Goal: Task Accomplishment & Management: Manage account settings

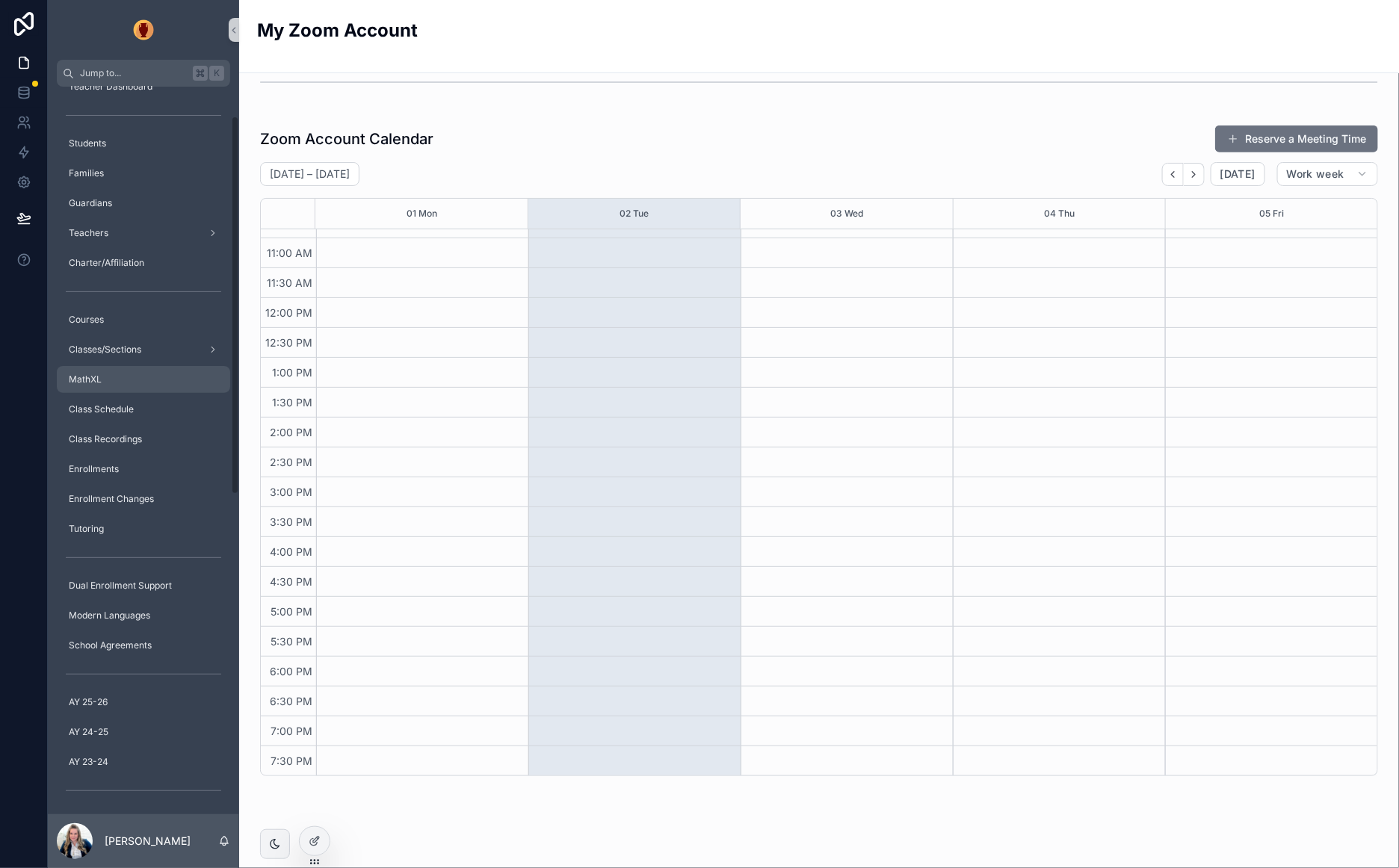
scroll to position [39, 0]
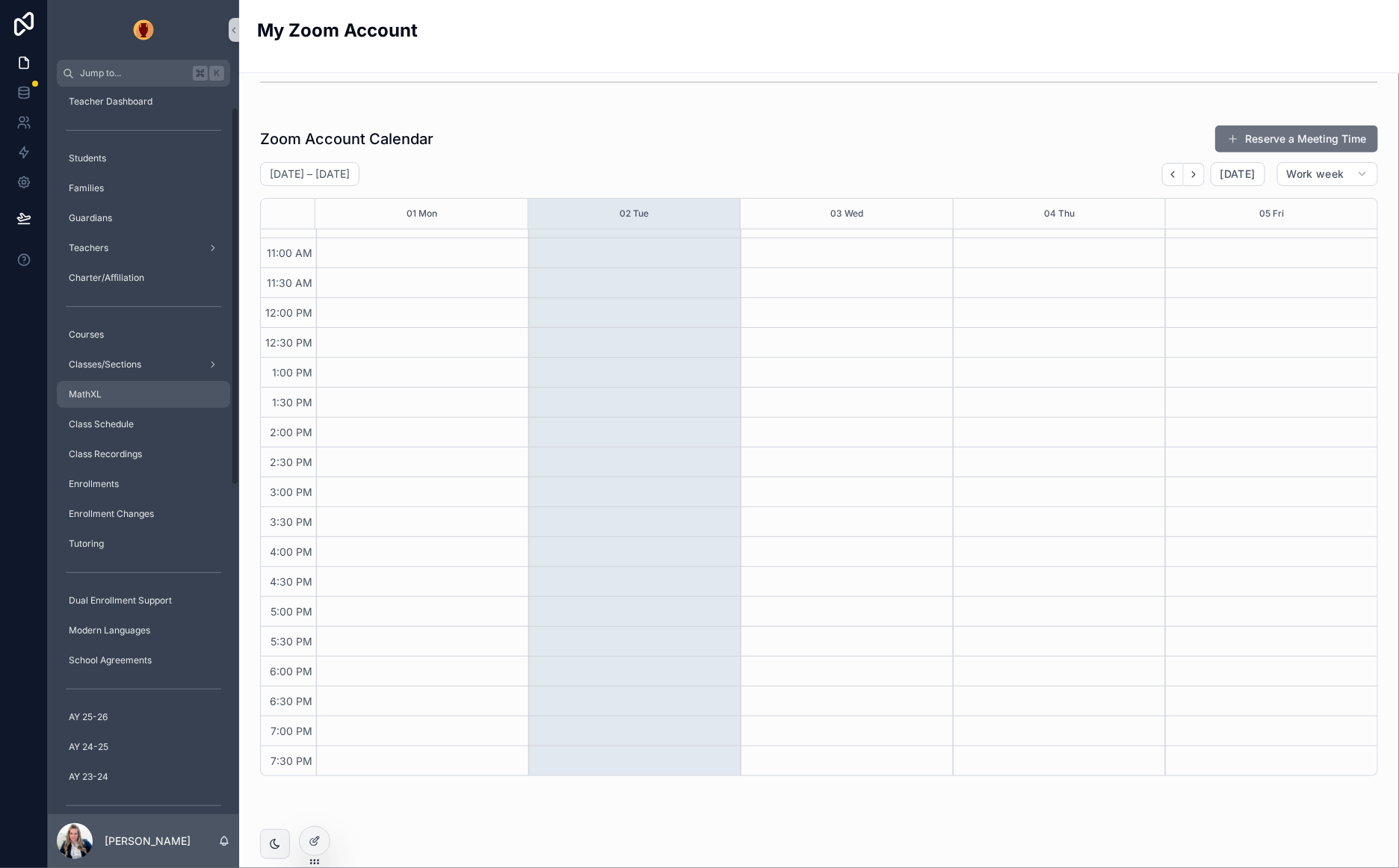
click at [107, 388] on div "MathXL" at bounding box center [143, 394] width 155 height 24
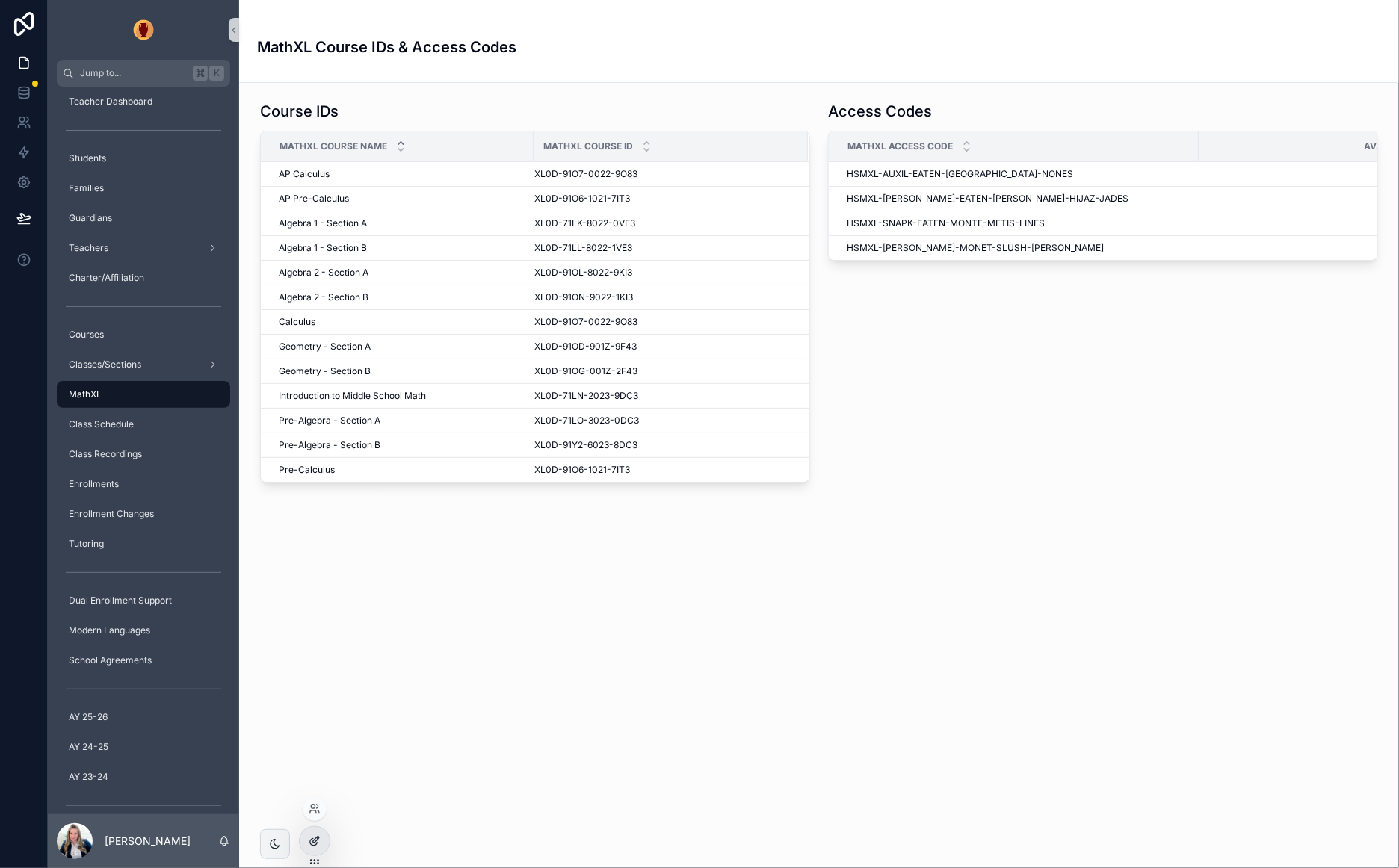
click at [312, 846] on icon at bounding box center [314, 841] width 12 height 12
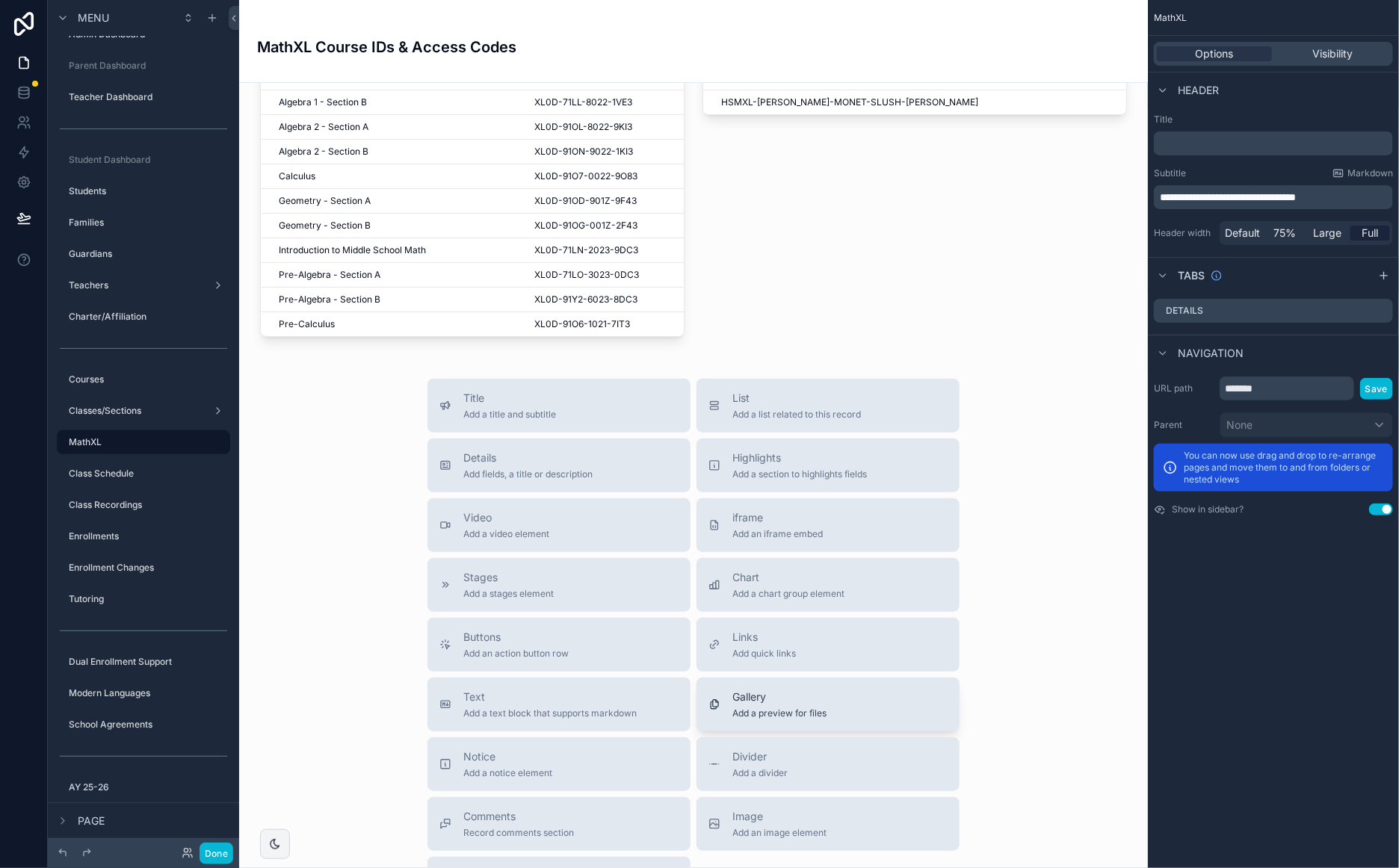
scroll to position [153, 0]
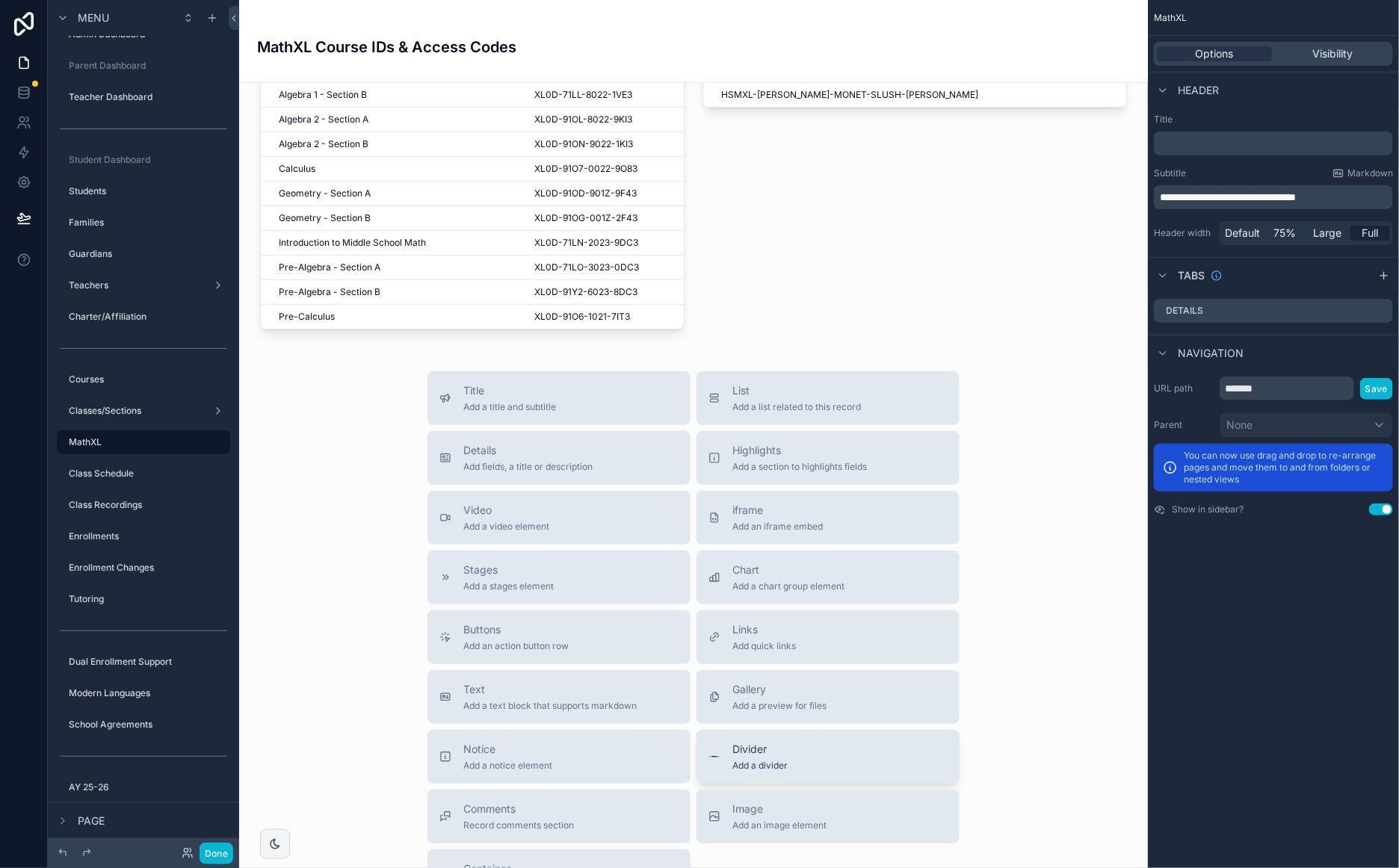
click at [799, 748] on div "Divider Add a divider" at bounding box center [827, 756] width 239 height 30
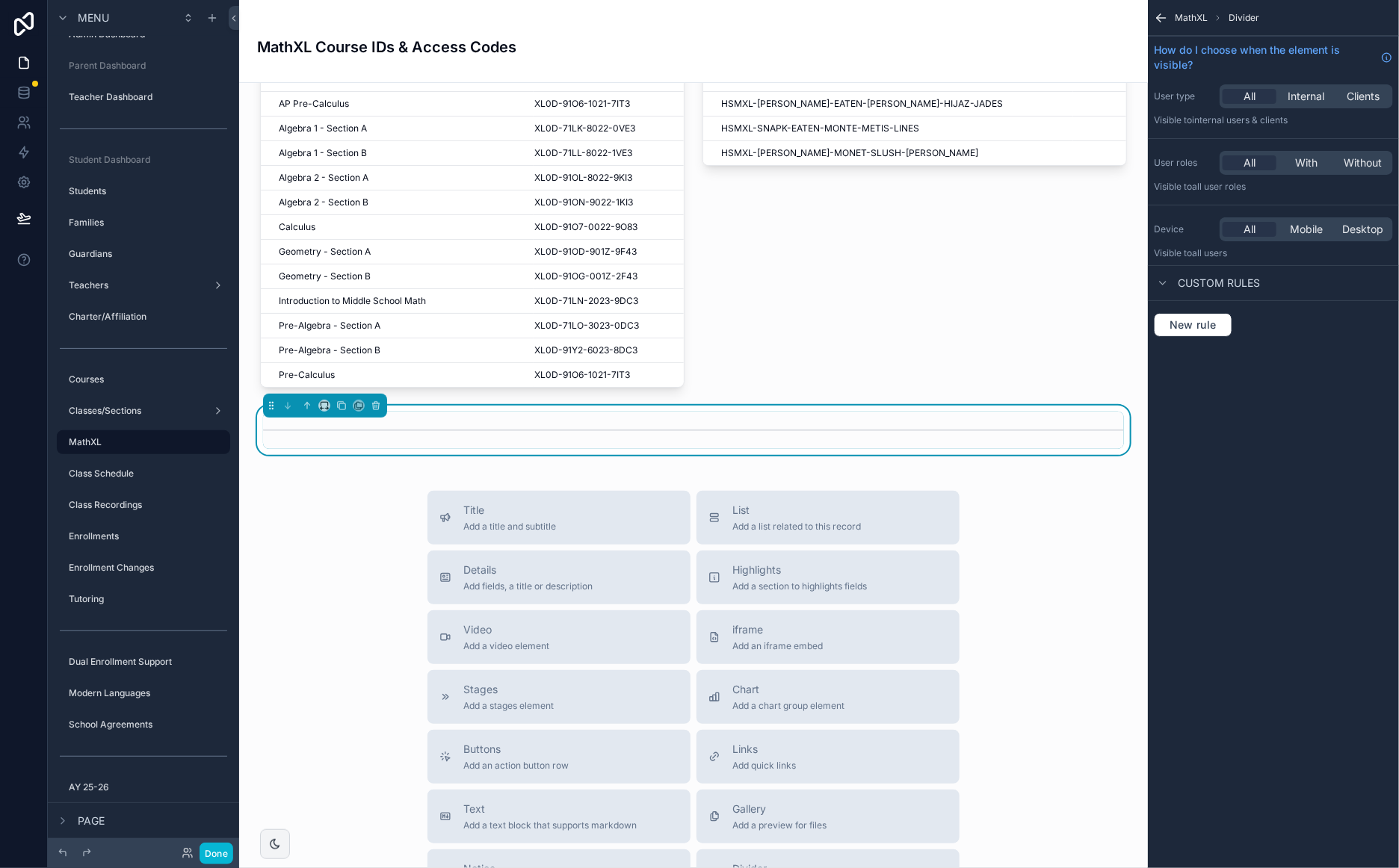
scroll to position [94, 0]
click at [824, 529] on span "Add a list related to this record" at bounding box center [796, 528] width 129 height 12
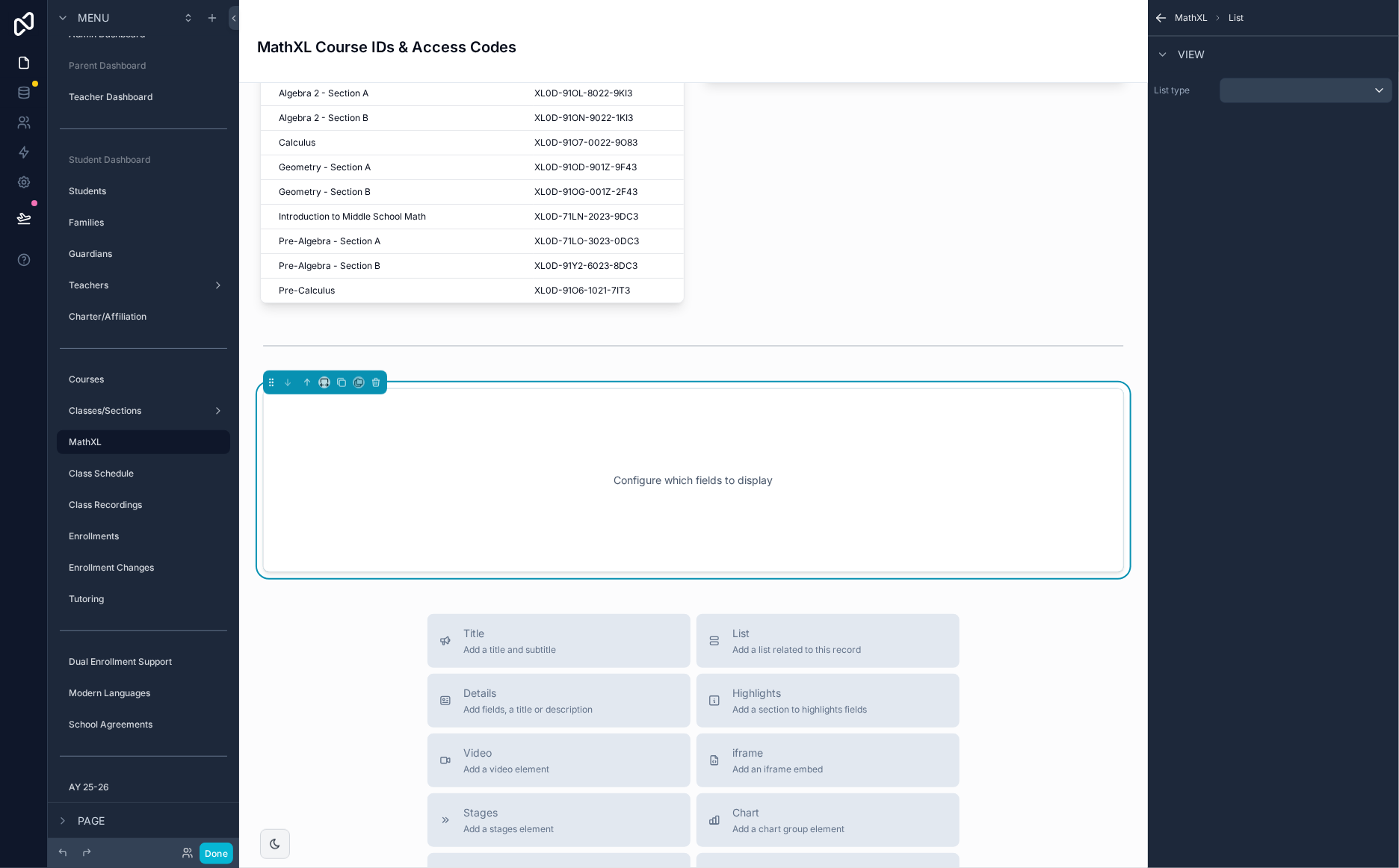
scroll to position [227, 0]
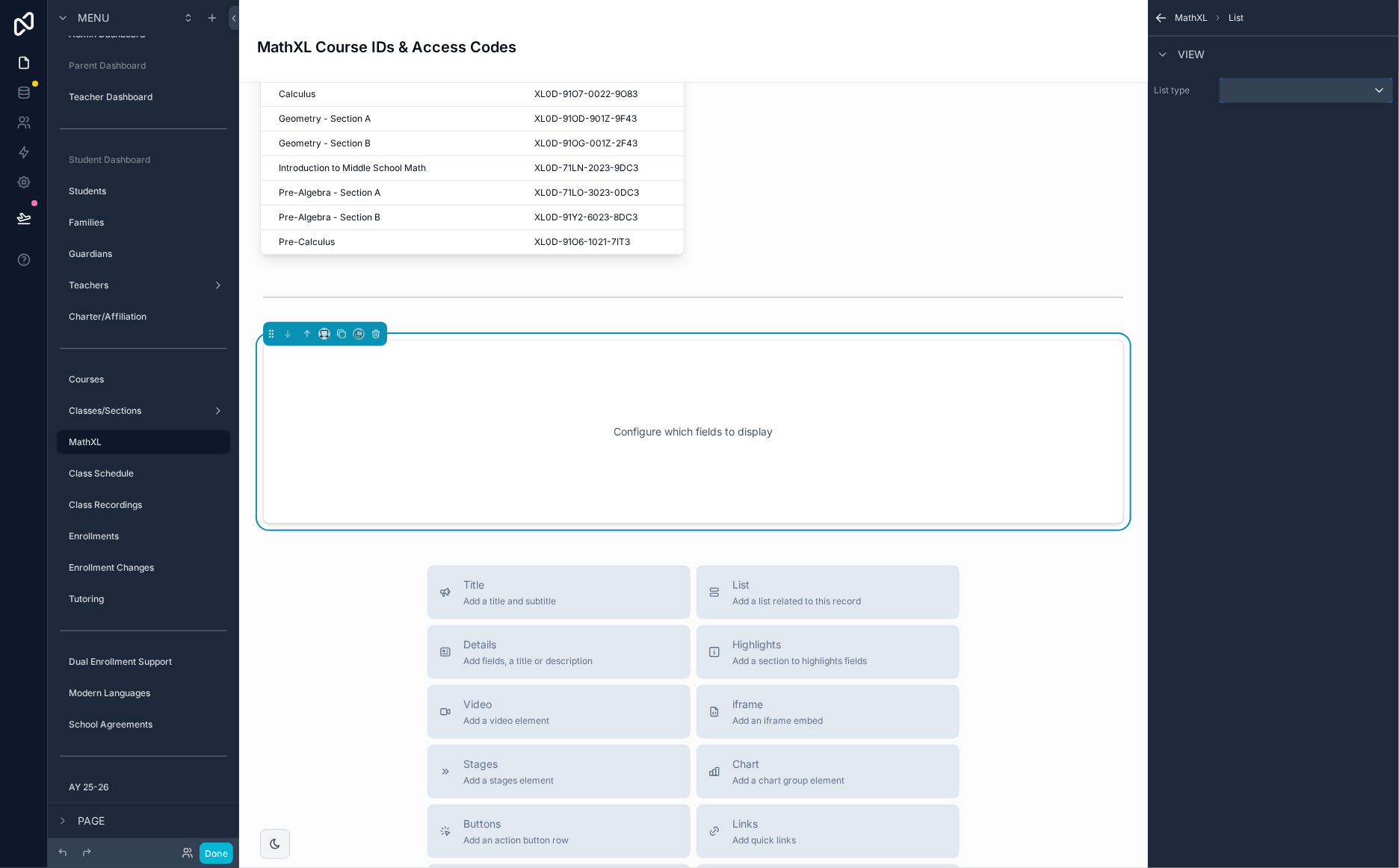
click at [1308, 94] on div "scrollable content" at bounding box center [1306, 90] width 172 height 24
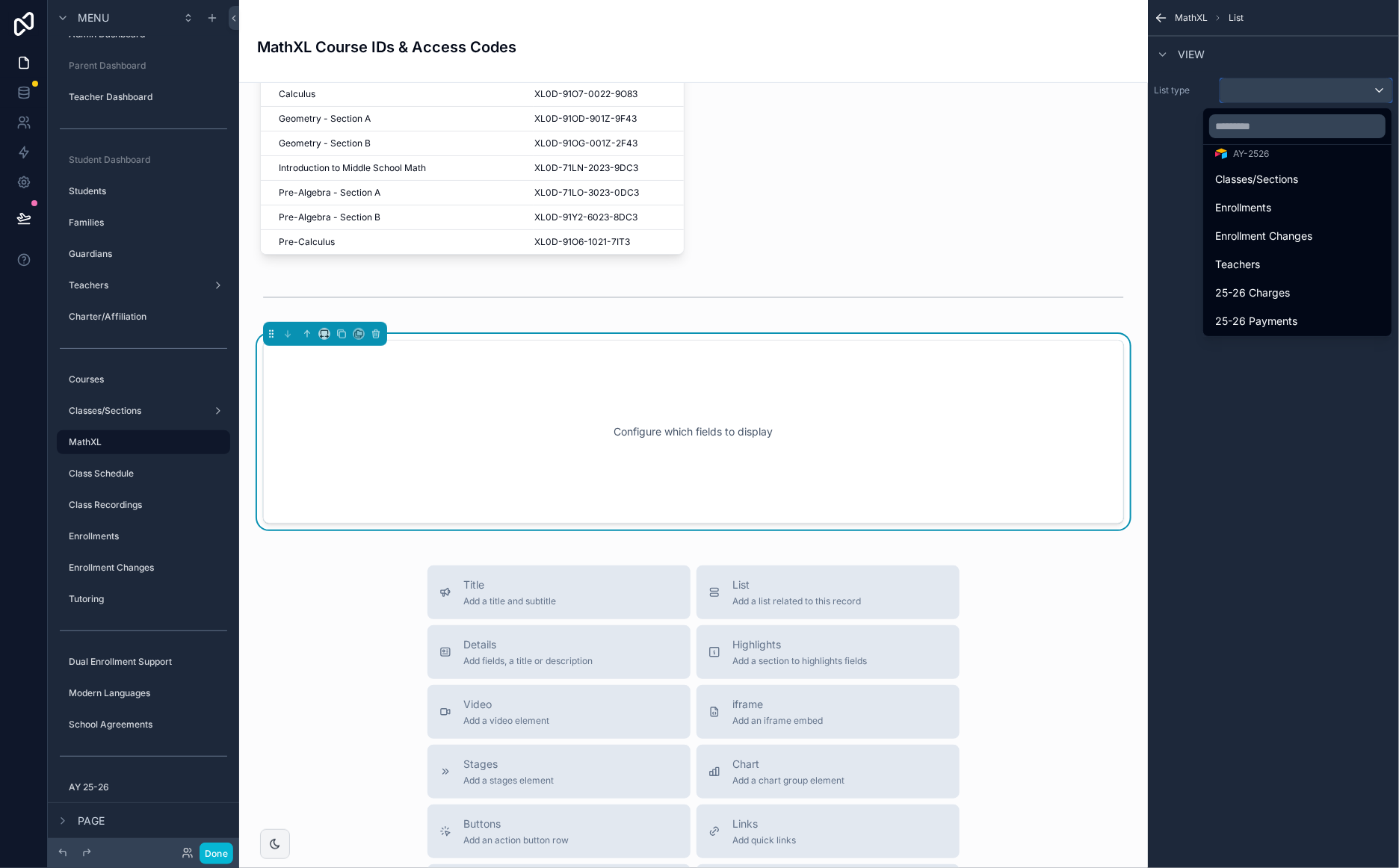
scroll to position [570, 0]
click at [1264, 210] on span "Enrollments" at bounding box center [1243, 206] width 56 height 18
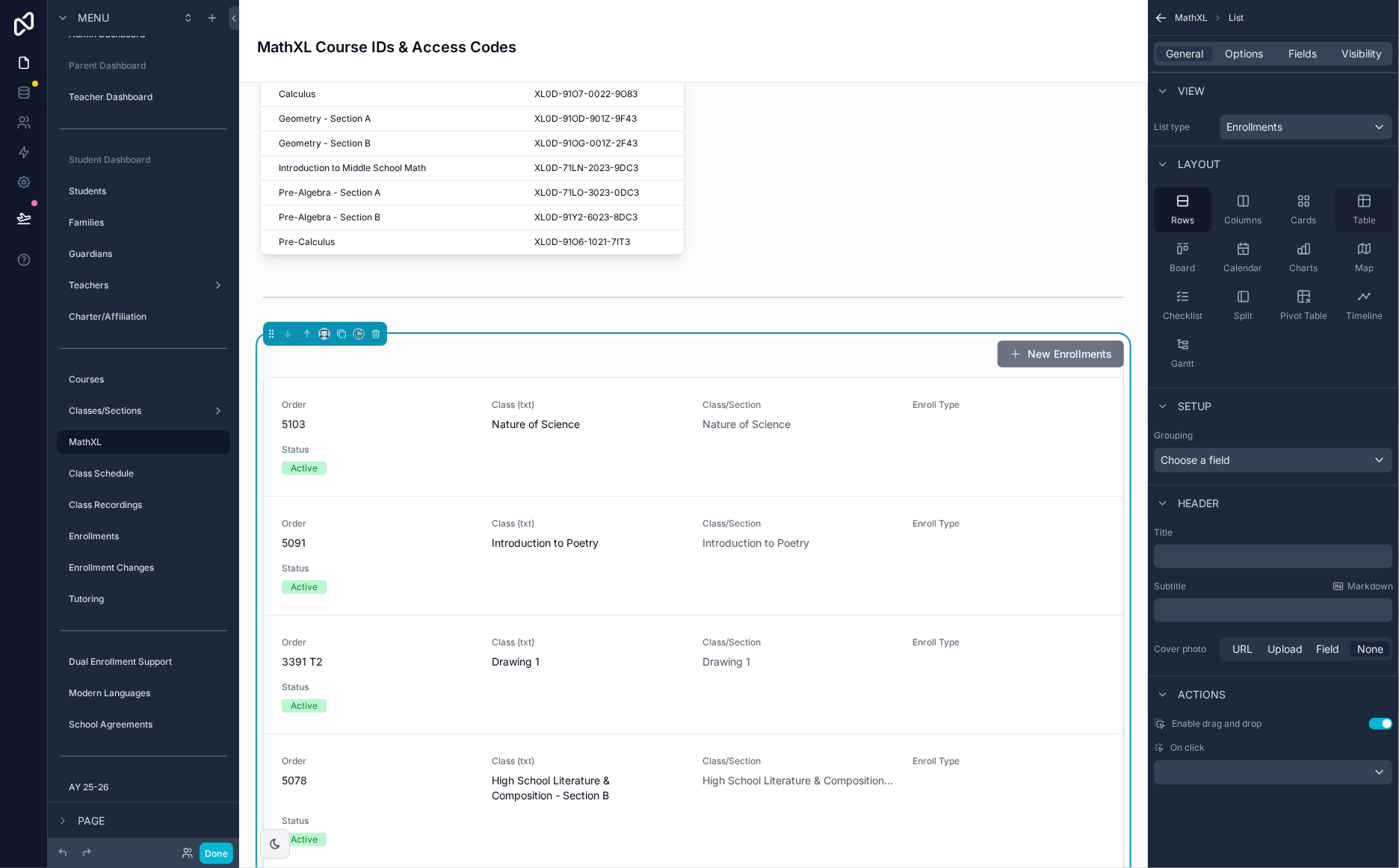
click at [1374, 208] on div "Table" at bounding box center [1364, 210] width 58 height 45
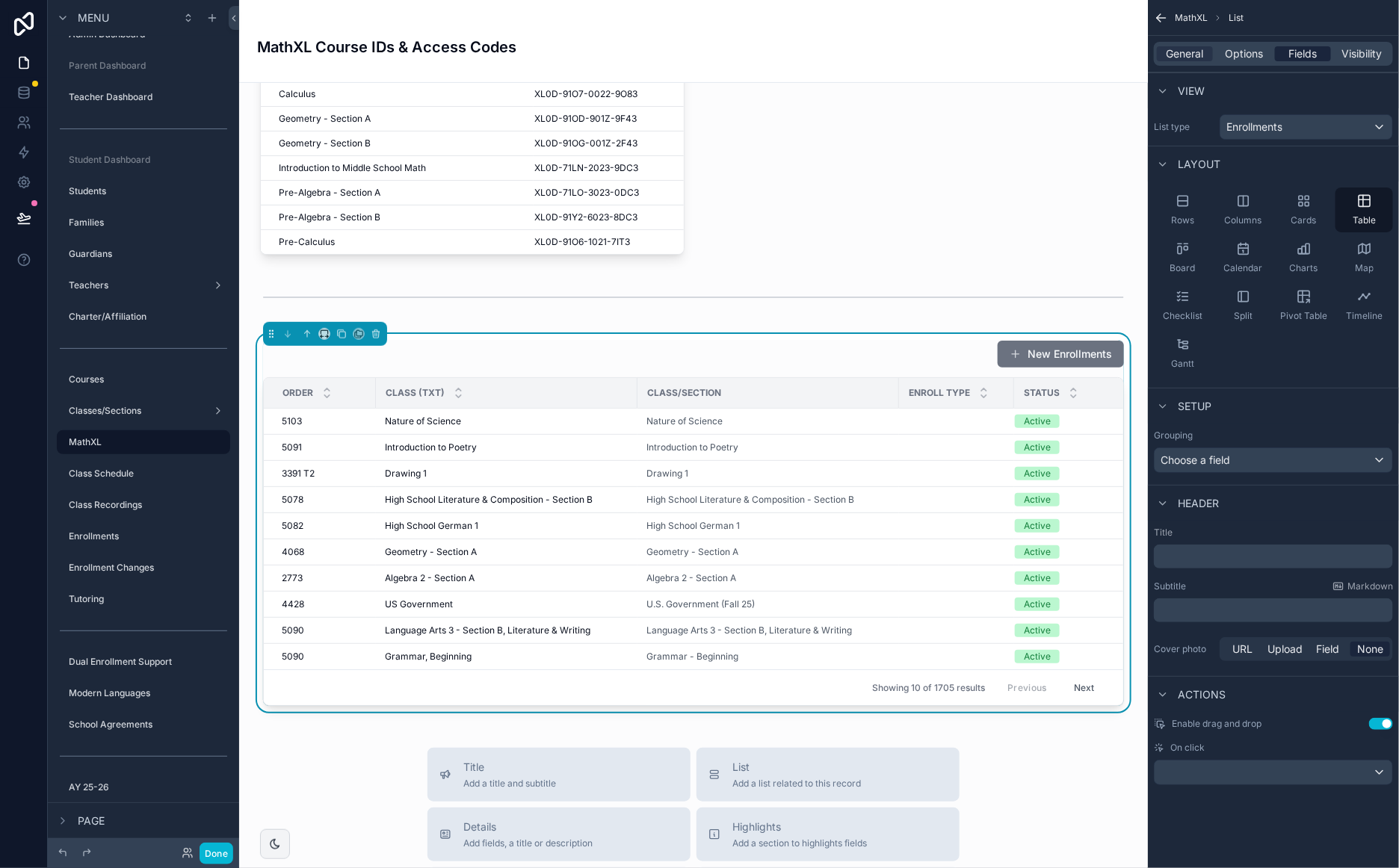
click at [1293, 57] on span "Fields" at bounding box center [1303, 54] width 28 height 15
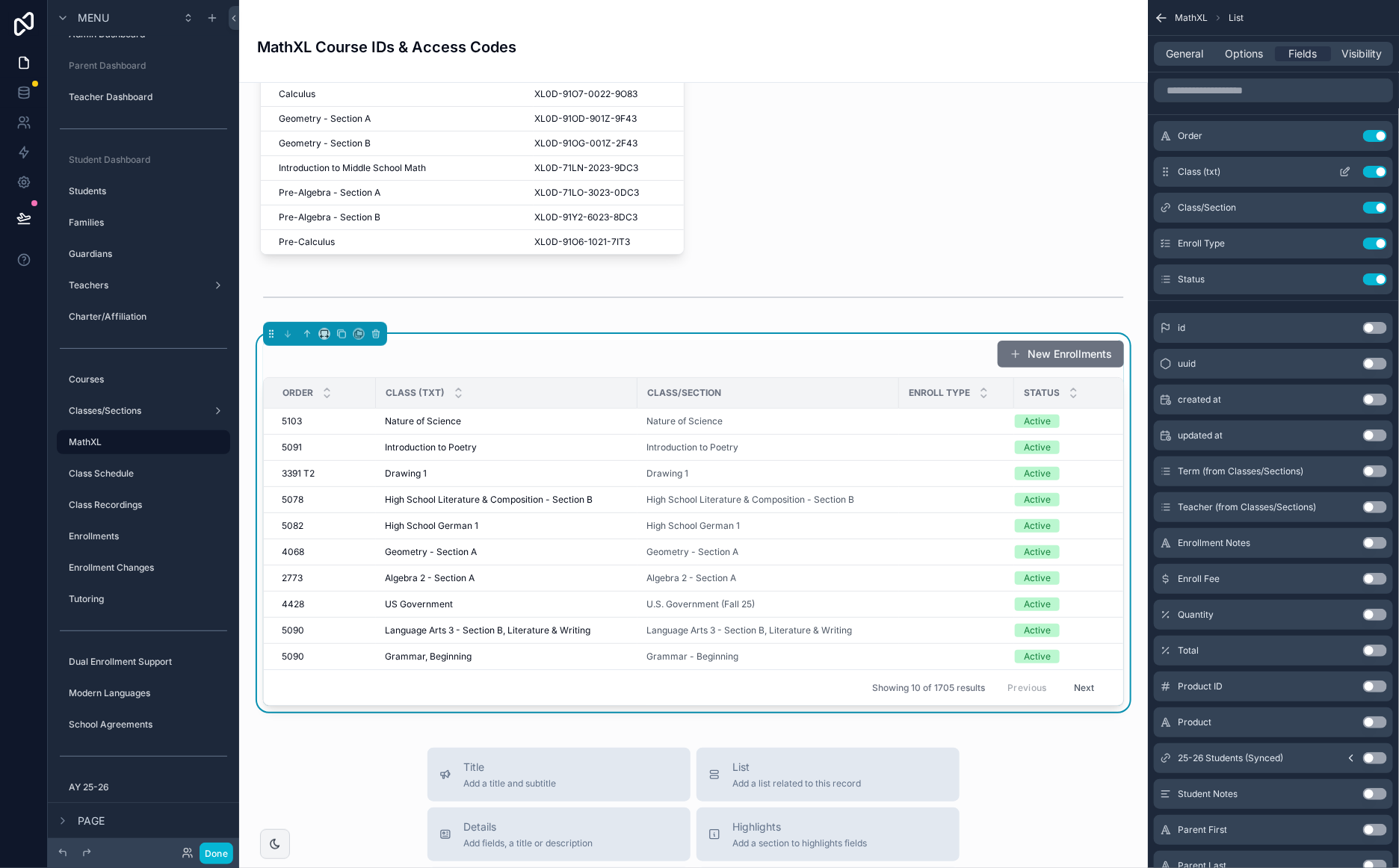
drag, startPoint x: 1374, startPoint y: 135, endPoint x: 1373, endPoint y: 151, distance: 16.0
click at [1374, 135] on button "Use setting" at bounding box center [1374, 136] width 24 height 12
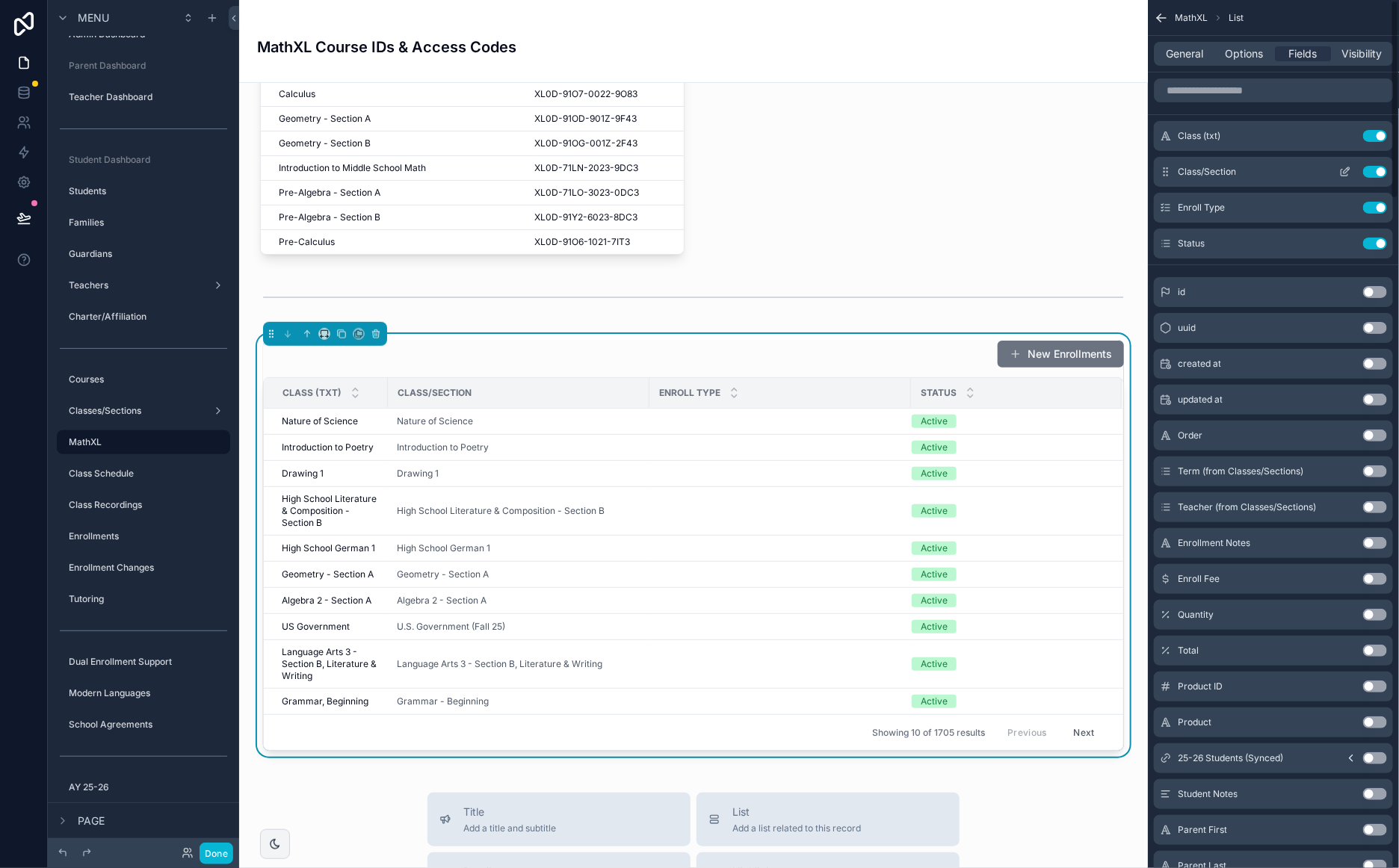
click at [1372, 171] on button "Use setting" at bounding box center [1374, 172] width 24 height 12
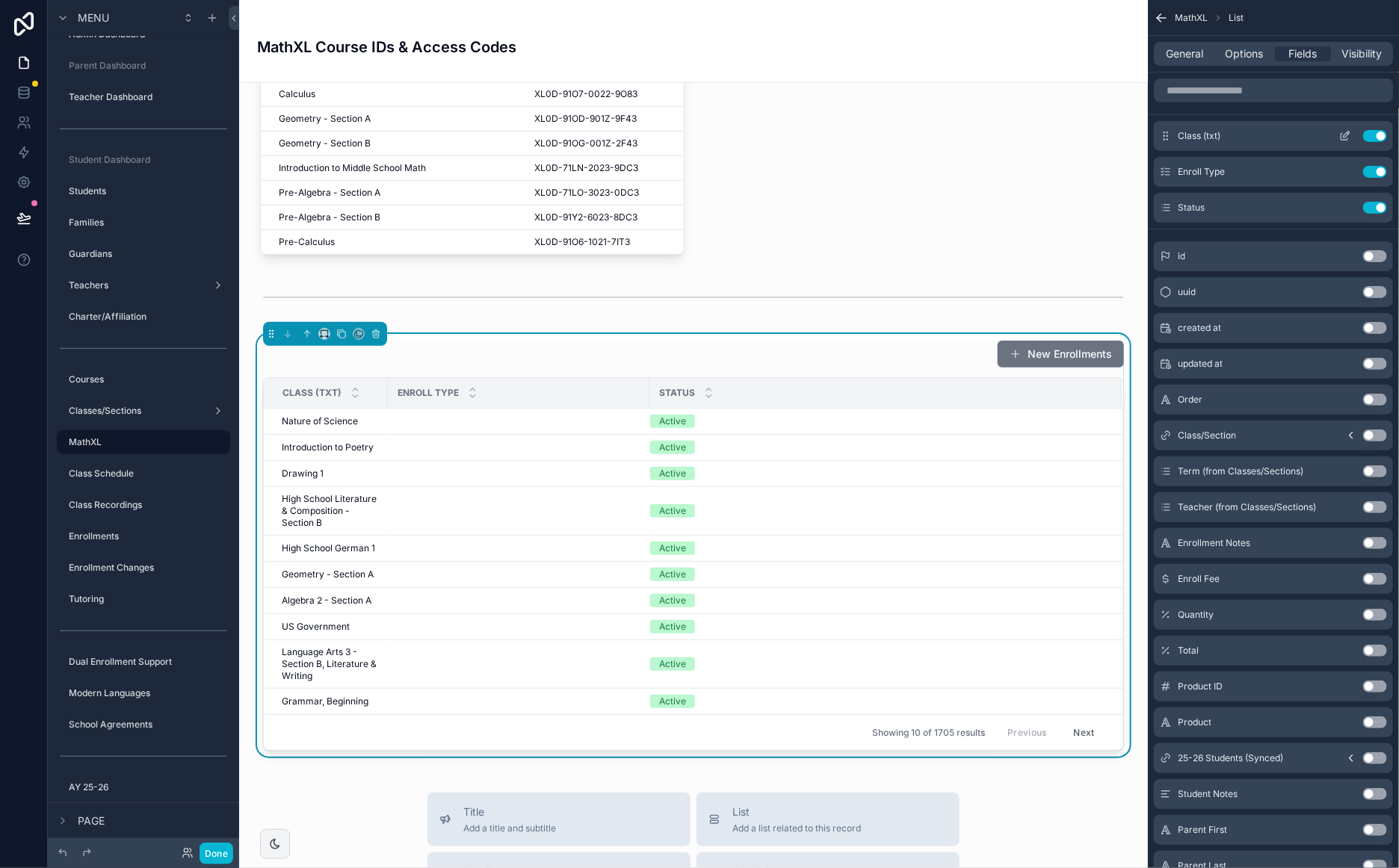
click at [1372, 141] on div "Use setting" at bounding box center [1359, 136] width 54 height 12
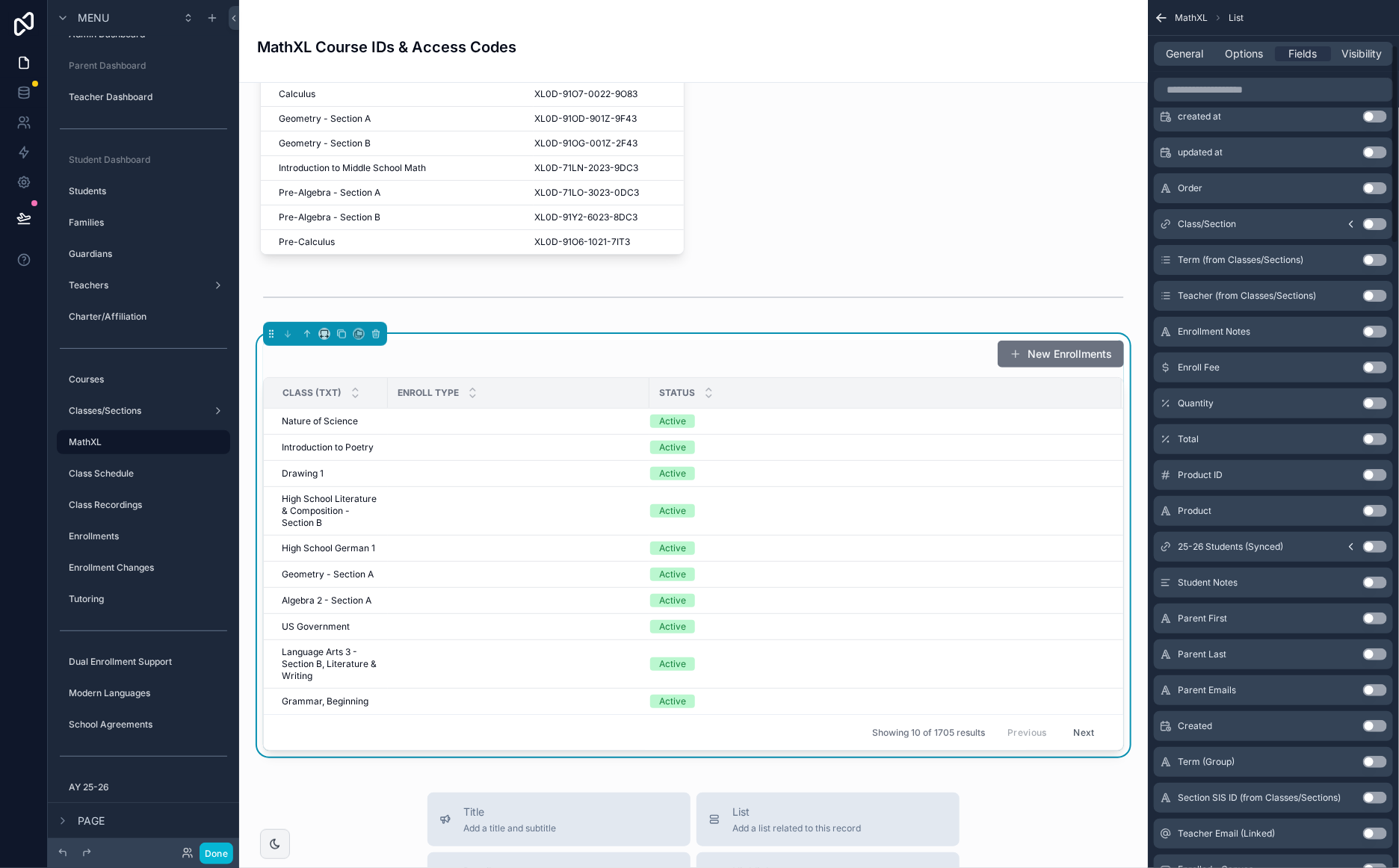
scroll to position [192, 0]
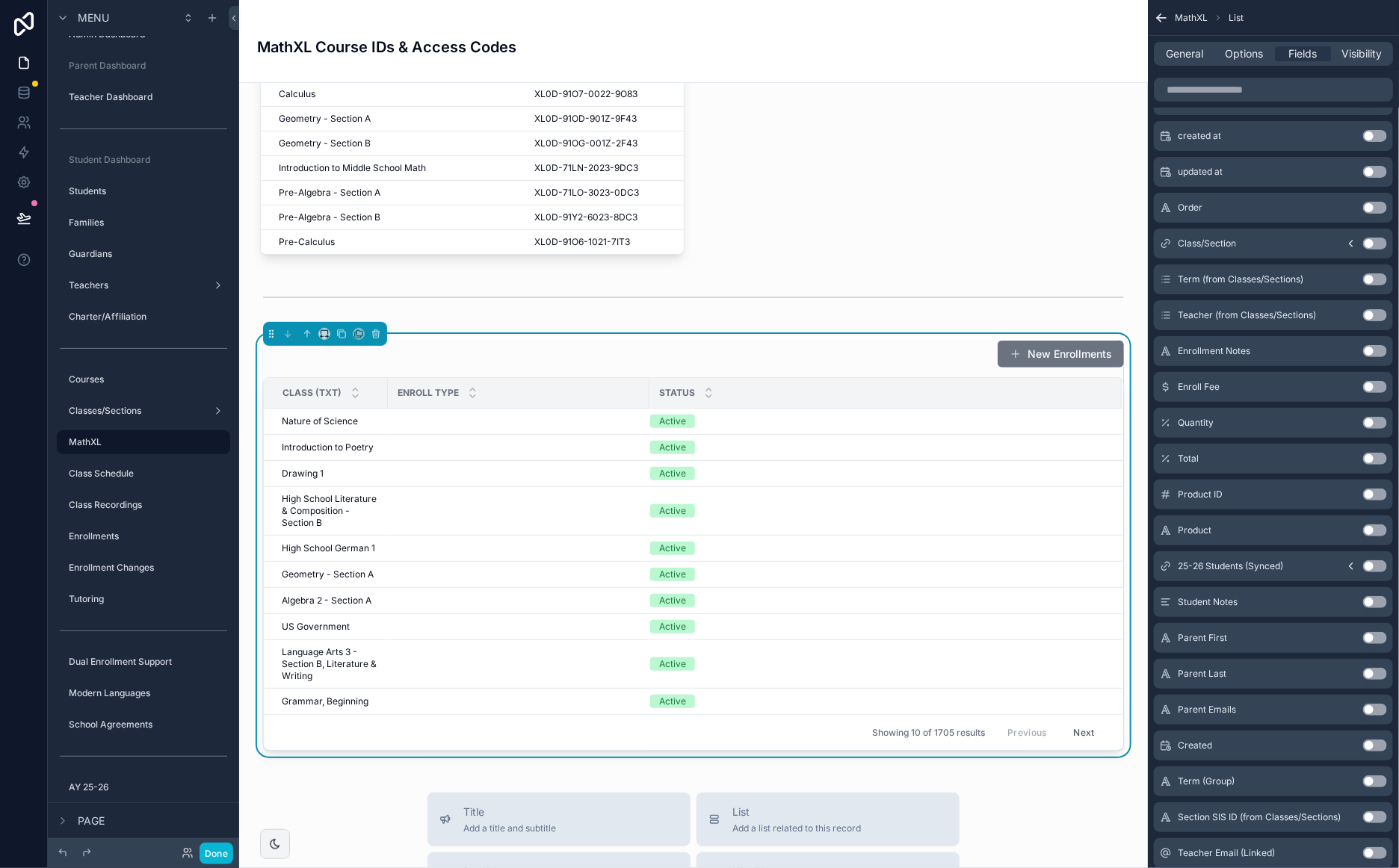
click at [1381, 239] on button "Use setting" at bounding box center [1374, 244] width 24 height 12
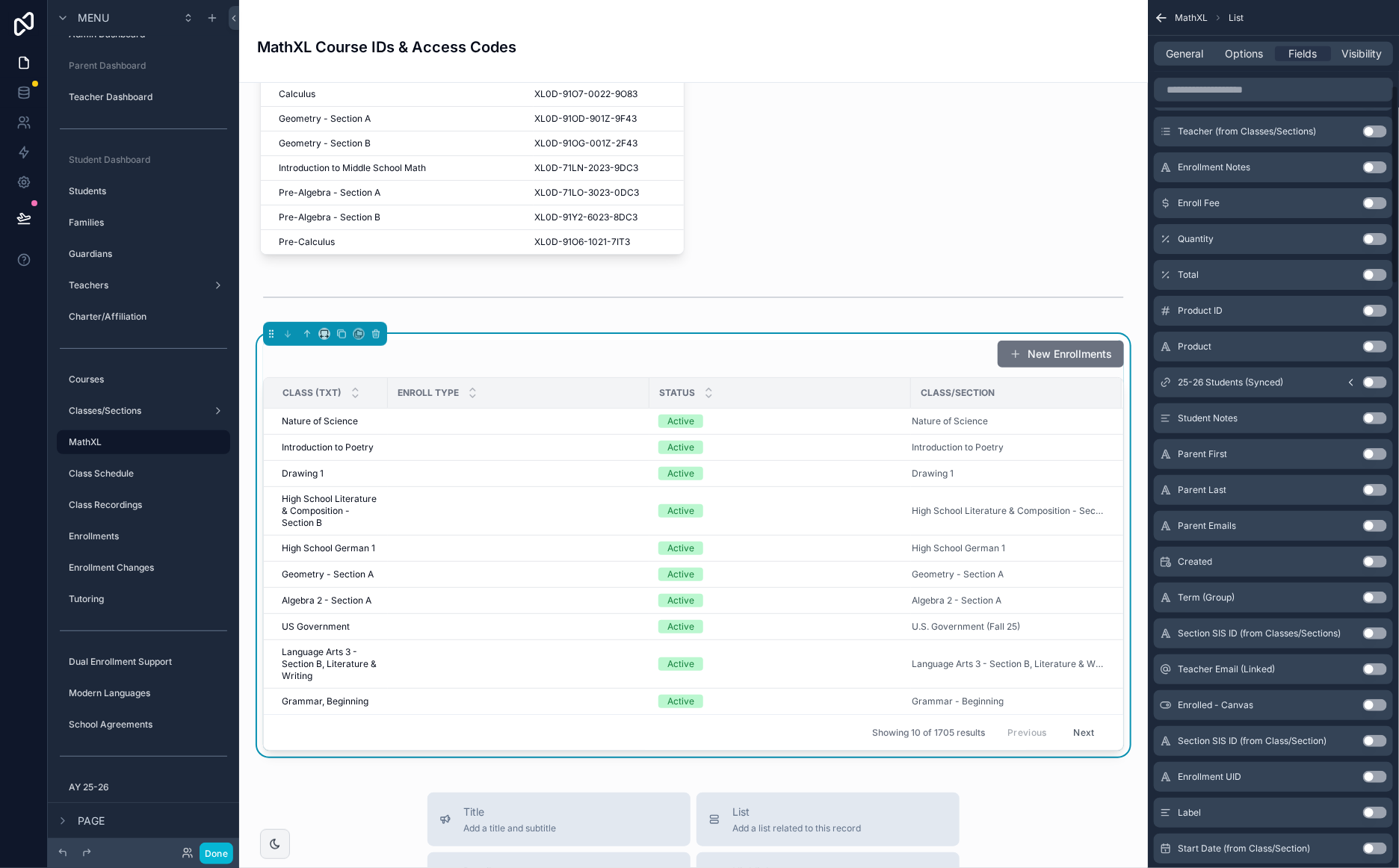
scroll to position [383, 0]
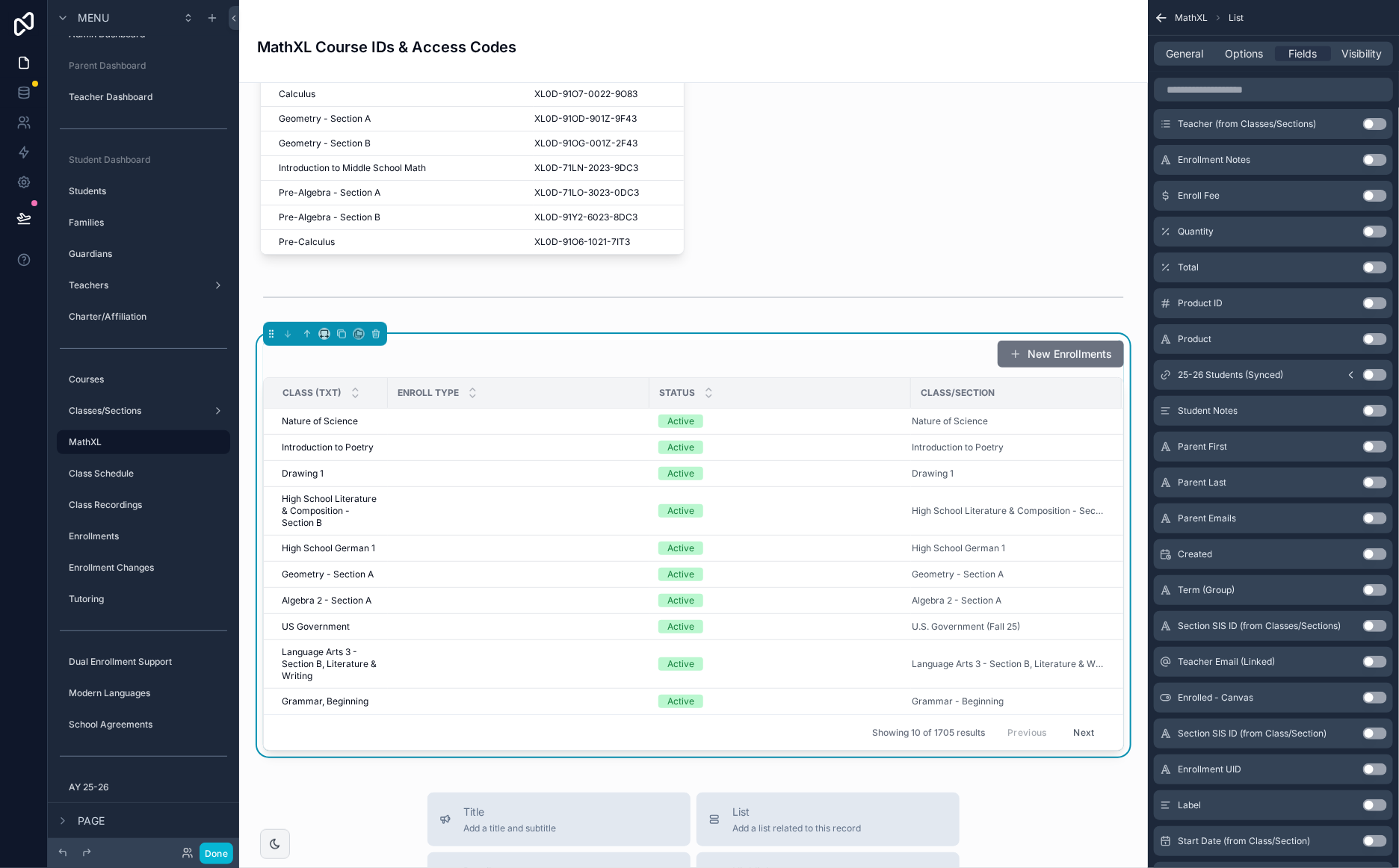
click at [1348, 376] on icon "scrollable content" at bounding box center [1350, 375] width 12 height 12
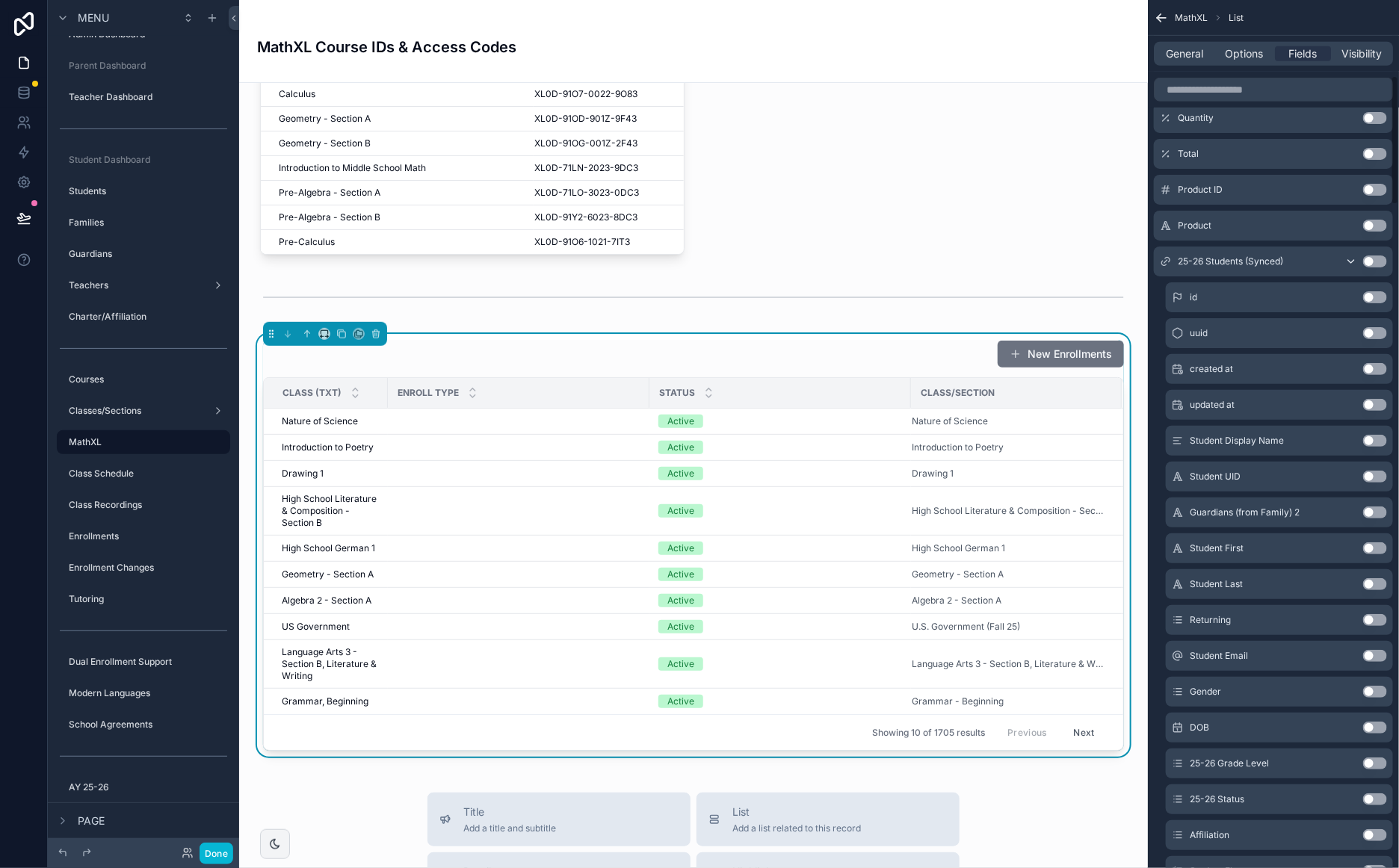
scroll to position [486, 0]
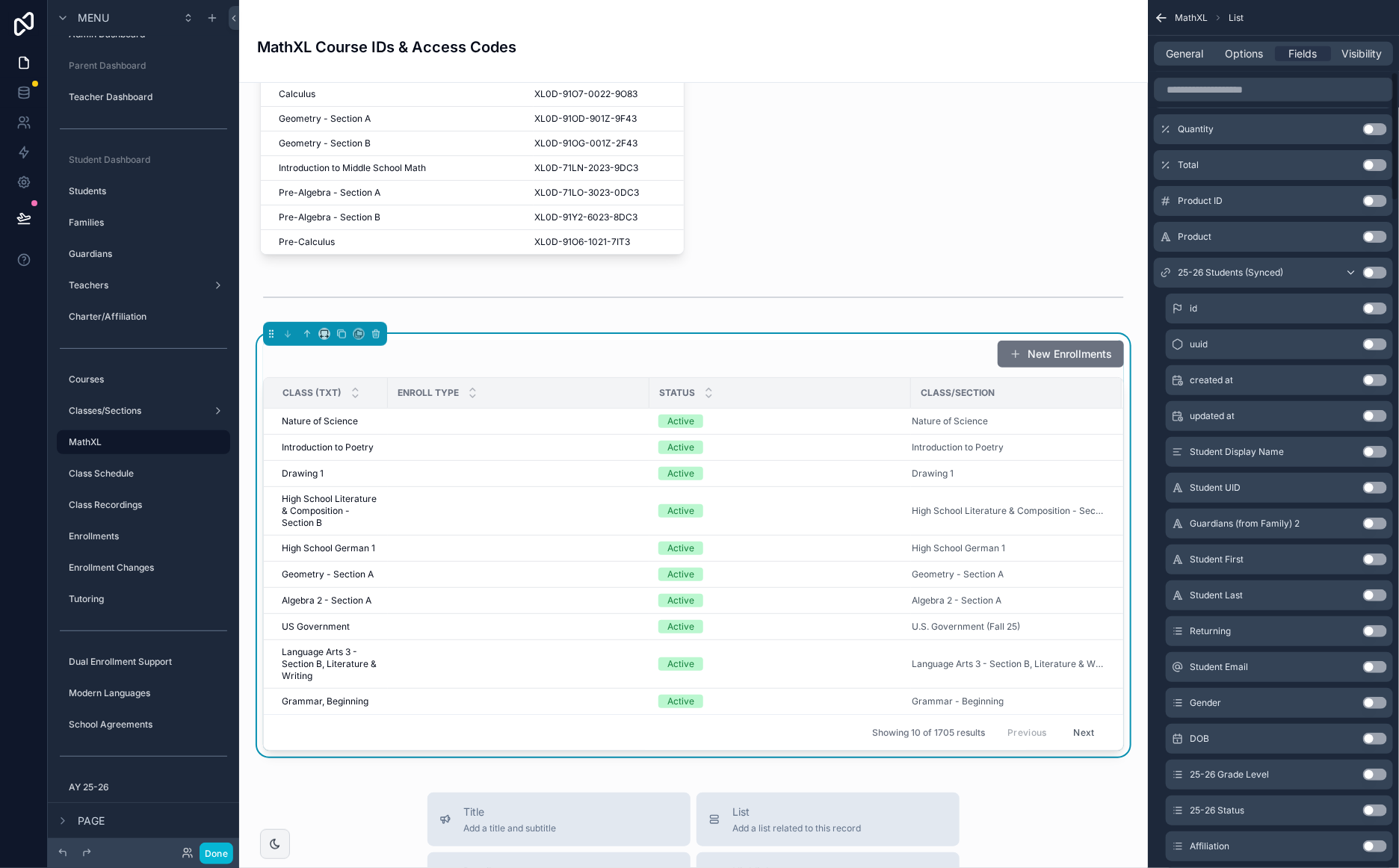
click at [1380, 450] on button "Use setting" at bounding box center [1374, 452] width 24 height 12
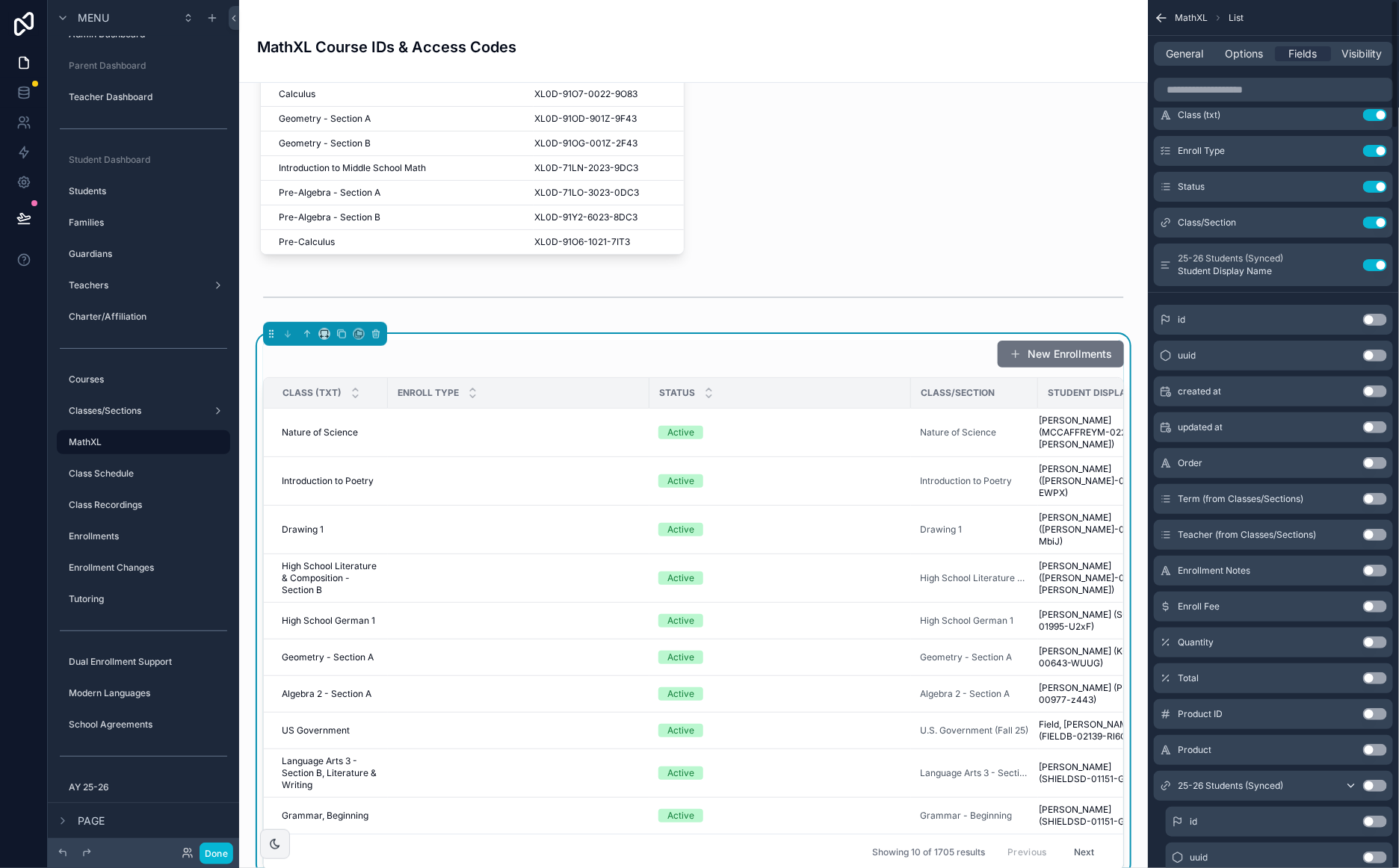
scroll to position [0, 0]
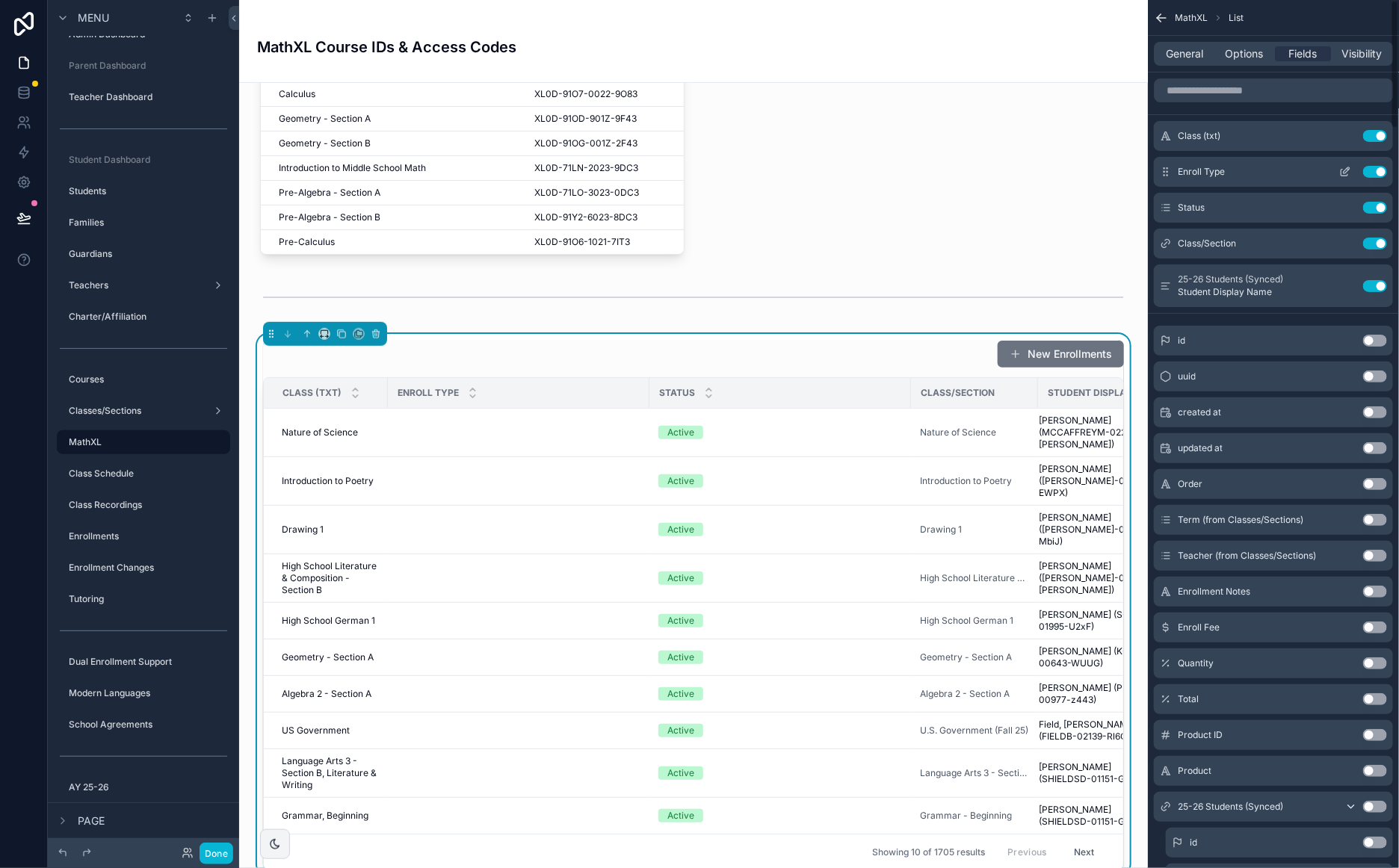
click at [1374, 173] on button "Use setting" at bounding box center [1374, 172] width 24 height 12
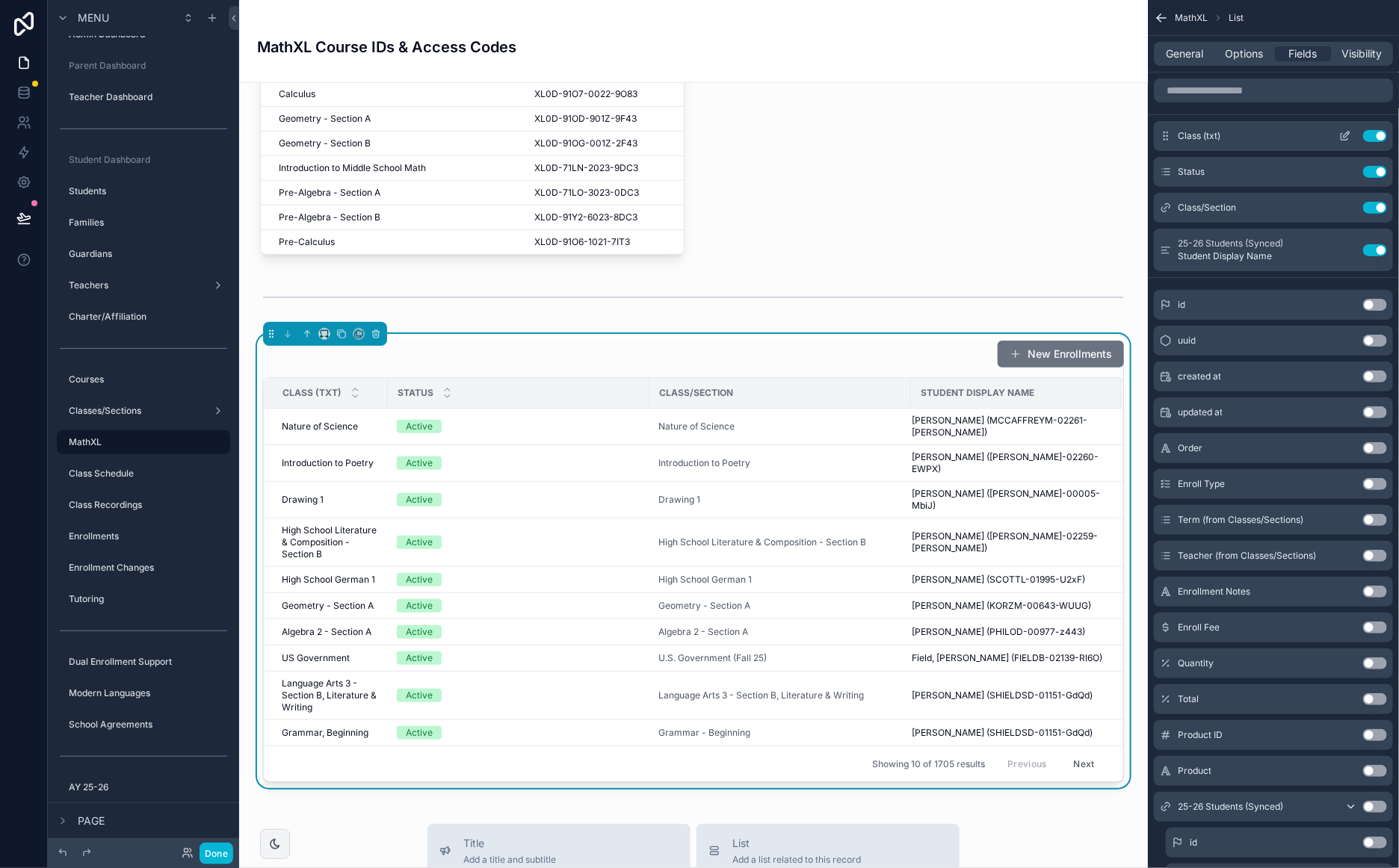
click at [1373, 135] on button "Use setting" at bounding box center [1374, 136] width 24 height 12
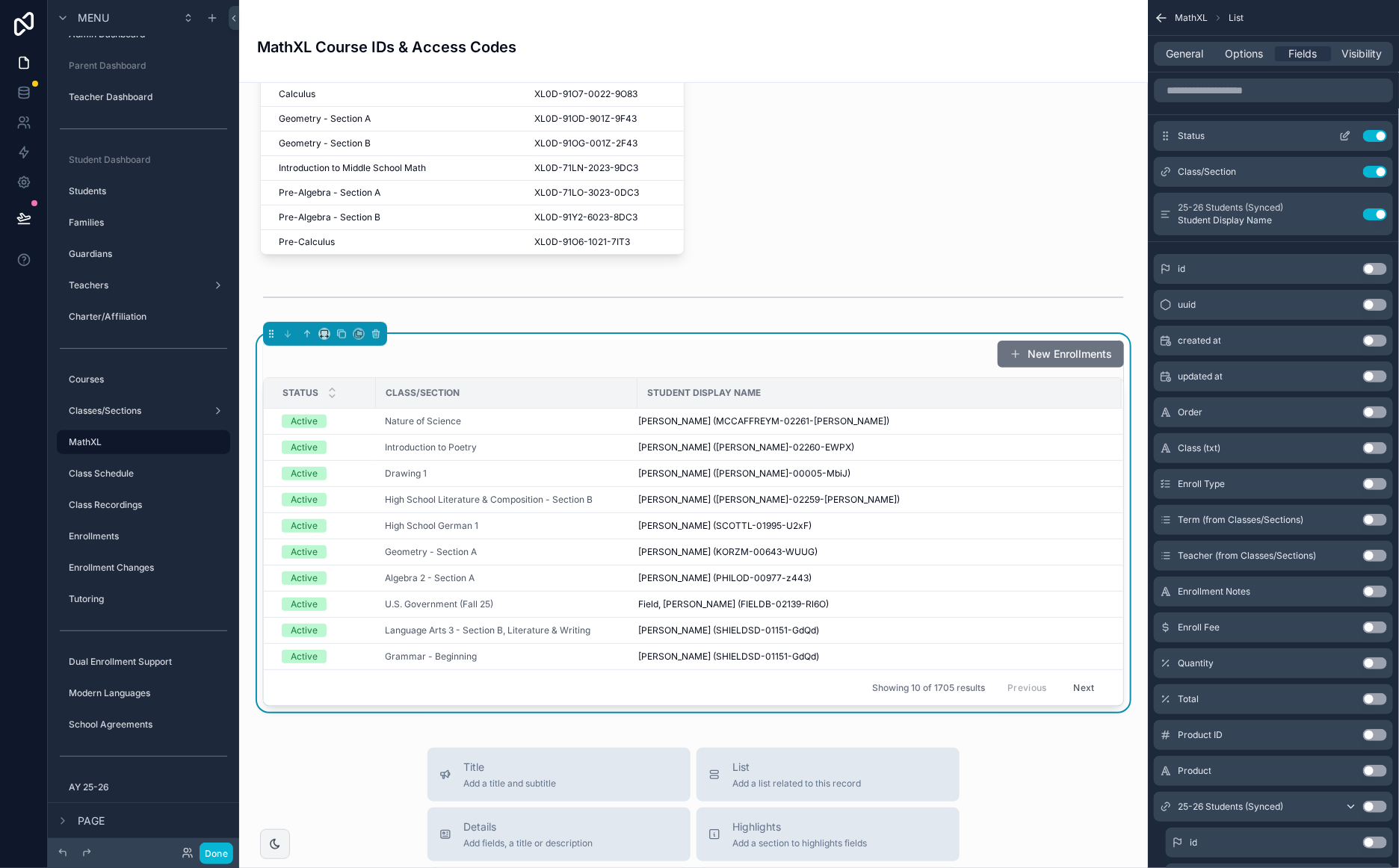
click at [1374, 130] on button "Use setting" at bounding box center [1374, 136] width 24 height 12
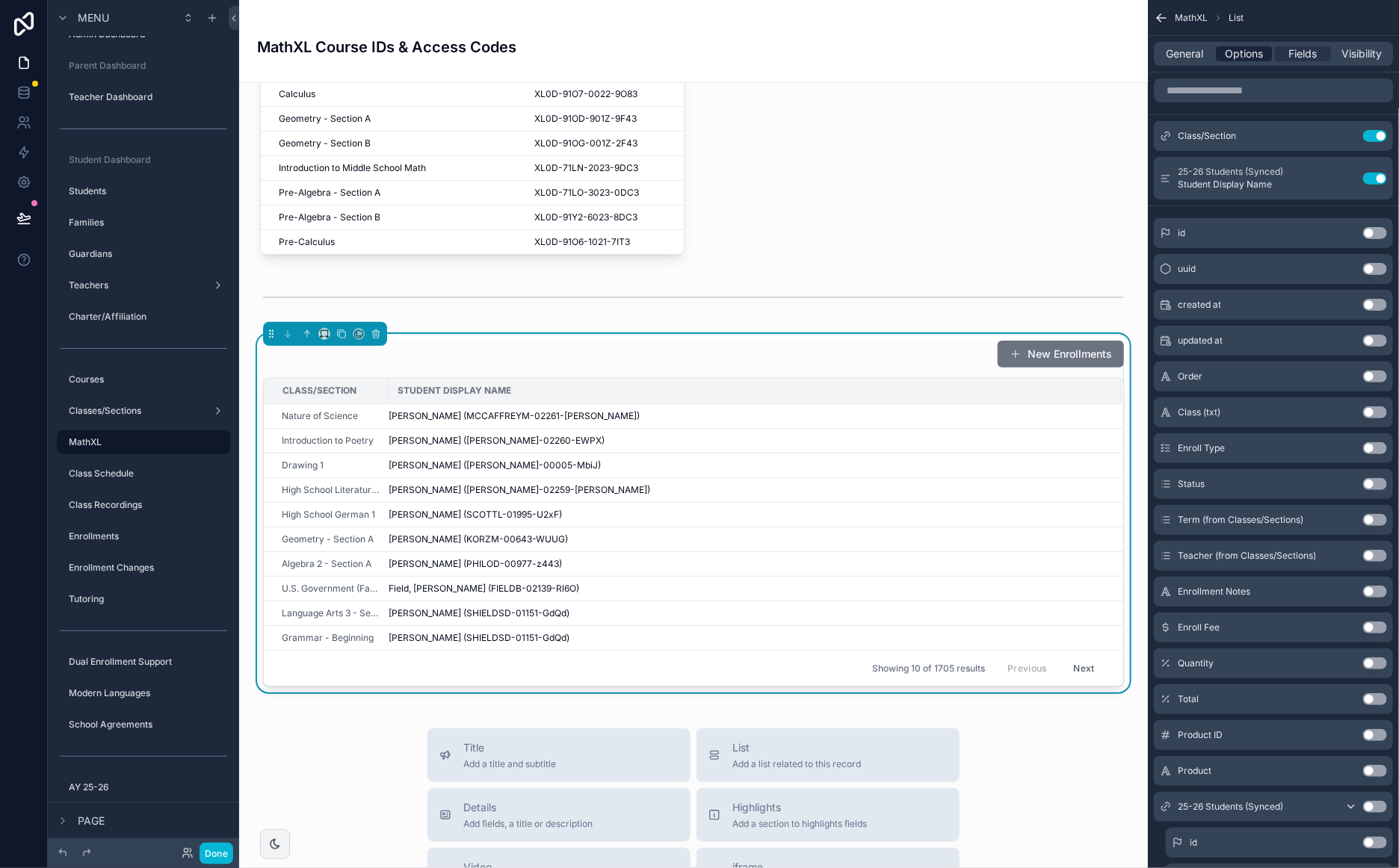
click at [1241, 57] on span "Options" at bounding box center [1243, 54] width 38 height 15
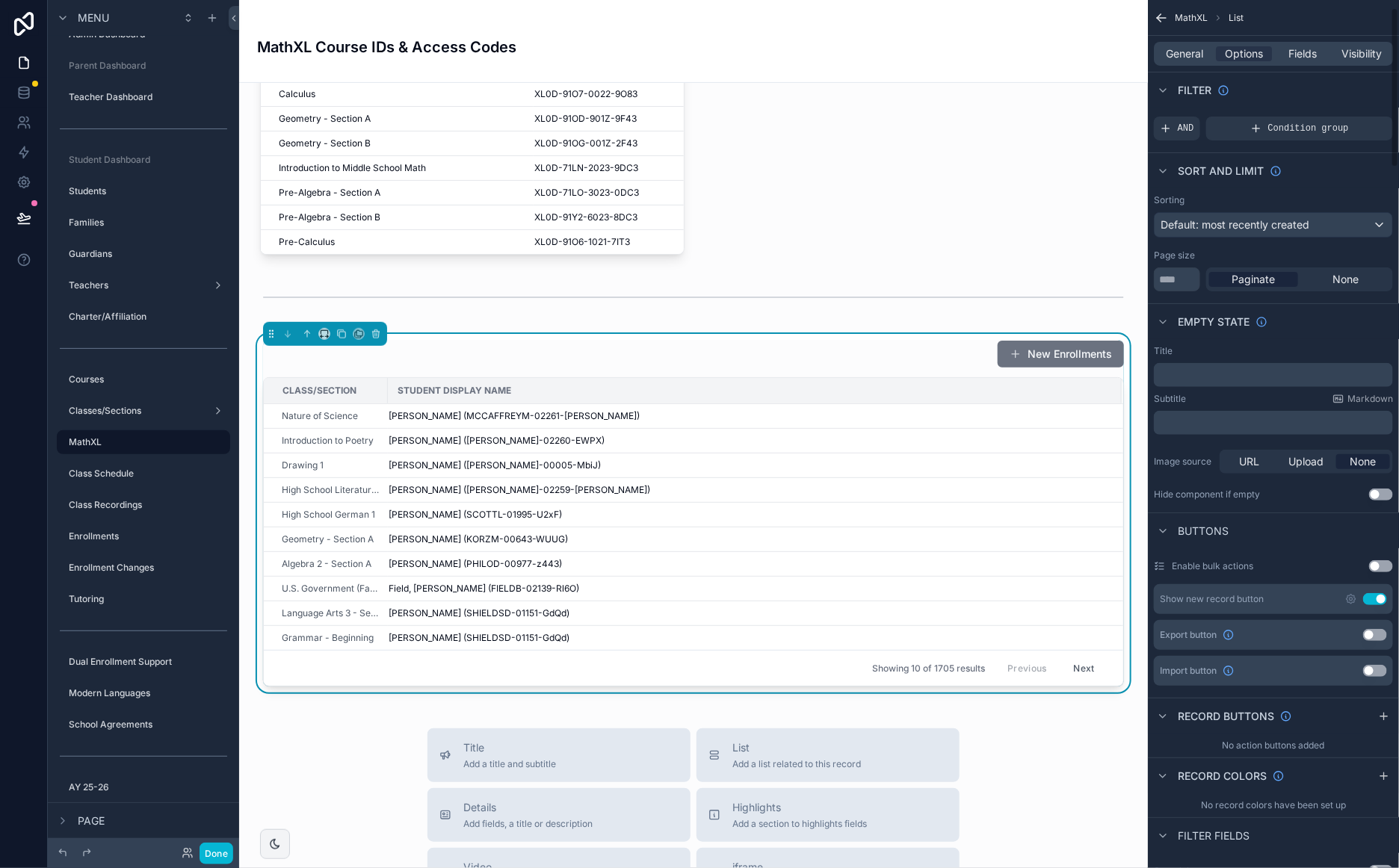
scroll to position [42, 0]
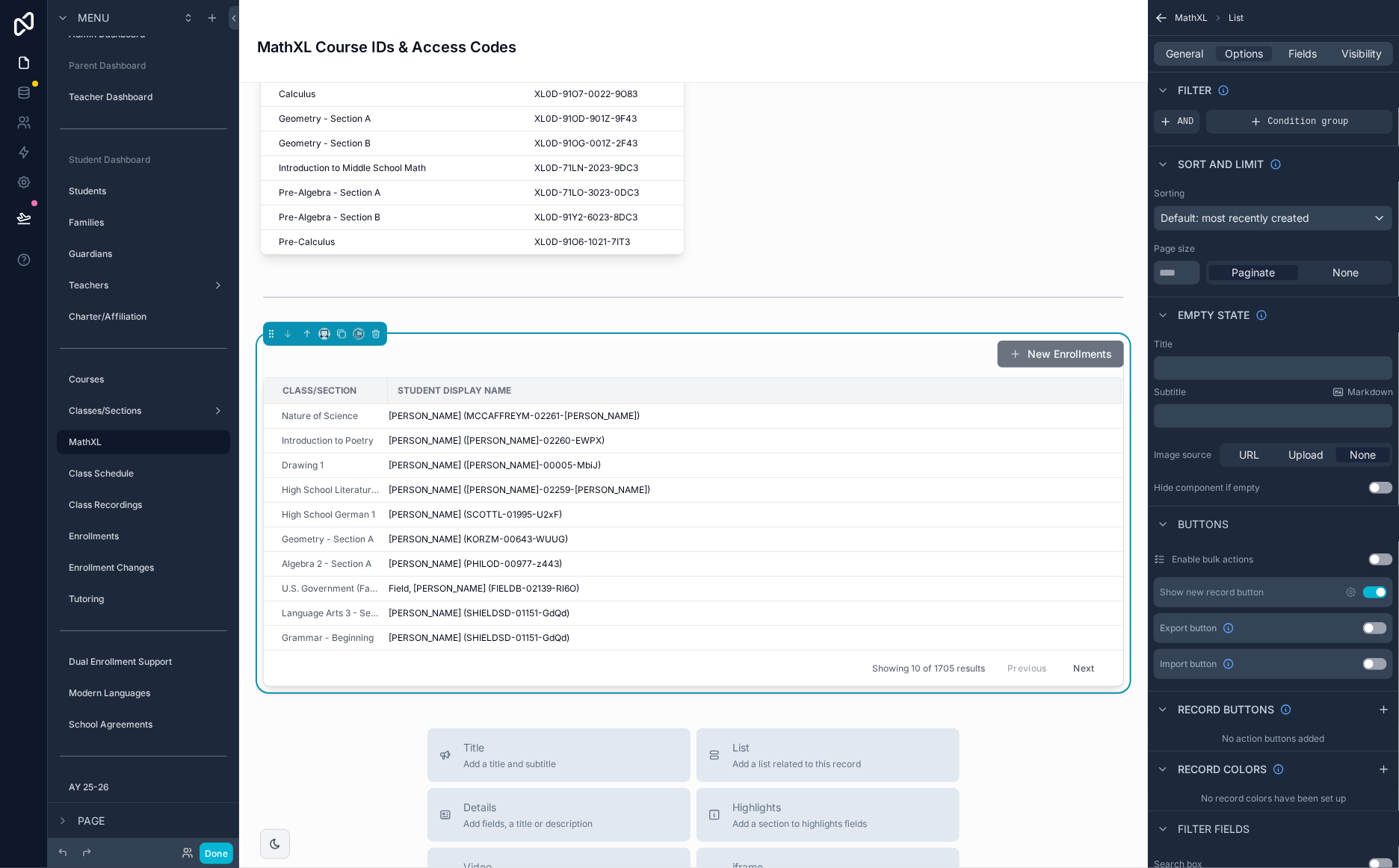
click at [1377, 593] on button "Use setting" at bounding box center [1374, 592] width 24 height 12
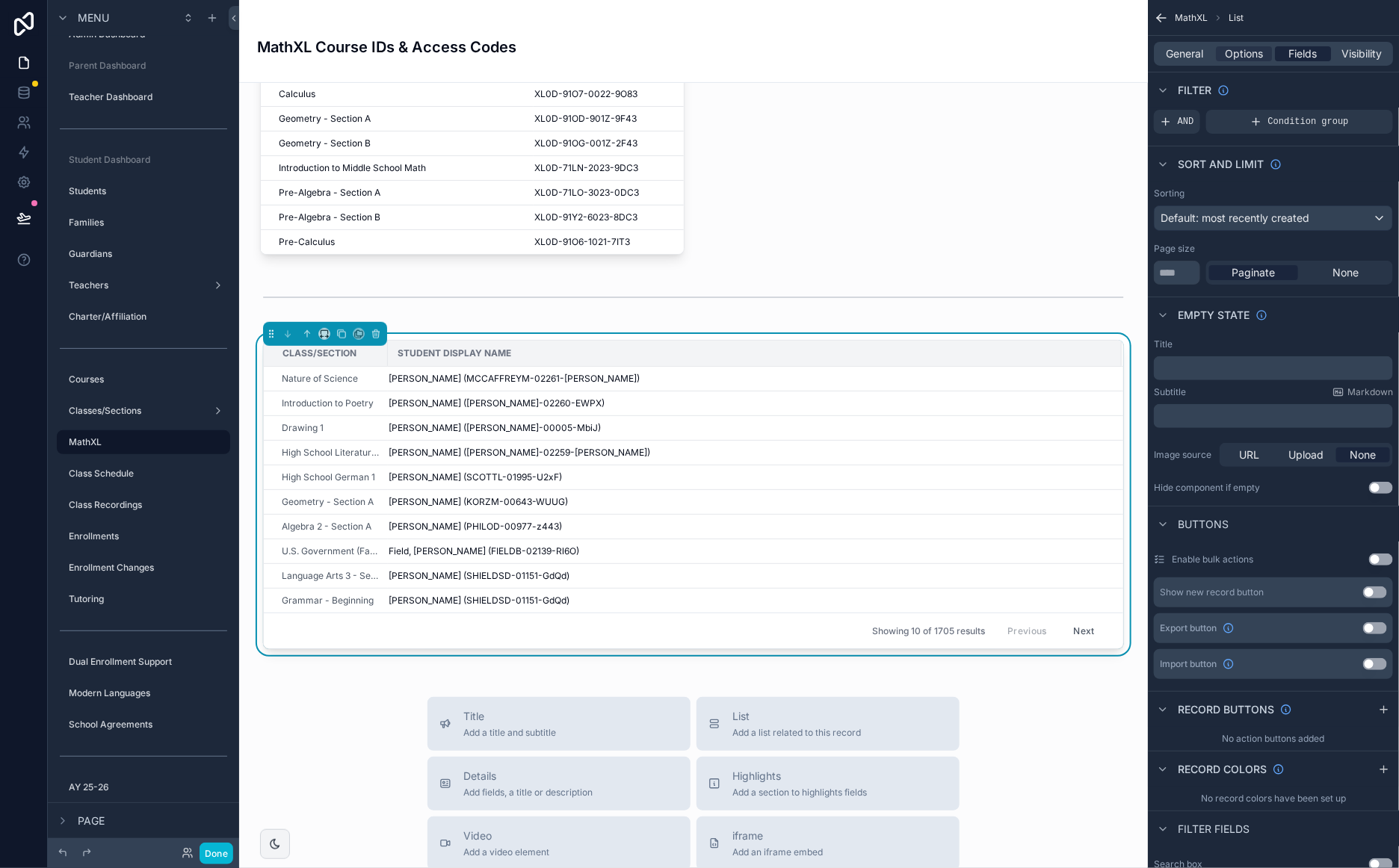
click at [1302, 55] on span "Fields" at bounding box center [1303, 54] width 28 height 15
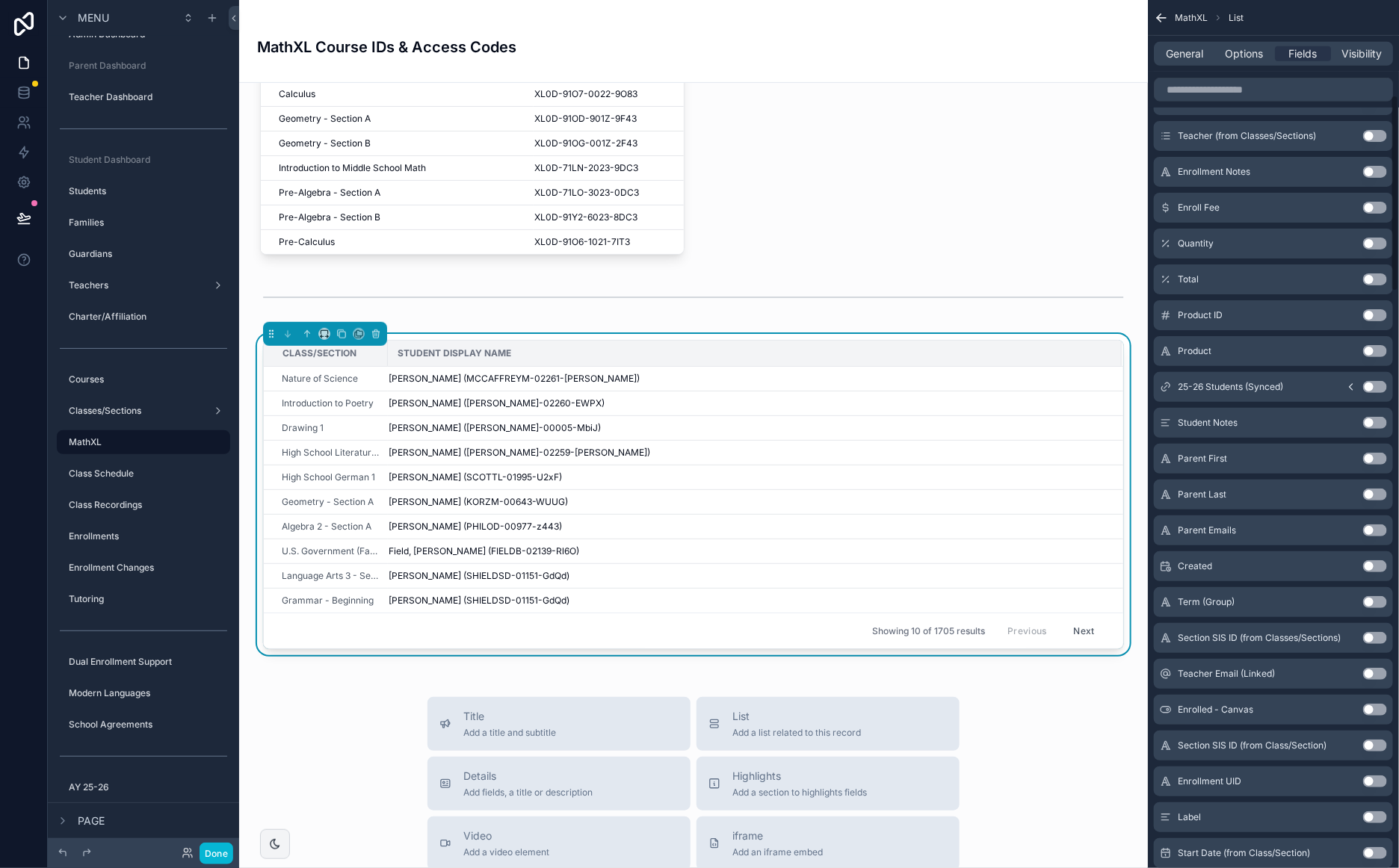
scroll to position [0, 0]
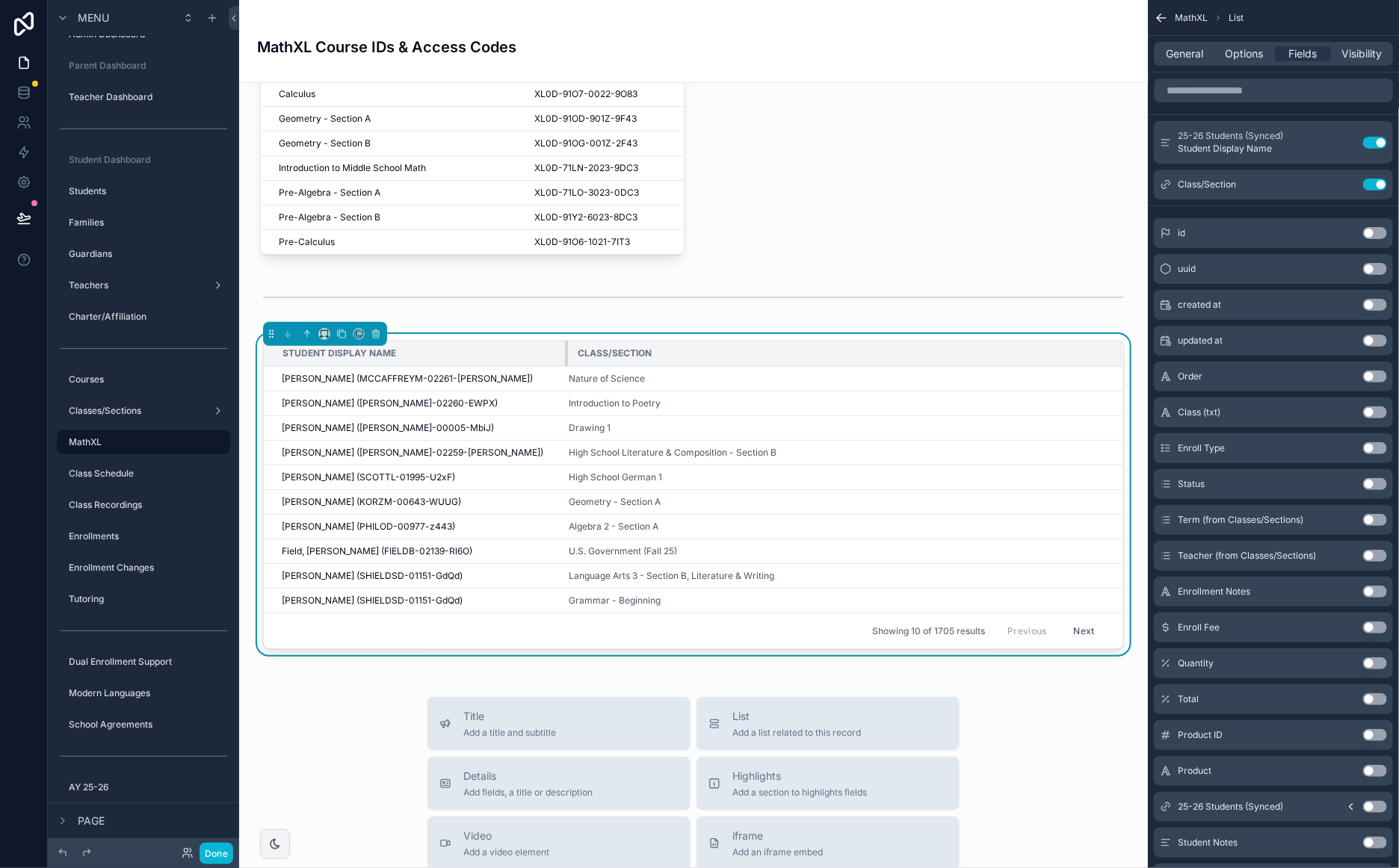
drag, startPoint x: 402, startPoint y: 349, endPoint x: 1350, endPoint y: 252, distance: 952.9
click at [596, 345] on tr "Student Display Name Class/Section" at bounding box center [694, 354] width 859 height 26
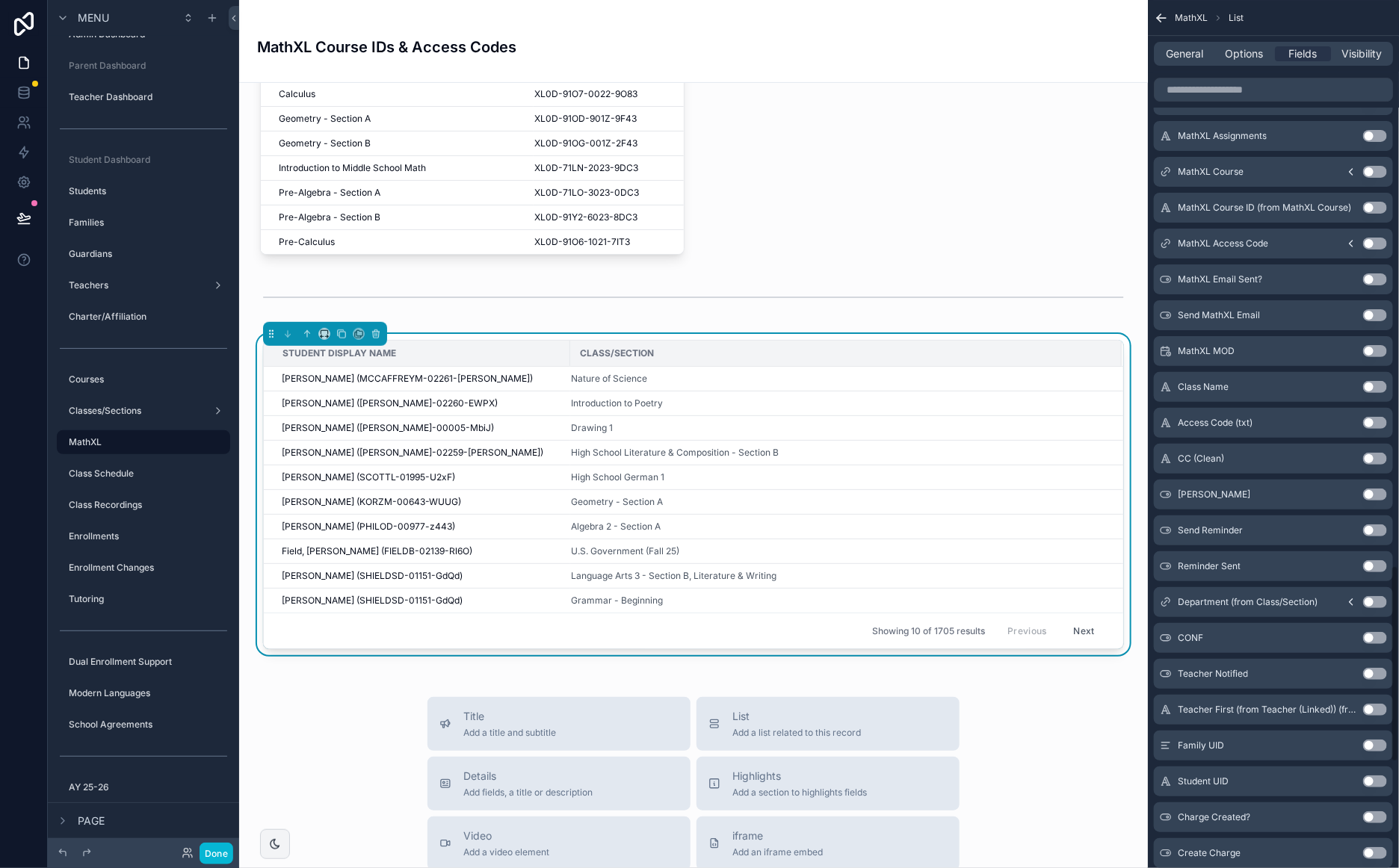
scroll to position [2496, 0]
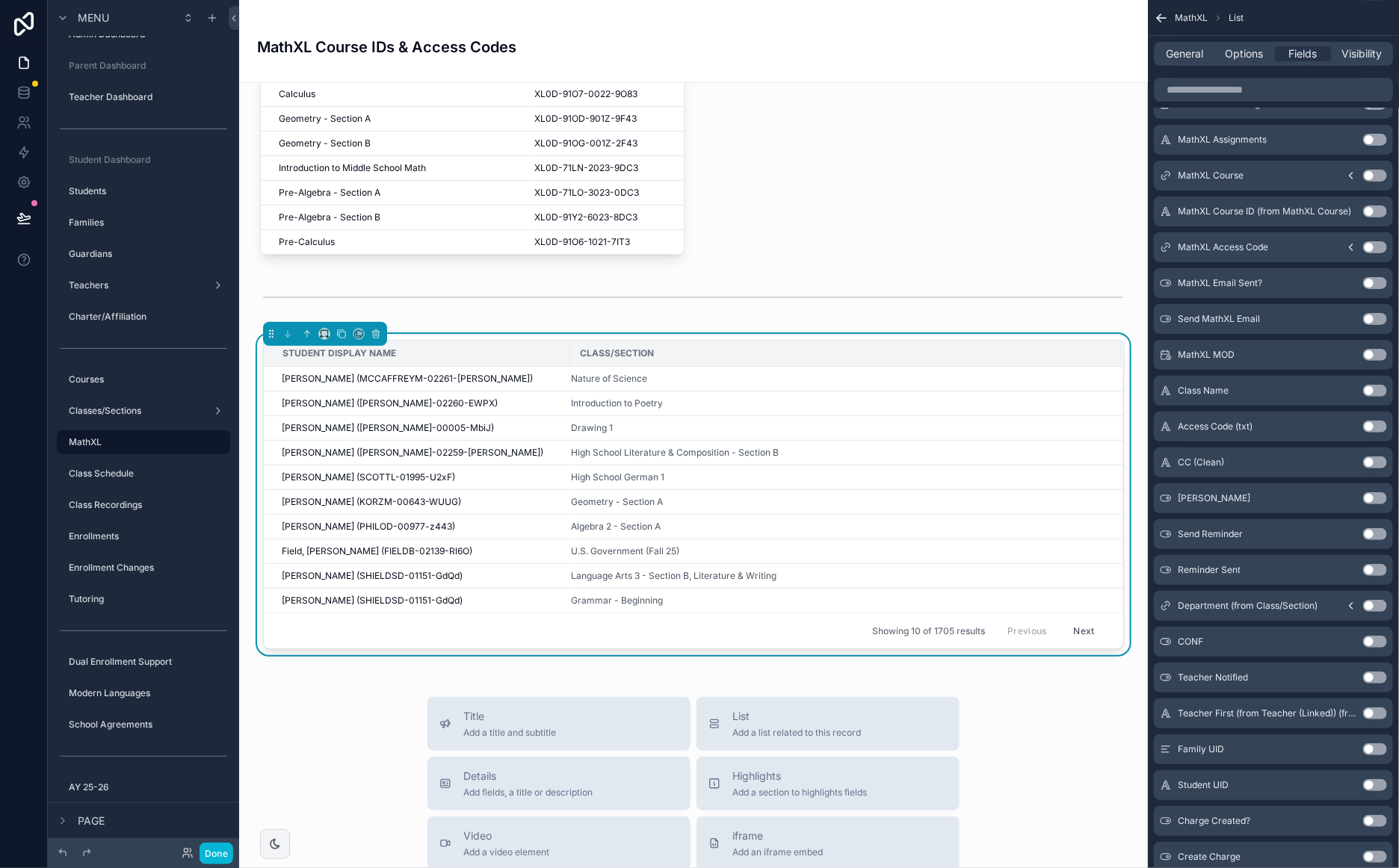
click at [1350, 244] on icon "scrollable content" at bounding box center [1350, 247] width 12 height 12
click at [1379, 210] on button "Use setting" at bounding box center [1374, 211] width 24 height 12
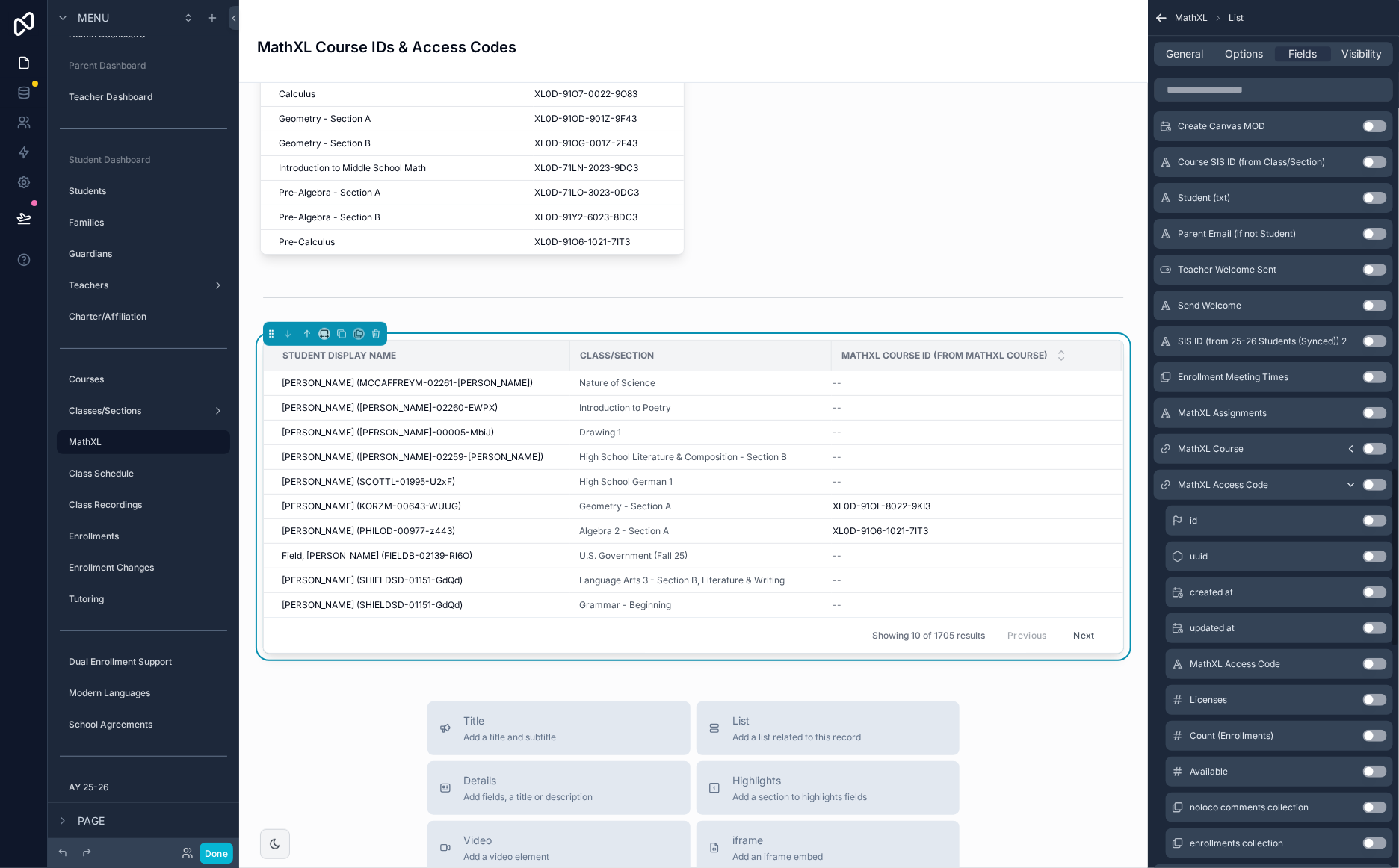
scroll to position [2257, 0]
click at [1351, 444] on icon "scrollable content" at bounding box center [1350, 450] width 12 height 12
click at [1355, 448] on icon "scrollable content" at bounding box center [1350, 450] width 12 height 12
click at [1380, 664] on button "Use setting" at bounding box center [1374, 664] width 24 height 12
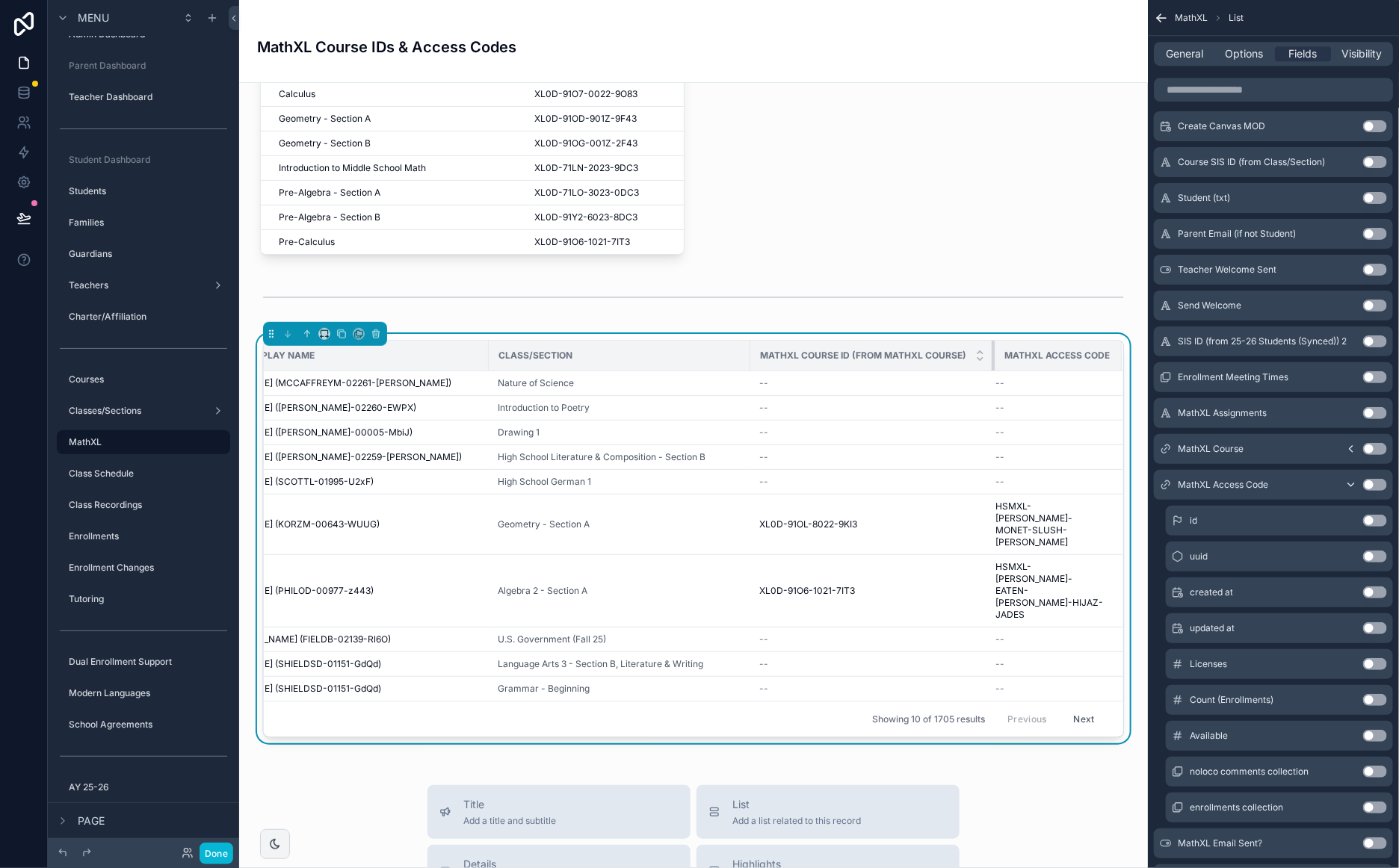
scroll to position [0, 79]
drag, startPoint x: 992, startPoint y: 355, endPoint x: 877, endPoint y: 364, distance: 115.4
click at [877, 364] on th "MathXL Course ID (from MathXL Course)" at bounding box center [874, 356] width 245 height 31
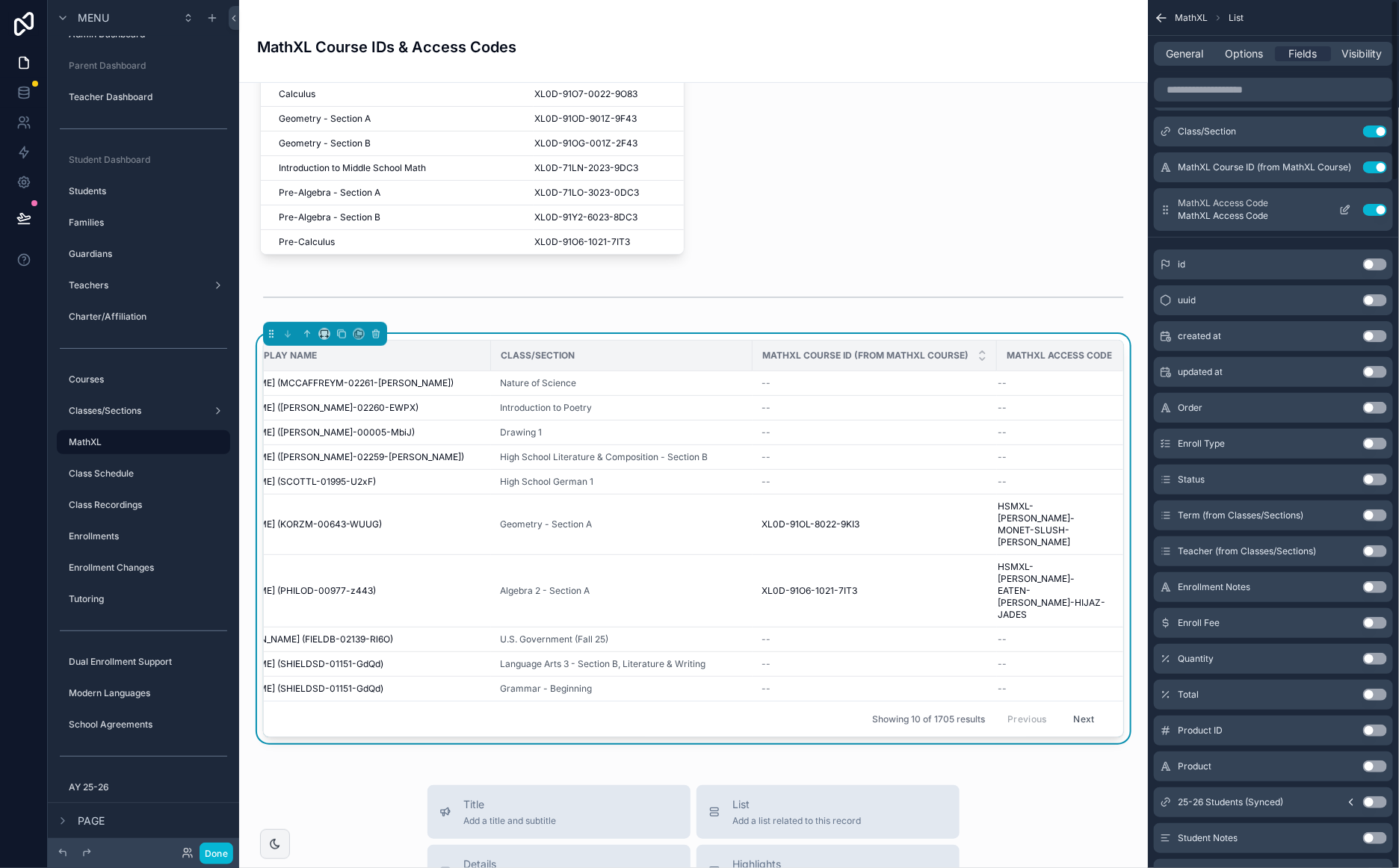
scroll to position [0, 0]
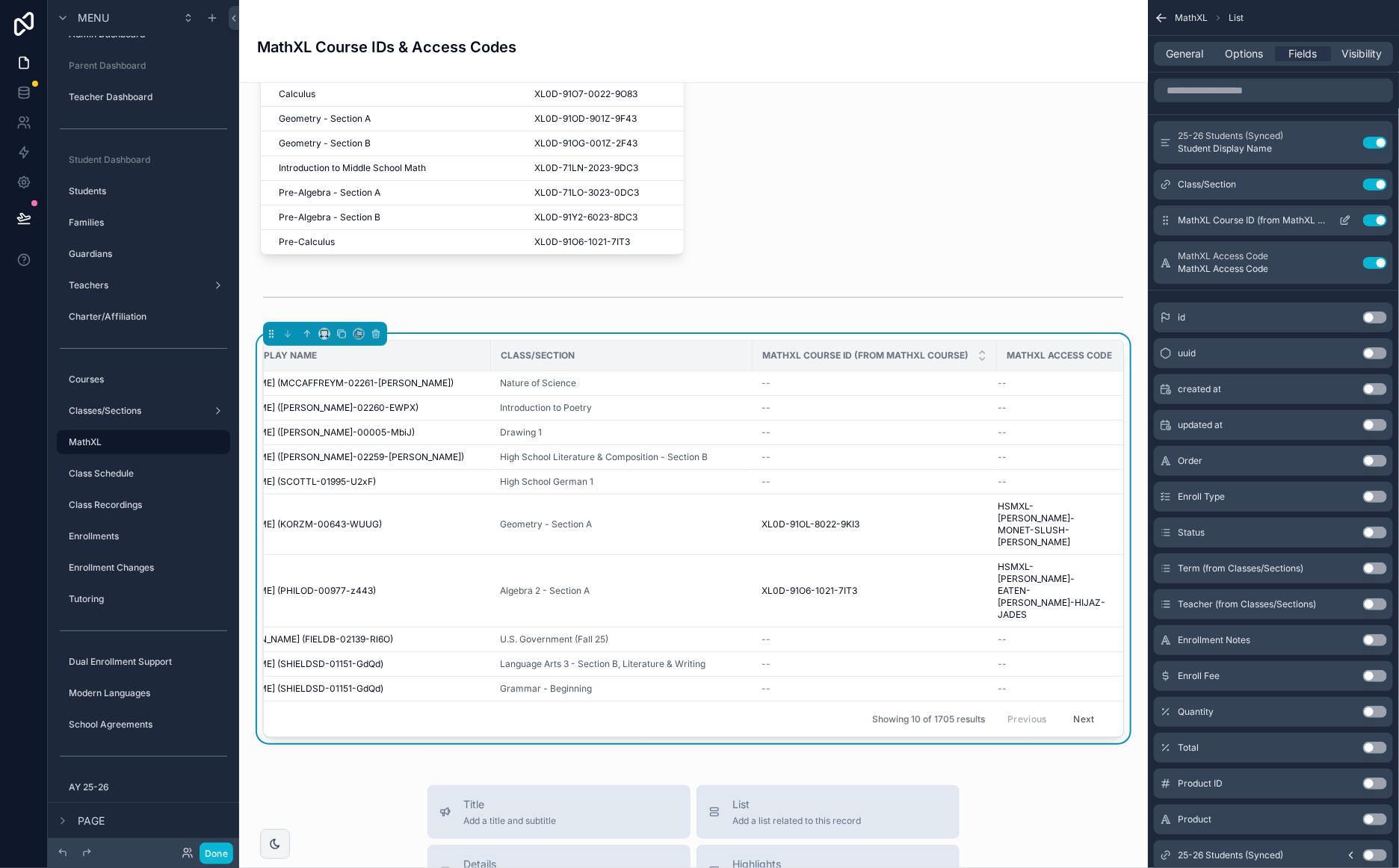
click at [1344, 221] on icon "scrollable content" at bounding box center [1346, 218] width 6 height 6
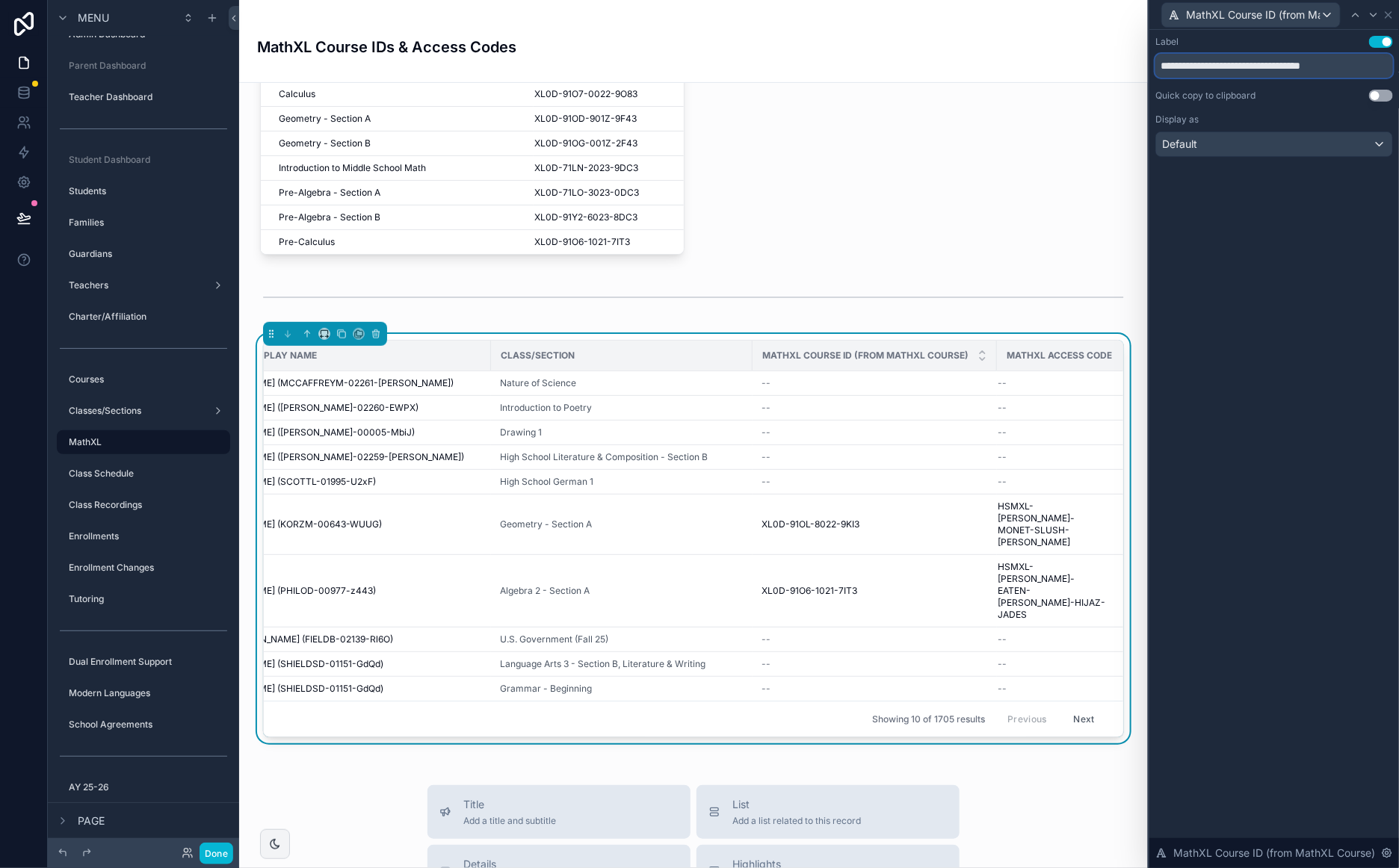
click at [1267, 65] on input "**********" at bounding box center [1274, 66] width 238 height 24
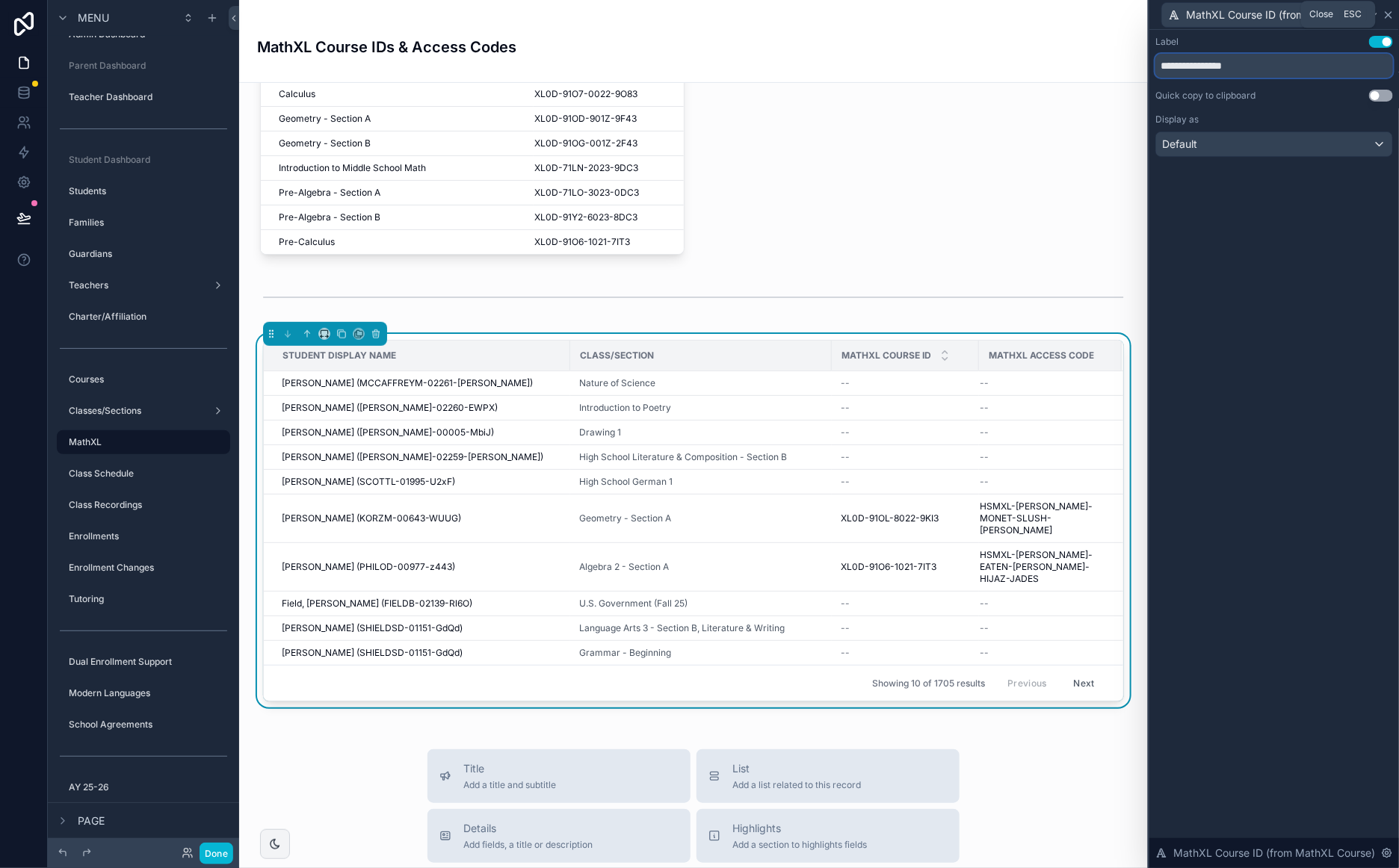
type input "**********"
click at [1387, 11] on icon at bounding box center [1388, 15] width 12 height 12
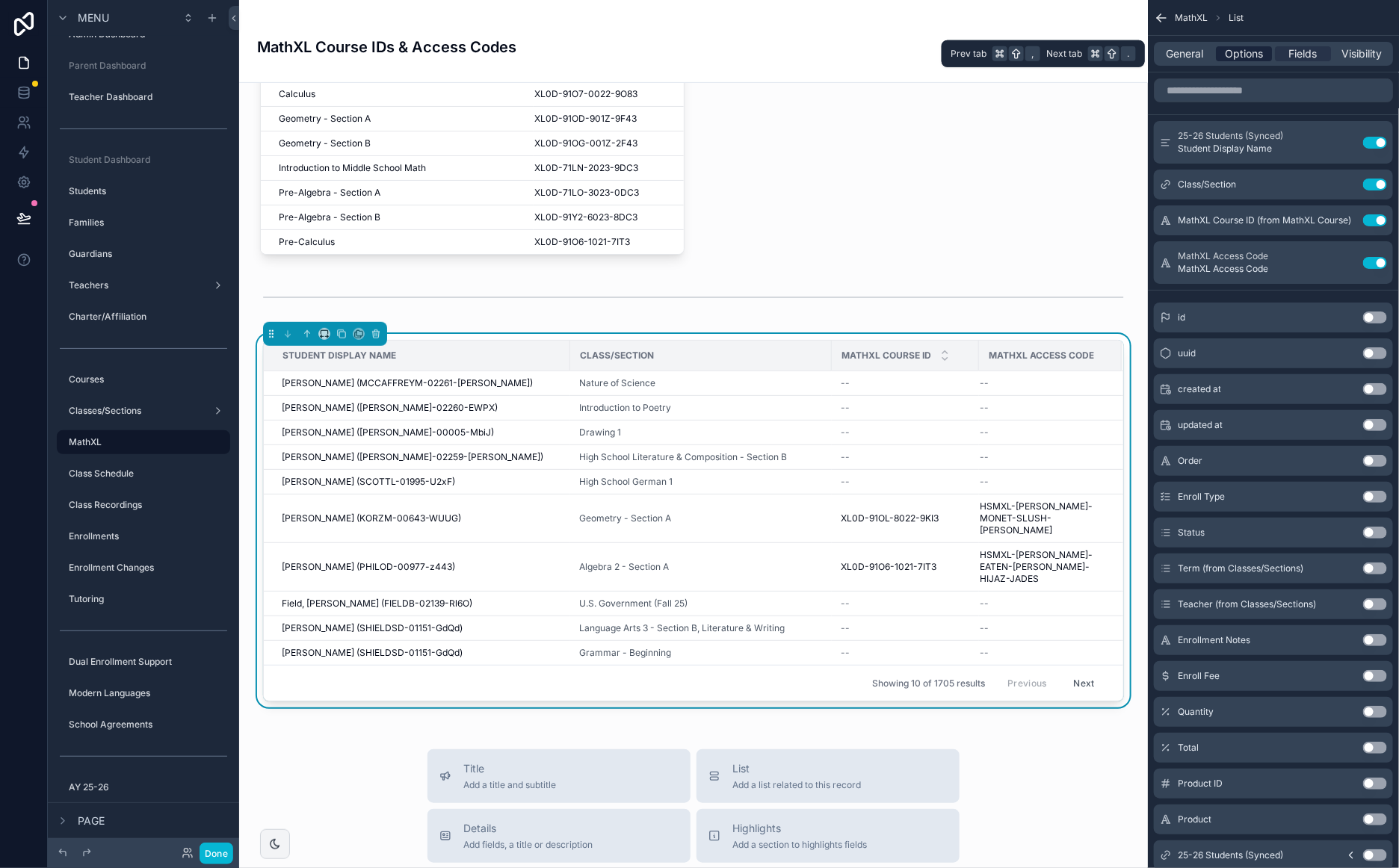
click at [1240, 51] on span "Options" at bounding box center [1243, 54] width 38 height 15
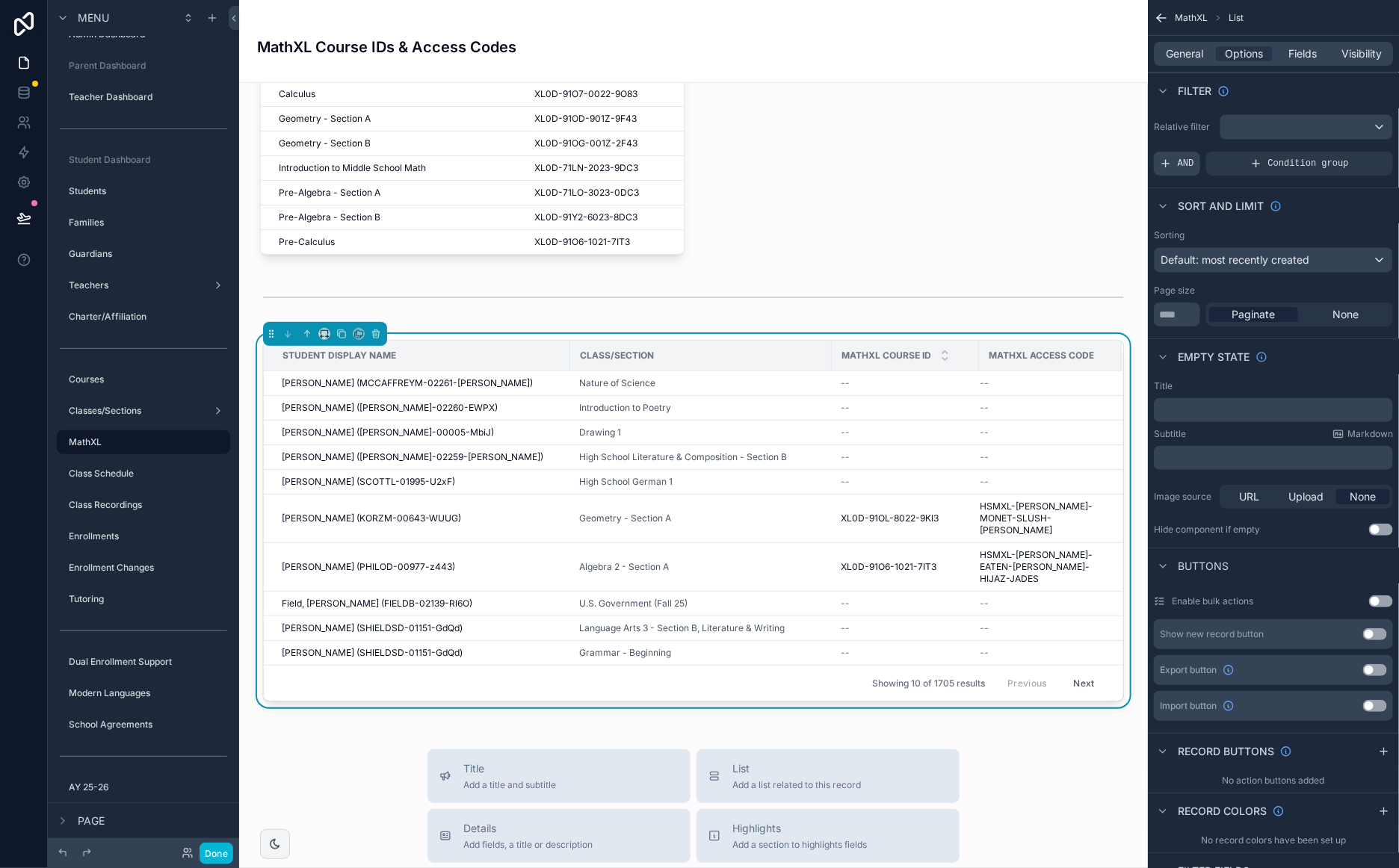
click at [1179, 156] on div "AND" at bounding box center [1177, 164] width 46 height 24
click at [1356, 151] on icon "scrollable content" at bounding box center [1357, 152] width 2 height 2
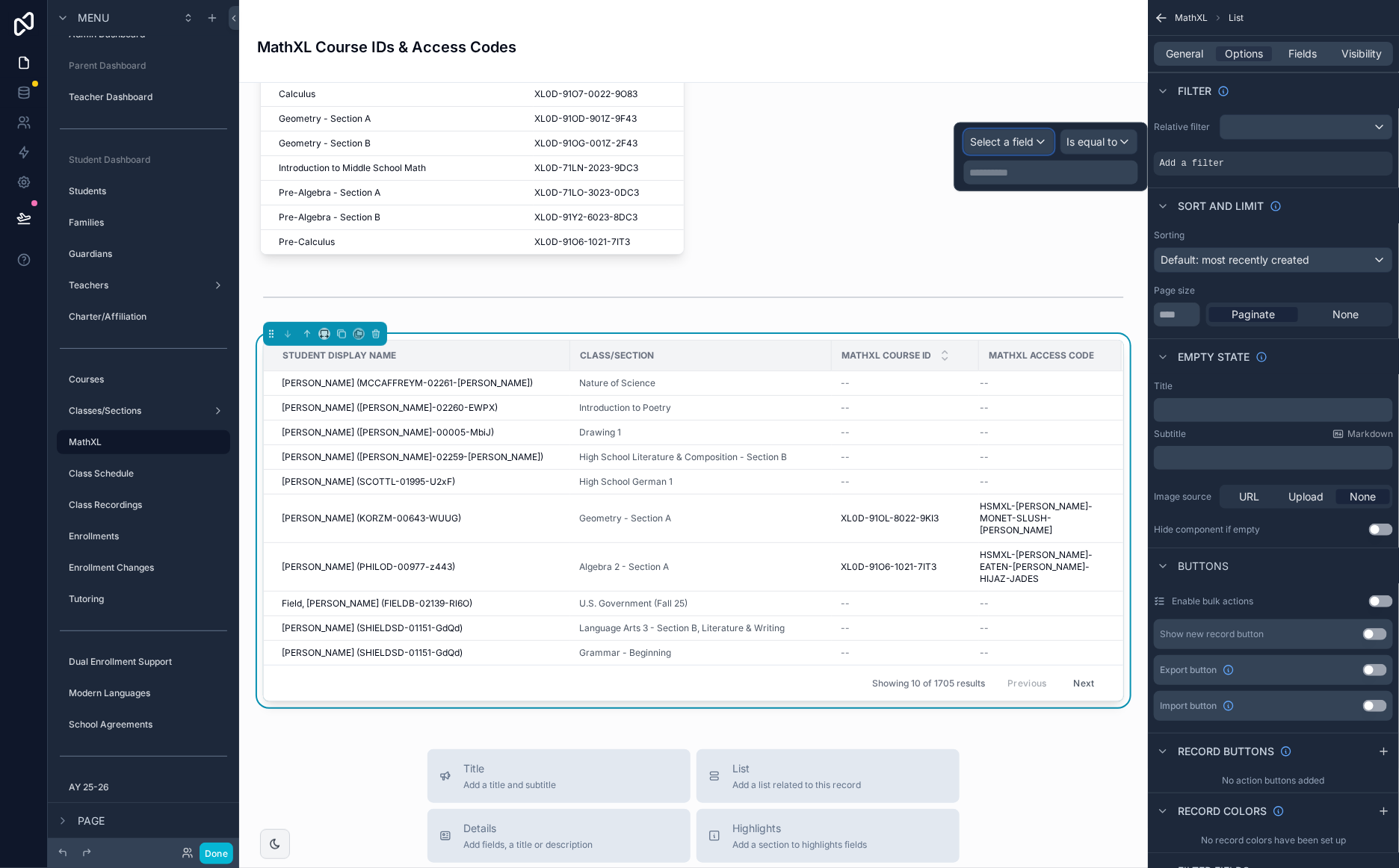
click at [1028, 139] on span "Select a field" at bounding box center [1002, 141] width 64 height 13
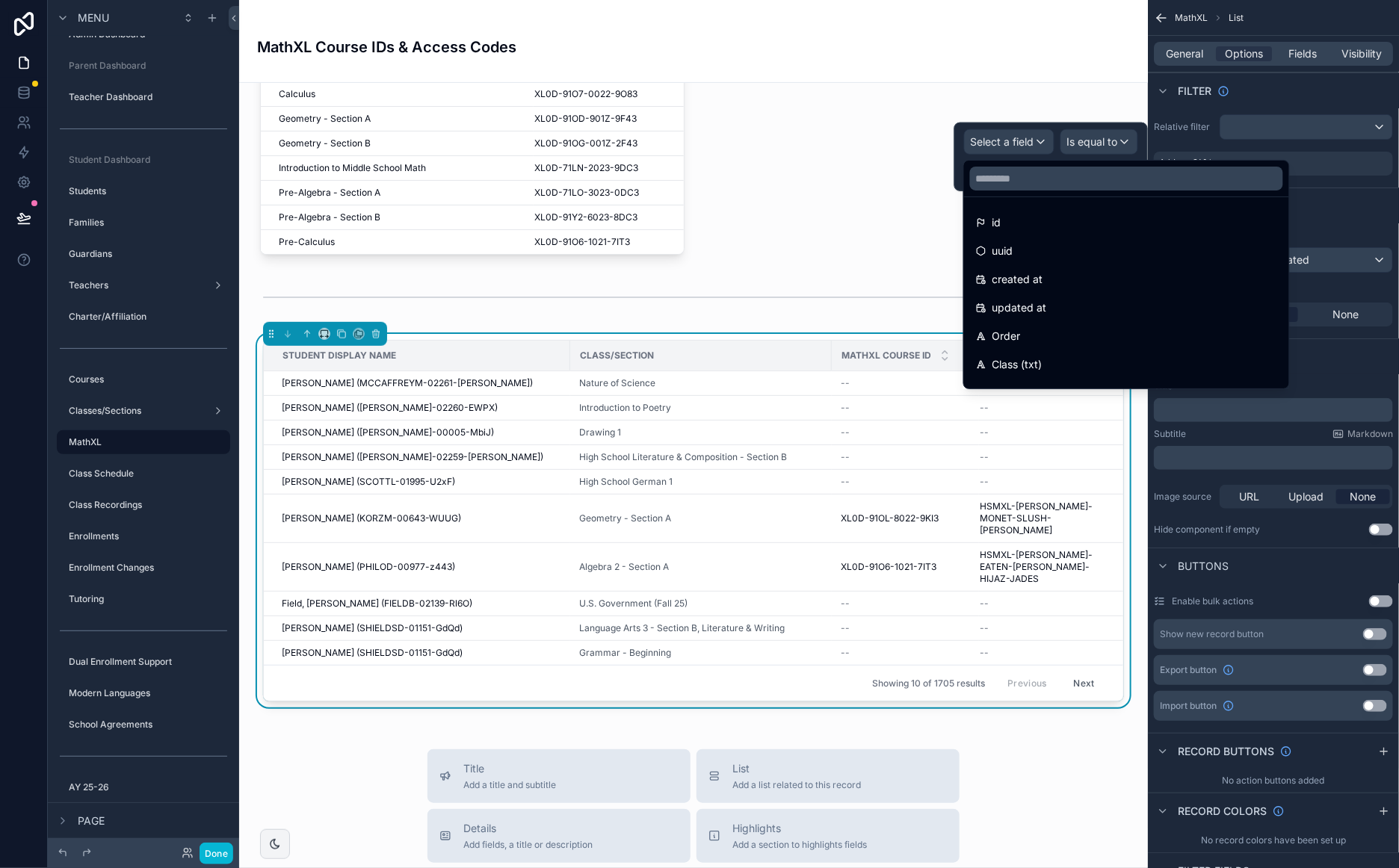
click at [1038, 195] on div at bounding box center [1126, 179] width 325 height 36
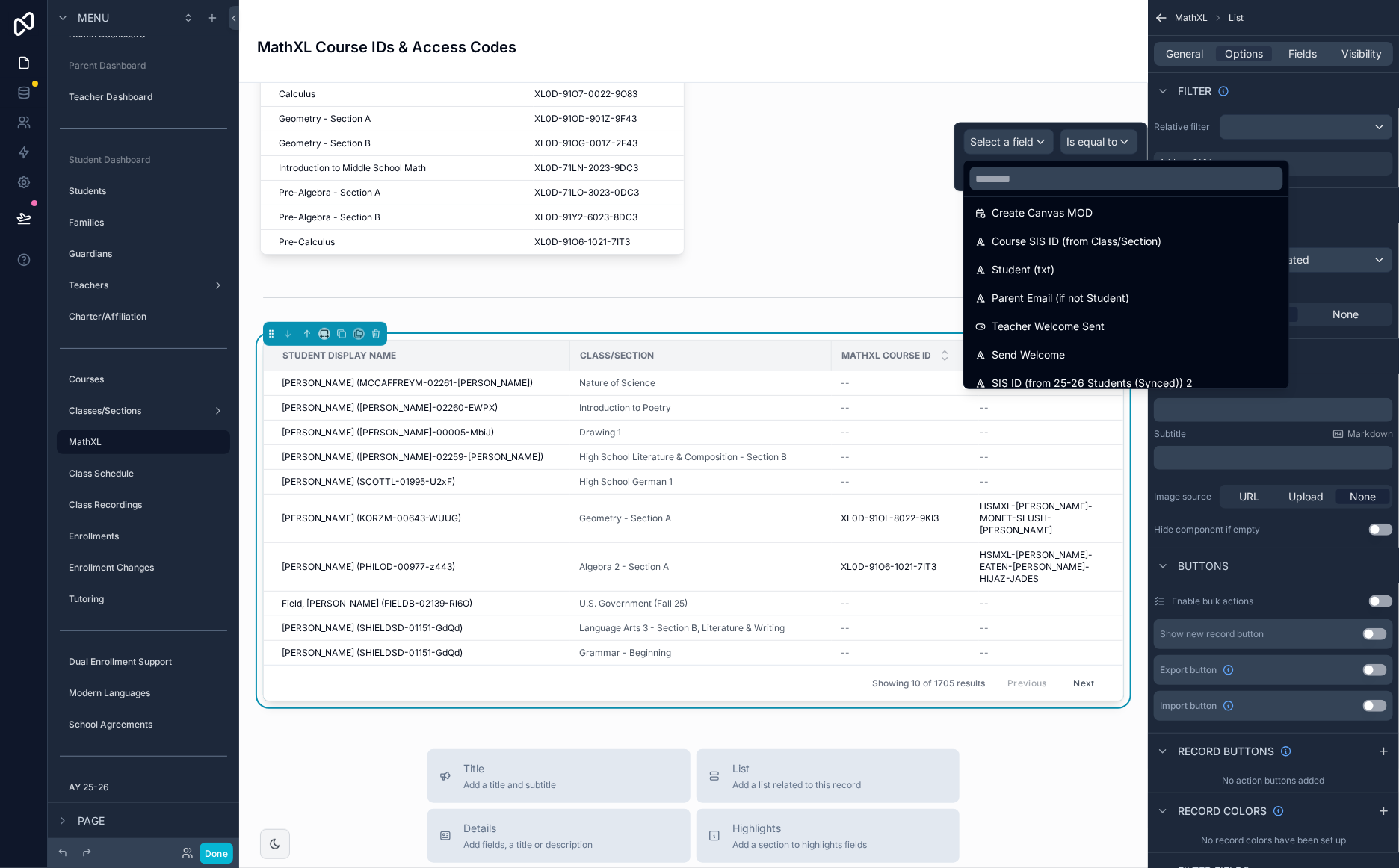
scroll to position [1720, 0]
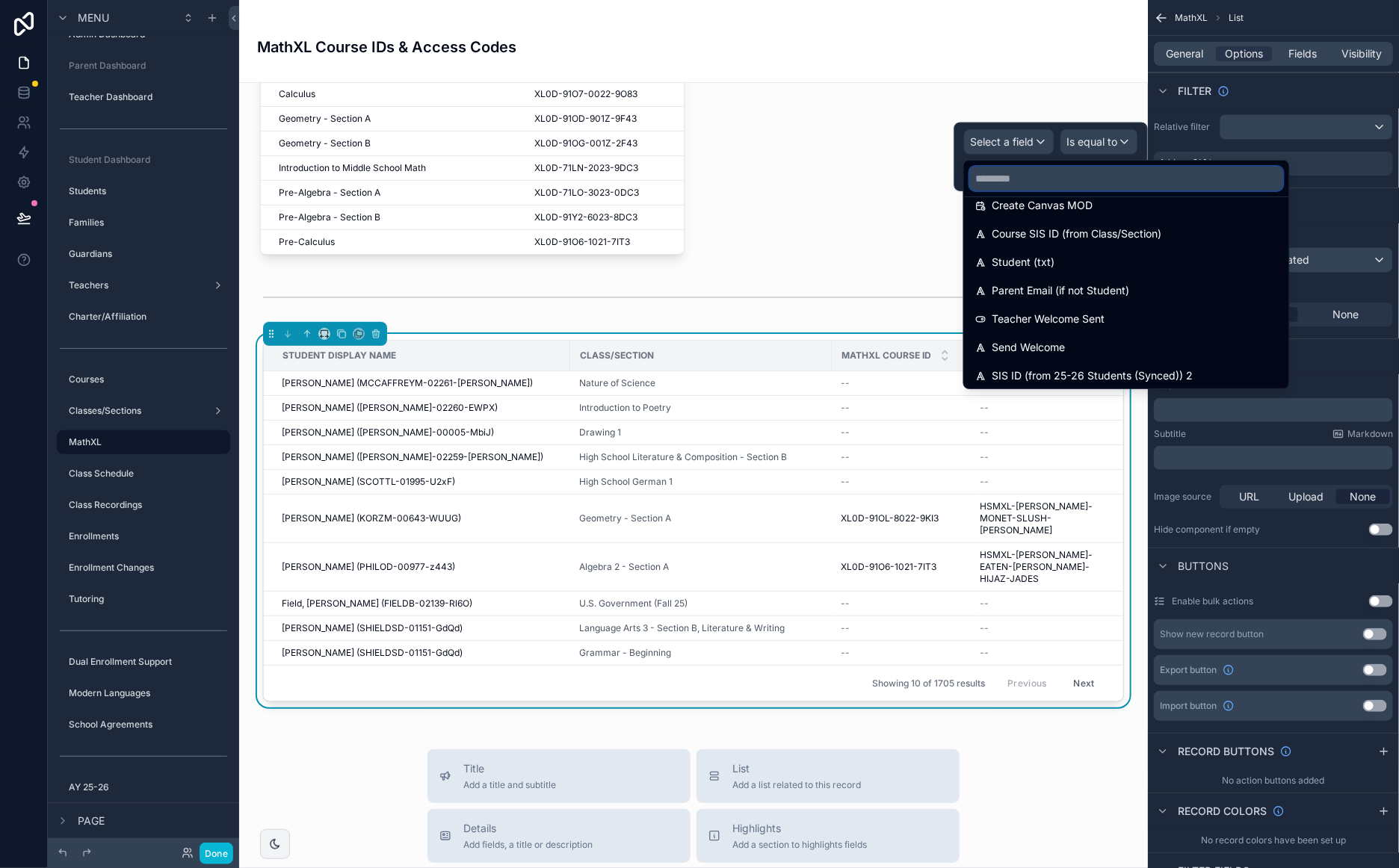
click at [1018, 179] on input "text" at bounding box center [1126, 179] width 313 height 24
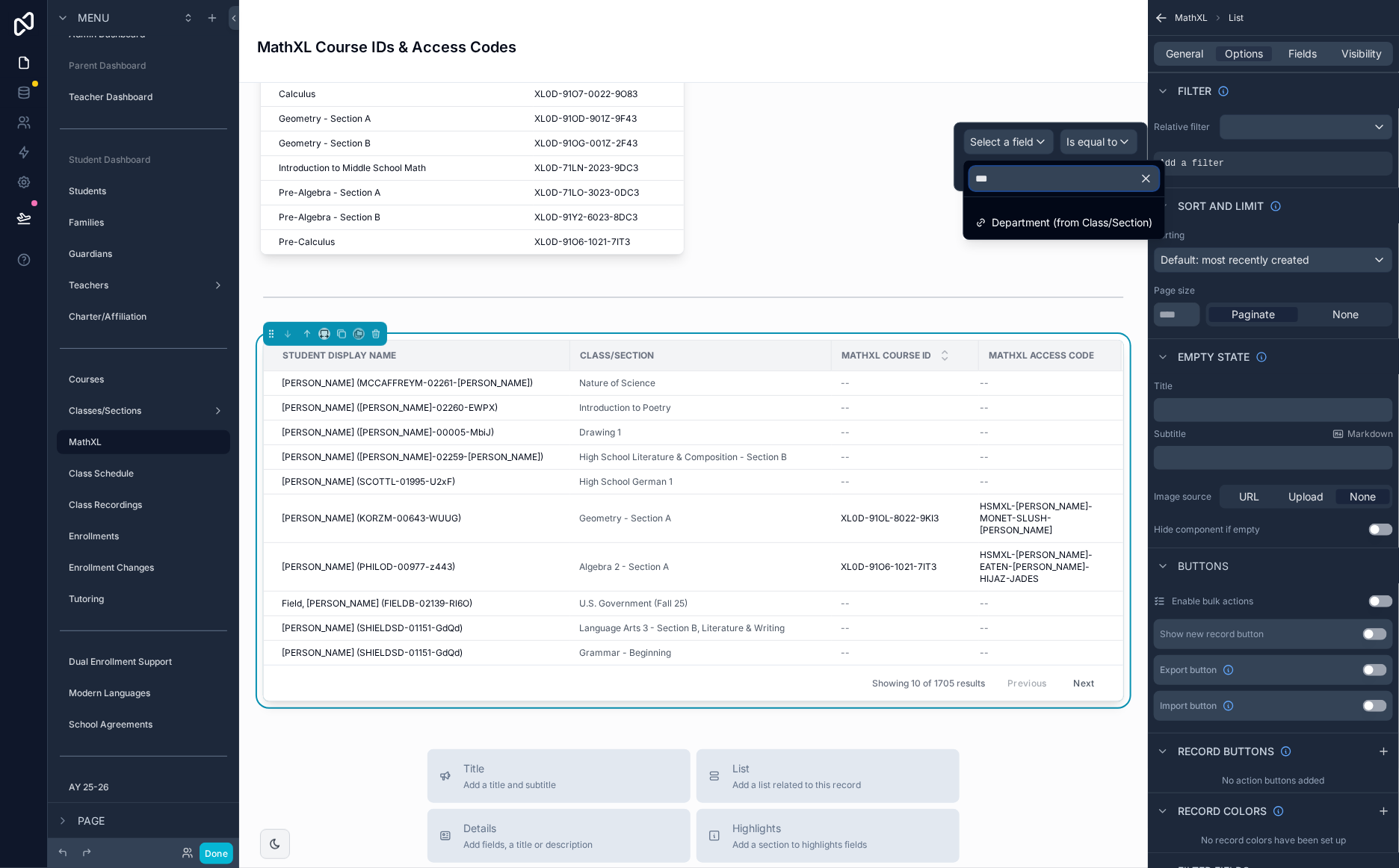
scroll to position [0, 0]
type input "***"
click at [1109, 227] on span "Department (from Class/Section)" at bounding box center [1073, 222] width 161 height 18
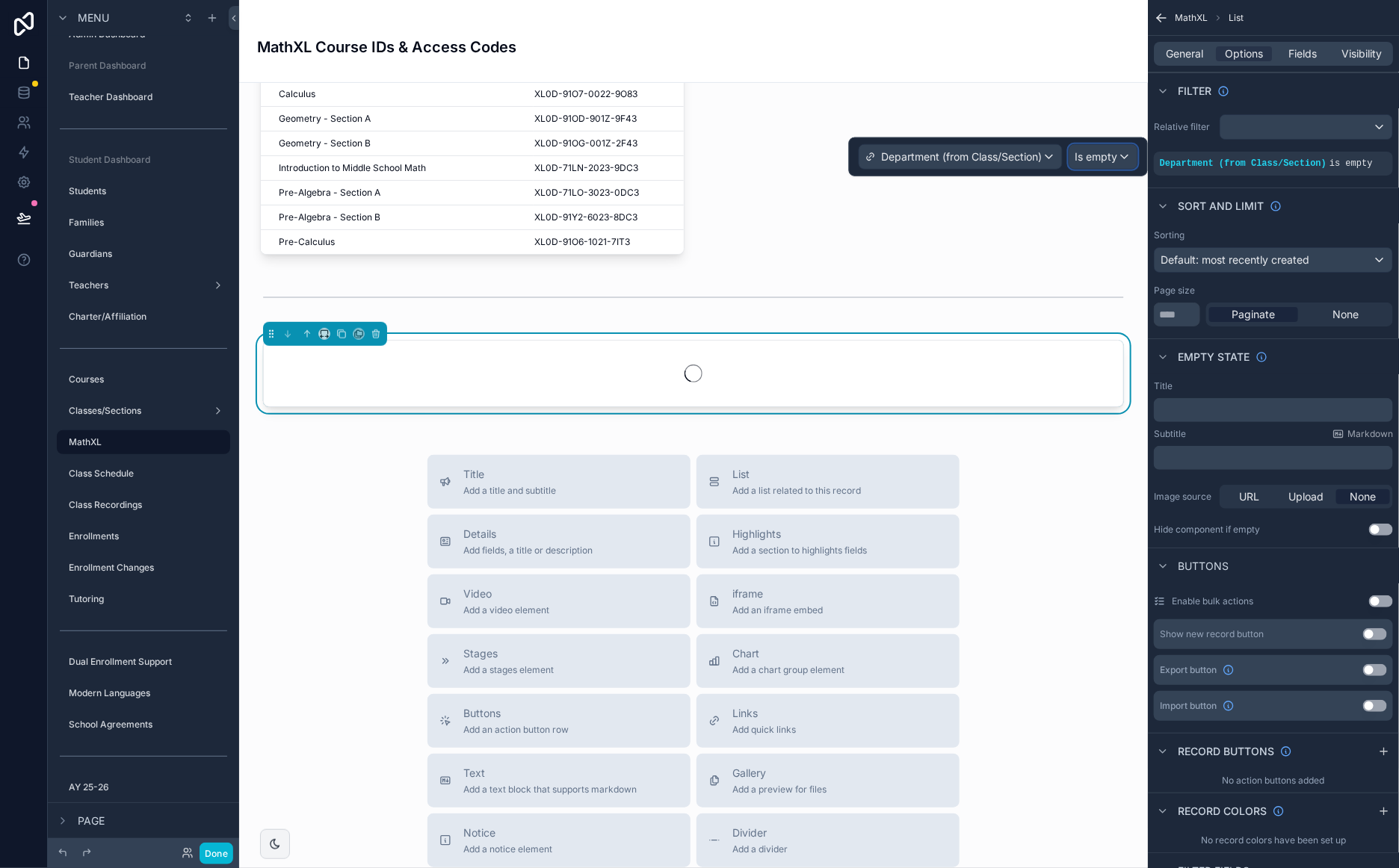
click at [1108, 158] on span "Is empty" at bounding box center [1097, 157] width 43 height 15
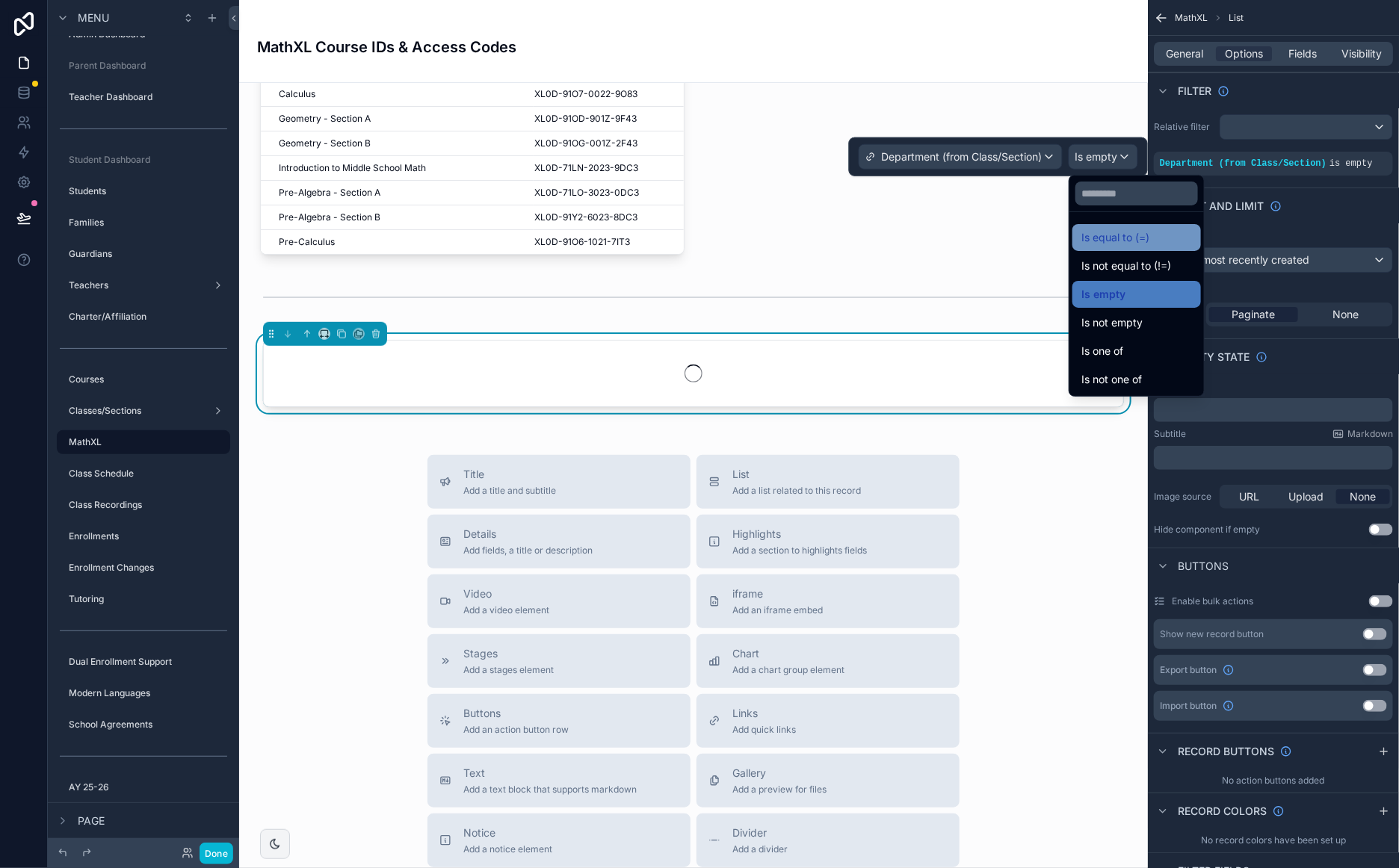
click at [1118, 241] on span "Is equal to (=)" at bounding box center [1115, 237] width 68 height 18
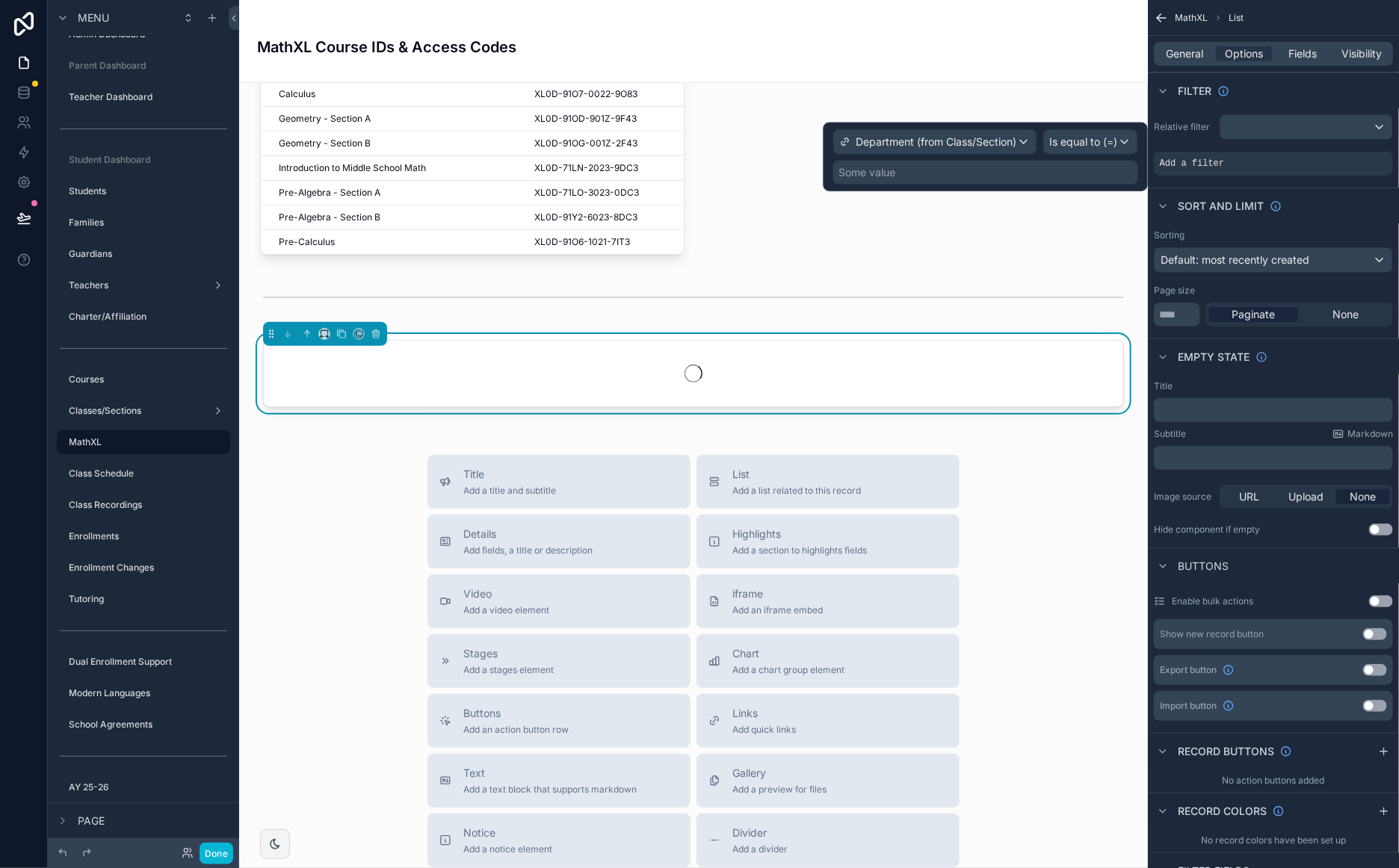
click at [862, 176] on div "Some value" at bounding box center [867, 173] width 57 height 15
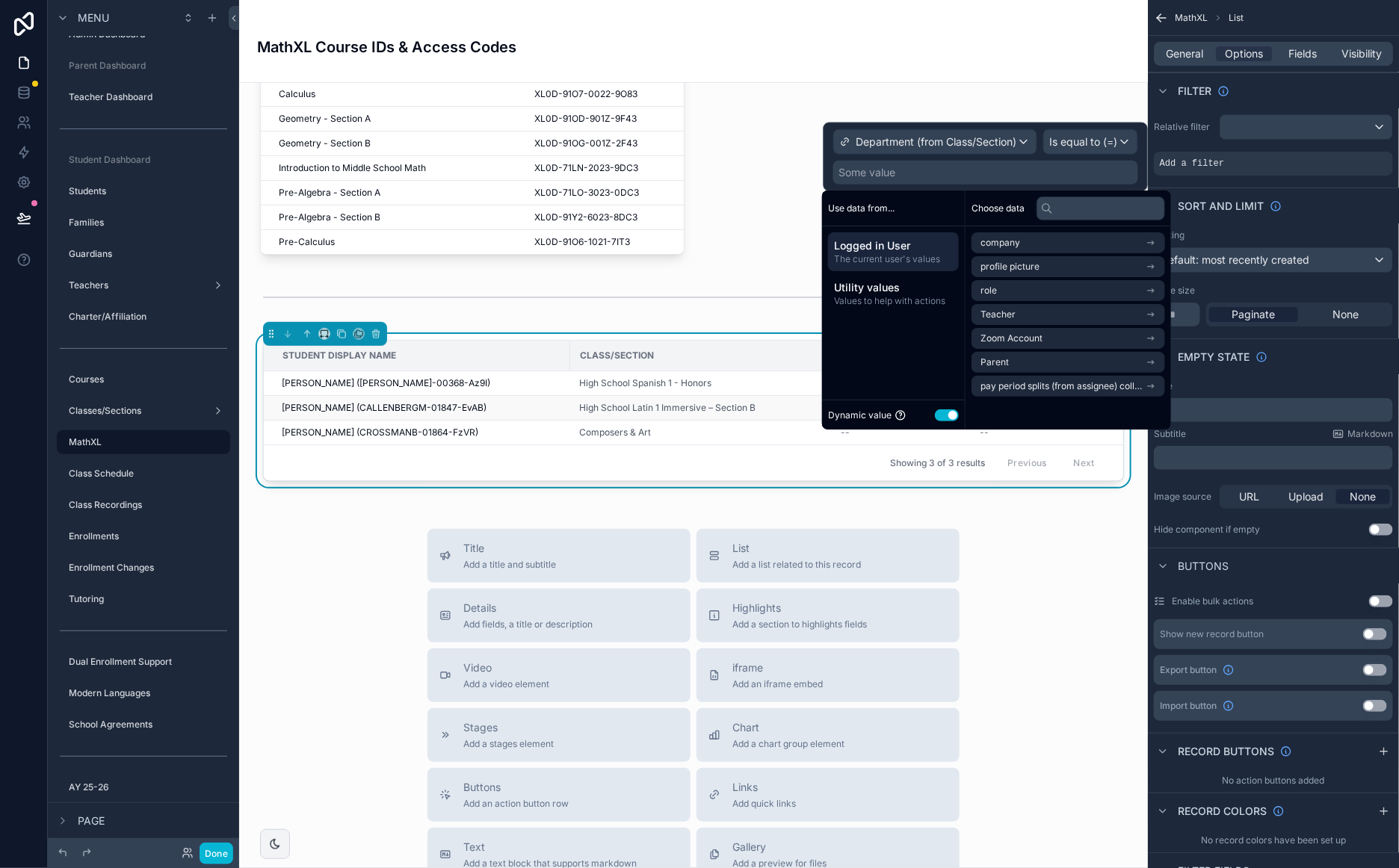
click at [946, 411] on button "Use setting" at bounding box center [947, 416] width 24 height 12
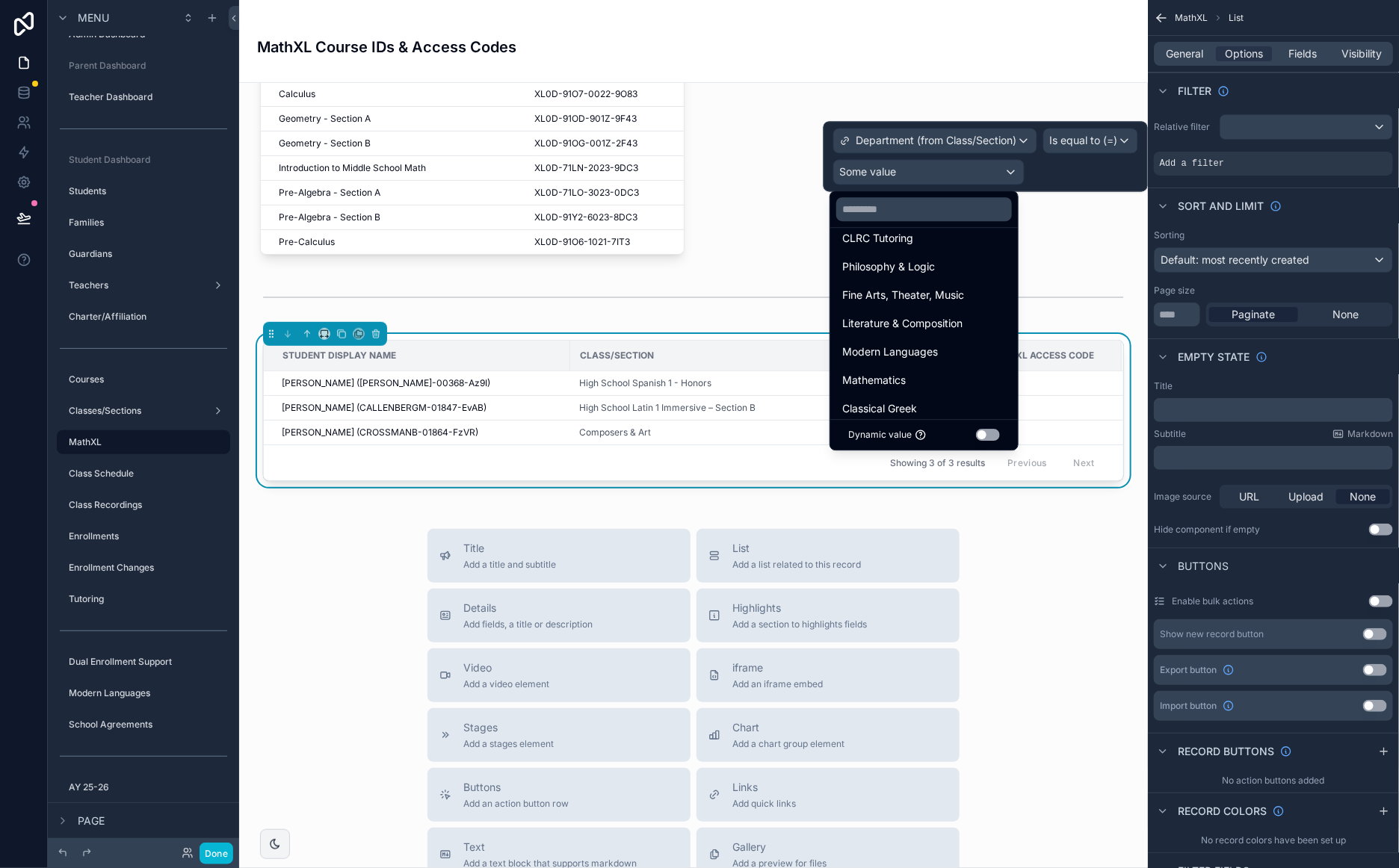
scroll to position [139, 0]
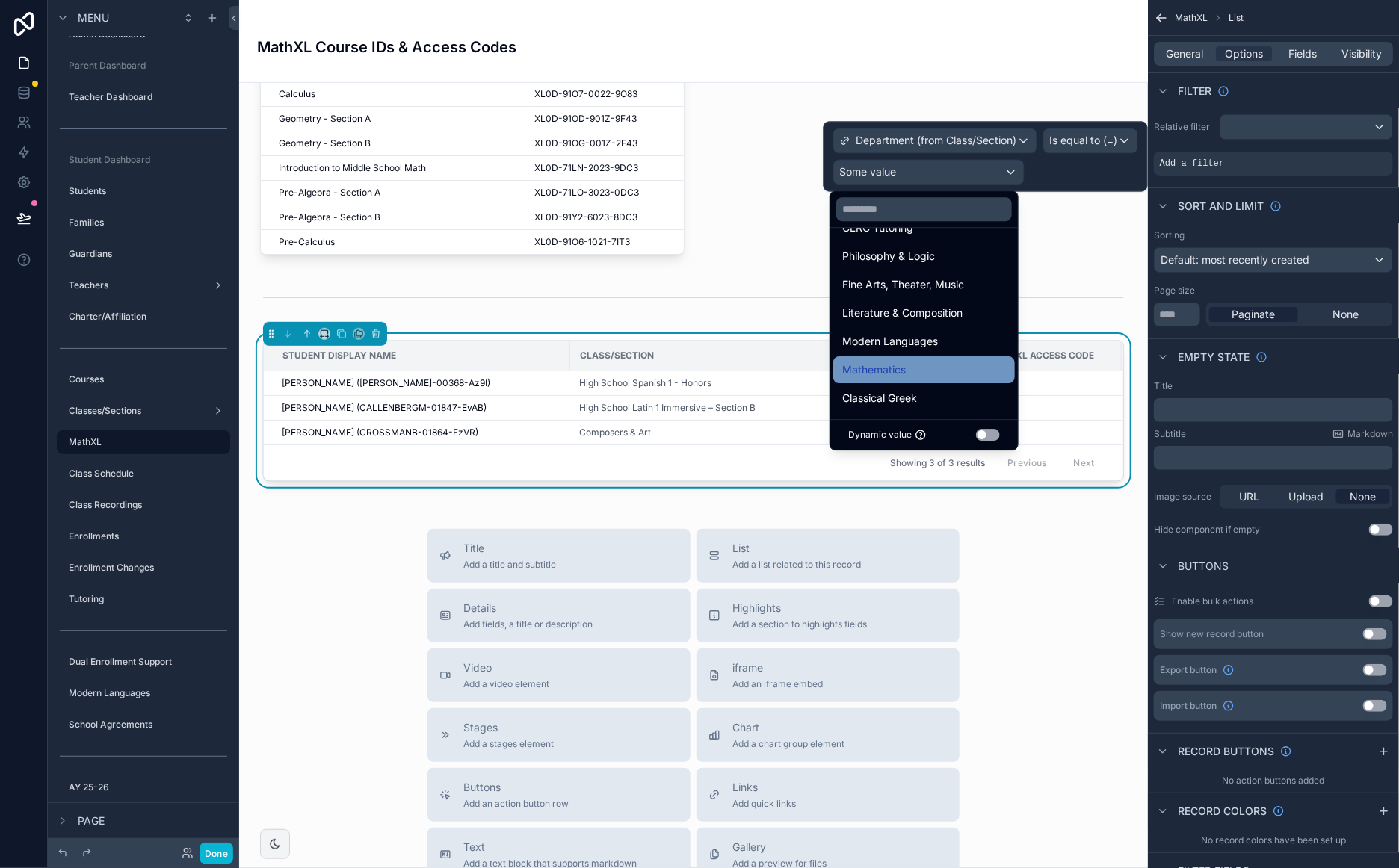
click at [904, 367] on span "Mathematics" at bounding box center [873, 370] width 64 height 18
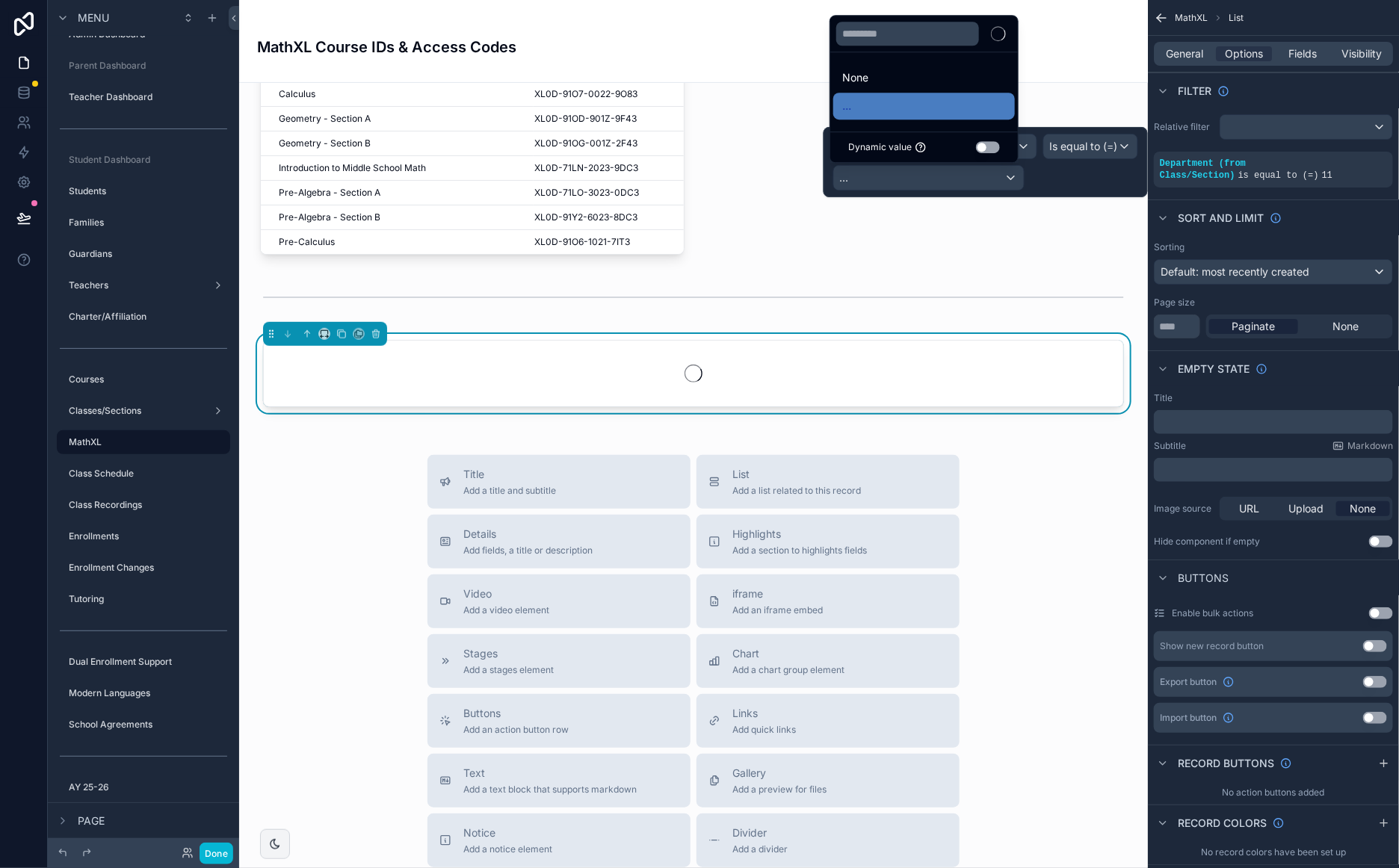
scroll to position [0, 0]
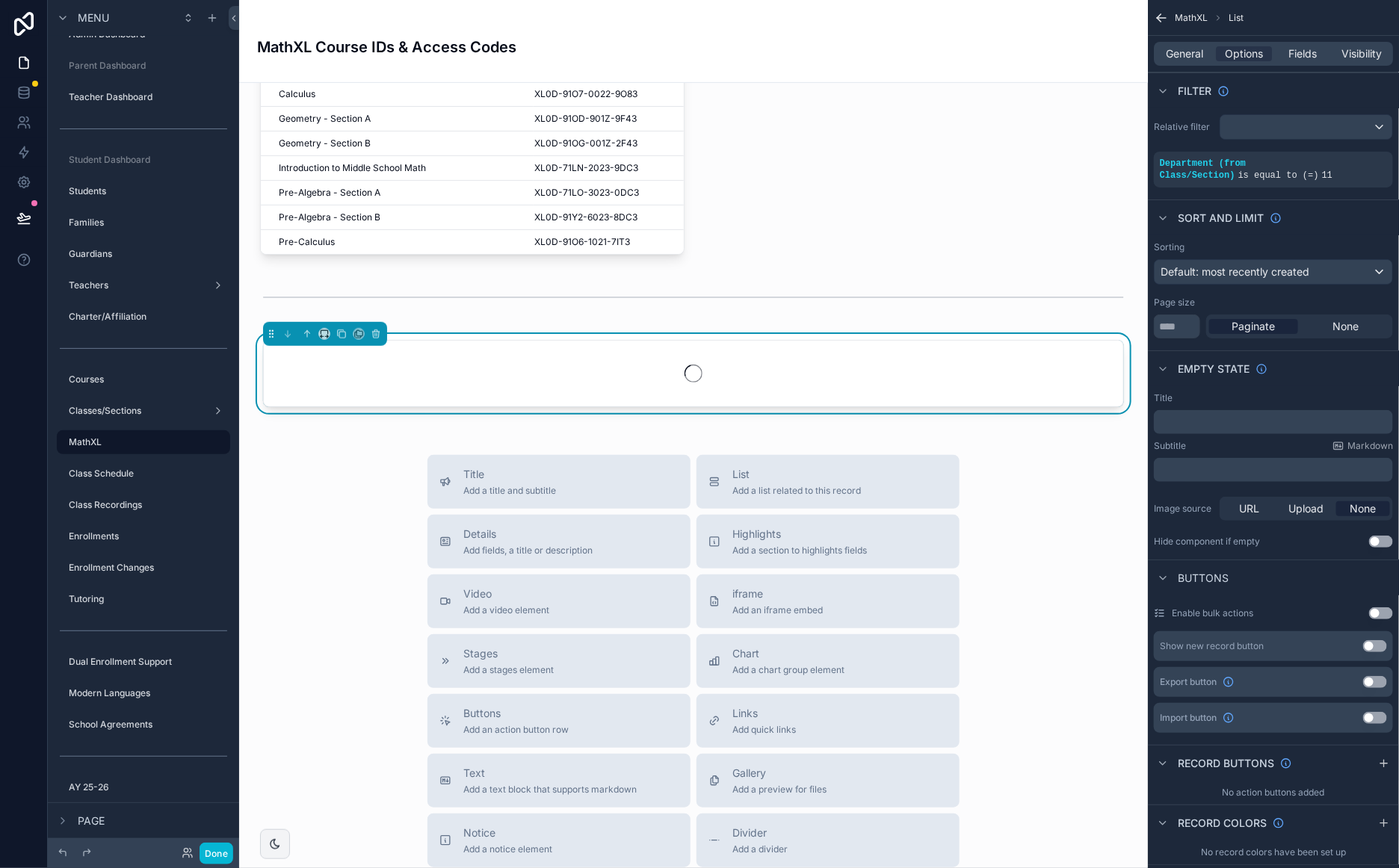
click at [1324, 91] on div "Filter" at bounding box center [1273, 90] width 251 height 36
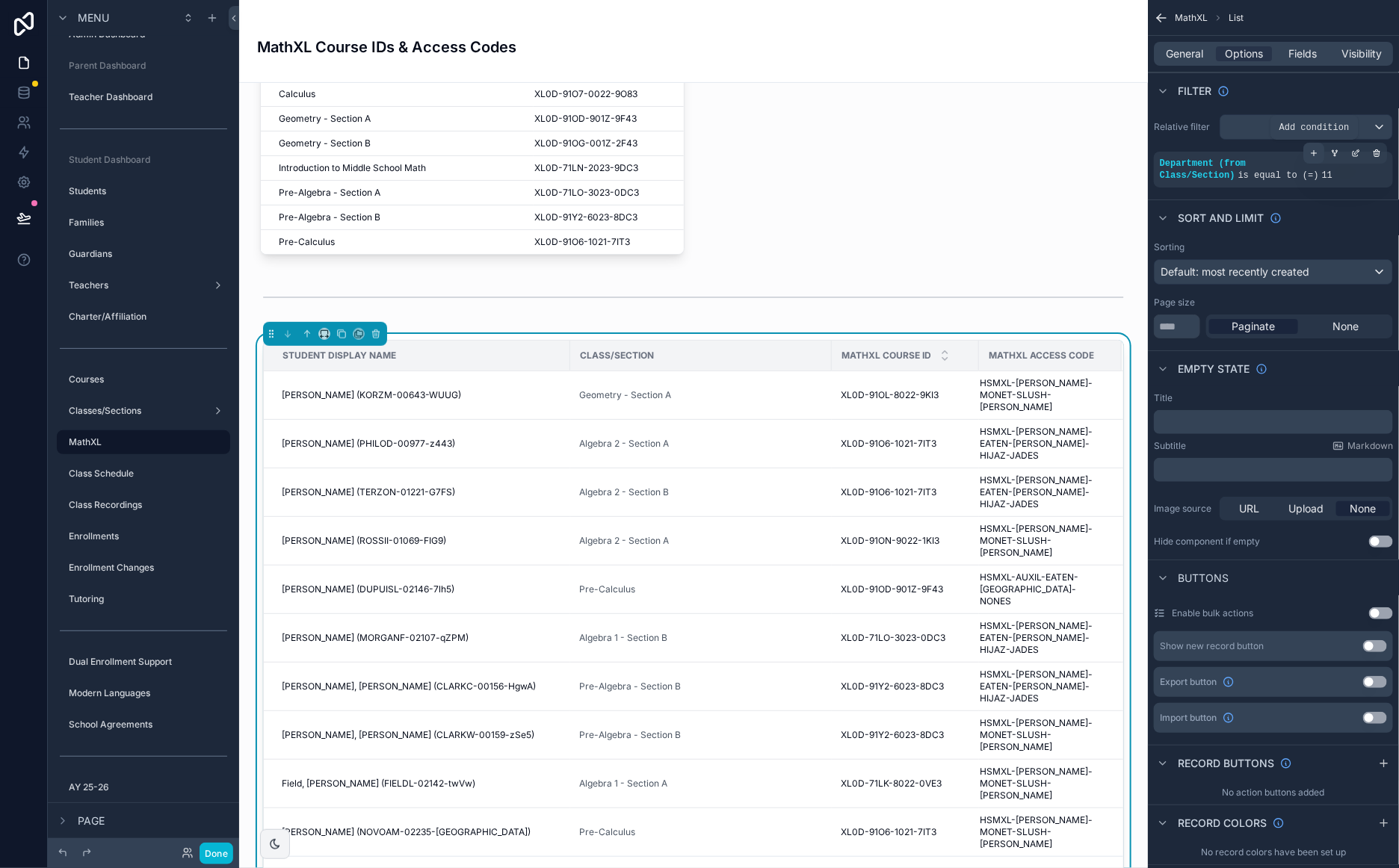
click at [1314, 151] on icon "scrollable content" at bounding box center [1313, 153] width 9 height 9
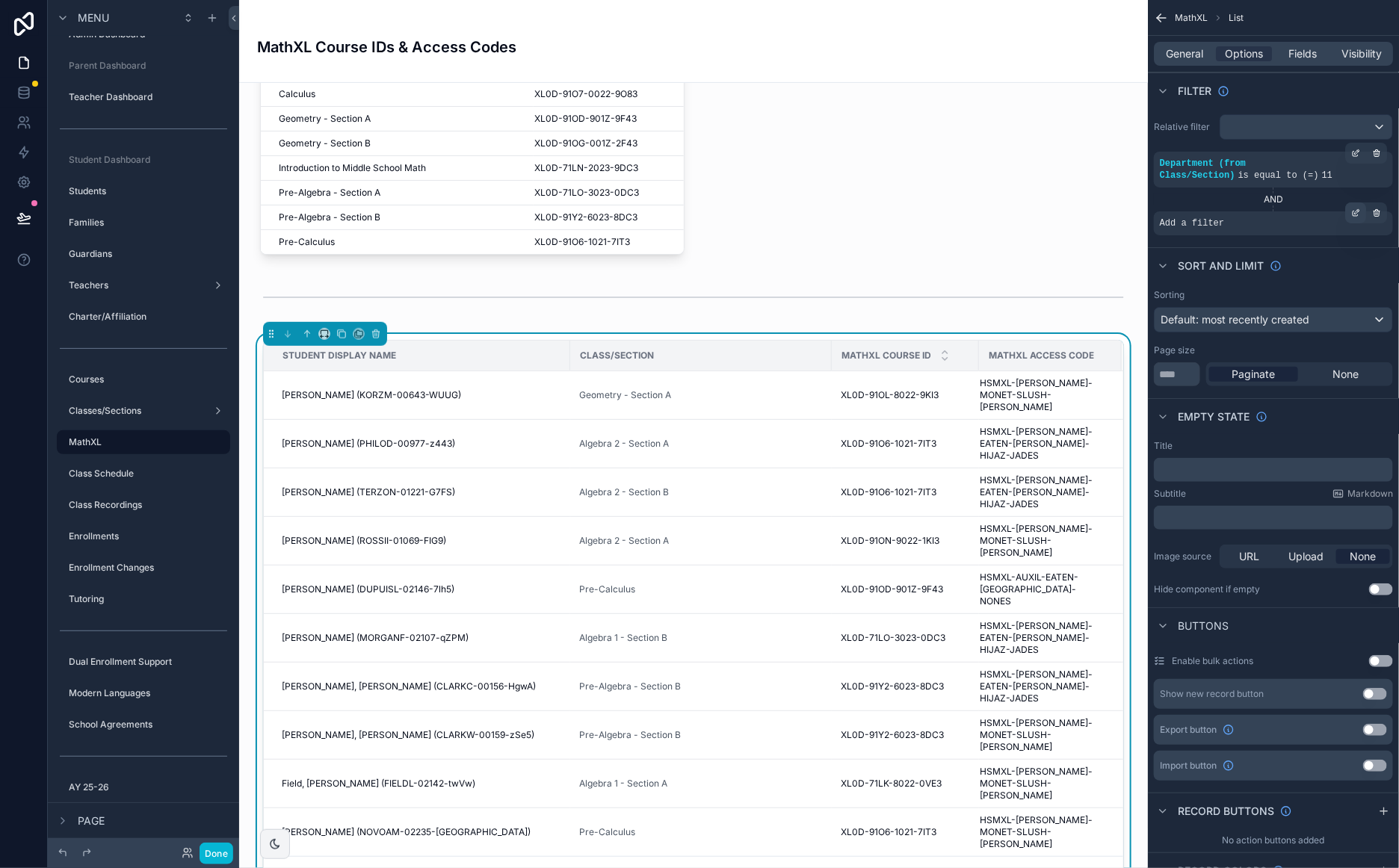
click at [1357, 211] on icon "scrollable content" at bounding box center [1357, 211] width 2 height 2
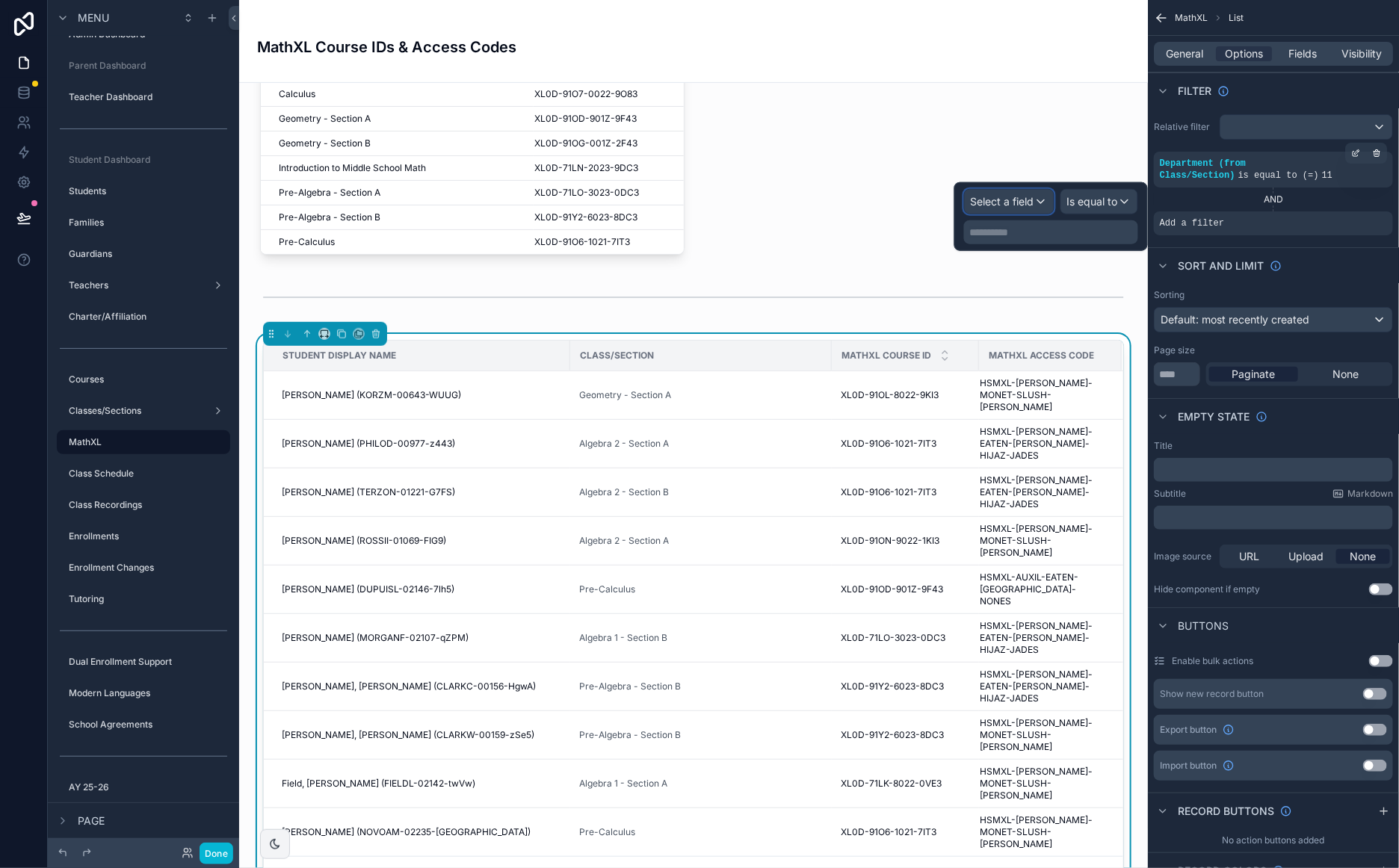
click at [1013, 201] on span "Select a field" at bounding box center [1002, 201] width 64 height 13
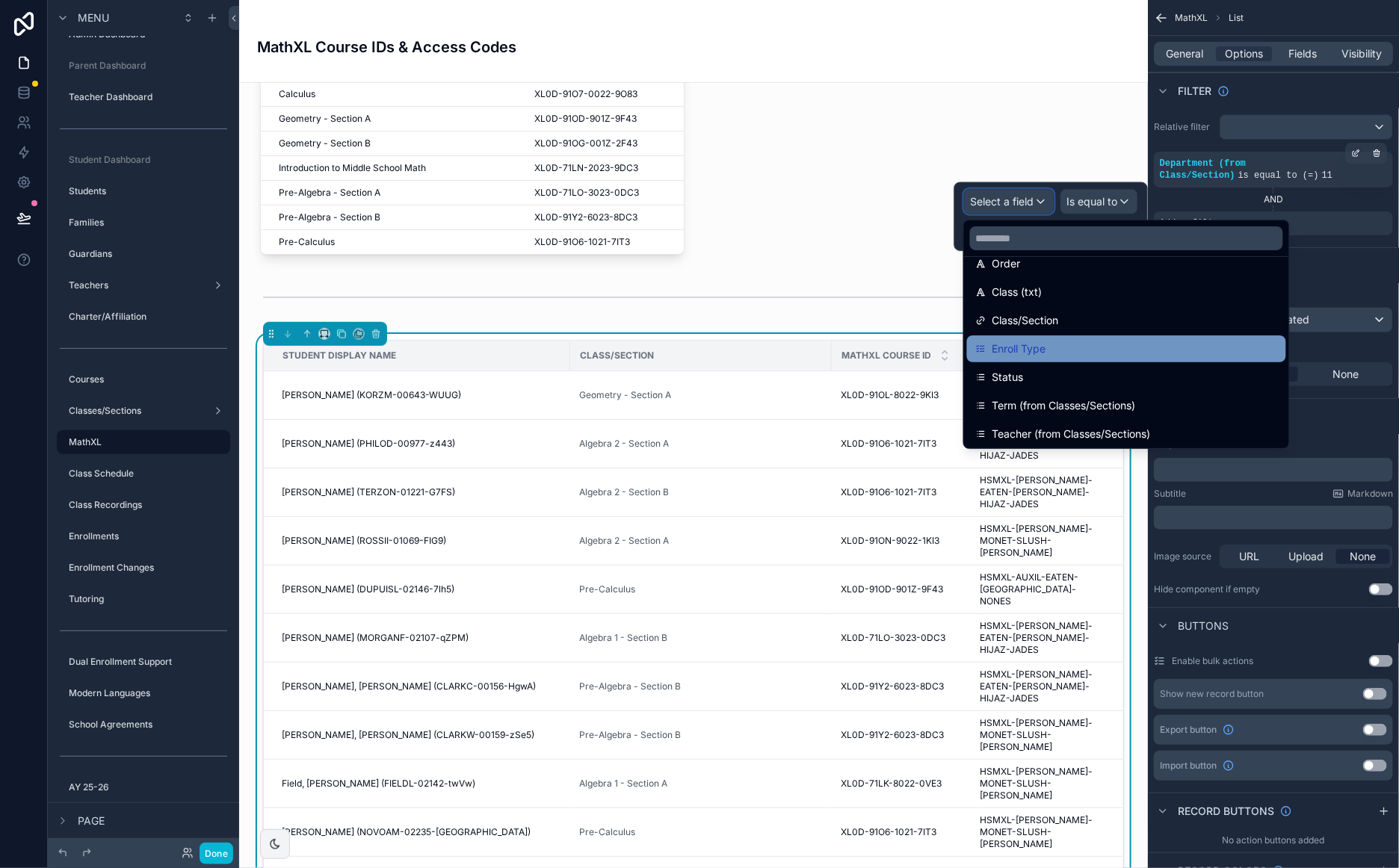
scroll to position [135, 0]
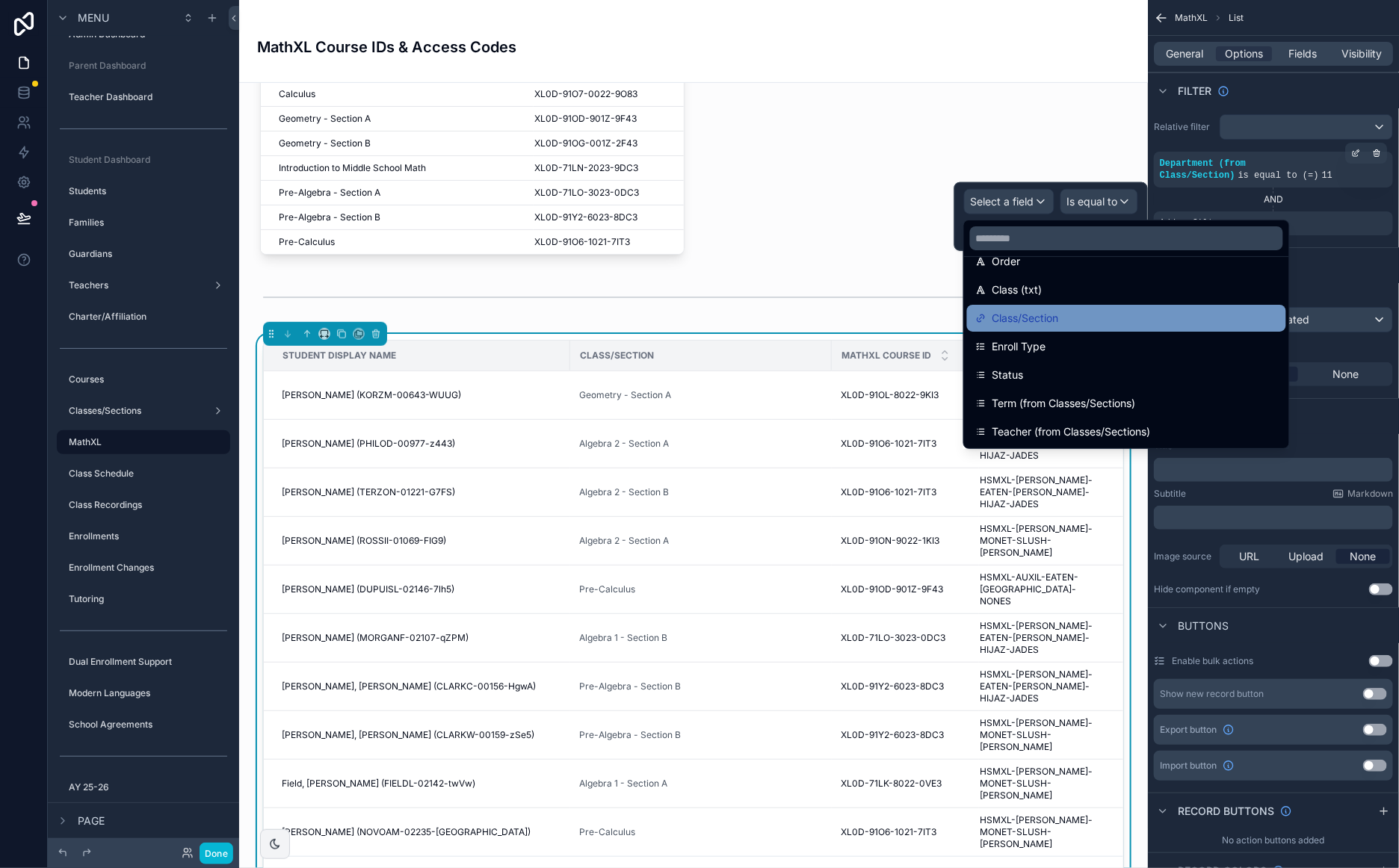
click at [1052, 305] on div "Class/Section" at bounding box center [1126, 319] width 319 height 27
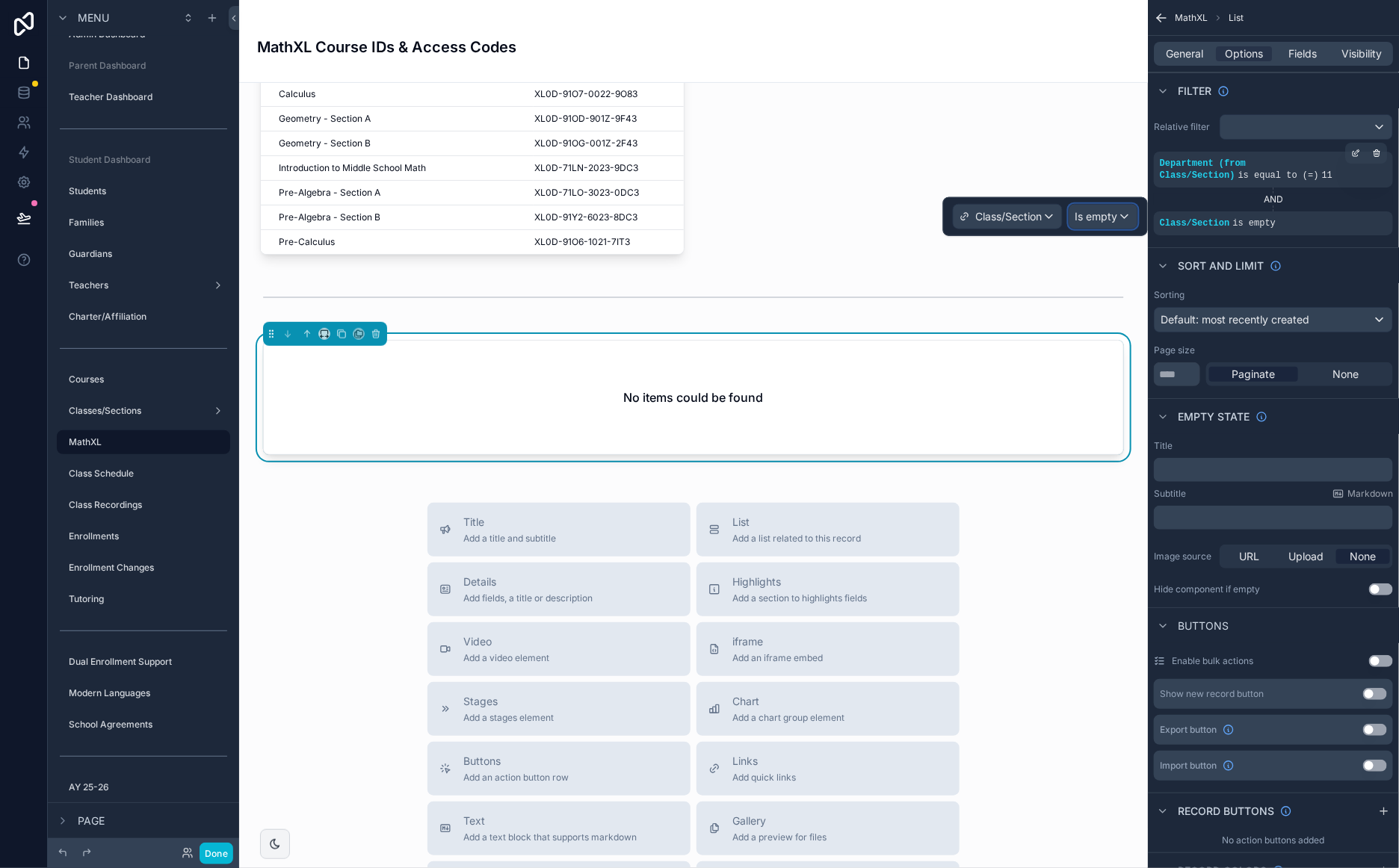
click at [1107, 214] on span "Is empty" at bounding box center [1097, 217] width 43 height 15
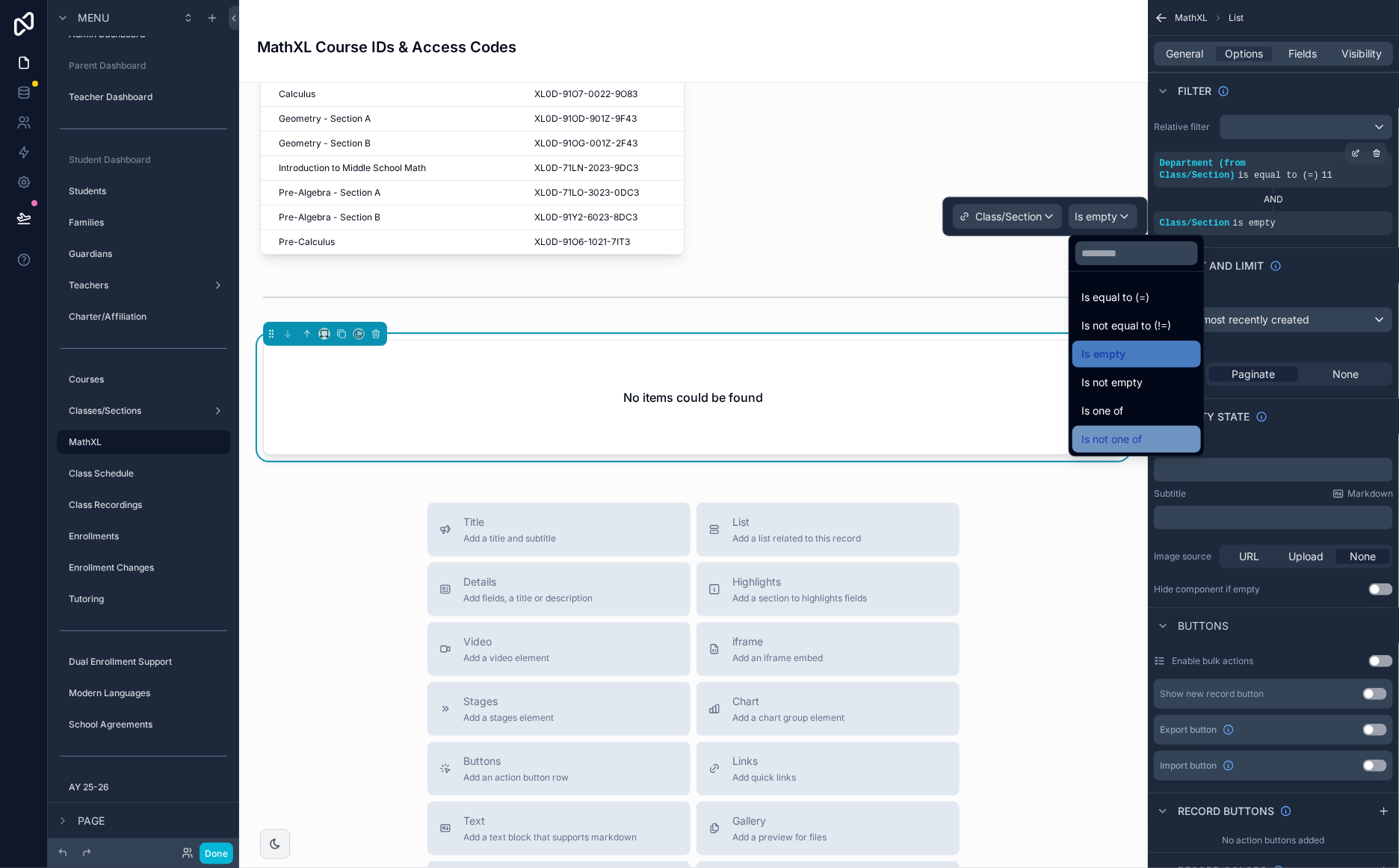
click at [1124, 434] on span "Is not one of" at bounding box center [1111, 439] width 60 height 18
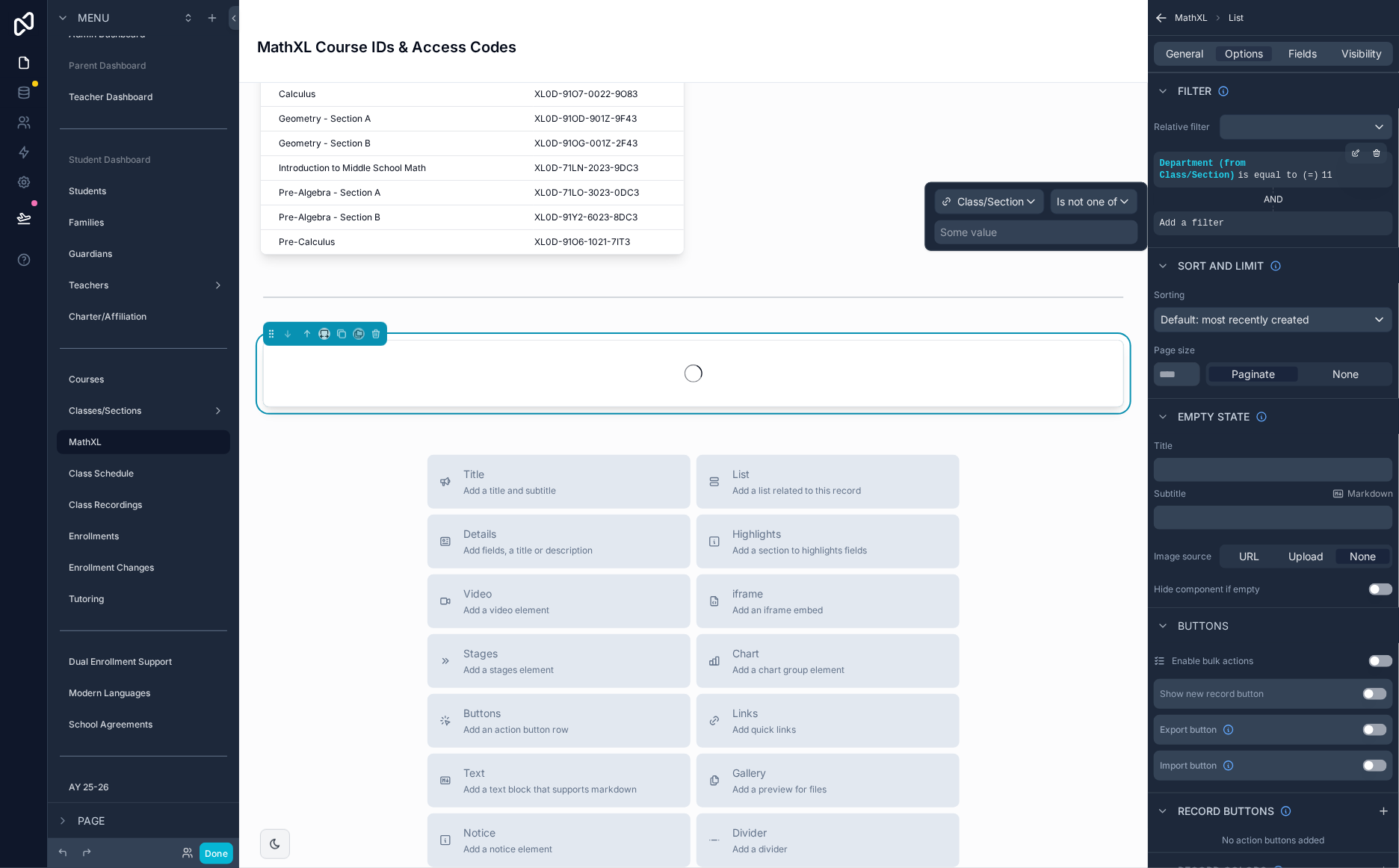
click at [1026, 234] on div "Some value" at bounding box center [1036, 233] width 204 height 24
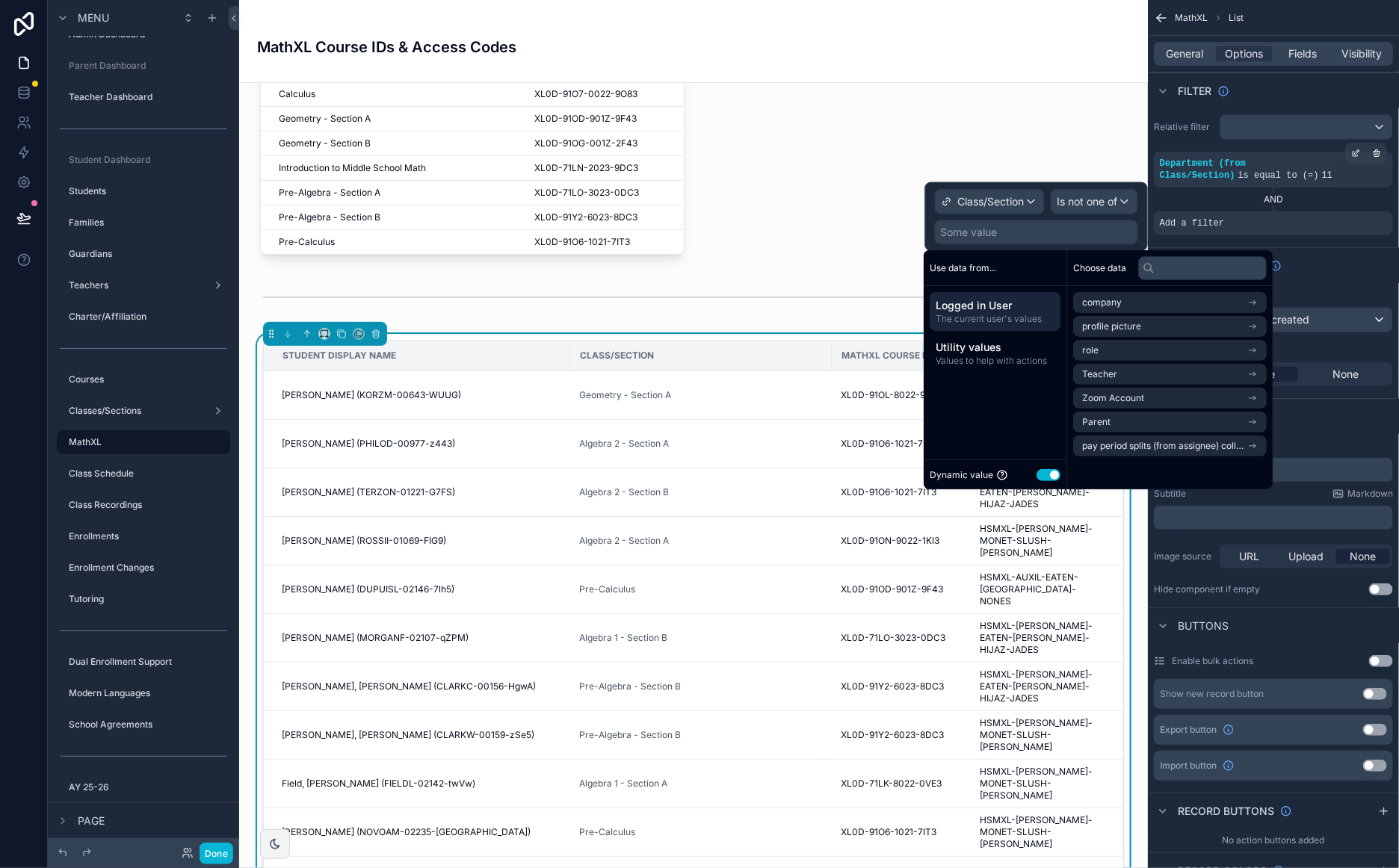
click at [1045, 476] on button "Use setting" at bounding box center [1048, 475] width 24 height 12
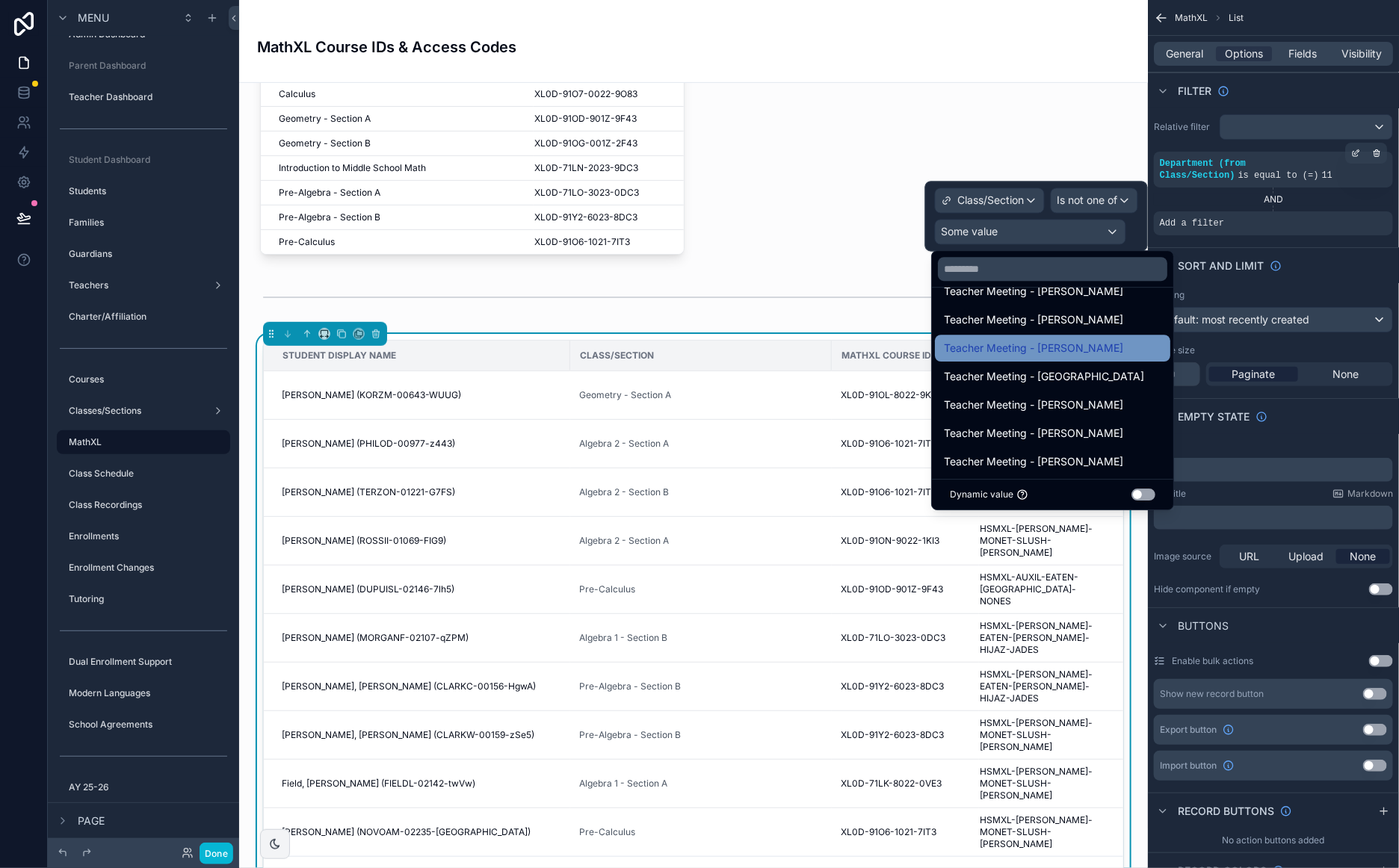
scroll to position [0, 0]
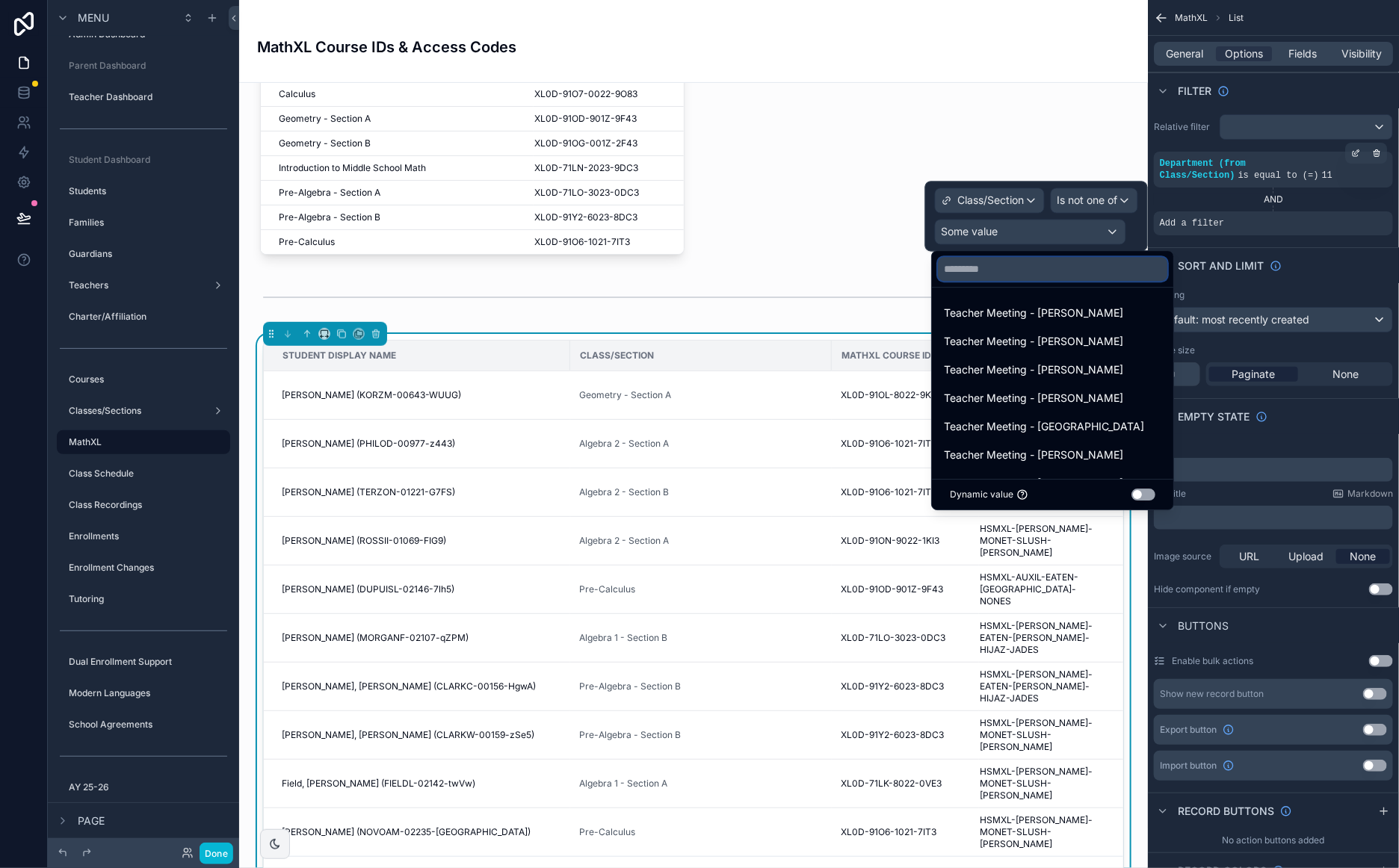
click at [1031, 275] on input "text" at bounding box center [1051, 269] width 229 height 24
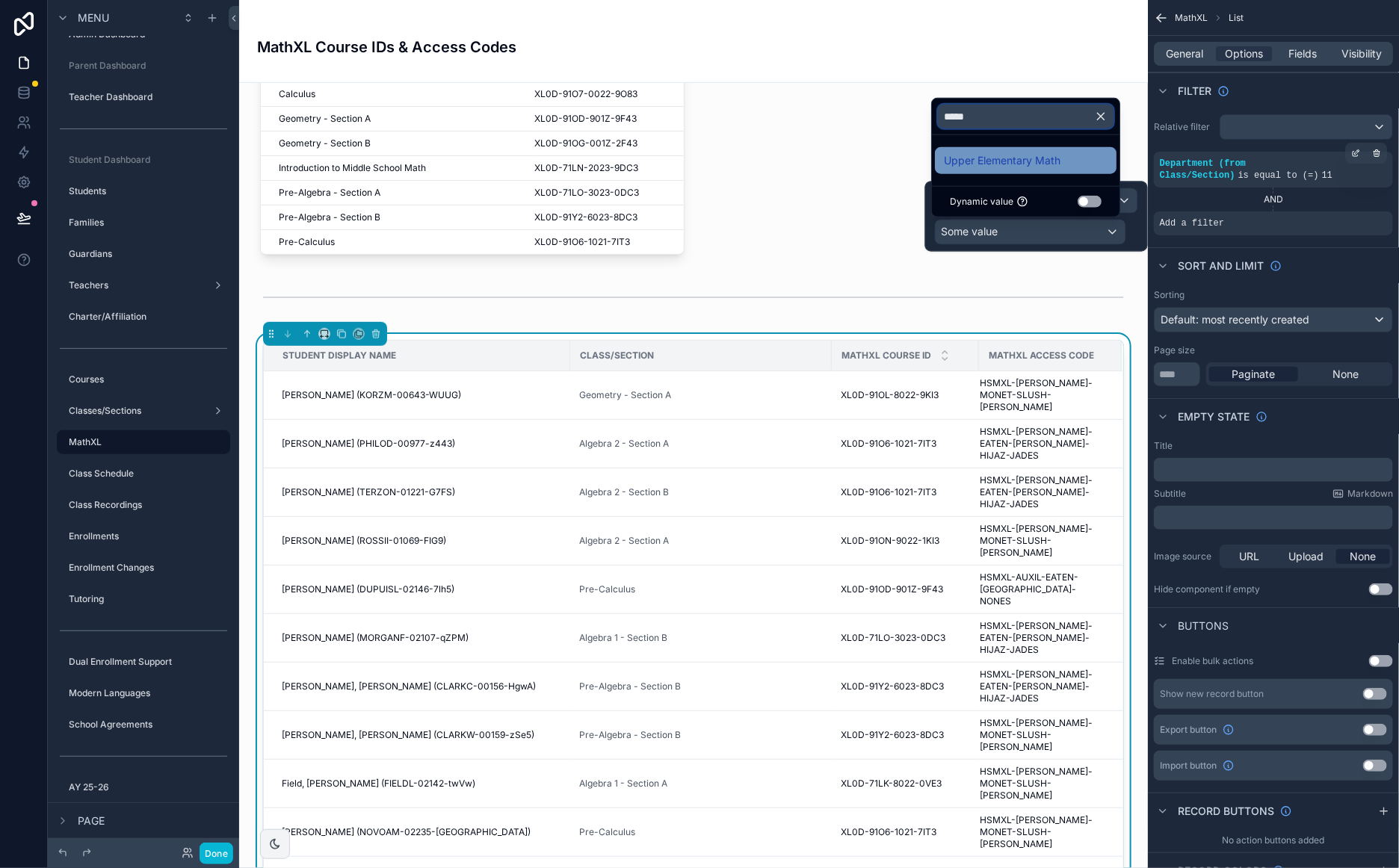
type input "*****"
click at [999, 169] on span "Upper Elementary Math" at bounding box center [1002, 160] width 117 height 18
click at [1277, 89] on div "Filter" at bounding box center [1273, 90] width 251 height 36
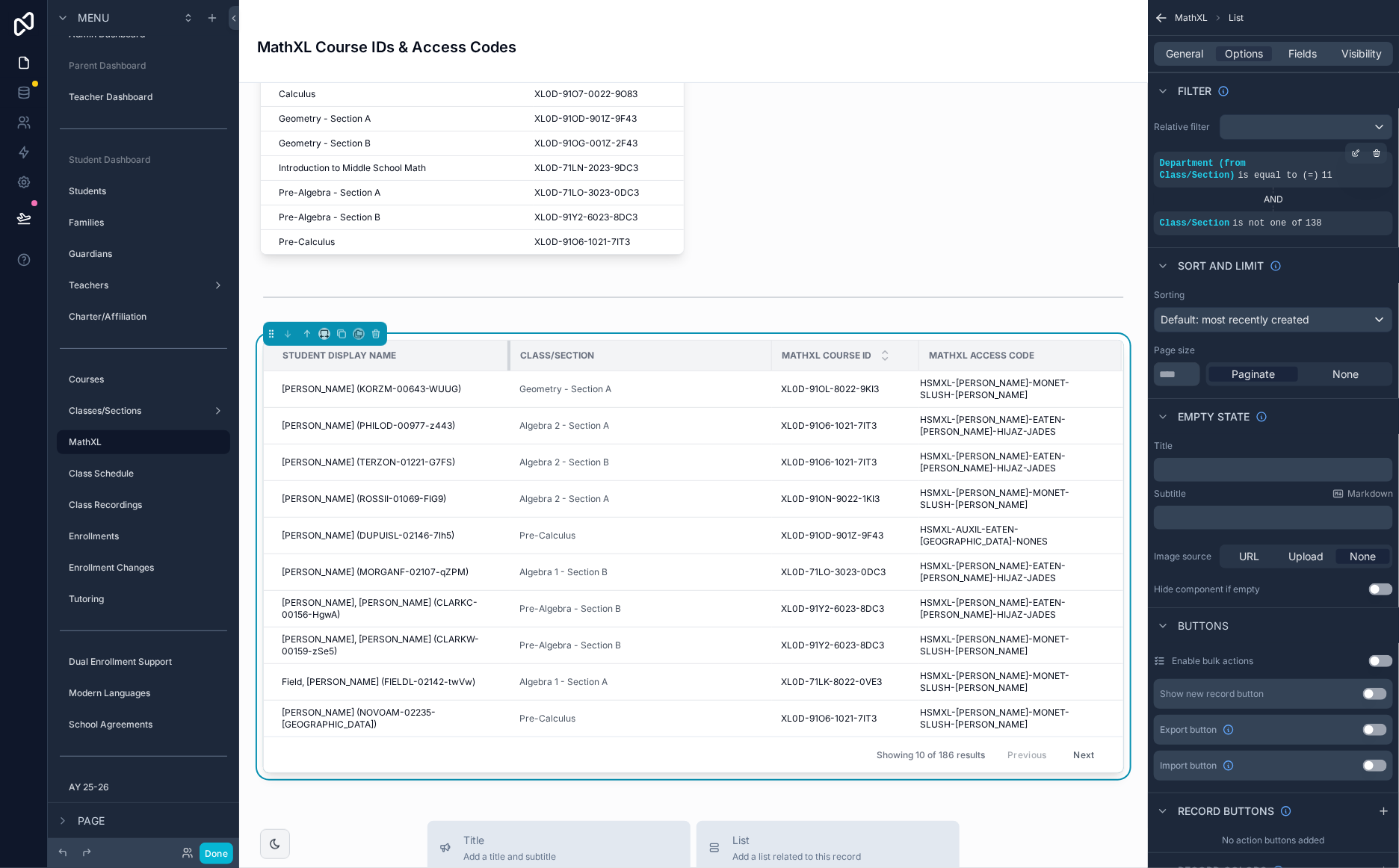
click at [507, 359] on div "scrollable content" at bounding box center [510, 355] width 6 height 30
drag, startPoint x: 760, startPoint y: 359, endPoint x: 743, endPoint y: 355, distance: 17.5
click at [723, 362] on tr "Student Display Name Class/Section MathXL Course ID MathXL Access Code" at bounding box center [694, 356] width 859 height 31
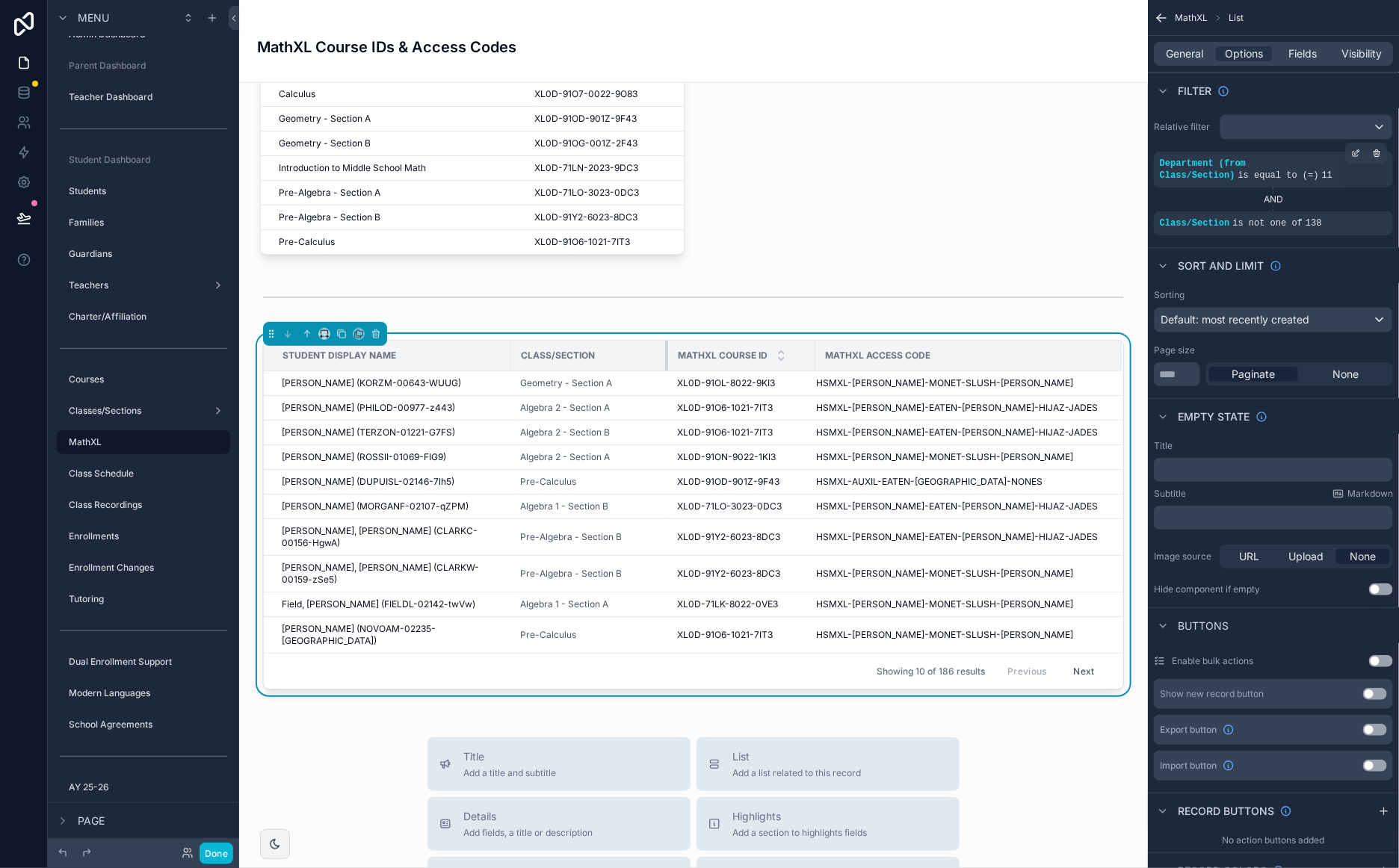
drag, startPoint x: 758, startPoint y: 352, endPoint x: 653, endPoint y: 357, distance: 105.1
click at [665, 357] on div "scrollable content" at bounding box center [667, 355] width 6 height 30
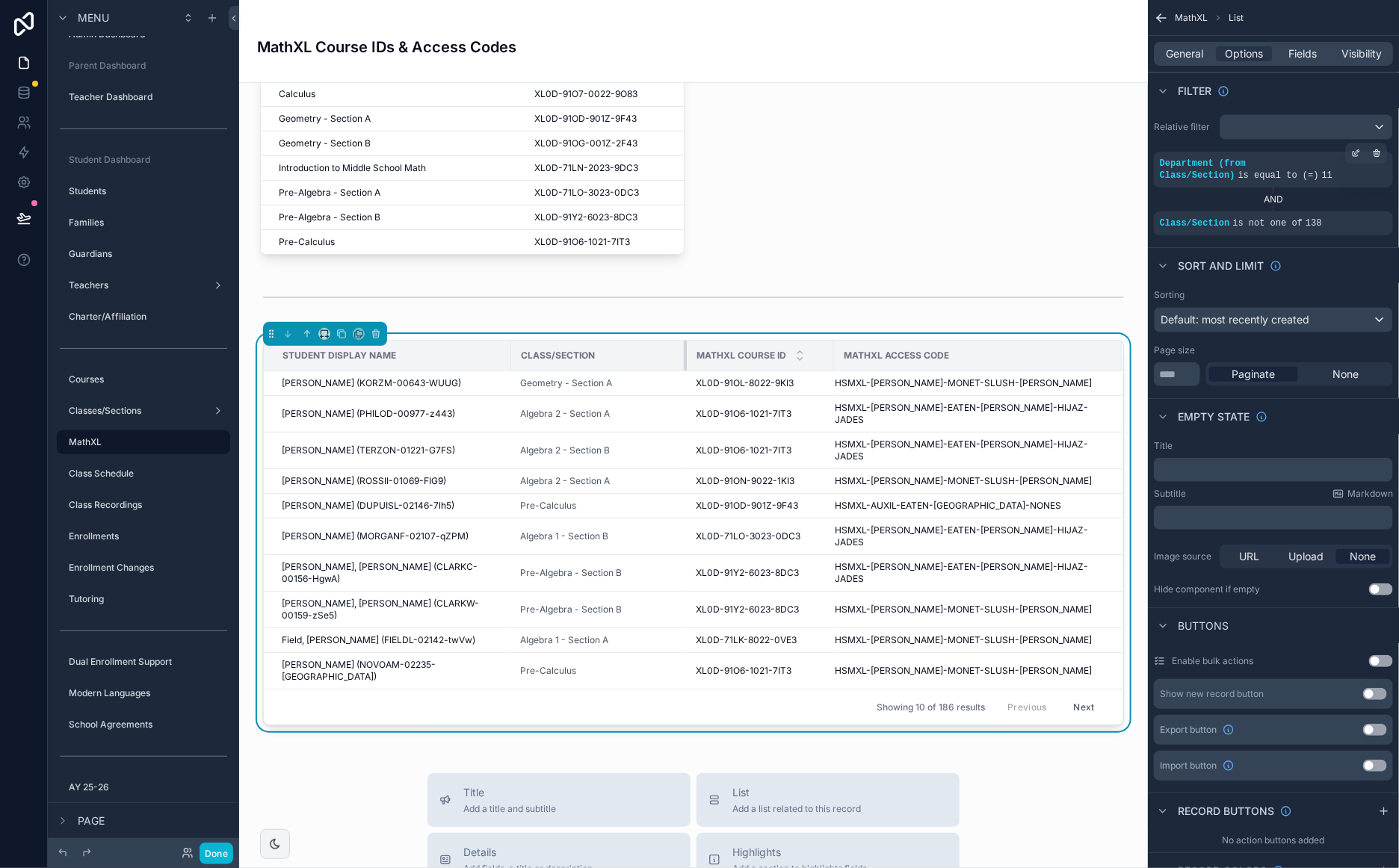
drag, startPoint x: 655, startPoint y: 357, endPoint x: 780, endPoint y: 356, distance: 125.0
click at [674, 357] on tr "Student Display Name Class/Section MathXL Course ID MathXL Access Code" at bounding box center [694, 356] width 859 height 31
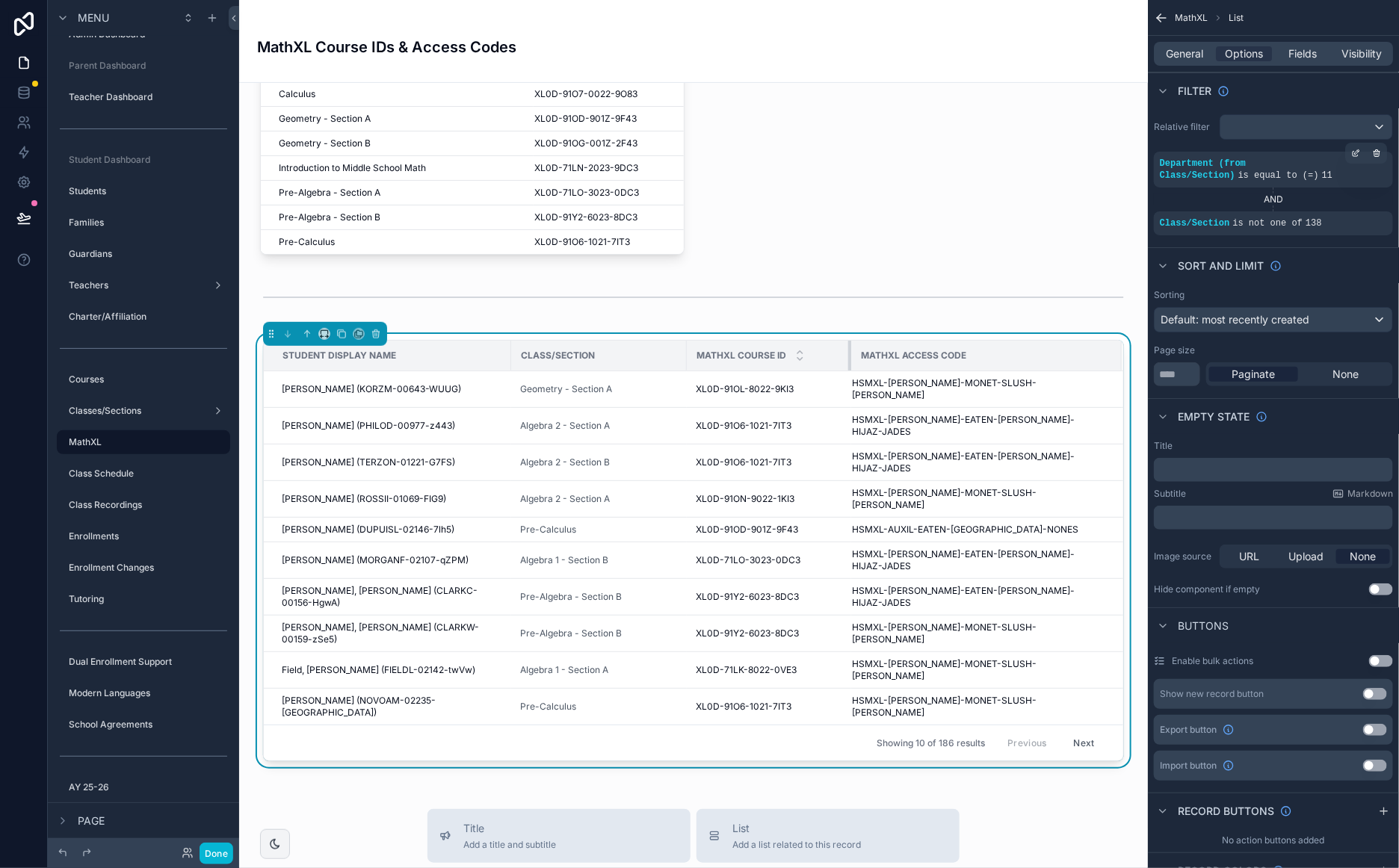
drag, startPoint x: 821, startPoint y: 354, endPoint x: 838, endPoint y: 352, distance: 17.1
click at [848, 352] on div "scrollable content" at bounding box center [850, 355] width 6 height 30
click at [507, 356] on div "scrollable content" at bounding box center [510, 355] width 6 height 30
click at [1265, 315] on span "Default: most recently created" at bounding box center [1235, 319] width 149 height 13
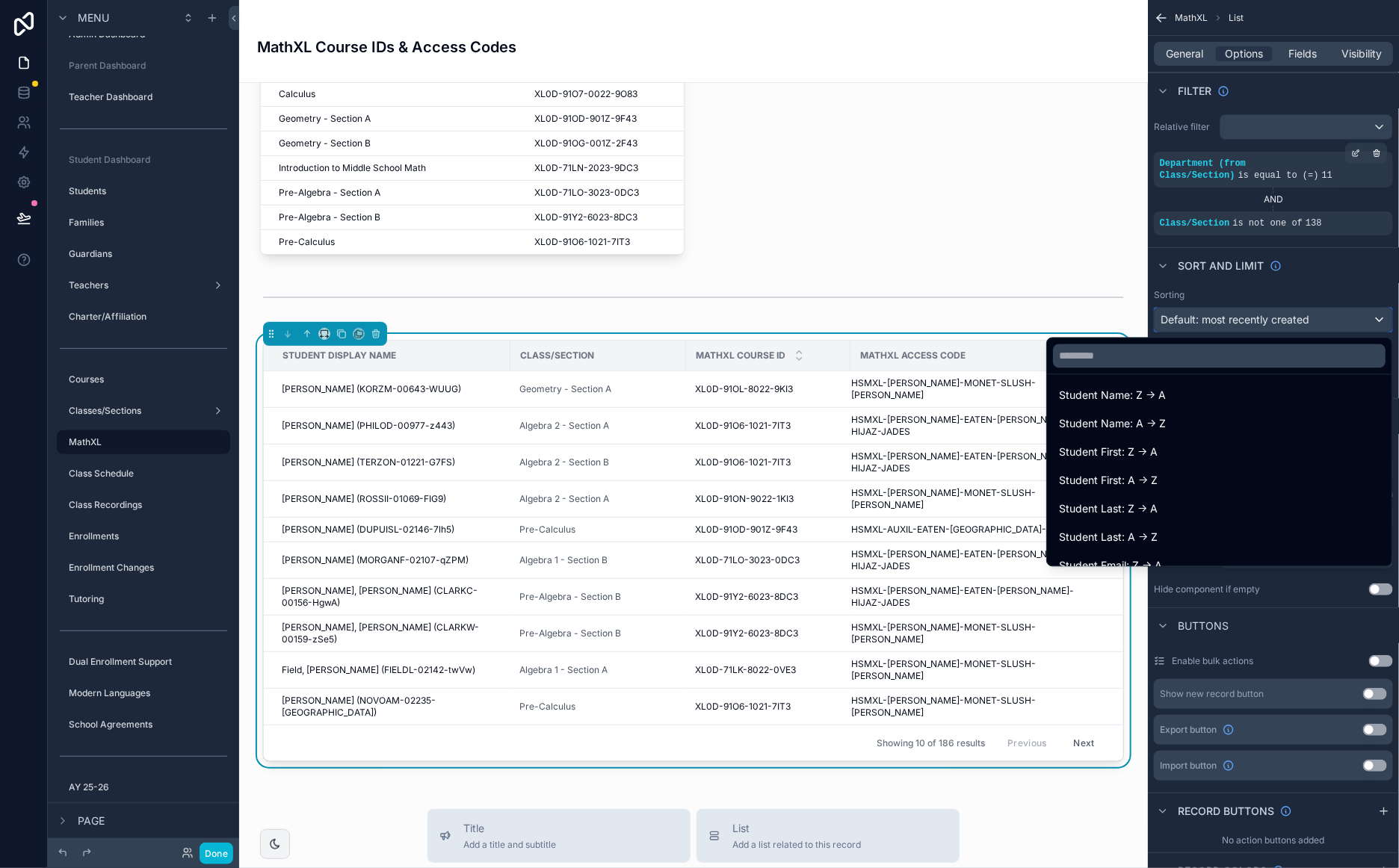
scroll to position [2084, 0]
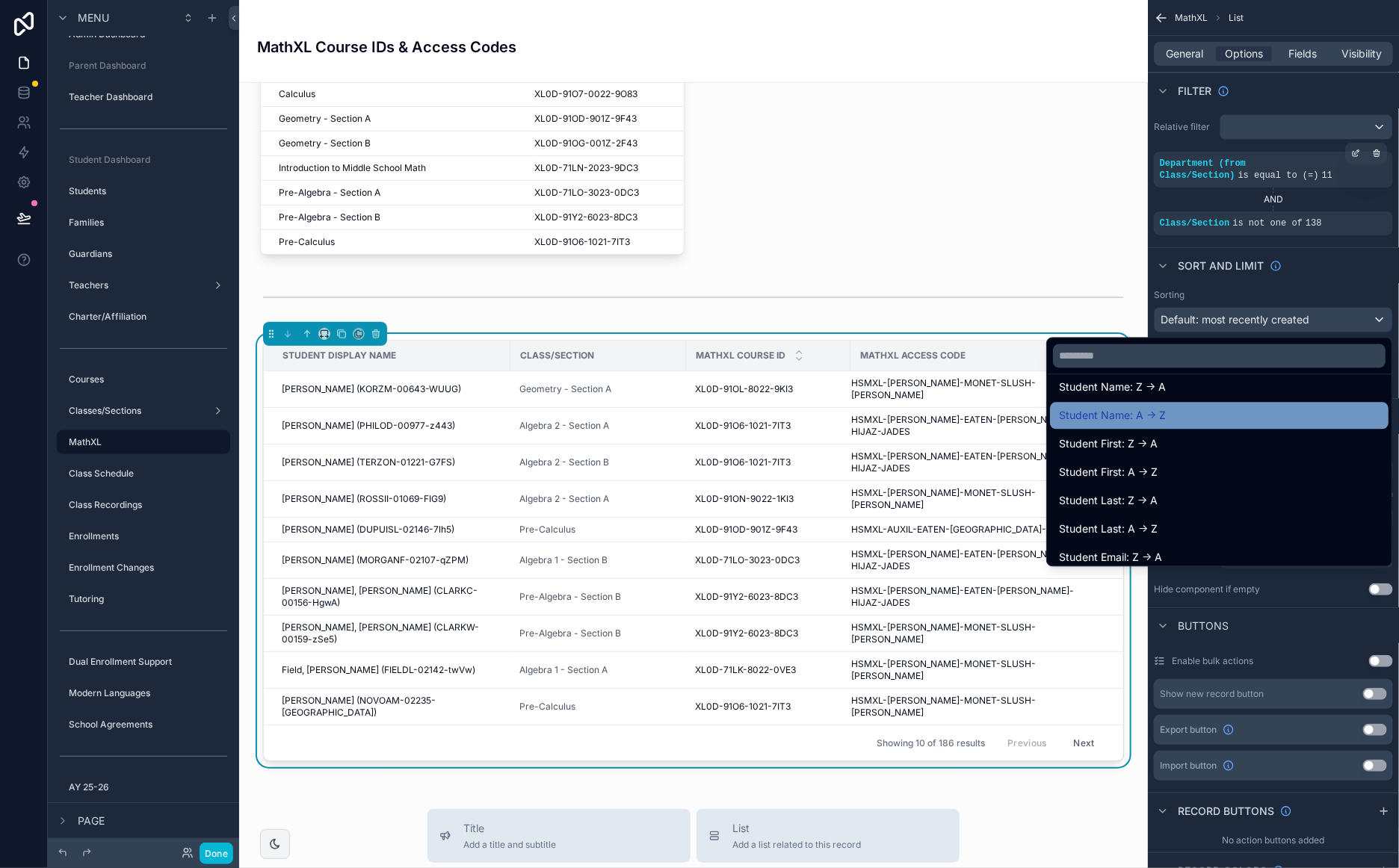
click at [1148, 410] on span "Student Name: A -> Z" at bounding box center [1112, 416] width 107 height 18
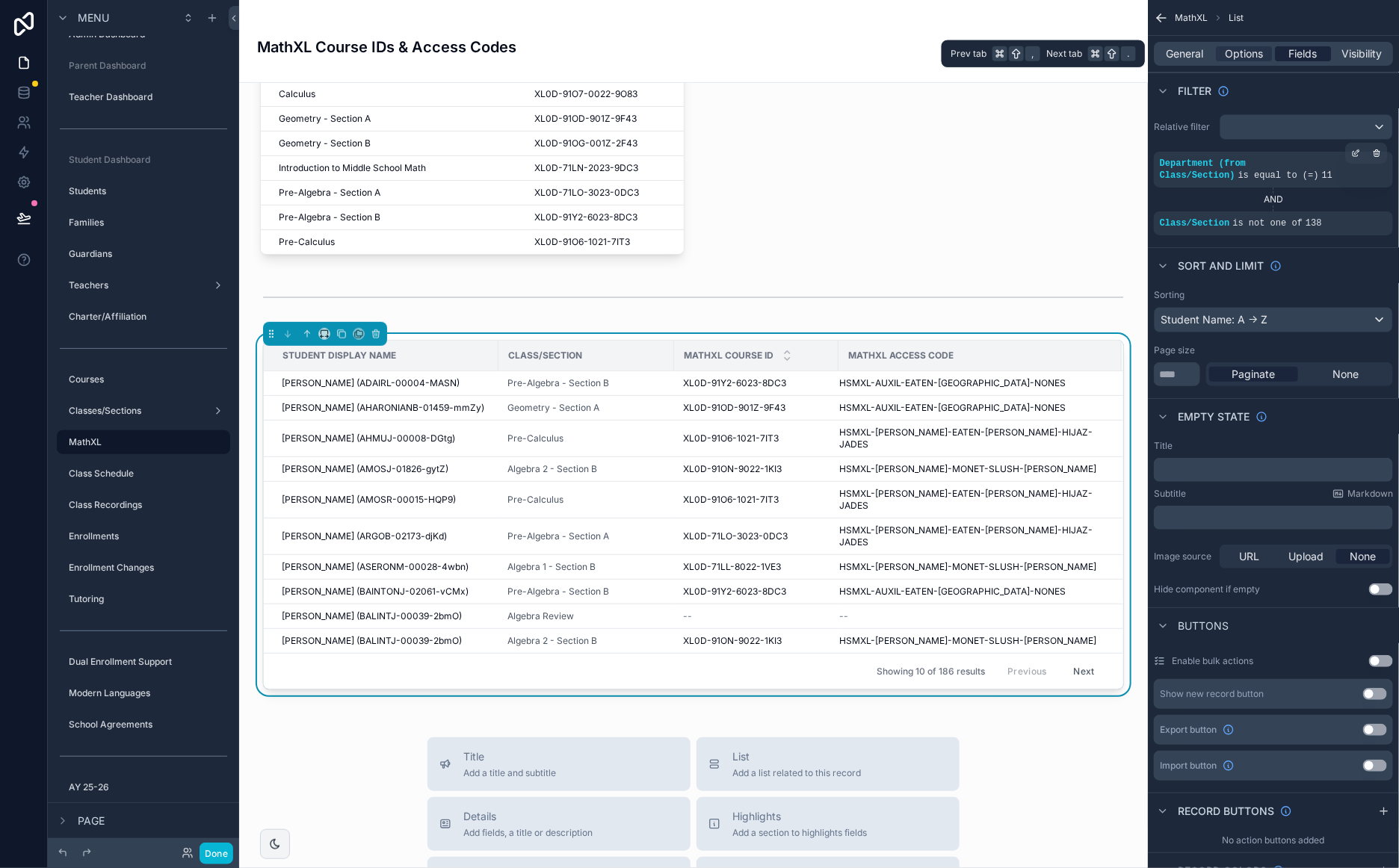
click at [1323, 55] on div "Fields" at bounding box center [1303, 54] width 56 height 15
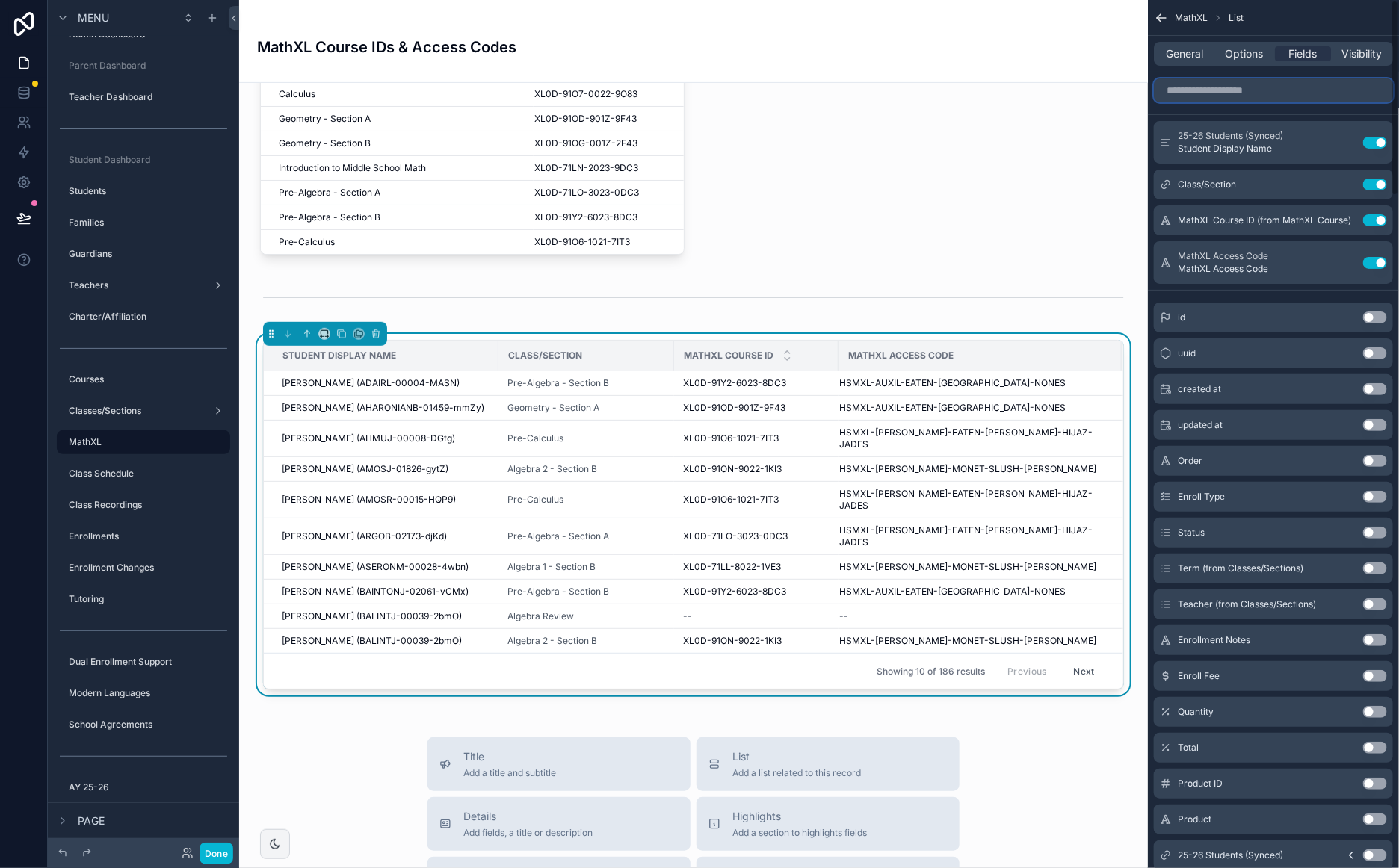
click at [1278, 95] on input "scrollable content" at bounding box center [1273, 90] width 239 height 24
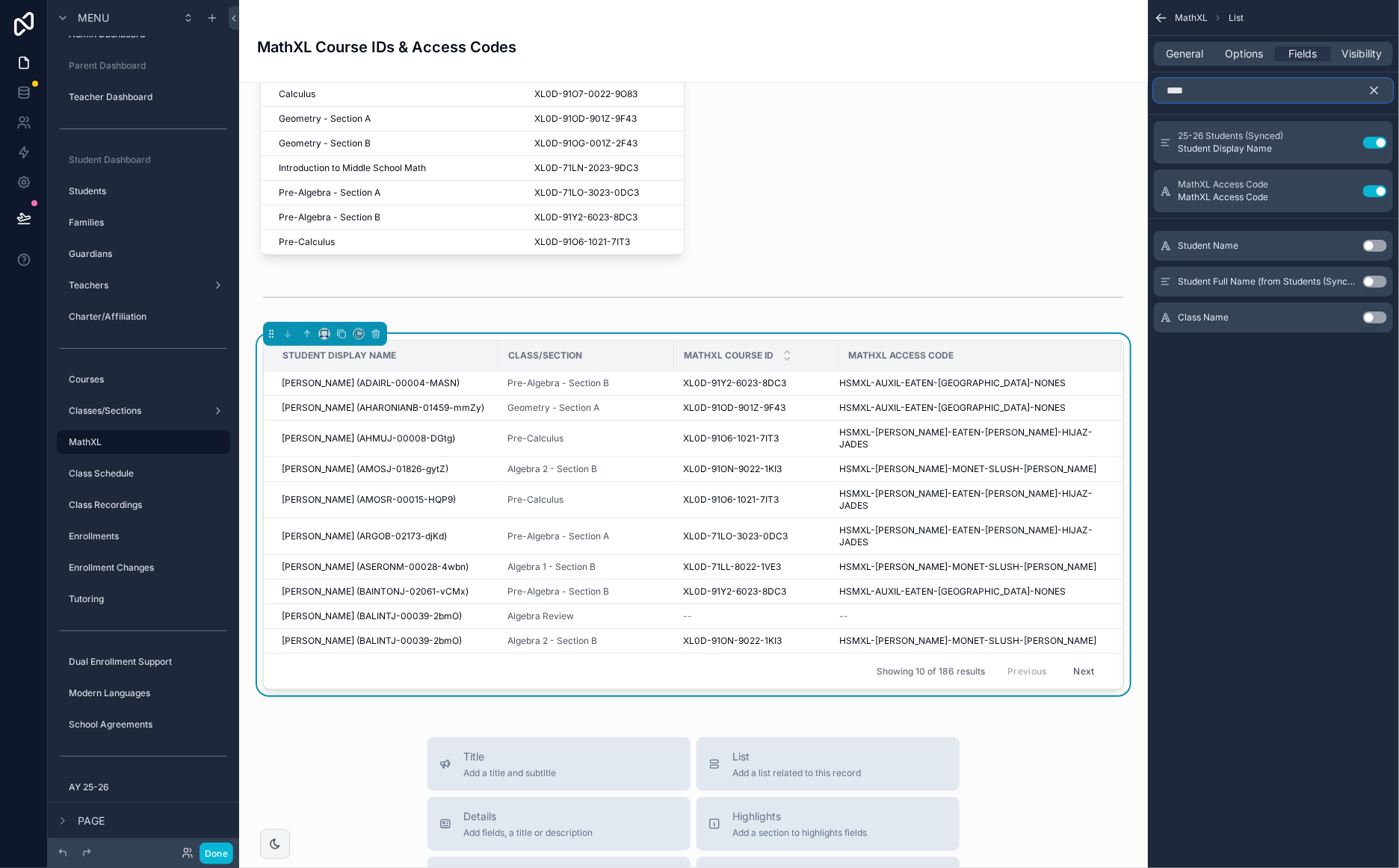
type input "****"
click at [1377, 246] on button "Use setting" at bounding box center [1374, 245] width 24 height 12
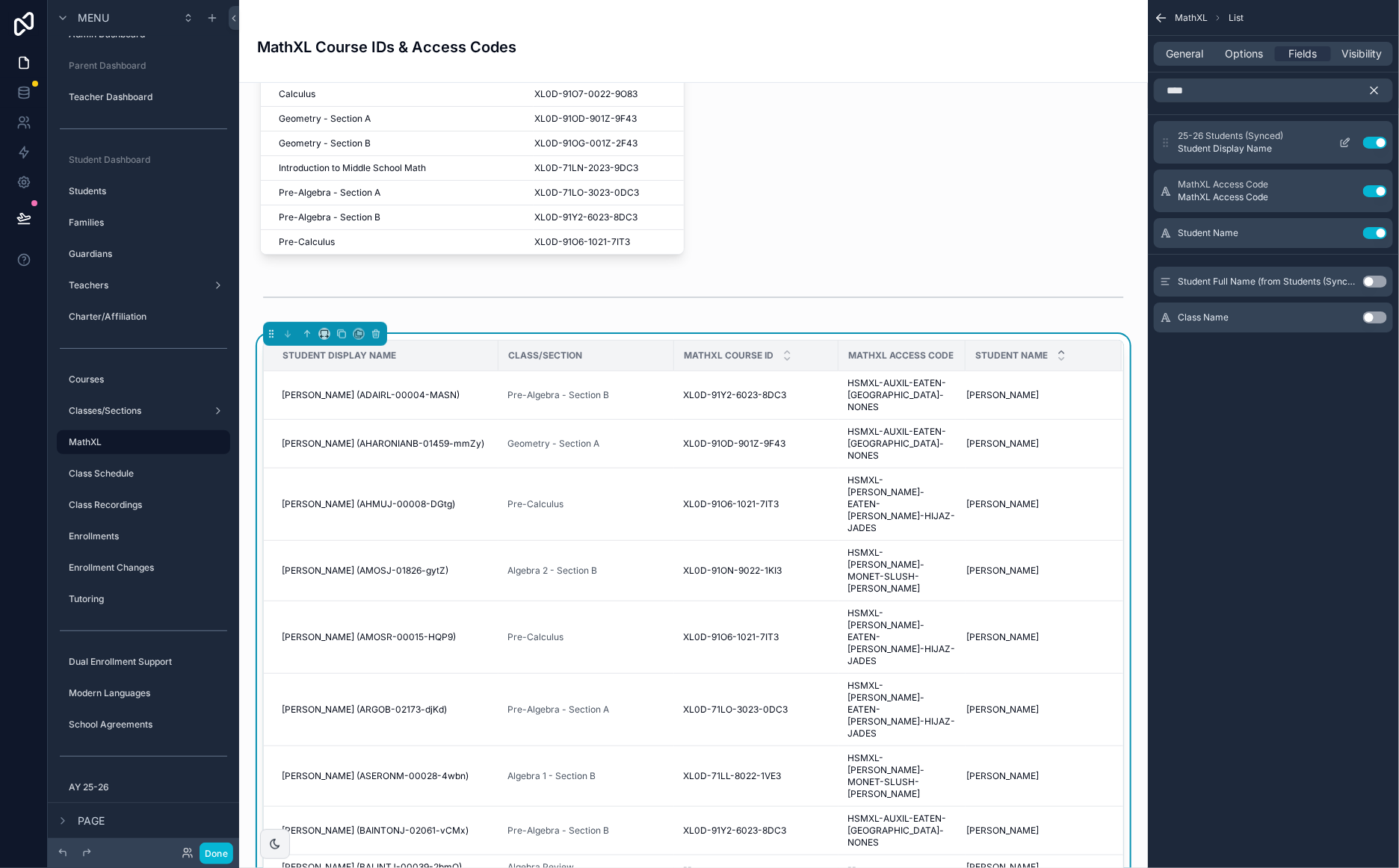
drag, startPoint x: 1168, startPoint y: 231, endPoint x: 1172, endPoint y: 147, distance: 84.1
click at [1172, 124] on div "25-26 Students (Synced) Student Display Name Use setting MathXL Access Code Mat…" at bounding box center [1273, 184] width 251 height 127
drag, startPoint x: 1167, startPoint y: 234, endPoint x: 1264, endPoint y: 109, distance: 158.2
click at [1169, 125] on div "25-26 Students (Synced) Student Display Name Use setting MathXL Access Code Mat…" at bounding box center [1273, 184] width 251 height 127
drag, startPoint x: 1380, startPoint y: 89, endPoint x: 1342, endPoint y: 106, distance: 41.6
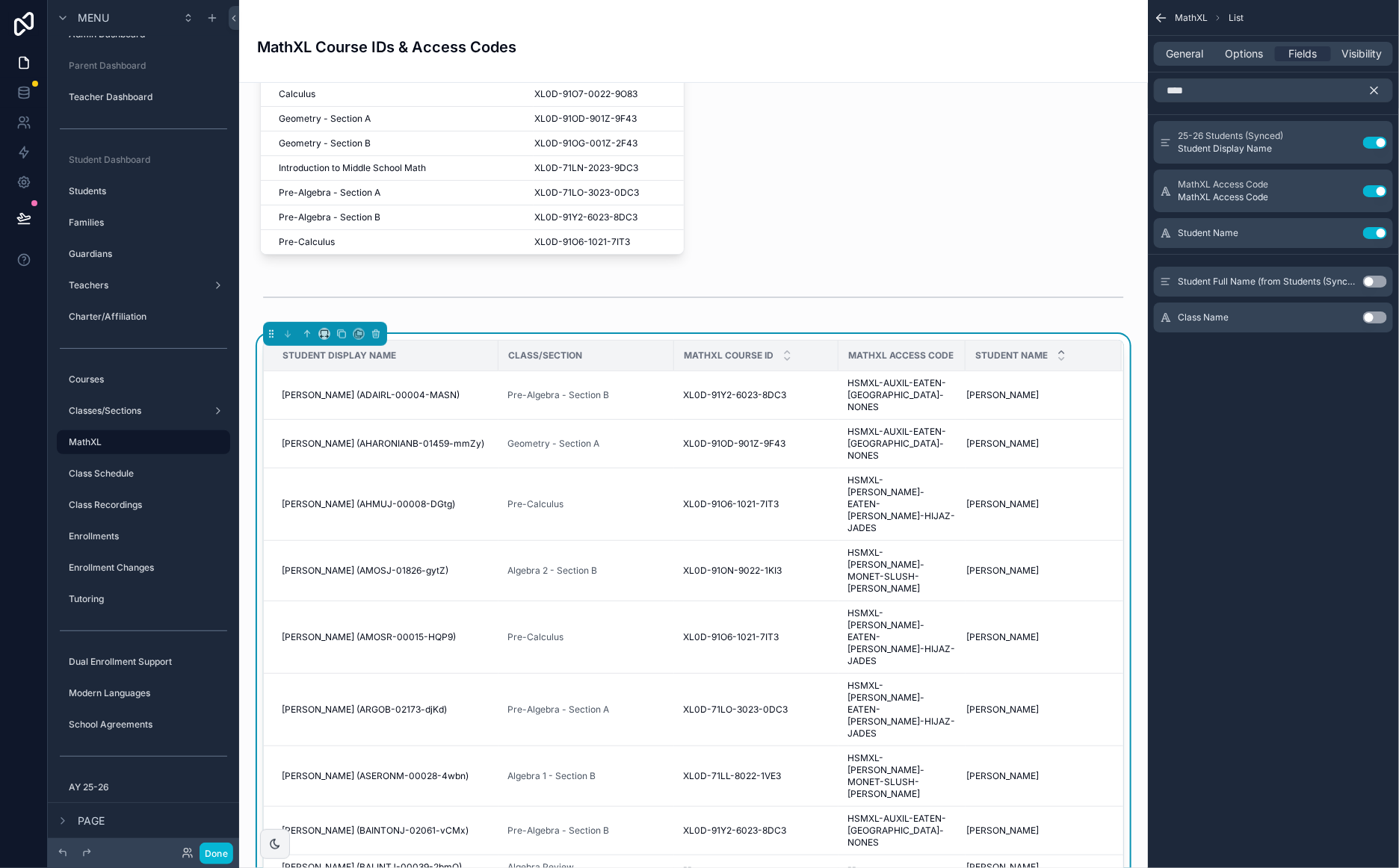
click at [1380, 88] on icon "scrollable content" at bounding box center [1374, 90] width 14 height 14
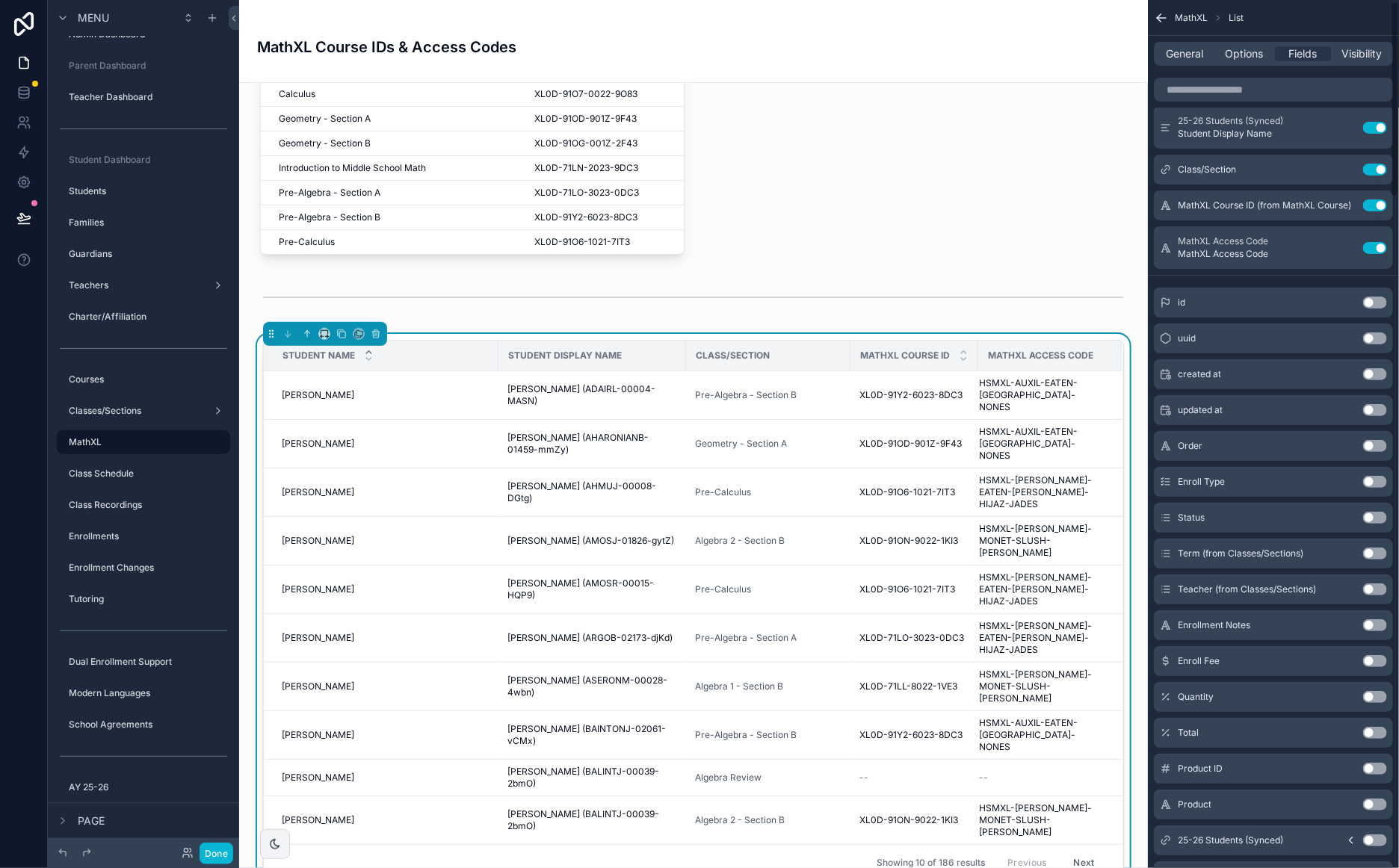
scroll to position [0, 0]
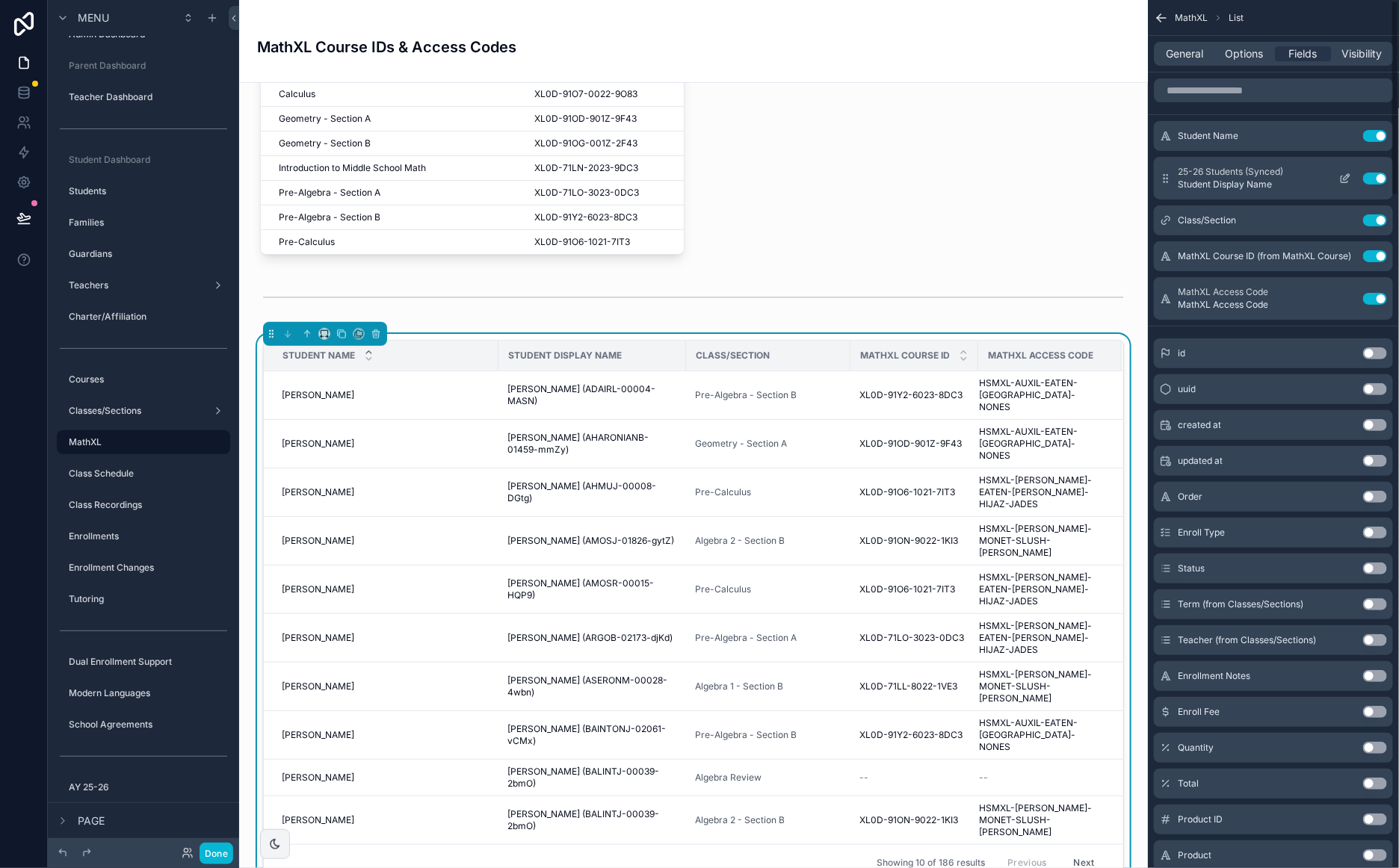
click at [1370, 178] on button "Use setting" at bounding box center [1374, 179] width 24 height 12
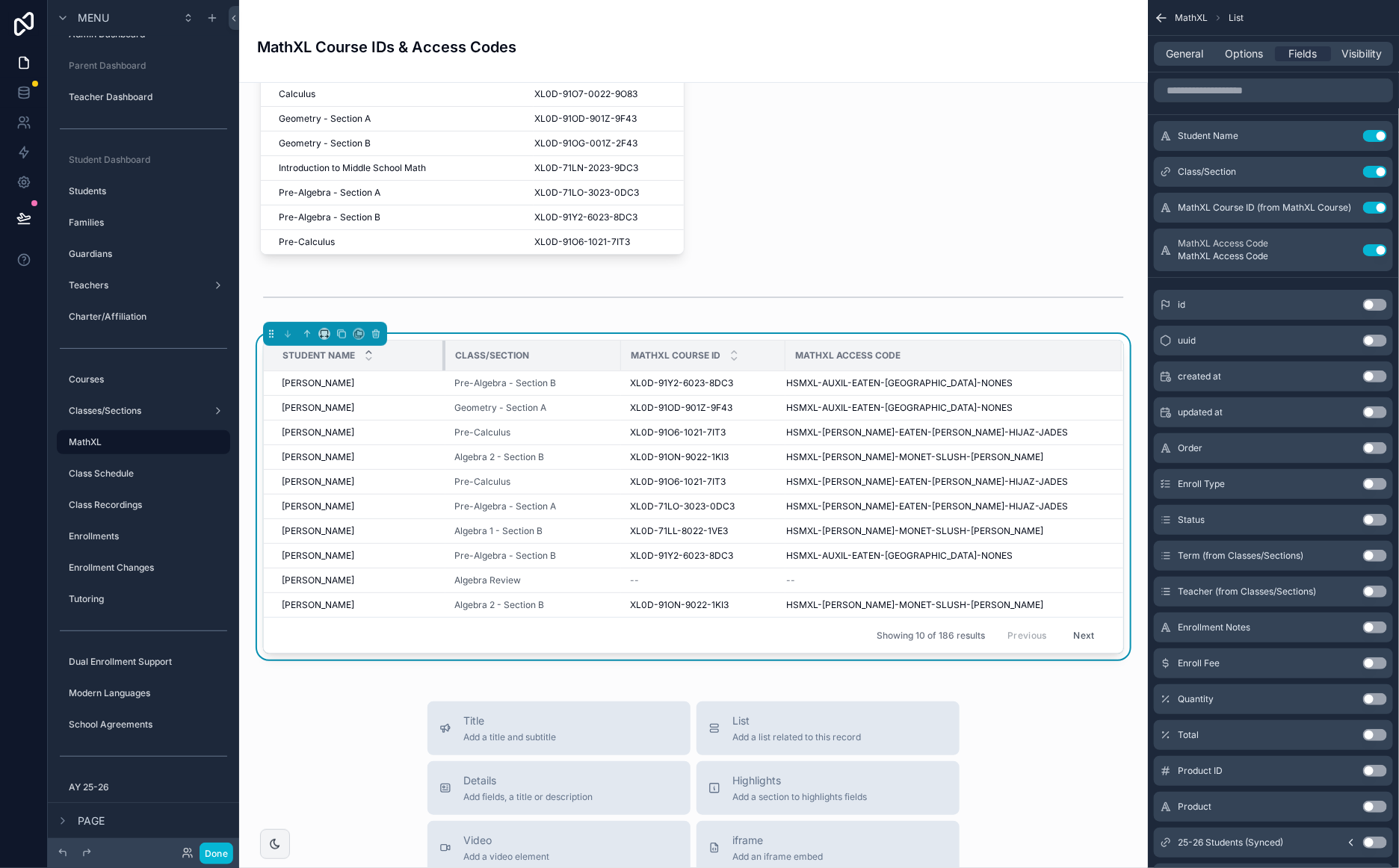
drag, startPoint x: 496, startPoint y: 354, endPoint x: 443, endPoint y: 364, distance: 53.9
click at [443, 364] on div "scrollable content" at bounding box center [445, 355] width 6 height 30
drag, startPoint x: 619, startPoint y: 361, endPoint x: 609, endPoint y: 363, distance: 10.2
click at [609, 363] on div "scrollable content" at bounding box center [610, 355] width 6 height 30
click at [434, 349] on div "scrollable content" at bounding box center [436, 355] width 6 height 30
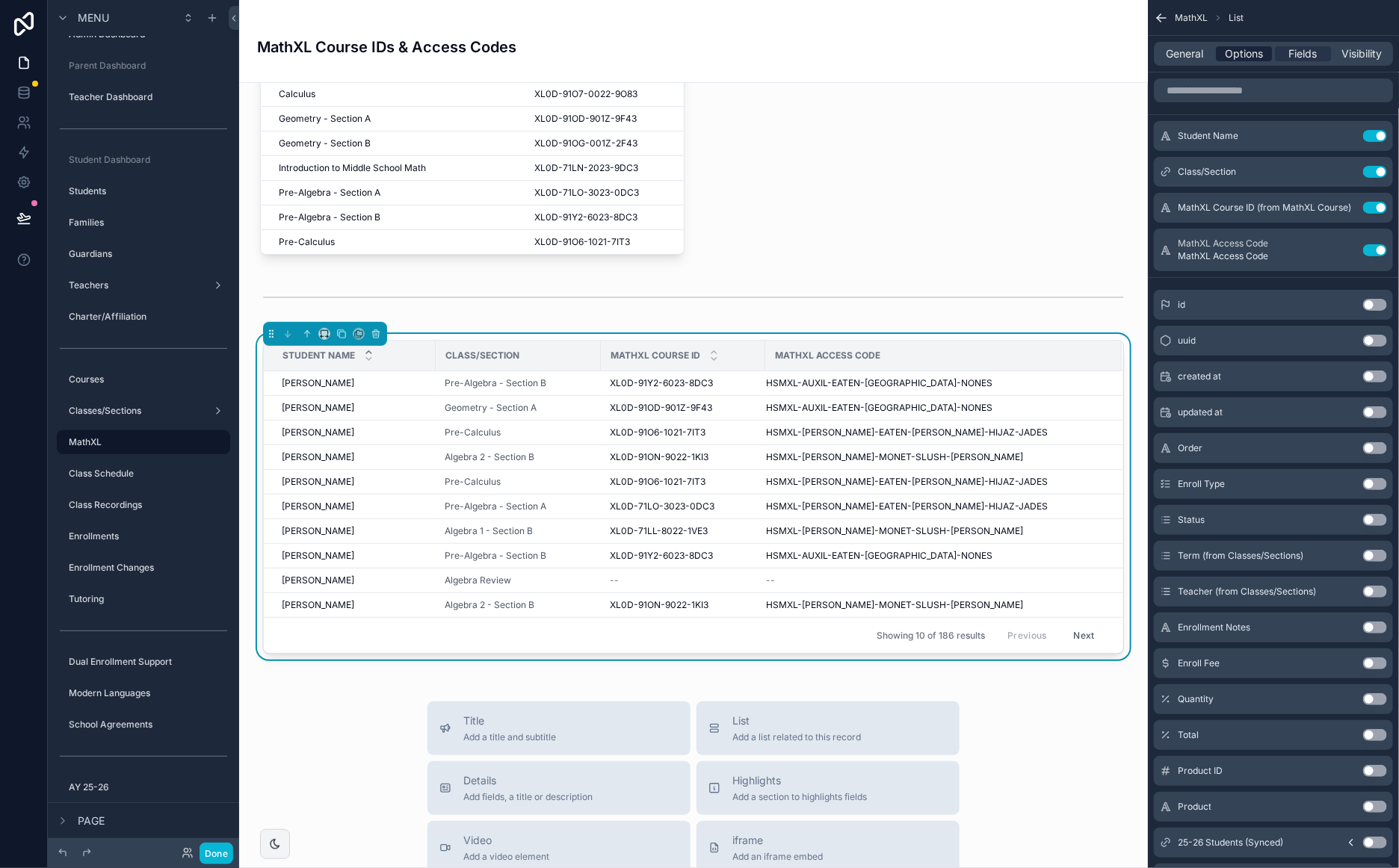
click at [1252, 54] on span "Options" at bounding box center [1243, 54] width 38 height 15
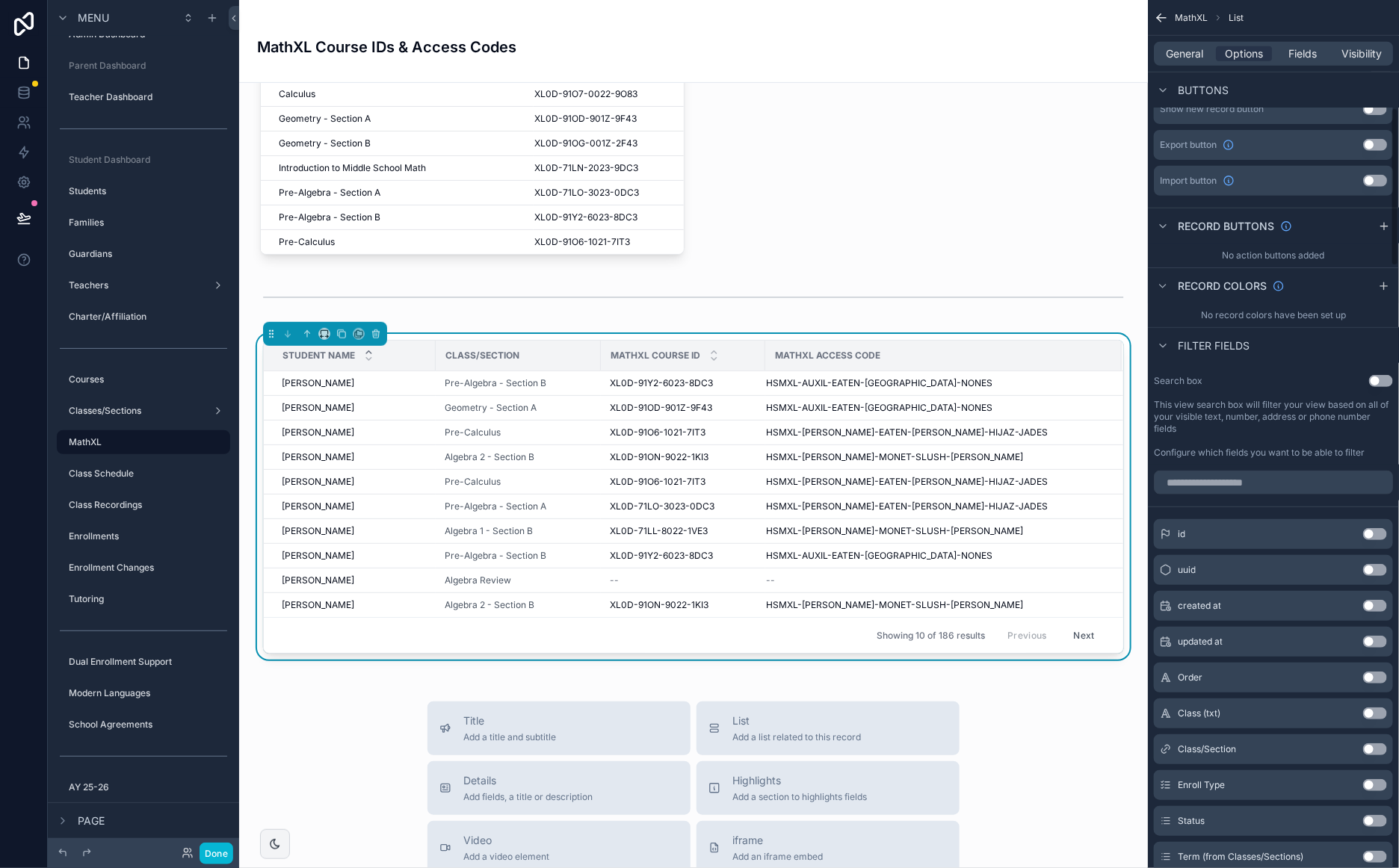
scroll to position [584, 0]
click at [1304, 485] on input "scrollable content" at bounding box center [1273, 483] width 239 height 24
type input "****"
click at [1379, 567] on button "Use setting" at bounding box center [1374, 571] width 24 height 12
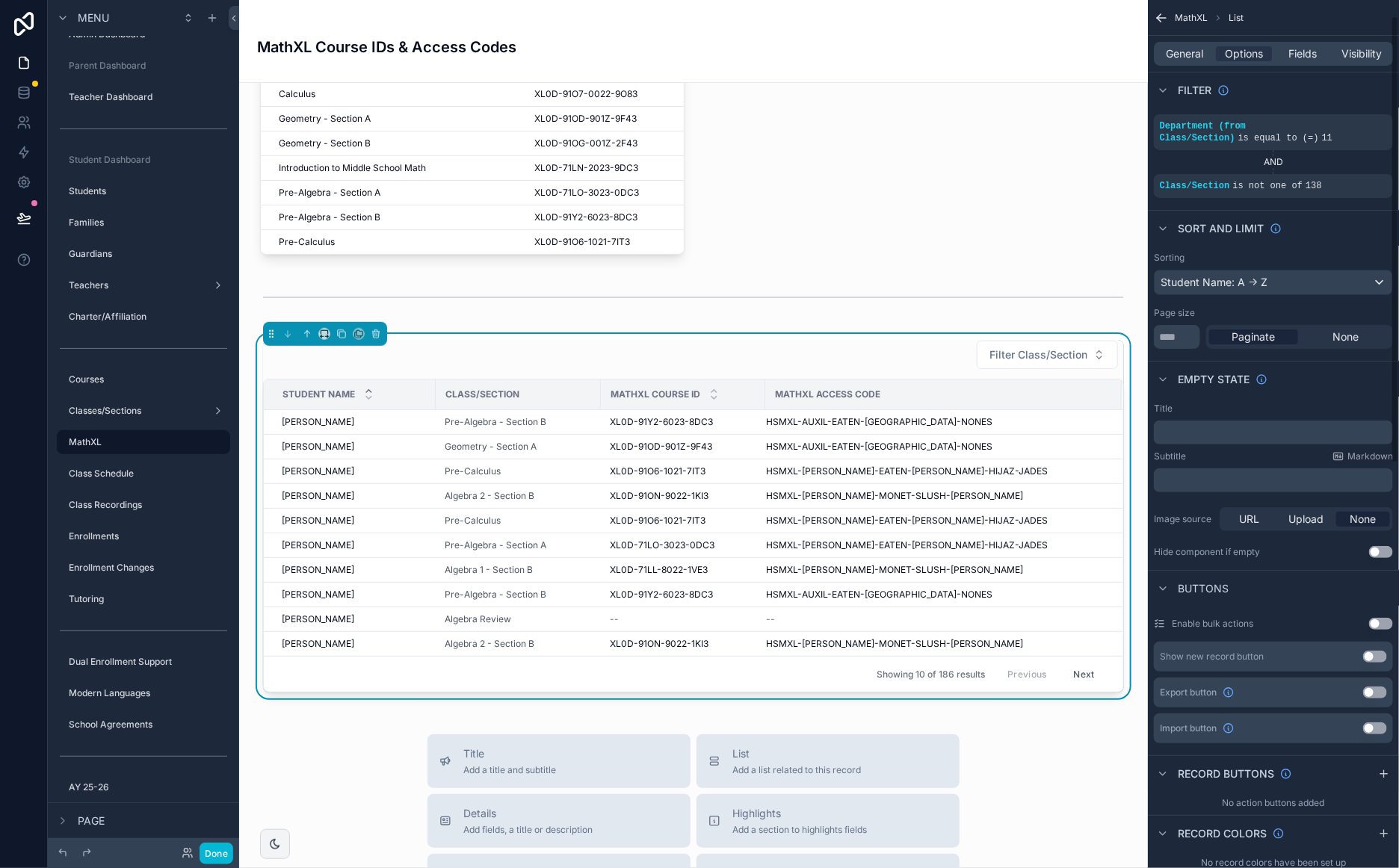
scroll to position [31, 0]
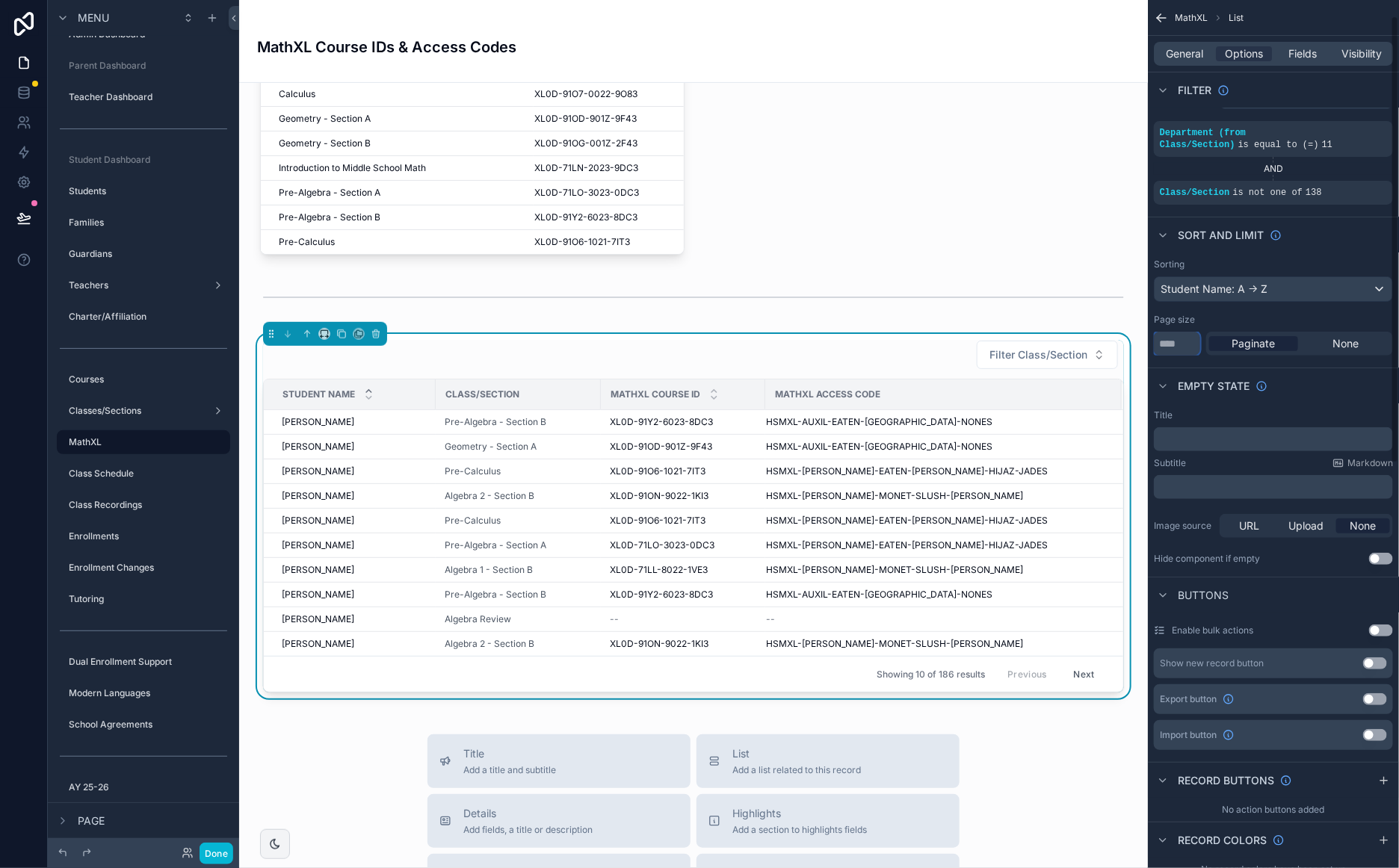
click at [1186, 348] on input "**" at bounding box center [1177, 343] width 46 height 24
type input "**"
click at [1327, 374] on div "Empty state" at bounding box center [1273, 385] width 251 height 36
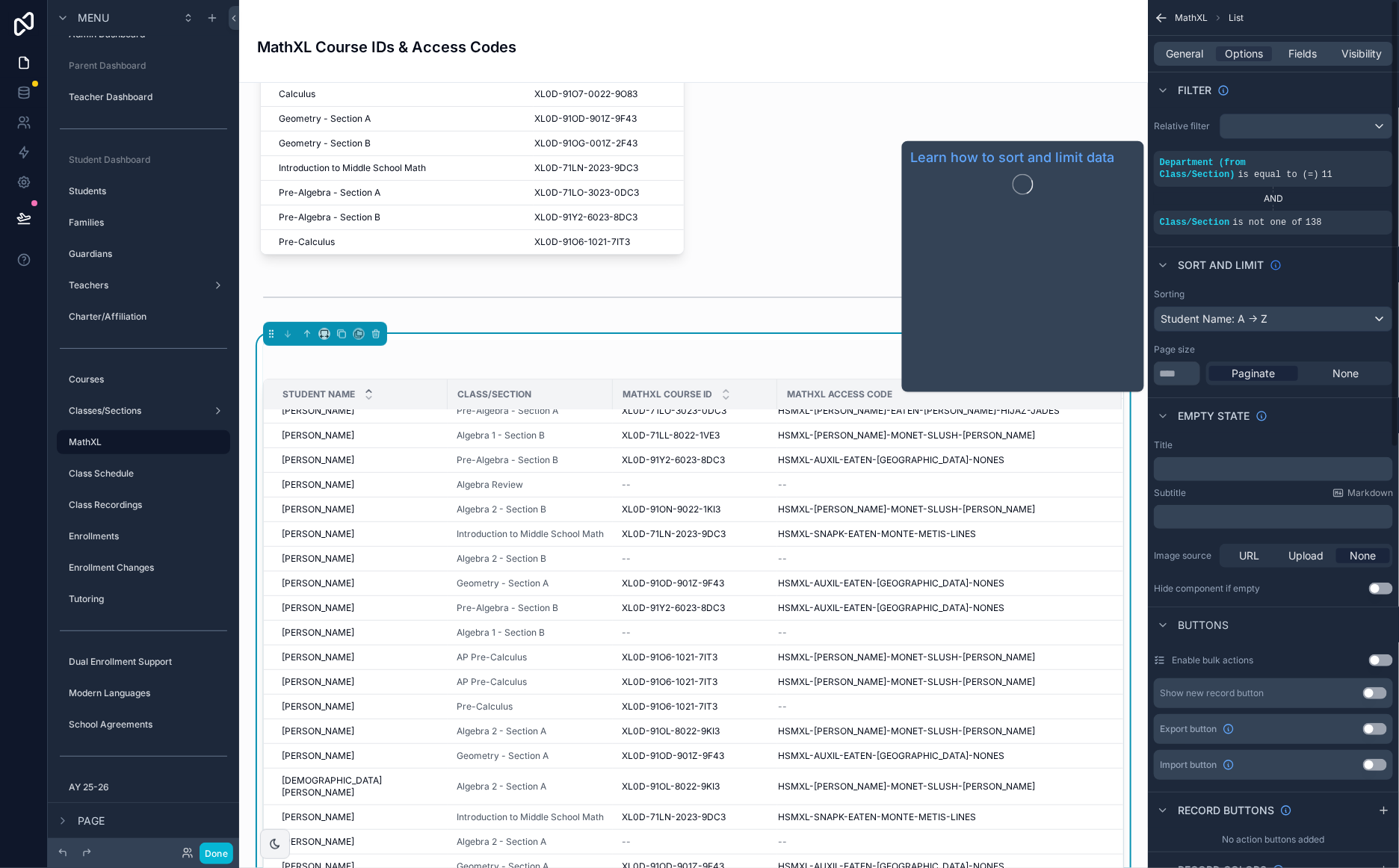
scroll to position [0, 0]
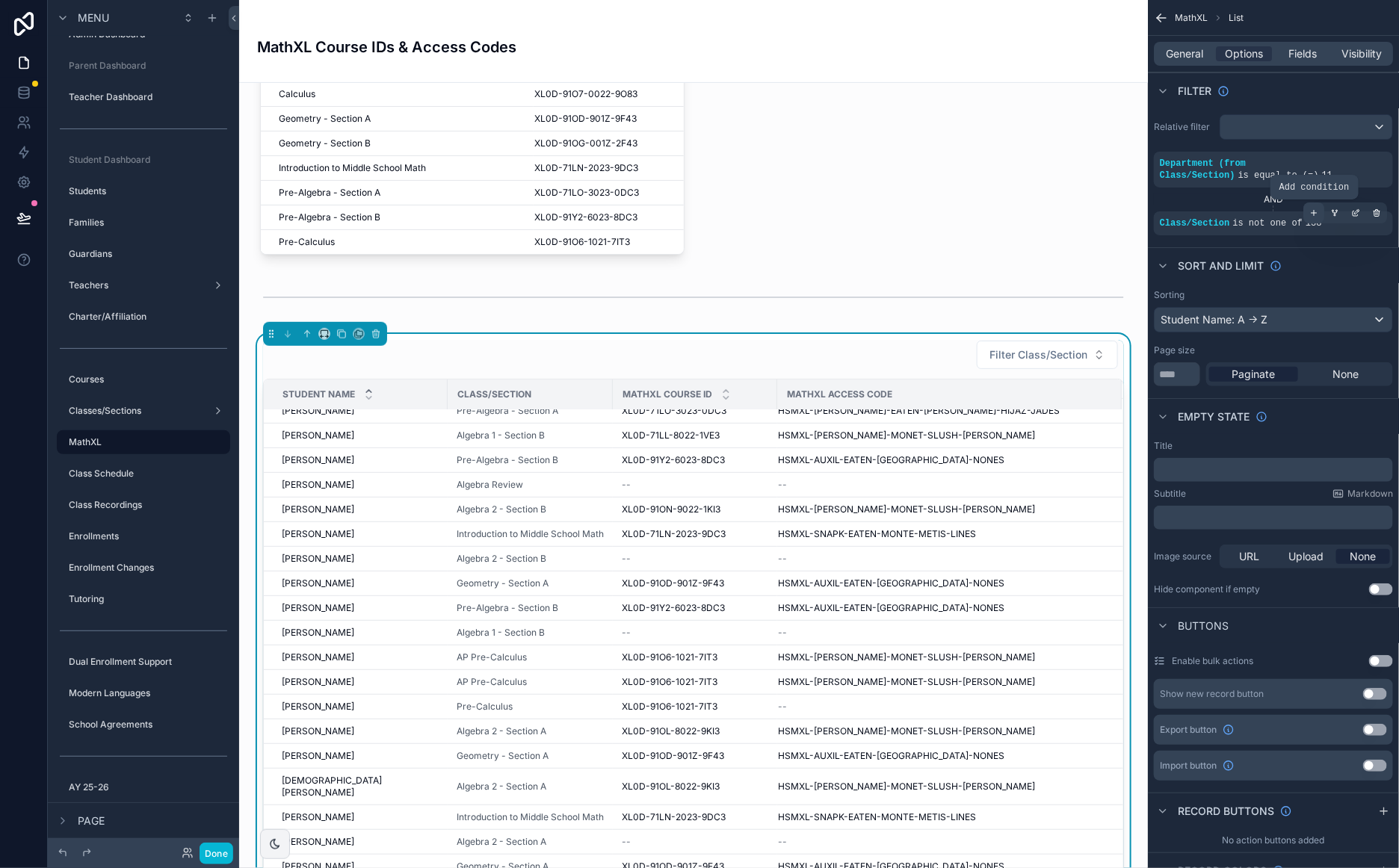
click at [1314, 212] on icon "scrollable content" at bounding box center [1314, 213] width 0 height 5
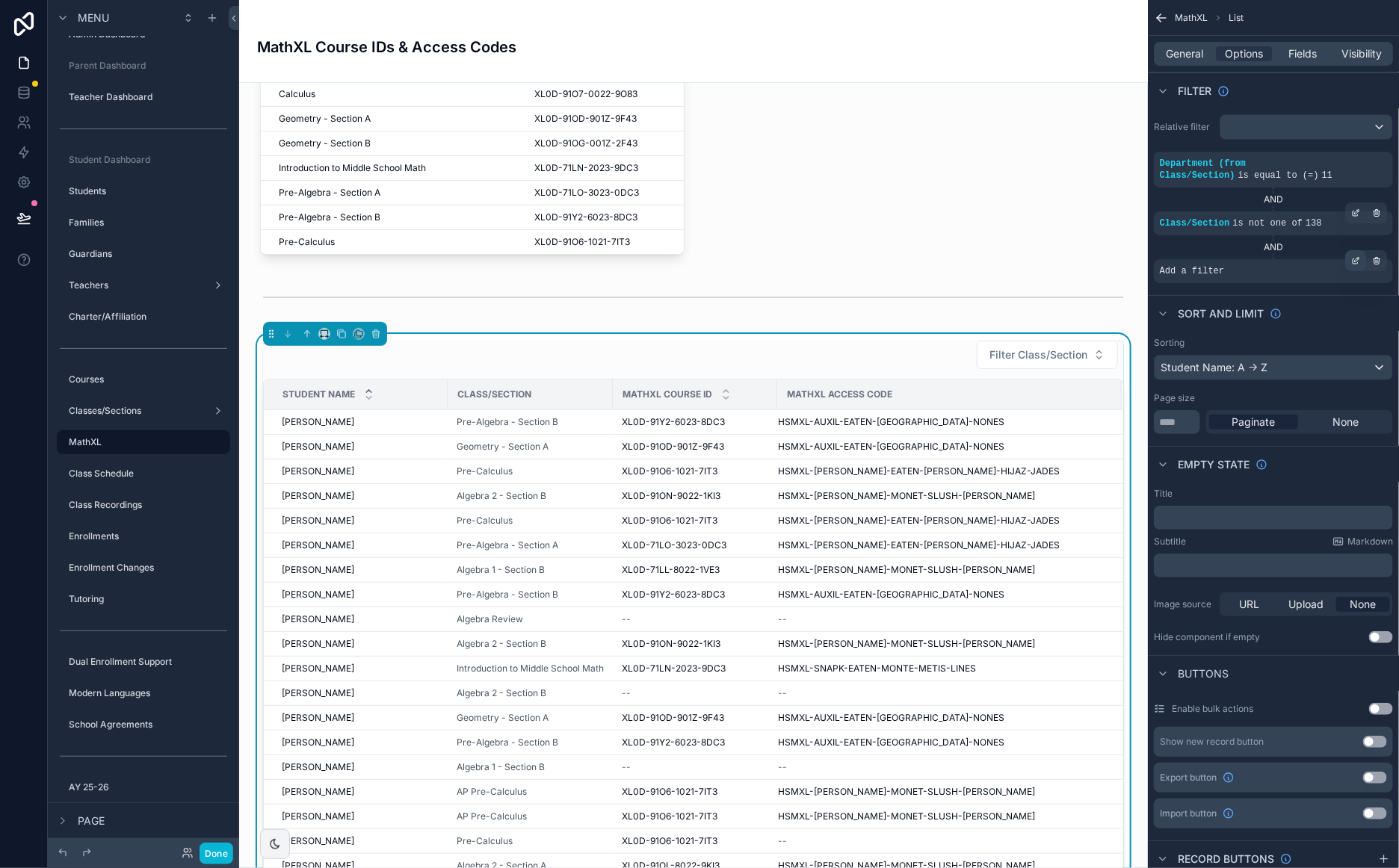
click at [1356, 259] on icon "scrollable content" at bounding box center [1355, 261] width 9 height 9
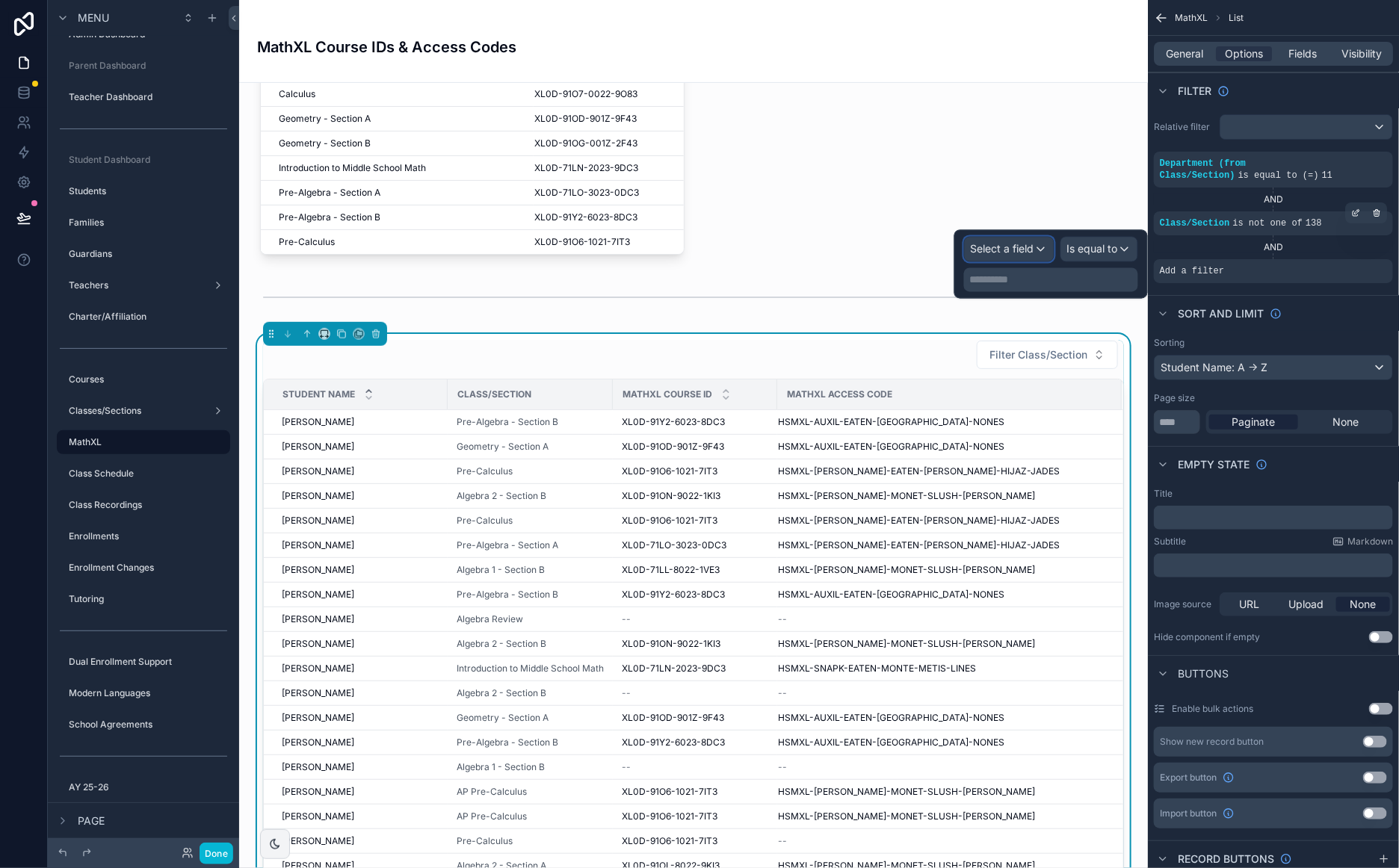
click at [1043, 245] on div "Select a field" at bounding box center [1009, 250] width 89 height 24
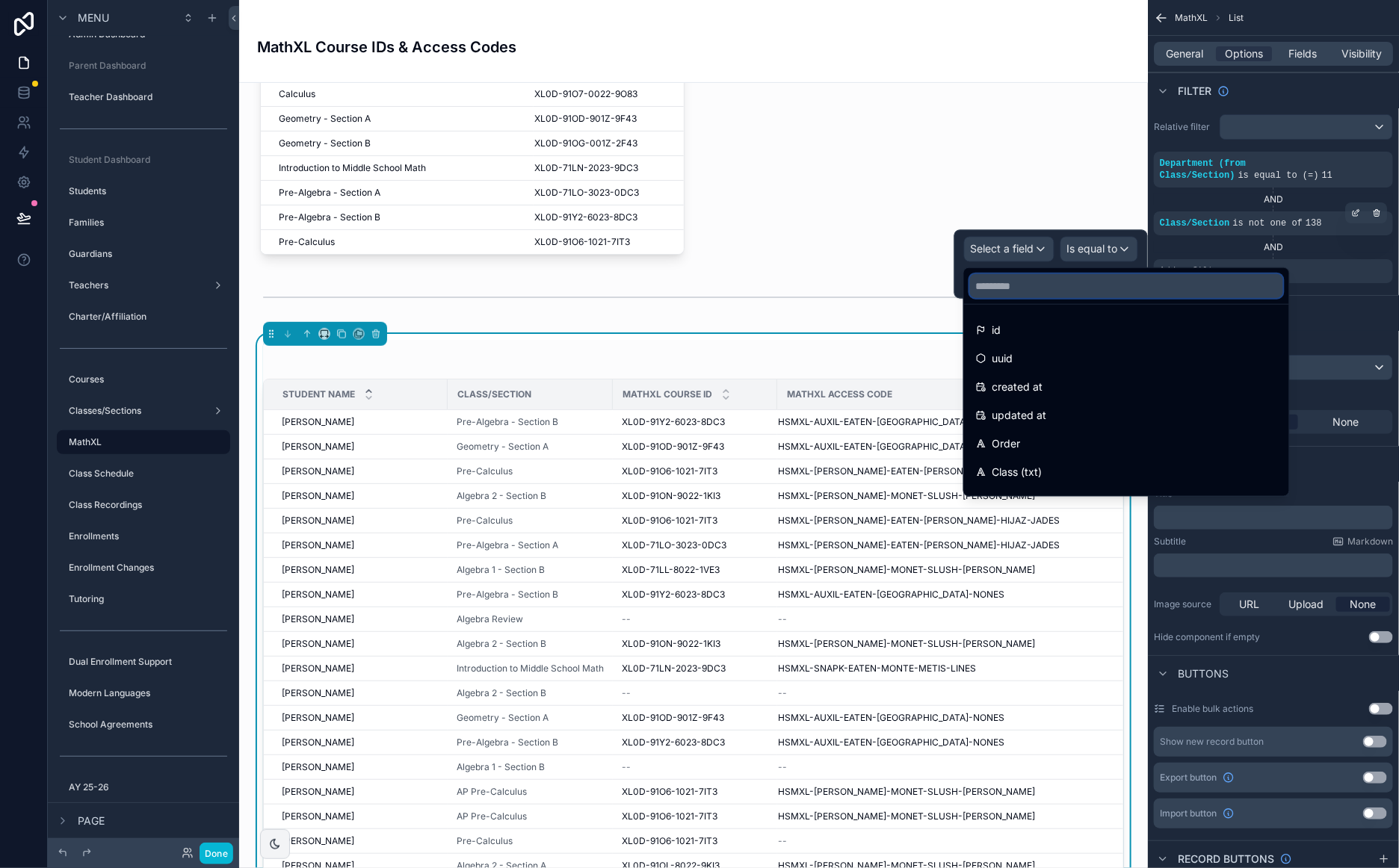
click at [1037, 279] on input "text" at bounding box center [1126, 286] width 313 height 24
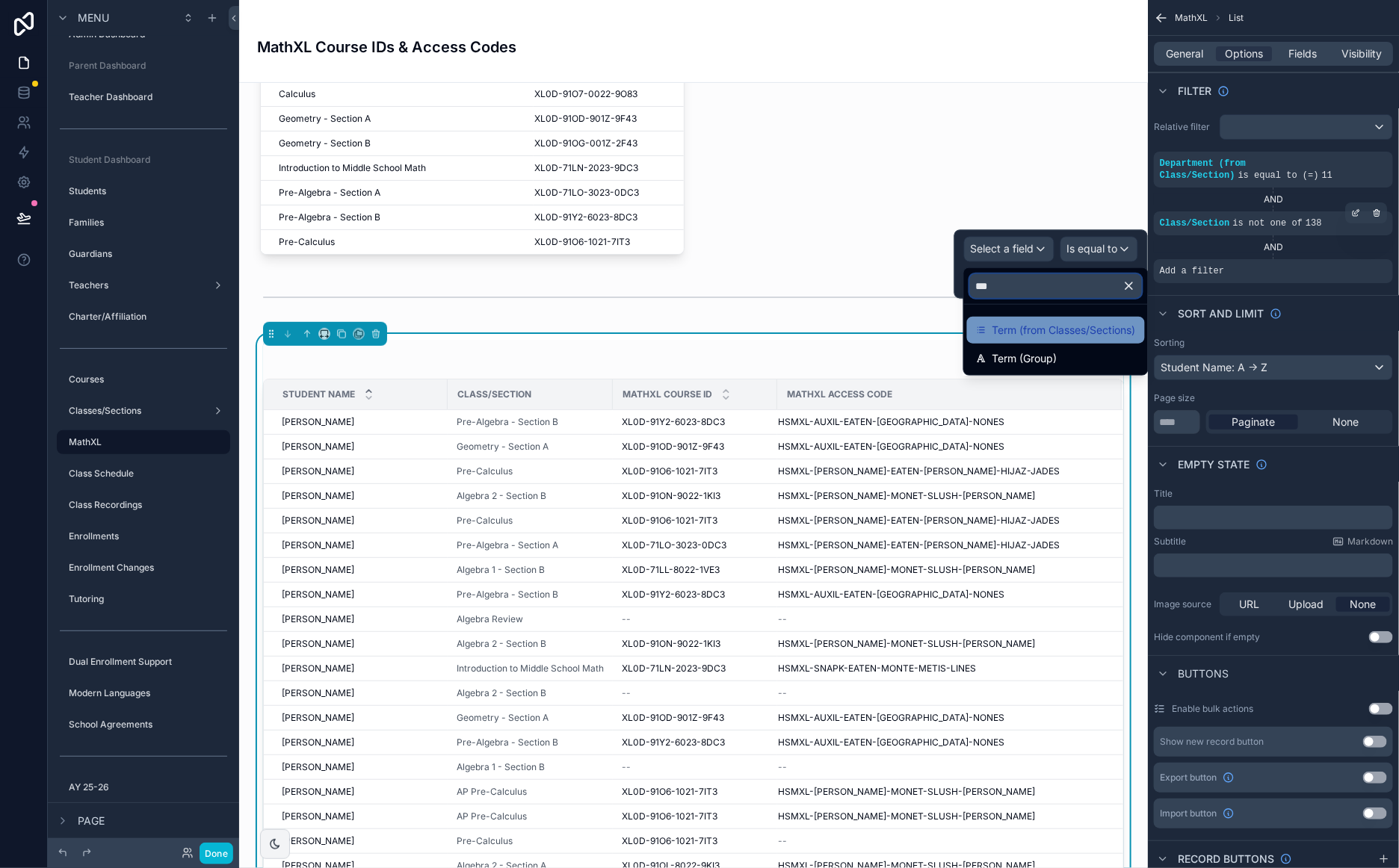
type input "***"
click at [1044, 328] on span "Term (from Classes/Sections)" at bounding box center [1064, 330] width 143 height 18
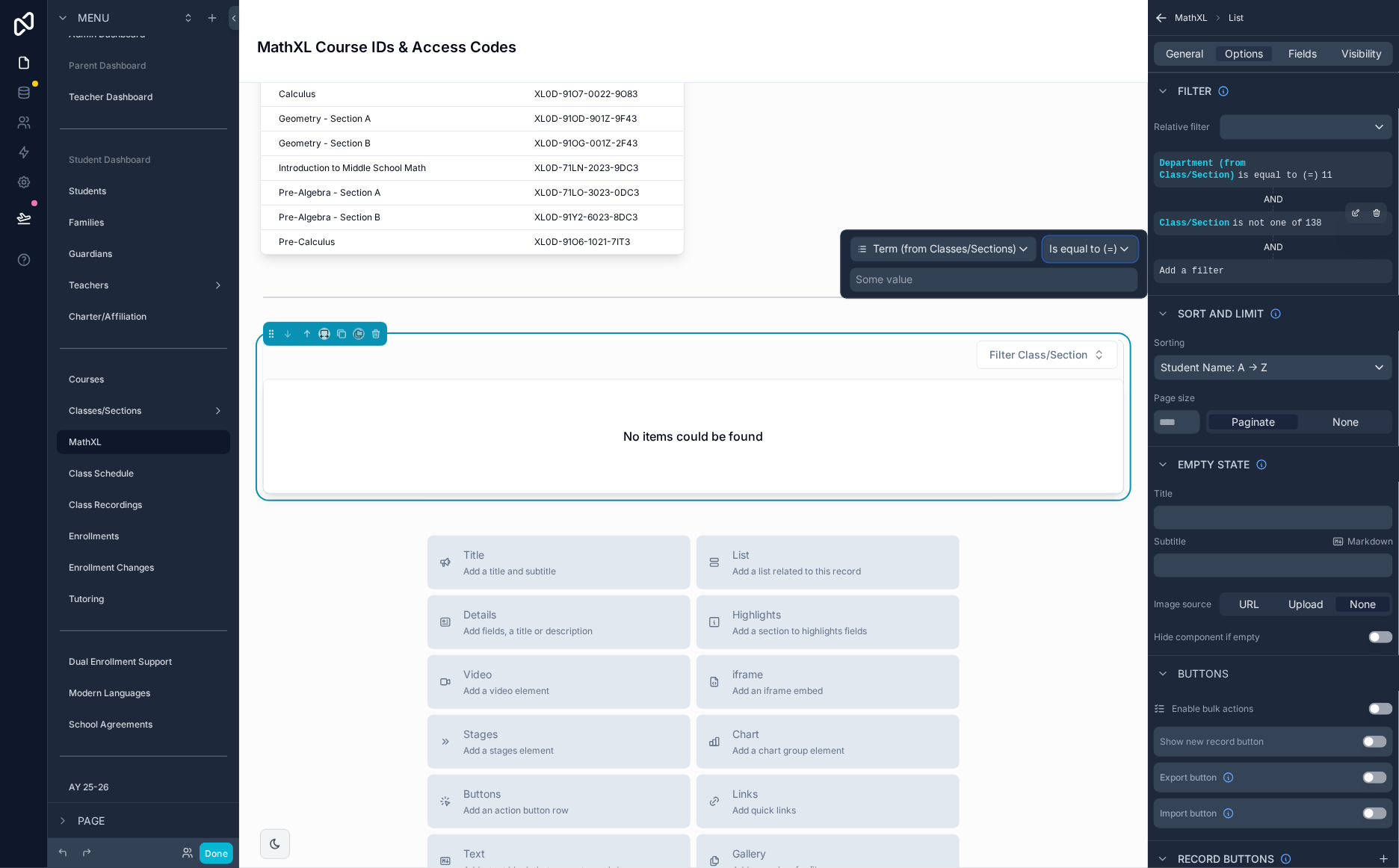
click at [1094, 244] on span "Is equal to (=)" at bounding box center [1084, 250] width 68 height 15
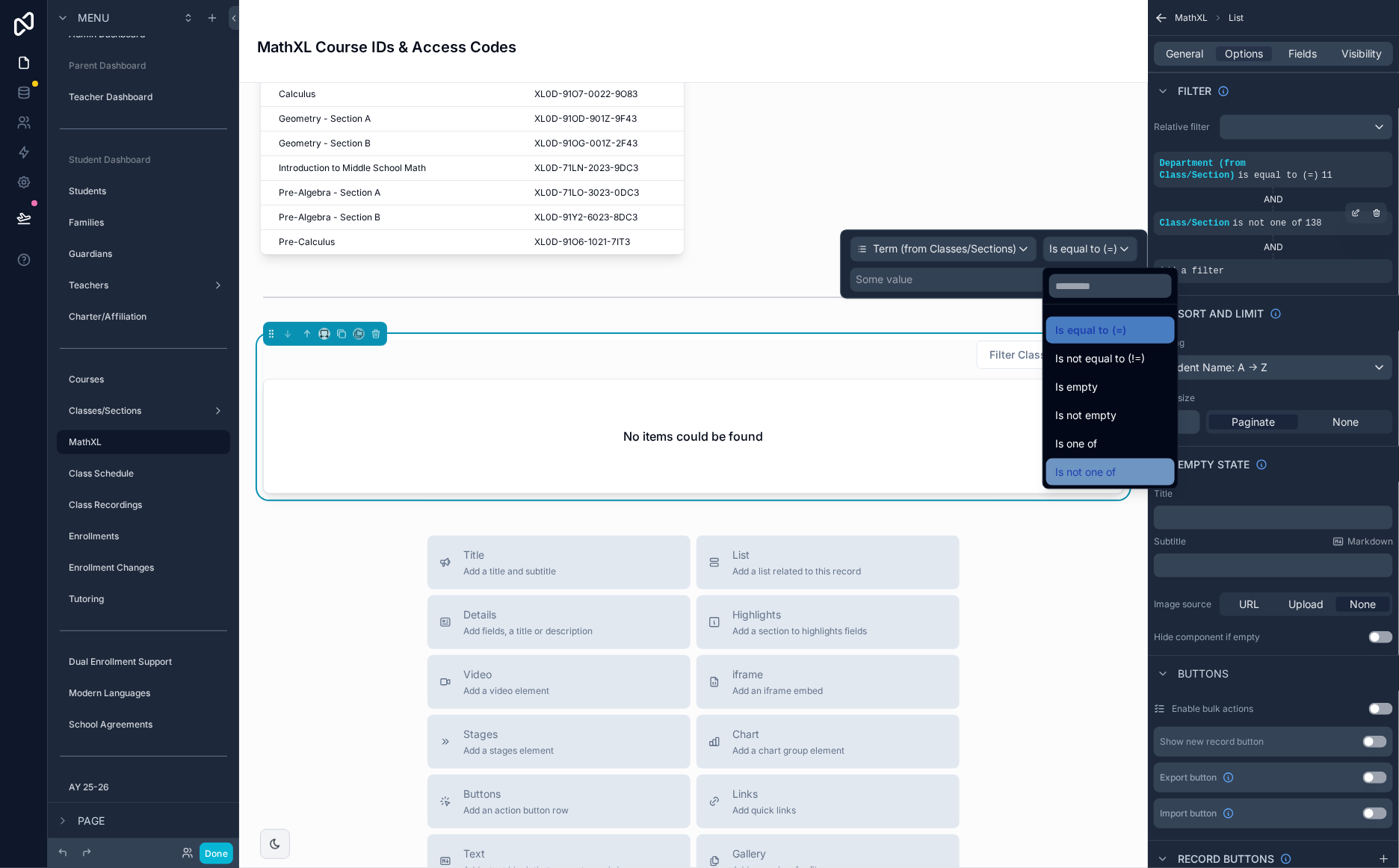
click at [1088, 464] on span "Is not one of" at bounding box center [1085, 472] width 60 height 18
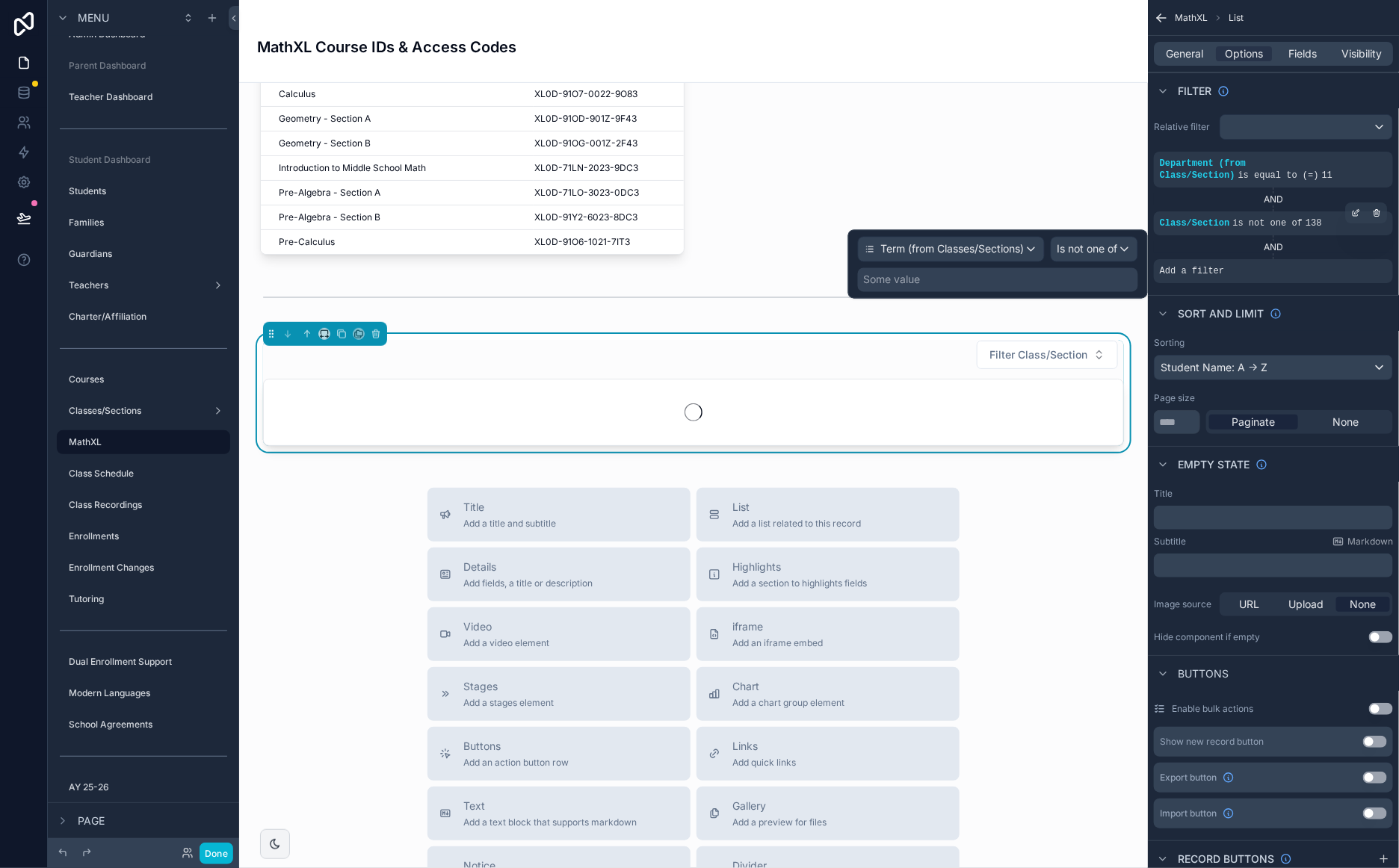
click at [1037, 283] on div "Some value" at bounding box center [998, 280] width 280 height 24
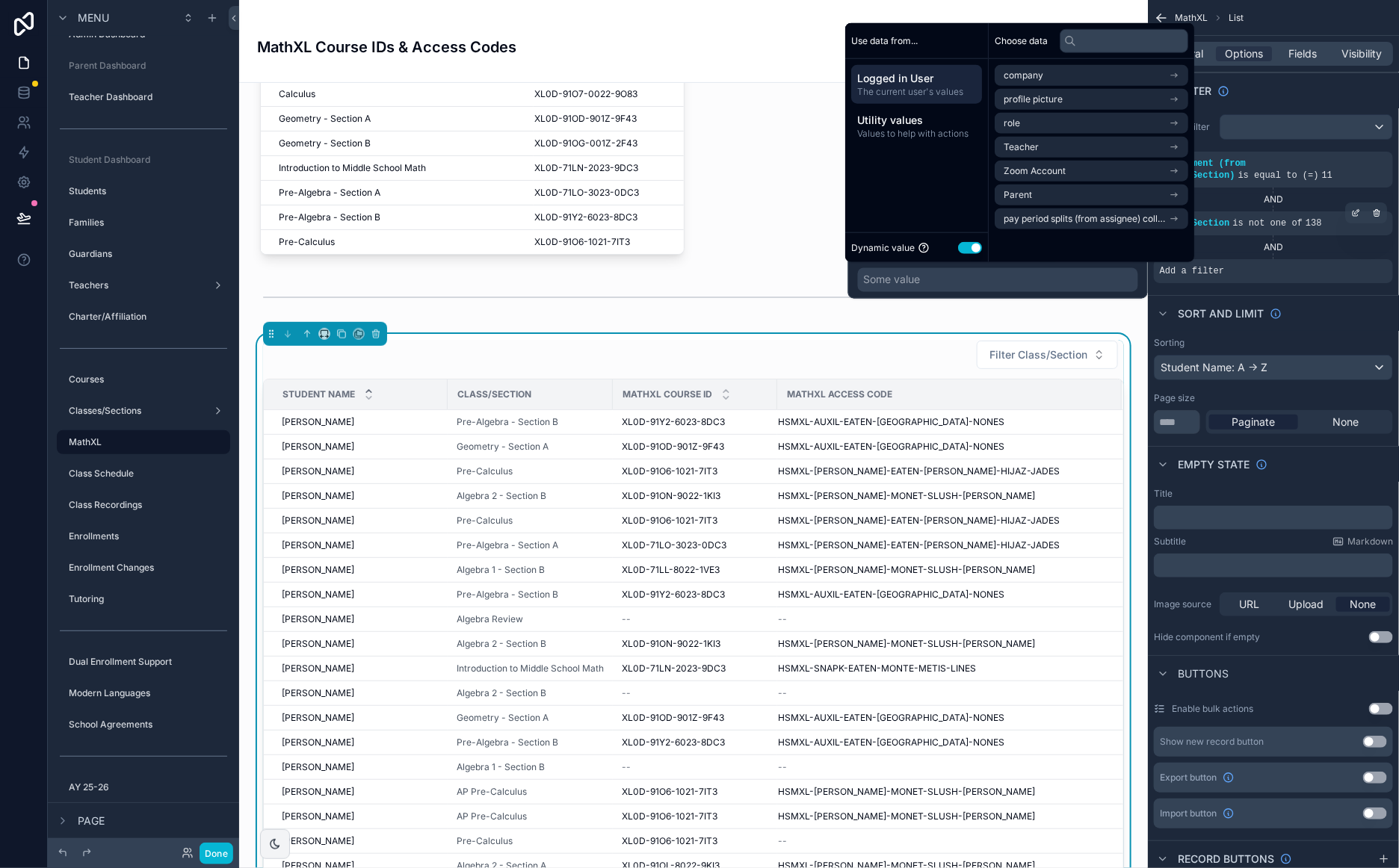
click at [966, 245] on button "Use setting" at bounding box center [970, 247] width 24 height 12
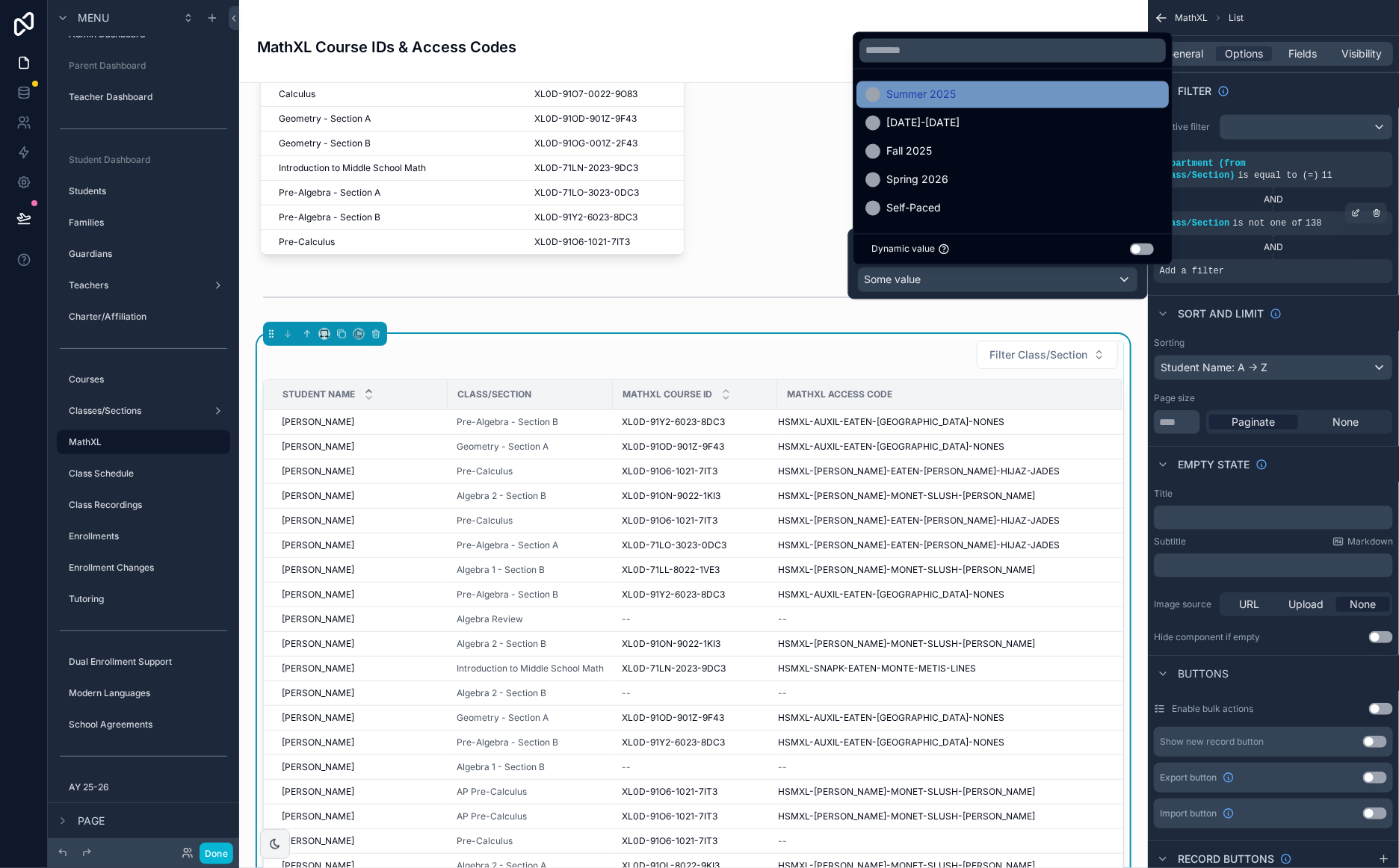
click at [924, 94] on span "Summer 2025" at bounding box center [921, 95] width 70 height 18
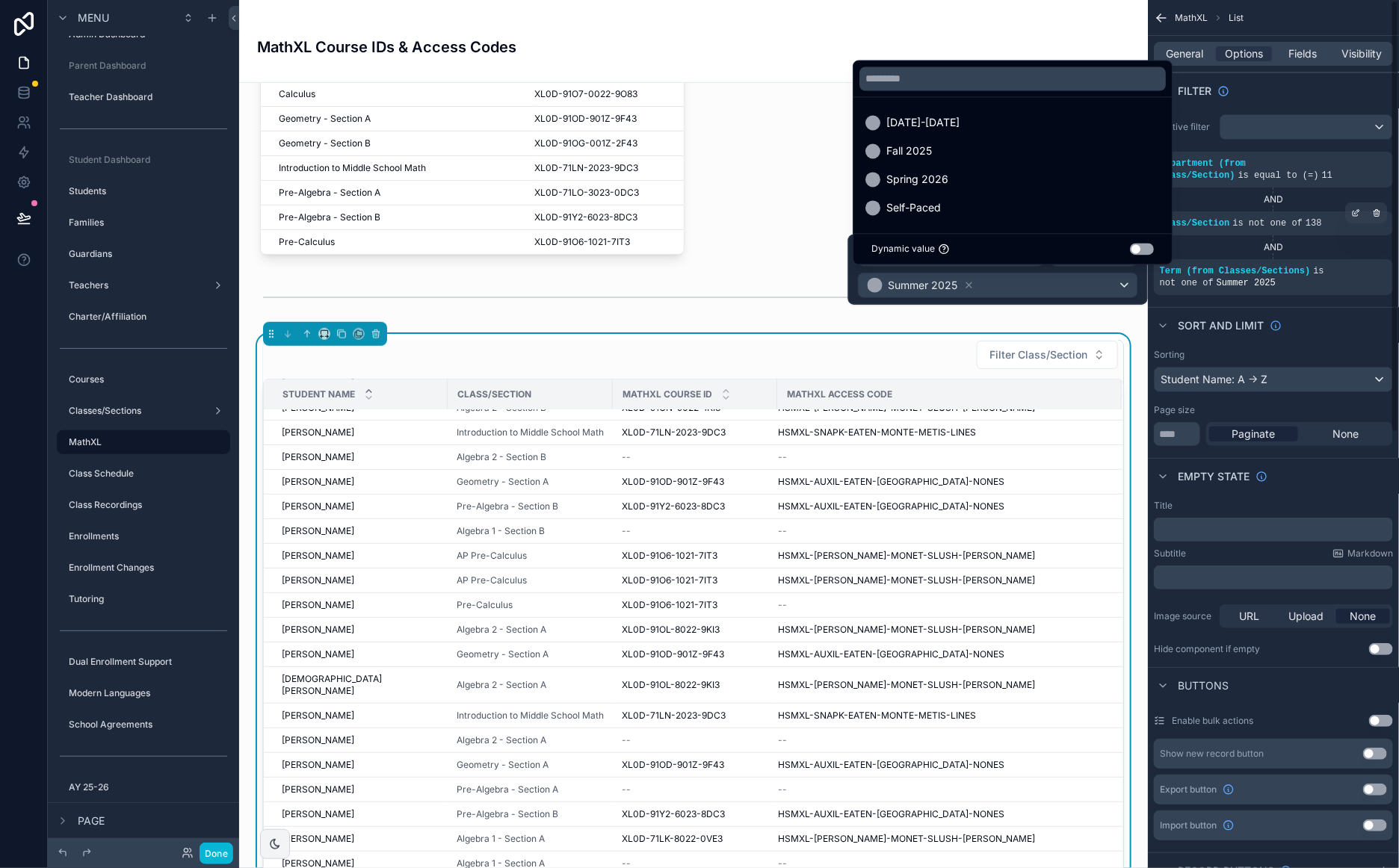
scroll to position [216, 0]
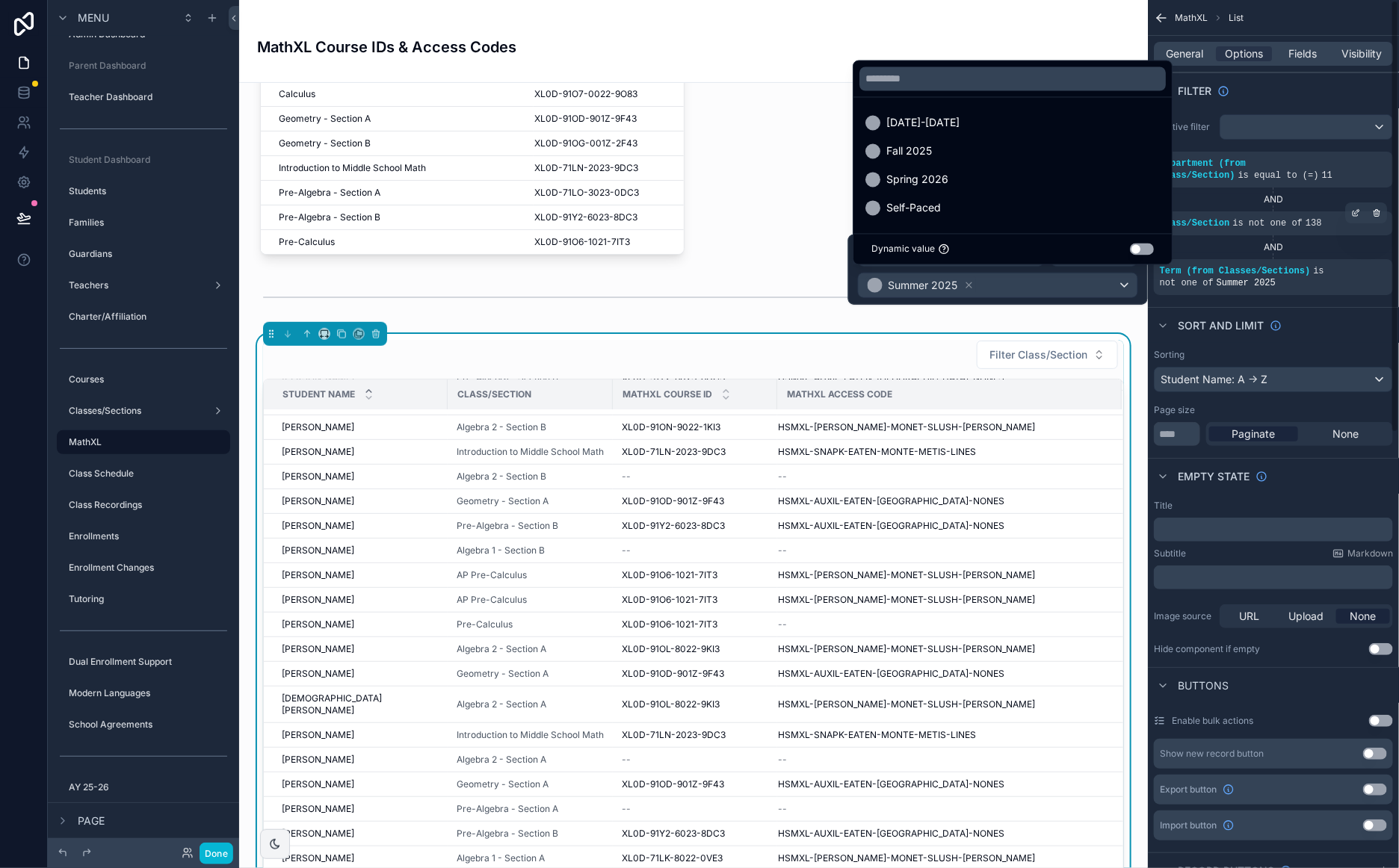
click at [1299, 20] on div "MathXL List" at bounding box center [1273, 18] width 251 height 36
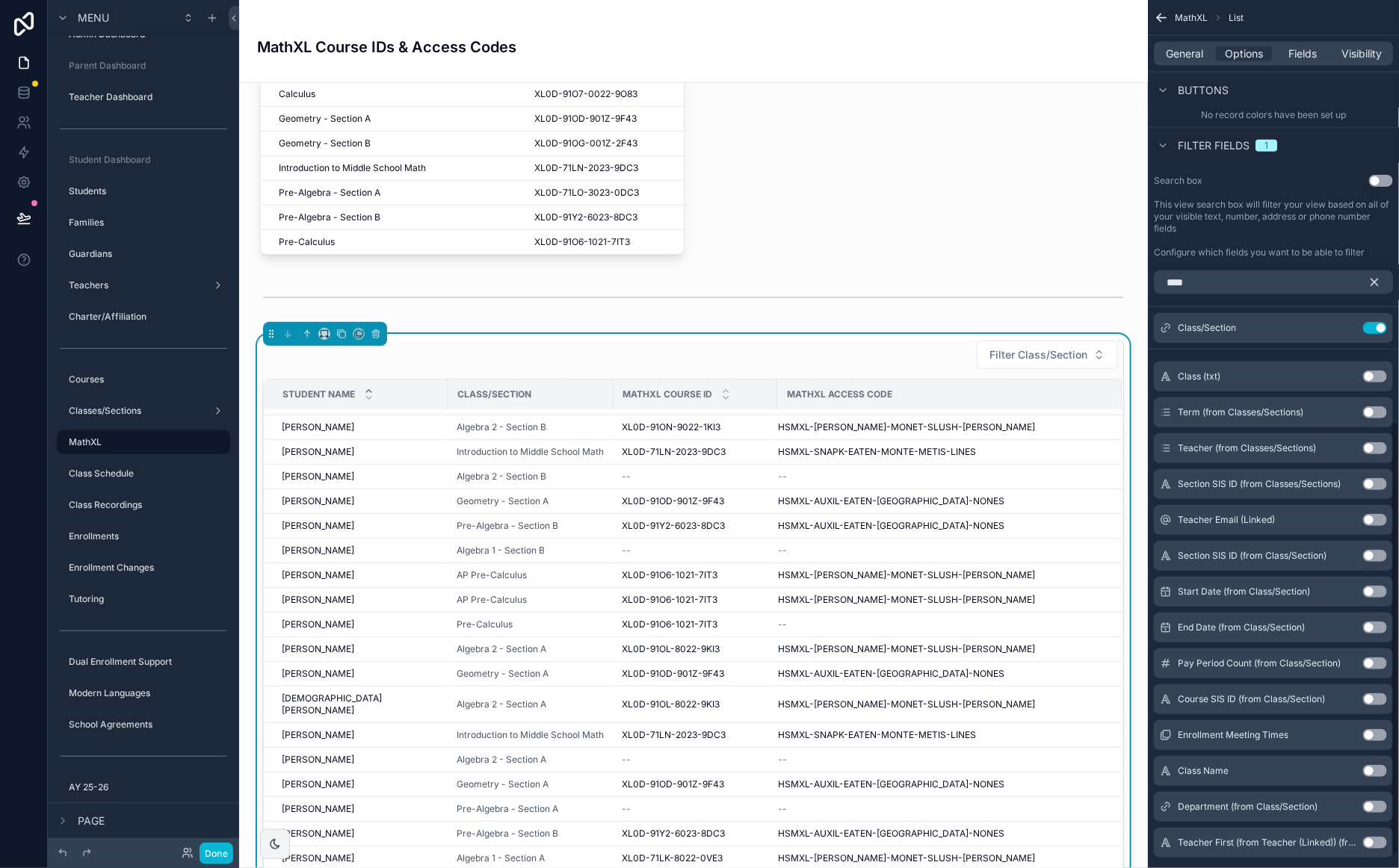
scroll to position [853, 0]
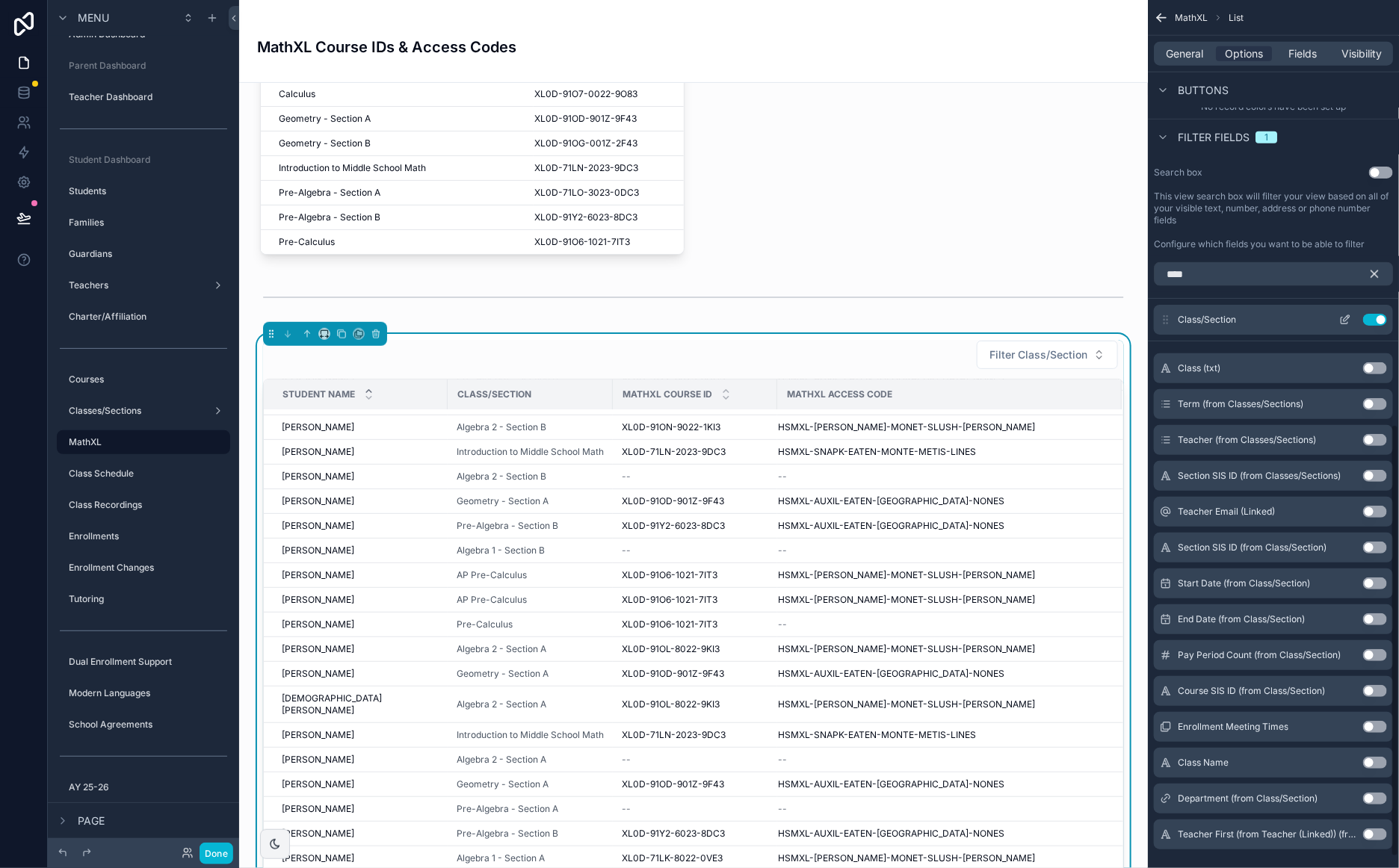
click at [1345, 319] on icon "scrollable content" at bounding box center [1346, 318] width 6 height 6
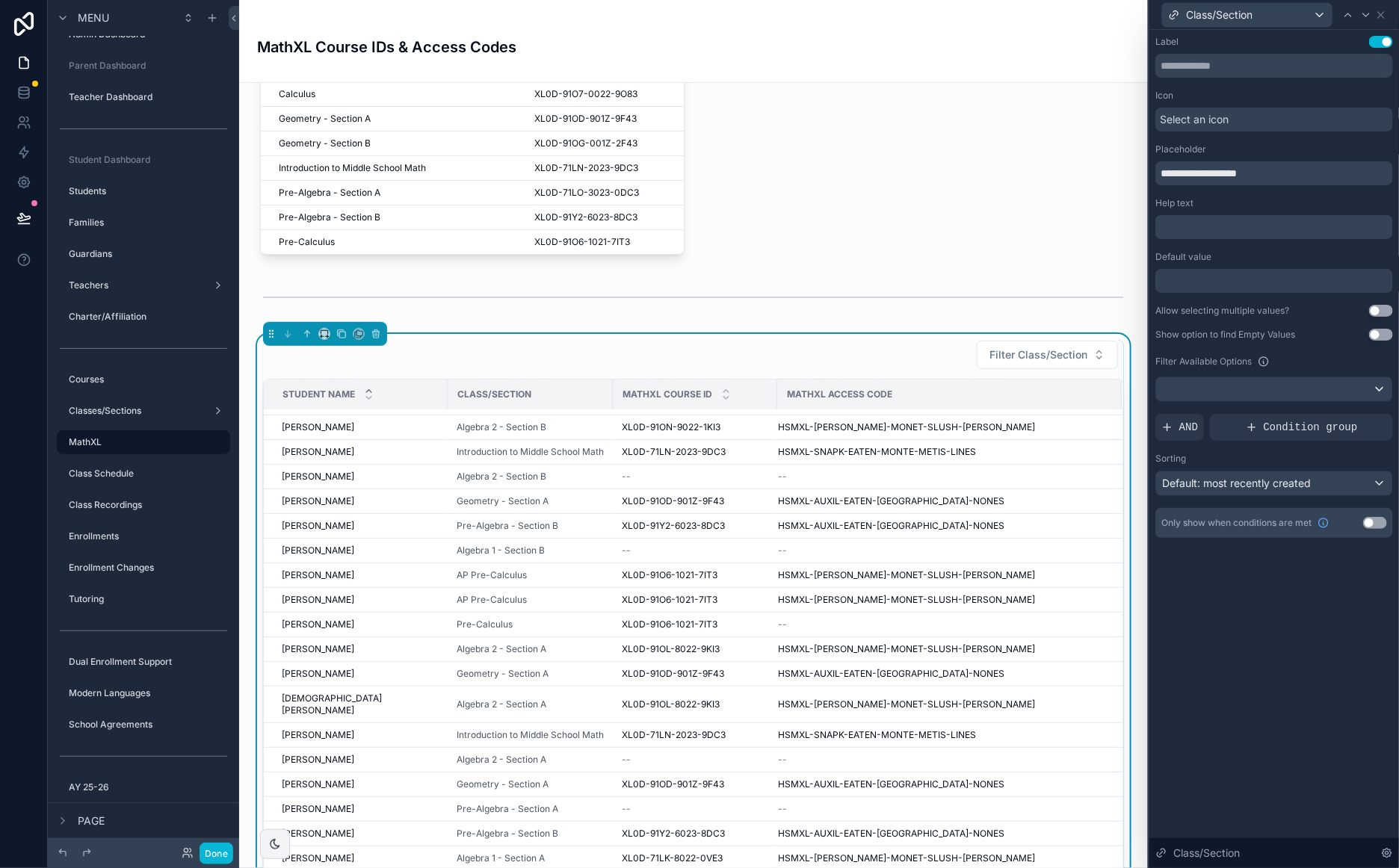
drag, startPoint x: 1183, startPoint y: 427, endPoint x: 1249, endPoint y: 365, distance: 90.6
click at [1183, 427] on span "AND" at bounding box center [1189, 428] width 19 height 15
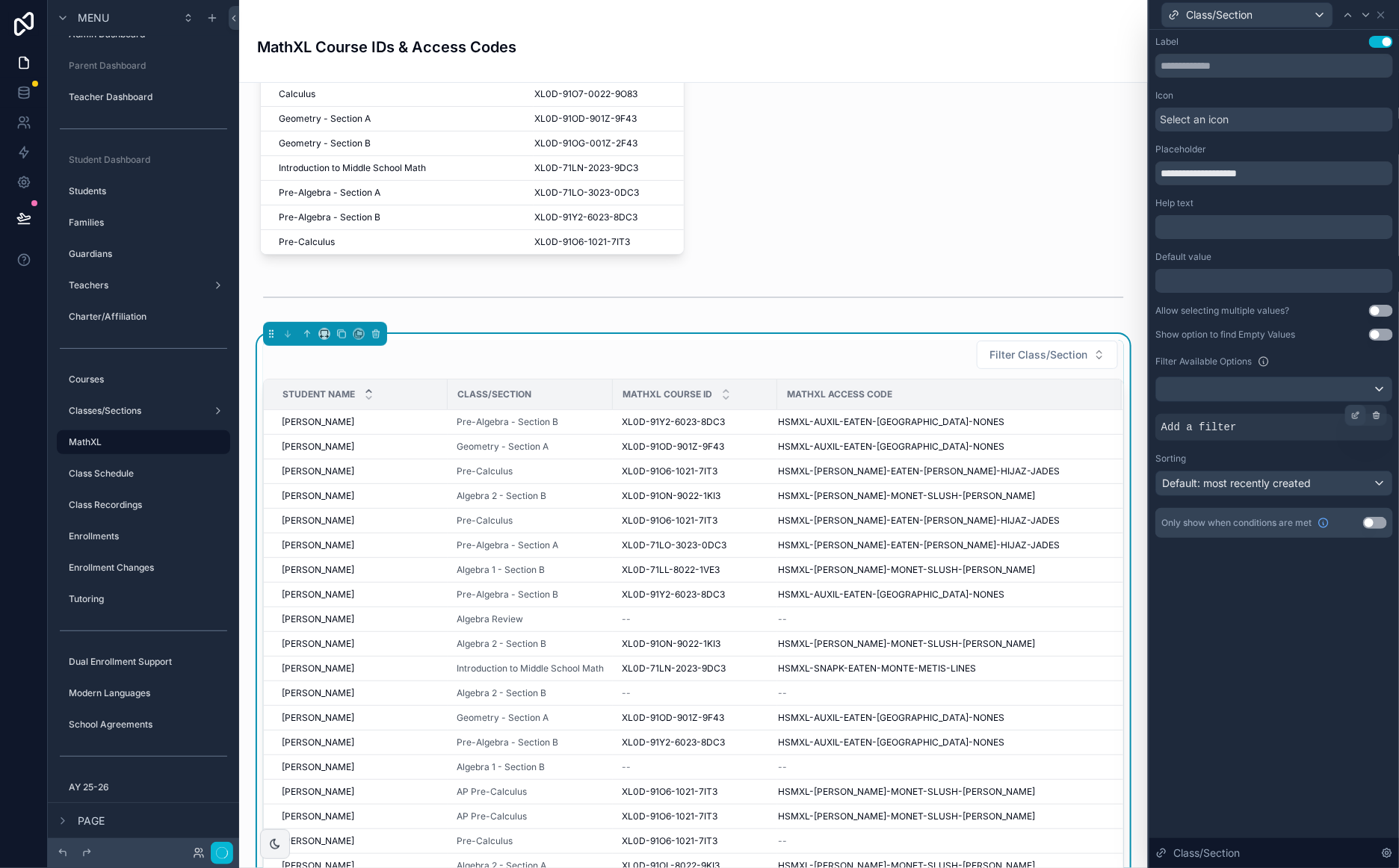
click at [1352, 416] on icon at bounding box center [1355, 417] width 5 height 5
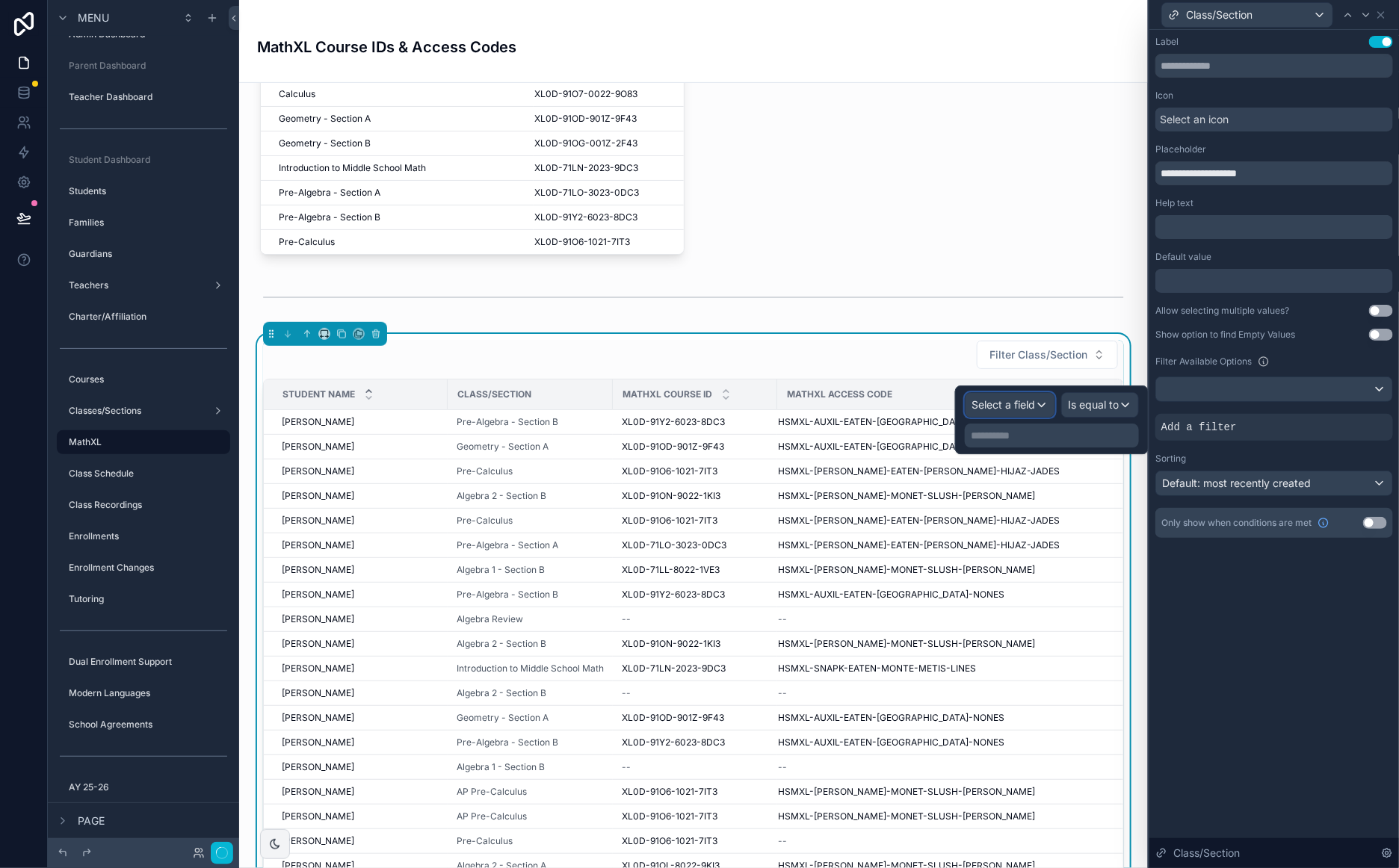
click at [1009, 401] on span "Select a field" at bounding box center [1003, 404] width 64 height 13
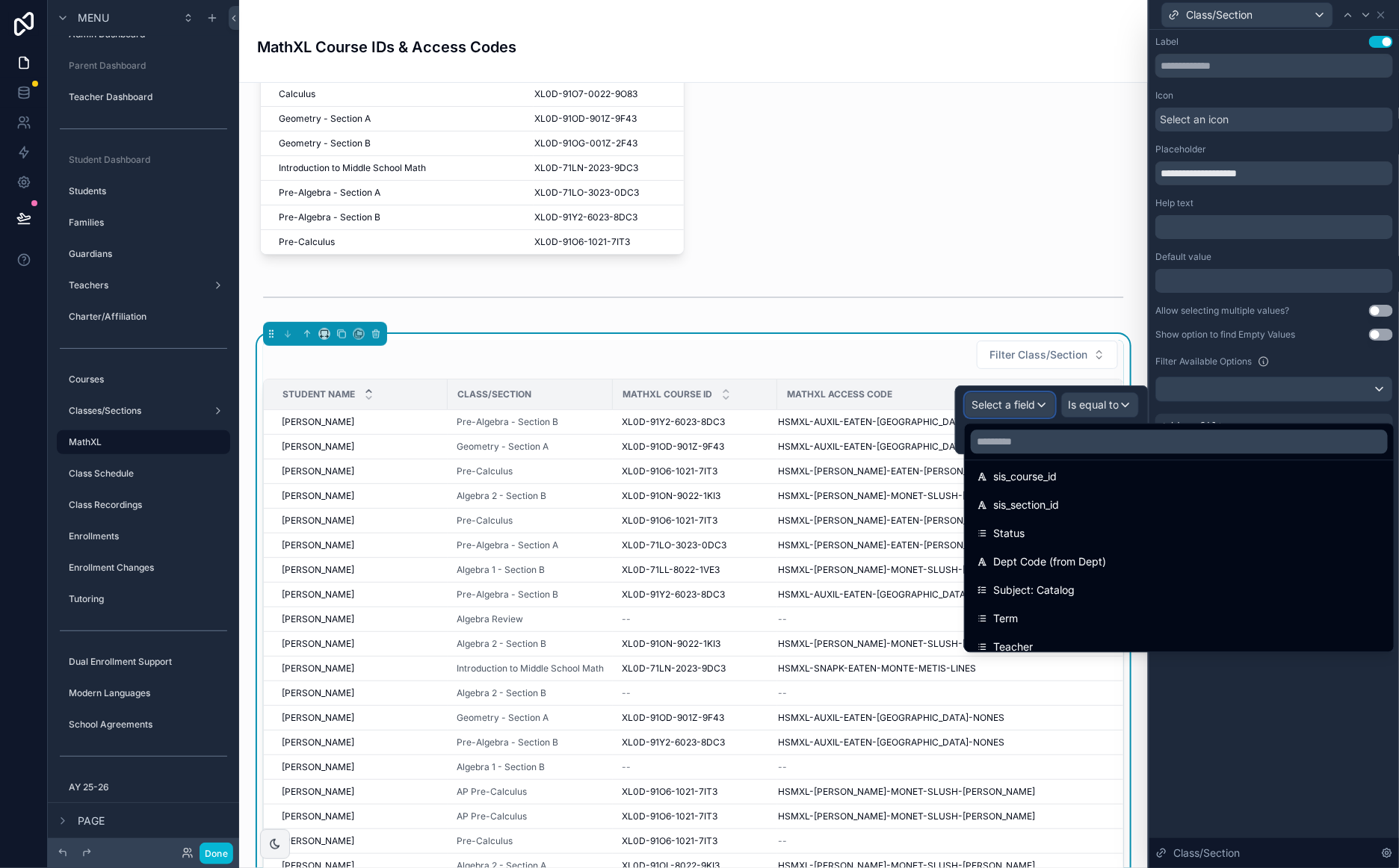
scroll to position [221, 0]
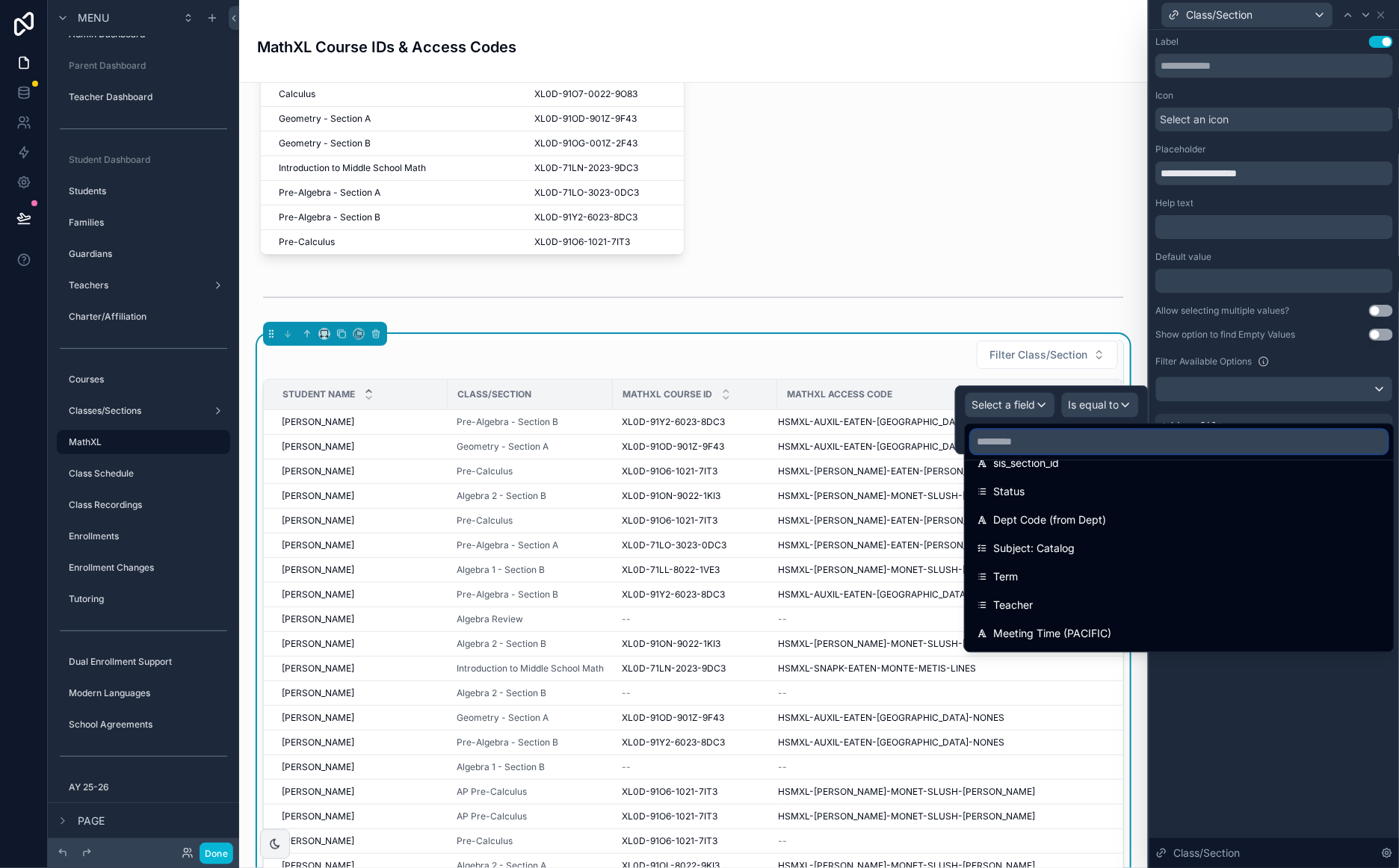
click at [1072, 441] on input "text" at bounding box center [1178, 442] width 417 height 24
type input "*"
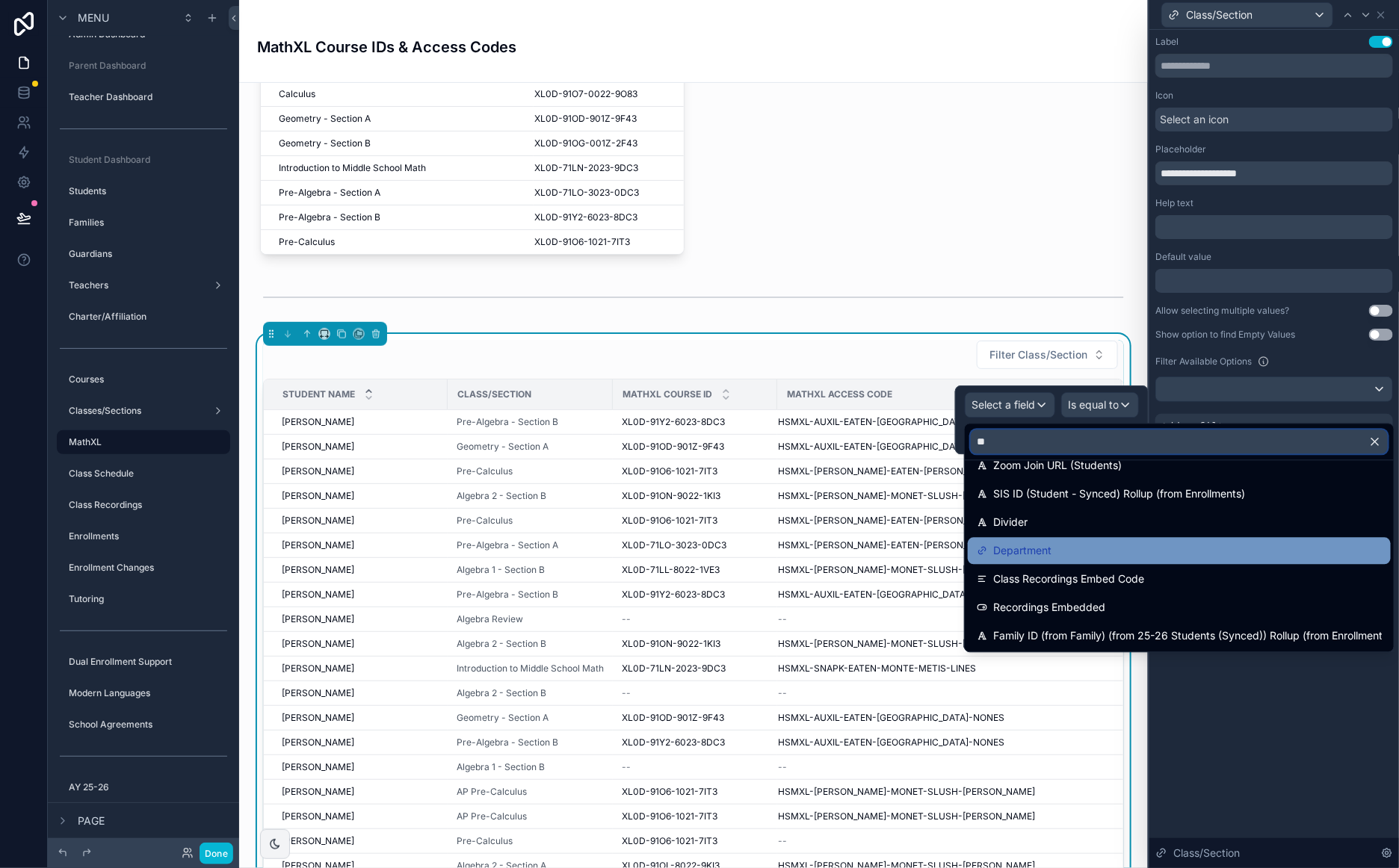
type input "**"
click at [1071, 555] on div "Department" at bounding box center [1178, 551] width 405 height 18
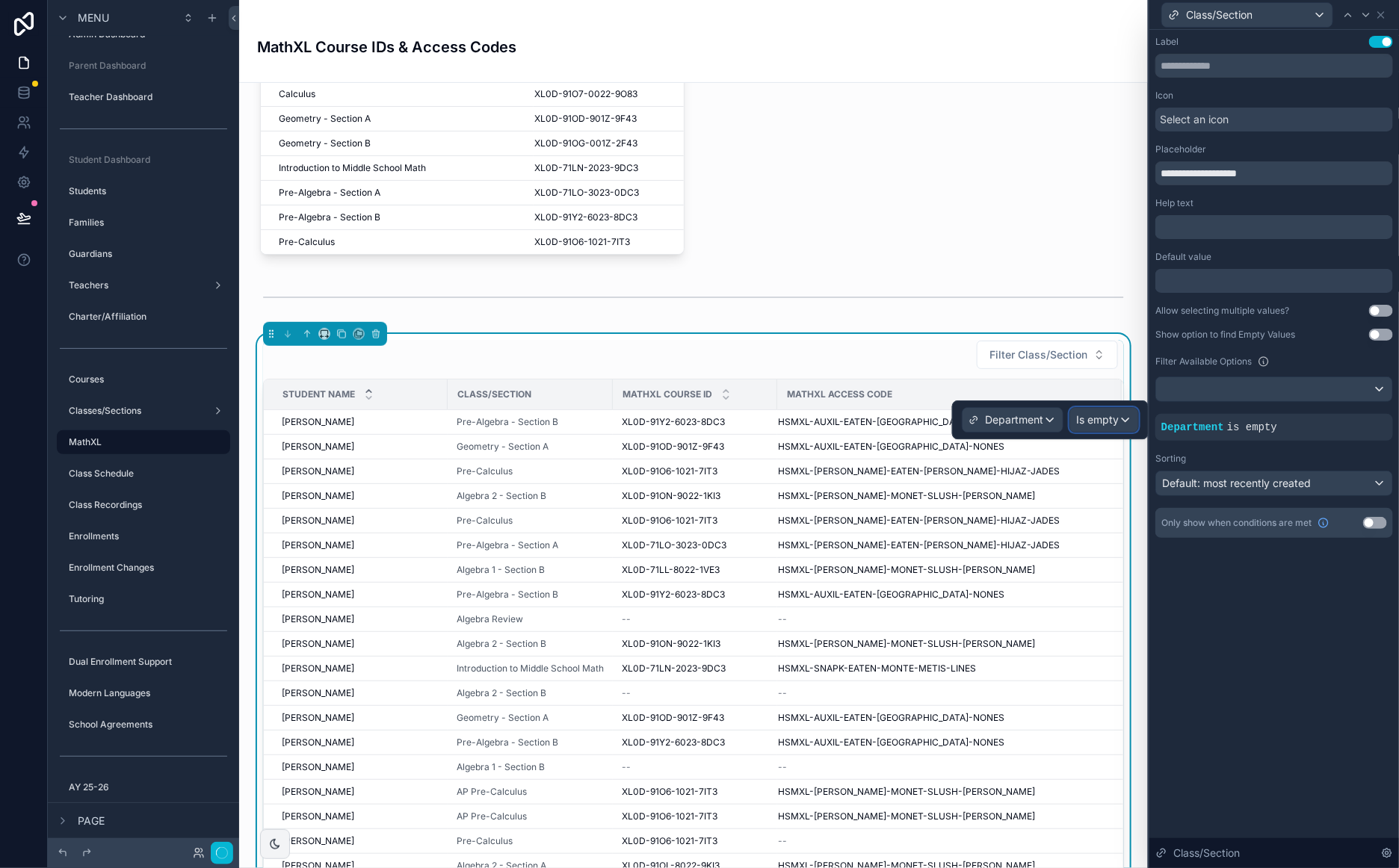
click at [1113, 420] on span "Is empty" at bounding box center [1097, 420] width 43 height 15
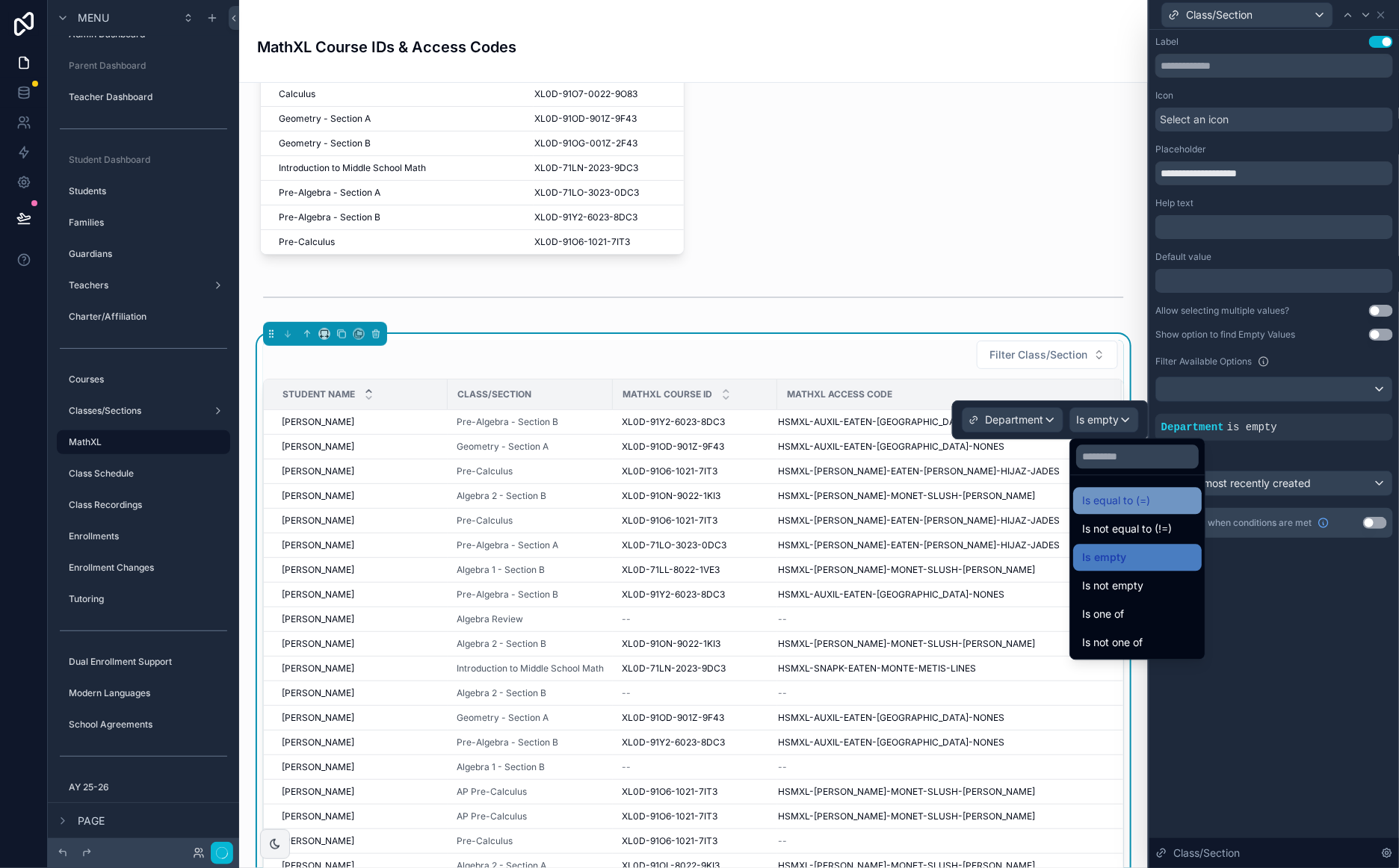
click at [1133, 504] on span "Is equal to (=)" at bounding box center [1116, 501] width 68 height 18
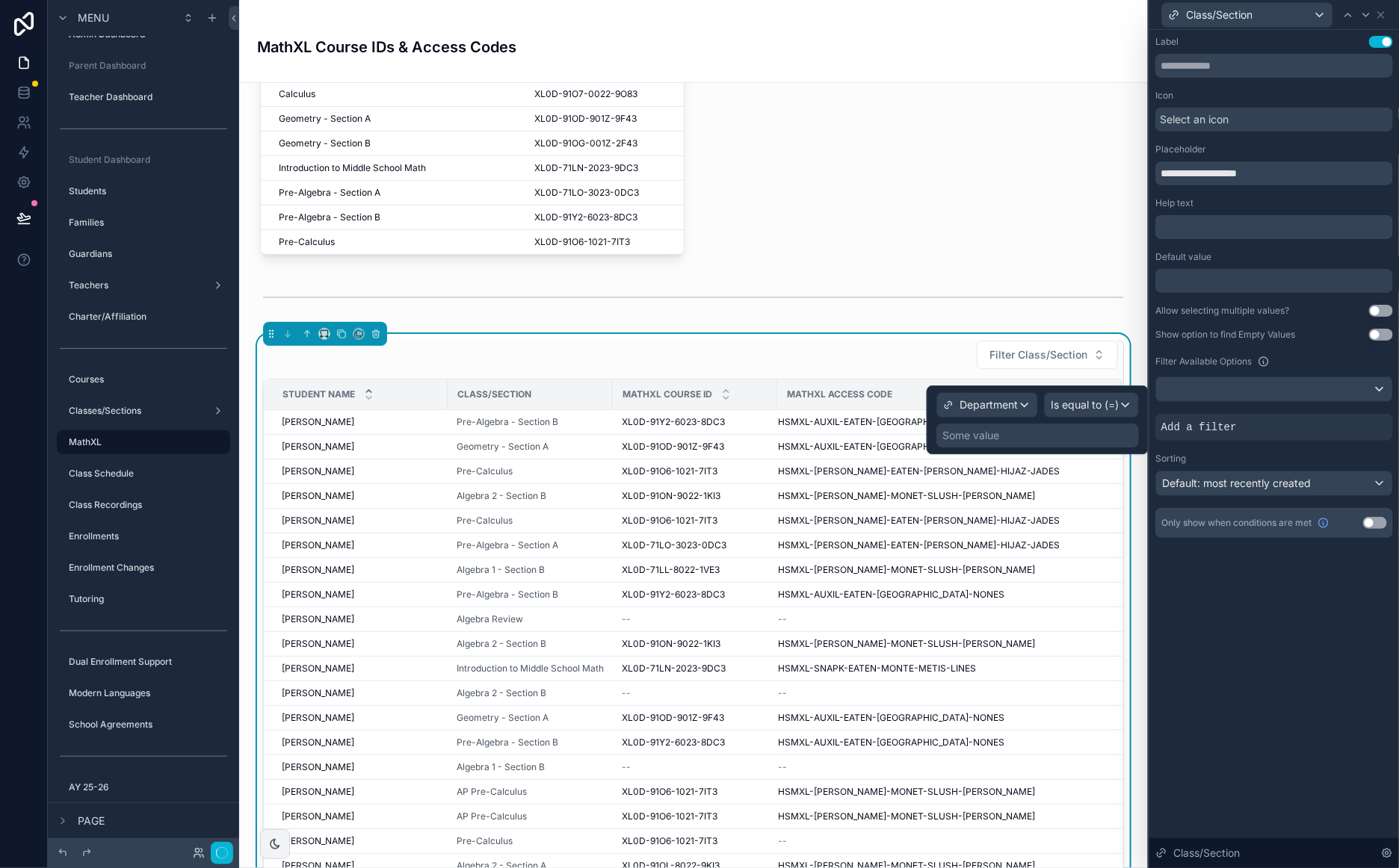
click at [1024, 439] on div "Some value" at bounding box center [1038, 435] width 203 height 24
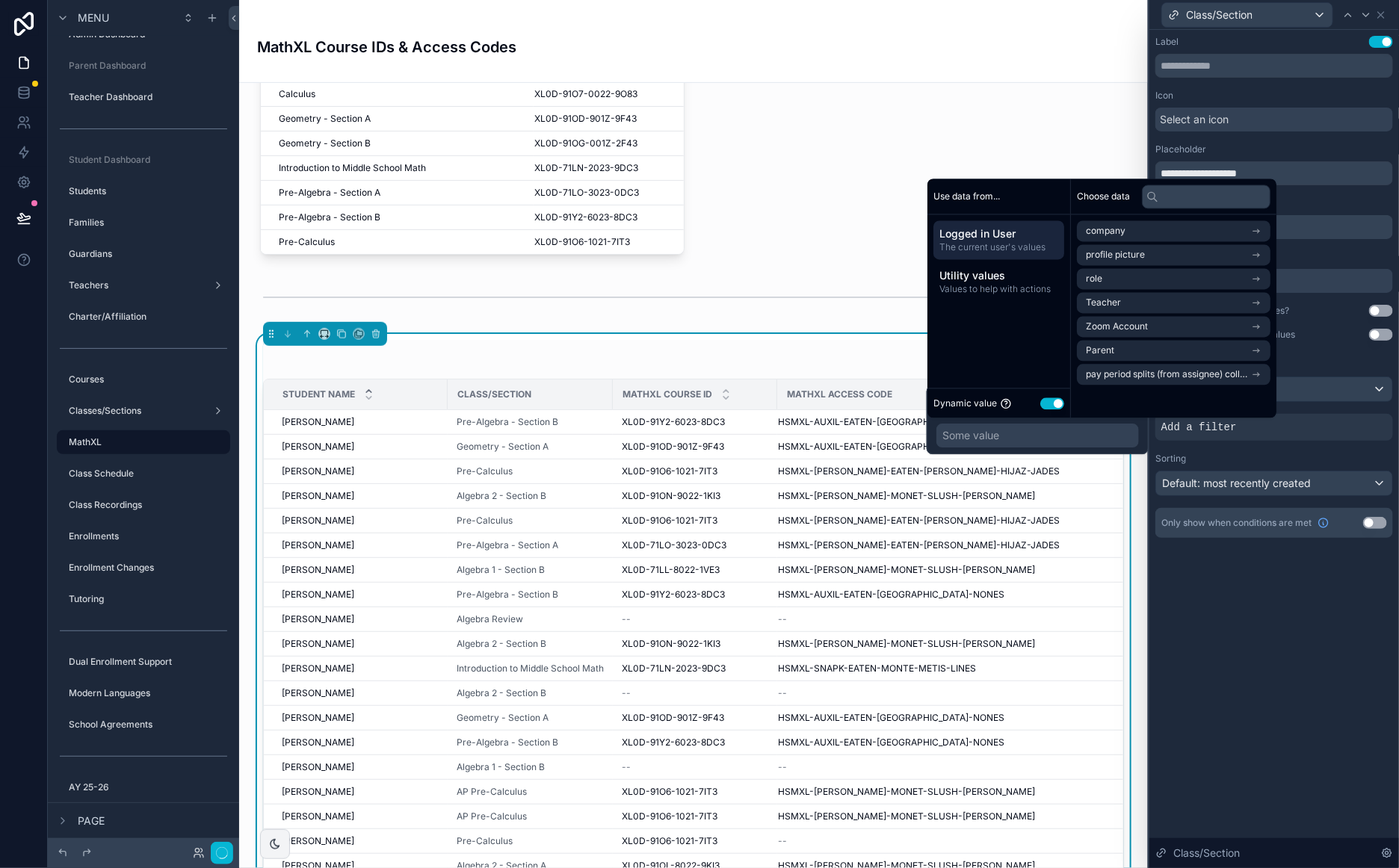
click at [1053, 402] on button "Use setting" at bounding box center [1052, 404] width 24 height 12
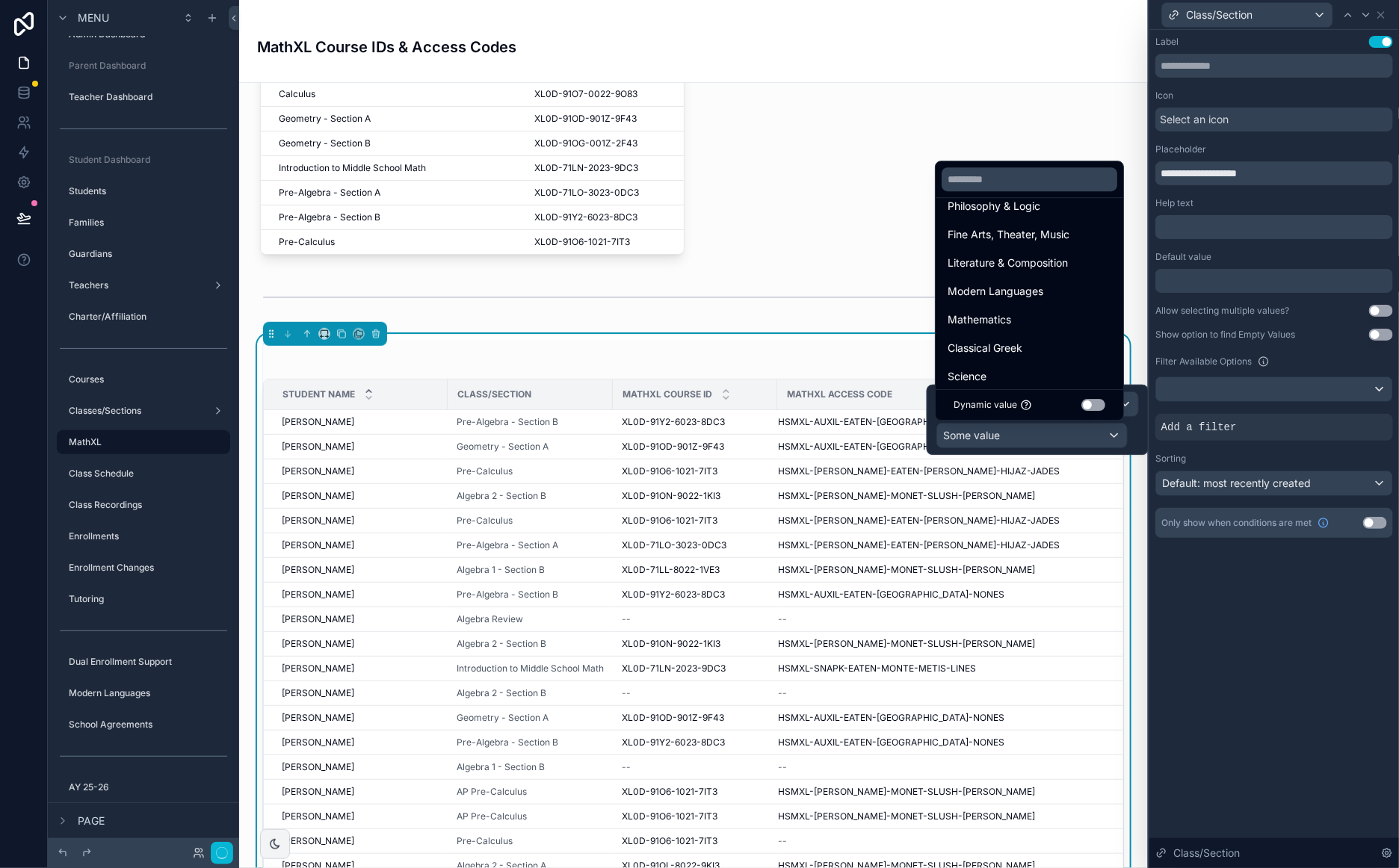
scroll to position [170, 0]
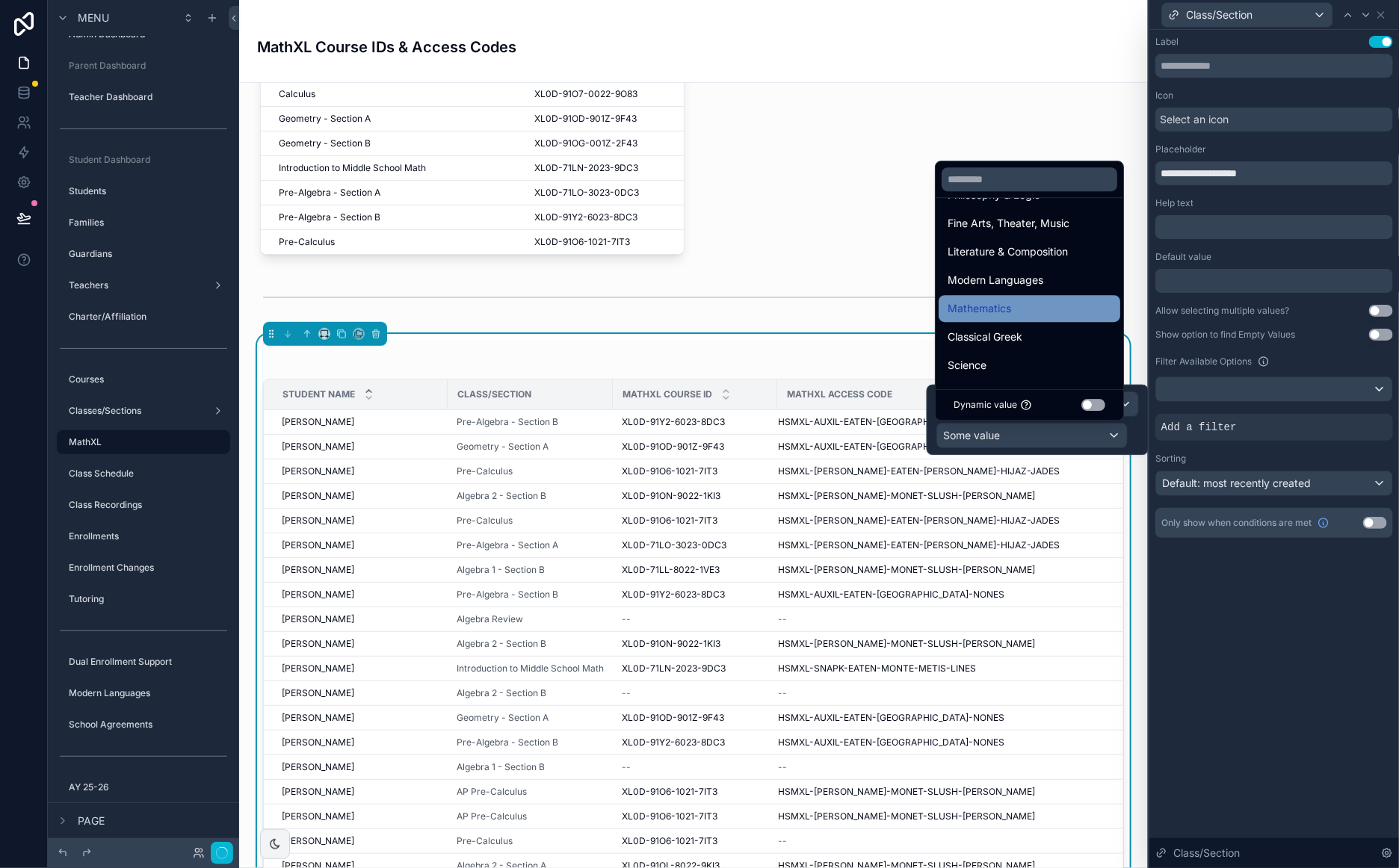
click at [1059, 319] on div "Mathematics" at bounding box center [1028, 308] width 181 height 27
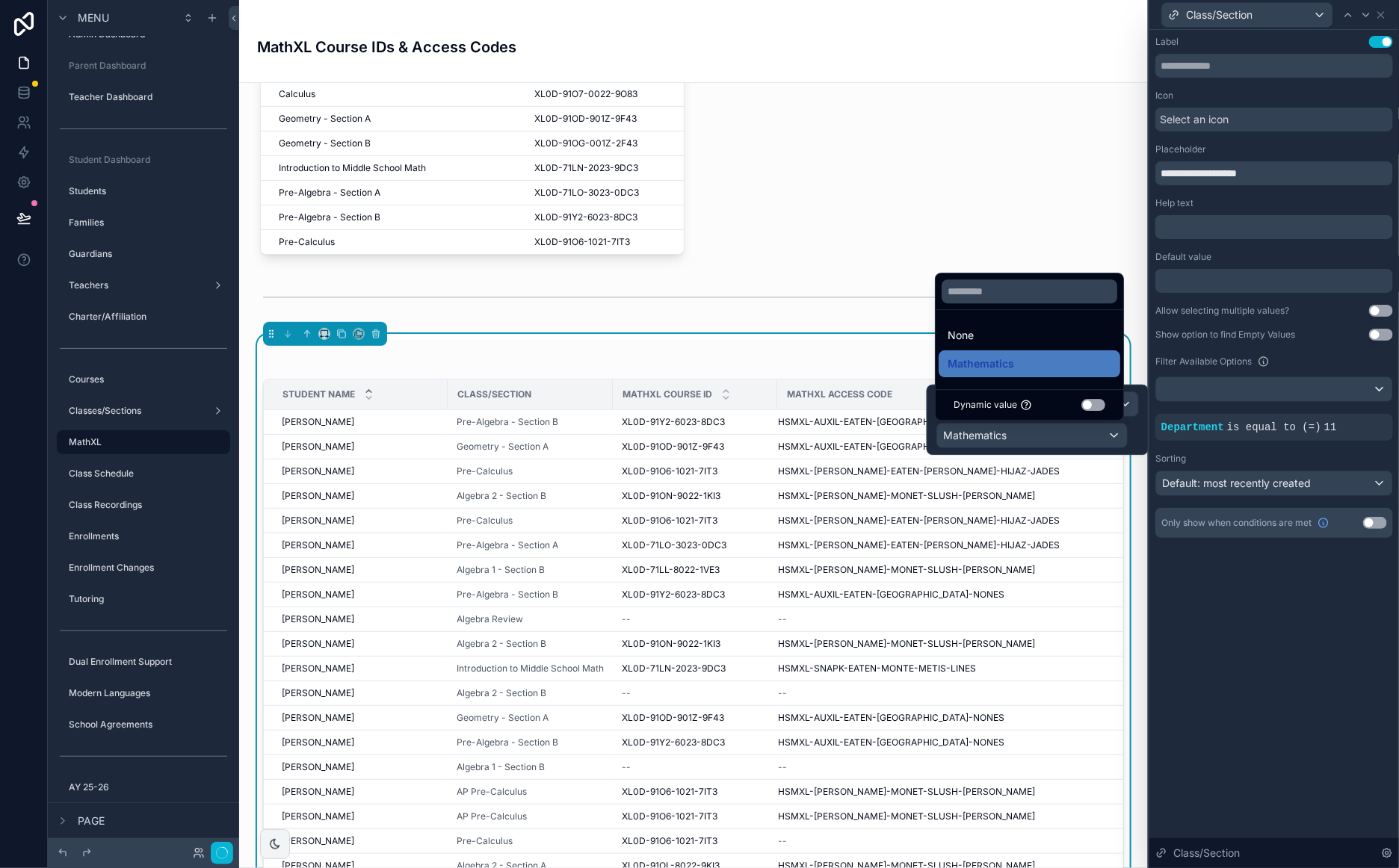
scroll to position [0, 0]
click at [1259, 568] on div "**********" at bounding box center [1274, 302] width 250 height 543
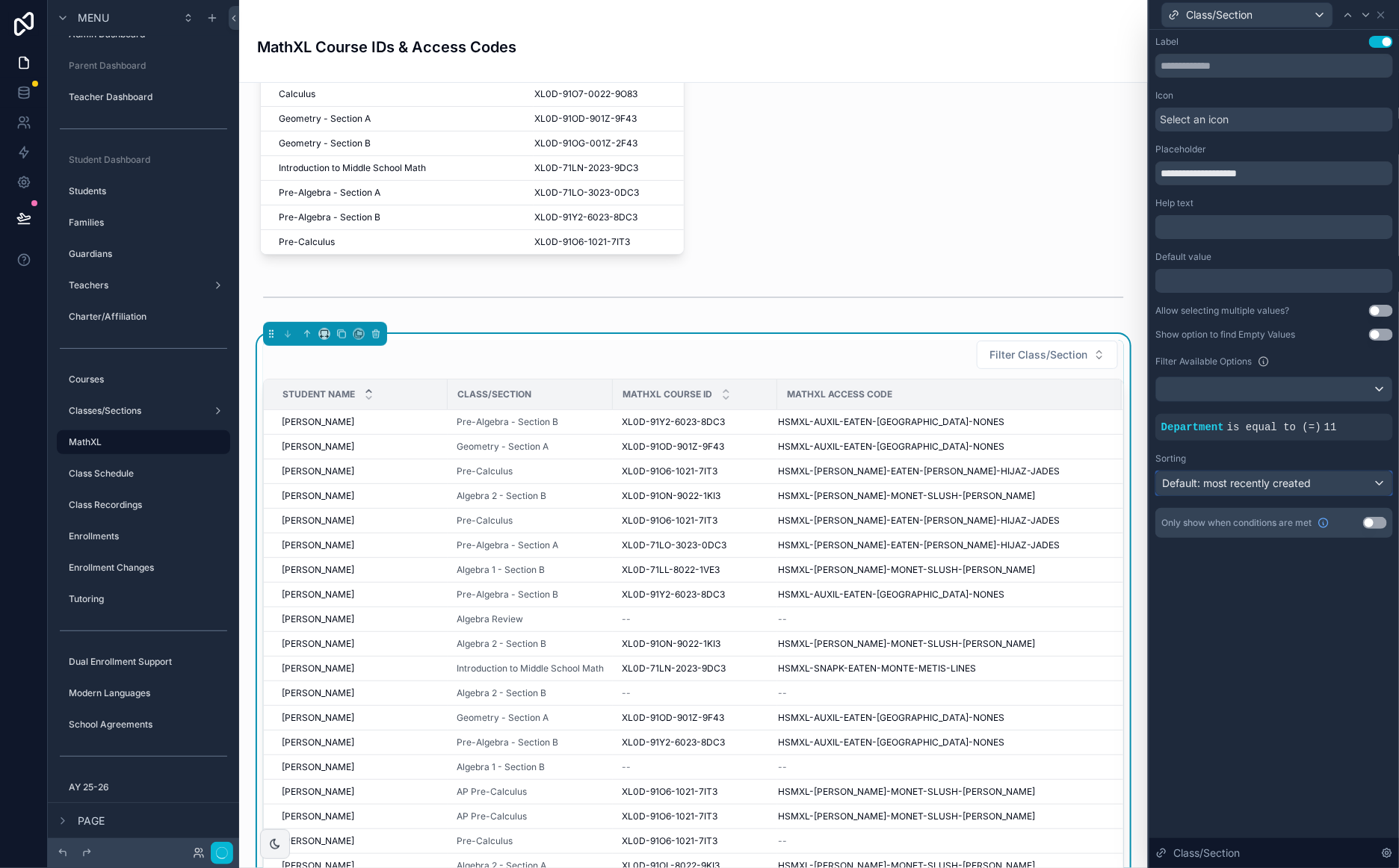
click at [1290, 487] on span "Default: most recently created" at bounding box center [1236, 482] width 149 height 13
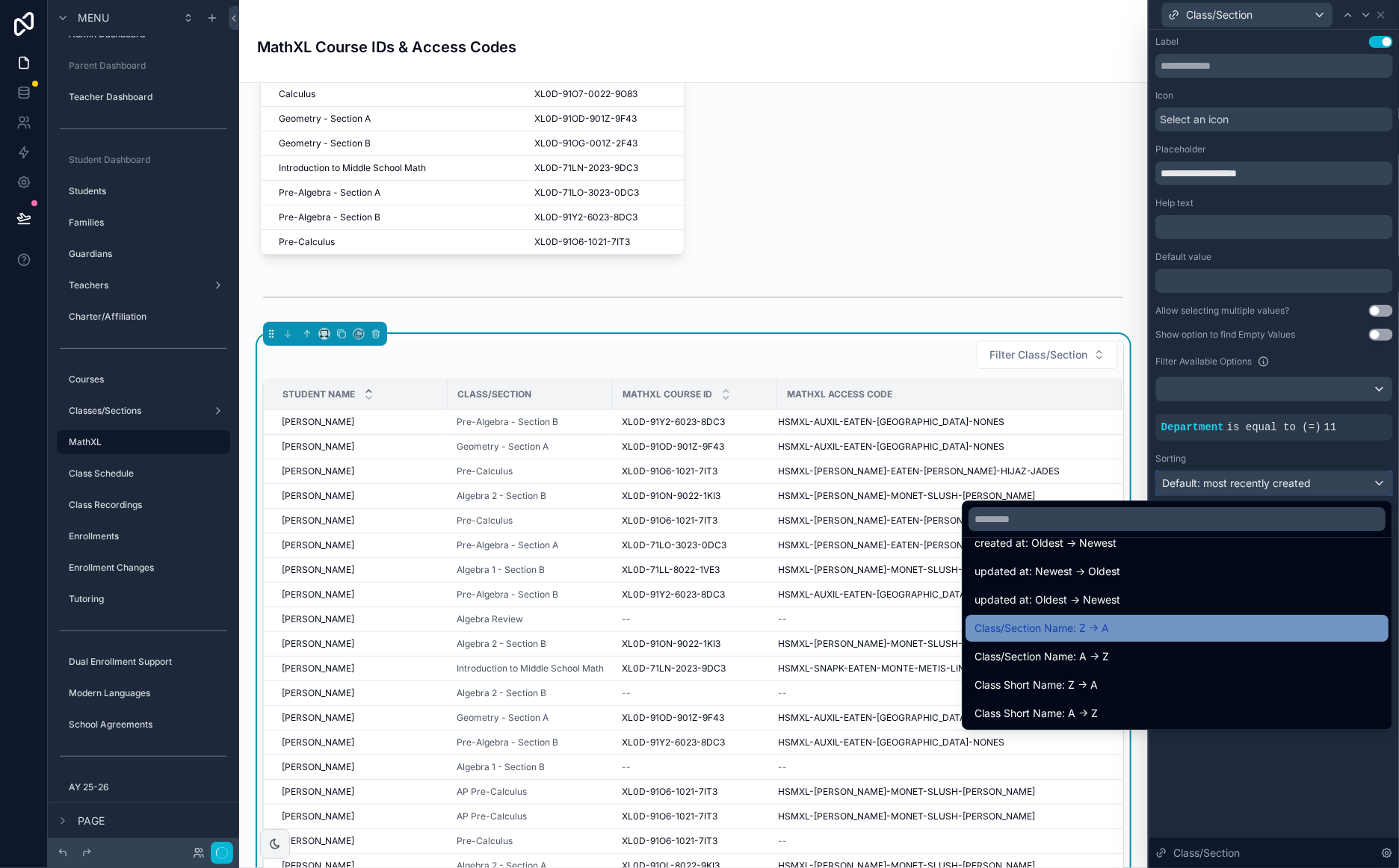
scroll to position [79, 0]
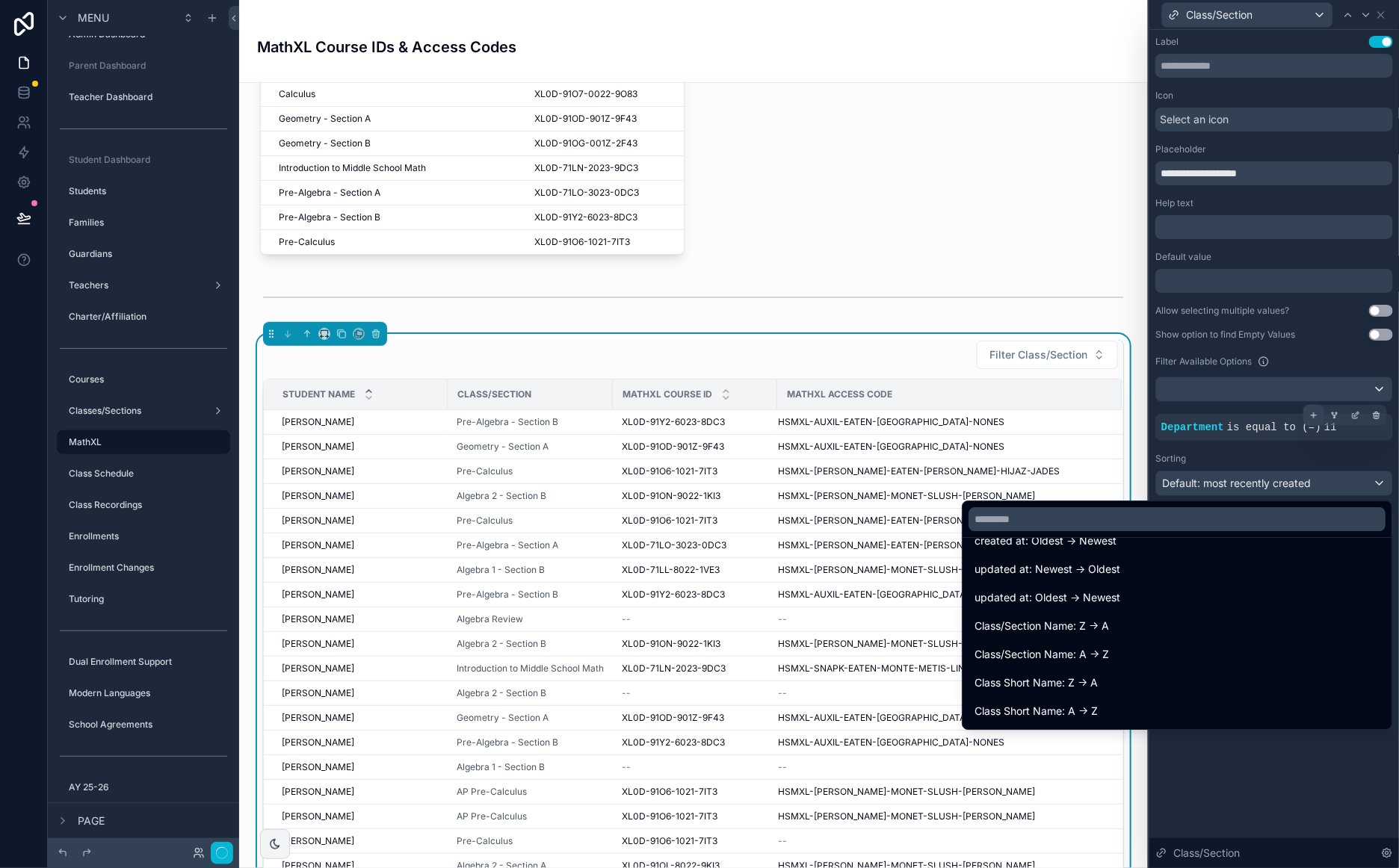
drag, startPoint x: 1108, startPoint y: 652, endPoint x: 1310, endPoint y: 421, distance: 306.9
click at [1108, 652] on span "Class/Section Name: A -> Z" at bounding box center [1041, 654] width 135 height 18
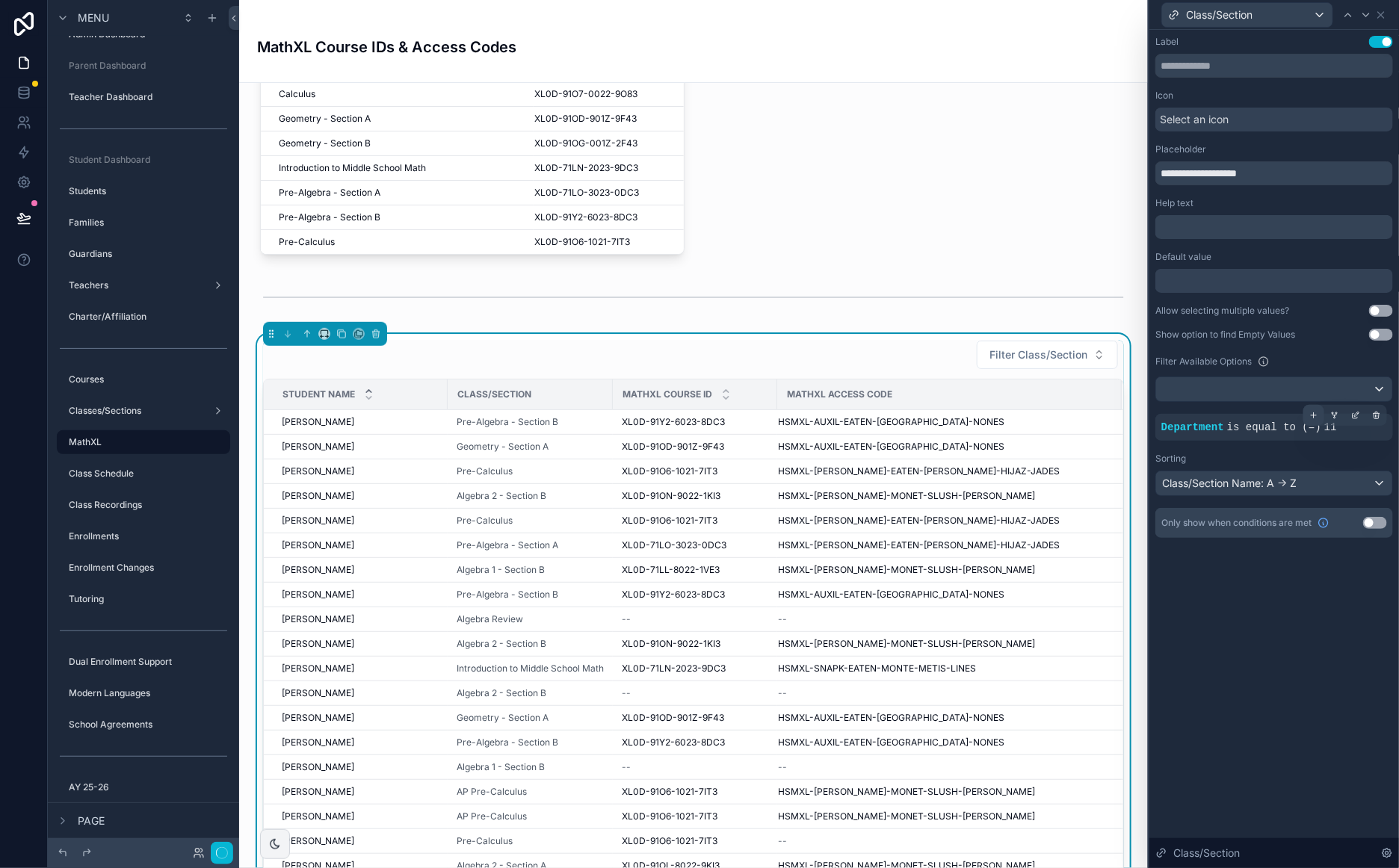
click at [1313, 415] on icon at bounding box center [1313, 415] width 9 height 9
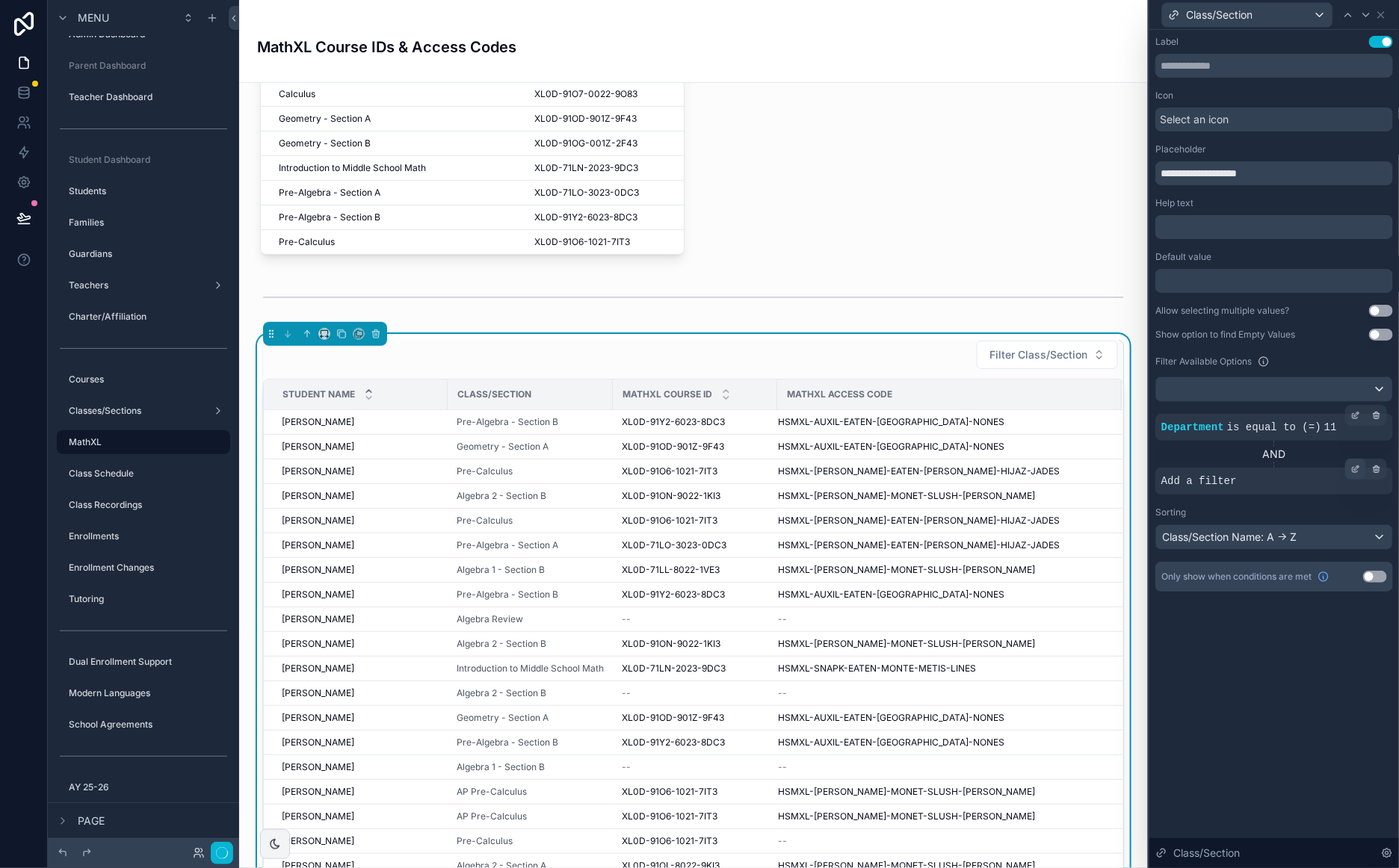
click at [1354, 470] on icon at bounding box center [1355, 468] width 9 height 9
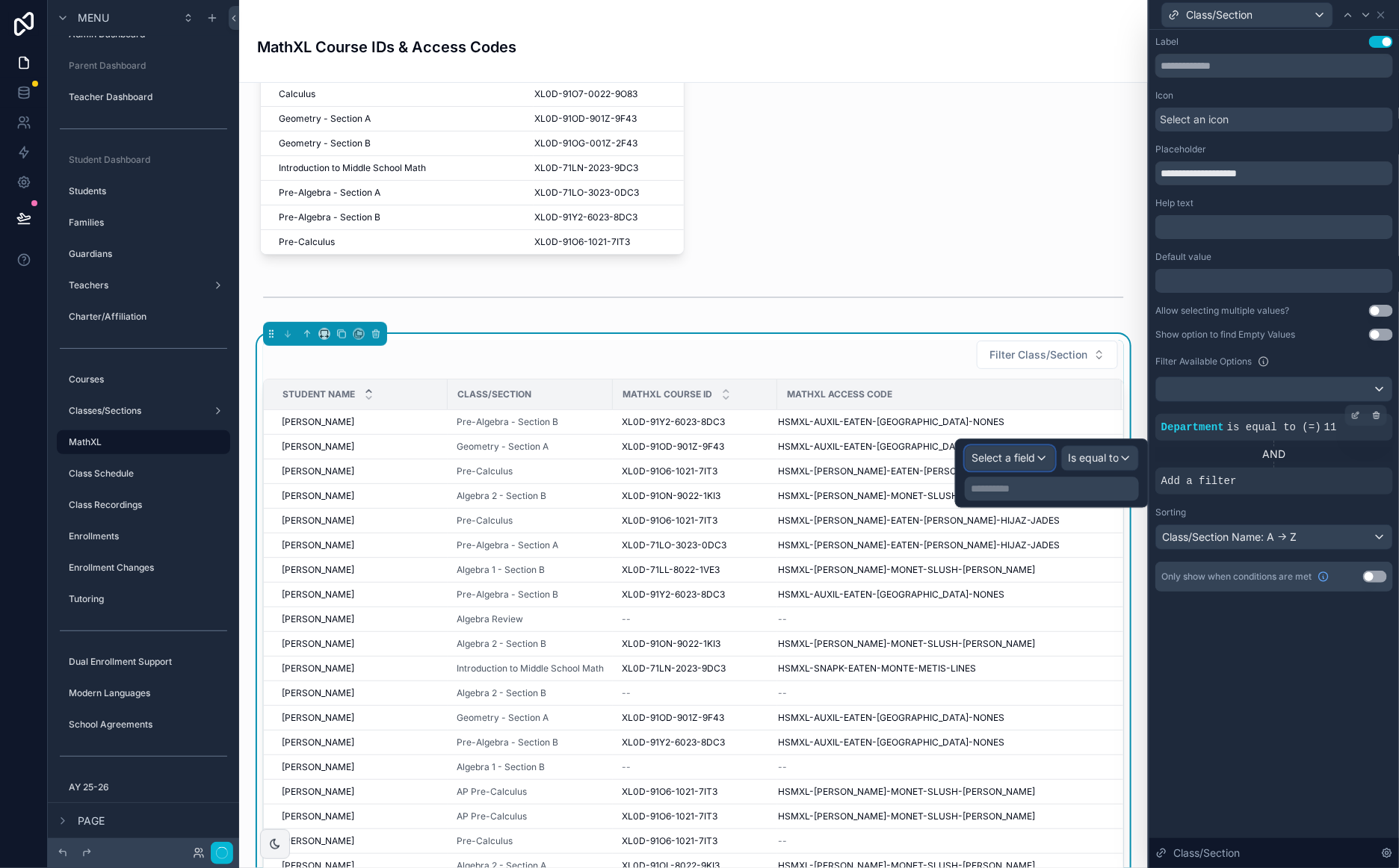
click at [1028, 461] on span "Select a field" at bounding box center [1003, 458] width 64 height 13
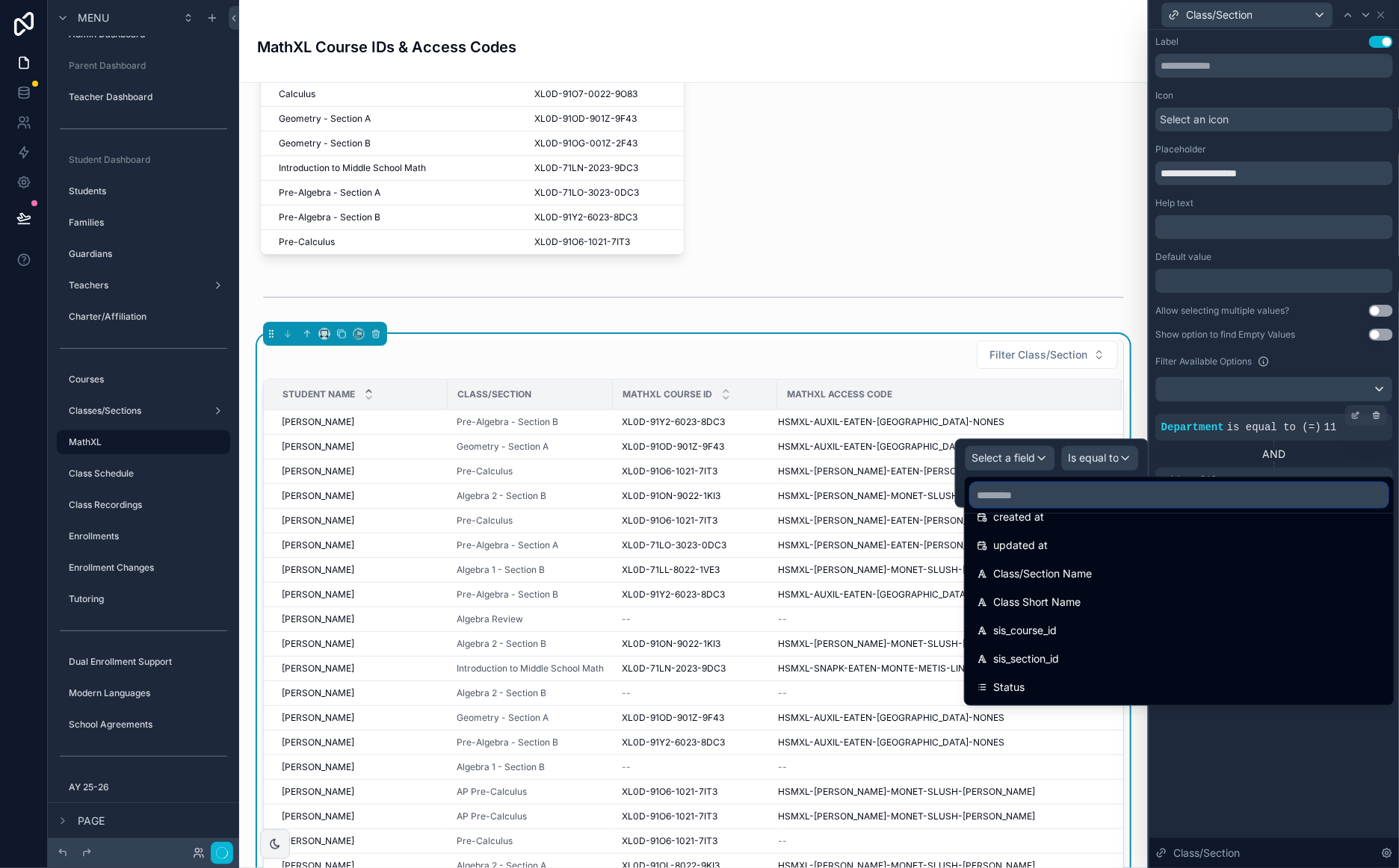
click at [1078, 493] on input "text" at bounding box center [1178, 495] width 417 height 24
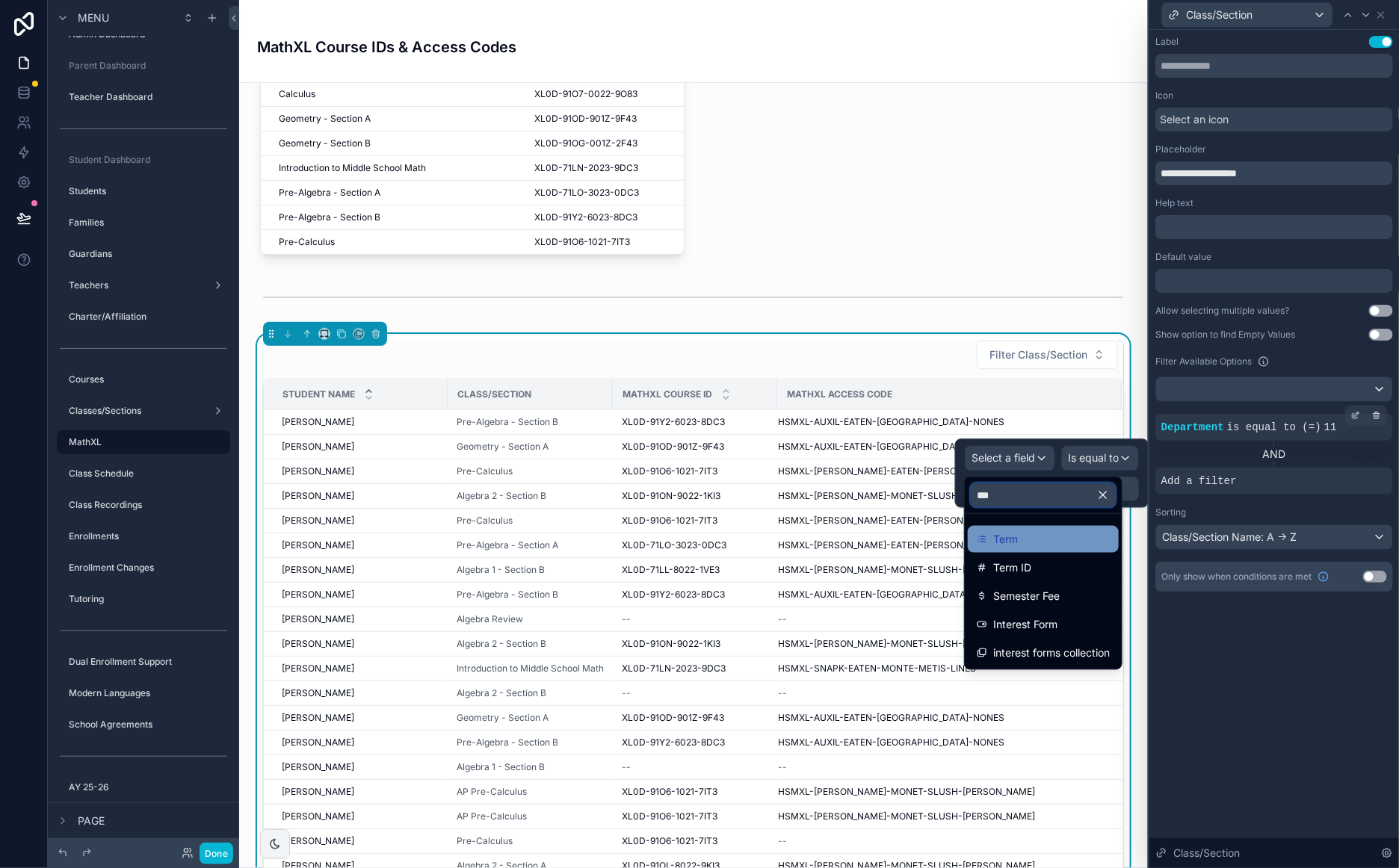
scroll to position [0, 0]
type input "***"
click at [1050, 532] on div "Term" at bounding box center [1043, 539] width 133 height 18
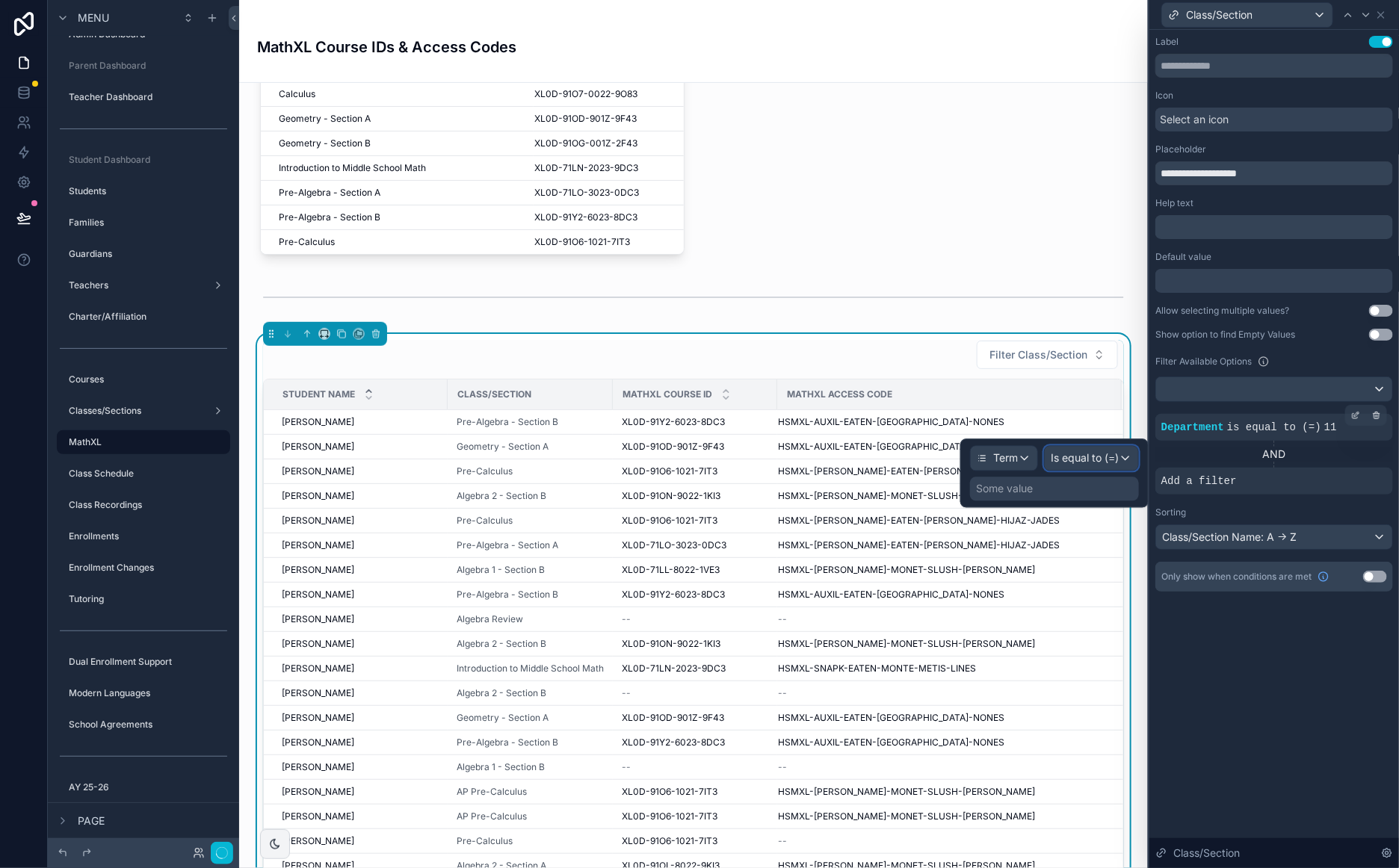
click at [1114, 460] on span "Is equal to (=)" at bounding box center [1085, 459] width 68 height 15
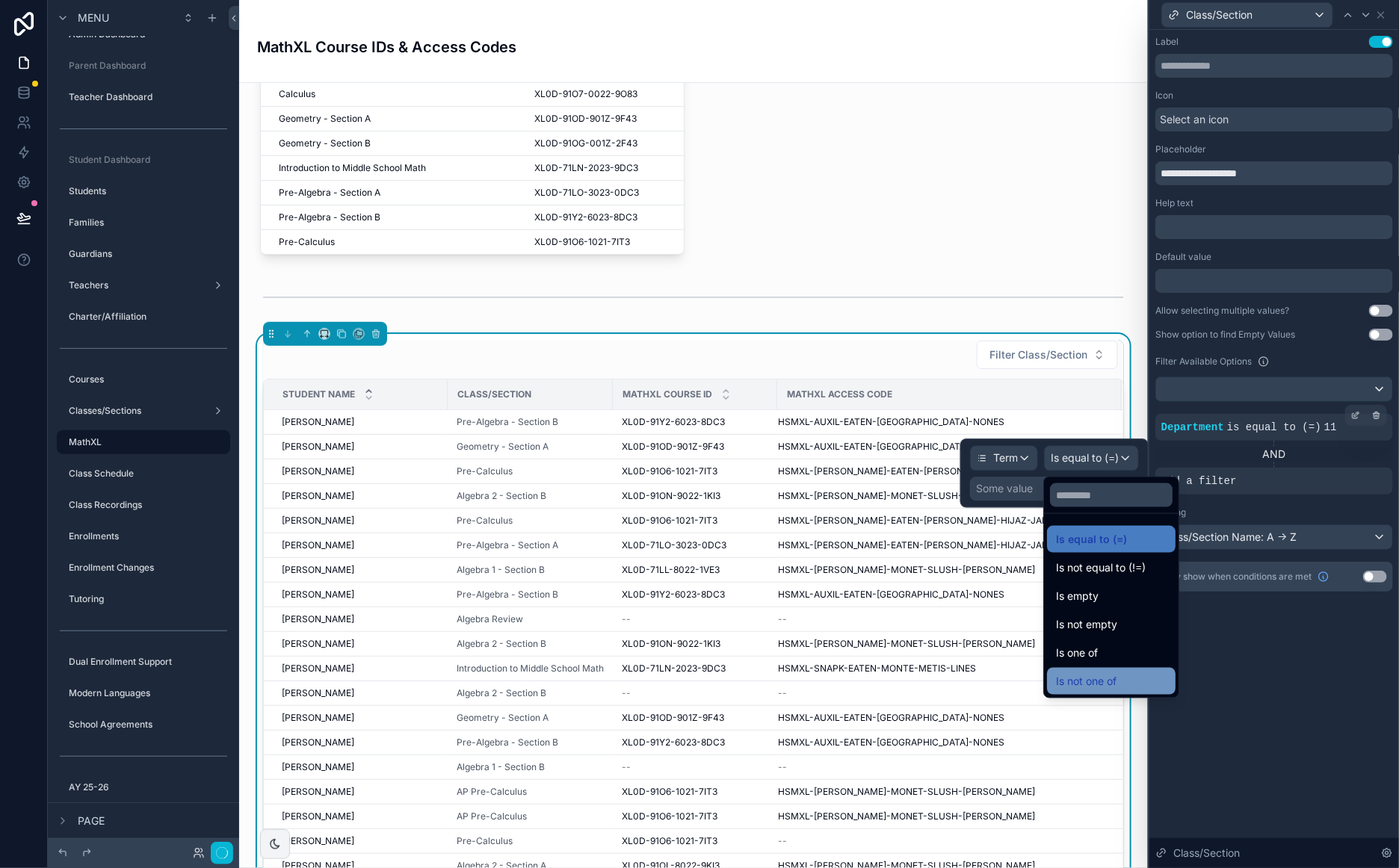
click at [1094, 679] on span "Is not one of" at bounding box center [1085, 681] width 60 height 18
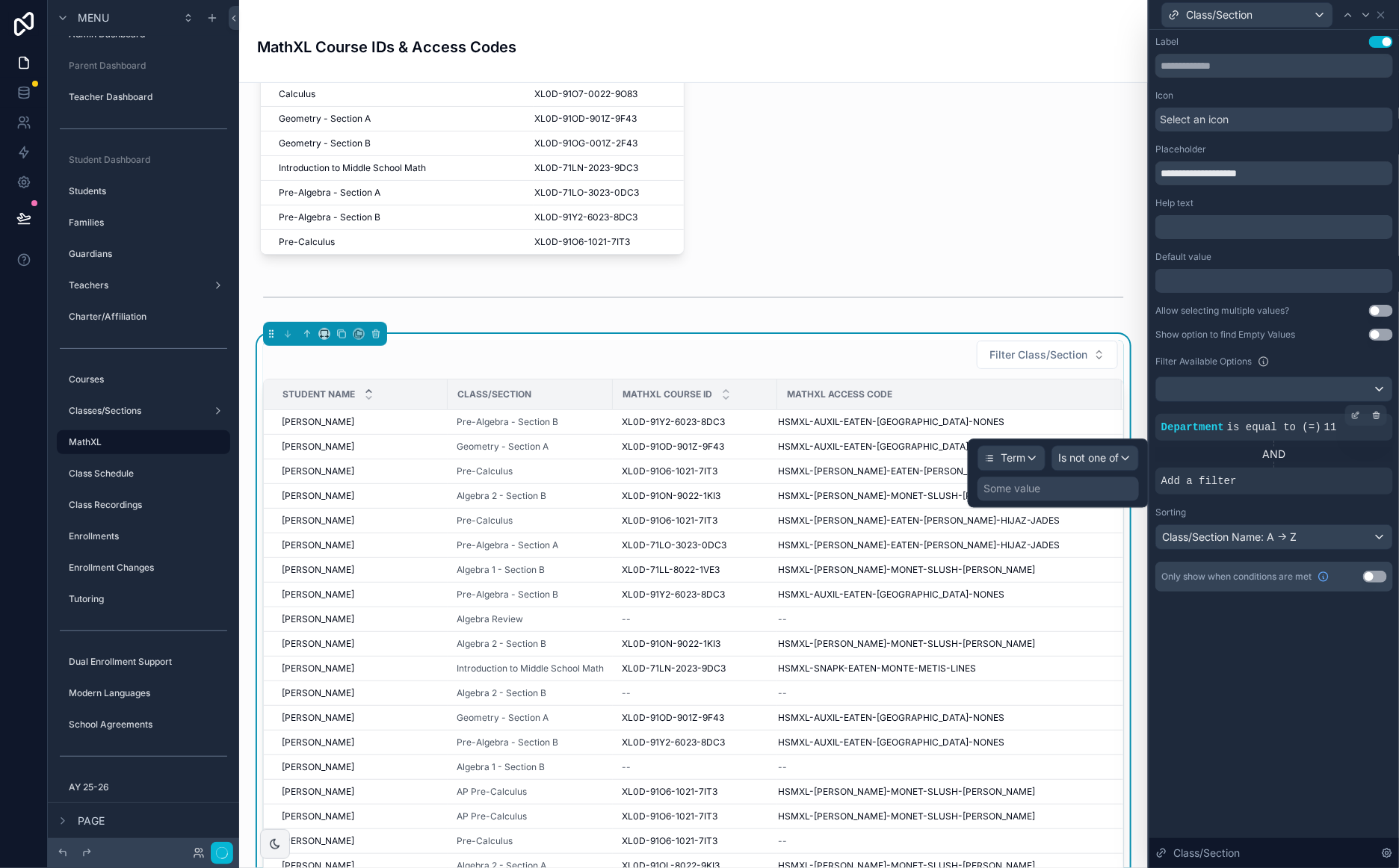
click at [1028, 492] on div "Some value" at bounding box center [1011, 490] width 57 height 15
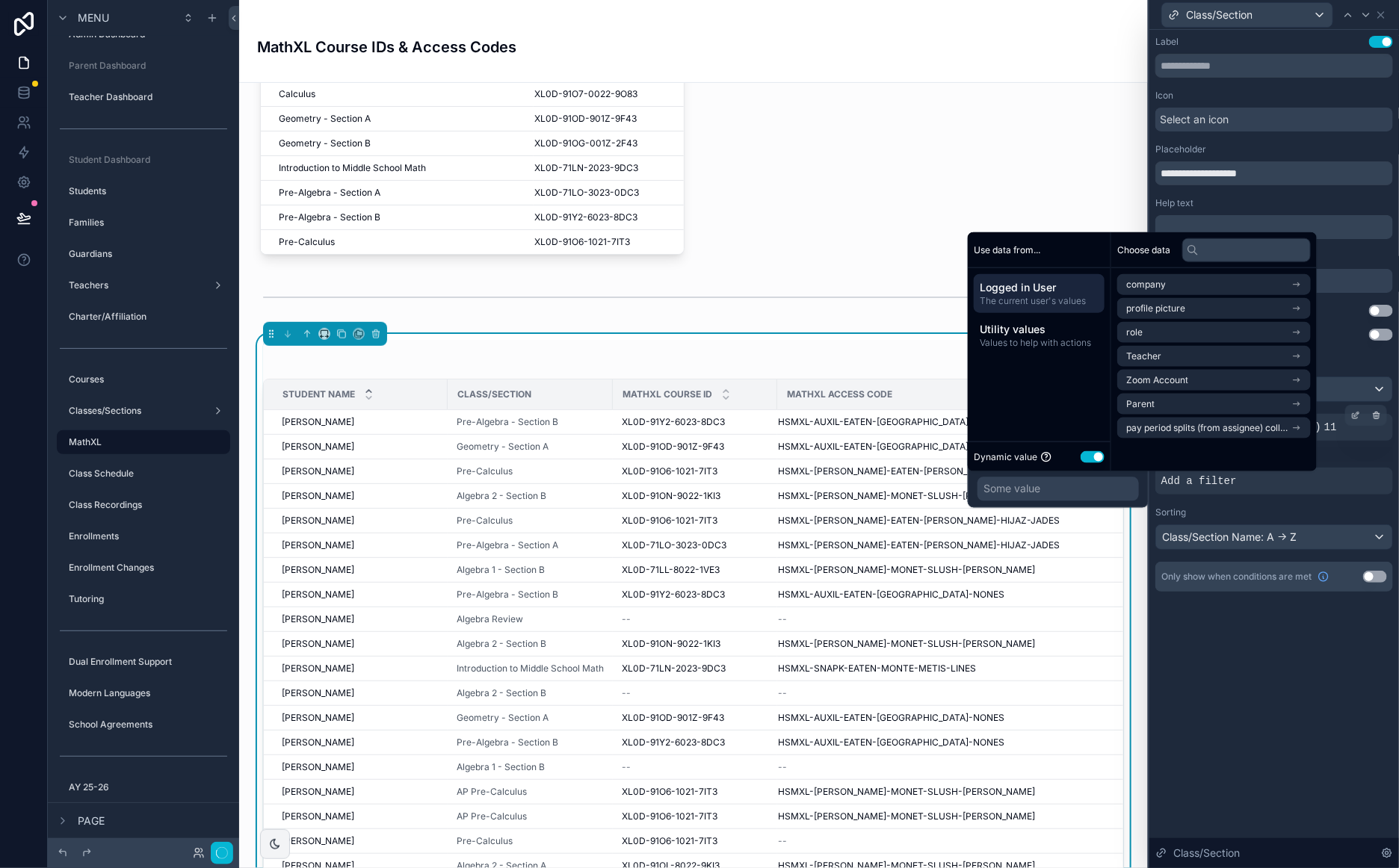
click at [1090, 453] on button "Use setting" at bounding box center [1092, 457] width 24 height 12
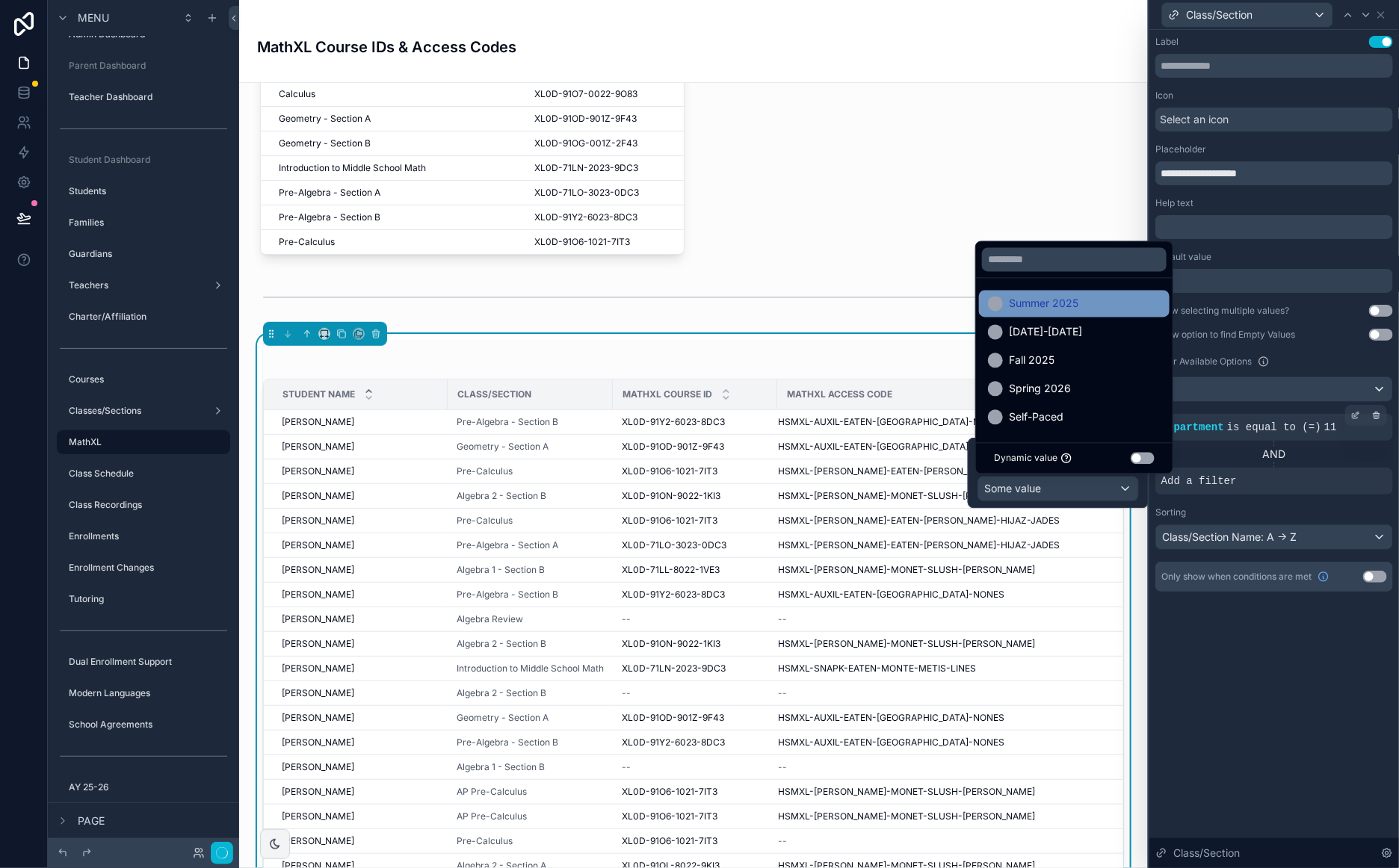
click at [1026, 308] on span "Summer 2025" at bounding box center [1044, 303] width 70 height 18
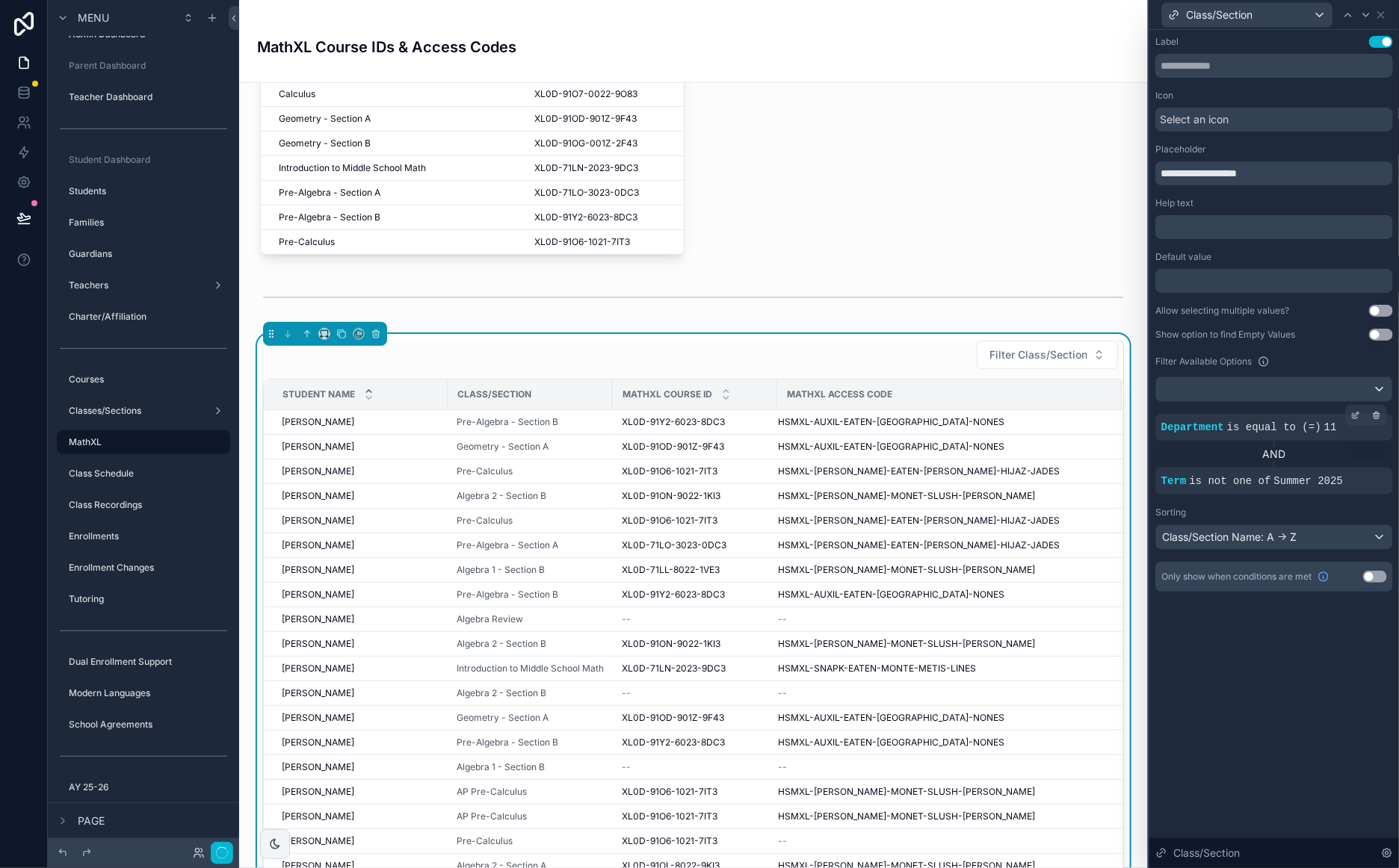
click at [1241, 670] on div "**********" at bounding box center [1274, 449] width 250 height 838
click at [1382, 13] on icon at bounding box center [1380, 14] width 6 height 6
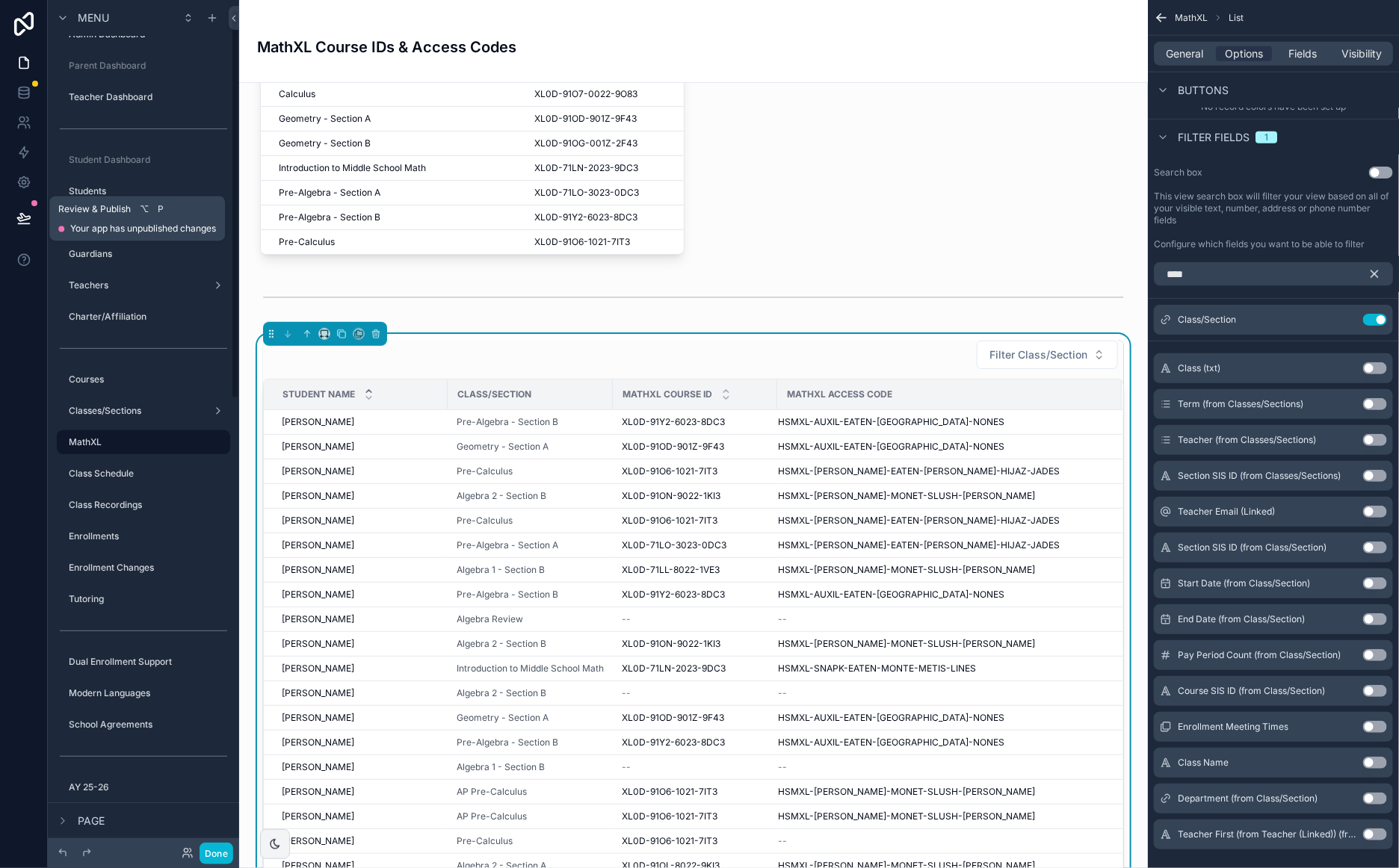
click at [24, 214] on icon at bounding box center [24, 218] width 15 height 15
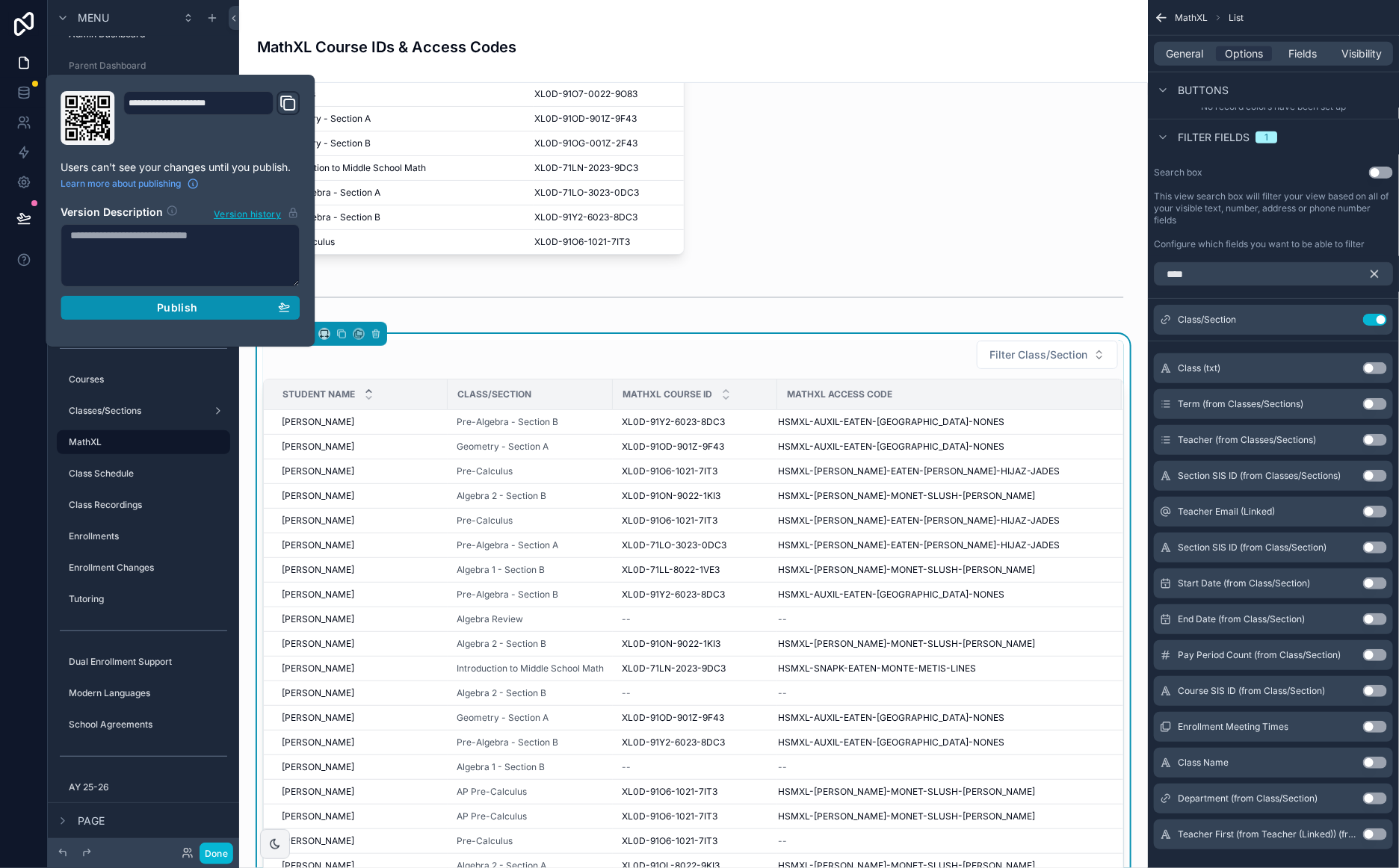
drag, startPoint x: 210, startPoint y: 307, endPoint x: 218, endPoint y: 307, distance: 8.0
click at [210, 307] on div "Publish" at bounding box center [180, 308] width 220 height 14
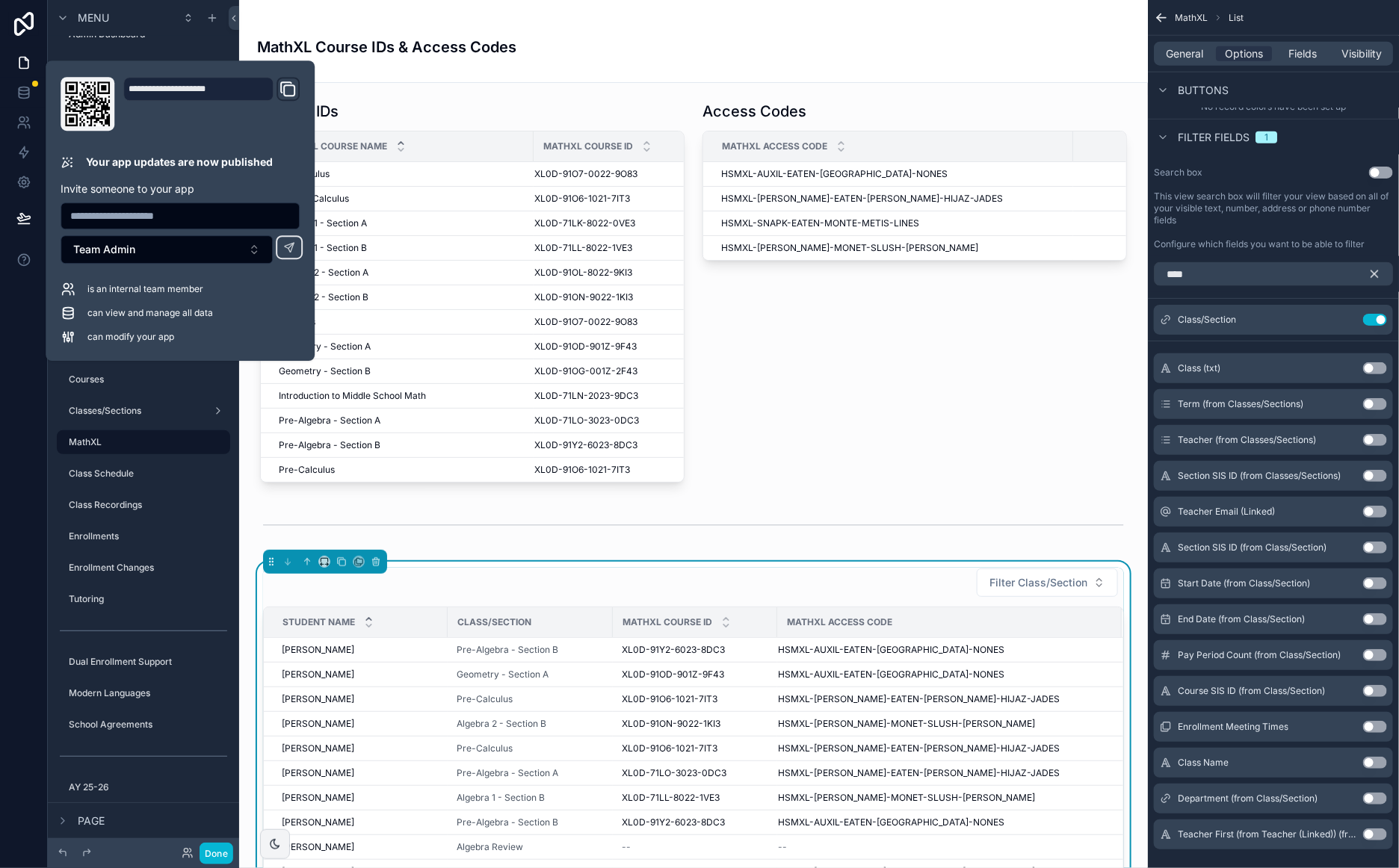
click at [1353, 134] on div "Filter fields 1" at bounding box center [1273, 136] width 251 height 36
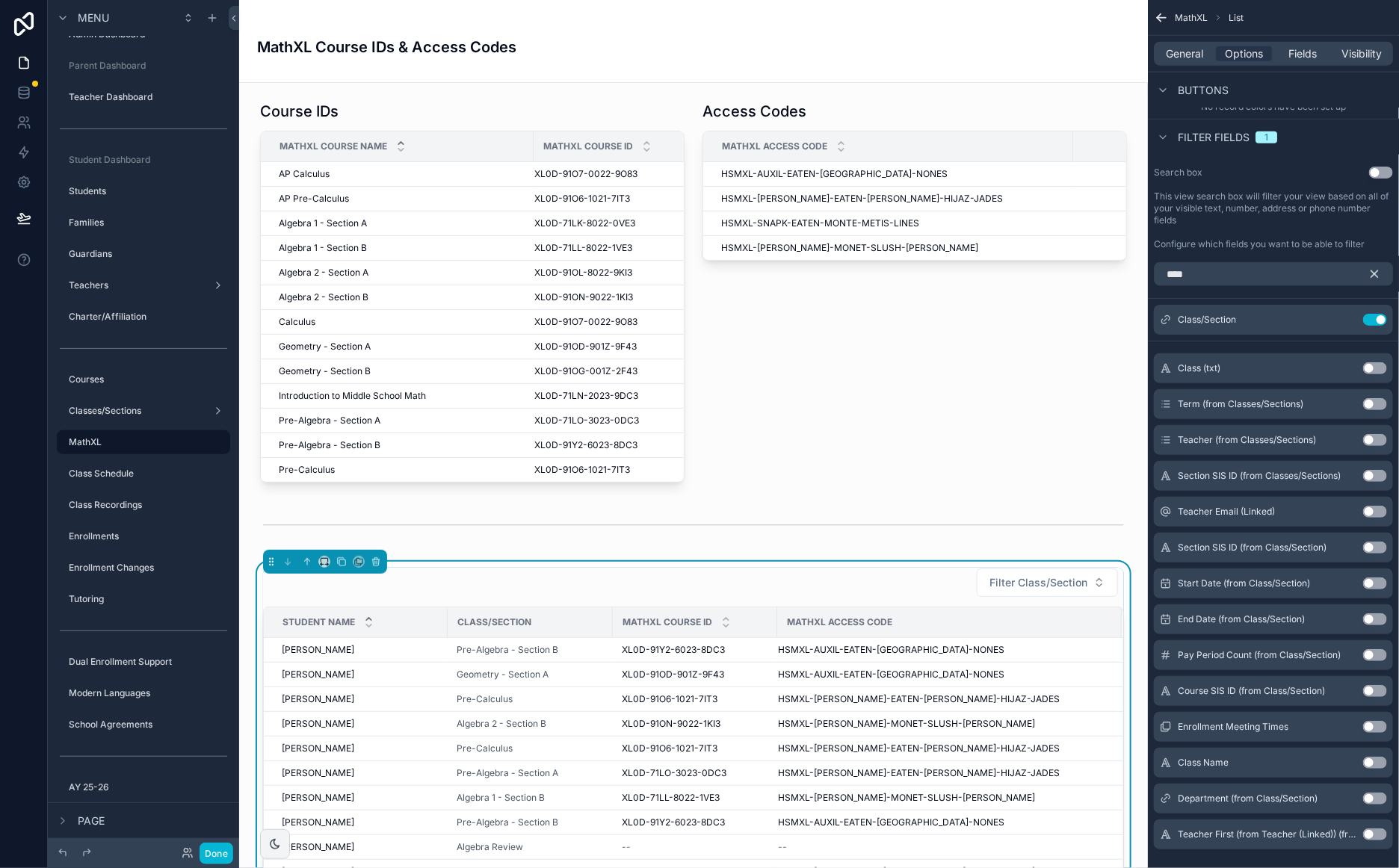
drag, startPoint x: 1192, startPoint y: 58, endPoint x: 1193, endPoint y: 68, distance: 10.0
click at [1192, 58] on span "General" at bounding box center [1185, 54] width 37 height 15
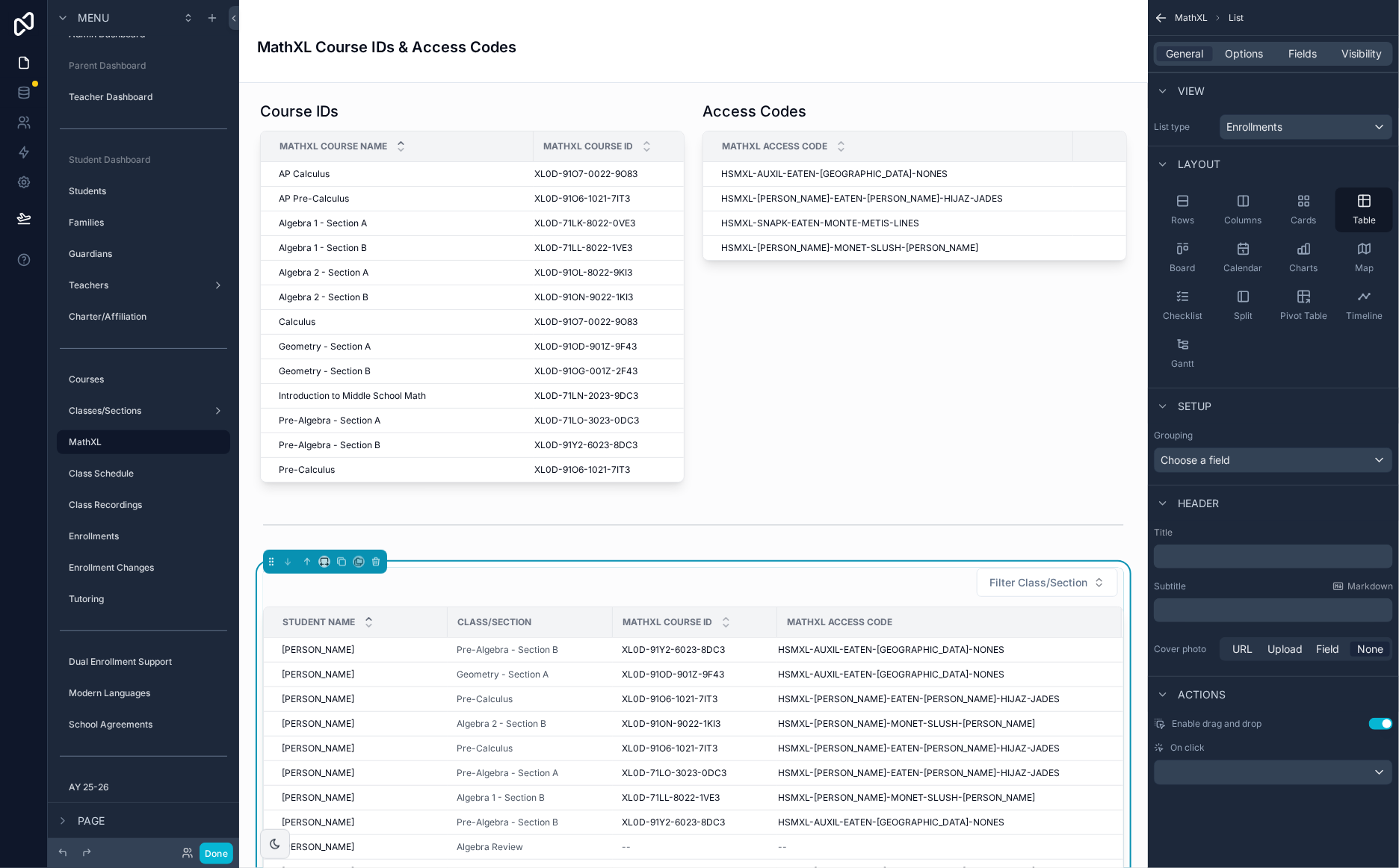
click at [1206, 557] on p "﻿" at bounding box center [1275, 557] width 230 height 15
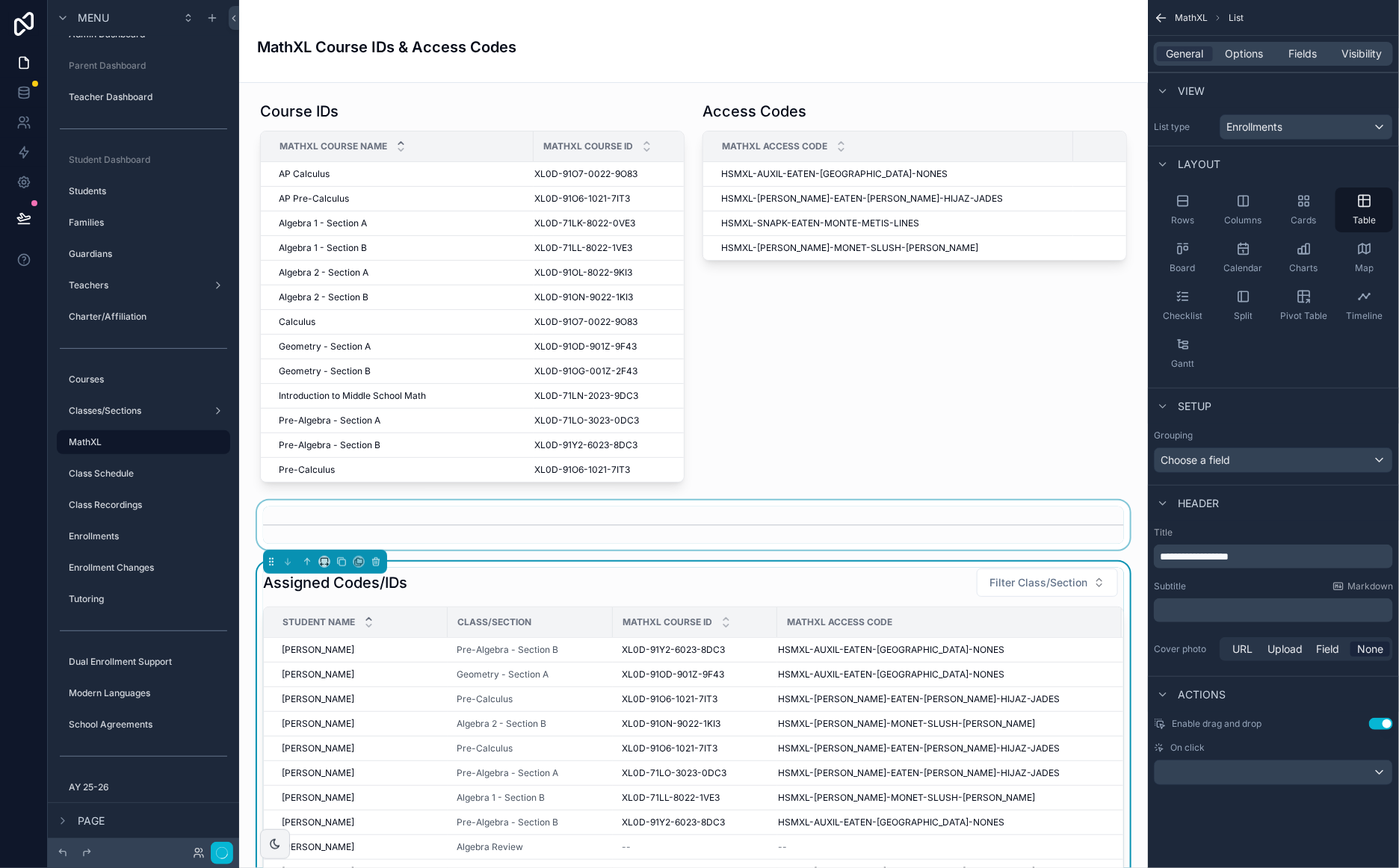
click at [718, 542] on div "scrollable content" at bounding box center [694, 526] width 884 height 49
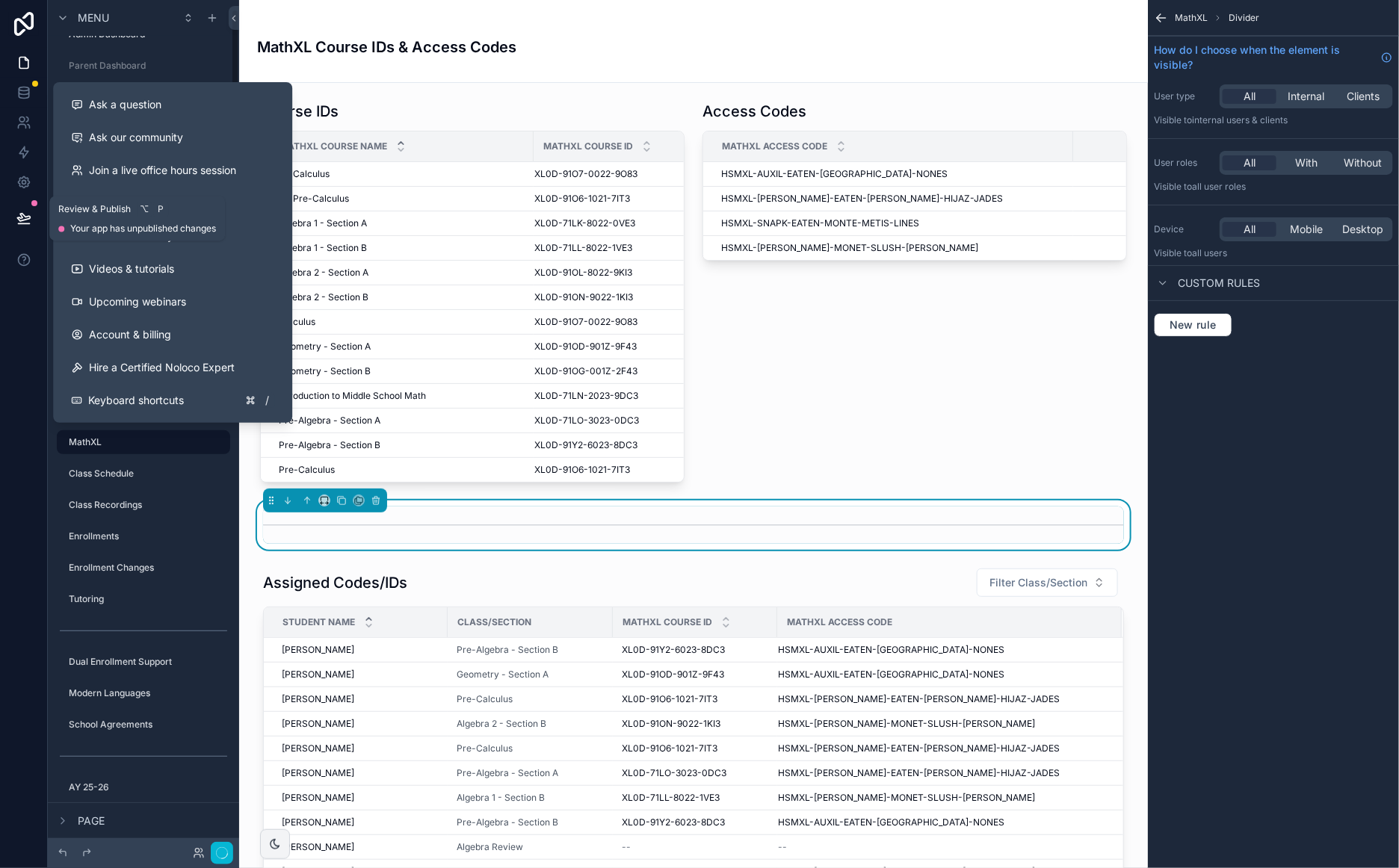
click at [27, 226] on button at bounding box center [24, 217] width 33 height 42
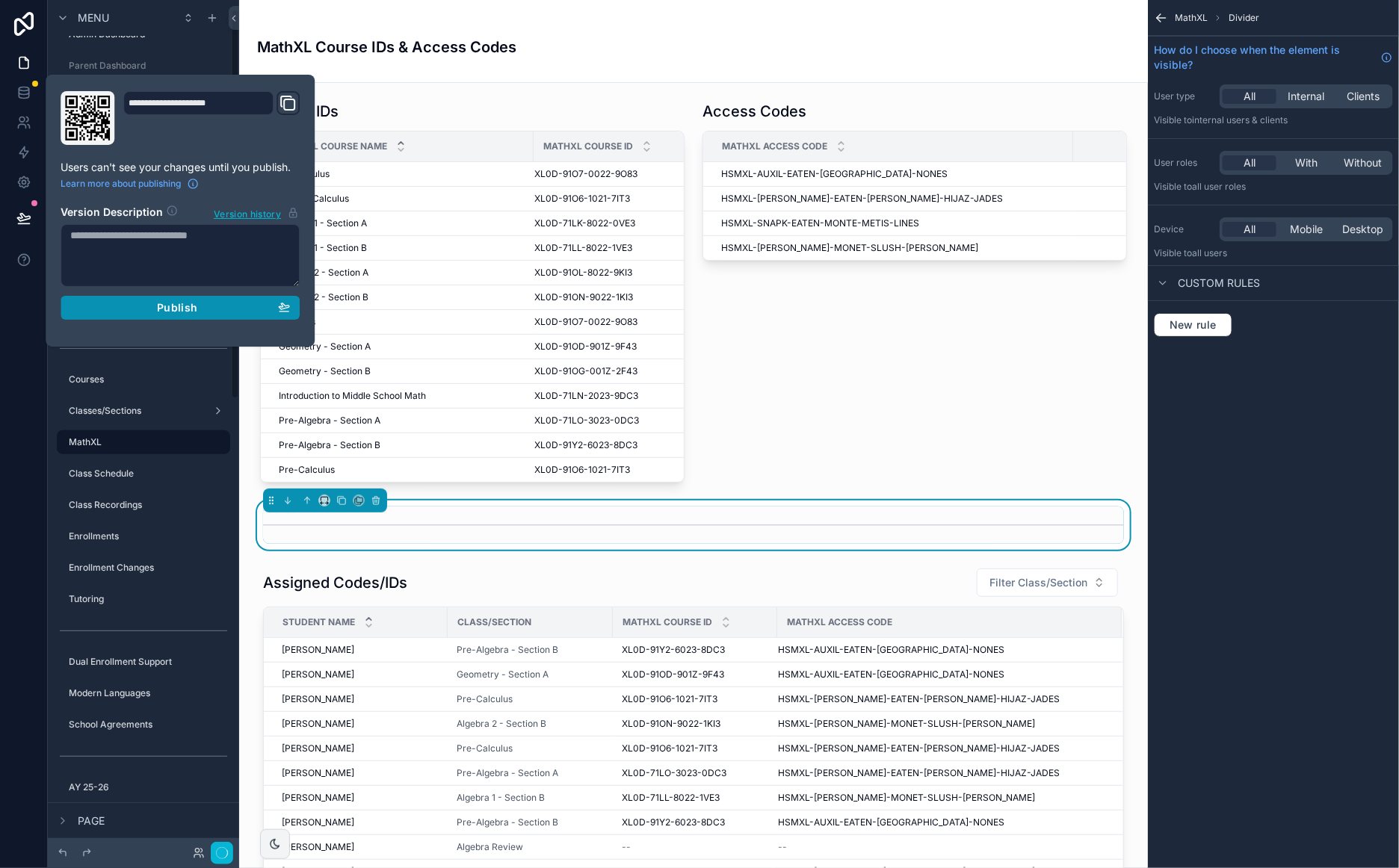
drag, startPoint x: 199, startPoint y: 308, endPoint x: 191, endPoint y: 307, distance: 8.1
click at [199, 308] on div "Publish" at bounding box center [180, 308] width 220 height 14
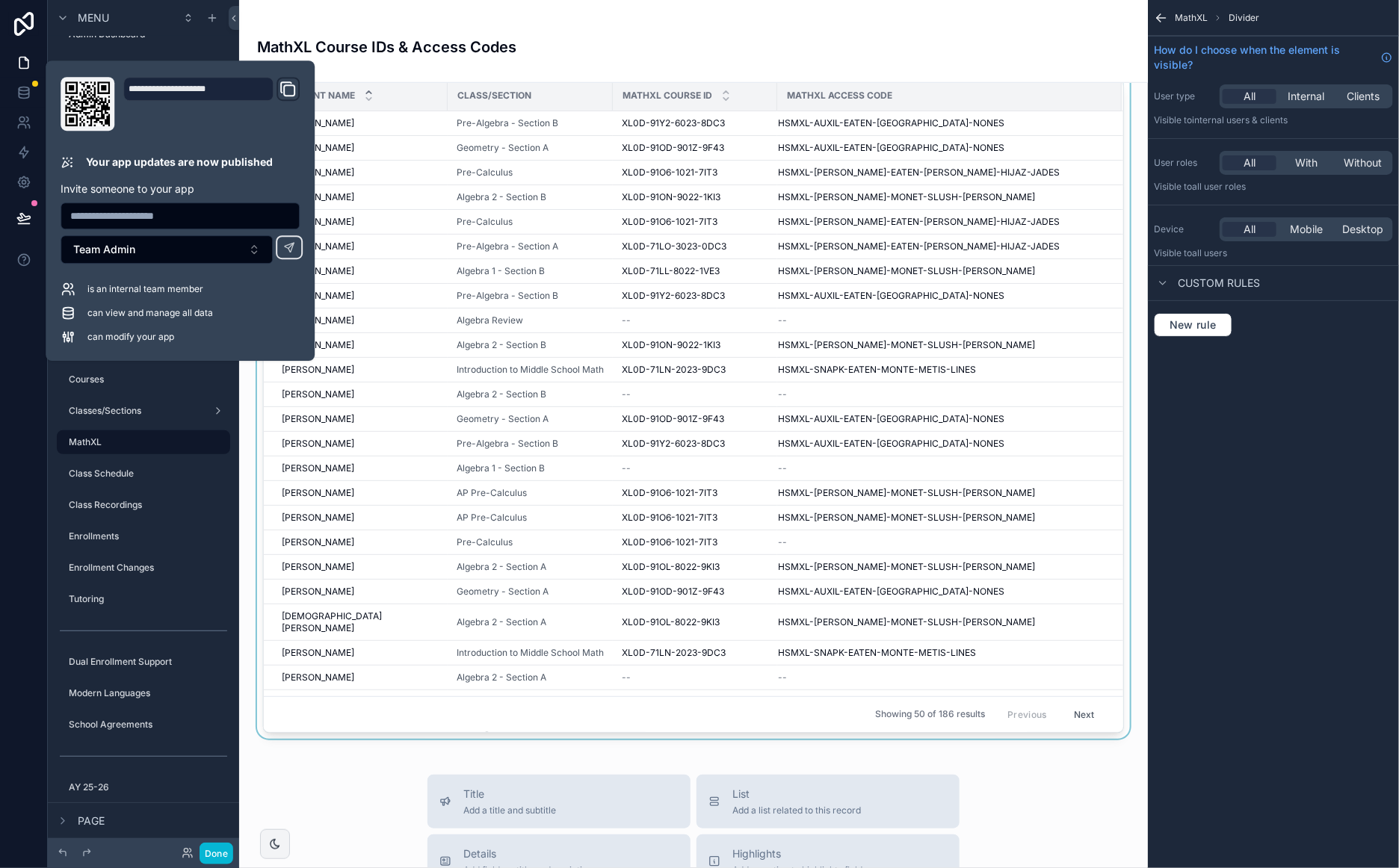
scroll to position [523, 0]
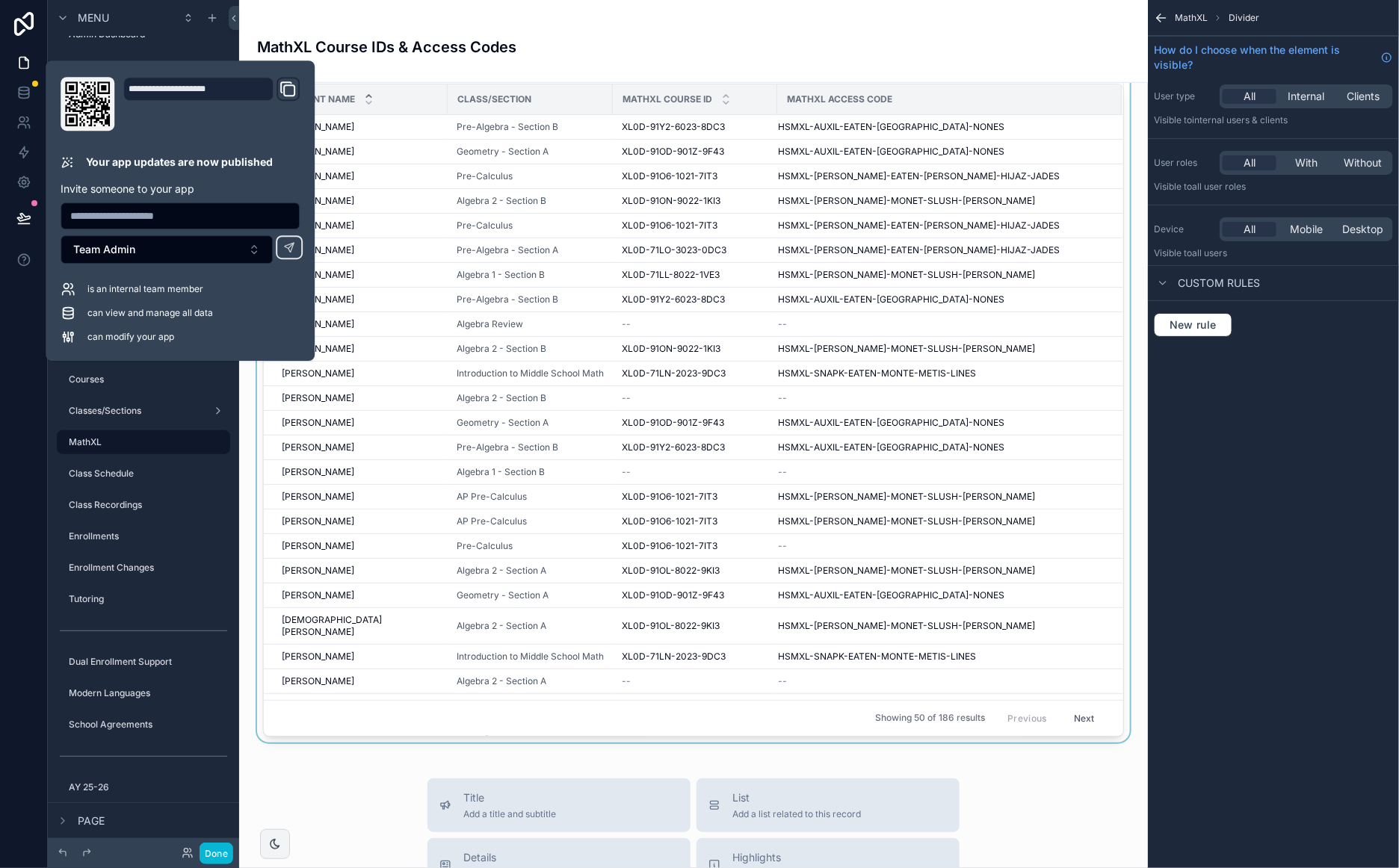
click at [1035, 94] on div "MathXL Access Code" at bounding box center [949, 100] width 343 height 24
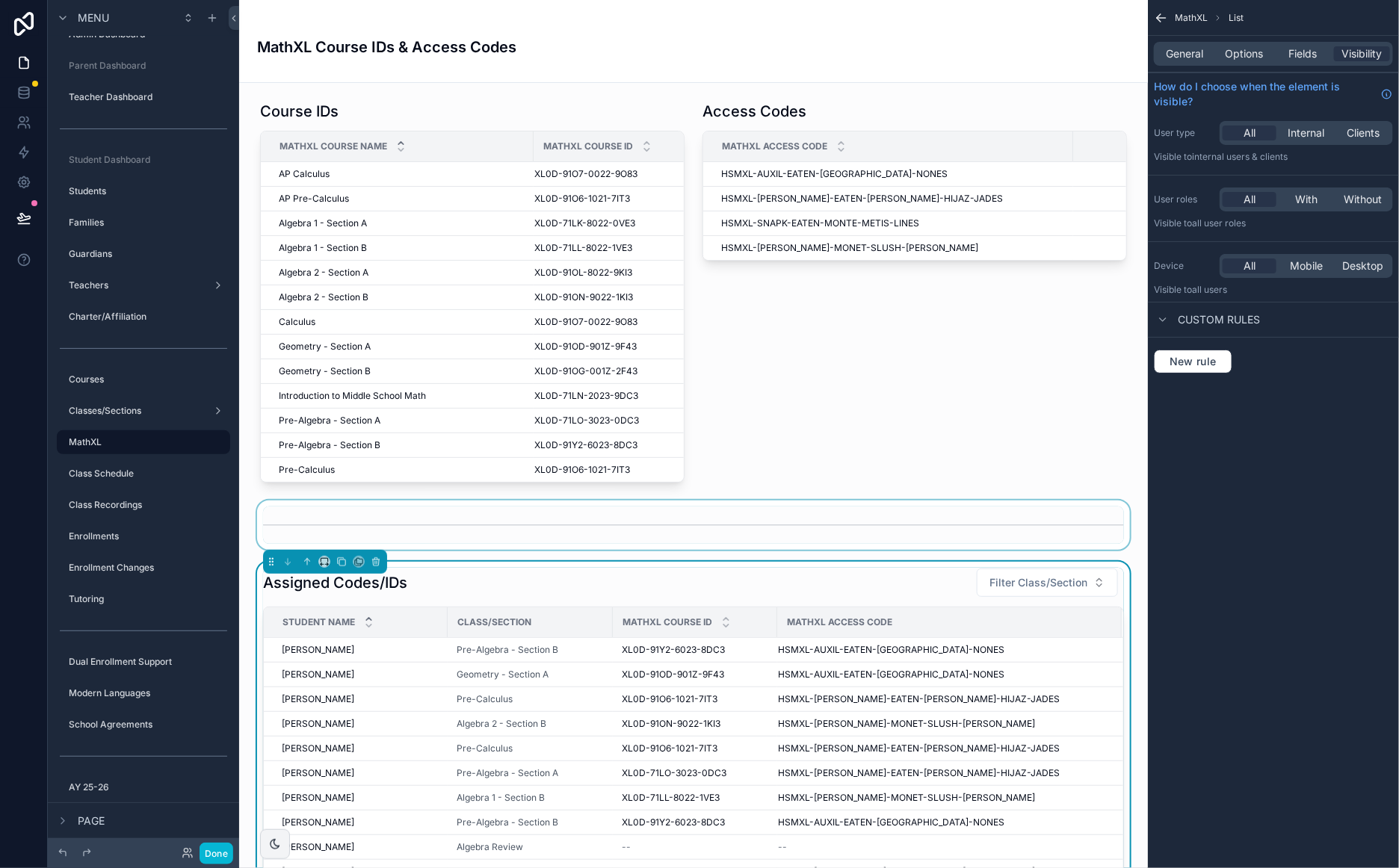
drag, startPoint x: 895, startPoint y: 587, endPoint x: 1026, endPoint y: 532, distance: 142.1
click at [895, 587] on div "Assigned Codes/IDs Filter Class/Section" at bounding box center [694, 582] width 861 height 30
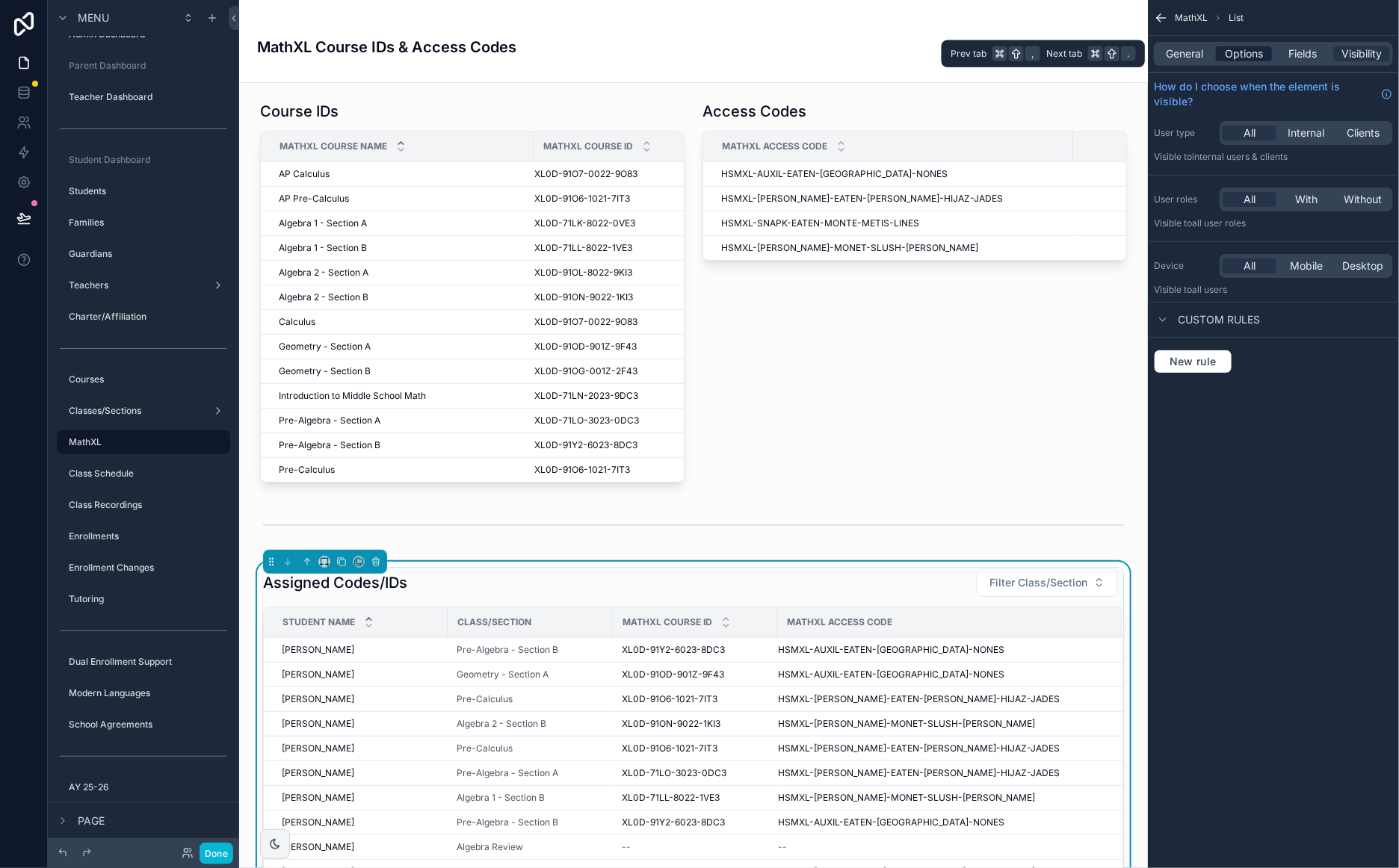
click at [1242, 58] on span "Options" at bounding box center [1243, 54] width 38 height 15
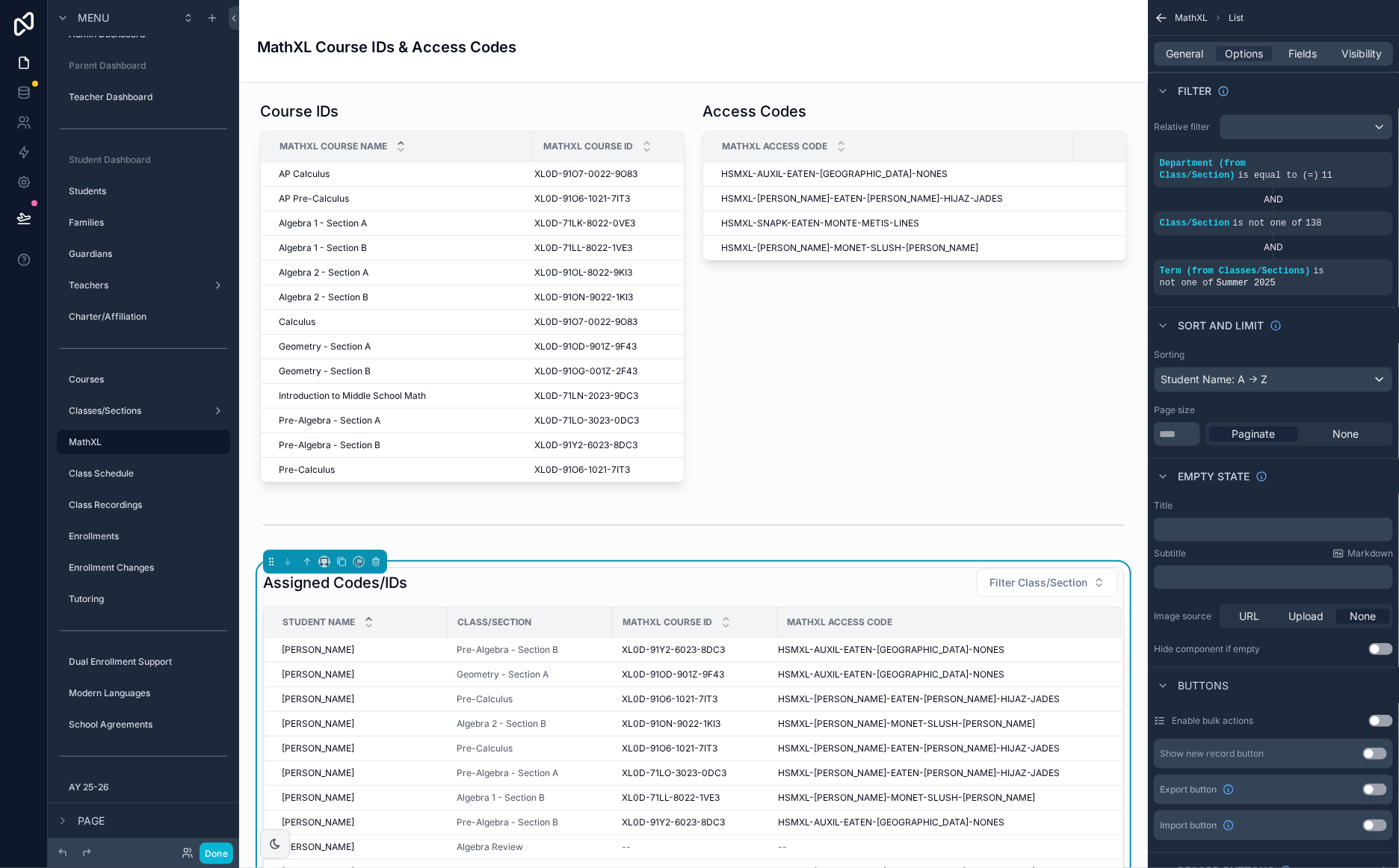
click at [941, 585] on div "Assigned Codes/IDs Filter Class/Section" at bounding box center [694, 582] width 861 height 30
click at [1311, 261] on icon "scrollable content" at bounding box center [1314, 261] width 5 height 0
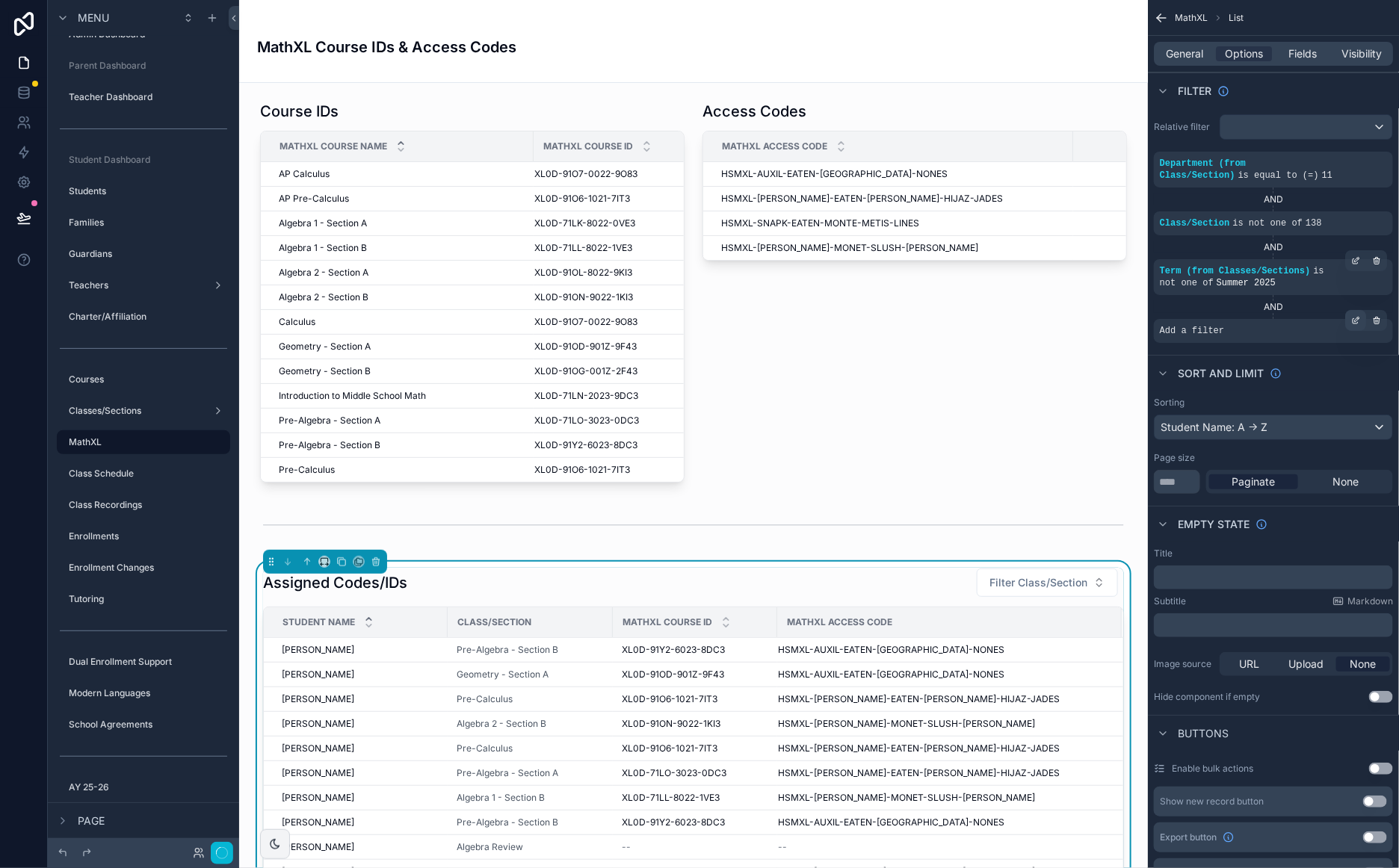
click at [1353, 317] on icon "scrollable content" at bounding box center [1355, 320] width 9 height 9
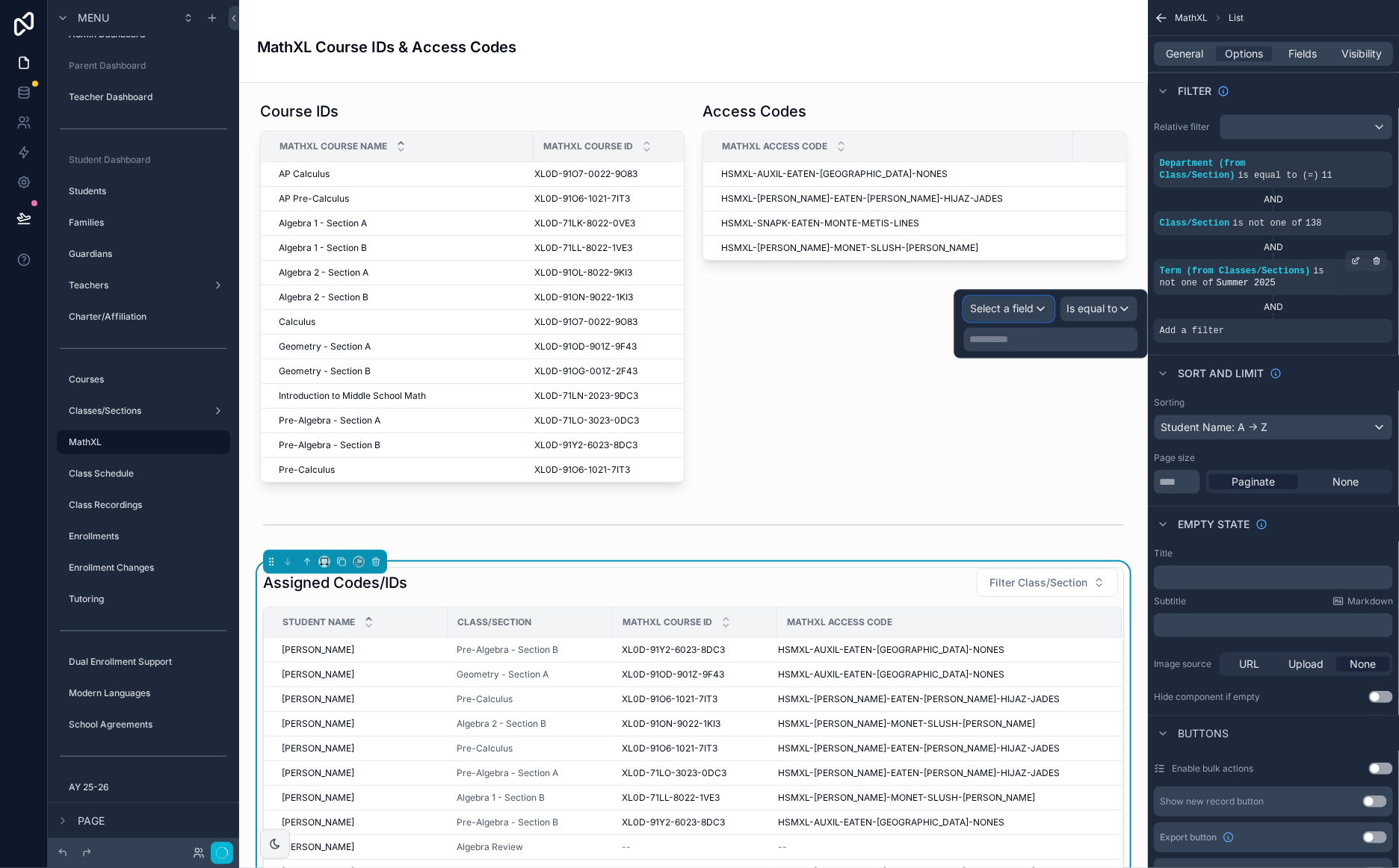
click at [1034, 308] on div "Select a field" at bounding box center [1009, 309] width 89 height 24
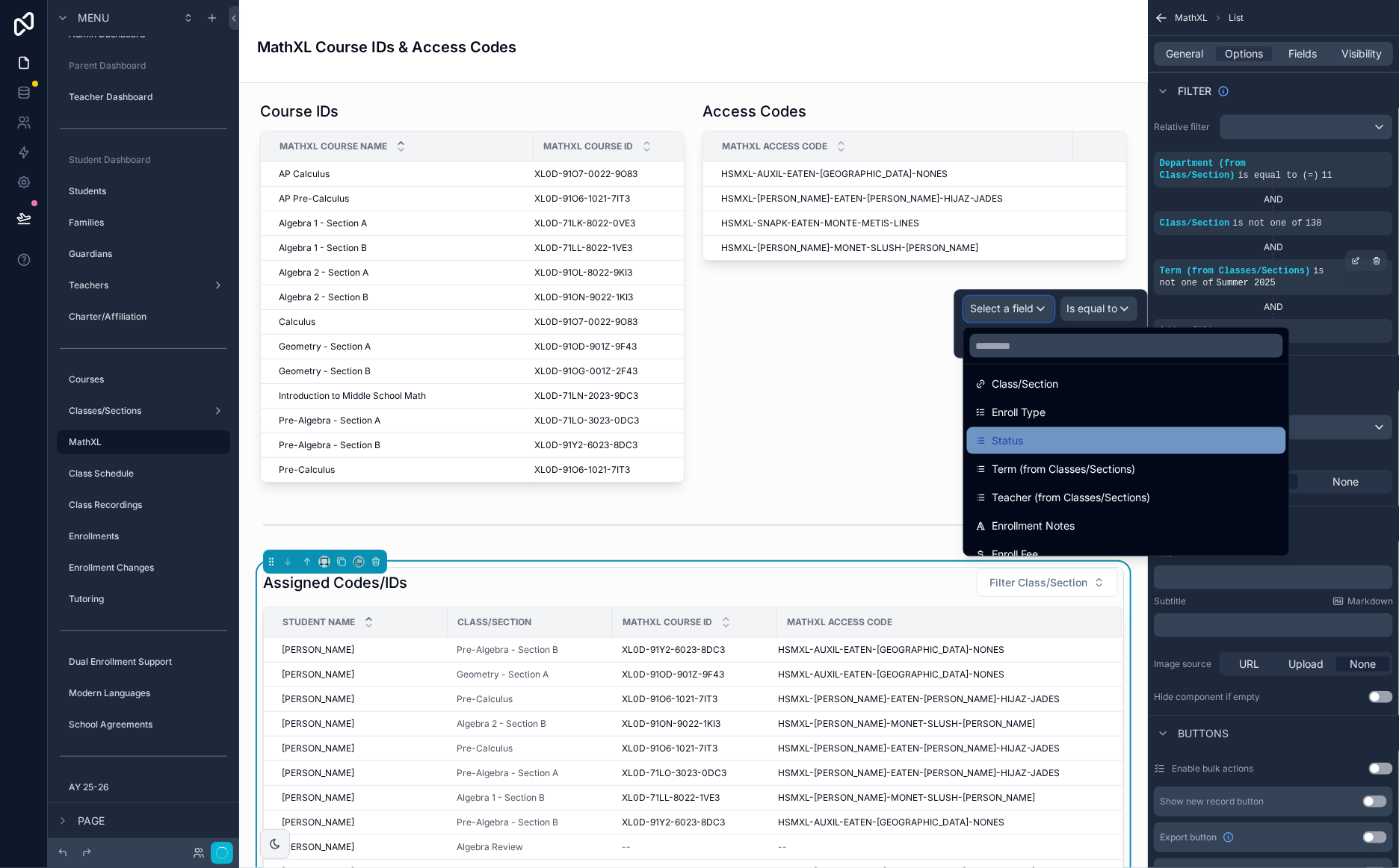
scroll to position [179, 0]
click at [1024, 434] on div "Status" at bounding box center [1126, 437] width 301 height 18
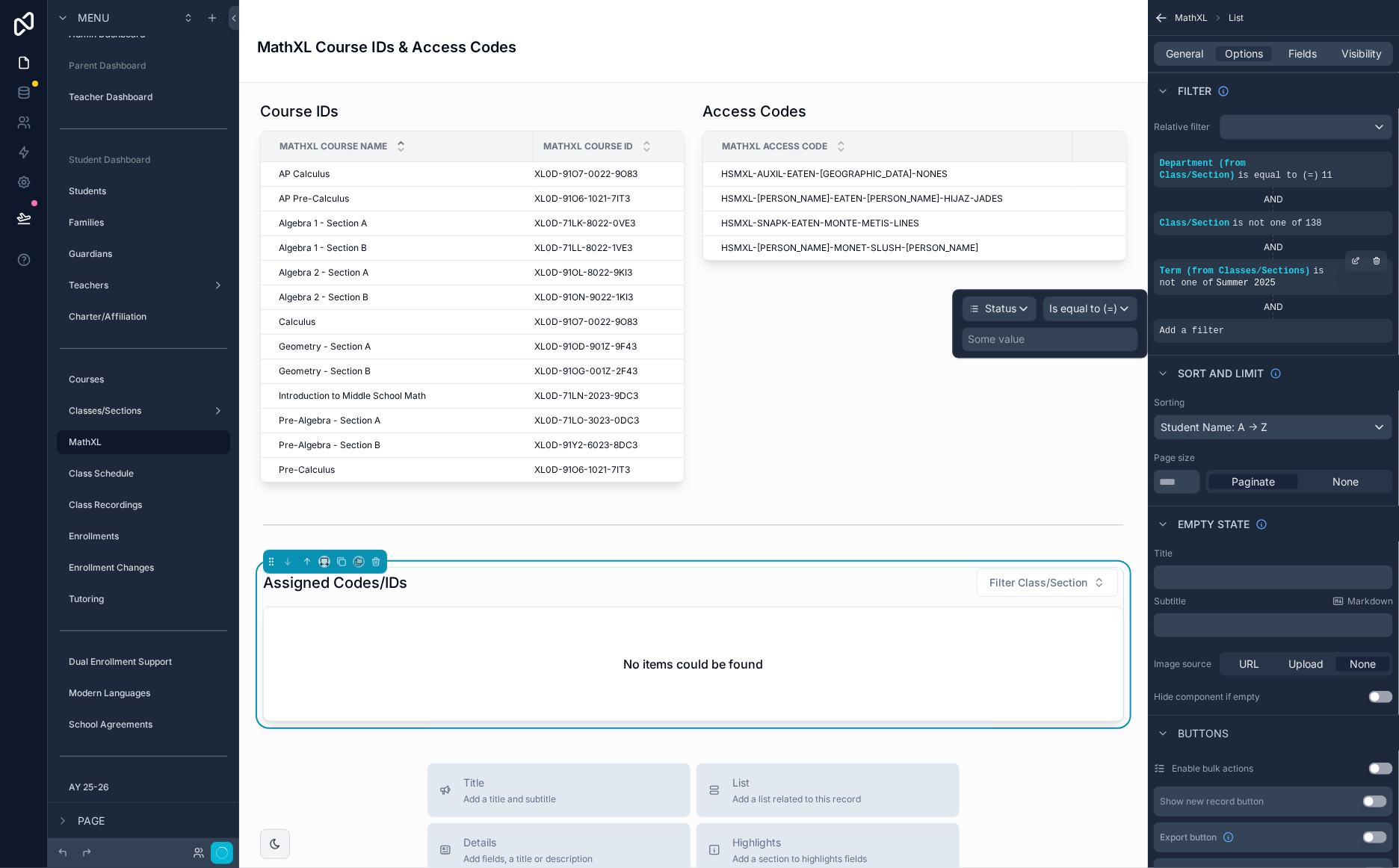
click at [1065, 342] on div "Some value" at bounding box center [1050, 340] width 176 height 24
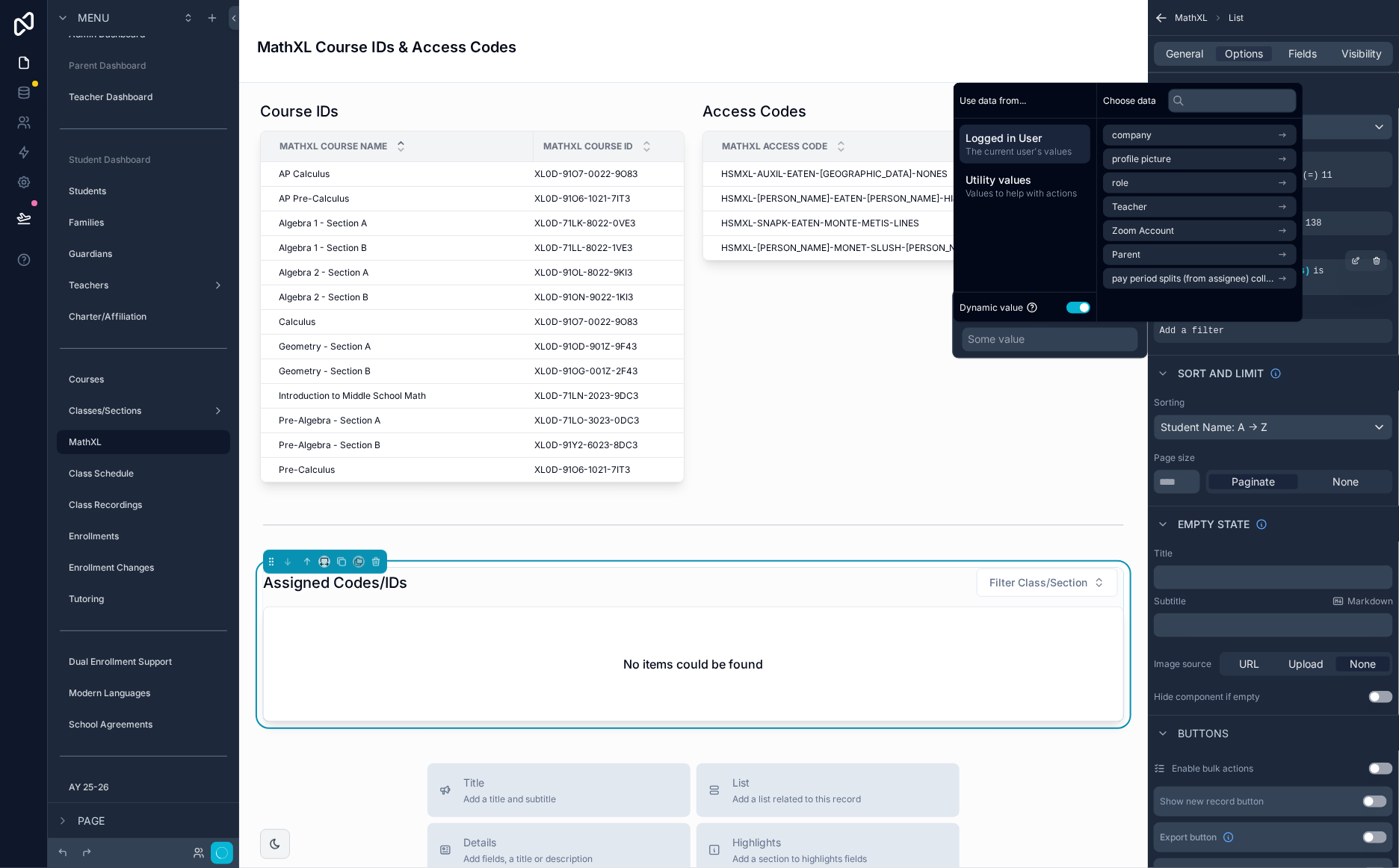
click at [1077, 306] on button "Use setting" at bounding box center [1078, 307] width 24 height 12
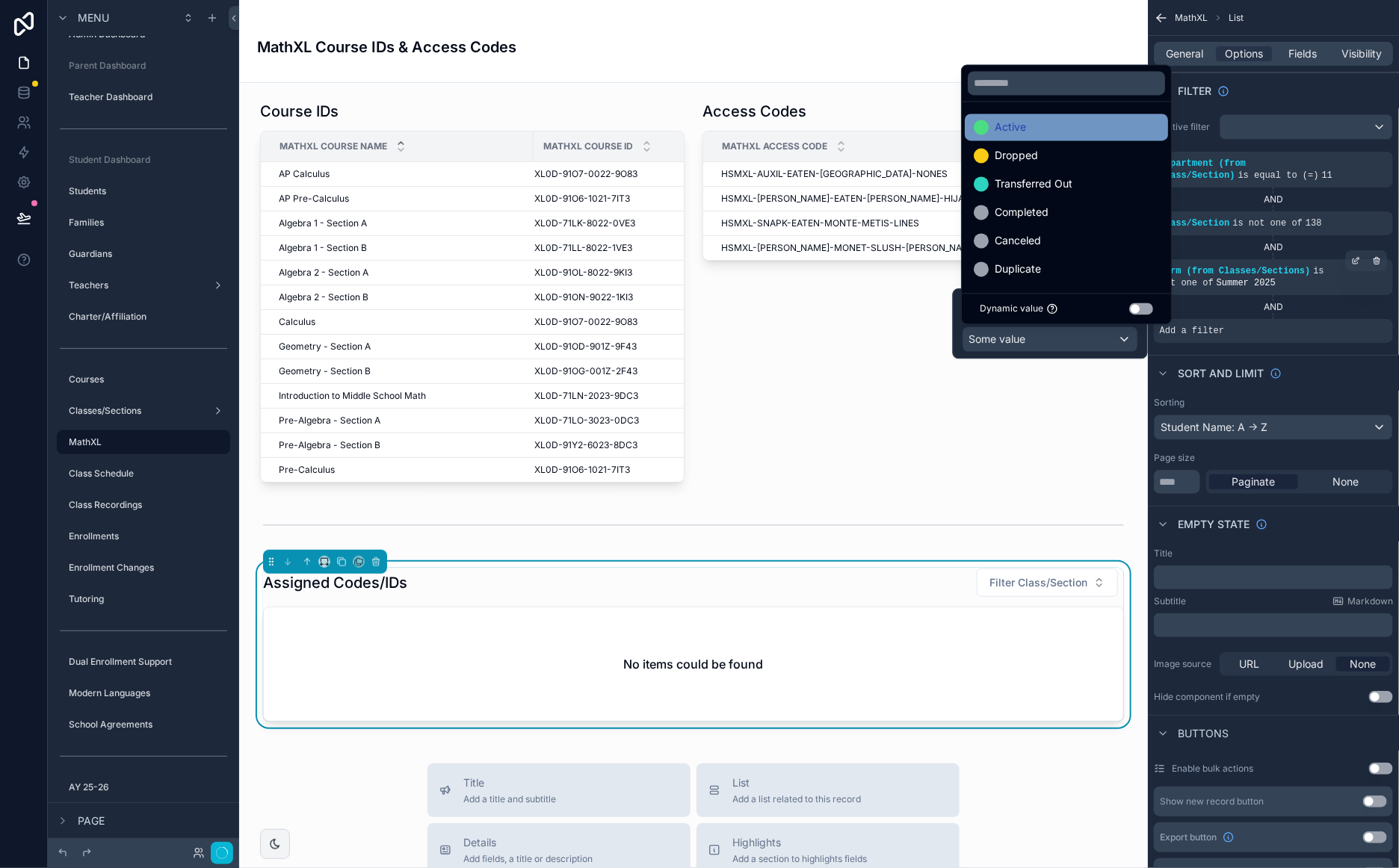
click at [1078, 131] on div "Active" at bounding box center [1066, 127] width 185 height 18
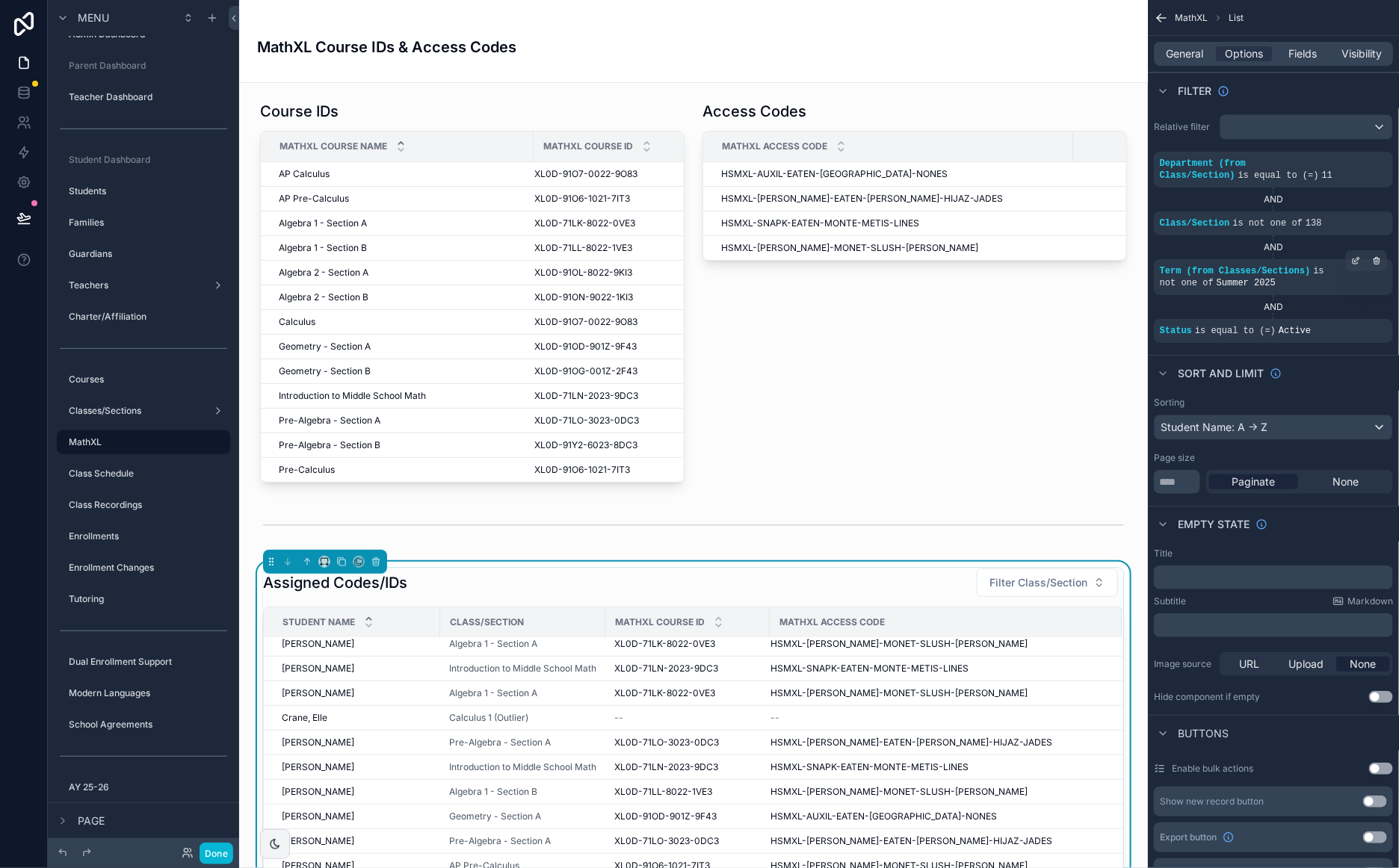
scroll to position [854, 0]
drag, startPoint x: 1053, startPoint y: 41, endPoint x: 993, endPoint y: 70, distance: 66.6
click at [1053, 41] on div "MathXL Course IDs & Access Codes" at bounding box center [694, 41] width 872 height 46
click at [25, 216] on icon at bounding box center [23, 217] width 13 height 8
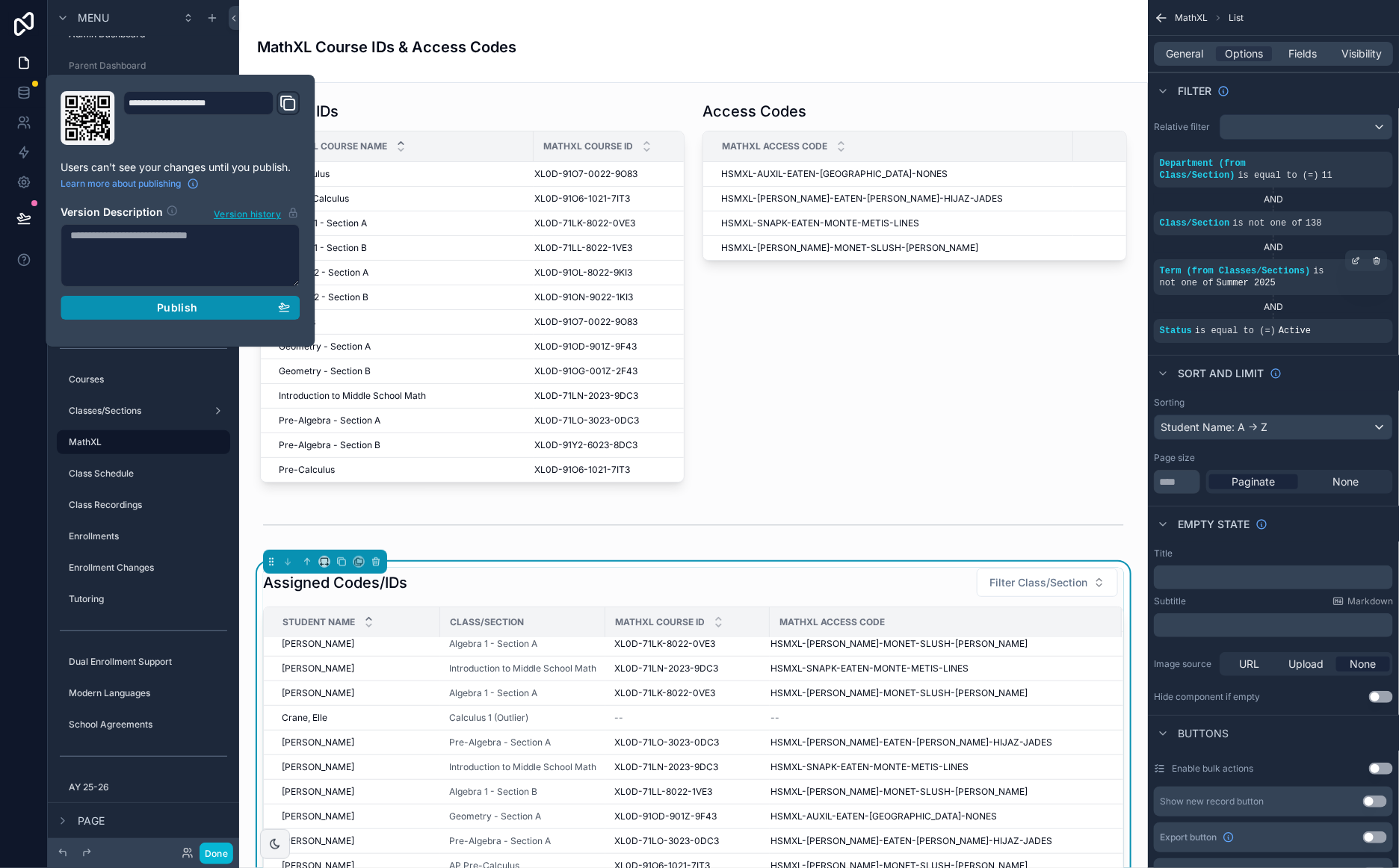
click at [199, 311] on div "Publish" at bounding box center [180, 308] width 220 height 14
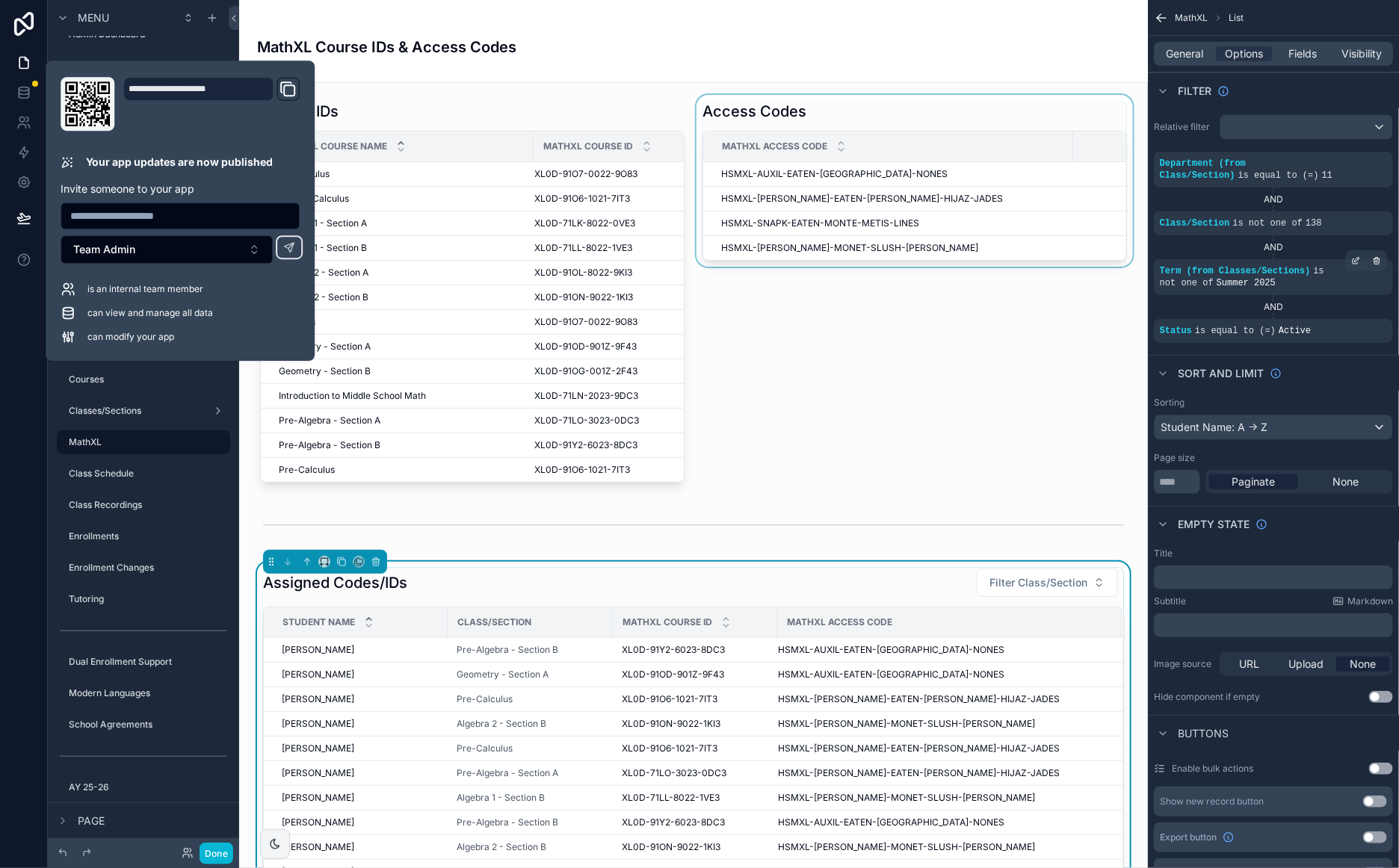
click at [824, 457] on div "scrollable content" at bounding box center [914, 291] width 442 height 394
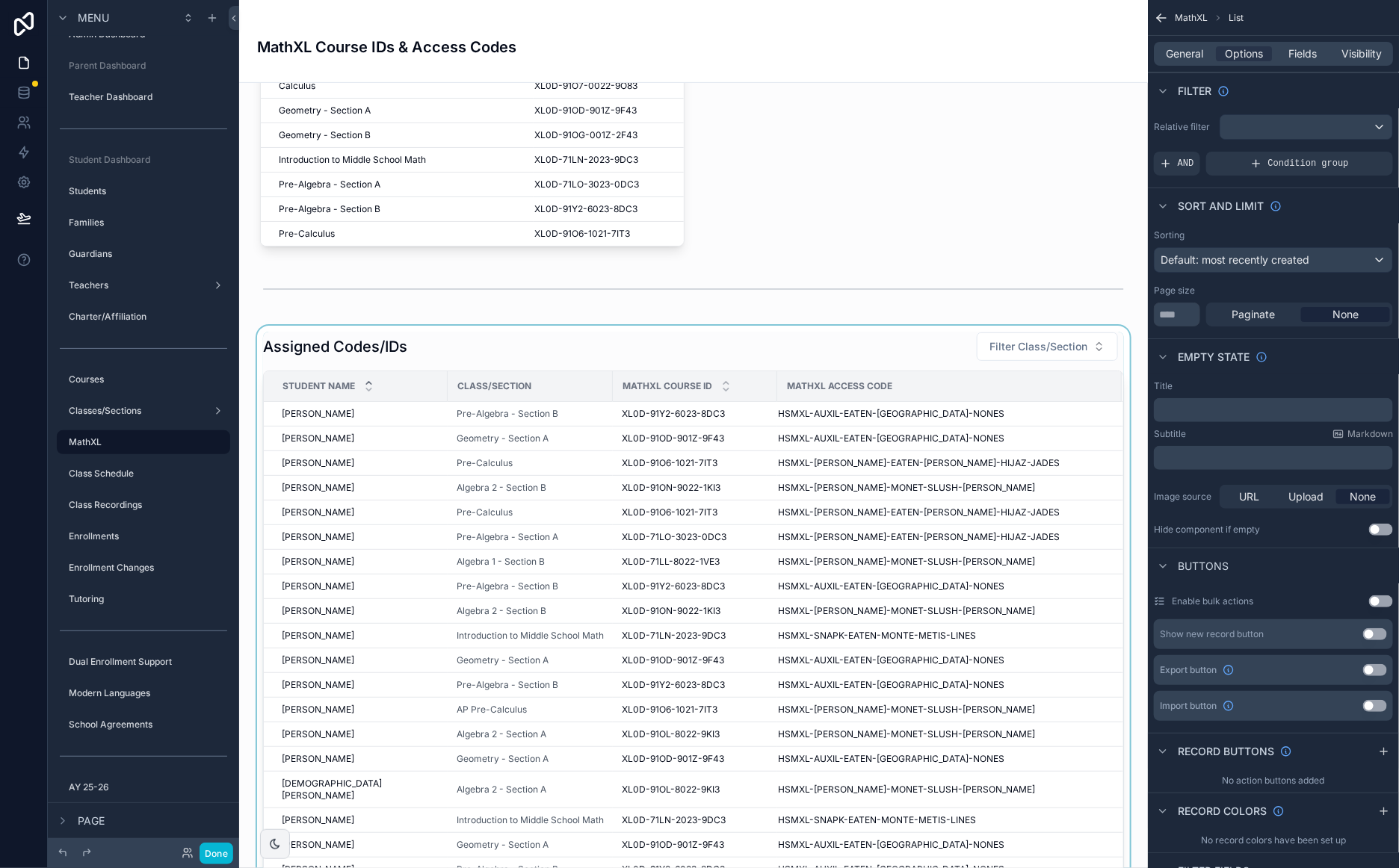
scroll to position [221, 0]
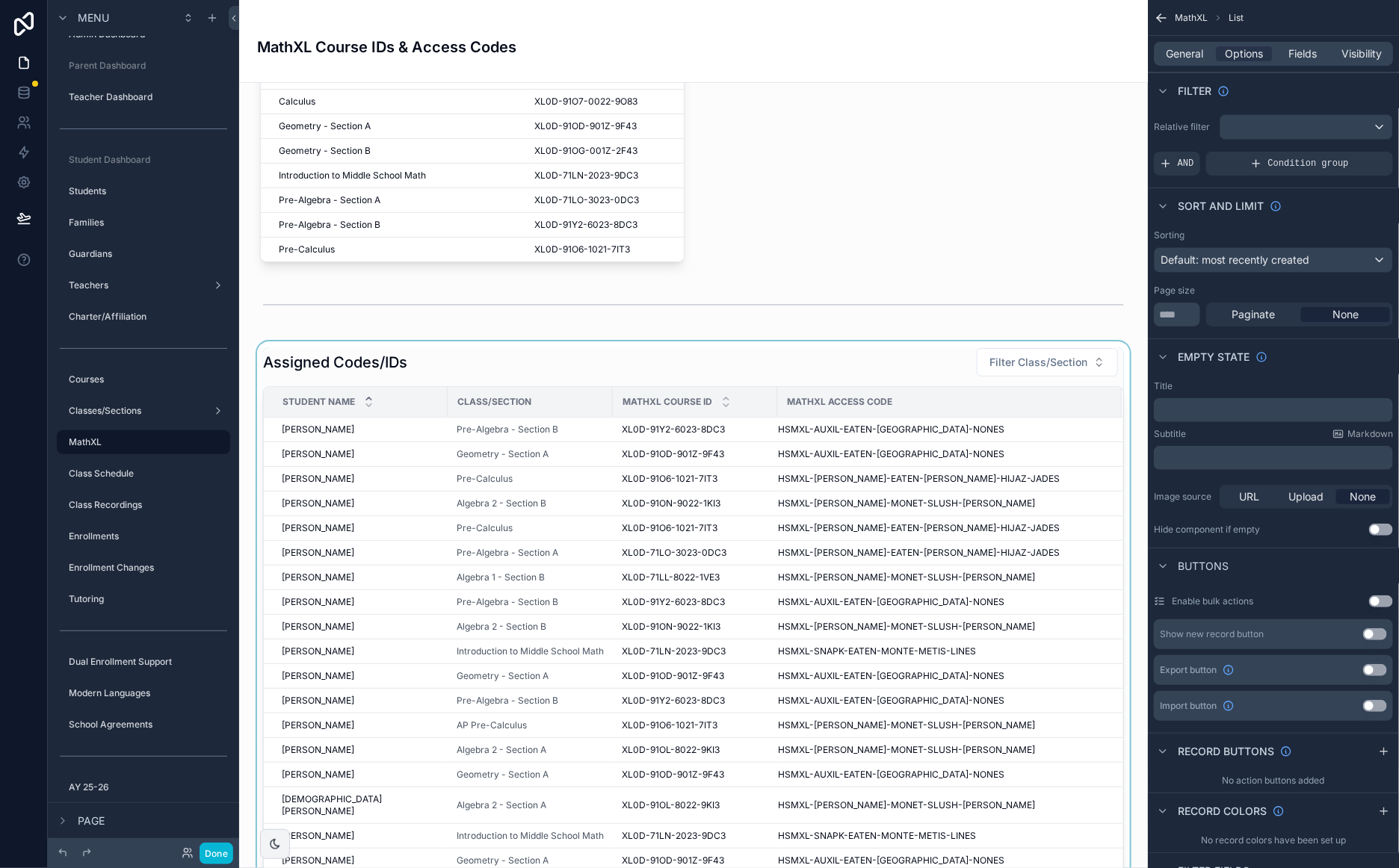
click at [919, 365] on div "scrollable content" at bounding box center [694, 693] width 884 height 704
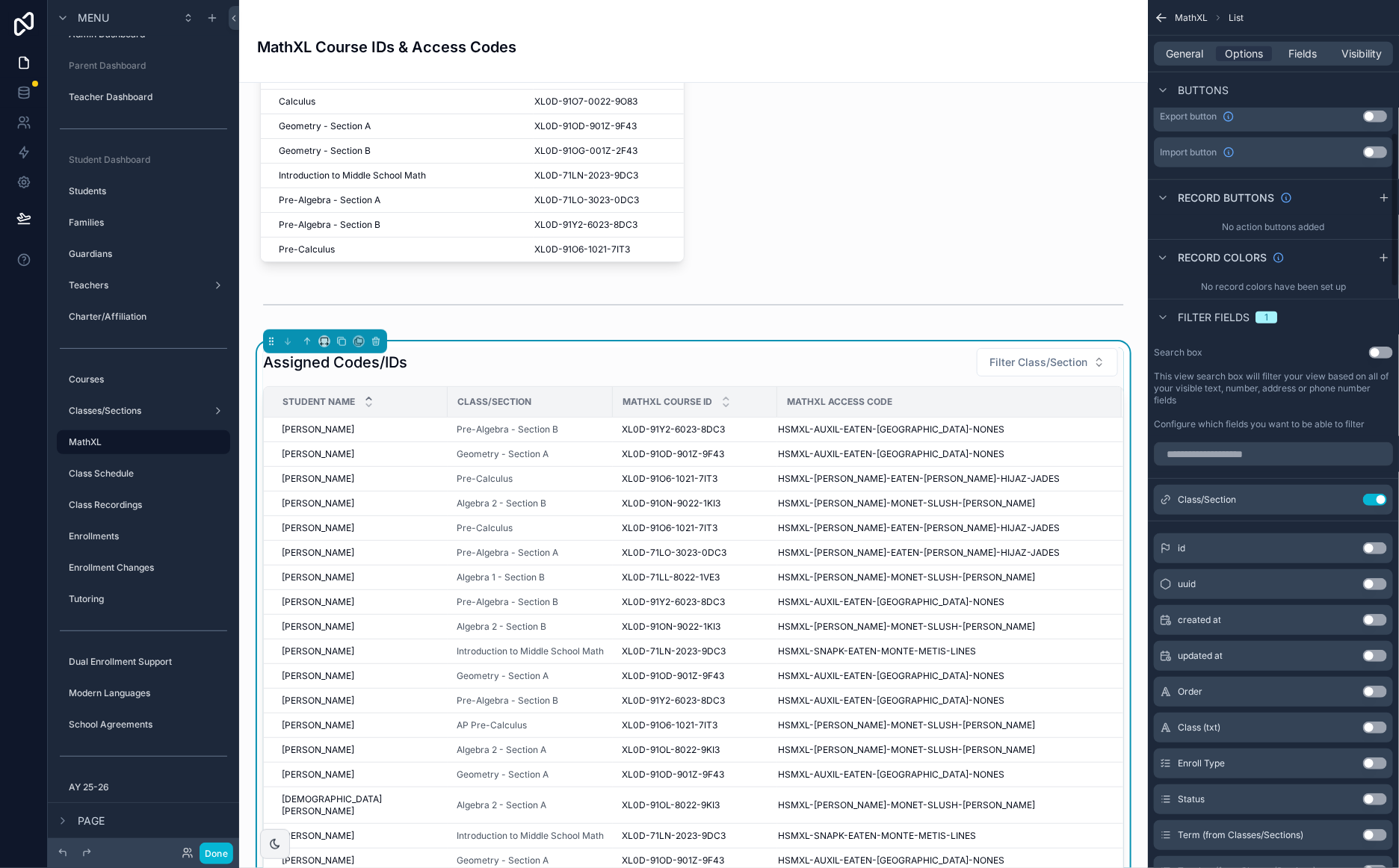
scroll to position [747, 0]
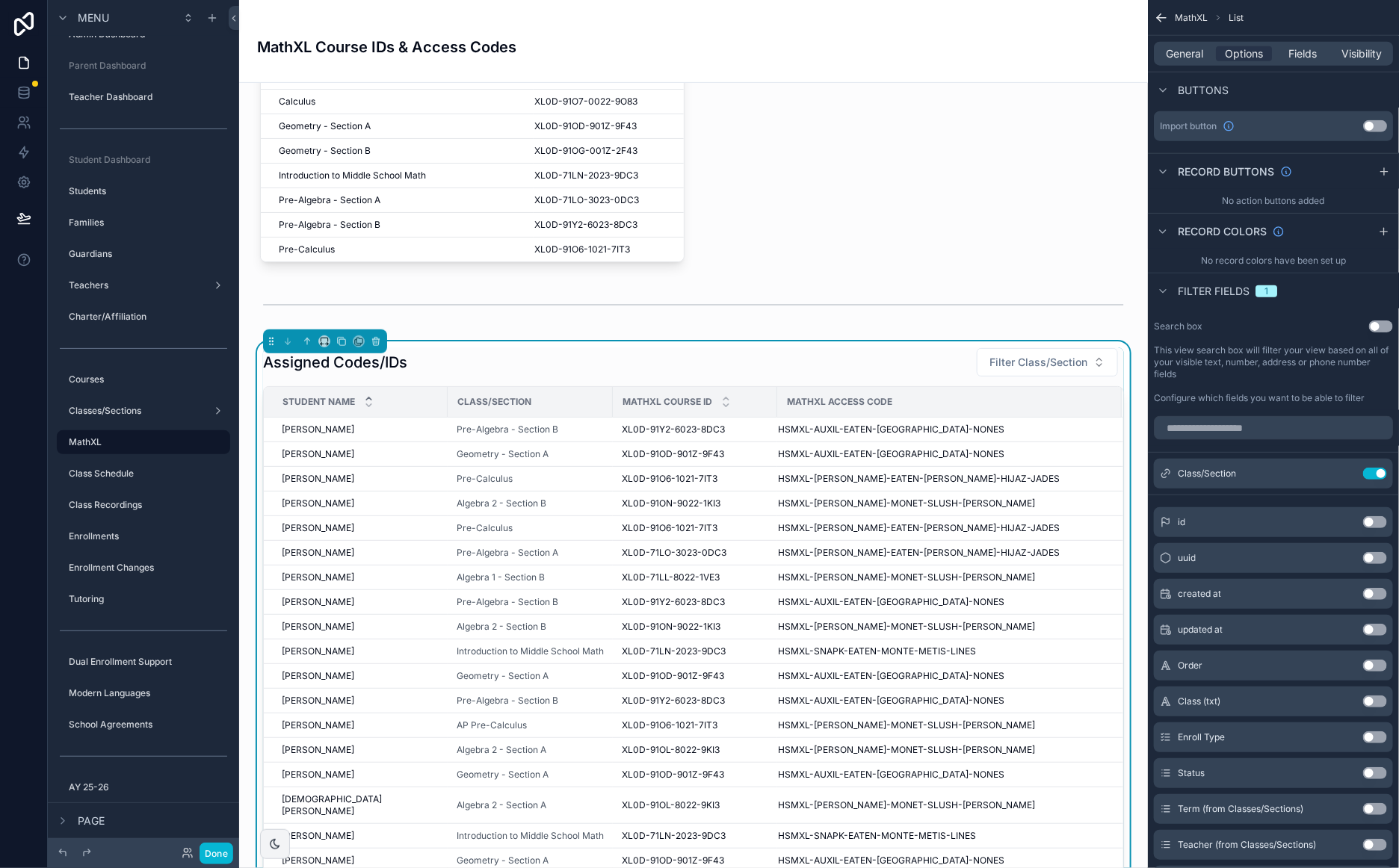
click at [1384, 325] on button "Use setting" at bounding box center [1380, 326] width 24 height 12
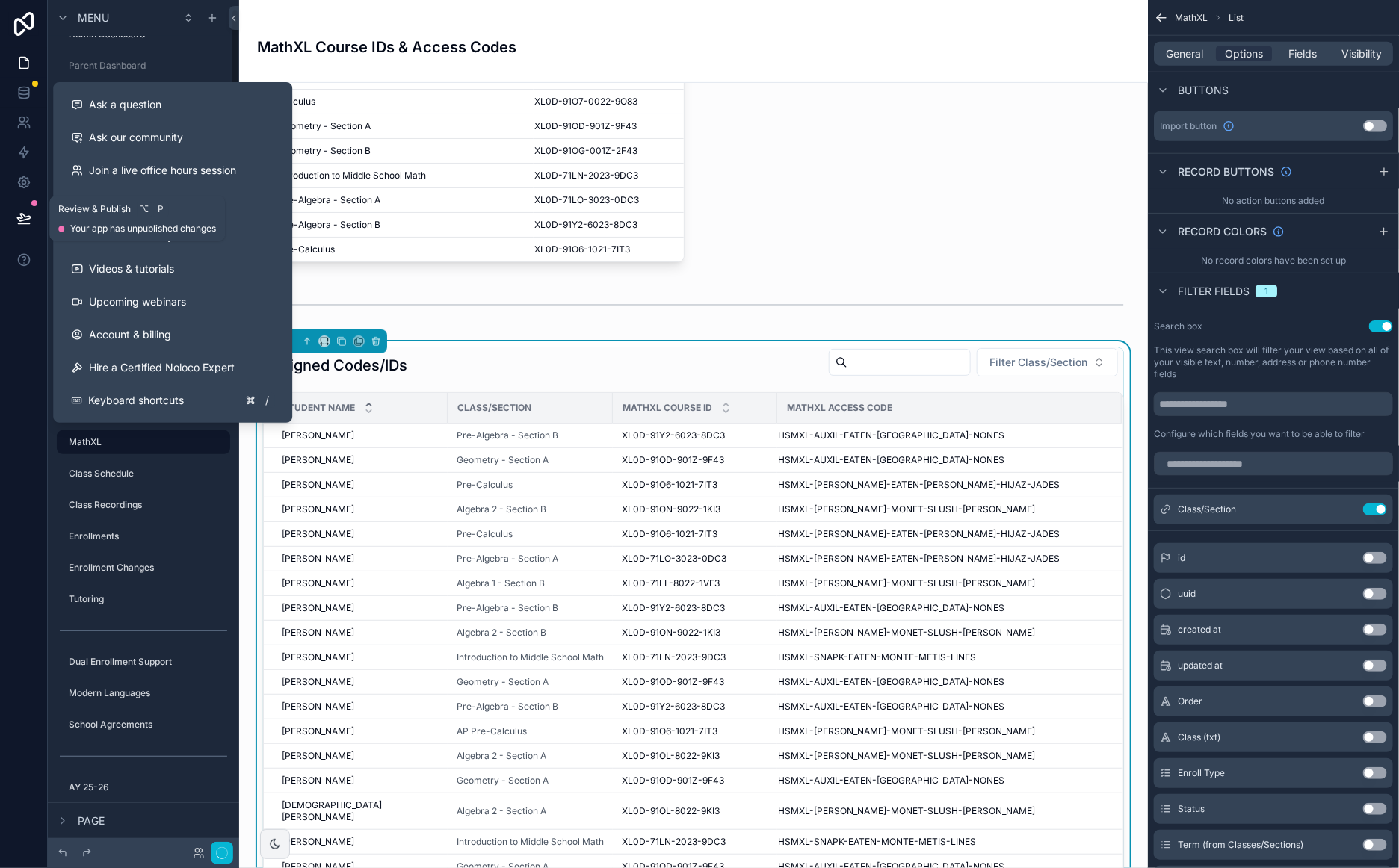
click at [25, 218] on icon at bounding box center [24, 218] width 15 height 15
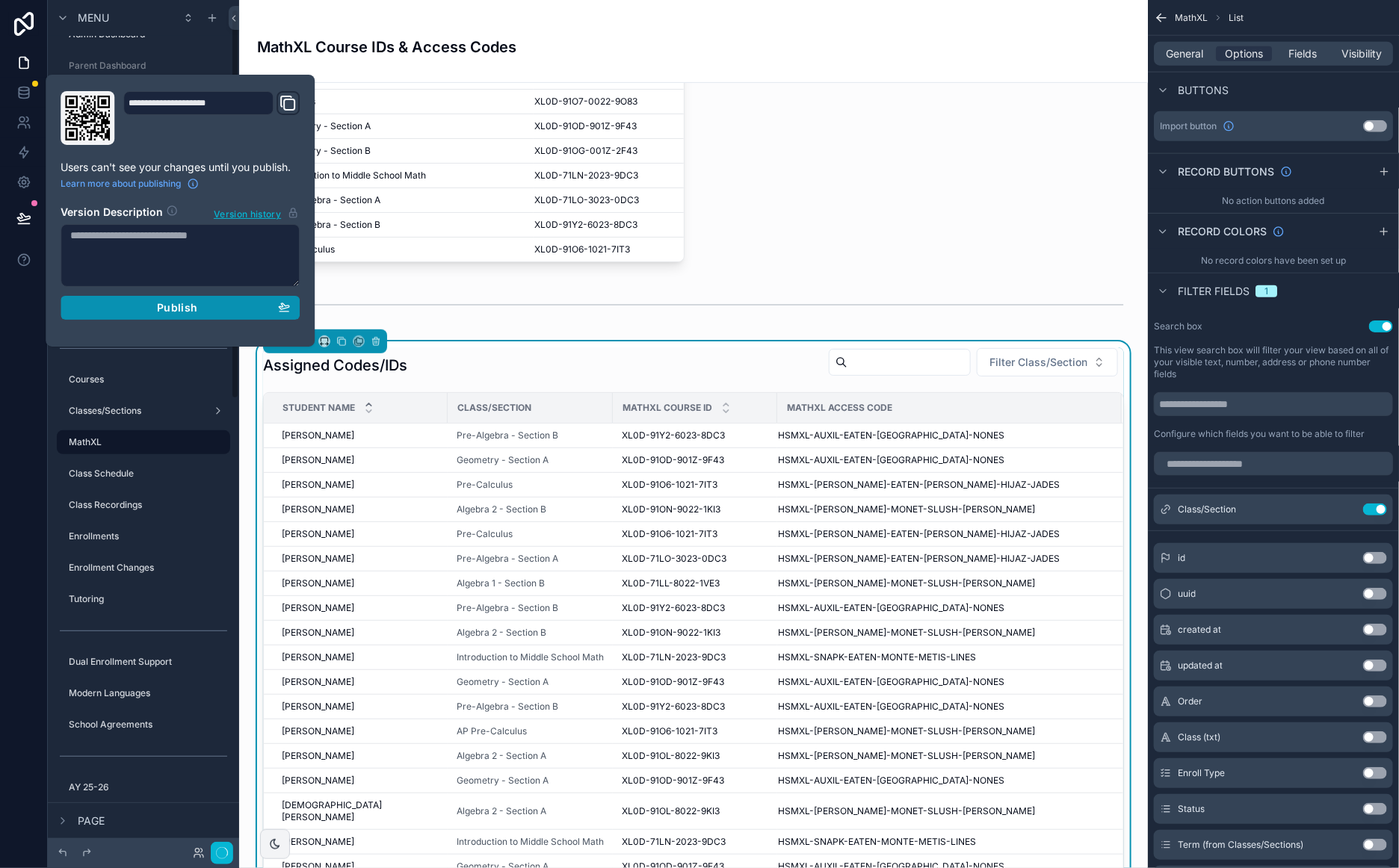
click at [185, 308] on span "Publish" at bounding box center [176, 308] width 40 height 14
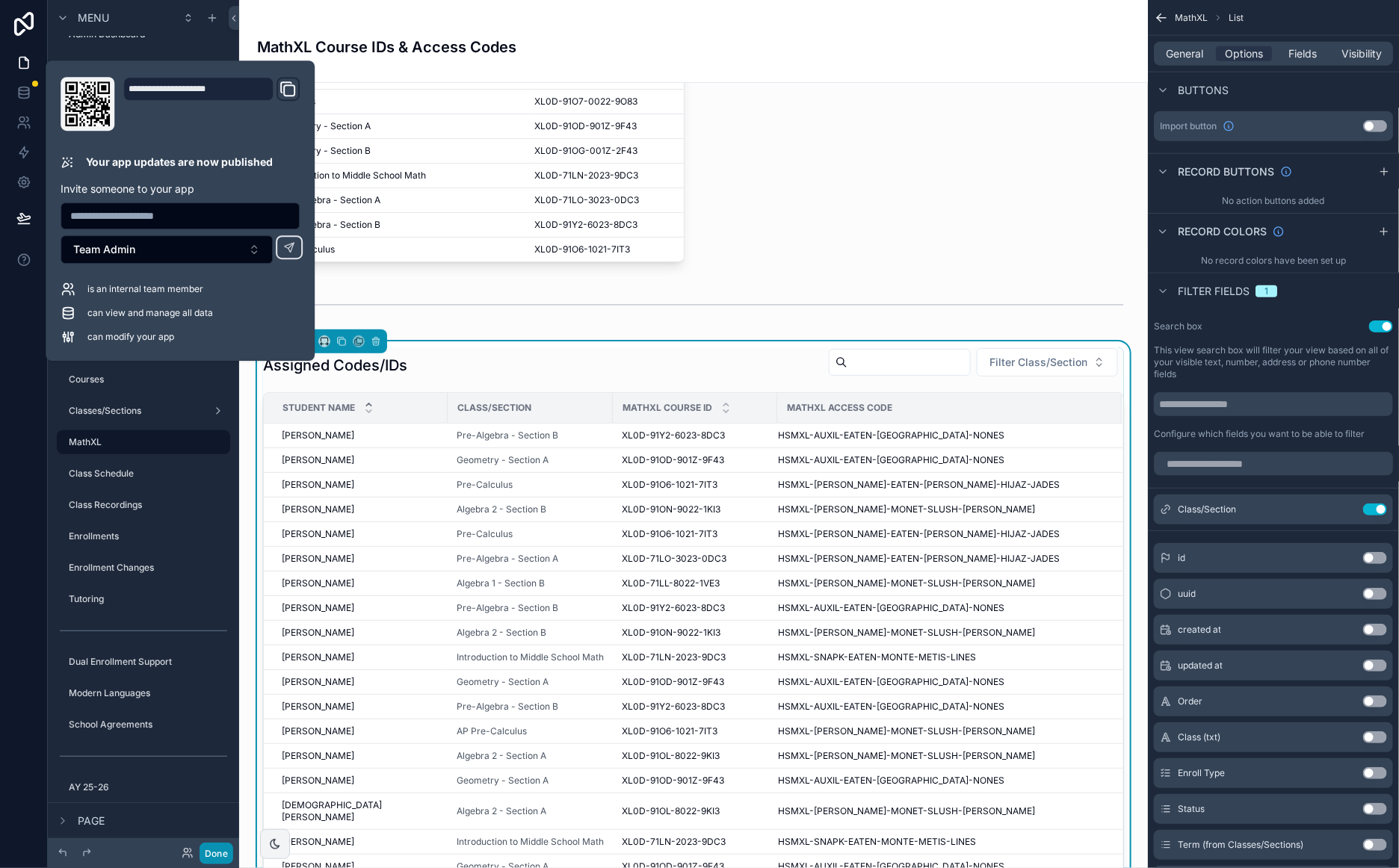
click at [214, 848] on button "Done" at bounding box center [216, 853] width 33 height 21
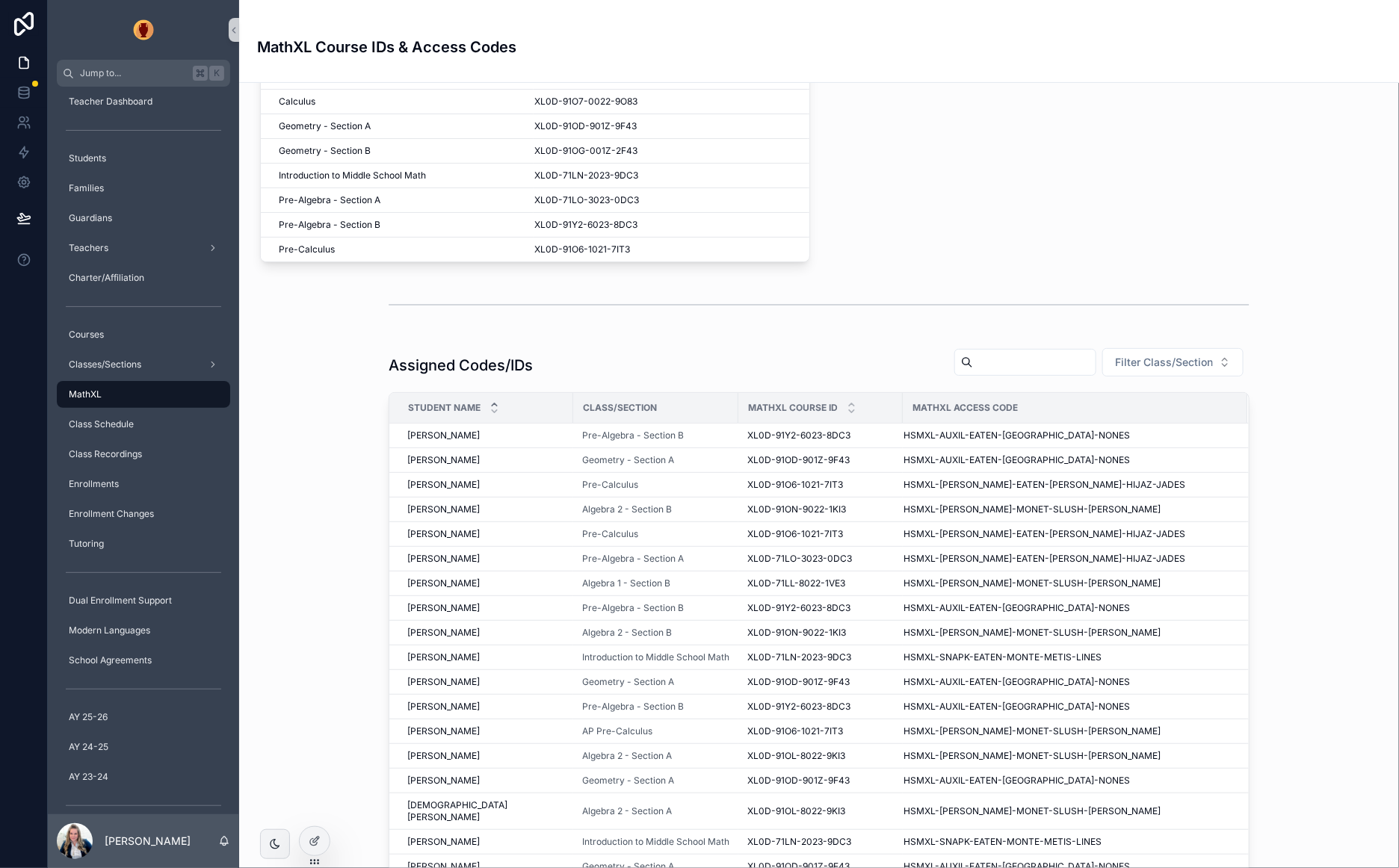
click at [1072, 370] on input "scrollable content" at bounding box center [1034, 362] width 123 height 21
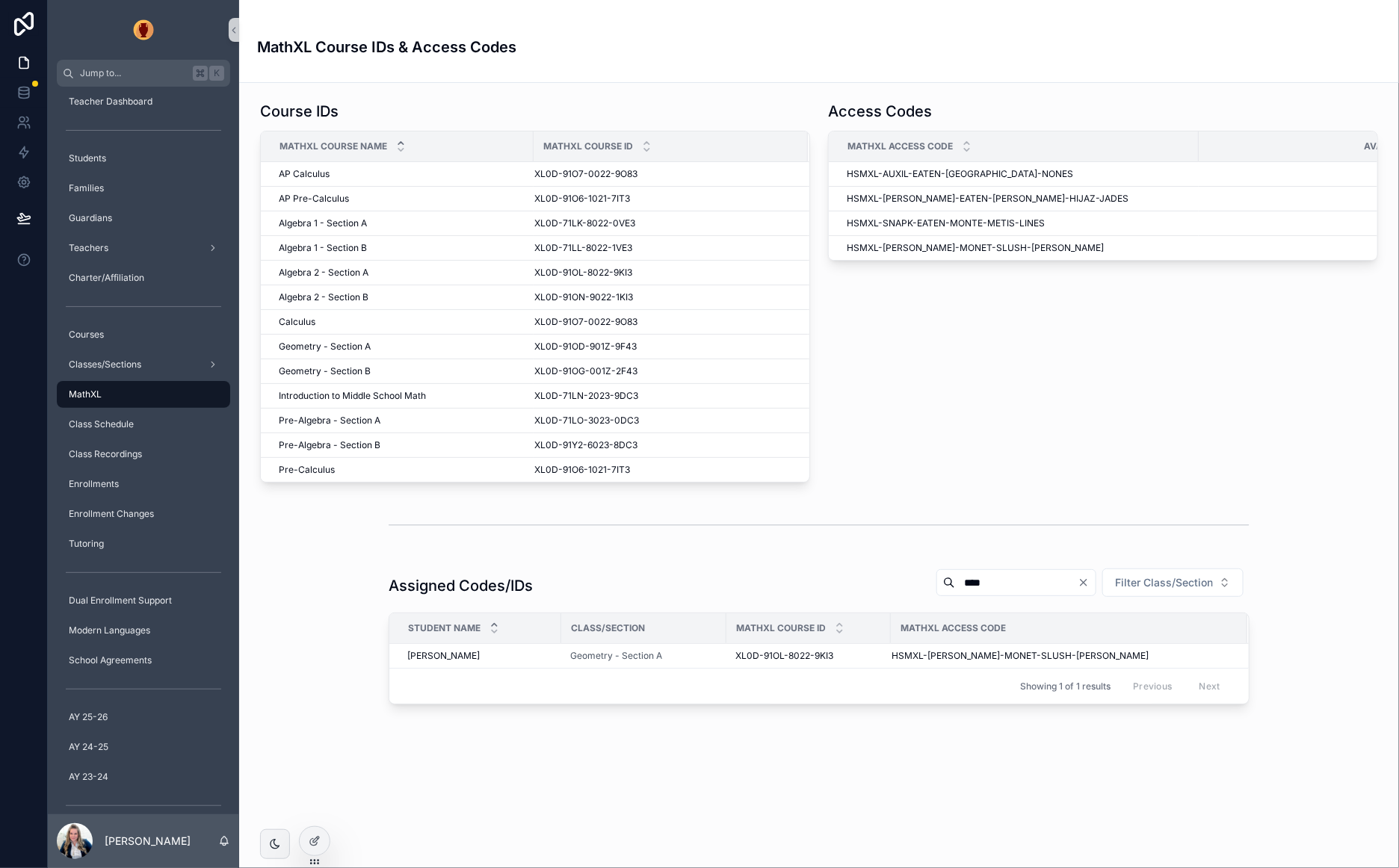
type input "****"
drag, startPoint x: 1084, startPoint y: 583, endPoint x: 779, endPoint y: 633, distance: 309.1
click at [1084, 583] on icon "Clear" at bounding box center [1083, 583] width 12 height 12
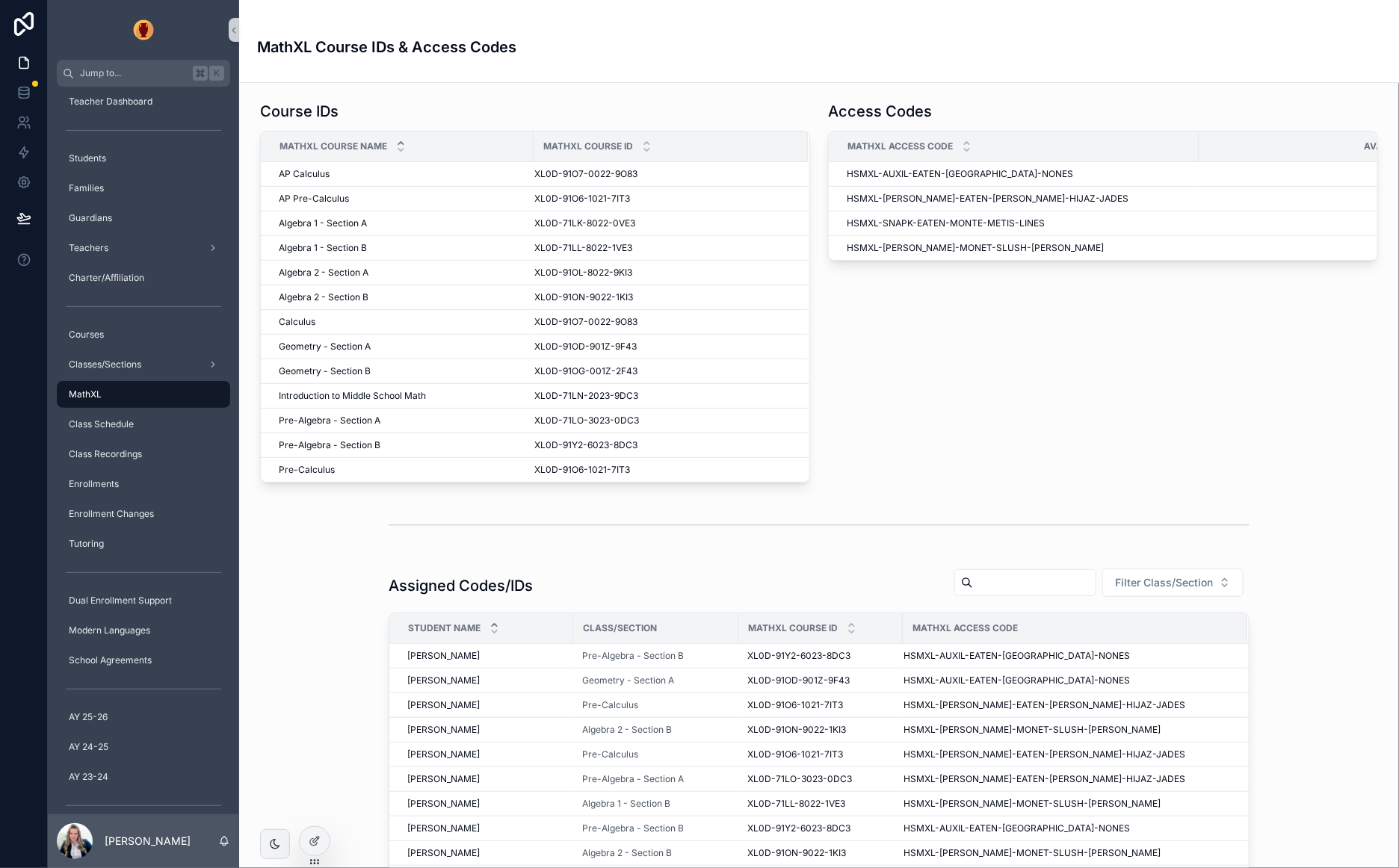
drag, startPoint x: 598, startPoint y: 581, endPoint x: 388, endPoint y: 677, distance: 230.9
click at [598, 581] on div "Assigned Codes/IDs Filter Class/Section" at bounding box center [819, 585] width 861 height 36
click at [315, 832] on div at bounding box center [314, 841] width 30 height 28
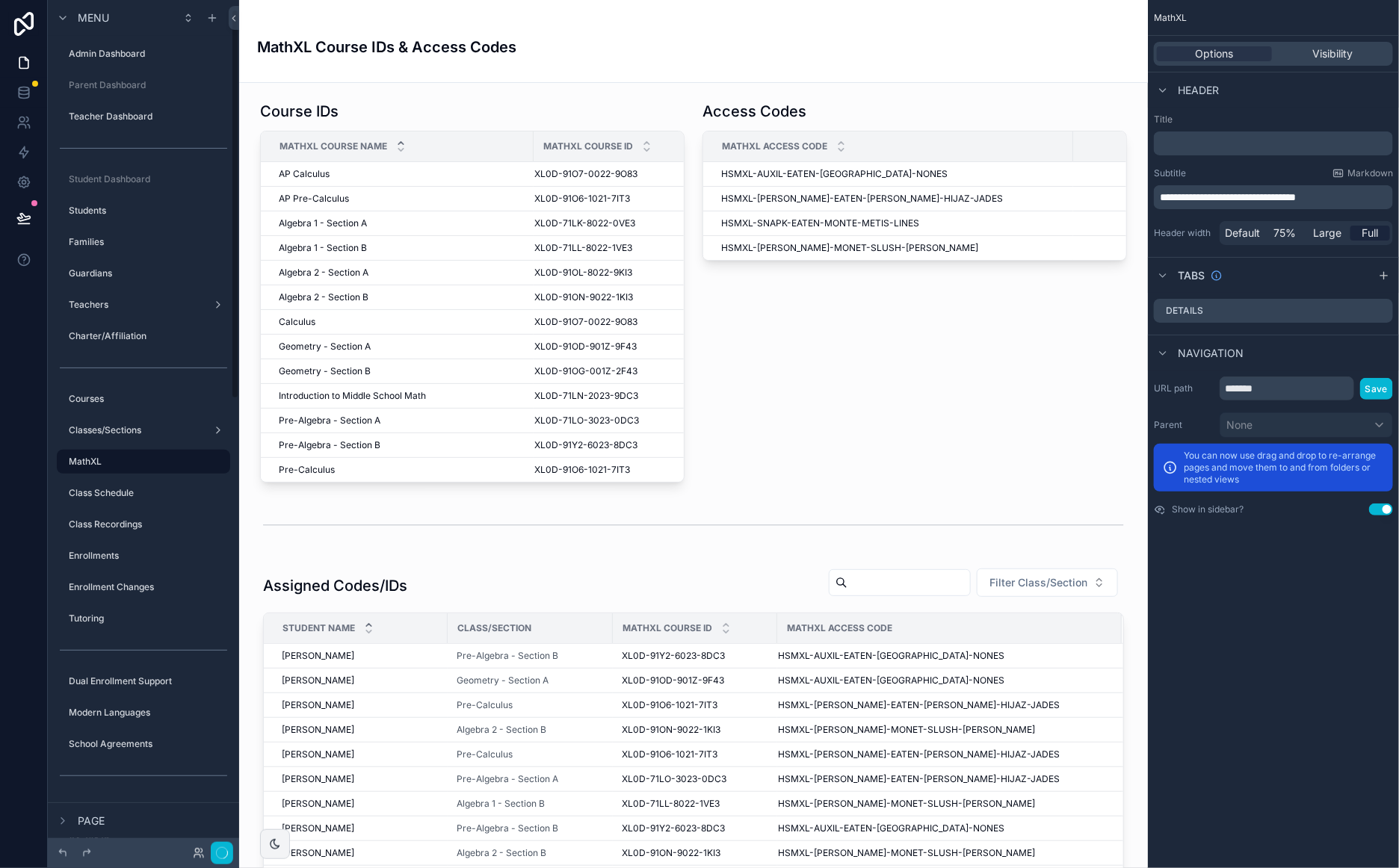
scroll to position [20, 0]
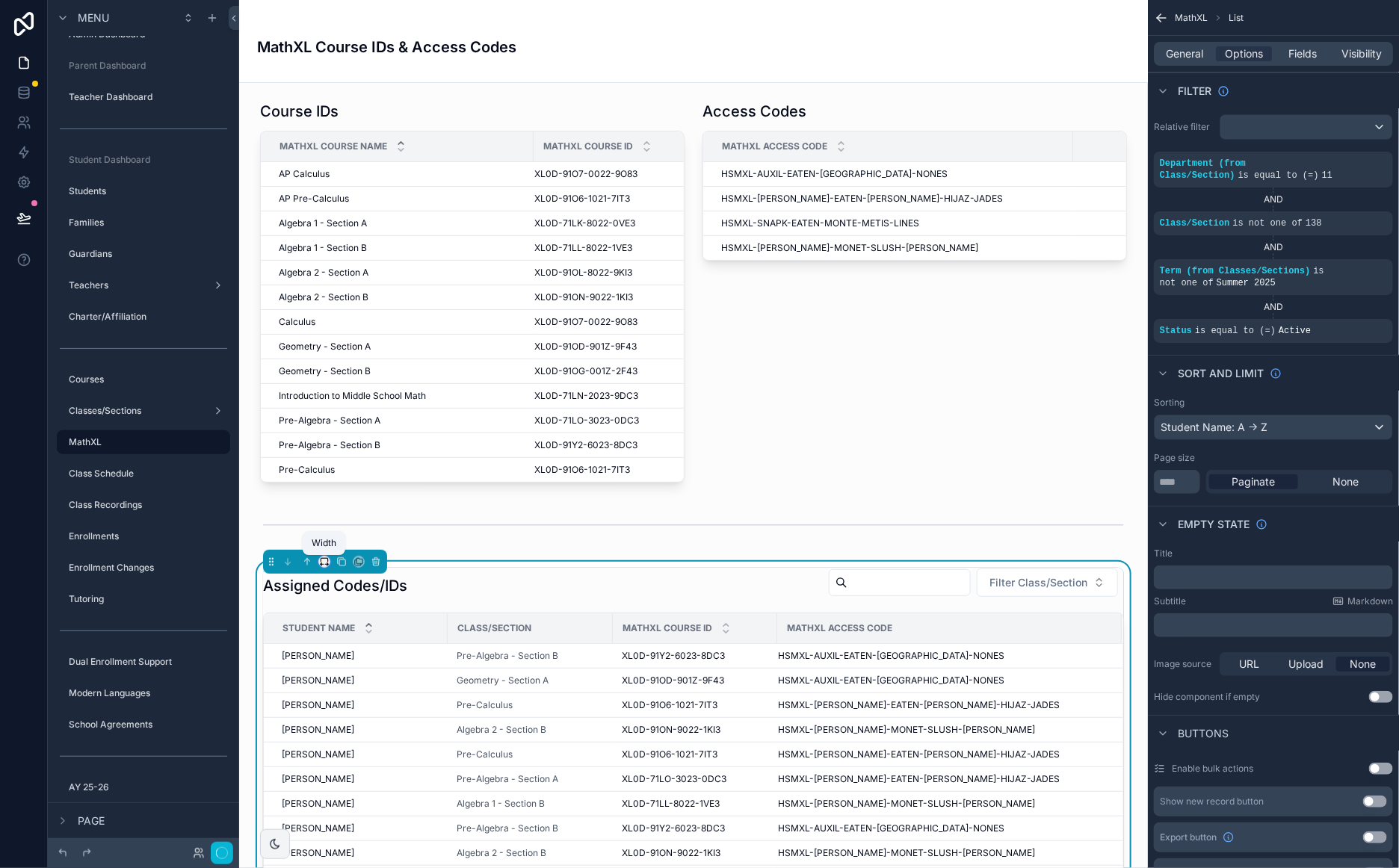
click at [324, 560] on icon "scrollable content" at bounding box center [324, 560] width 7 height 3
click at [349, 754] on span "Full width" at bounding box center [354, 762] width 46 height 18
click at [507, 526] on div "scrollable content" at bounding box center [694, 526] width 884 height 49
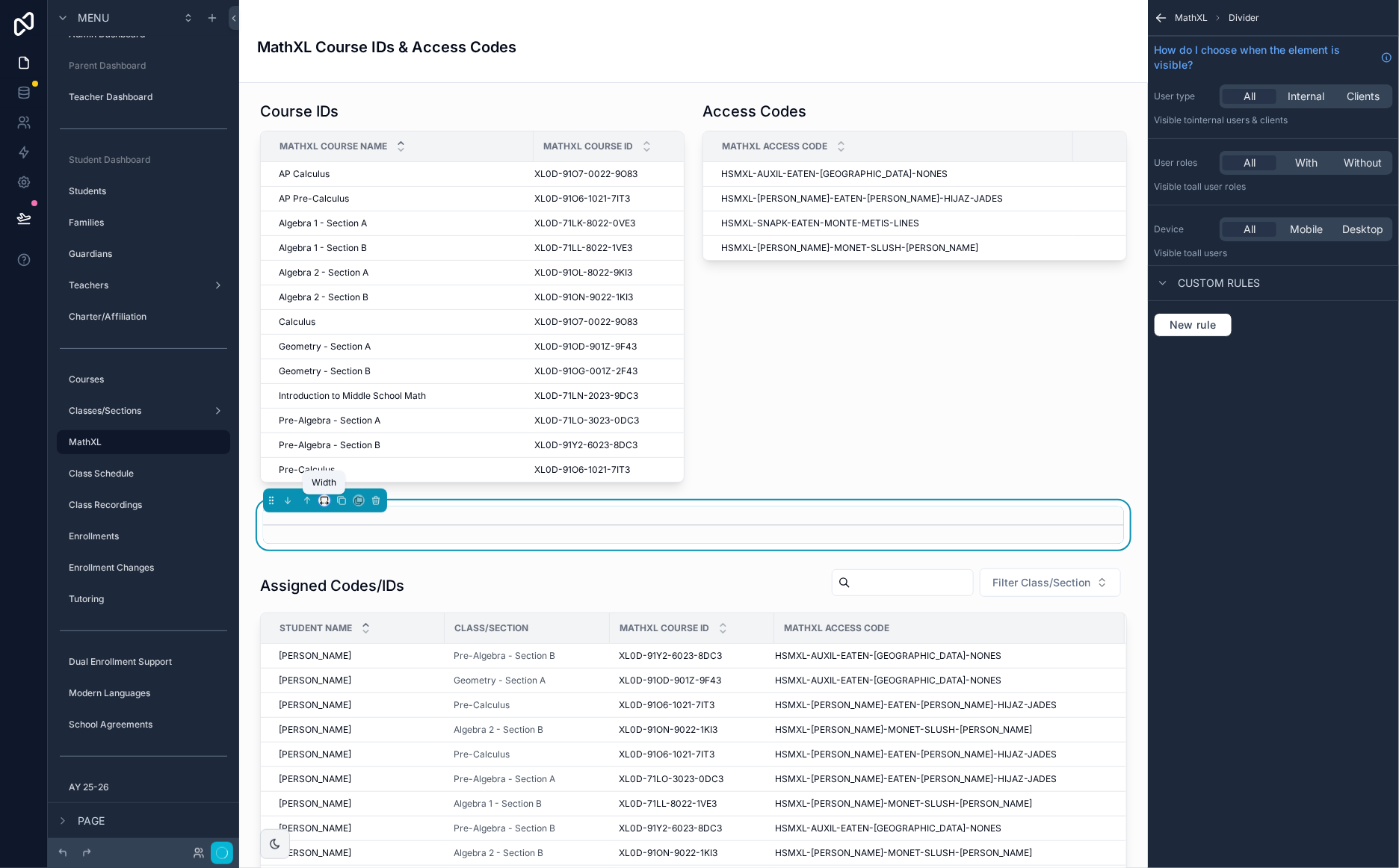
click at [325, 503] on icon "scrollable content" at bounding box center [326, 503] width 3 height 0
click at [354, 688] on div "Full width" at bounding box center [354, 702] width 64 height 27
click at [17, 217] on icon at bounding box center [23, 217] width 13 height 8
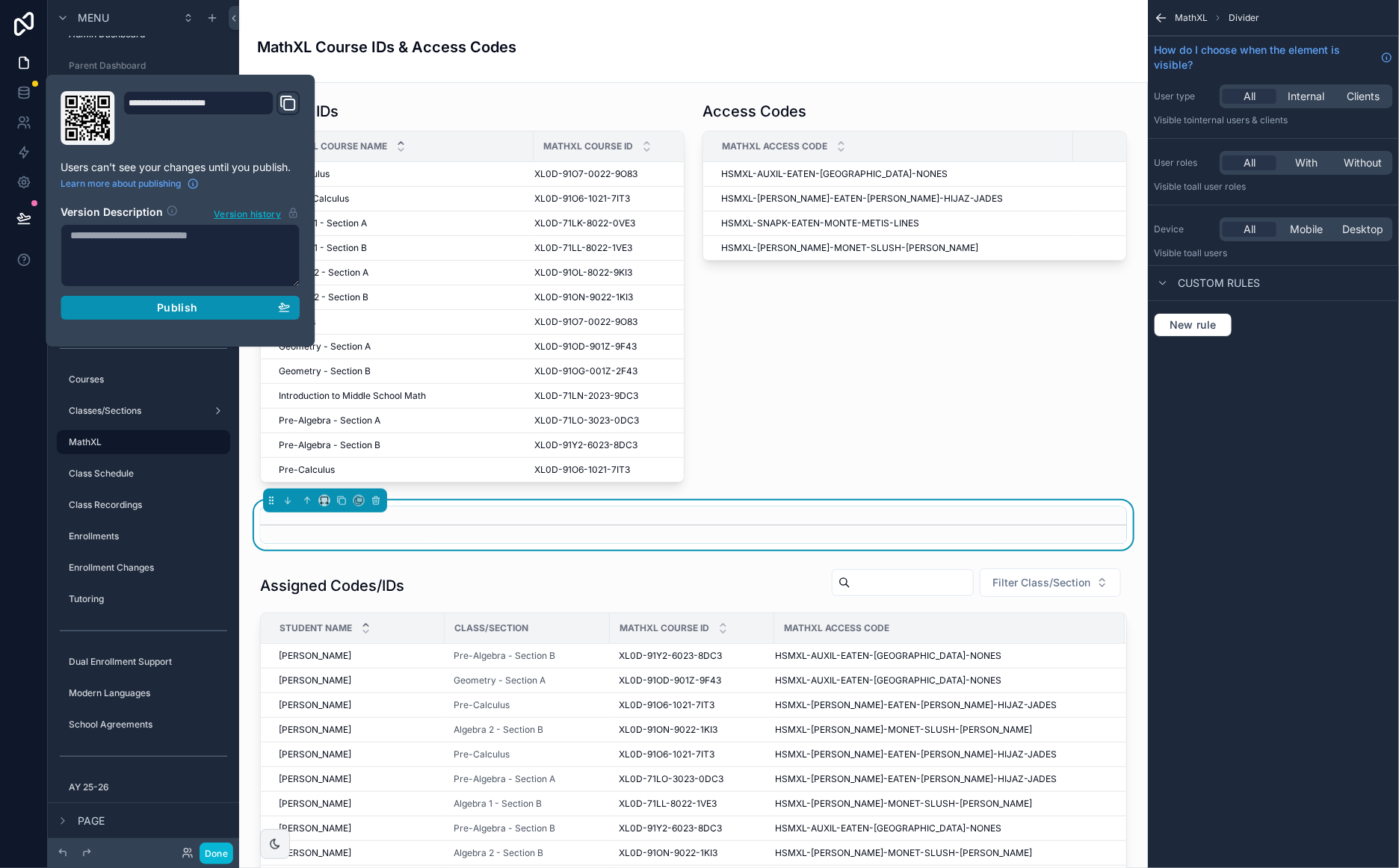
click at [187, 309] on span "Publish" at bounding box center [176, 308] width 40 height 14
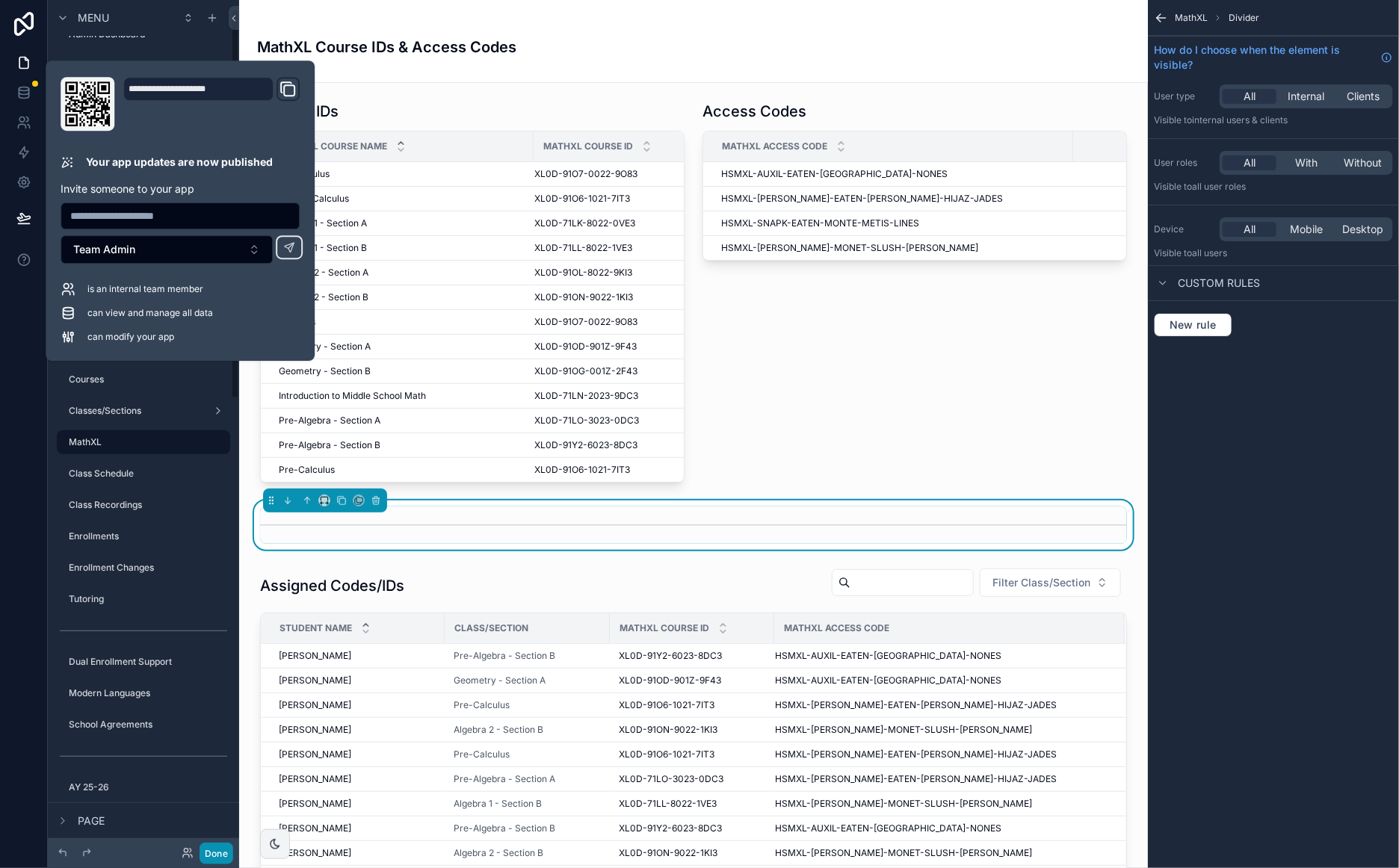
click at [212, 849] on button "Done" at bounding box center [216, 853] width 33 height 21
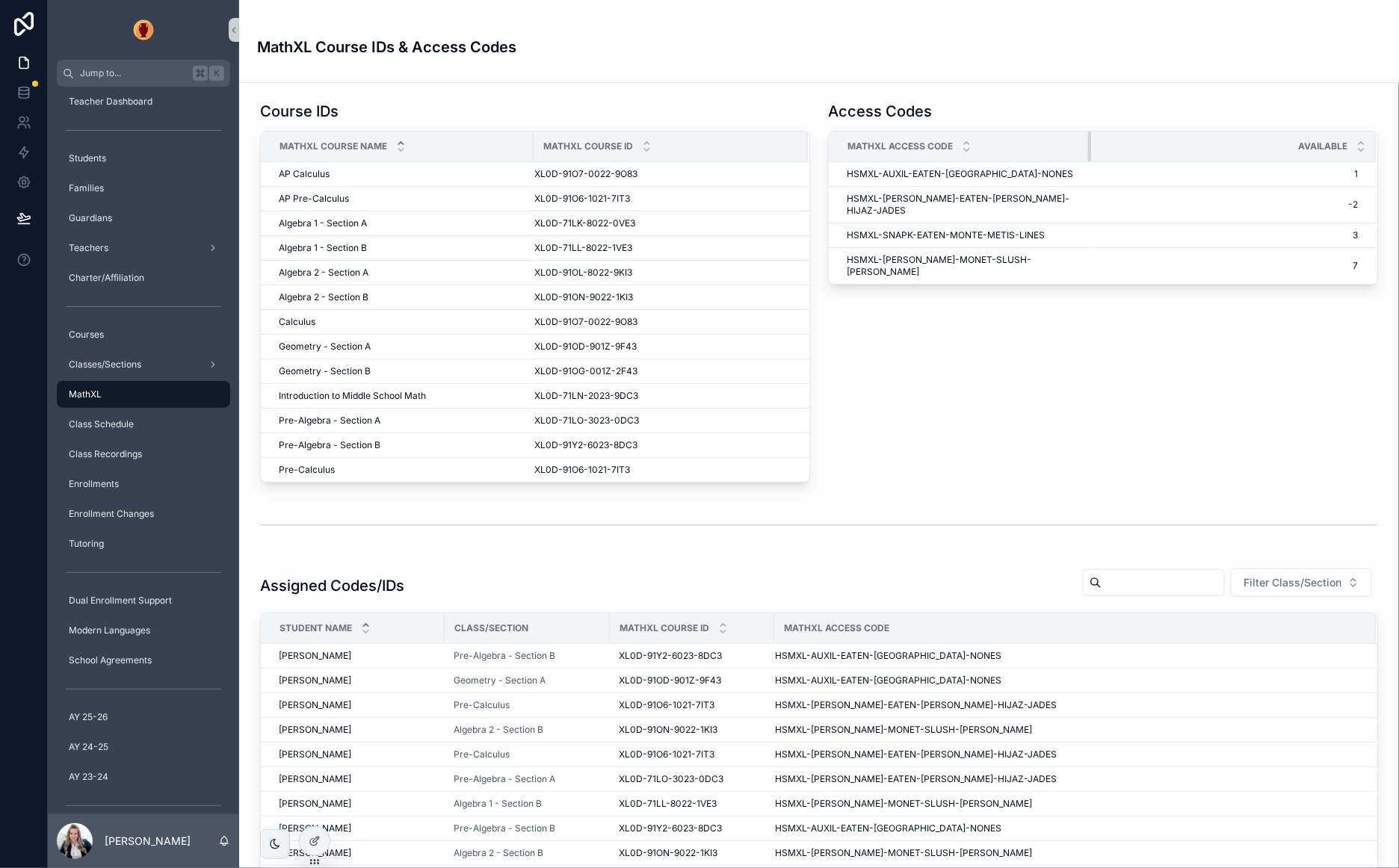
drag, startPoint x: 1131, startPoint y: 142, endPoint x: 1011, endPoint y: 149, distance: 120.2
click at [1011, 149] on th "MathXL Access Code" at bounding box center [959, 147] width 262 height 31
click at [1181, 391] on div "Access Codes MathXL Access Code Available HSMXL-AUXIL-EATEN-MONTE-SAINT-NONES H…" at bounding box center [1103, 291] width 567 height 394
click at [1091, 142] on div "Available" at bounding box center [1233, 146] width 283 height 28
drag, startPoint x: 312, startPoint y: 835, endPoint x: 733, endPoint y: 695, distance: 443.7
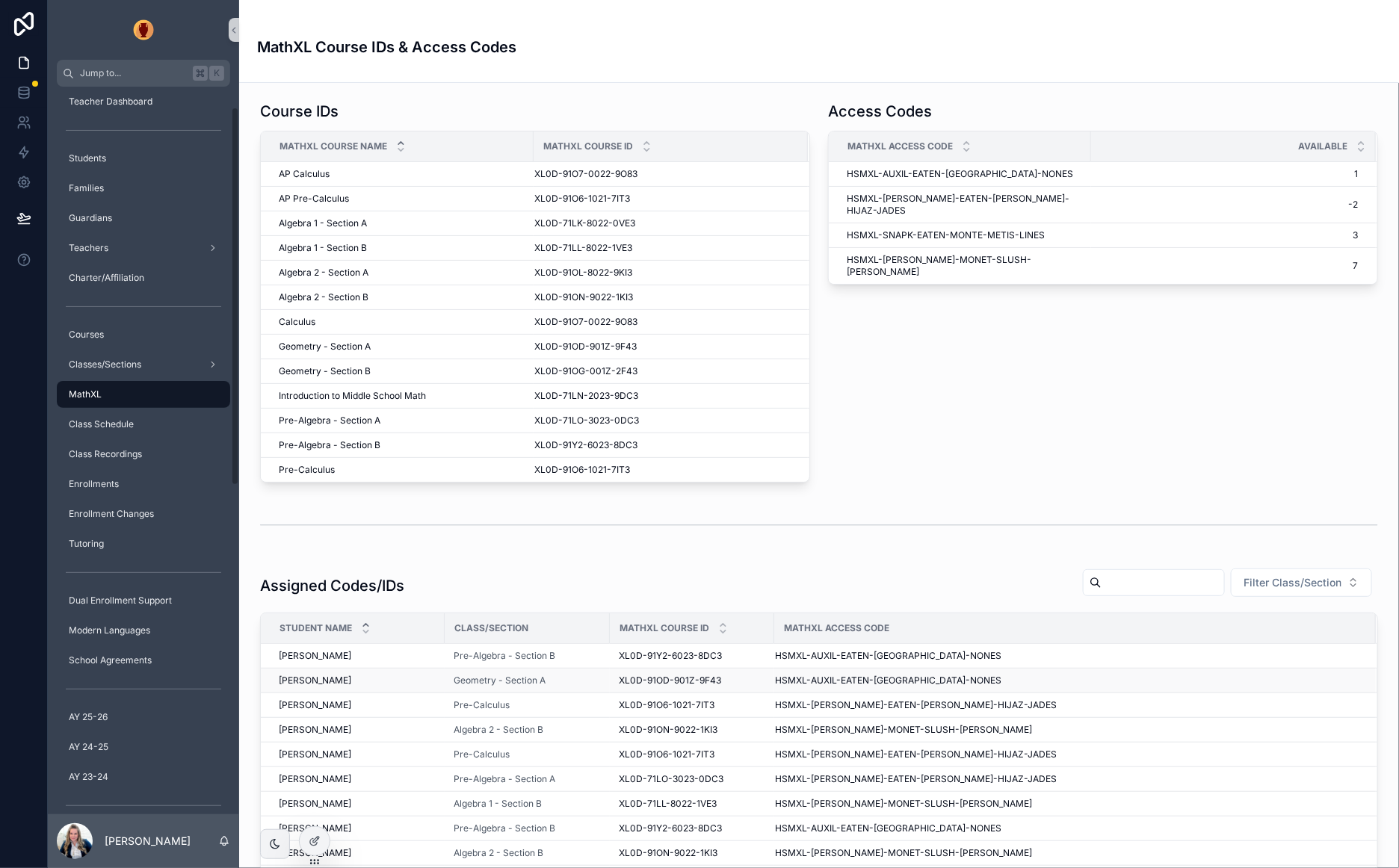
click at [312, 835] on icon at bounding box center [314, 841] width 12 height 12
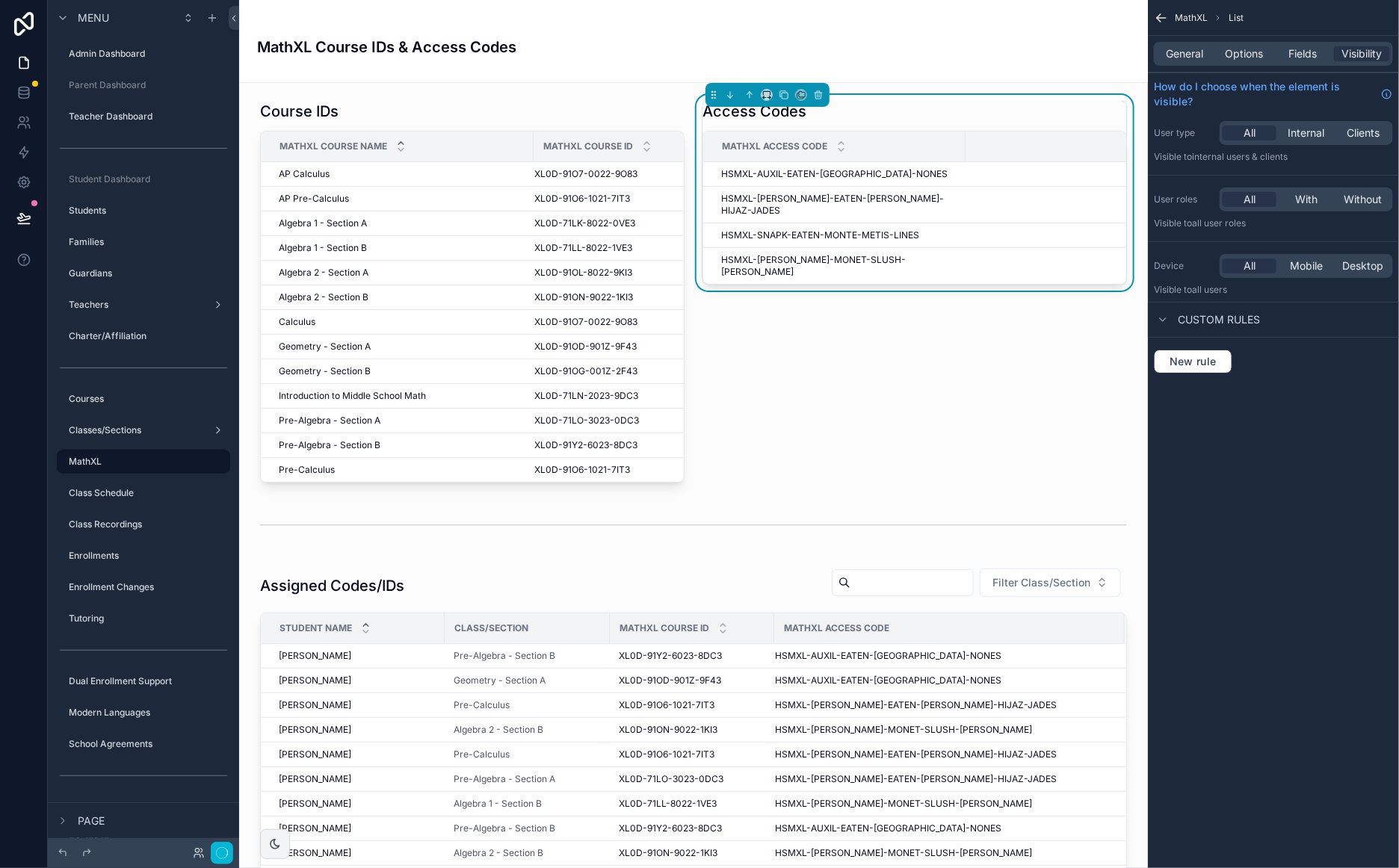
scroll to position [20, 0]
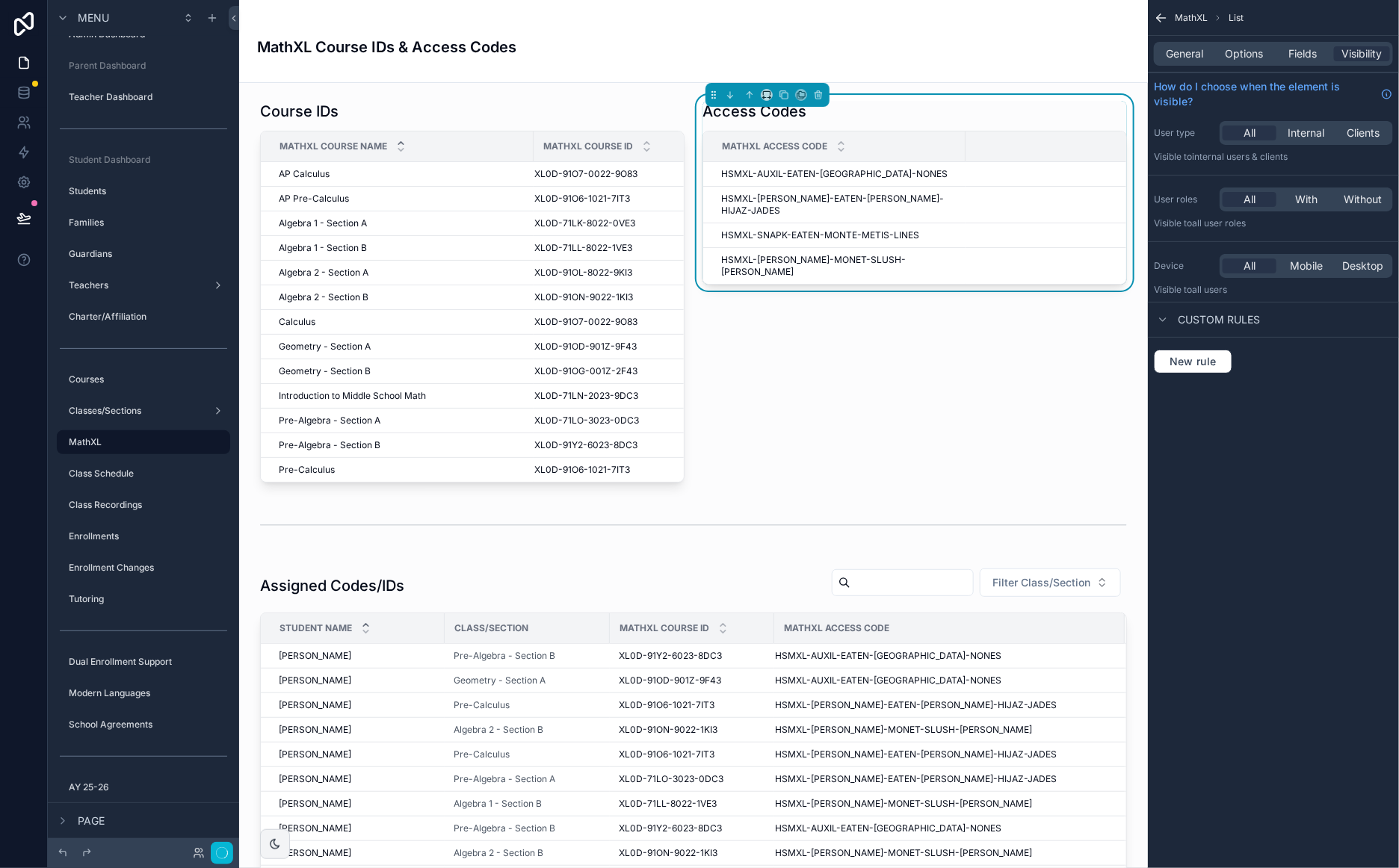
click at [1103, 358] on div "Access Codes MathXL Access Code Available HSMXL-AUXIL-EATEN-MONTE-SAINT-NONES H…" at bounding box center [914, 291] width 442 height 394
drag, startPoint x: 1068, startPoint y: 379, endPoint x: 1023, endPoint y: 382, distance: 45.1
click at [1068, 379] on div "Access Codes MathXL Access Code Available HSMXL-AUXIL-EATEN-MONTE-SAINT-NONES H…" at bounding box center [914, 291] width 442 height 394
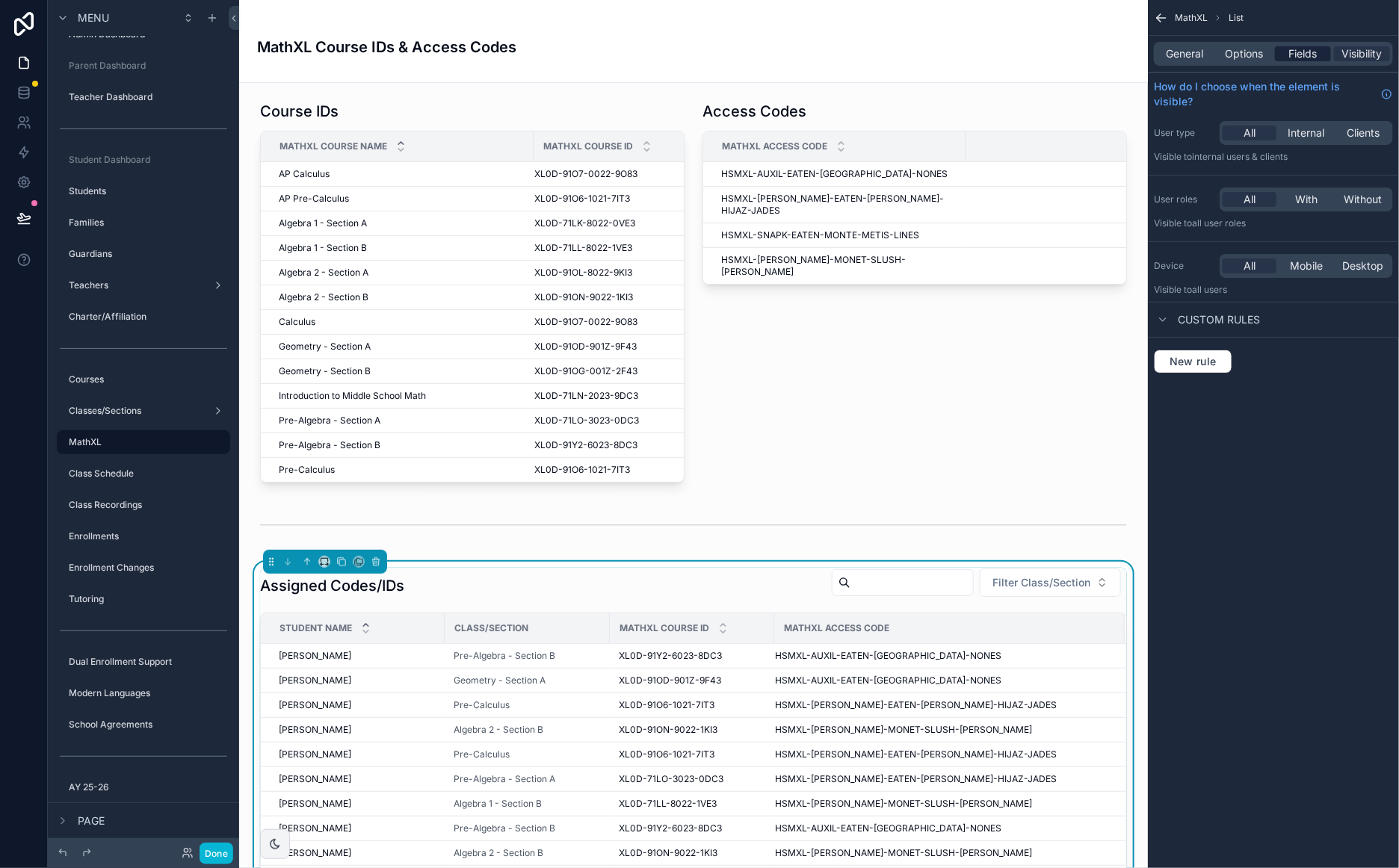
click at [1292, 55] on span "Fields" at bounding box center [1303, 54] width 28 height 15
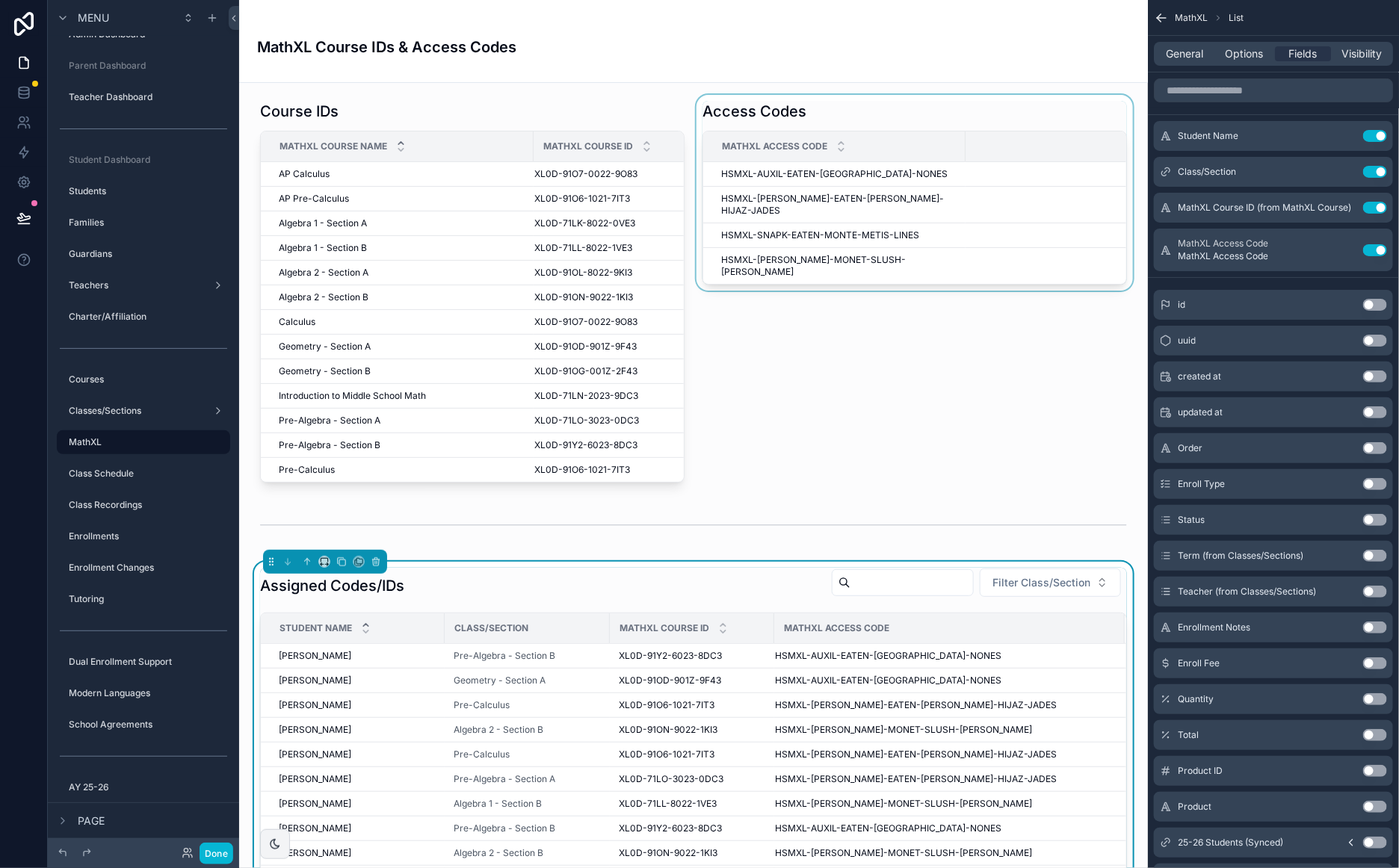
click at [897, 165] on div "scrollable content" at bounding box center [914, 291] width 442 height 394
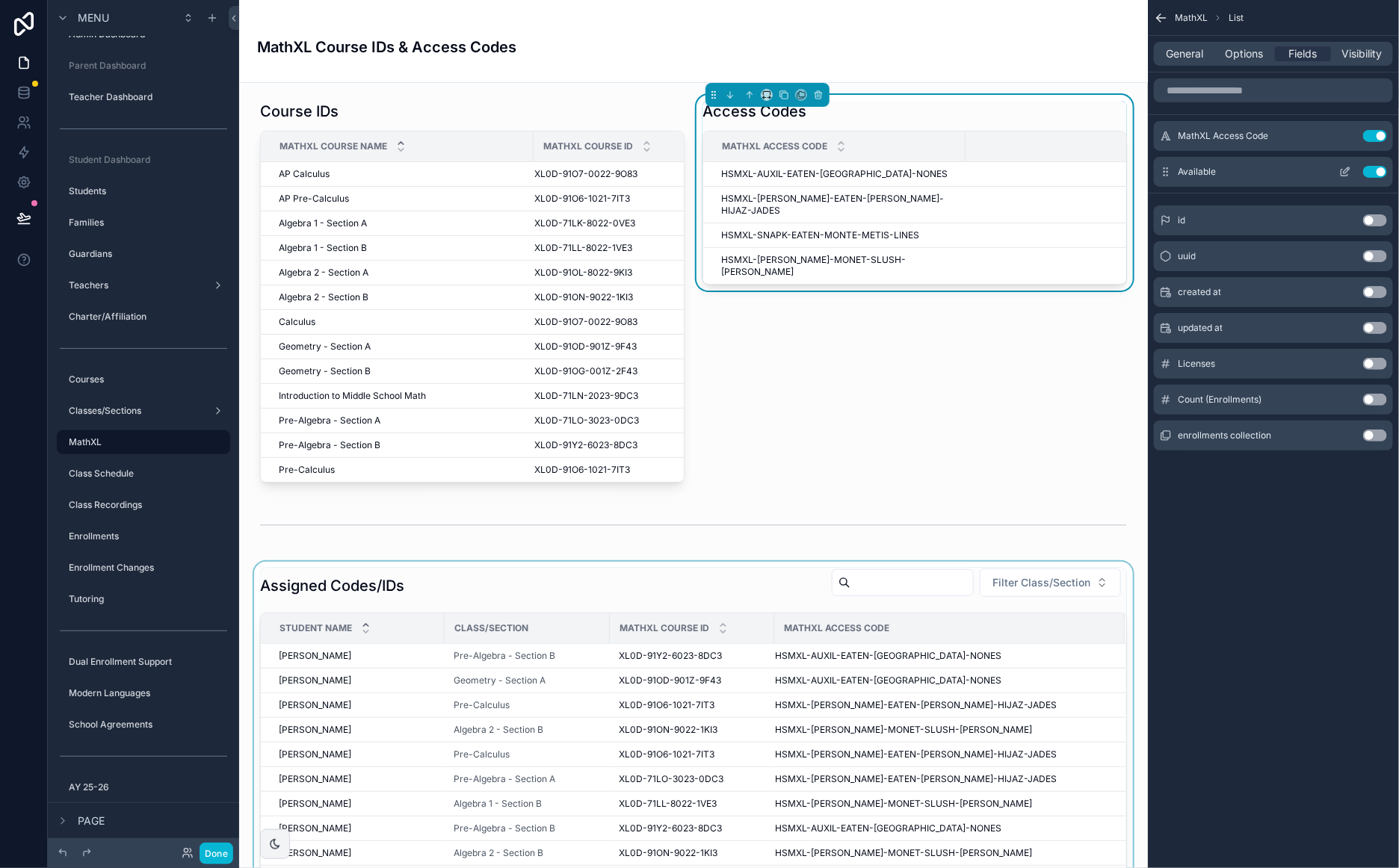
click at [1347, 172] on icon "scrollable content" at bounding box center [1344, 172] width 12 height 12
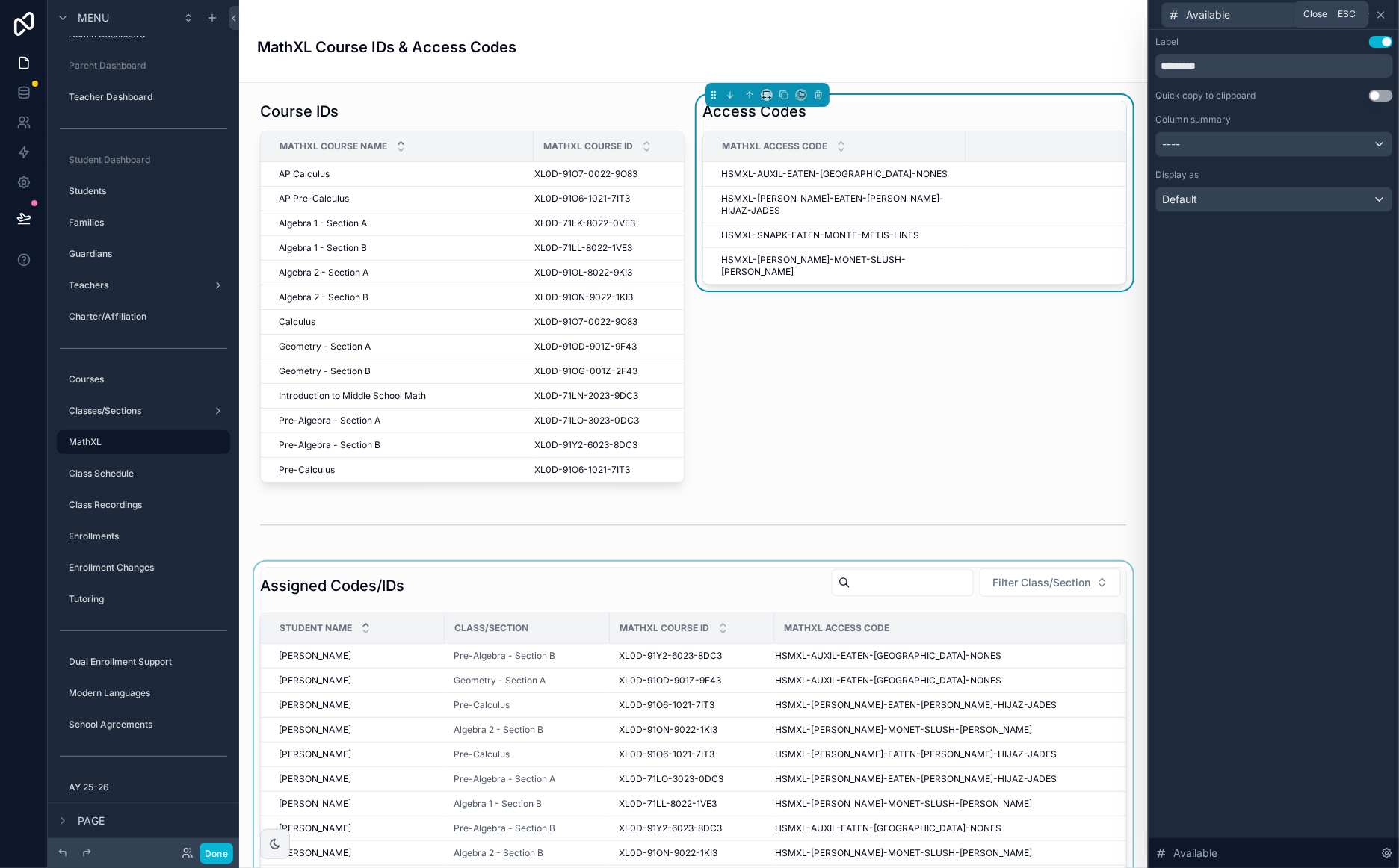
click at [1379, 12] on icon at bounding box center [1380, 14] width 6 height 6
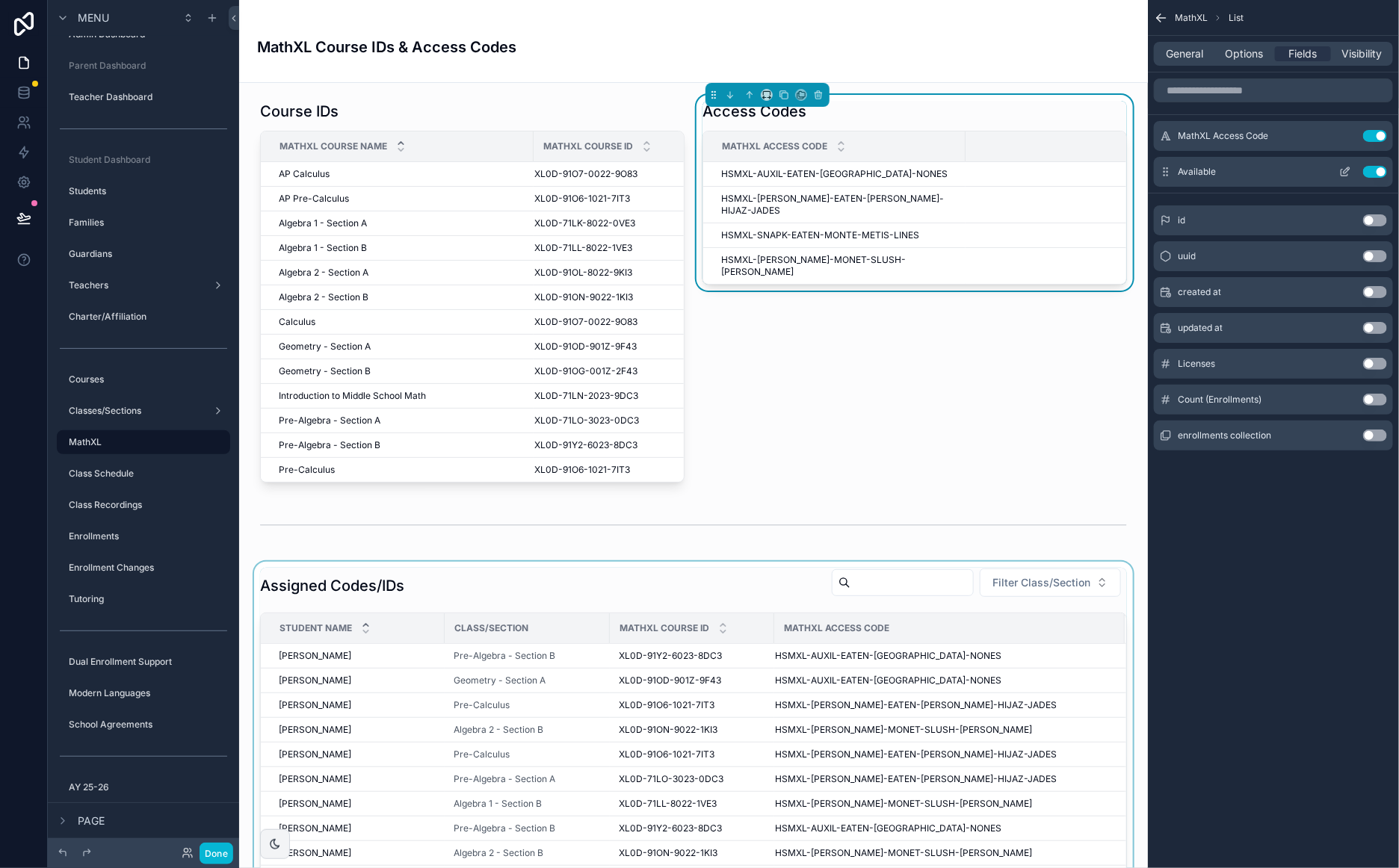
click at [1368, 169] on button "Use setting" at bounding box center [1374, 172] width 24 height 12
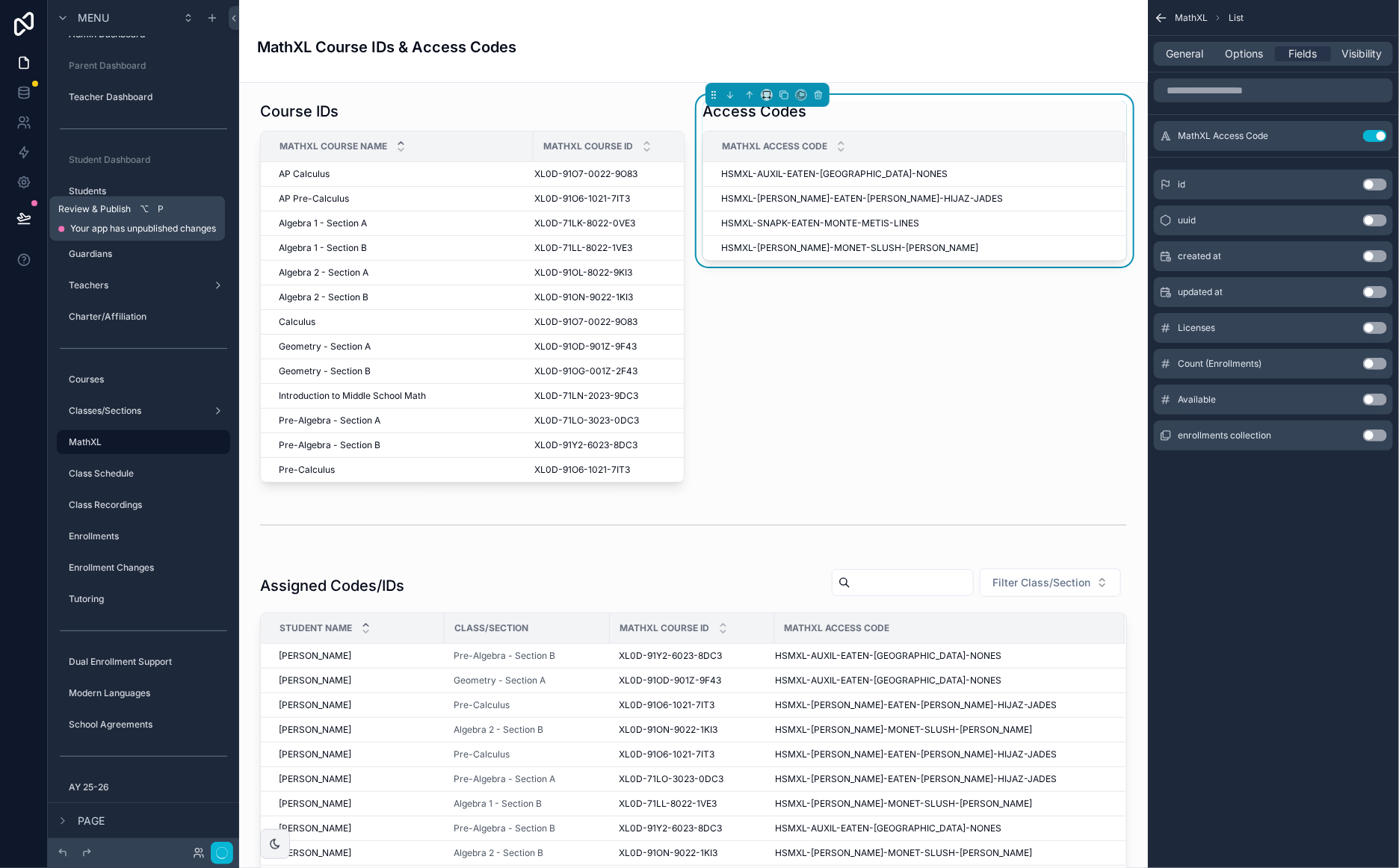
click at [16, 216] on icon at bounding box center [24, 218] width 15 height 15
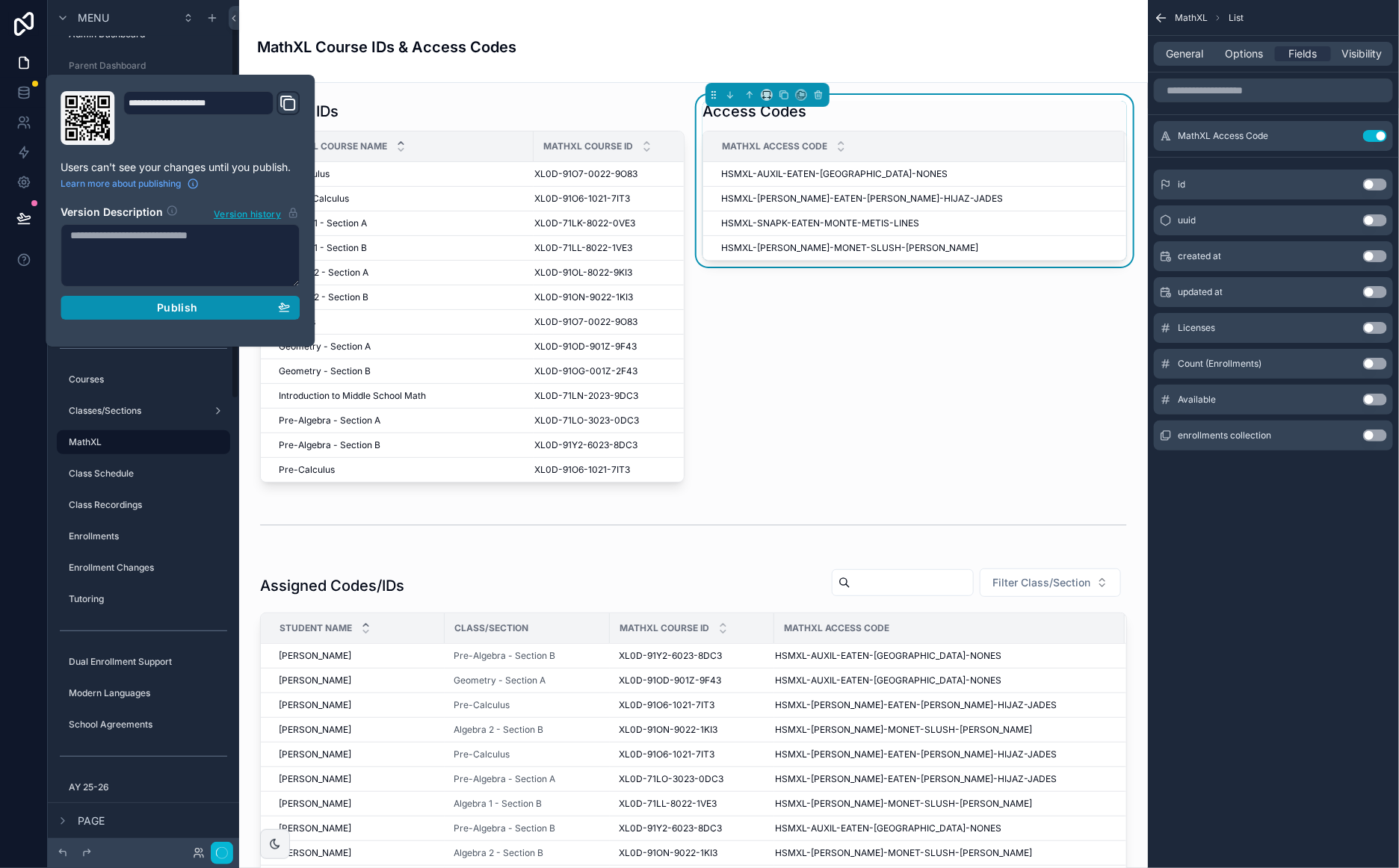
click at [161, 304] on span "Publish" at bounding box center [176, 308] width 40 height 14
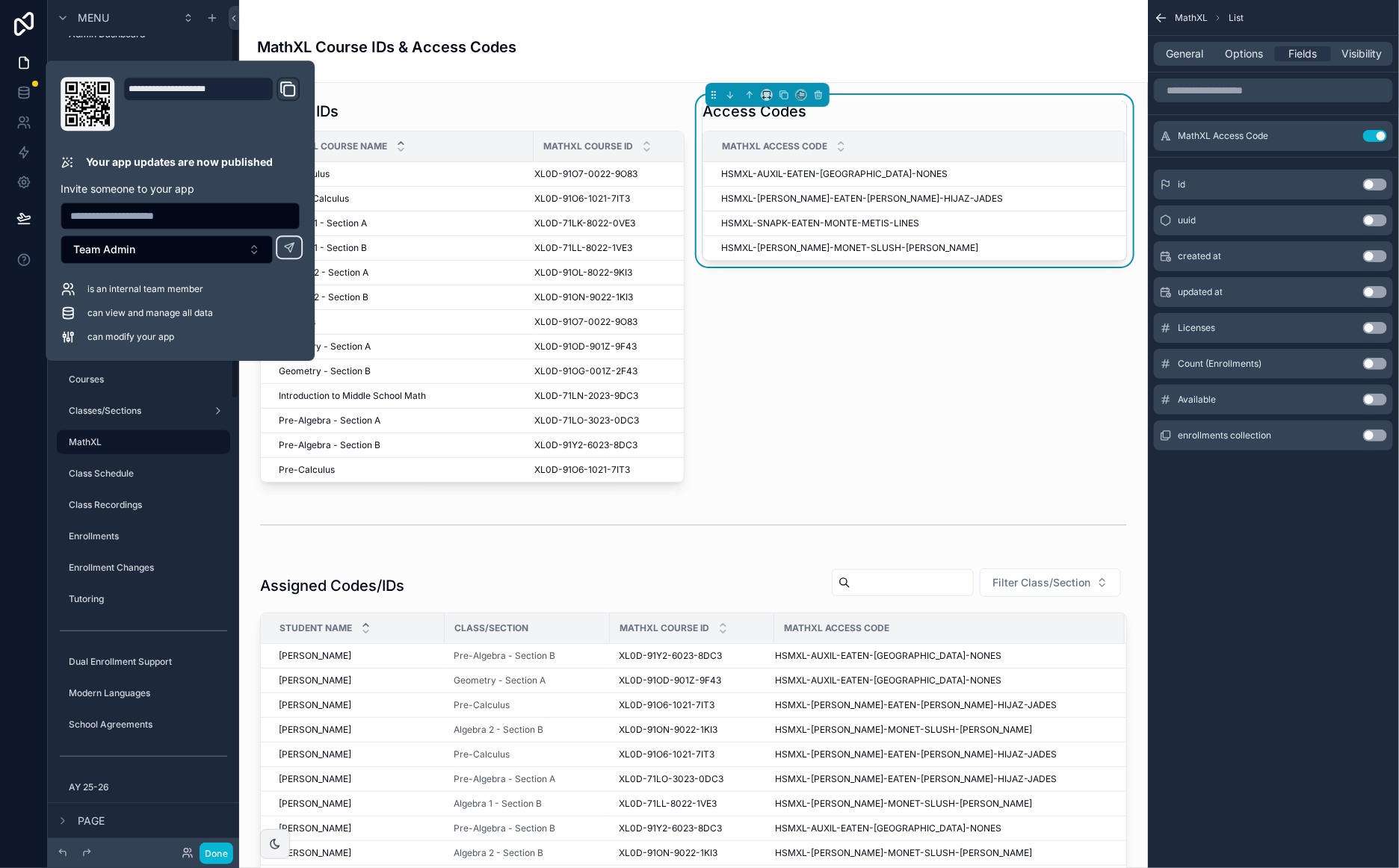
click at [624, 41] on div "MathXL Course IDs & Access Codes" at bounding box center [694, 41] width 872 height 46
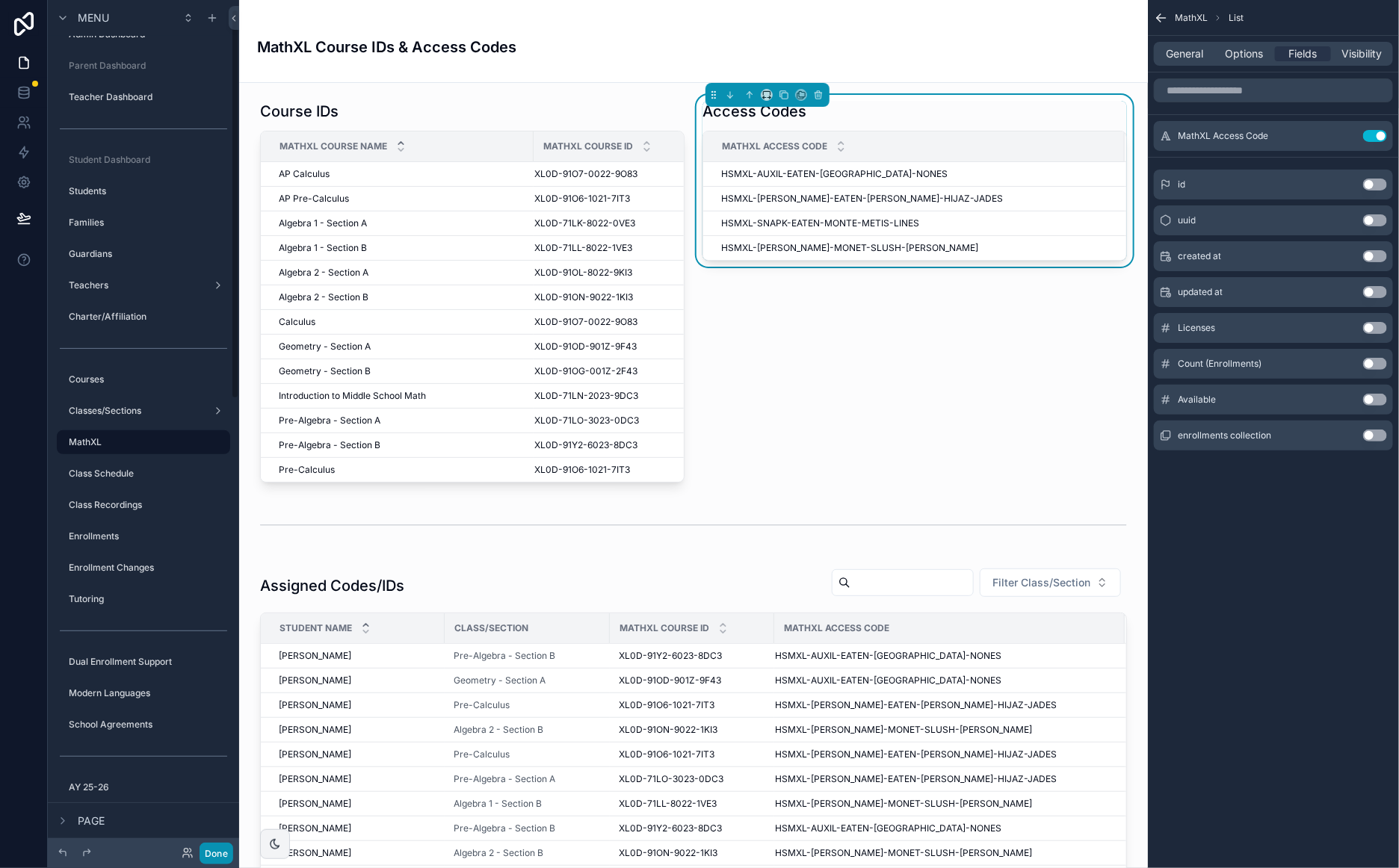
drag, startPoint x: 216, startPoint y: 847, endPoint x: 8, endPoint y: 406, distance: 487.6
click at [216, 847] on button "Done" at bounding box center [216, 853] width 33 height 21
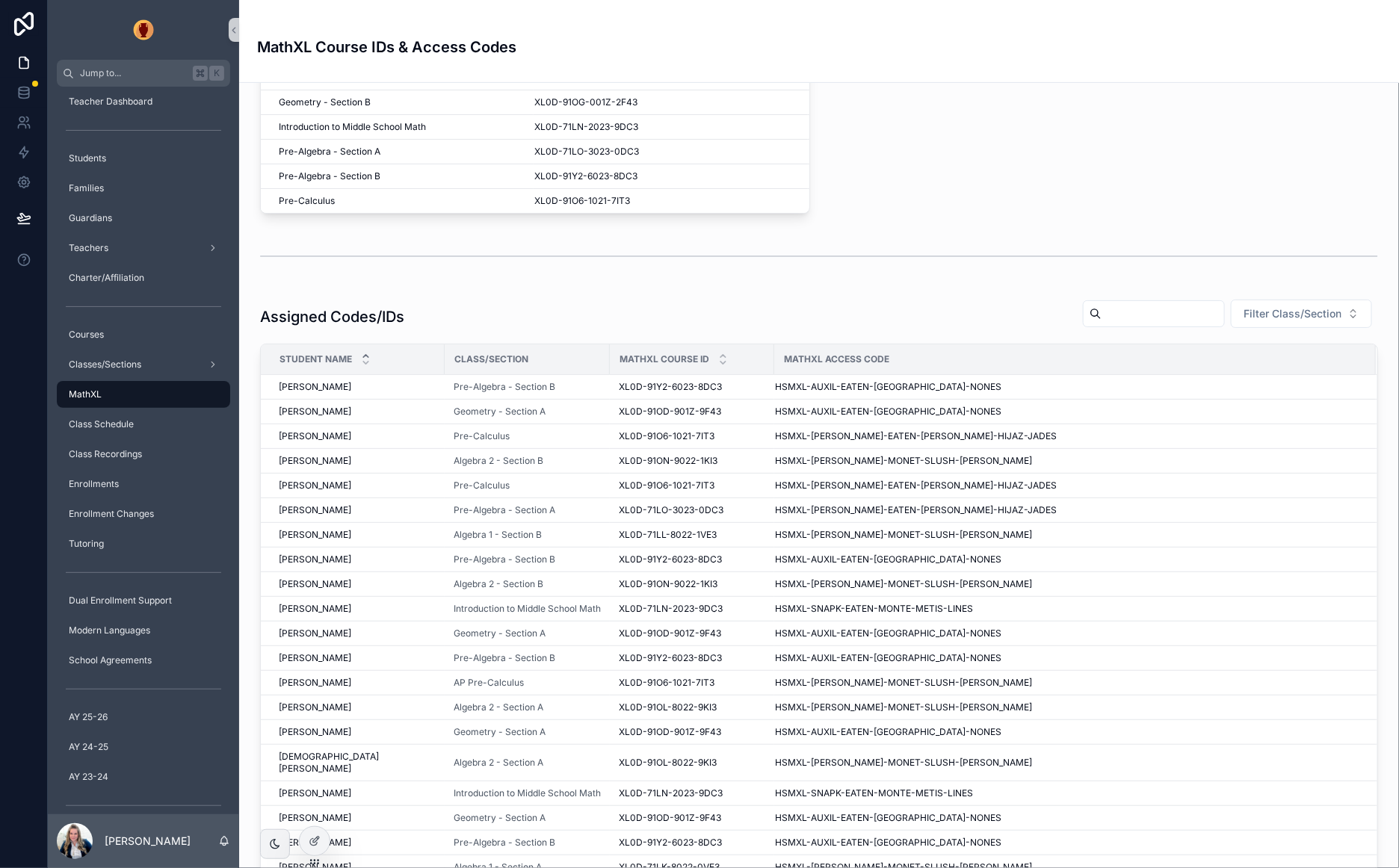
scroll to position [383, 0]
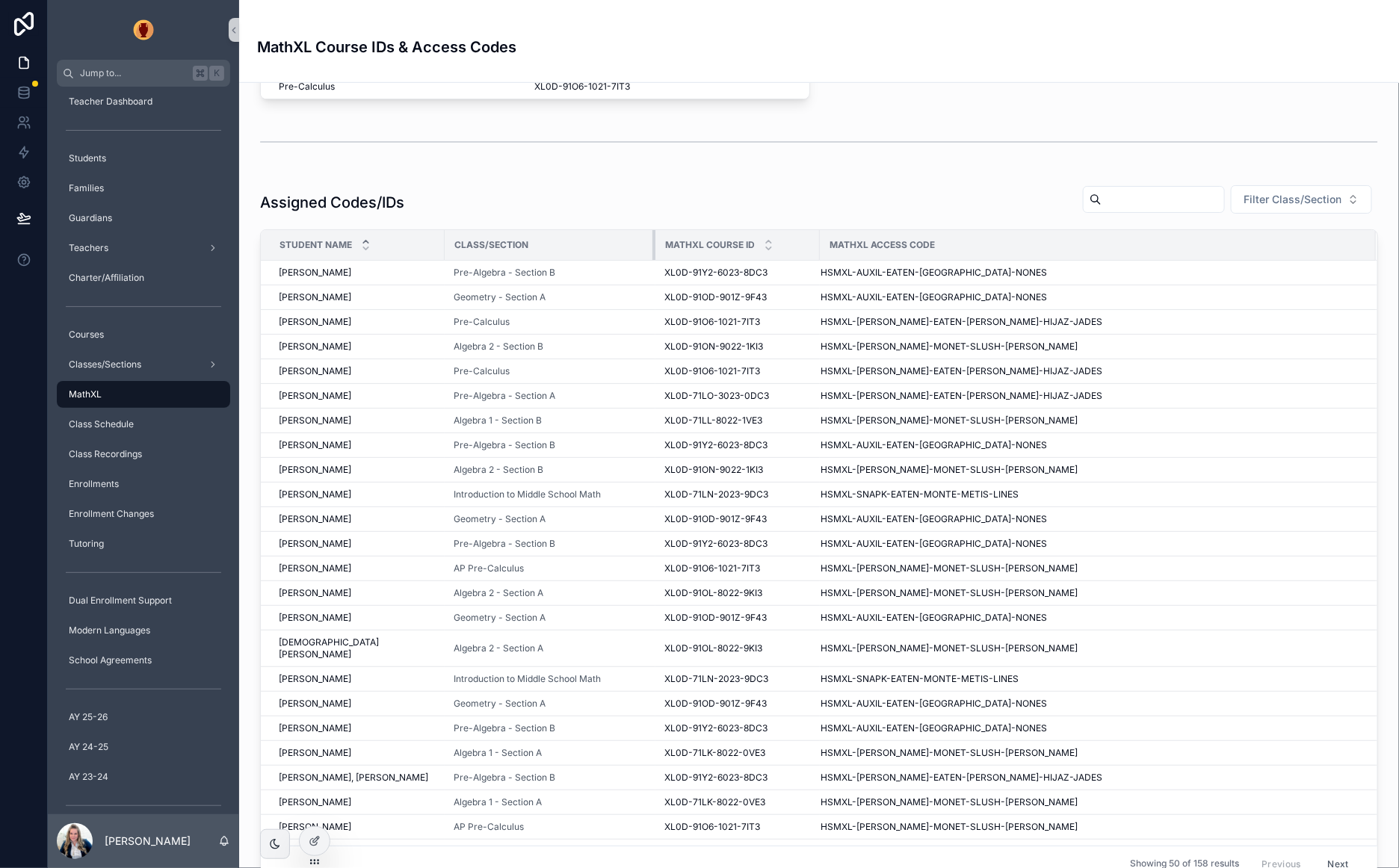
drag, startPoint x: 597, startPoint y: 245, endPoint x: 644, endPoint y: 243, distance: 47.0
click at [644, 243] on tr "Student Name Class/Section MathXL Course ID MathXL Access Code" at bounding box center [819, 245] width 1116 height 31
click at [1264, 206] on span "Filter Class/Section" at bounding box center [1292, 199] width 98 height 15
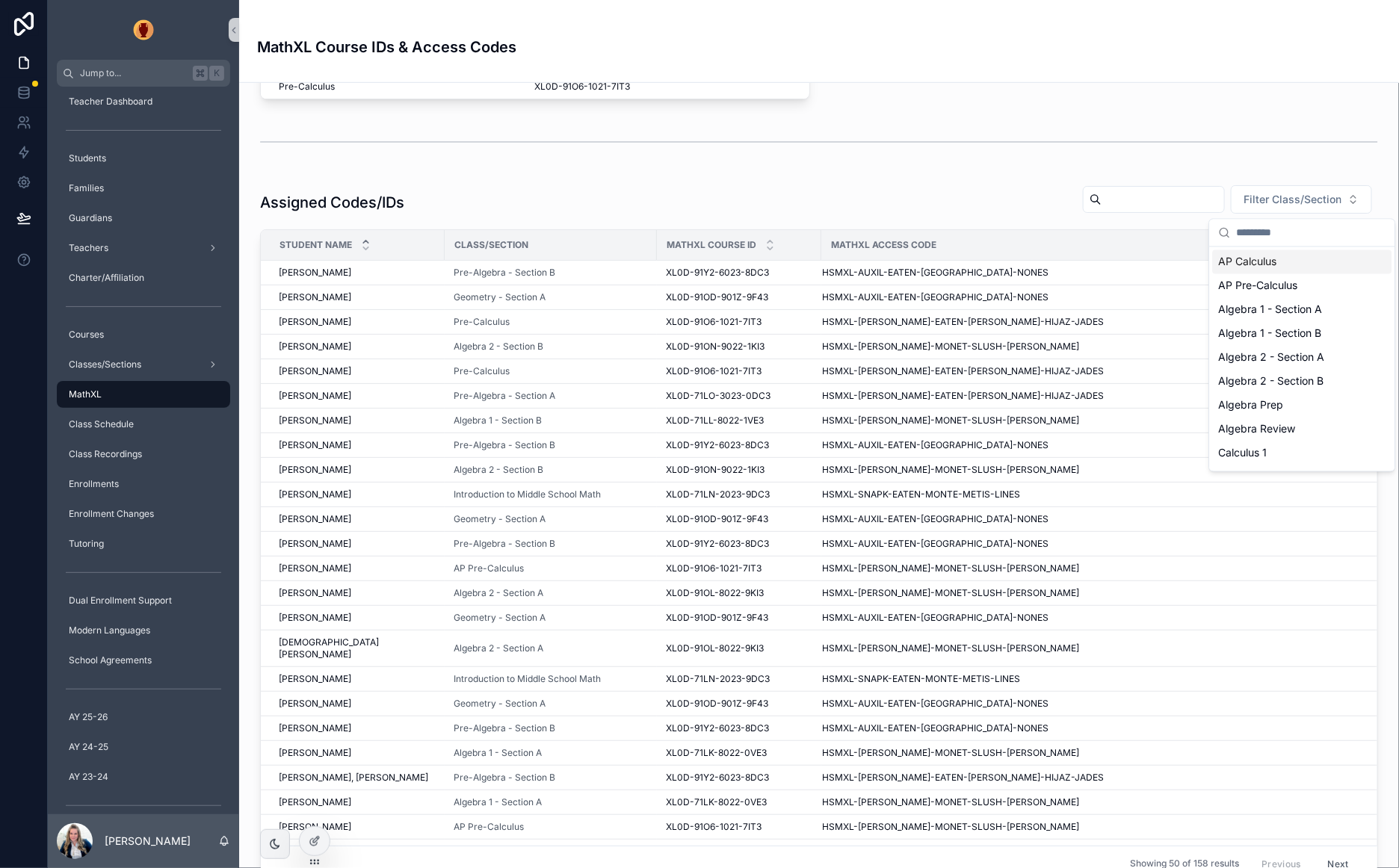
click at [1276, 159] on div "scrollable content" at bounding box center [819, 142] width 1118 height 37
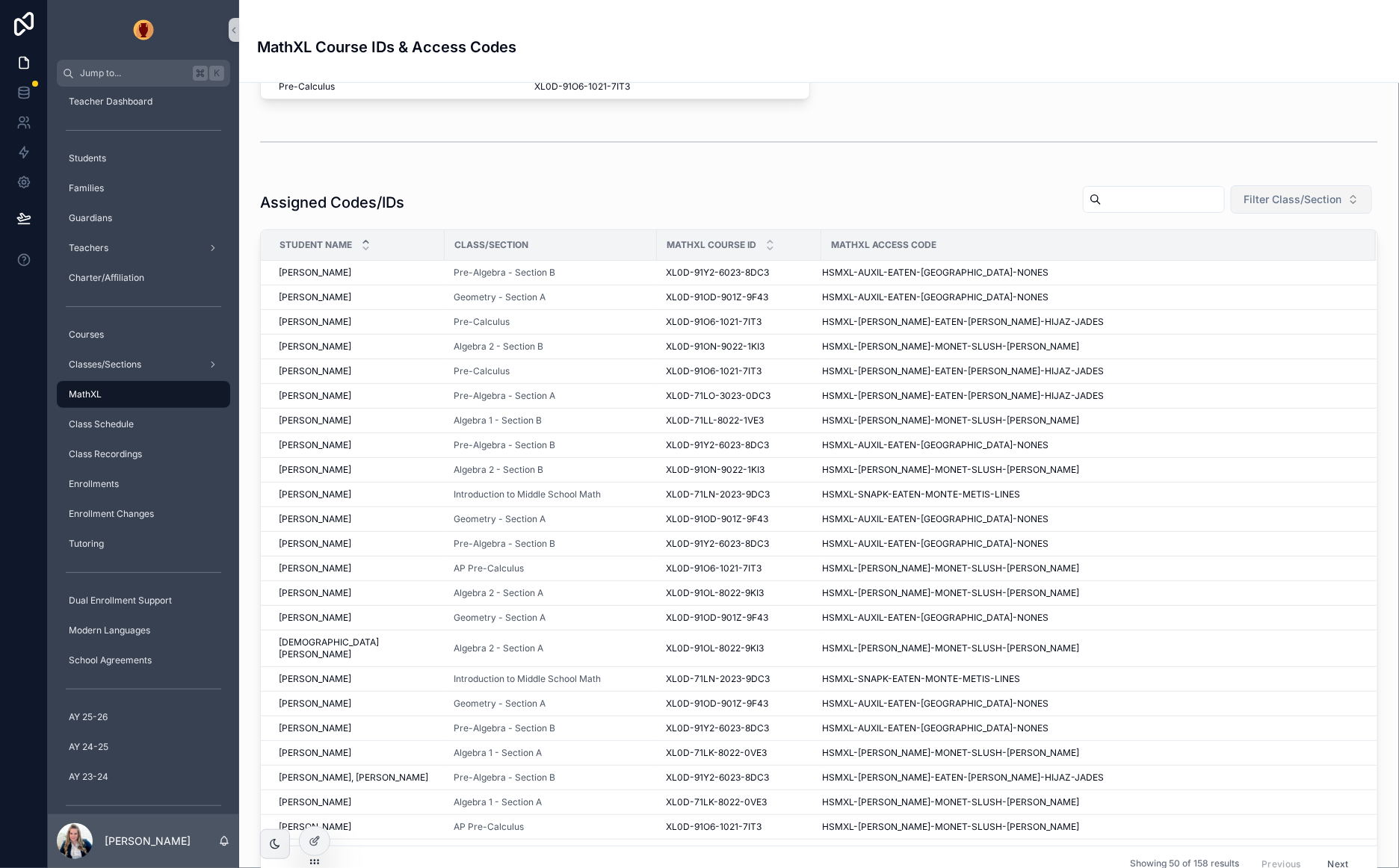
click at [1277, 198] on span "Filter Class/Section" at bounding box center [1292, 199] width 98 height 15
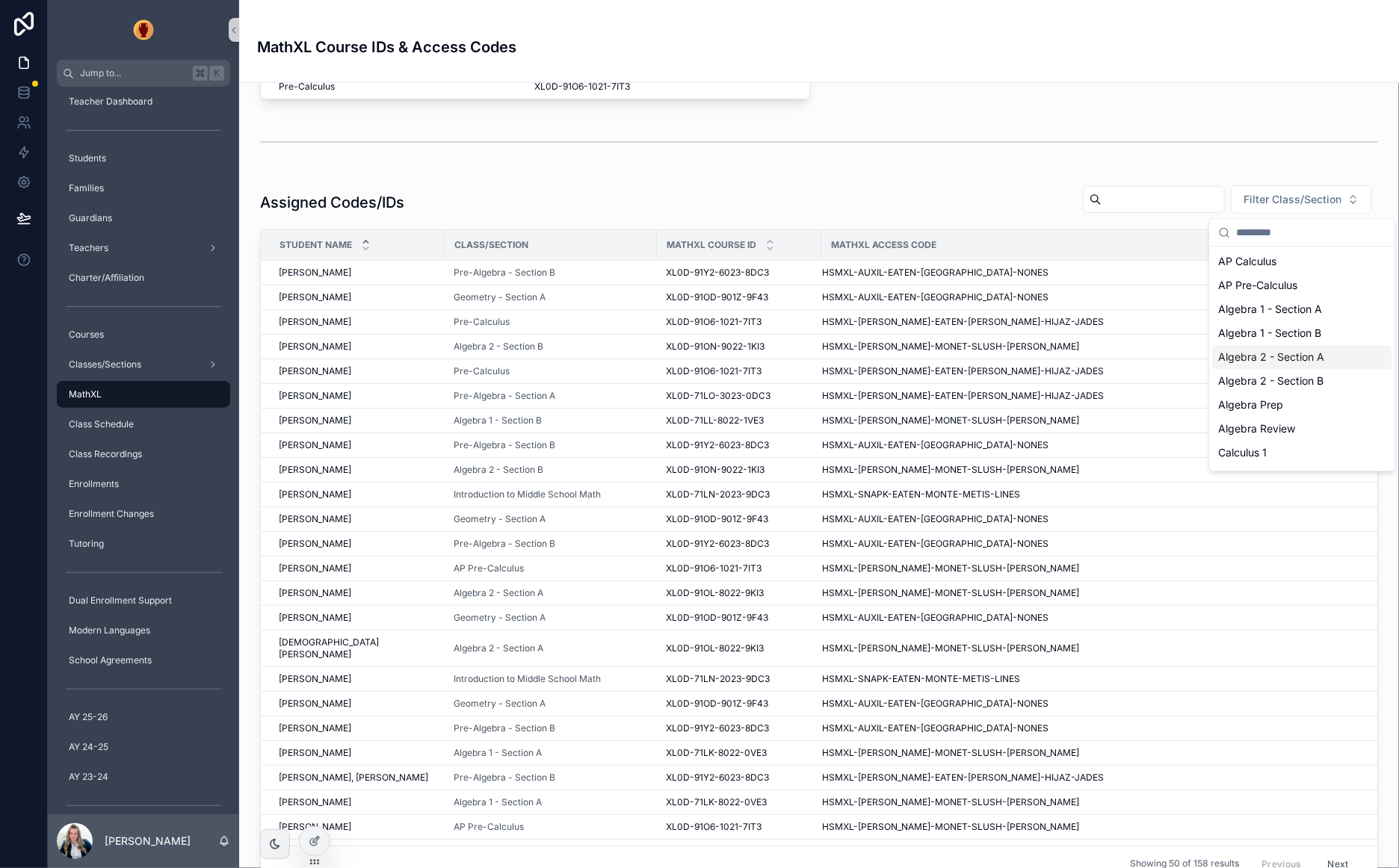
click at [1256, 359] on span "Algebra 2 - Section A" at bounding box center [1271, 358] width 107 height 15
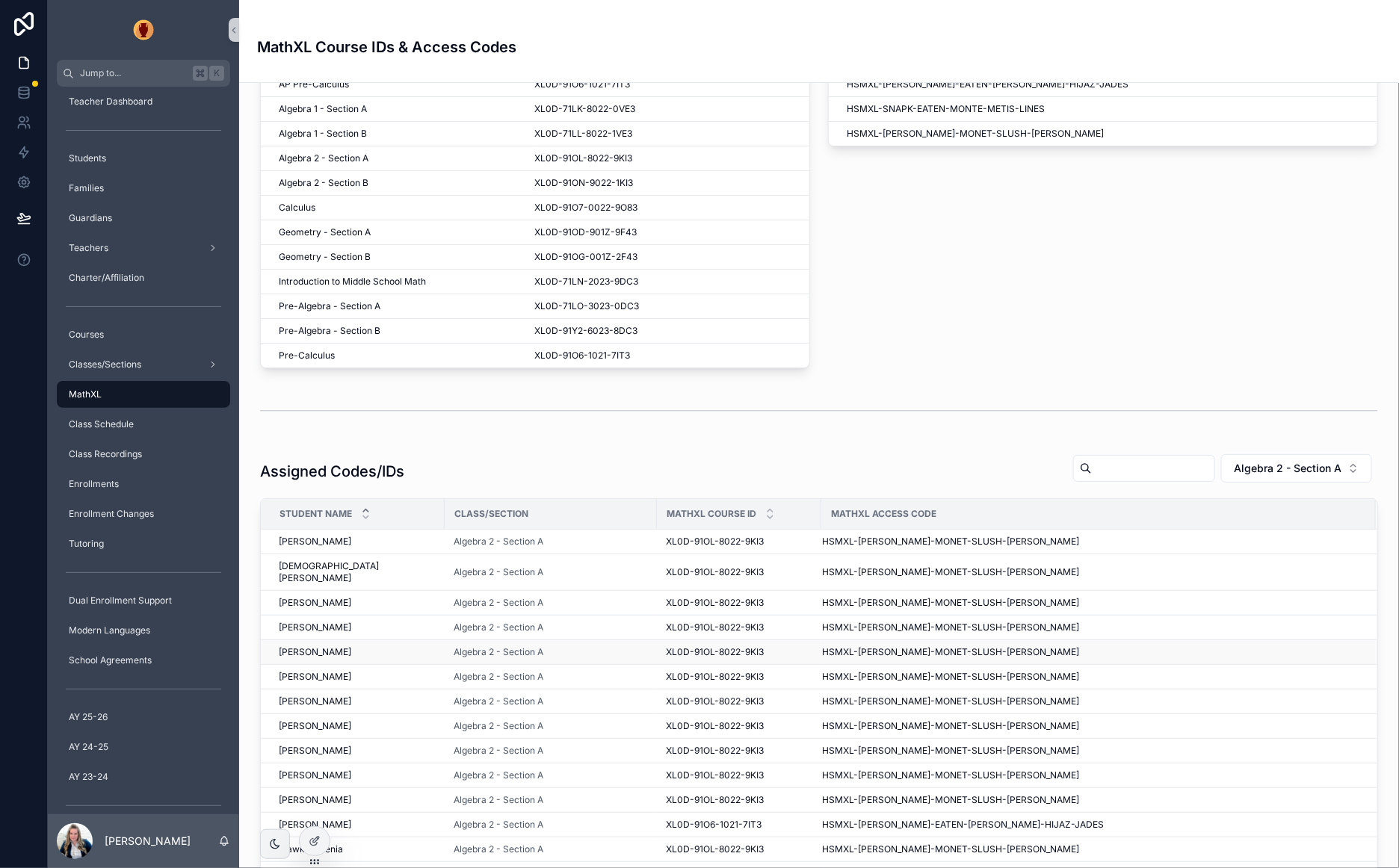
scroll to position [241, 0]
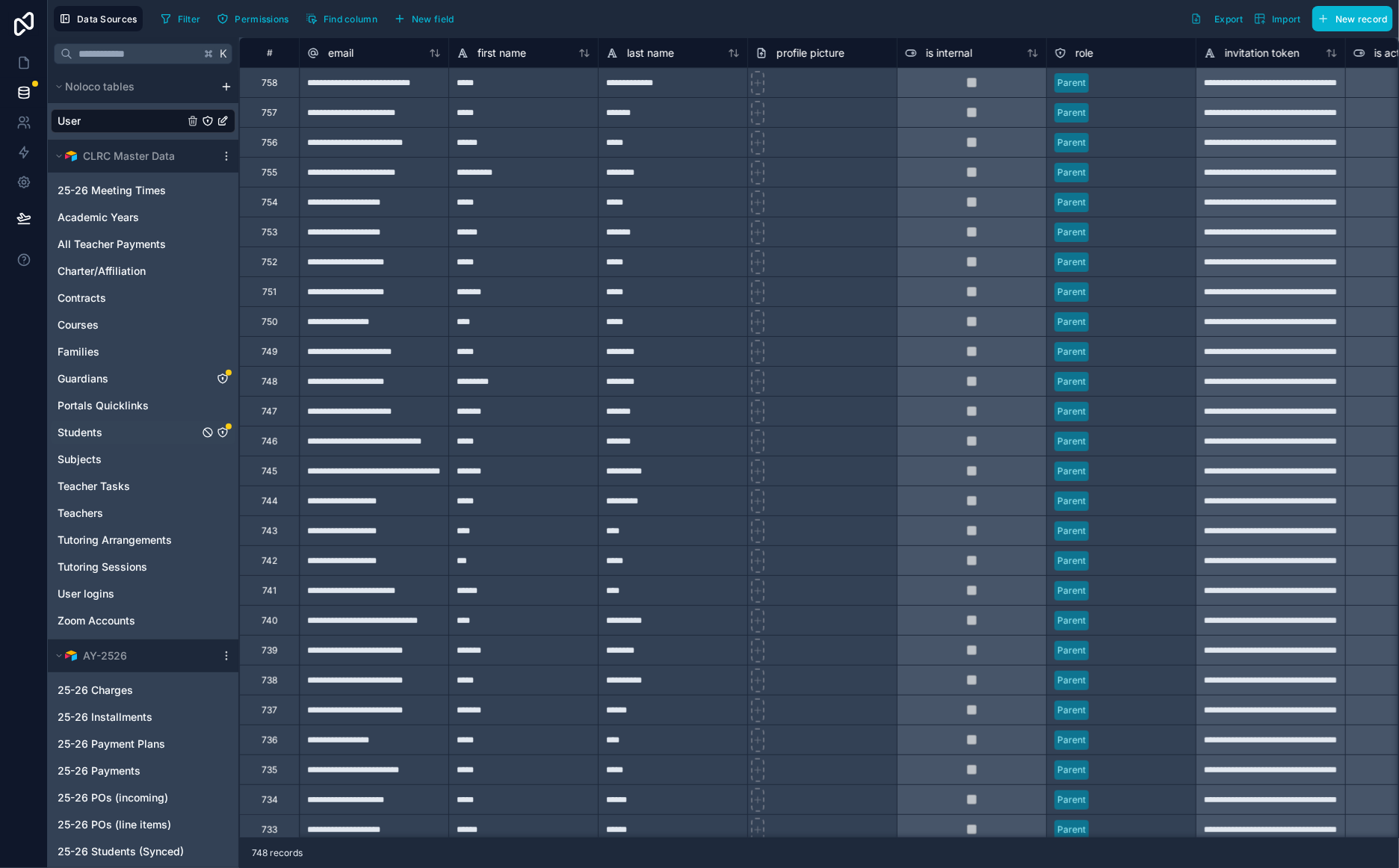
click at [225, 431] on icon "Students" at bounding box center [222, 433] width 12 height 12
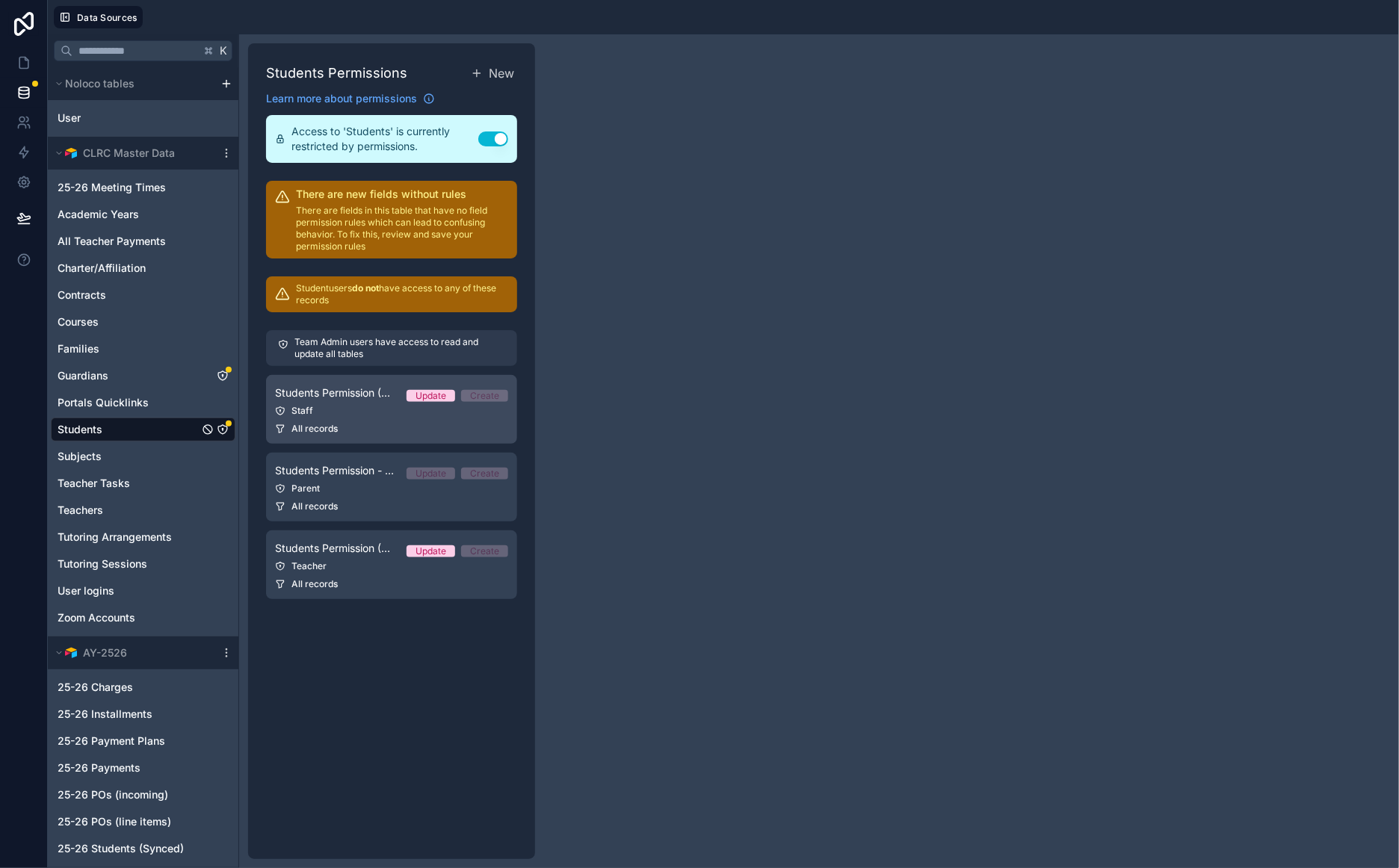
drag, startPoint x: 400, startPoint y: 417, endPoint x: 389, endPoint y: 428, distance: 15.6
click at [400, 417] on link "Students Permission (Staff) Update Create Staff All records" at bounding box center [391, 409] width 251 height 69
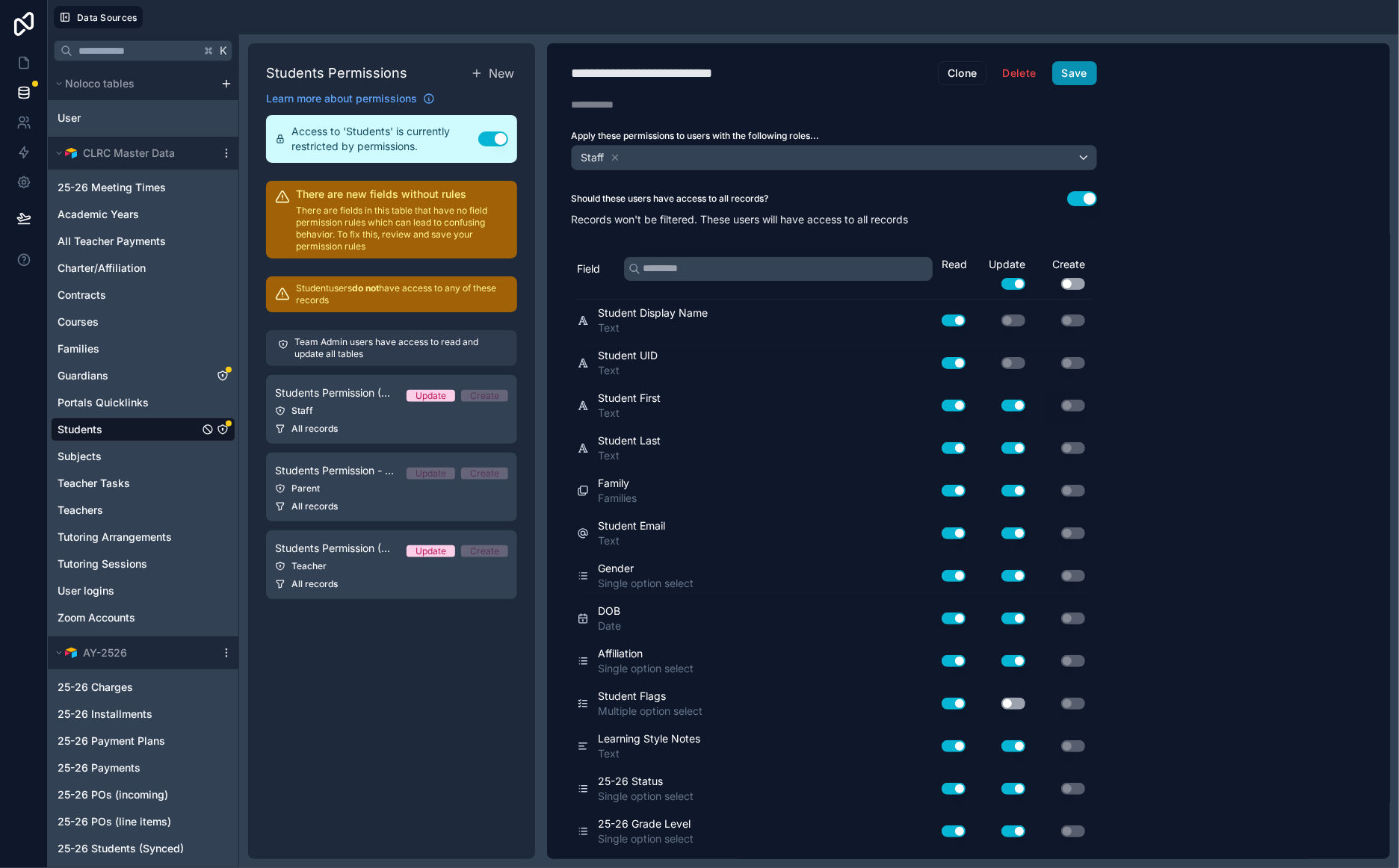
drag, startPoint x: 1061, startPoint y: 65, endPoint x: 1005, endPoint y: 131, distance: 86.6
click at [1061, 65] on button "Save" at bounding box center [1074, 73] width 45 height 24
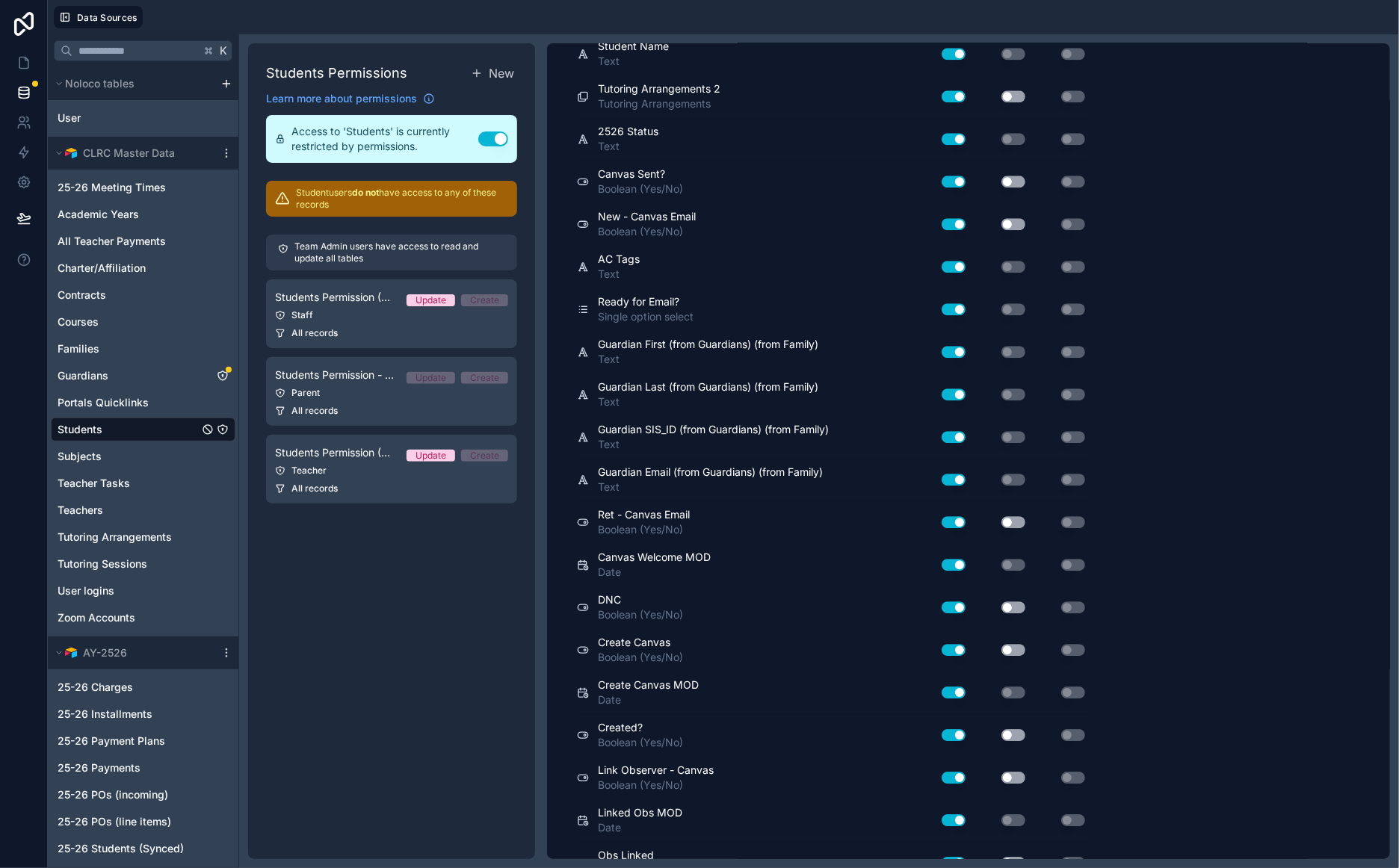
scroll to position [2515, 0]
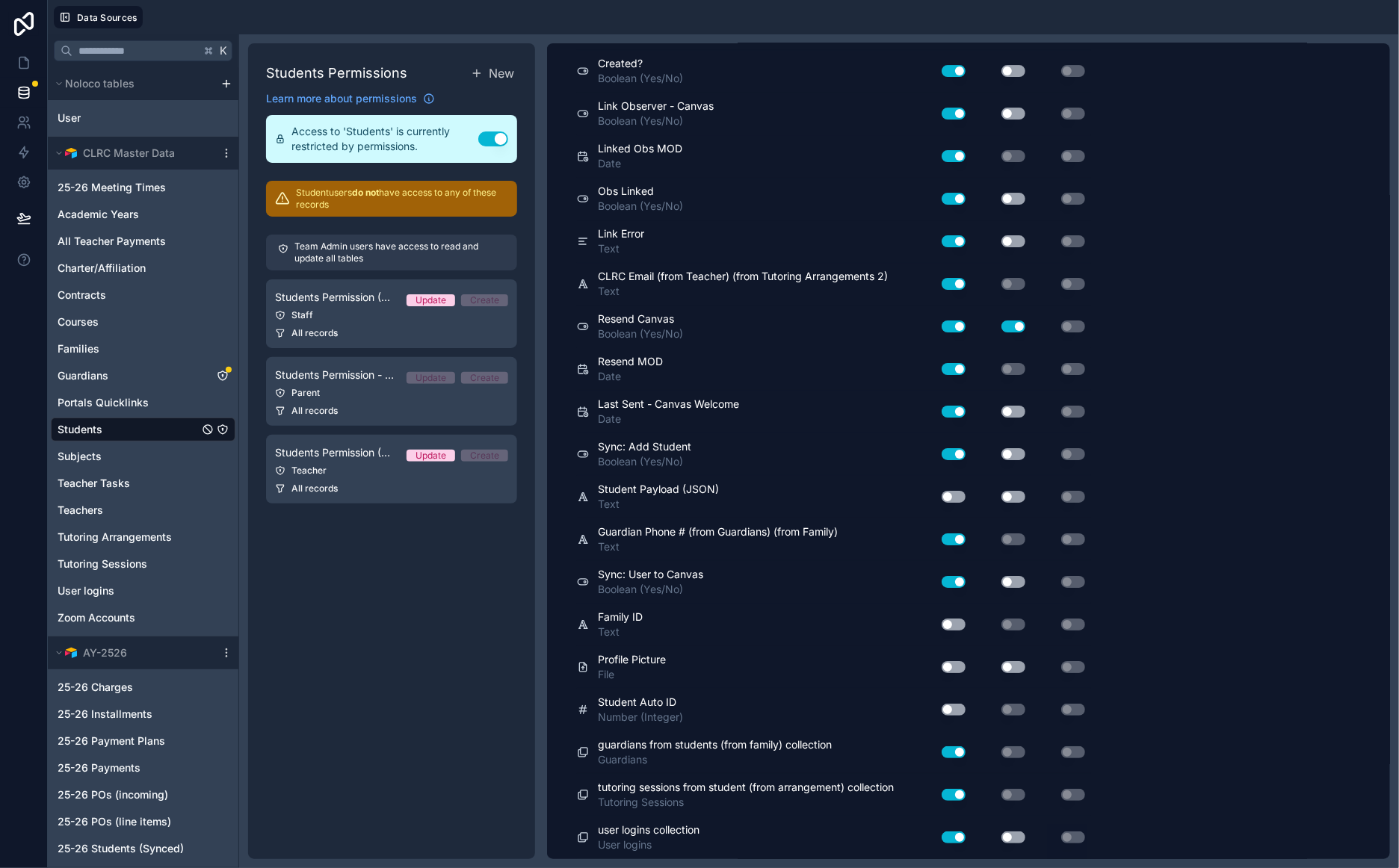
drag, startPoint x: 958, startPoint y: 622, endPoint x: 957, endPoint y: 638, distance: 16.0
click at [958, 622] on button "Use setting" at bounding box center [953, 624] width 24 height 12
click at [954, 668] on button "Use setting" at bounding box center [953, 667] width 24 height 12
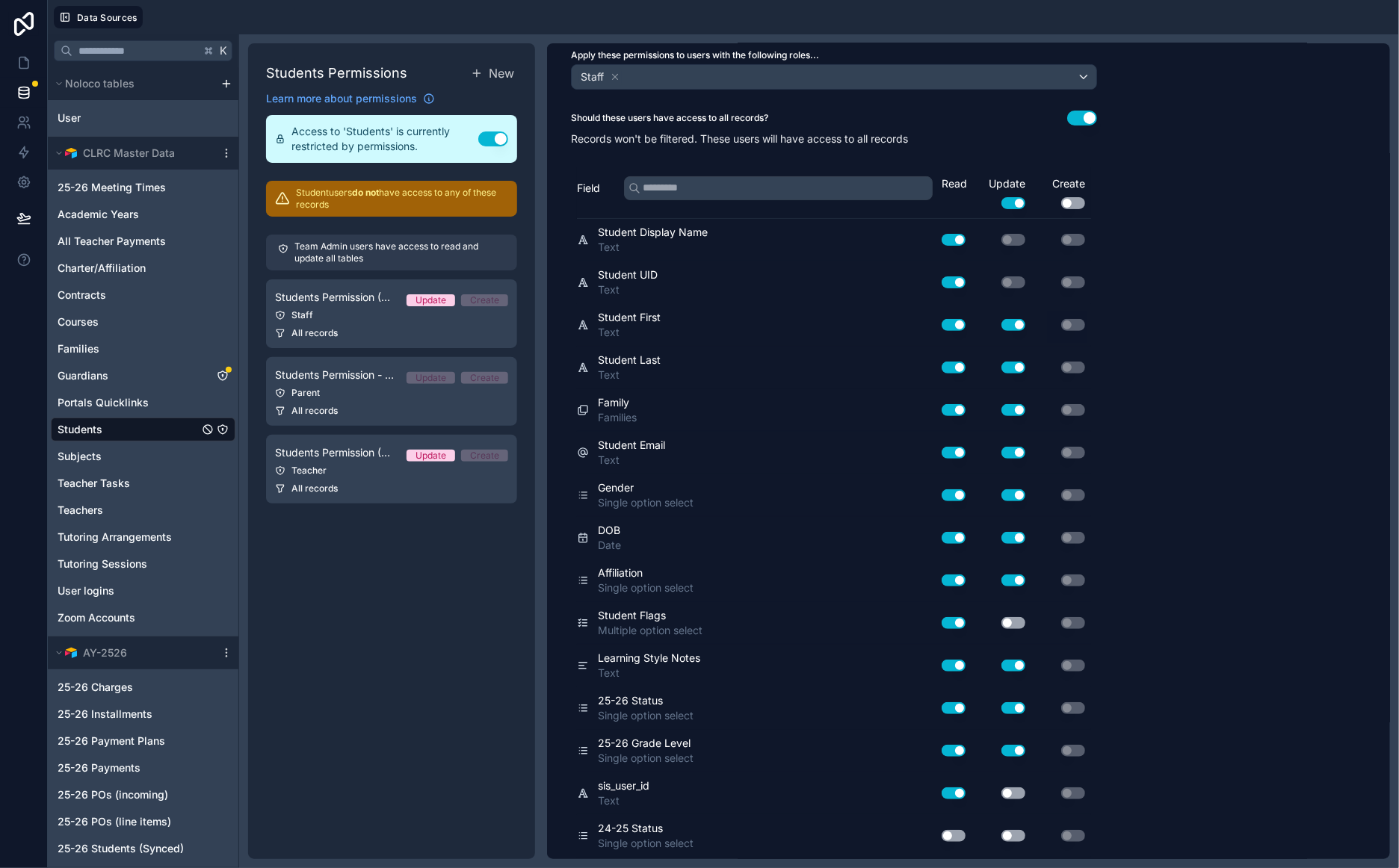
scroll to position [0, 0]
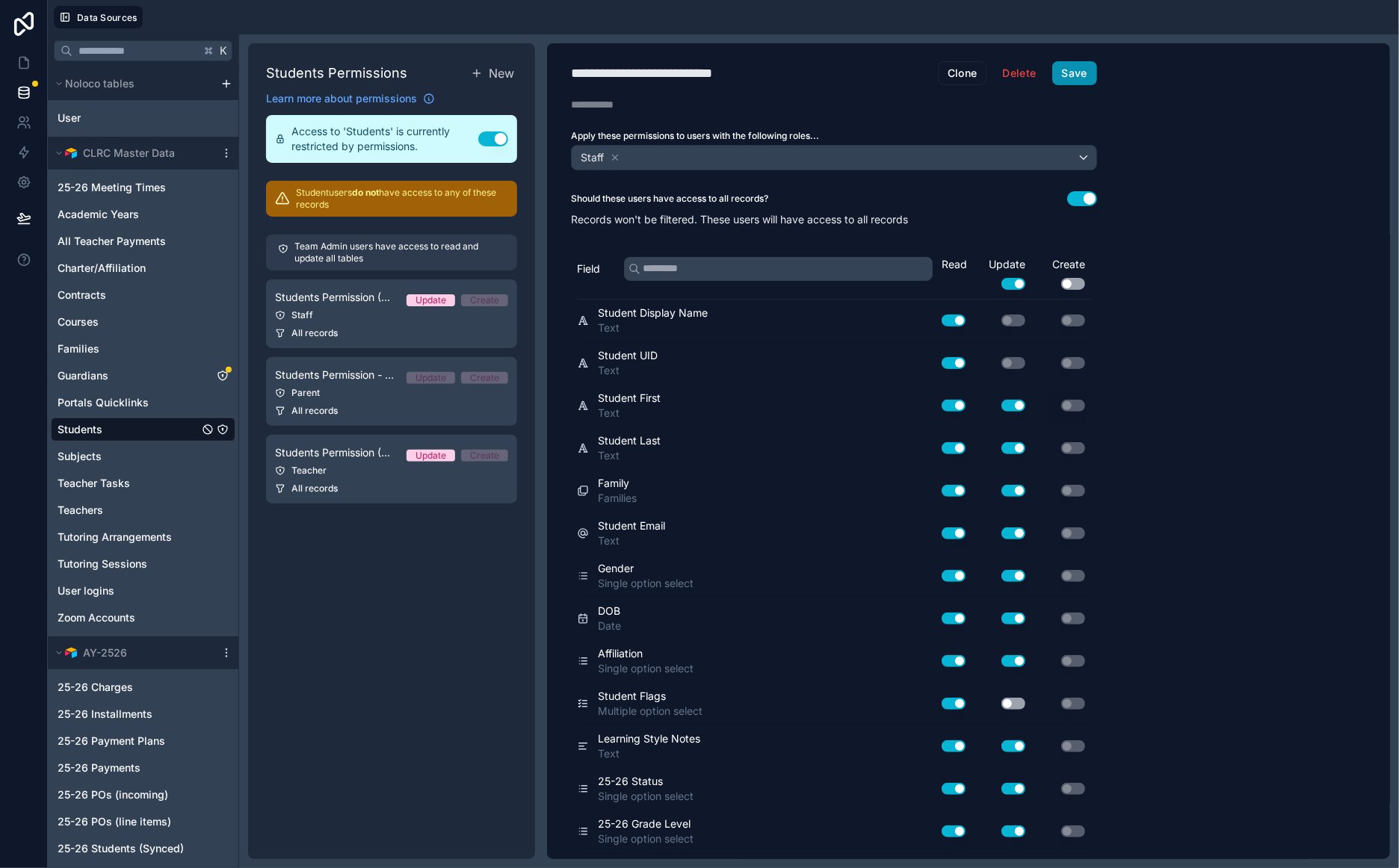
click at [1084, 68] on button "Save" at bounding box center [1074, 73] width 45 height 24
click at [227, 373] on icon "Guardians" at bounding box center [222, 376] width 9 height 9
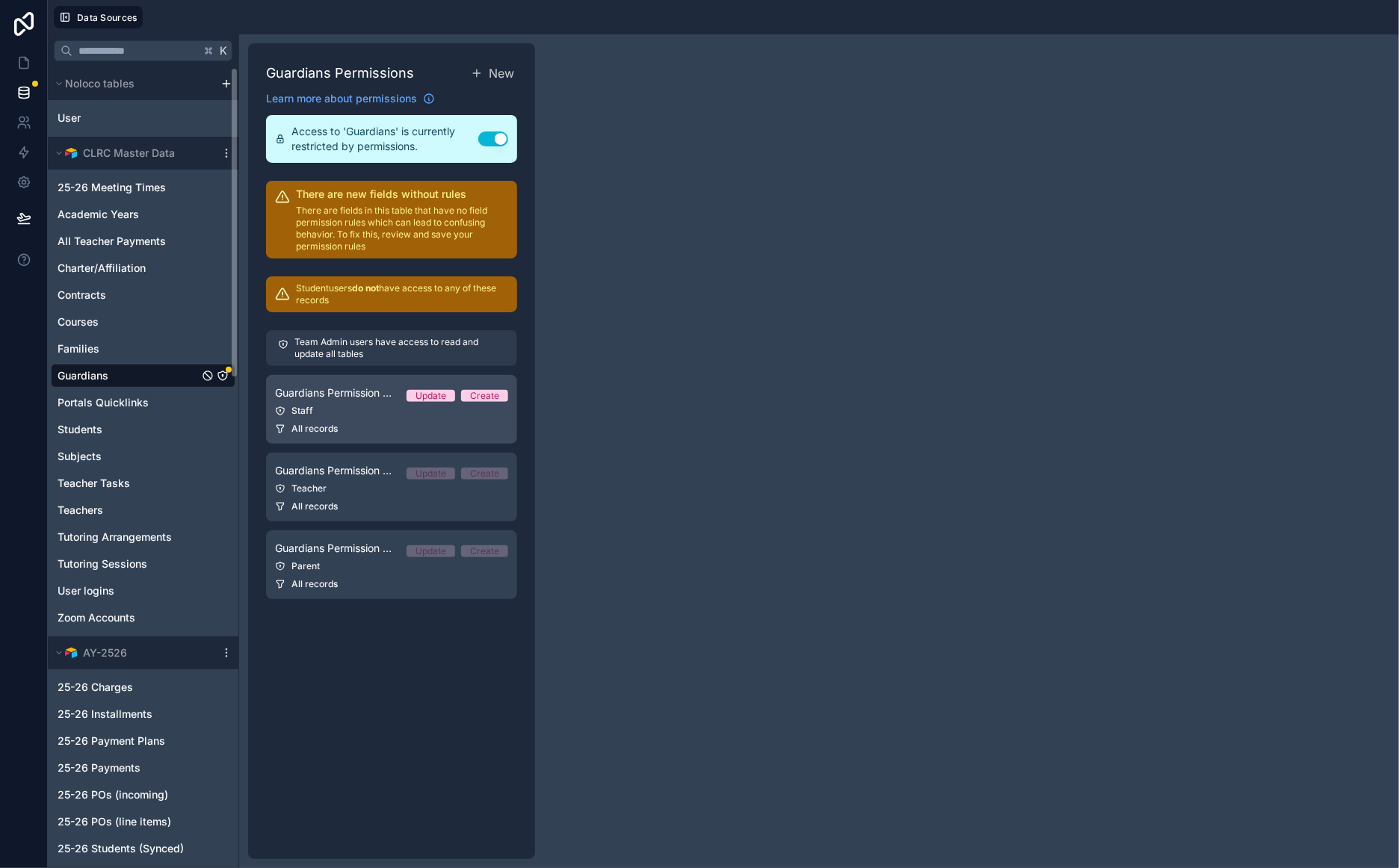
click at [383, 406] on div "Staff" at bounding box center [392, 411] width 233 height 12
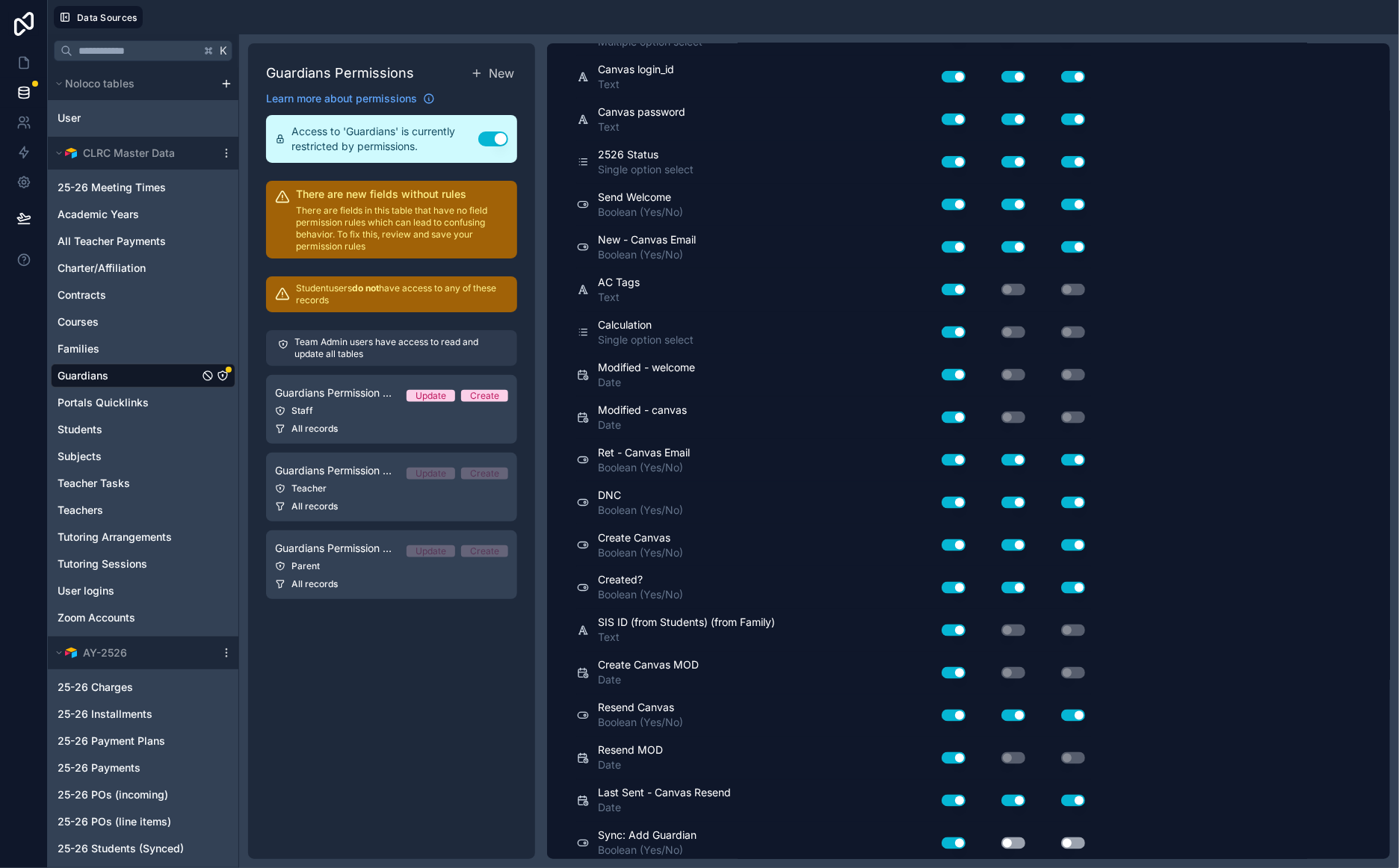
scroll to position [1319, 0]
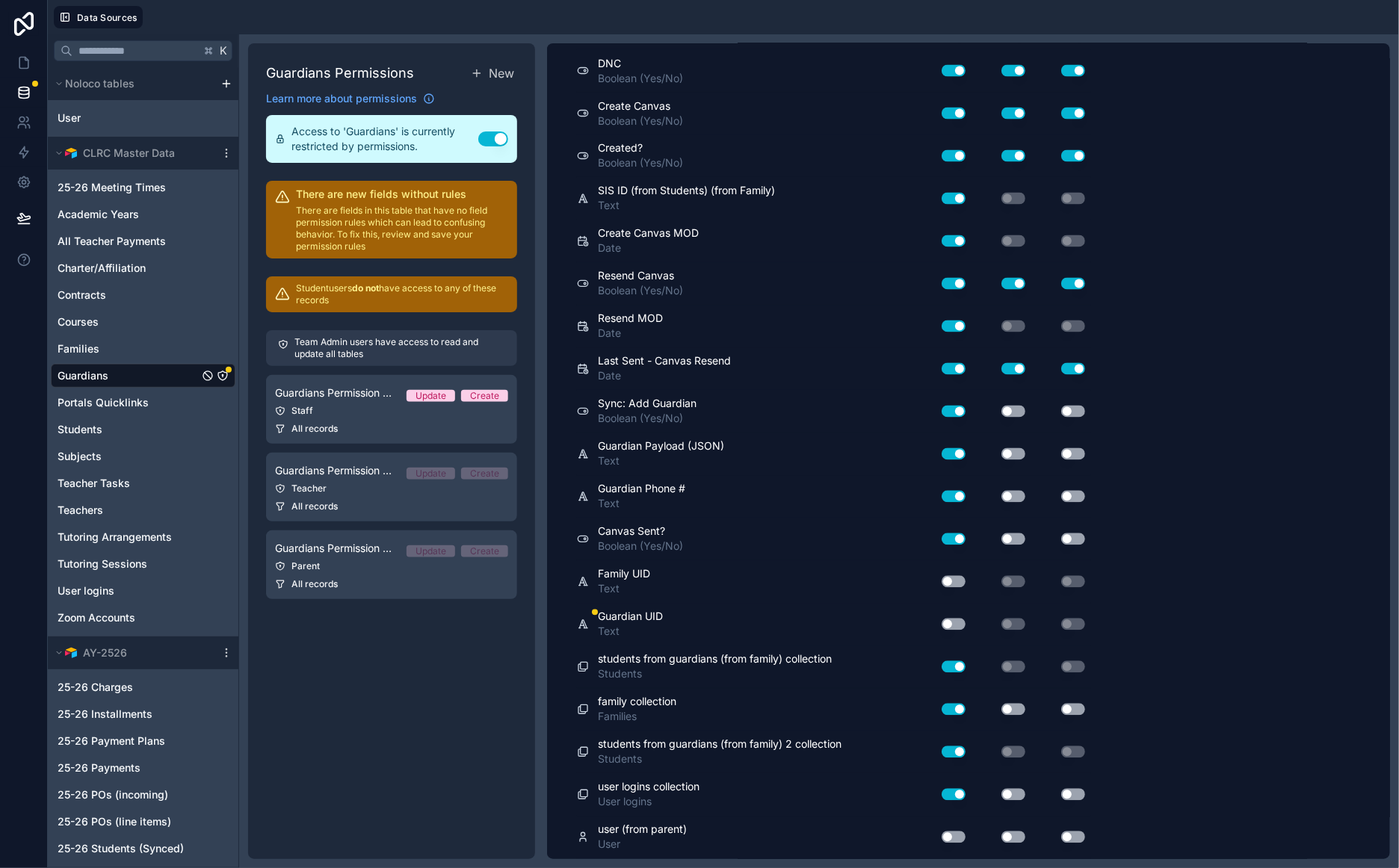
click at [952, 624] on button "Use setting" at bounding box center [953, 624] width 24 height 12
click at [953, 589] on div "Use setting" at bounding box center [947, 582] width 48 height 24
click at [956, 579] on button "Use setting" at bounding box center [953, 582] width 24 height 12
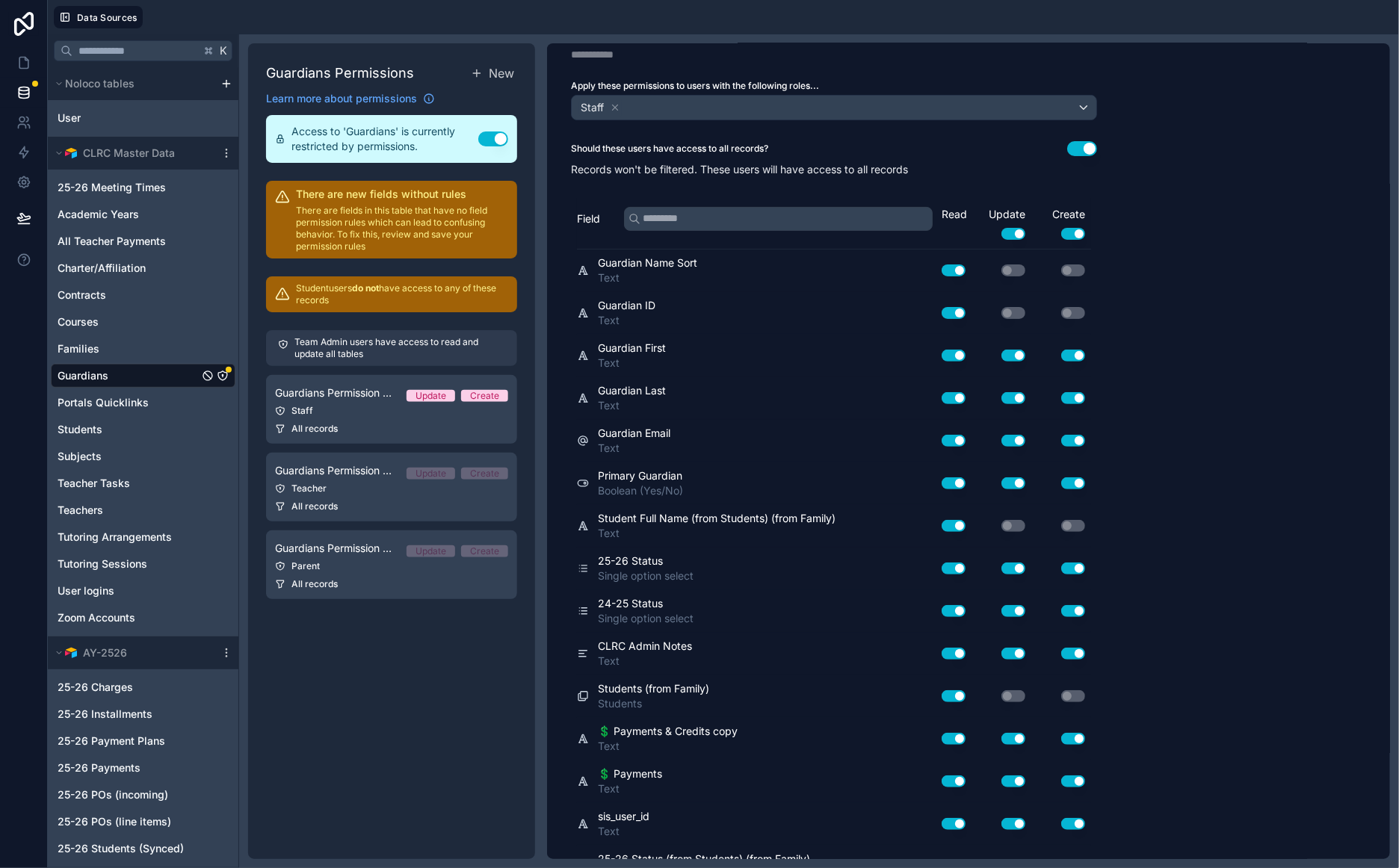
scroll to position [0, 0]
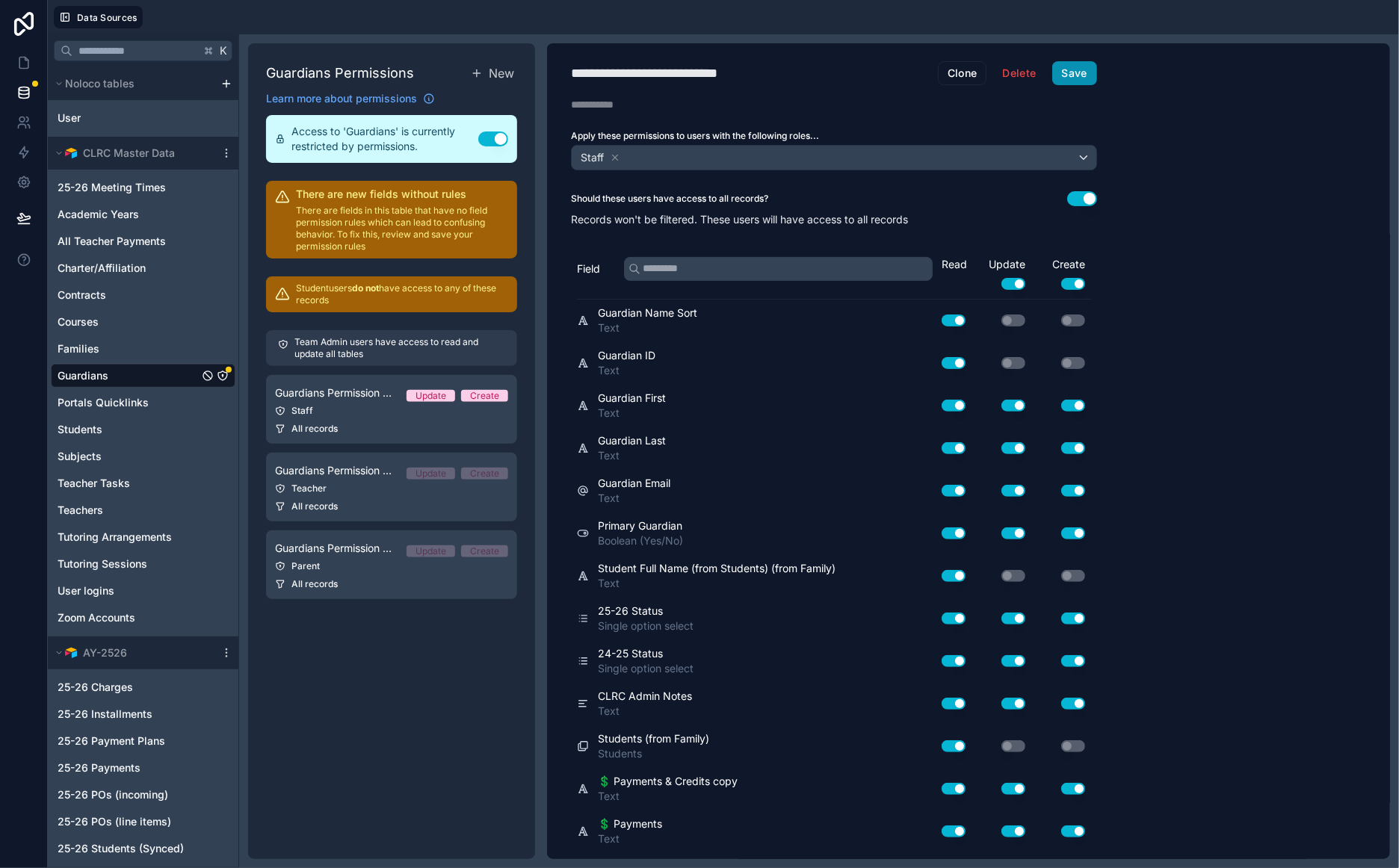
click at [1069, 78] on button "Save" at bounding box center [1074, 73] width 45 height 24
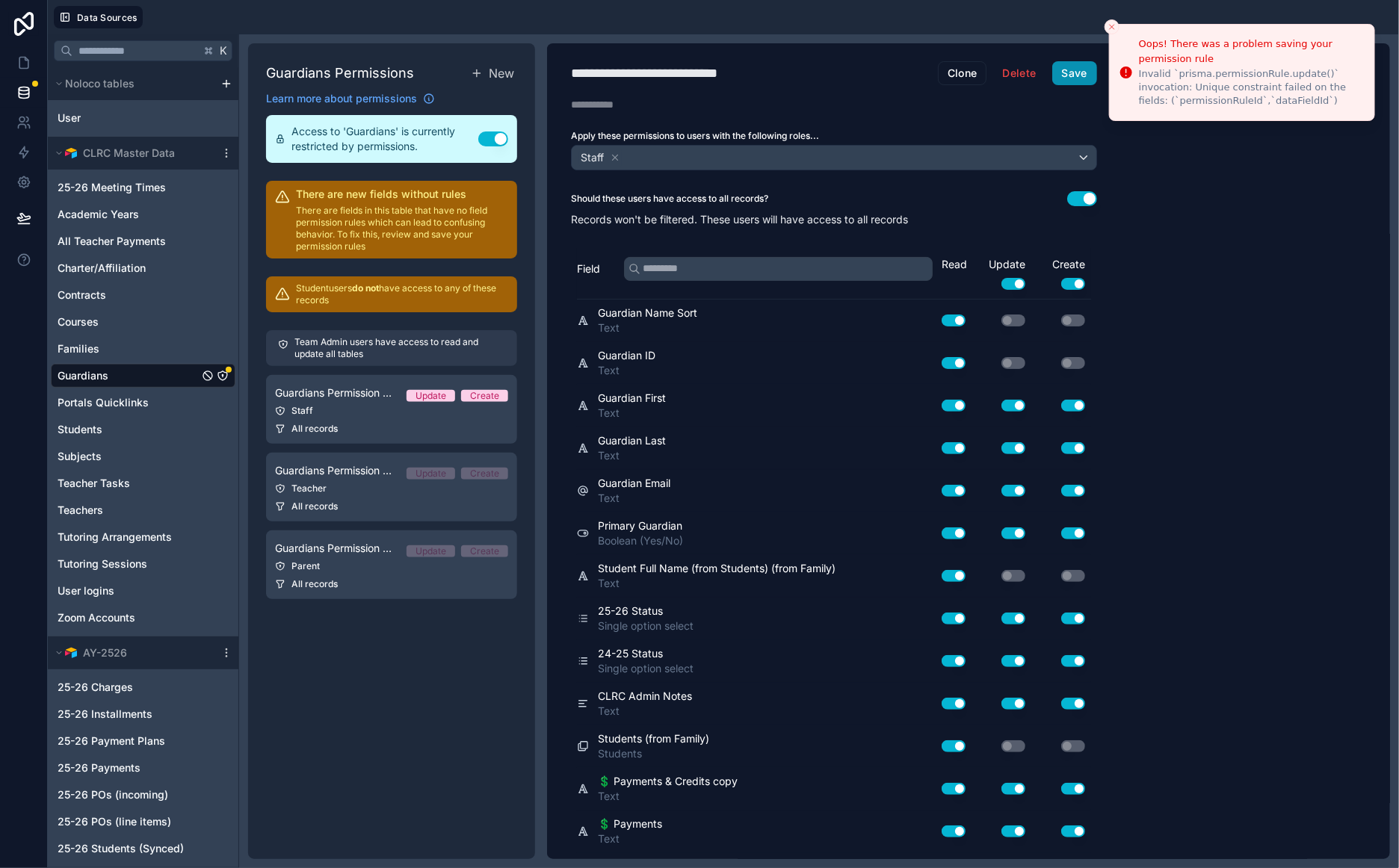
click at [1081, 65] on button "Save" at bounding box center [1074, 73] width 45 height 24
click at [1240, 211] on div "**********" at bounding box center [968, 451] width 843 height 816
click at [118, 377] on div "Guardians" at bounding box center [143, 376] width 185 height 24
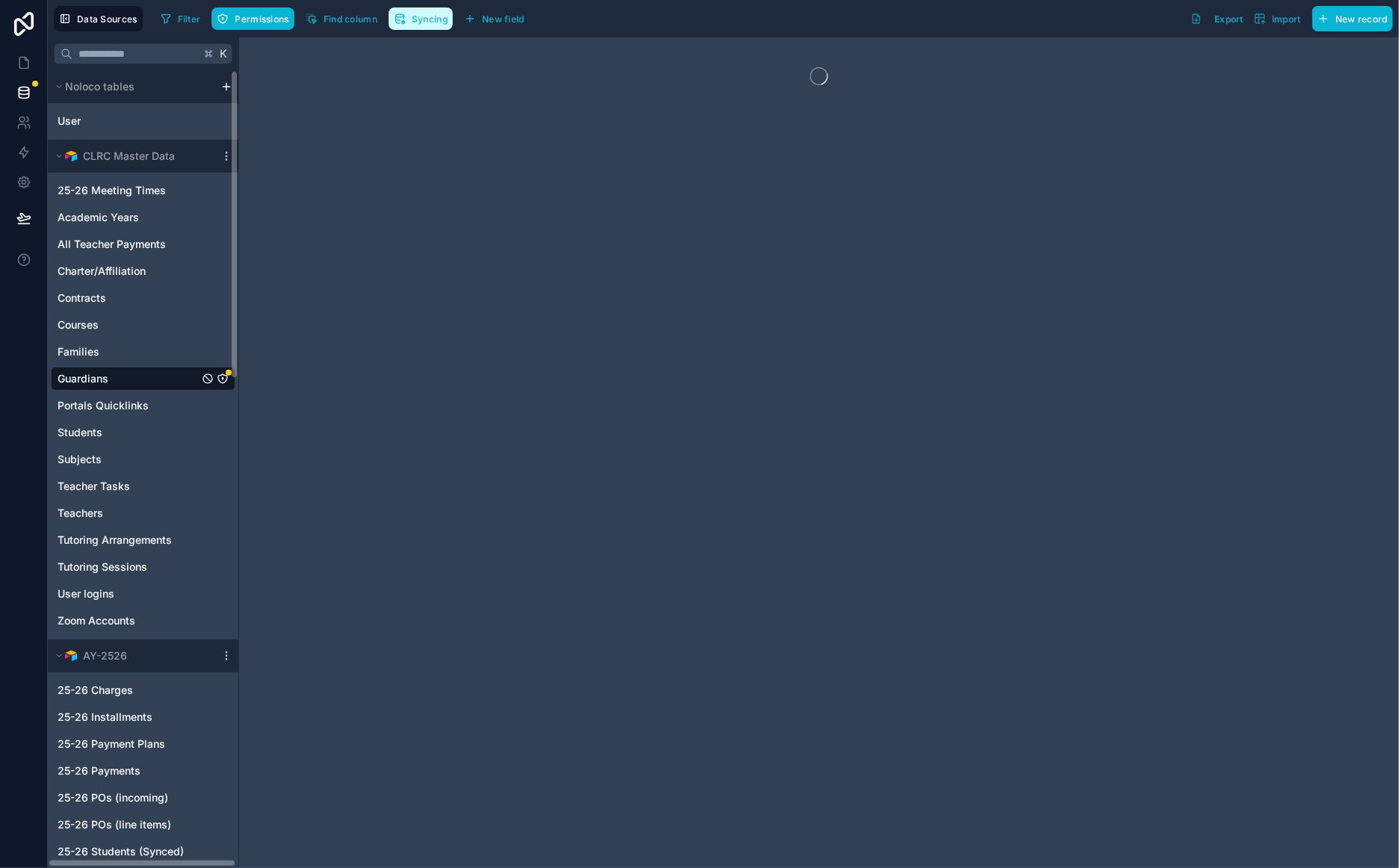
click at [428, 19] on span "Syncing" at bounding box center [429, 19] width 36 height 11
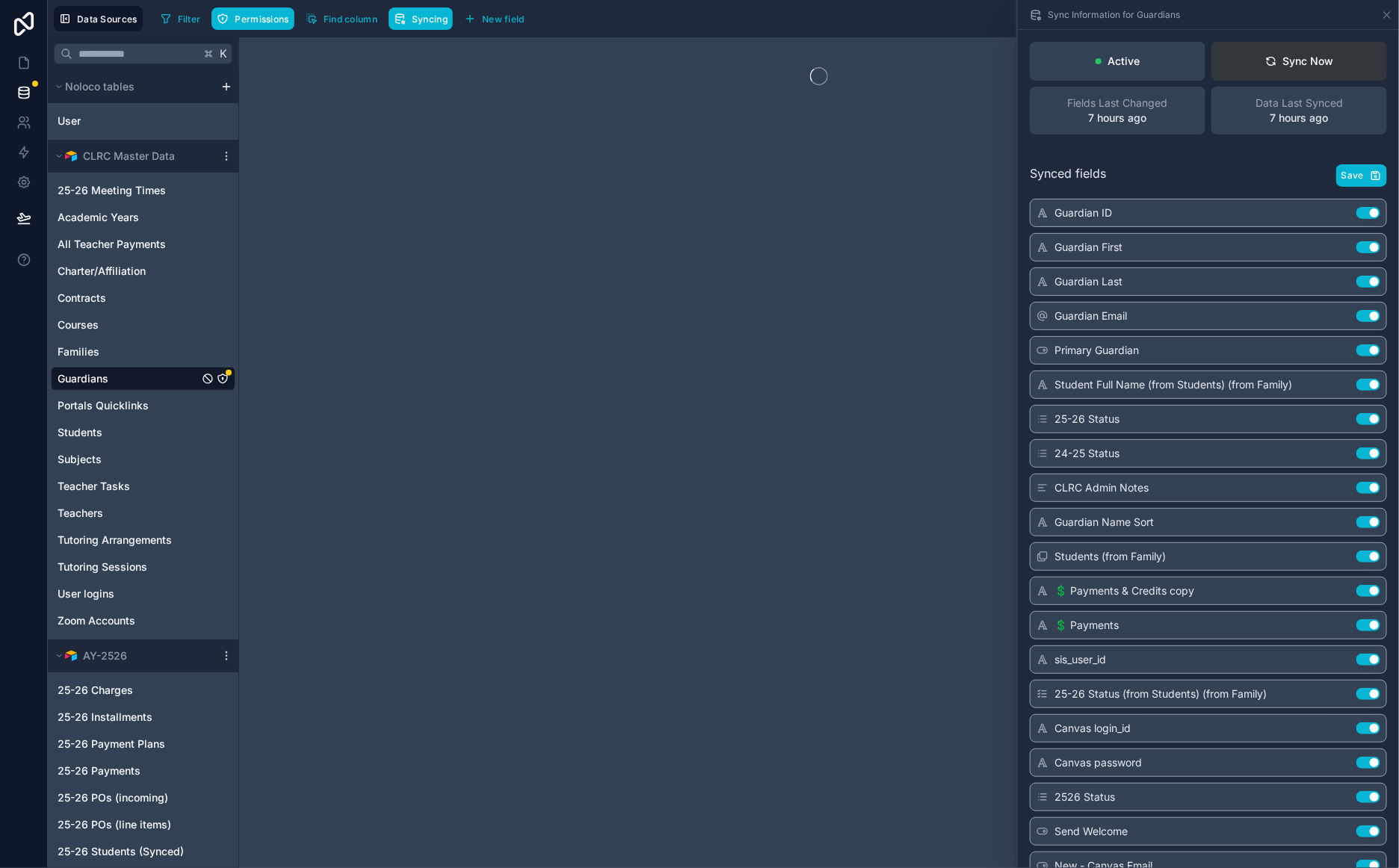
click at [1325, 60] on div "Sync Now" at bounding box center [1299, 61] width 69 height 15
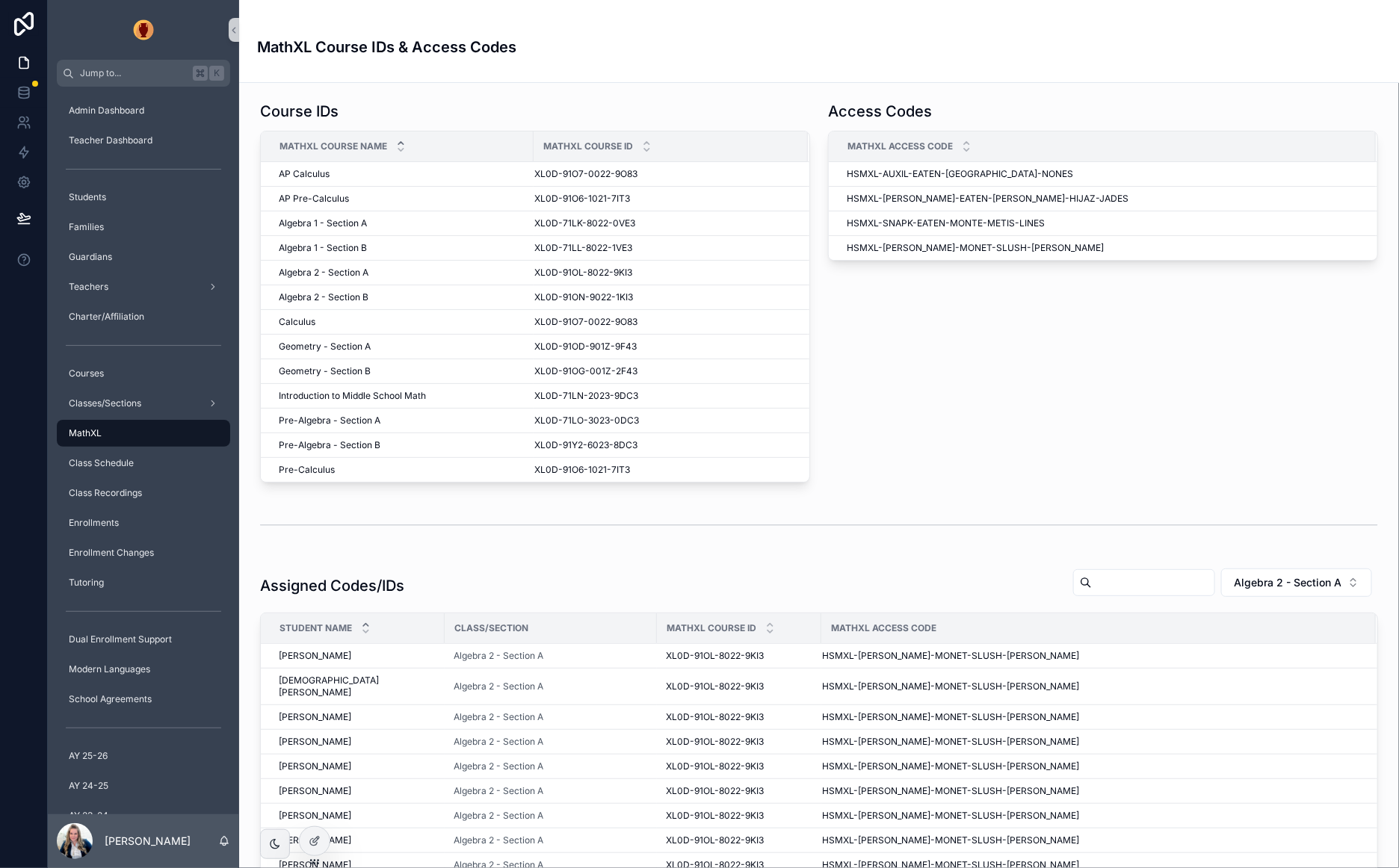
scroll to position [319, 0]
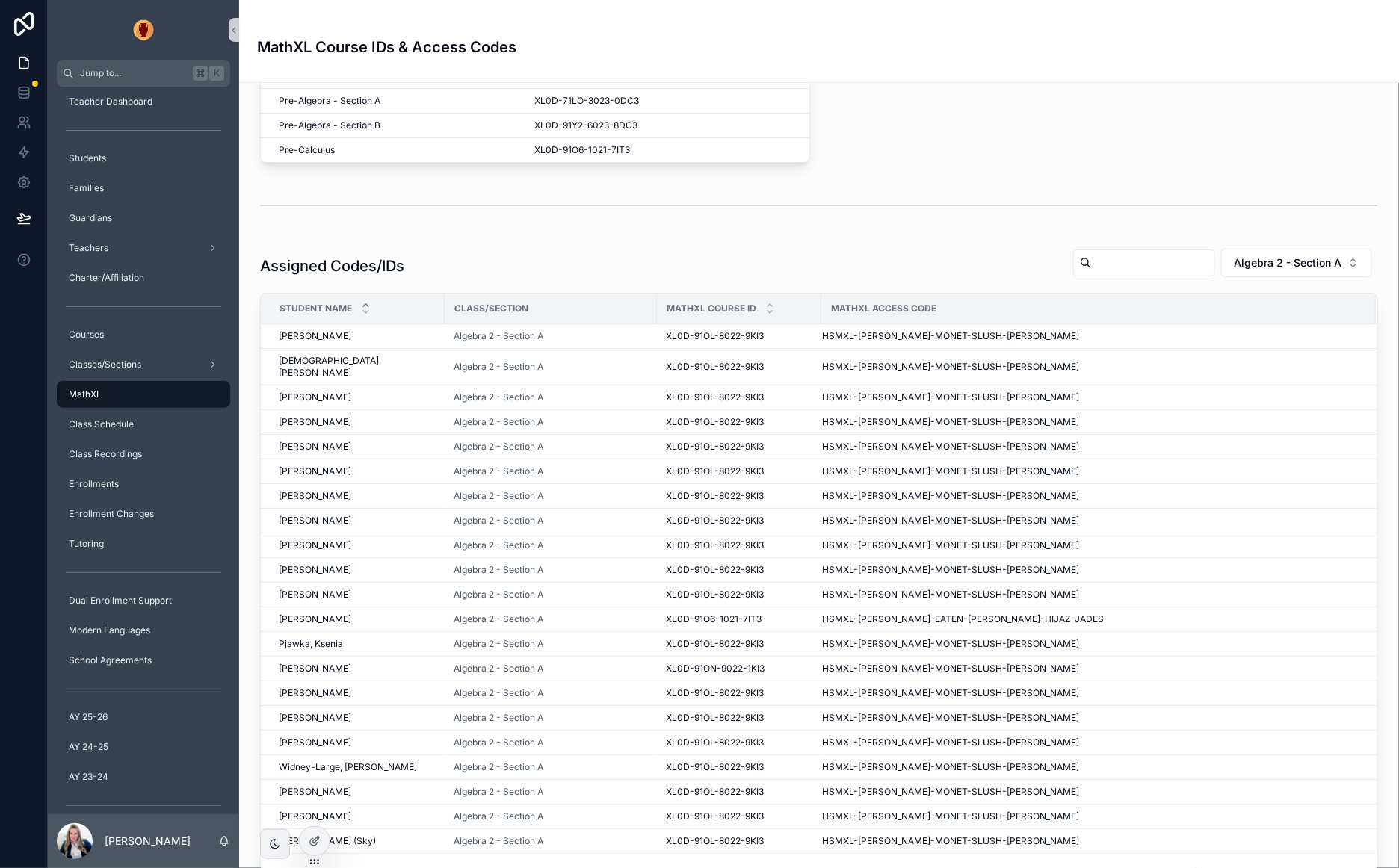
click at [1190, 307] on div "MathXL Access Code" at bounding box center [1098, 308] width 553 height 24
click at [319, 845] on icon at bounding box center [314, 841] width 12 height 12
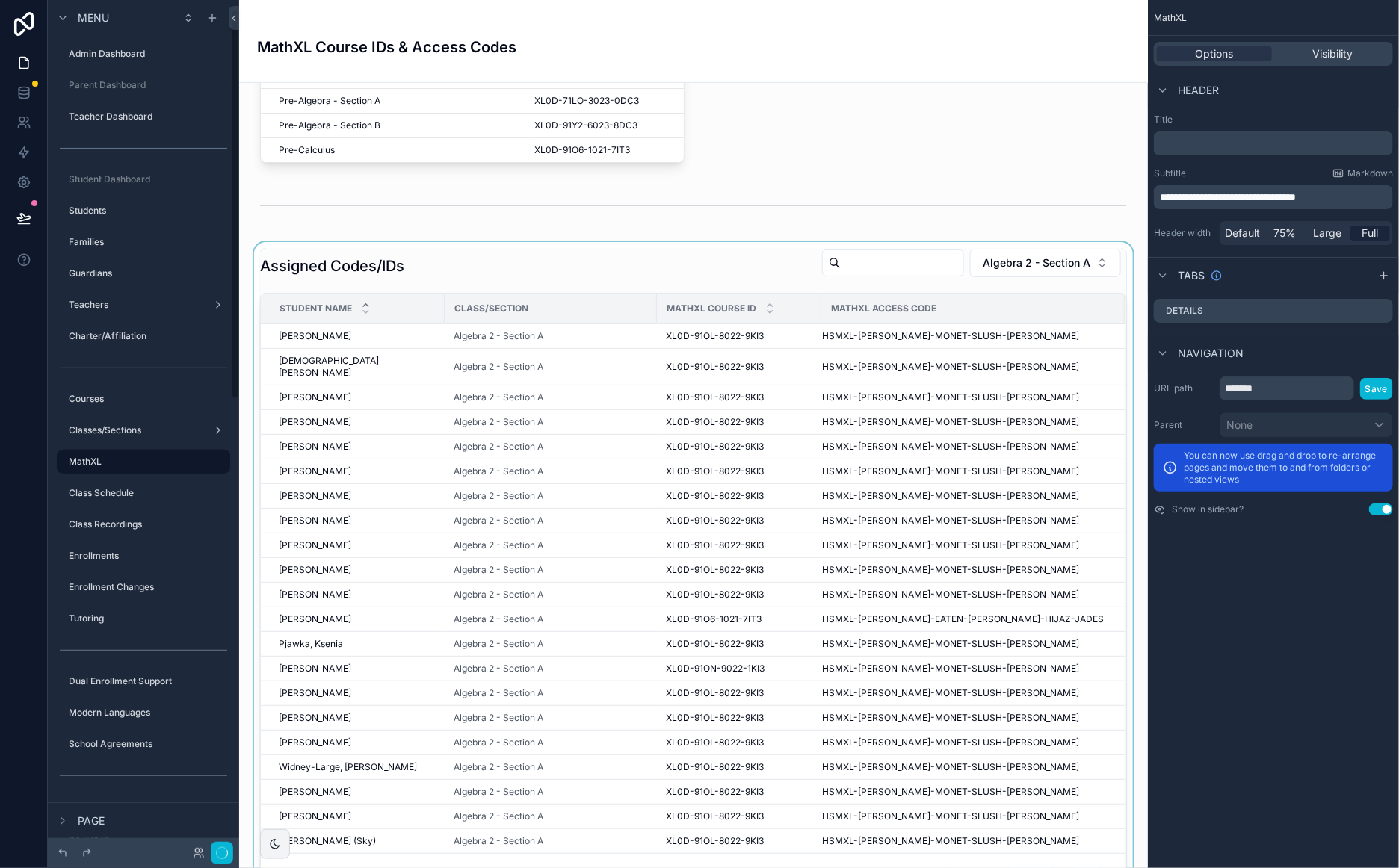
scroll to position [20, 0]
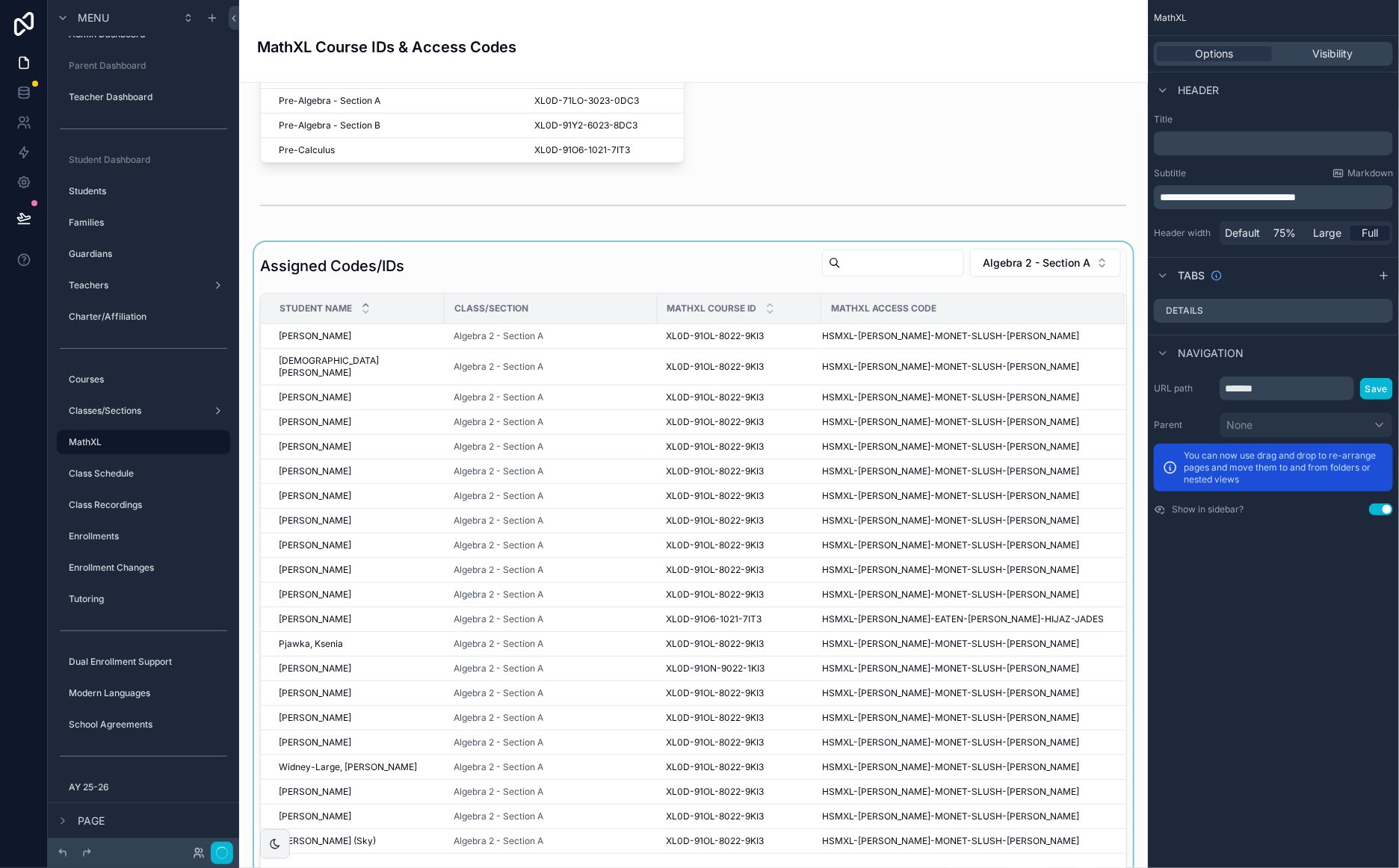
click at [680, 271] on div "scrollable content" at bounding box center [694, 568] width 884 height 653
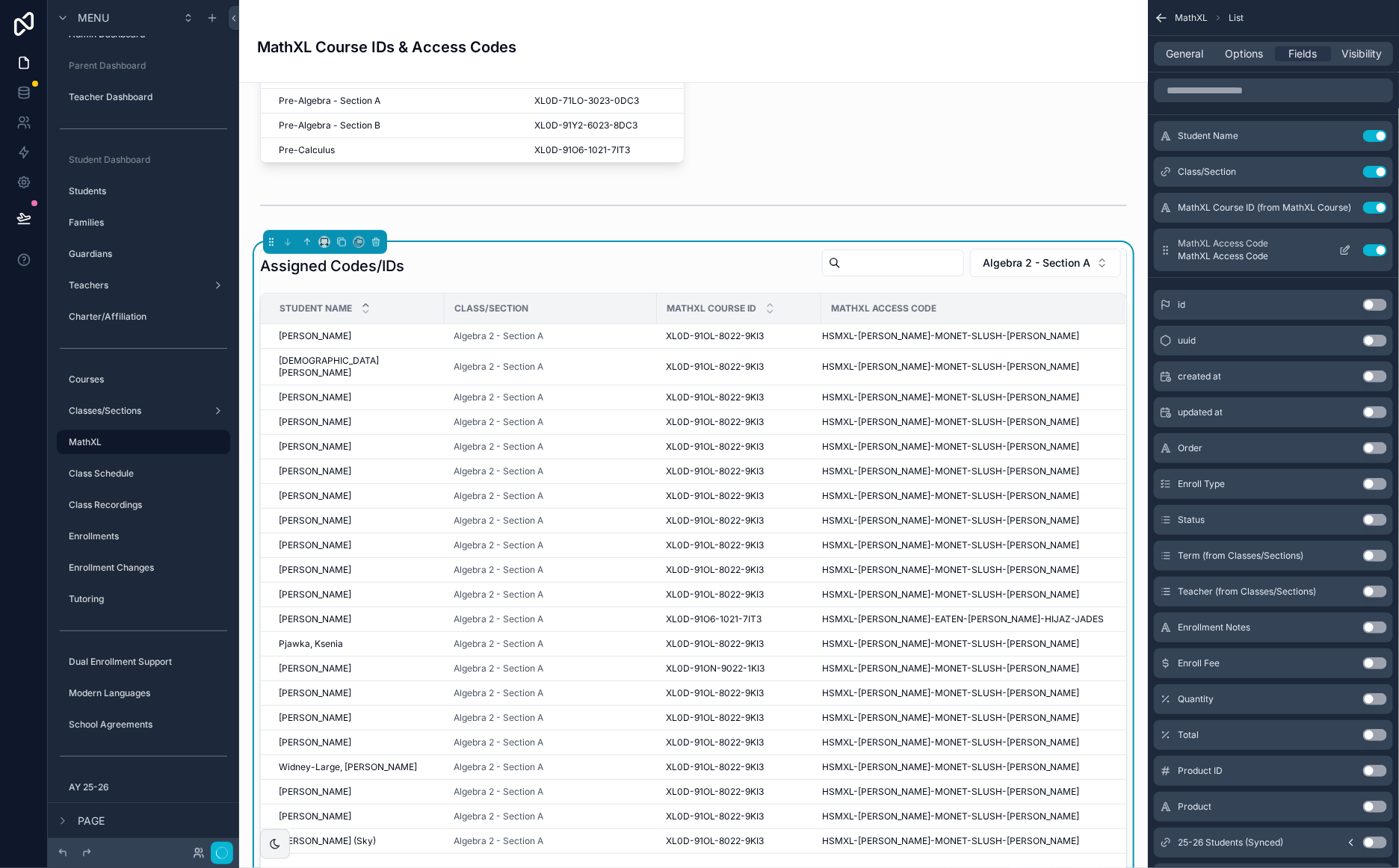
click at [1342, 252] on icon "scrollable content" at bounding box center [1344, 250] width 12 height 12
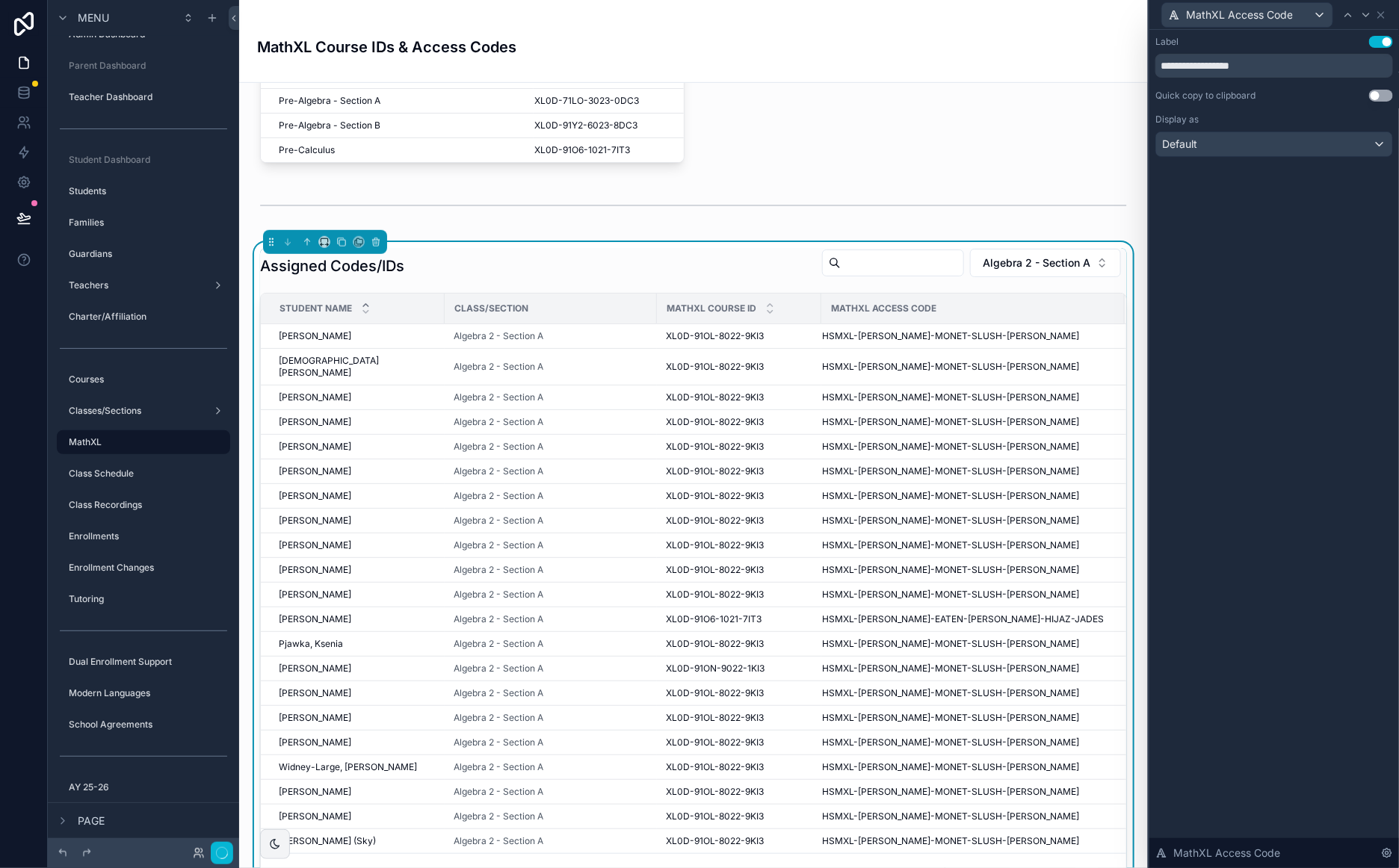
drag, startPoint x: 1384, startPoint y: 96, endPoint x: 1390, endPoint y: 91, distance: 7.8
click at [1384, 96] on button "Use setting" at bounding box center [1380, 95] width 24 height 12
click at [1380, 19] on icon at bounding box center [1380, 15] width 12 height 12
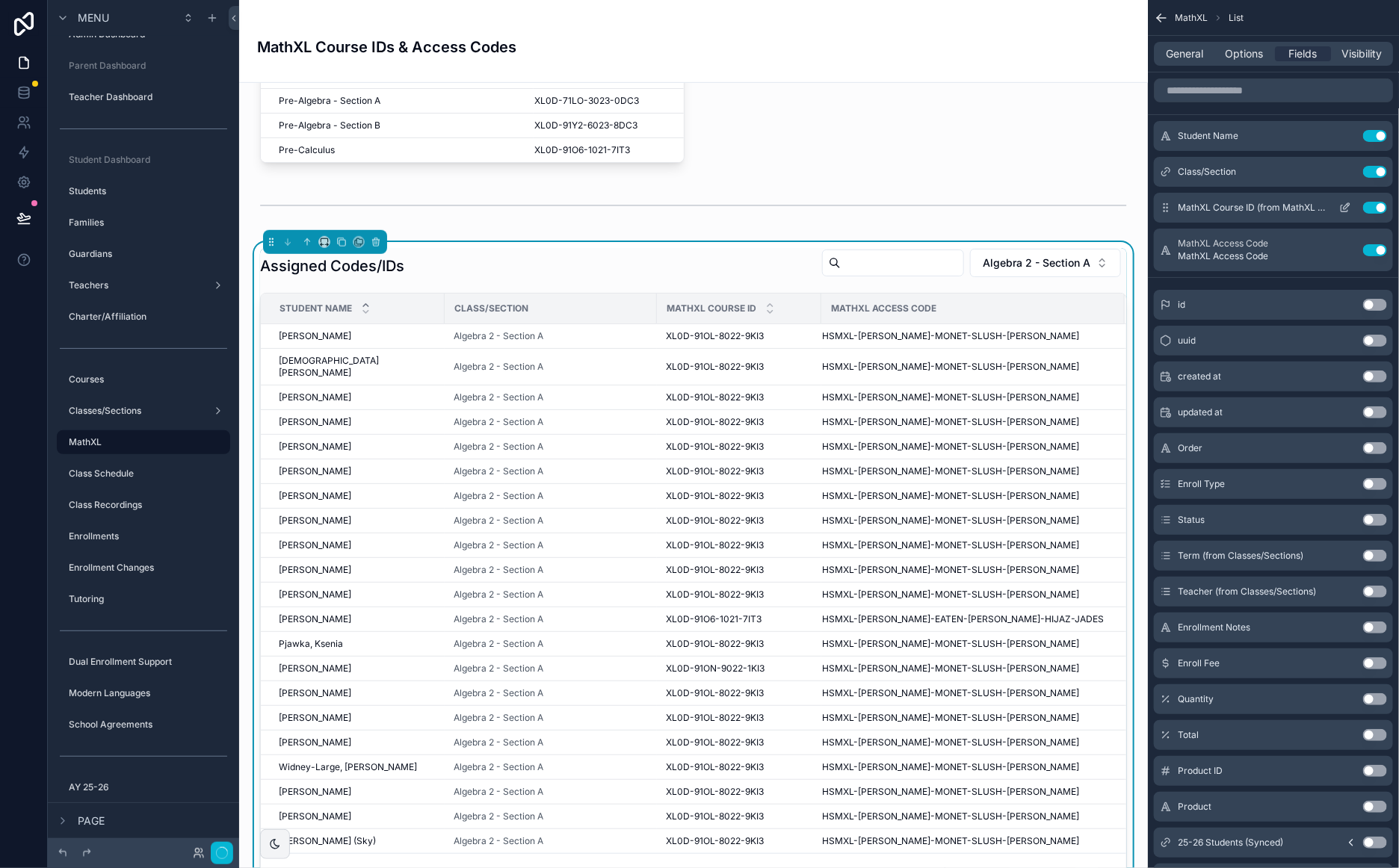
click at [1344, 207] on icon "scrollable content" at bounding box center [1346, 206] width 6 height 6
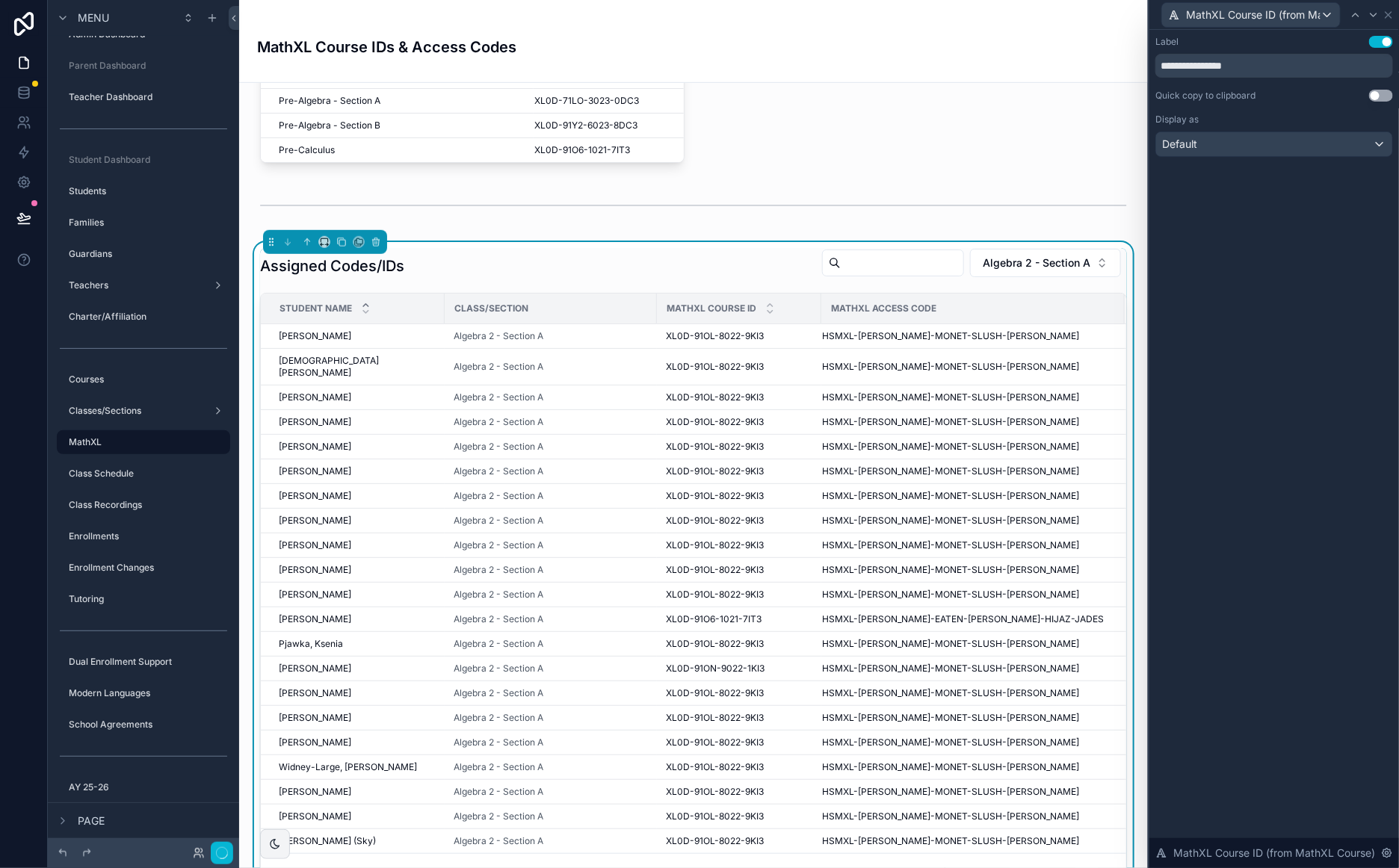
click at [1384, 93] on button "Use setting" at bounding box center [1380, 95] width 24 height 12
drag, startPoint x: 1391, startPoint y: 12, endPoint x: 1153, endPoint y: 33, distance: 238.9
click at [1391, 12] on icon at bounding box center [1388, 15] width 12 height 12
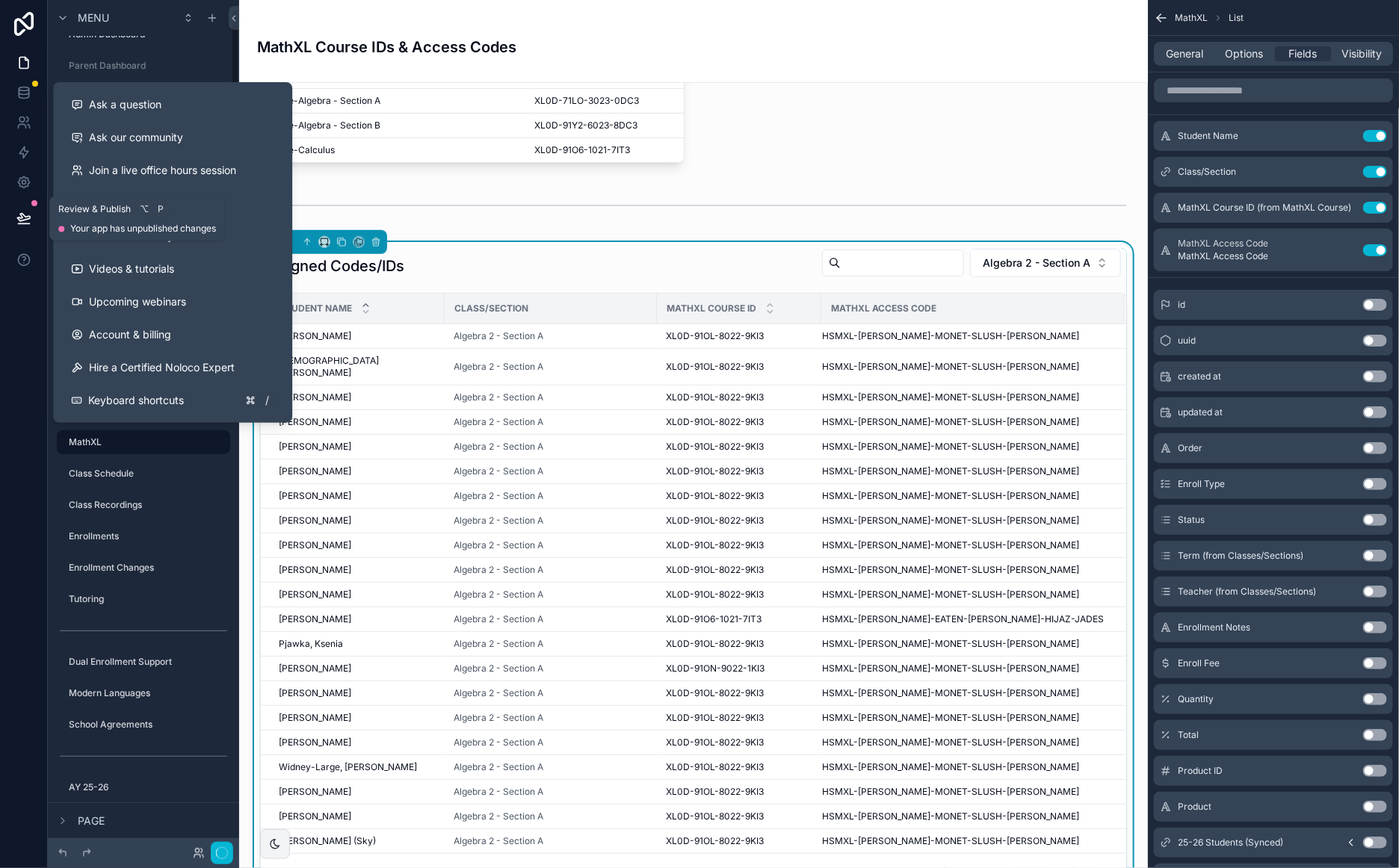
click at [16, 227] on button at bounding box center [24, 217] width 33 height 42
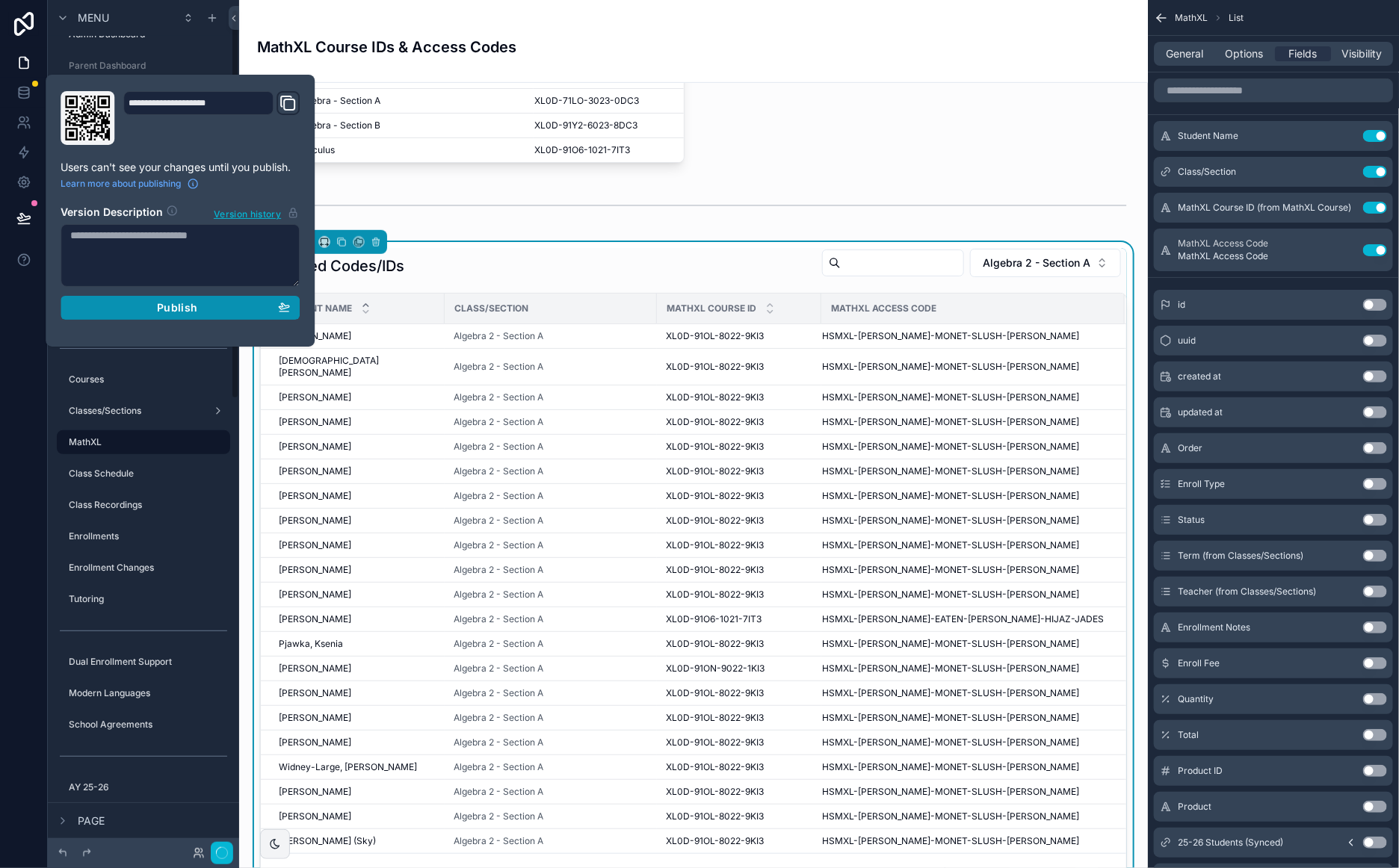
click at [176, 305] on span "Publish" at bounding box center [176, 308] width 40 height 14
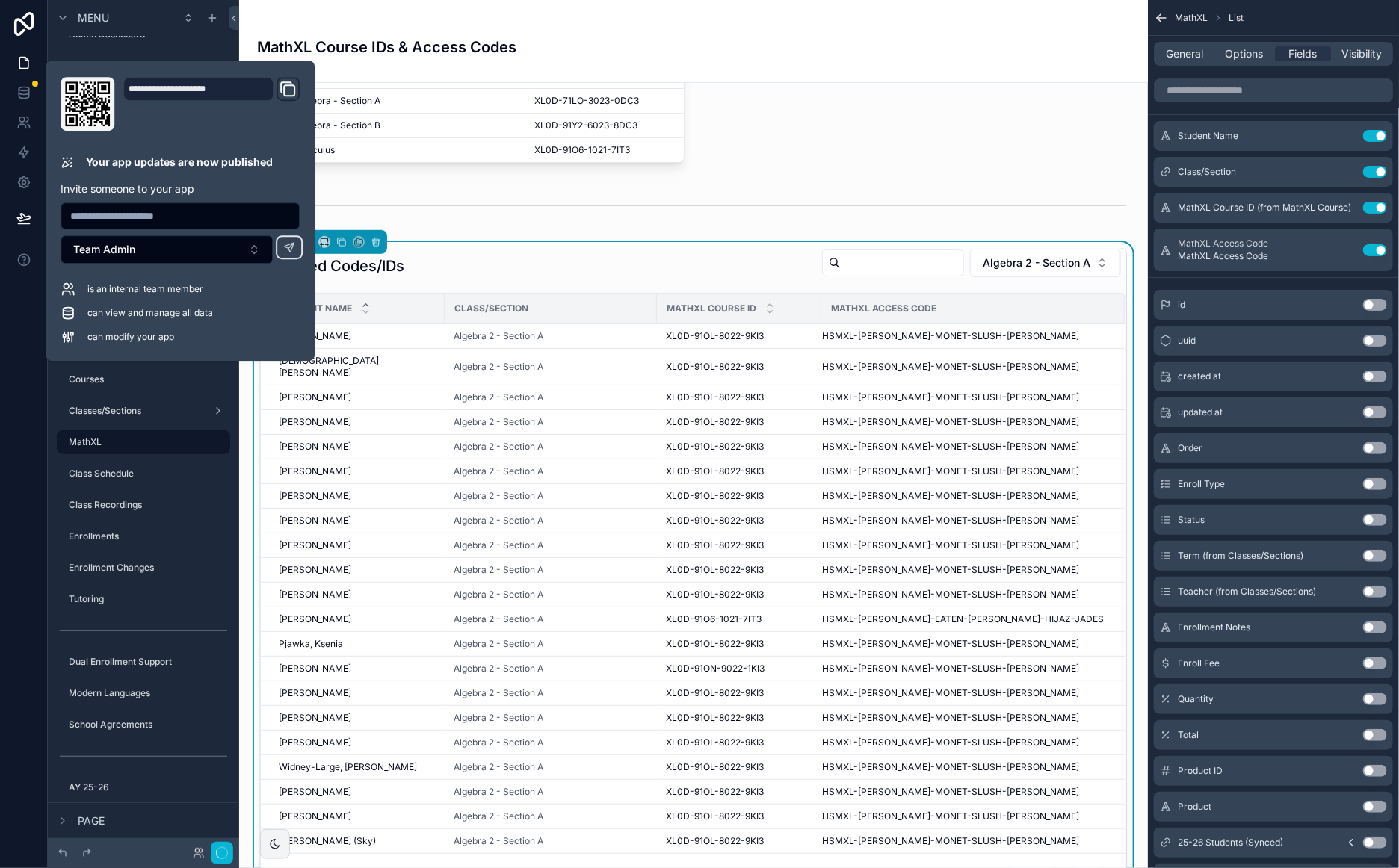
drag, startPoint x: 866, startPoint y: 138, endPoint x: 21, endPoint y: 398, distance: 884.1
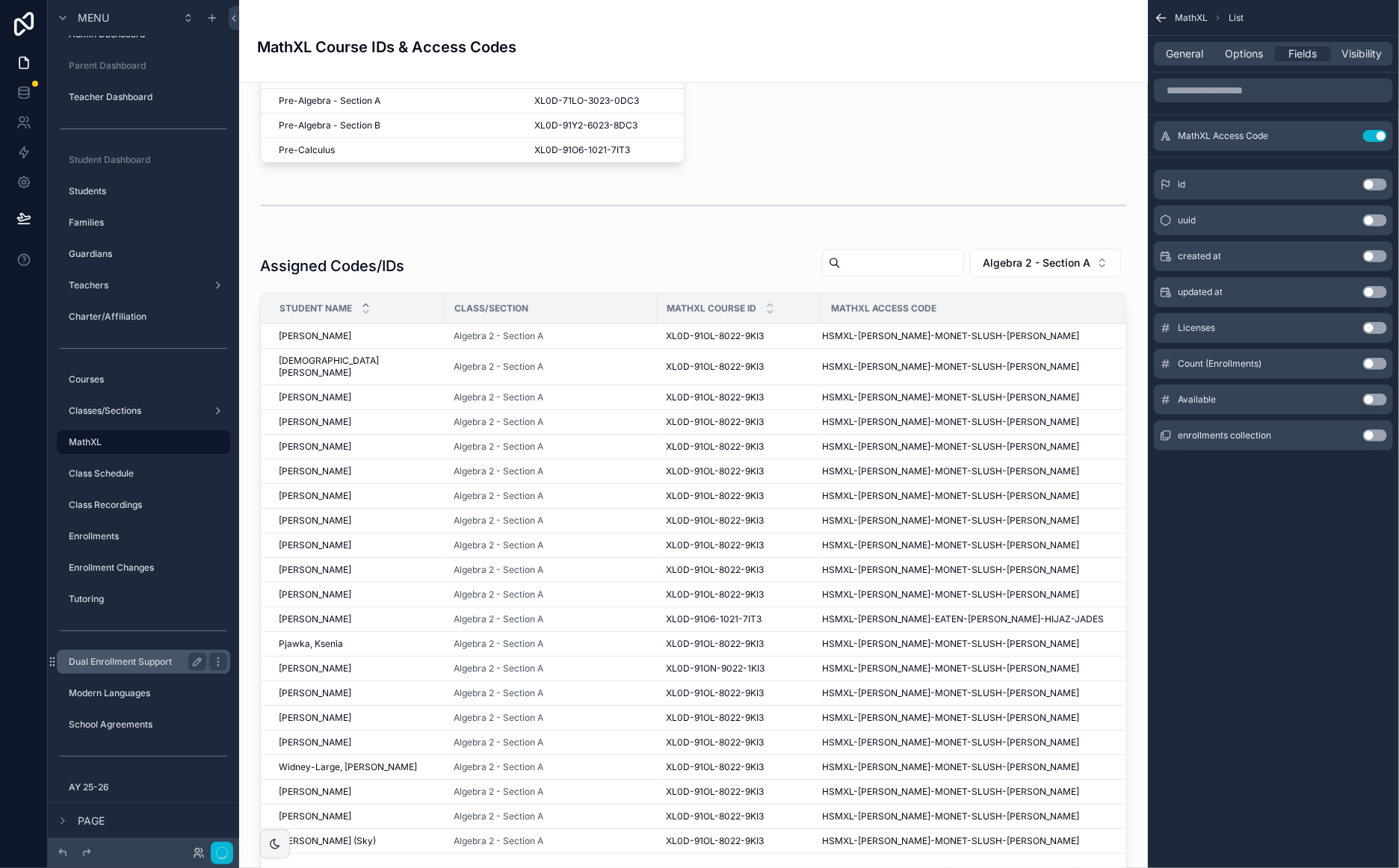
click at [131, 660] on label "Dual Enrollment Support" at bounding box center [135, 662] width 131 height 12
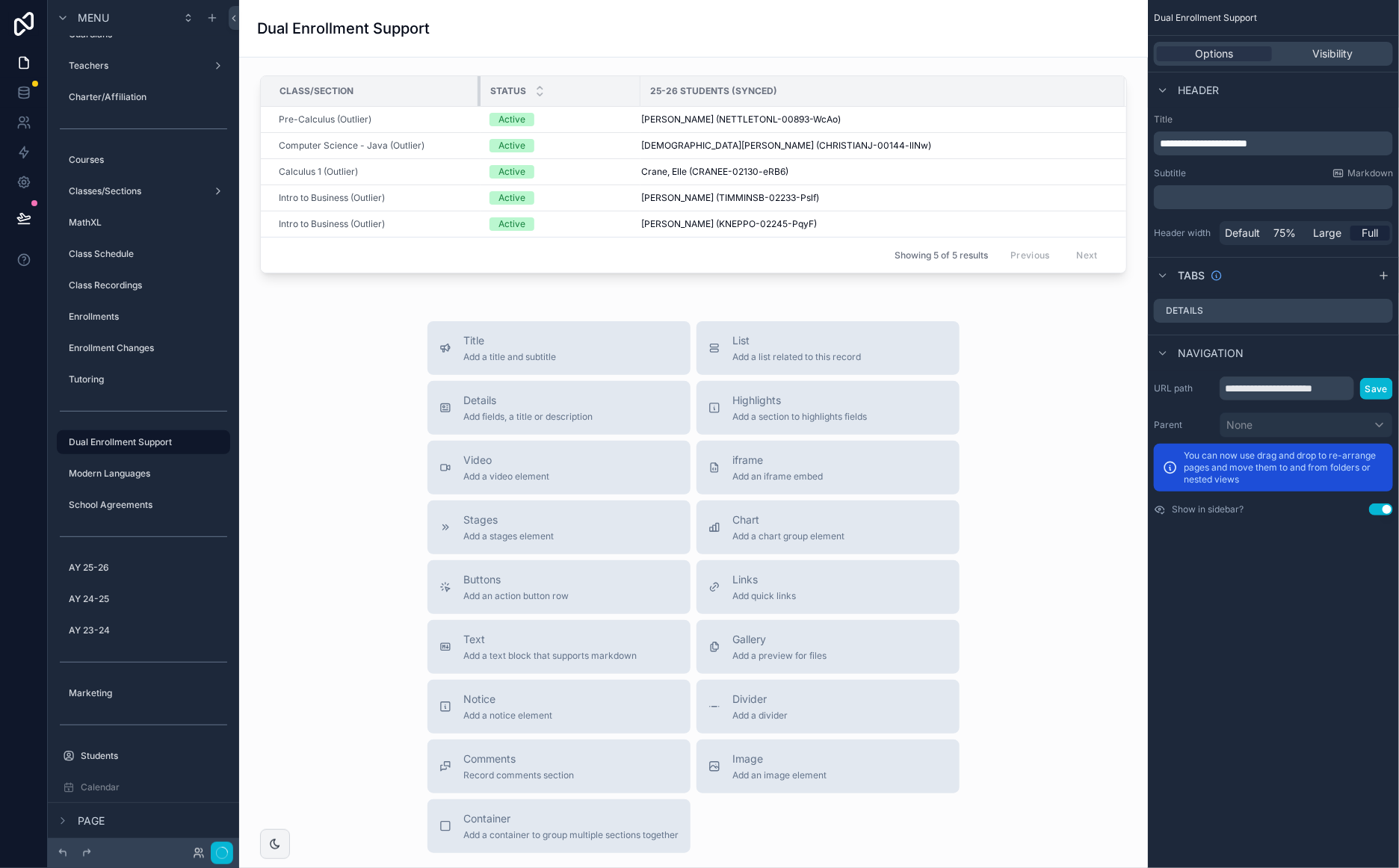
drag, startPoint x: 382, startPoint y: 86, endPoint x: 20, endPoint y: 549, distance: 587.7
click at [489, 90] on tr "Class/Section Status 25-26 Students (Synced)" at bounding box center [693, 91] width 865 height 31
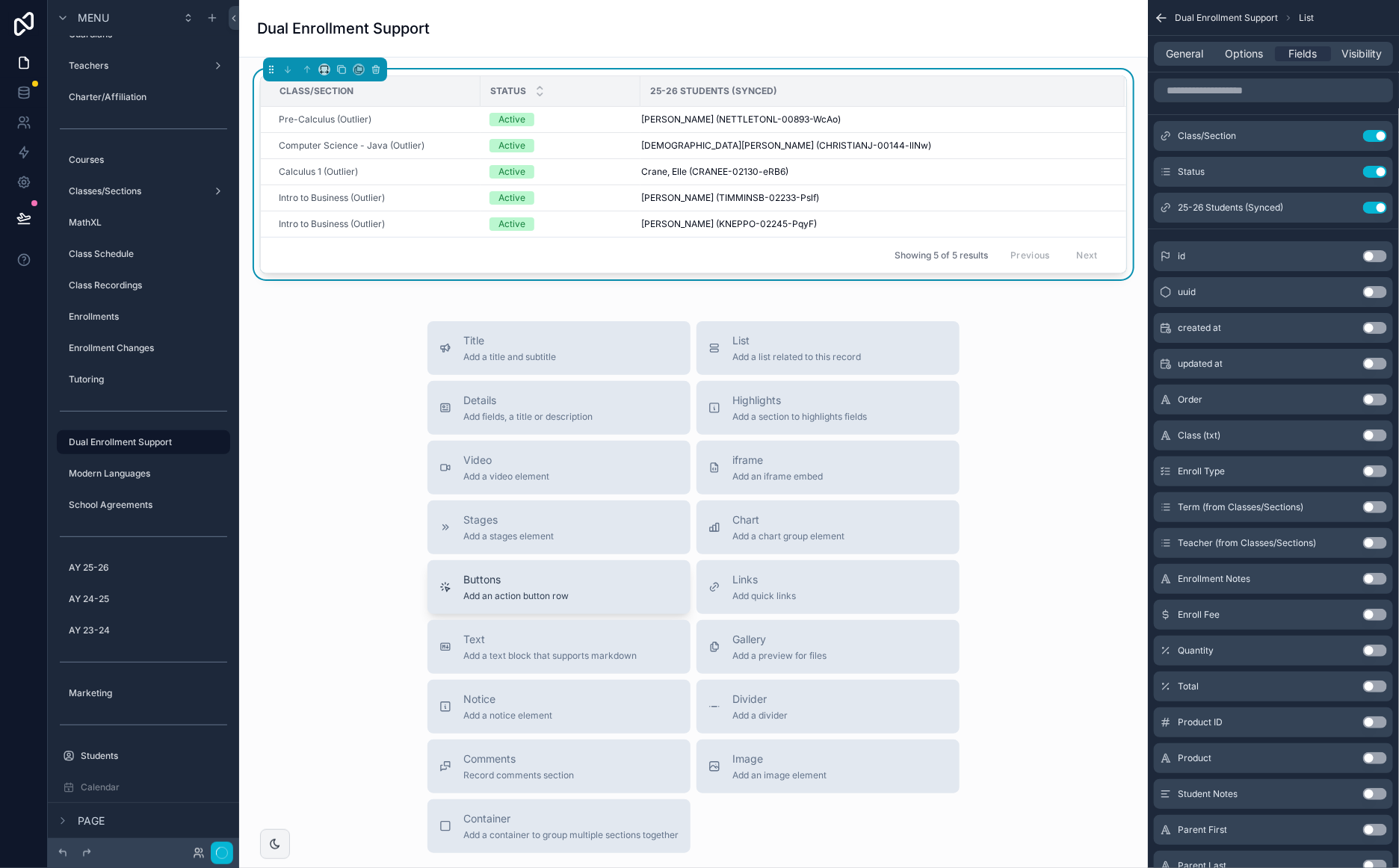
click at [561, 588] on div "Buttons Add an action button row" at bounding box center [516, 587] width 106 height 30
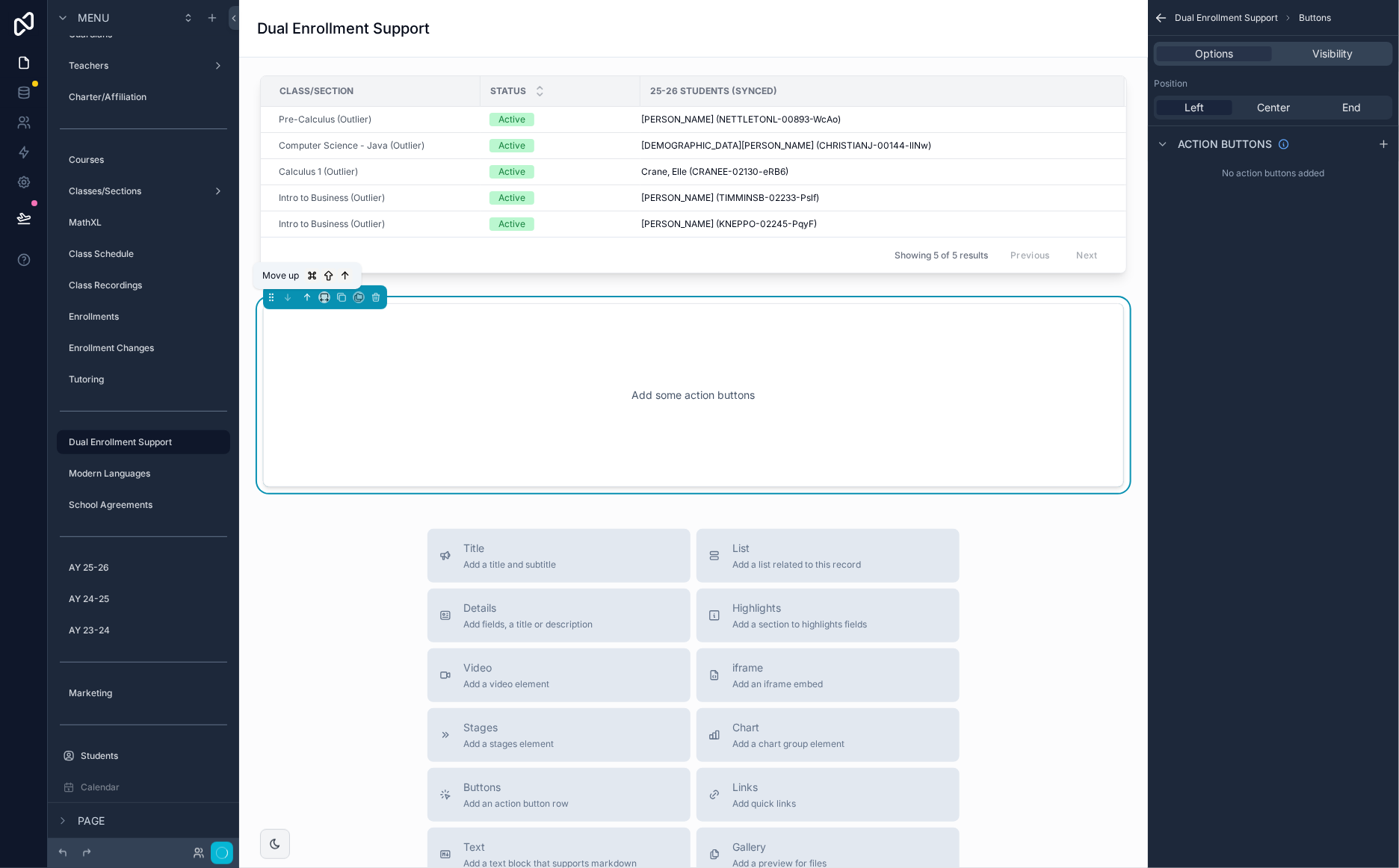
click at [308, 292] on icon "scrollable content" at bounding box center [307, 297] width 10 height 10
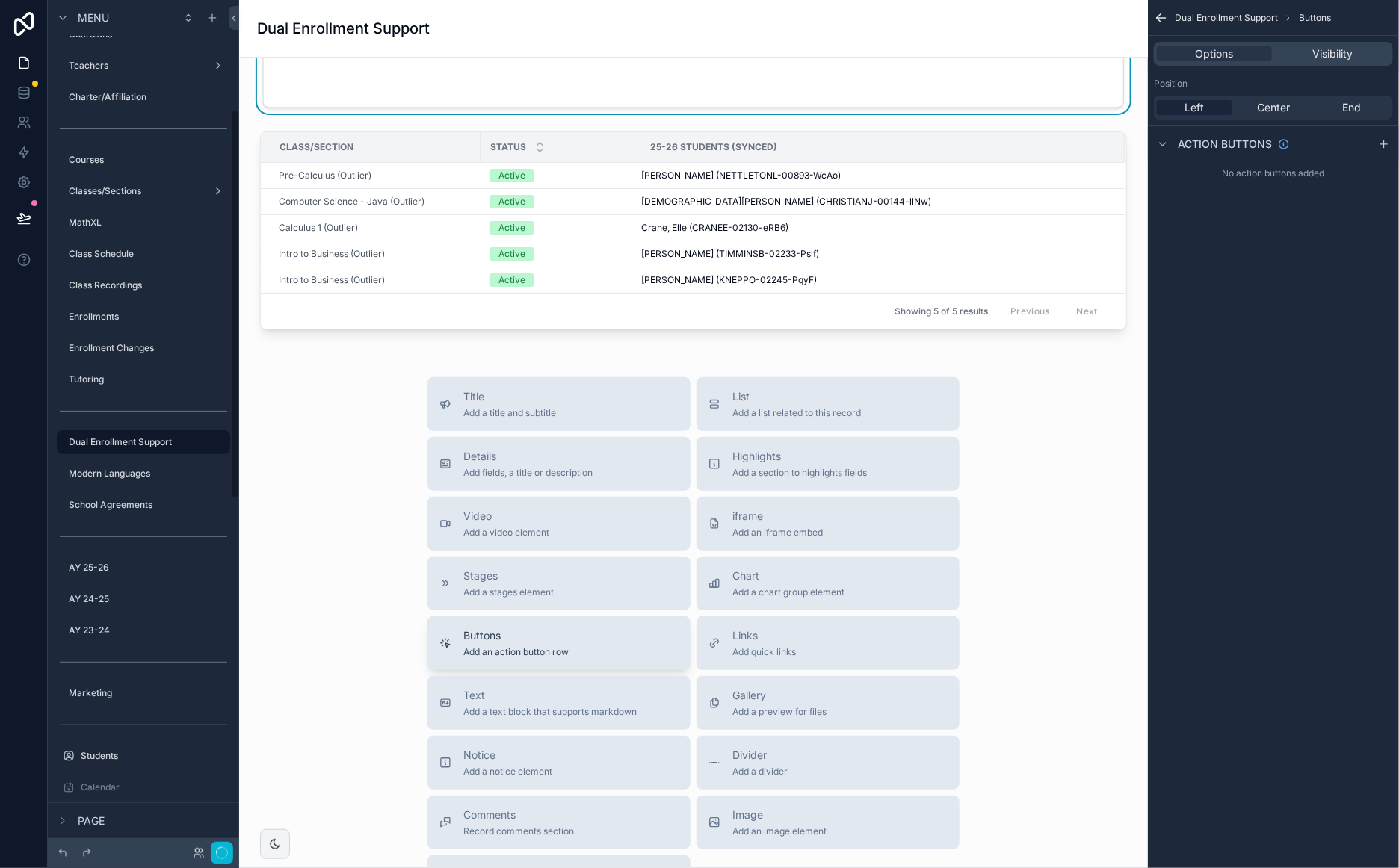
scroll to position [336, 0]
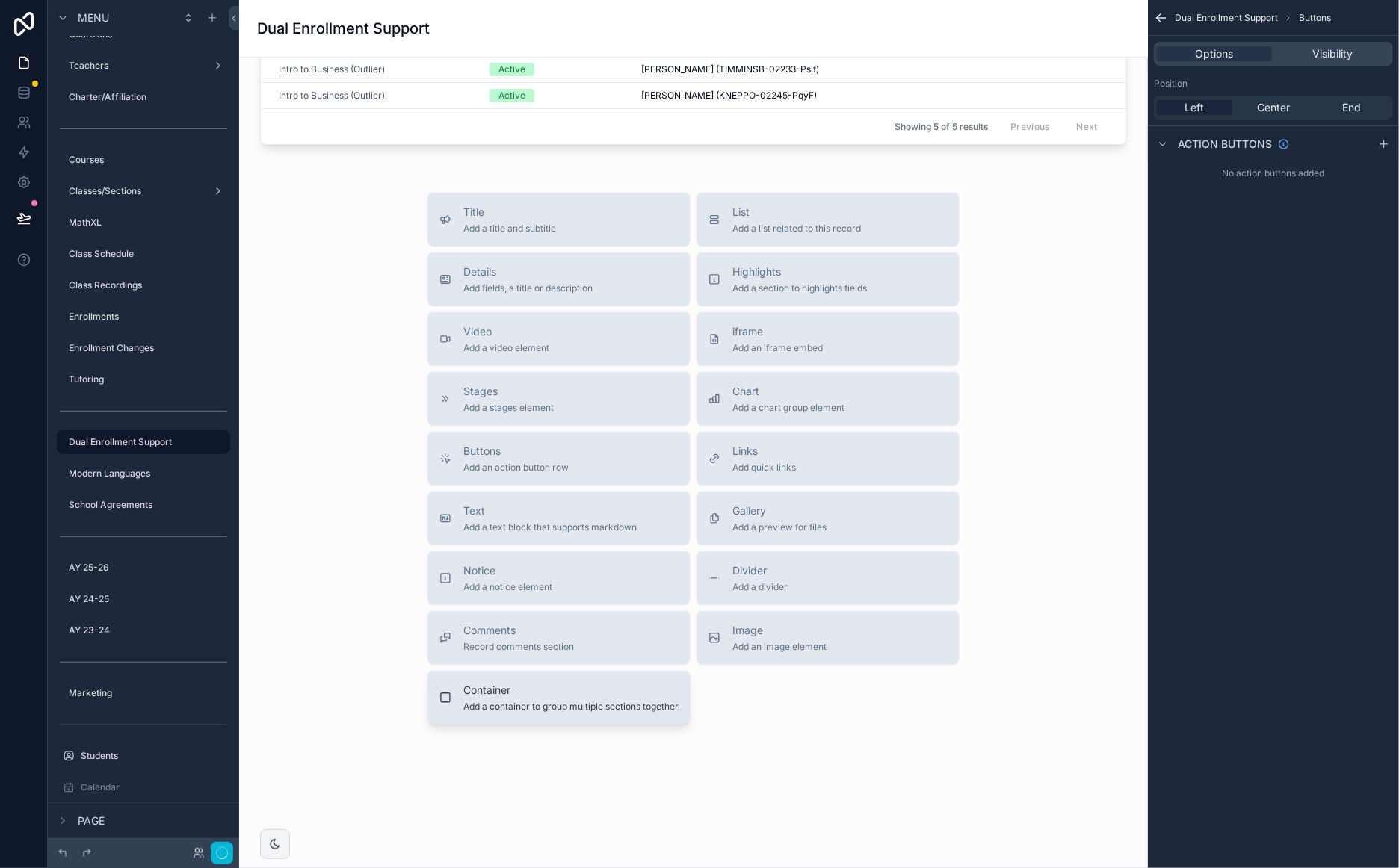
click at [547, 703] on span "Add a container to group multiple sections together" at bounding box center [571, 707] width 216 height 12
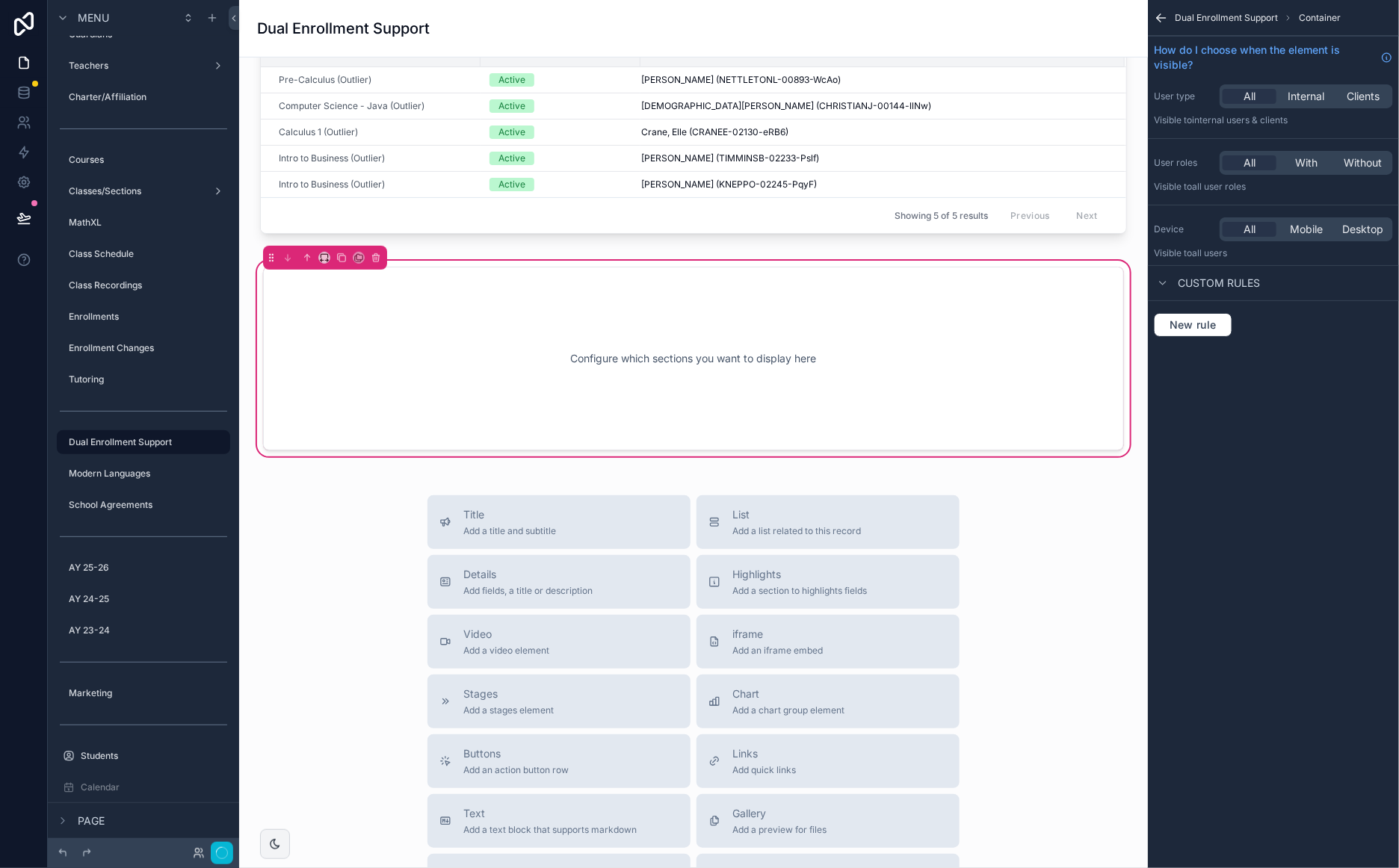
scroll to position [173, 0]
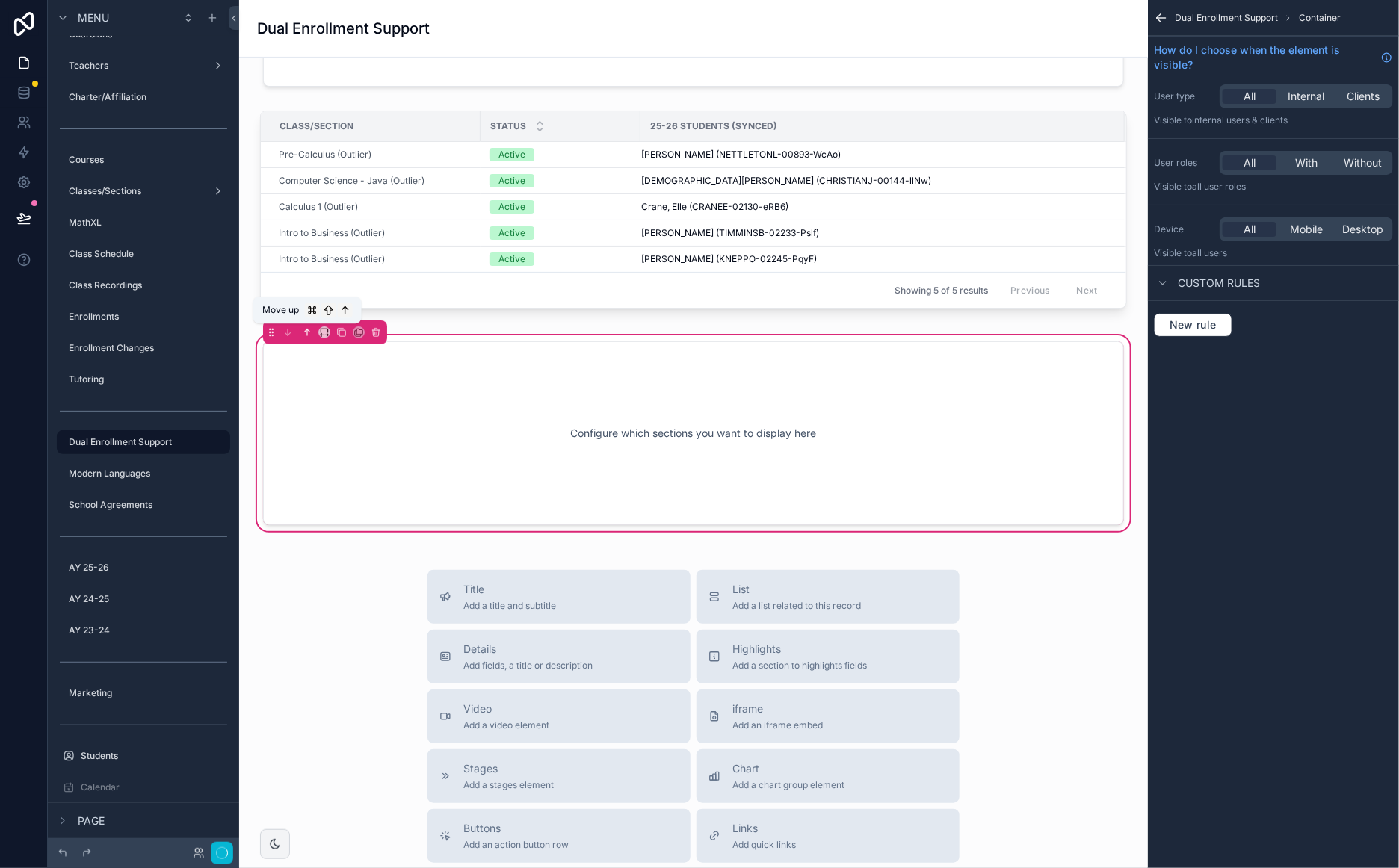
click at [312, 334] on icon "scrollable content" at bounding box center [307, 332] width 10 height 10
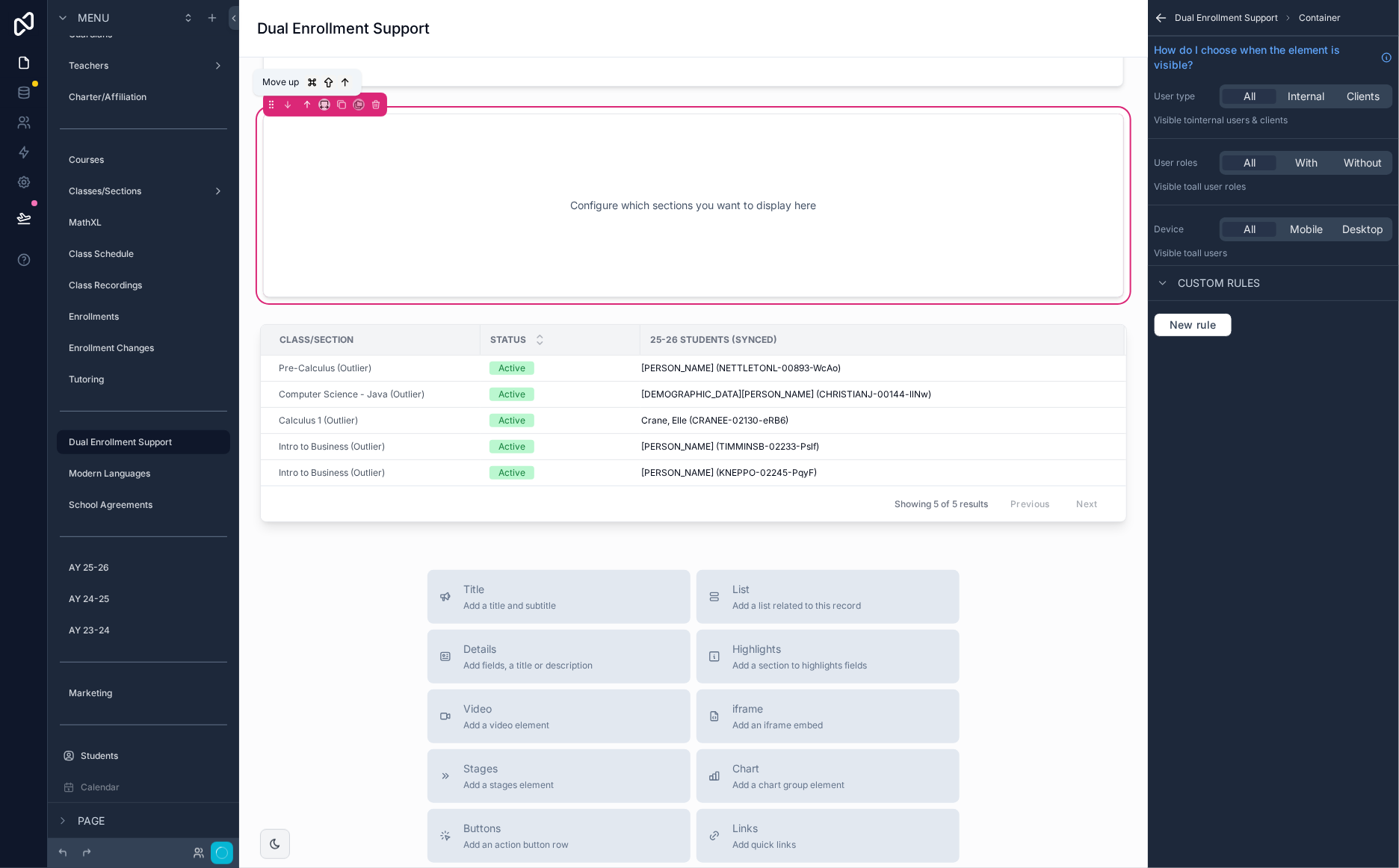
click at [307, 106] on icon "scrollable content" at bounding box center [307, 105] width 10 height 10
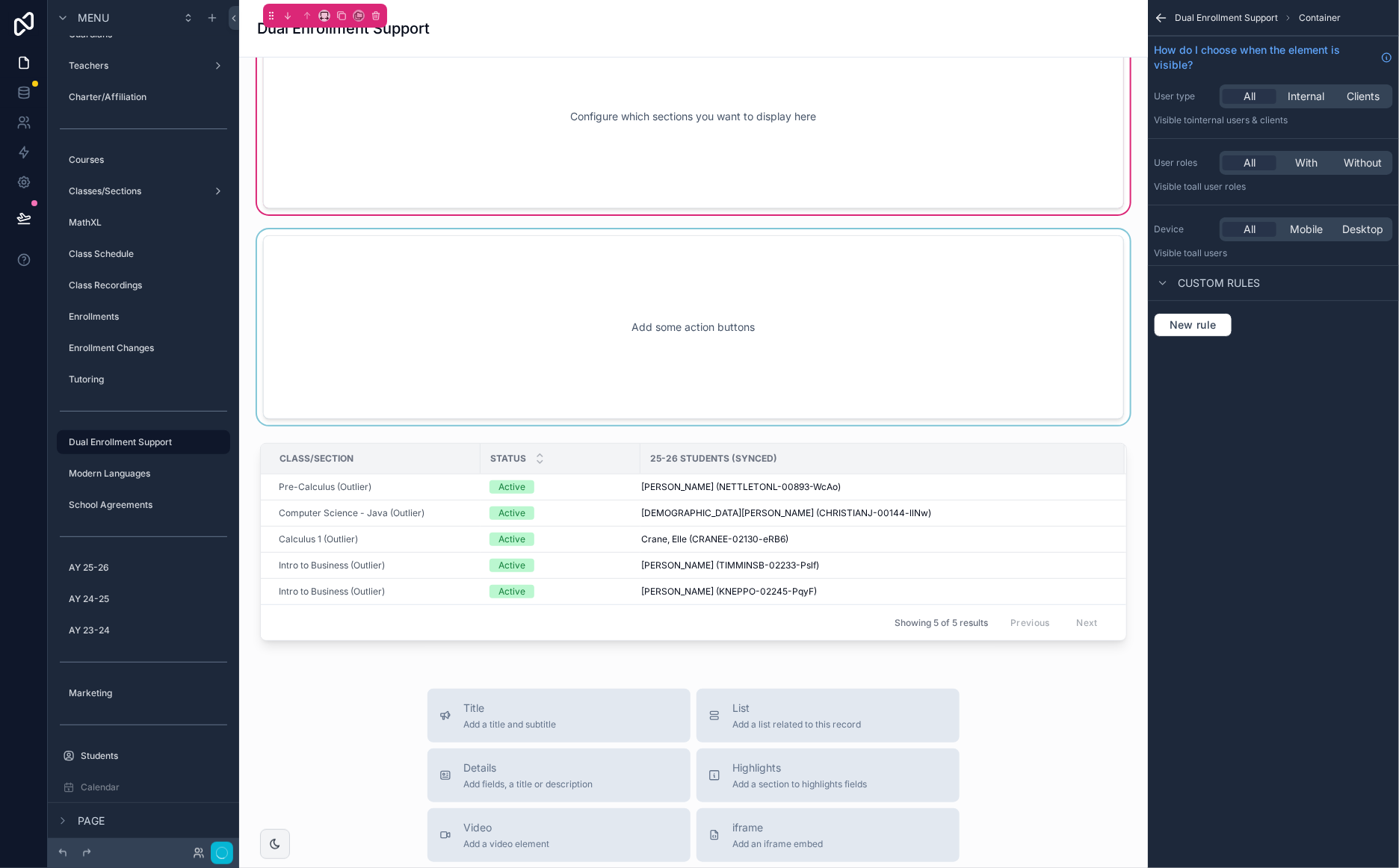
scroll to position [0, 0]
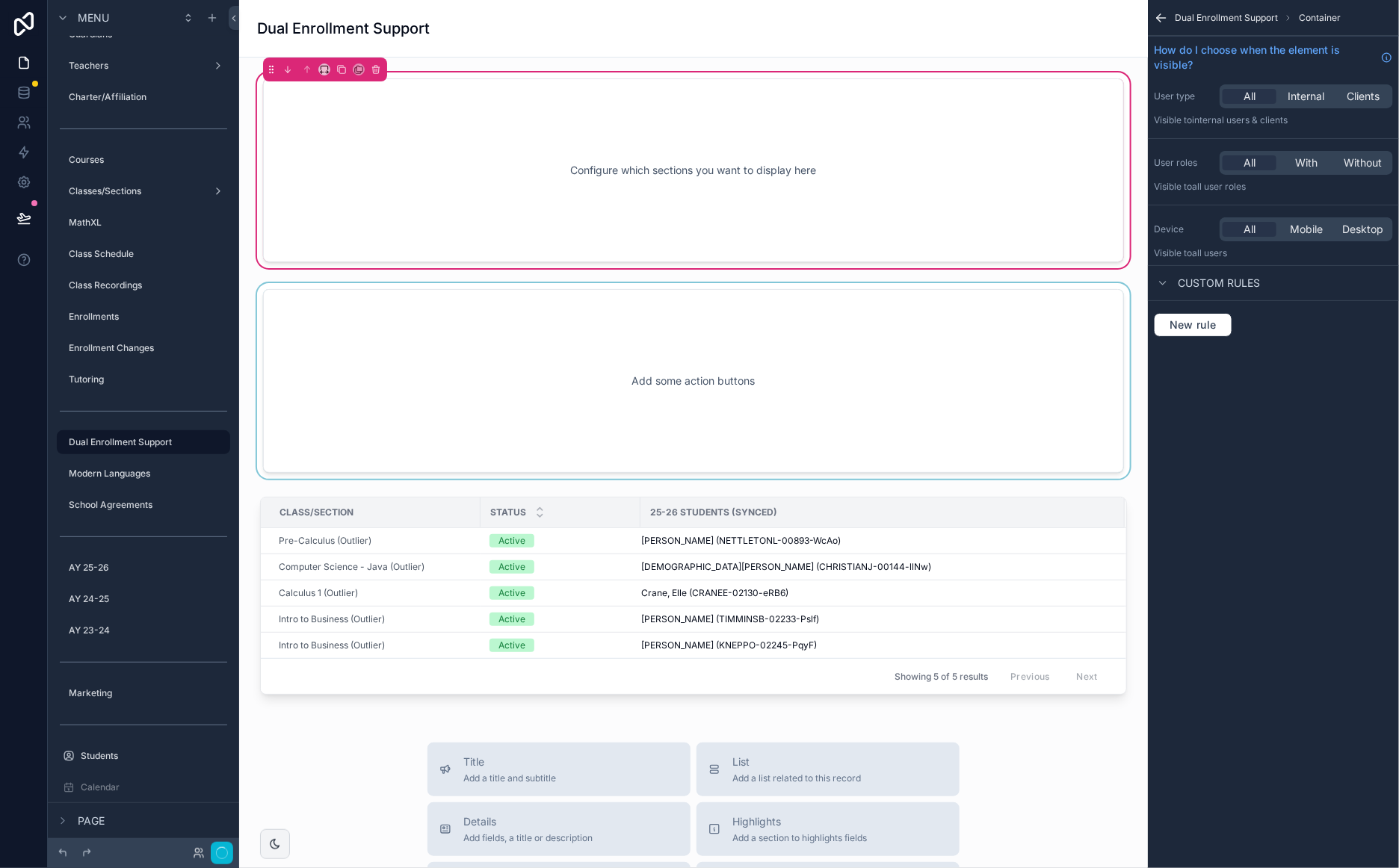
click at [596, 378] on div "scrollable content" at bounding box center [694, 381] width 884 height 196
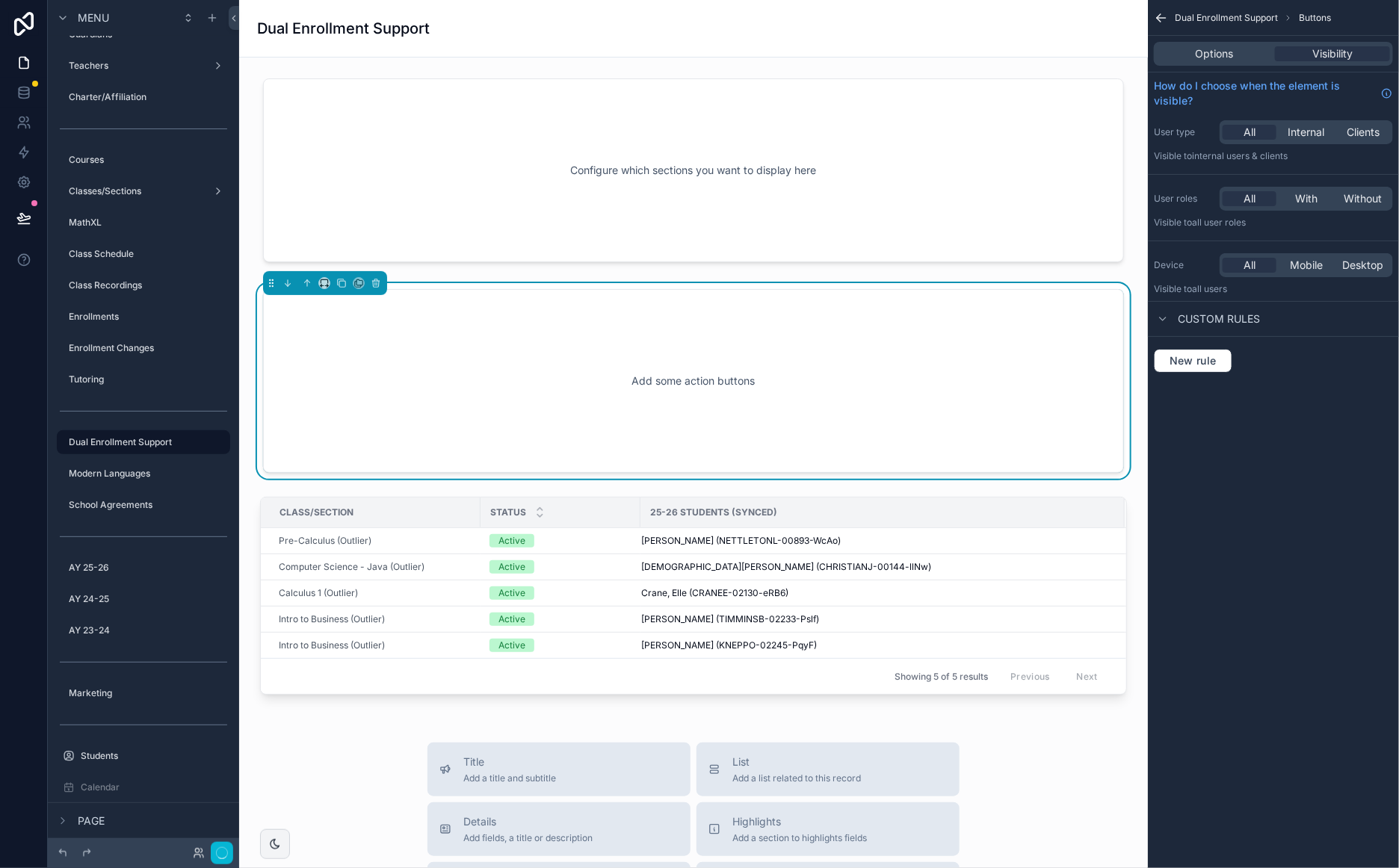
click at [1231, 43] on div "Options Visibility" at bounding box center [1273, 54] width 239 height 24
click at [1230, 49] on span "Options" at bounding box center [1214, 54] width 38 height 15
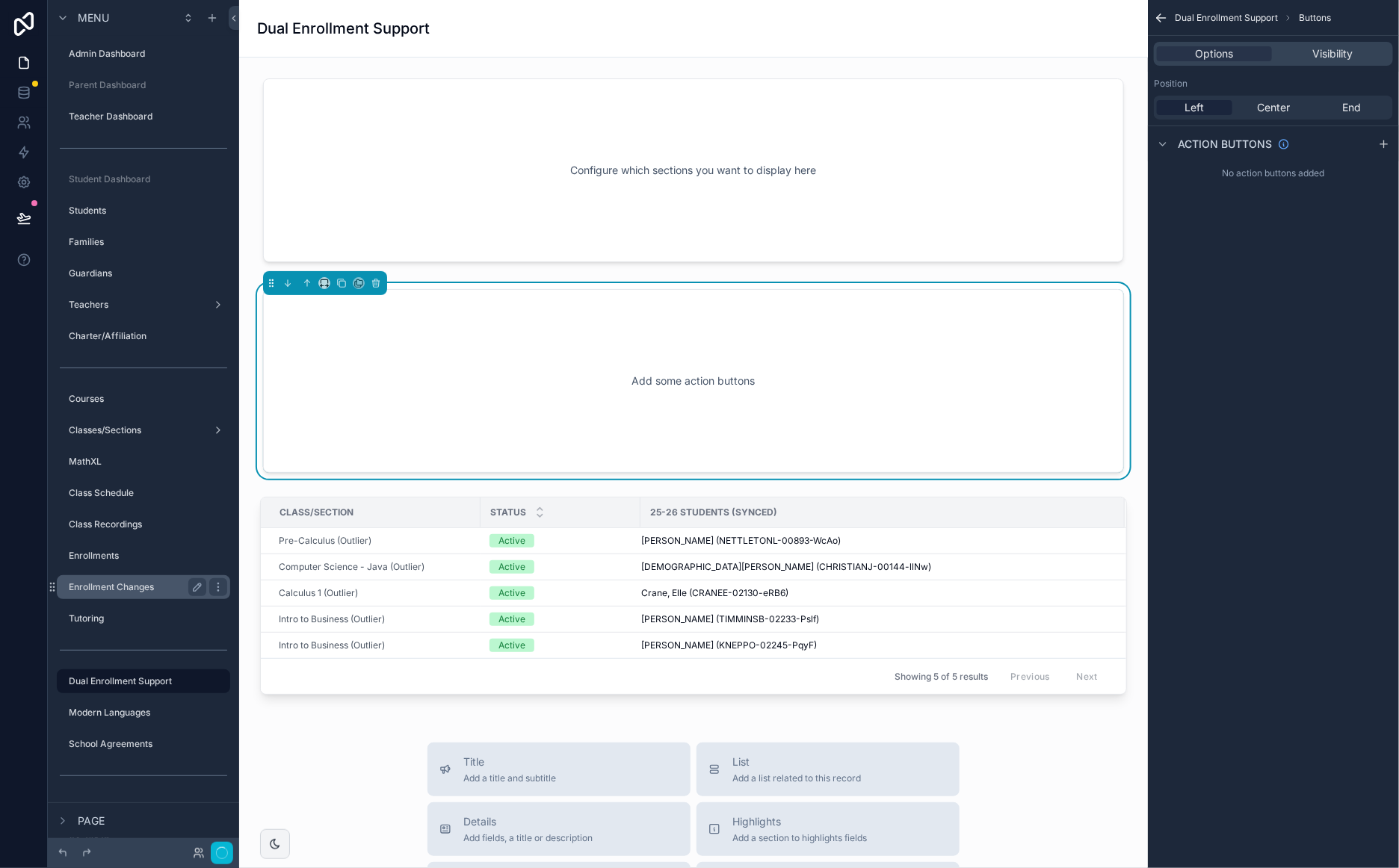
click at [129, 579] on div "Enrollment Changes" at bounding box center [137, 587] width 137 height 18
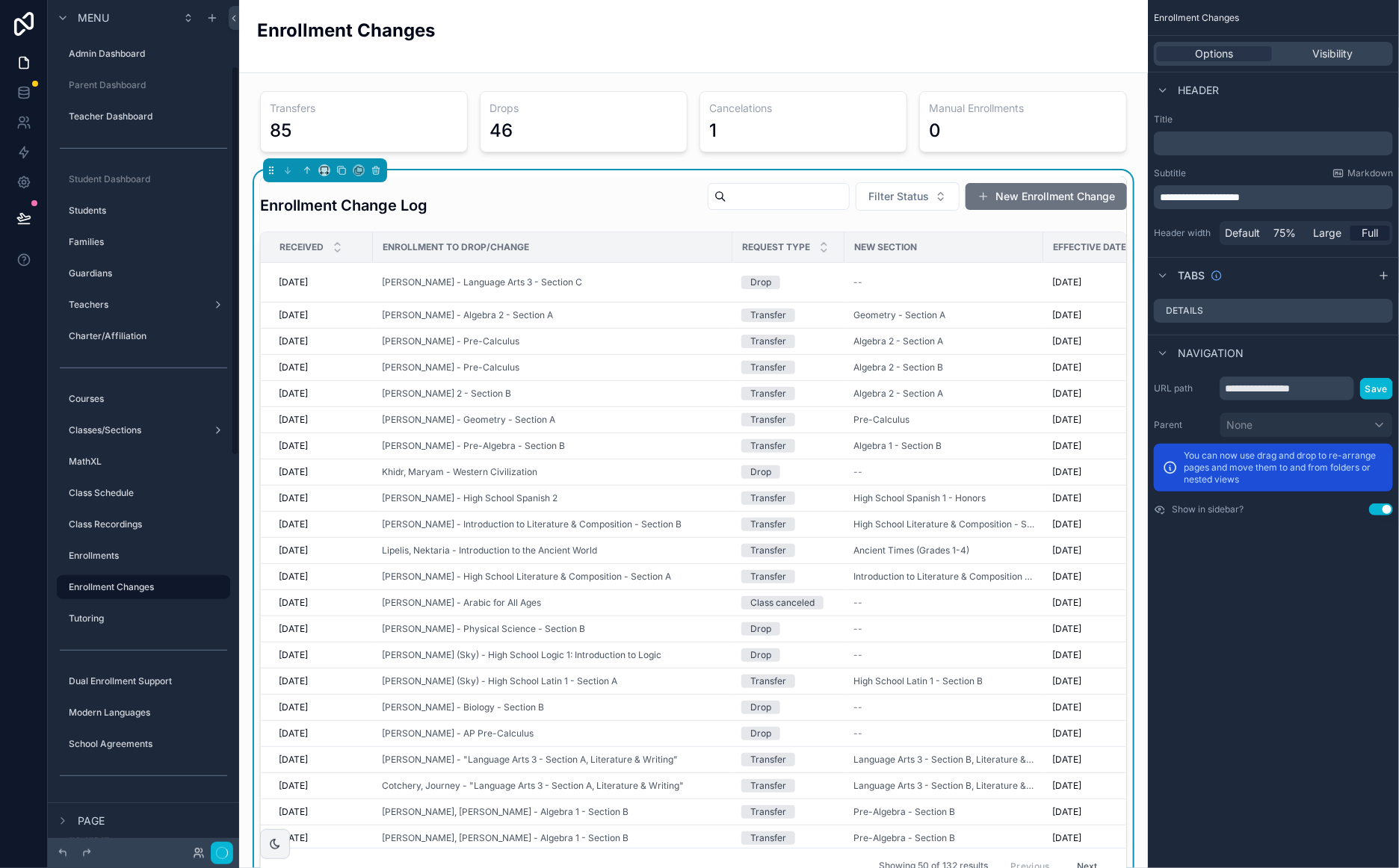
scroll to position [144, 0]
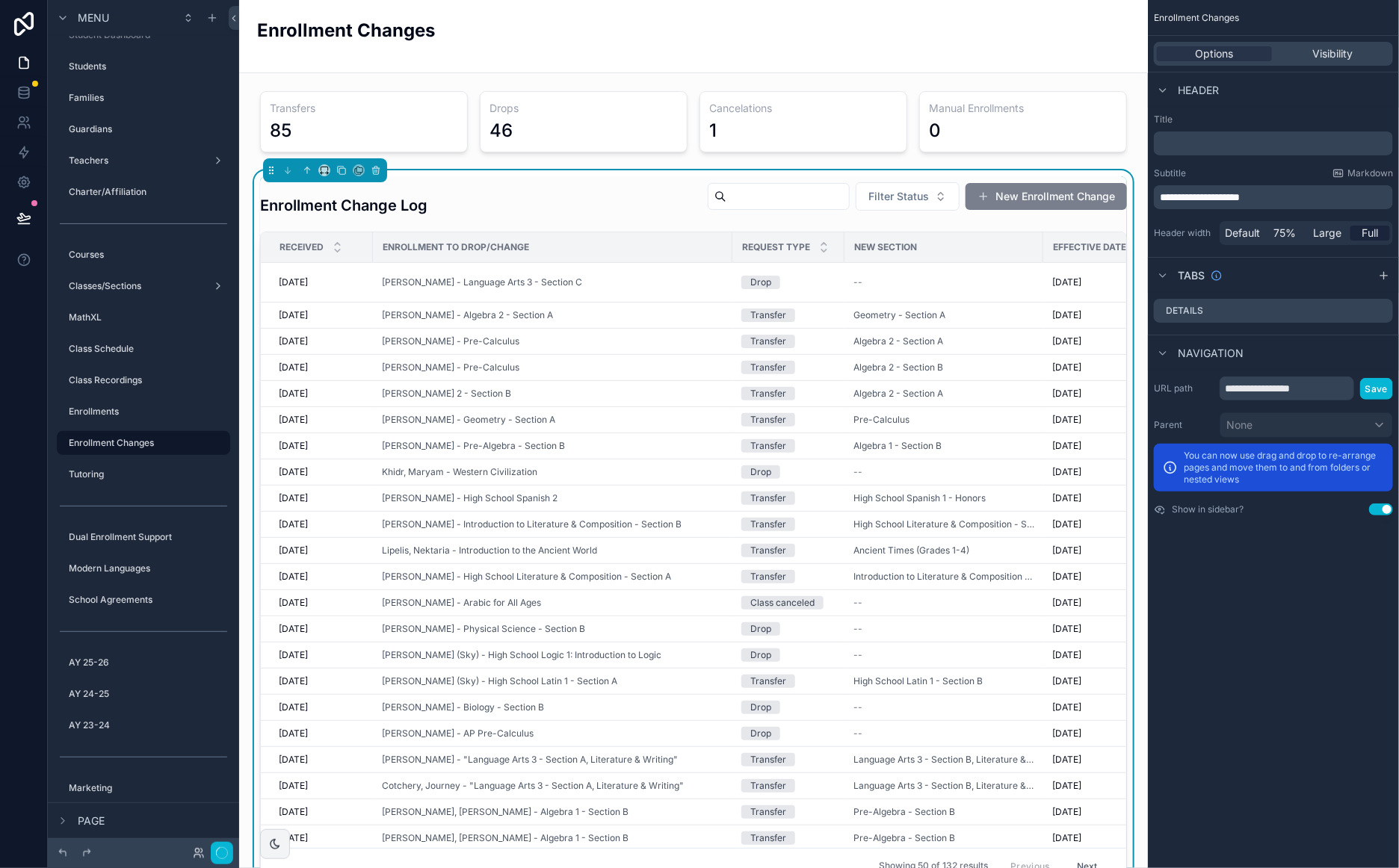
click at [1061, 193] on button "New Enrollment Change" at bounding box center [1045, 197] width 161 height 27
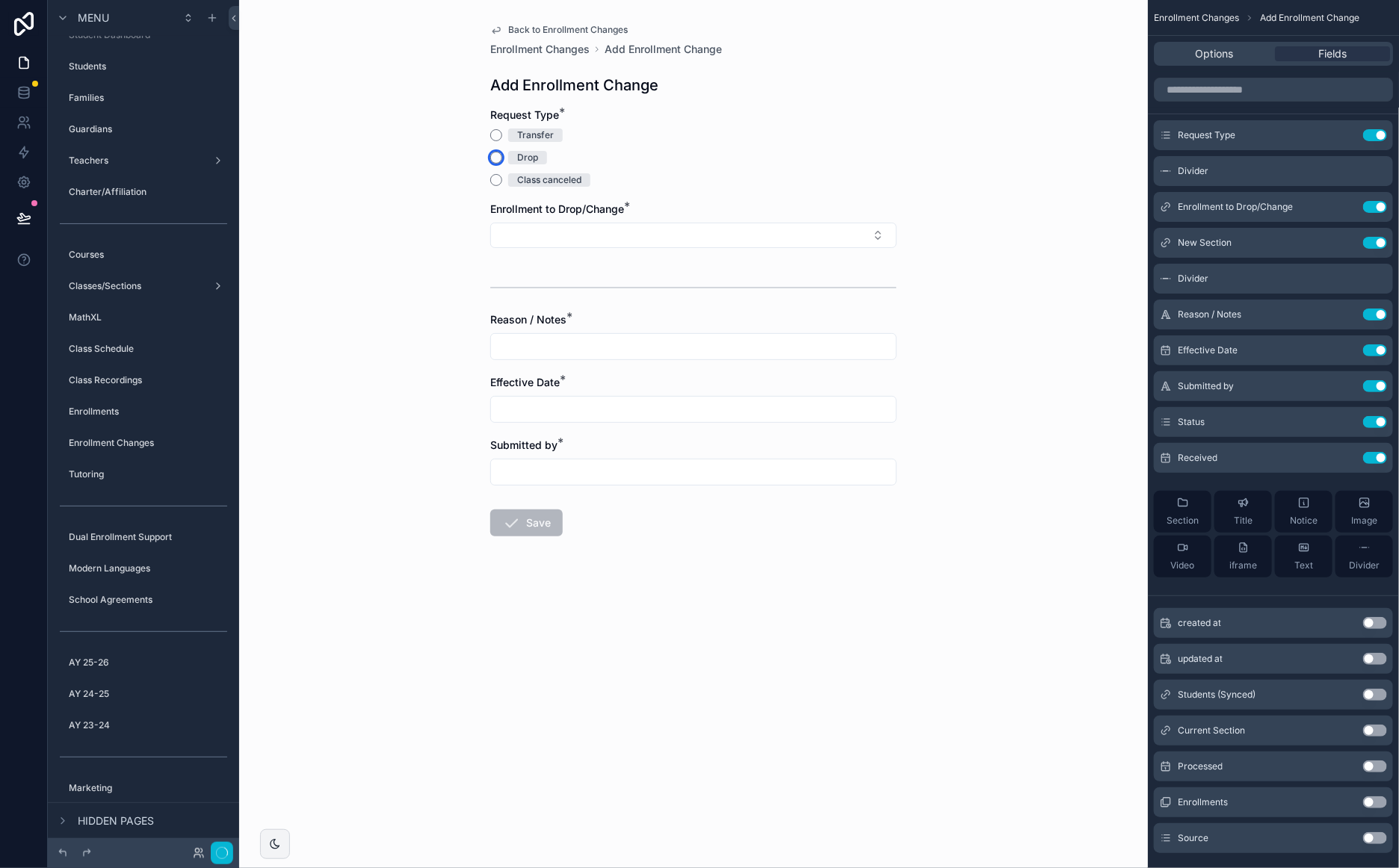
click at [497, 155] on button "Drop" at bounding box center [496, 158] width 12 height 12
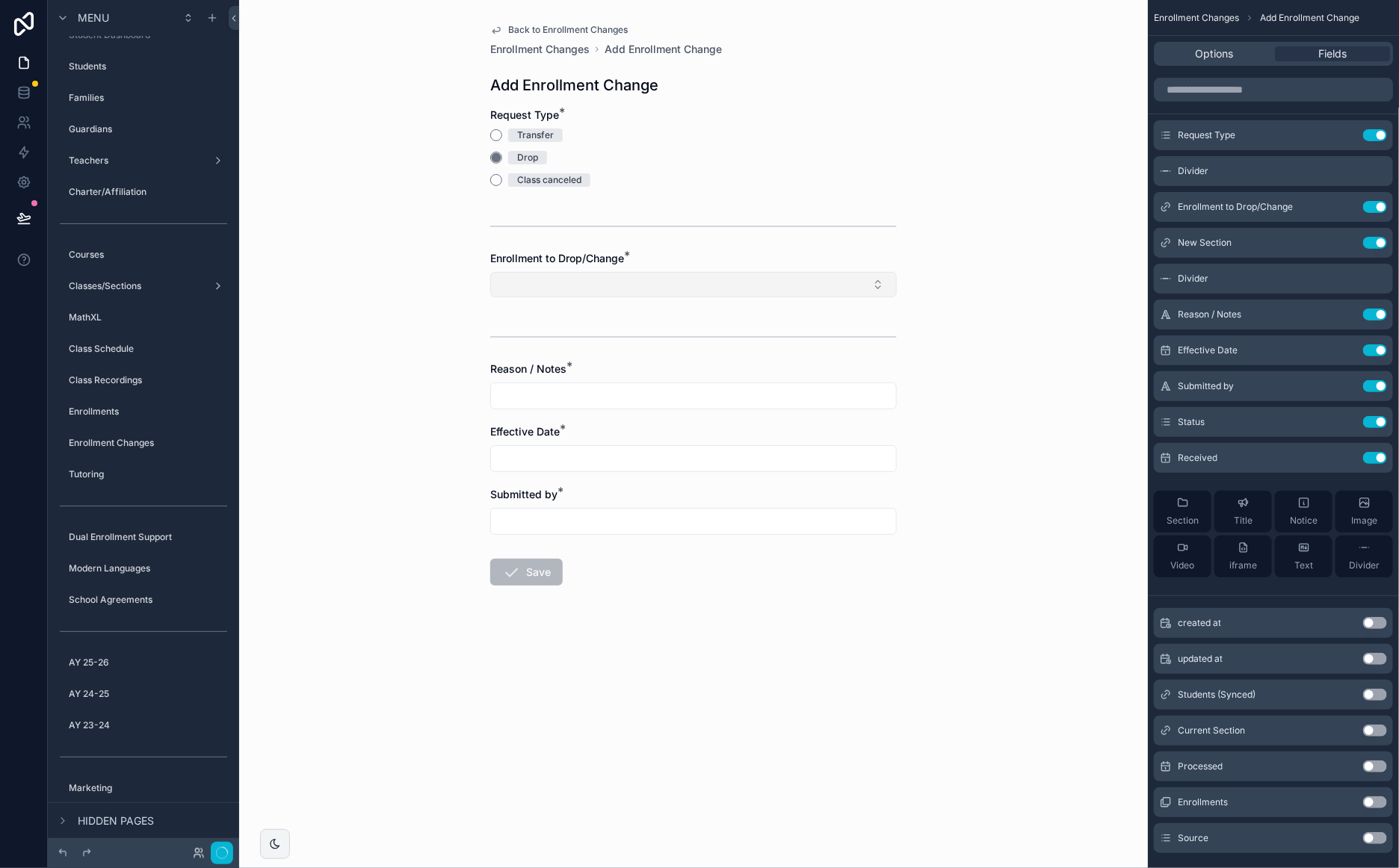
click at [591, 286] on button "Select Button" at bounding box center [693, 285] width 406 height 26
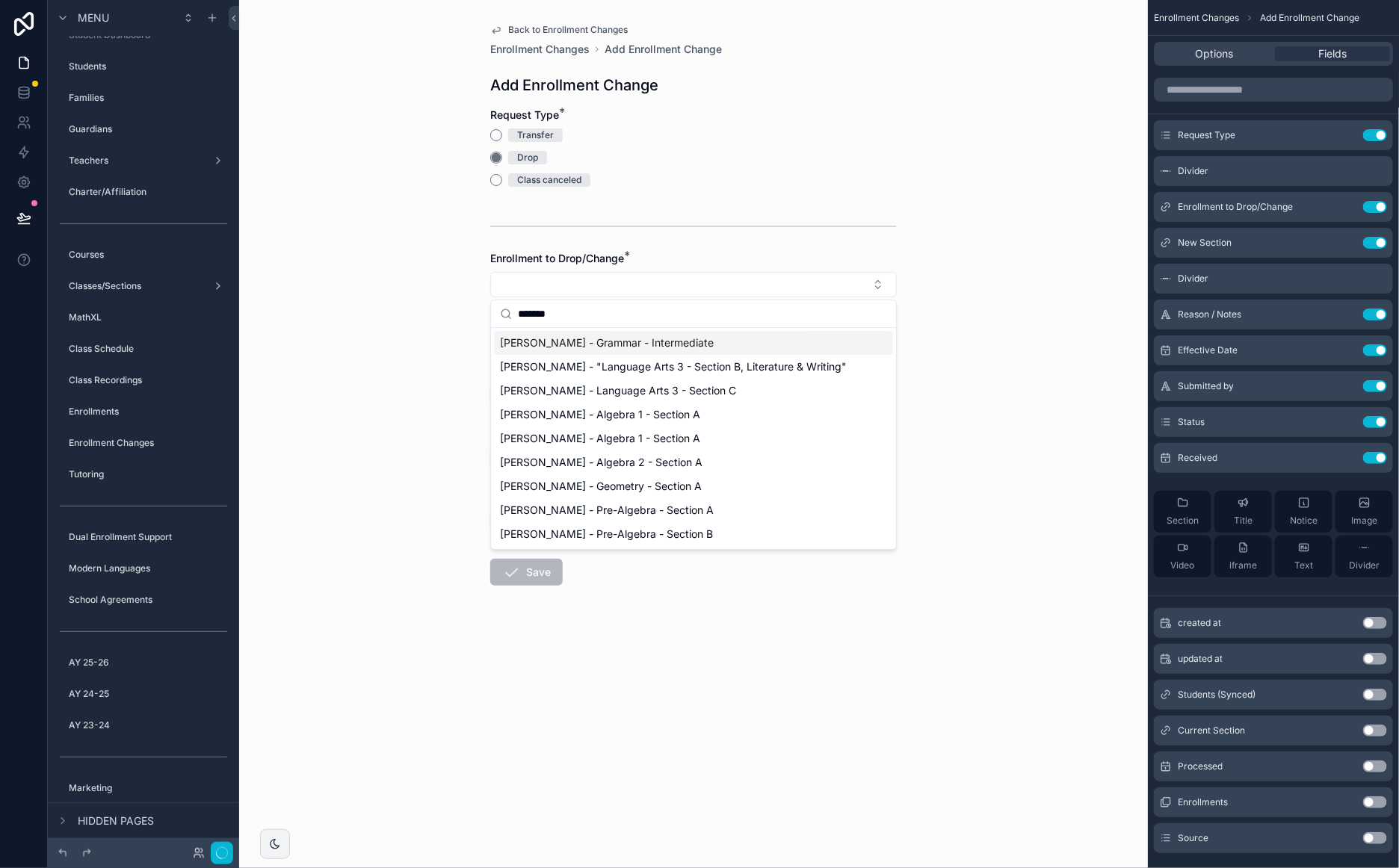
type input "*******"
click at [630, 342] on span "Cissell, Riley - Grammar - Intermediate" at bounding box center [607, 343] width 214 height 15
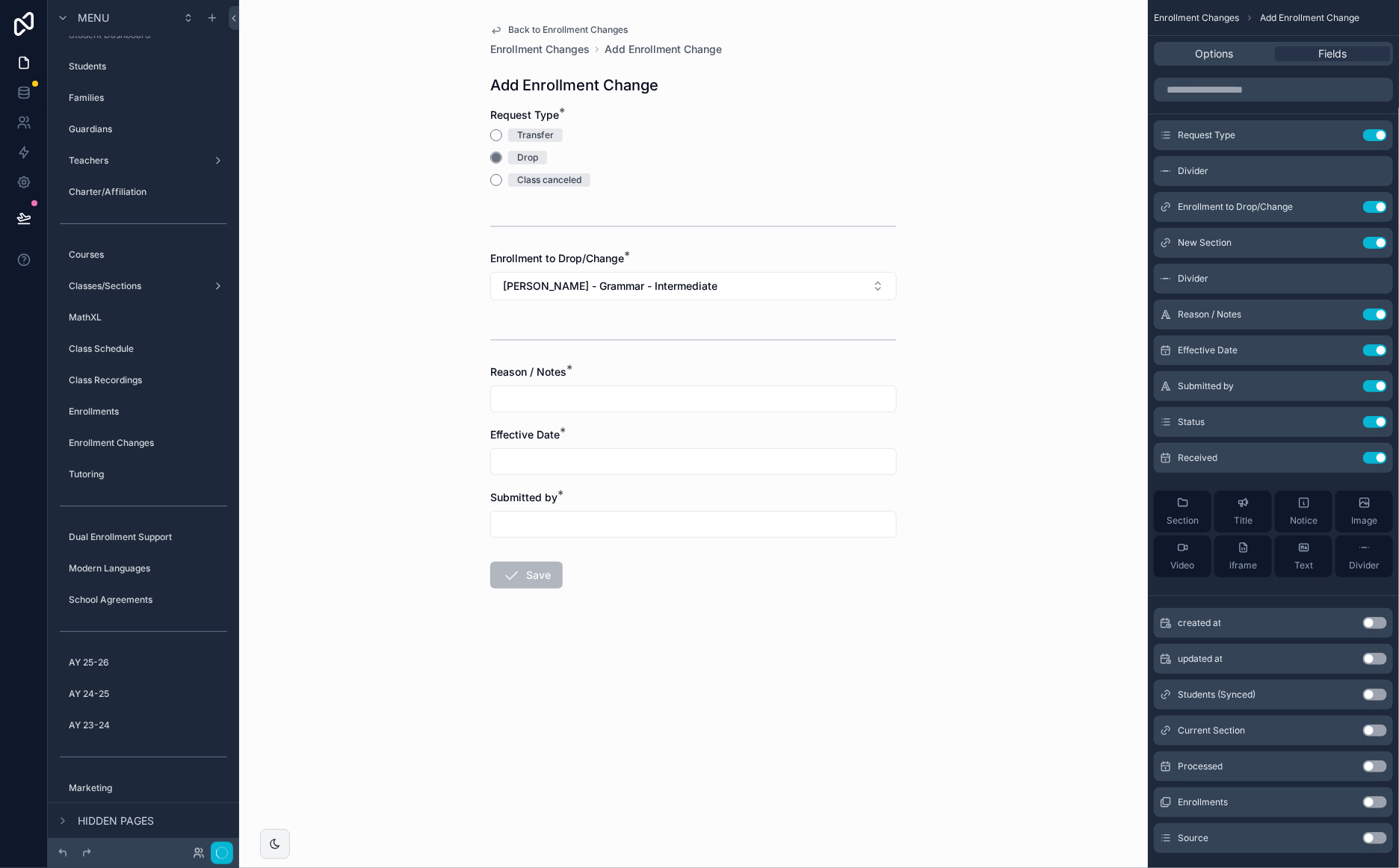
click at [590, 394] on input "scrollable content" at bounding box center [693, 399] width 405 height 21
type input "**********"
click at [636, 583] on button "1" at bounding box center [640, 585] width 27 height 27
type input "********"
click at [521, 531] on input "scrollable content" at bounding box center [693, 524] width 405 height 21
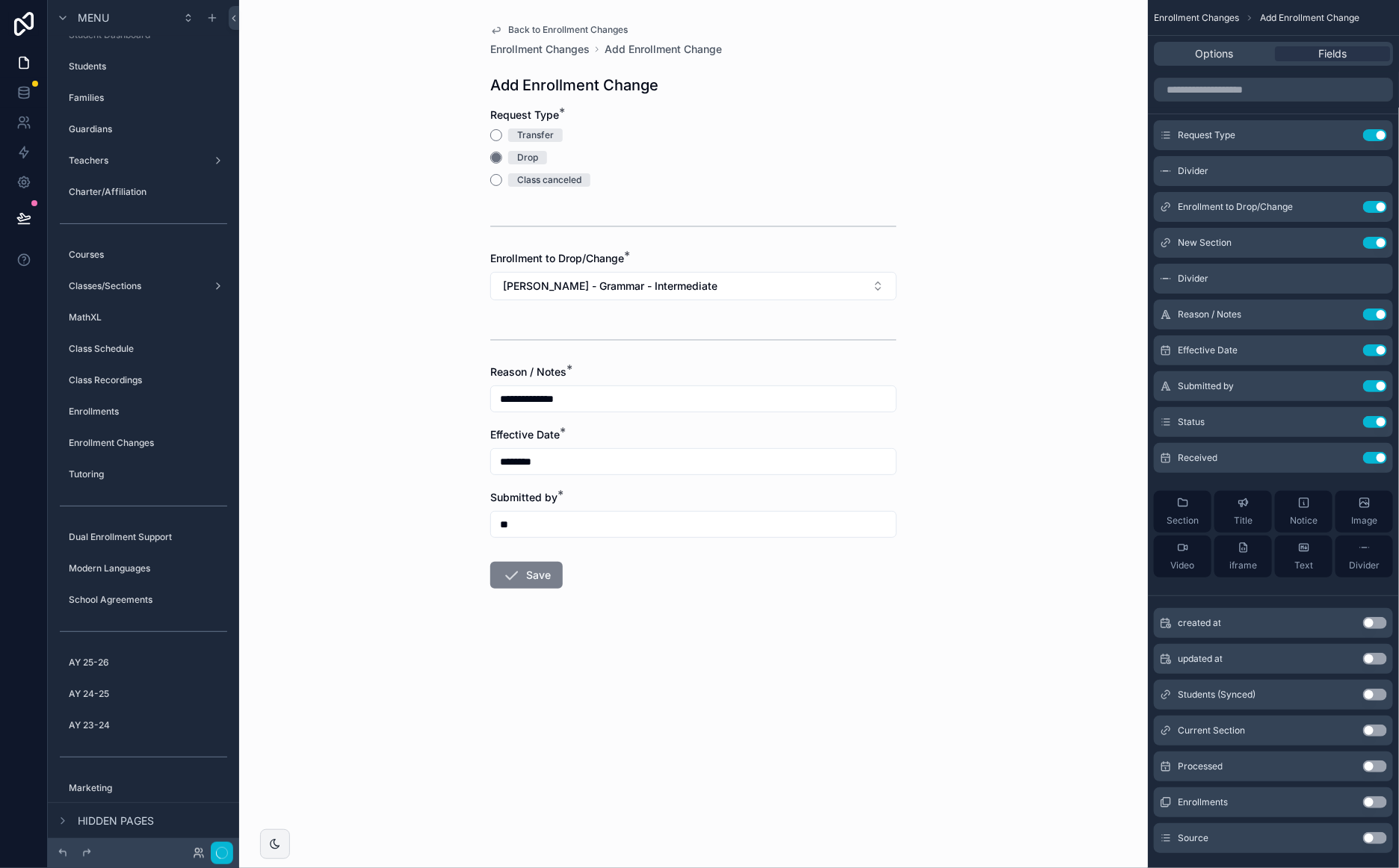
type input "**"
click at [547, 573] on button "Save" at bounding box center [526, 575] width 72 height 27
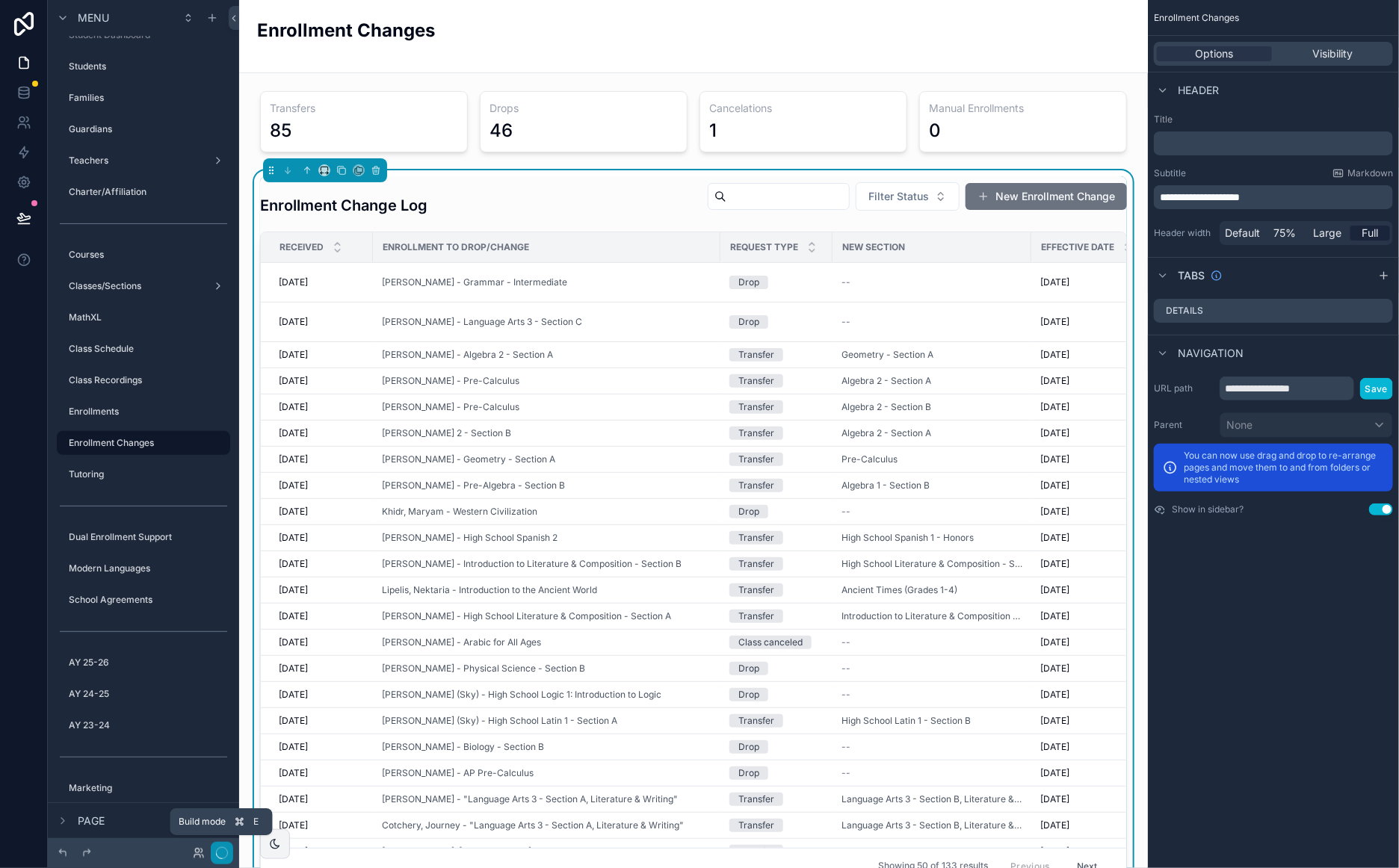
click at [223, 852] on icon "button" at bounding box center [222, 853] width 12 height 12
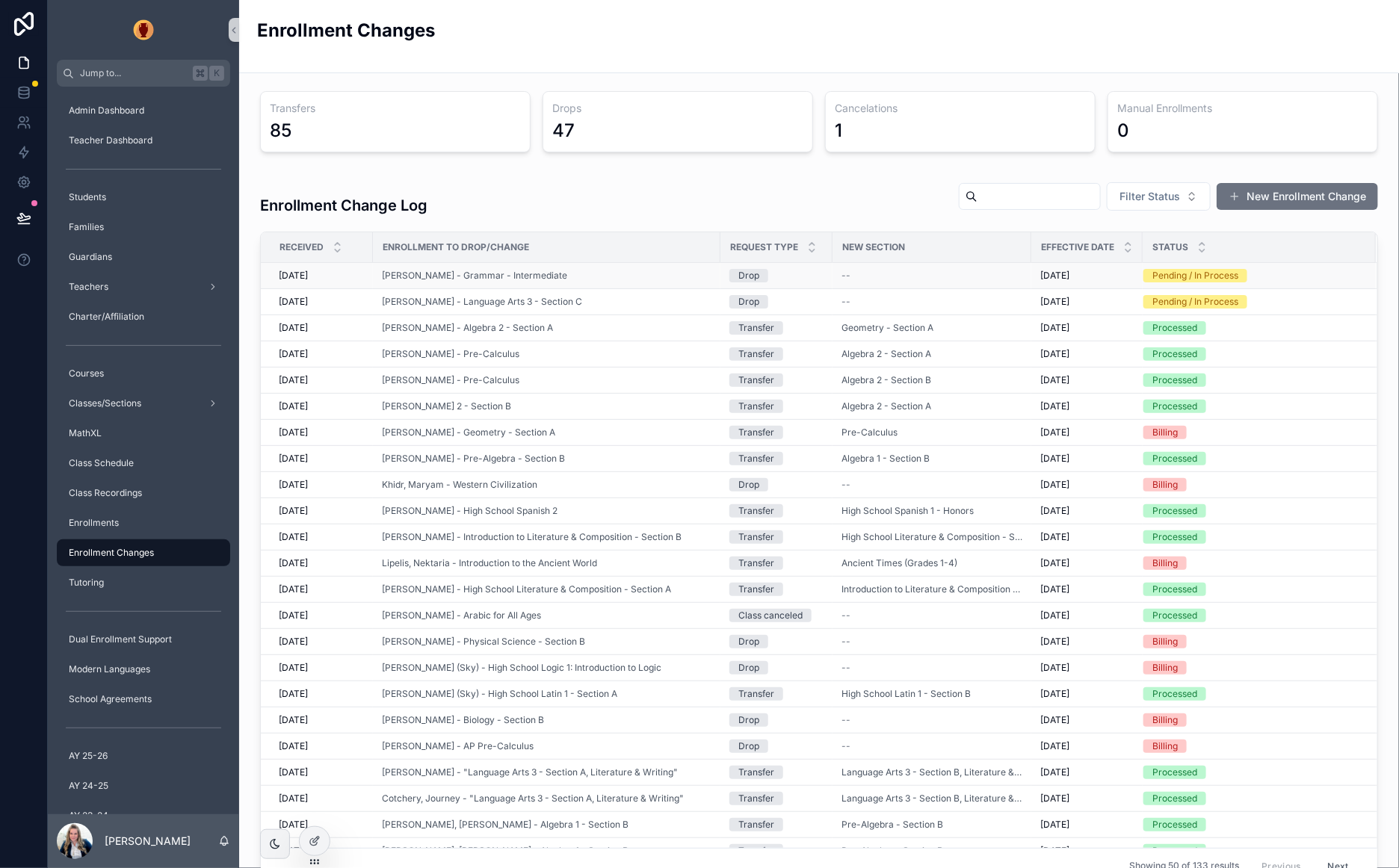
click at [1183, 275] on div "Pending / In Process" at bounding box center [1195, 276] width 86 height 14
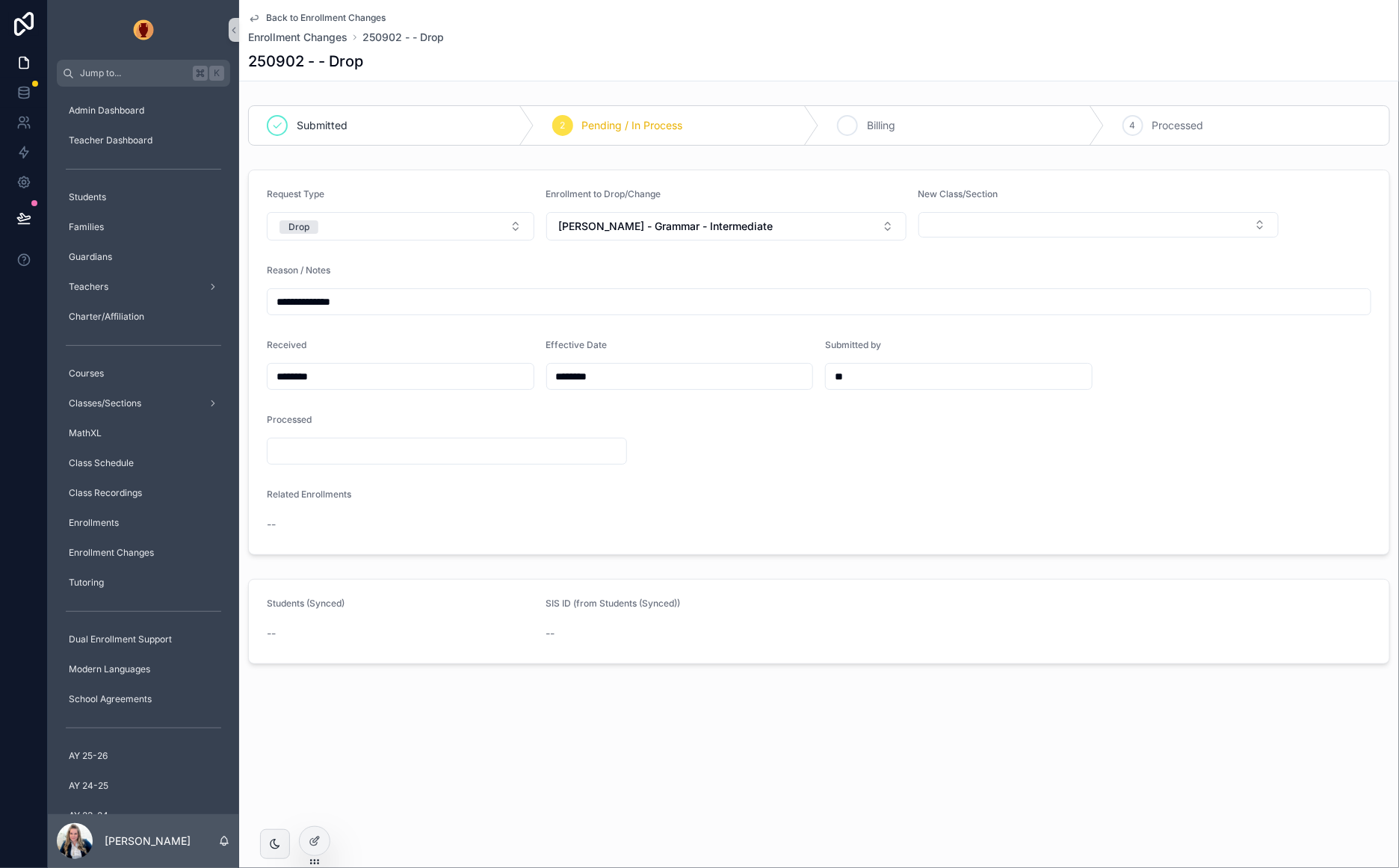
click at [915, 133] on div "3 Billing" at bounding box center [961, 126] width 285 height 39
click at [291, 15] on span "Back to Enrollment Changes" at bounding box center [325, 18] width 119 height 12
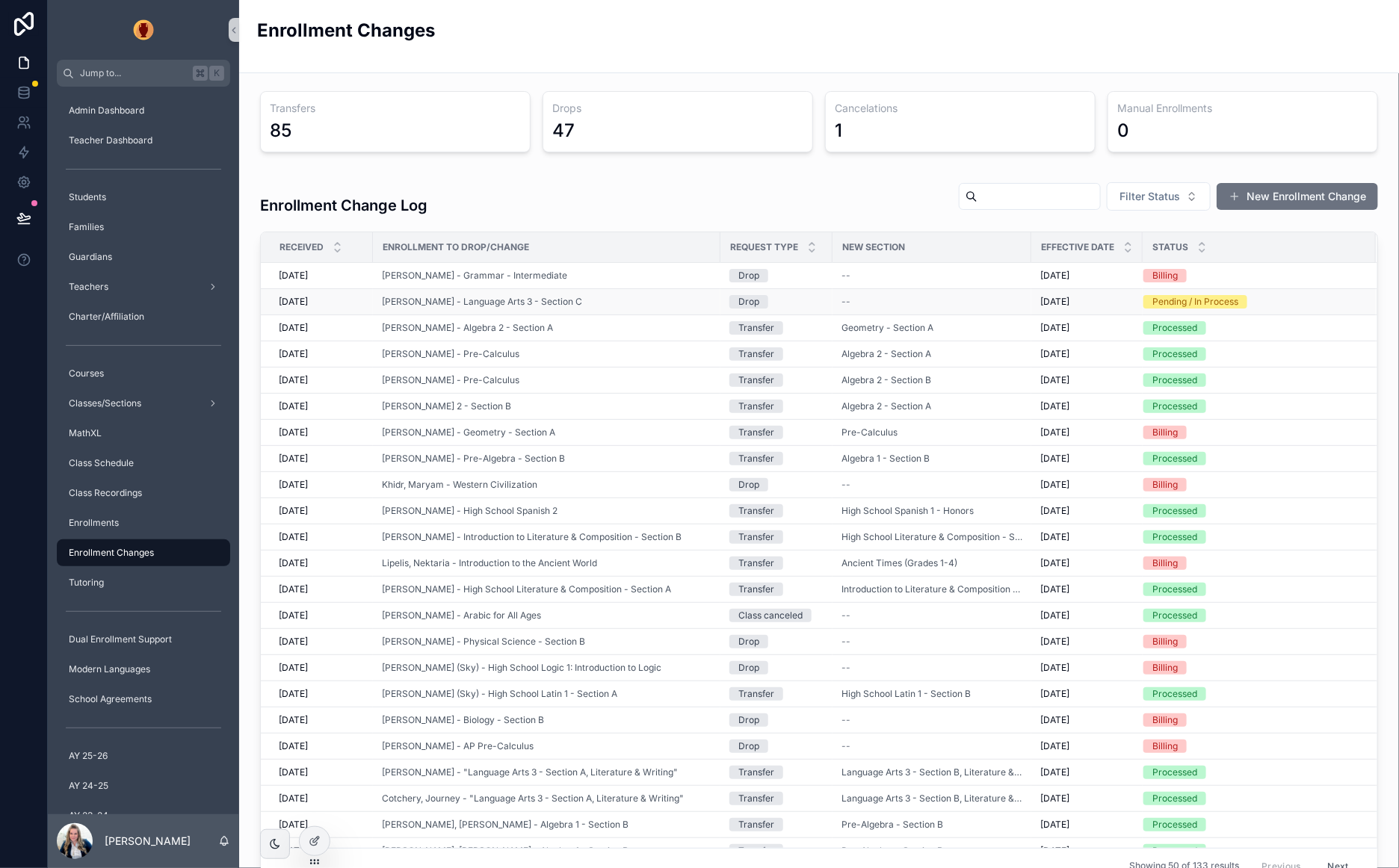
click at [743, 301] on div "Drop" at bounding box center [748, 302] width 21 height 14
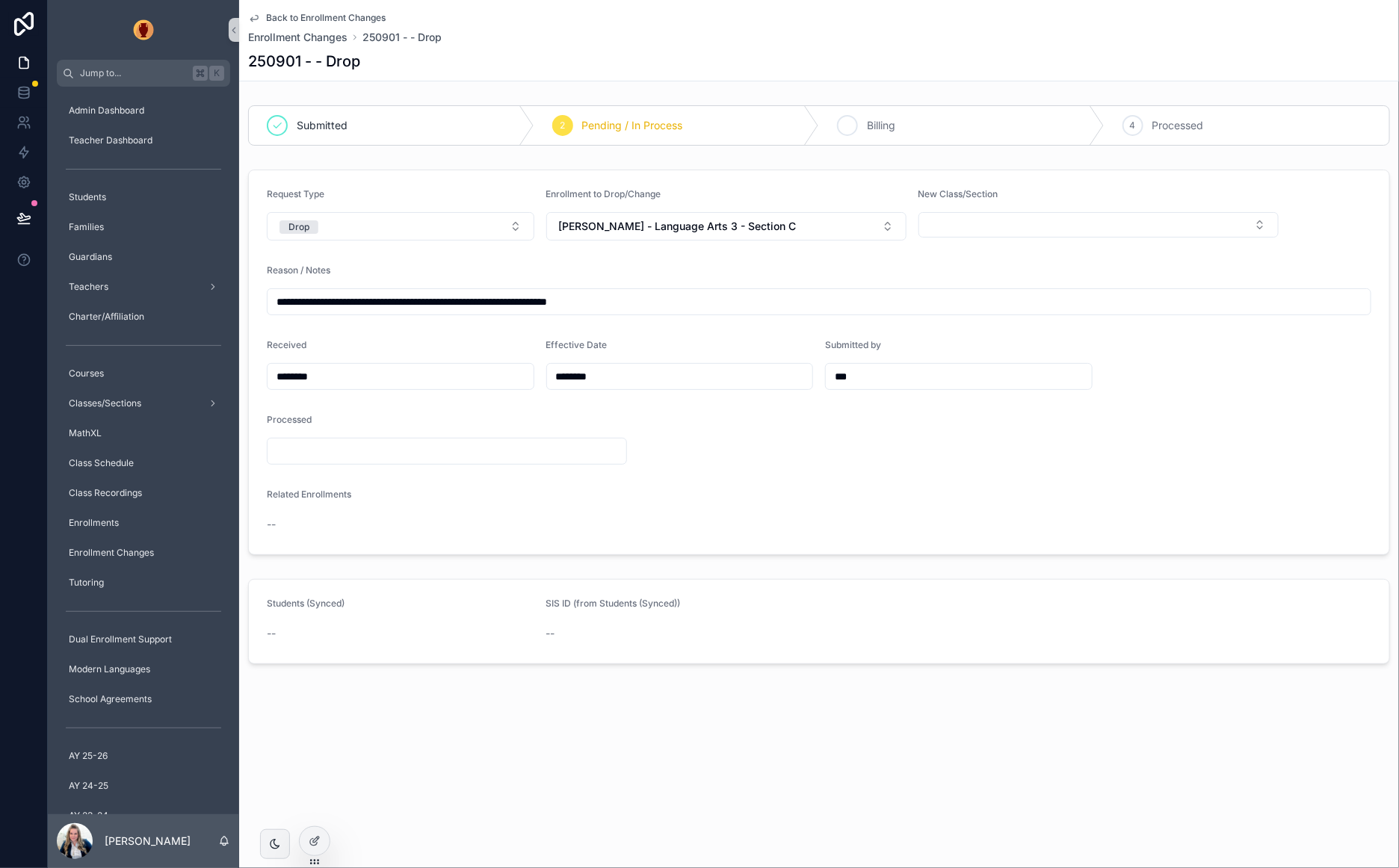
click at [947, 132] on div "3 Billing" at bounding box center [961, 126] width 285 height 39
click at [279, 15] on span "Back to Enrollment Changes" at bounding box center [325, 18] width 119 height 12
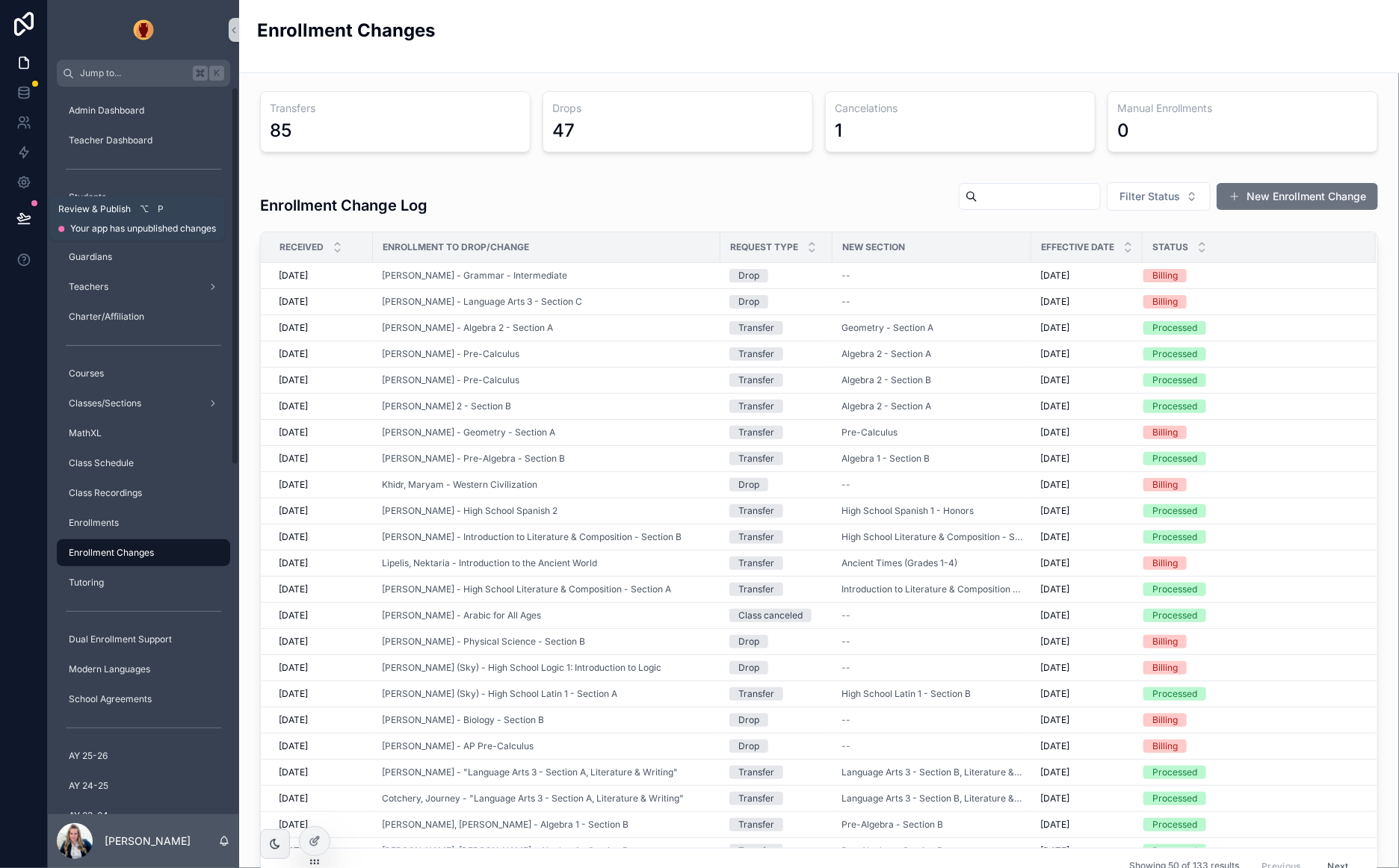
click at [26, 216] on icon at bounding box center [23, 217] width 13 height 8
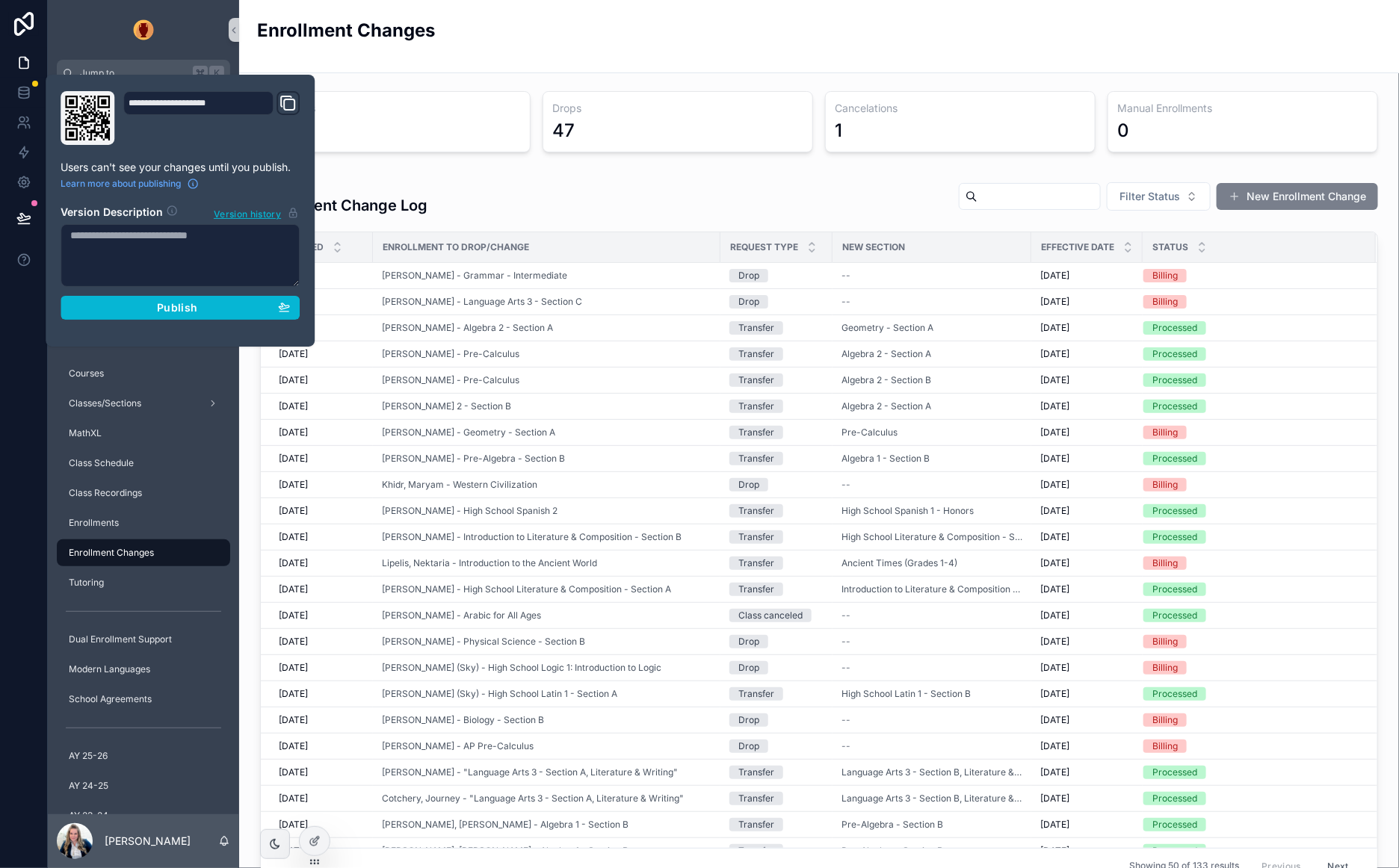
click at [1299, 194] on button "New Enrollment Change" at bounding box center [1297, 197] width 161 height 27
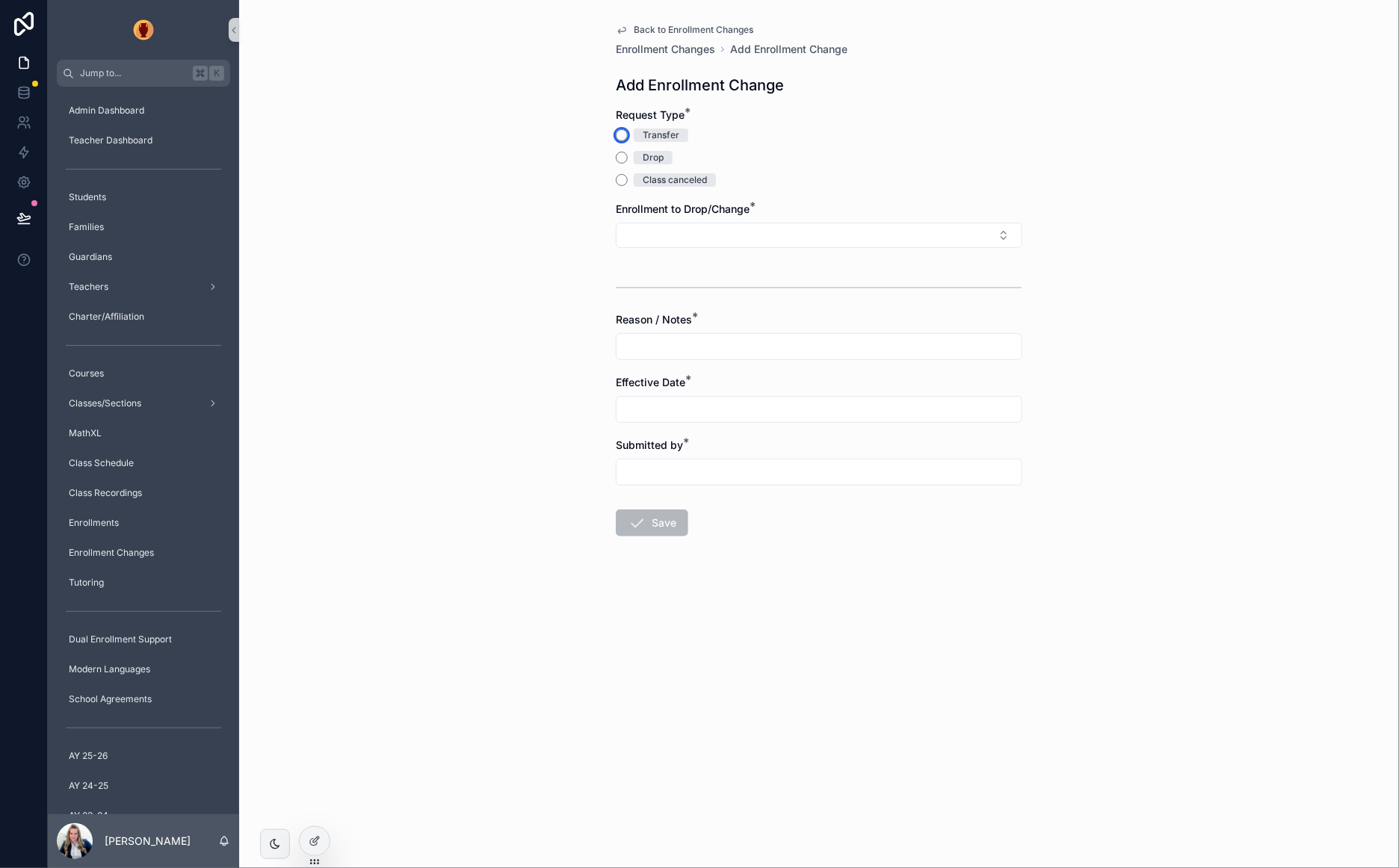
click at [623, 136] on button "Transfer" at bounding box center [622, 135] width 12 height 12
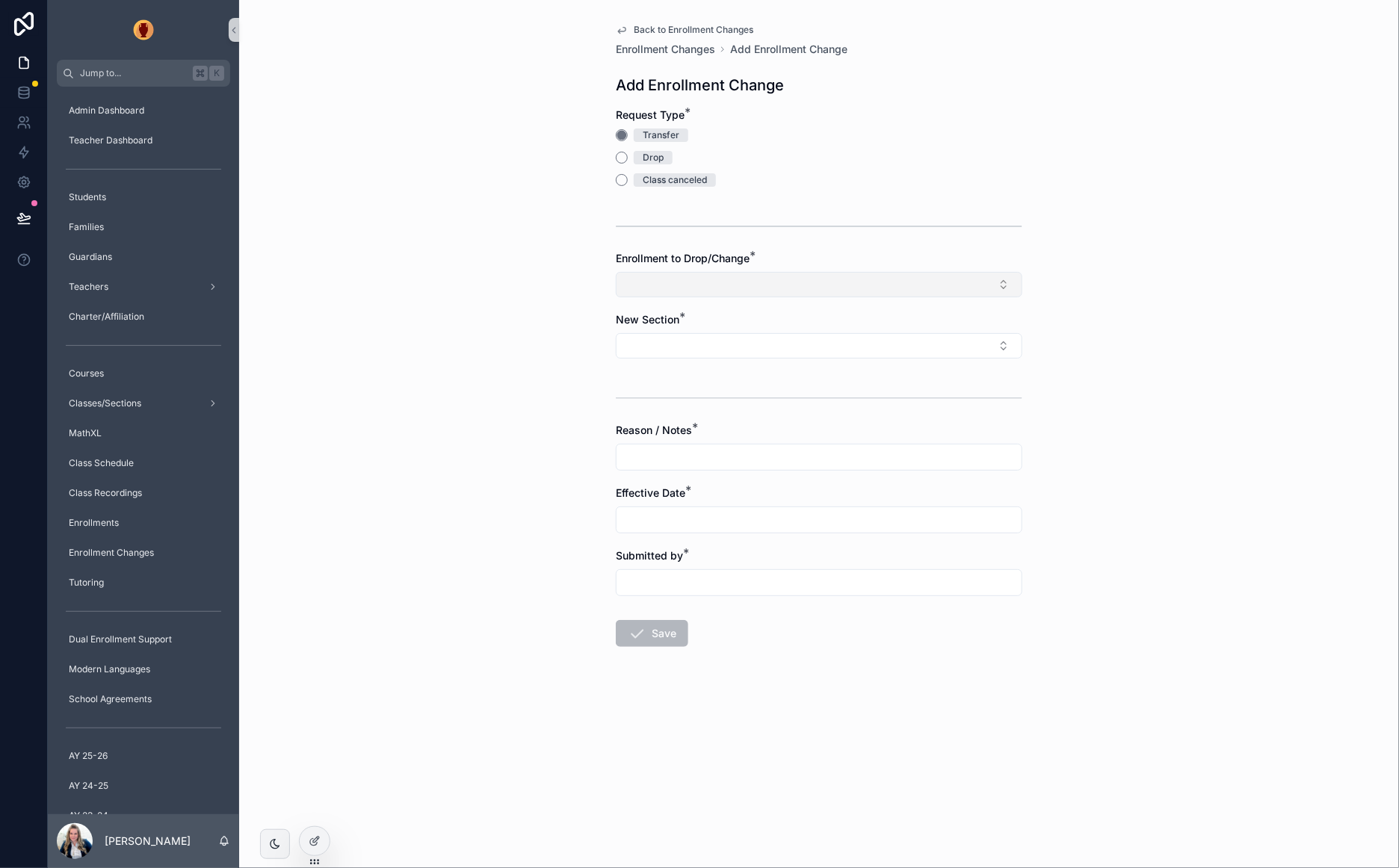
click at [691, 279] on button "Select Button" at bounding box center [819, 285] width 406 height 26
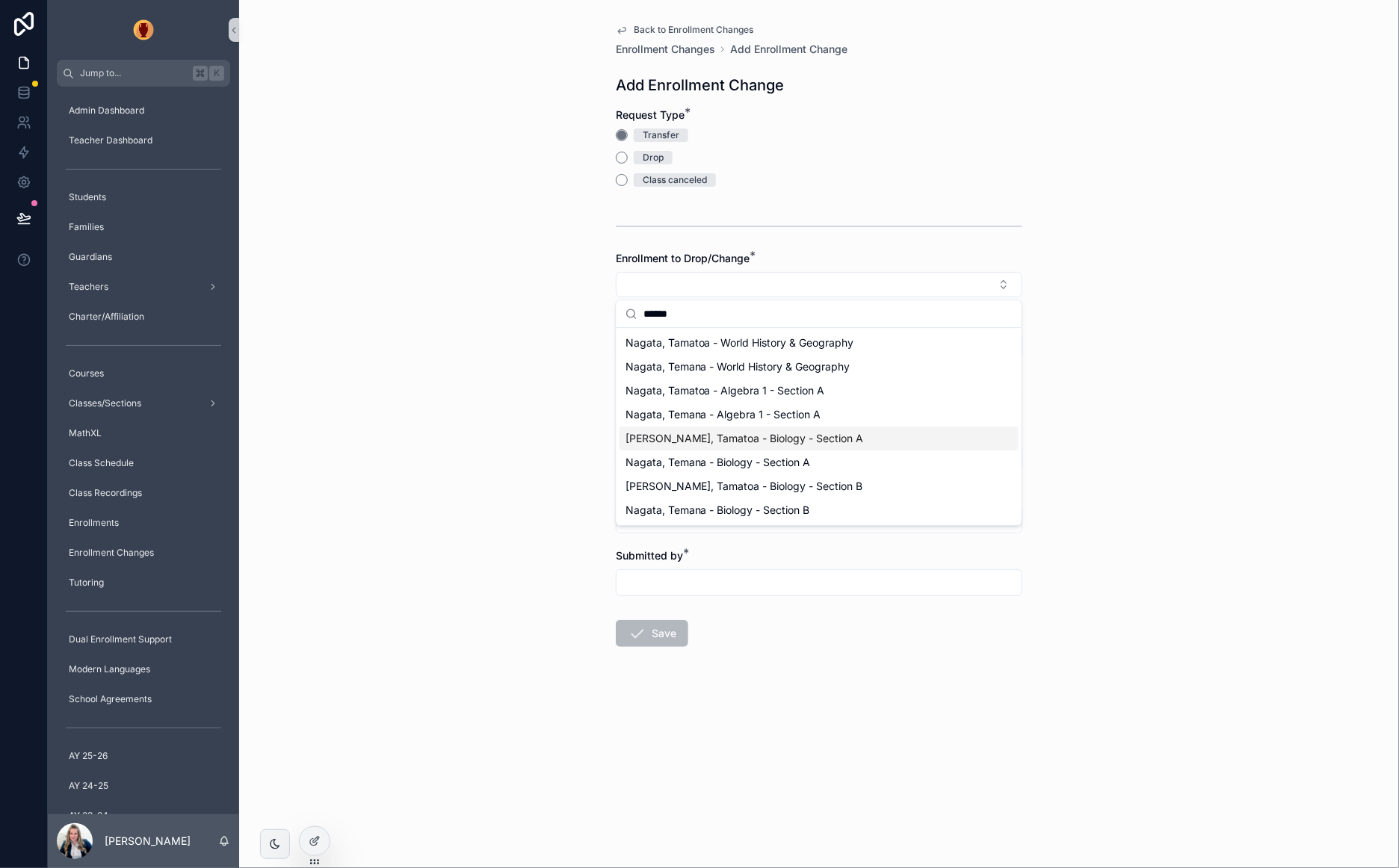
type input "******"
click at [764, 439] on span "Nagata, Tamatoa - Biology - Section A" at bounding box center [745, 439] width 239 height 15
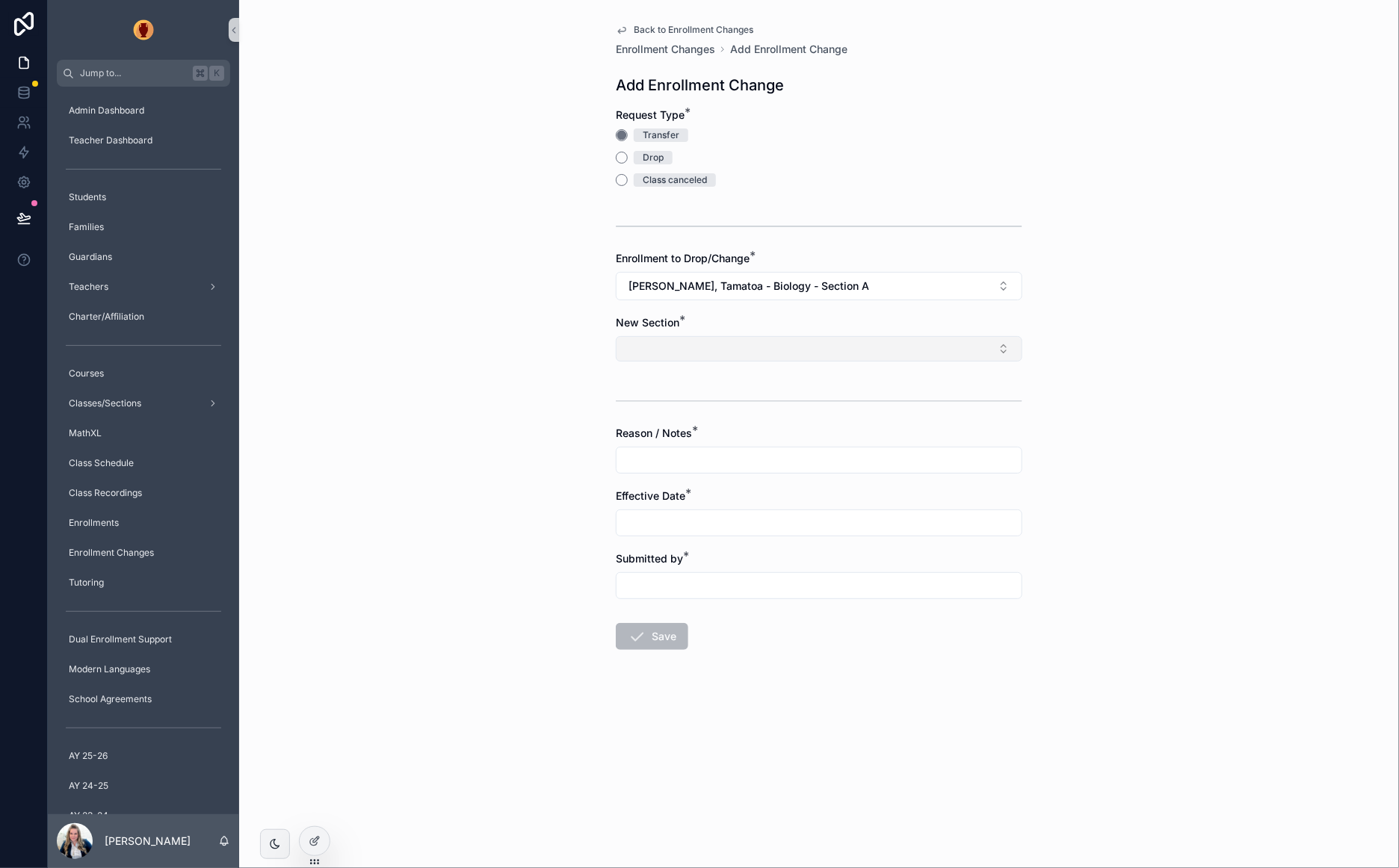
click at [748, 343] on button "Select Button" at bounding box center [819, 349] width 406 height 26
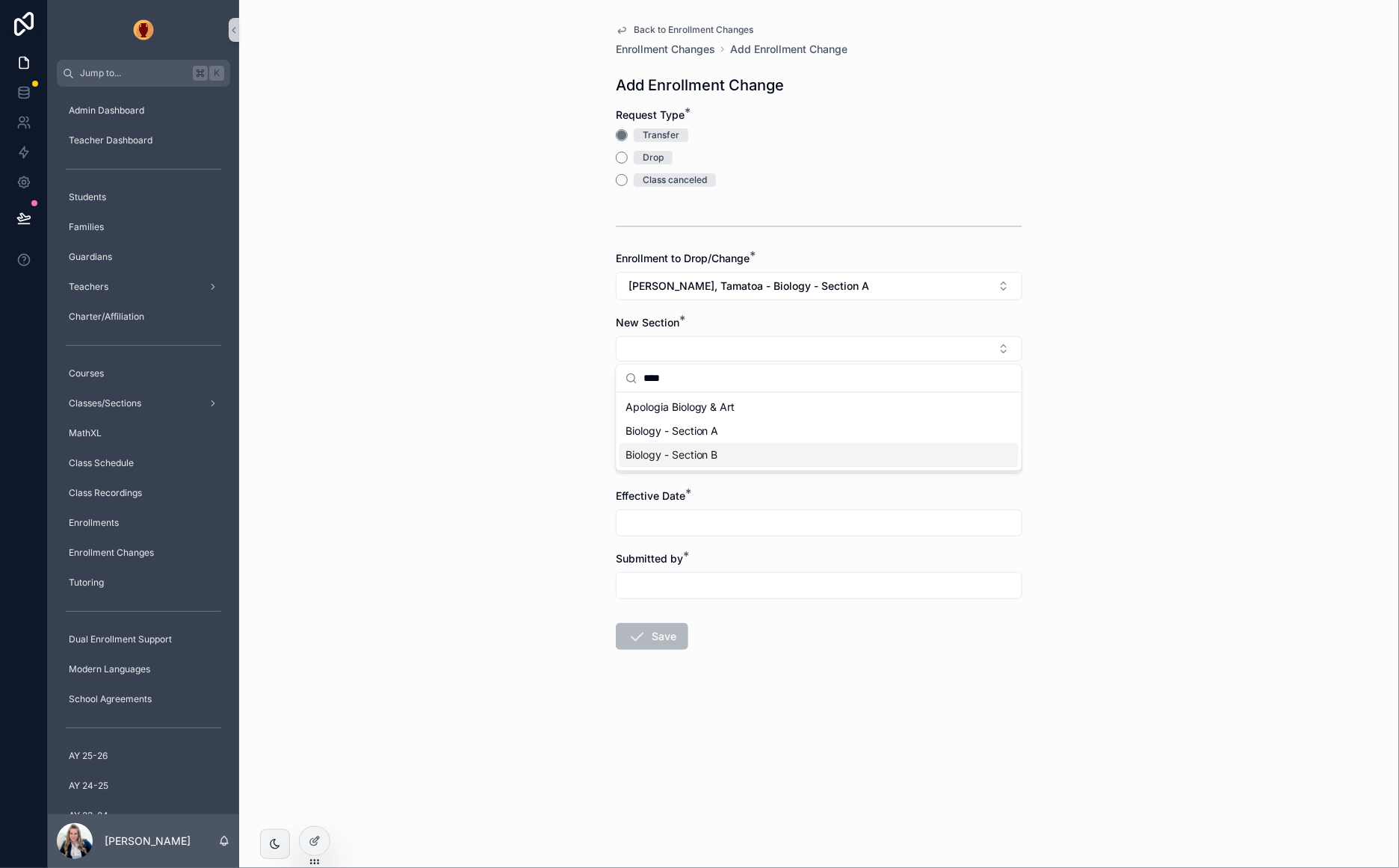
type input "****"
click at [758, 454] on div "Biology - Section B" at bounding box center [819, 456] width 399 height 24
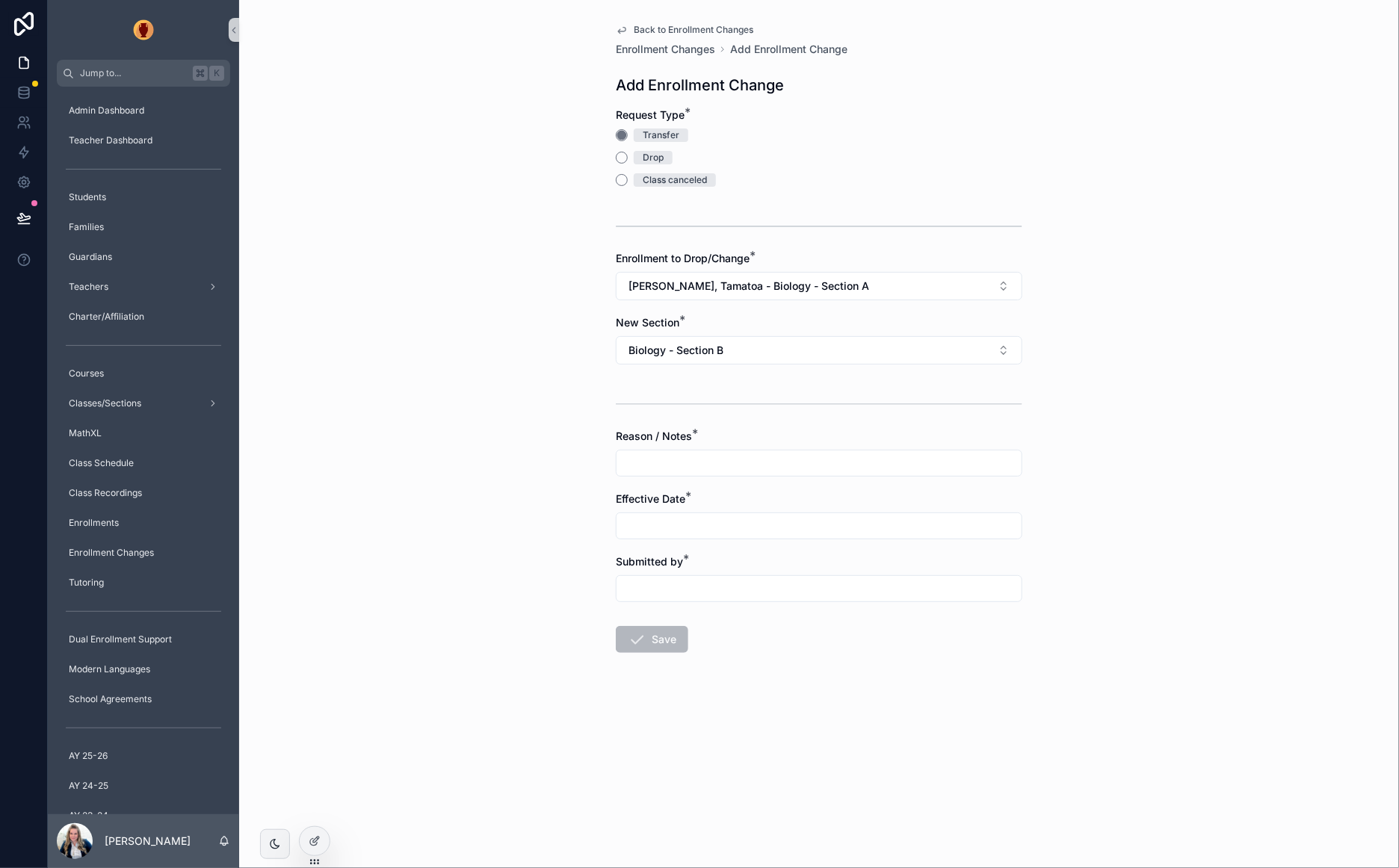
click at [692, 464] on input "scrollable content" at bounding box center [818, 463] width 405 height 21
type input "**********"
click at [744, 567] on button "scrollable content" at bounding box center [739, 562] width 27 height 27
click at [874, 779] on button "29" at bounding box center [873, 781] width 27 height 27
type input "*********"
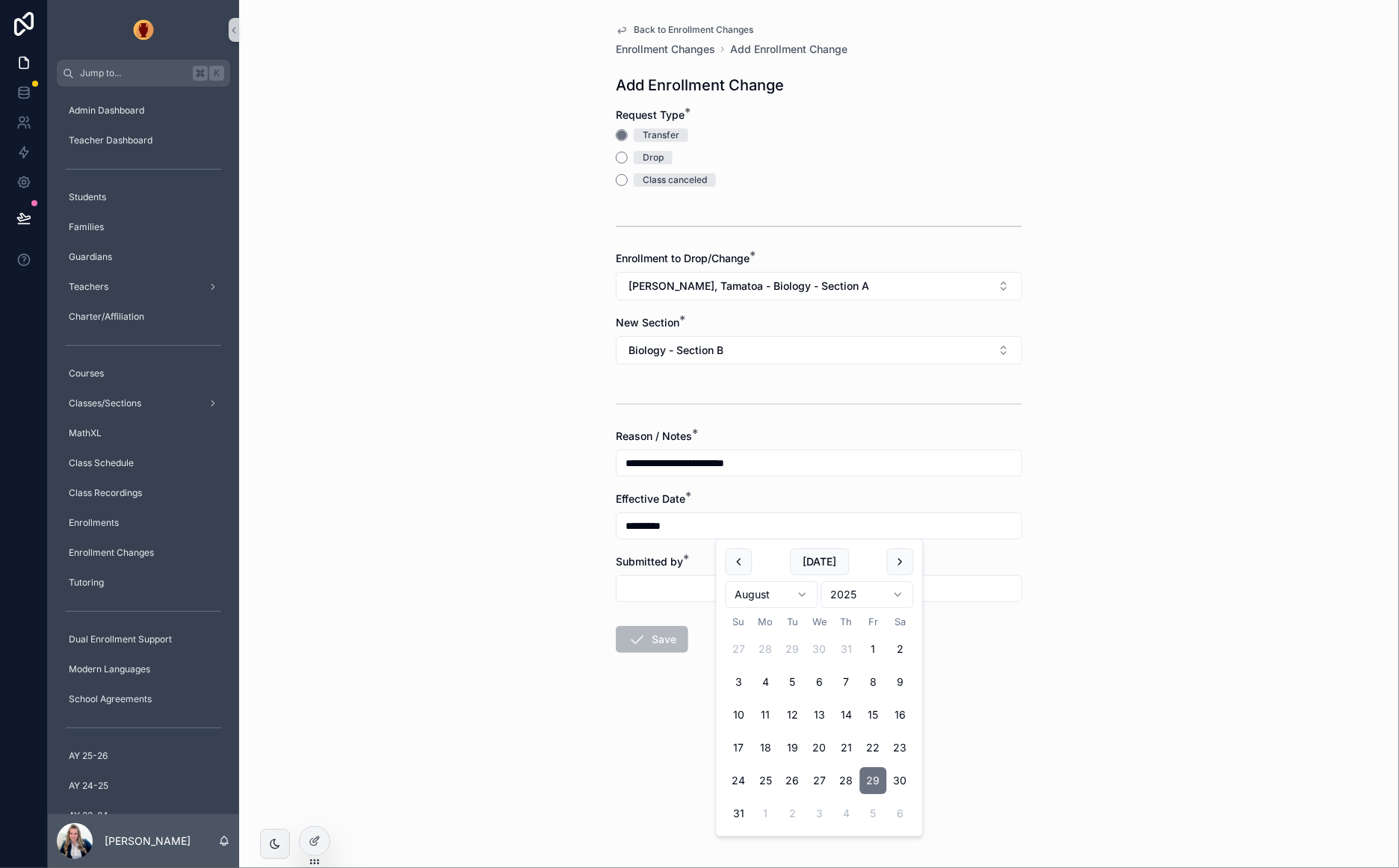
click at [648, 591] on input "scrollable content" at bounding box center [818, 589] width 405 height 21
type input "**"
drag, startPoint x: 659, startPoint y: 638, endPoint x: 716, endPoint y: 628, distance: 57.9
click at [659, 638] on button "Save" at bounding box center [652, 640] width 72 height 27
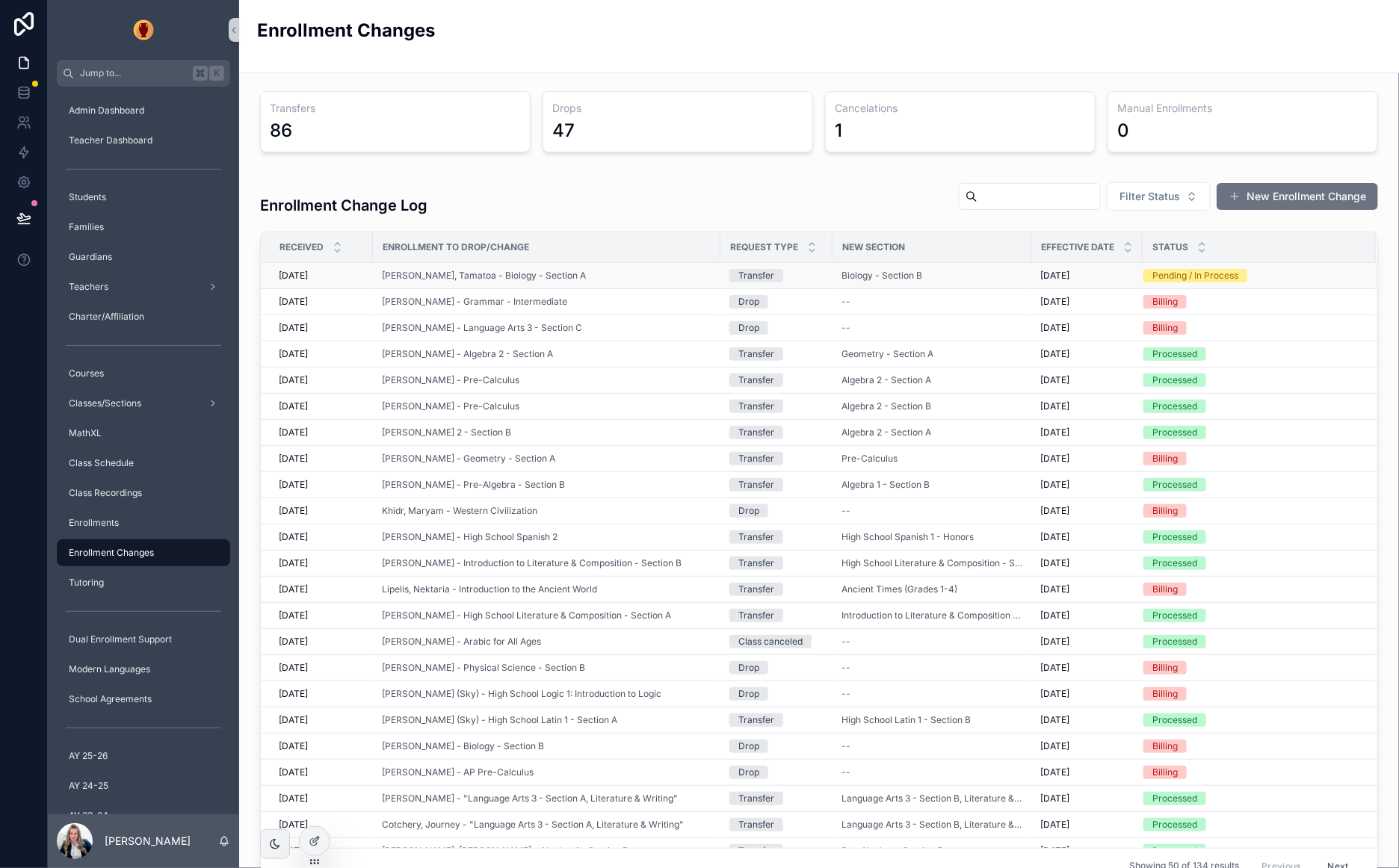
click at [303, 274] on span "9/2/2025" at bounding box center [293, 276] width 29 height 12
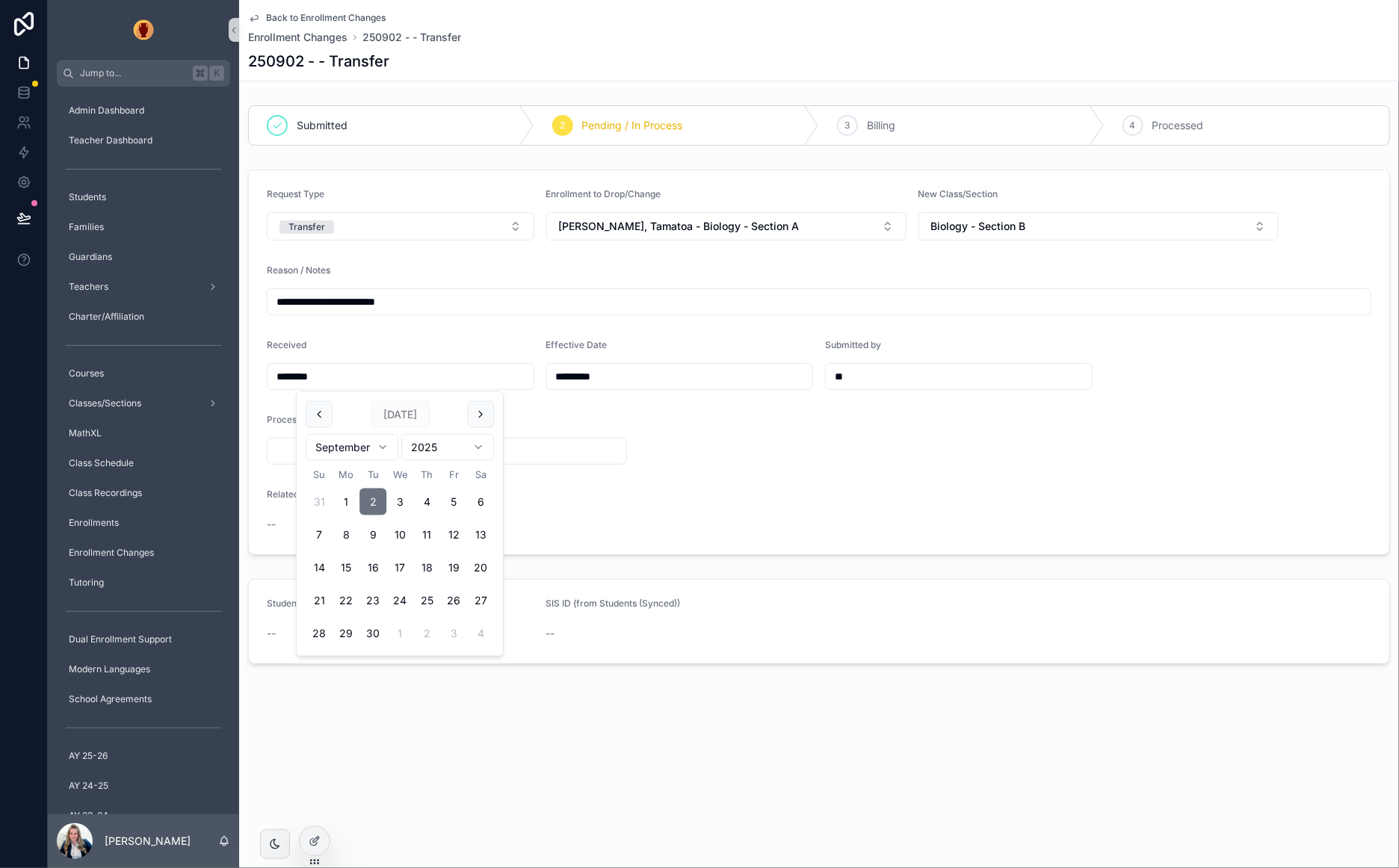
click at [353, 377] on input "********" at bounding box center [400, 377] width 266 height 21
click at [321, 411] on button "scrollable content" at bounding box center [320, 415] width 27 height 27
click at [458, 632] on button "29" at bounding box center [453, 634] width 27 height 27
type input "*********"
click at [810, 464] on form "**********" at bounding box center [819, 362] width 1140 height 384
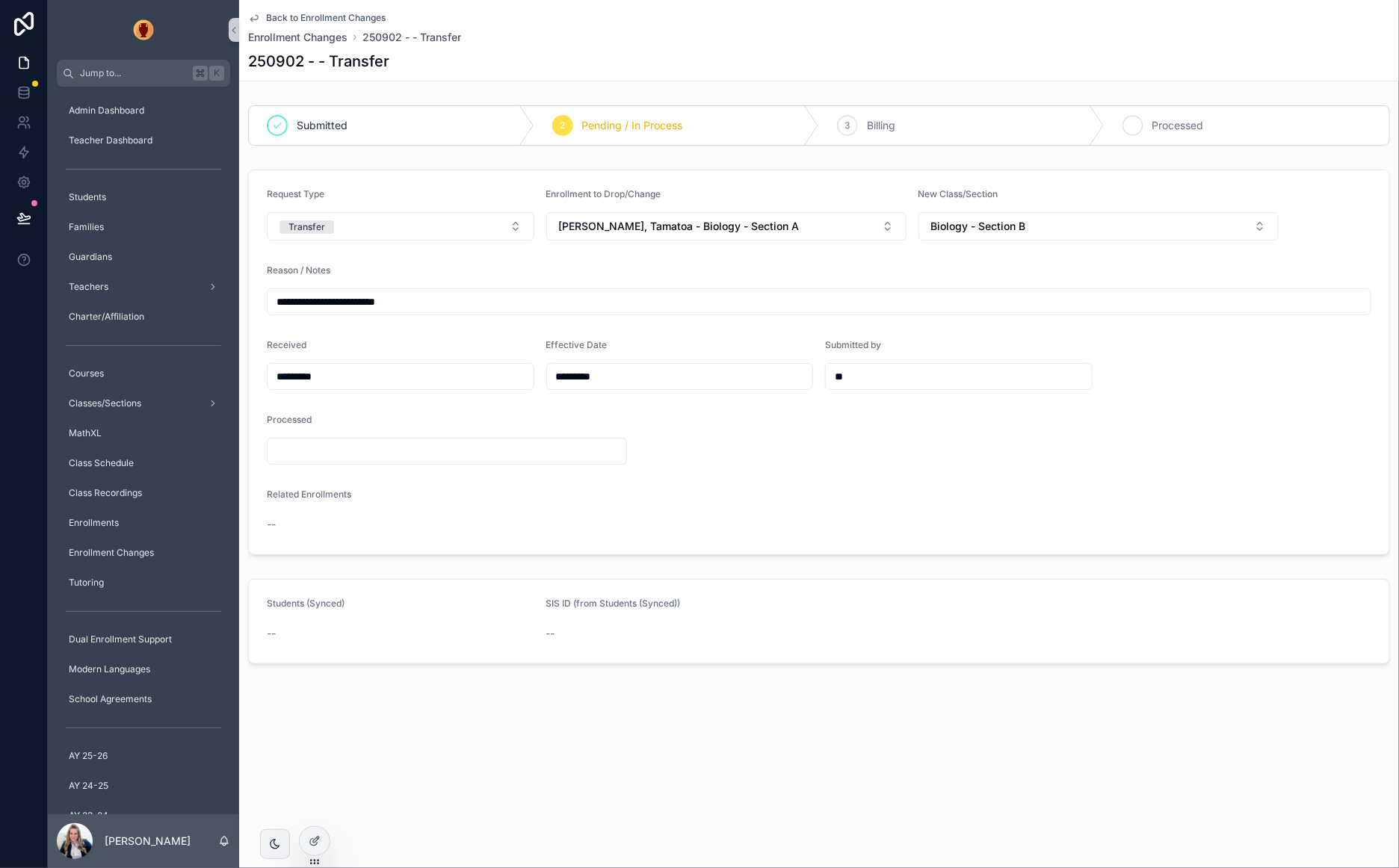
click at [1205, 137] on div "4 Processed" at bounding box center [1246, 126] width 285 height 39
click at [270, 15] on span "Back to Enrollment Changes" at bounding box center [325, 18] width 119 height 12
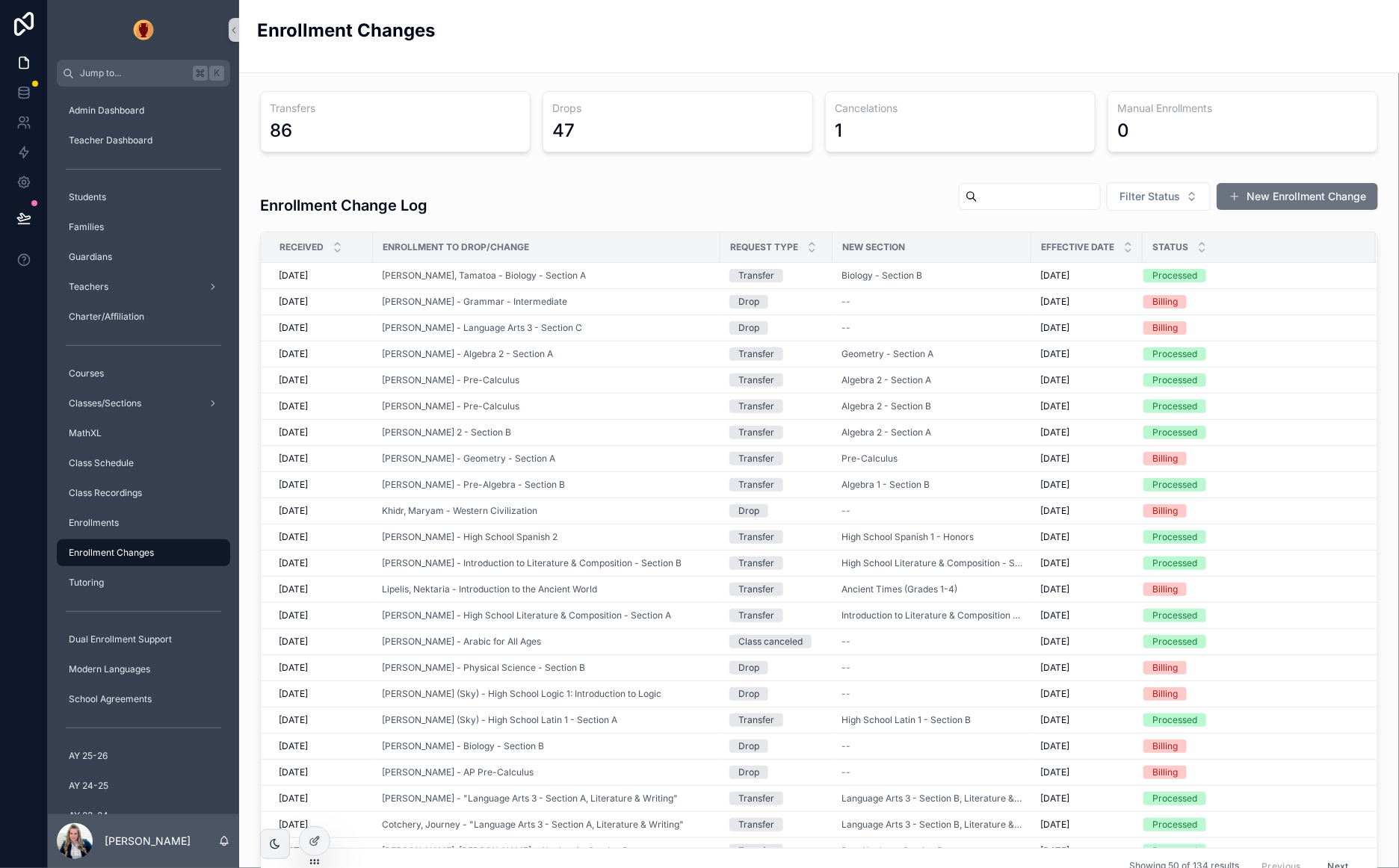
click at [630, 197] on div "Enrollment Change Log Filter Status New Enrollment Change" at bounding box center [819, 199] width 1118 height 46
click at [1321, 197] on button "New Enrollment Change" at bounding box center [1297, 197] width 161 height 27
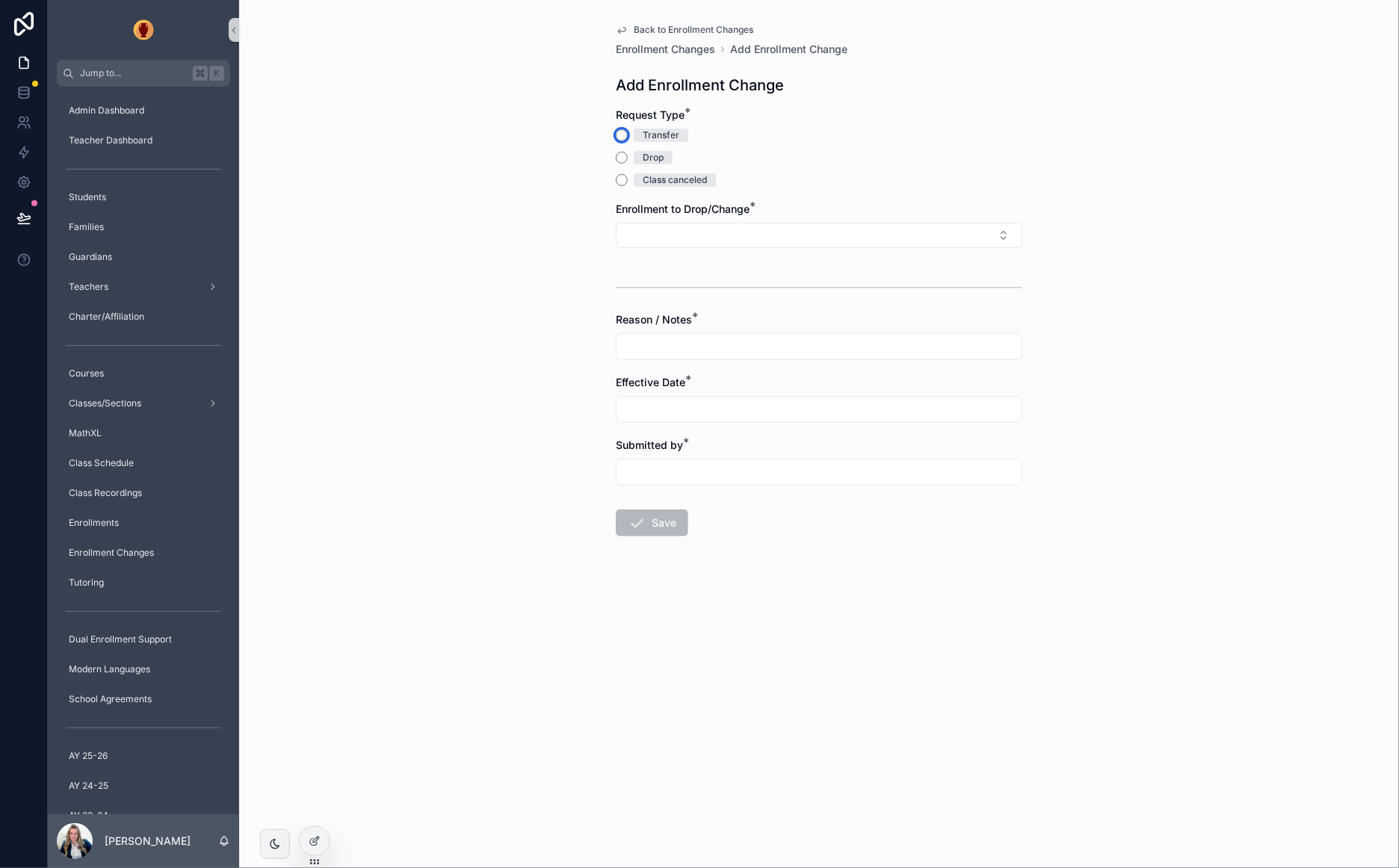
drag, startPoint x: 624, startPoint y: 133, endPoint x: 649, endPoint y: 170, distance: 44.7
click at [624, 133] on button "Transfer" at bounding box center [622, 135] width 12 height 12
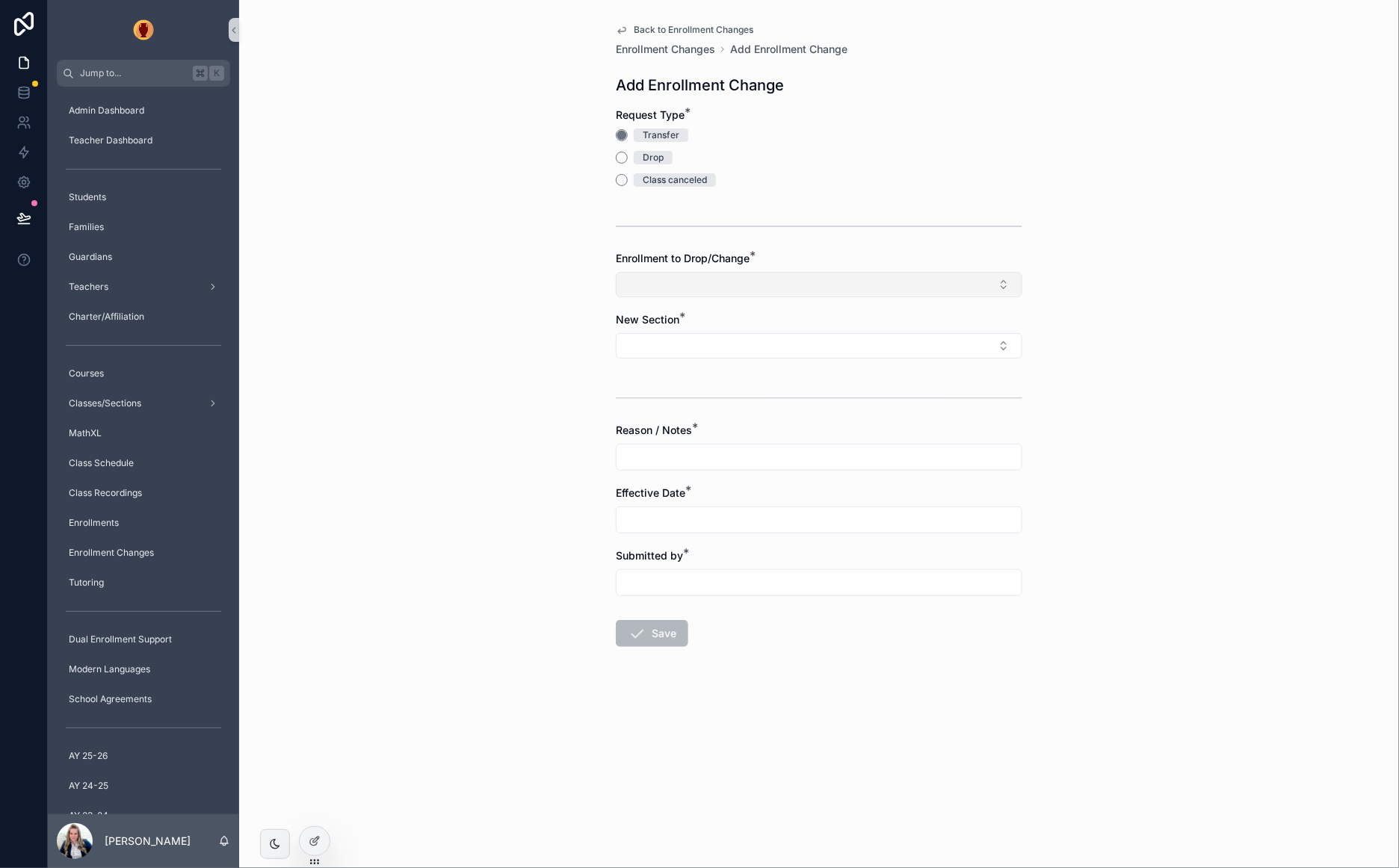
click at [696, 280] on button "Select Button" at bounding box center [819, 285] width 406 height 26
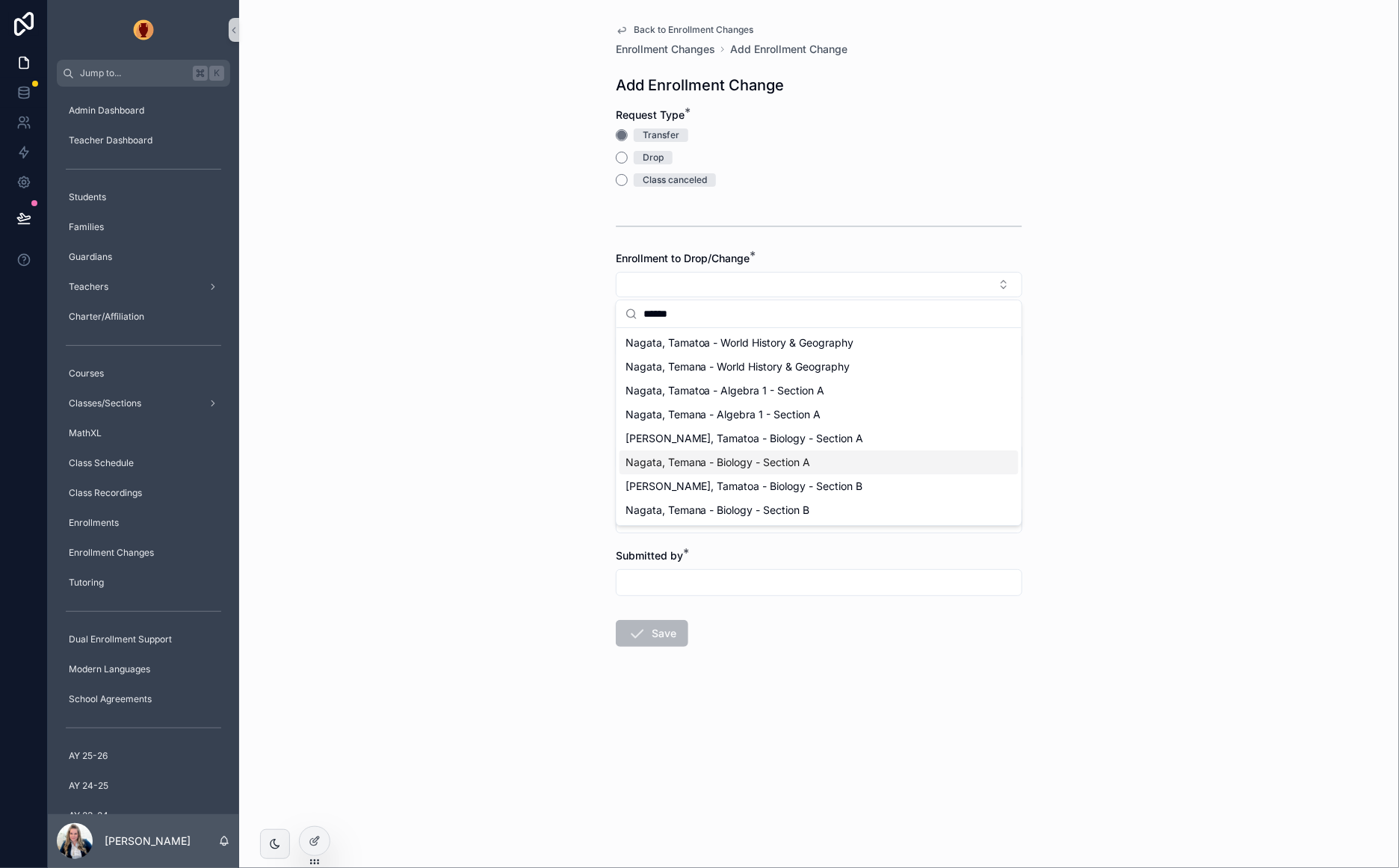
type input "******"
click at [792, 463] on span "Nagata, Temana - Biology - Section A" at bounding box center [717, 463] width 185 height 15
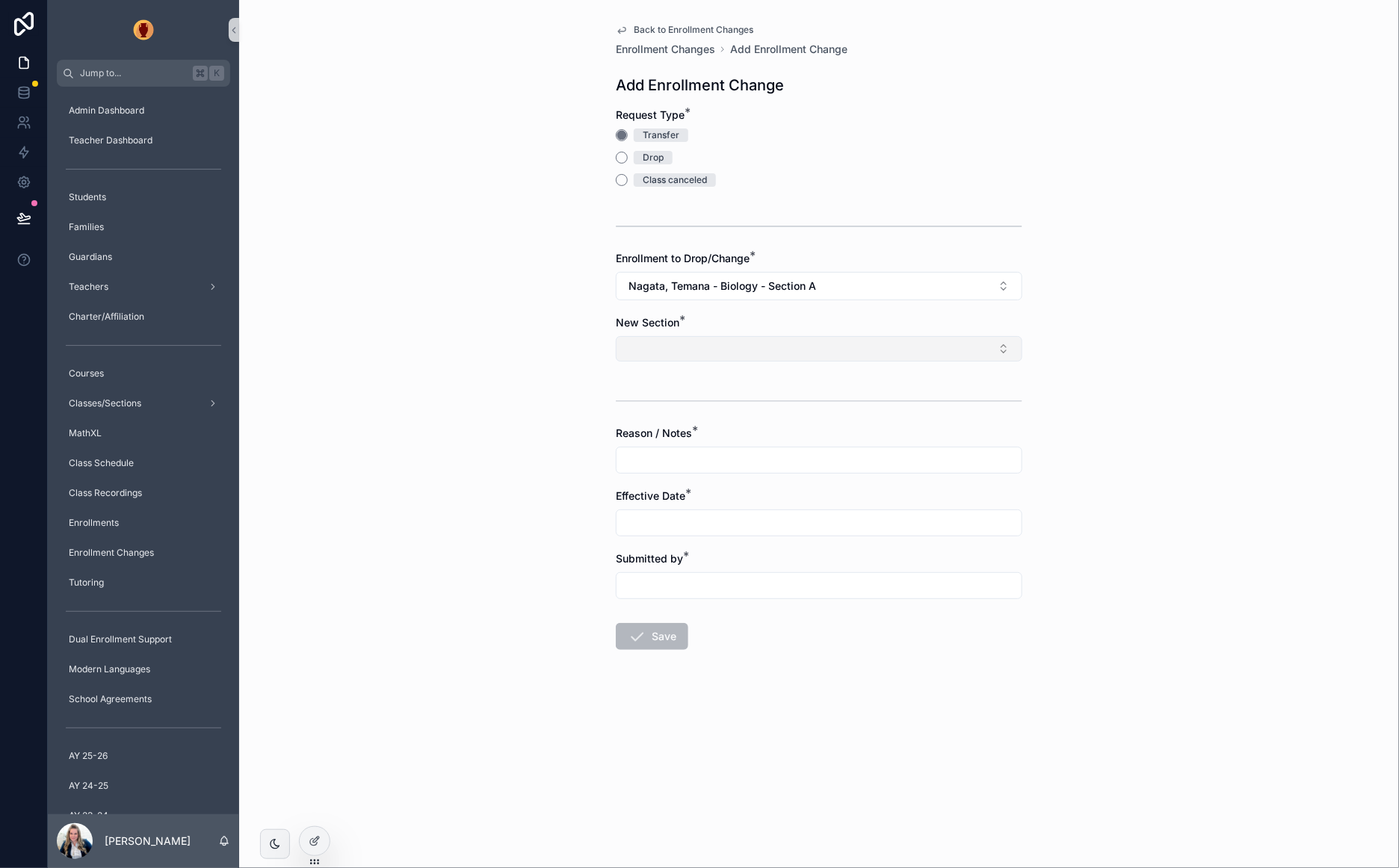
click at [703, 347] on button "Select Button" at bounding box center [819, 349] width 406 height 26
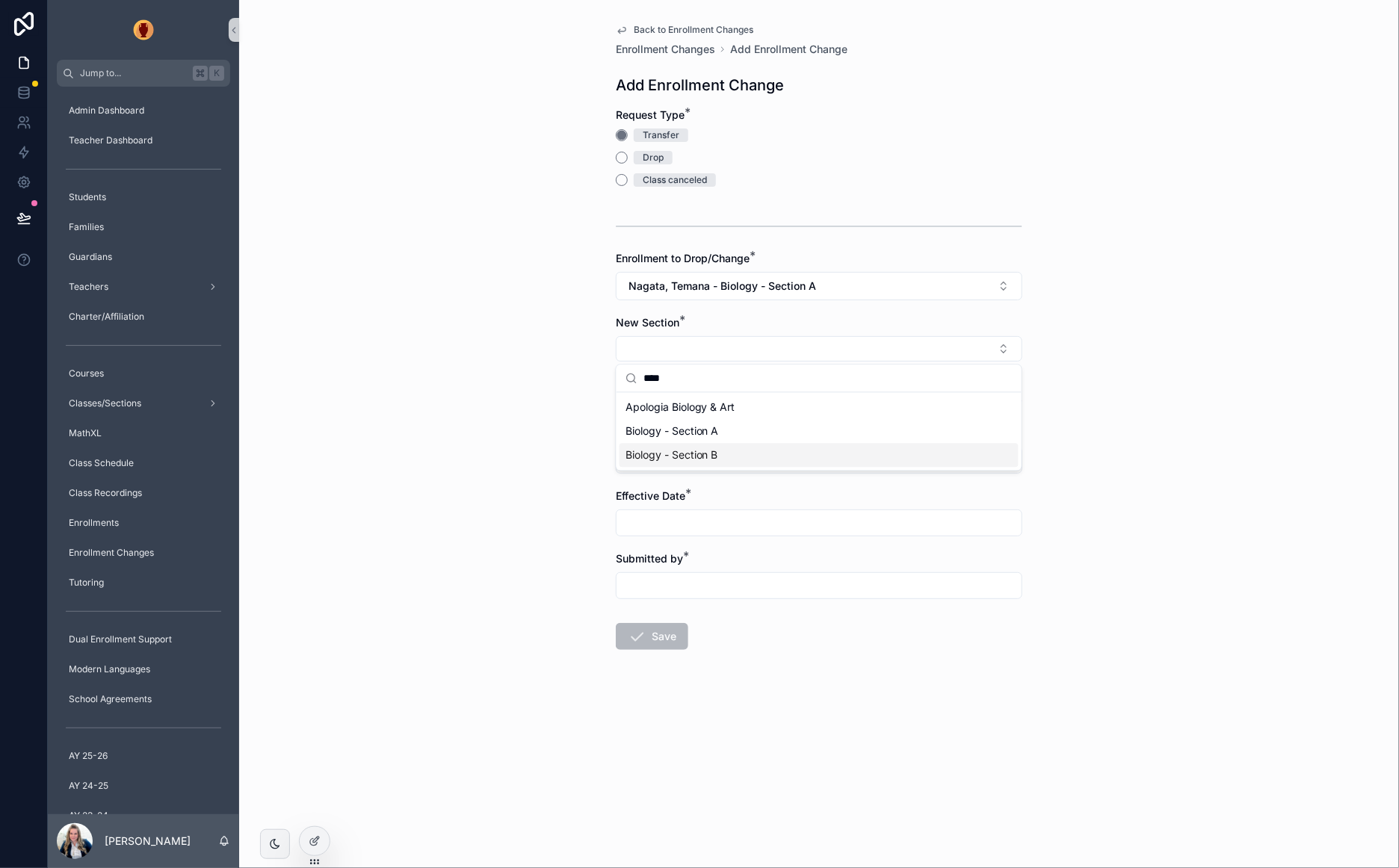
type input "****"
click at [797, 445] on div "Biology - Section B" at bounding box center [819, 456] width 399 height 24
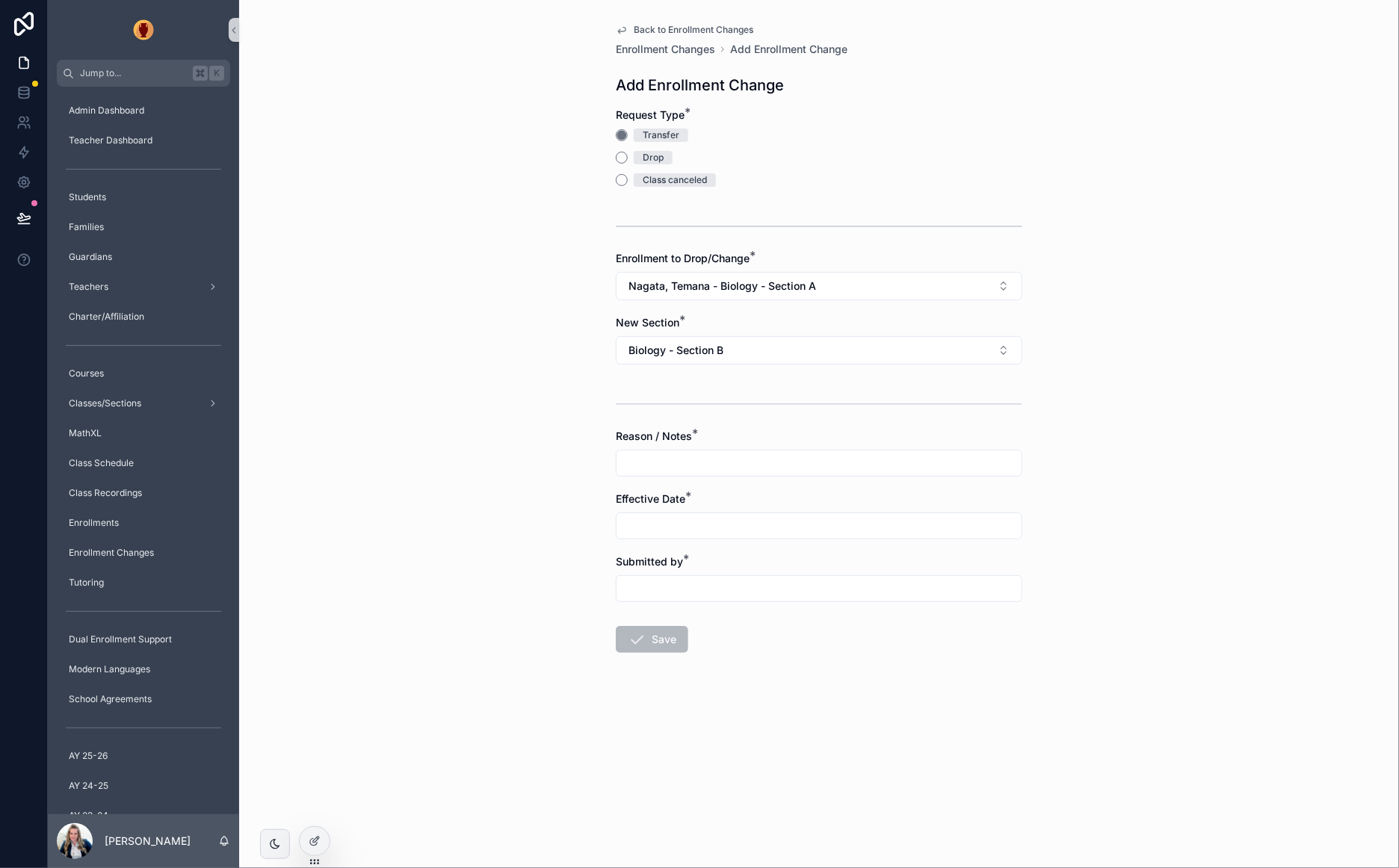
click at [691, 464] on input "scrollable content" at bounding box center [818, 463] width 405 height 21
type input "**********"
drag, startPoint x: 665, startPoint y: 528, endPoint x: 694, endPoint y: 532, distance: 29.3
click at [666, 528] on input "scrollable content" at bounding box center [818, 526] width 405 height 21
click at [742, 560] on button "scrollable content" at bounding box center [739, 562] width 27 height 27
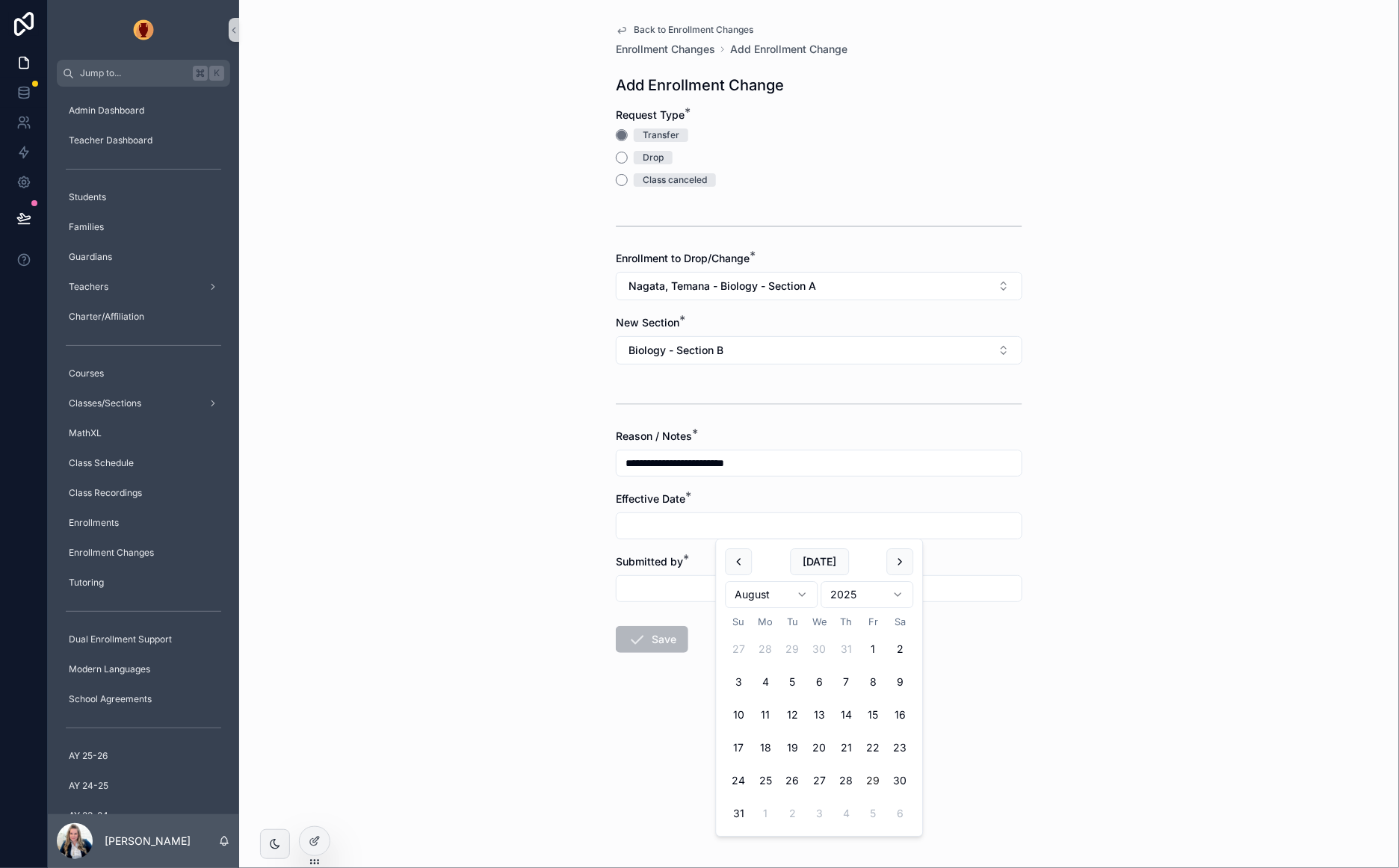
click at [875, 777] on button "29" at bounding box center [873, 781] width 27 height 27
type input "*********"
click at [680, 585] on input "scrollable content" at bounding box center [818, 589] width 405 height 21
type input "**"
click at [662, 644] on button "Save" at bounding box center [652, 640] width 72 height 27
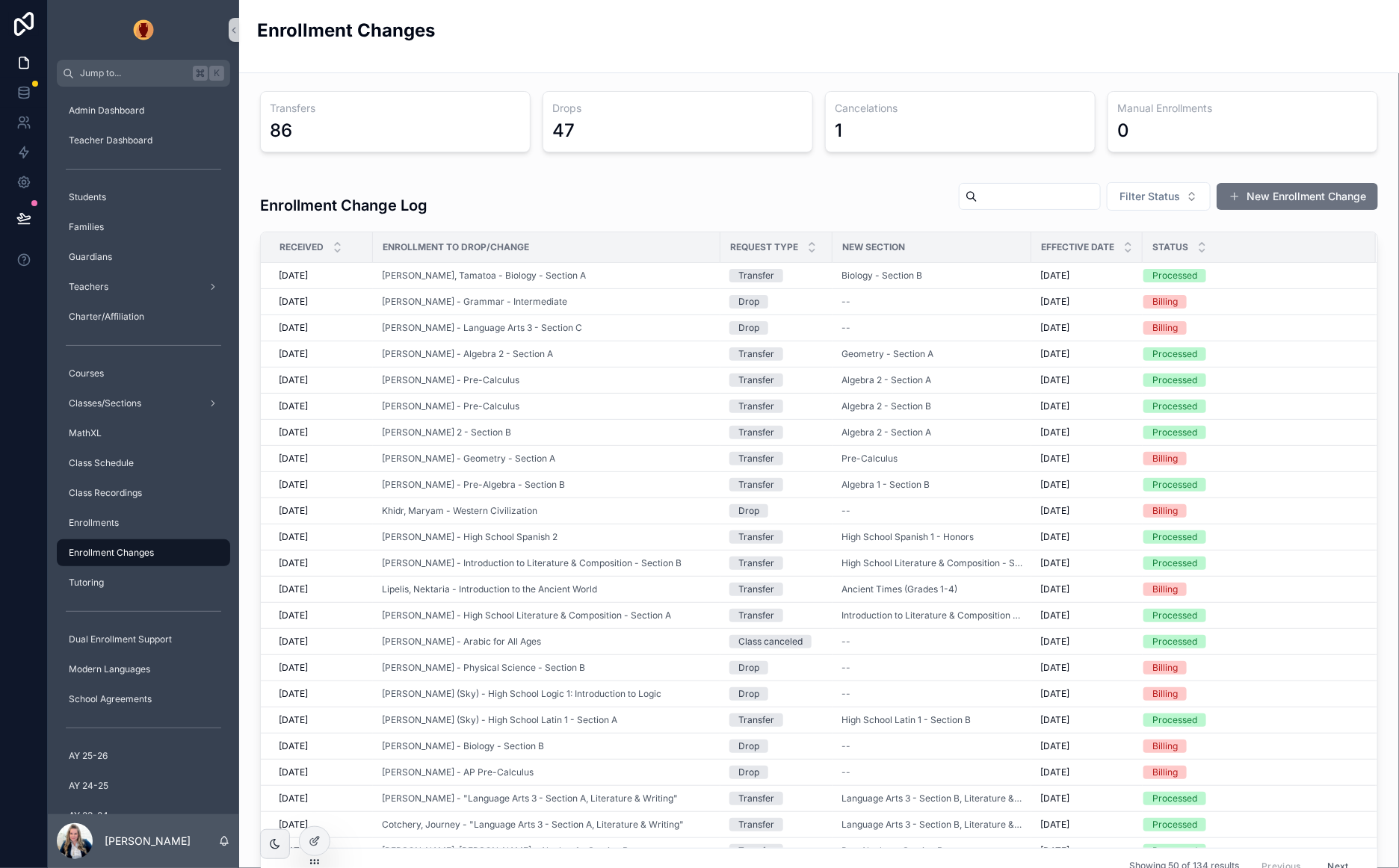
click at [676, 28] on div "Enrollment Changes" at bounding box center [819, 36] width 1124 height 37
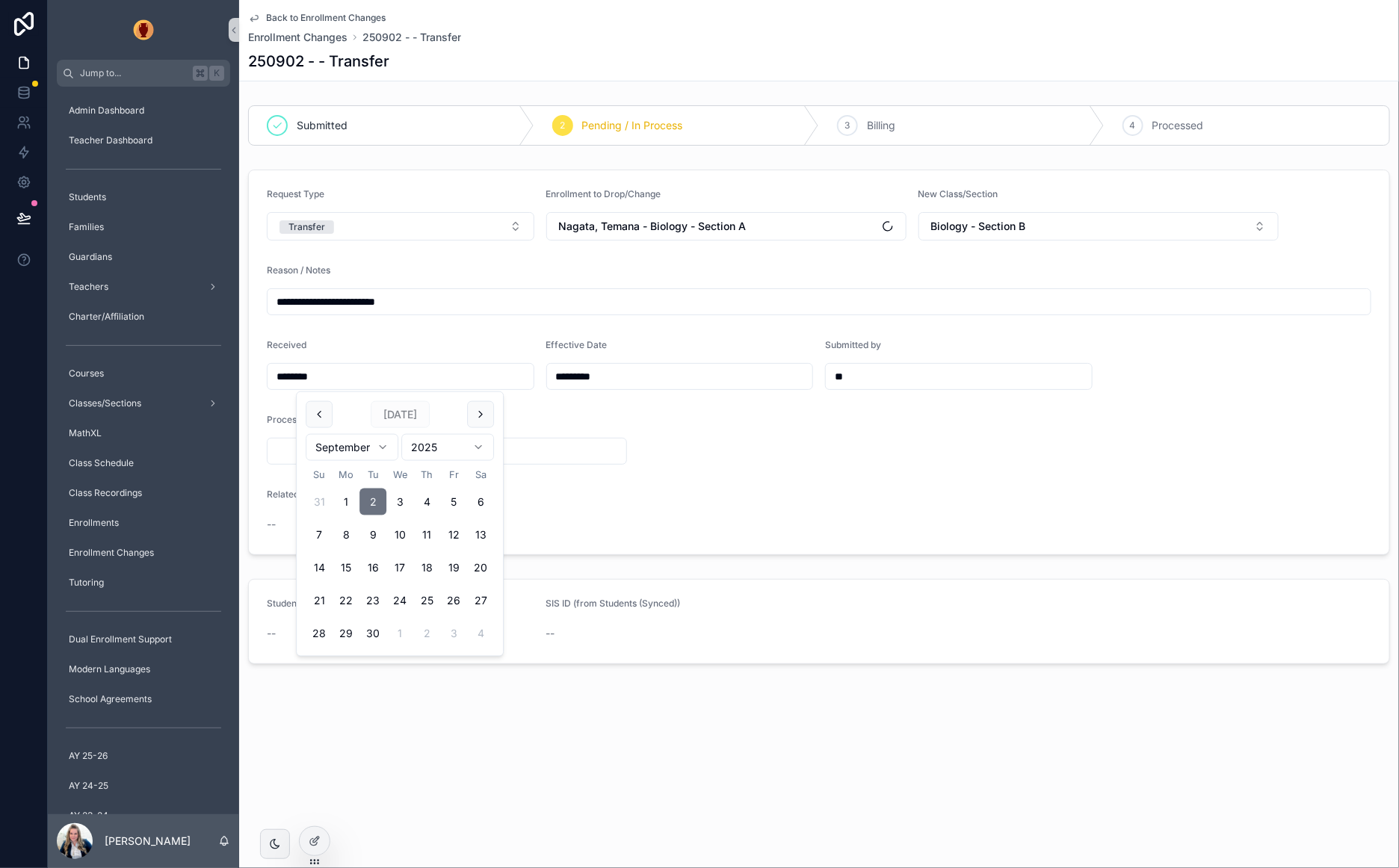
click at [355, 373] on input "********" at bounding box center [400, 377] width 266 height 21
click at [329, 411] on button "scrollable content" at bounding box center [320, 415] width 27 height 27
click at [451, 629] on button "29" at bounding box center [453, 634] width 27 height 27
type input "*********"
drag, startPoint x: 609, startPoint y: 699, endPoint x: 604, endPoint y: 688, distance: 12.1
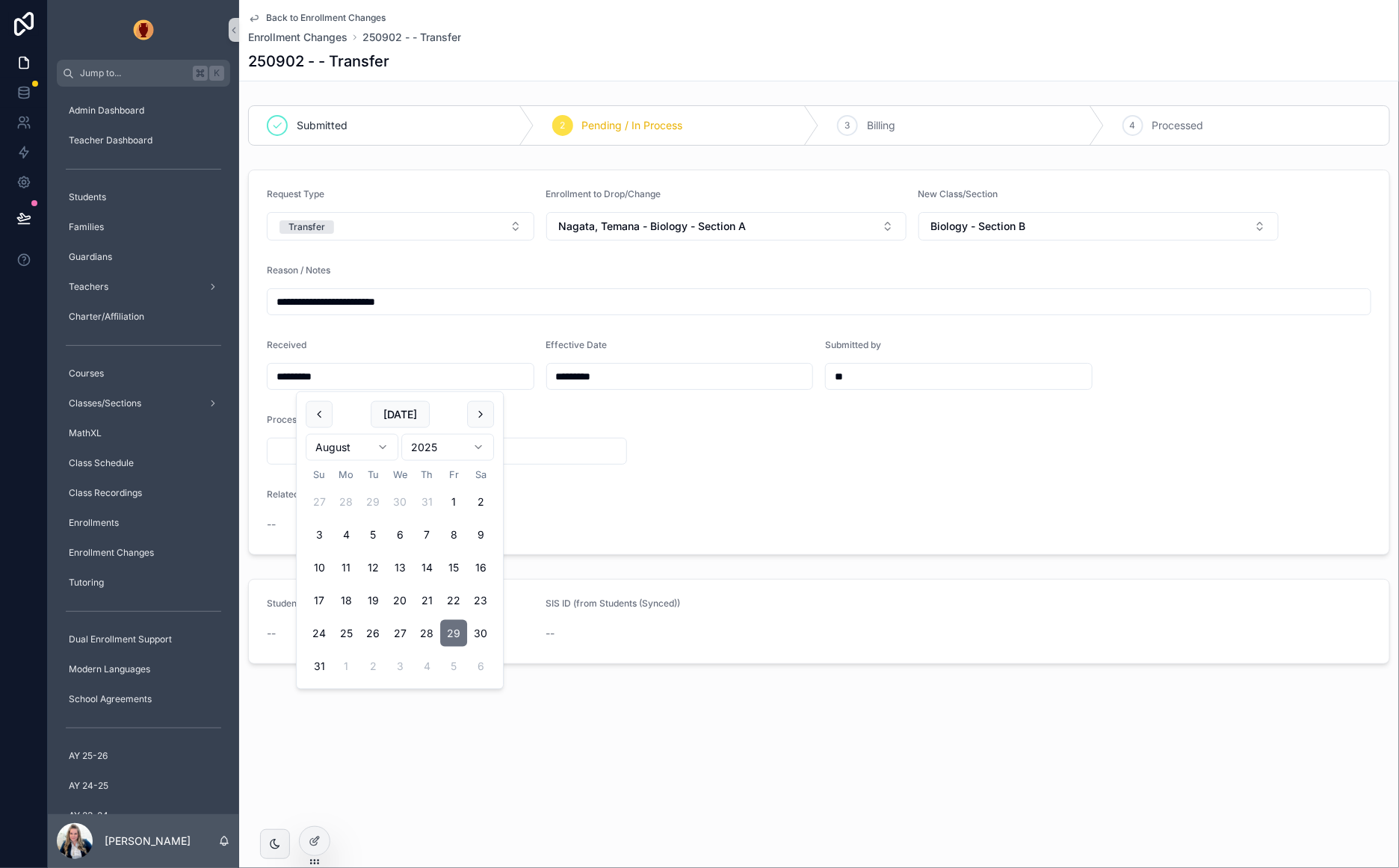
click at [608, 698] on div "**********" at bounding box center [819, 382] width 1160 height 766
click at [1178, 120] on span "Processed" at bounding box center [1177, 126] width 52 height 15
click at [331, 18] on span "Back to Enrollment Changes" at bounding box center [325, 18] width 119 height 12
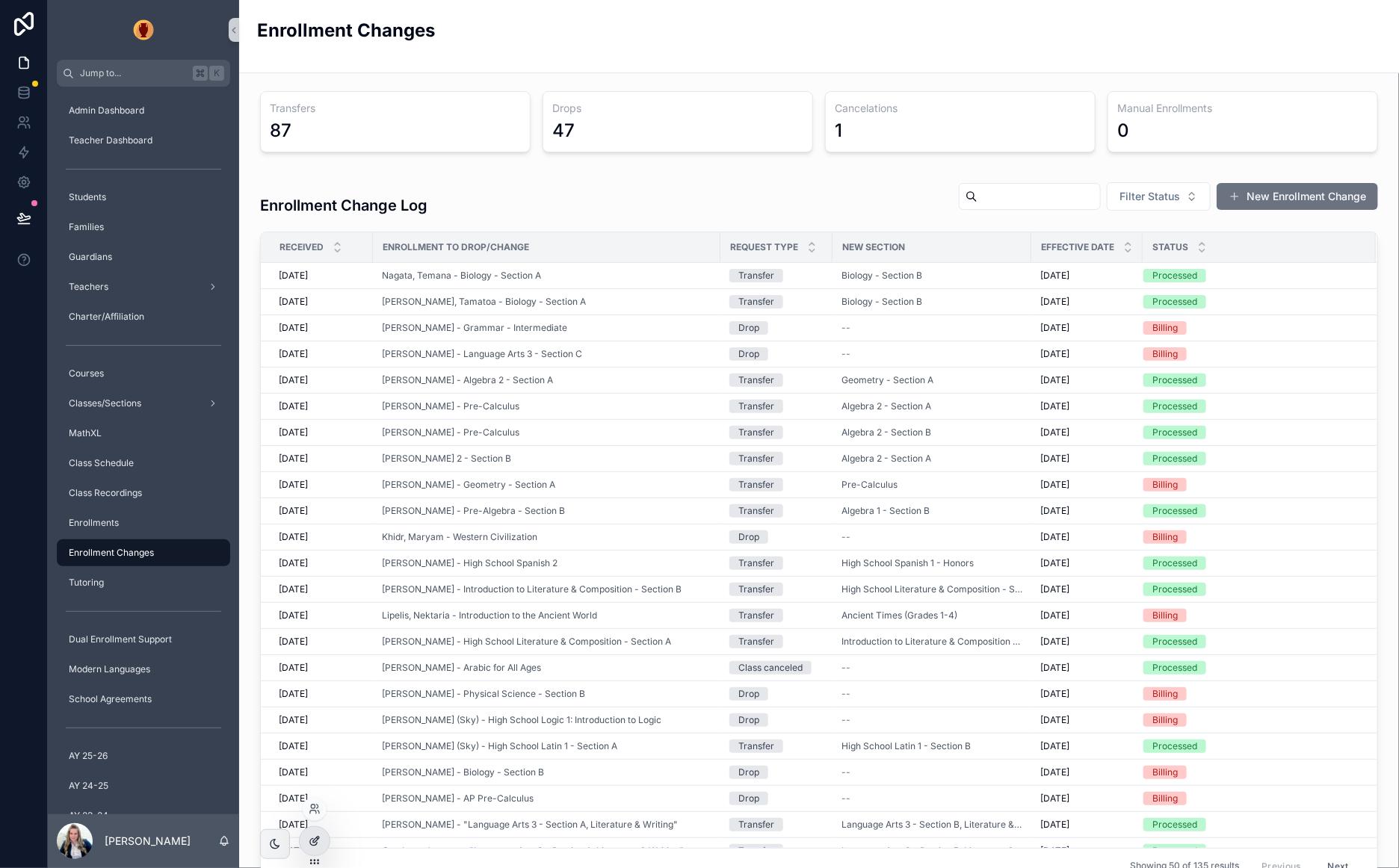
click at [318, 840] on icon at bounding box center [314, 841] width 12 height 12
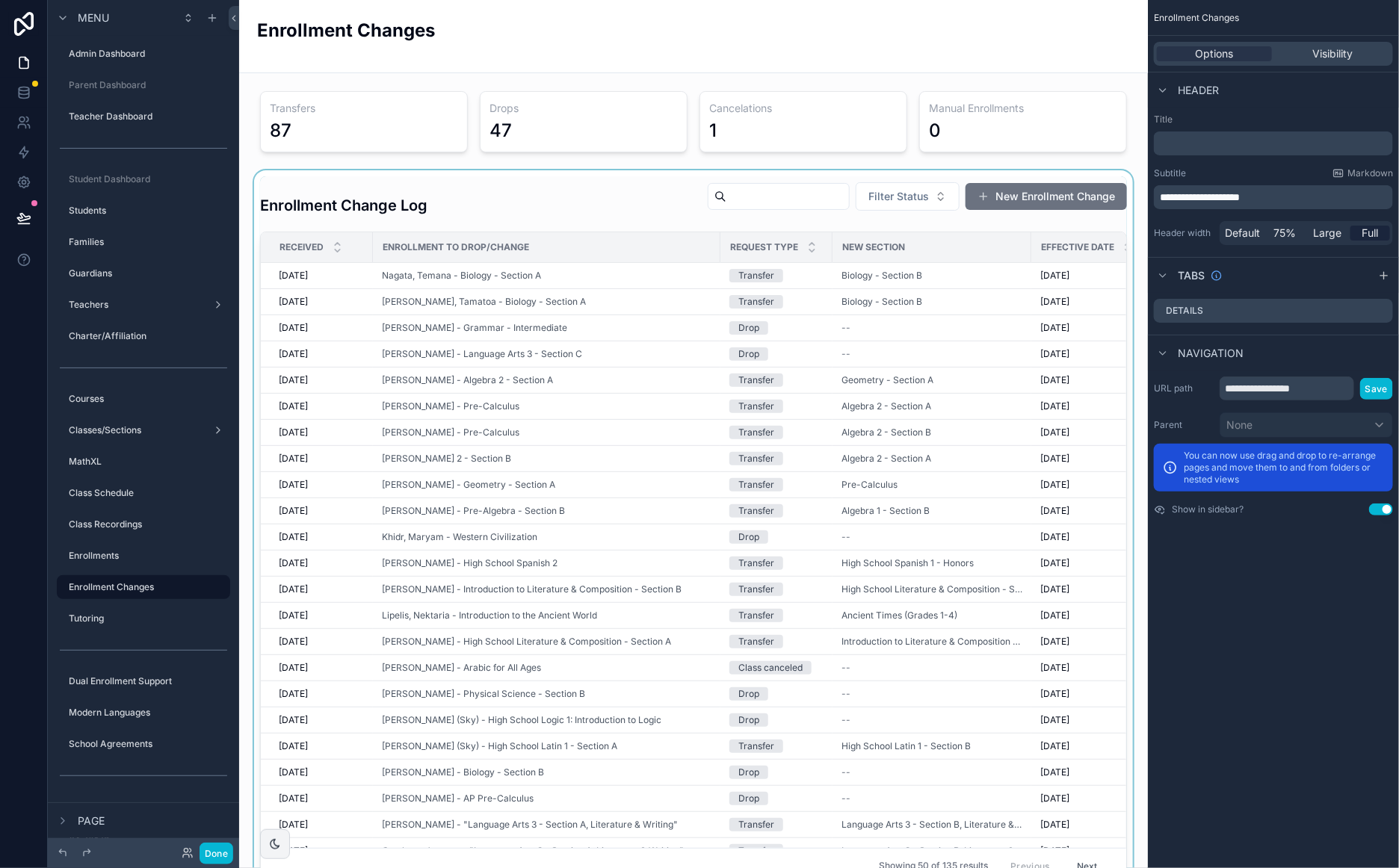
scroll to position [144, 0]
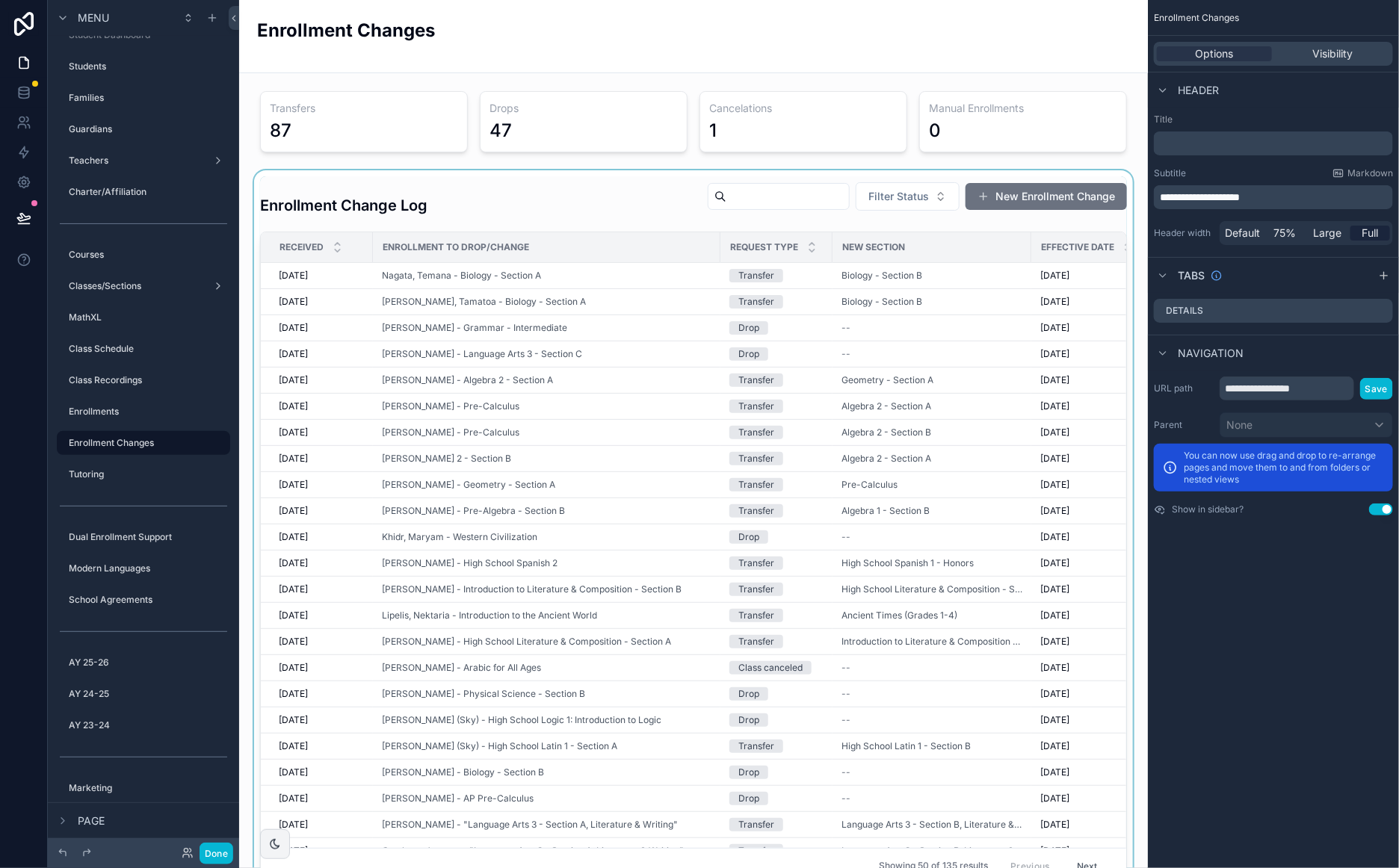
click at [630, 205] on div "scrollable content" at bounding box center [694, 530] width 884 height 720
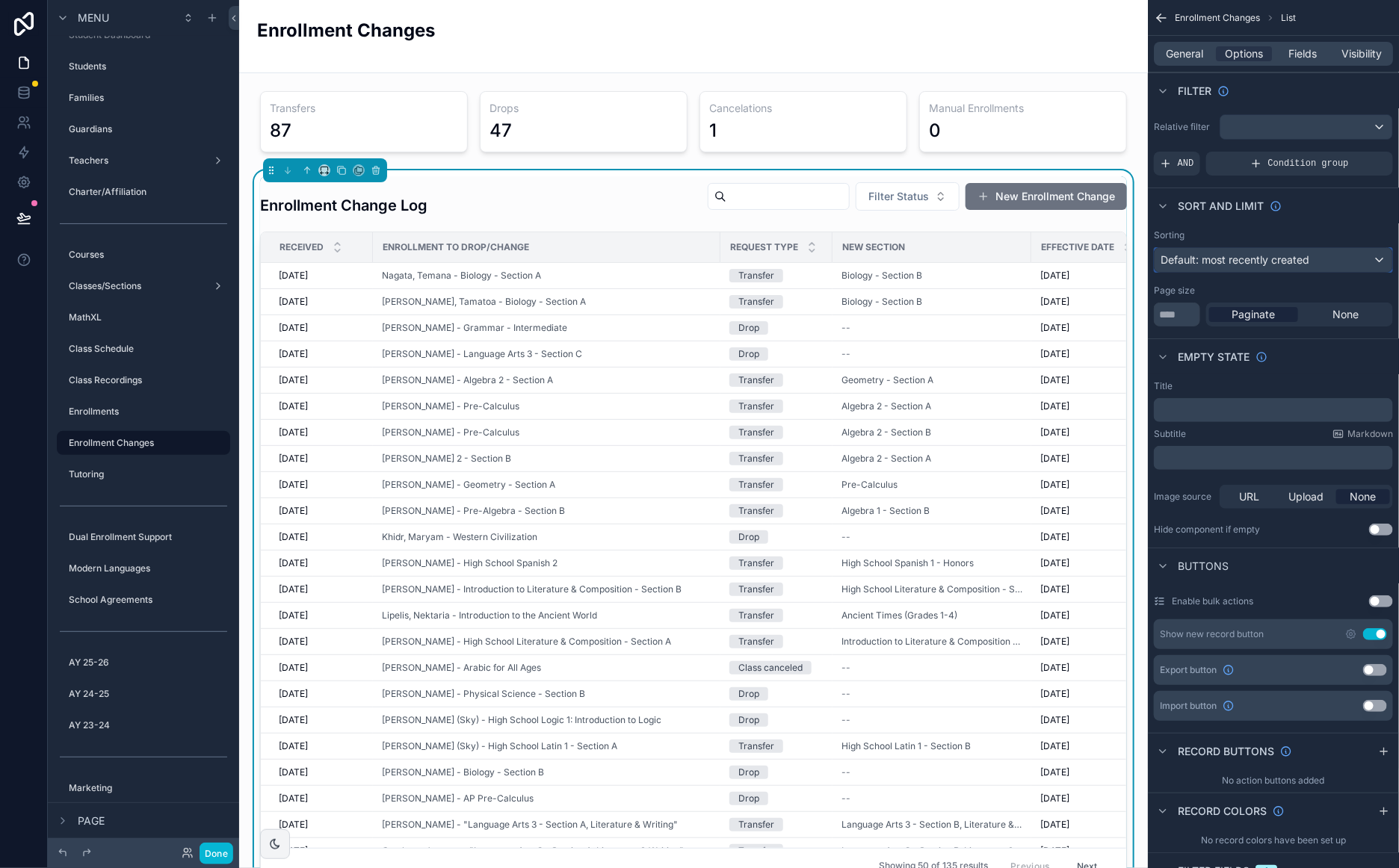
click at [1284, 259] on span "Default: most recently created" at bounding box center [1235, 259] width 149 height 13
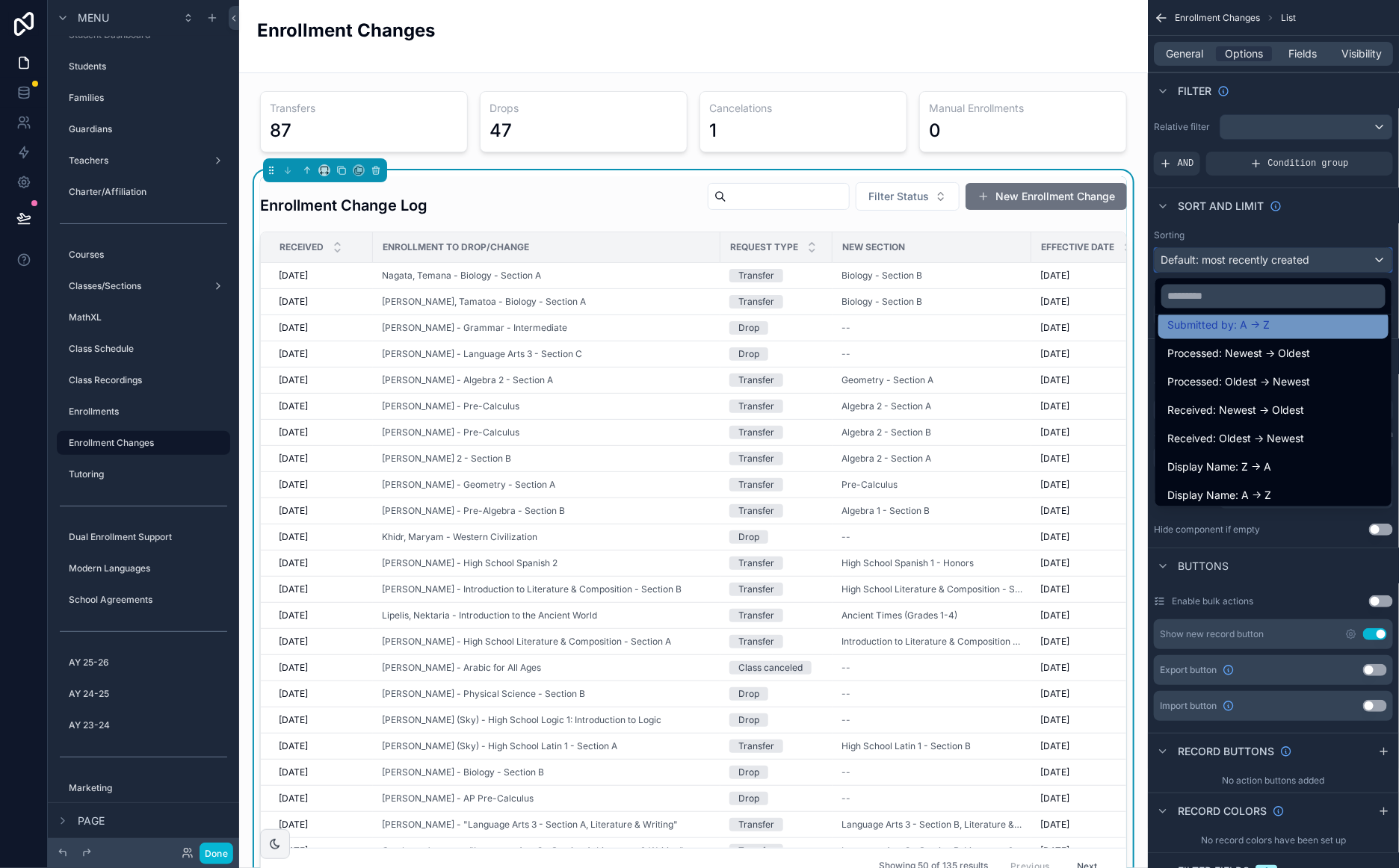
scroll to position [310, 0]
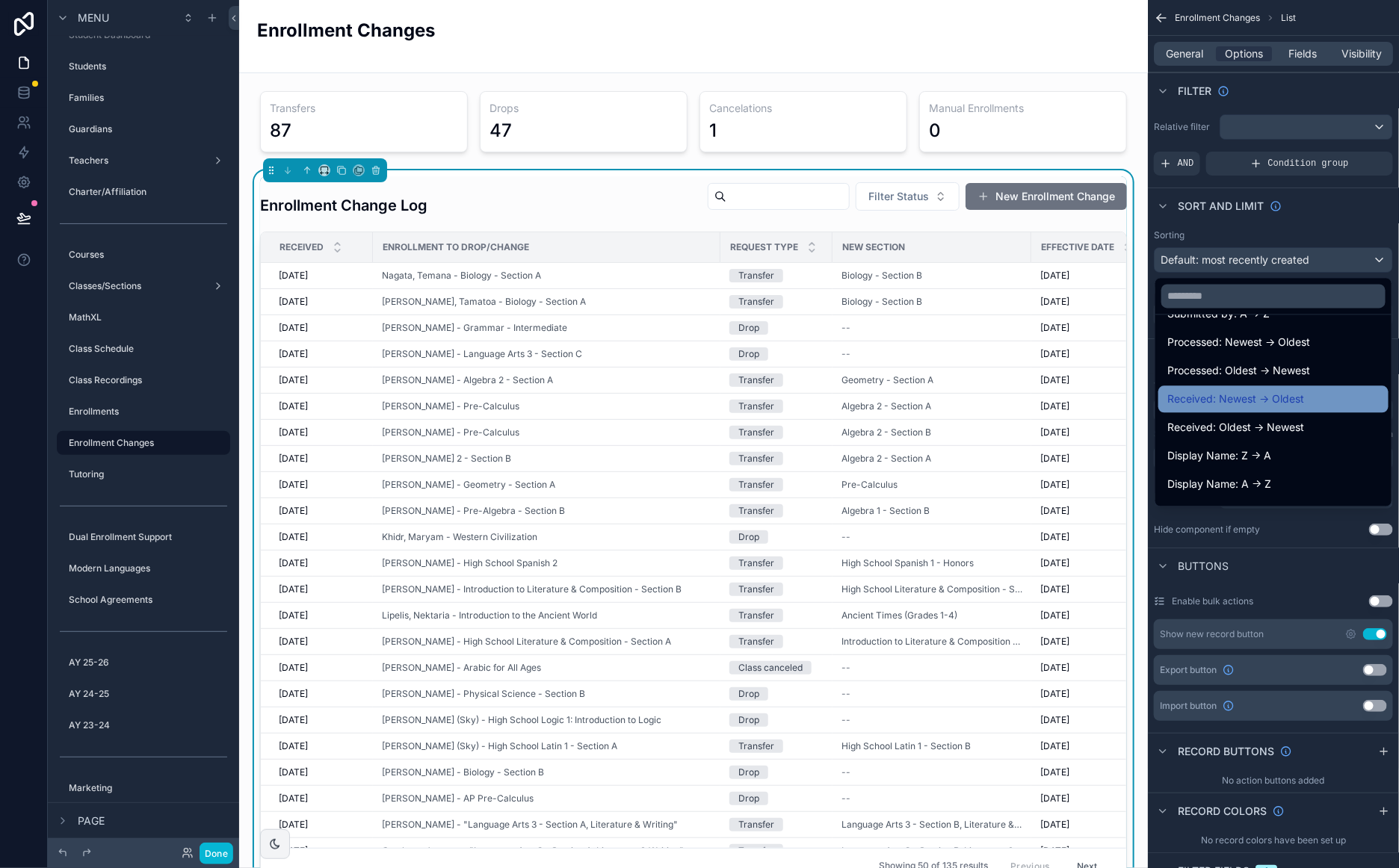
click at [1281, 402] on span "Received: Newest -> Oldest" at bounding box center [1235, 400] width 136 height 18
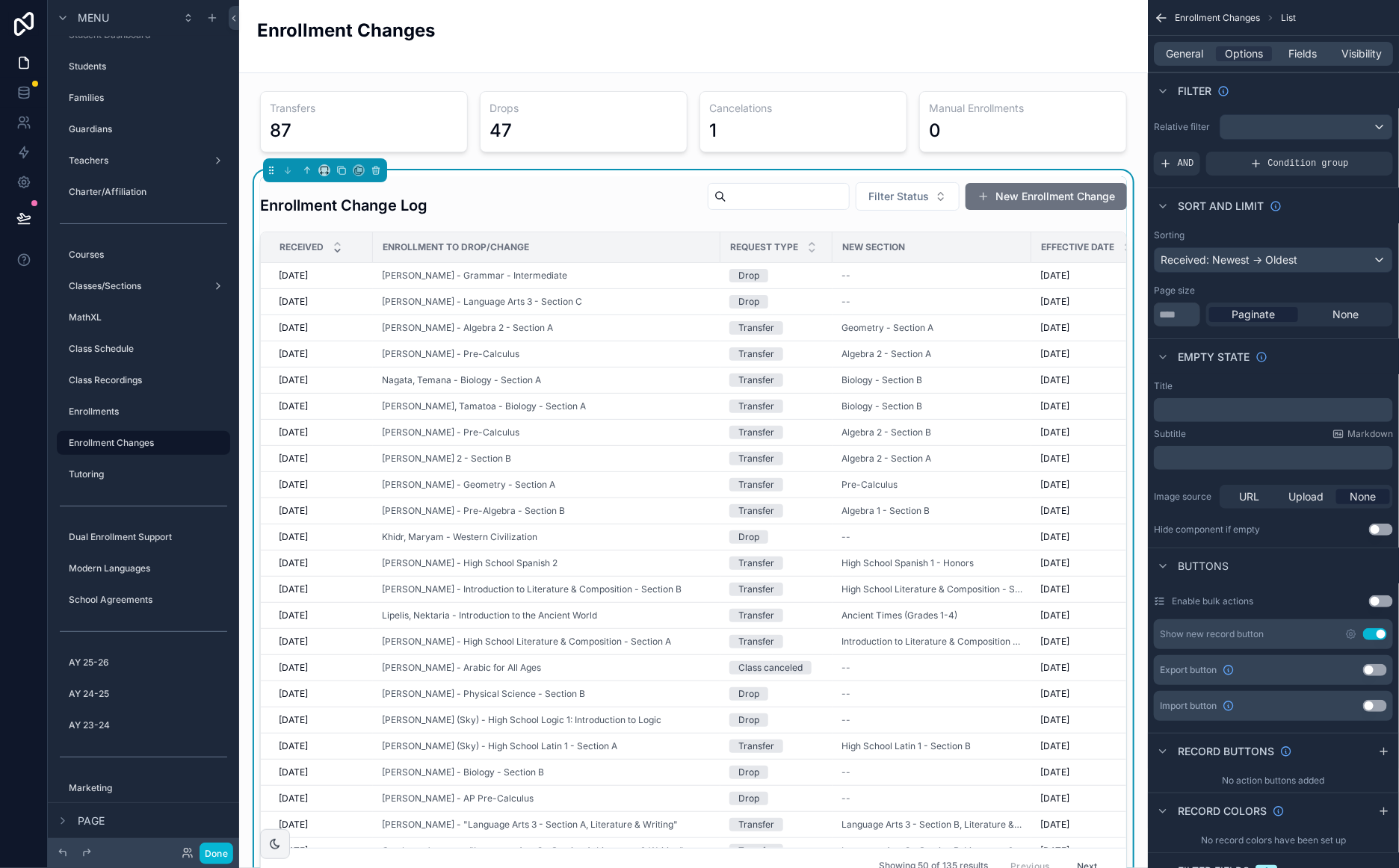
click at [597, 28] on div "Enrollment Changes" at bounding box center [694, 36] width 872 height 37
click at [34, 371] on div at bounding box center [24, 434] width 48 height 868
click at [20, 64] on icon at bounding box center [24, 63] width 9 height 11
click at [219, 845] on button "Done" at bounding box center [216, 853] width 33 height 21
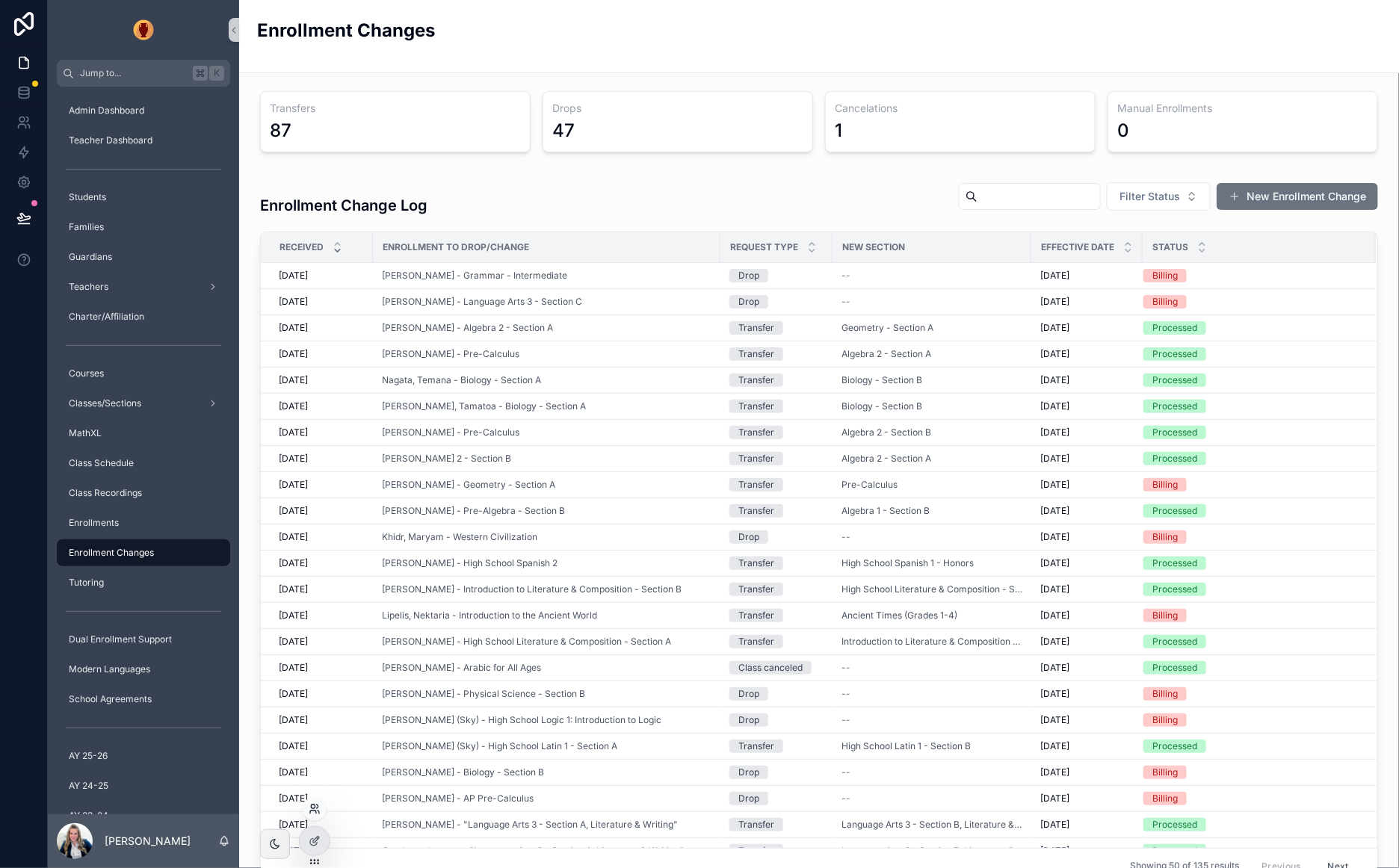
click at [314, 808] on icon at bounding box center [313, 806] width 3 height 3
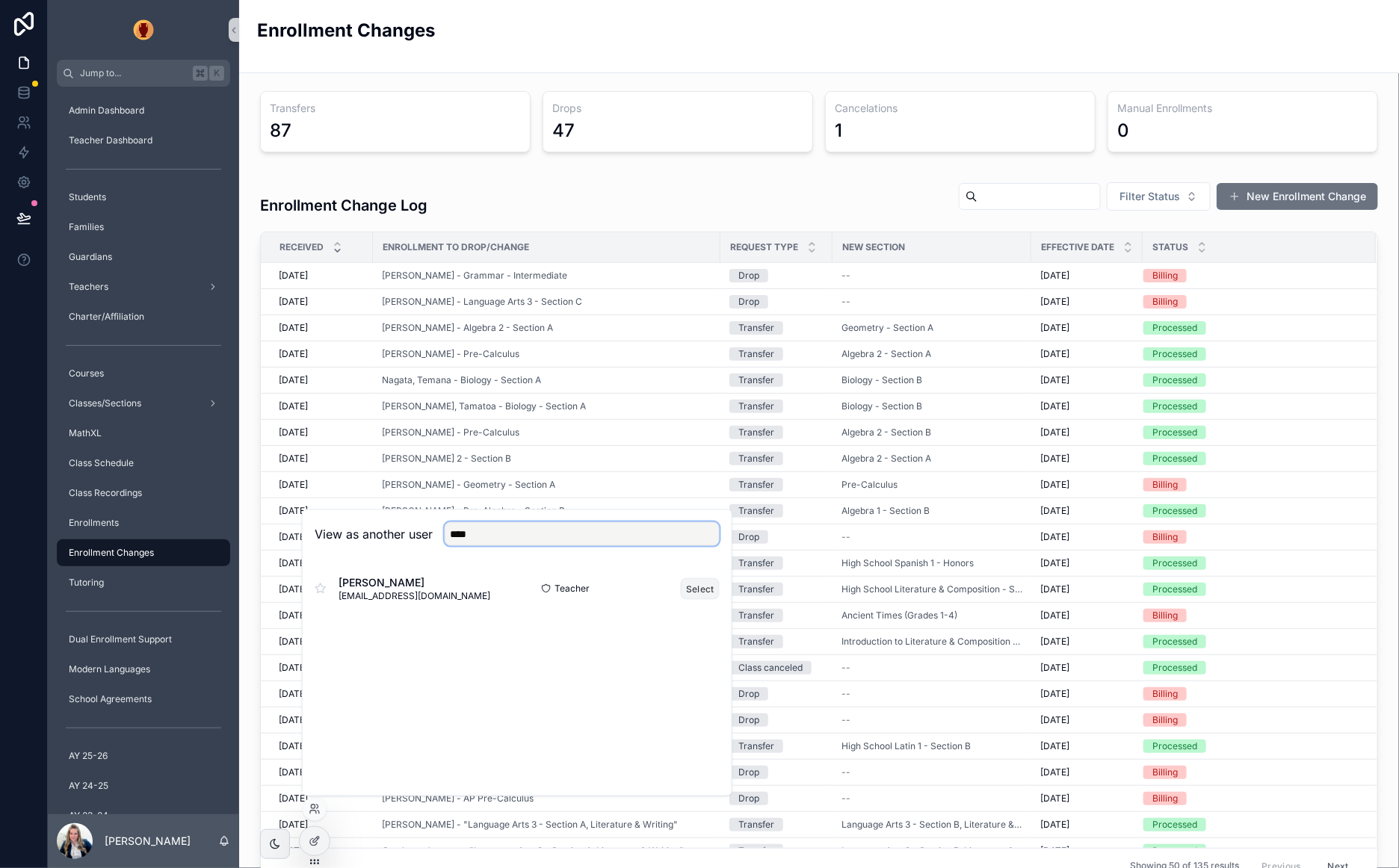
type input "****"
click at [691, 585] on button "Select" at bounding box center [700, 588] width 39 height 21
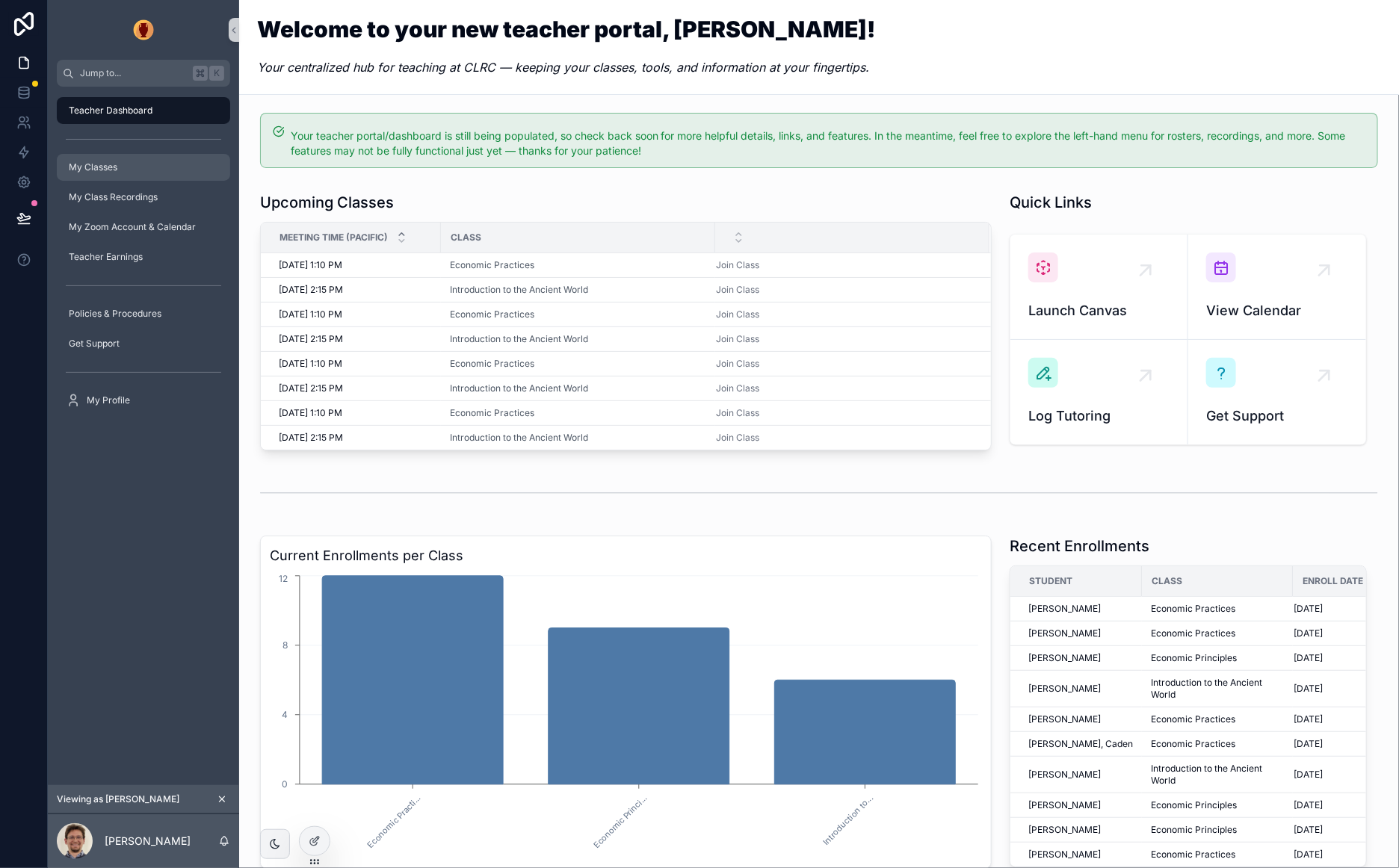
click at [112, 171] on span "My Classes" at bounding box center [93, 167] width 49 height 12
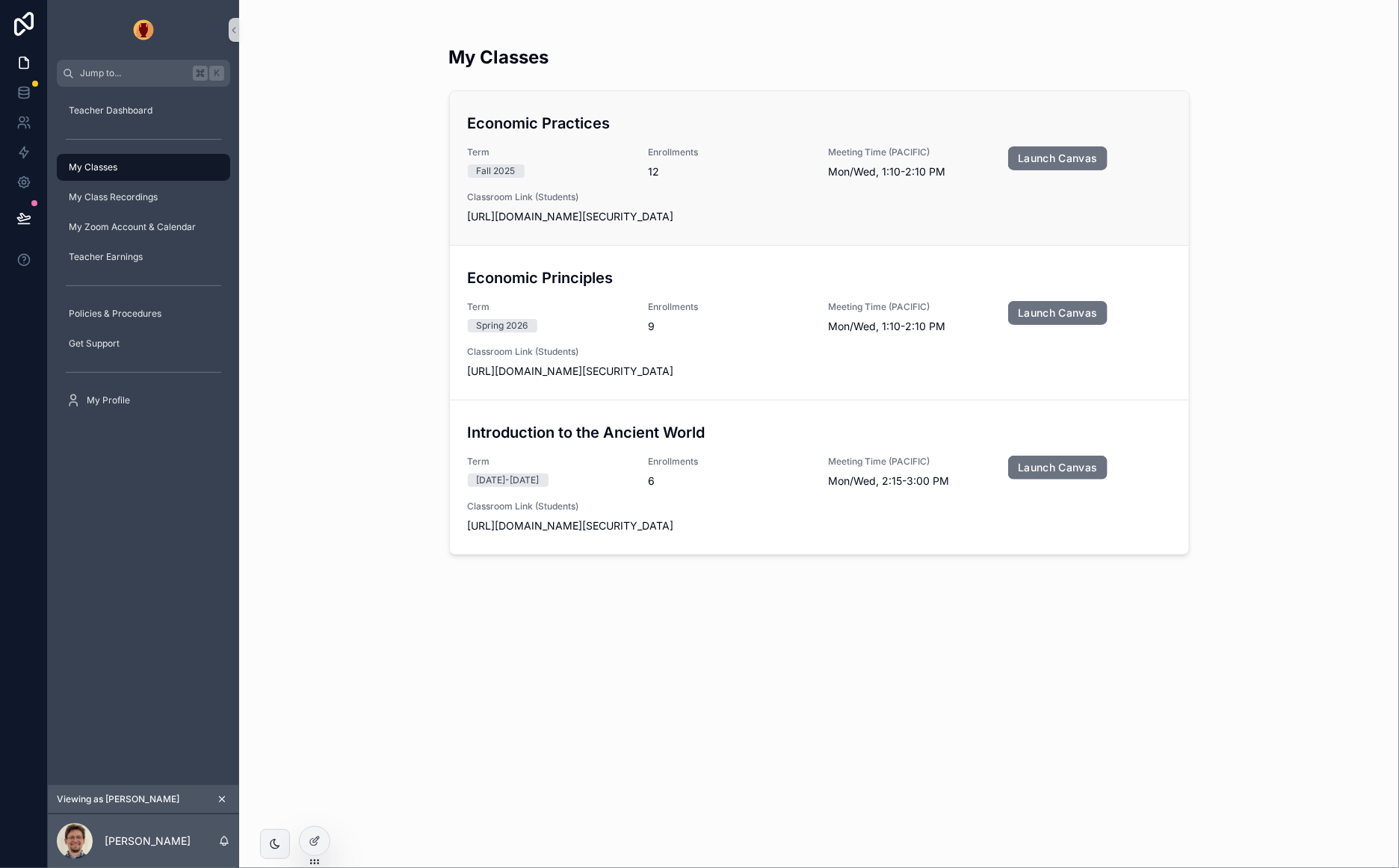
click at [703, 135] on div "Economic Practices Term Fall 2025 Enrollments 12 Meeting Time (PACIFIC) Mon/Wed…" at bounding box center [819, 169] width 703 height 112
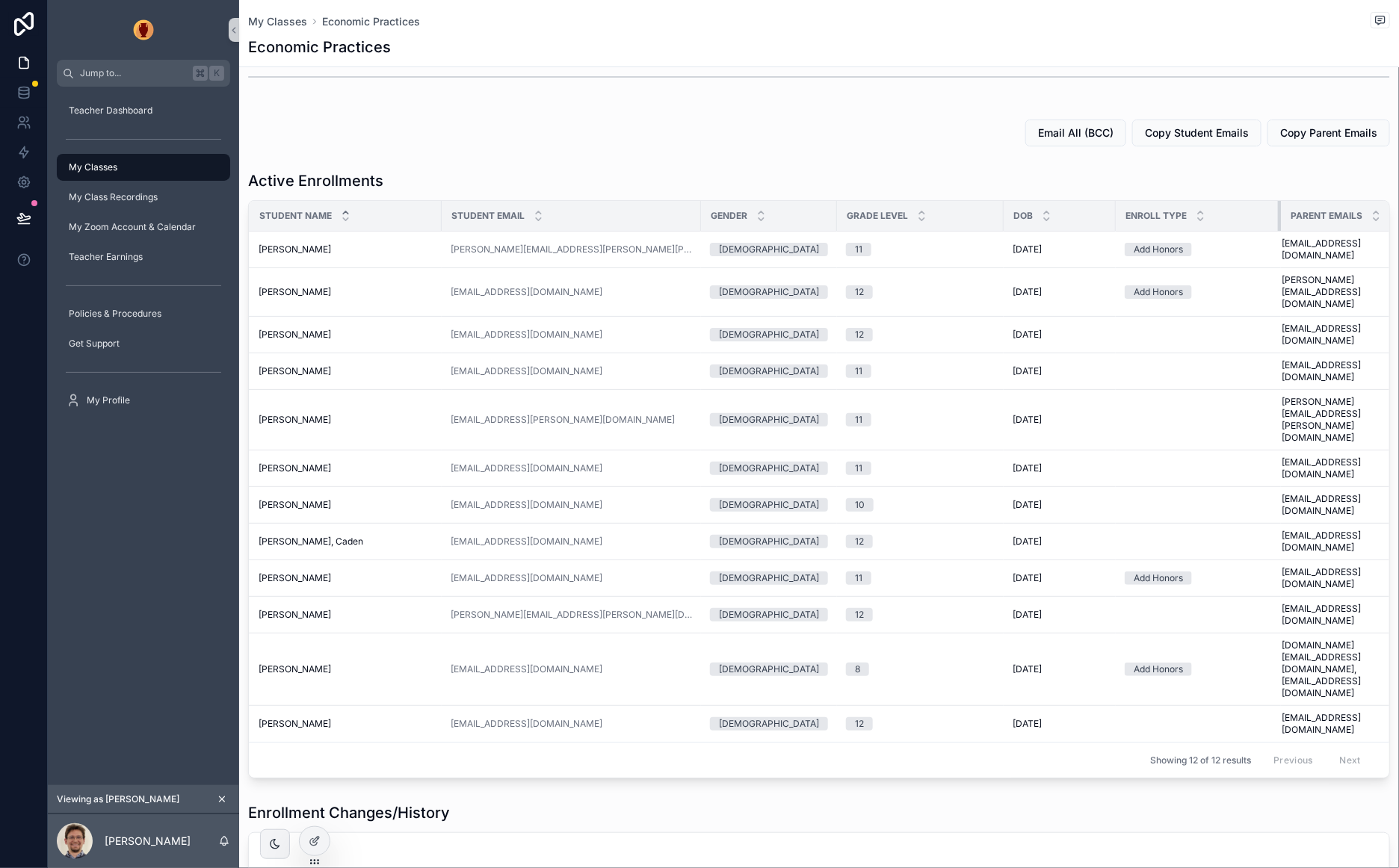
scroll to position [0, 2]
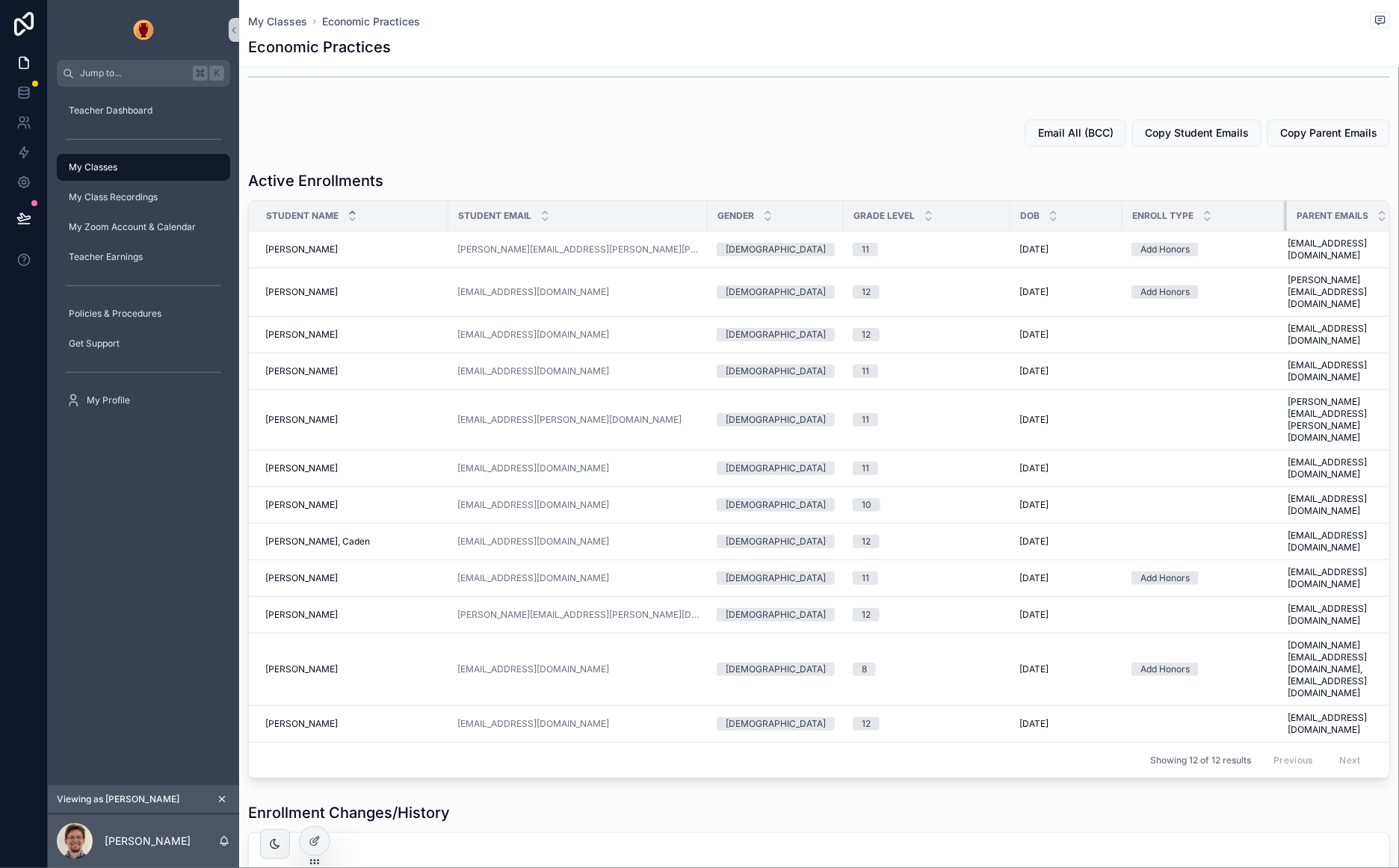
drag, startPoint x: 1260, startPoint y: 210, endPoint x: 850, endPoint y: 228, distance: 410.4
click at [1200, 211] on th "Enroll Type" at bounding box center [1204, 216] width 164 height 31
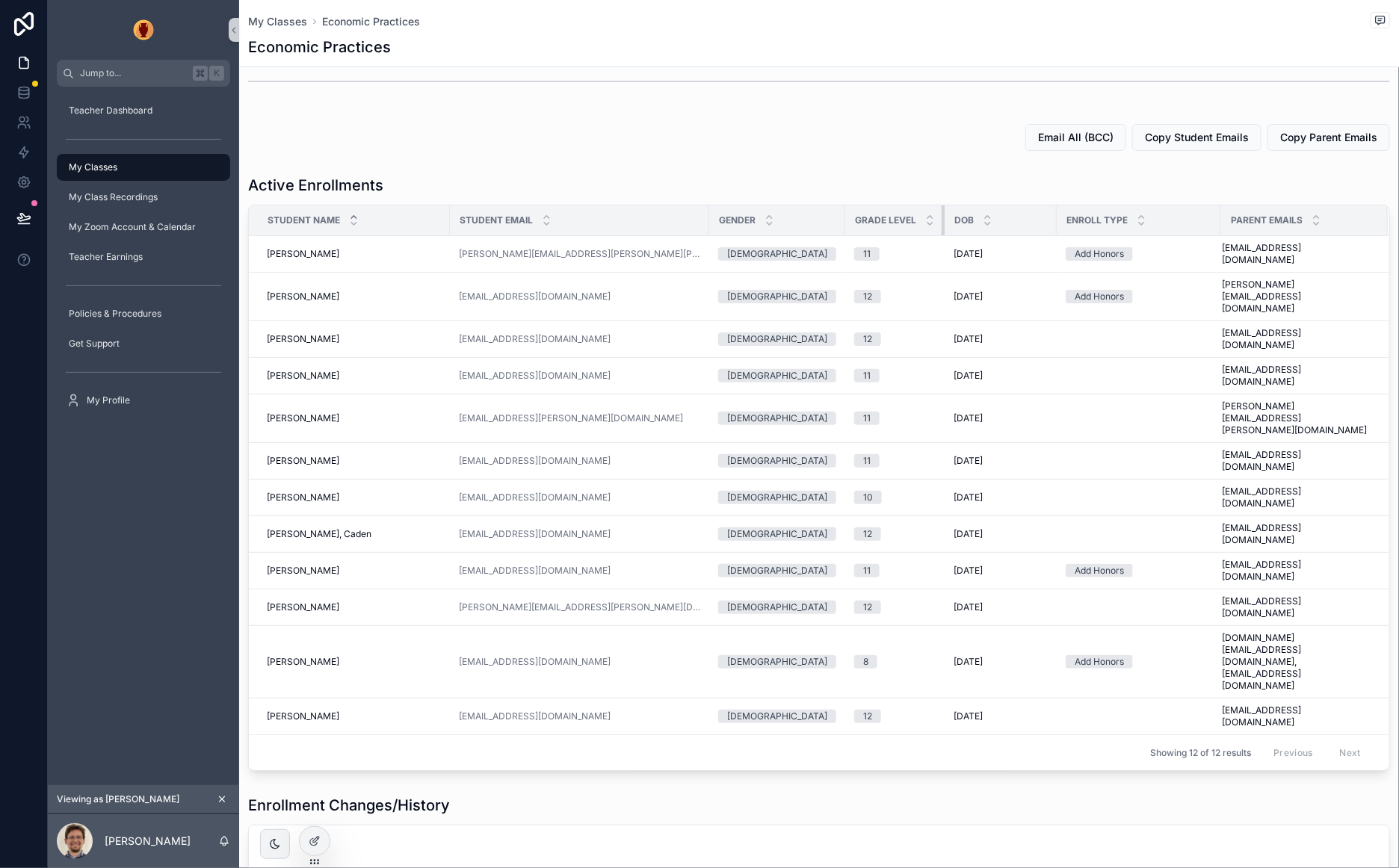
drag, startPoint x: 976, startPoint y: 217, endPoint x: 915, endPoint y: 219, distance: 61.0
click at [915, 219] on th "Grade Level" at bounding box center [895, 221] width 100 height 31
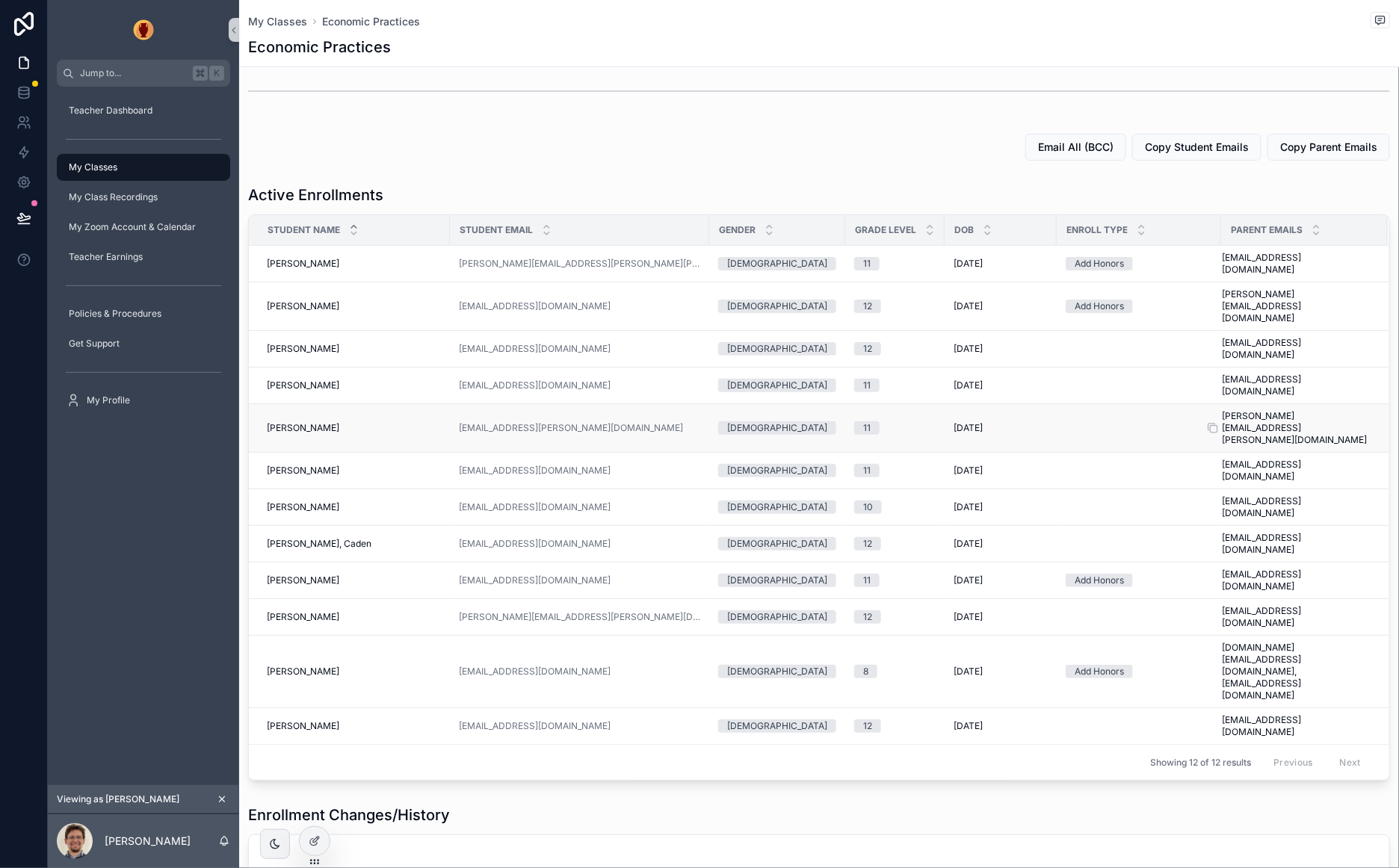
scroll to position [203, 0]
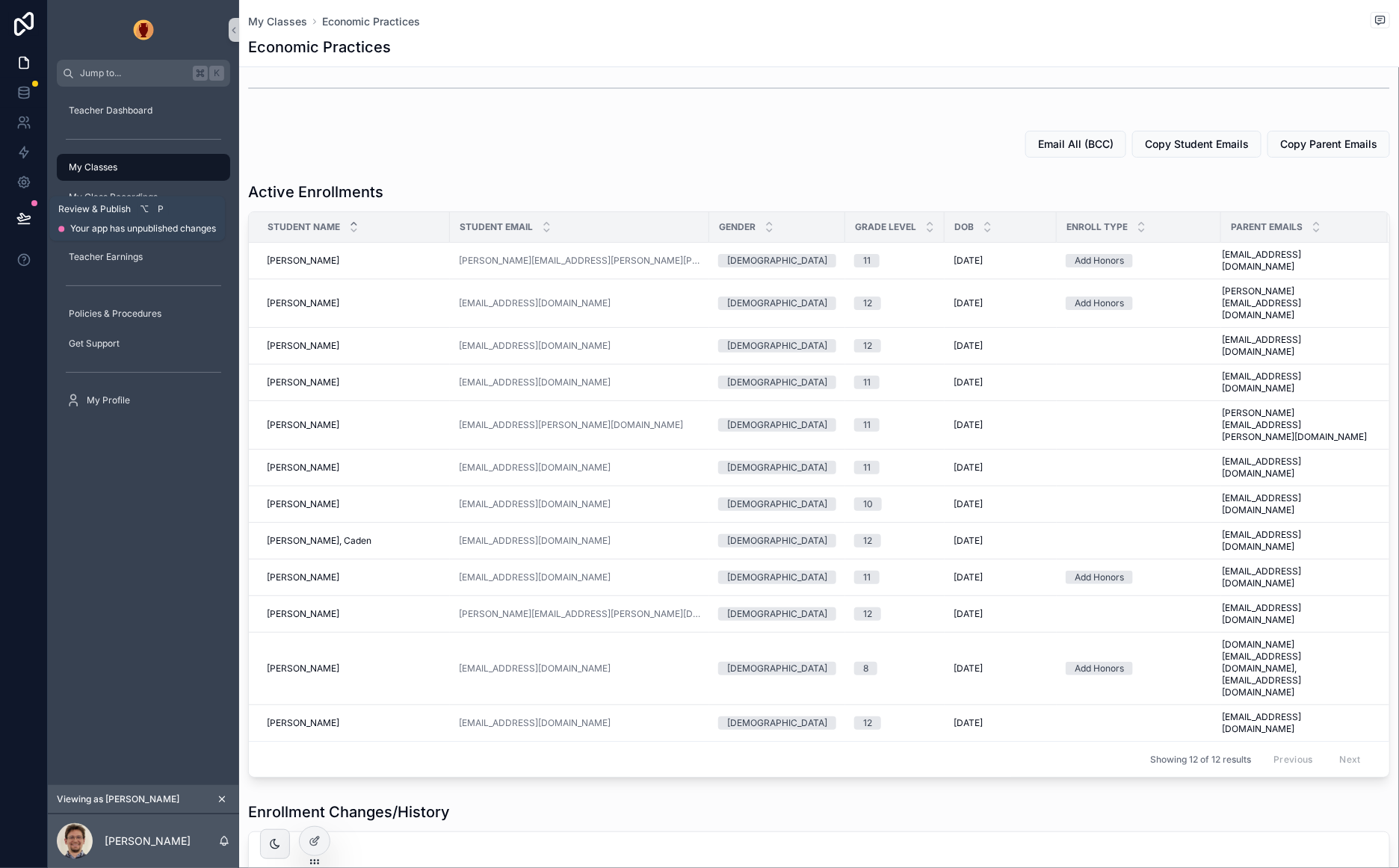
click at [22, 221] on icon at bounding box center [24, 218] width 15 height 15
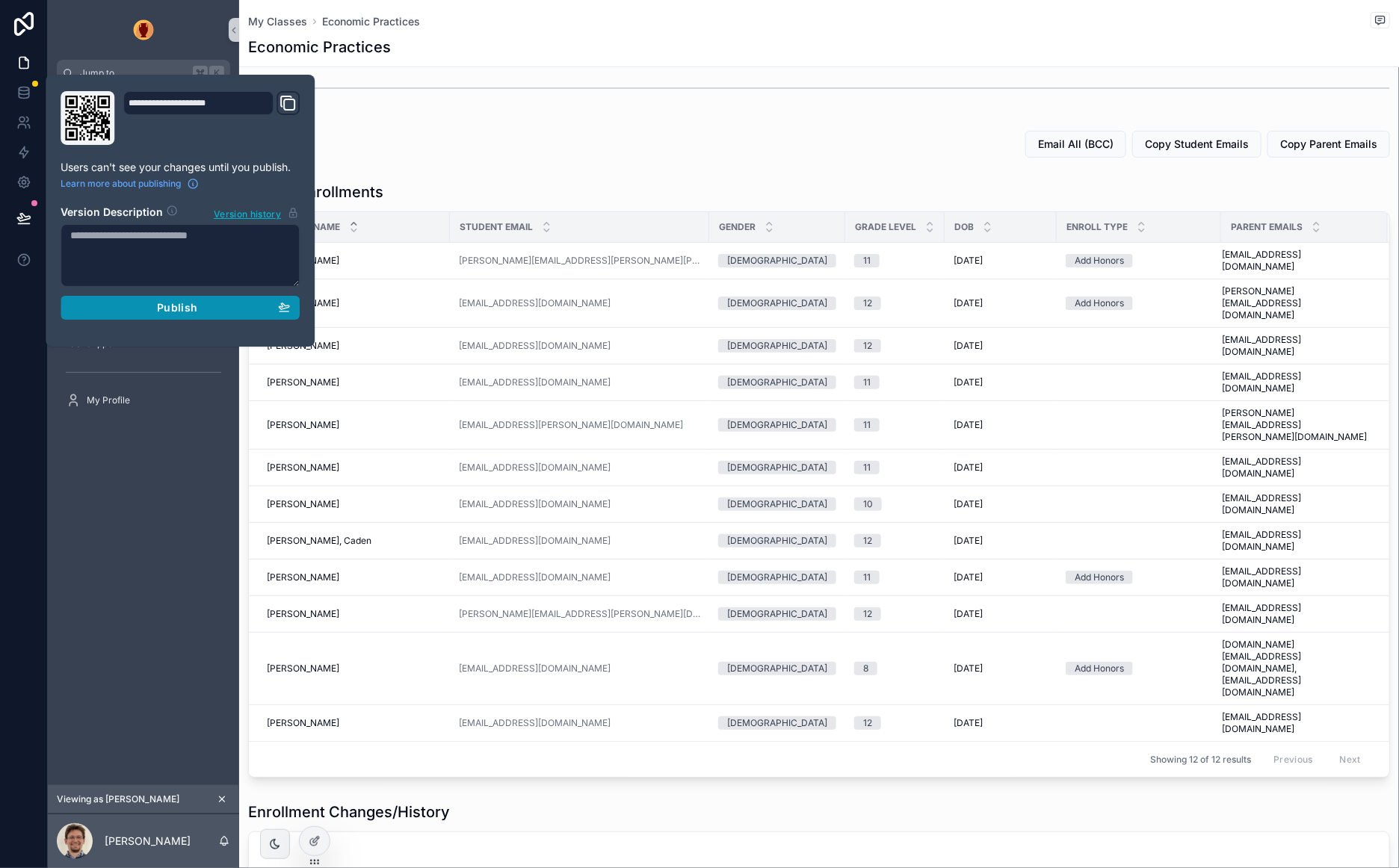
click at [175, 308] on span "Publish" at bounding box center [176, 308] width 40 height 14
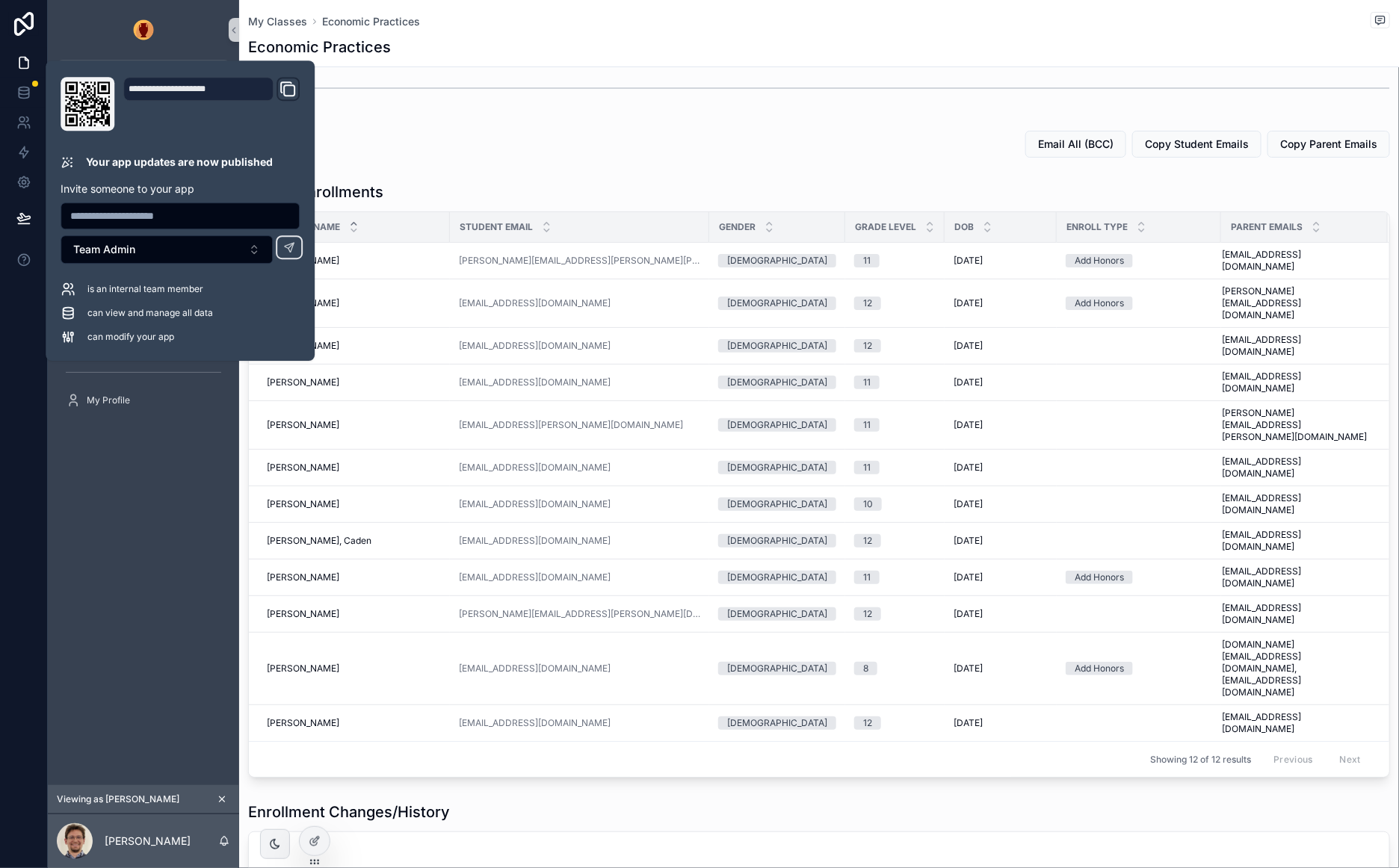
click at [832, 52] on div "Economic Practices" at bounding box center [819, 47] width 1142 height 21
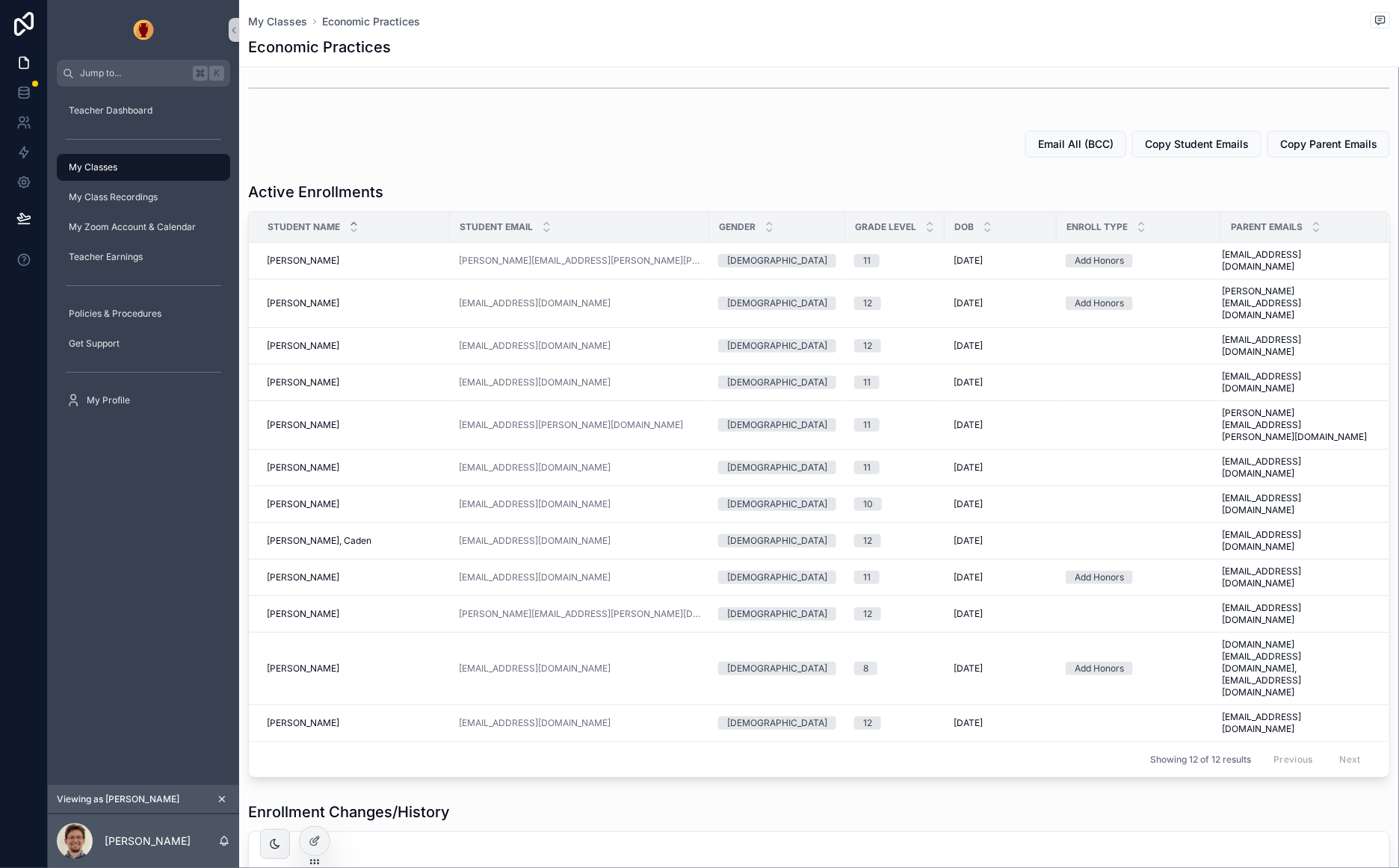
click at [106, 166] on span "My Classes" at bounding box center [93, 167] width 49 height 12
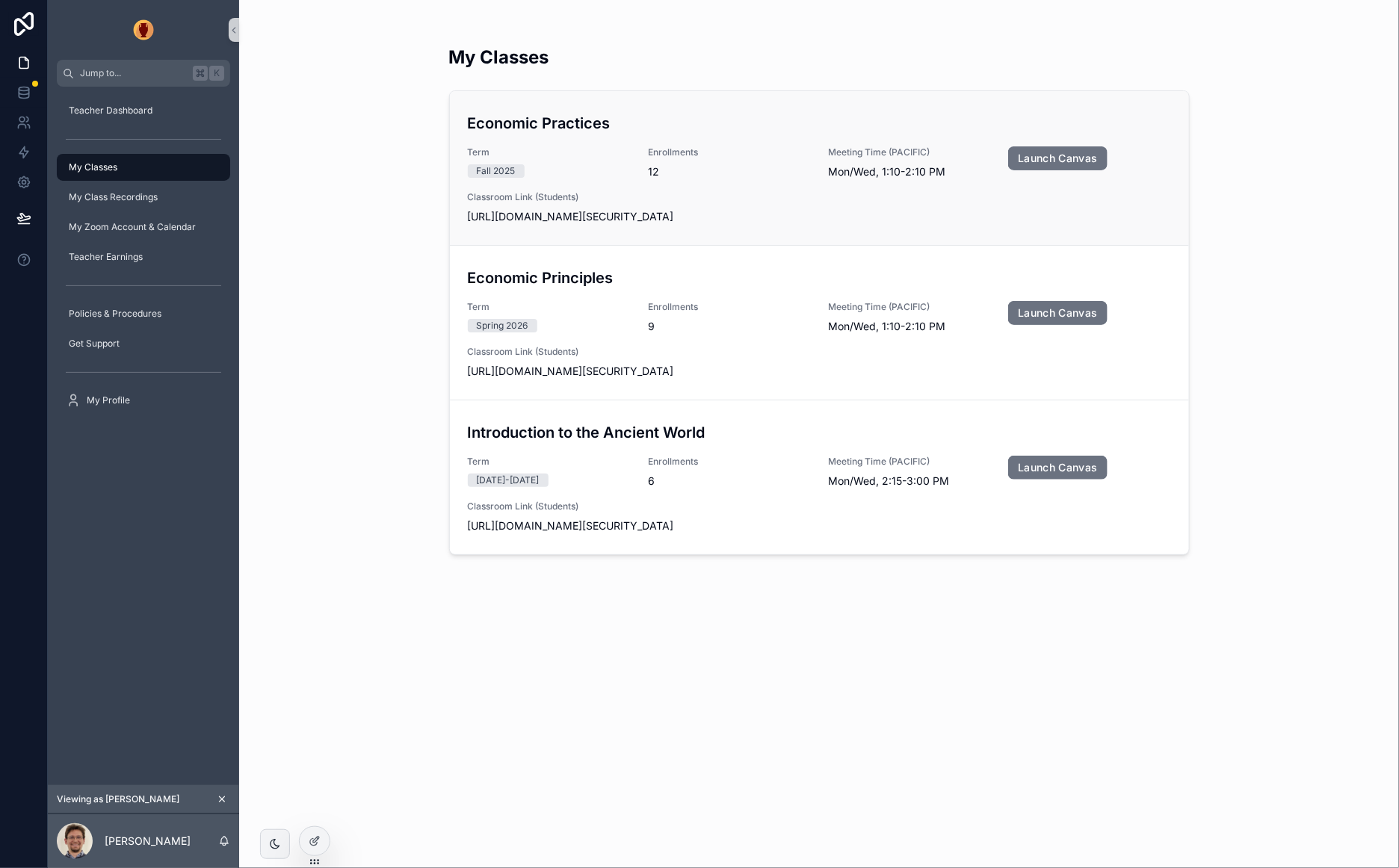
click at [585, 151] on span "Term" at bounding box center [549, 152] width 162 height 12
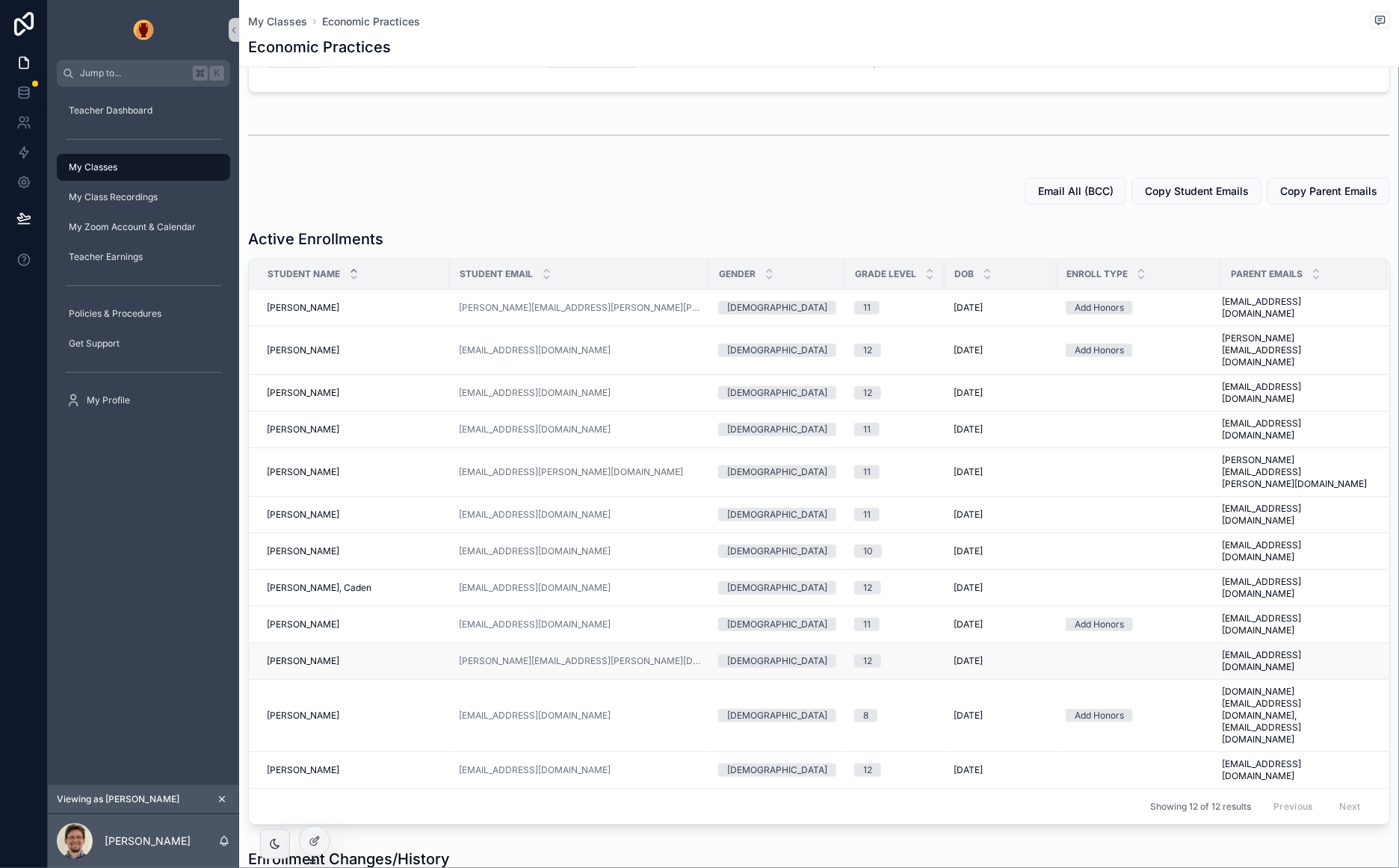
scroll to position [210, 0]
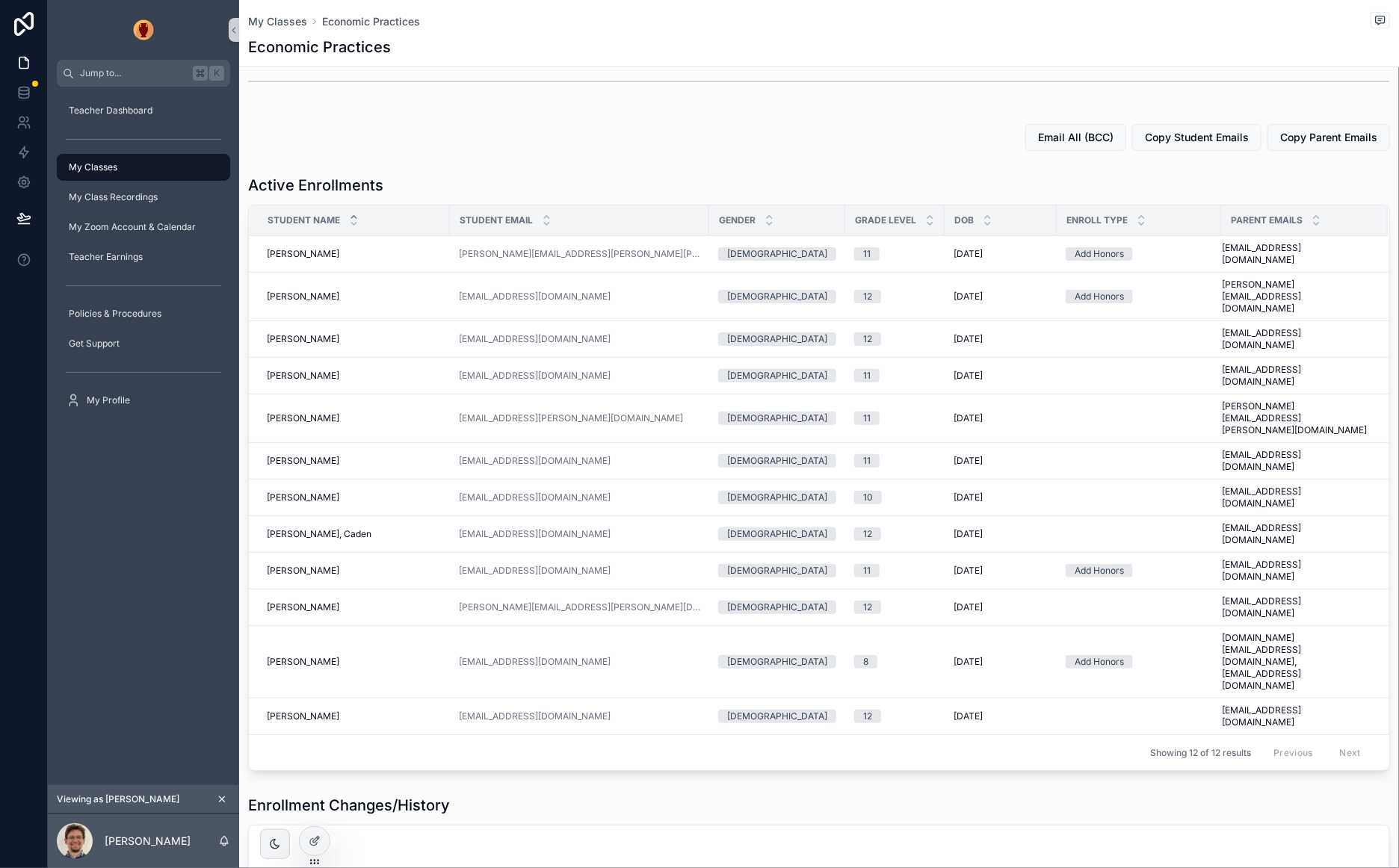
click at [680, 95] on div "scrollable content" at bounding box center [819, 82] width 1142 height 37
click at [134, 172] on div "My Classes" at bounding box center [143, 167] width 155 height 24
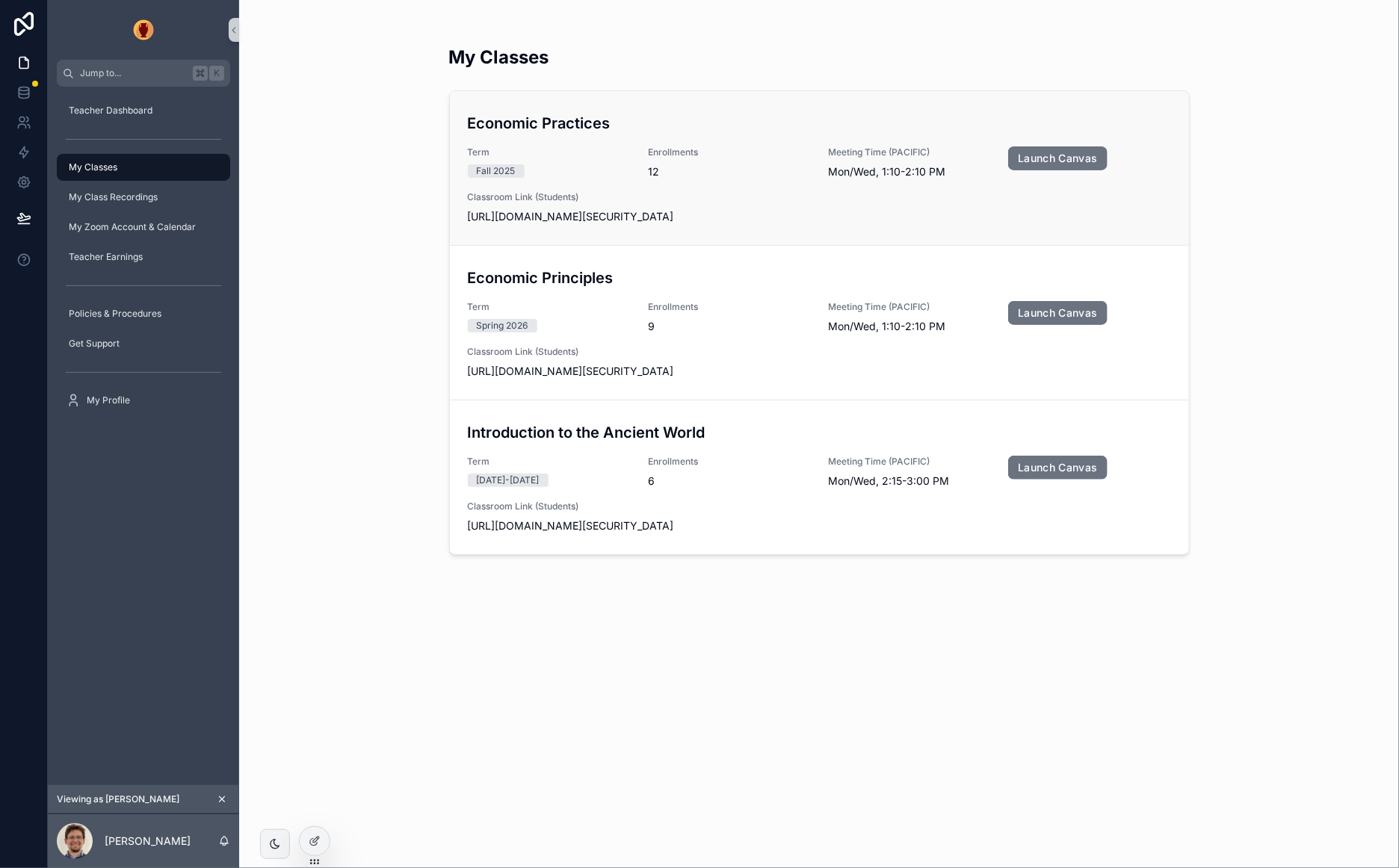
click at [642, 155] on div "Economic Practices Term Fall 2025 Enrollments 12 Meeting Time (PACIFIC) Mon/Wed…" at bounding box center [819, 169] width 703 height 112
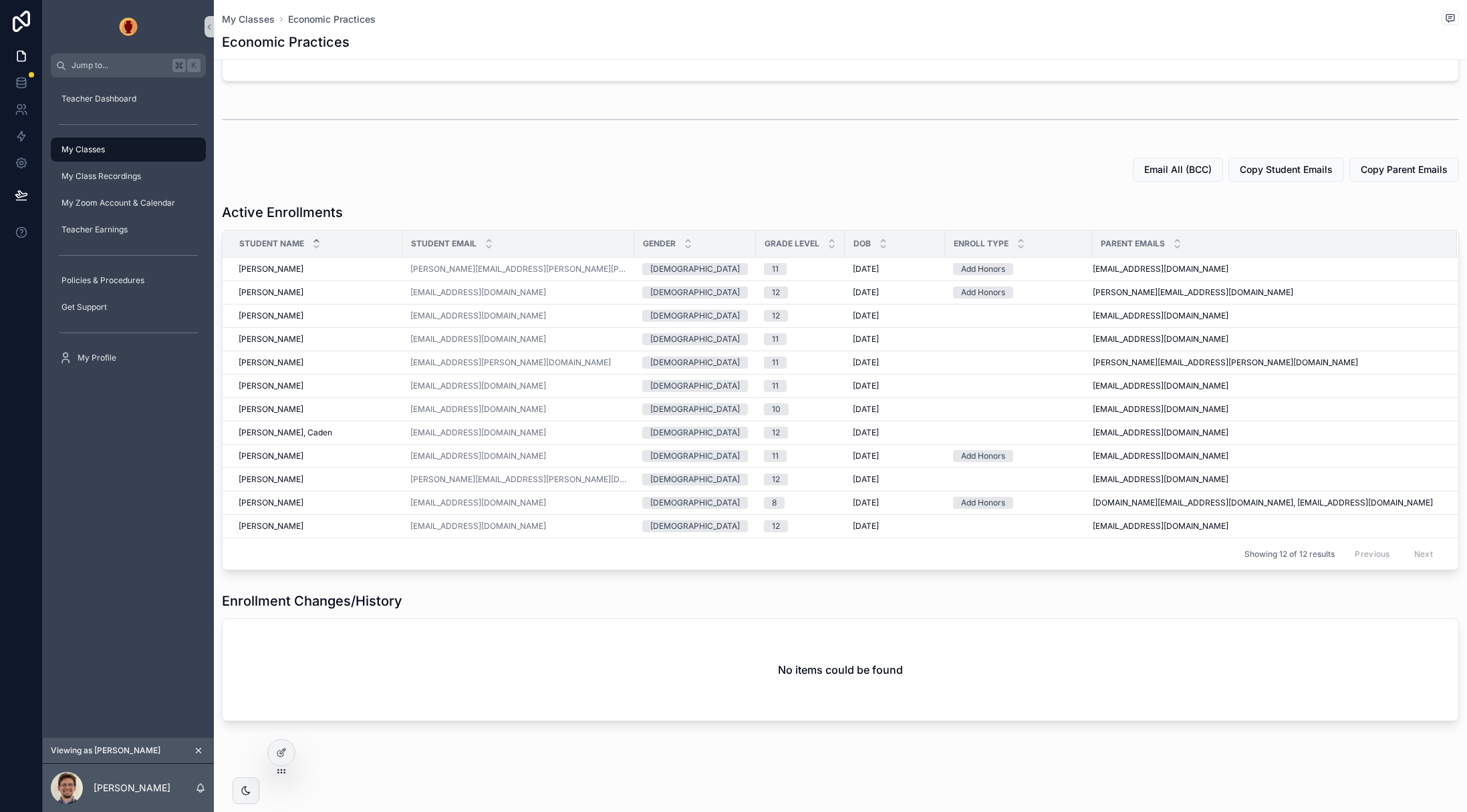
scroll to position [142, 0]
click at [117, 152] on div "My Classes" at bounding box center [128, 149] width 139 height 21
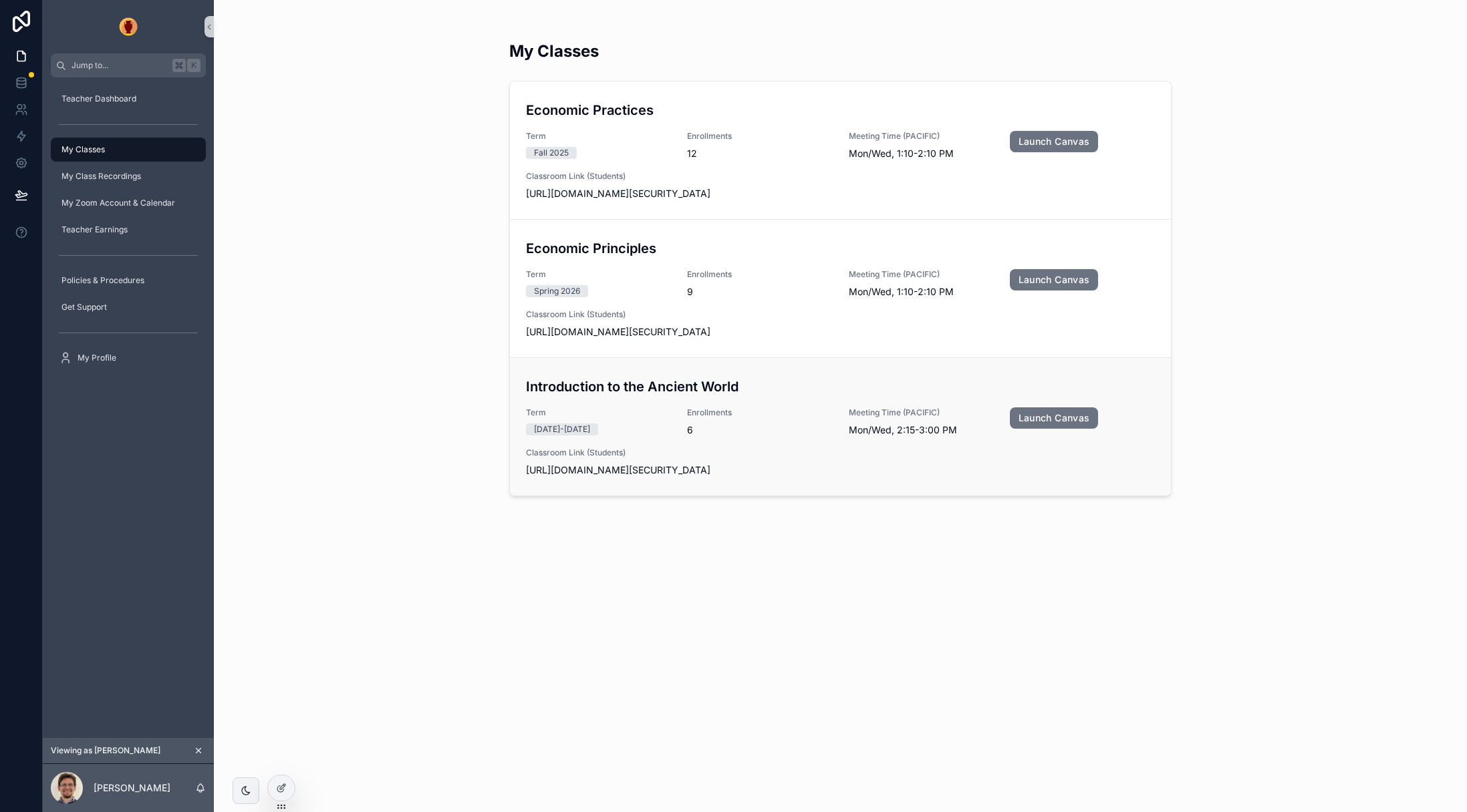
click at [727, 399] on div "Introduction to the Ancient World Term [DATE]-[DATE] Enrollments 6 Meeting Time…" at bounding box center [840, 427] width 629 height 101
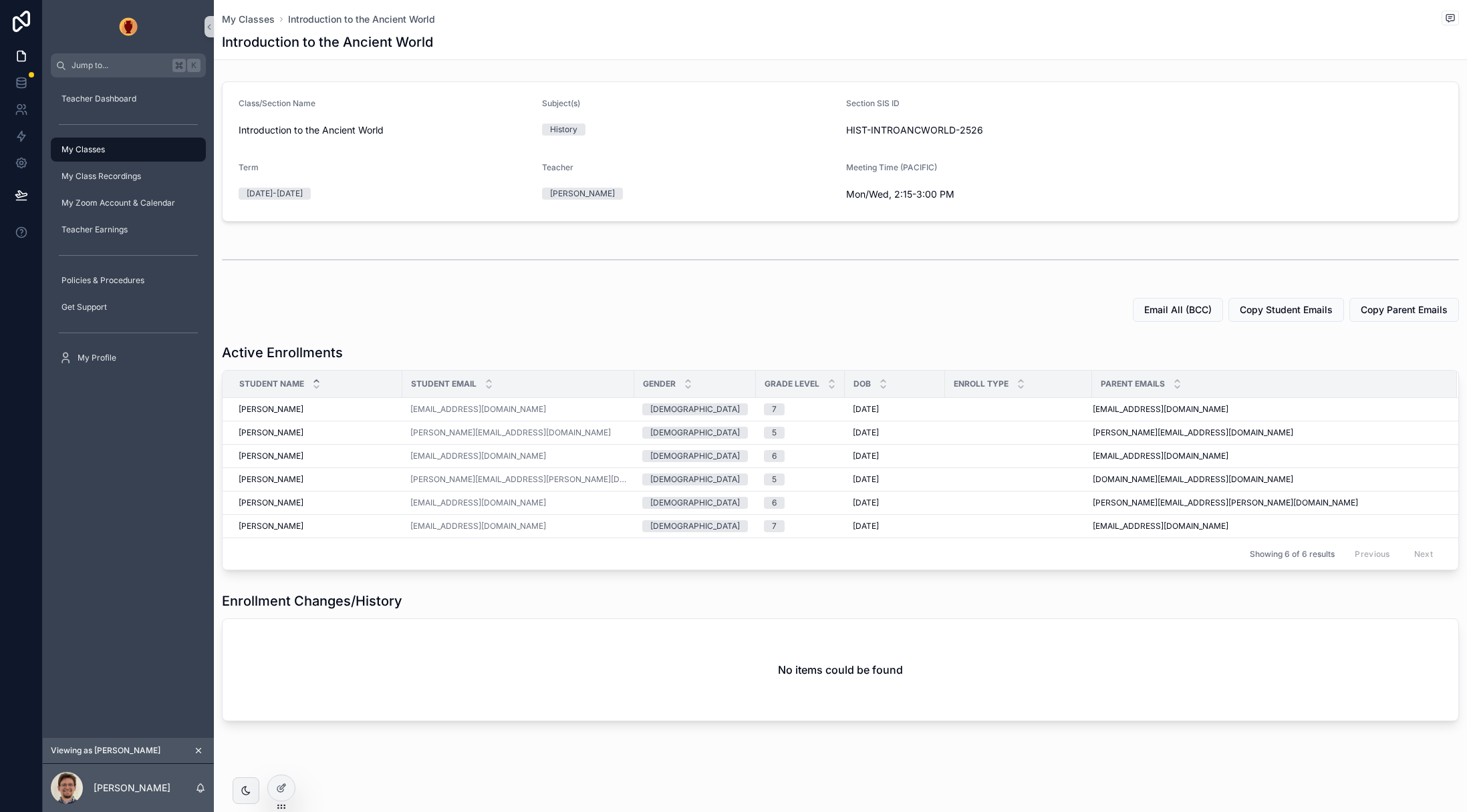
click at [283, 763] on div "My Classes Introduction to the Ancient World Introduction to the Ancient World …" at bounding box center [841, 406] width 1253 height 812
click at [281, 751] on div at bounding box center [281, 759] width 21 height 21
click at [283, 762] on icon at bounding box center [280, 762] width 5 height 3
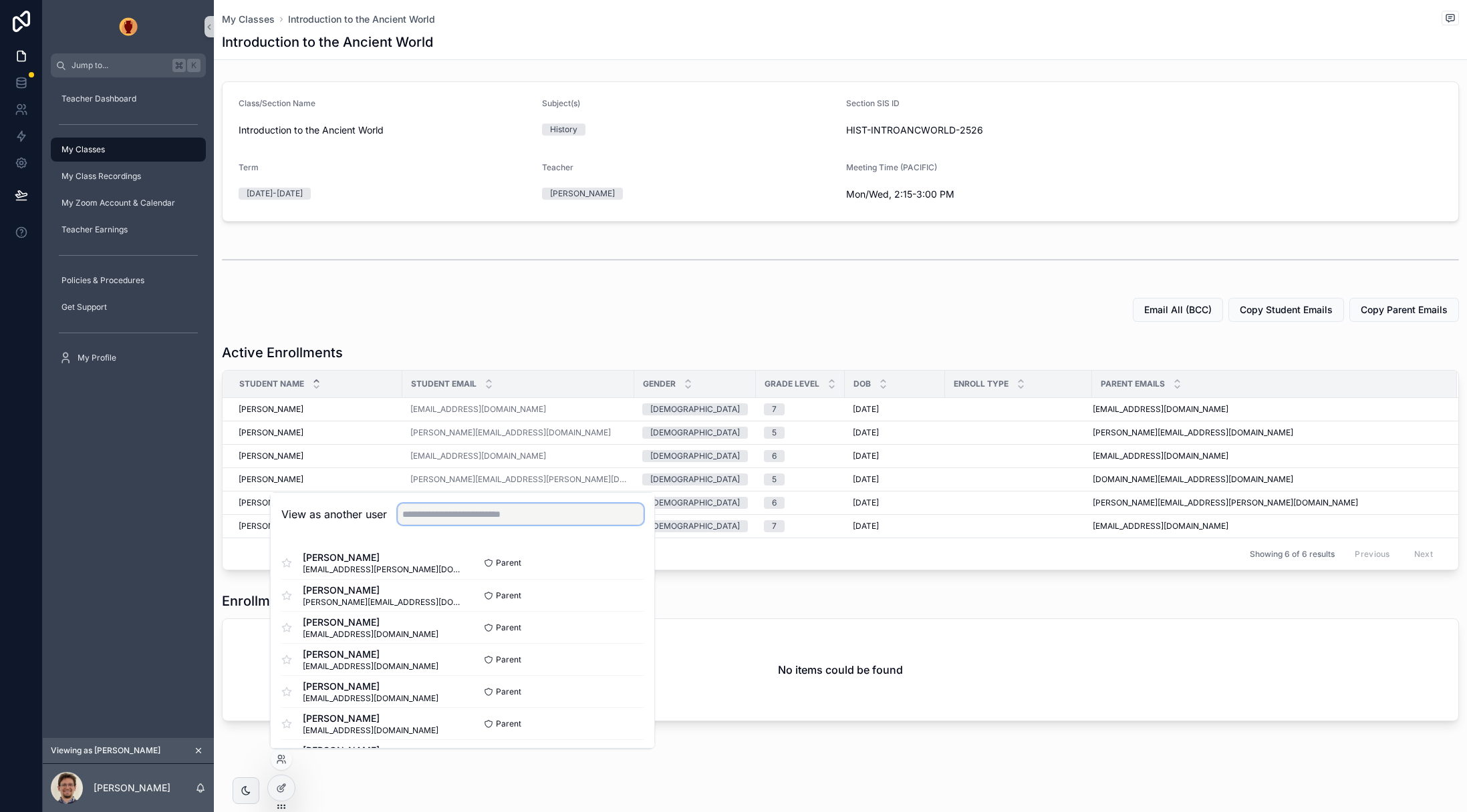
click at [500, 523] on input "text" at bounding box center [520, 514] width 246 height 21
type input "*****"
click at [634, 594] on button "Select" at bounding box center [626, 595] width 35 height 19
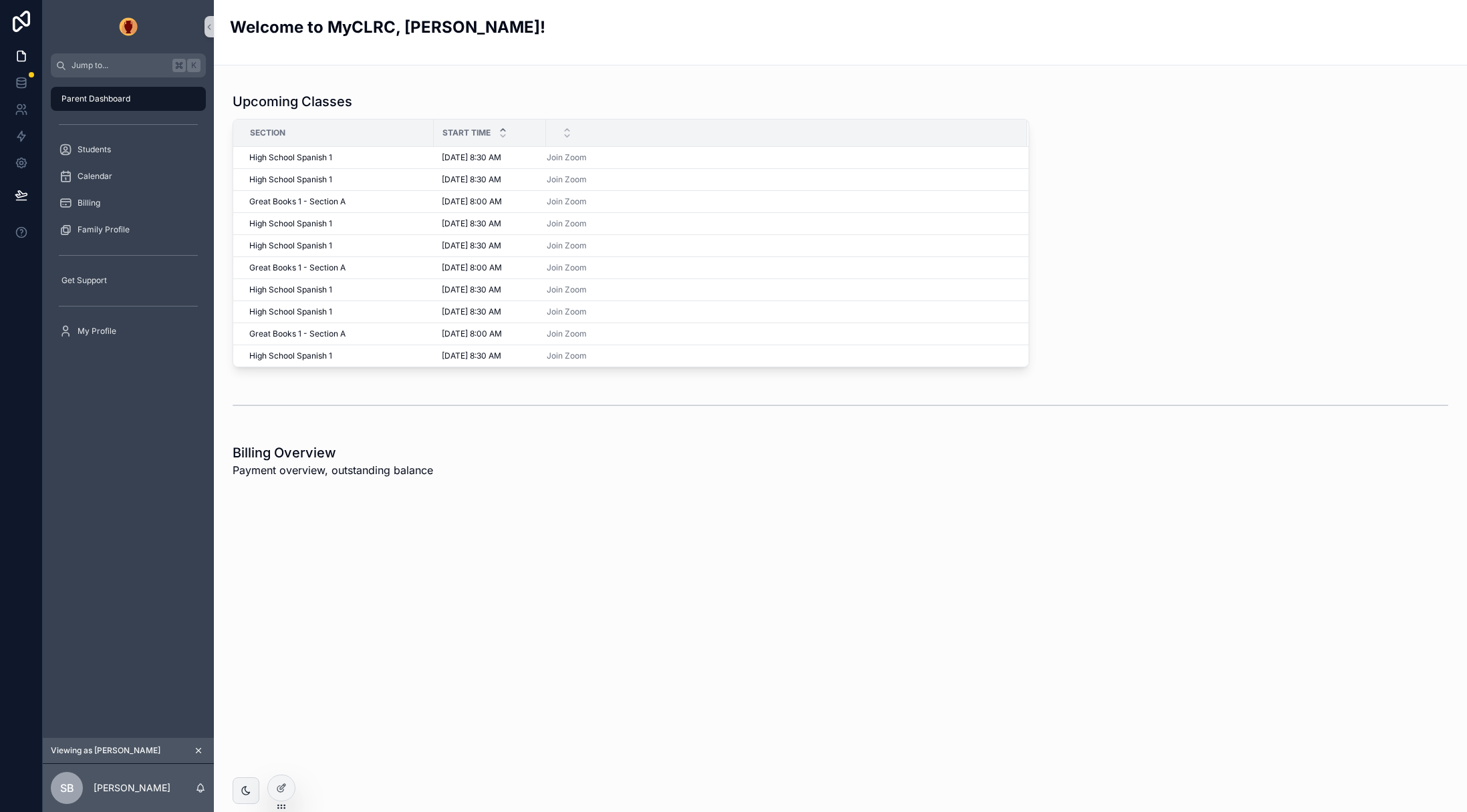
click at [106, 91] on div "Parent Dashboard" at bounding box center [128, 99] width 139 height 21
click at [282, 788] on icon at bounding box center [281, 788] width 11 height 11
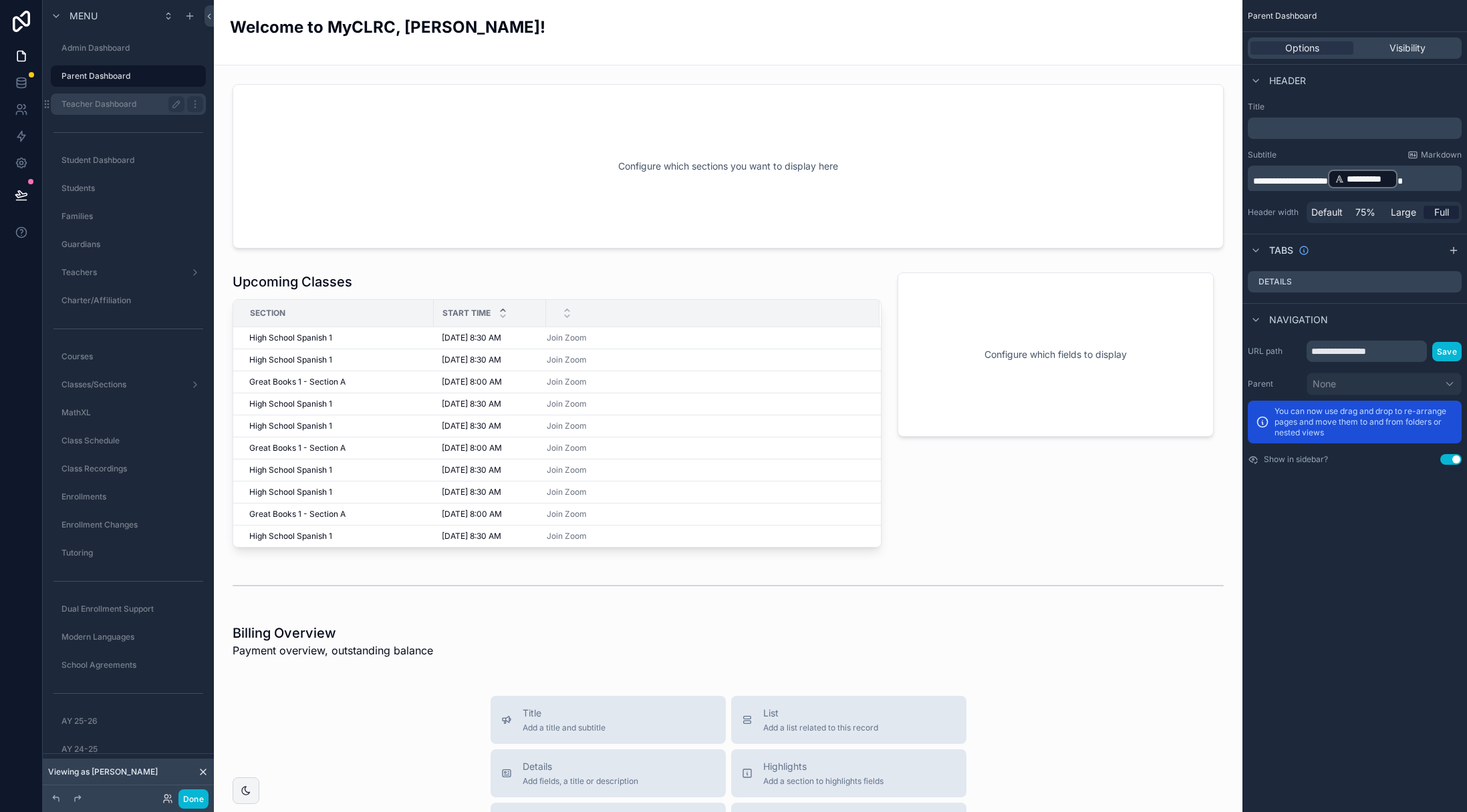
click at [100, 101] on label "Teacher Dashboard" at bounding box center [120, 104] width 117 height 11
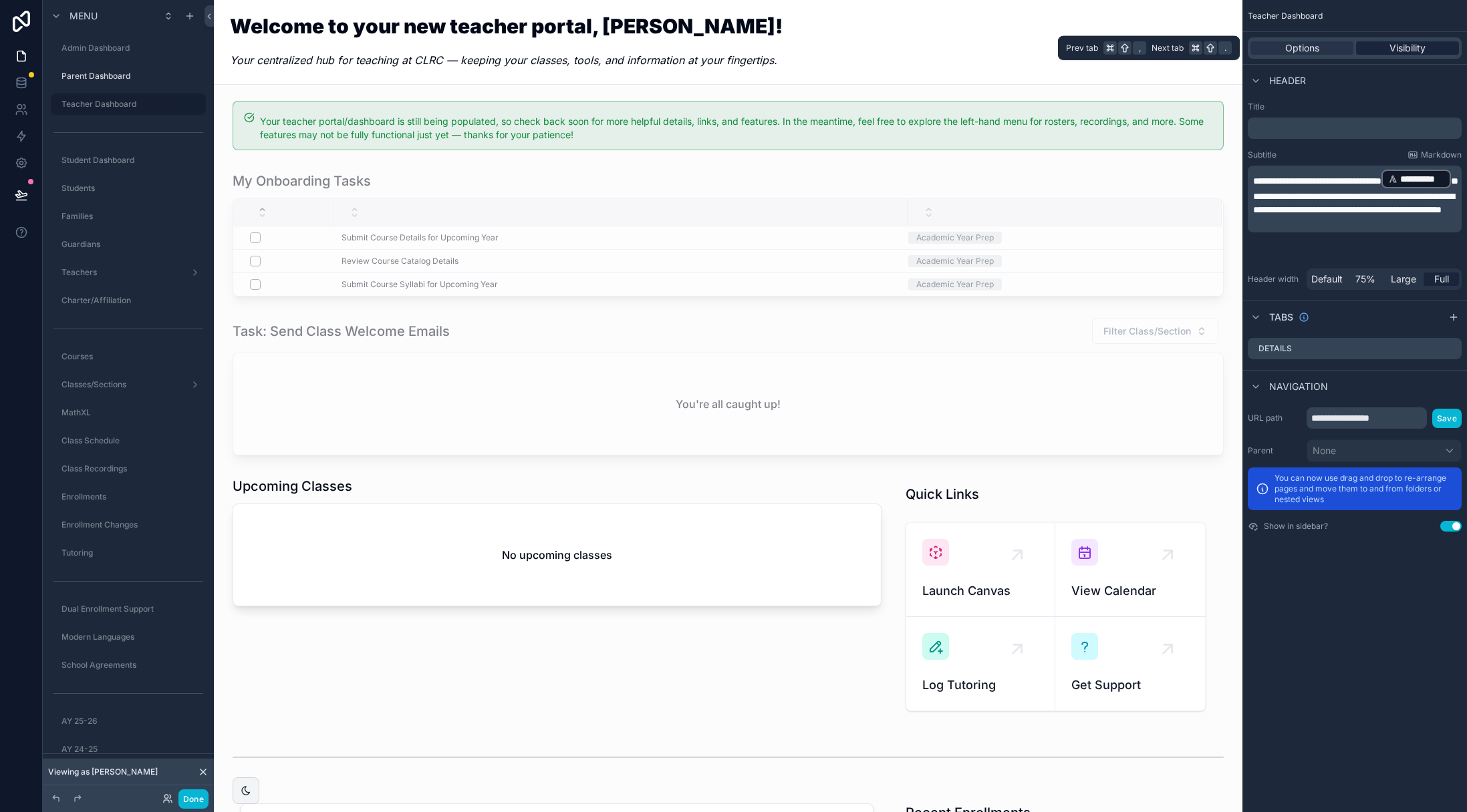
click at [1395, 46] on span "Visibility" at bounding box center [1407, 48] width 36 height 14
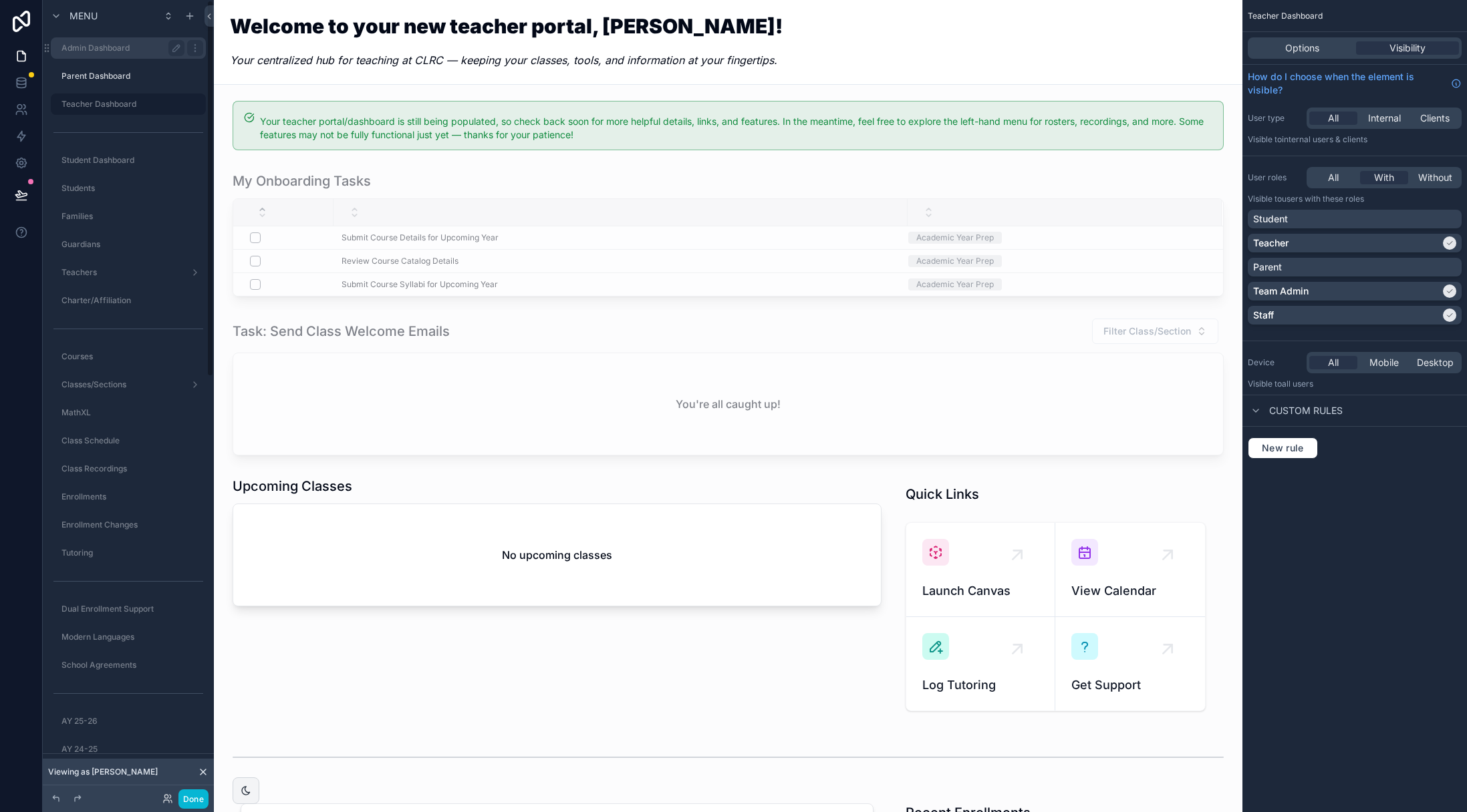
click at [91, 50] on label "Admin Dashboard" at bounding box center [120, 48] width 117 height 11
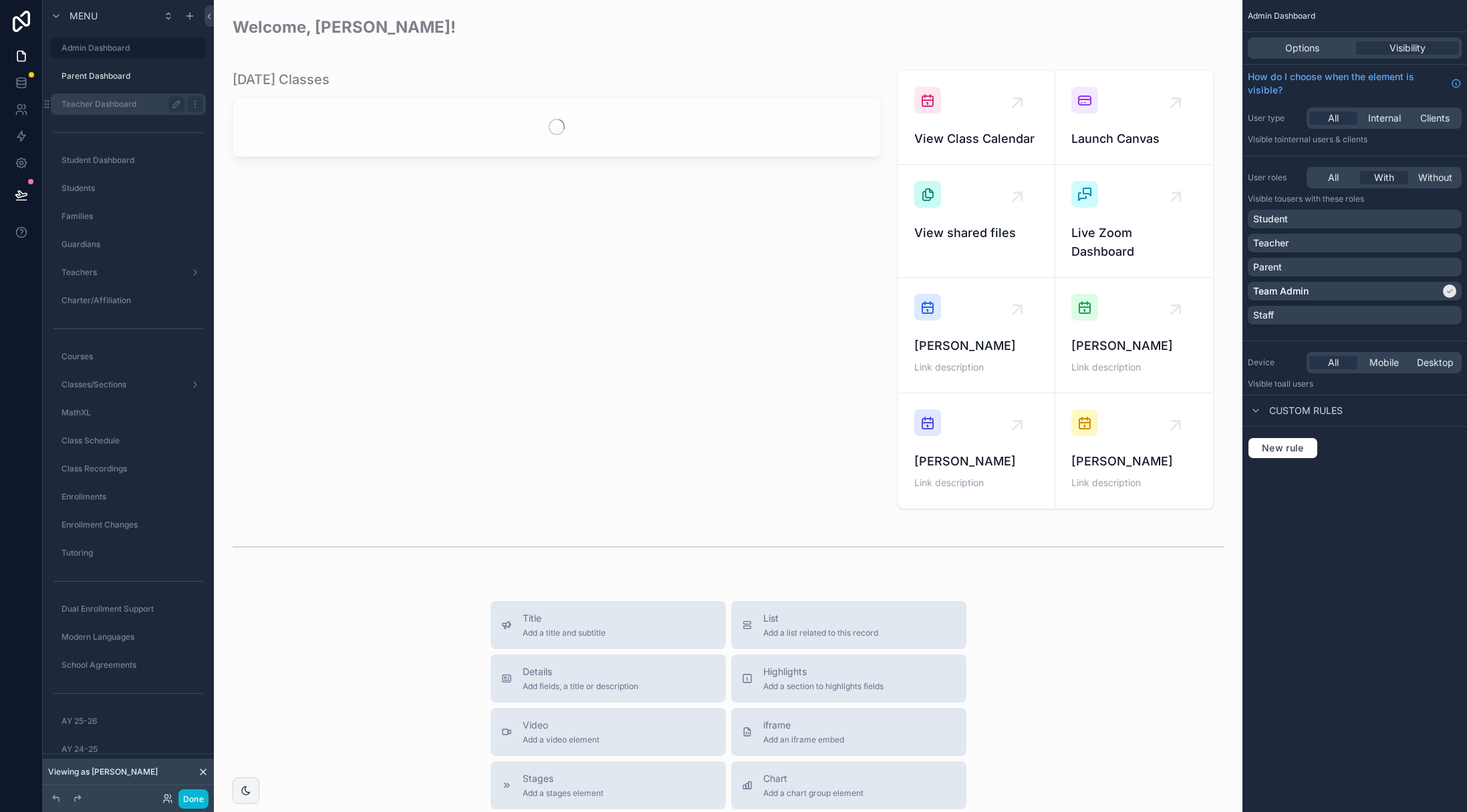
click at [97, 103] on label "Teacher Dashboard" at bounding box center [120, 104] width 117 height 11
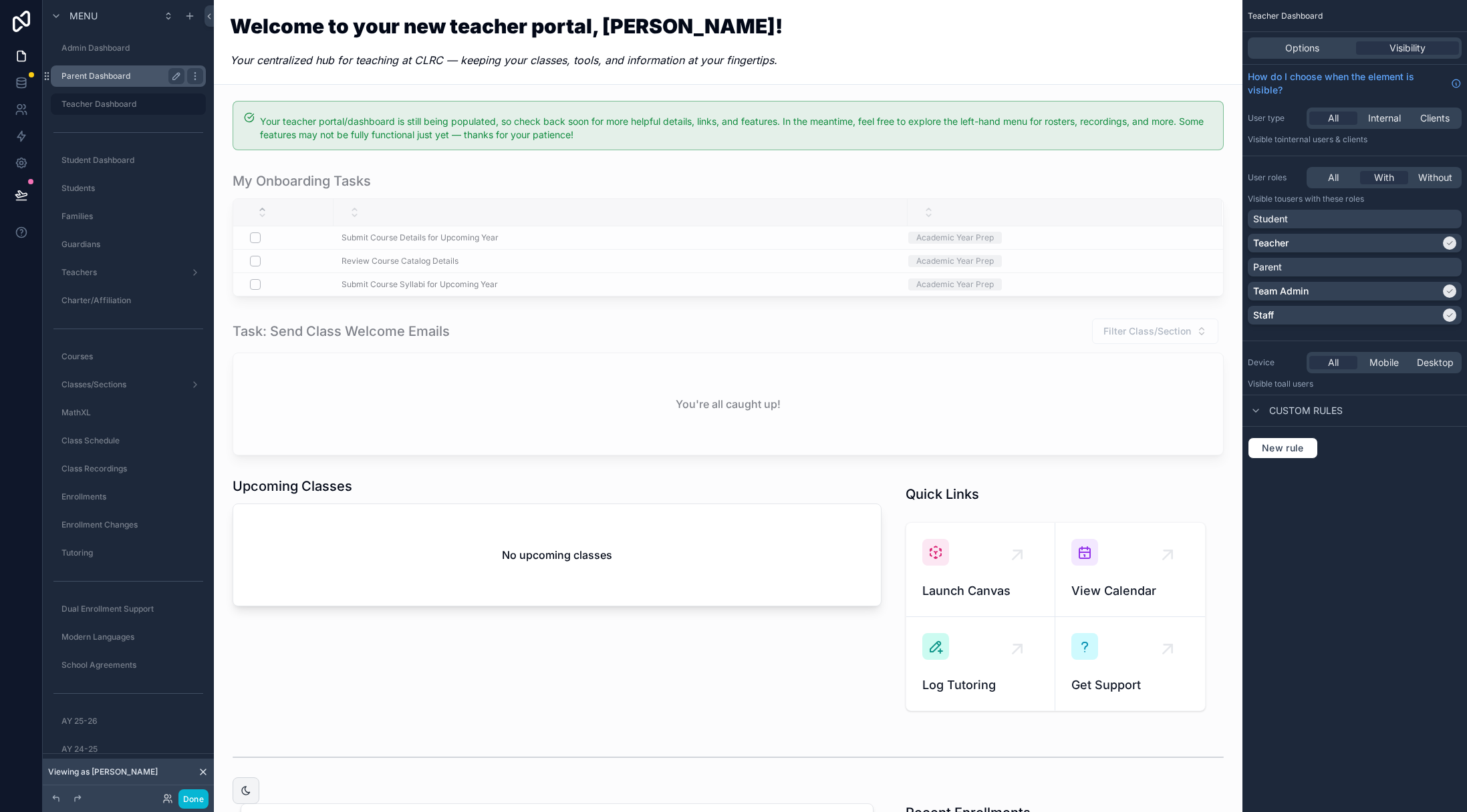
click at [102, 79] on label "Parent Dashboard" at bounding box center [120, 76] width 117 height 11
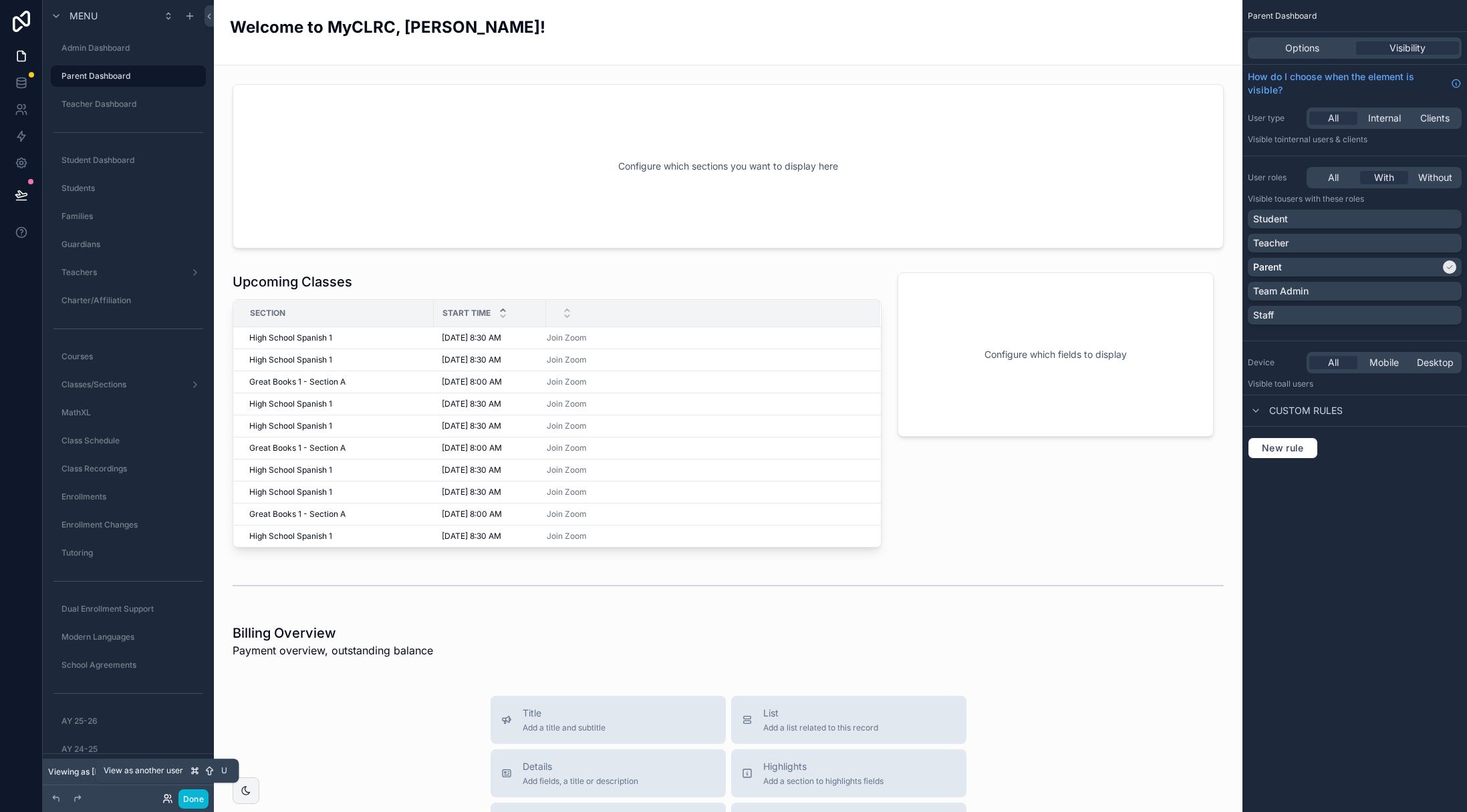
click at [165, 796] on icon at bounding box center [168, 799] width 11 height 11
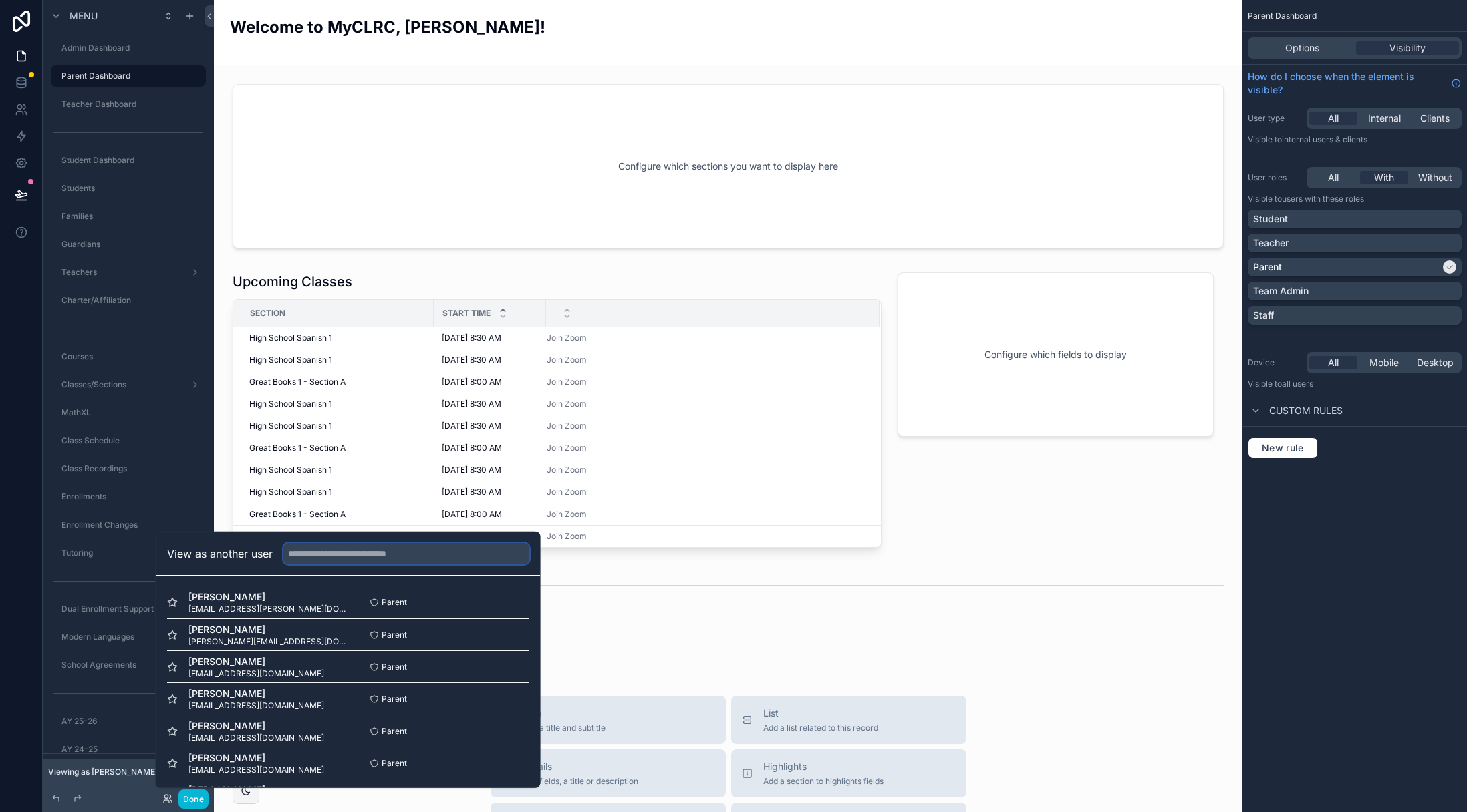
click at [399, 558] on input "text" at bounding box center [406, 554] width 246 height 21
type input "*******"
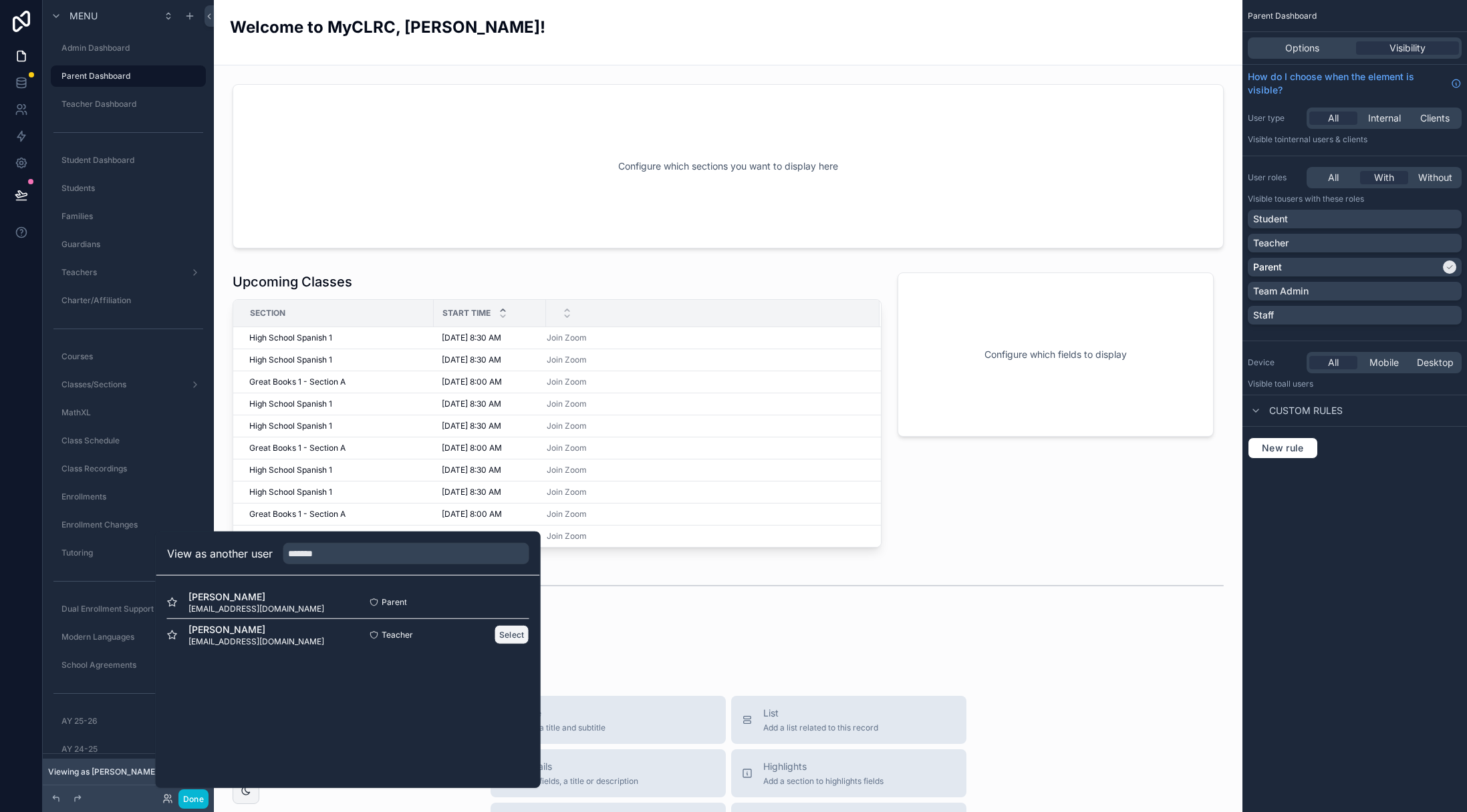
click at [497, 632] on button "Select" at bounding box center [512, 635] width 35 height 19
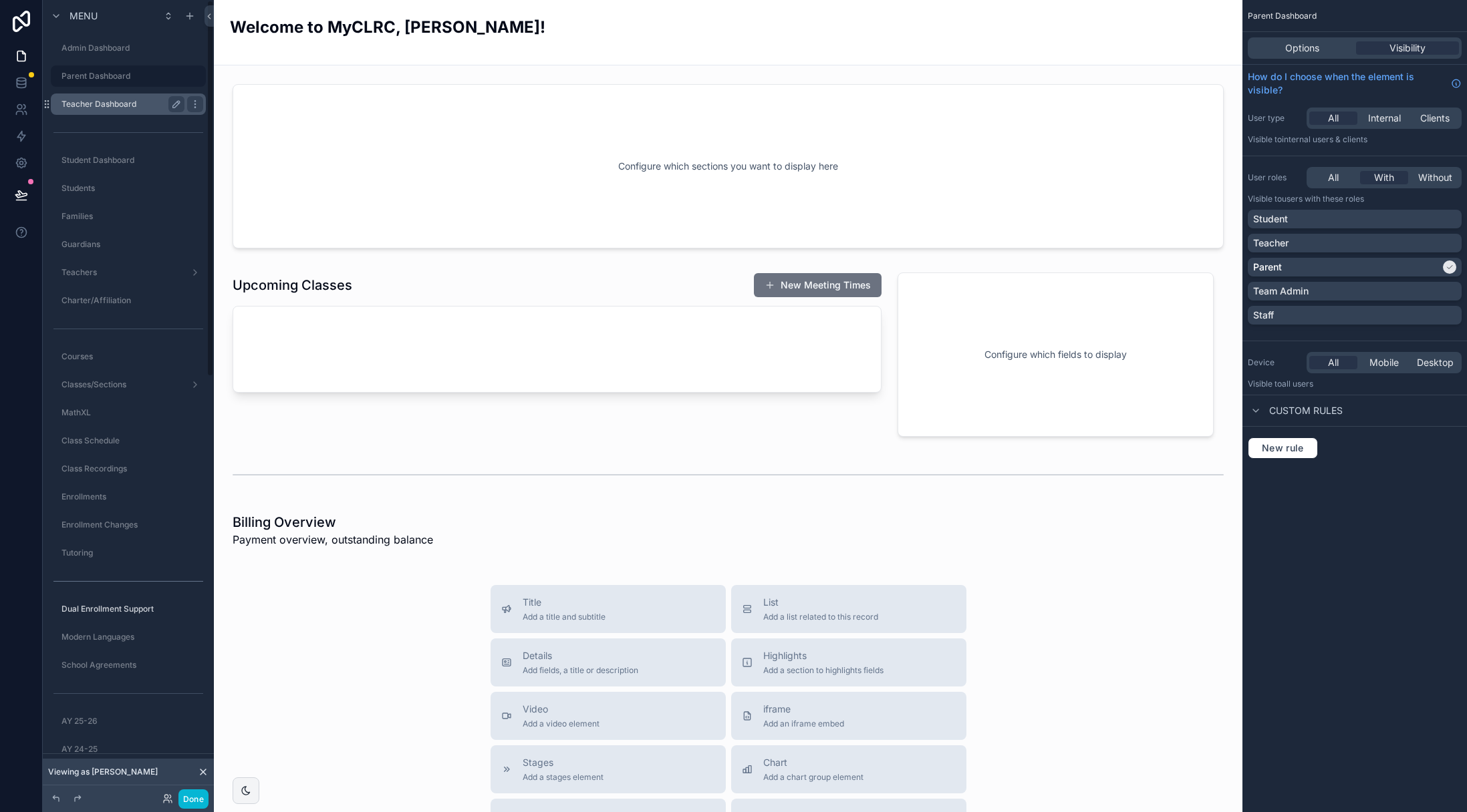
click at [91, 104] on label "Teacher Dashboard" at bounding box center [120, 104] width 117 height 11
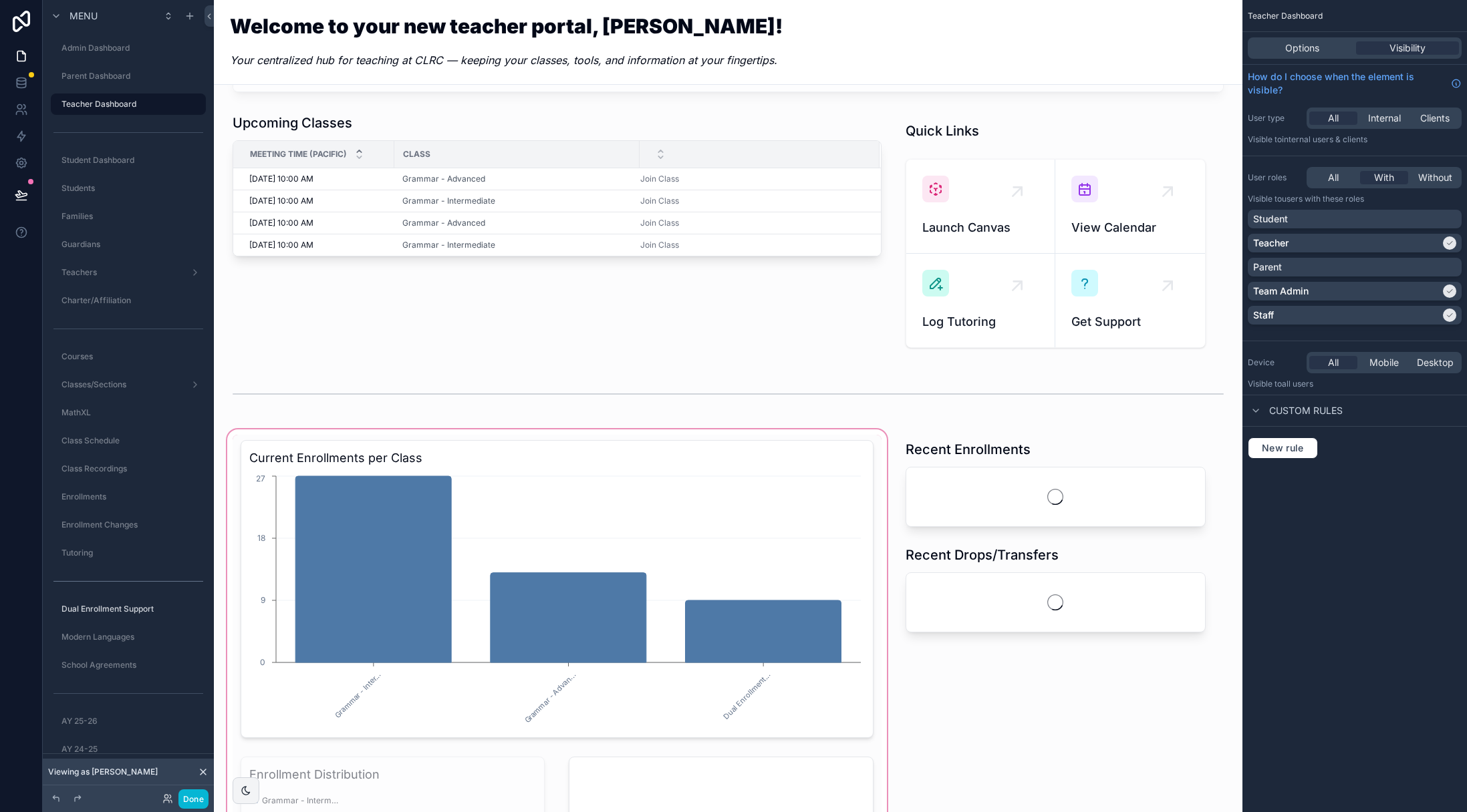
scroll to position [655, 0]
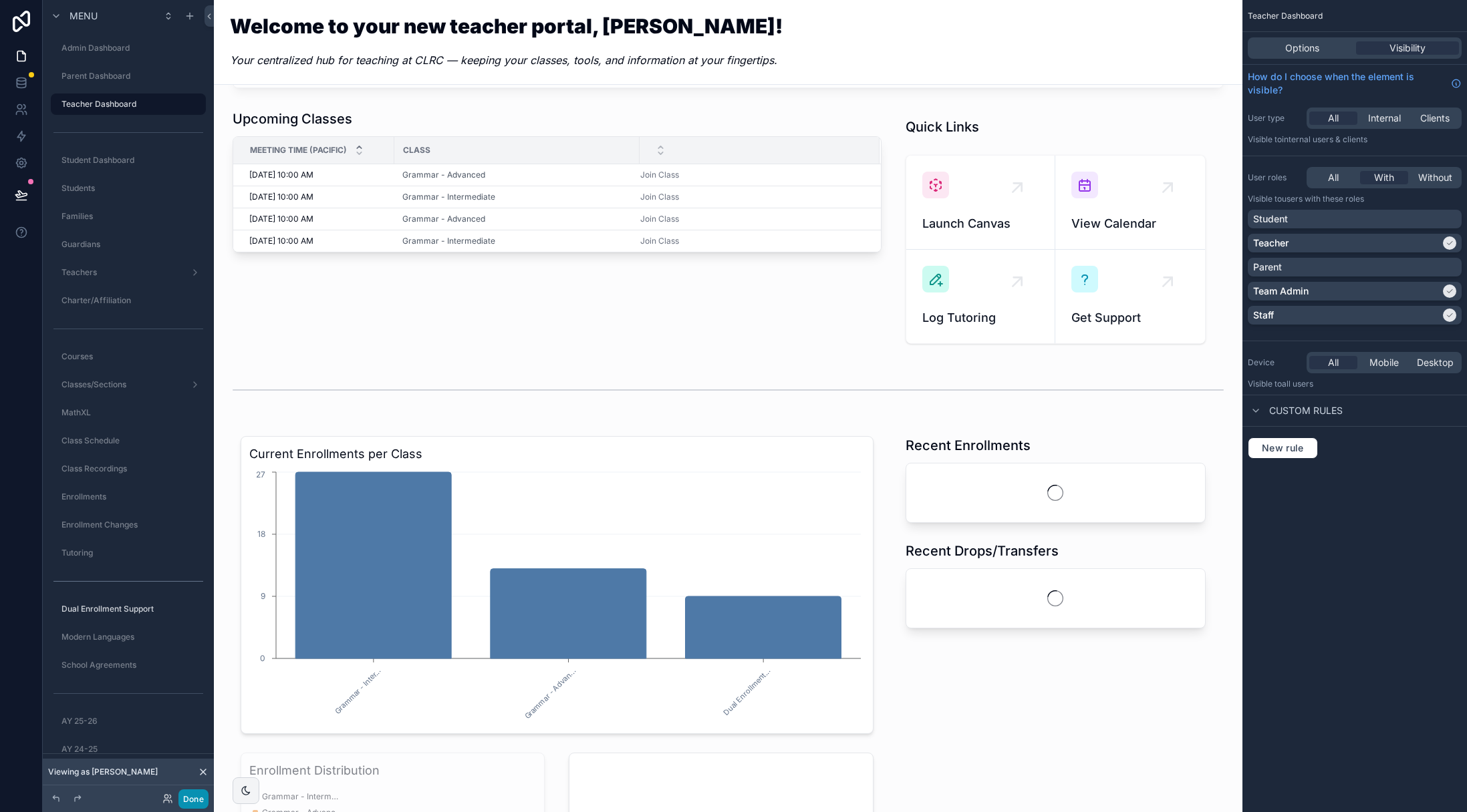
click at [198, 797] on button "Done" at bounding box center [193, 798] width 30 height 19
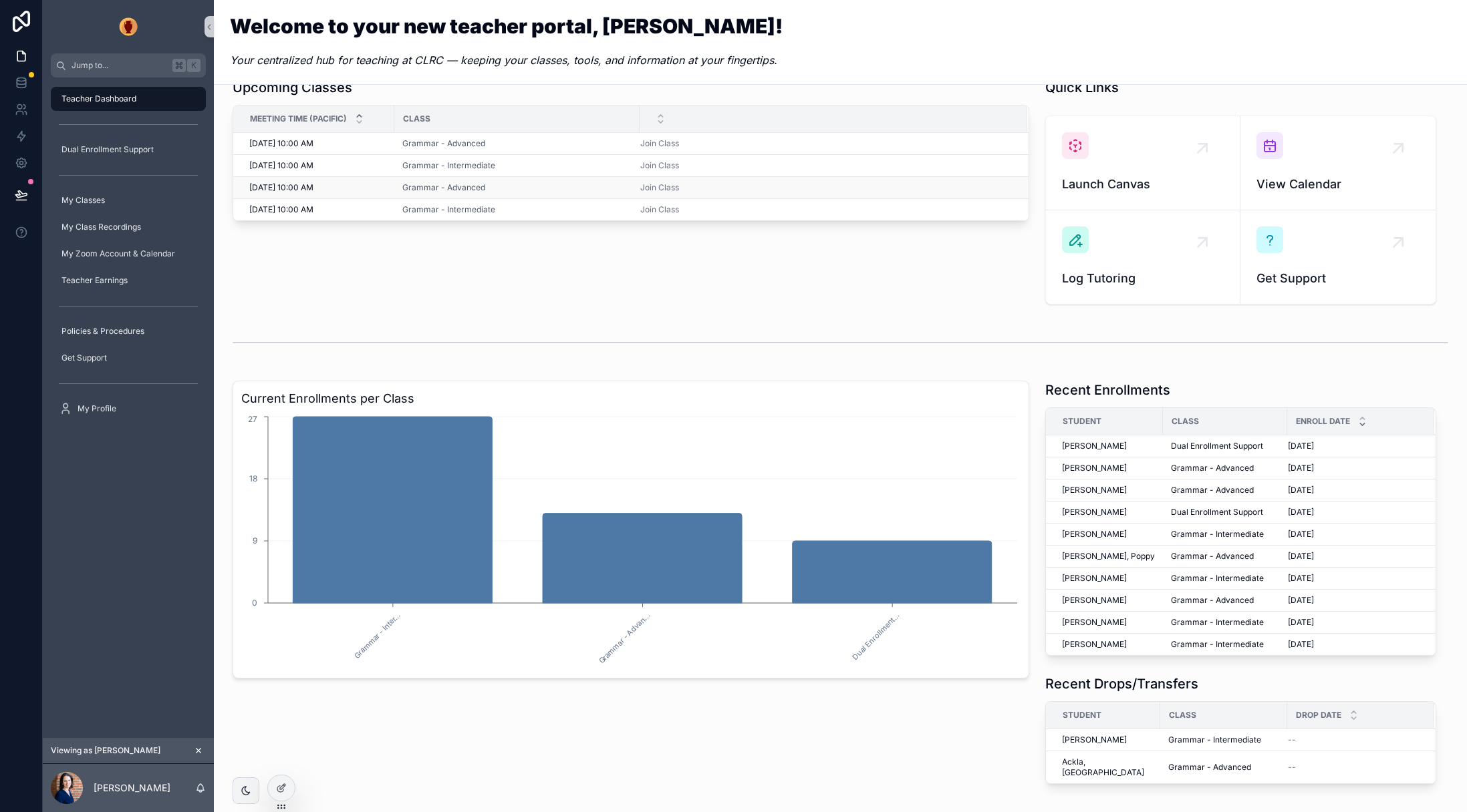
scroll to position [0, 0]
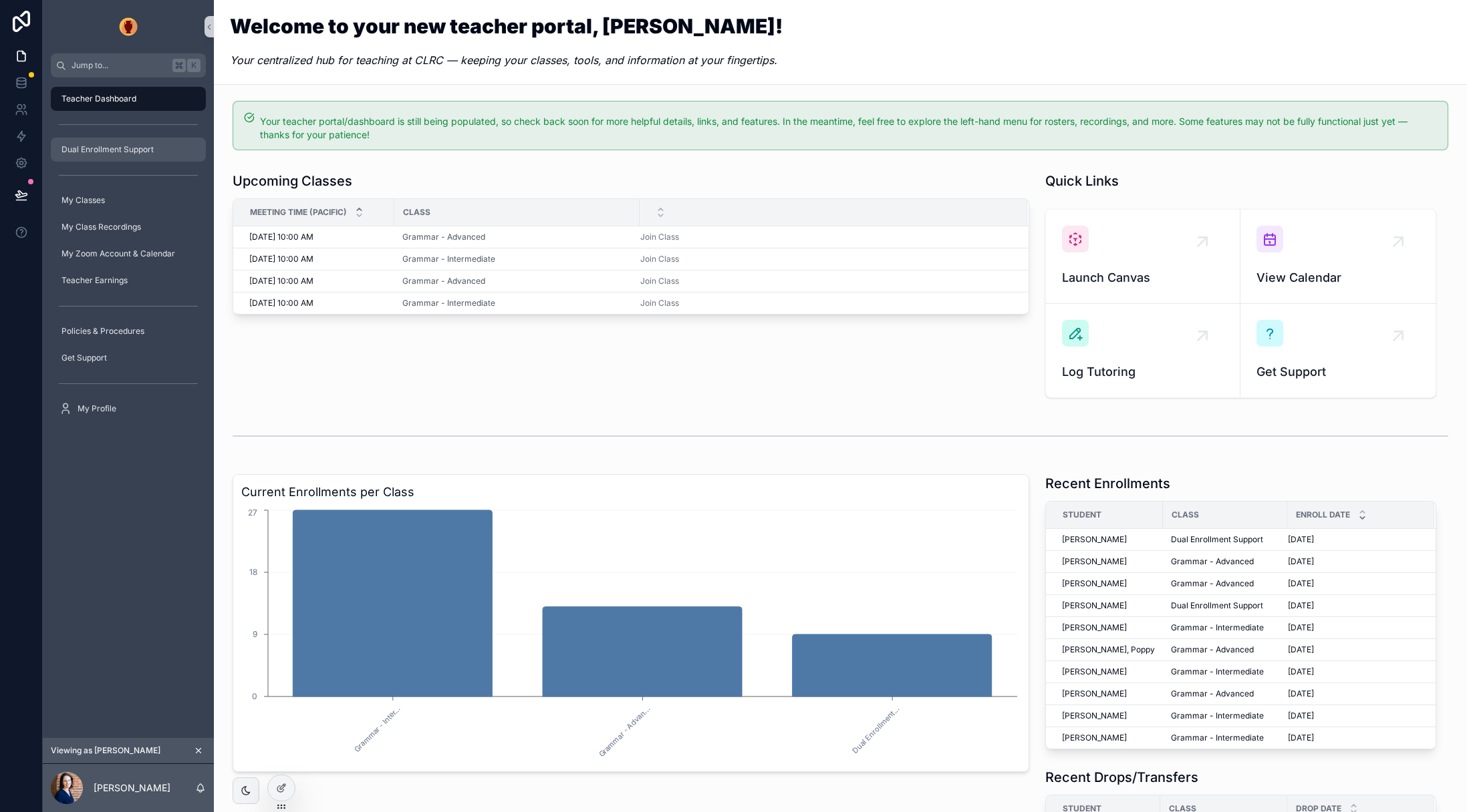
click at [109, 146] on span "Dual Enrollment Support" at bounding box center [107, 149] width 92 height 11
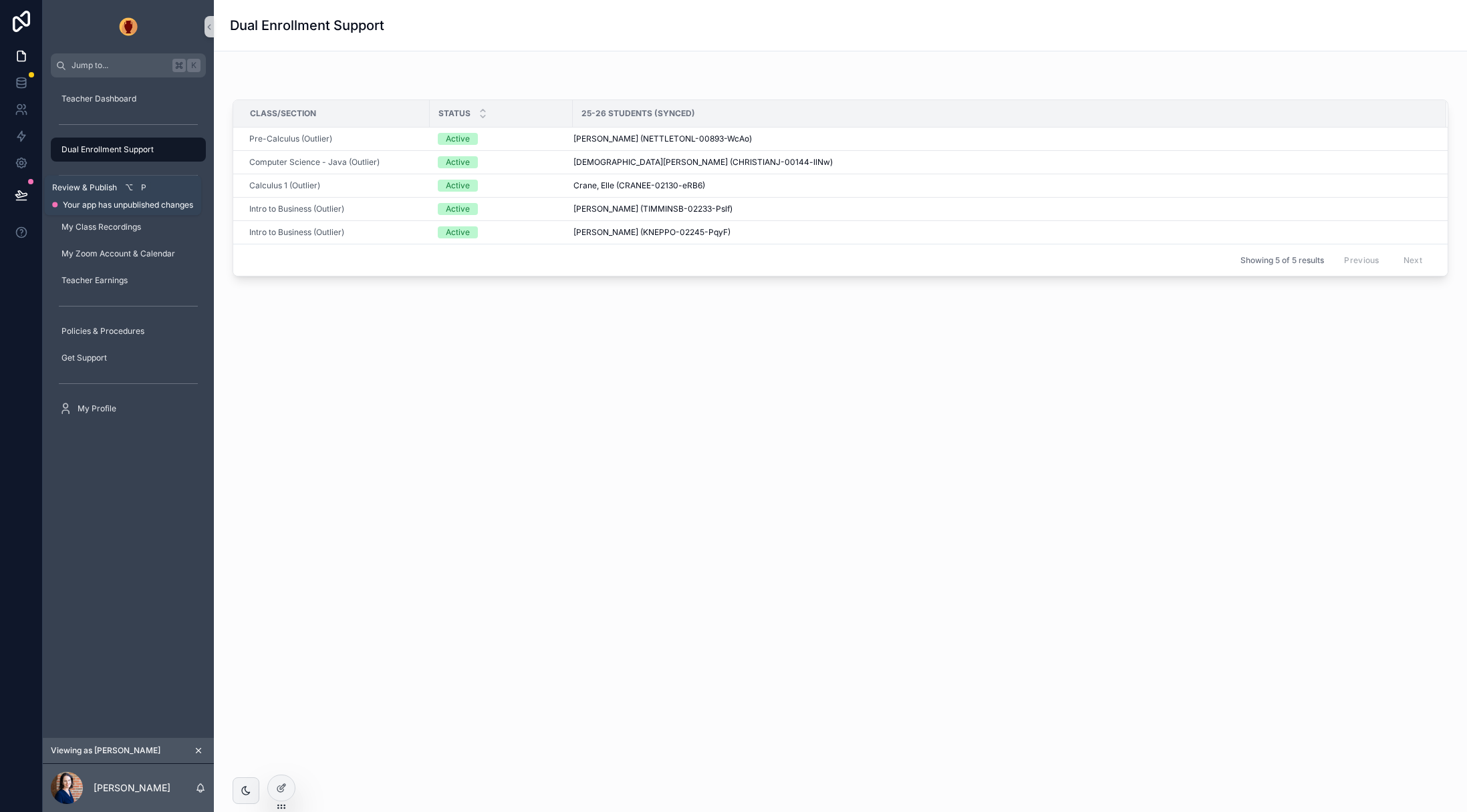
click at [29, 193] on button at bounding box center [21, 194] width 30 height 37
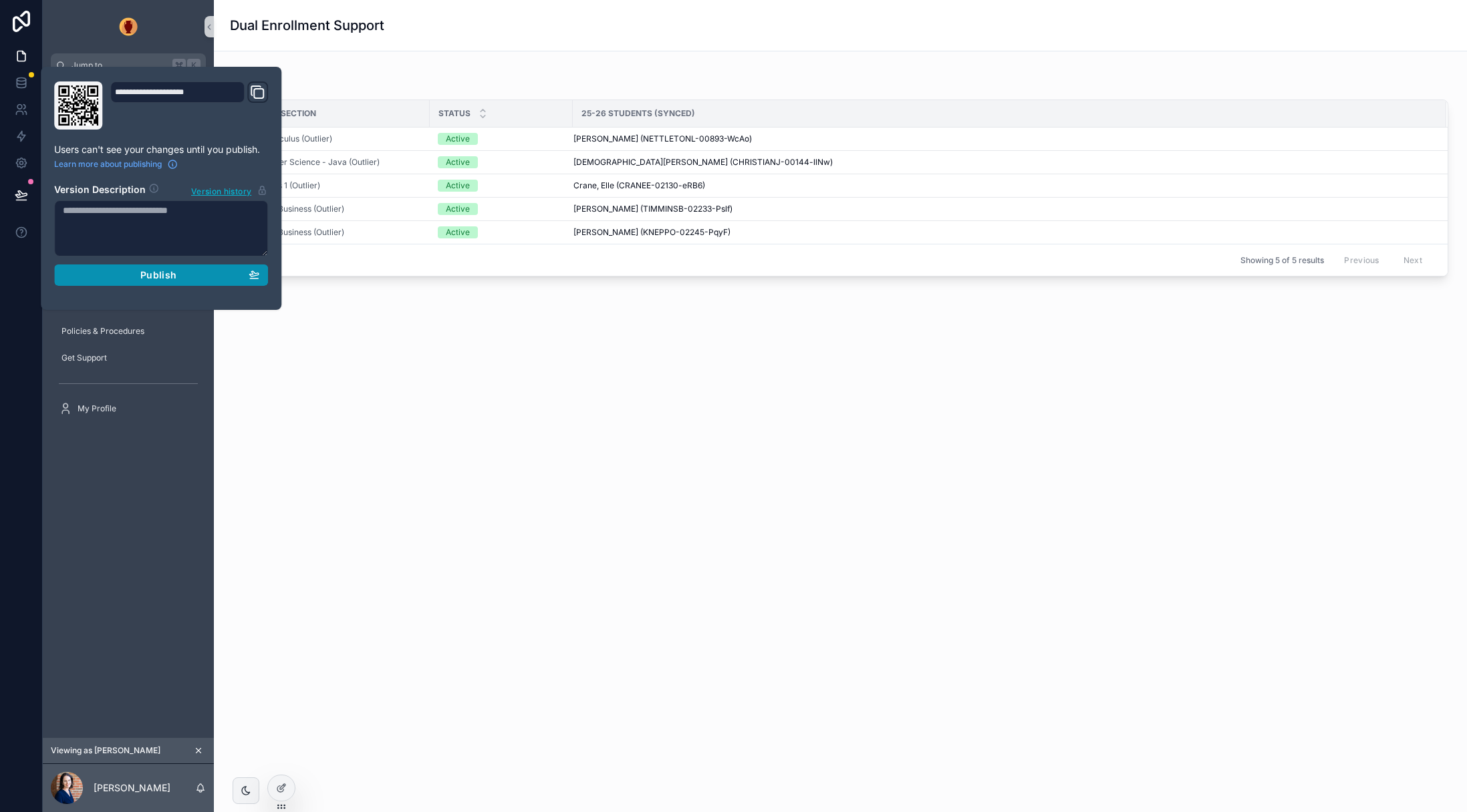
click at [162, 278] on span "Publish" at bounding box center [158, 275] width 36 height 12
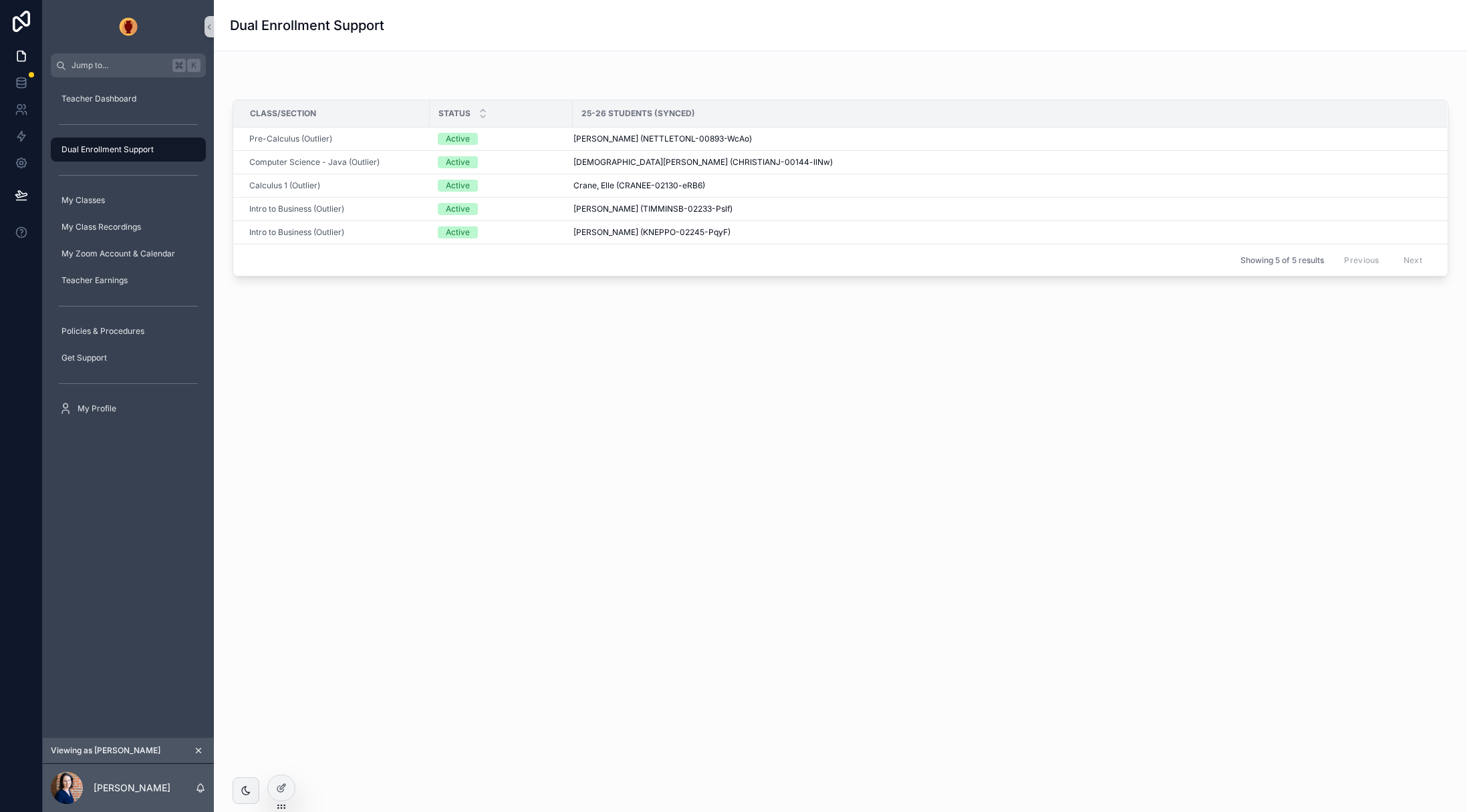
click at [394, 358] on div "Class/Section Status 25-26 Students (Synced) Pre-Calculus (Outlier) Active [PER…" at bounding box center [841, 213] width 1253 height 321
drag, startPoint x: 360, startPoint y: 375, endPoint x: 248, endPoint y: 704, distance: 347.5
click at [360, 376] on div "Dual Enrollment Support Class/Section Status 25-26 Students (Synced) Pre-Calcul…" at bounding box center [841, 197] width 1253 height 394
click at [284, 788] on icon at bounding box center [281, 788] width 11 height 11
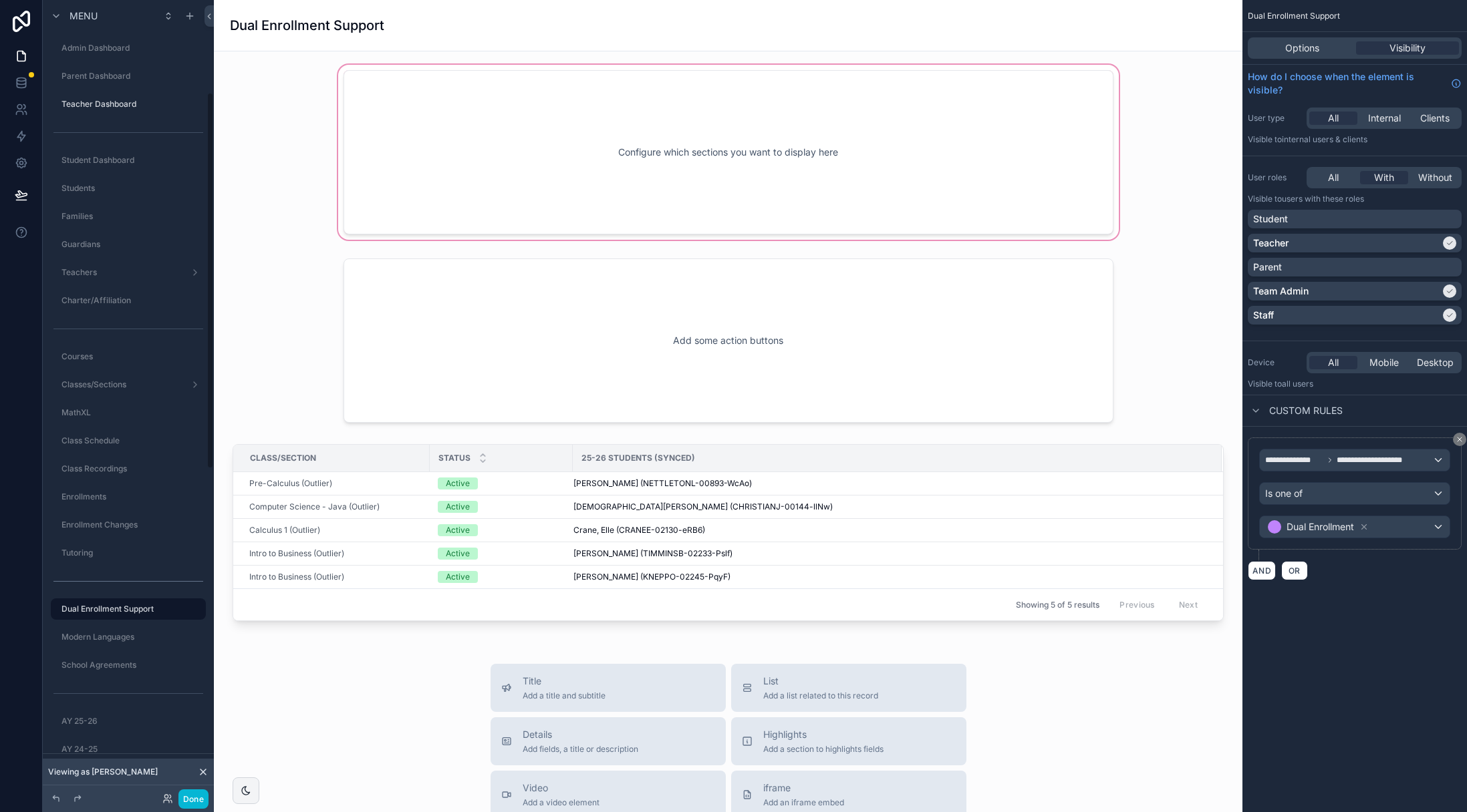
scroll to position [195, 0]
click at [956, 321] on div "scrollable content" at bounding box center [728, 340] width 1007 height 175
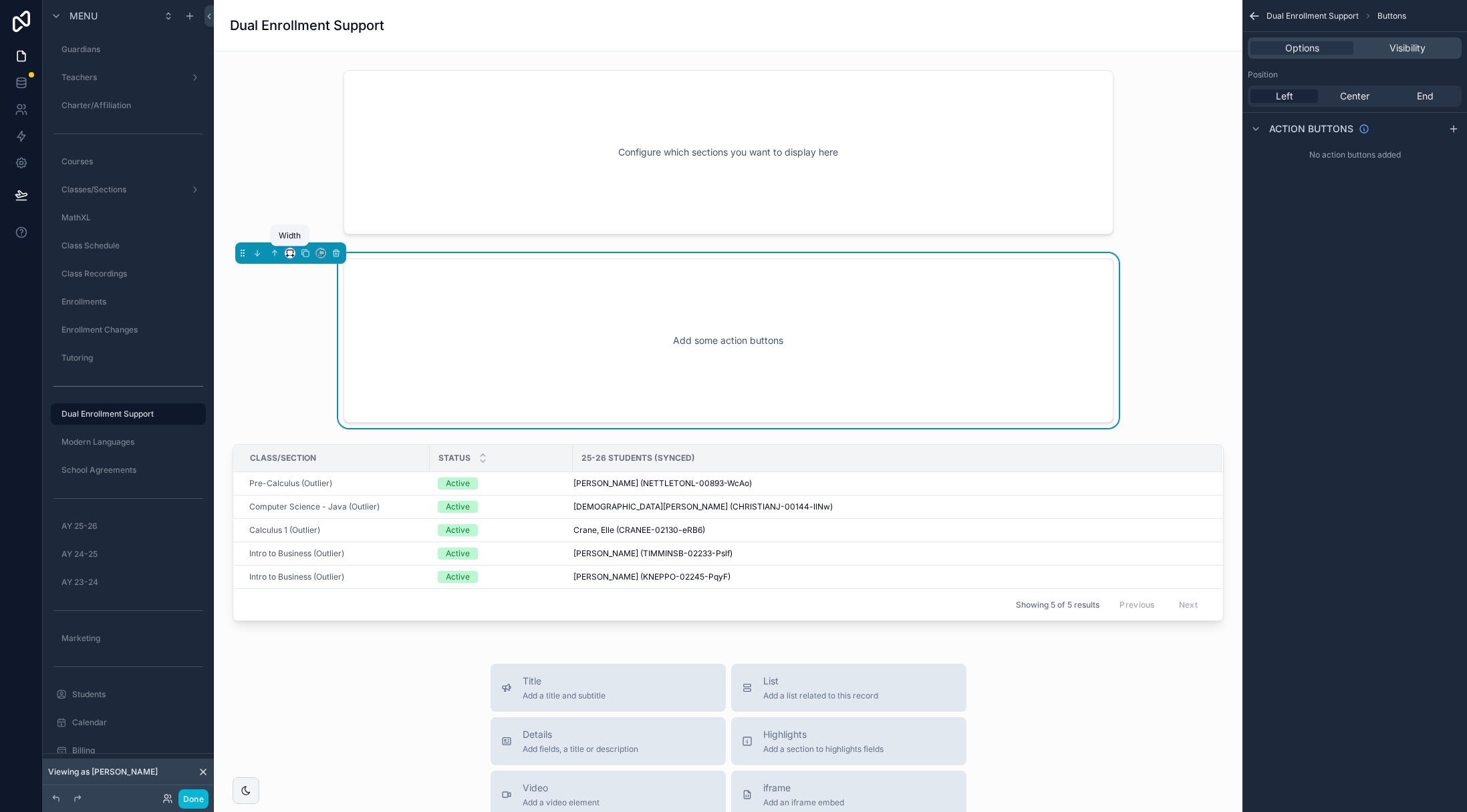
click at [289, 252] on icon "scrollable content" at bounding box center [290, 253] width 9 height 9
click at [314, 428] on span "Full width" at bounding box center [316, 430] width 41 height 16
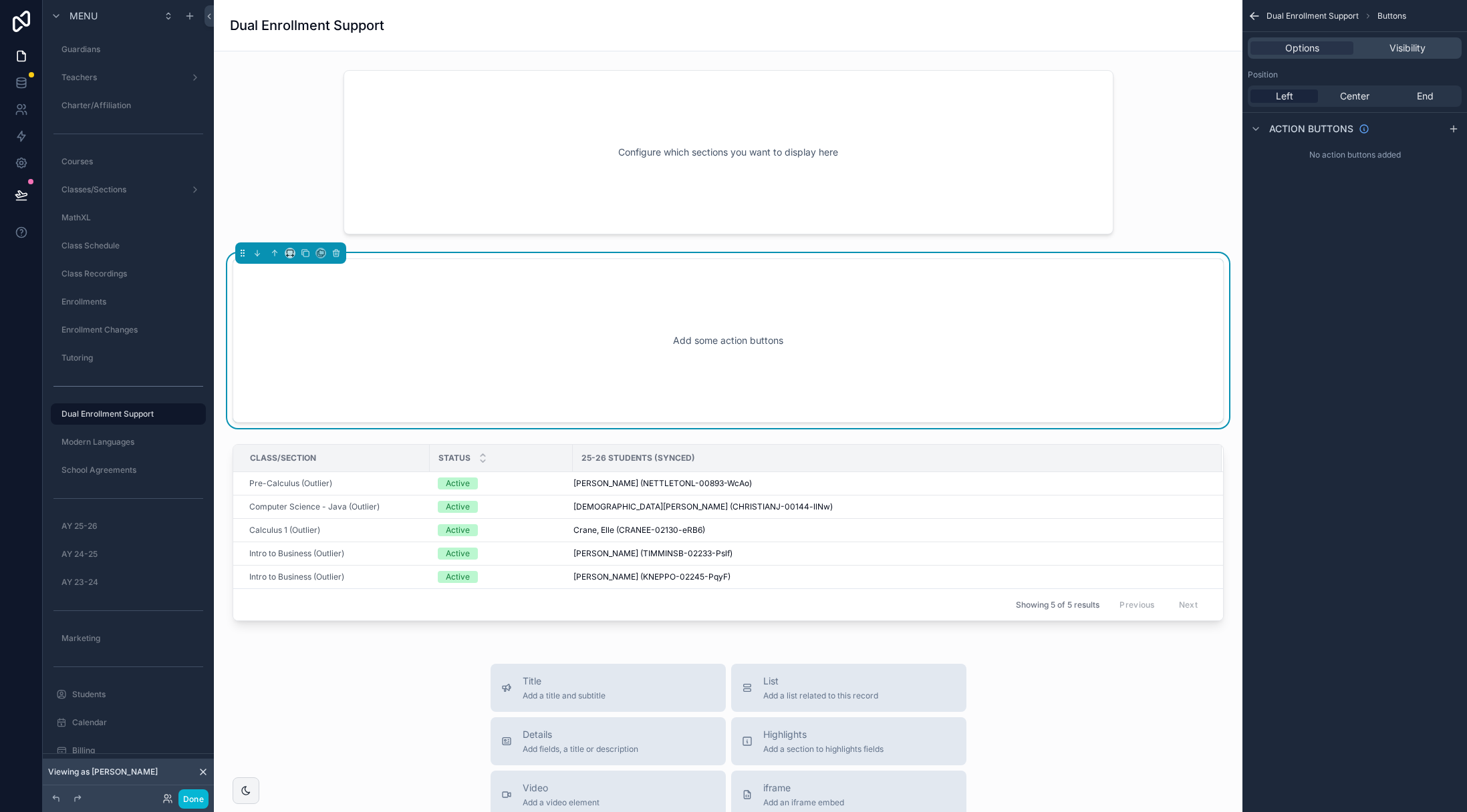
drag, startPoint x: 383, startPoint y: 94, endPoint x: 328, endPoint y: 73, distance: 58.9
click at [383, 94] on div "scrollable content" at bounding box center [728, 152] width 1007 height 181
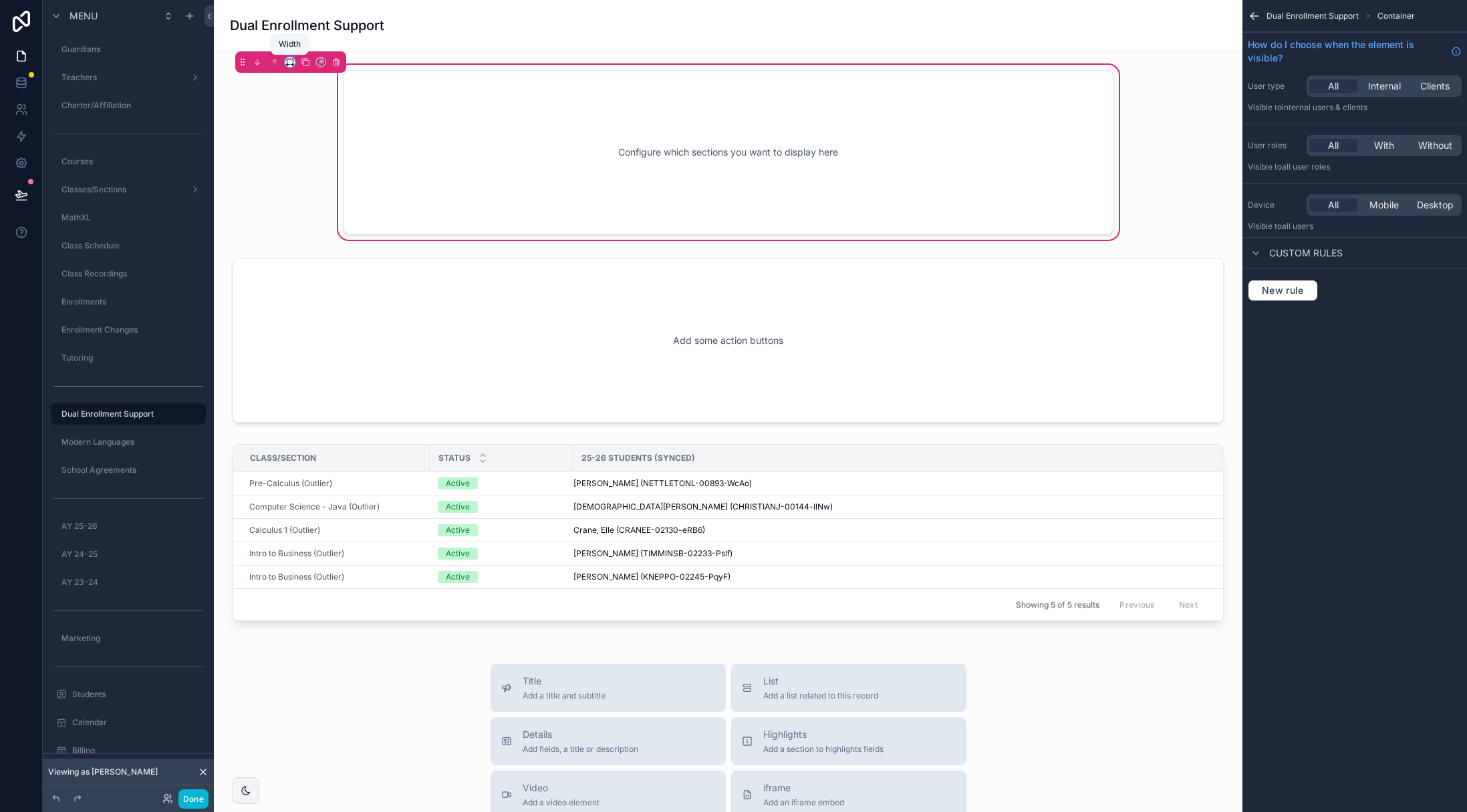
click at [286, 58] on icon "scrollable content" at bounding box center [290, 62] width 9 height 9
click at [318, 237] on span "Full width" at bounding box center [316, 239] width 41 height 16
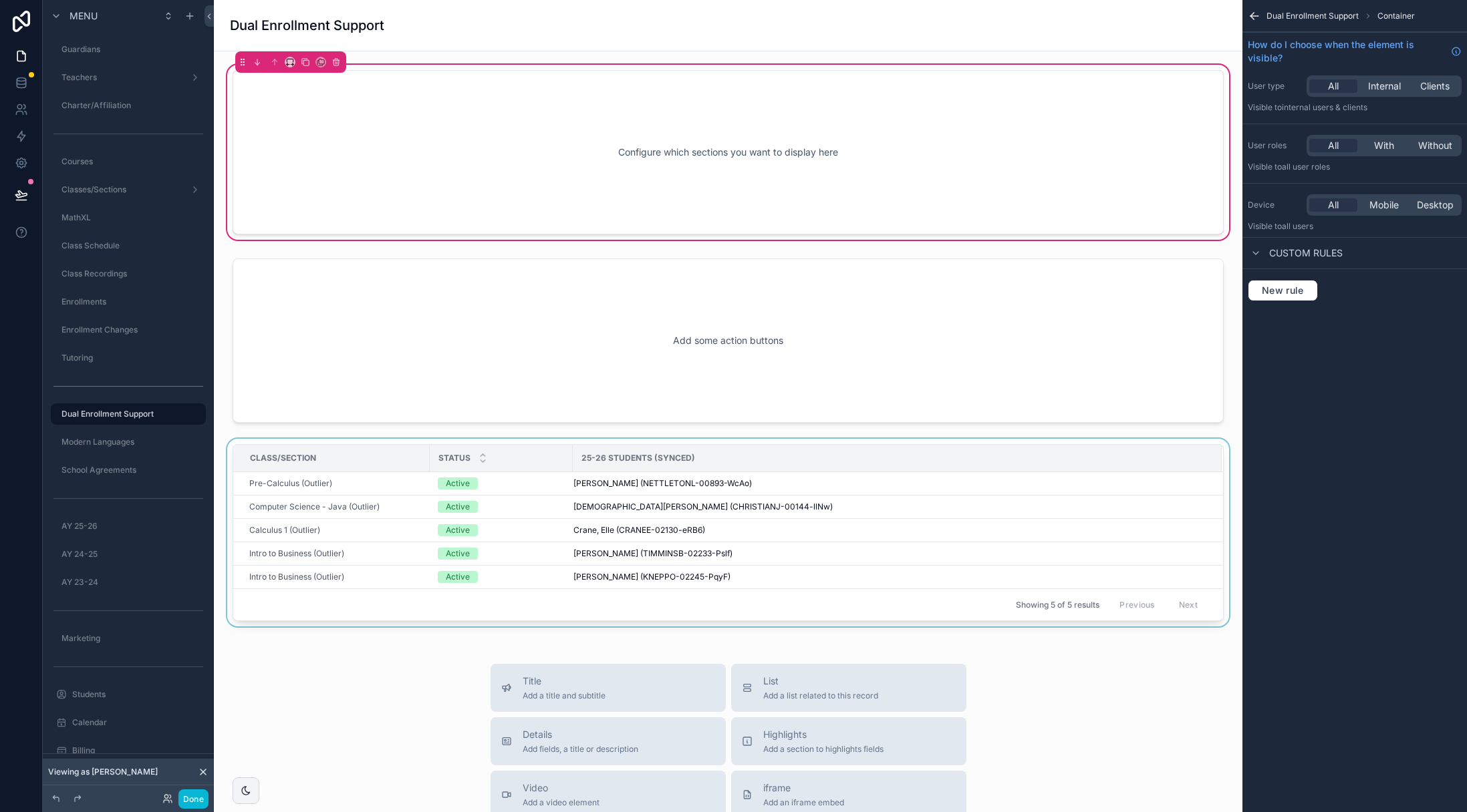
click at [379, 450] on div "Class/Section" at bounding box center [332, 459] width 195 height 21
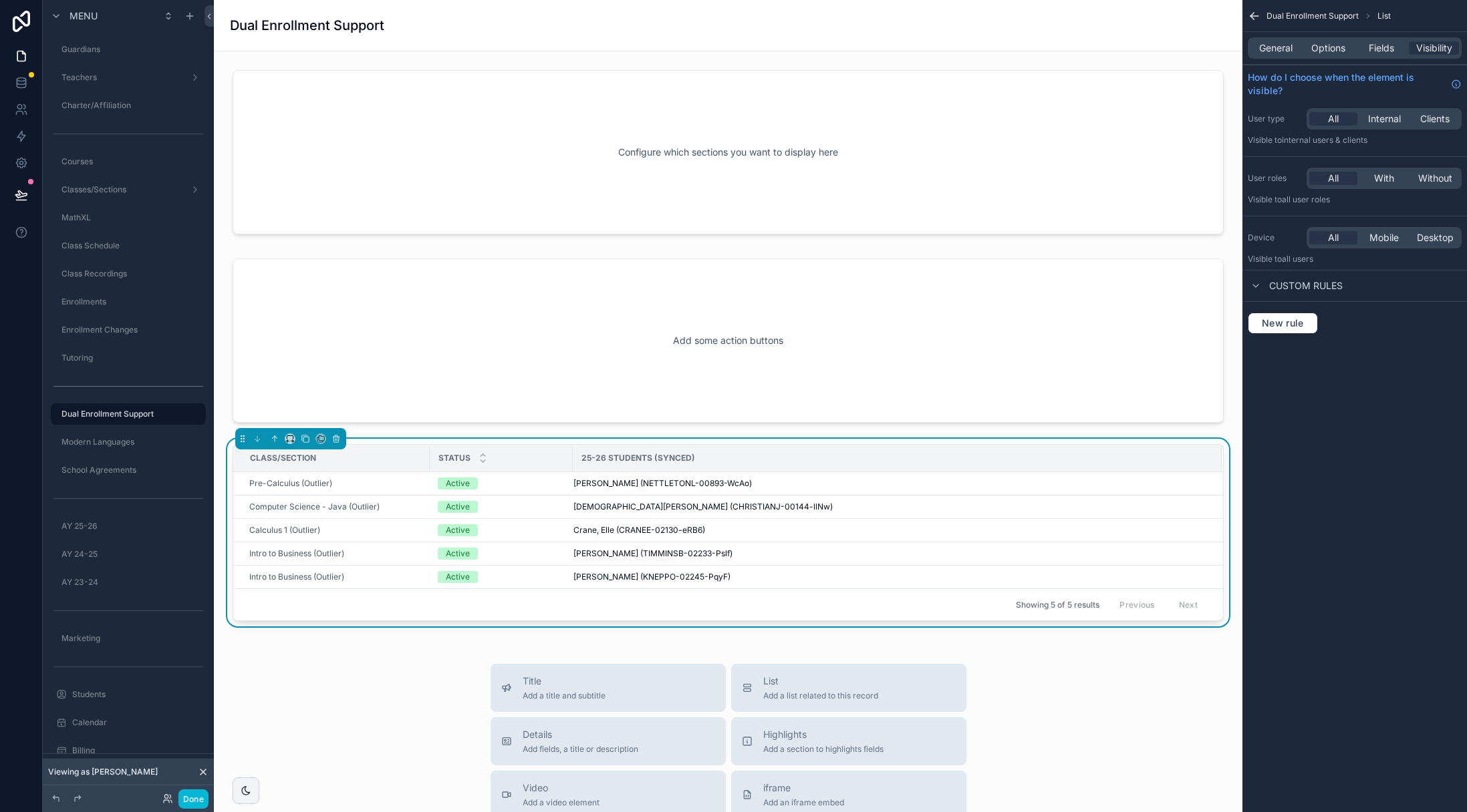
click at [396, 662] on div "Configure which sections you want to display here Add some action buttons Class…" at bounding box center [729, 649] width 1029 height 1195
click at [288, 436] on icon "scrollable content" at bounding box center [290, 439] width 9 height 9
click at [323, 539] on div "50%" at bounding box center [319, 541] width 46 height 16
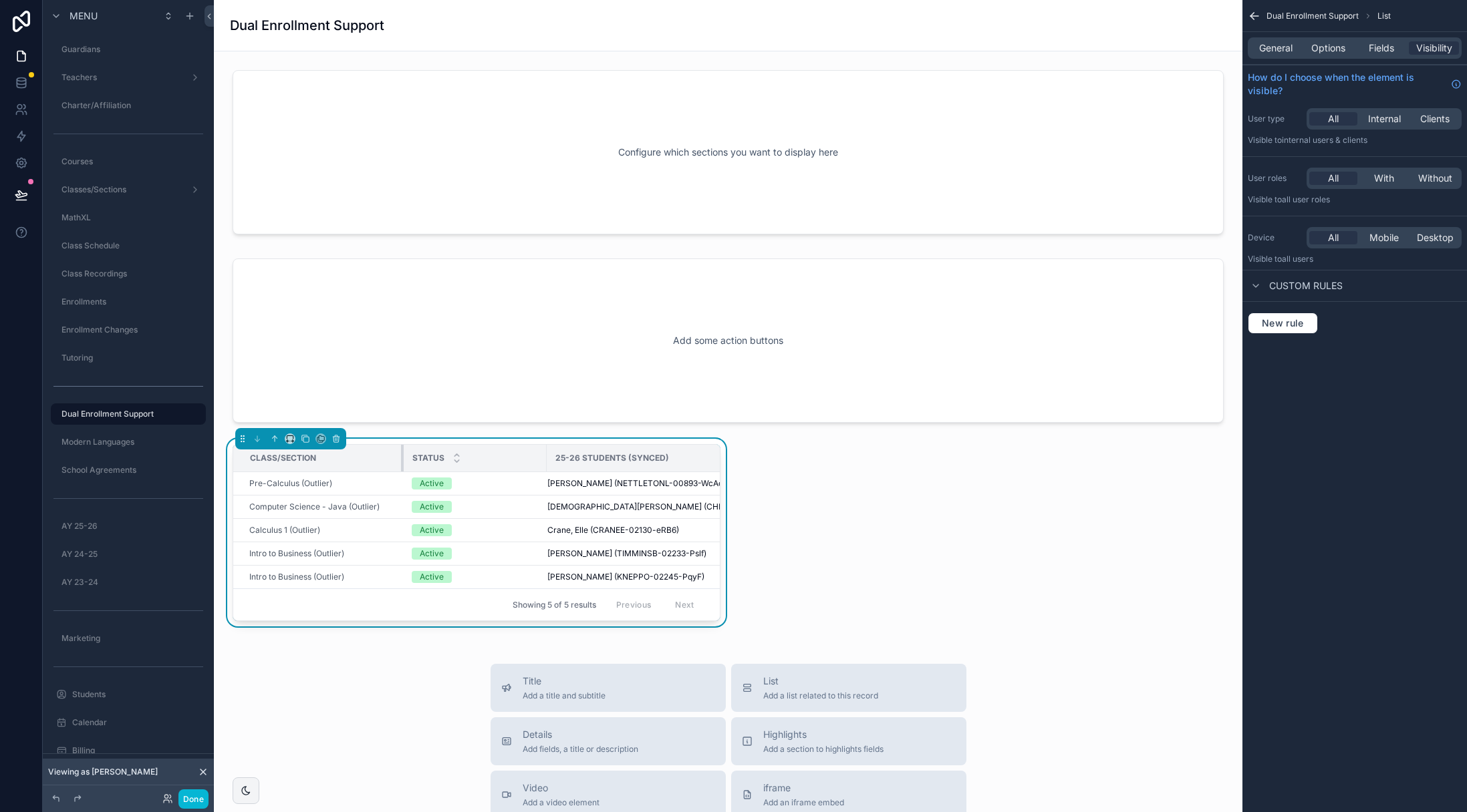
drag, startPoint x: 427, startPoint y: 460, endPoint x: 469, endPoint y: 459, distance: 42.0
click at [401, 462] on div "scrollable content" at bounding box center [403, 458] width 5 height 27
drag, startPoint x: 546, startPoint y: 456, endPoint x: 504, endPoint y: 462, distance: 42.4
click at [504, 462] on div "scrollable content" at bounding box center [505, 458] width 5 height 27
drag, startPoint x: 1280, startPoint y: 50, endPoint x: 1300, endPoint y: 46, distance: 20.4
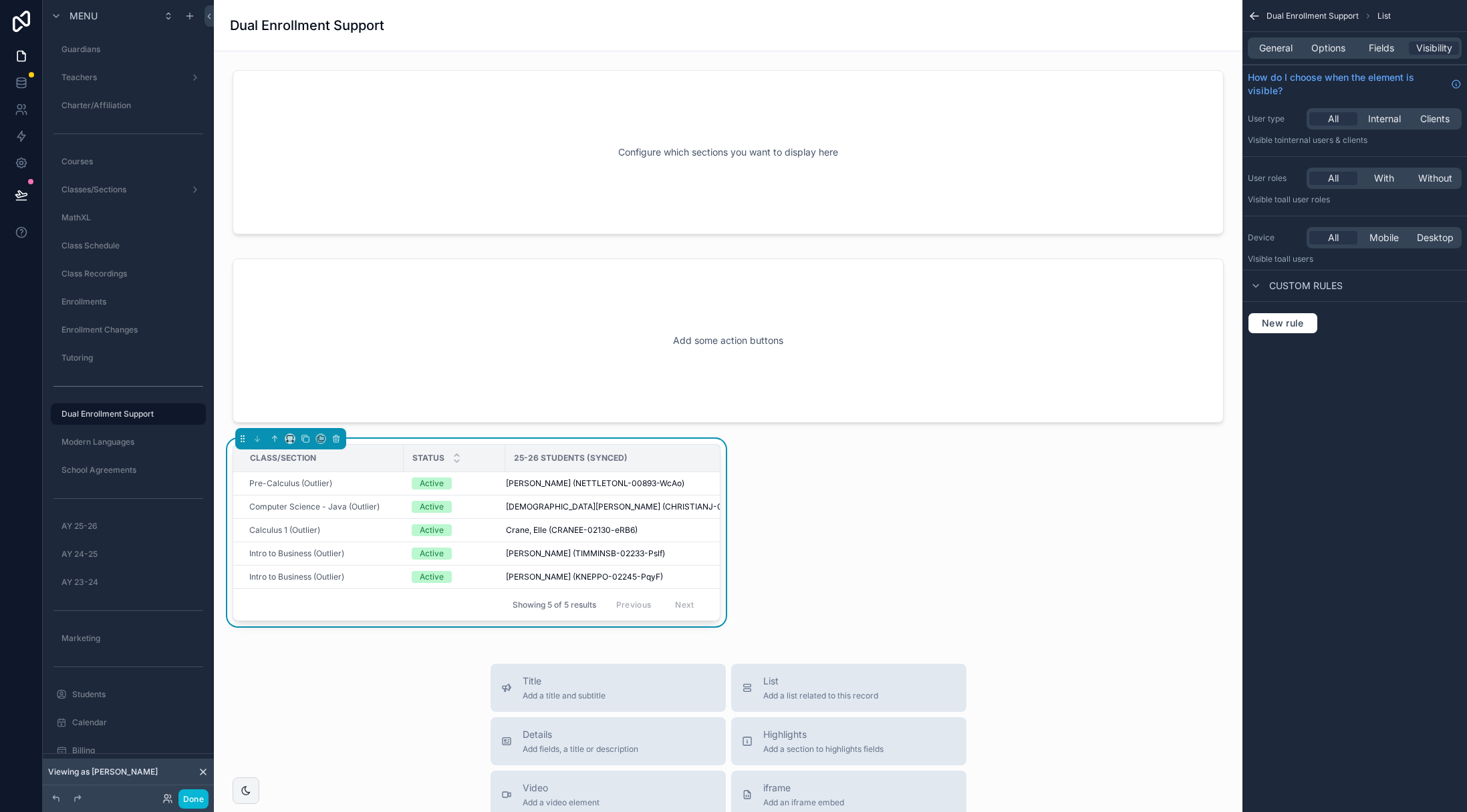
click at [1280, 50] on span "General" at bounding box center [1276, 48] width 34 height 14
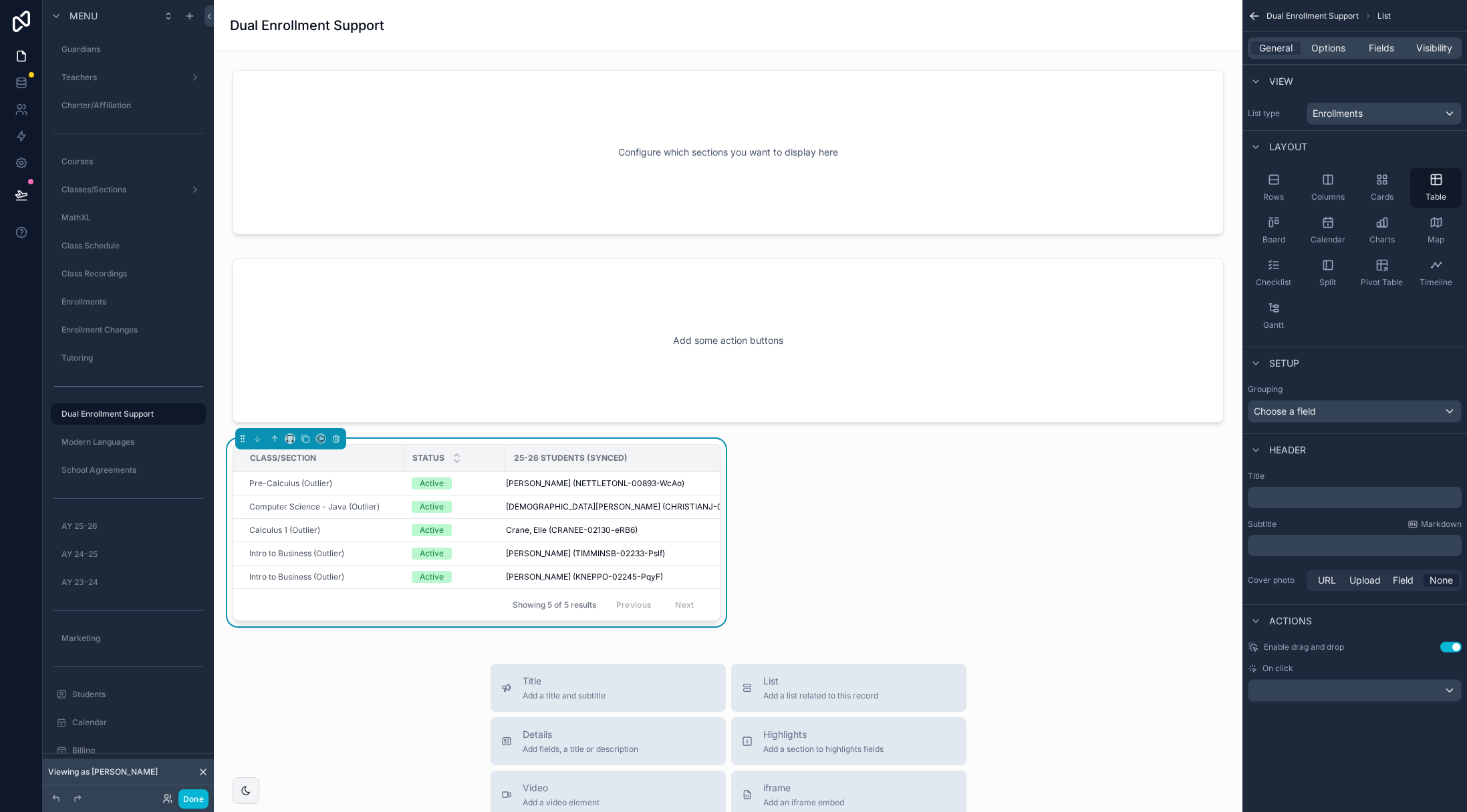
click at [1300, 502] on p "﻿" at bounding box center [1356, 498] width 206 height 14
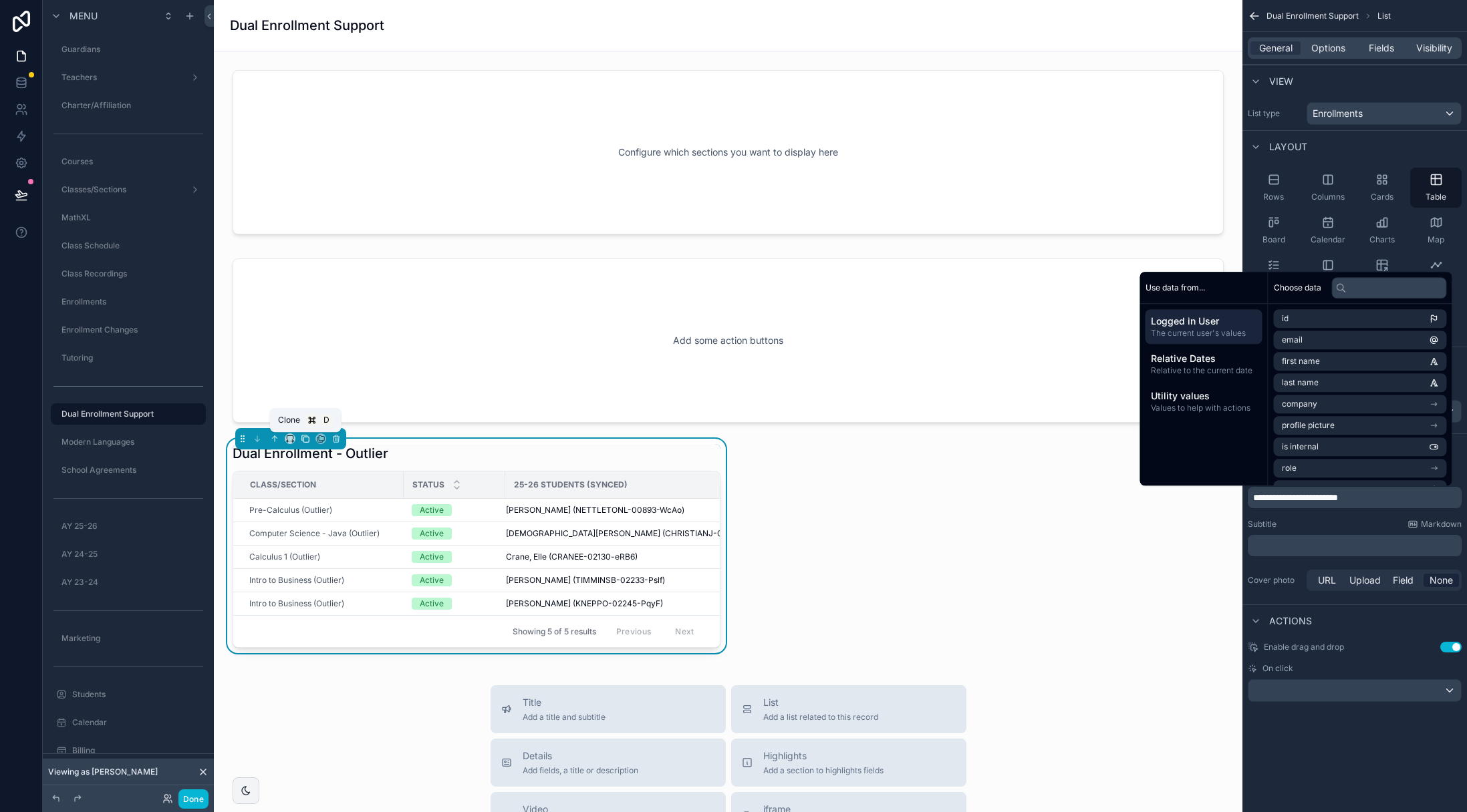
click at [309, 442] on icon "scrollable content" at bounding box center [306, 439] width 5 height 5
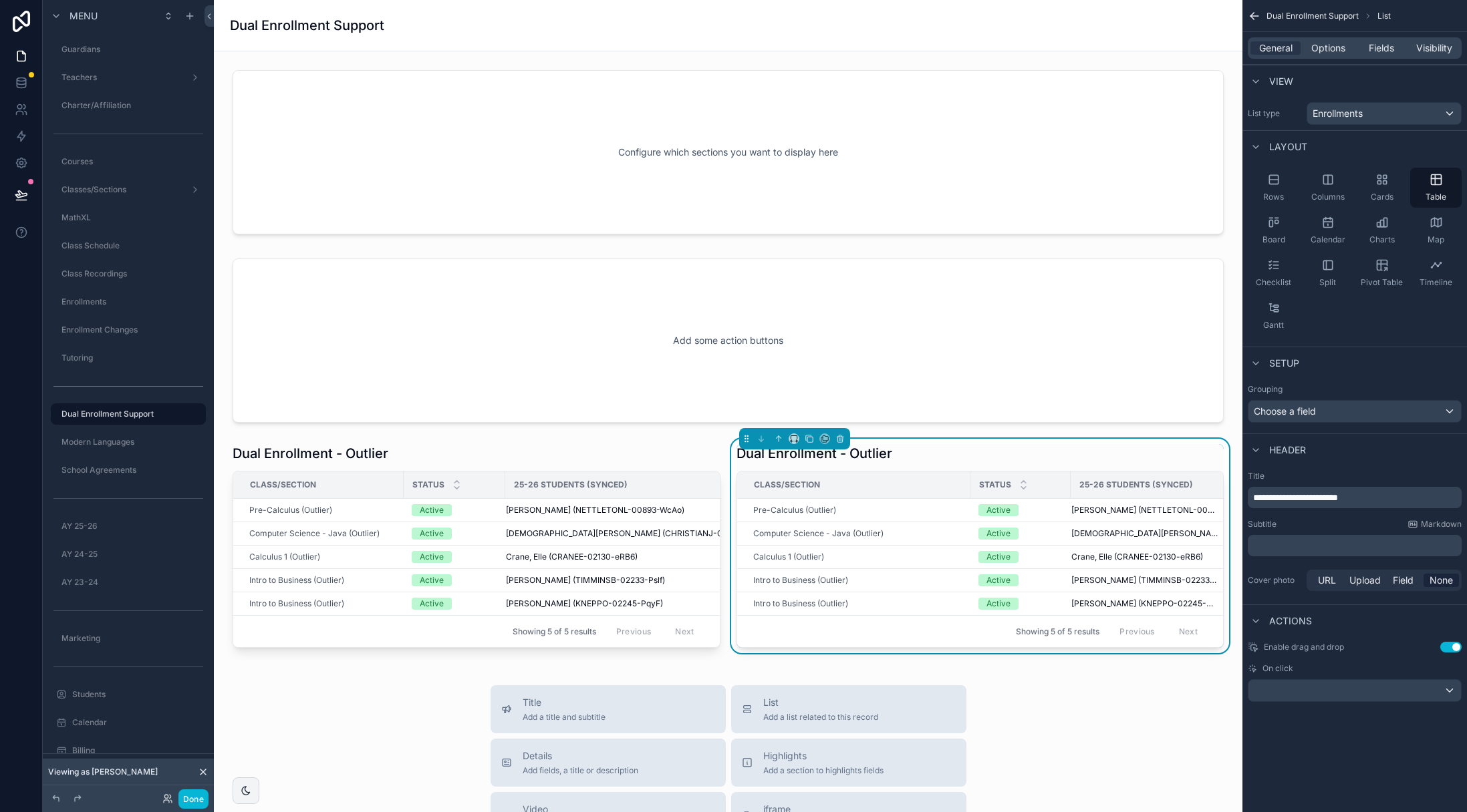
click at [1338, 501] on span "**********" at bounding box center [1295, 497] width 85 height 9
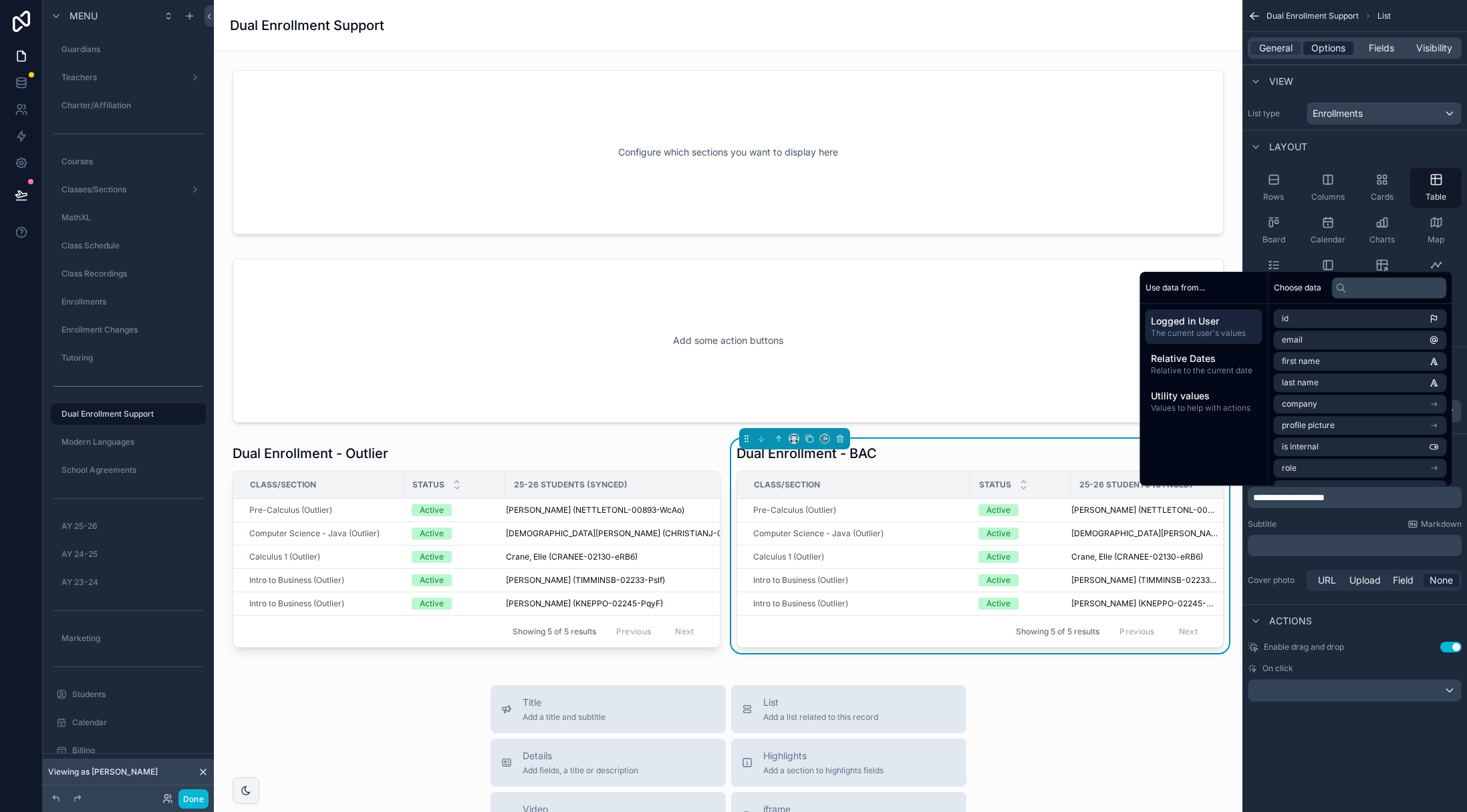
drag, startPoint x: 1331, startPoint y: 50, endPoint x: 1324, endPoint y: 41, distance: 11.4
click at [1331, 50] on span "Options" at bounding box center [1328, 48] width 34 height 14
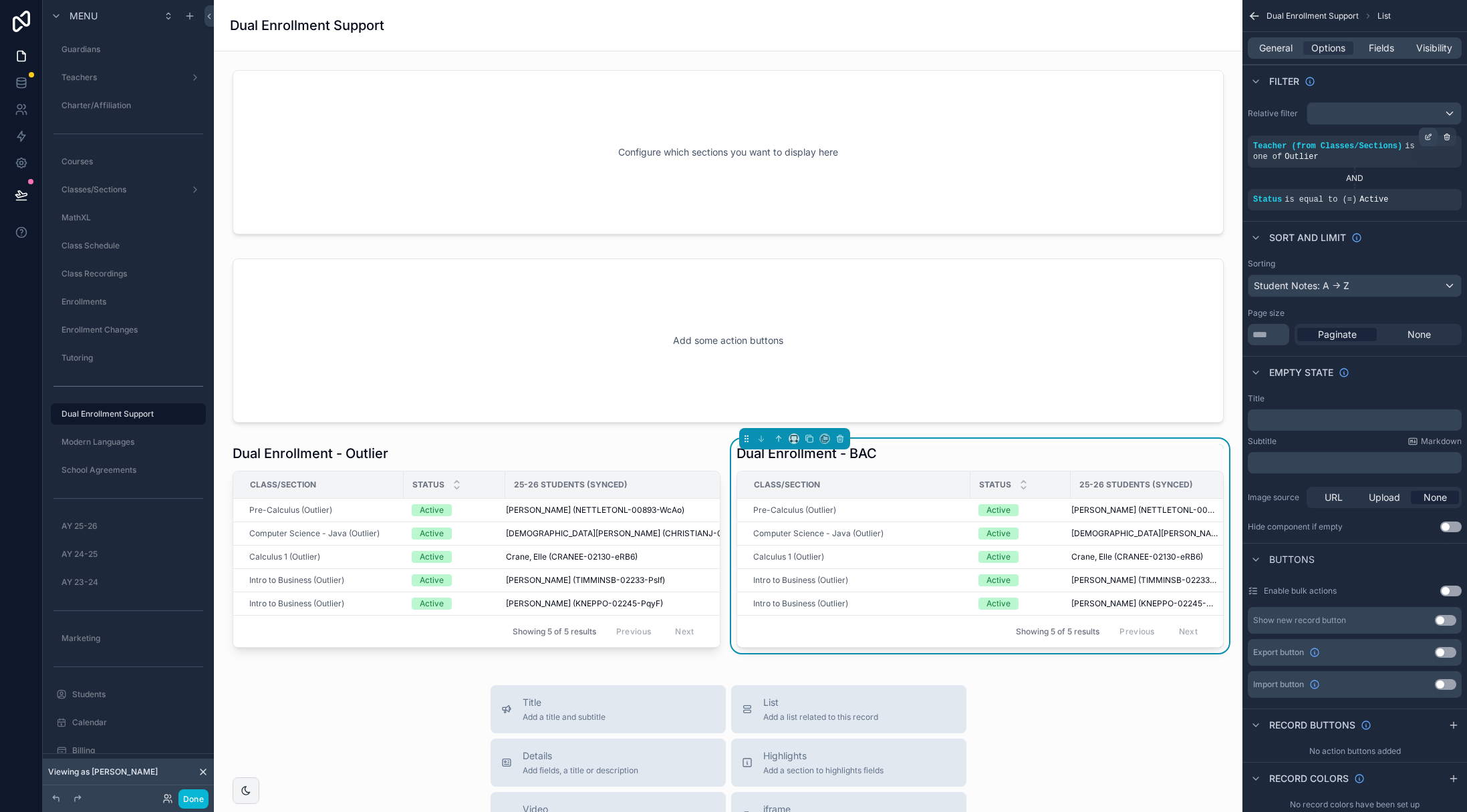
click at [1430, 135] on icon "scrollable content" at bounding box center [1430, 136] width 2 height 2
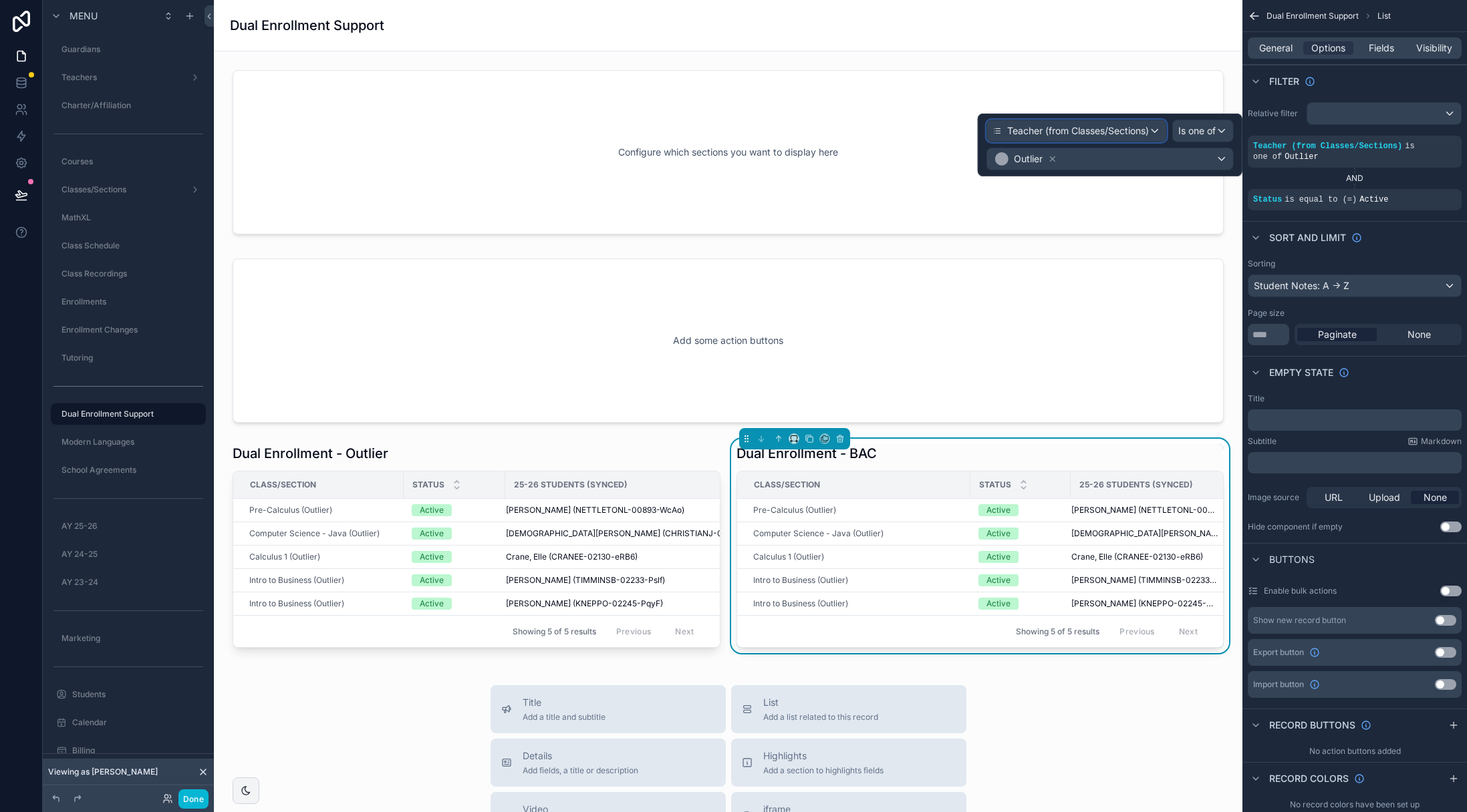
click at [1142, 128] on span "Teacher (from Classes/Sections)" at bounding box center [1078, 131] width 142 height 14
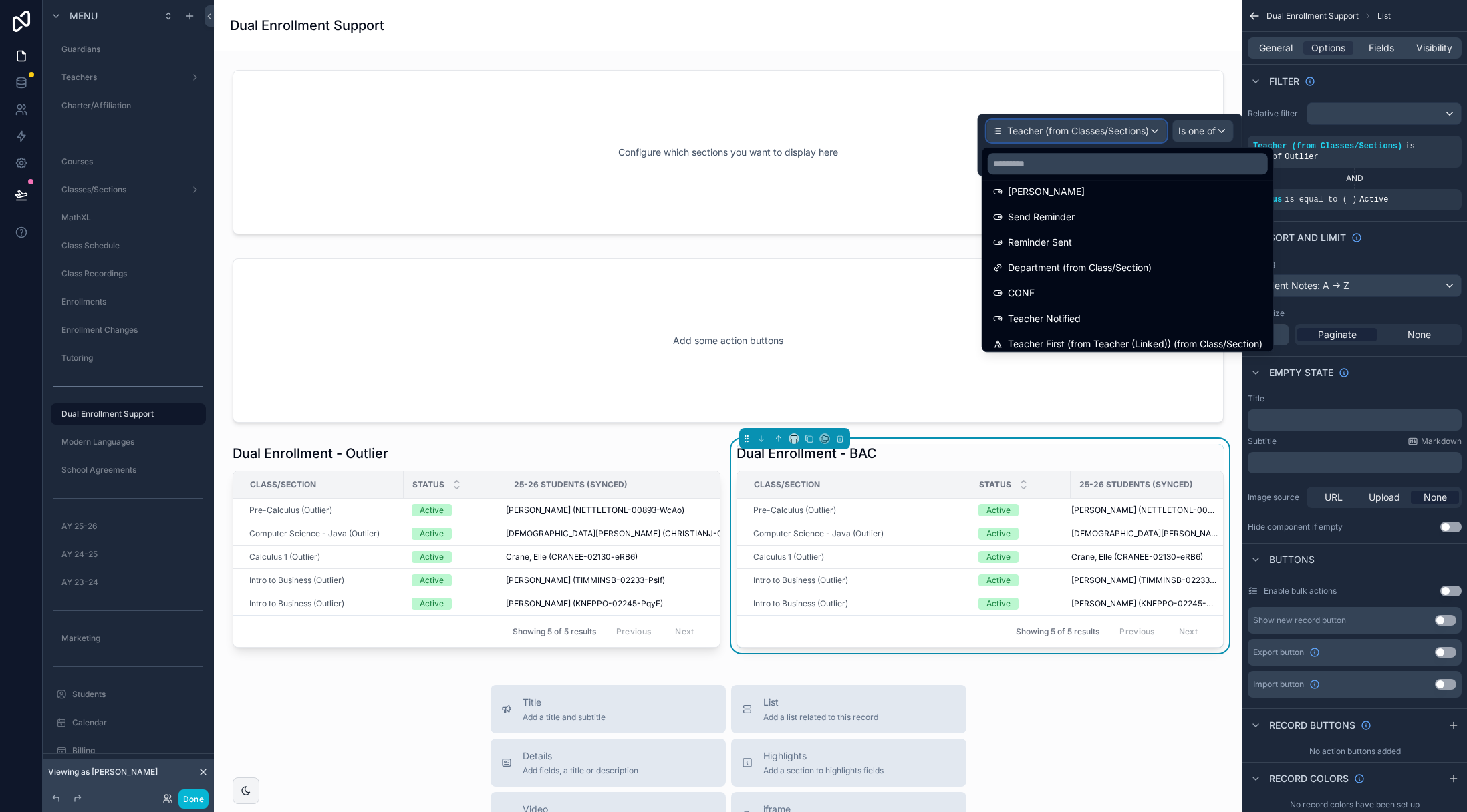
scroll to position [1995, 0]
click at [1070, 162] on input "text" at bounding box center [1127, 164] width 280 height 21
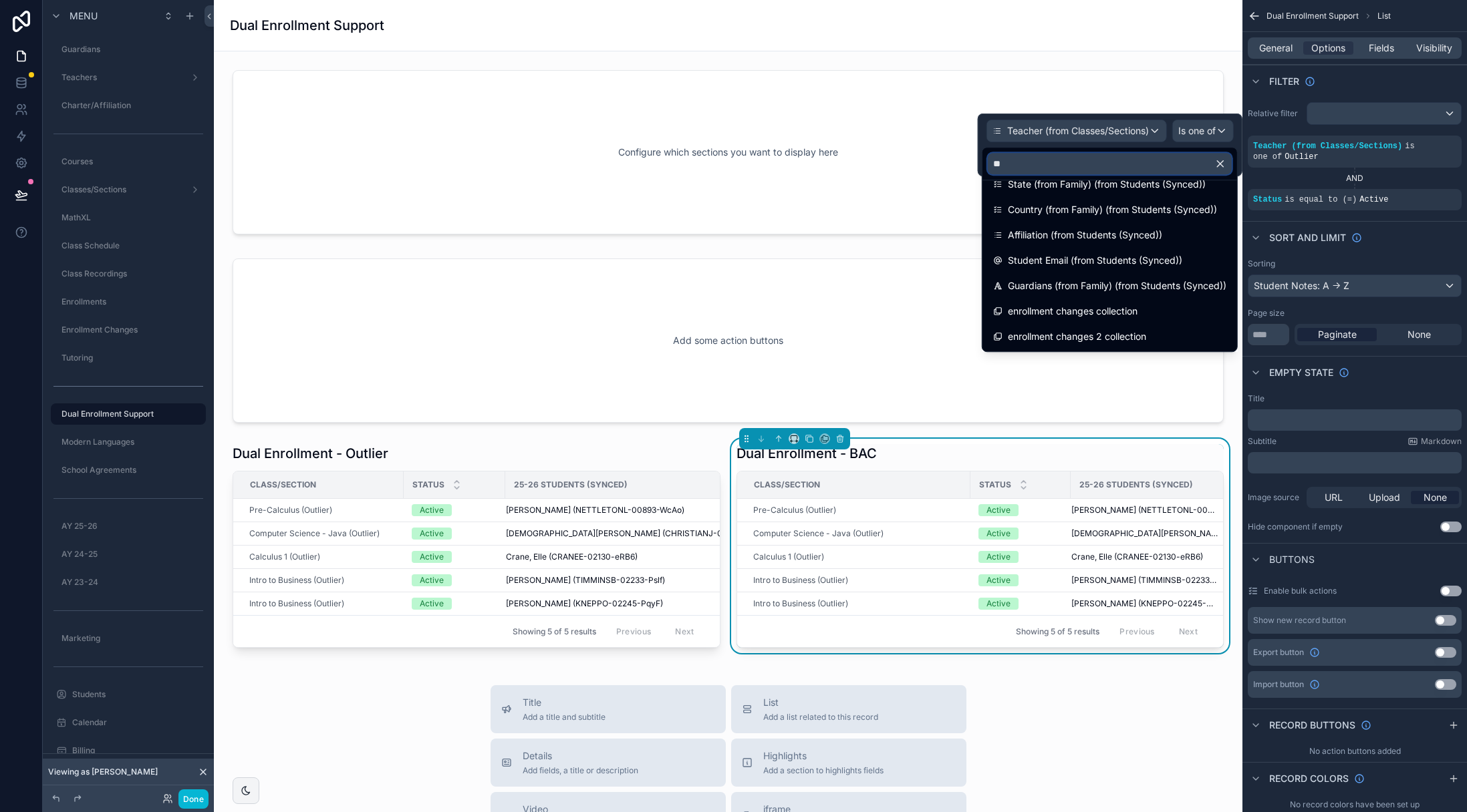
scroll to position [120, 0]
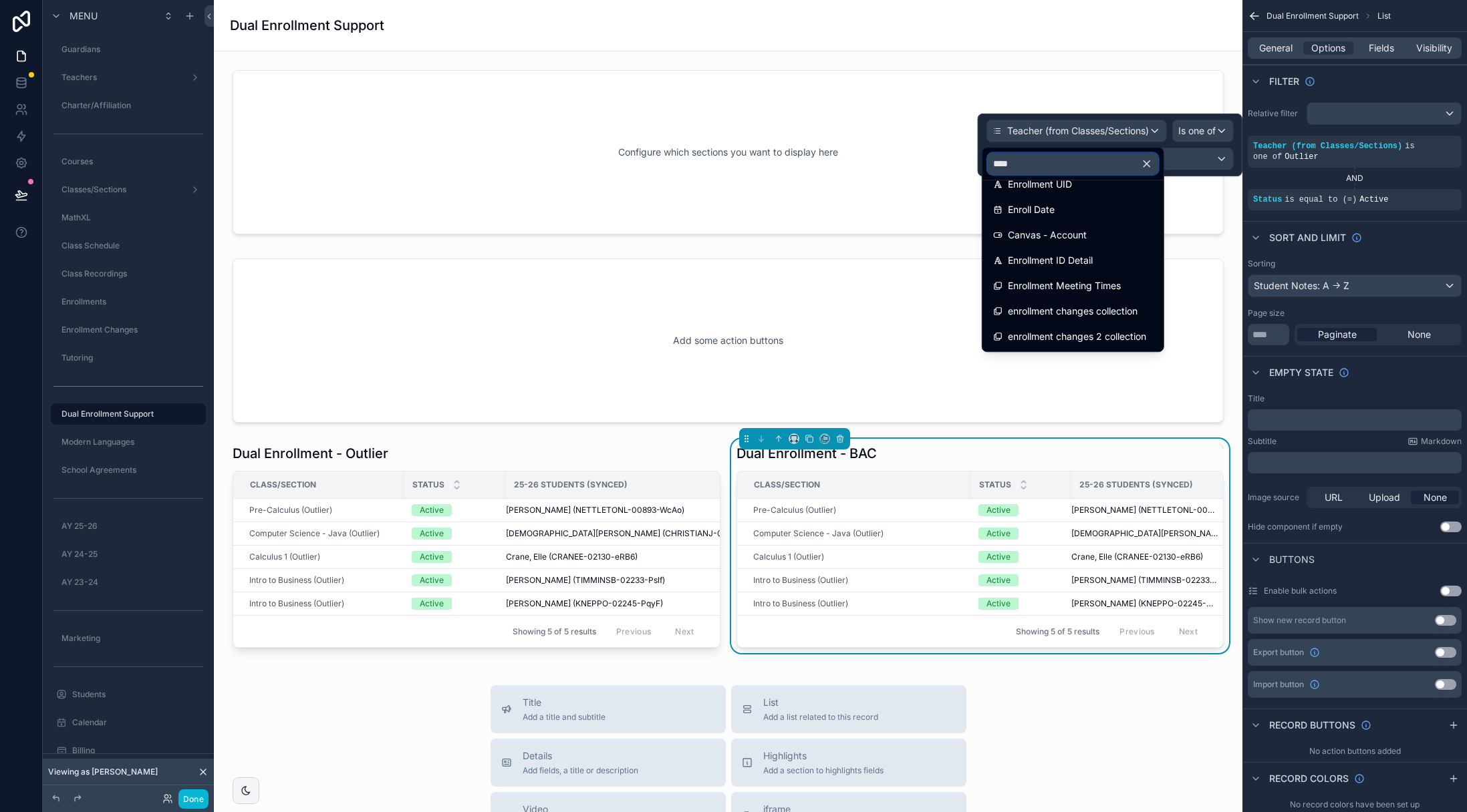
type input "*****"
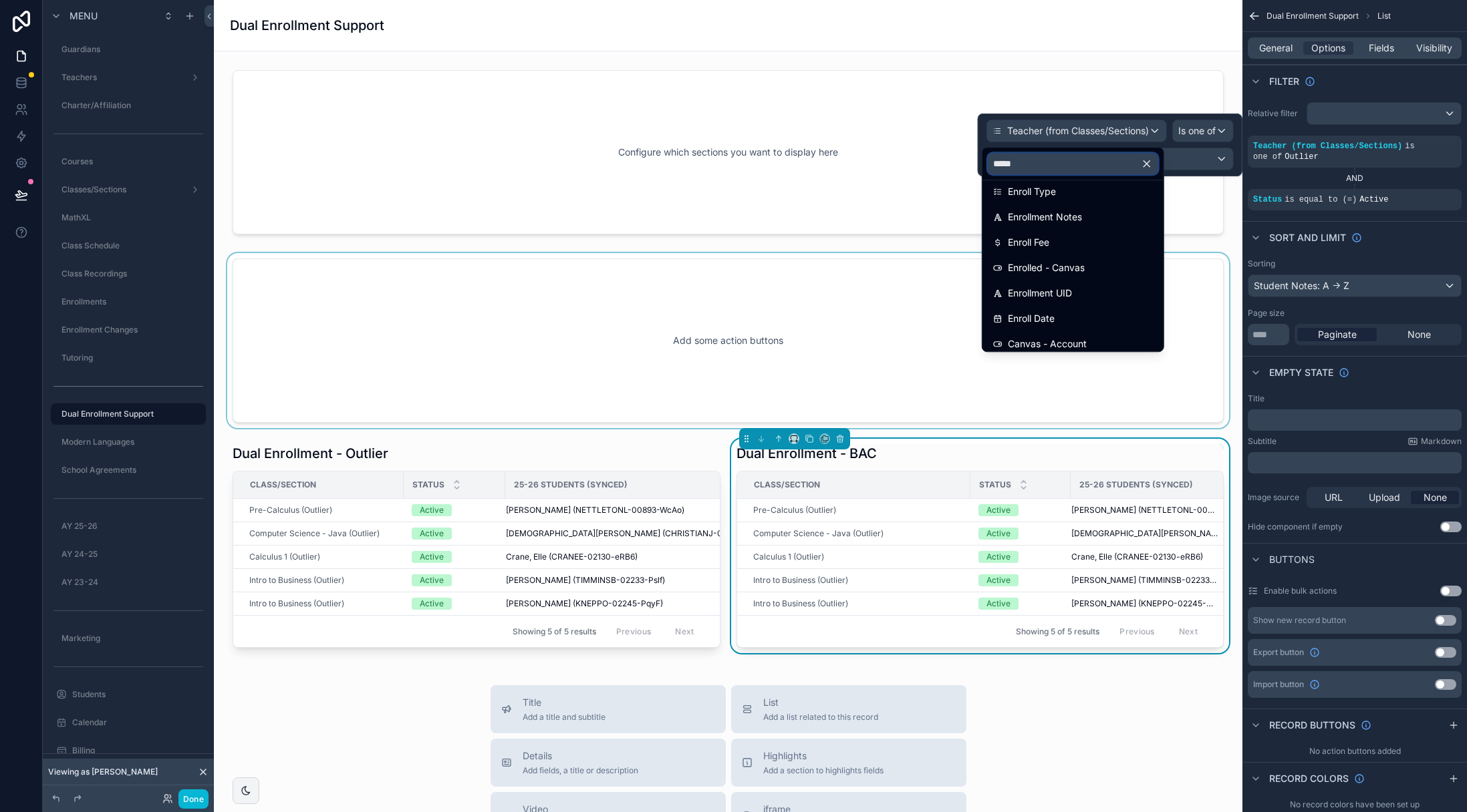
scroll to position [0, 0]
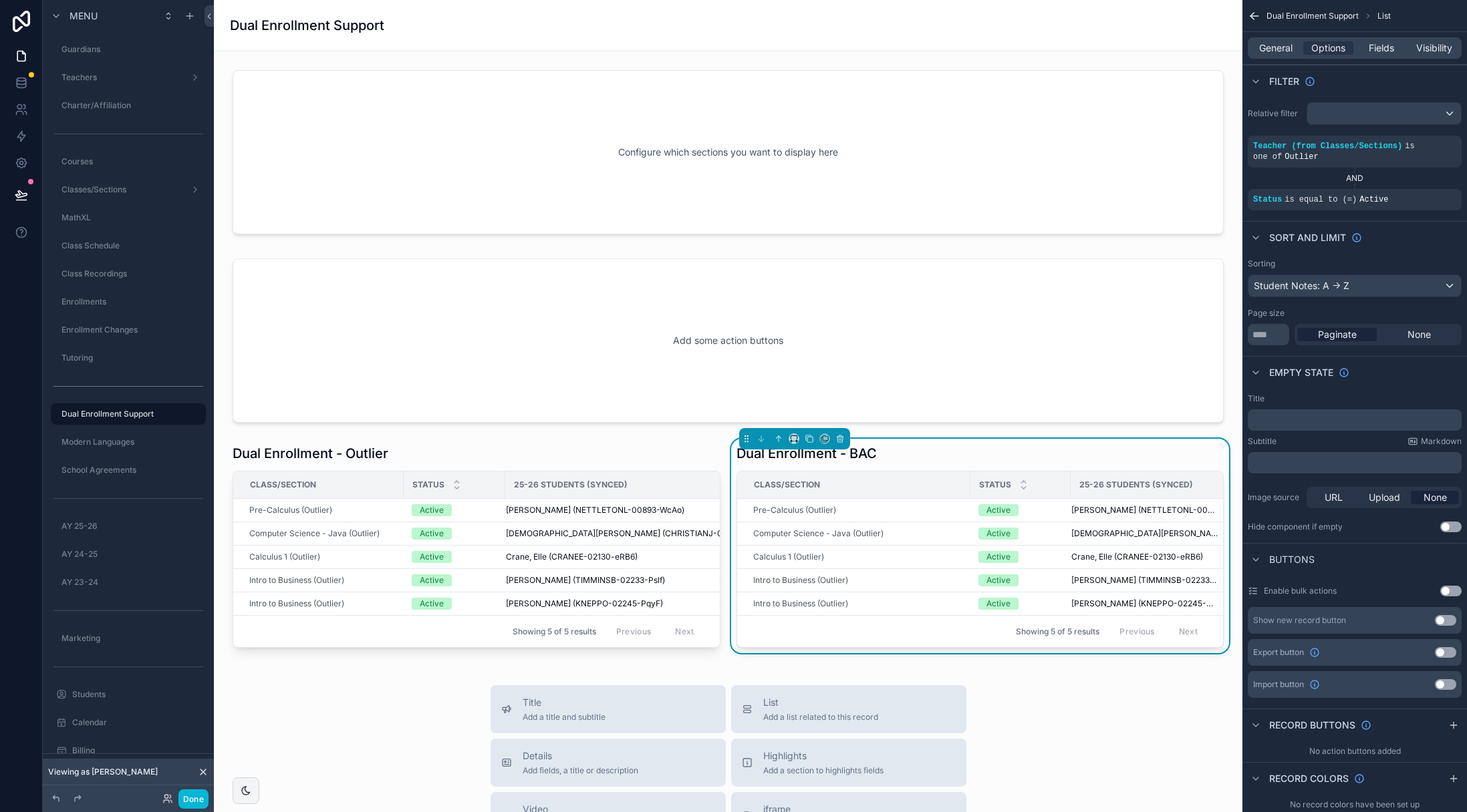
click at [429, 676] on div "Configure which sections you want to display here Add some action buttons Dual …" at bounding box center [729, 660] width 1029 height 1216
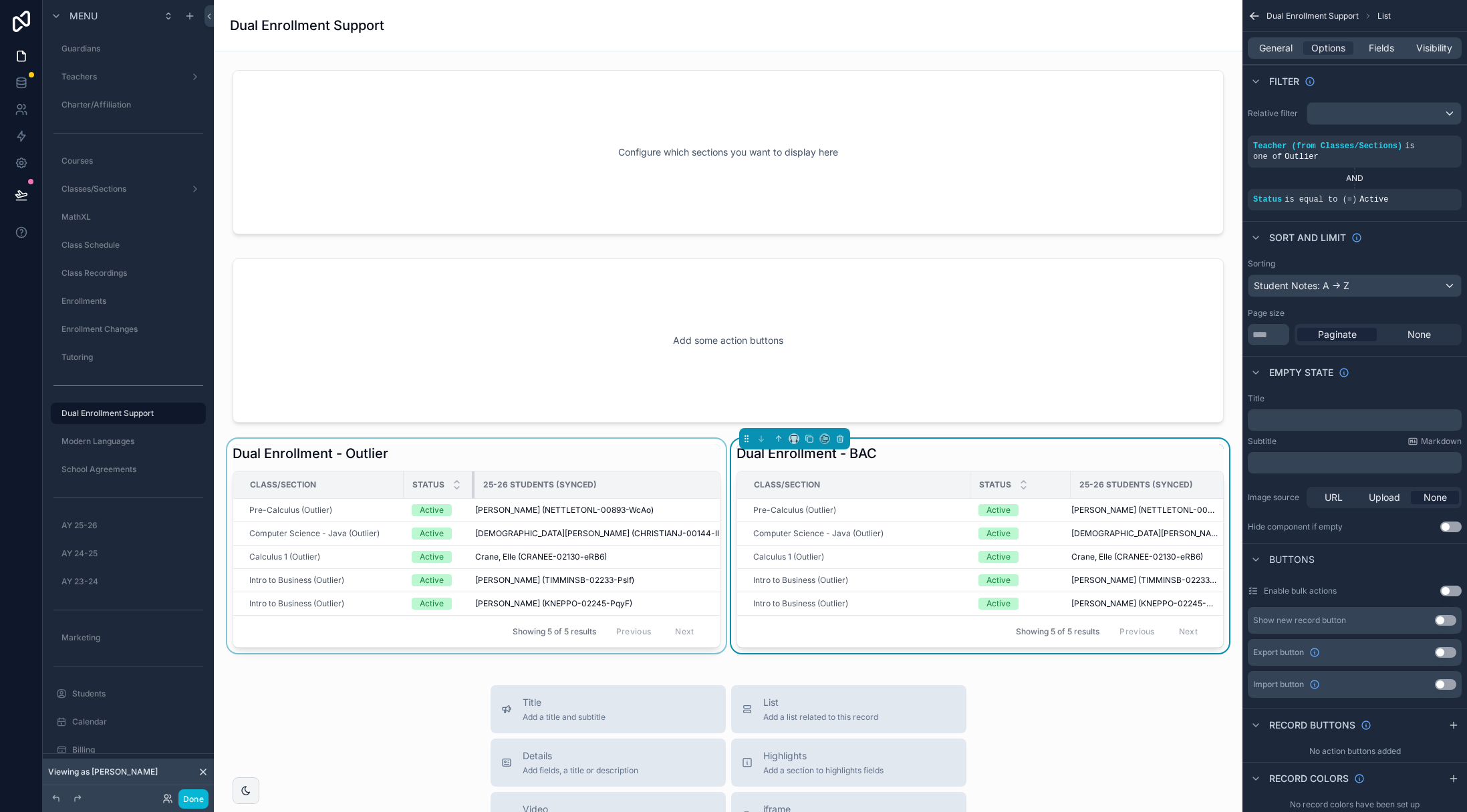
drag, startPoint x: 503, startPoint y: 483, endPoint x: 393, endPoint y: 485, distance: 110.0
click at [472, 486] on div "scrollable content" at bounding box center [474, 484] width 5 height 27
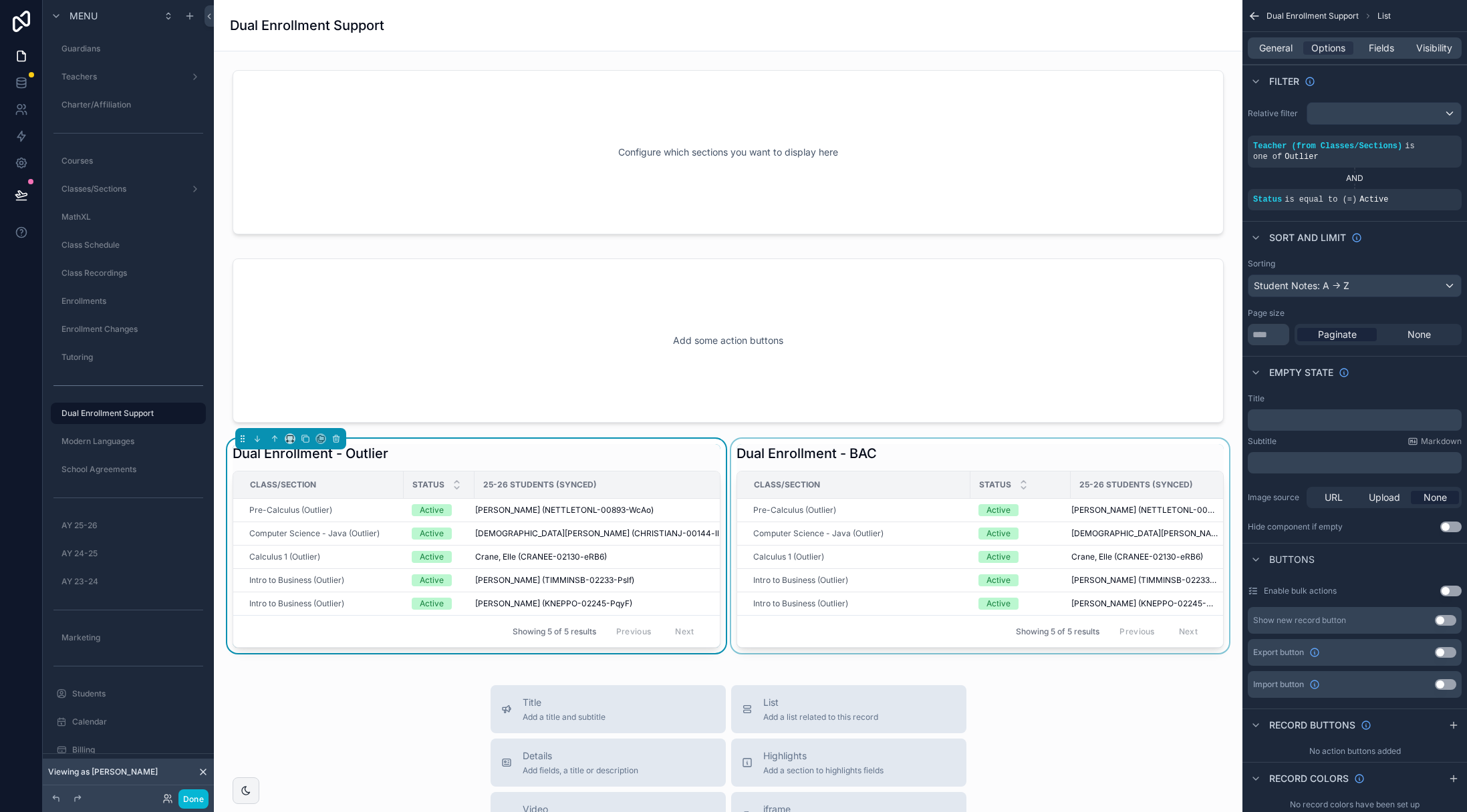
scroll to position [195, 0]
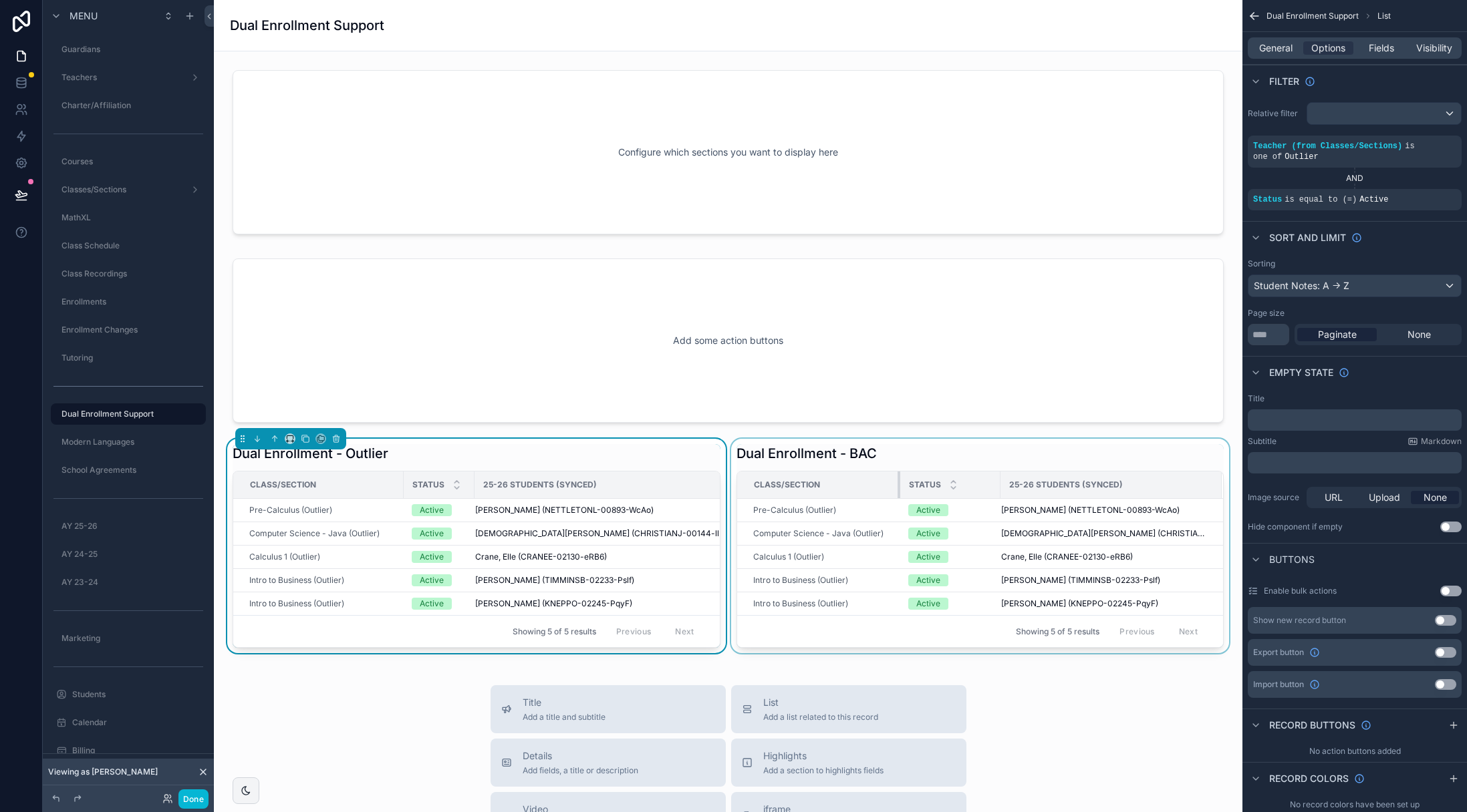
drag, startPoint x: 968, startPoint y: 484, endPoint x: 898, endPoint y: 486, distance: 70.0
click at [898, 486] on div "scrollable content" at bounding box center [900, 484] width 5 height 27
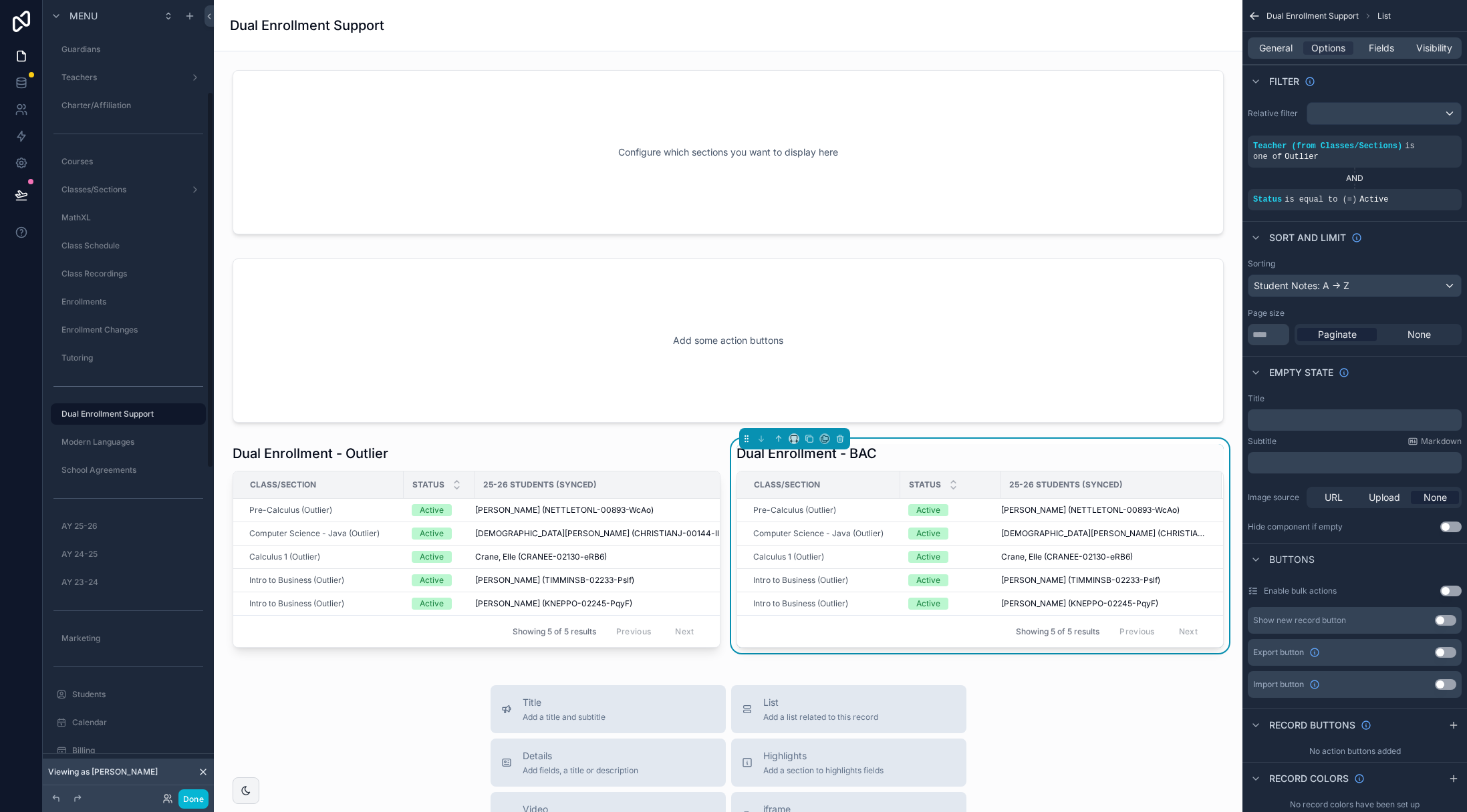
scroll to position [193, 0]
drag, startPoint x: 997, startPoint y: 480, endPoint x: 976, endPoint y: 483, distance: 21.2
click at [977, 483] on div "scrollable content" at bounding box center [979, 484] width 5 height 27
click at [572, 481] on span "25-26 Students (Synced)" at bounding box center [540, 485] width 114 height 11
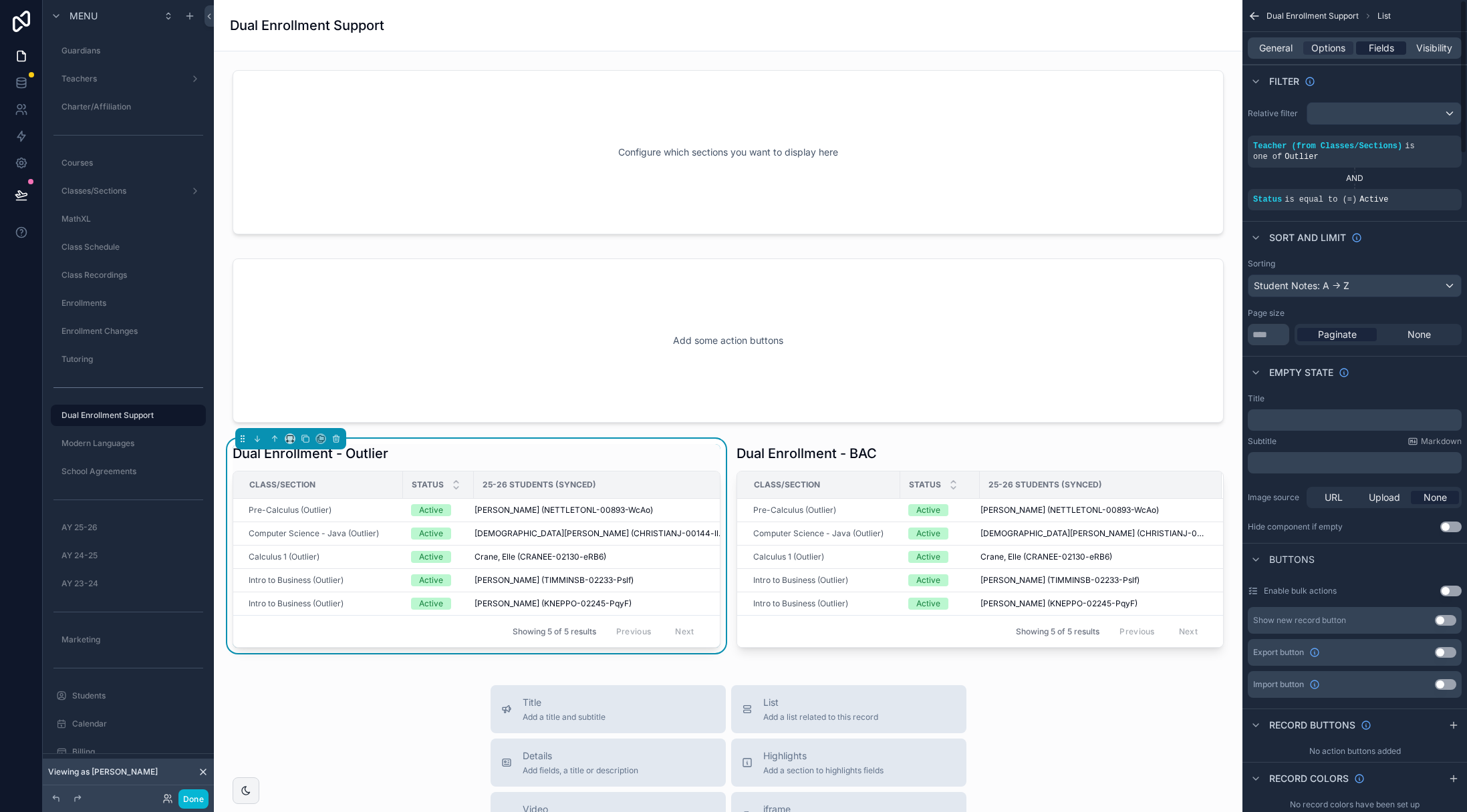
scroll to position [1, 0]
click at [1375, 48] on span "Fields" at bounding box center [1381, 48] width 25 height 14
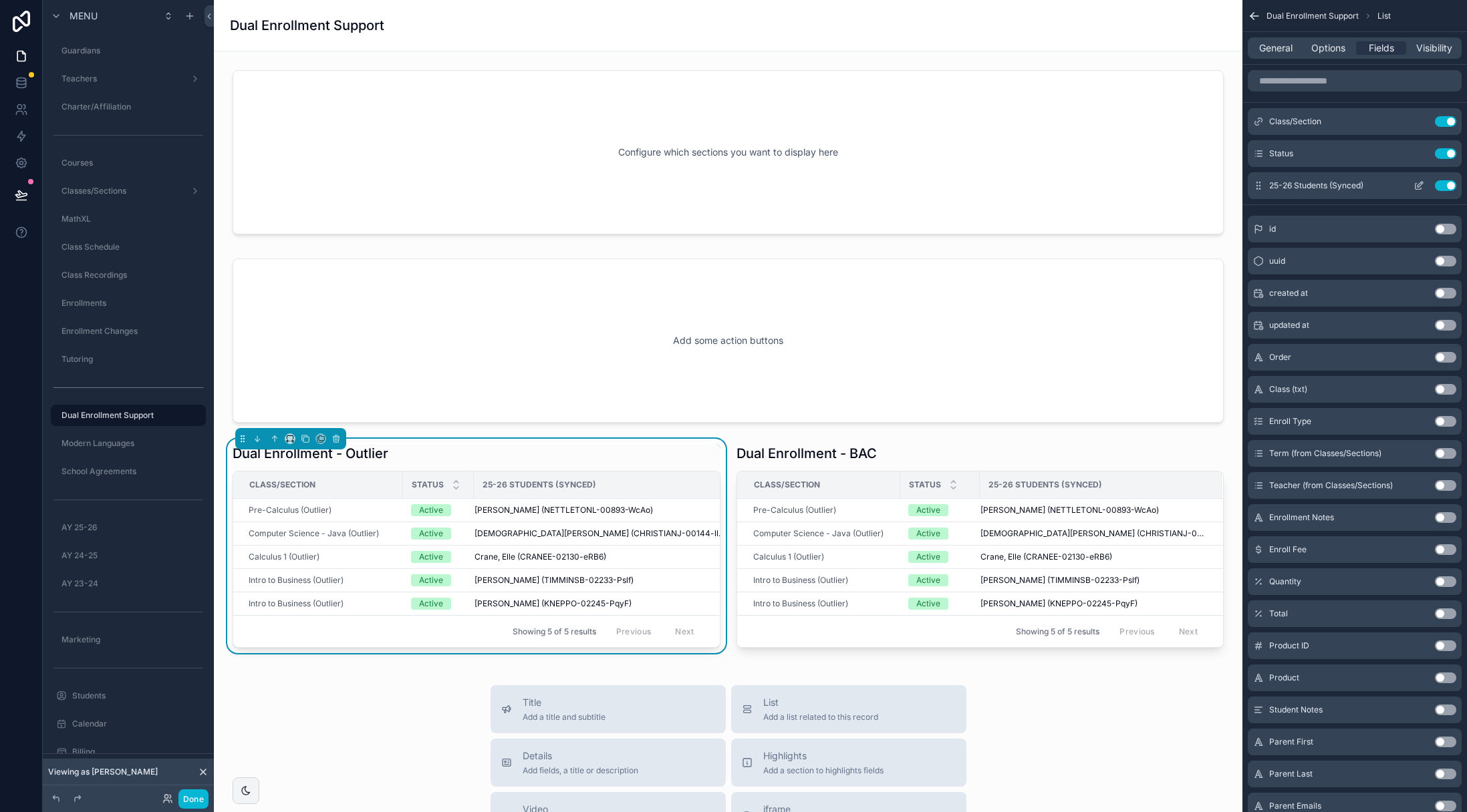
click at [1420, 186] on icon "scrollable content" at bounding box center [1420, 184] width 5 height 5
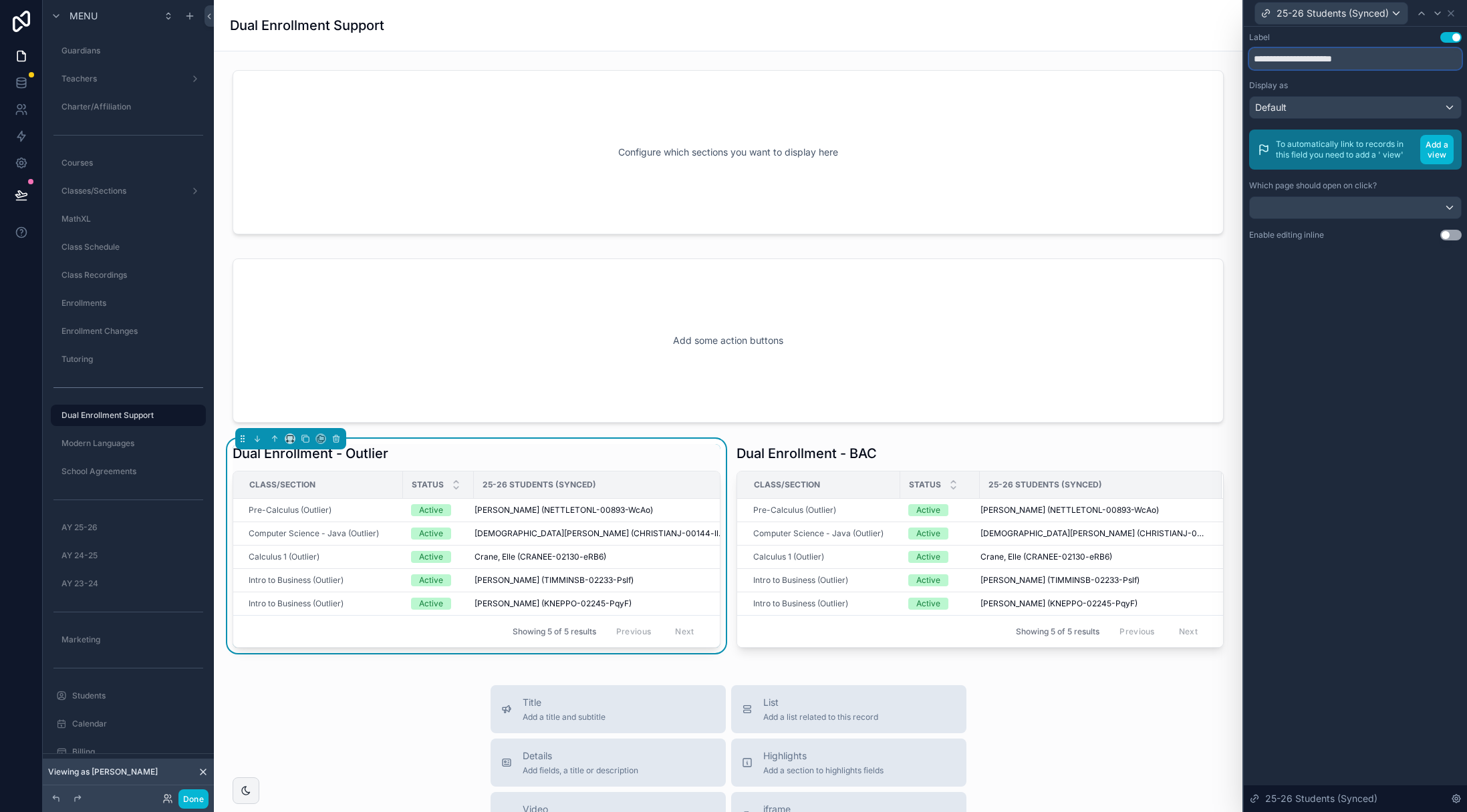
click at [1333, 62] on input "**********" at bounding box center [1355, 59] width 213 height 21
type input "**********"
click at [1351, 331] on div "**********" at bounding box center [1355, 419] width 223 height 785
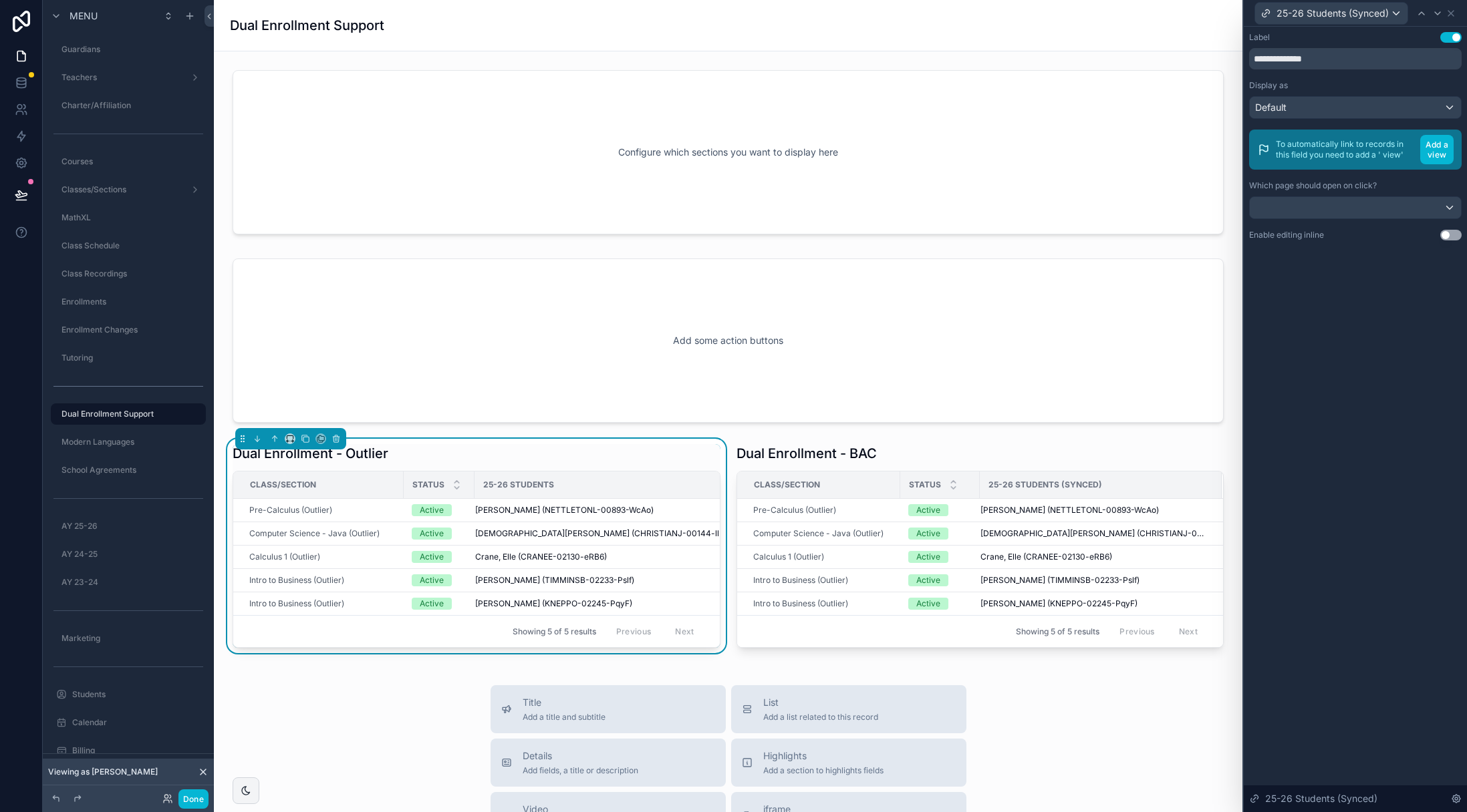
click at [1367, 325] on div "**********" at bounding box center [1355, 419] width 223 height 785
click at [1025, 489] on span "25-26 Students (Synced)" at bounding box center [1045, 485] width 114 height 11
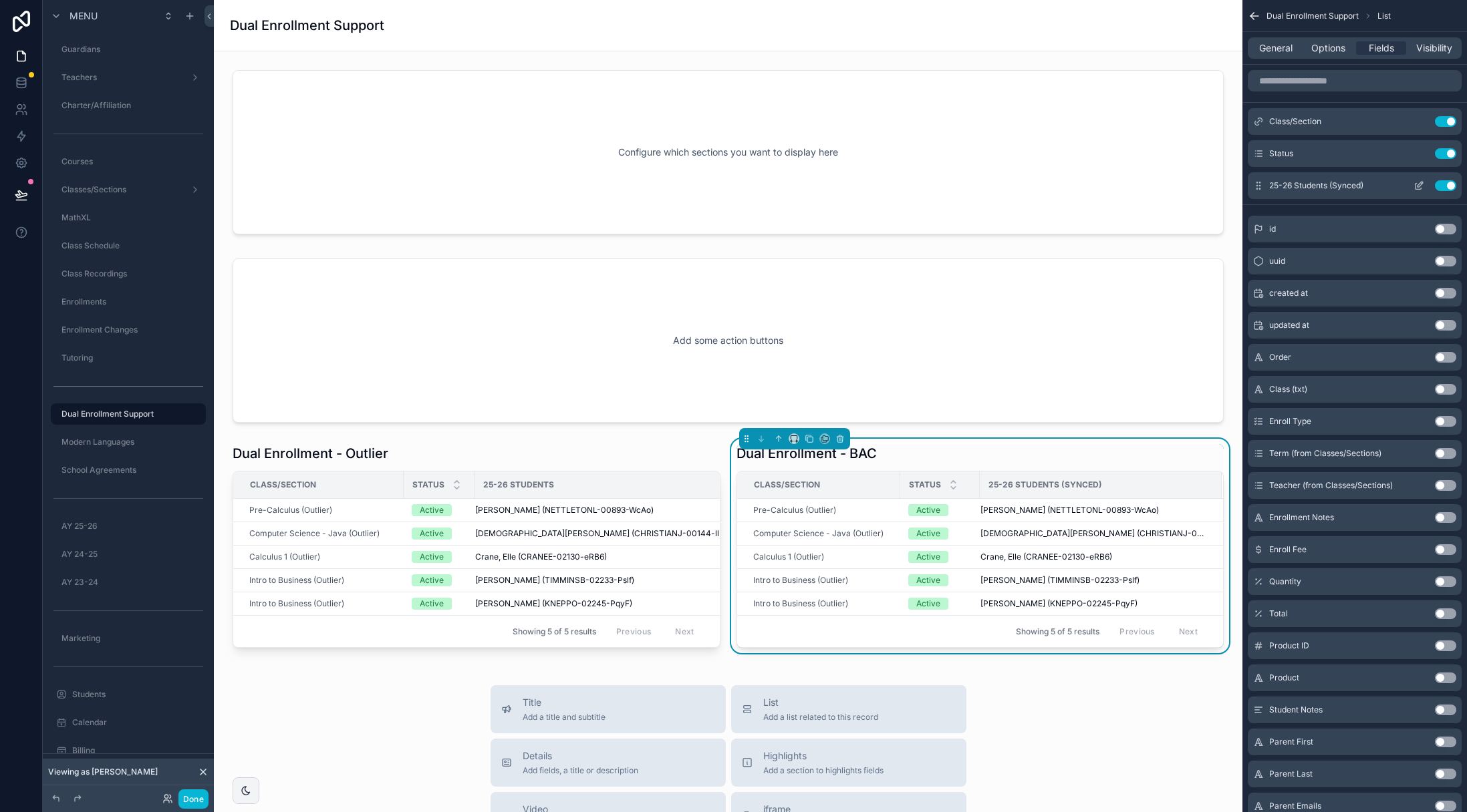
drag, startPoint x: 1423, startPoint y: 183, endPoint x: 1414, endPoint y: 176, distance: 11.4
click at [1423, 183] on icon "scrollable content" at bounding box center [1420, 184] width 5 height 5
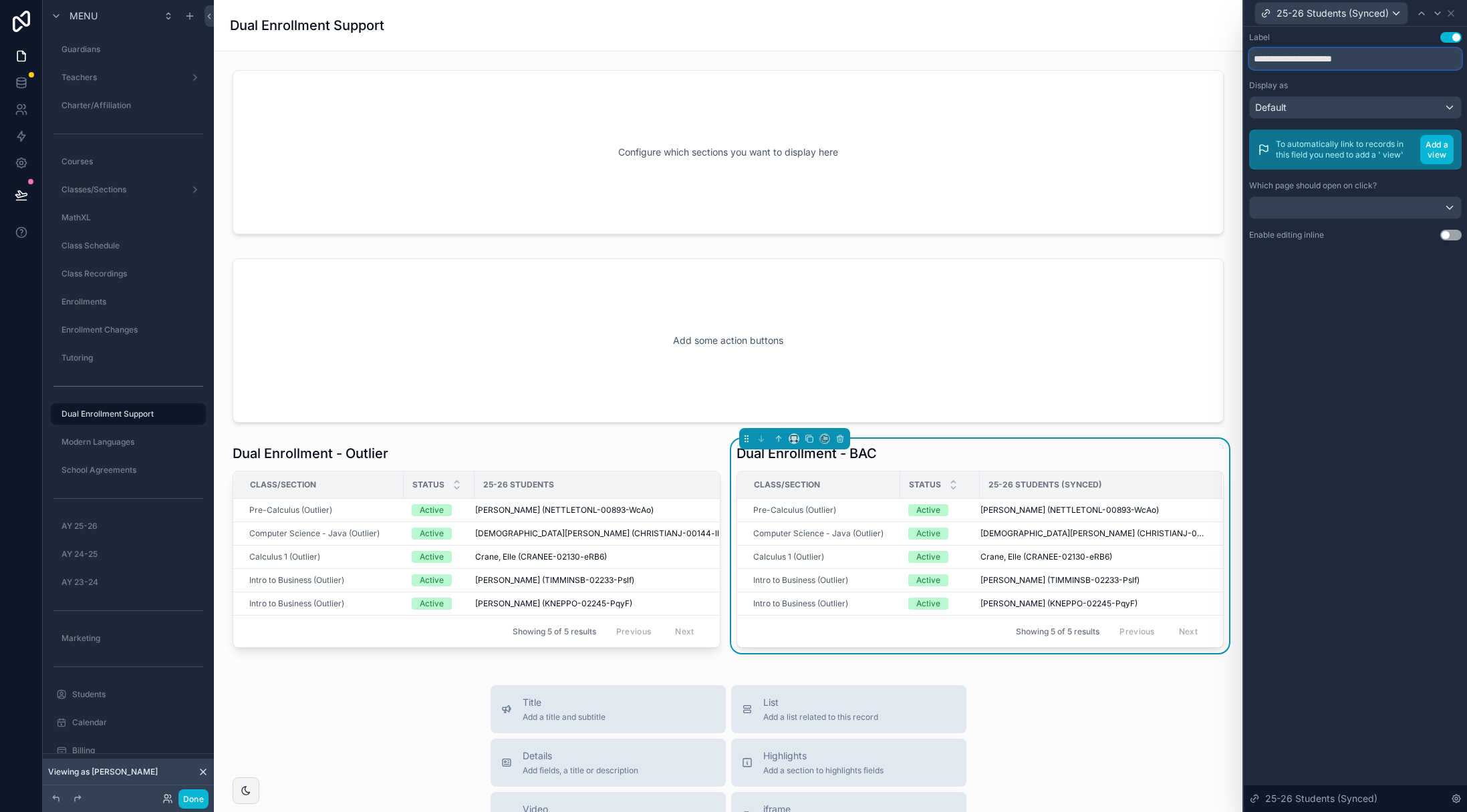
click at [1344, 59] on input "**********" at bounding box center [1355, 59] width 213 height 21
click at [1344, 59] on input "**********" at bounding box center [1355, 59] width 213 height 21
type input "**********"
click at [1309, 311] on div "**********" at bounding box center [1355, 419] width 223 height 785
click at [1449, 10] on icon at bounding box center [1451, 14] width 11 height 11
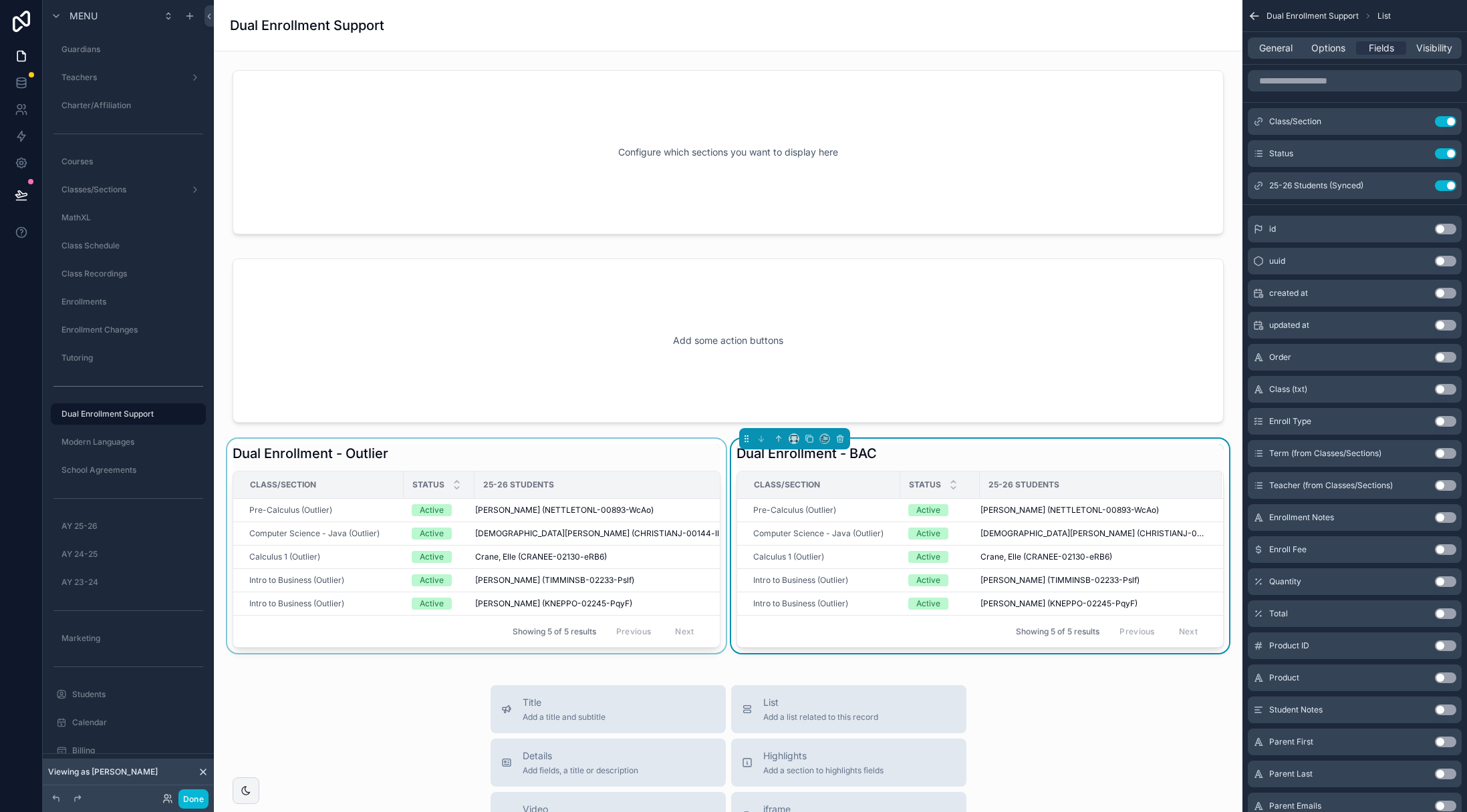
click at [515, 459] on div "scrollable content" at bounding box center [476, 545] width 504 height 214
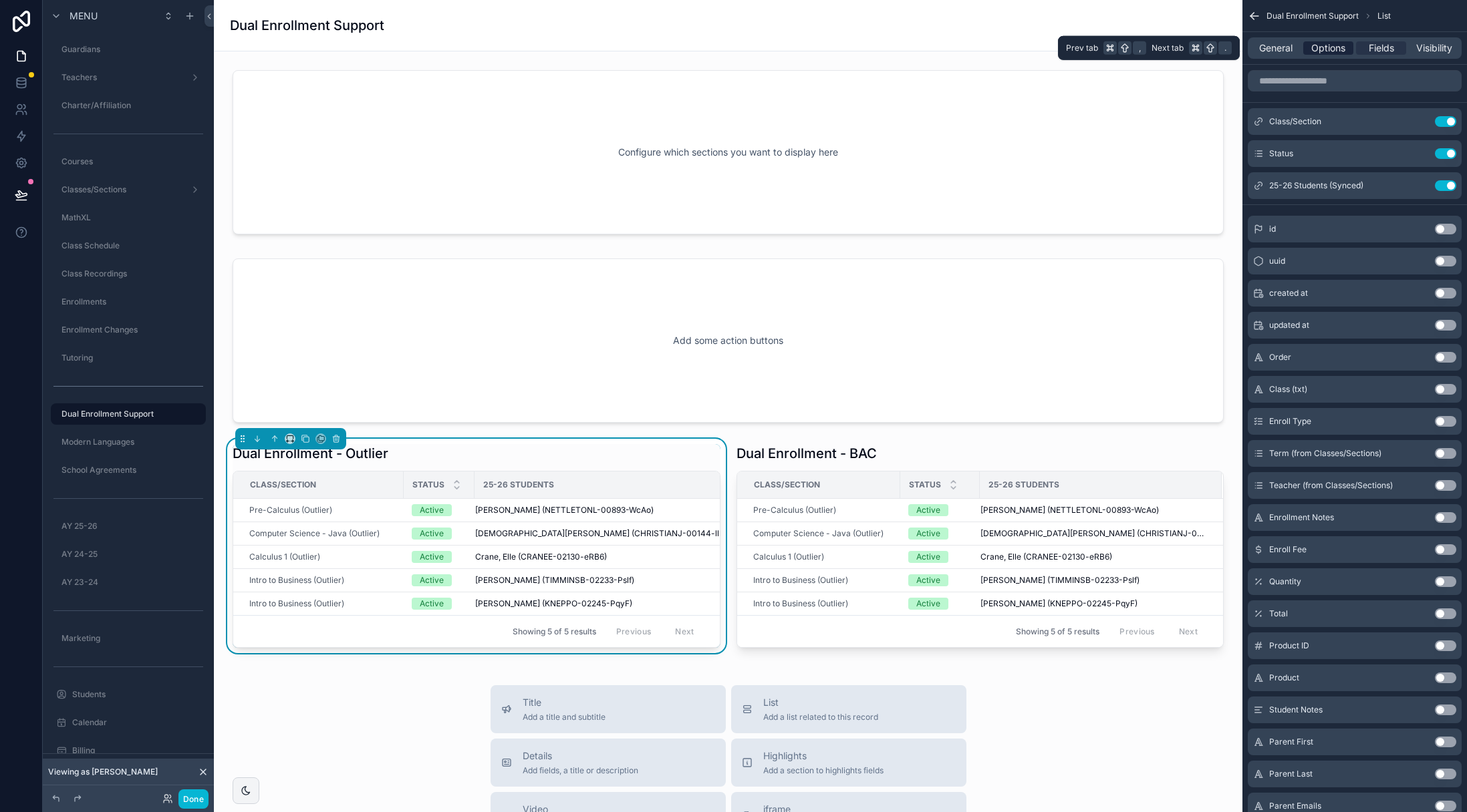
click at [1322, 49] on span "Options" at bounding box center [1328, 48] width 34 height 14
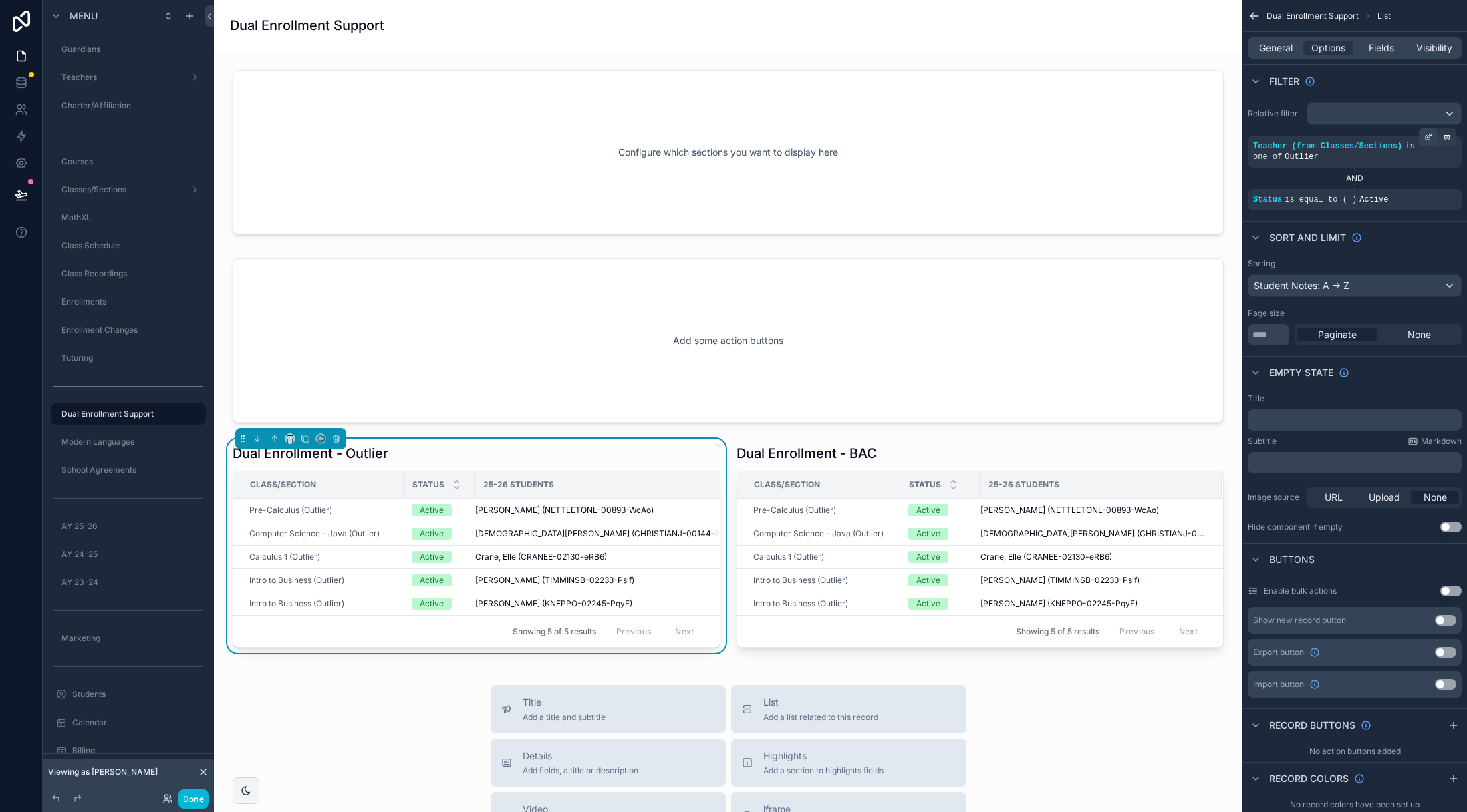
click at [1430, 137] on icon "scrollable content" at bounding box center [1428, 137] width 8 height 8
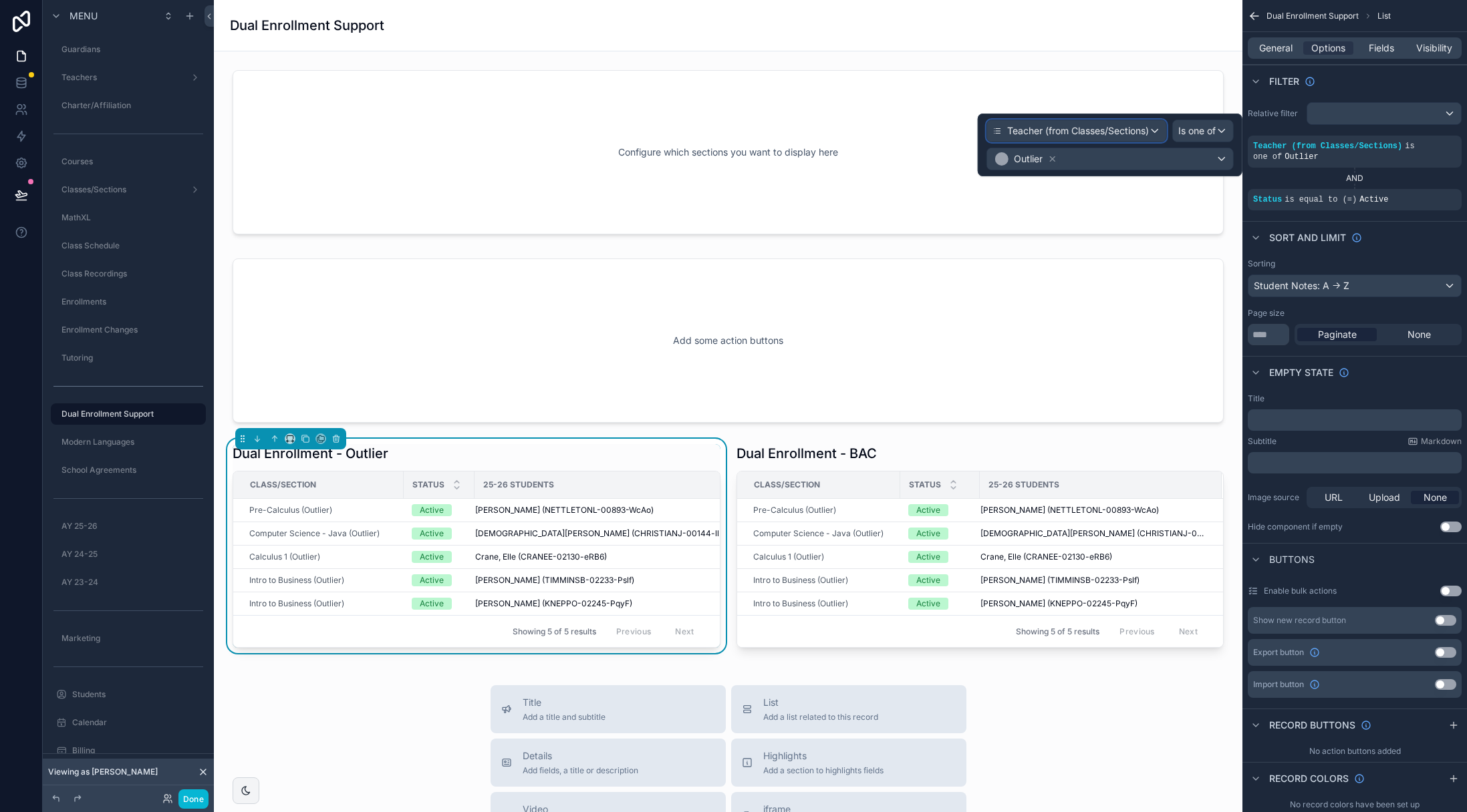
click at [1145, 133] on span "Teacher (from Classes/Sections)" at bounding box center [1078, 131] width 142 height 14
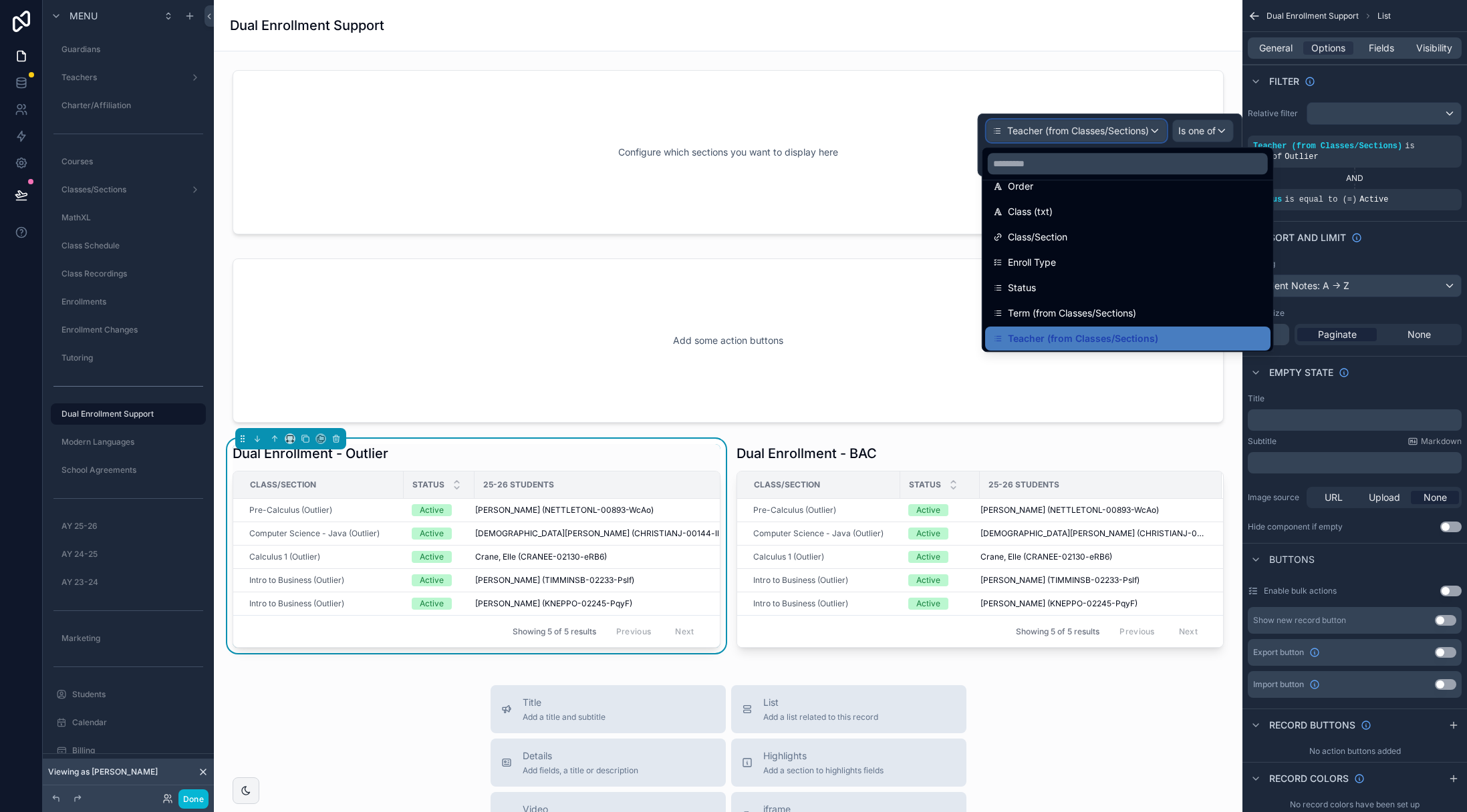
scroll to position [127, 0]
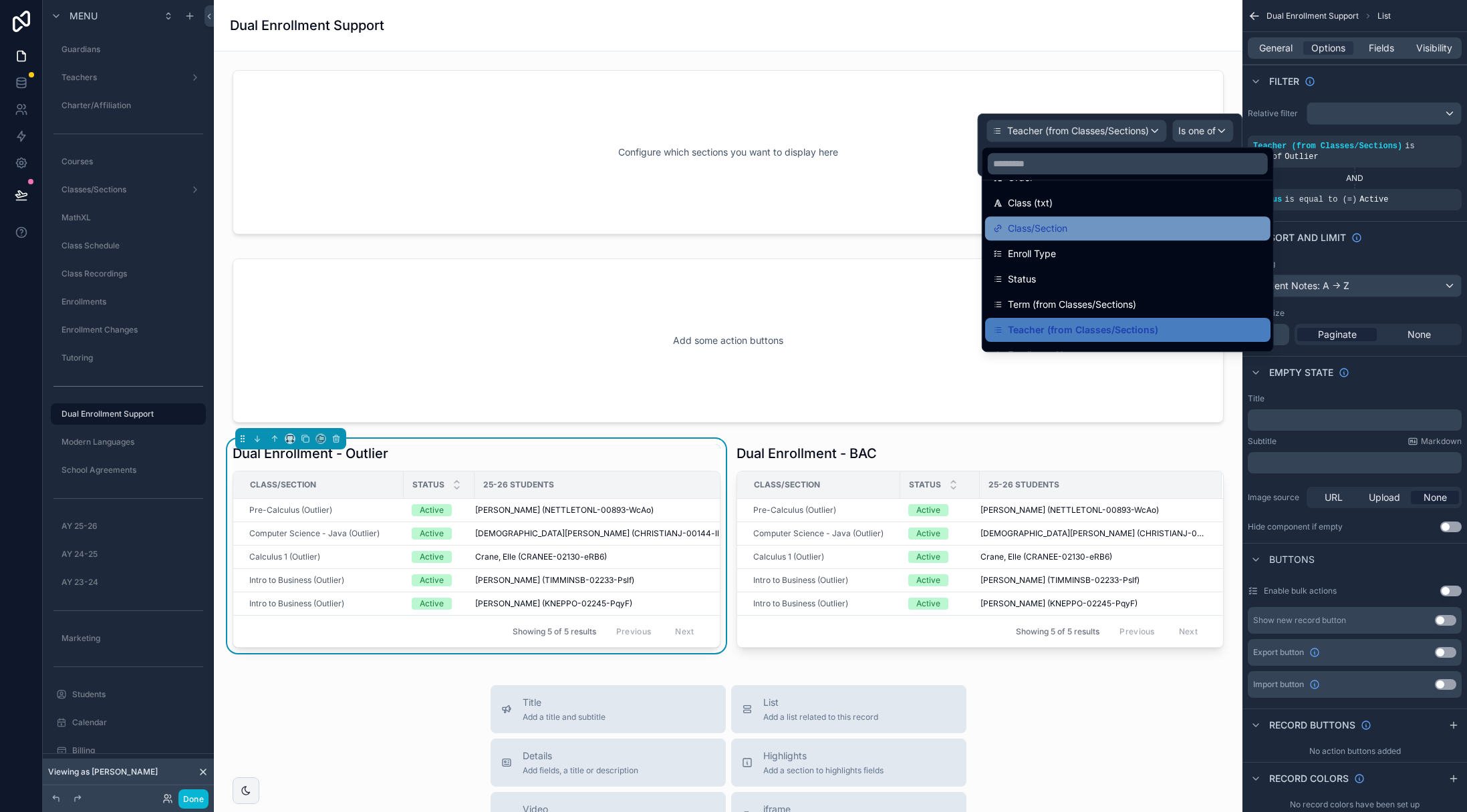
click at [1077, 232] on div "Class/Section" at bounding box center [1127, 228] width 269 height 16
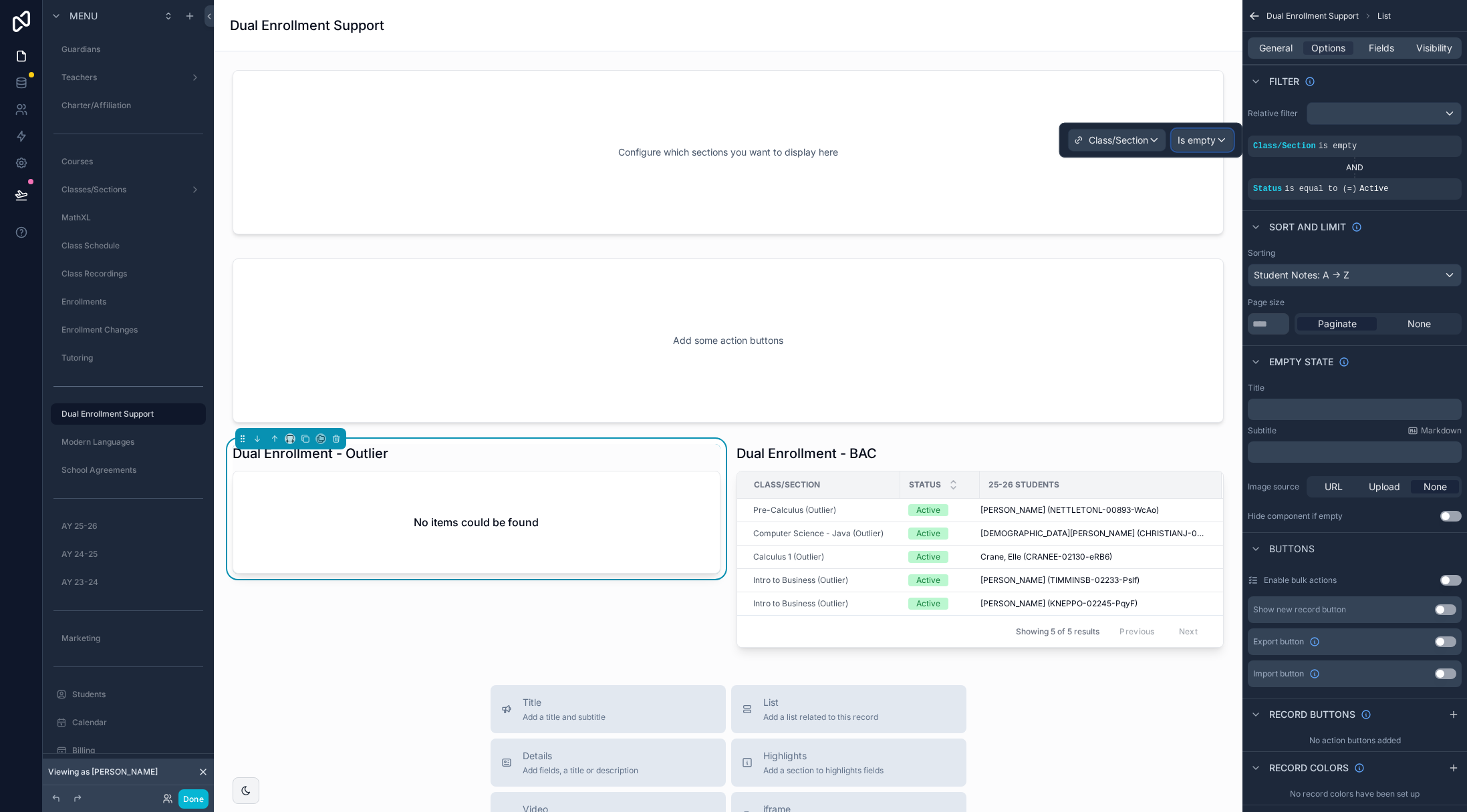
click at [1210, 144] on span "Is empty" at bounding box center [1196, 140] width 38 height 14
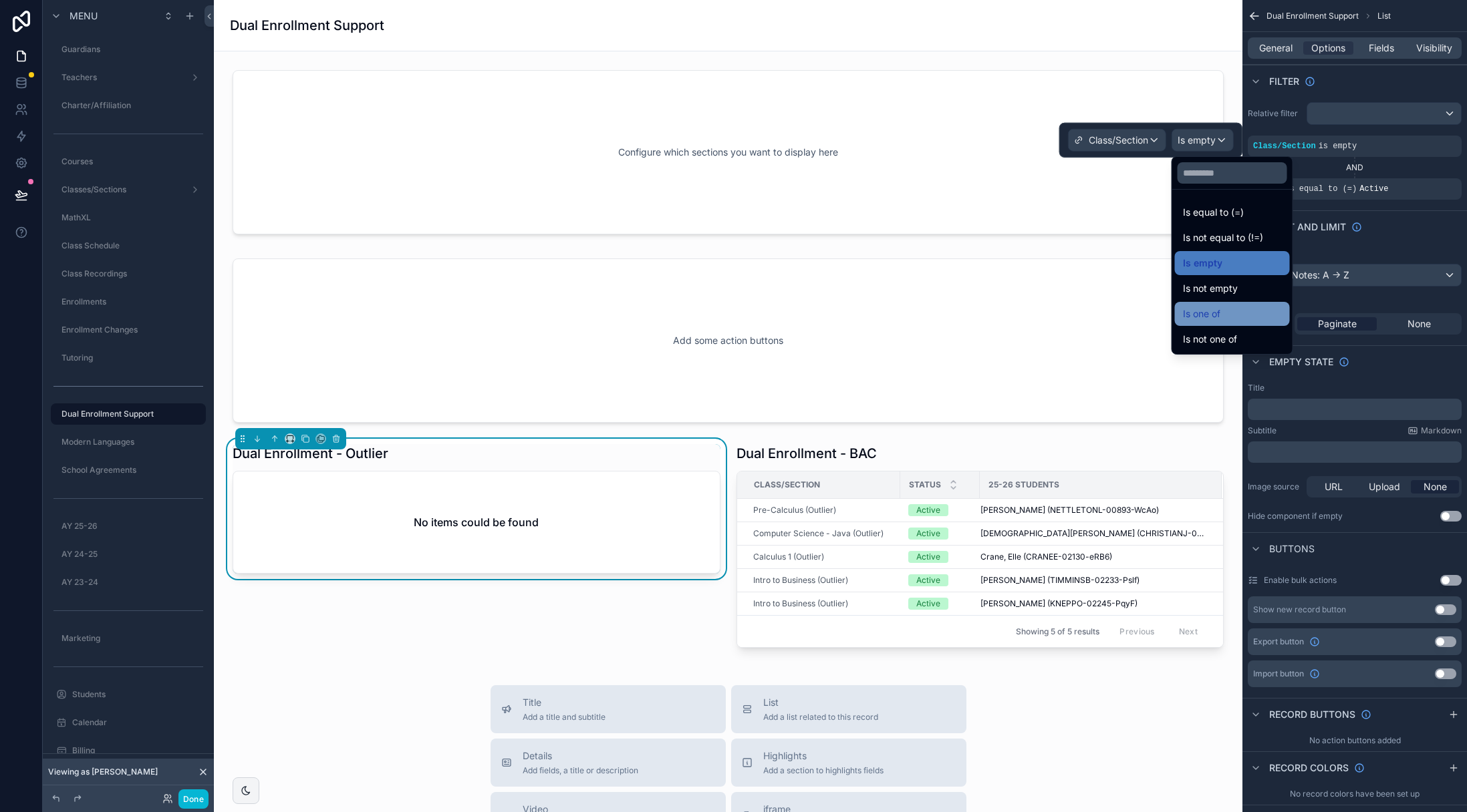
click at [1220, 312] on span "Is one of" at bounding box center [1201, 314] width 37 height 16
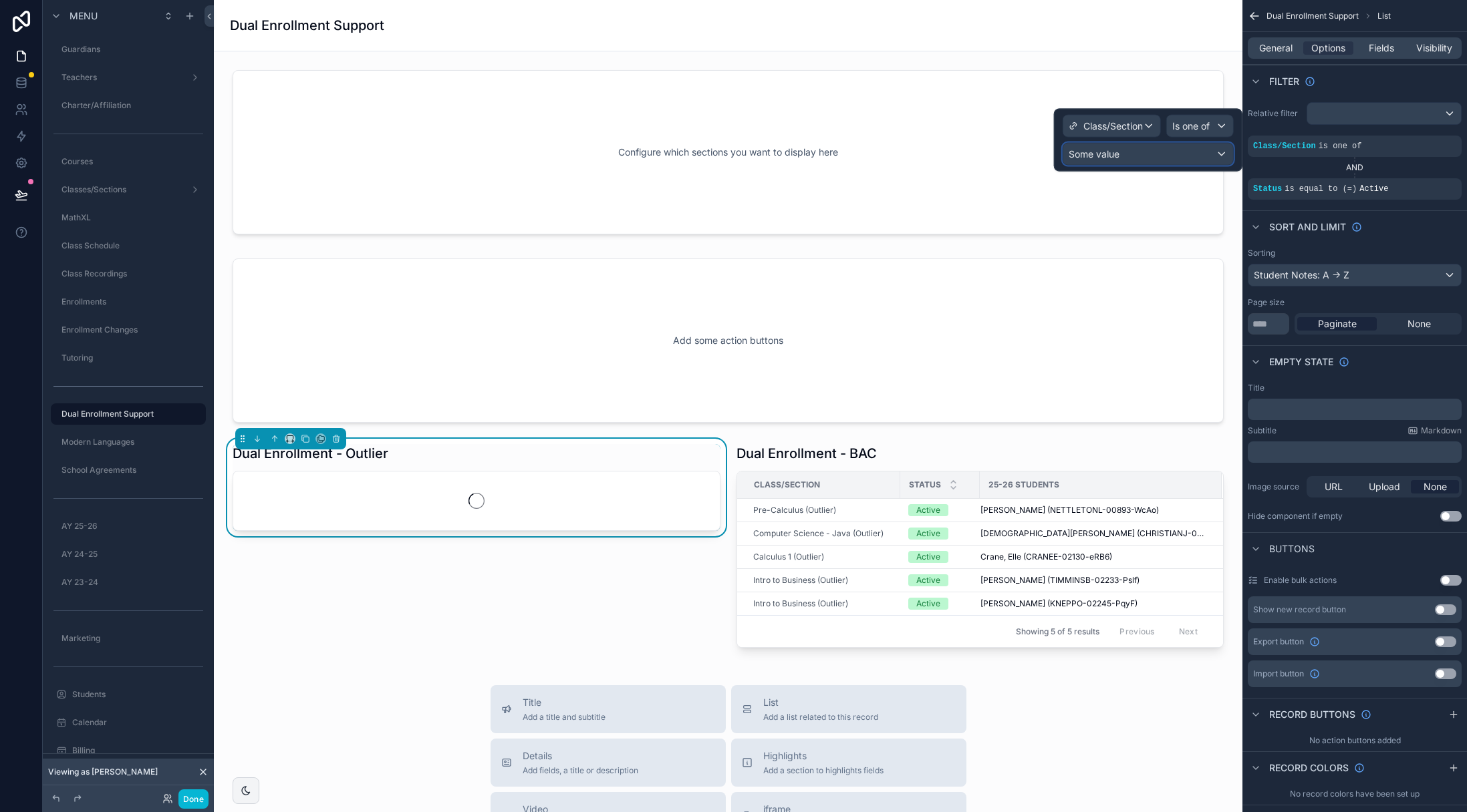
click at [1116, 149] on span "Some value" at bounding box center [1094, 154] width 51 height 11
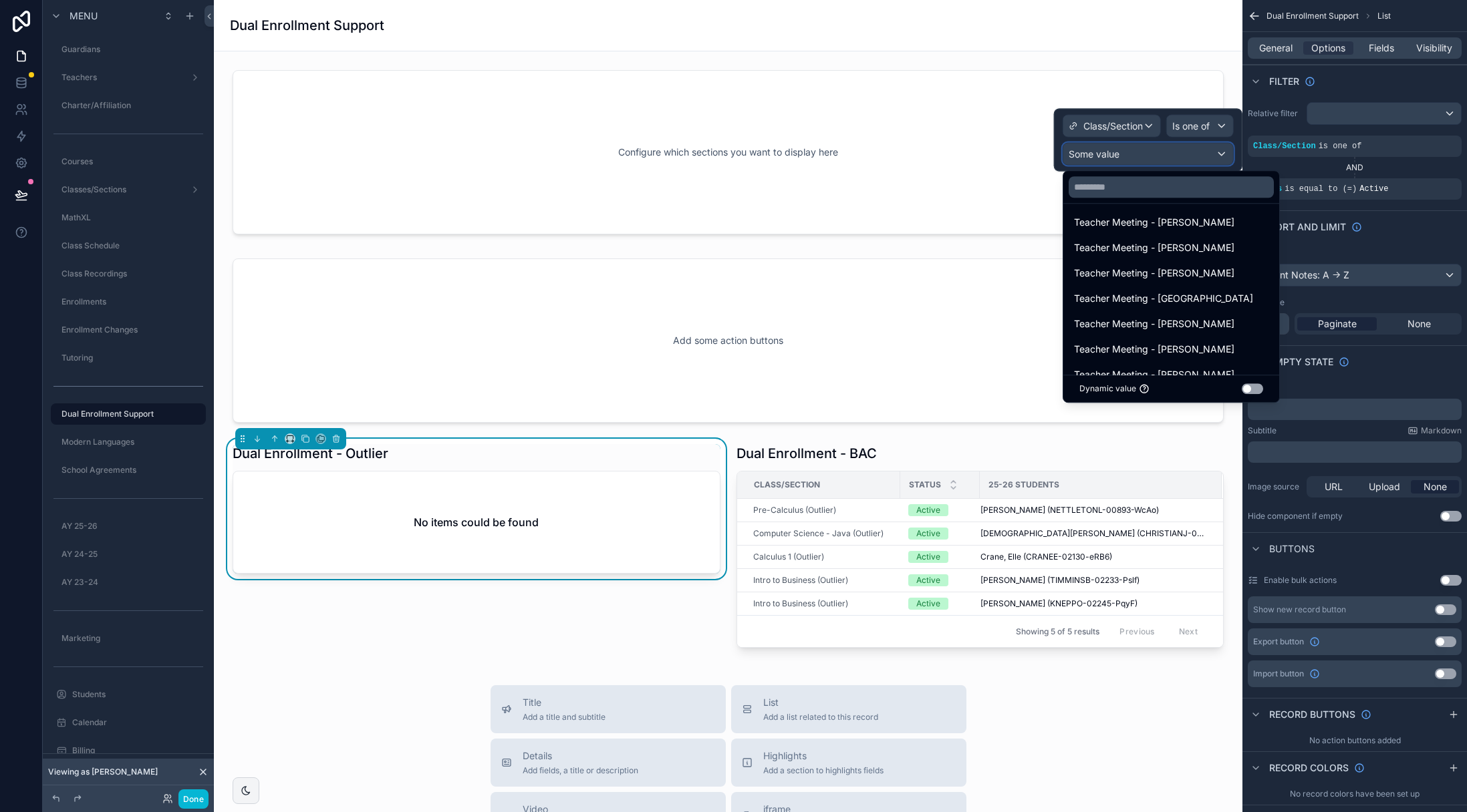
scroll to position [0, 0]
click at [1141, 193] on input "text" at bounding box center [1171, 187] width 205 height 21
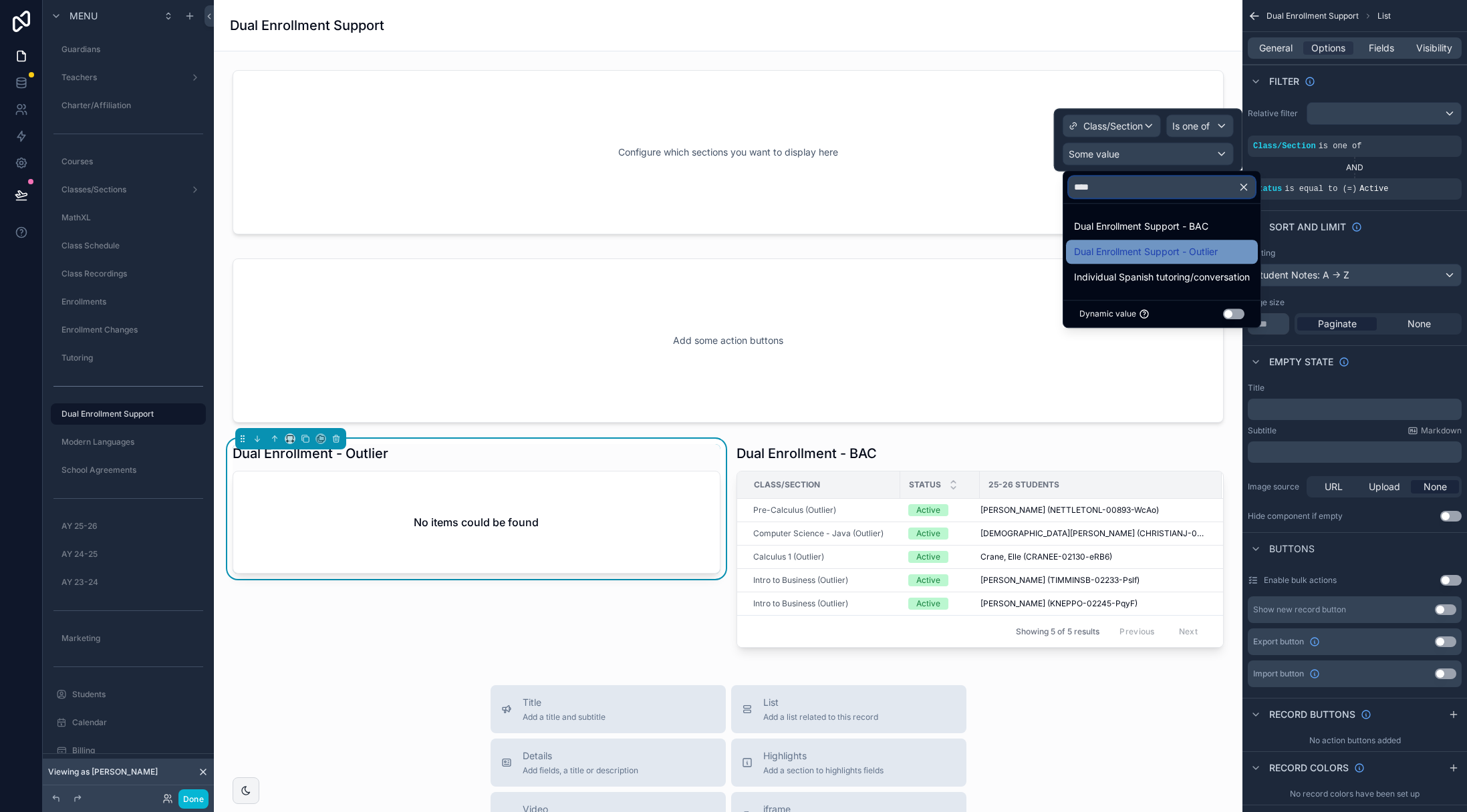
type input "****"
click at [1160, 252] on span "Dual Enrollment Support - Outlier" at bounding box center [1145, 251] width 144 height 16
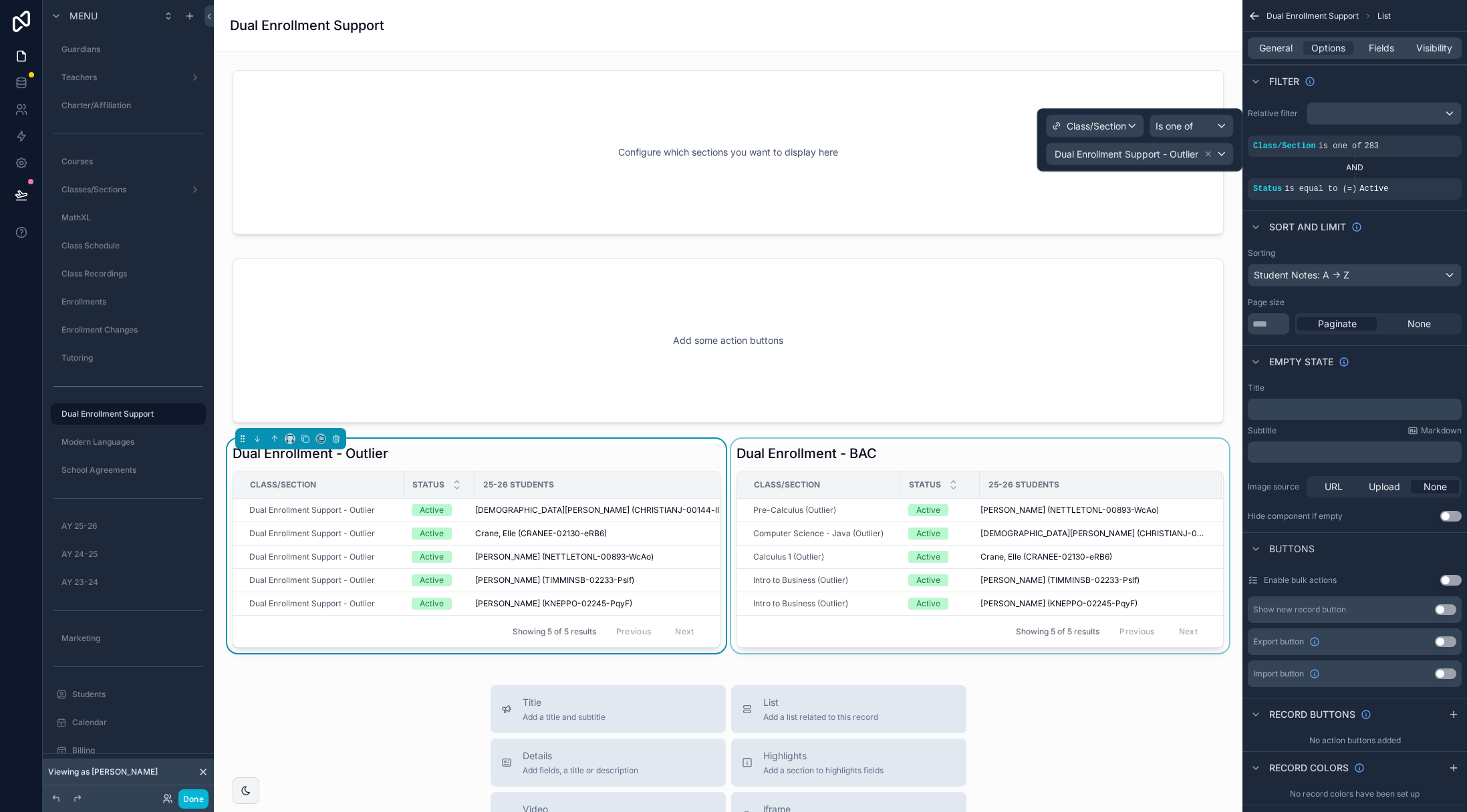
click at [990, 459] on div "scrollable content" at bounding box center [980, 545] width 504 height 214
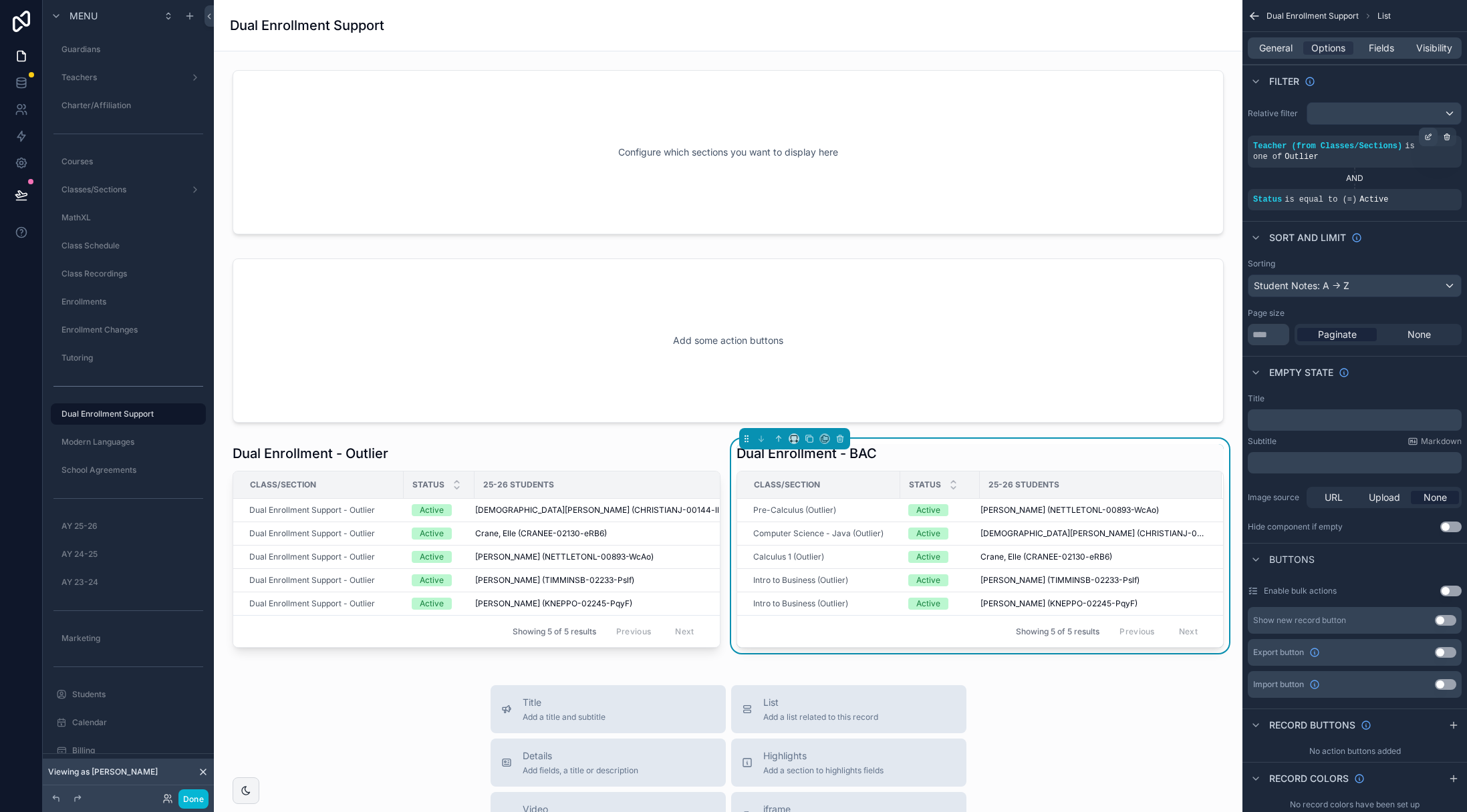
click at [1430, 137] on icon "scrollable content" at bounding box center [1428, 137] width 8 height 8
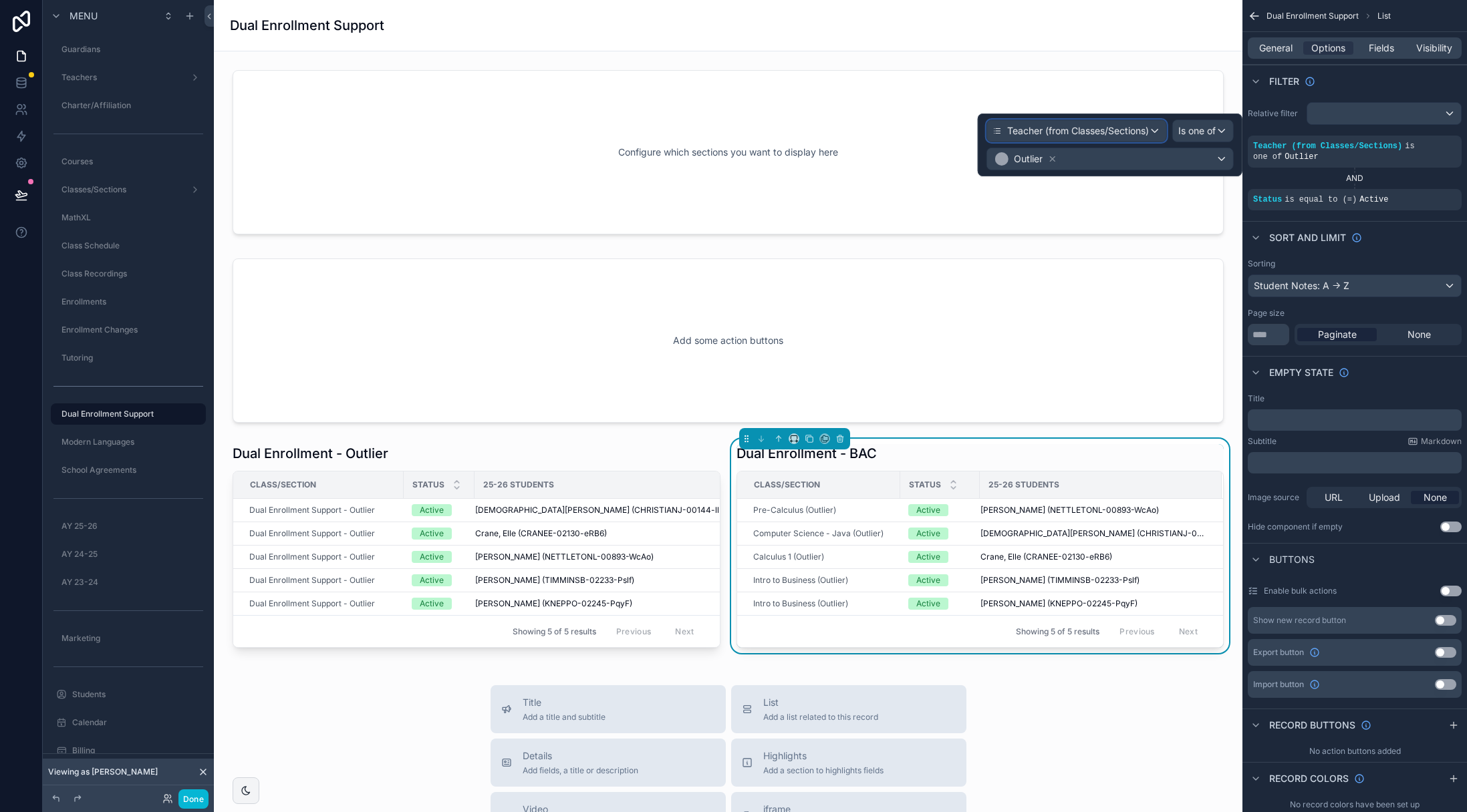
click at [1151, 133] on div "Teacher (from Classes/Sections)" at bounding box center [1076, 131] width 179 height 21
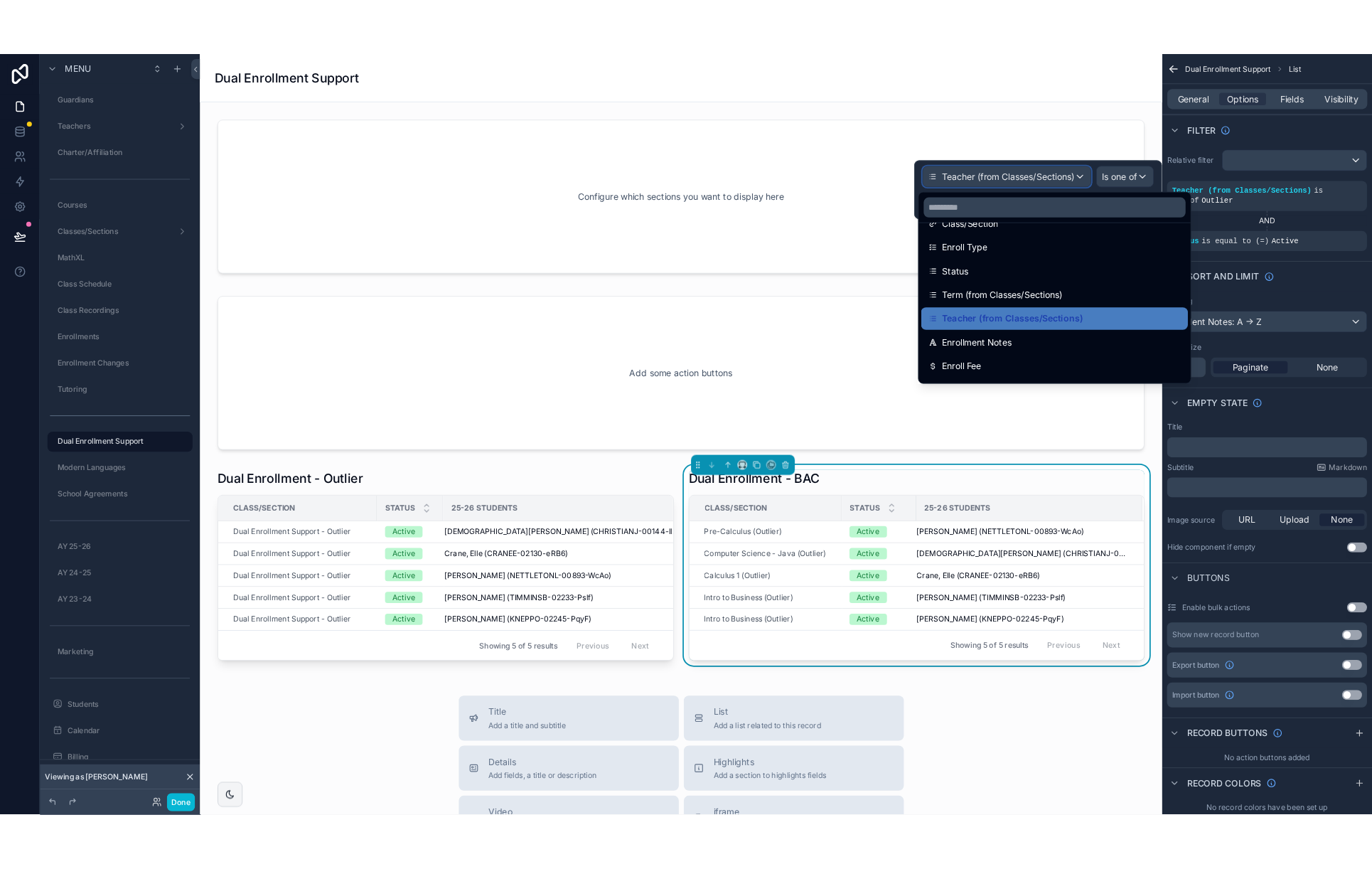
scroll to position [189, 0]
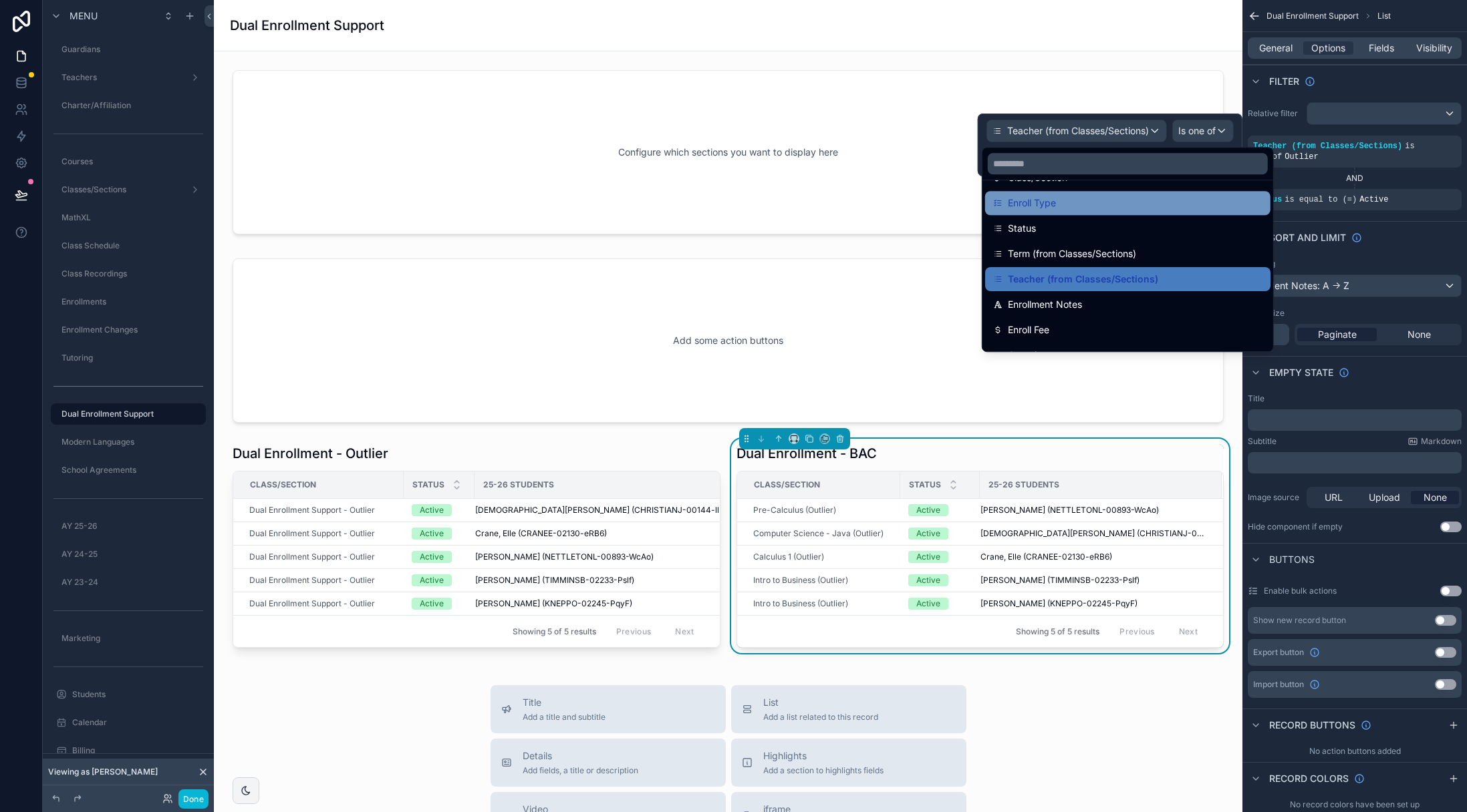
click at [1051, 209] on span "Enroll Type" at bounding box center [1031, 203] width 48 height 16
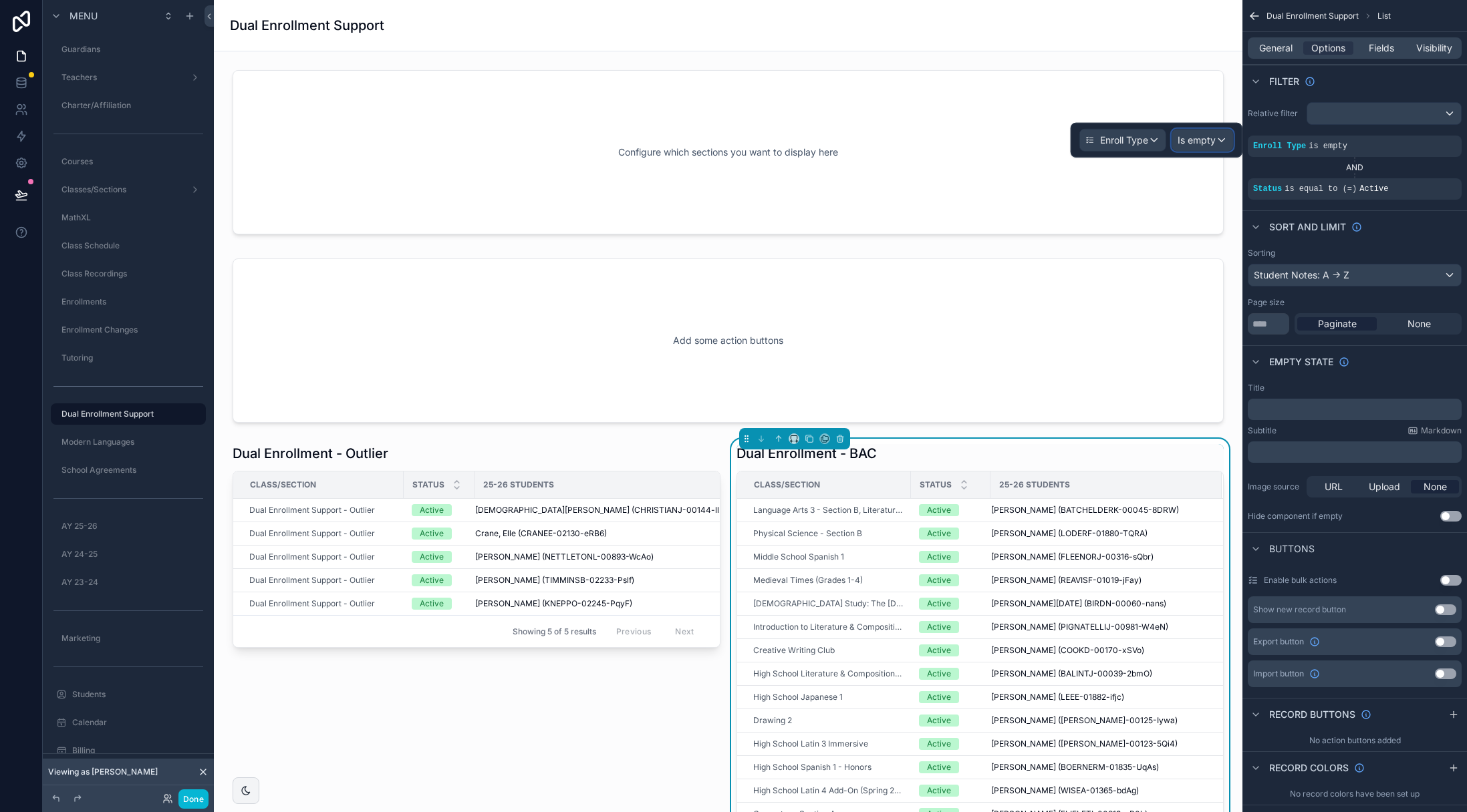
click at [1202, 132] on div "Is empty" at bounding box center [1203, 140] width 61 height 21
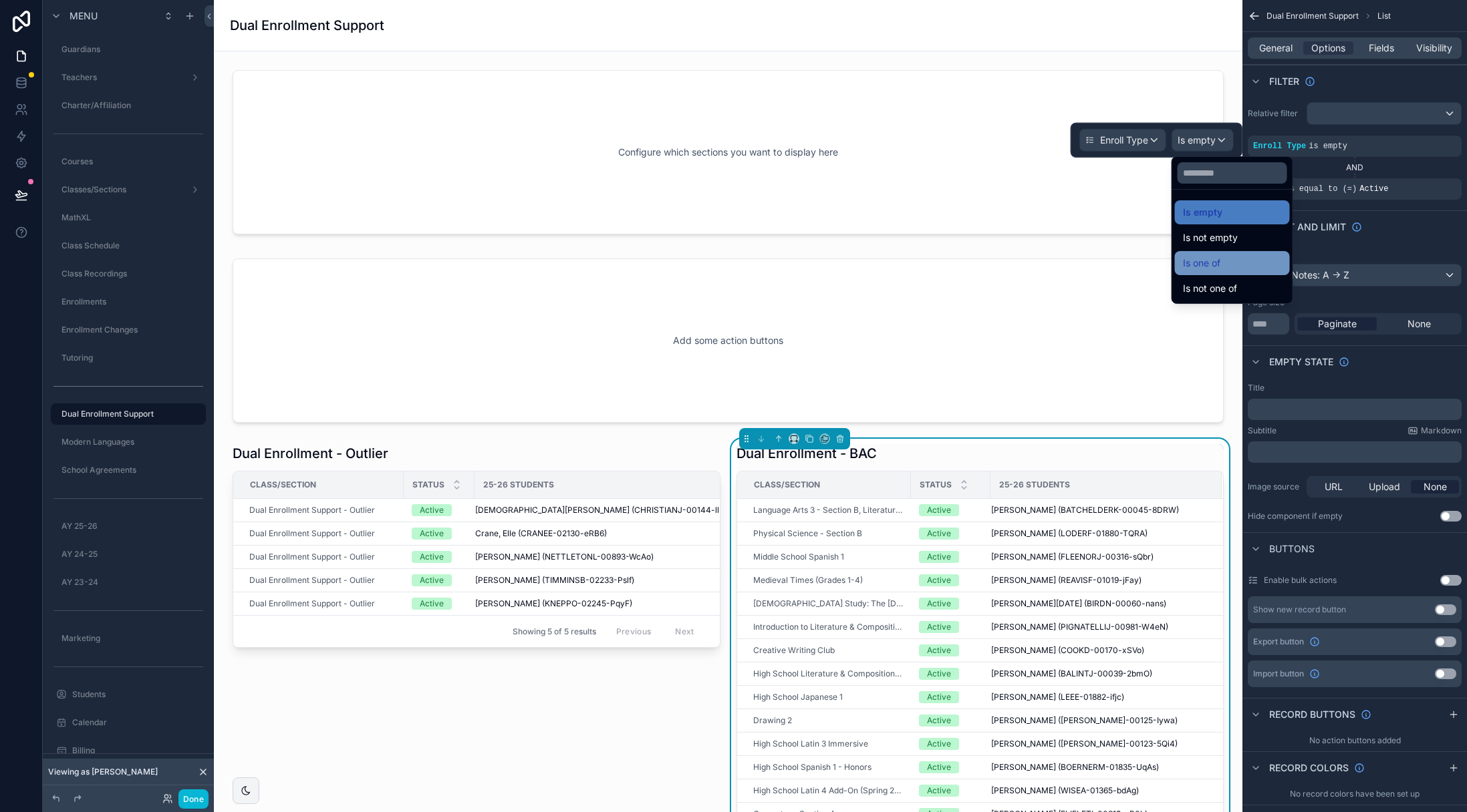
click at [1225, 260] on div "Is one of" at bounding box center [1232, 263] width 99 height 16
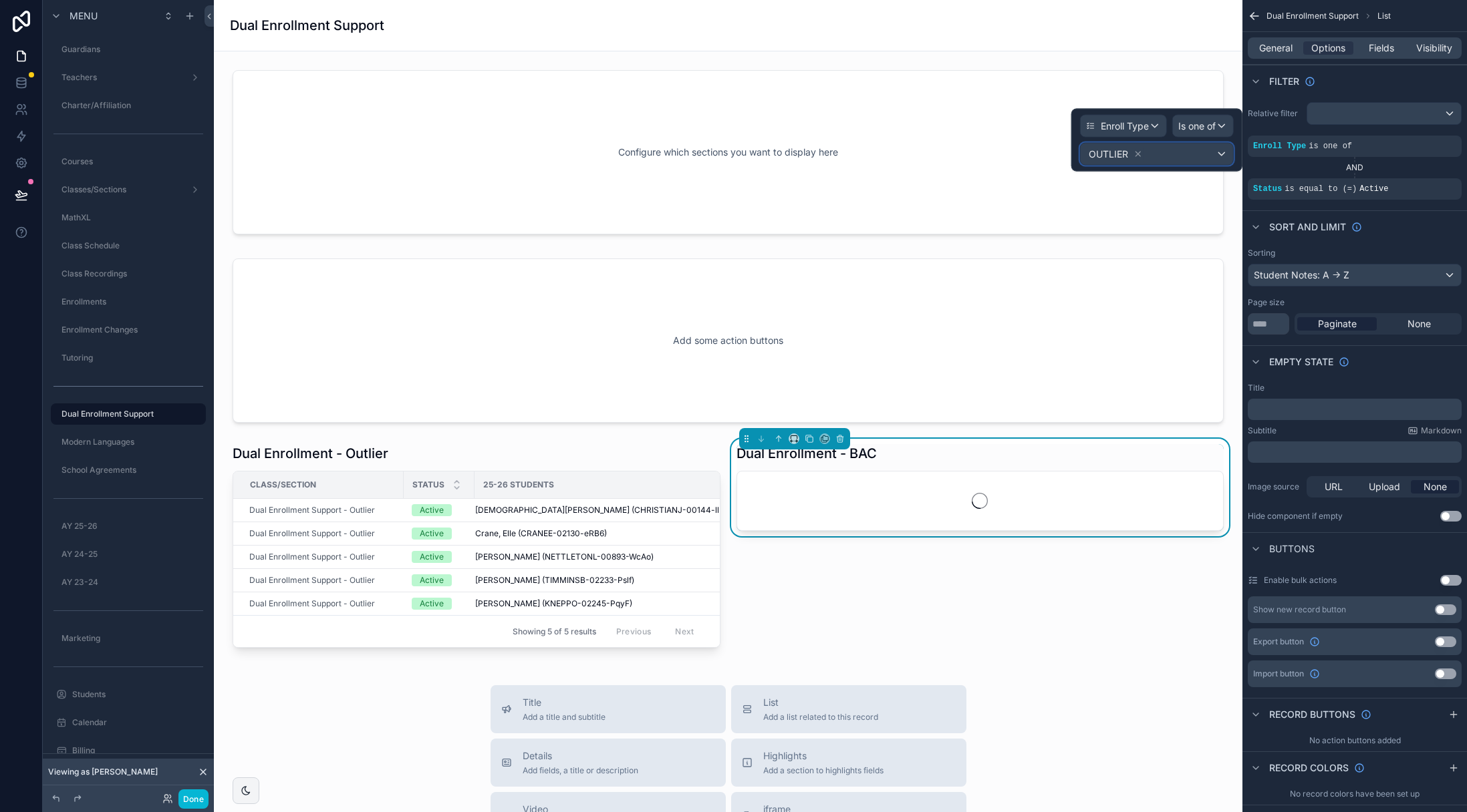
click at [1121, 159] on span "OUTLIER" at bounding box center [1108, 155] width 40 height 14
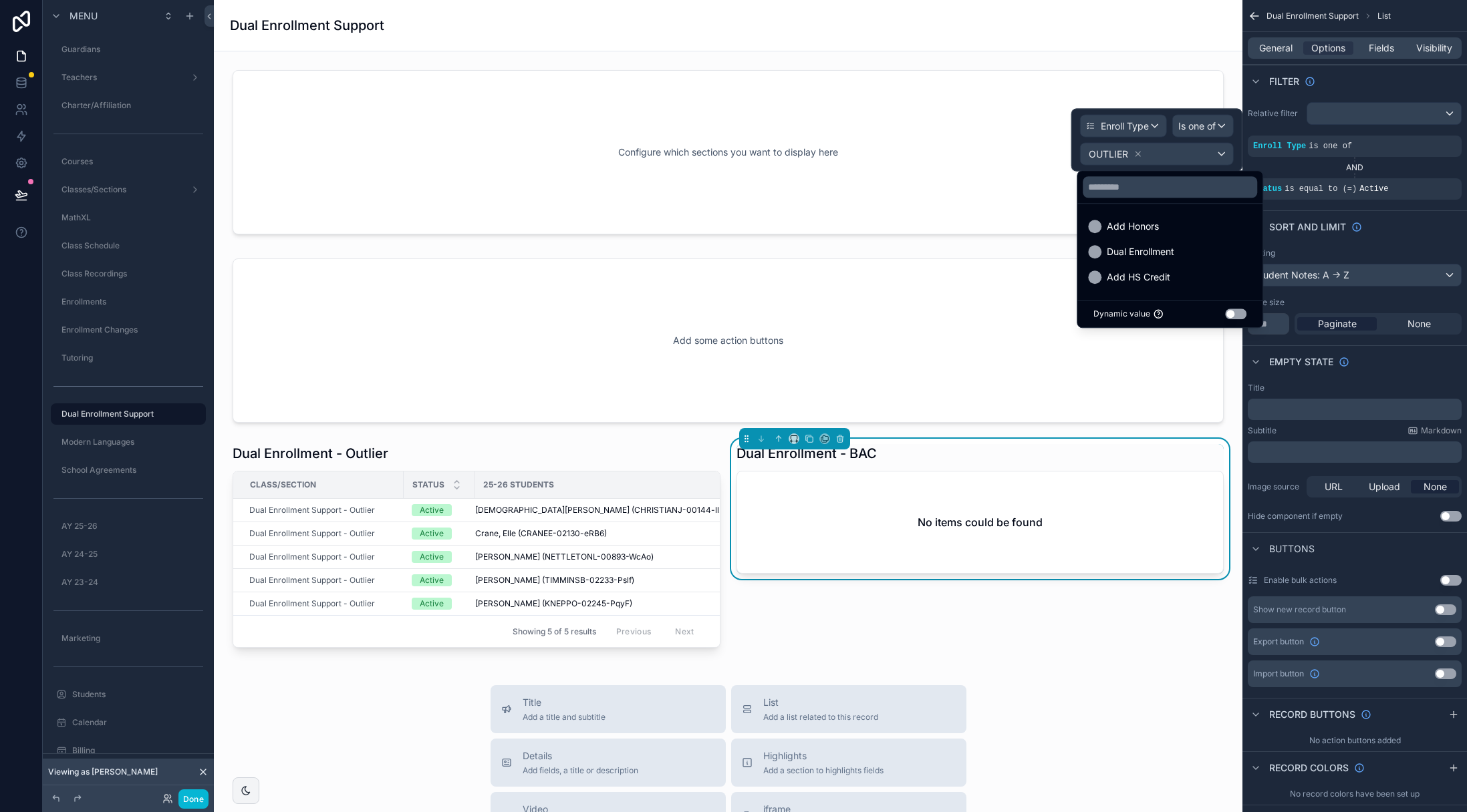
click at [1135, 157] on div at bounding box center [1157, 140] width 171 height 62
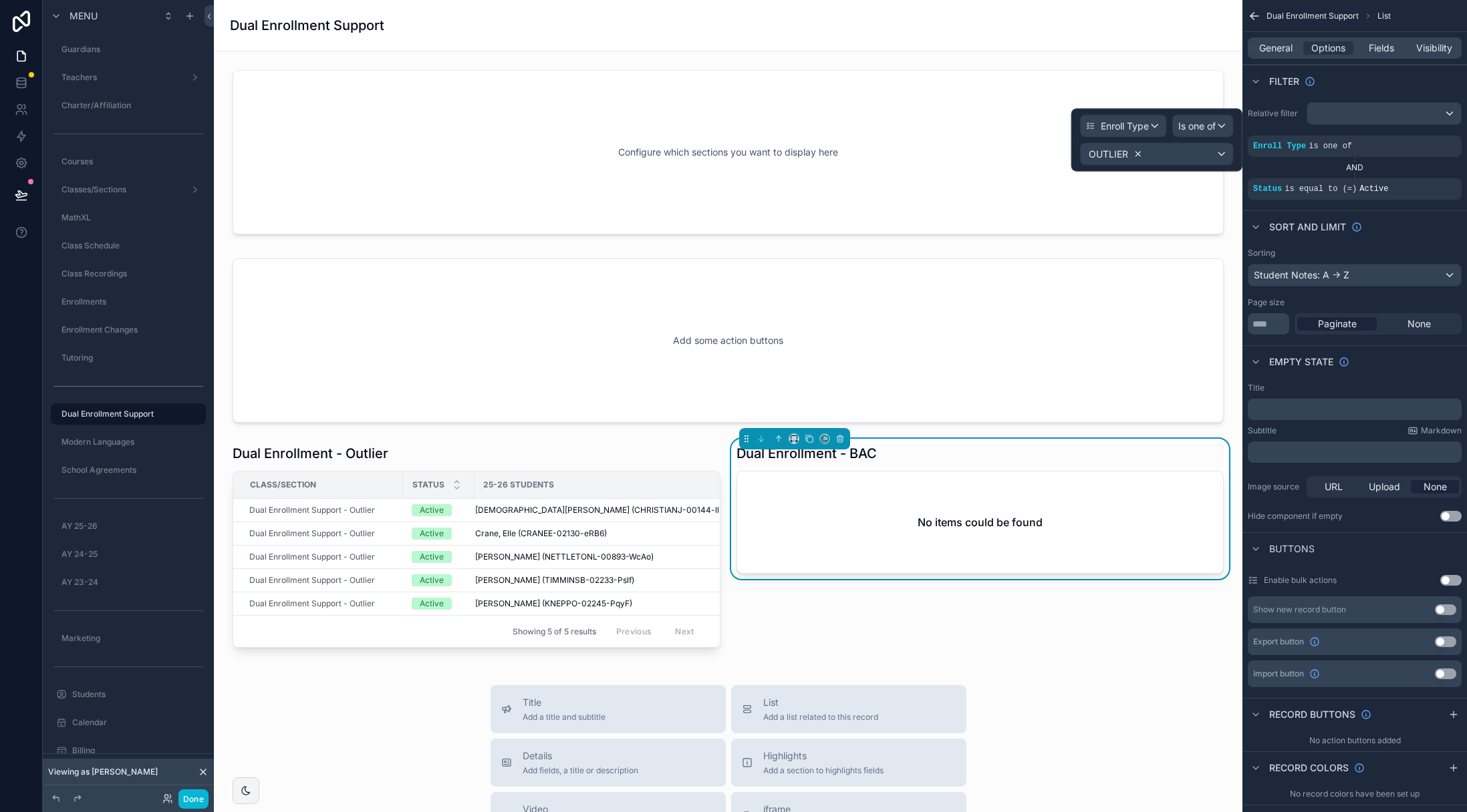
click at [1136, 155] on icon at bounding box center [1138, 154] width 9 height 9
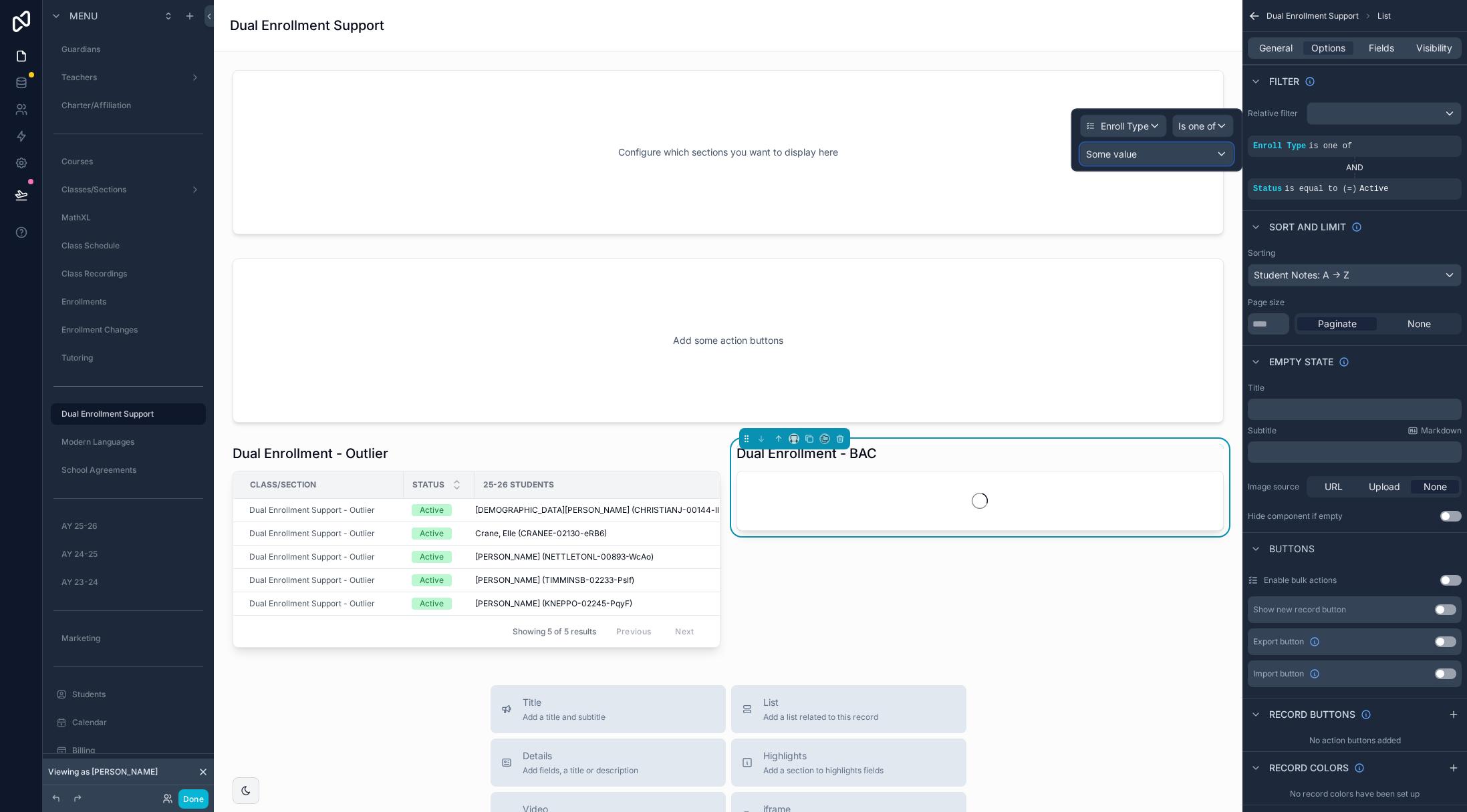
click at [1174, 155] on div "Some value" at bounding box center [1157, 155] width 152 height 21
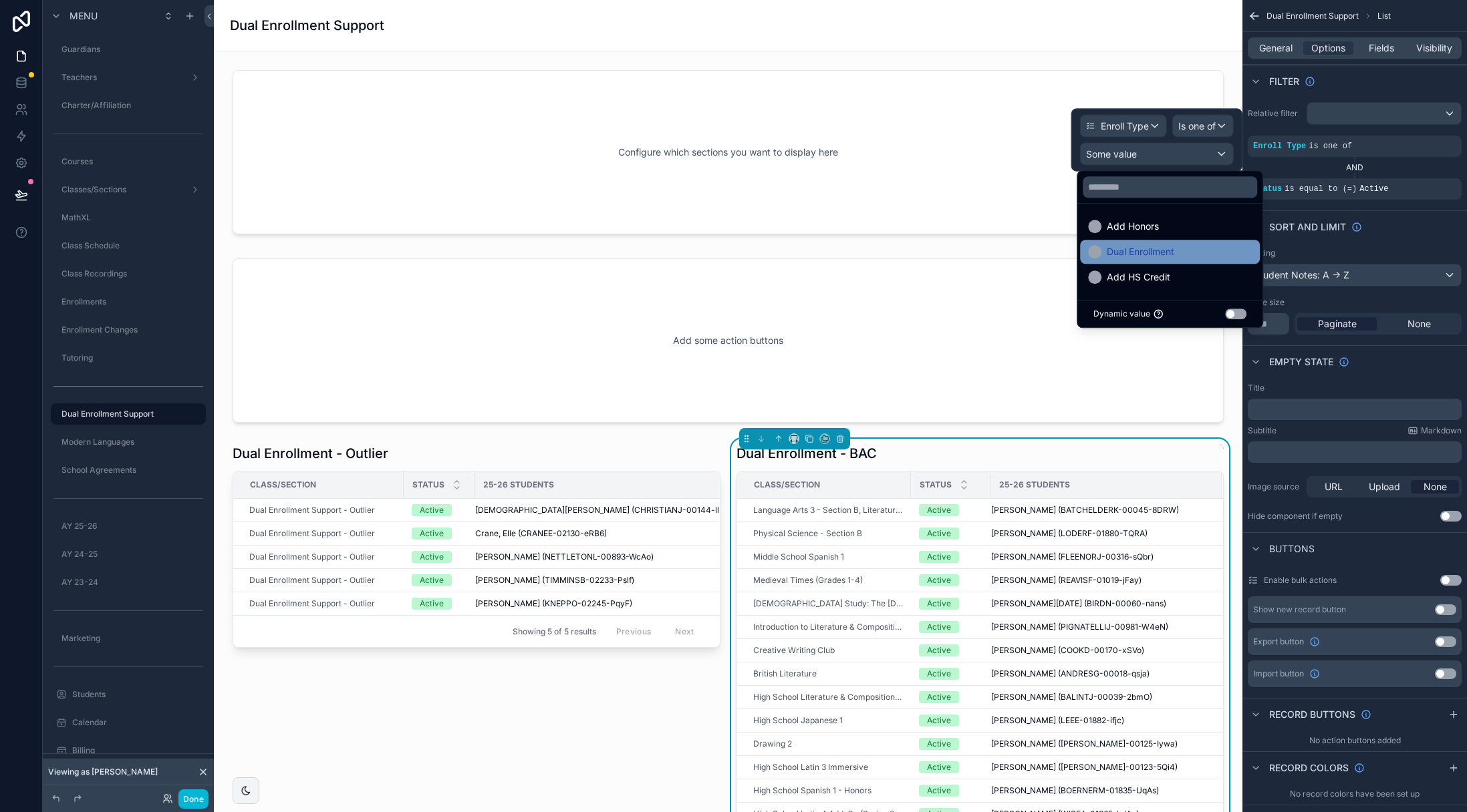
click at [1152, 252] on span "Dual Enrollment" at bounding box center [1140, 251] width 68 height 16
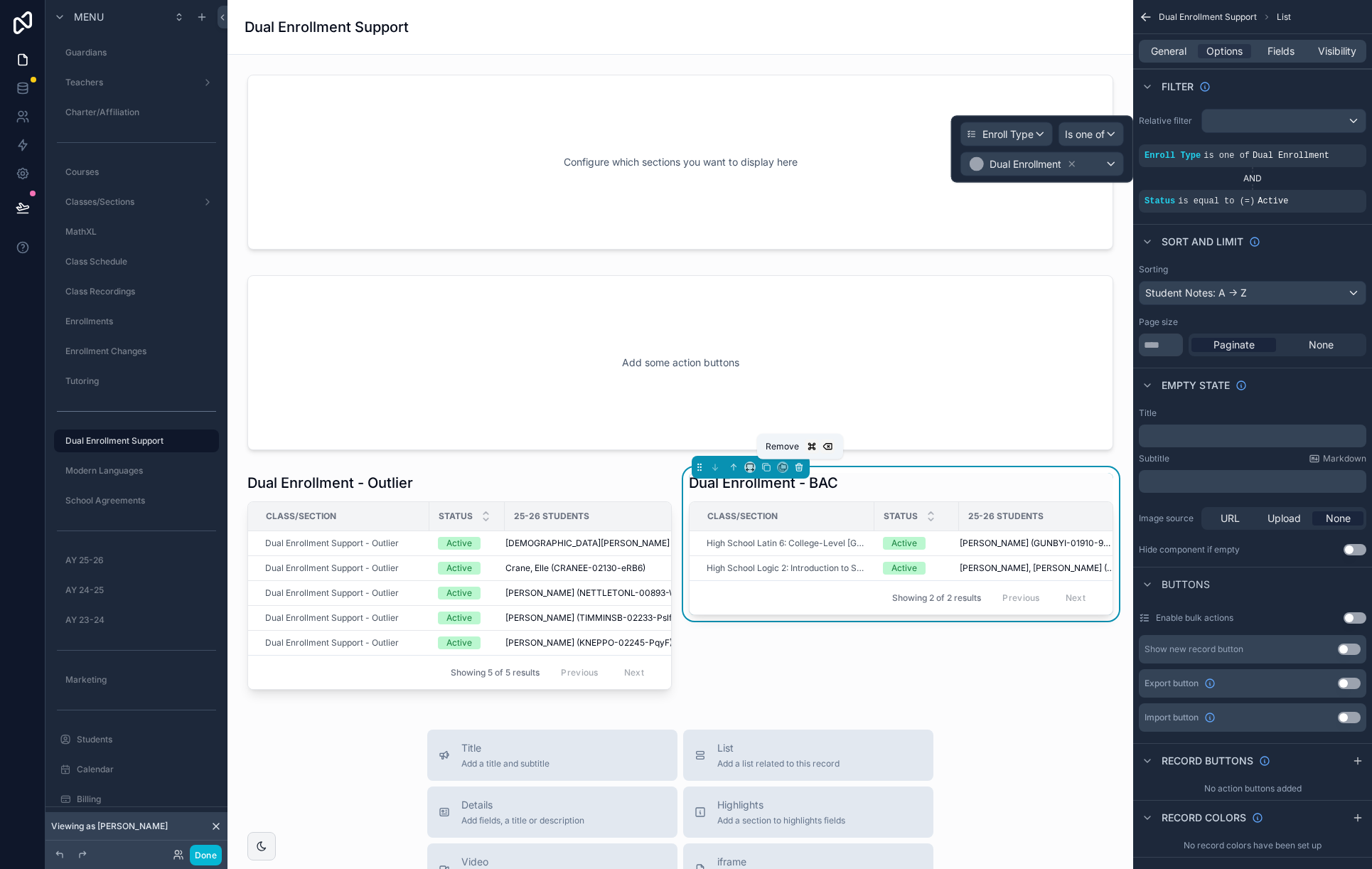
click at [804, 469] on icon "scrollable content" at bounding box center [799, 467] width 10 height 10
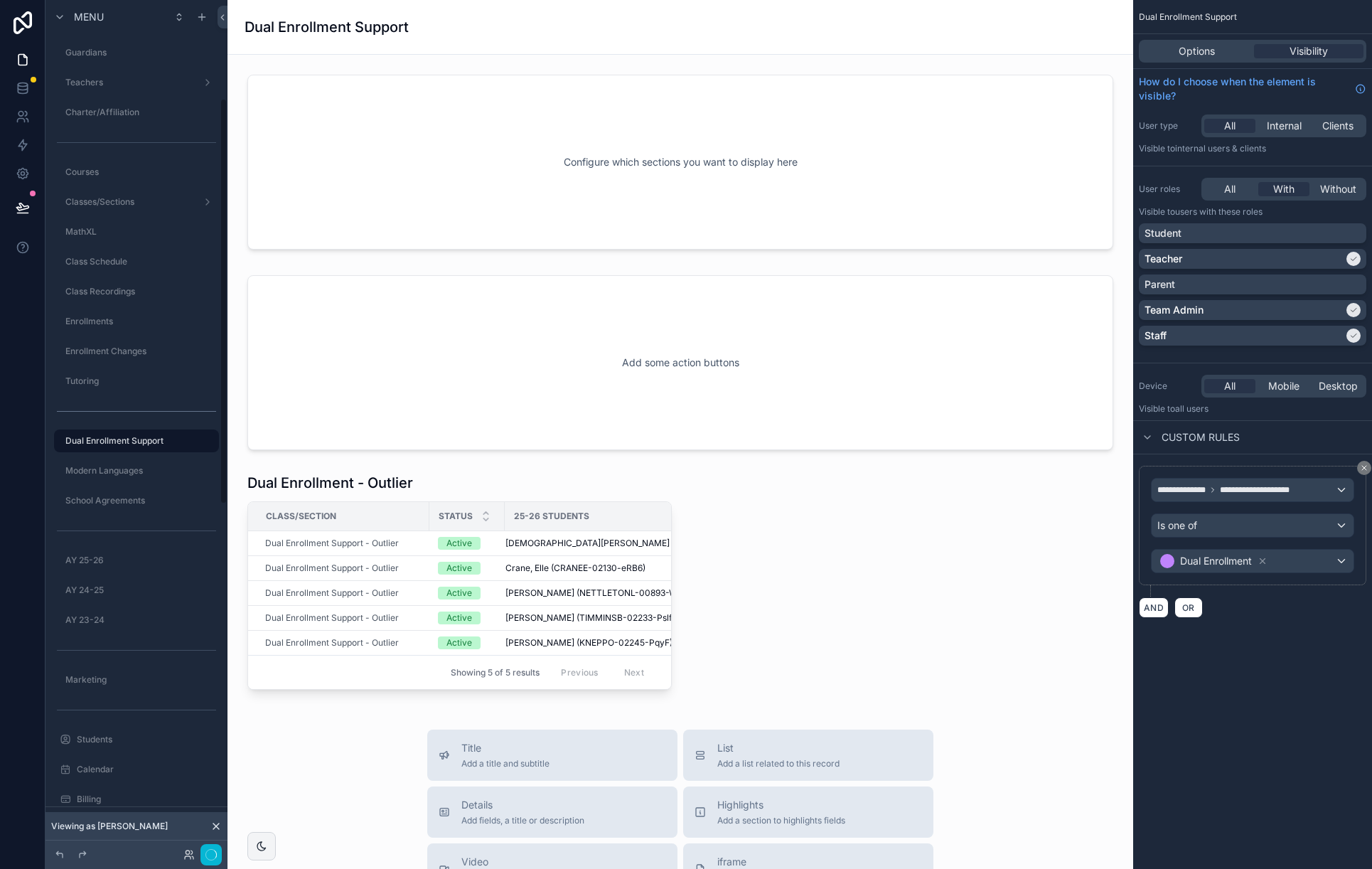
scroll to position [206, 0]
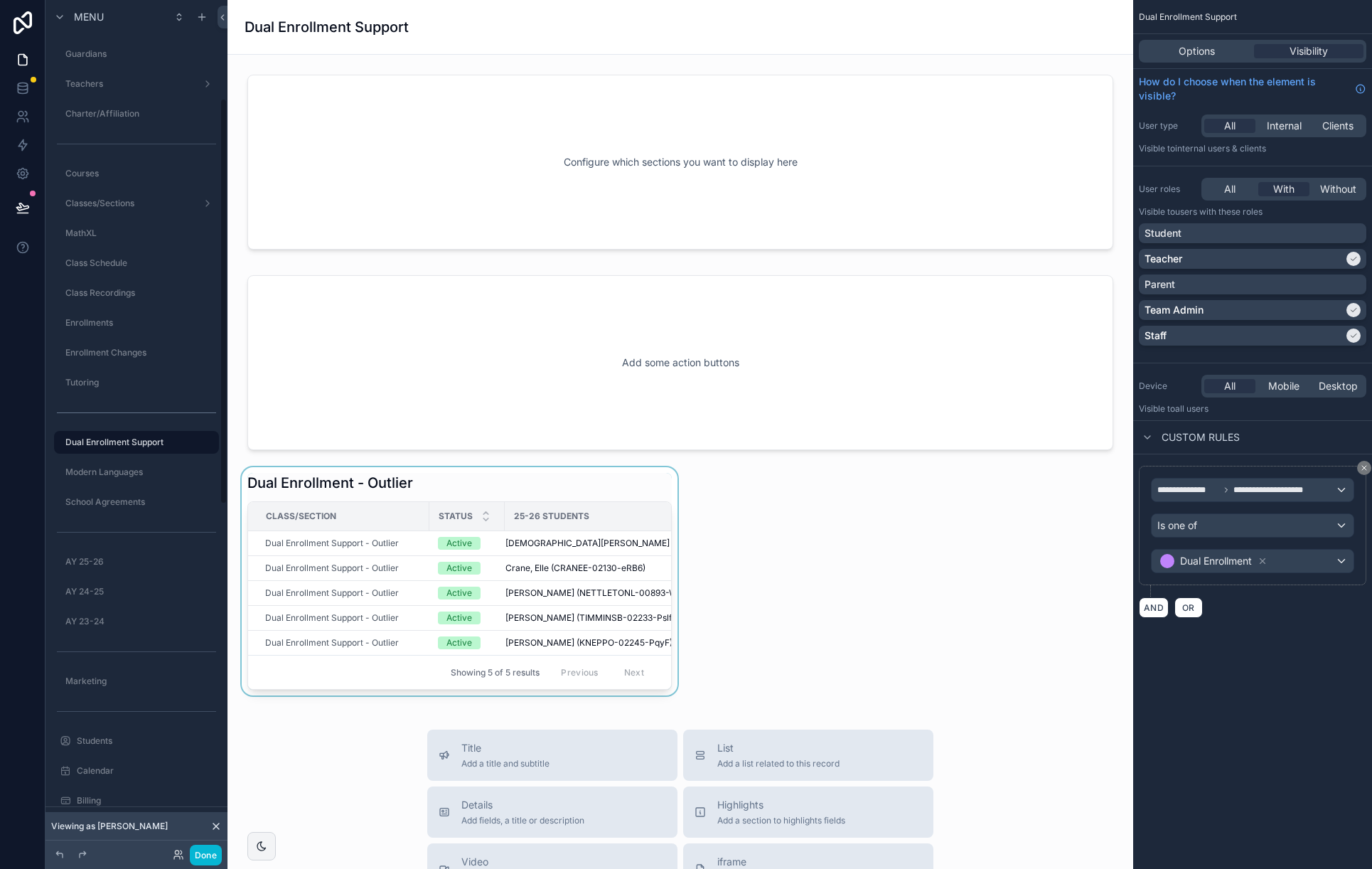
click at [470, 477] on div "scrollable content" at bounding box center [460, 580] width 442 height 228
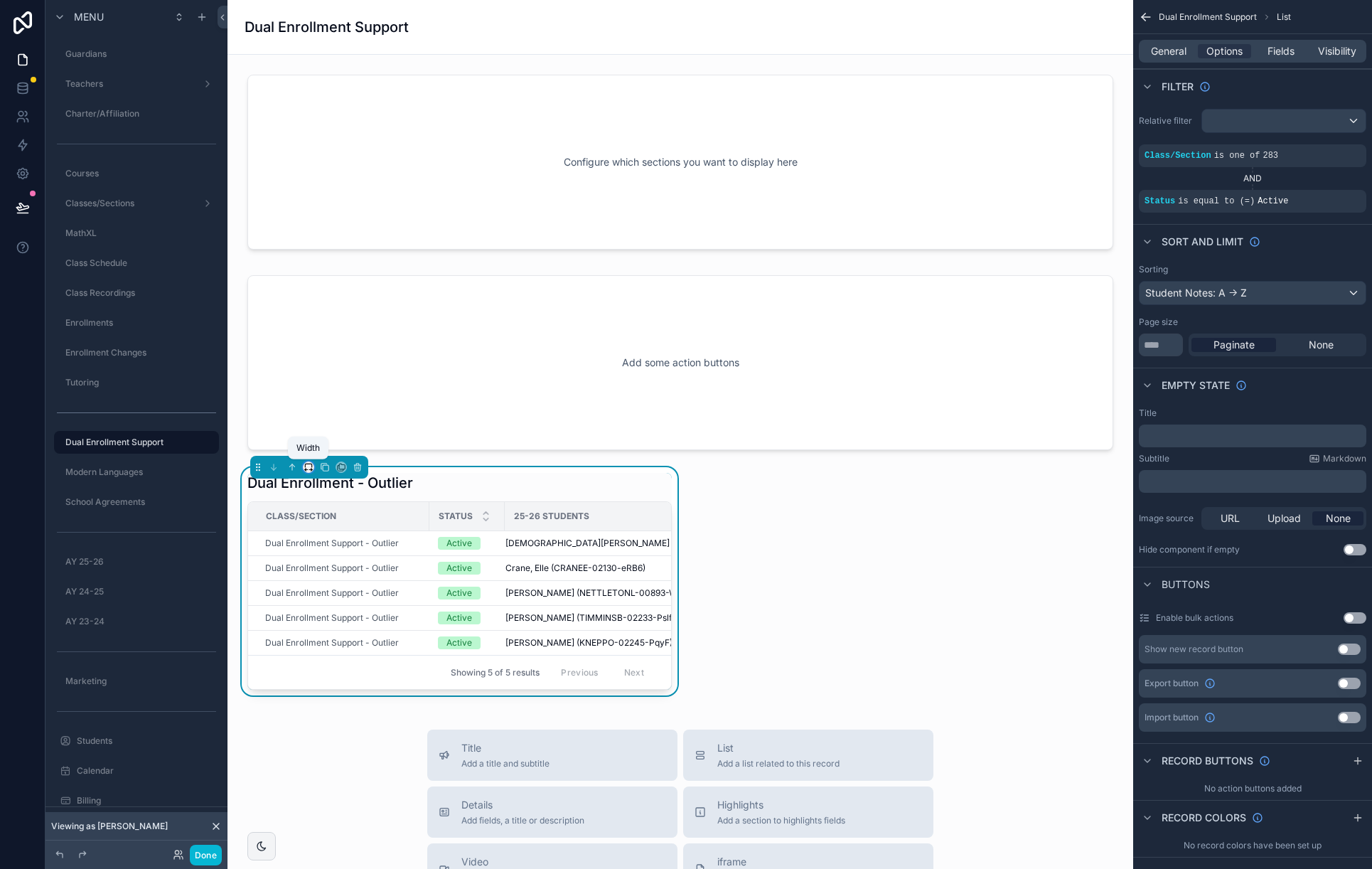
click at [309, 470] on icon "scrollable content" at bounding box center [311, 470] width 3 height 0
click at [346, 656] on span "Full width" at bounding box center [337, 657] width 44 height 17
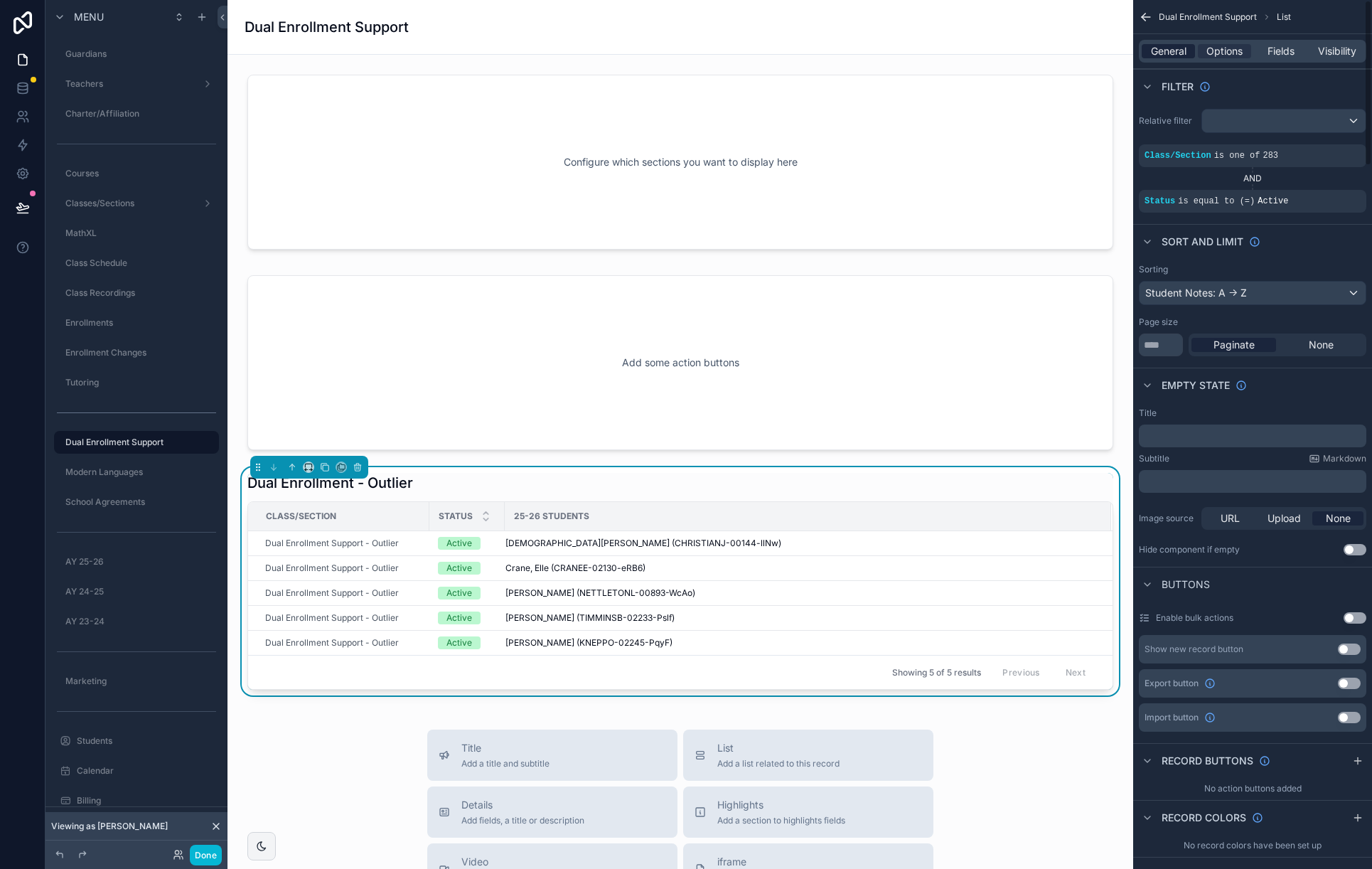
click at [1180, 54] on span "General" at bounding box center [1169, 51] width 36 height 15
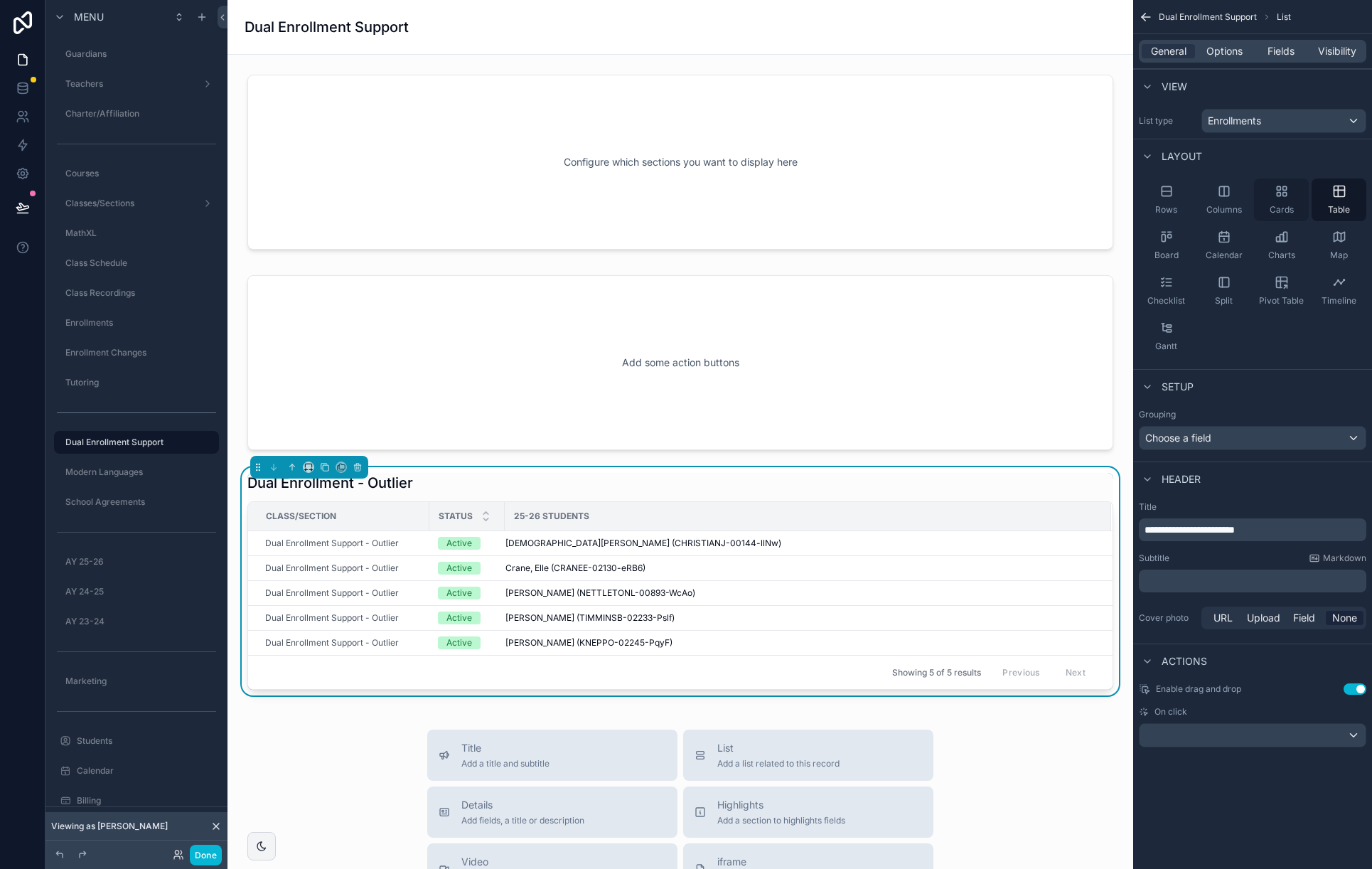
click at [1281, 190] on icon "scrollable content" at bounding box center [1282, 191] width 15 height 15
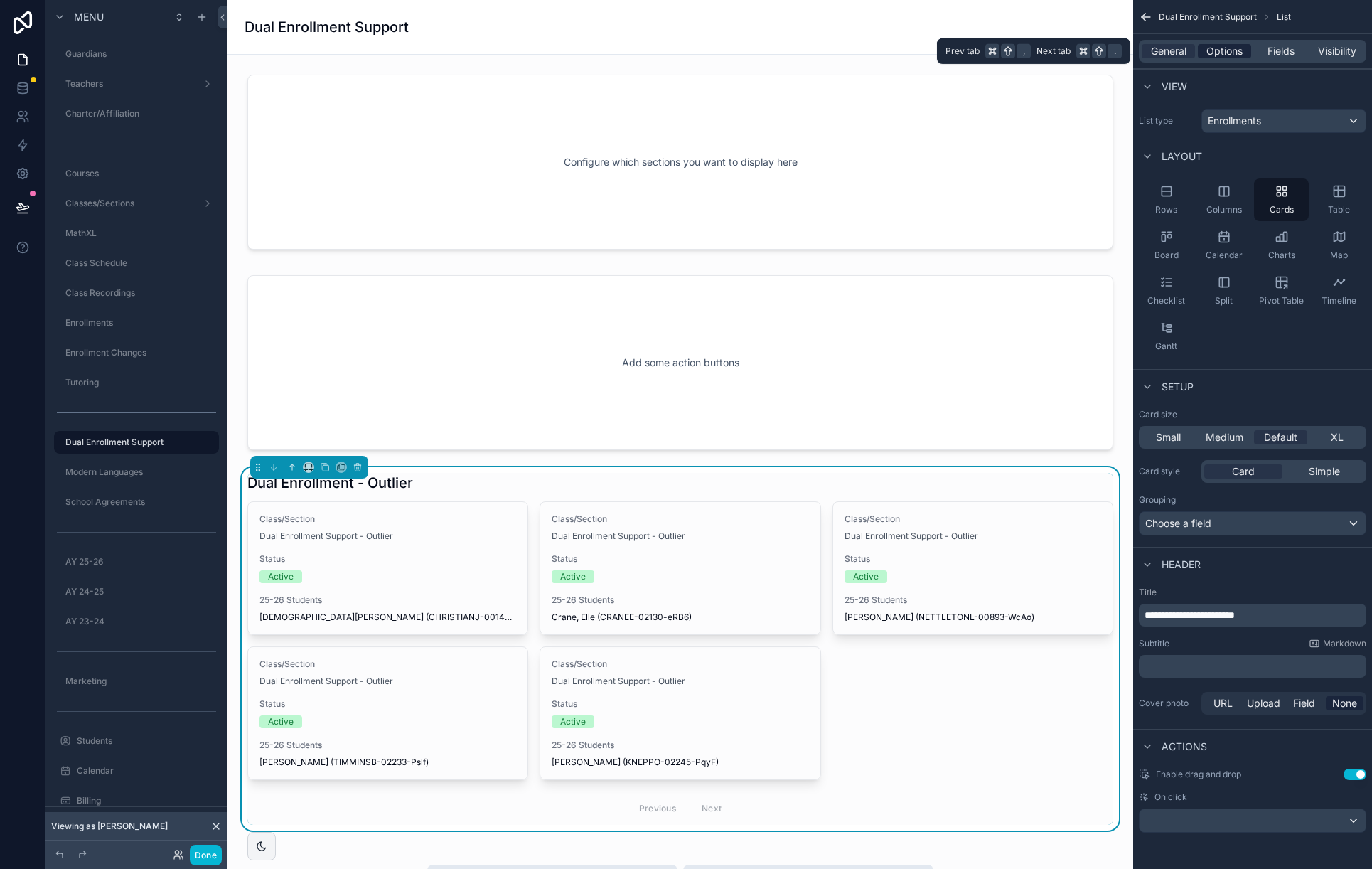
click at [1235, 52] on span "Options" at bounding box center [1224, 51] width 36 height 15
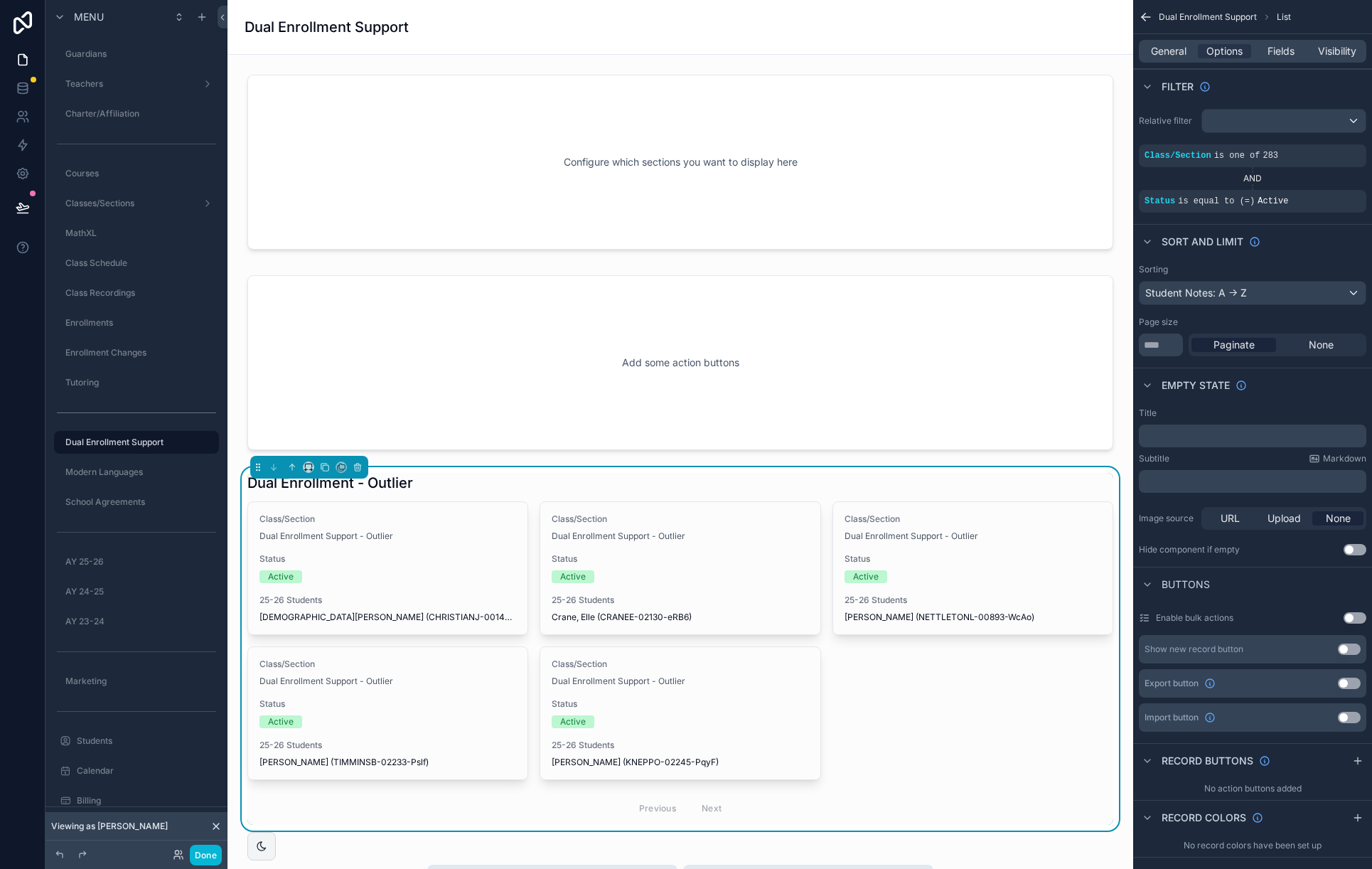
click at [647, 475] on div "Dual Enrollment - Outlier" at bounding box center [680, 482] width 866 height 20
drag, startPoint x: 1175, startPoint y: 49, endPoint x: 1190, endPoint y: 61, distance: 19.2
click at [1175, 49] on span "General" at bounding box center [1169, 51] width 36 height 15
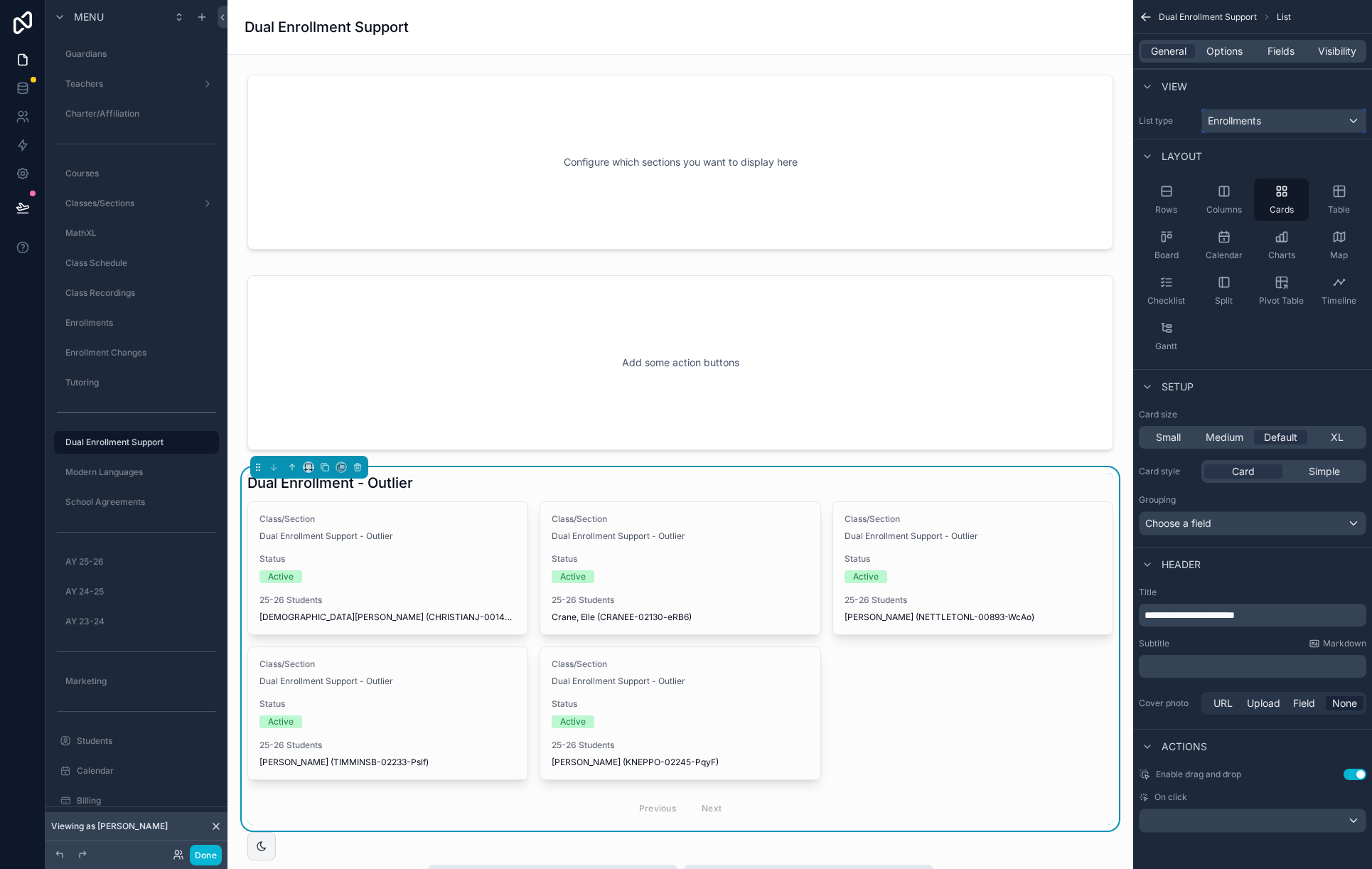
click at [1283, 119] on div "Enrollments" at bounding box center [1284, 121] width 164 height 23
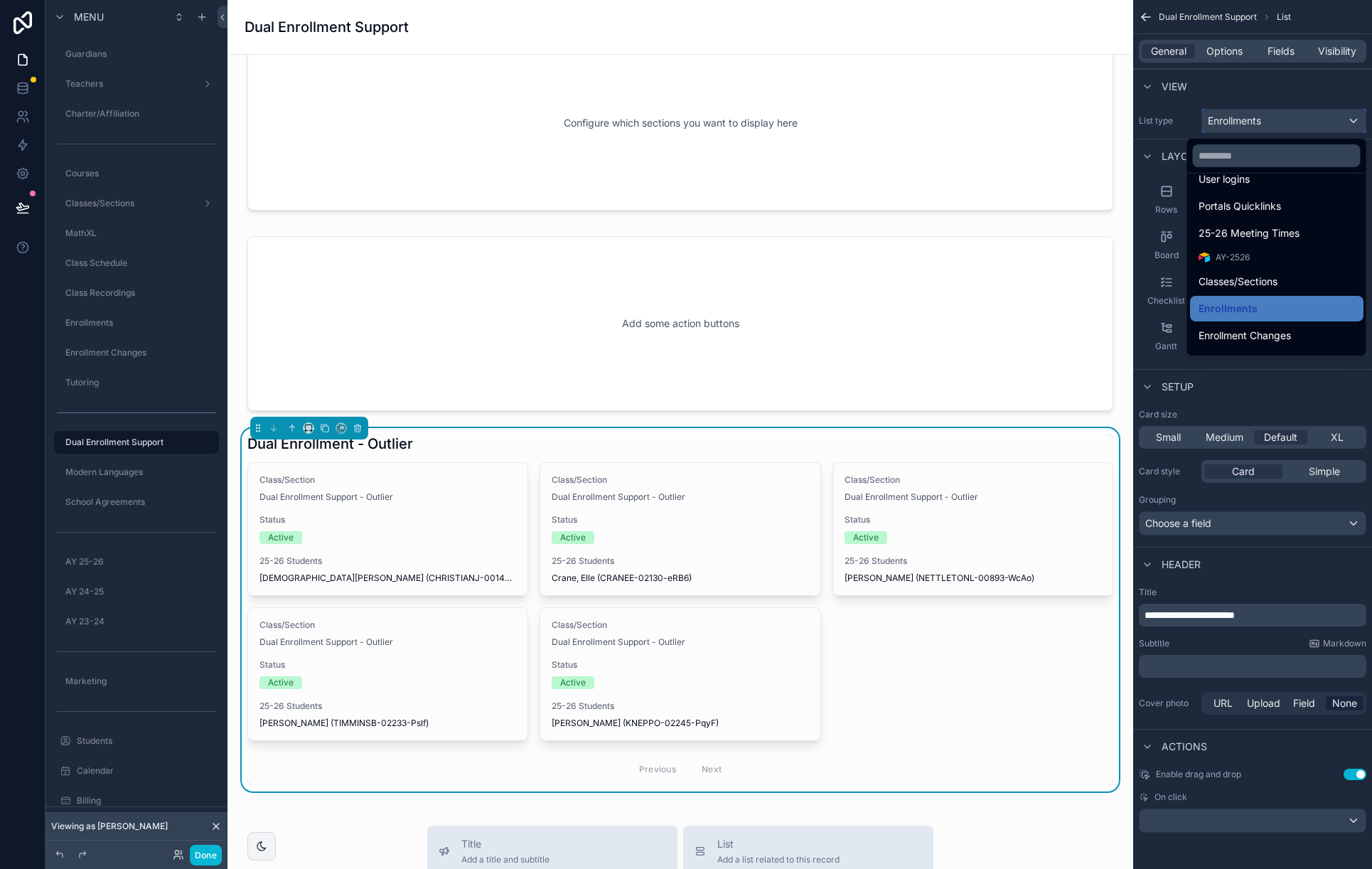
scroll to position [464, 0]
drag, startPoint x: 1253, startPoint y: 289, endPoint x: 1240, endPoint y: 290, distance: 13.0
click at [1253, 289] on span "Classes/Sections" at bounding box center [1237, 283] width 79 height 17
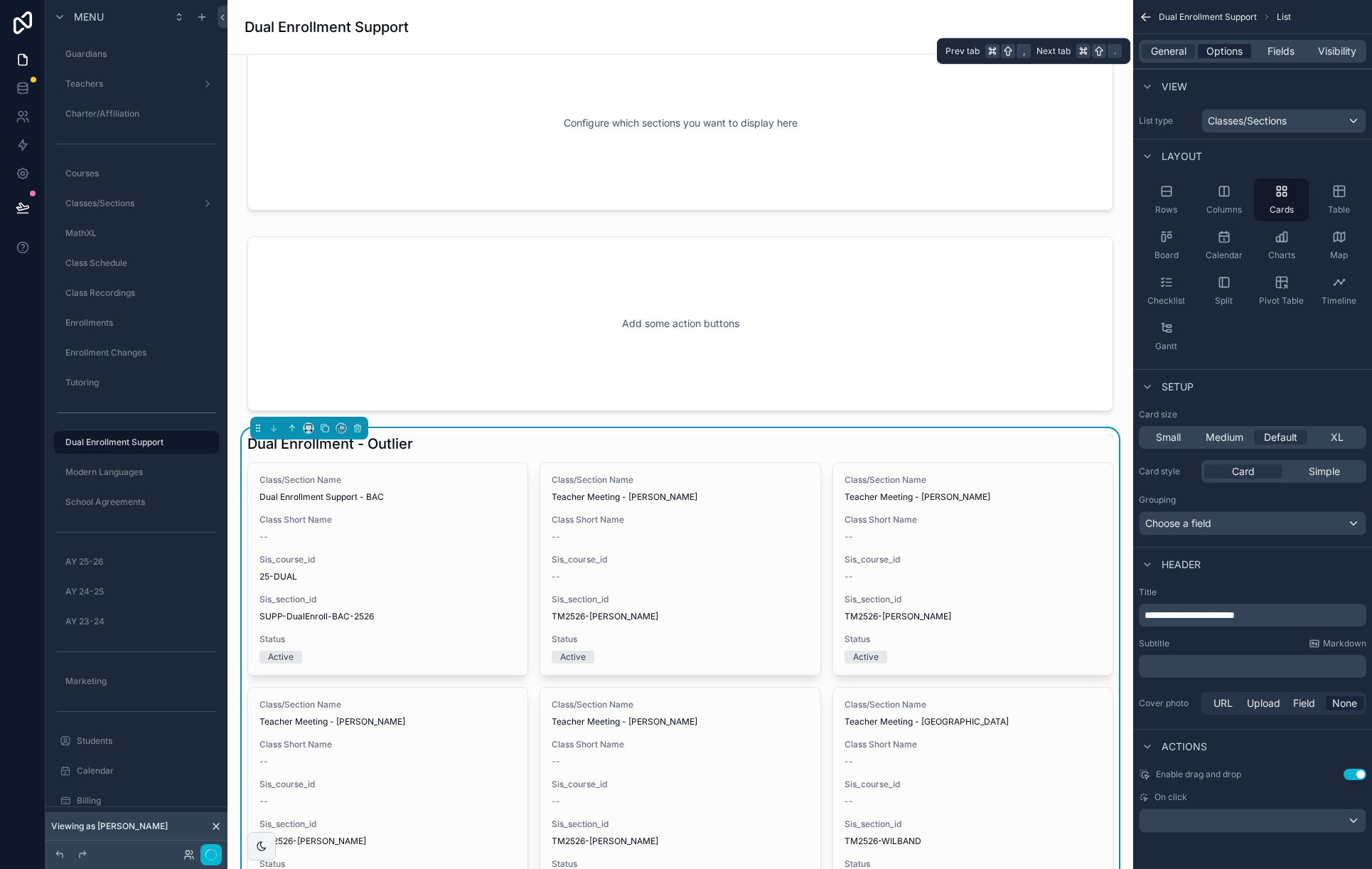
click at [1231, 50] on span "Options" at bounding box center [1224, 51] width 36 height 15
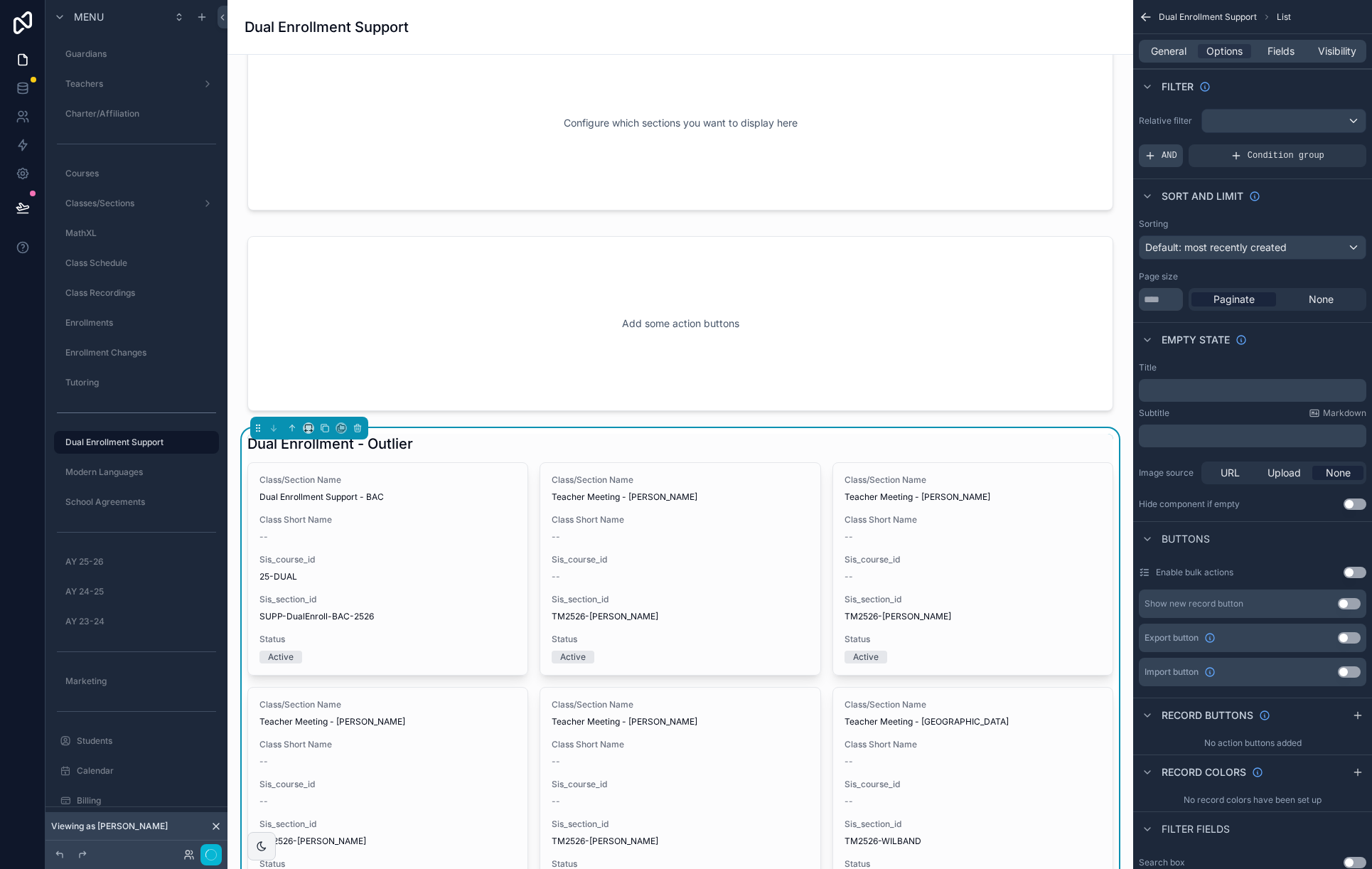
click at [1166, 152] on span "AND" at bounding box center [1169, 156] width 15 height 11
click at [1331, 146] on icon "scrollable content" at bounding box center [1332, 143] width 4 height 4
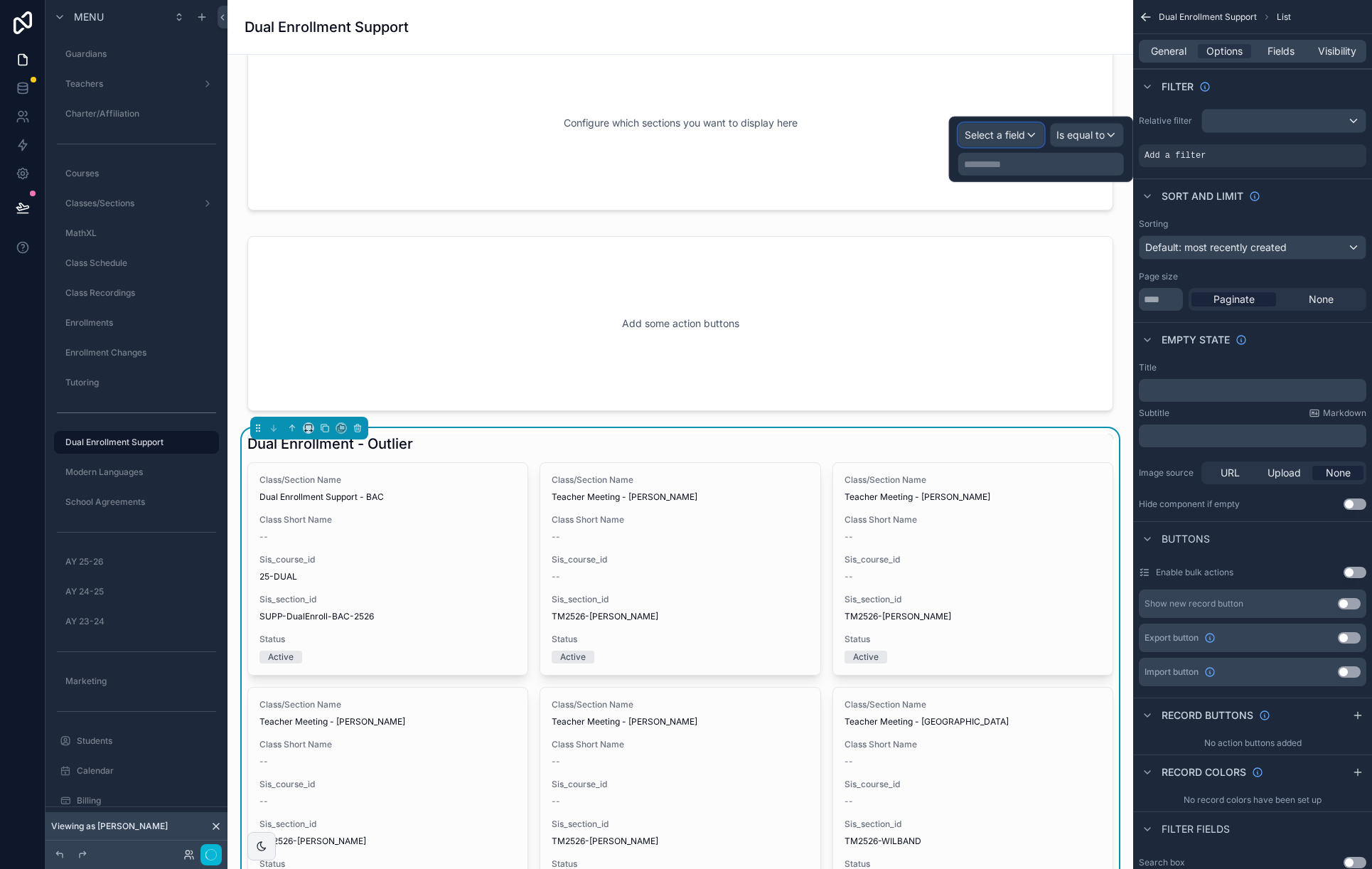
click at [1005, 135] on span "Select a field" at bounding box center [995, 135] width 61 height 12
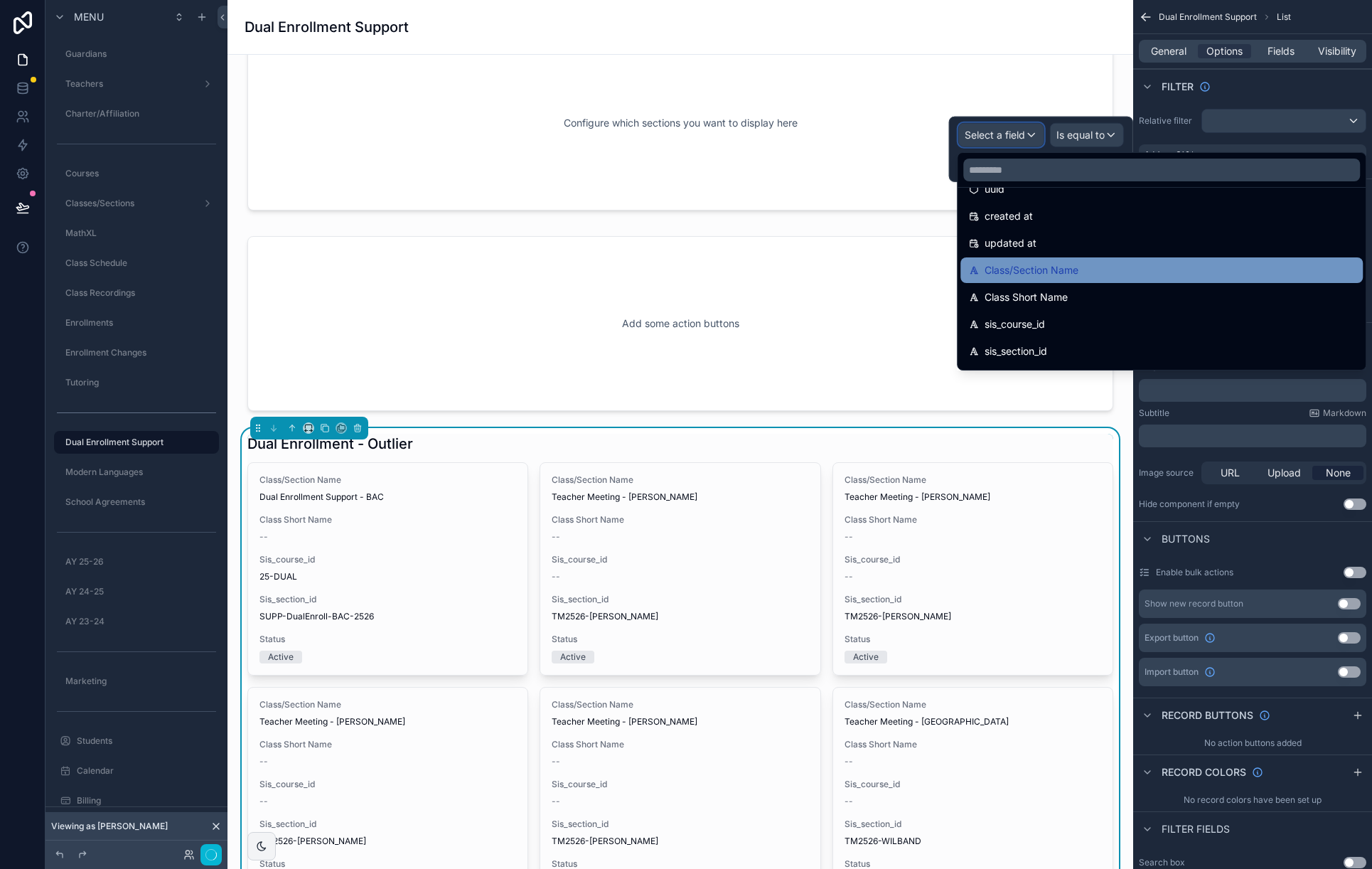
scroll to position [58, 0]
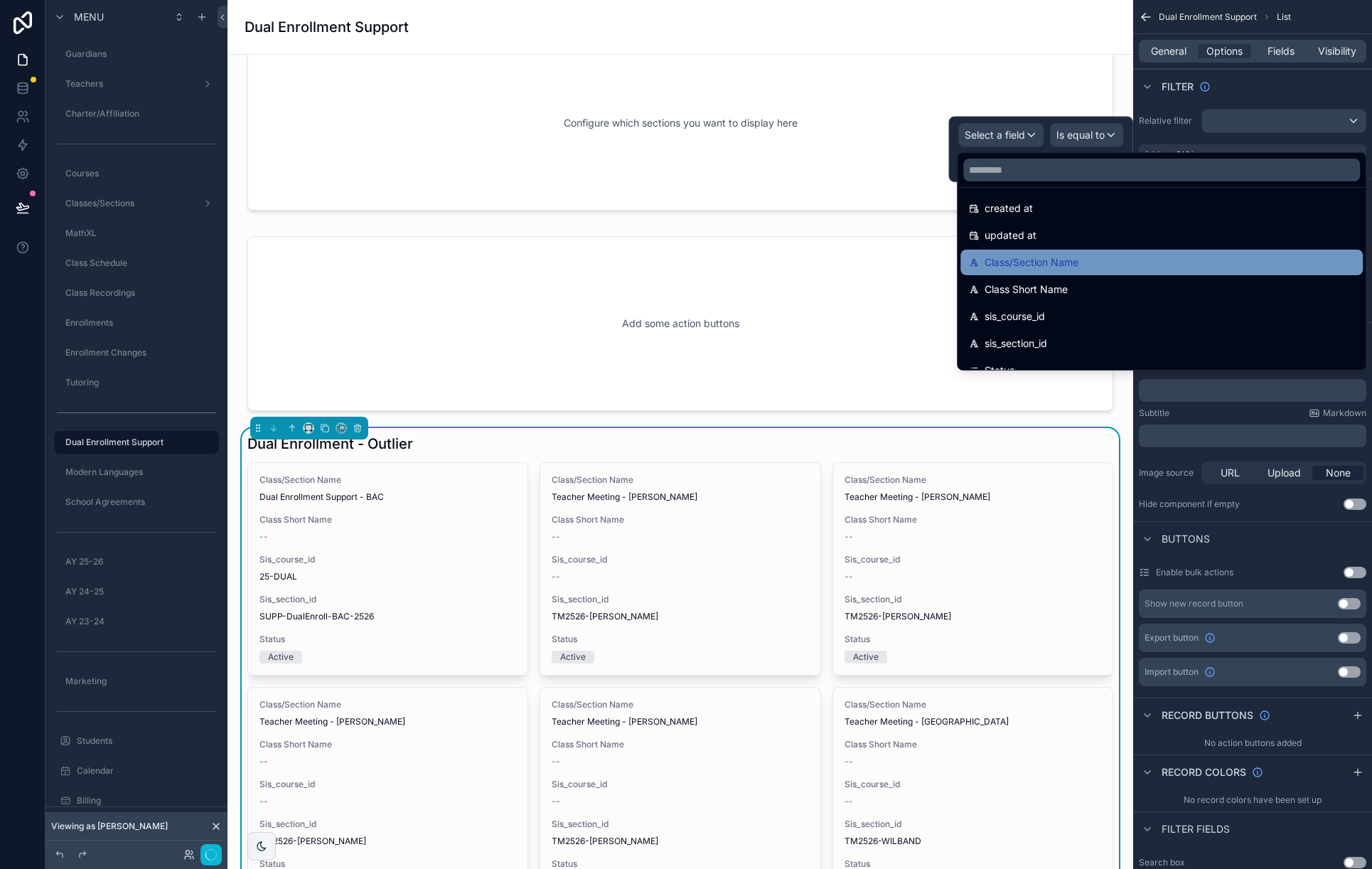
click at [1068, 261] on span "Class/Section Name" at bounding box center [1031, 262] width 94 height 17
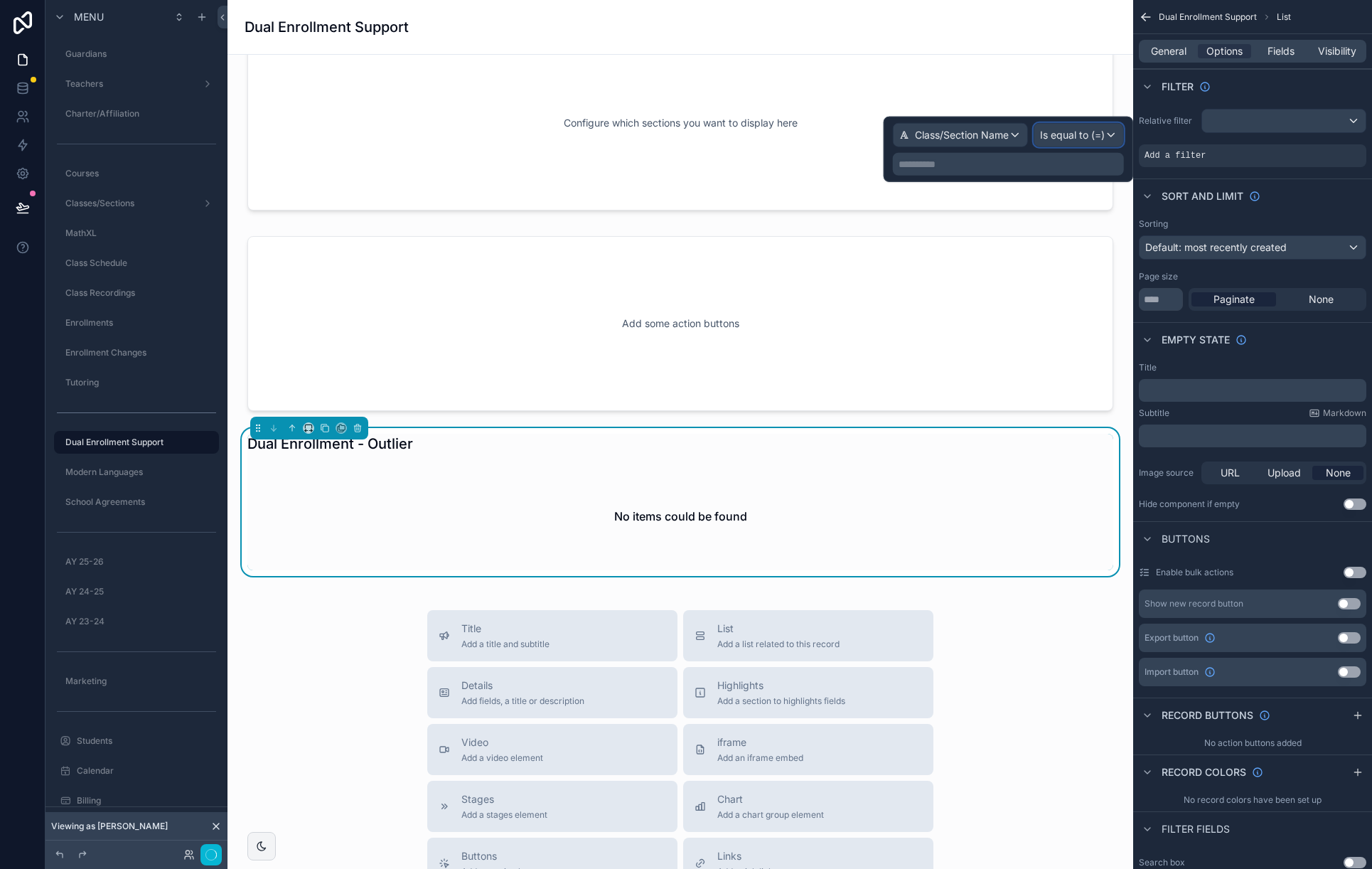
click at [1082, 131] on span "Is equal to (=)" at bounding box center [1073, 135] width 65 height 15
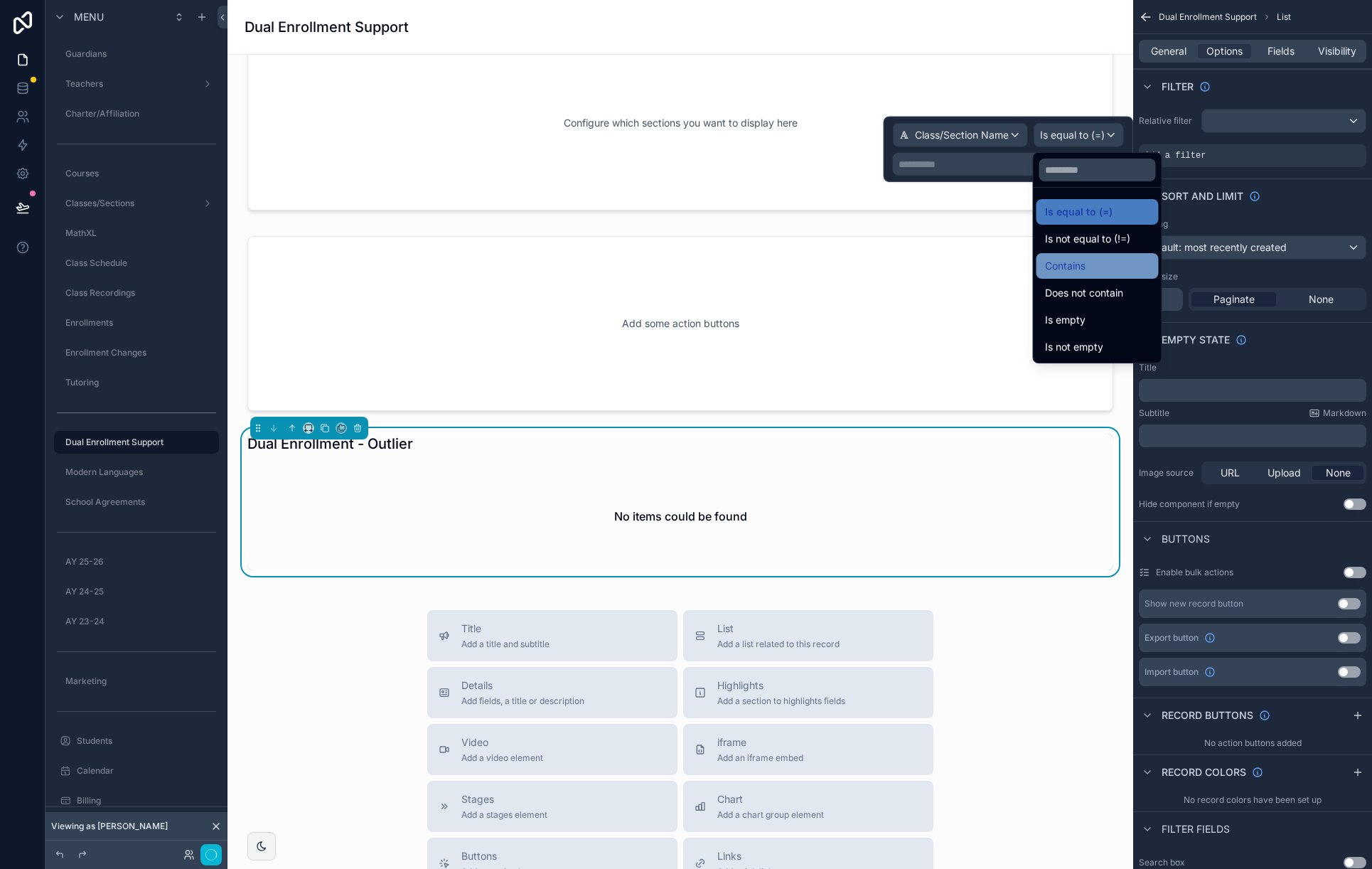
click at [1088, 269] on div "Contains" at bounding box center [1098, 265] width 105 height 17
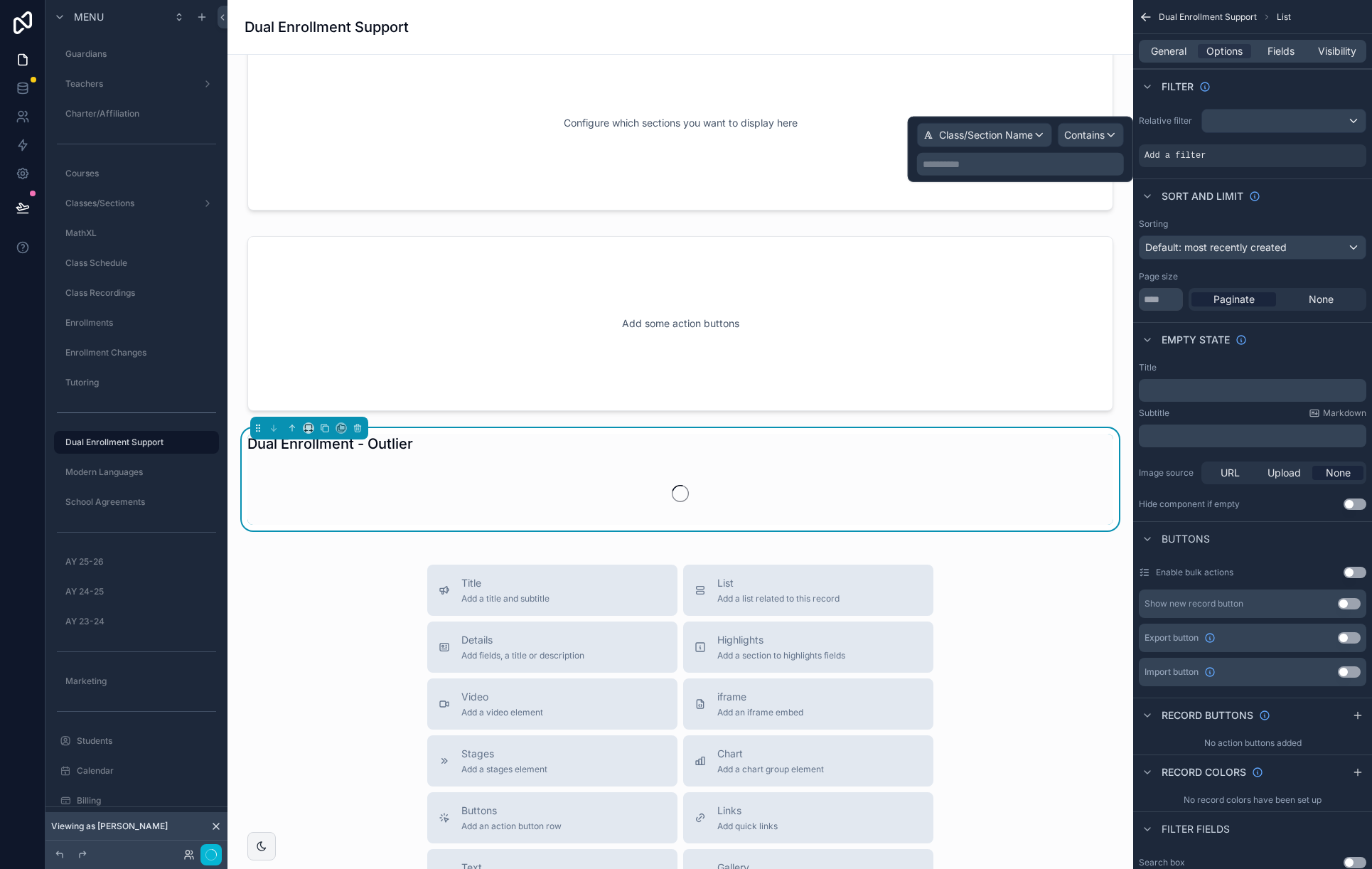
click at [989, 165] on p "**********" at bounding box center [1022, 165] width 199 height 15
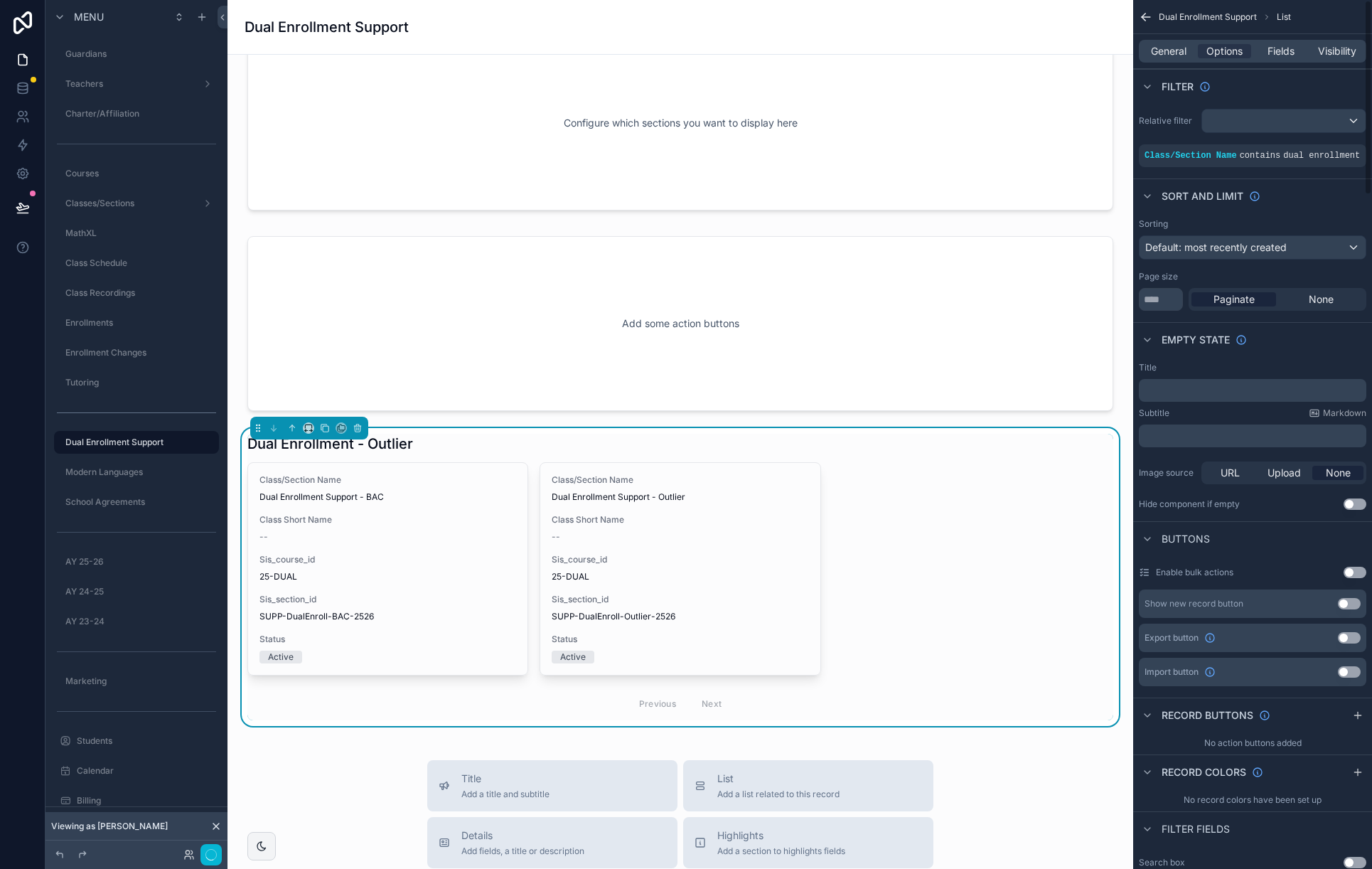
click at [1314, 356] on div "Empty state" at bounding box center [1253, 339] width 239 height 34
click at [1326, 306] on span "None" at bounding box center [1321, 299] width 25 height 15
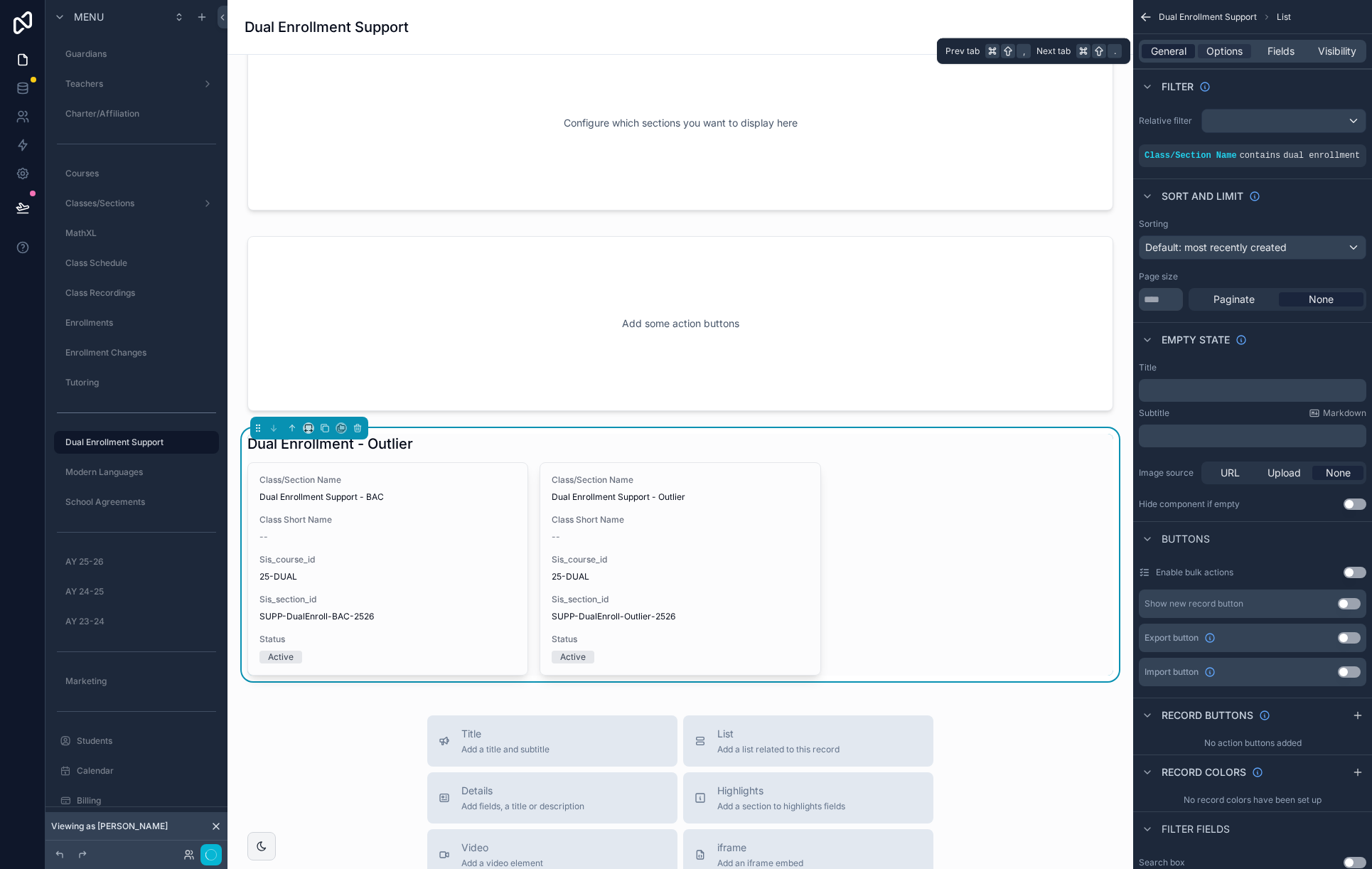
click at [1169, 49] on span "General" at bounding box center [1169, 51] width 36 height 15
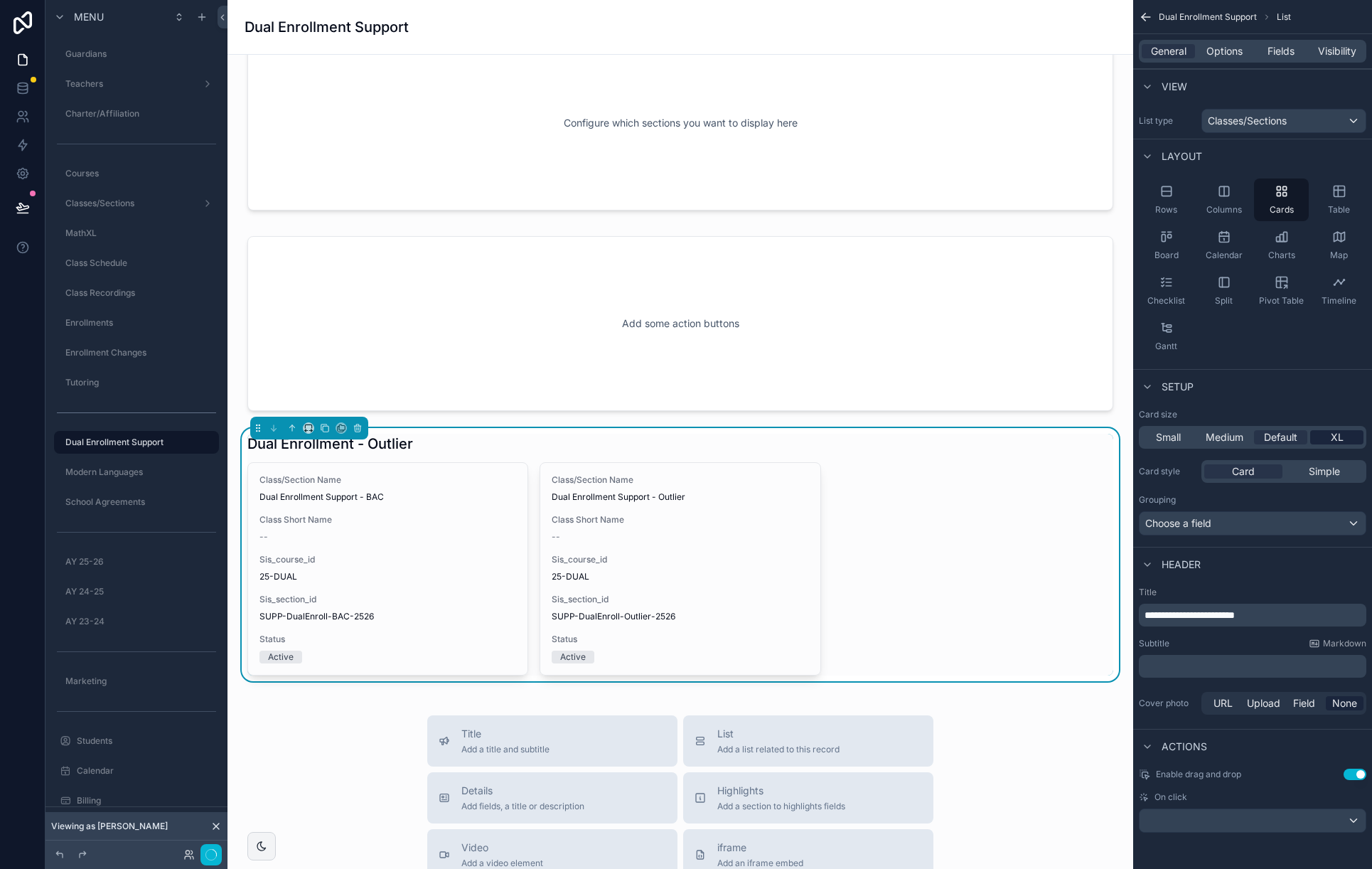
click at [1329, 435] on div "XL" at bounding box center [1337, 438] width 54 height 15
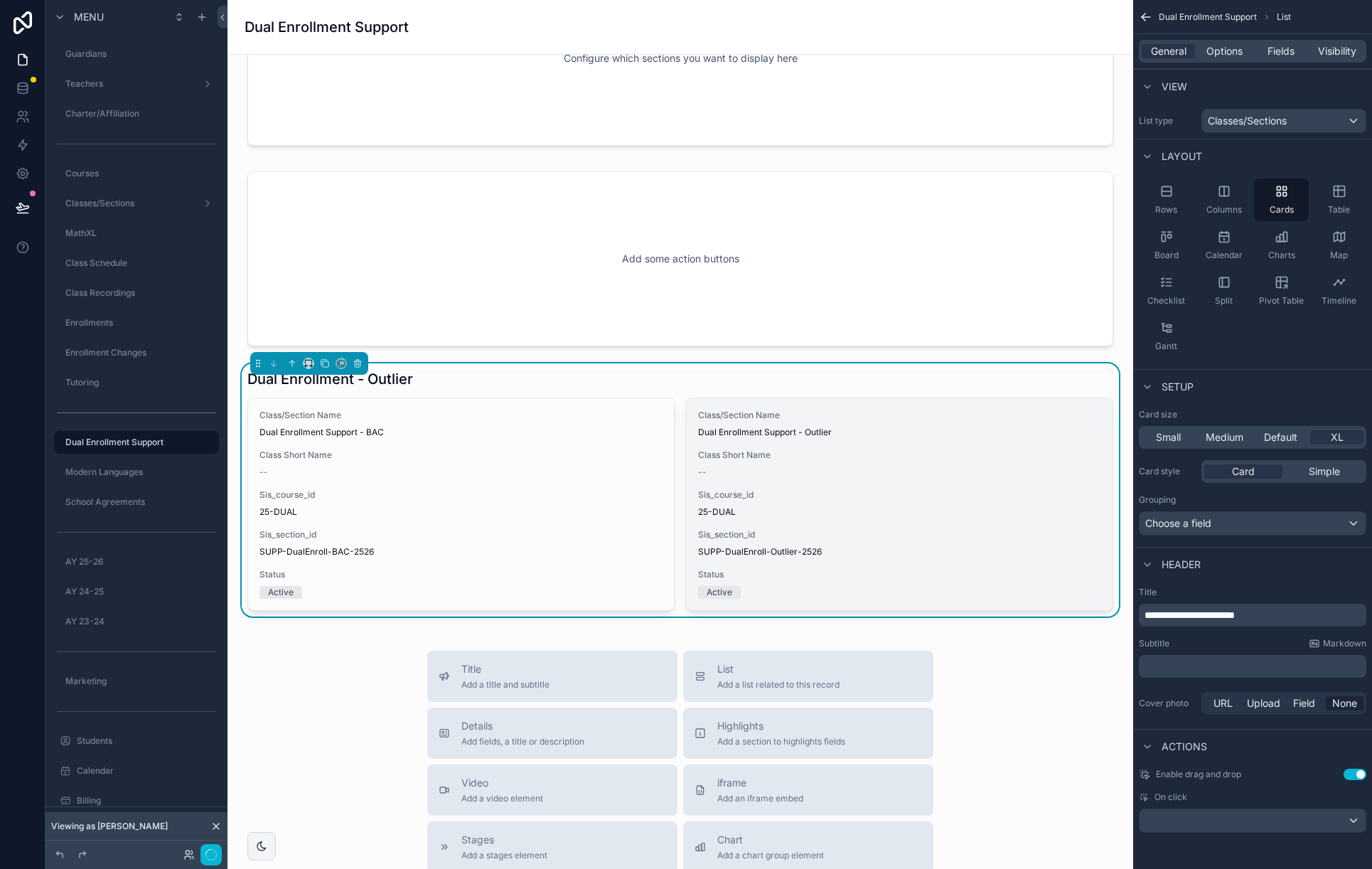
scroll to position [107, 0]
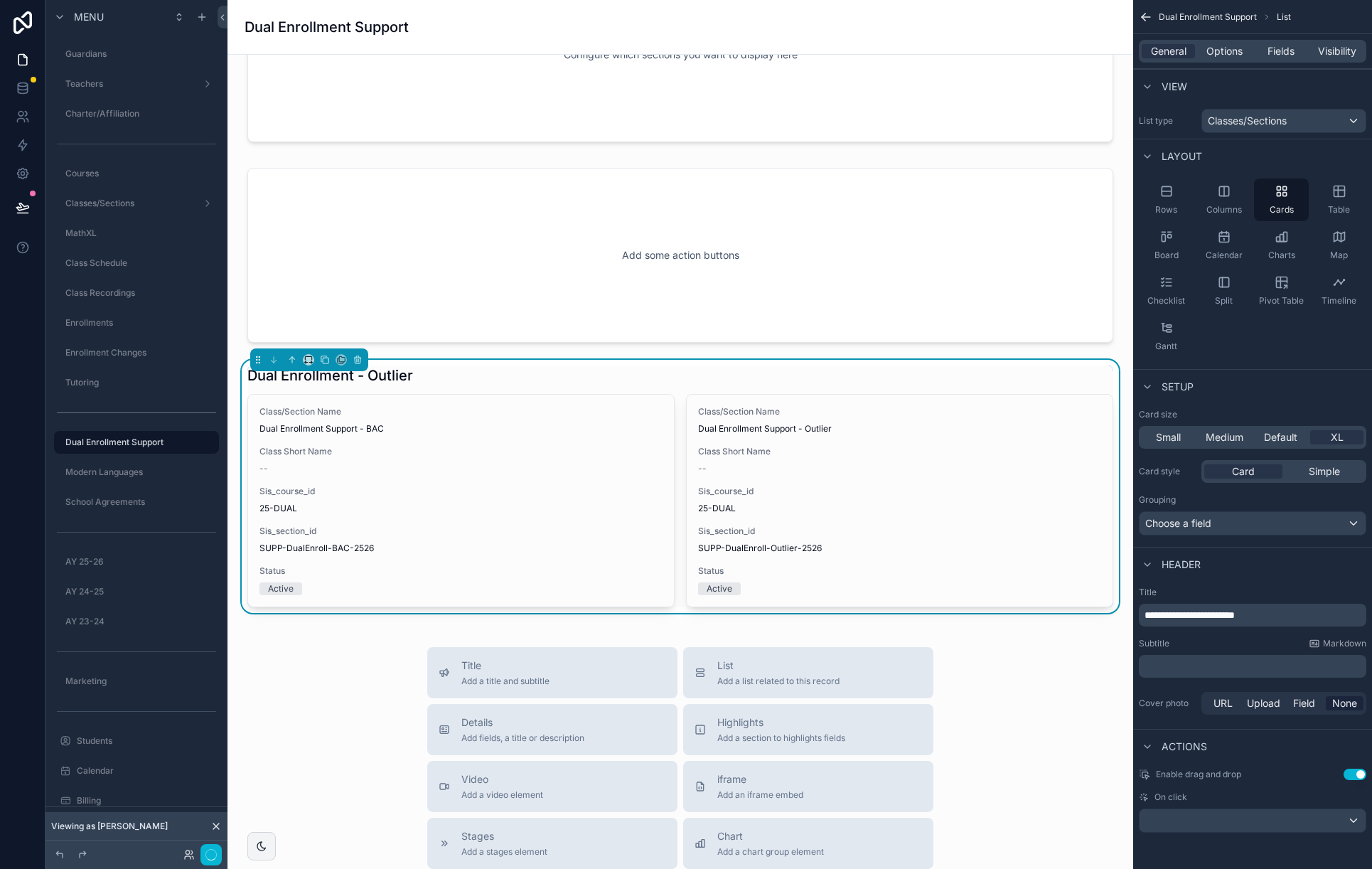
click at [1235, 613] on span "**********" at bounding box center [1190, 614] width 90 height 10
click at [1239, 50] on span "Options" at bounding box center [1224, 51] width 36 height 15
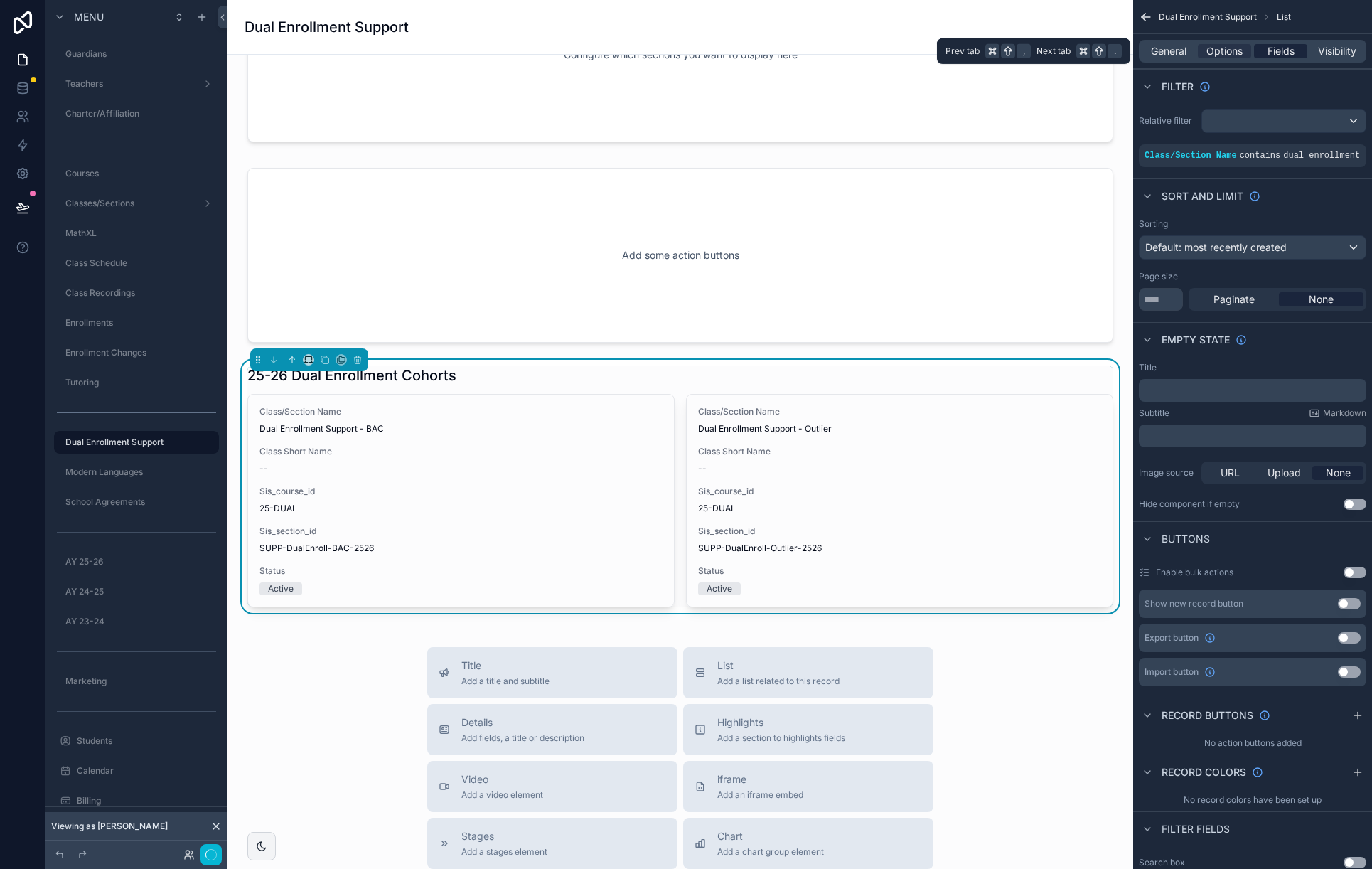
click at [1278, 55] on span "Fields" at bounding box center [1280, 51] width 27 height 15
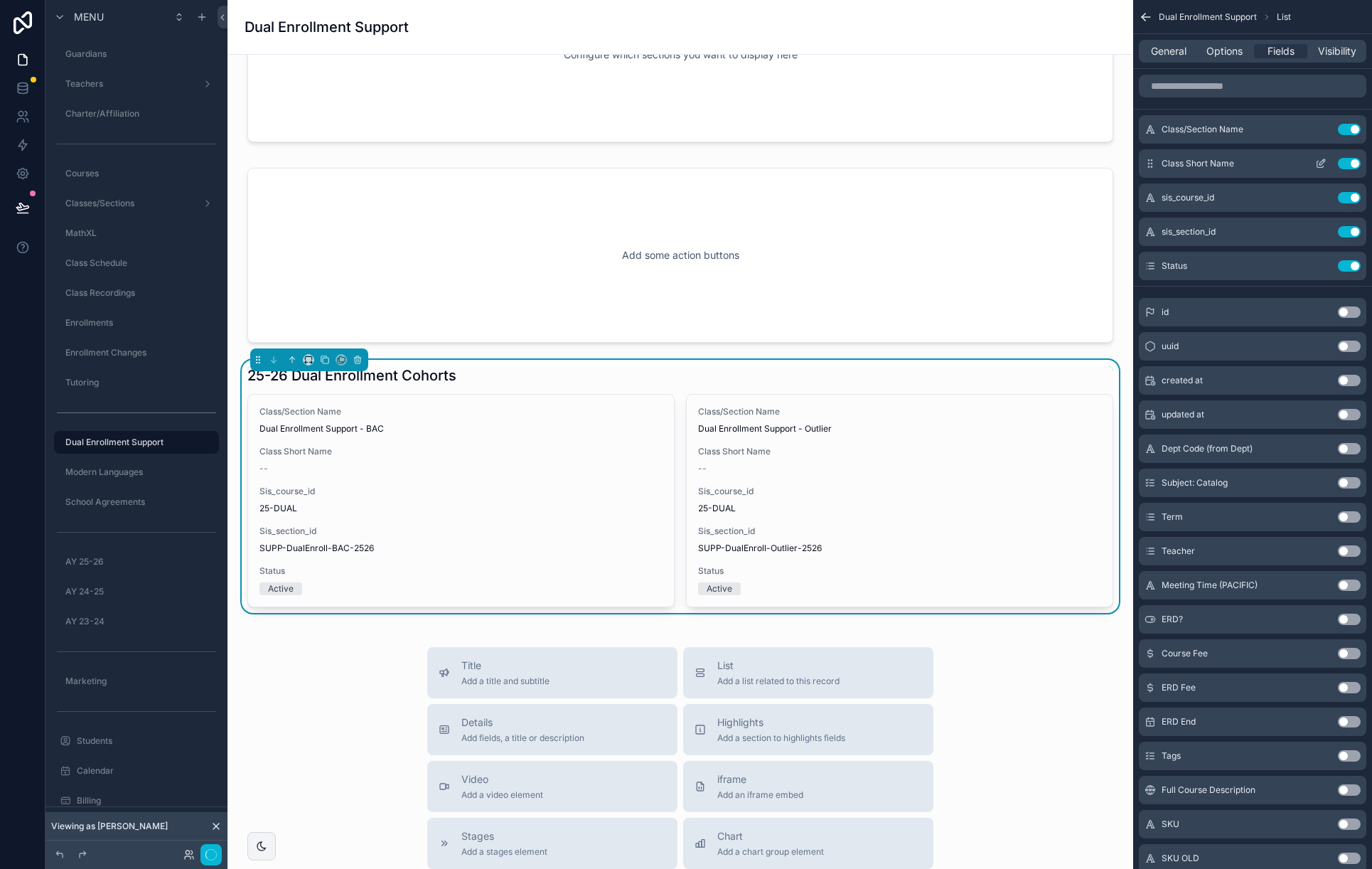
click at [1348, 161] on button "Use setting" at bounding box center [1349, 164] width 23 height 11
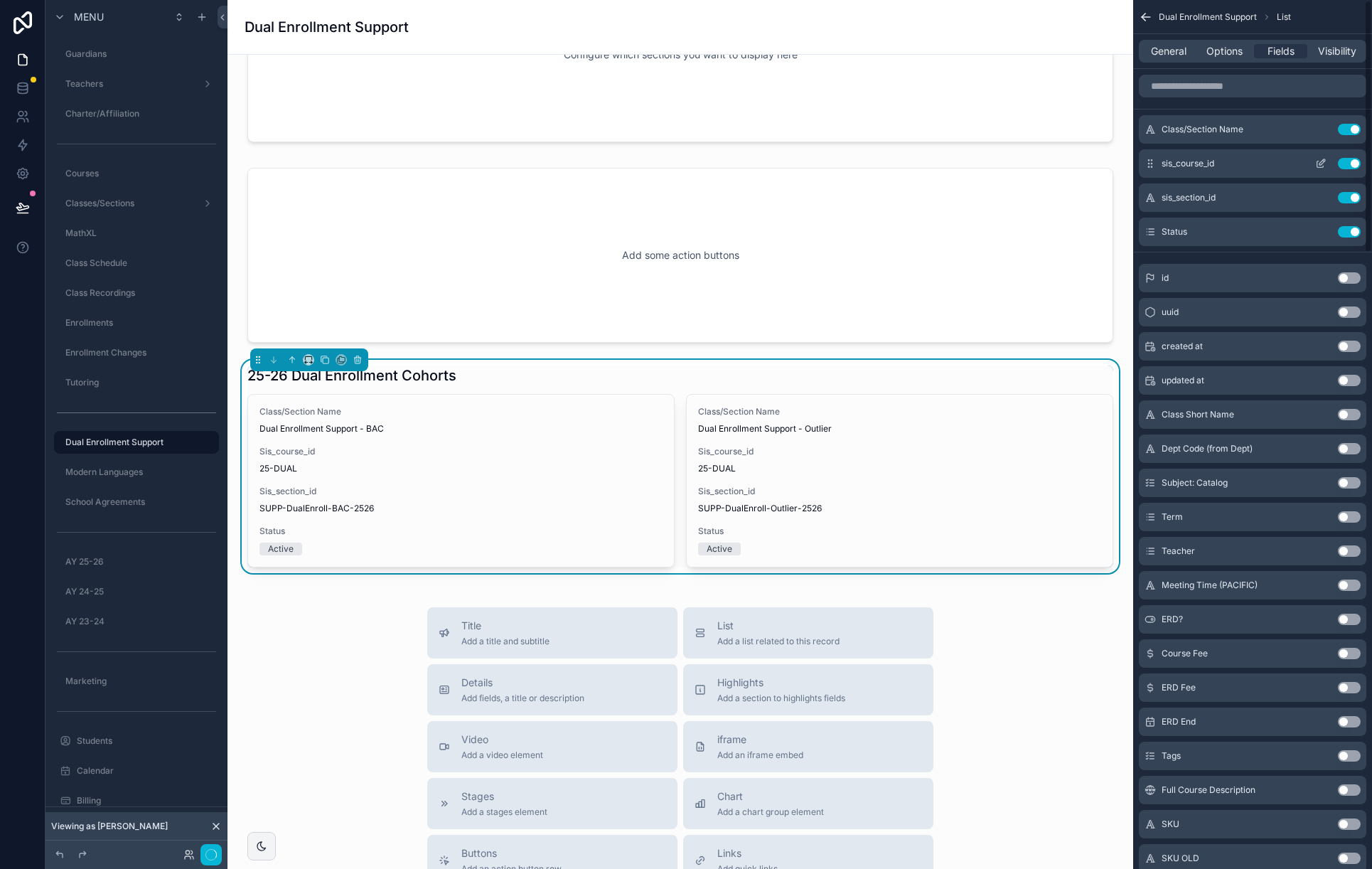
click at [1348, 159] on button "Use setting" at bounding box center [1349, 164] width 23 height 11
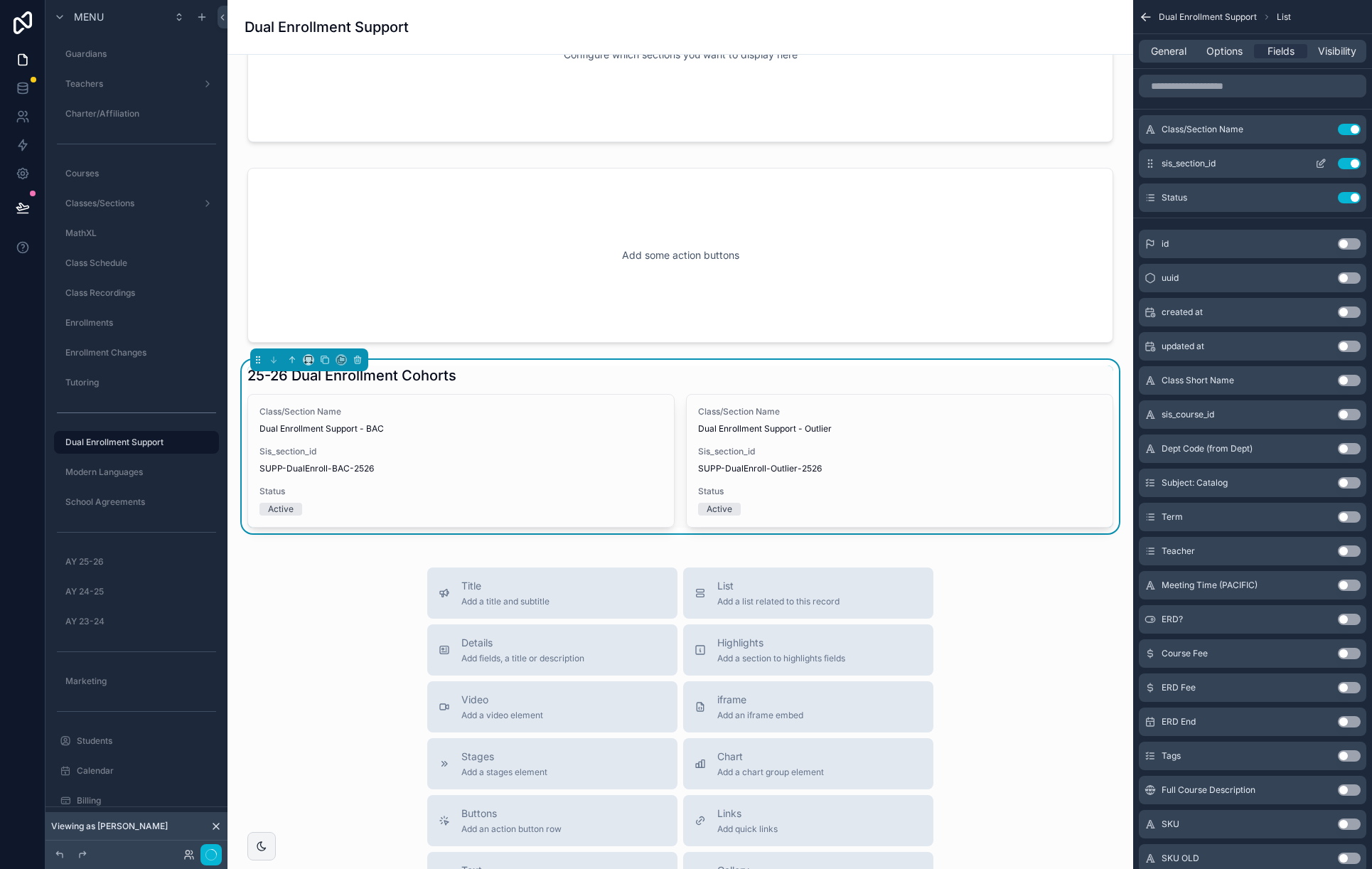
click at [1348, 159] on button "Use setting" at bounding box center [1349, 164] width 23 height 11
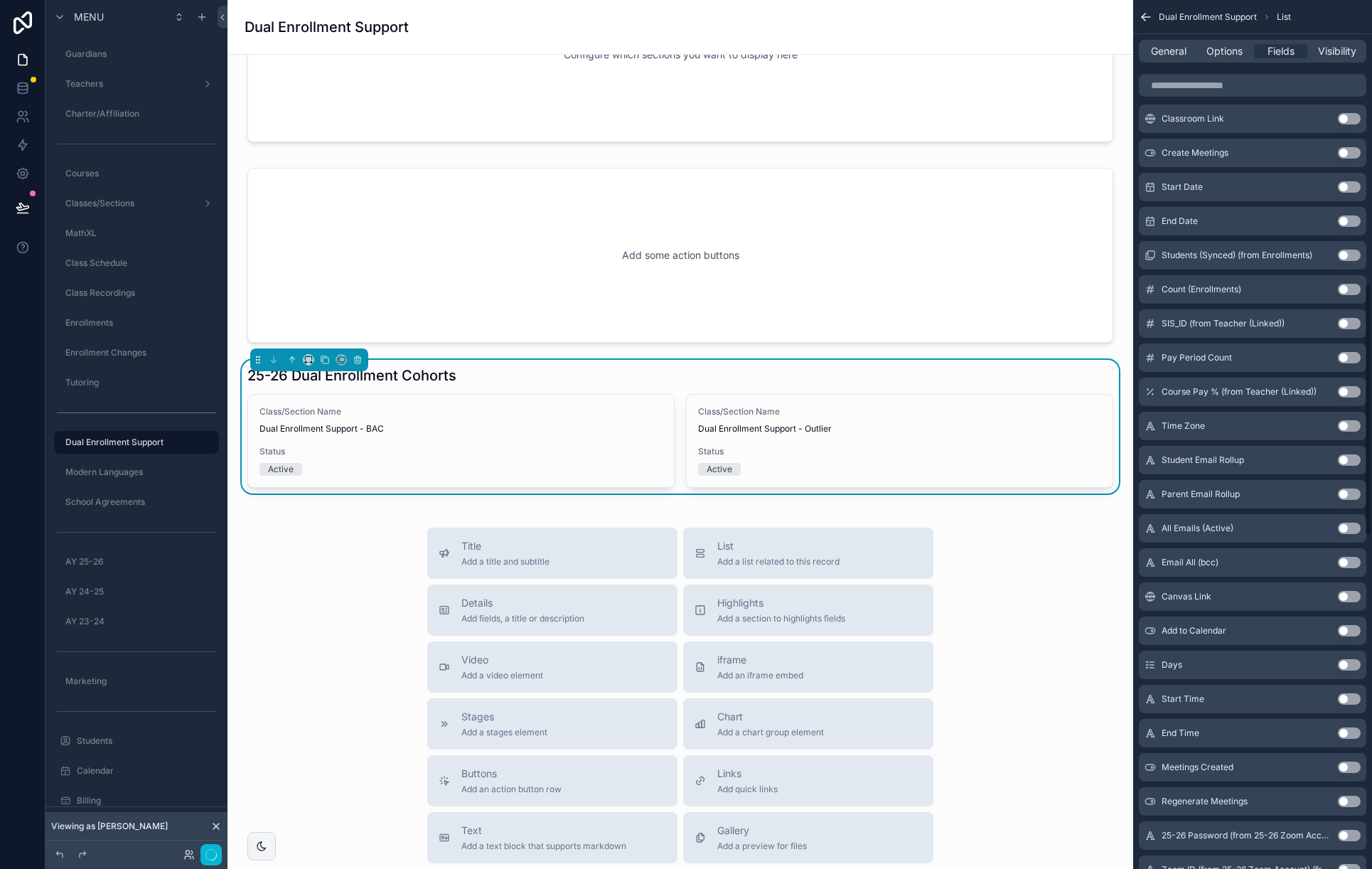
scroll to position [979, 0]
click at [1353, 253] on button "Use setting" at bounding box center [1349, 254] width 23 height 11
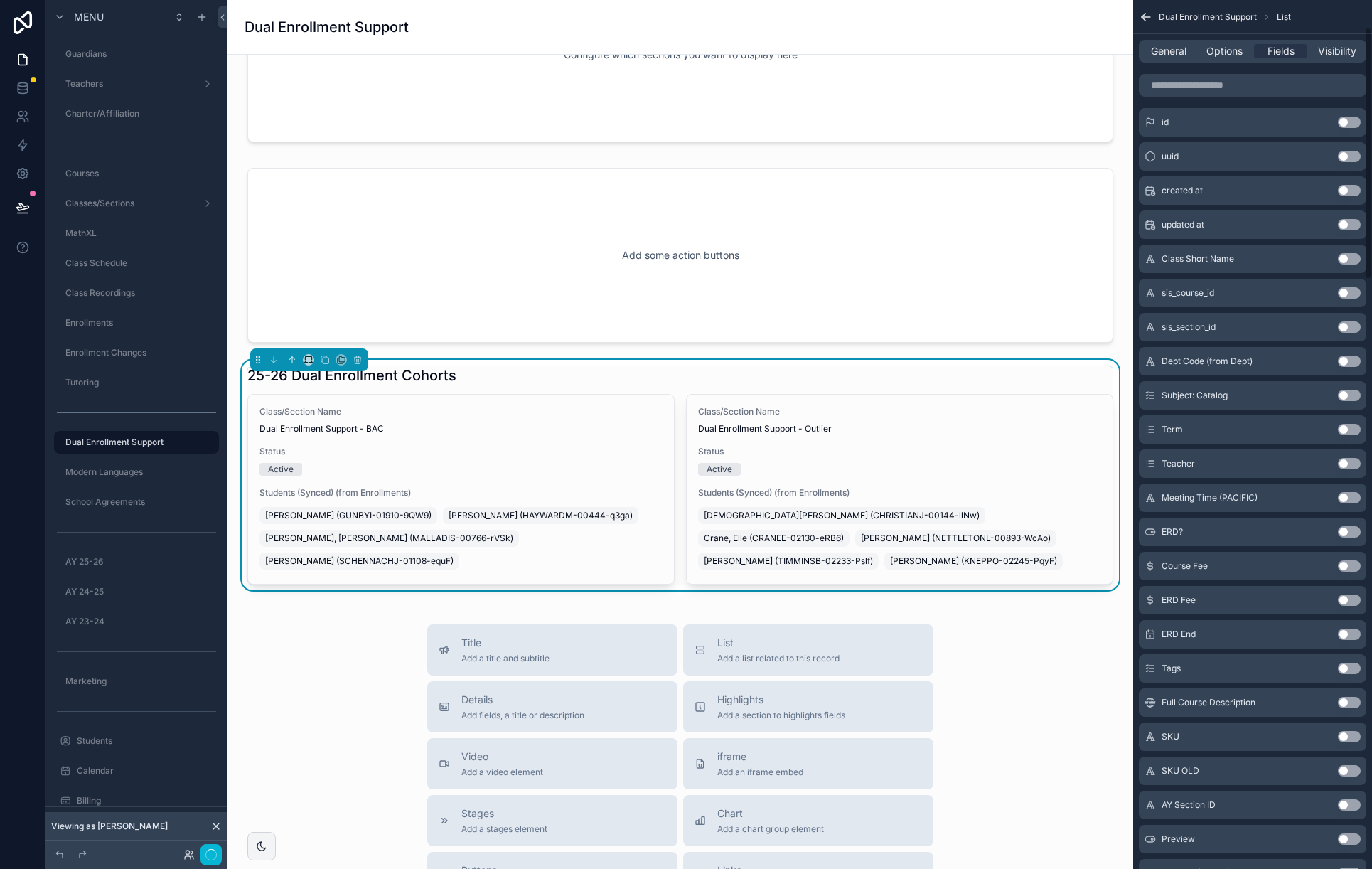
scroll to position [142, 0]
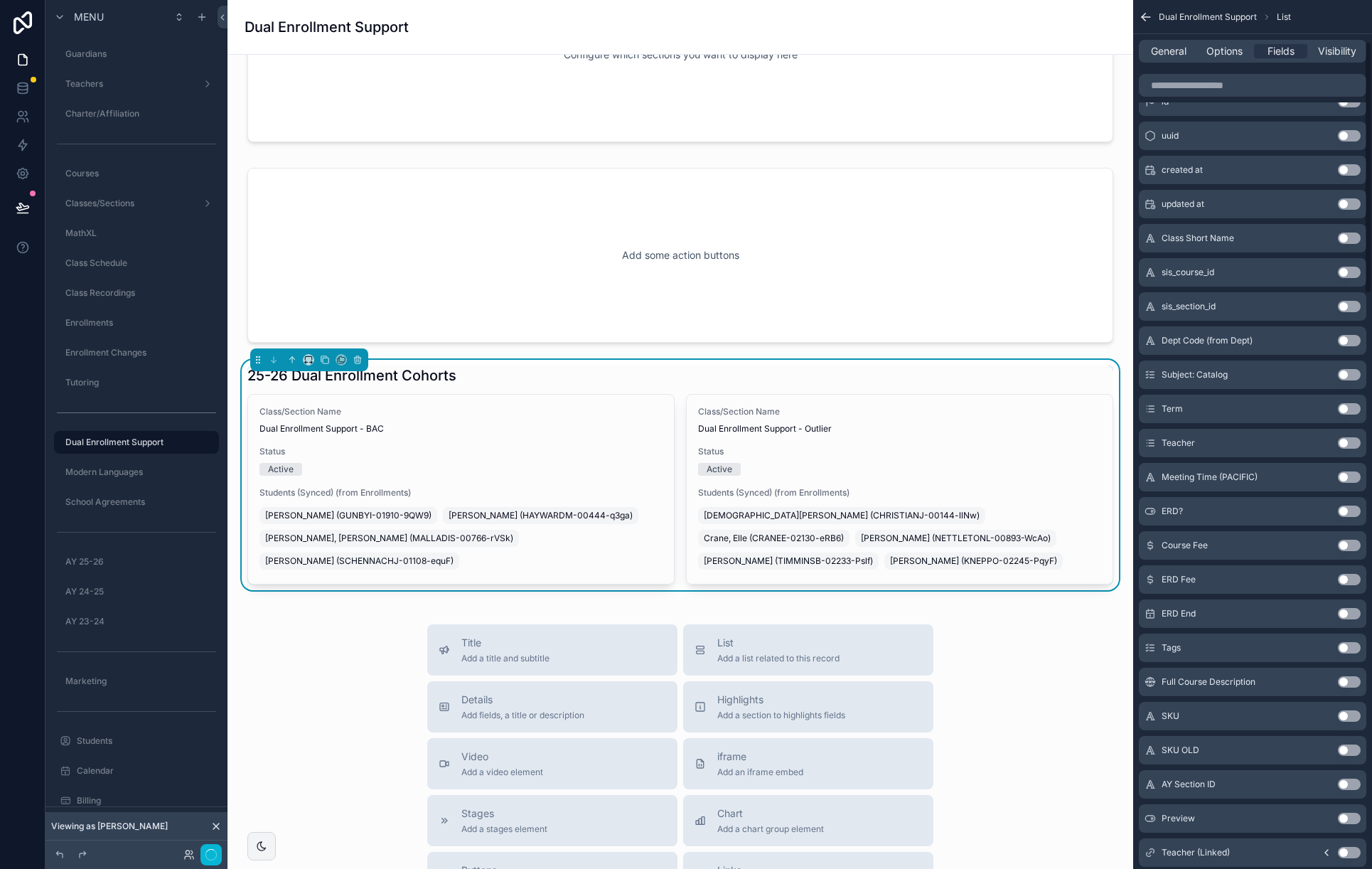
click at [1351, 443] on button "Use setting" at bounding box center [1349, 443] width 23 height 11
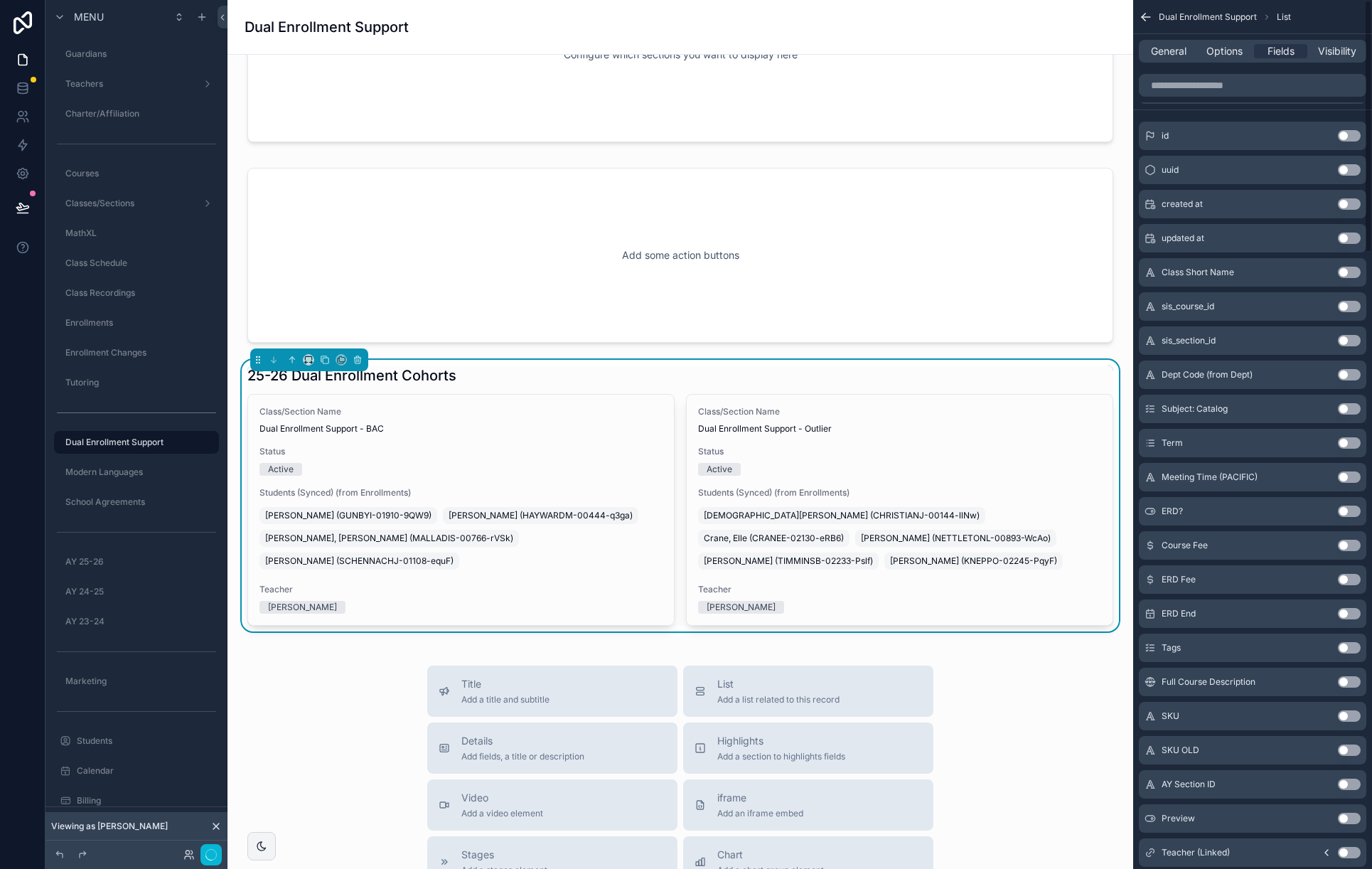
scroll to position [0, 0]
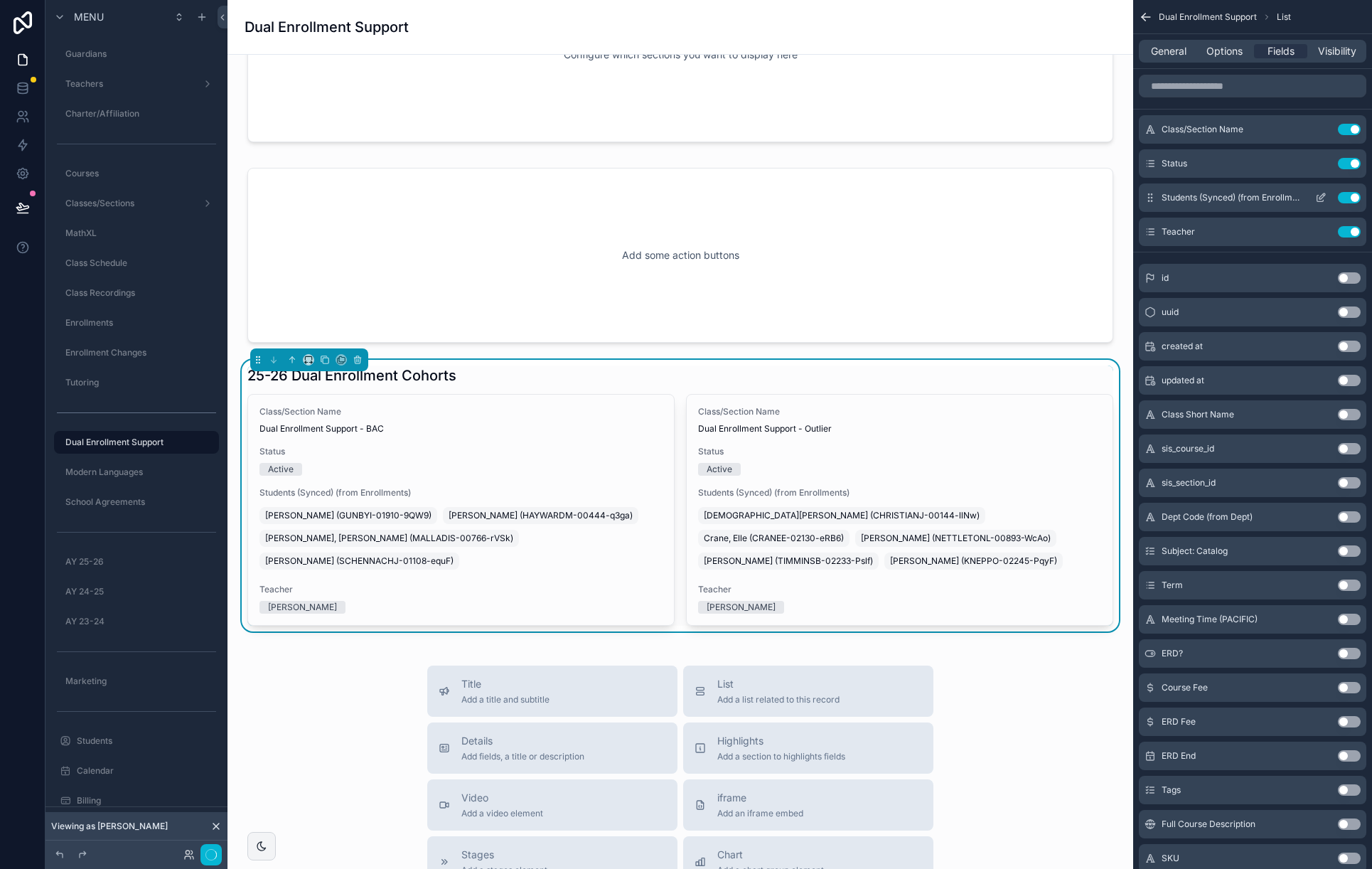
click at [1350, 199] on button "Use setting" at bounding box center [1349, 198] width 23 height 11
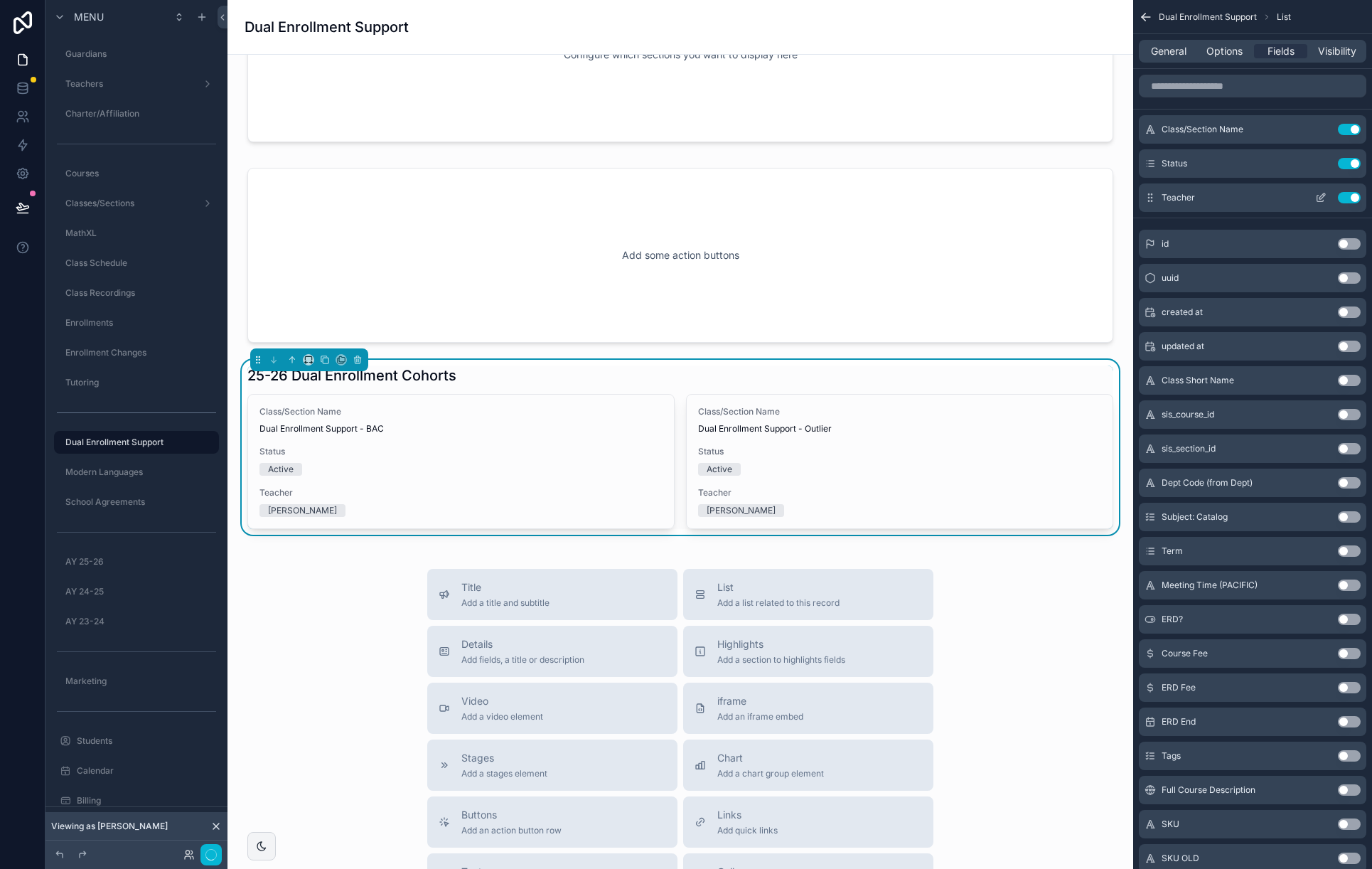
click at [1318, 194] on icon "scrollable content" at bounding box center [1321, 198] width 11 height 11
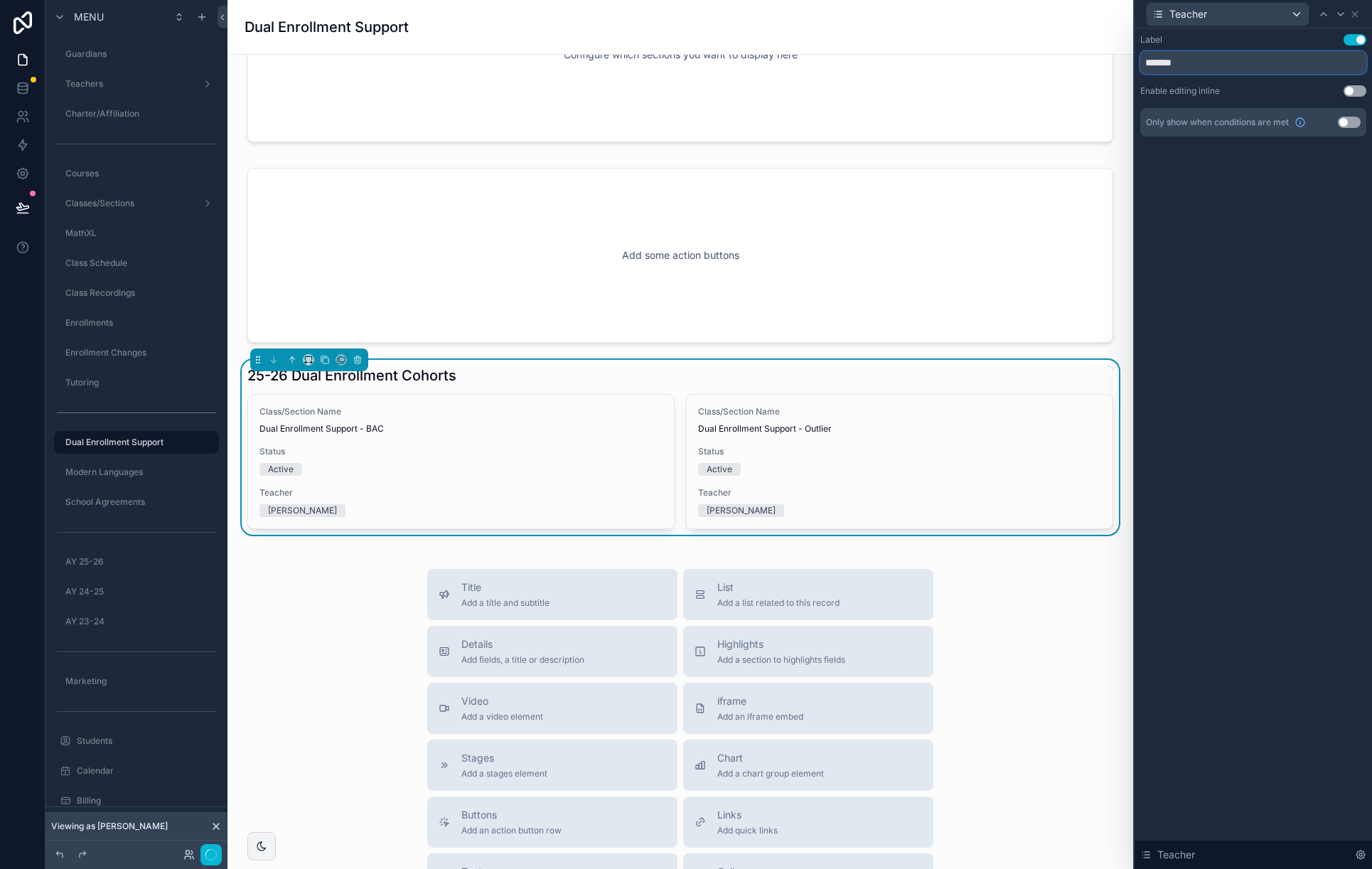
click at [1245, 66] on input "*******" at bounding box center [1254, 62] width 226 height 23
type input "**********"
click at [1285, 11] on div "Teacher" at bounding box center [1228, 15] width 162 height 23
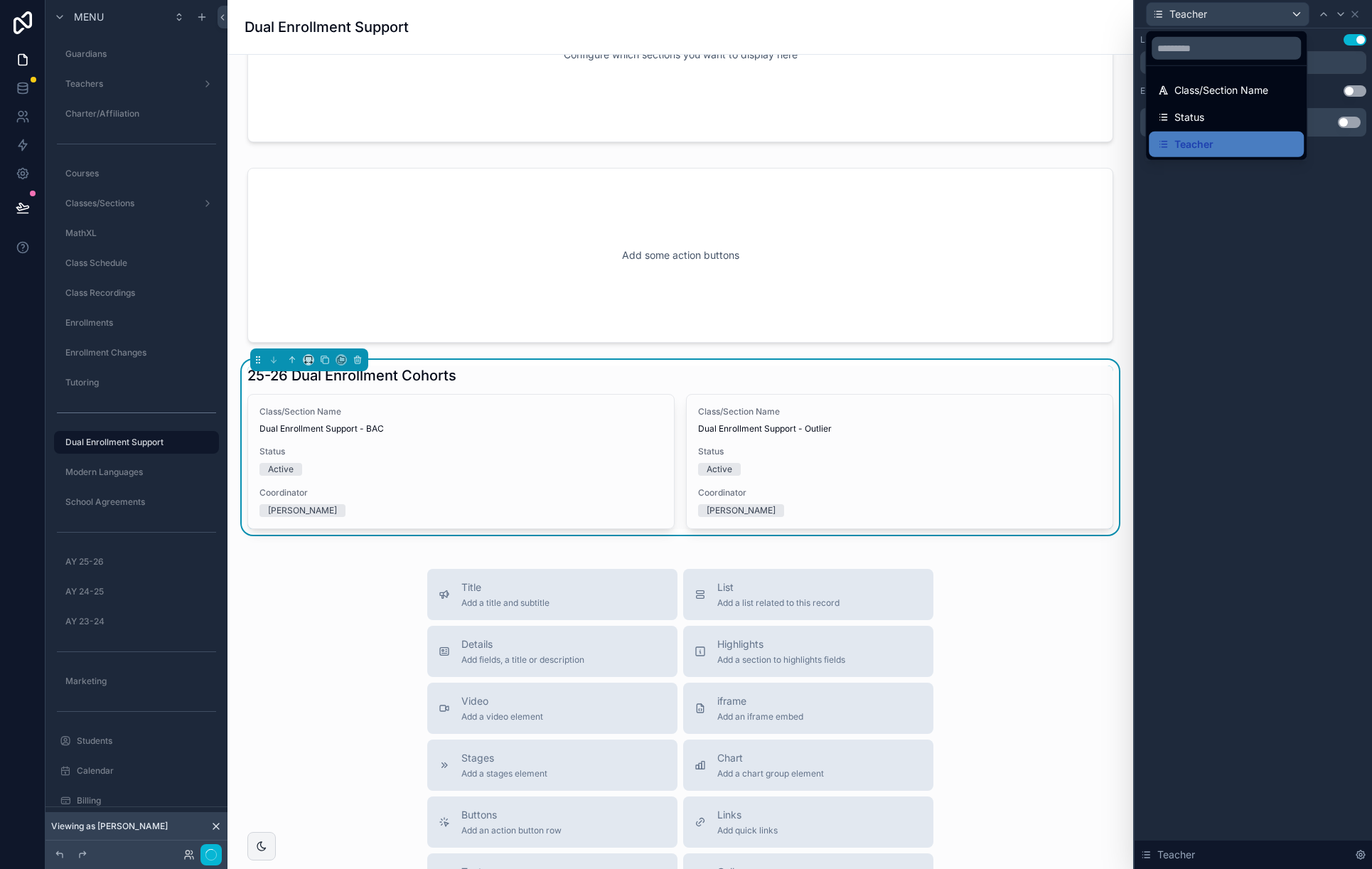
click at [1204, 90] on span "Class/Section Name" at bounding box center [1222, 90] width 94 height 17
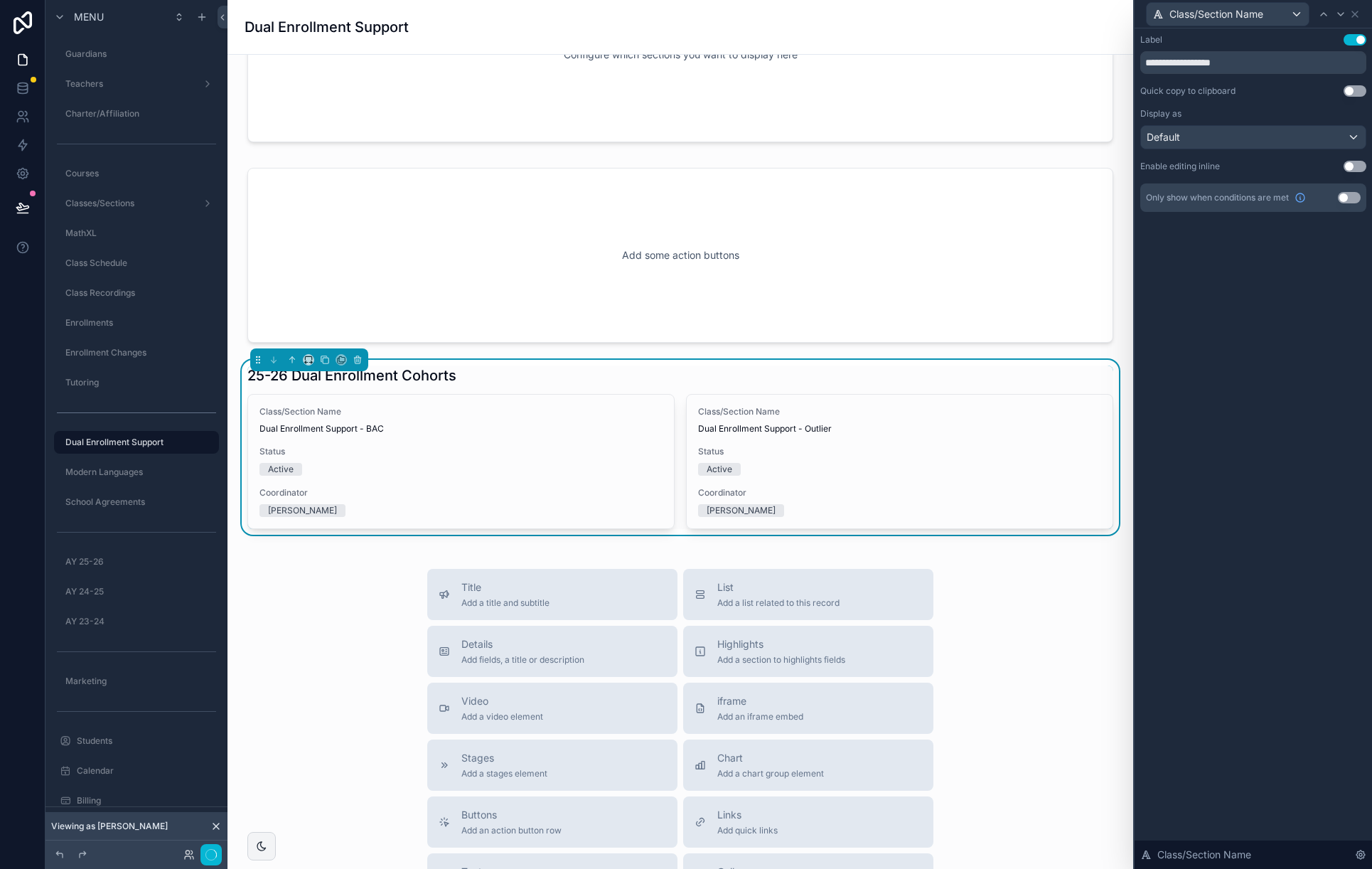
drag, startPoint x: 1351, startPoint y: 38, endPoint x: 1264, endPoint y: 83, distance: 97.9
click at [1351, 38] on button "Use setting" at bounding box center [1355, 40] width 23 height 11
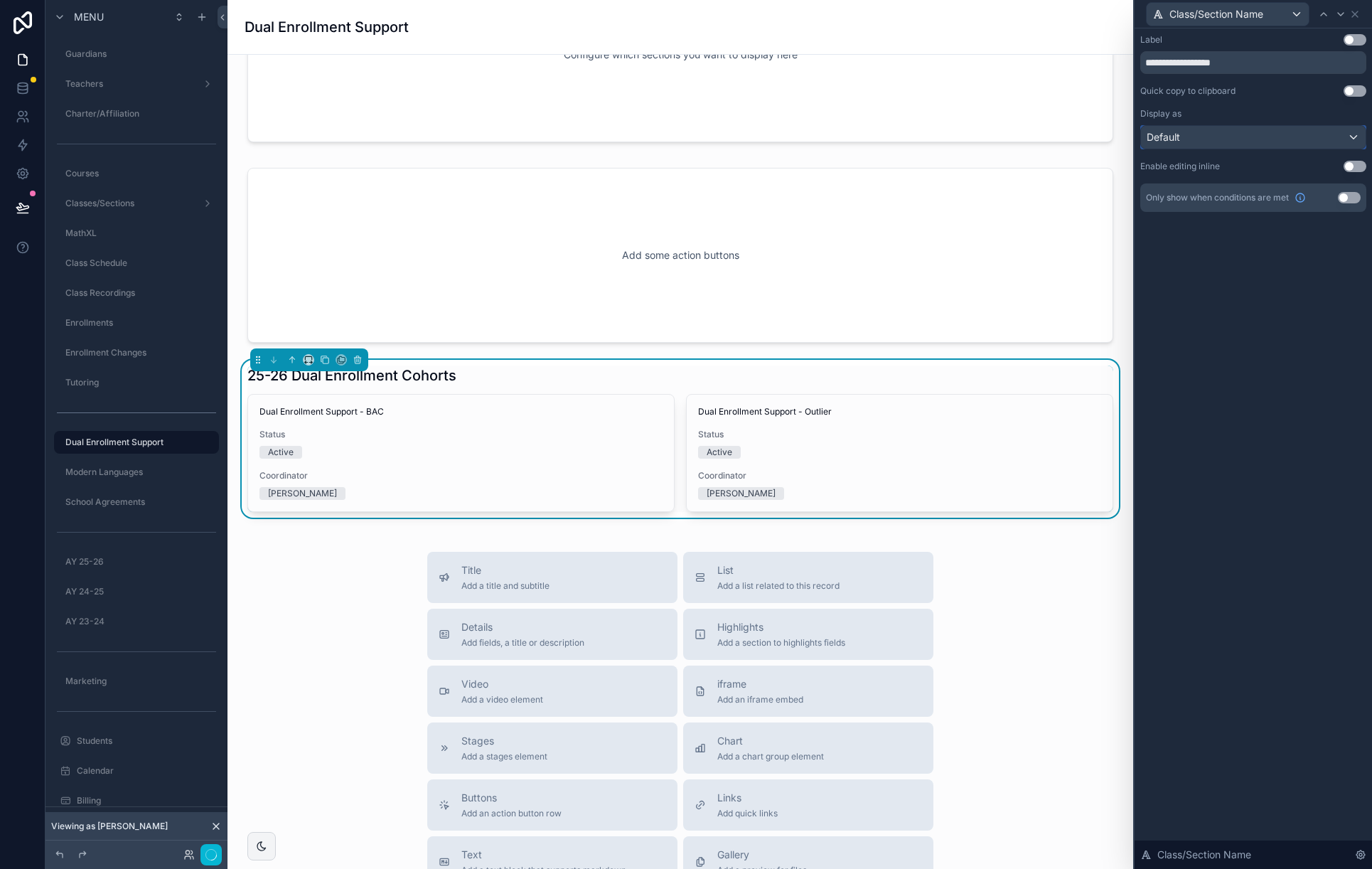
click at [1280, 137] on div "Default" at bounding box center [1253, 137] width 225 height 23
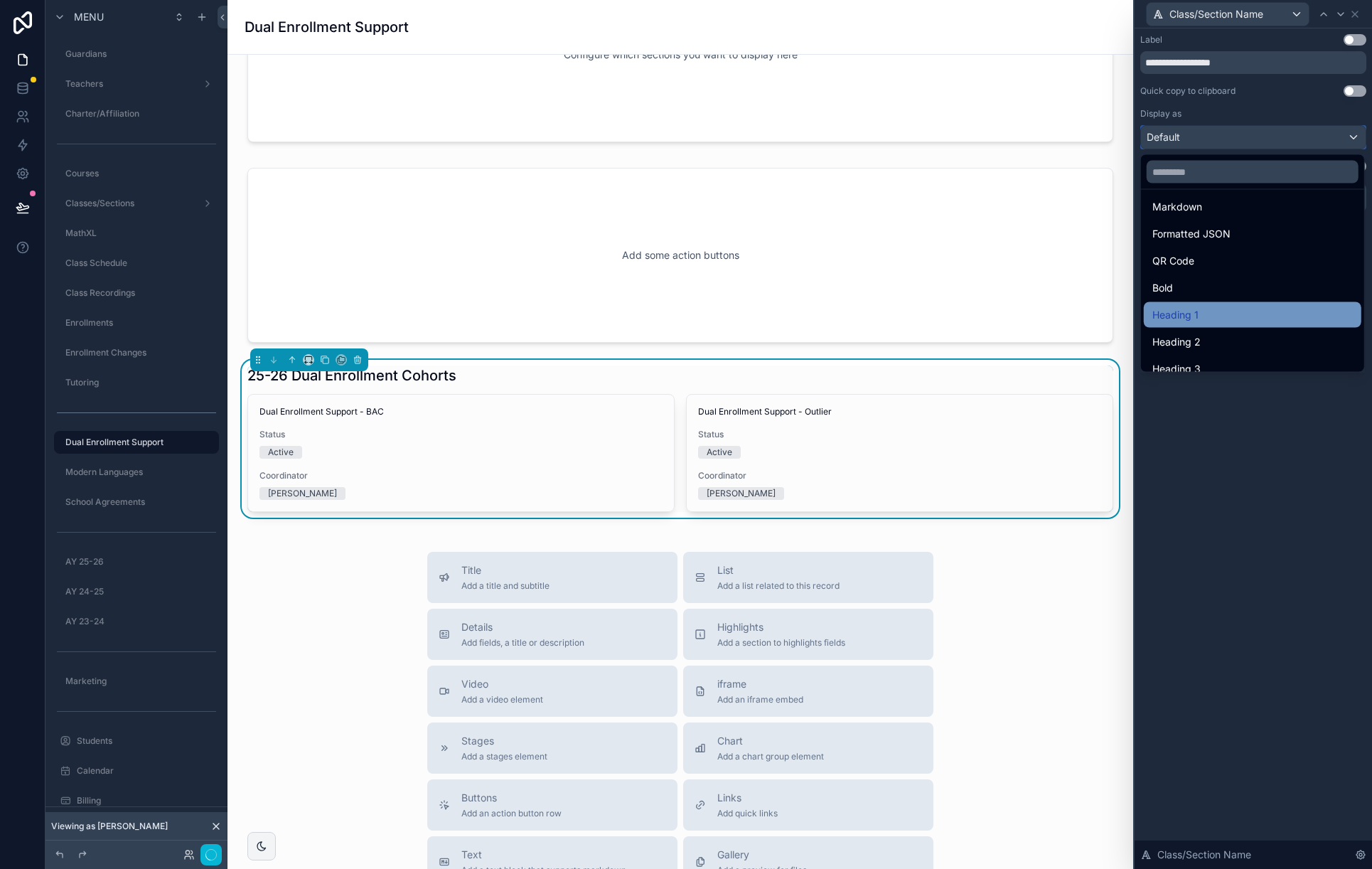
scroll to position [154, 0]
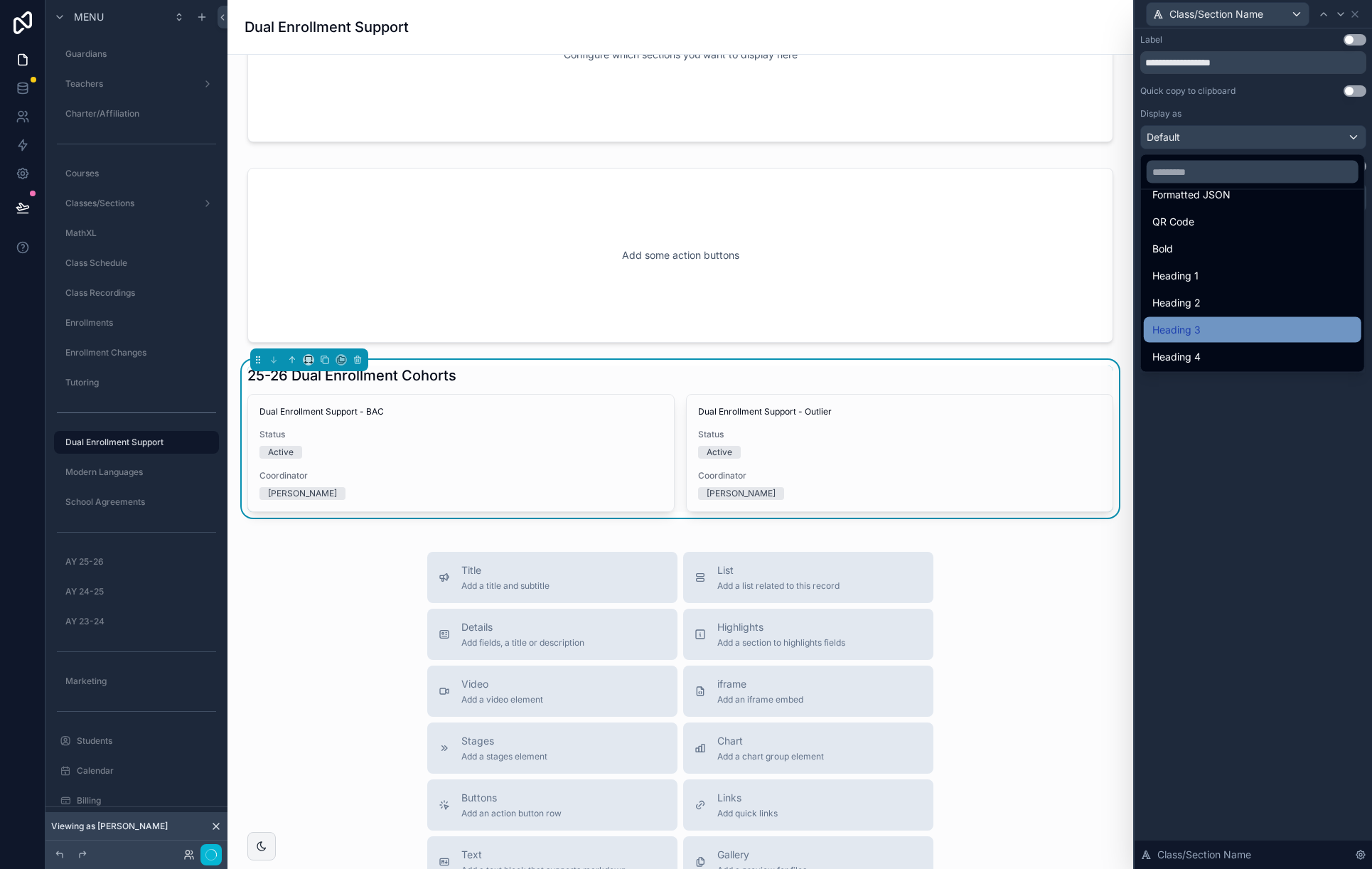
click at [1245, 326] on div "Heading 3" at bounding box center [1252, 329] width 200 height 17
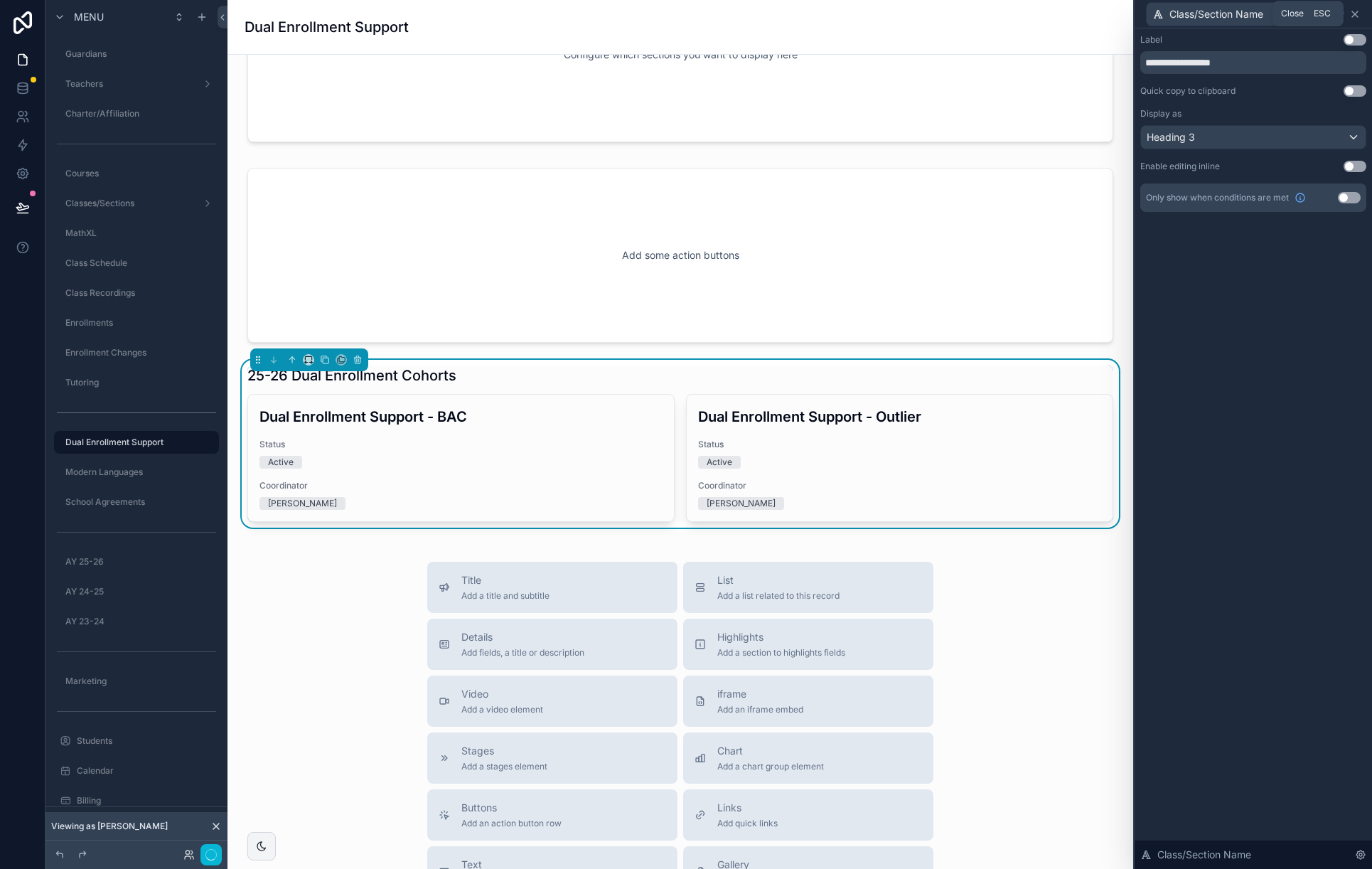
click at [1350, 16] on icon at bounding box center [1355, 15] width 11 height 11
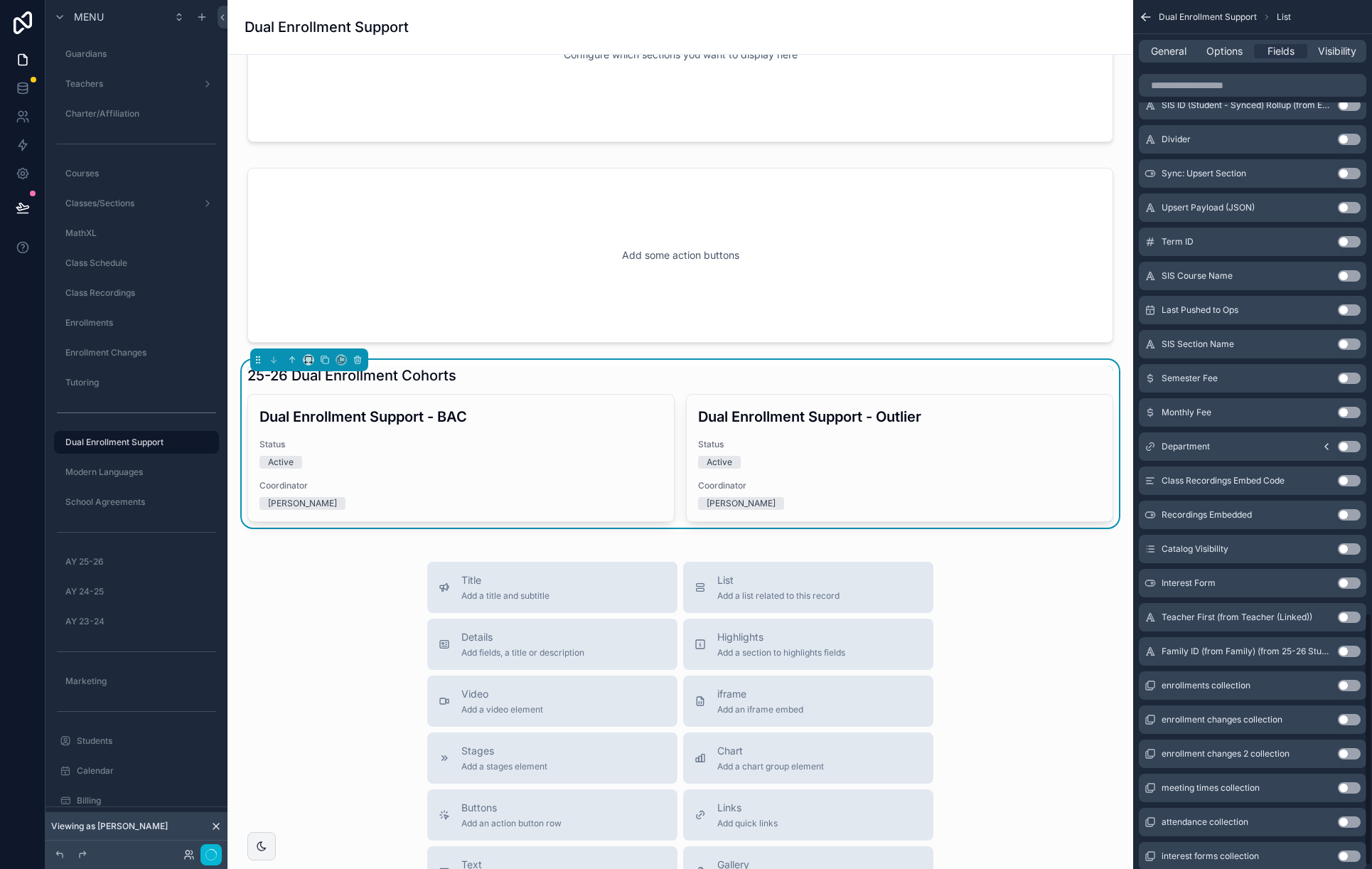
scroll to position [2122, 0]
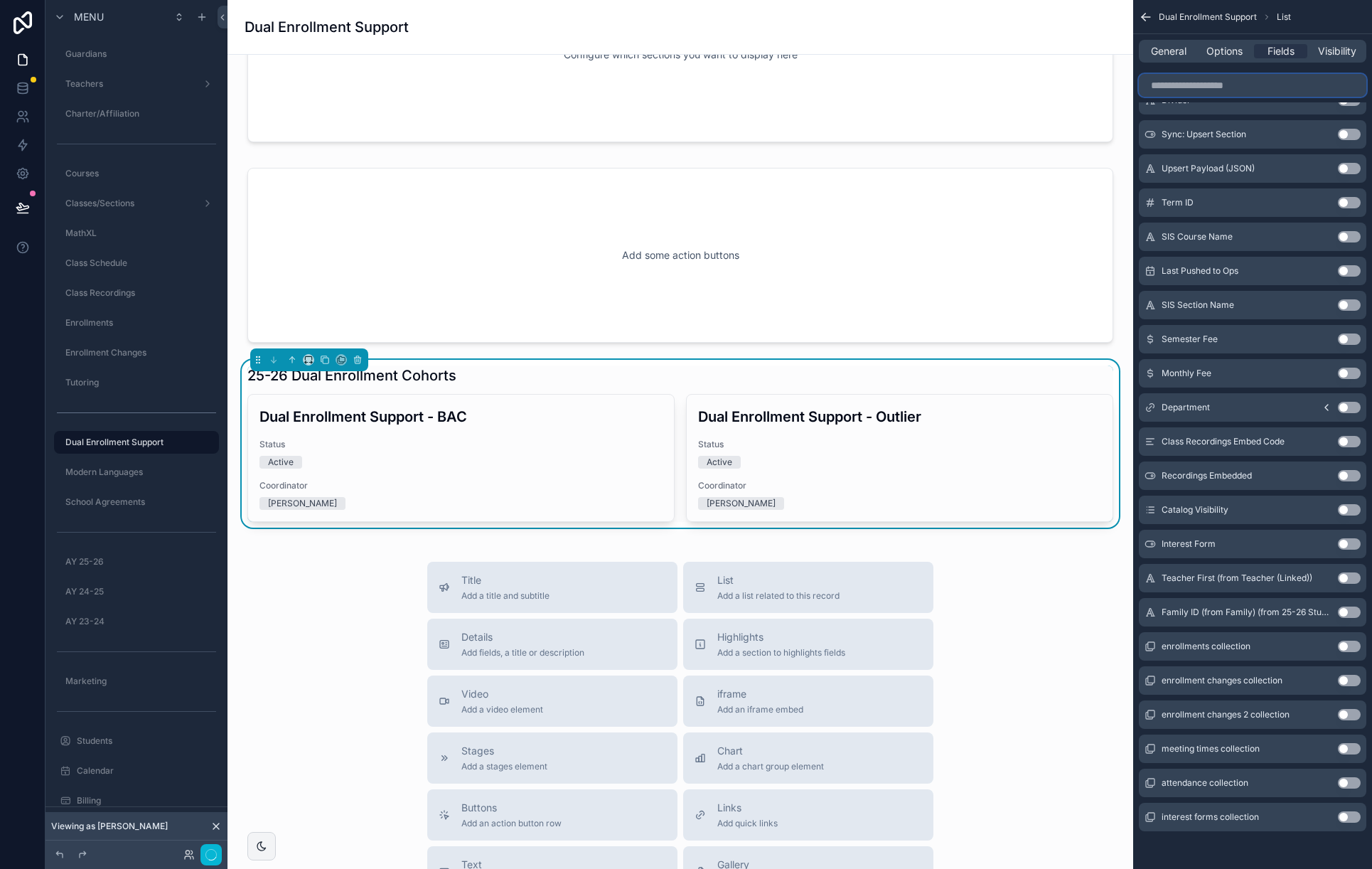
click at [1196, 94] on input "scrollable content" at bounding box center [1253, 85] width 228 height 23
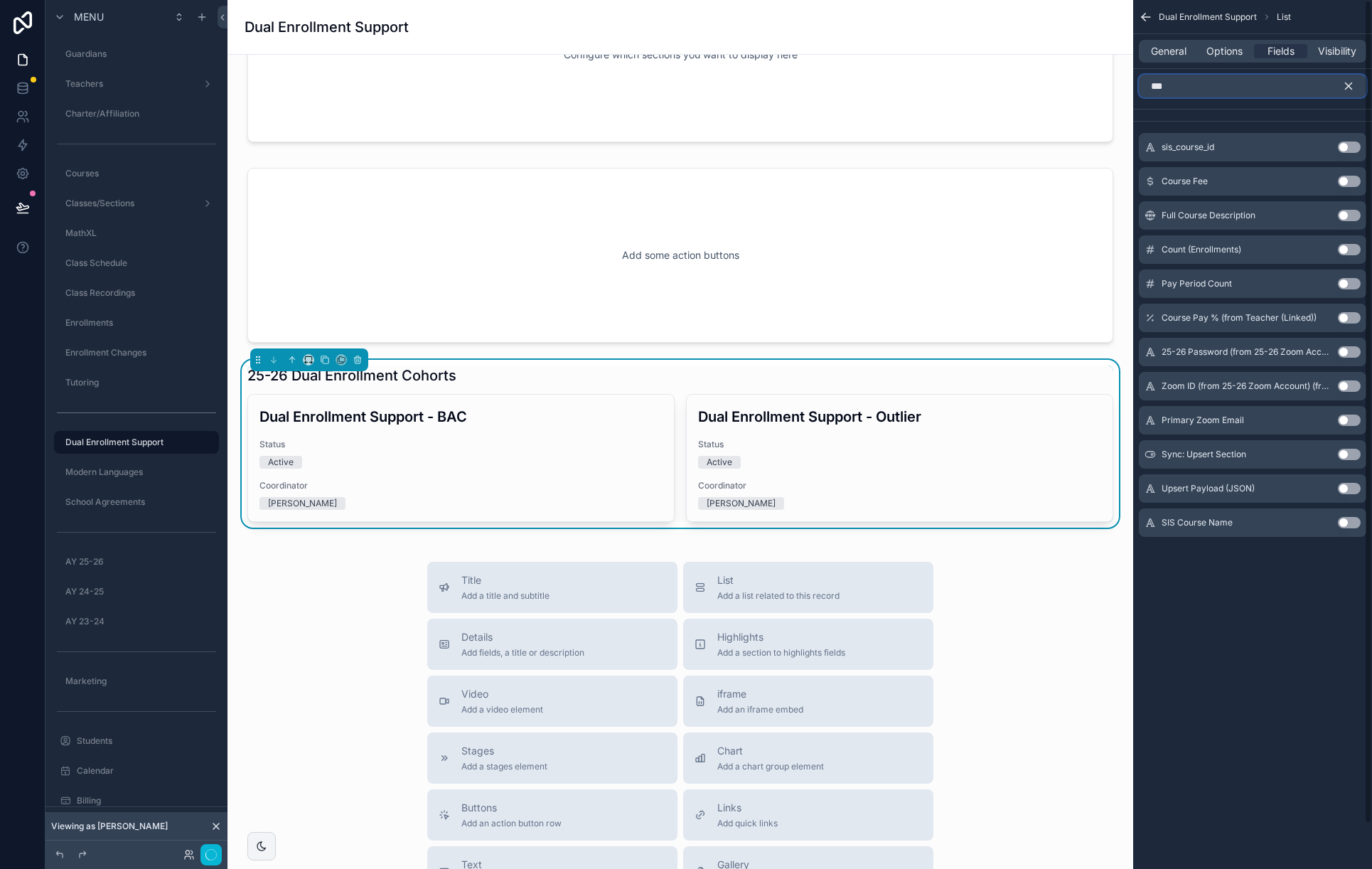
scroll to position [0, 0]
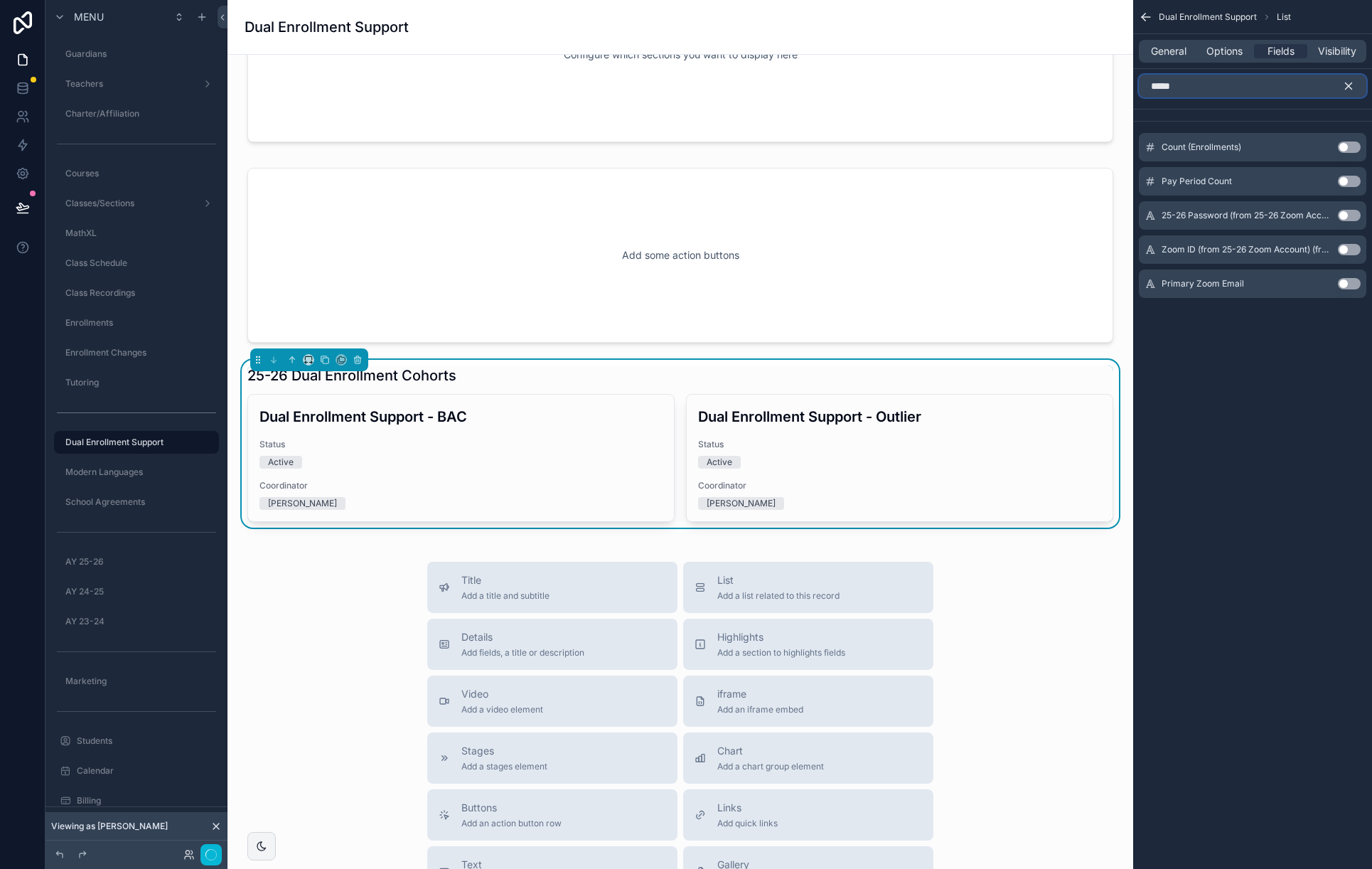
type input "*****"
drag, startPoint x: 1357, startPoint y: 148, endPoint x: 1320, endPoint y: 332, distance: 187.7
click at [1357, 148] on button "Use setting" at bounding box center [1349, 148] width 23 height 11
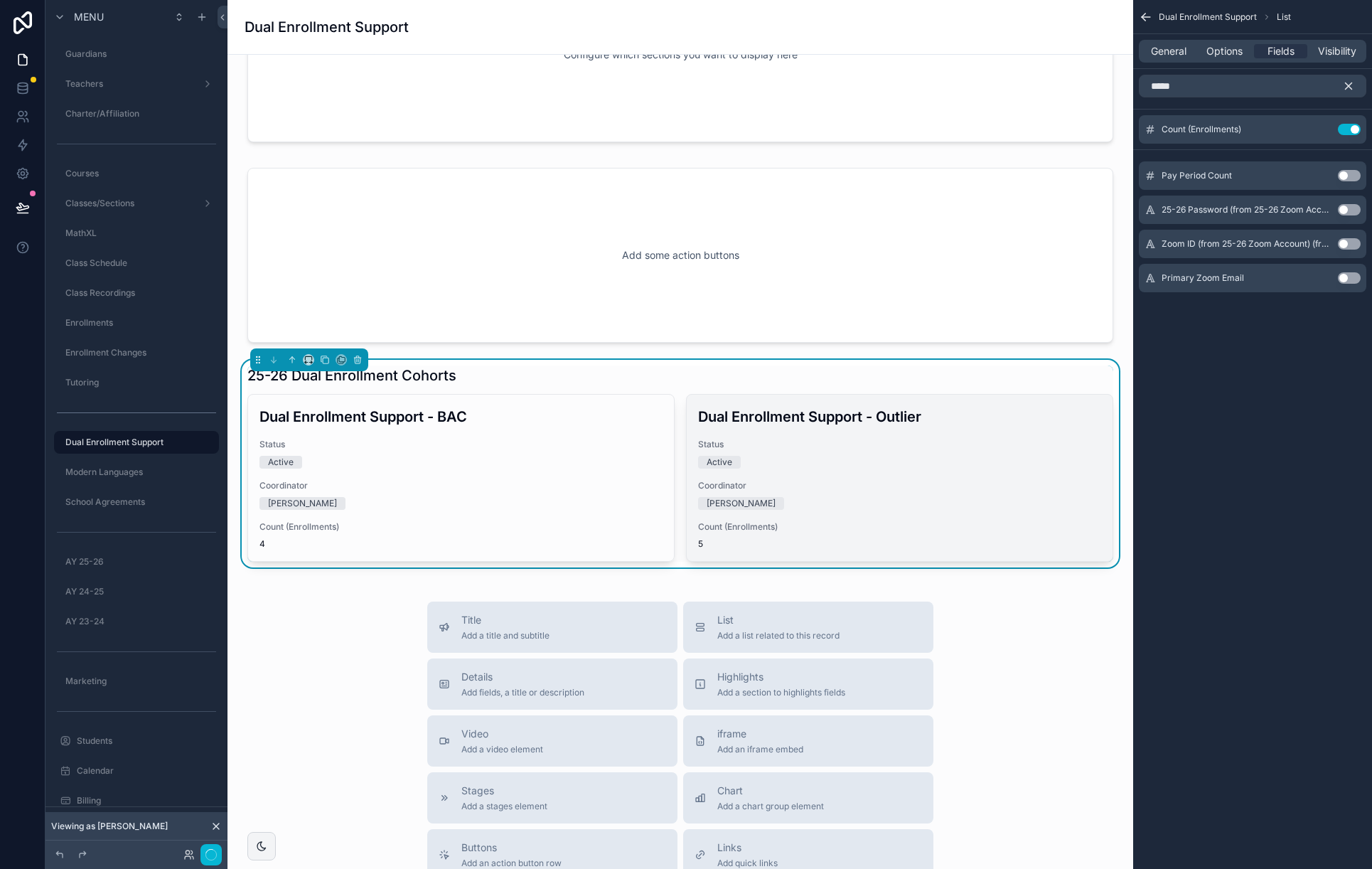
scroll to position [101, 0]
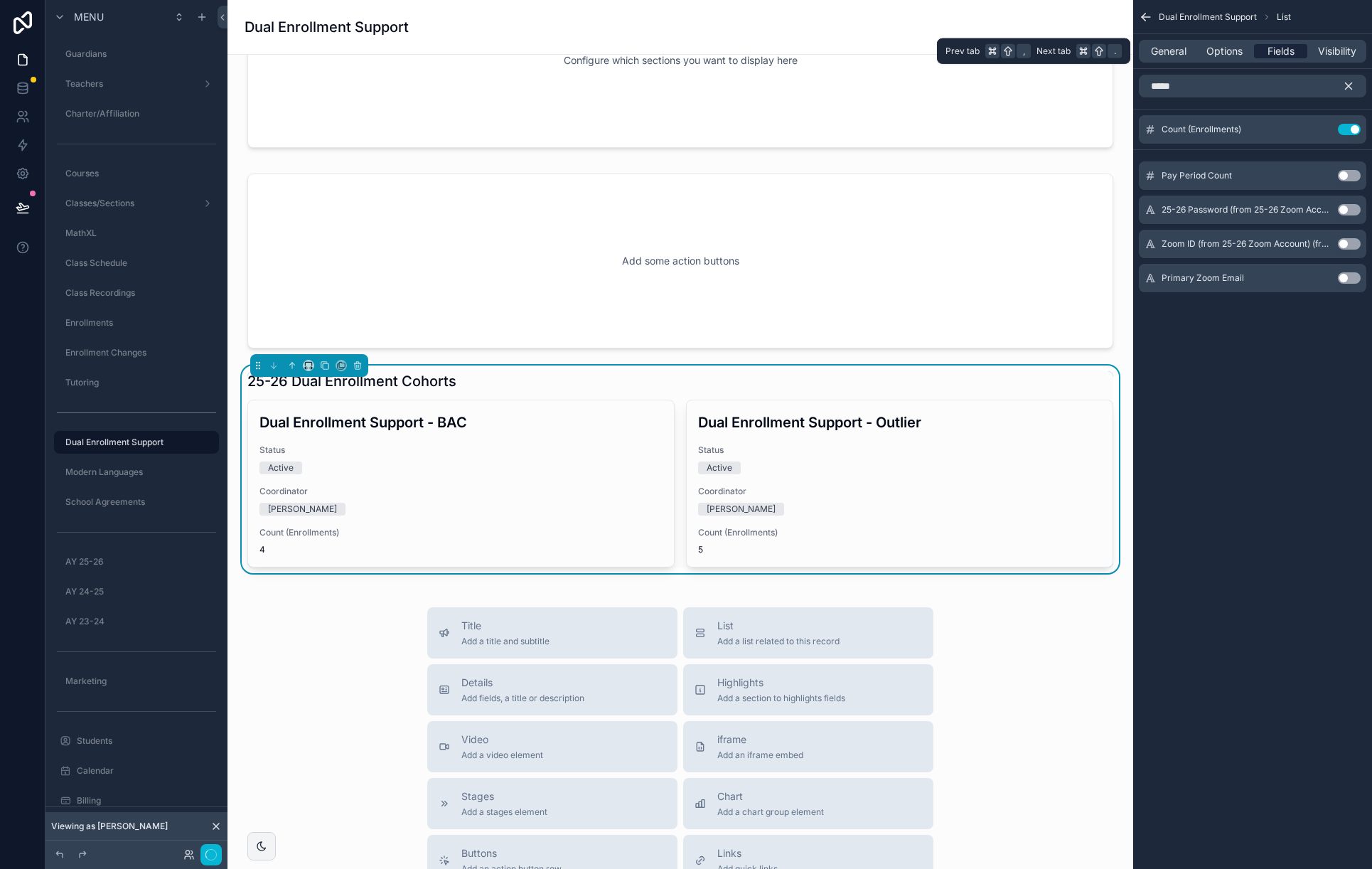
click at [1267, 53] on span "Fields" at bounding box center [1280, 51] width 27 height 15
click at [1266, 50] on div "Fields" at bounding box center [1281, 51] width 54 height 15
click at [1325, 128] on icon "scrollable content" at bounding box center [1321, 130] width 11 height 11
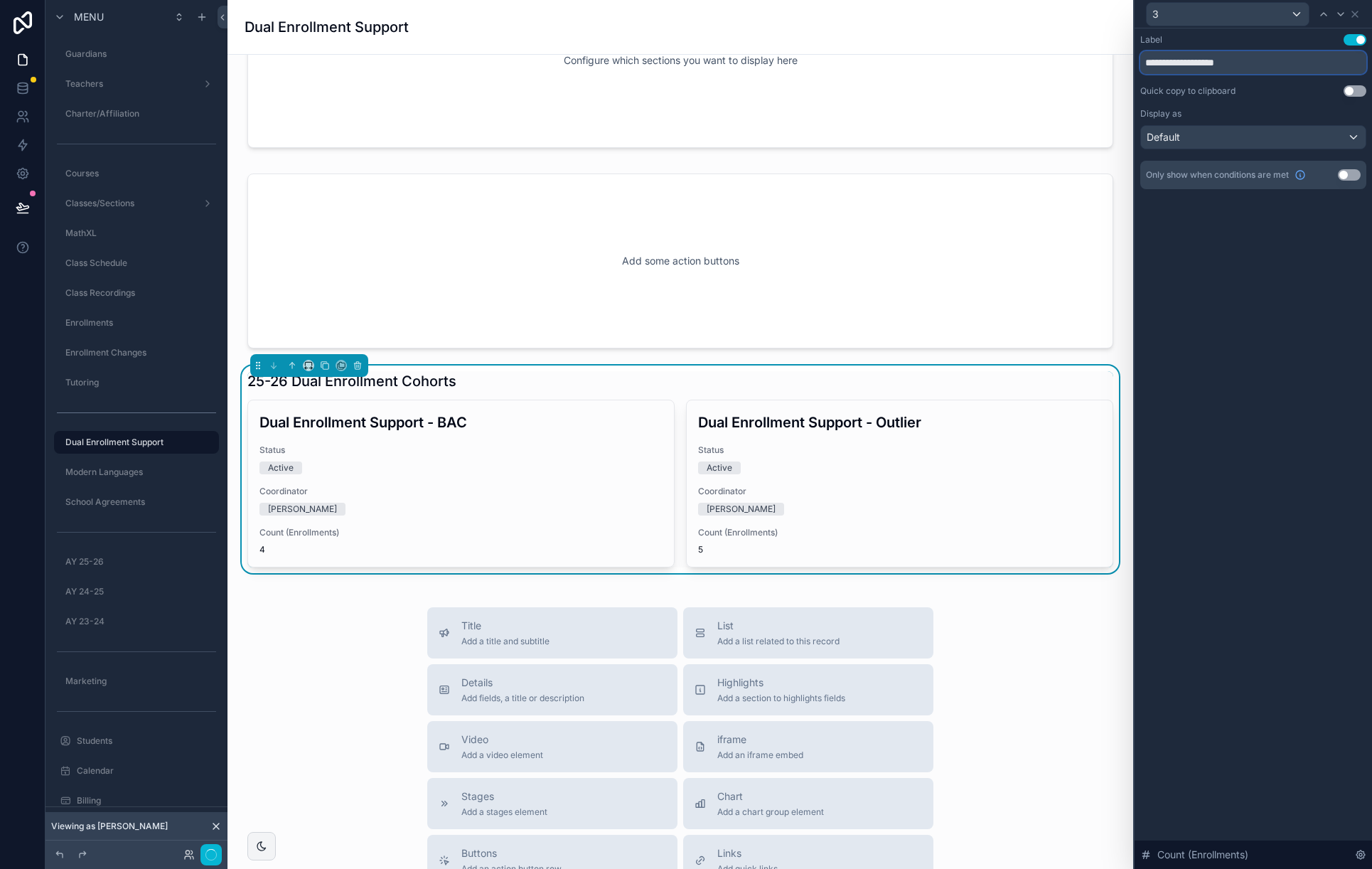
click at [1193, 64] on input "**********" at bounding box center [1254, 62] width 226 height 23
type input "**********"
click at [1318, 317] on div "**********" at bounding box center [1254, 448] width 238 height 840
click at [759, 203] on div "scrollable content" at bounding box center [680, 261] width 883 height 186
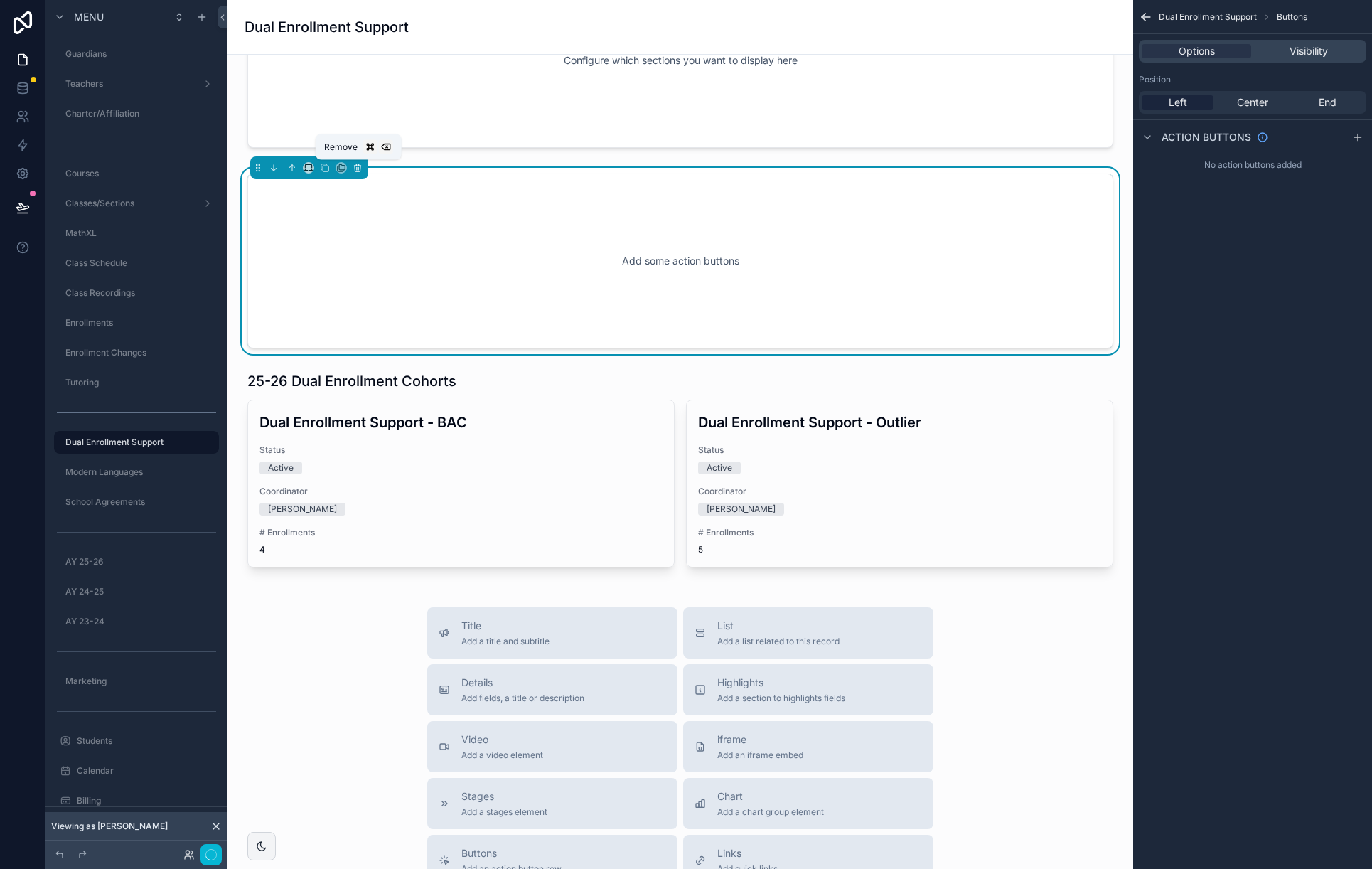
click at [357, 165] on icon "scrollable content" at bounding box center [358, 165] width 6 height 0
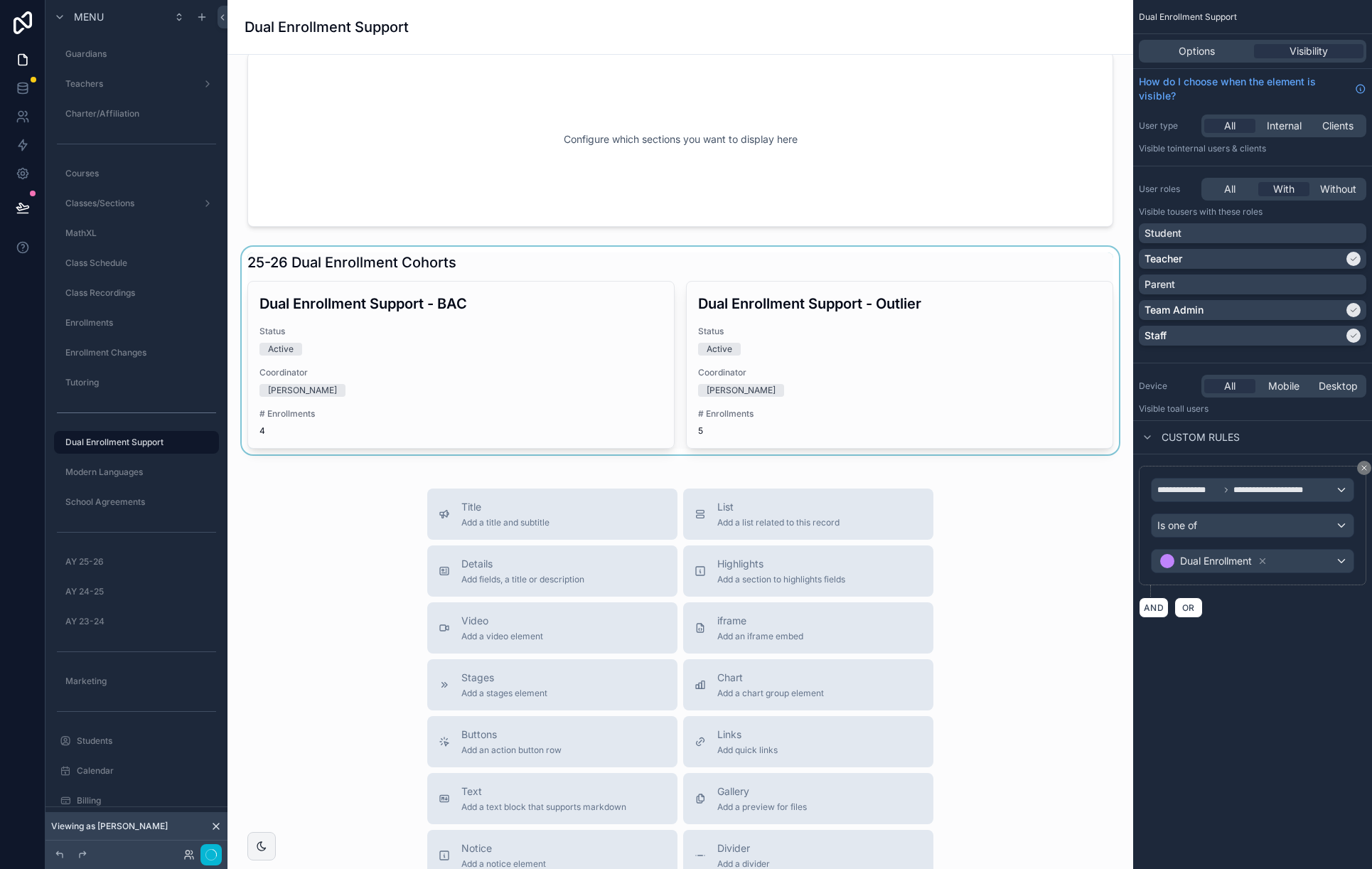
scroll to position [0, 0]
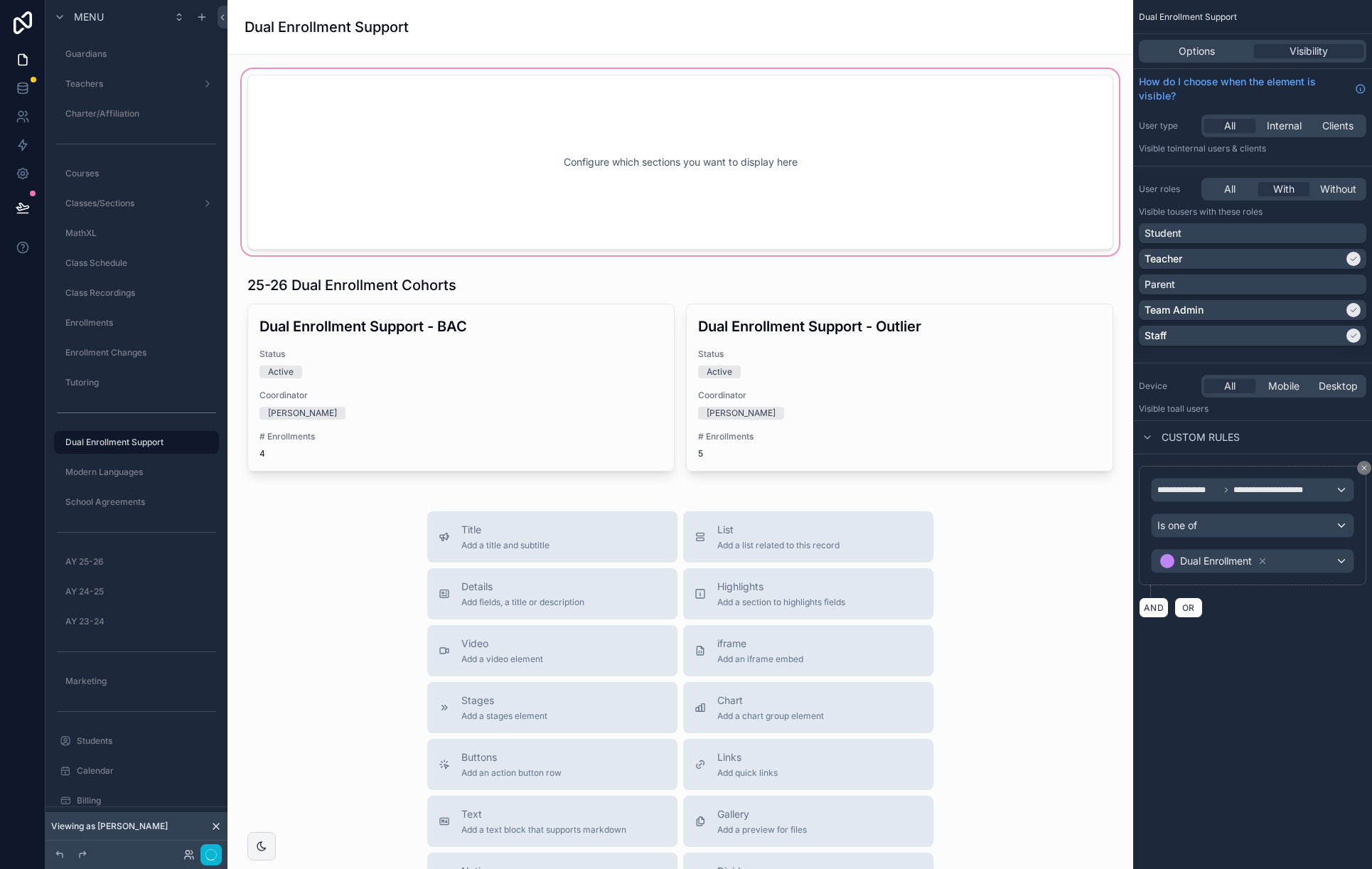
click at [709, 143] on div "scrollable content" at bounding box center [680, 162] width 883 height 192
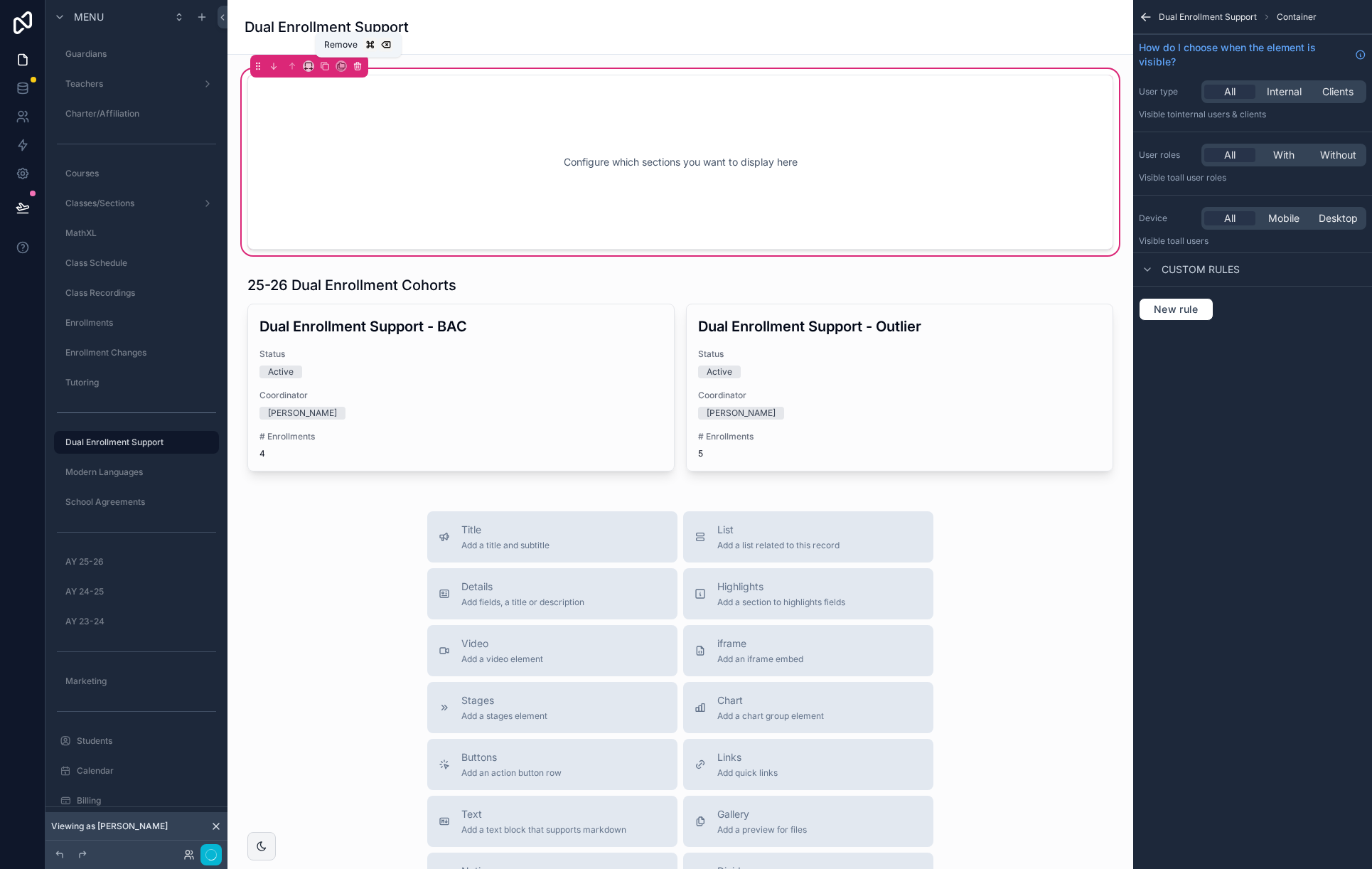
click at [361, 66] on icon "scrollable content" at bounding box center [358, 66] width 10 height 10
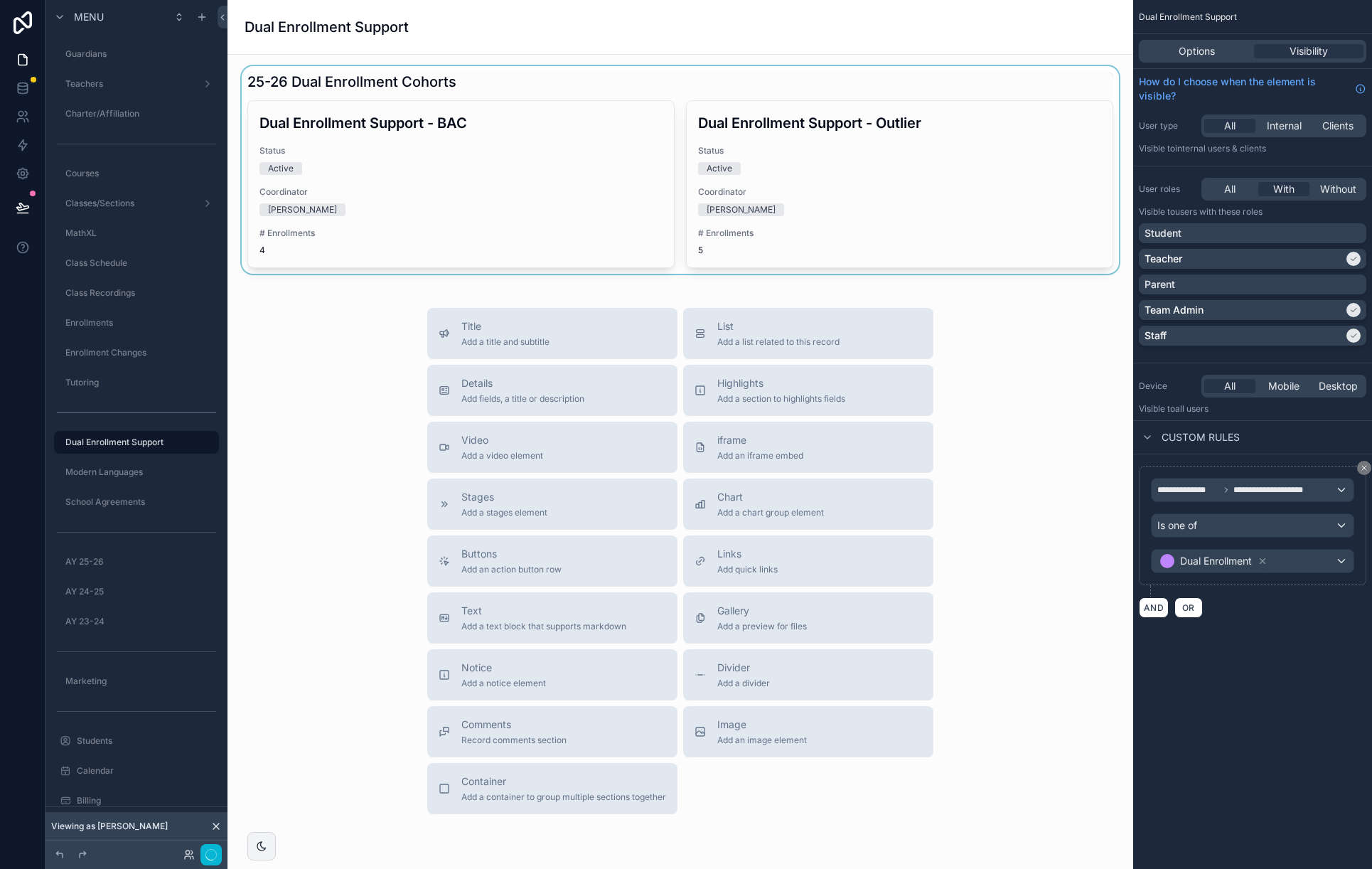
click at [487, 86] on div "scrollable content" at bounding box center [680, 170] width 883 height 208
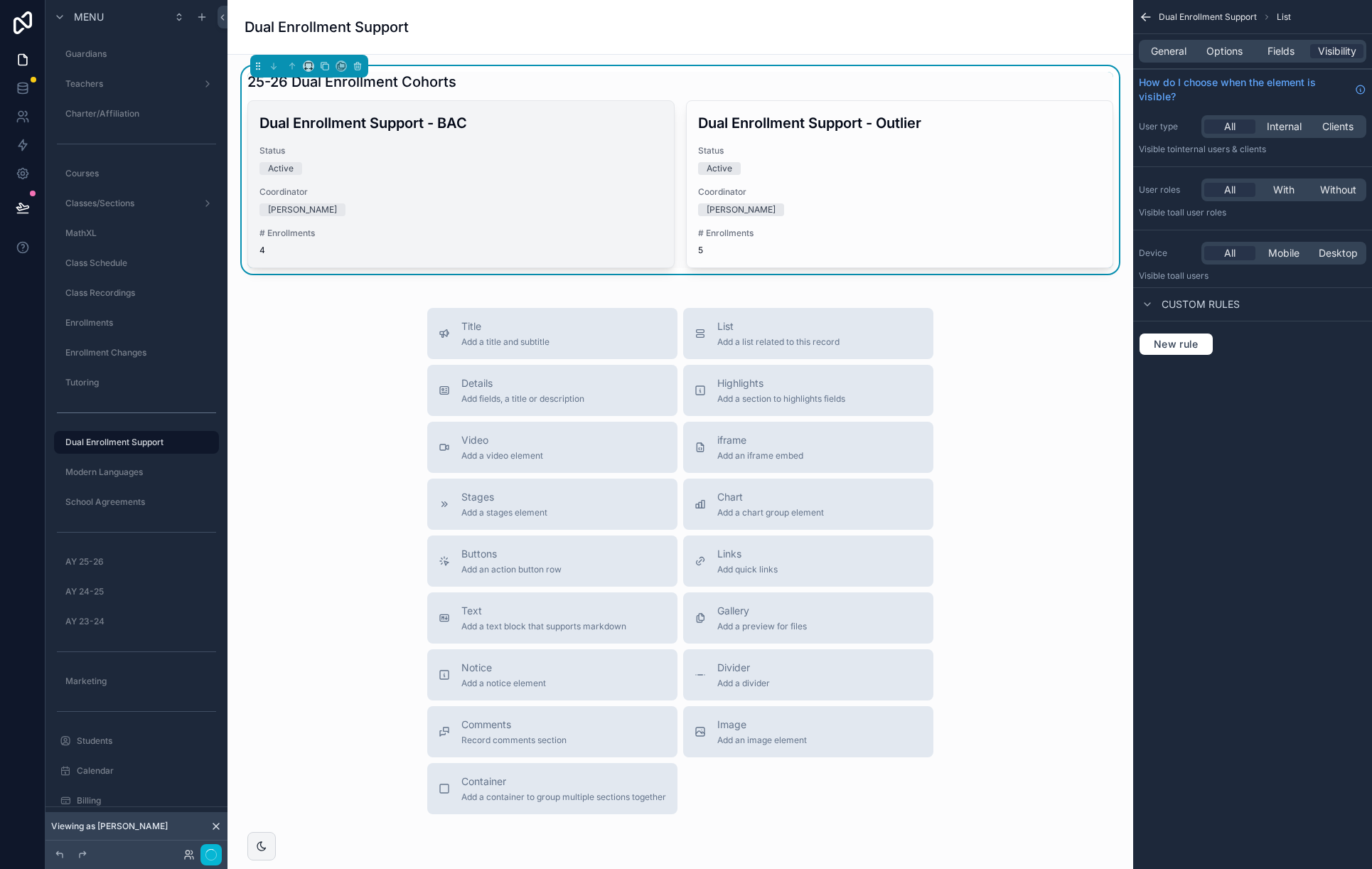
click at [522, 208] on div "[PERSON_NAME]" at bounding box center [461, 210] width 403 height 13
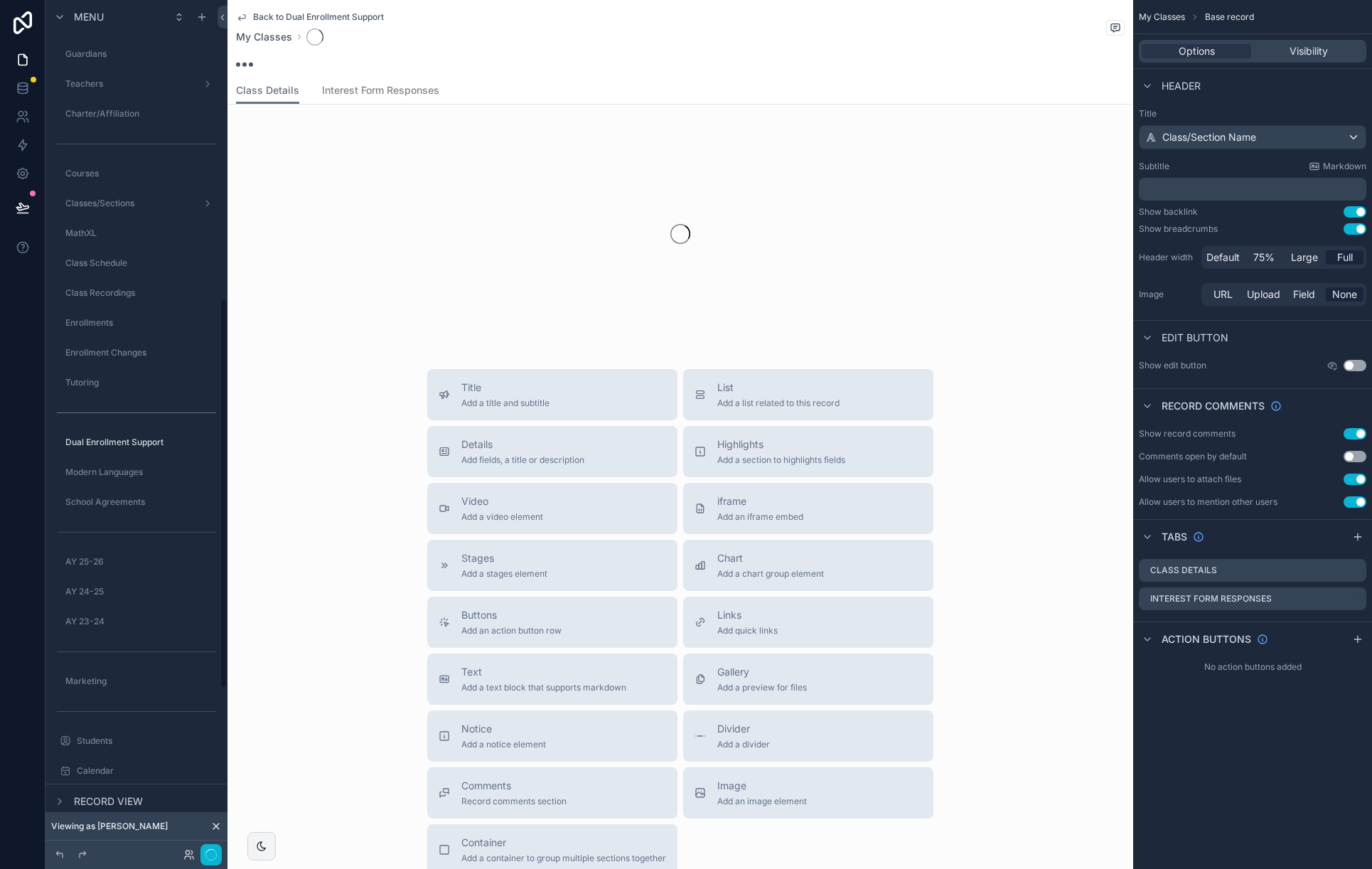
scroll to position [653, 0]
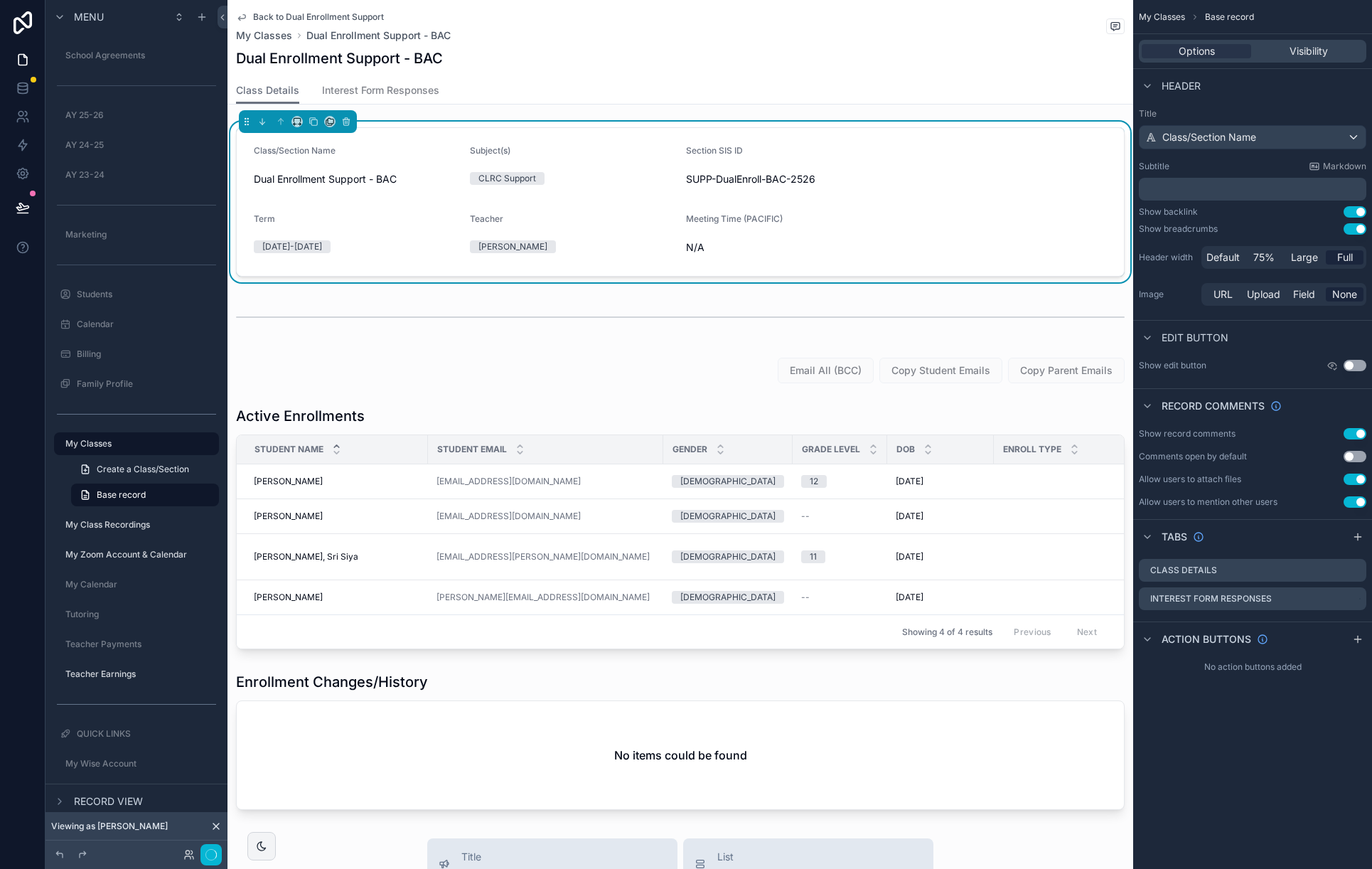
click at [263, 14] on span "Back to Dual Enrollment Support" at bounding box center [318, 17] width 131 height 11
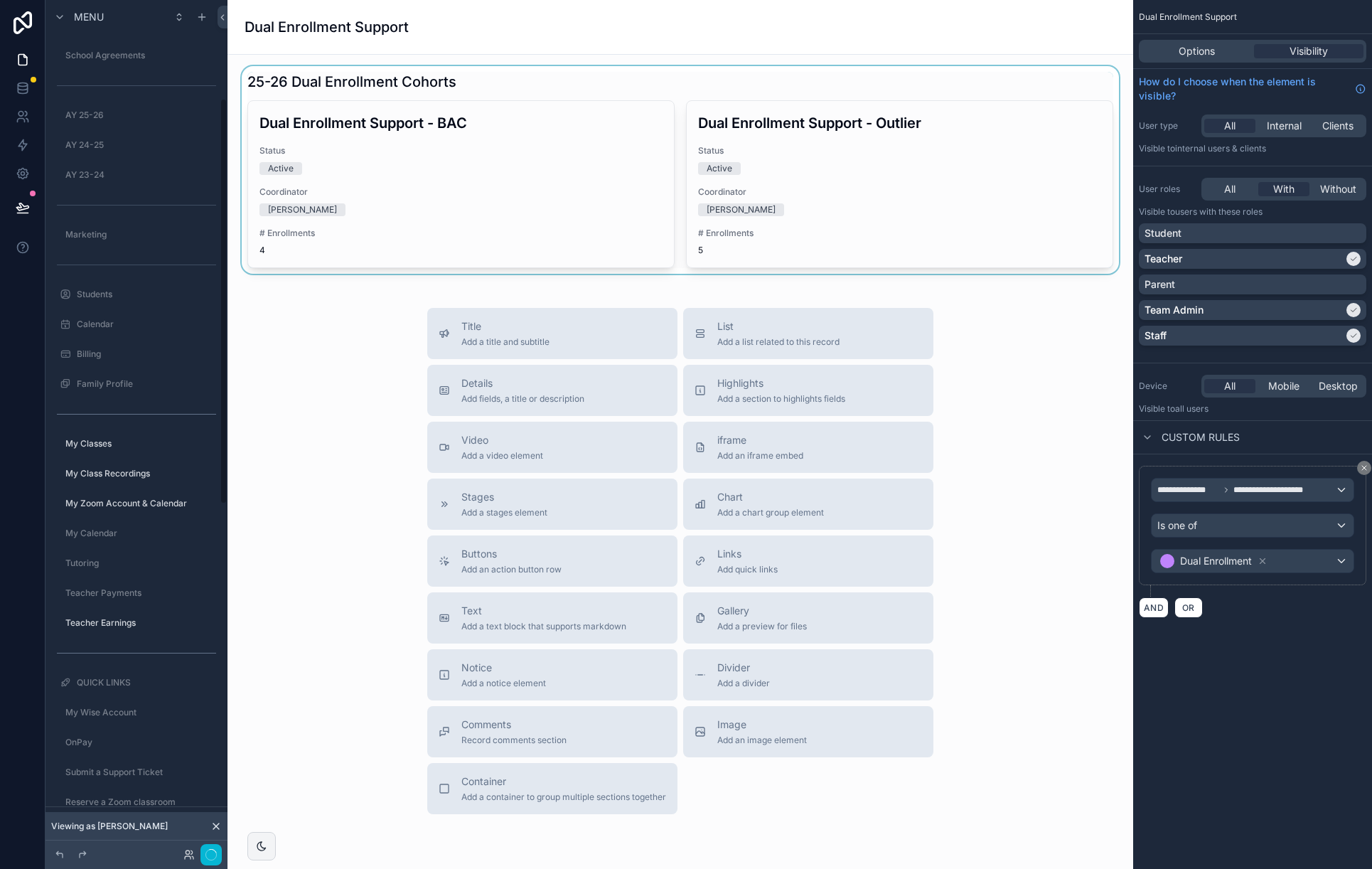
scroll to position [206, 0]
click at [465, 75] on div "scrollable content" at bounding box center [680, 170] width 883 height 208
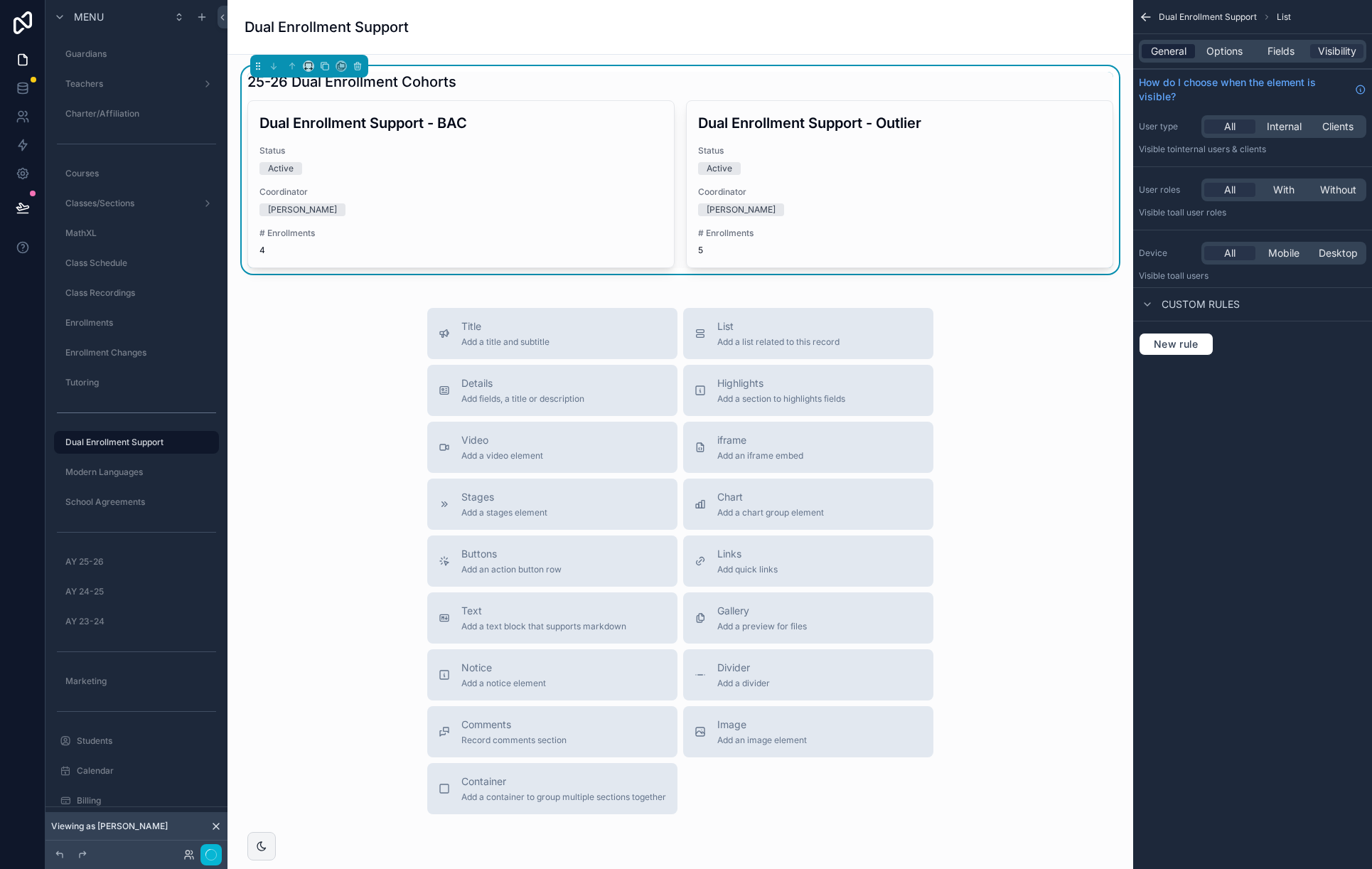
click at [1164, 52] on span "General" at bounding box center [1169, 51] width 36 height 15
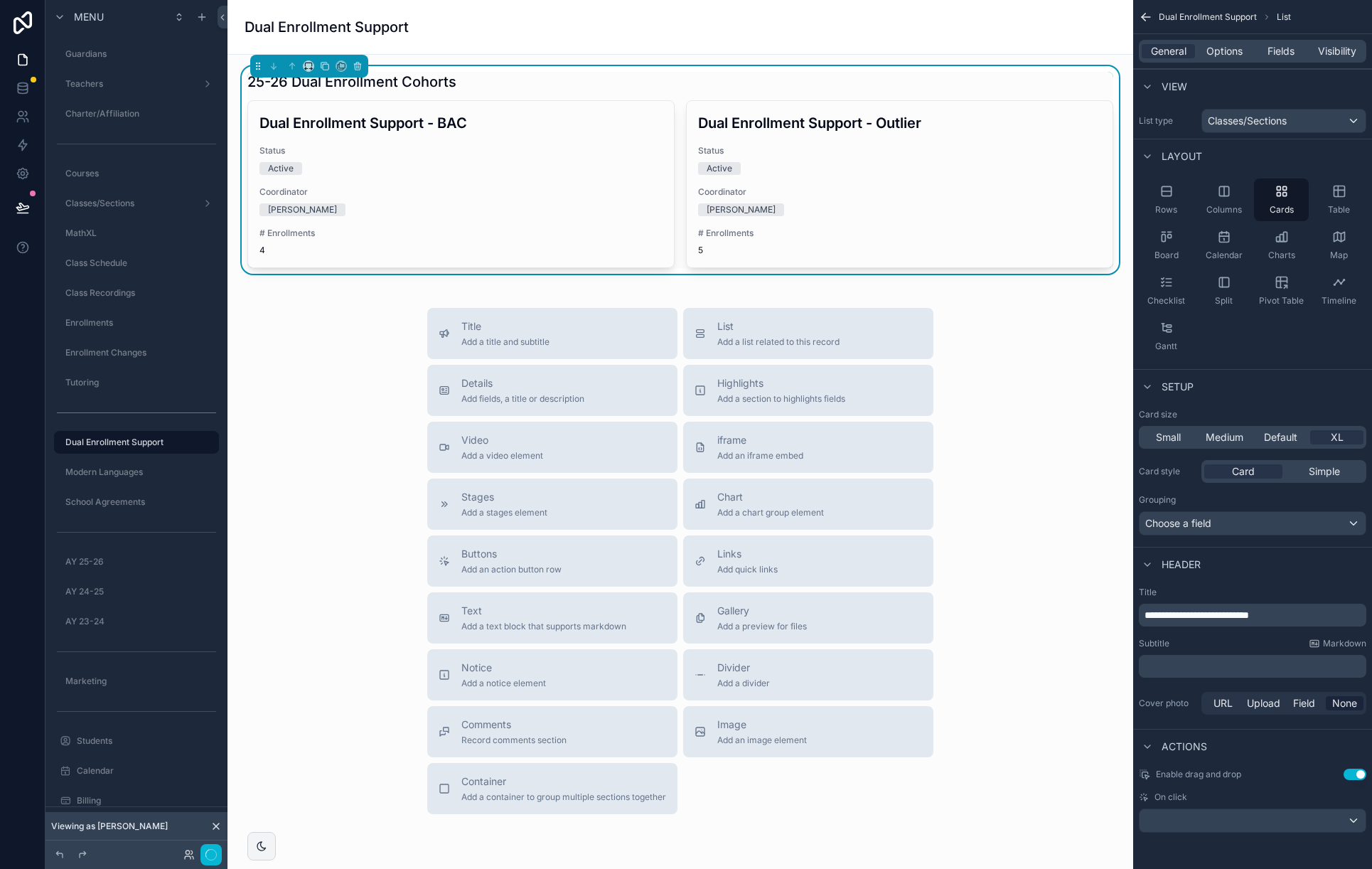
click at [1245, 612] on span "**********" at bounding box center [1197, 614] width 105 height 10
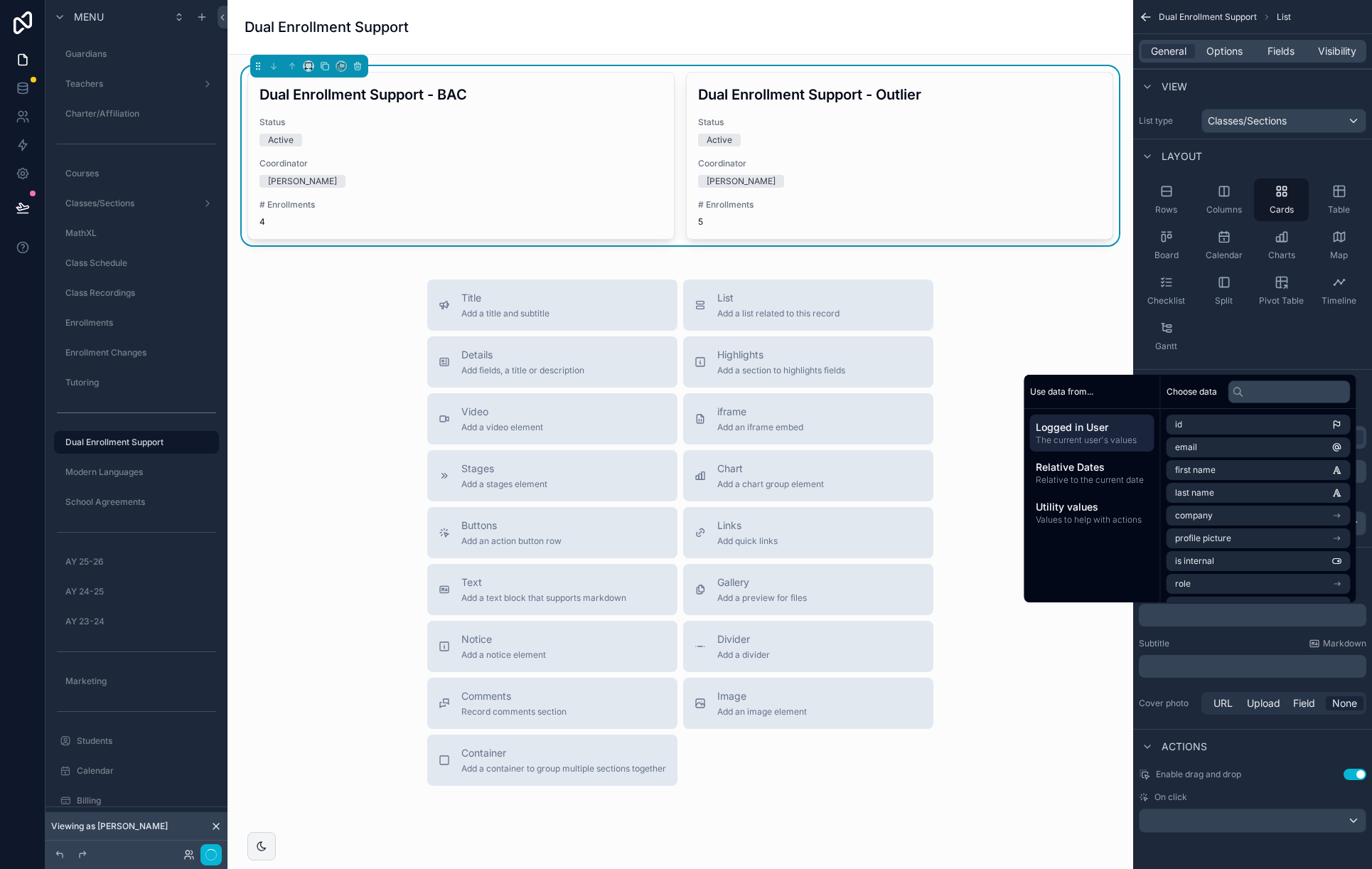
click at [324, 354] on div "Title Add a title and subtitle List Add a list related to this record Details A…" at bounding box center [680, 533] width 883 height 506
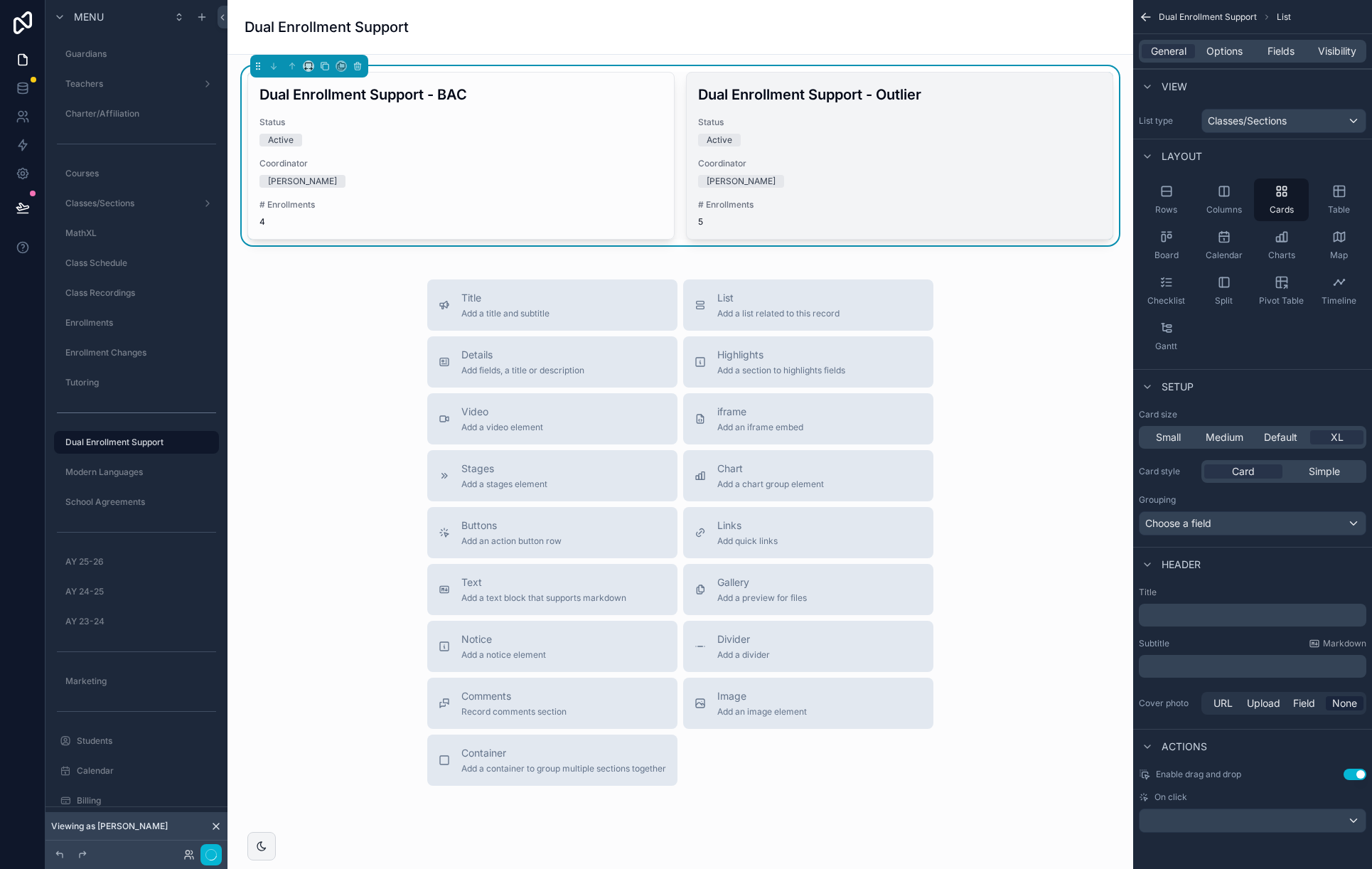
click at [826, 132] on div "Status Active" at bounding box center [899, 131] width 403 height 30
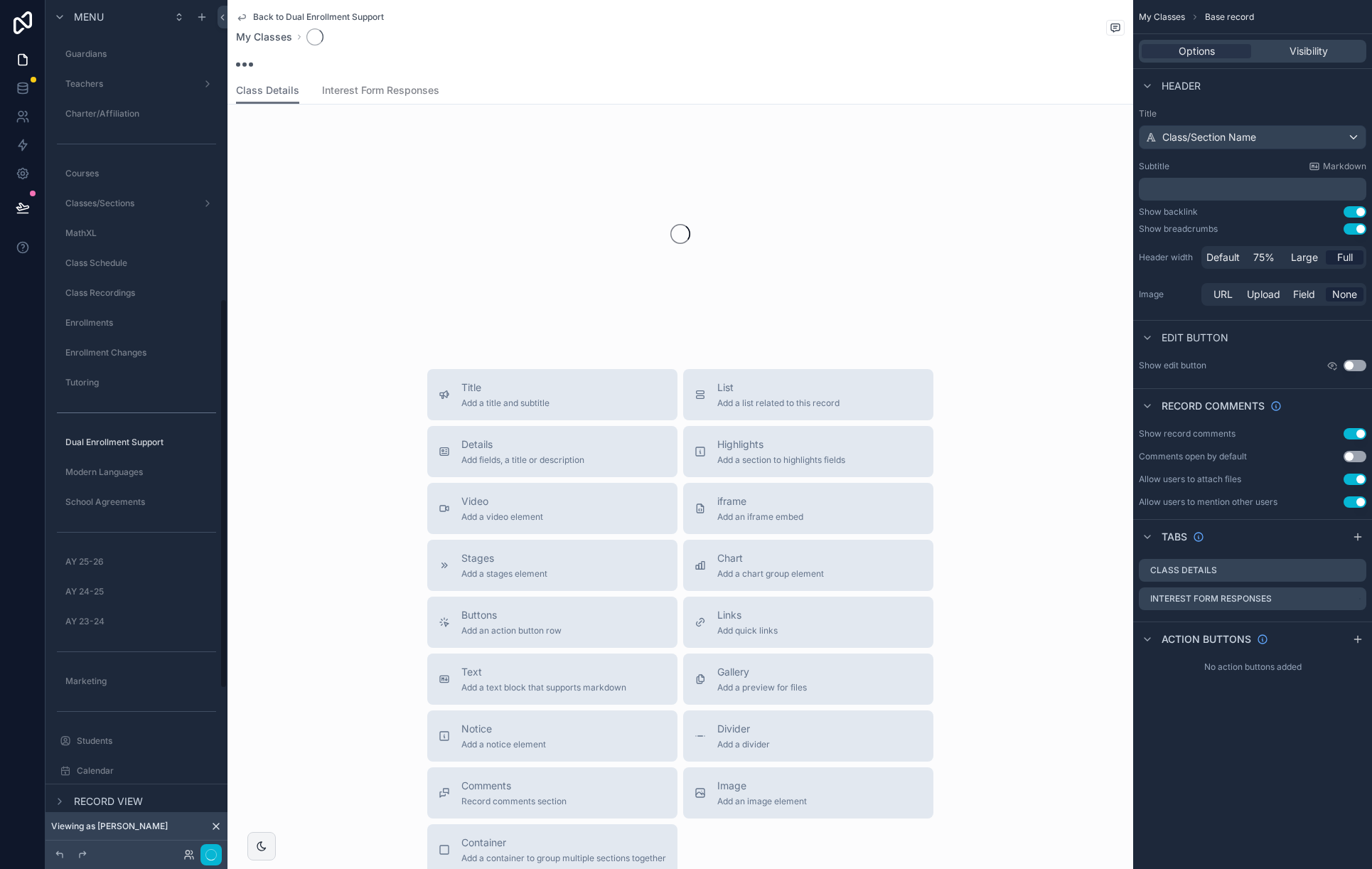
scroll to position [653, 0]
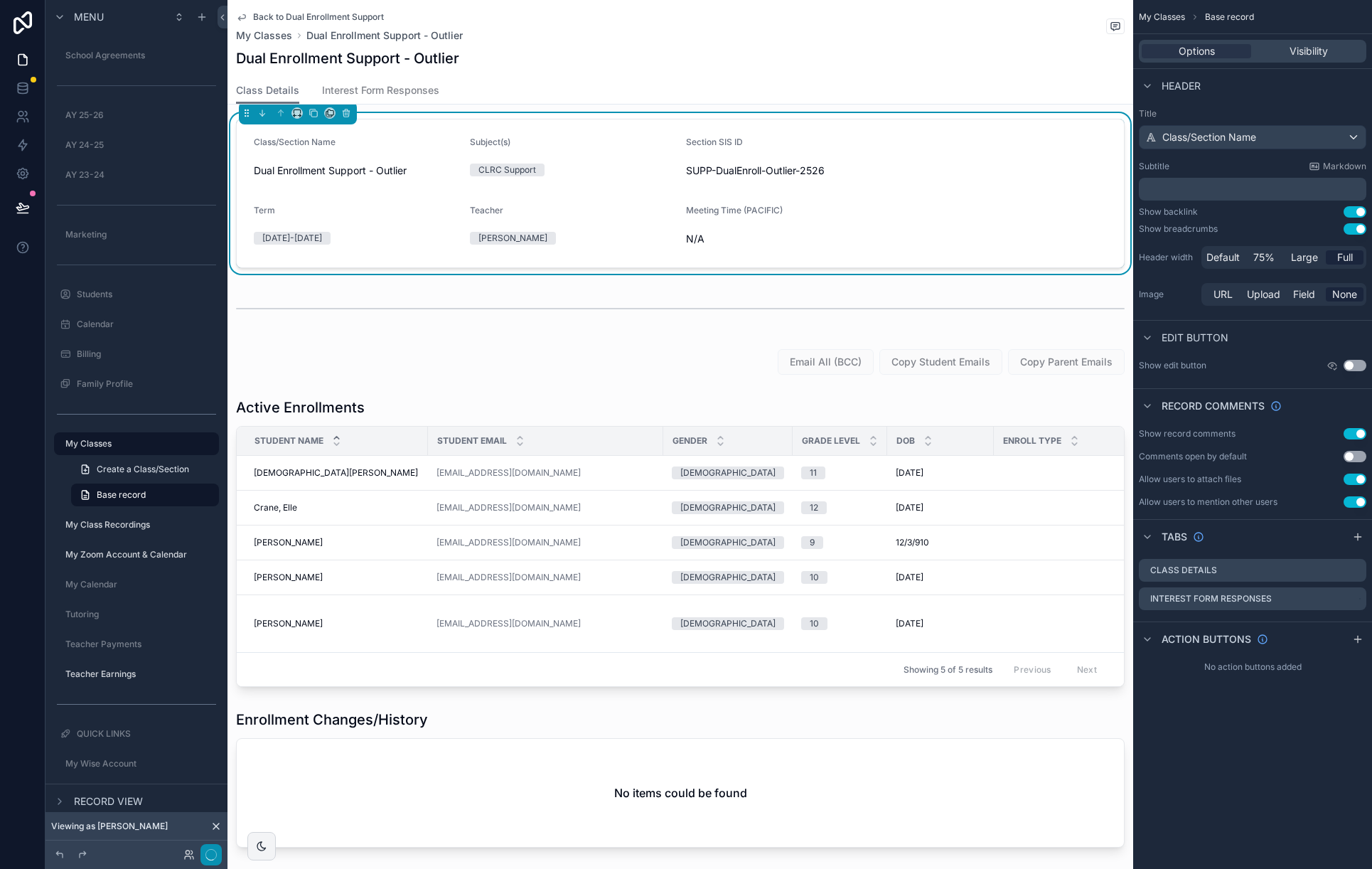
scroll to position [12, 0]
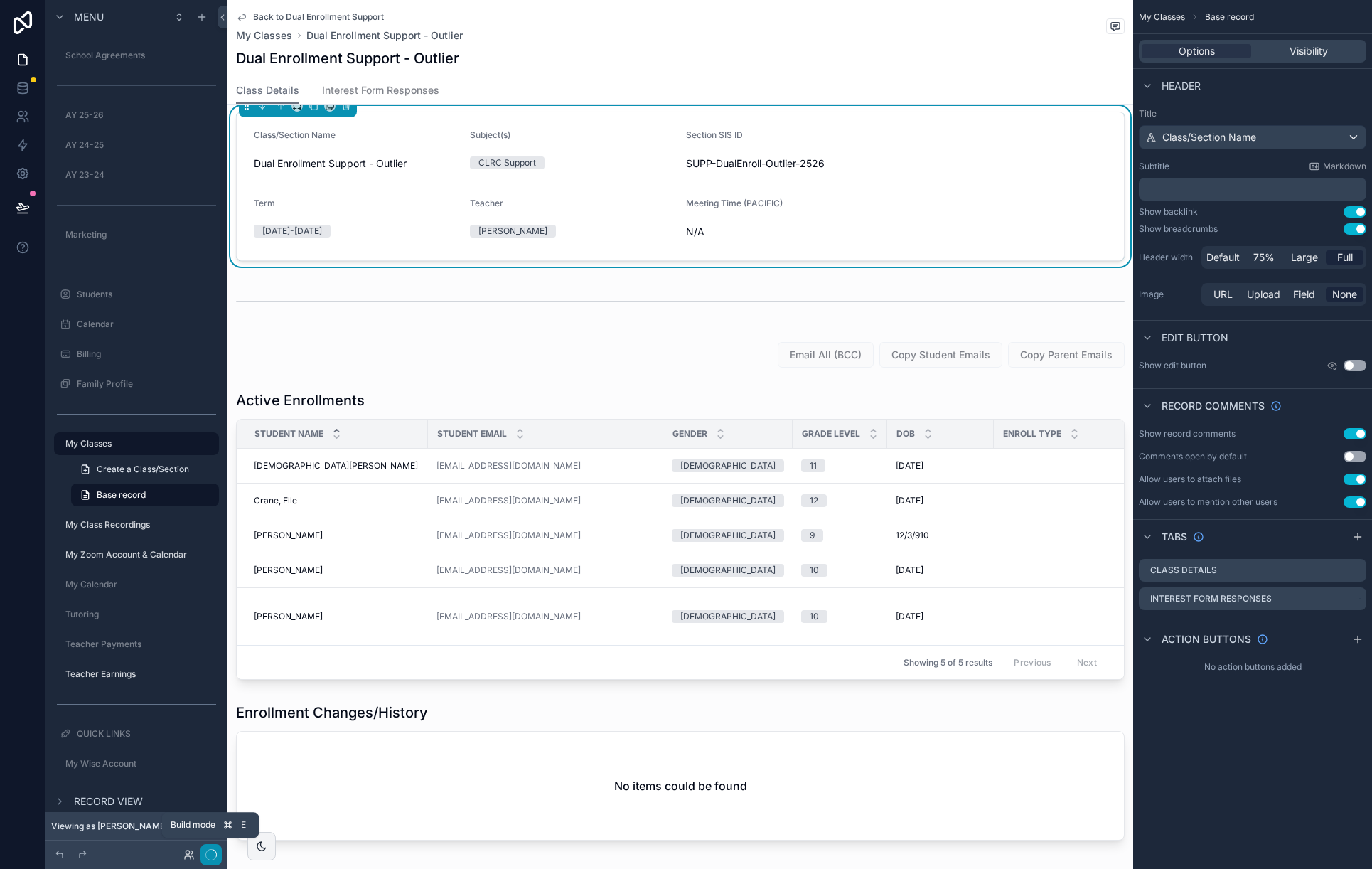
click at [211, 854] on icon "button" at bounding box center [211, 854] width 11 height 11
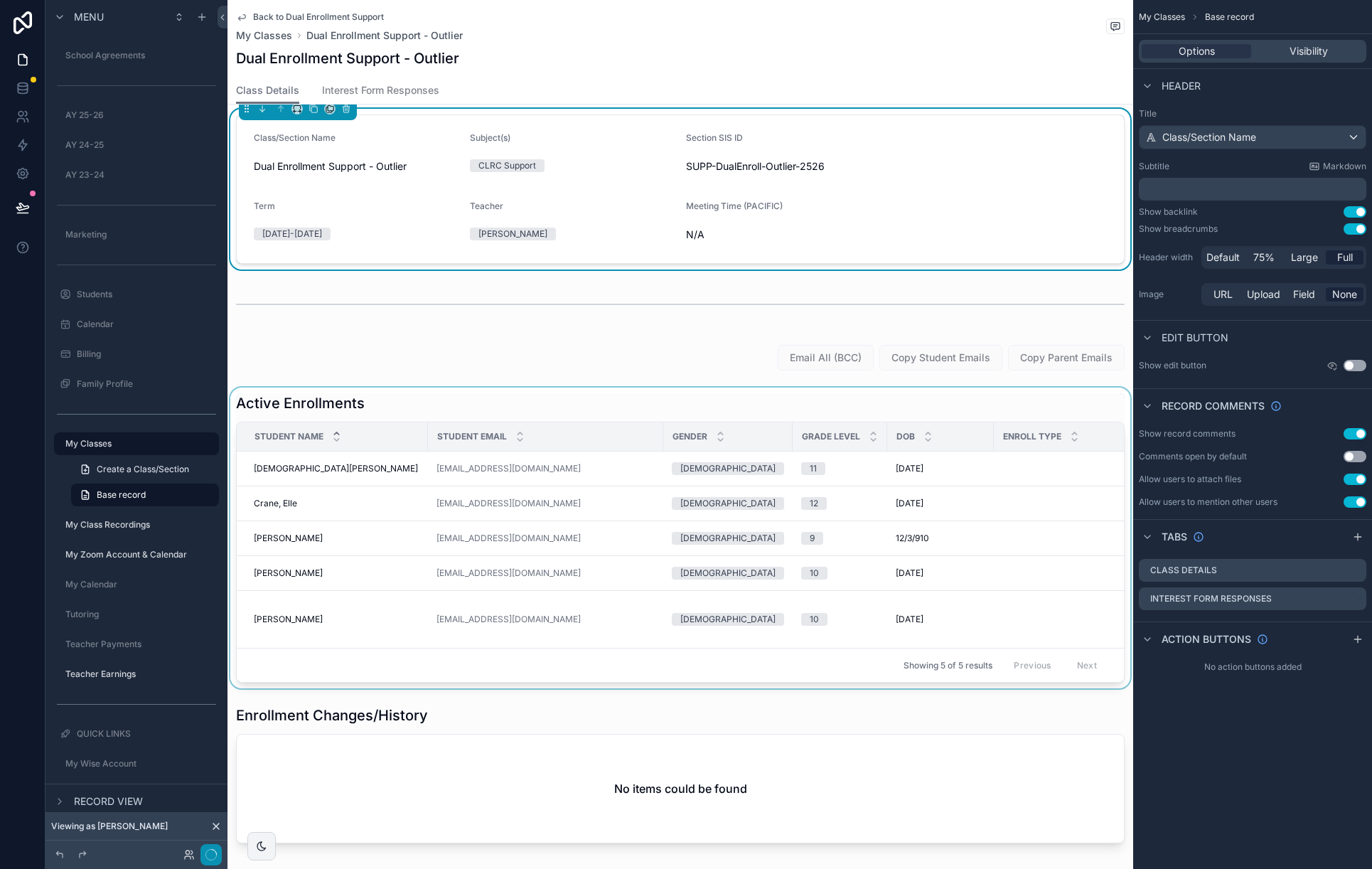
scroll to position [0, 0]
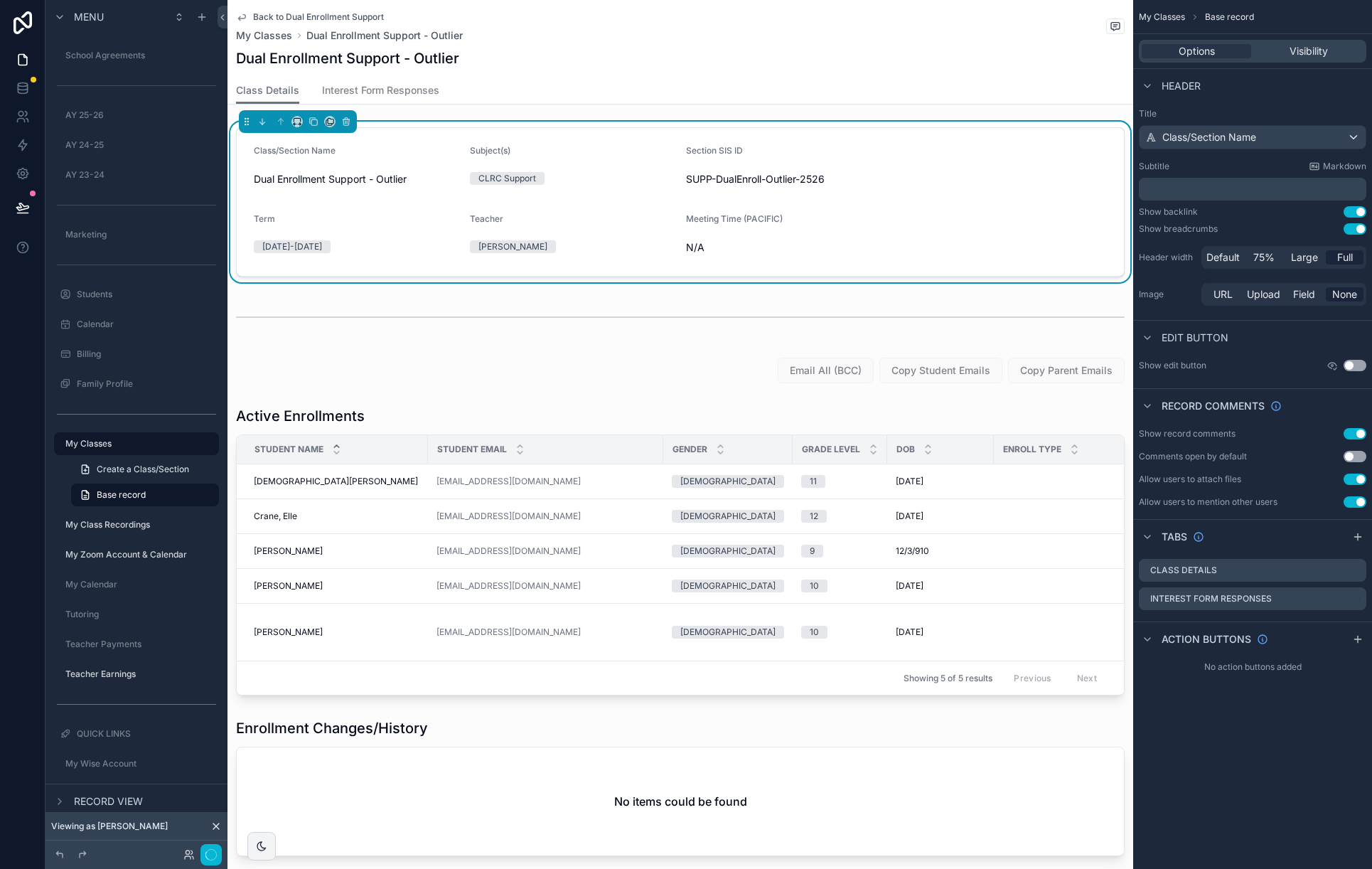
click at [289, 14] on span "Back to Dual Enrollment Support" at bounding box center [318, 17] width 131 height 11
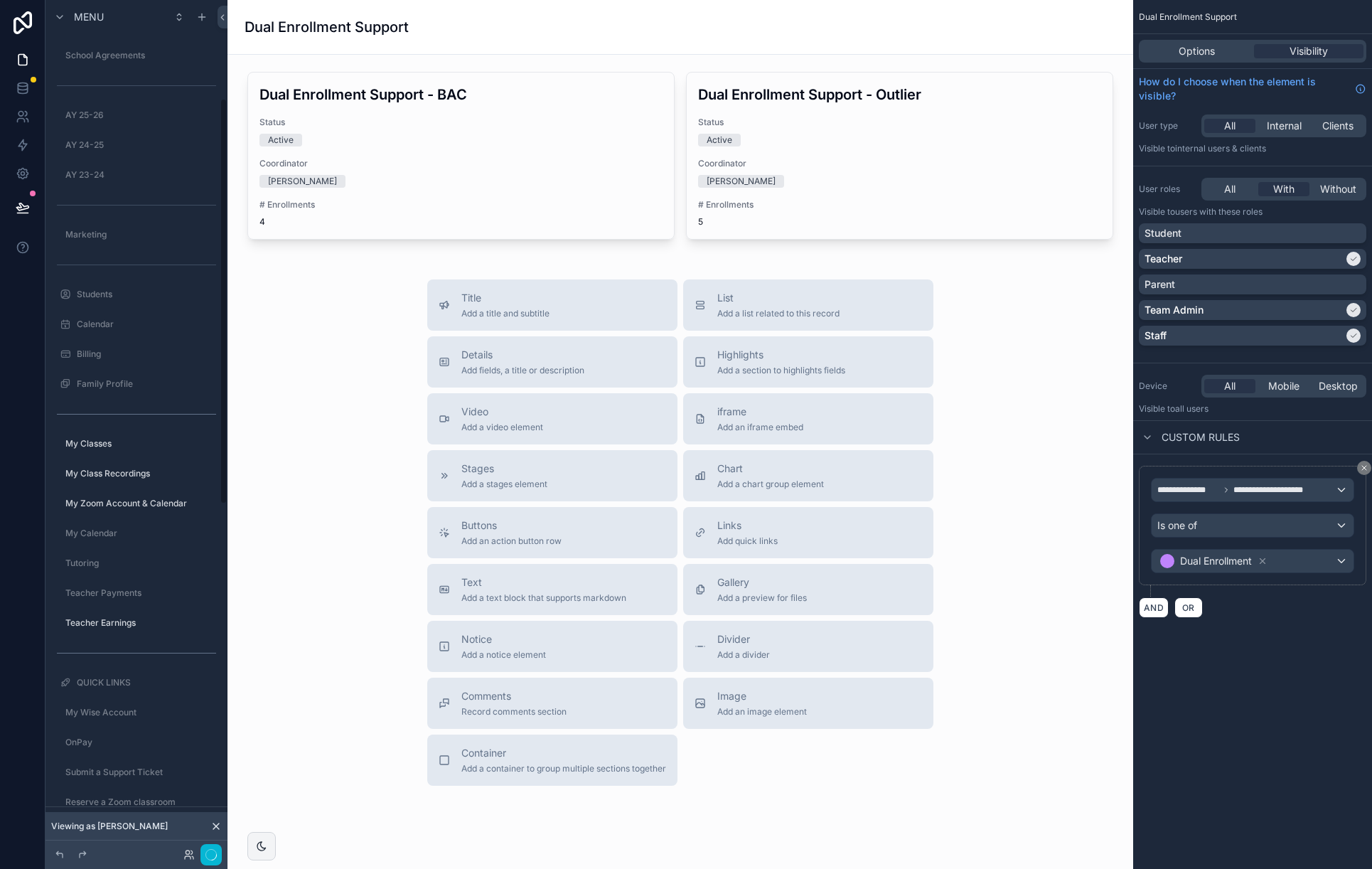
scroll to position [206, 0]
click at [217, 828] on icon at bounding box center [217, 826] width 11 height 11
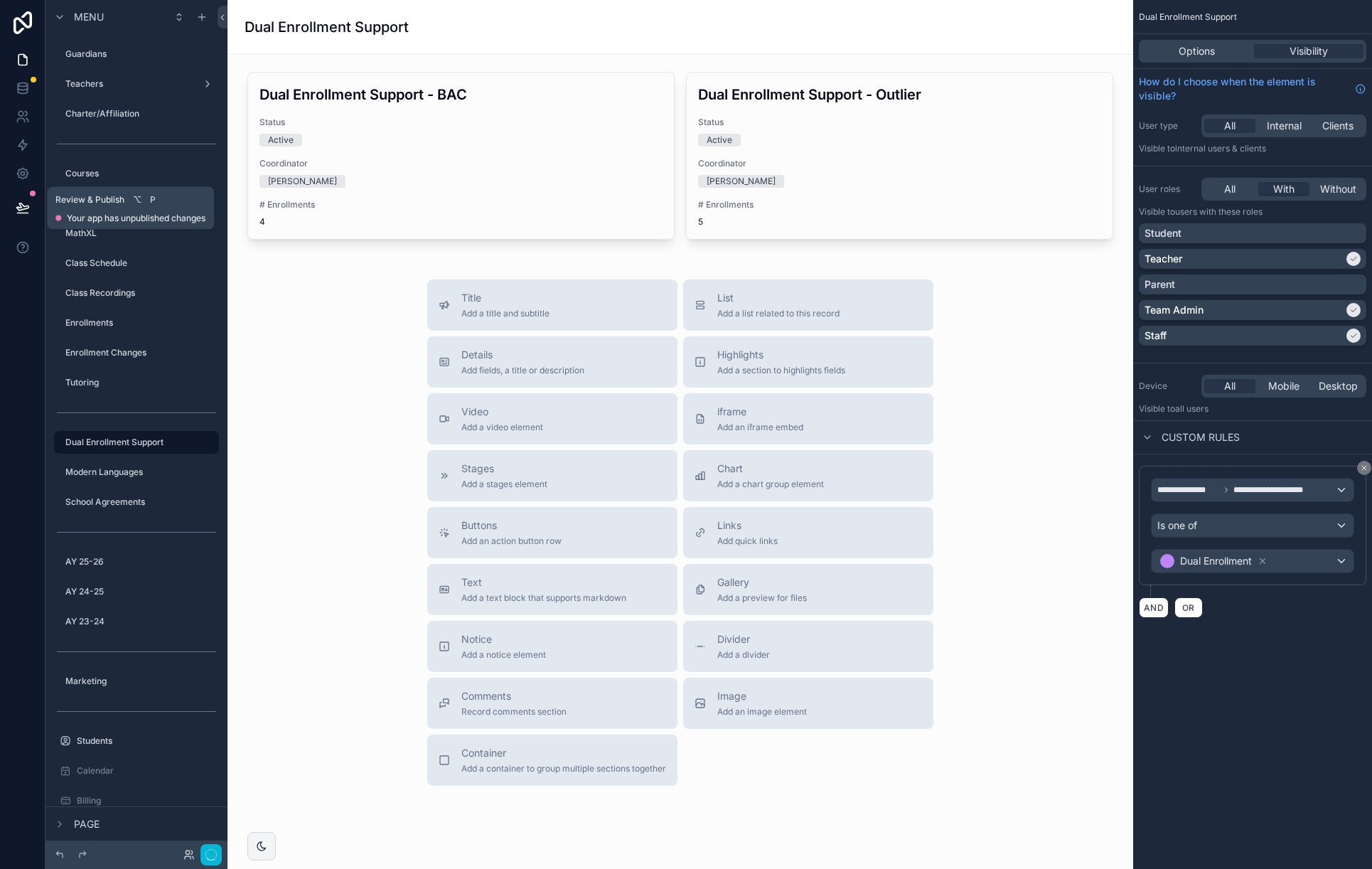
click at [24, 206] on icon at bounding box center [22, 207] width 12 height 7
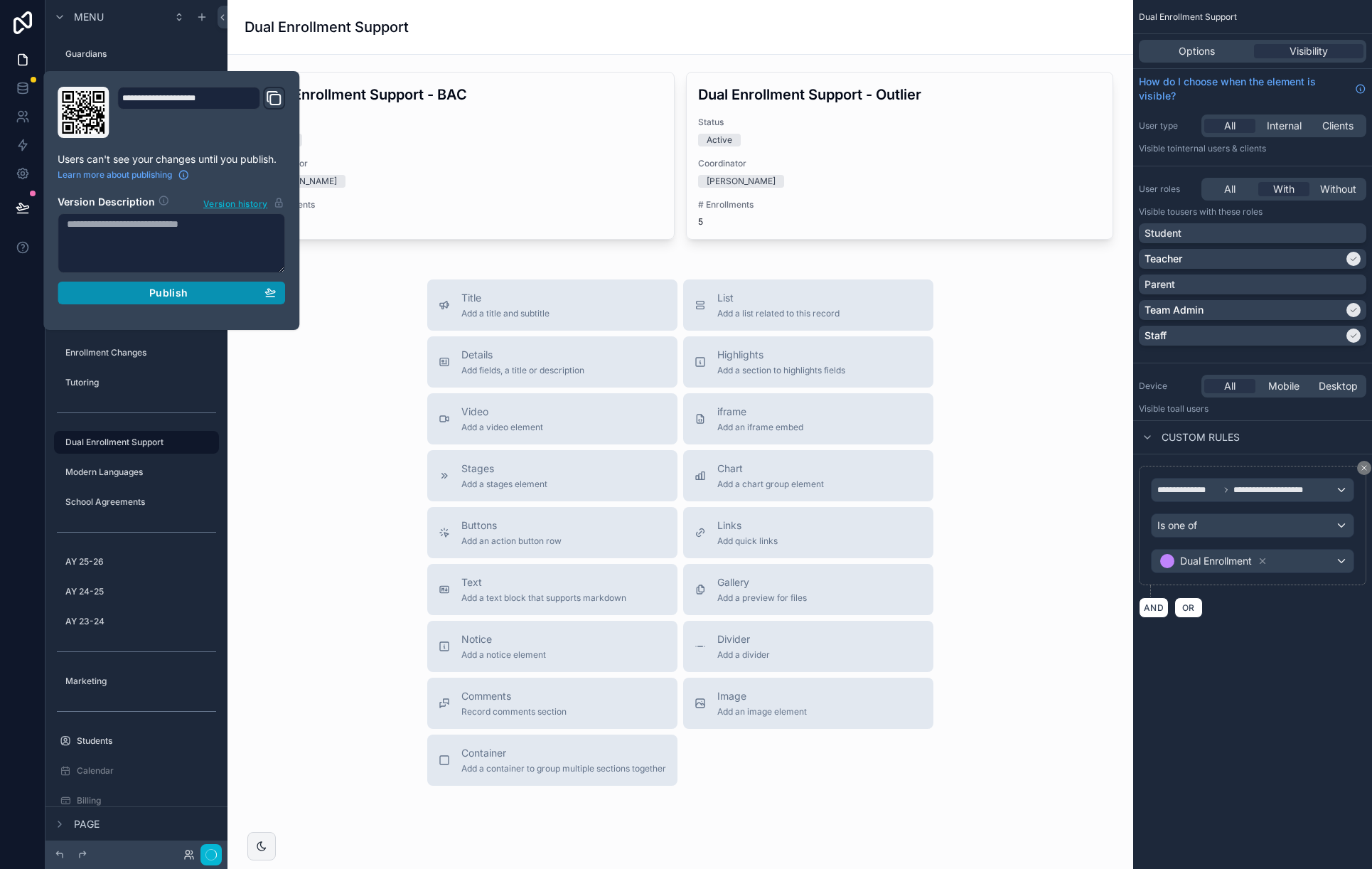
click at [171, 289] on span "Publish" at bounding box center [168, 293] width 38 height 13
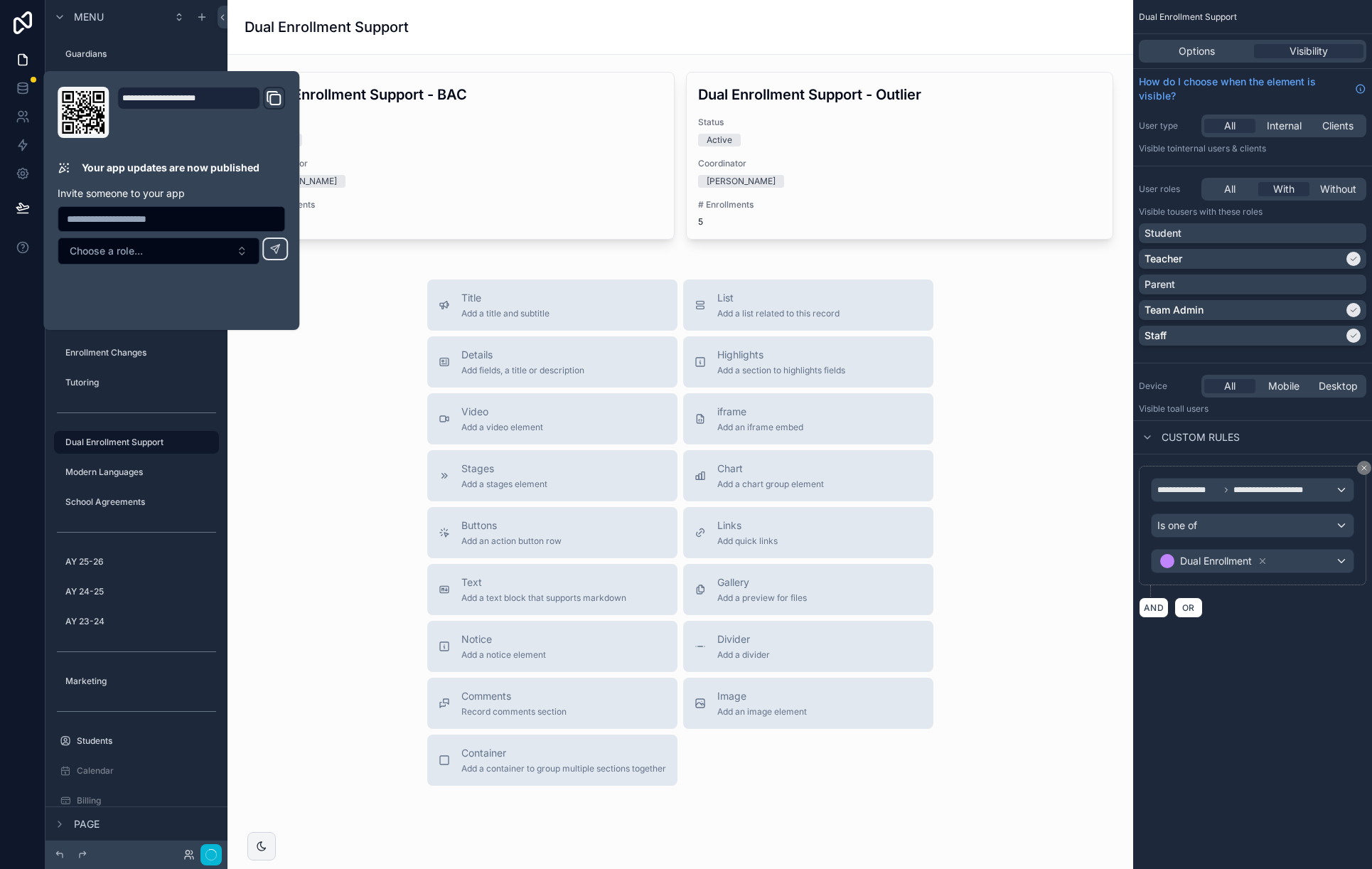
click at [345, 319] on div "Title Add a title and subtitle List Add a list related to this record Details A…" at bounding box center [680, 533] width 883 height 506
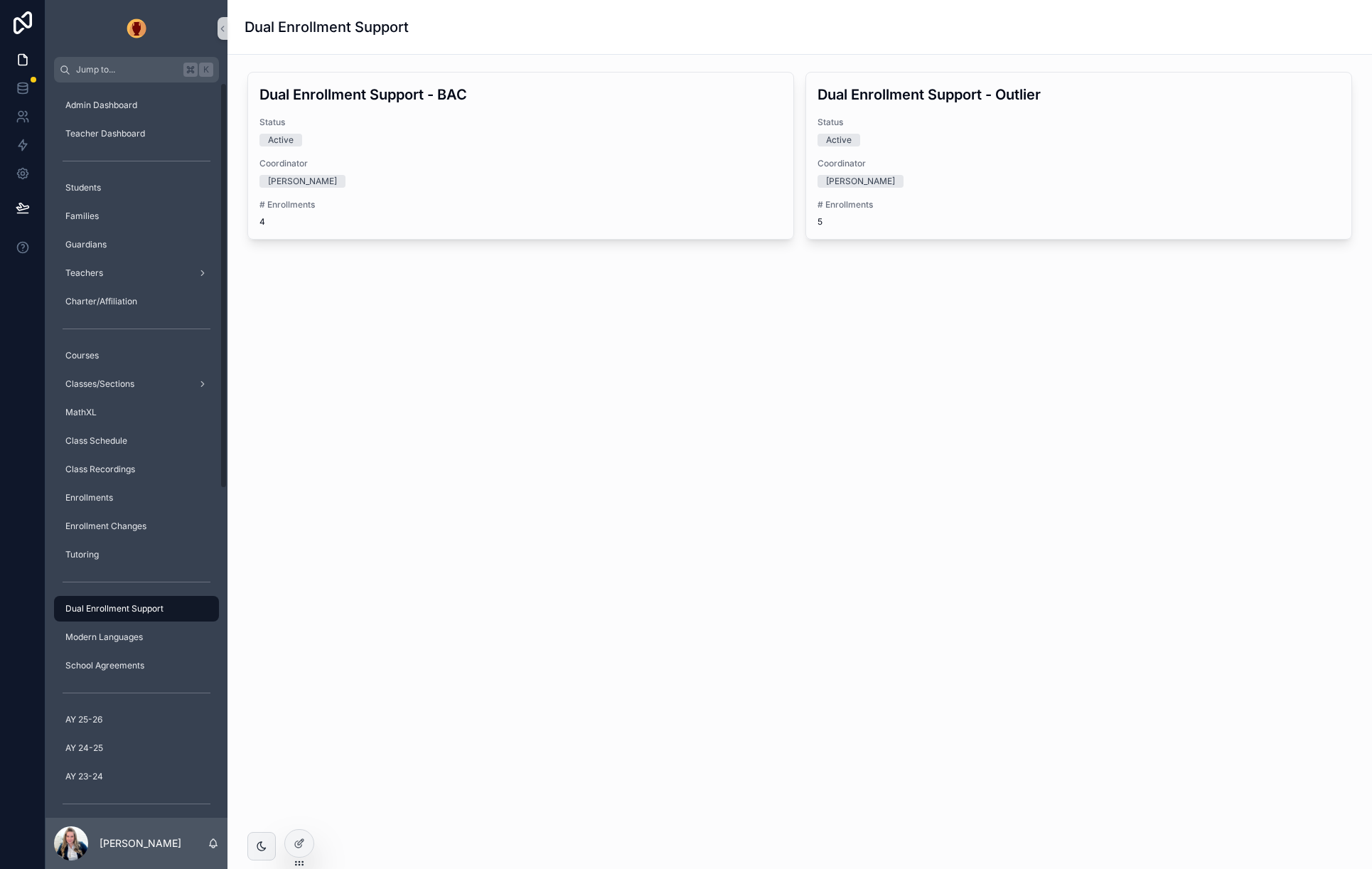
click at [136, 609] on span "Dual Enrollment Support" at bounding box center [114, 609] width 98 height 11
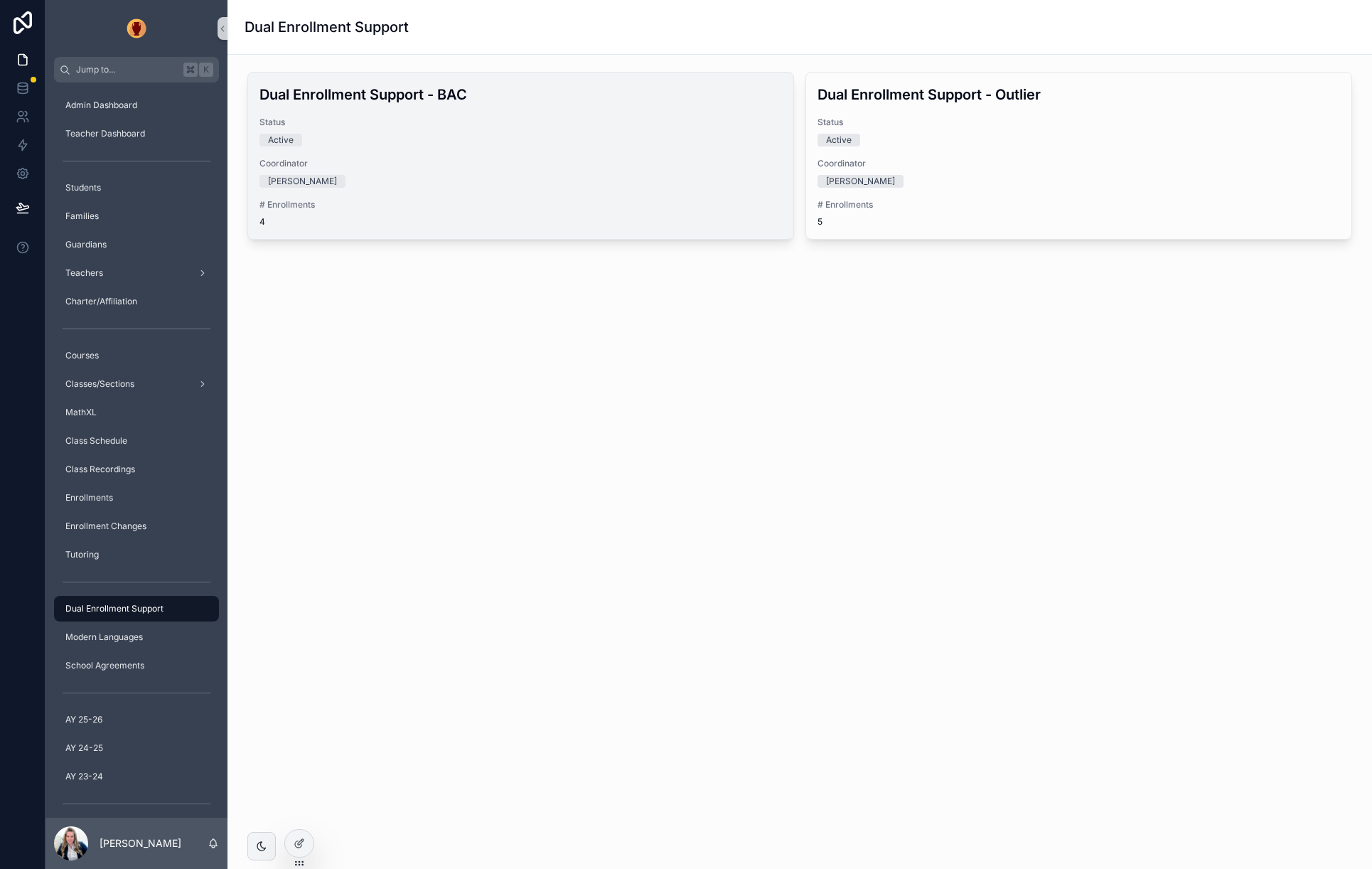
click at [502, 185] on div "[PERSON_NAME]" at bounding box center [521, 182] width 523 height 13
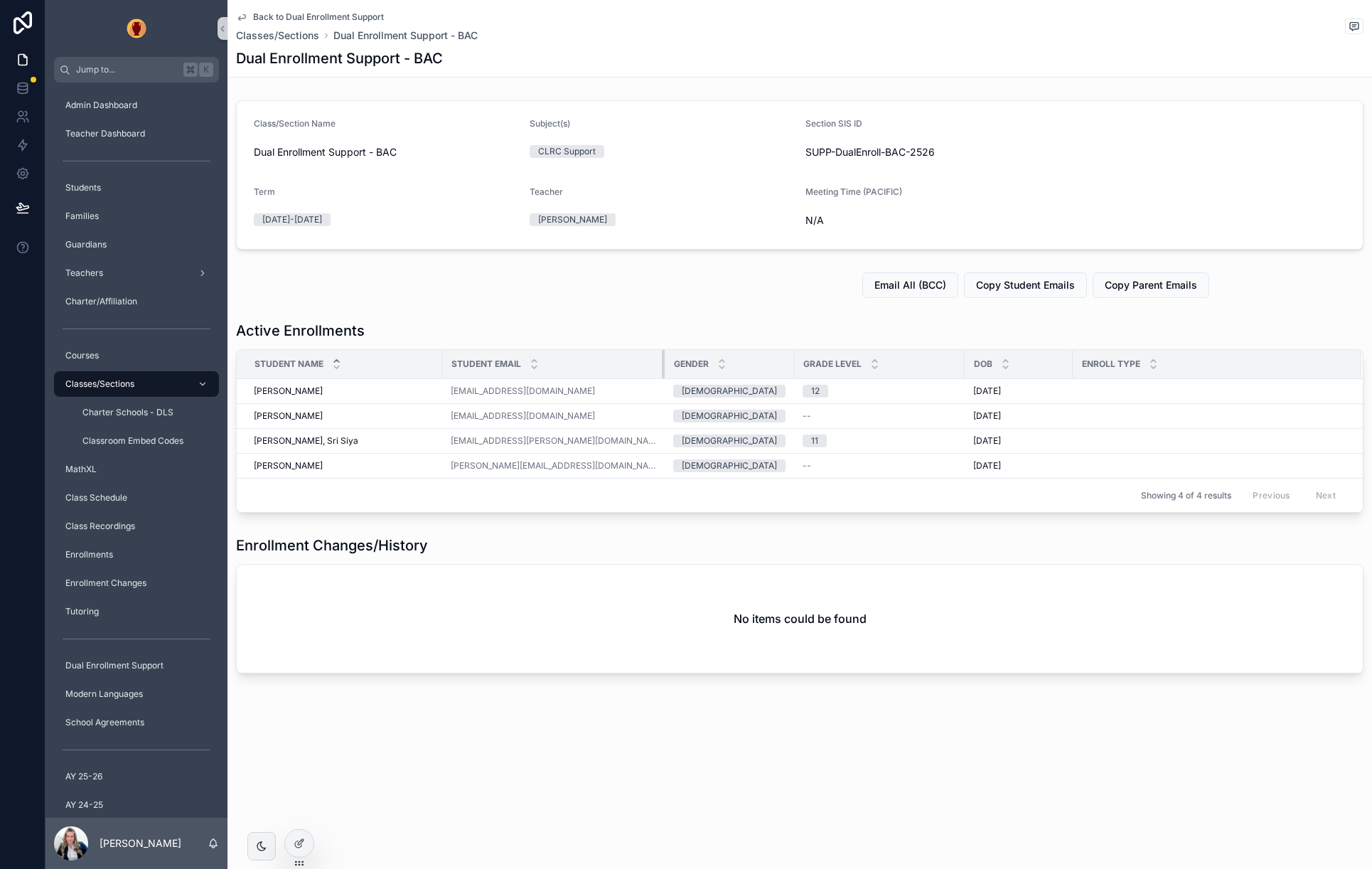
drag, startPoint x: 693, startPoint y: 367, endPoint x: 650, endPoint y: 369, distance: 43.0
click at [662, 369] on div "scrollable content" at bounding box center [664, 363] width 6 height 28
click at [371, 394] on div "[PERSON_NAME] [PERSON_NAME]" at bounding box center [344, 391] width 180 height 11
click at [113, 582] on span "Enrollment Changes" at bounding box center [106, 583] width 81 height 11
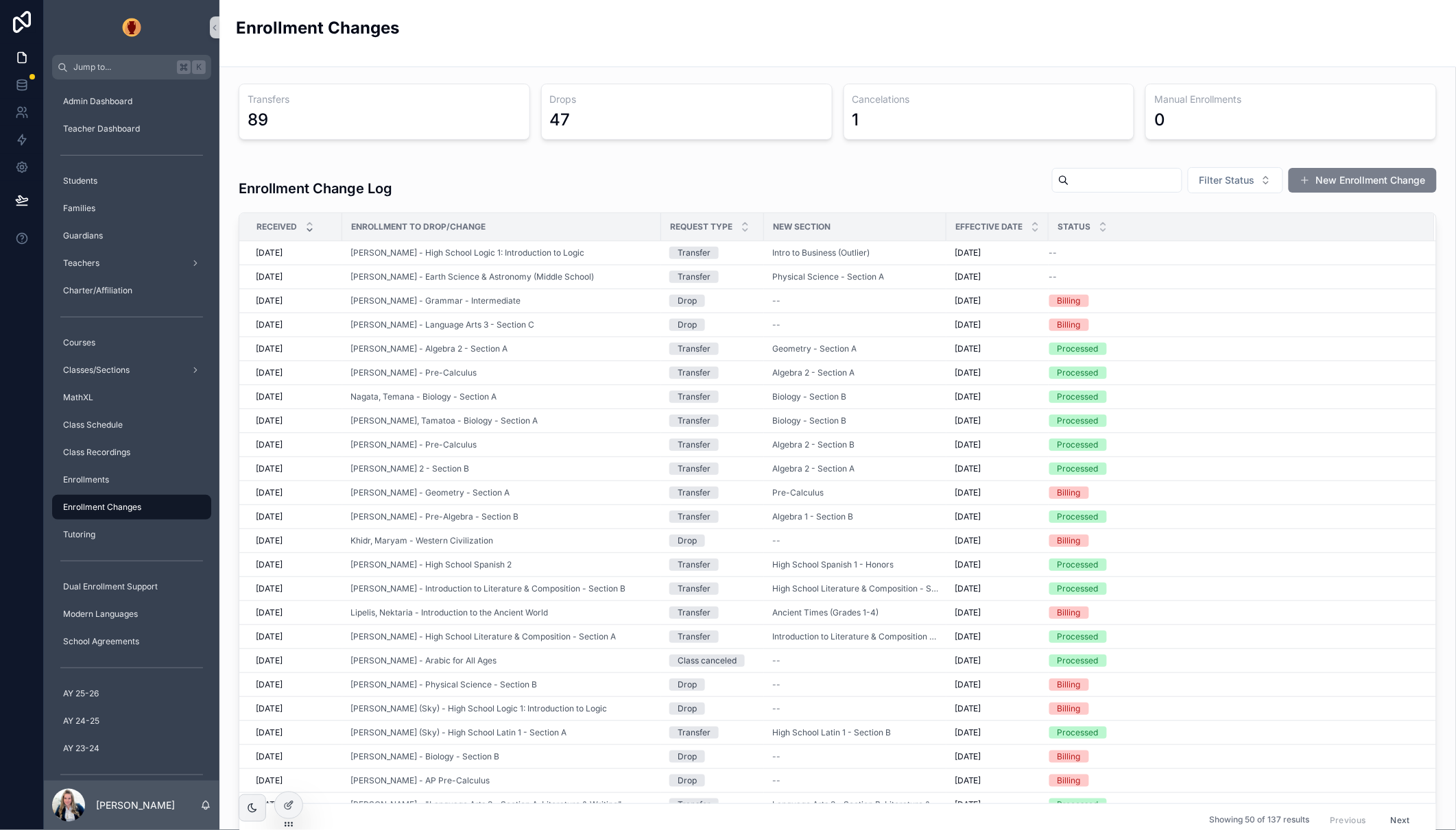
click at [1323, 187] on button "New Enrollment Change" at bounding box center [1362, 181] width 148 height 25
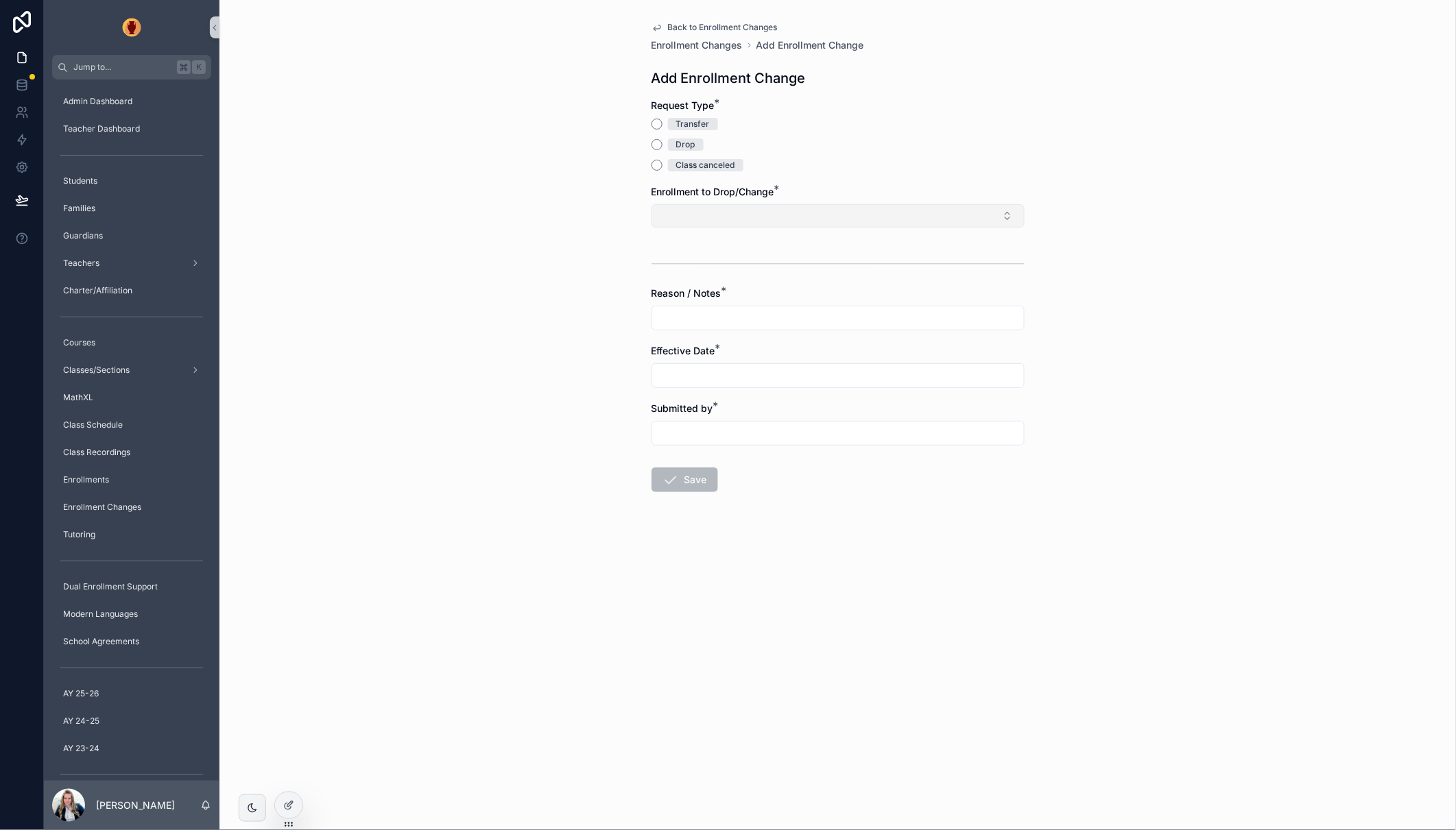
click at [821, 207] on button "Select Button" at bounding box center [837, 216] width 373 height 23
click at [683, 141] on div "Drop" at bounding box center [686, 145] width 20 height 13
click at [662, 141] on button "Drop" at bounding box center [657, 145] width 11 height 11
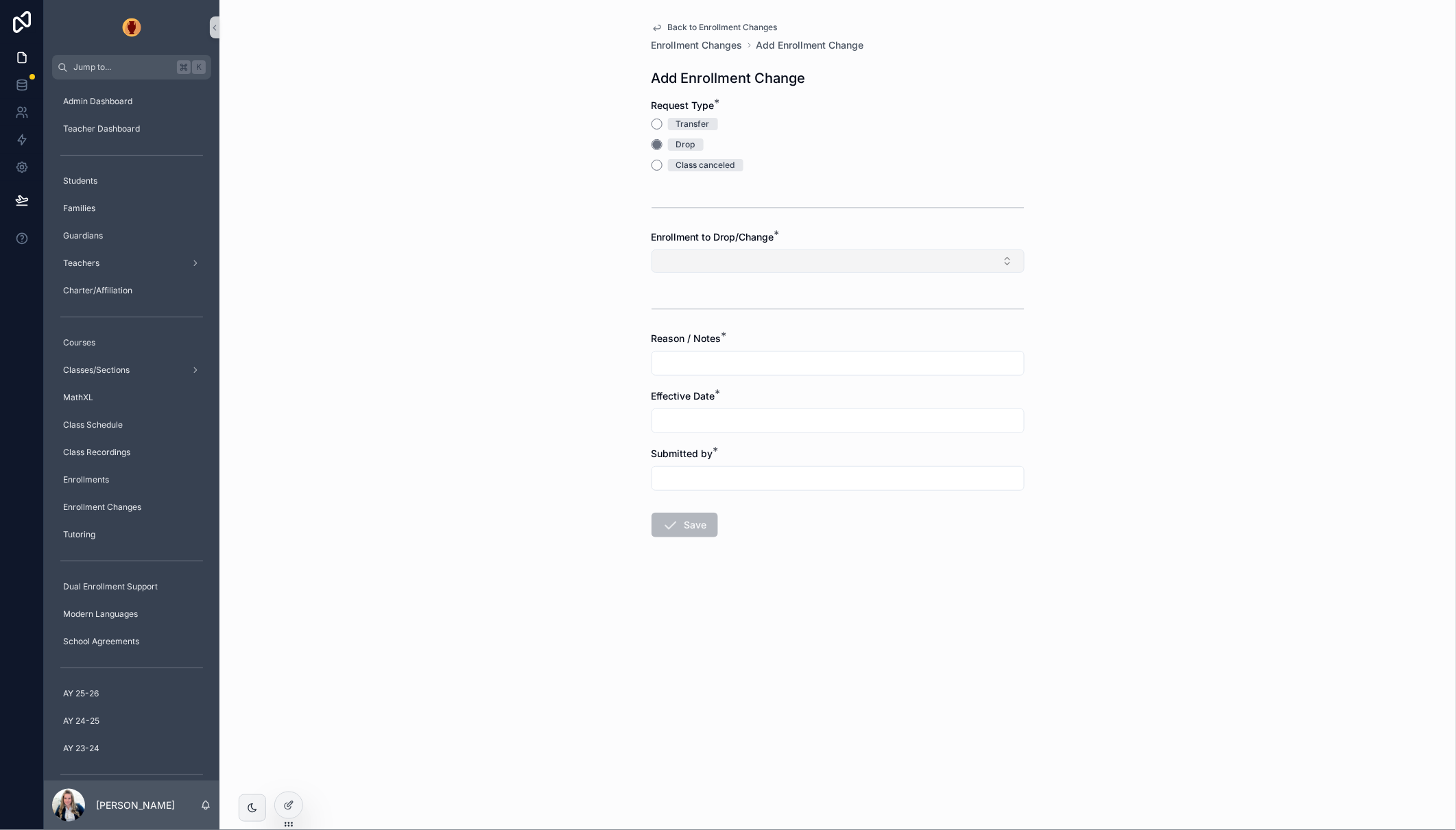
click at [738, 250] on button "Select Button" at bounding box center [837, 261] width 373 height 23
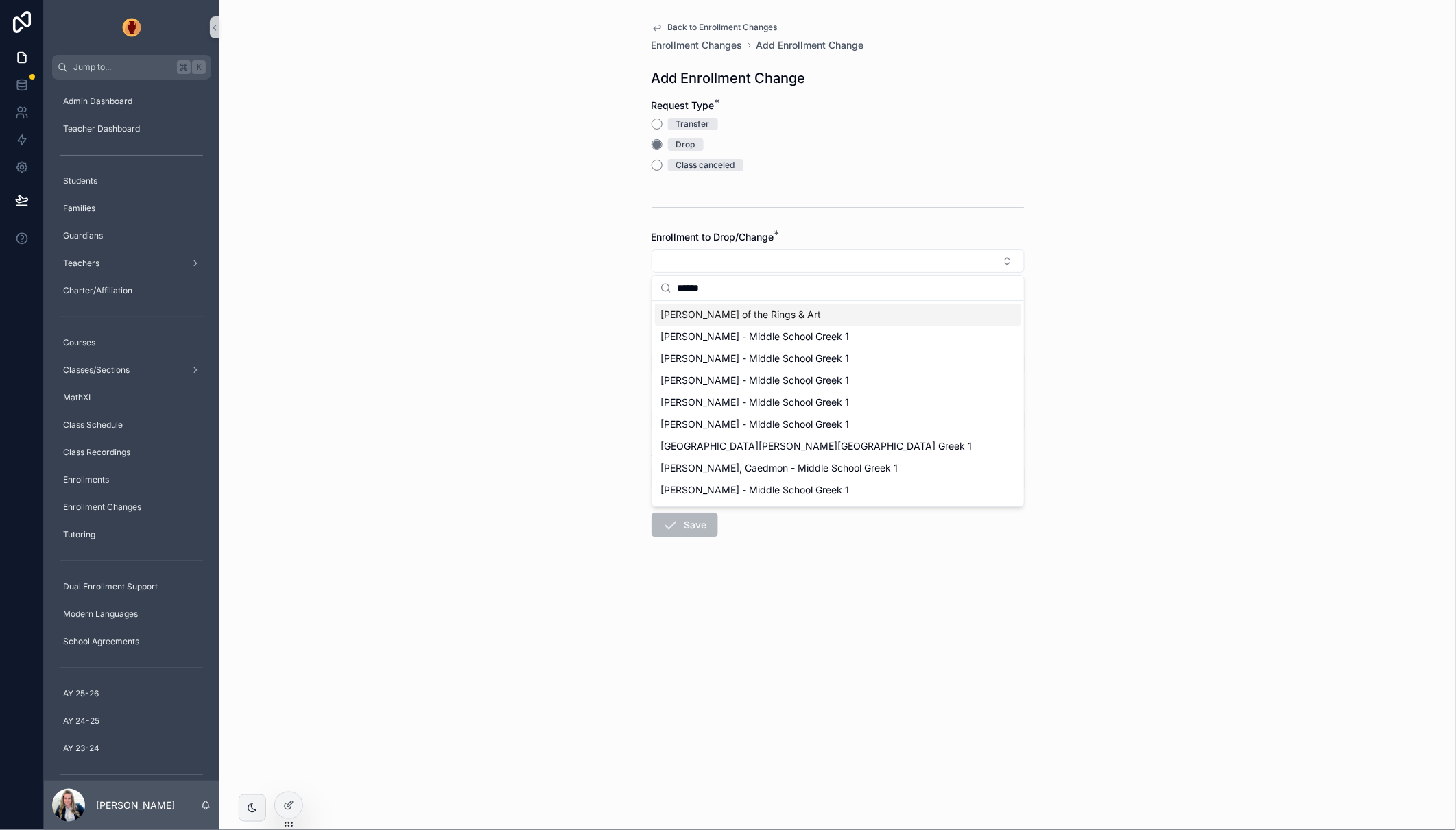
type input "******"
drag, startPoint x: 827, startPoint y: 311, endPoint x: 816, endPoint y: 311, distance: 11.0
click at [821, 311] on span "Middlebrooke, Paige - Lord of the Rings & Art" at bounding box center [740, 315] width 160 height 14
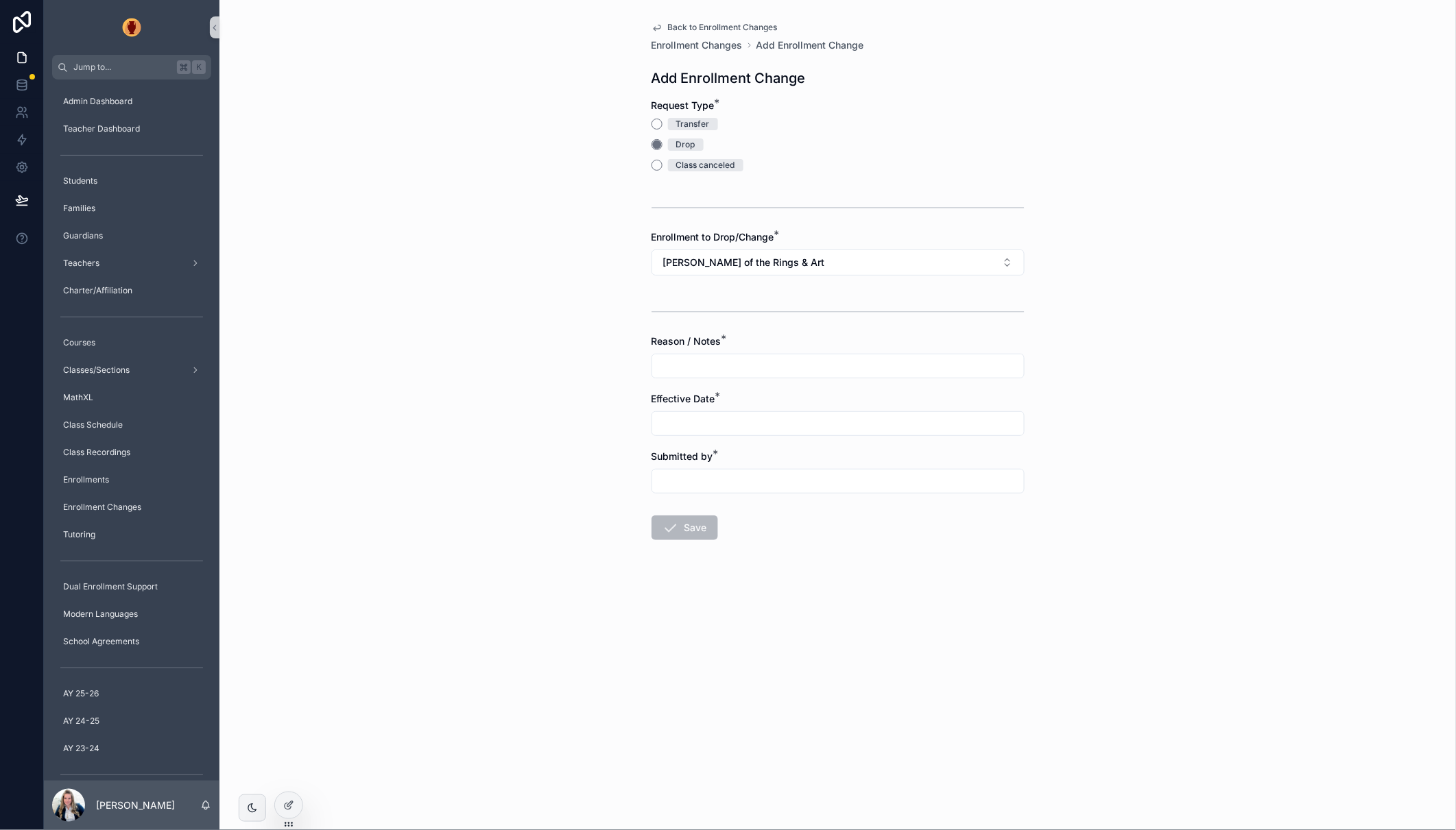
click at [776, 371] on input "scrollable content" at bounding box center [837, 366] width 371 height 20
type input "**********"
click at [755, 424] on input "scrollable content" at bounding box center [837, 424] width 371 height 20
click at [763, 456] on button "scrollable content" at bounding box center [764, 456] width 25 height 25
click at [888, 655] on button "29" at bounding box center [888, 657] width 25 height 25
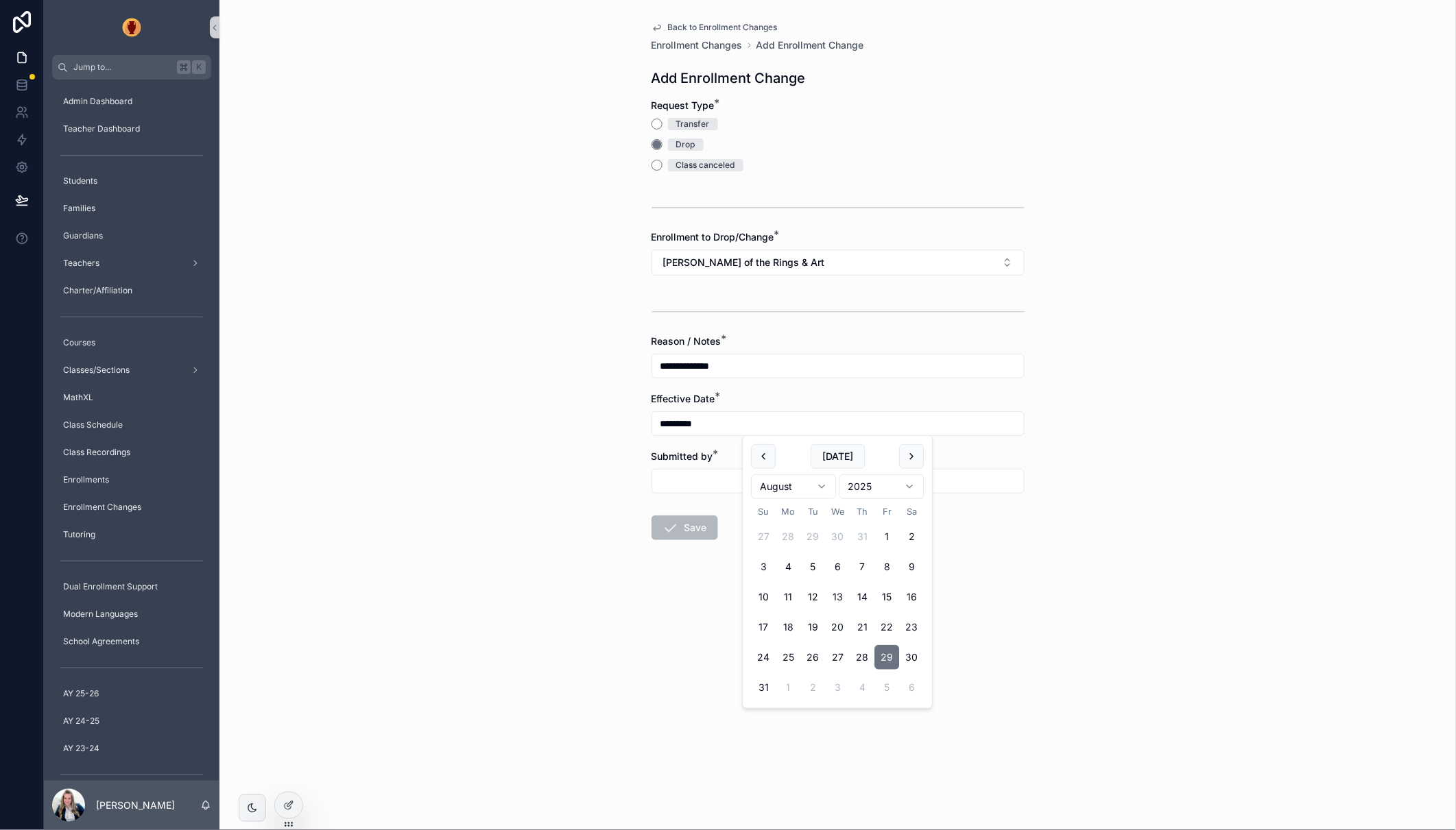
type input "*********"
drag, startPoint x: 594, startPoint y: 473, endPoint x: 612, endPoint y: 474, distance: 18.0
click at [594, 473] on div "**********" at bounding box center [837, 415] width 1236 height 830
click at [676, 476] on input "scrollable content" at bounding box center [837, 481] width 371 height 20
type input "**"
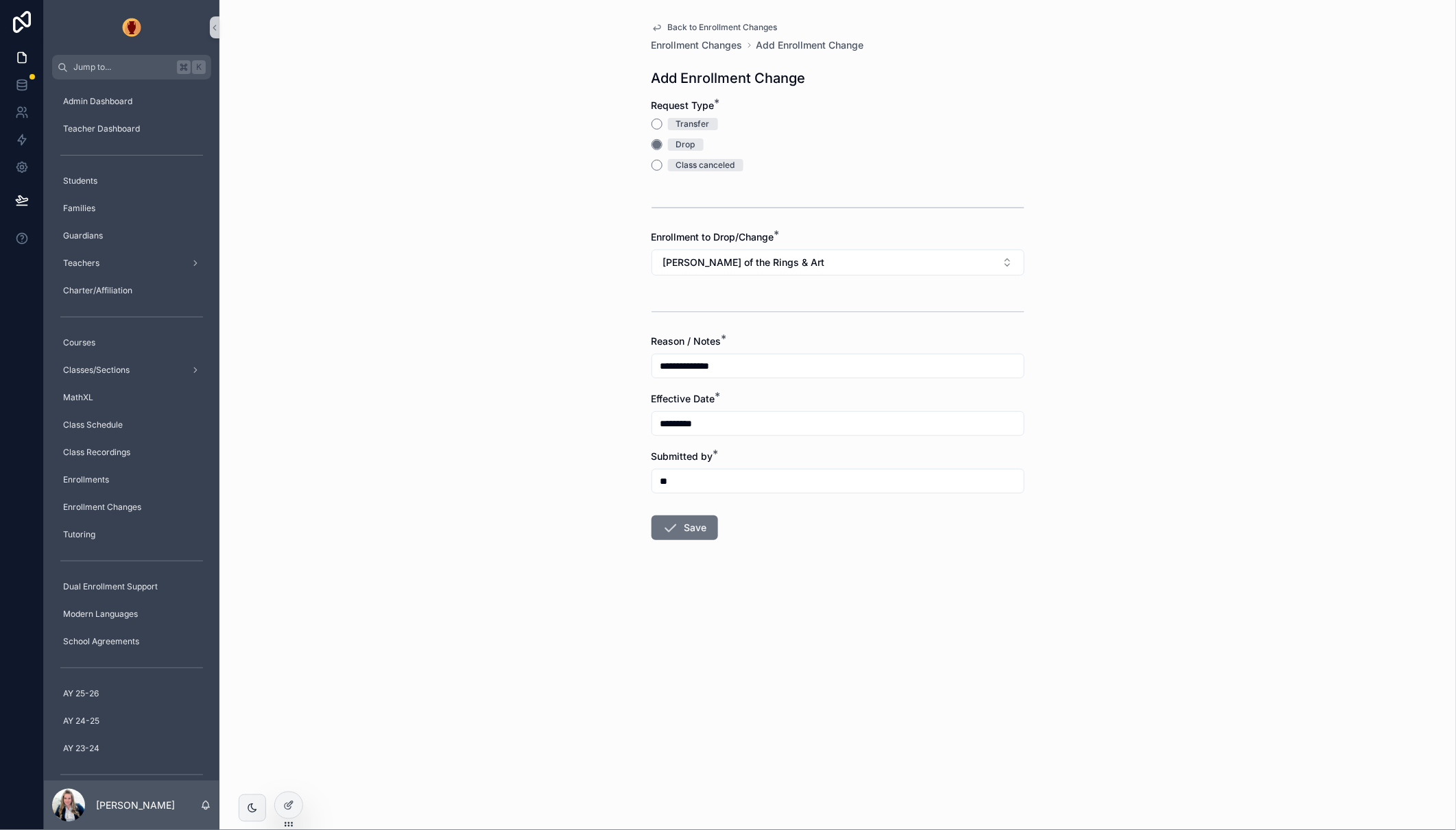
drag, startPoint x: 694, startPoint y: 524, endPoint x: 687, endPoint y: 527, distance: 7.6
click at [694, 524] on button "Save" at bounding box center [684, 528] width 66 height 25
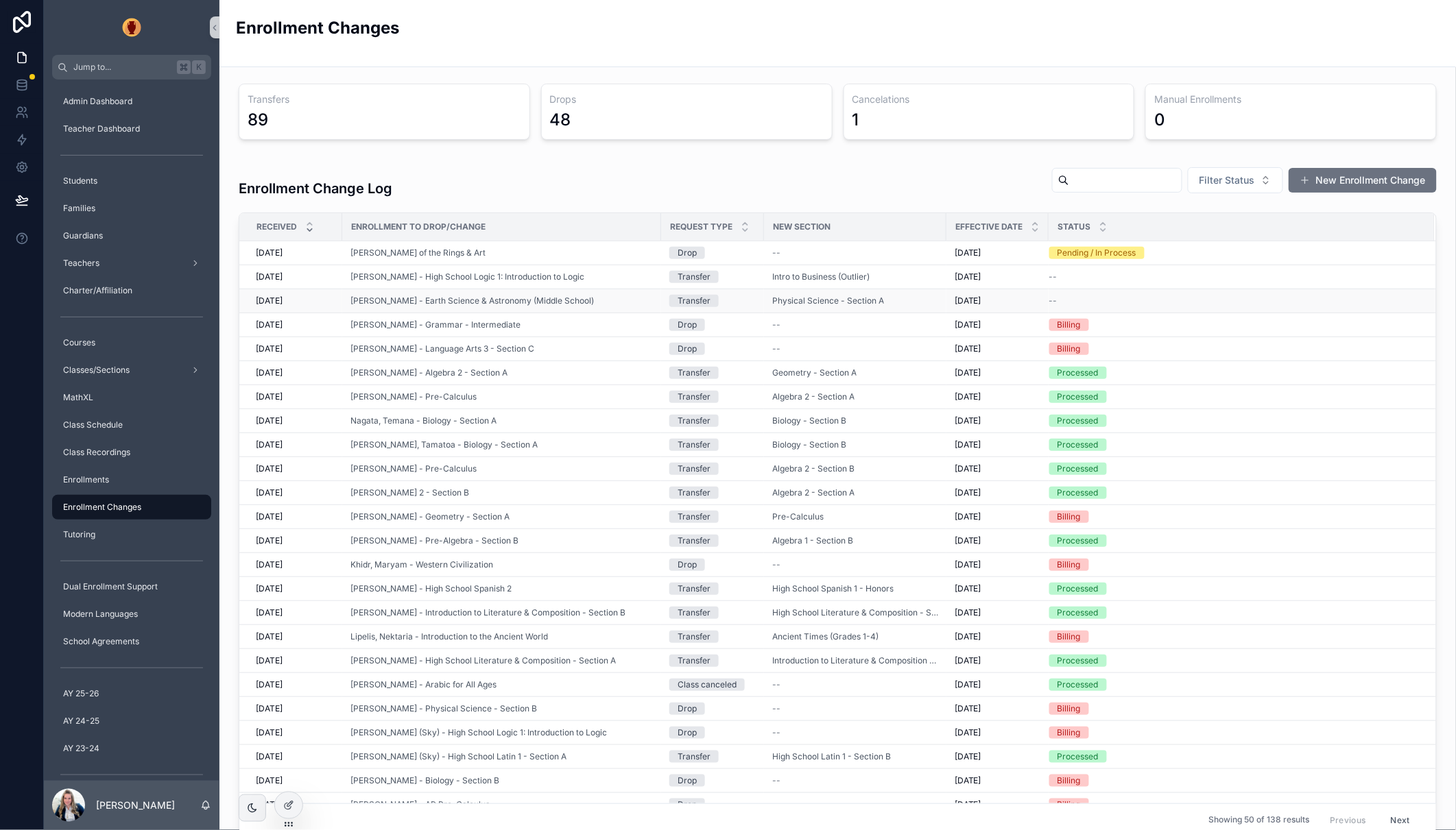
click at [1057, 302] on div "--" at bounding box center [1234, 301] width 369 height 11
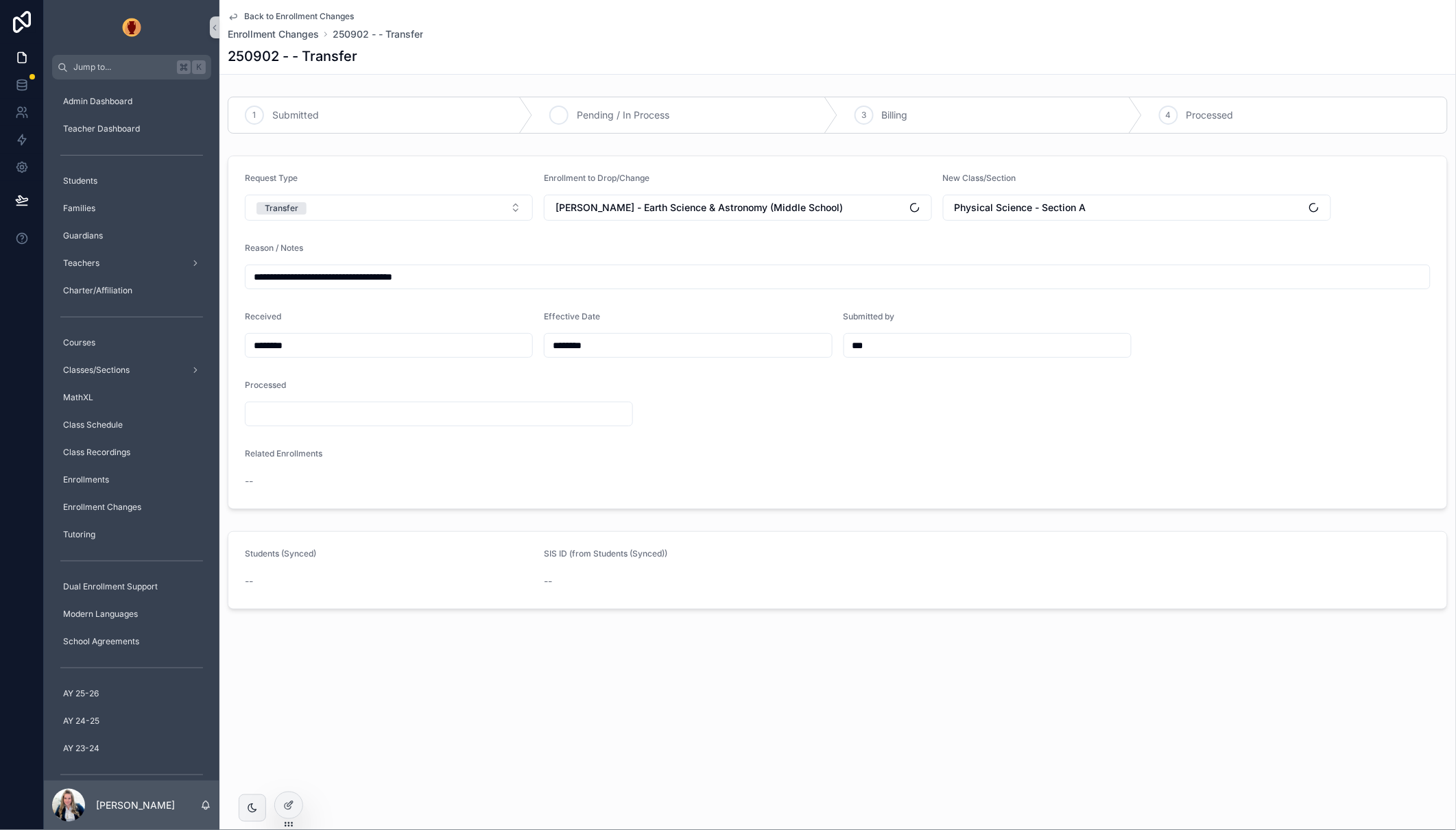
click at [620, 128] on div "2 Pending / In Process" at bounding box center [684, 116] width 304 height 36
click at [252, 12] on span "Back to Enrollment Changes" at bounding box center [299, 16] width 109 height 11
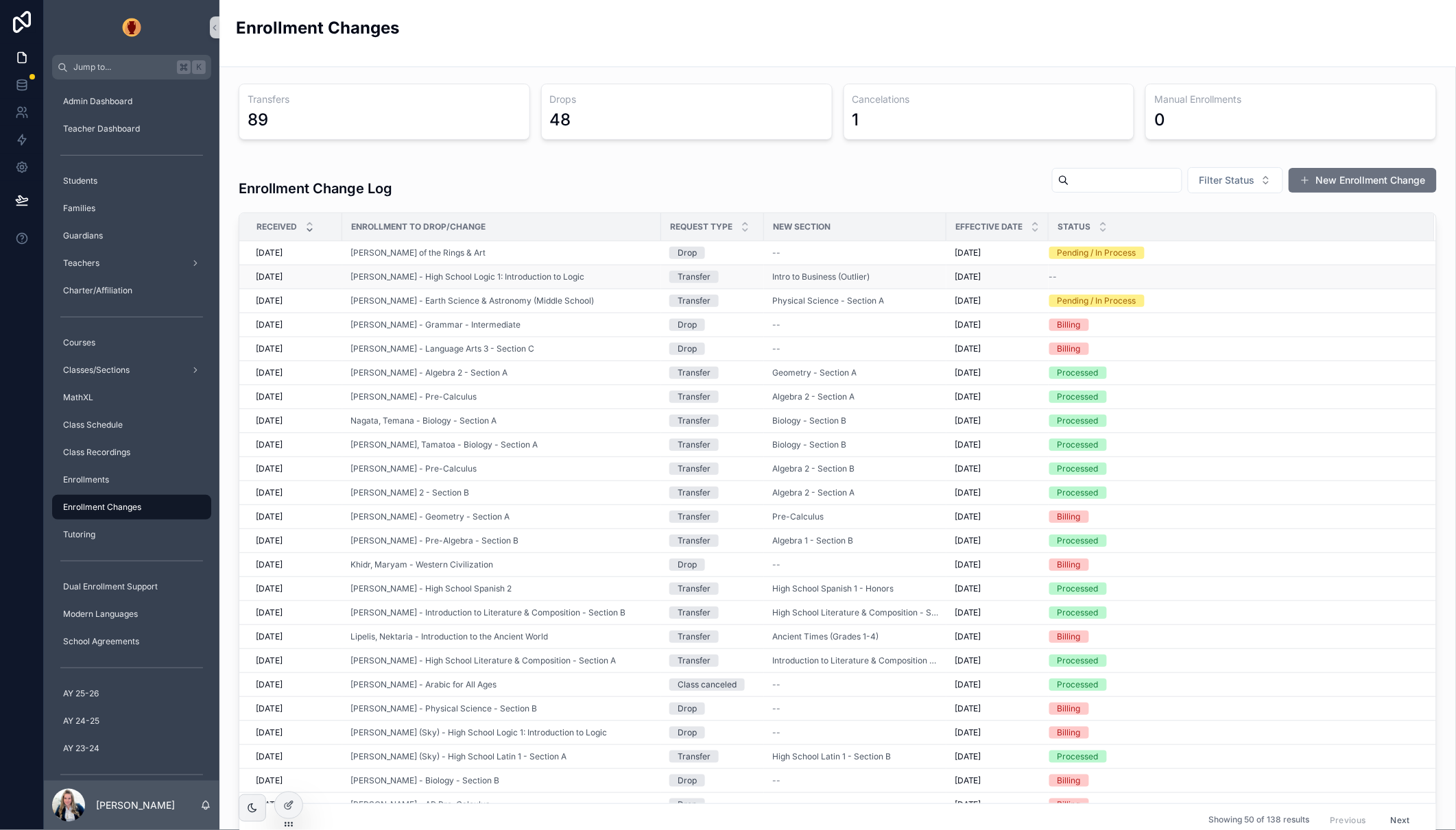
click at [1054, 276] on span "--" at bounding box center [1053, 277] width 9 height 11
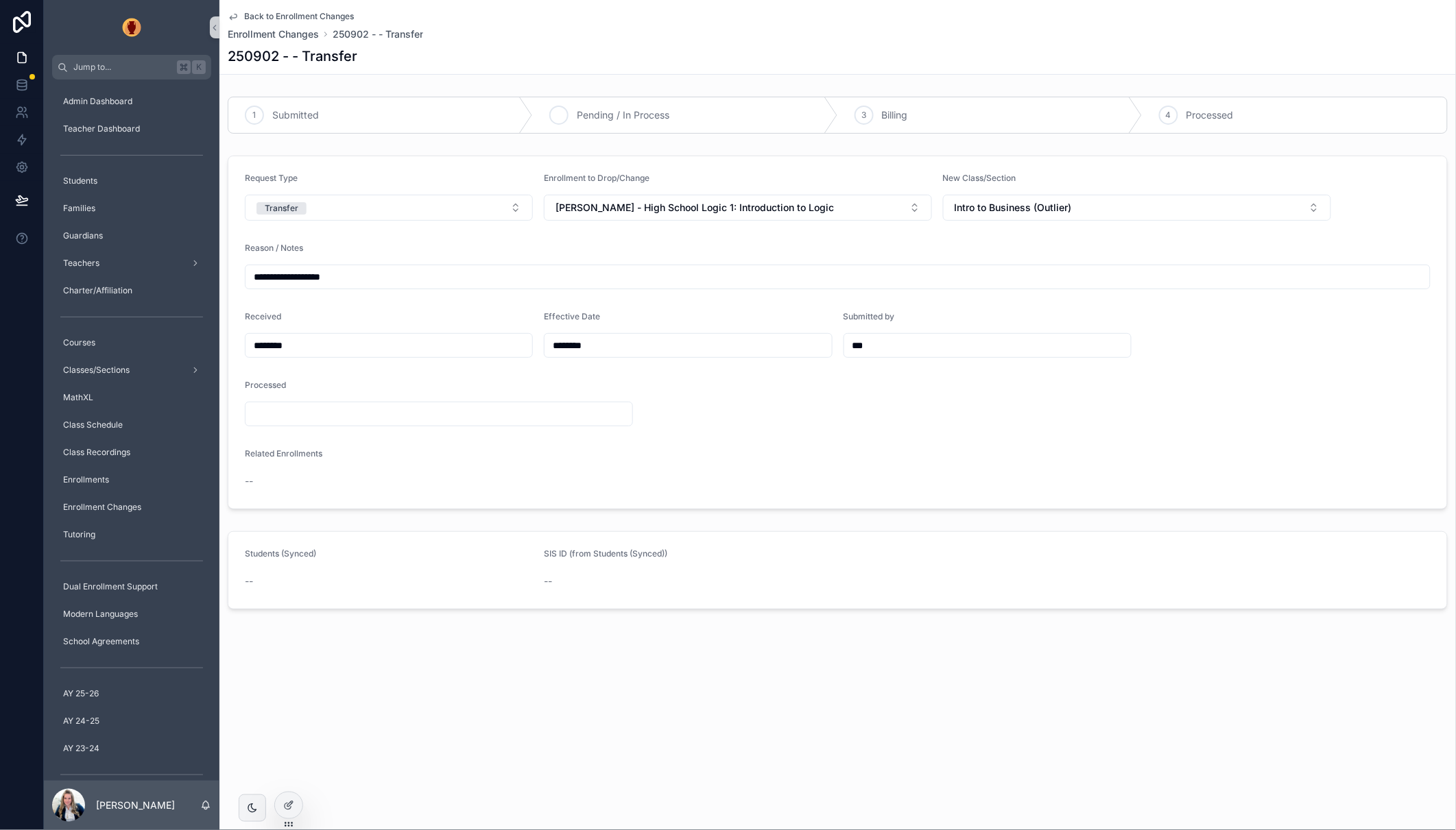
click at [644, 110] on span "Pending / In Process" at bounding box center [622, 116] width 92 height 14
click at [236, 13] on icon "scrollable content" at bounding box center [233, 16] width 11 height 11
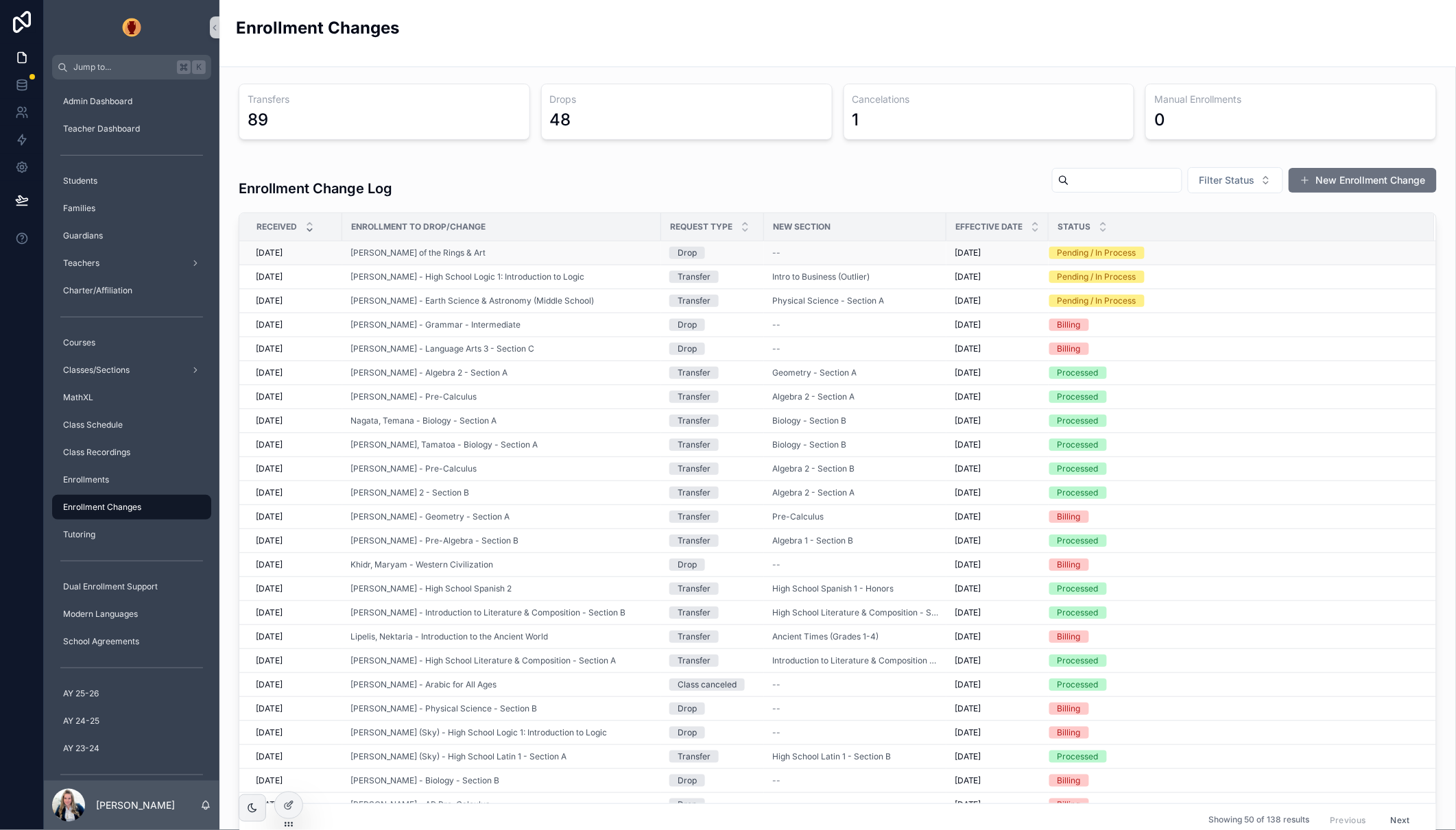
click at [566, 255] on div "Middlebrooke, Paige - Lord of the Rings & Art" at bounding box center [501, 253] width 303 height 11
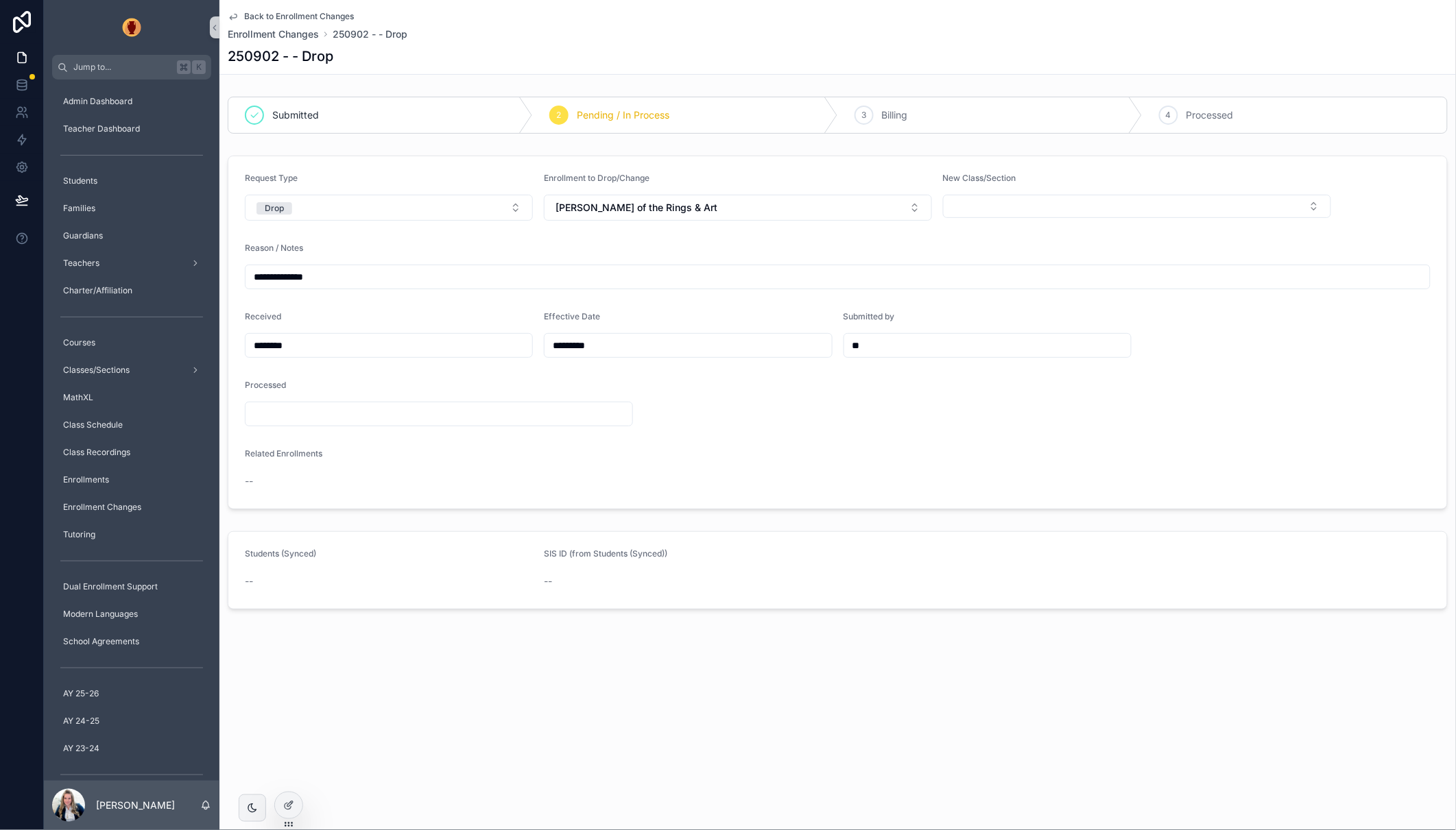
click at [332, 342] on input "********" at bounding box center [389, 345] width 287 height 20
click at [320, 378] on button "scrollable content" at bounding box center [316, 381] width 25 height 25
click at [434, 580] on button "29" at bounding box center [439, 581] width 25 height 25
type input "*********"
click at [1010, 109] on div "3 Billing" at bounding box center [990, 116] width 304 height 36
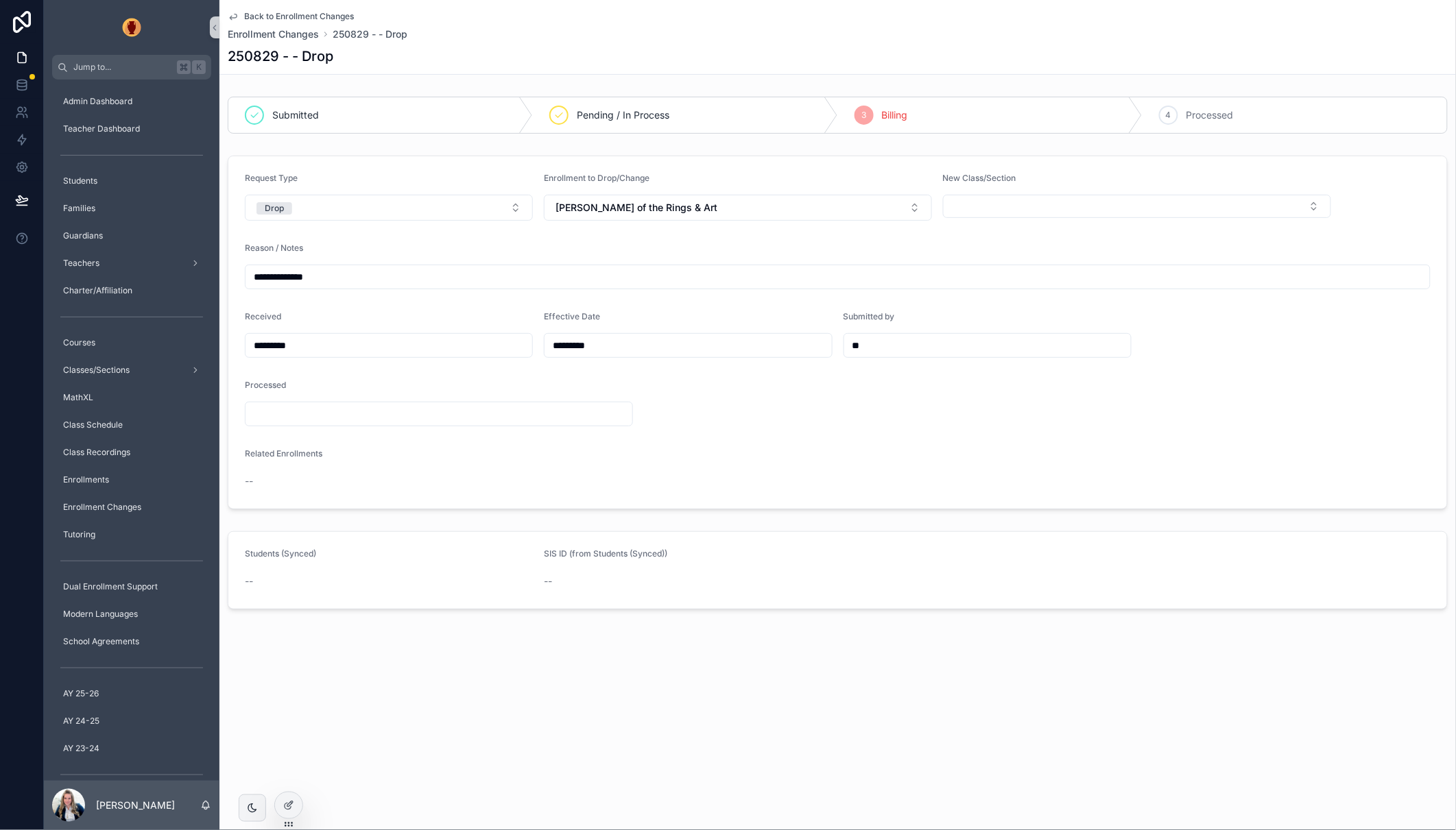
click at [283, 14] on span "Back to Enrollment Changes" at bounding box center [299, 16] width 109 height 11
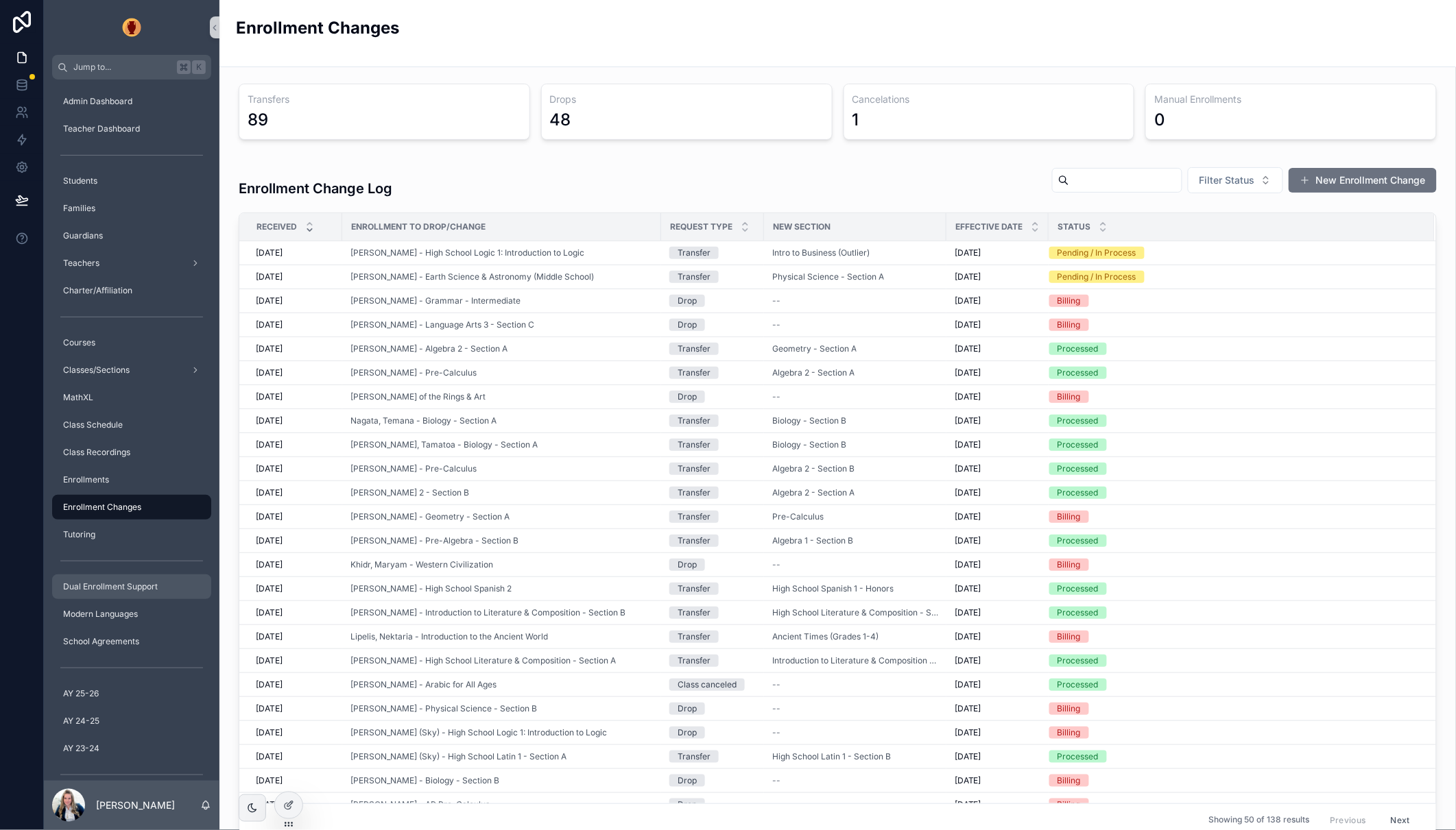
click at [125, 587] on span "Dual Enrollment Support" at bounding box center [110, 587] width 95 height 11
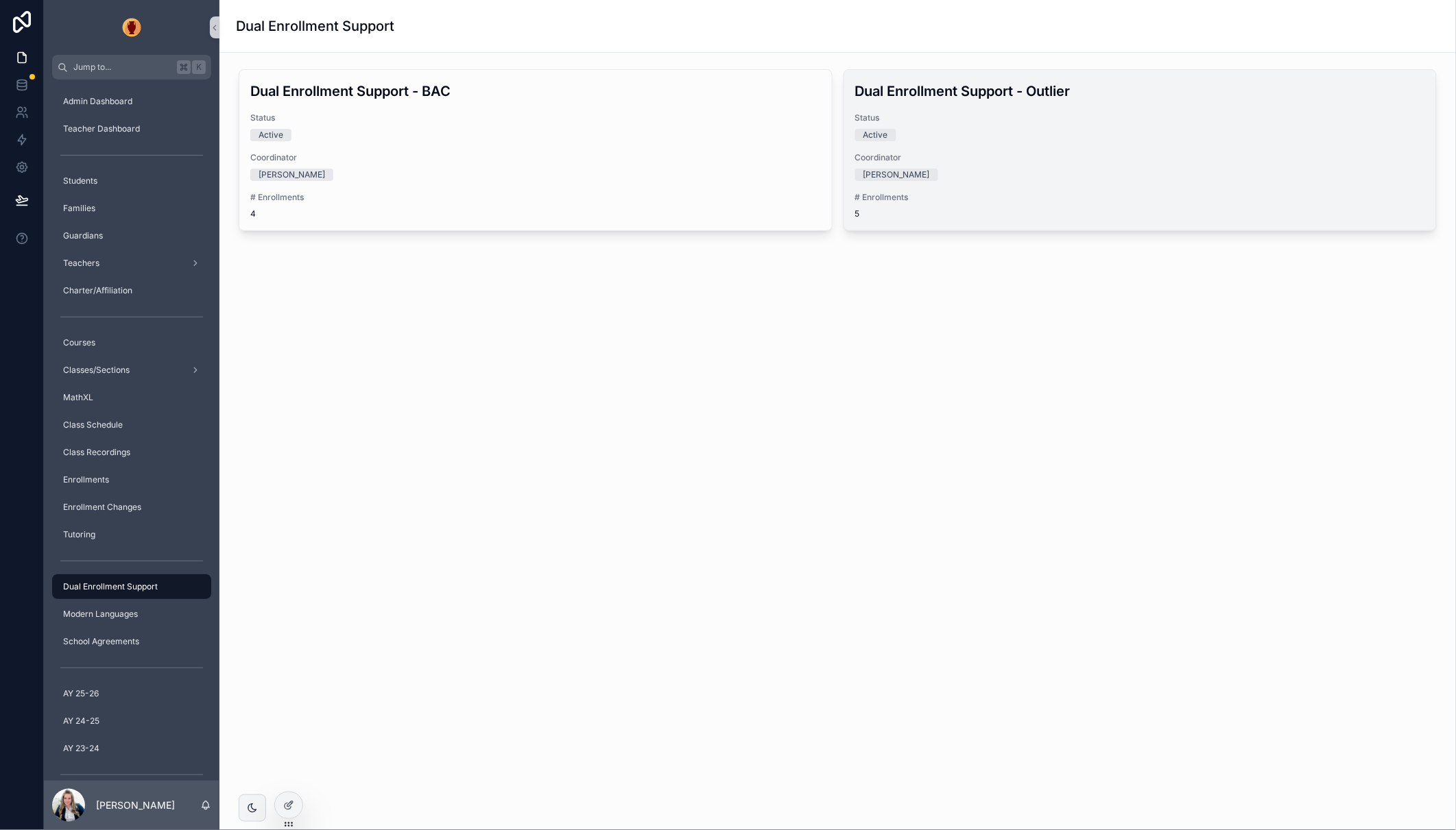
click at [1096, 149] on div "Dual Enrollment Support - Outlier Status Active Coordinator [PERSON_NAME] # Enr…" at bounding box center [1140, 149] width 593 height 160
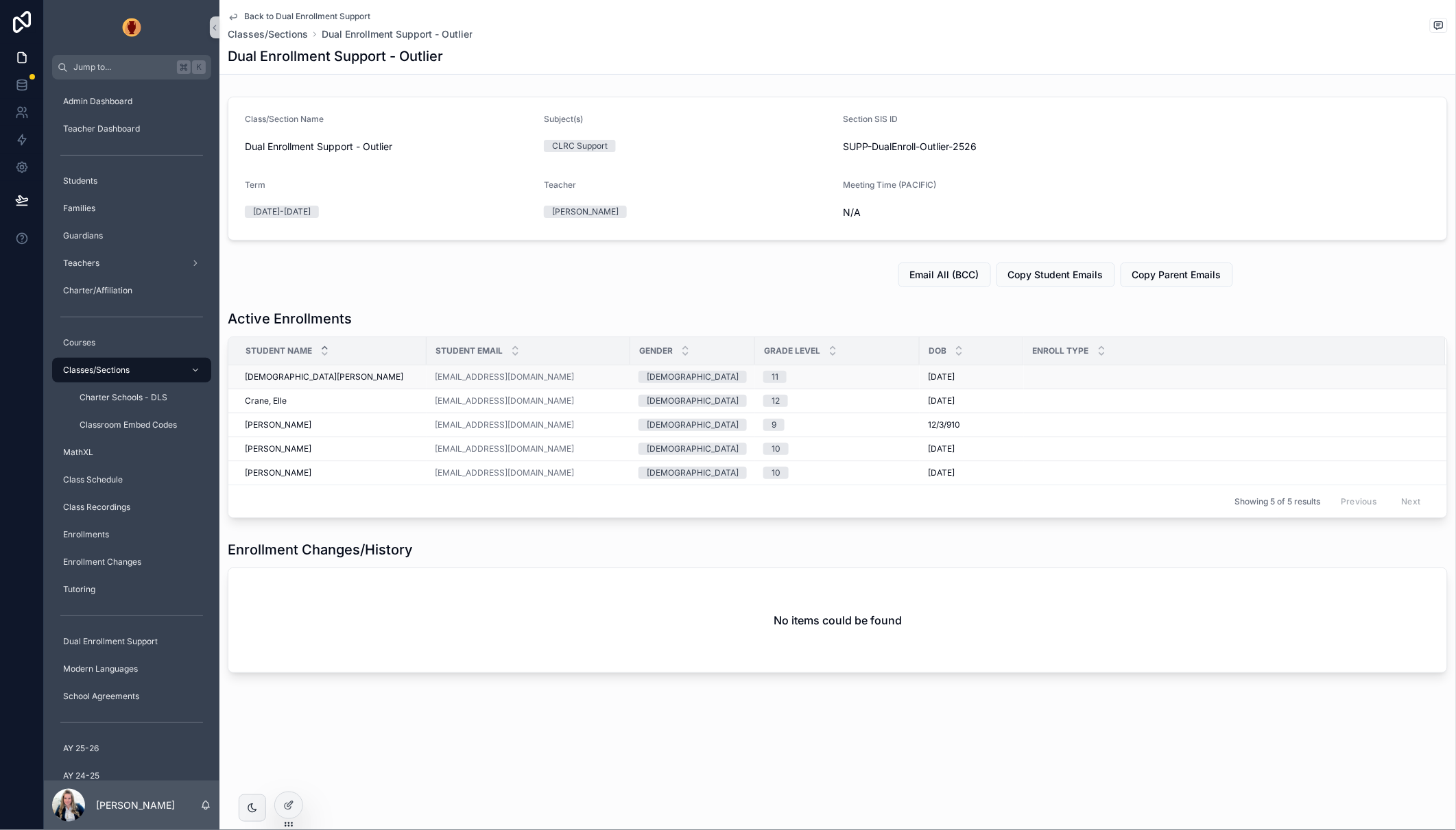
click at [367, 375] on div "Christian, Jamie Christian, Jamie" at bounding box center [332, 377] width 174 height 11
click at [128, 551] on div "Enrollment Changes" at bounding box center [131, 562] width 142 height 22
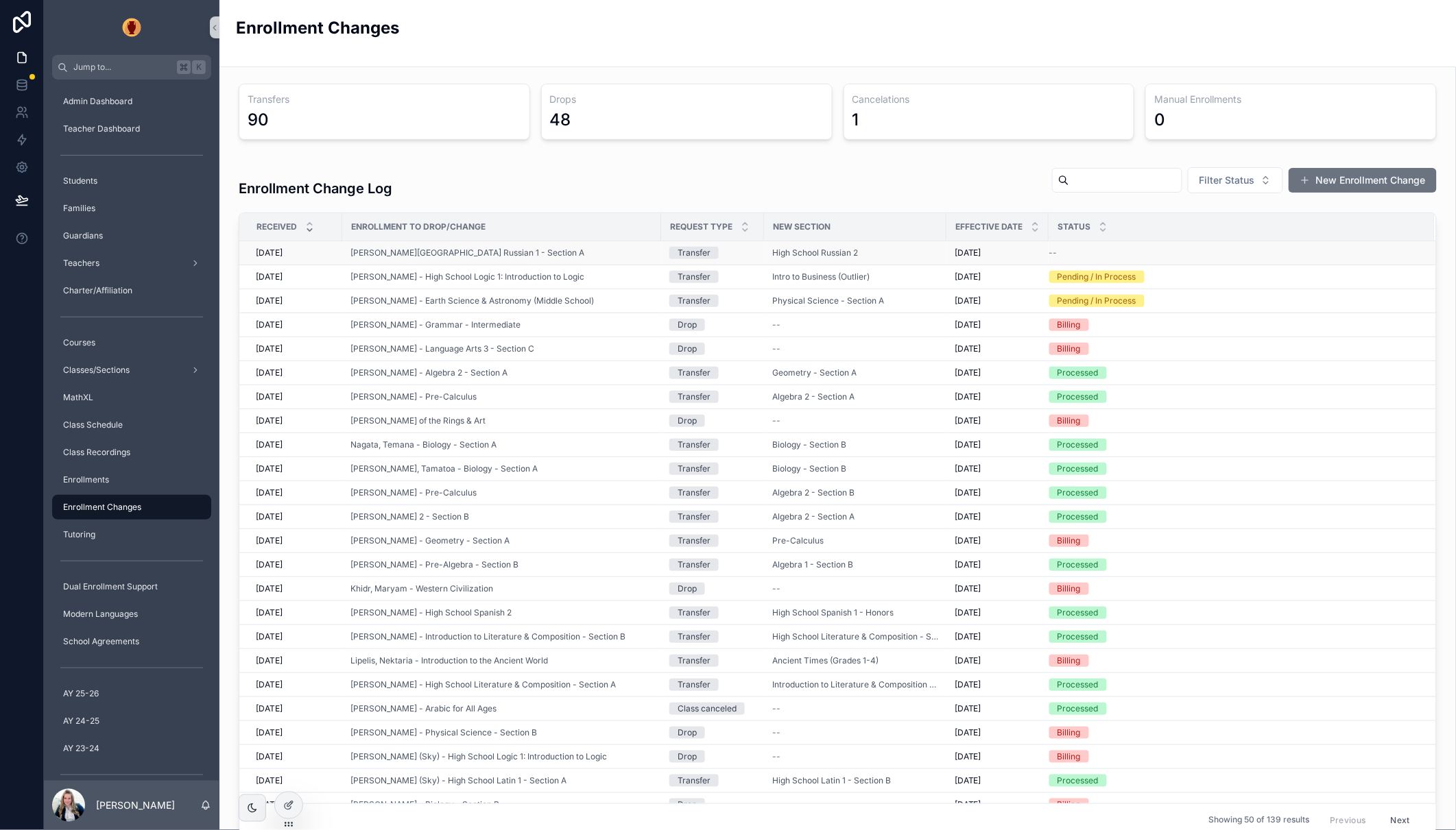
click at [1060, 251] on div "--" at bounding box center [1234, 253] width 369 height 11
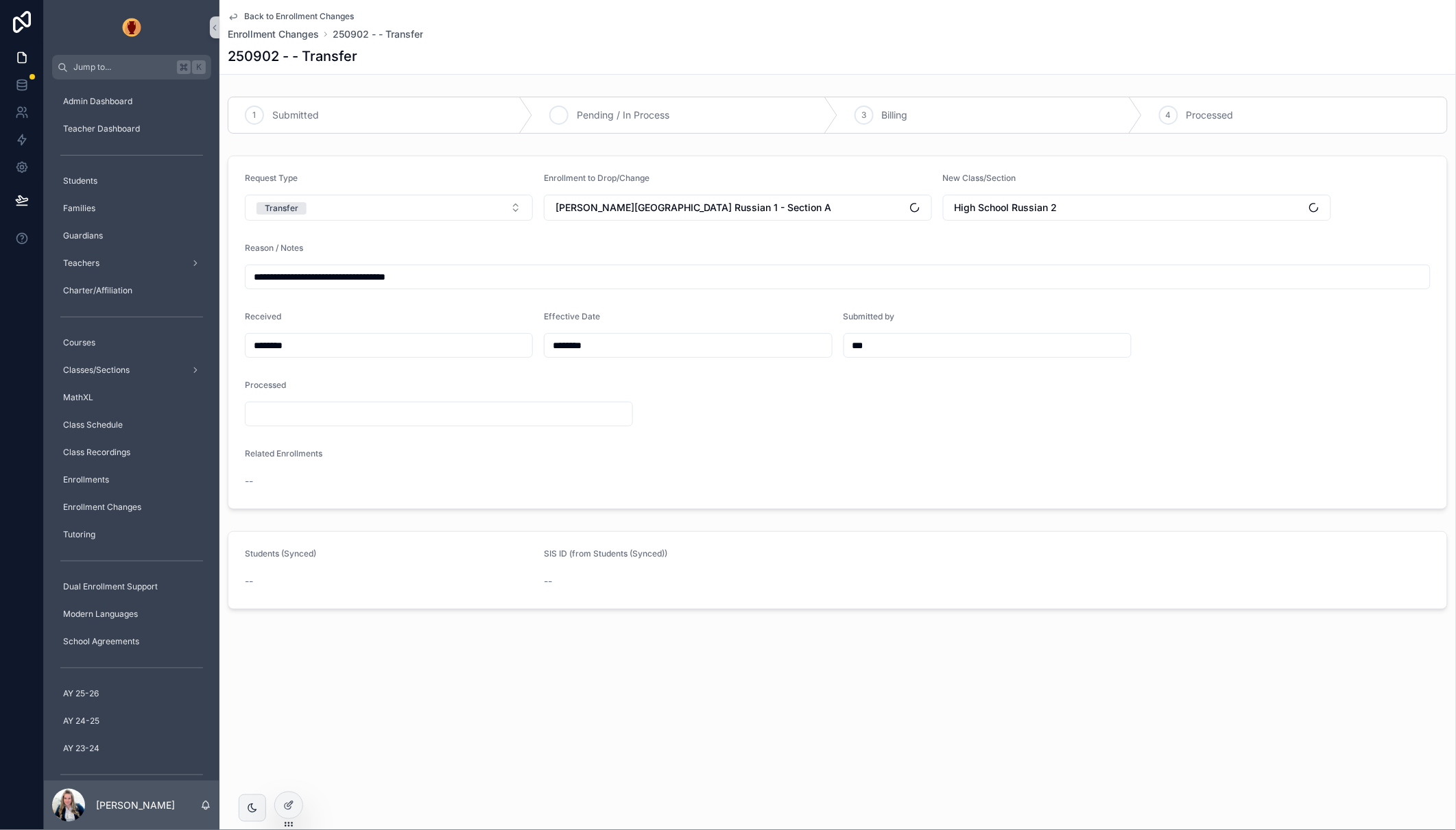
click at [644, 115] on span "Pending / In Process" at bounding box center [622, 116] width 92 height 14
click at [231, 13] on icon "scrollable content" at bounding box center [233, 16] width 11 height 11
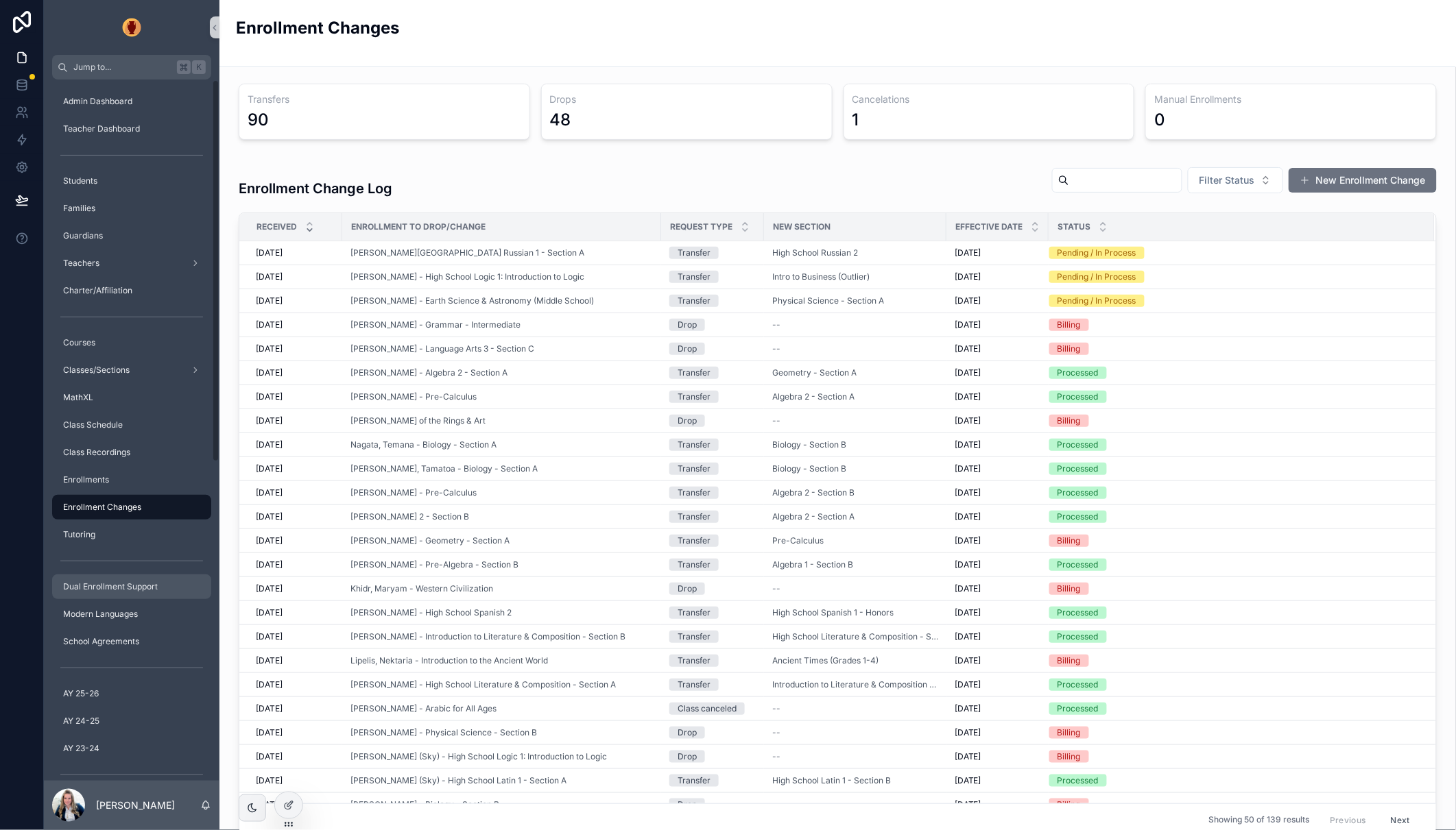
drag, startPoint x: 145, startPoint y: 581, endPoint x: 153, endPoint y: 577, distance: 8.9
click at [146, 581] on span "Dual Enrollment Support" at bounding box center [110, 587] width 95 height 11
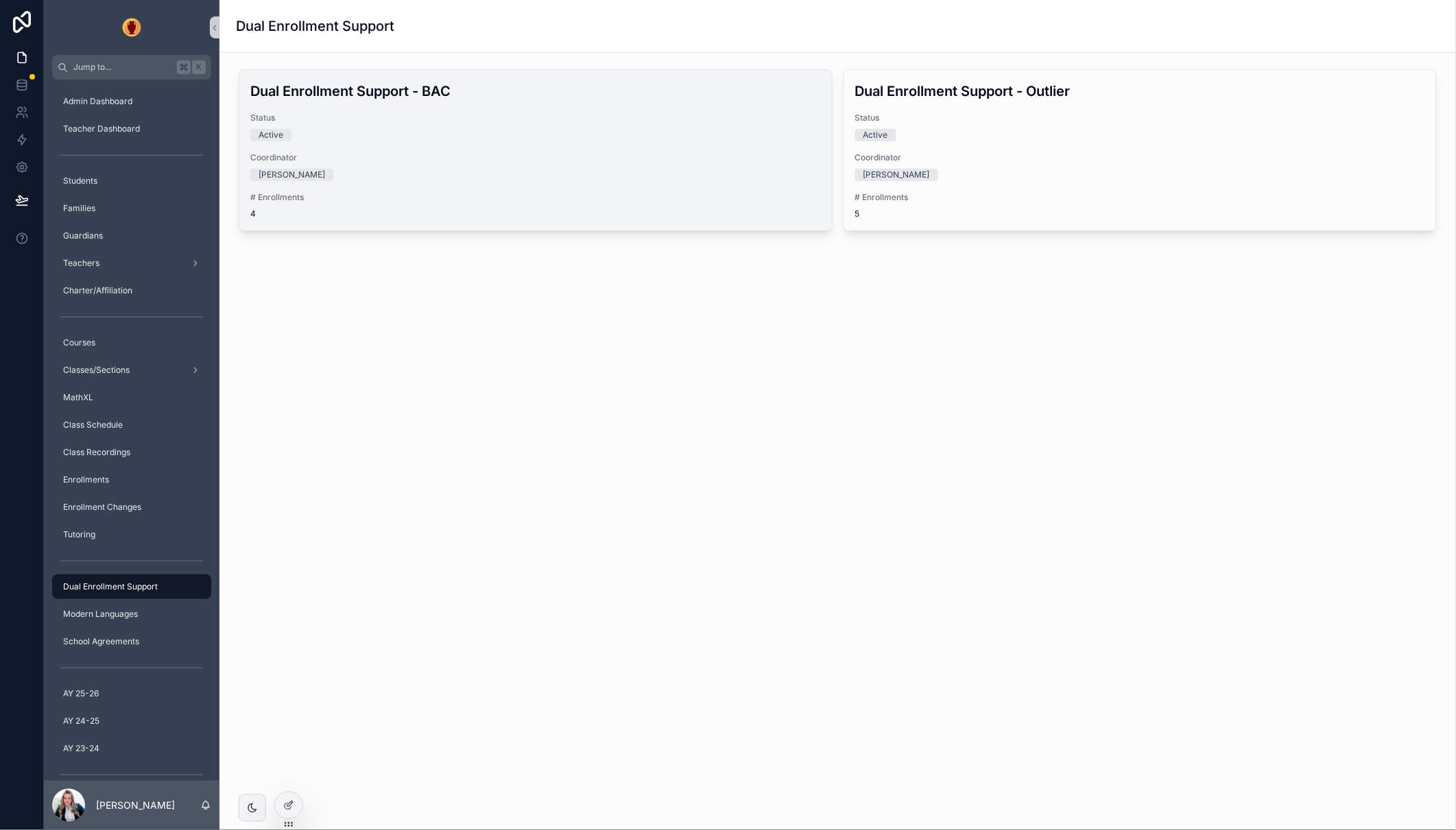
click at [602, 162] on span "Coordinator" at bounding box center [536, 158] width 571 height 11
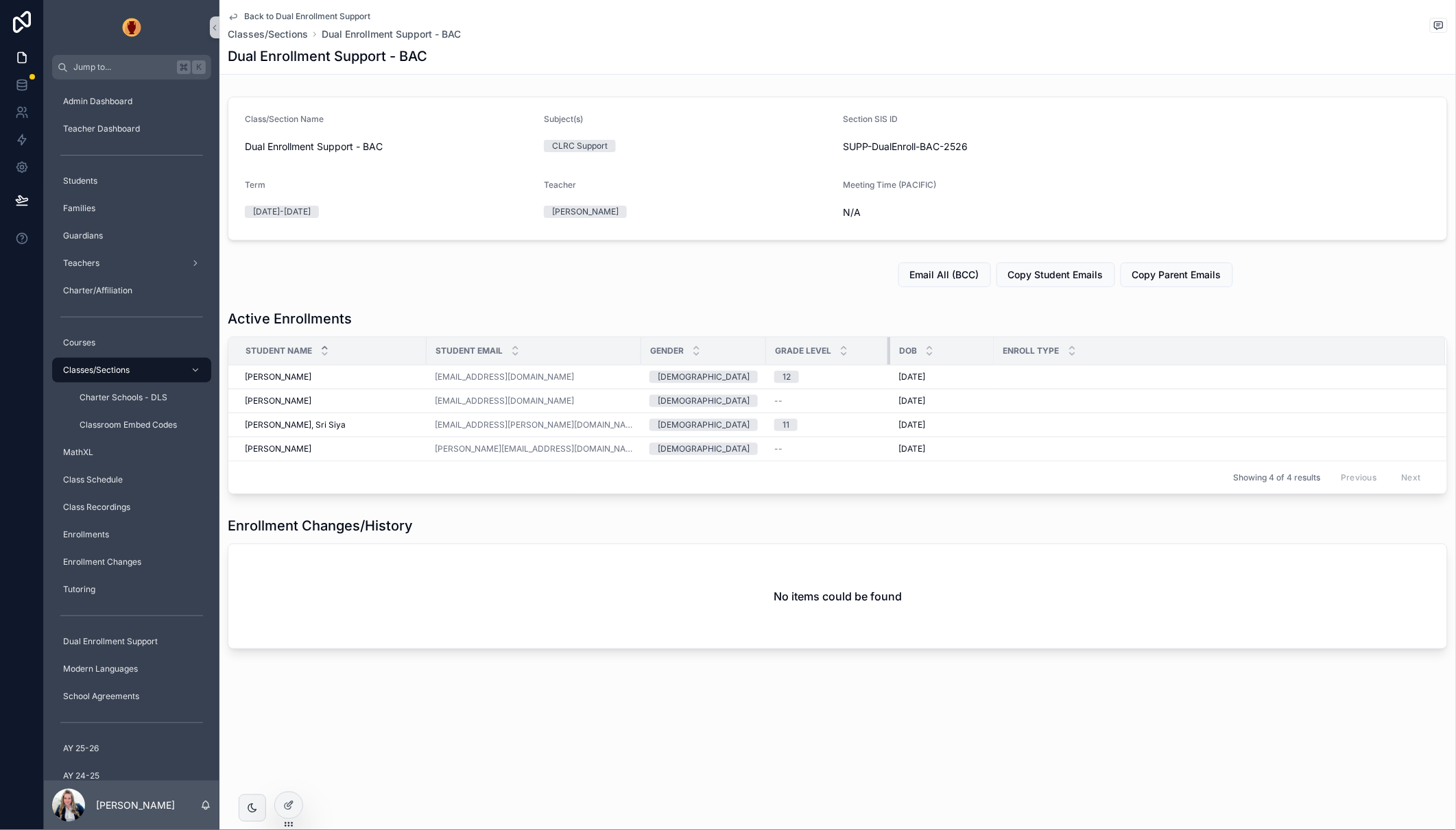
drag, startPoint x: 909, startPoint y: 348, endPoint x: 720, endPoint y: 348, distance: 189.0
click at [888, 349] on div "scrollable content" at bounding box center [890, 350] width 5 height 27
click at [427, 349] on div "Student Email" at bounding box center [533, 350] width 213 height 26
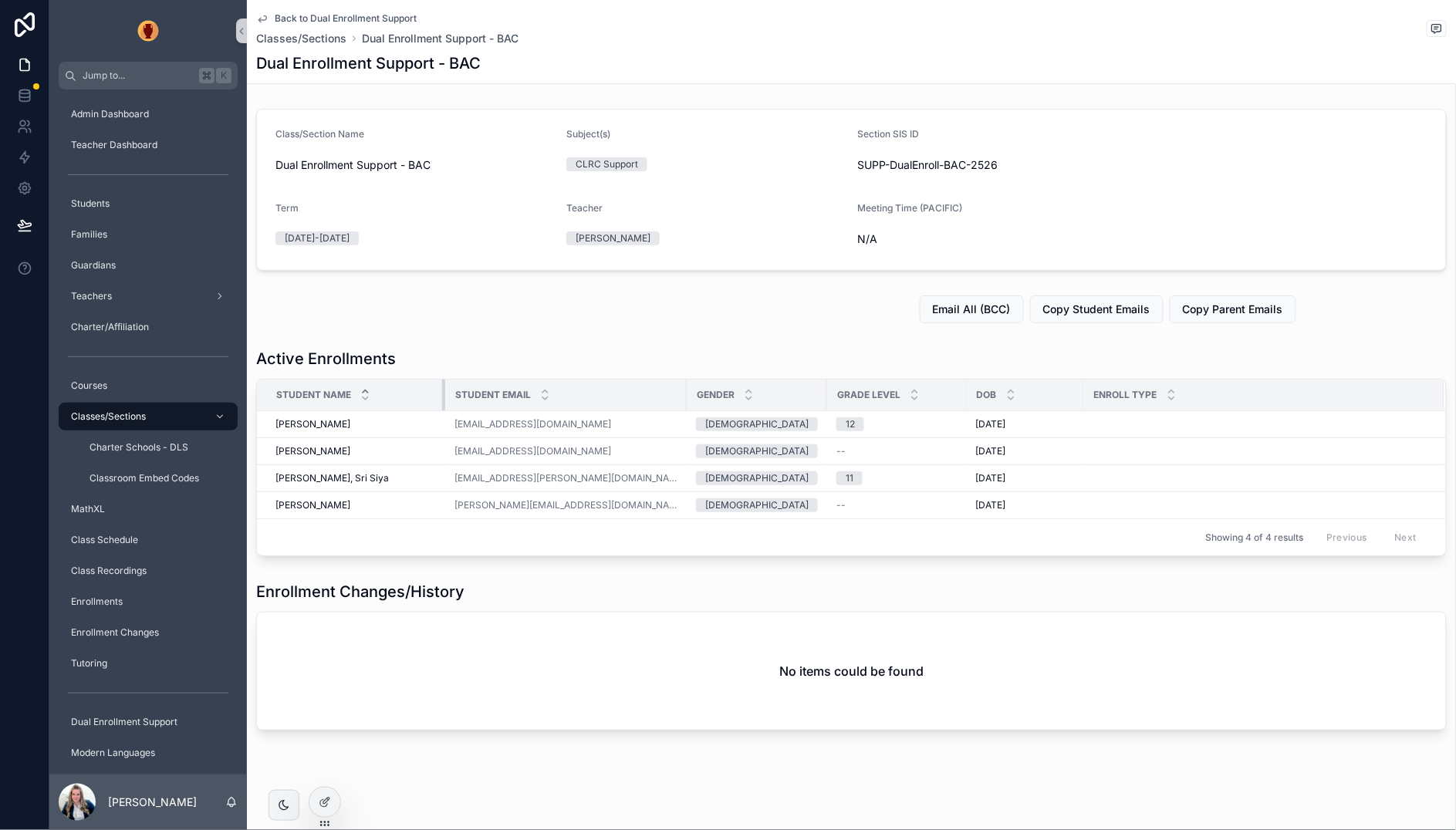
drag, startPoint x: 478, startPoint y: 385, endPoint x: 560, endPoint y: 394, distance: 82.5
click at [443, 388] on div "scrollable content" at bounding box center [444, 394] width 6 height 31
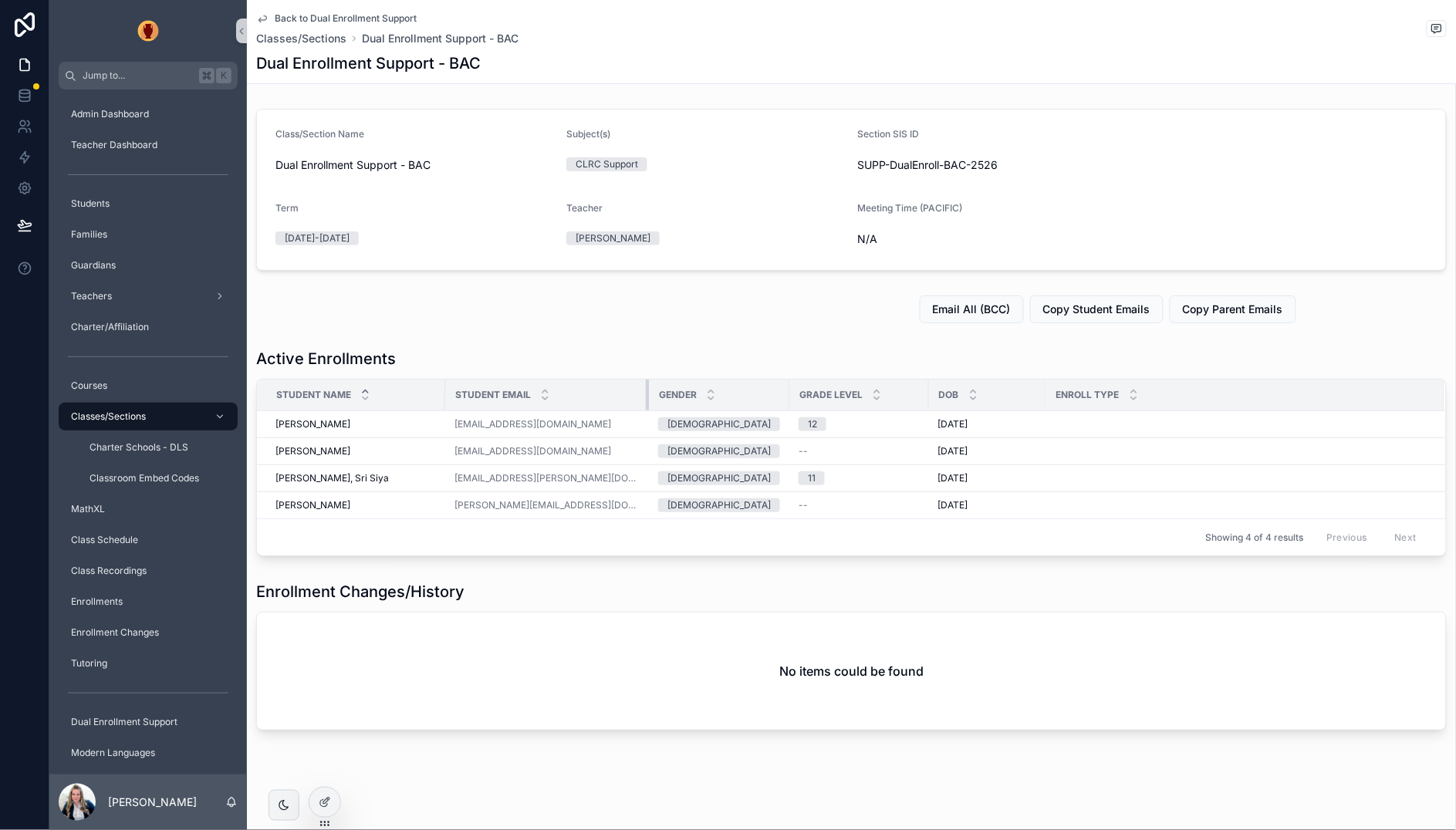
drag, startPoint x: 673, startPoint y: 388, endPoint x: 635, endPoint y: 391, distance: 38.1
click at [646, 391] on div "scrollable content" at bounding box center [648, 394] width 6 height 31
drag, startPoint x: 773, startPoint y: 391, endPoint x: 740, endPoint y: 397, distance: 33.5
click at [765, 397] on div "scrollable content" at bounding box center [768, 394] width 6 height 31
drag, startPoint x: 881, startPoint y: 390, endPoint x: 898, endPoint y: 391, distance: 17.0
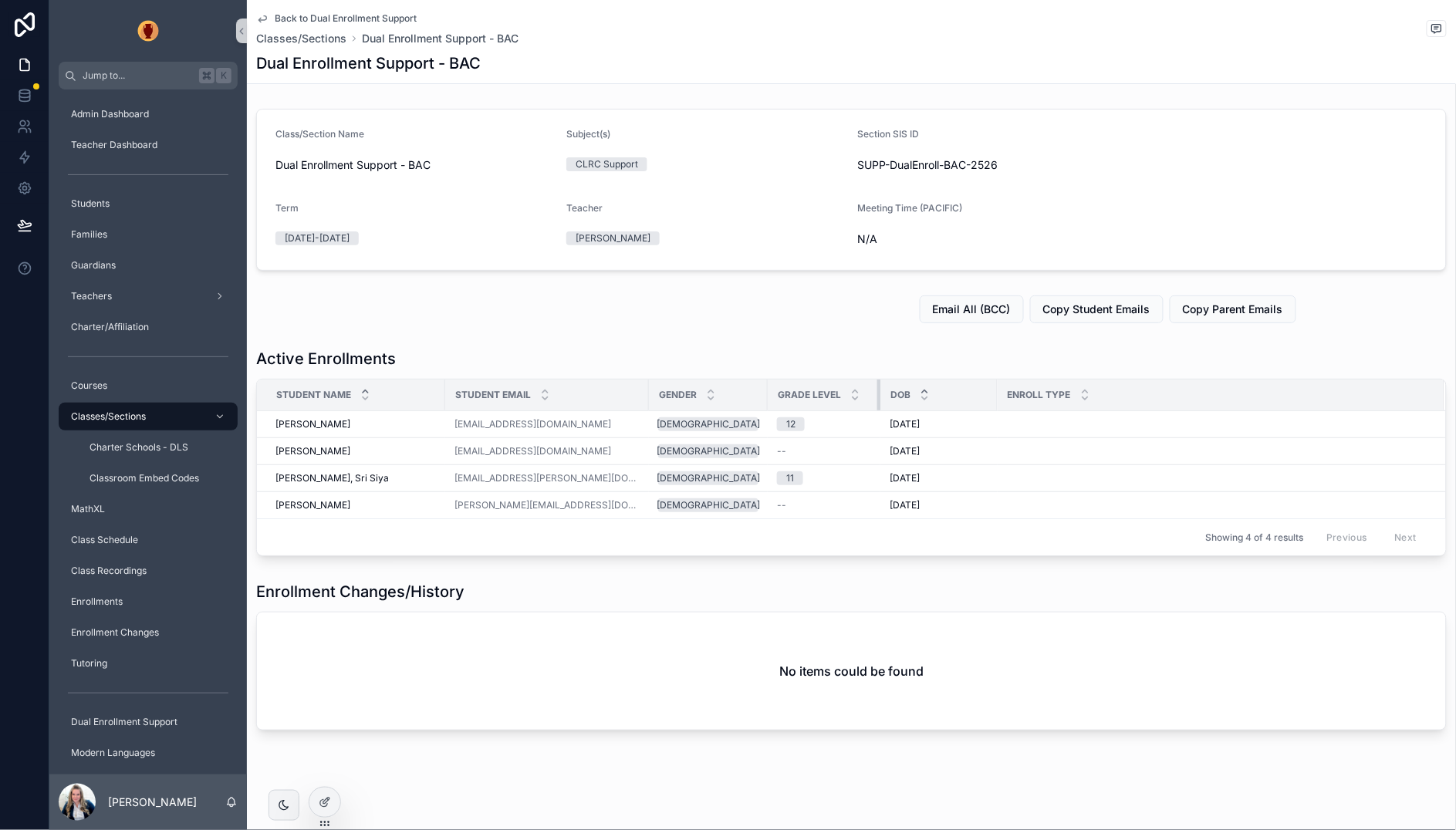
click at [877, 391] on div "scrollable content" at bounding box center [880, 394] width 6 height 31
click at [956, 391] on tr "Student Name Student Email Gender Grade Level DOB Enroll Type" at bounding box center [851, 395] width 1189 height 32
drag, startPoint x: 969, startPoint y: 391, endPoint x: 943, endPoint y: 398, distance: 26.9
click at [968, 398] on div "scrollable content" at bounding box center [970, 394] width 6 height 31
click at [581, 395] on div "Student Email" at bounding box center [547, 394] width 202 height 29
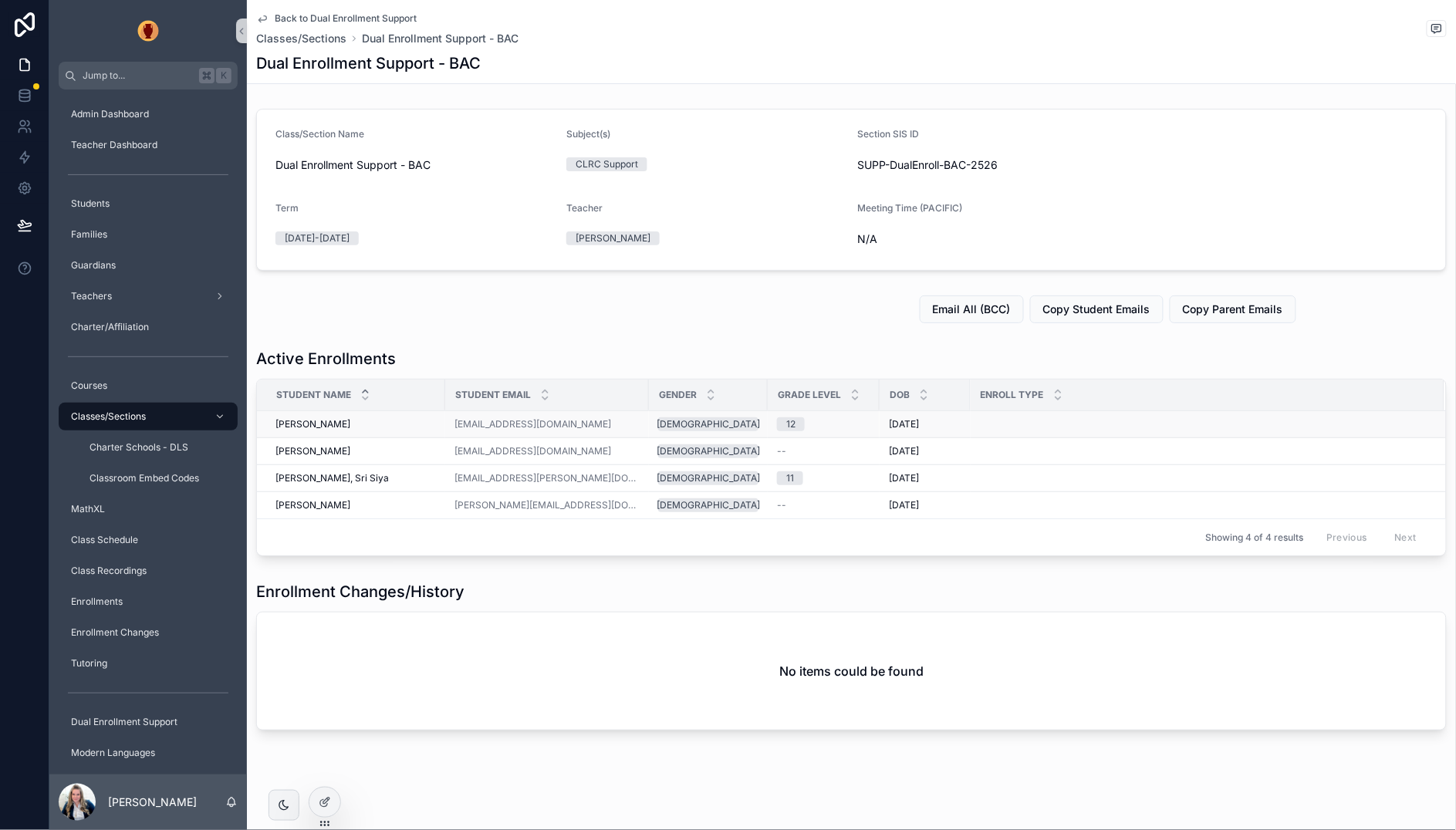
click at [574, 411] on td "[EMAIL_ADDRESS][DOMAIN_NAME]" at bounding box center [546, 424] width 203 height 27
click at [323, 797] on icon at bounding box center [325, 802] width 12 height 12
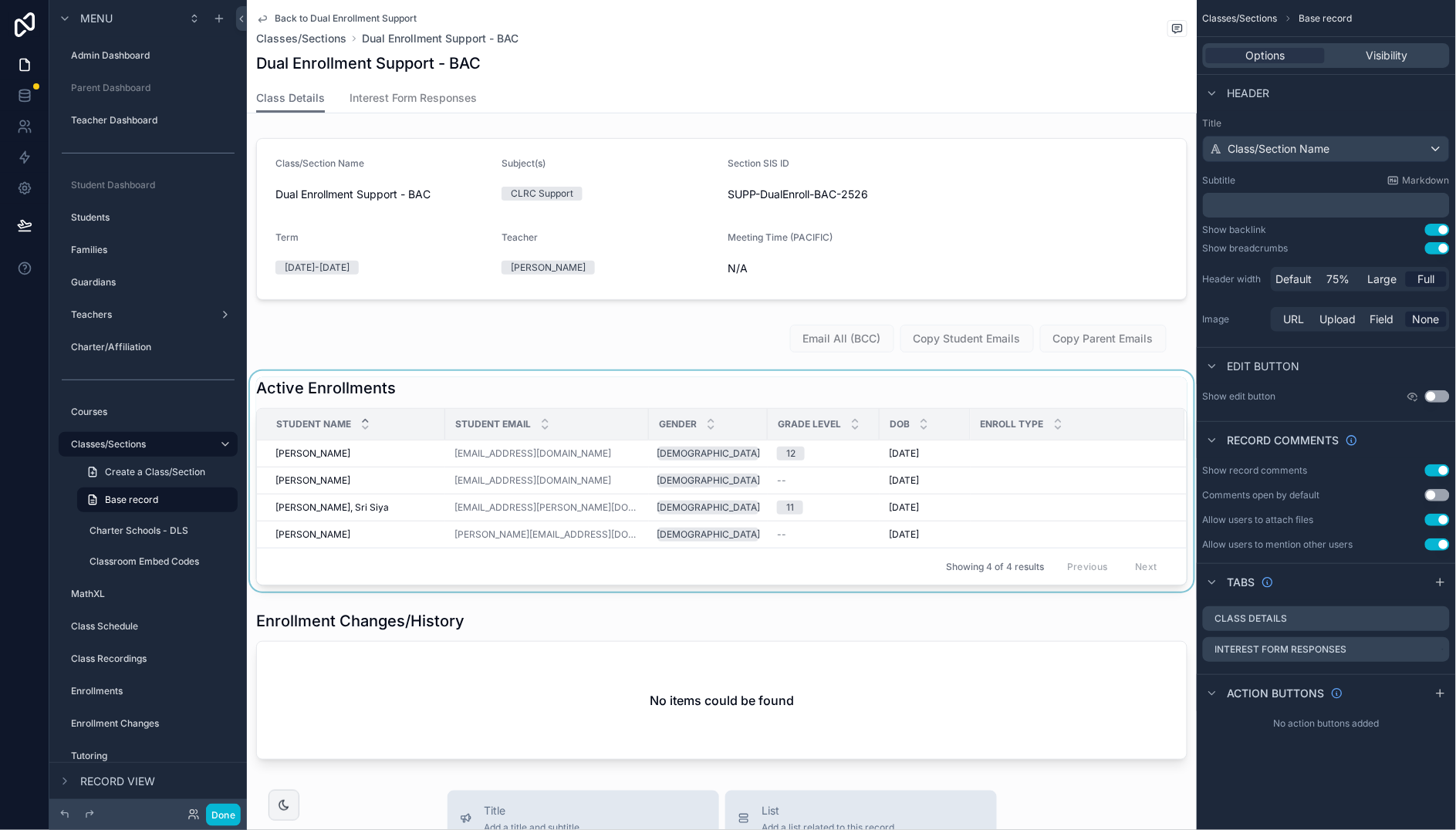
click at [639, 379] on div "scrollable content" at bounding box center [721, 481] width 949 height 221
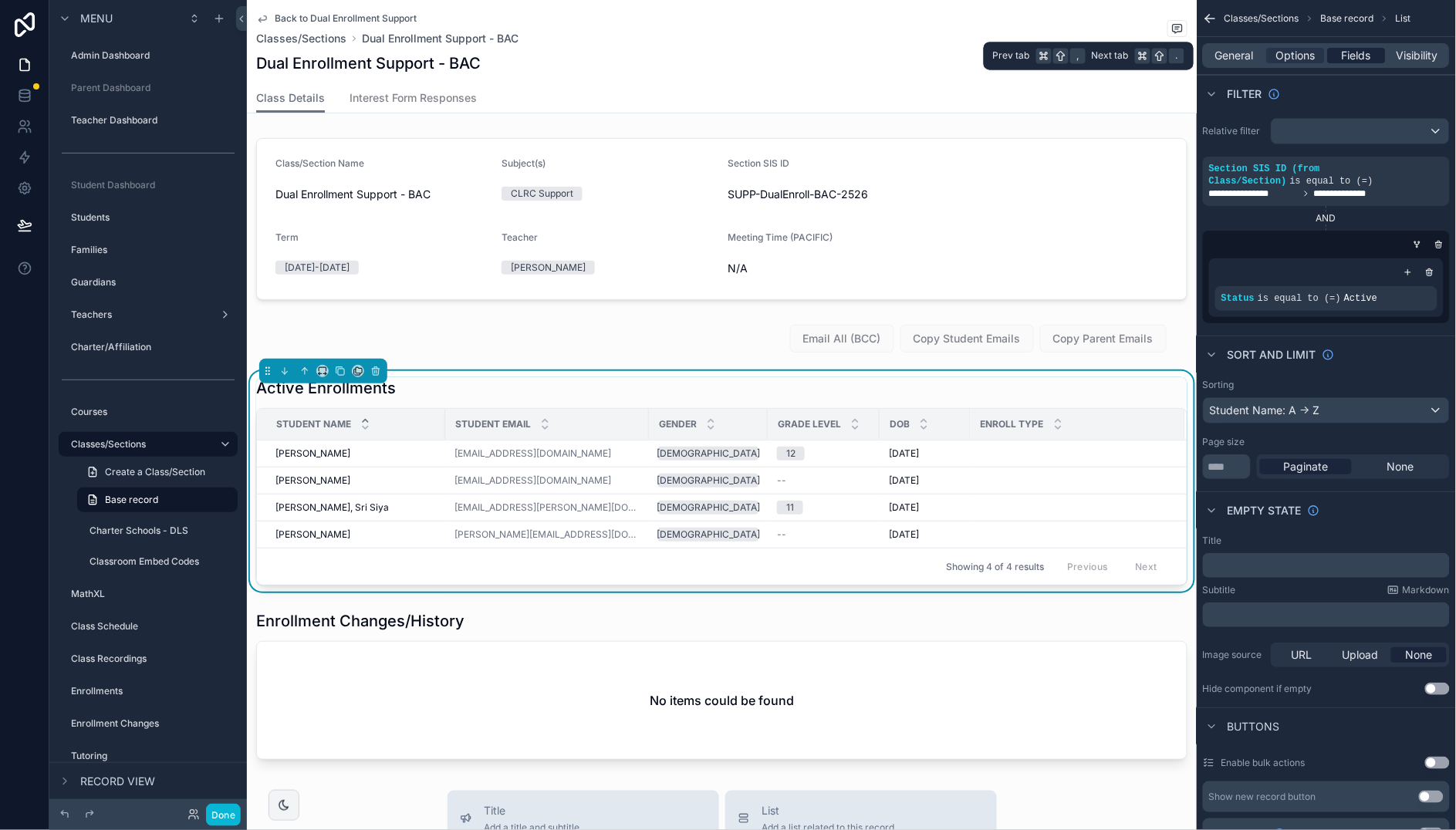
click at [1343, 55] on span "Fields" at bounding box center [1357, 55] width 29 height 16
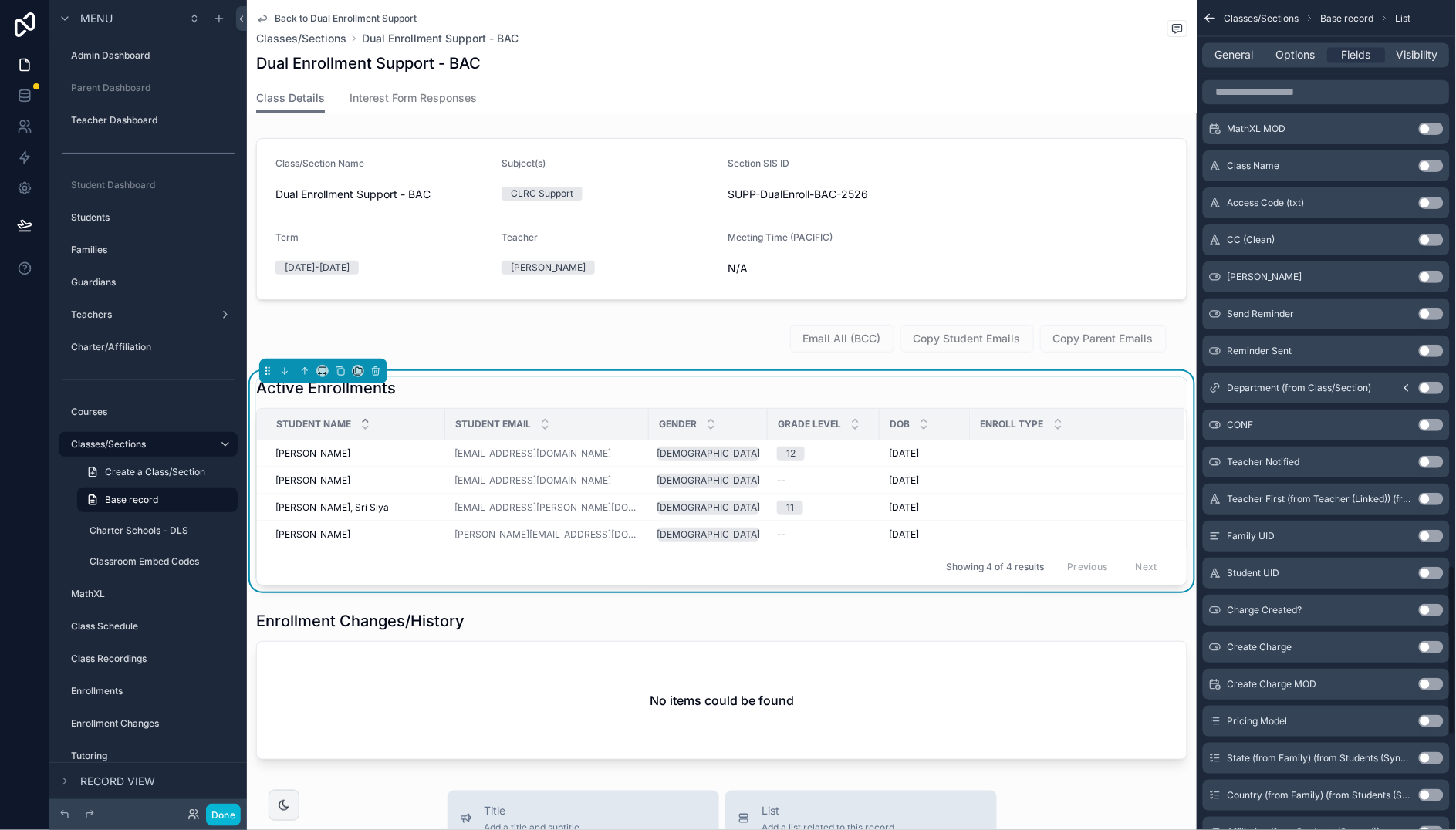
scroll to position [3229, 0]
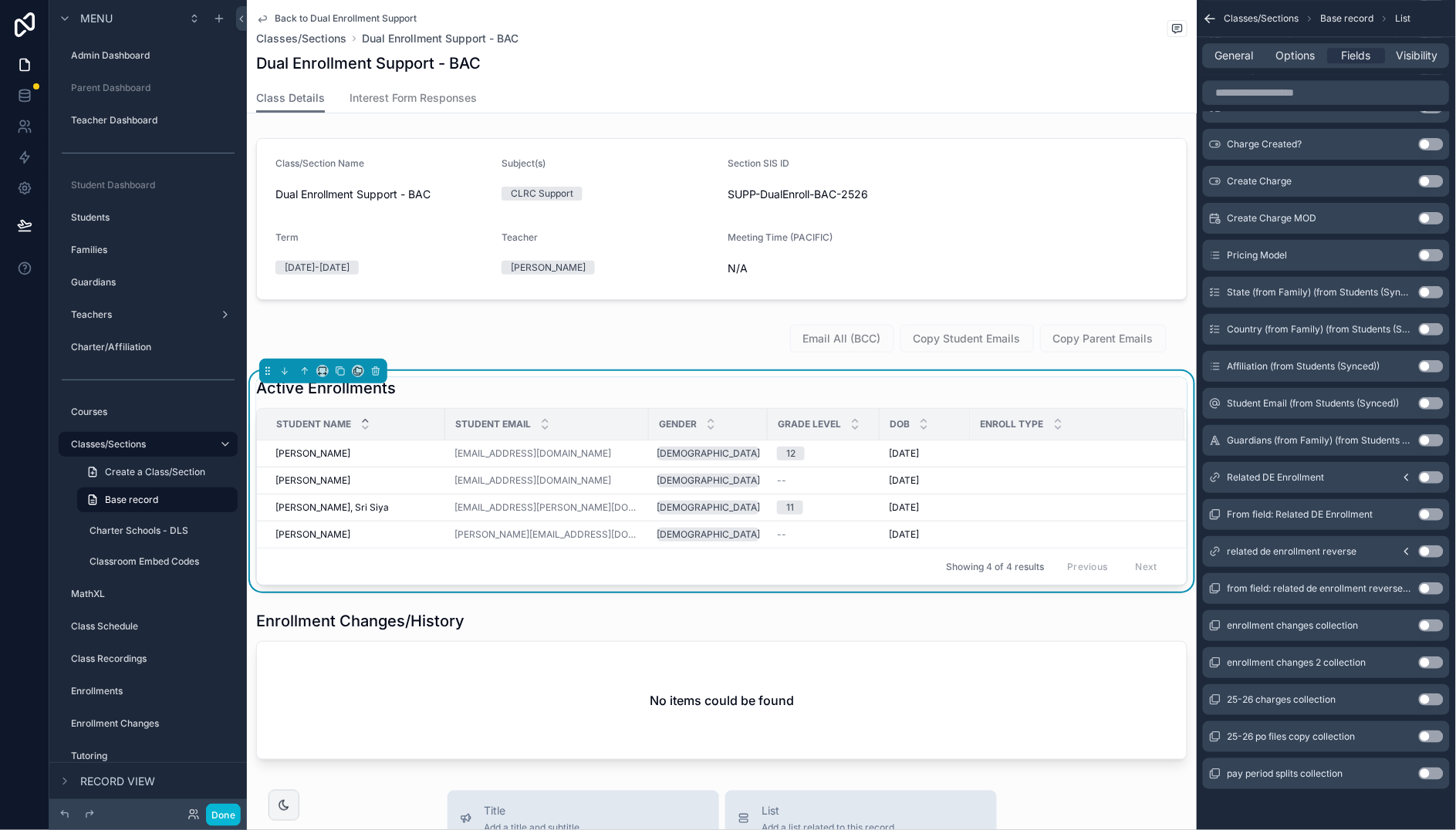
click at [1406, 476] on icon "scrollable content" at bounding box center [1407, 477] width 4 height 6
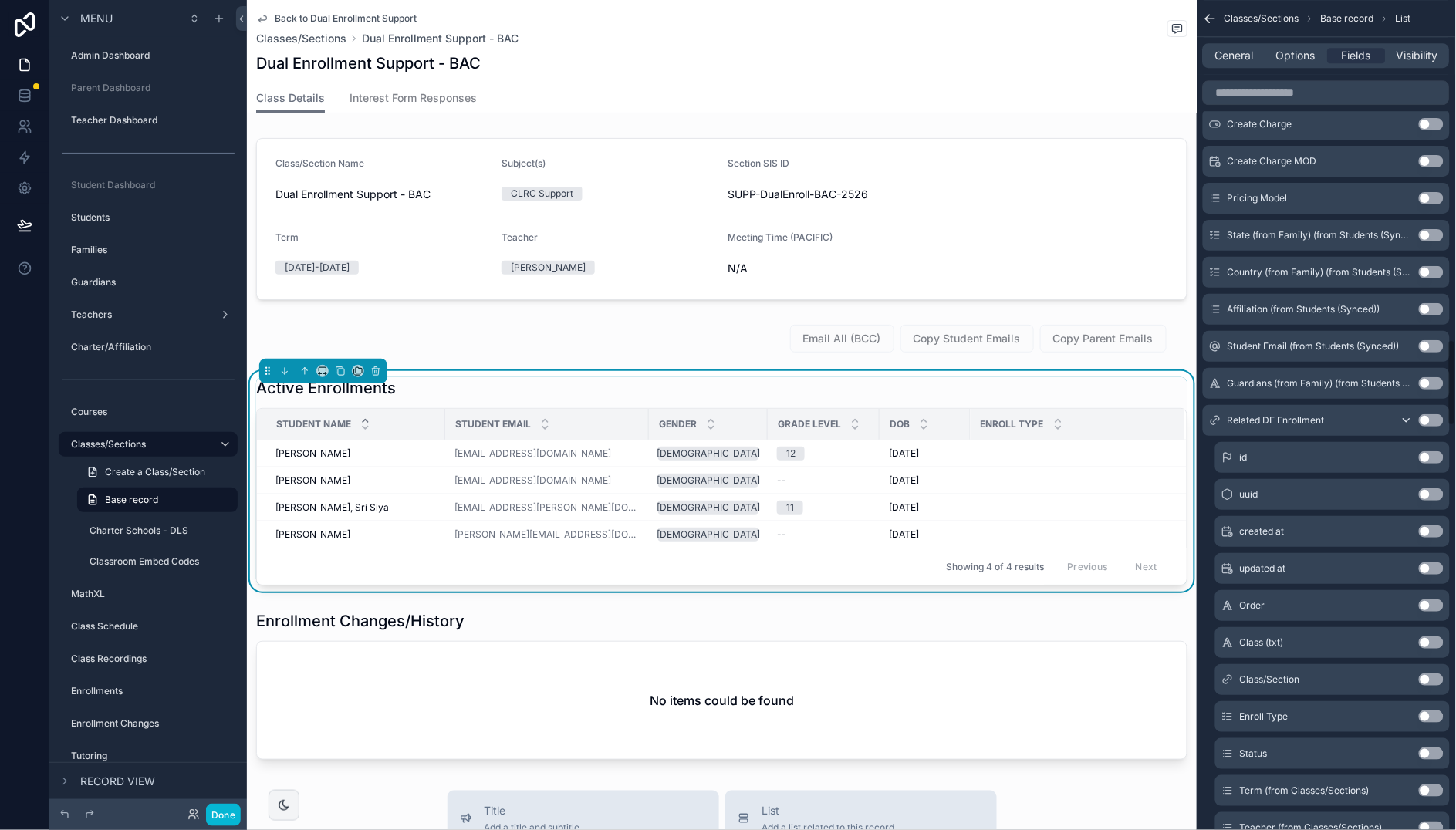
scroll to position [3293, 0]
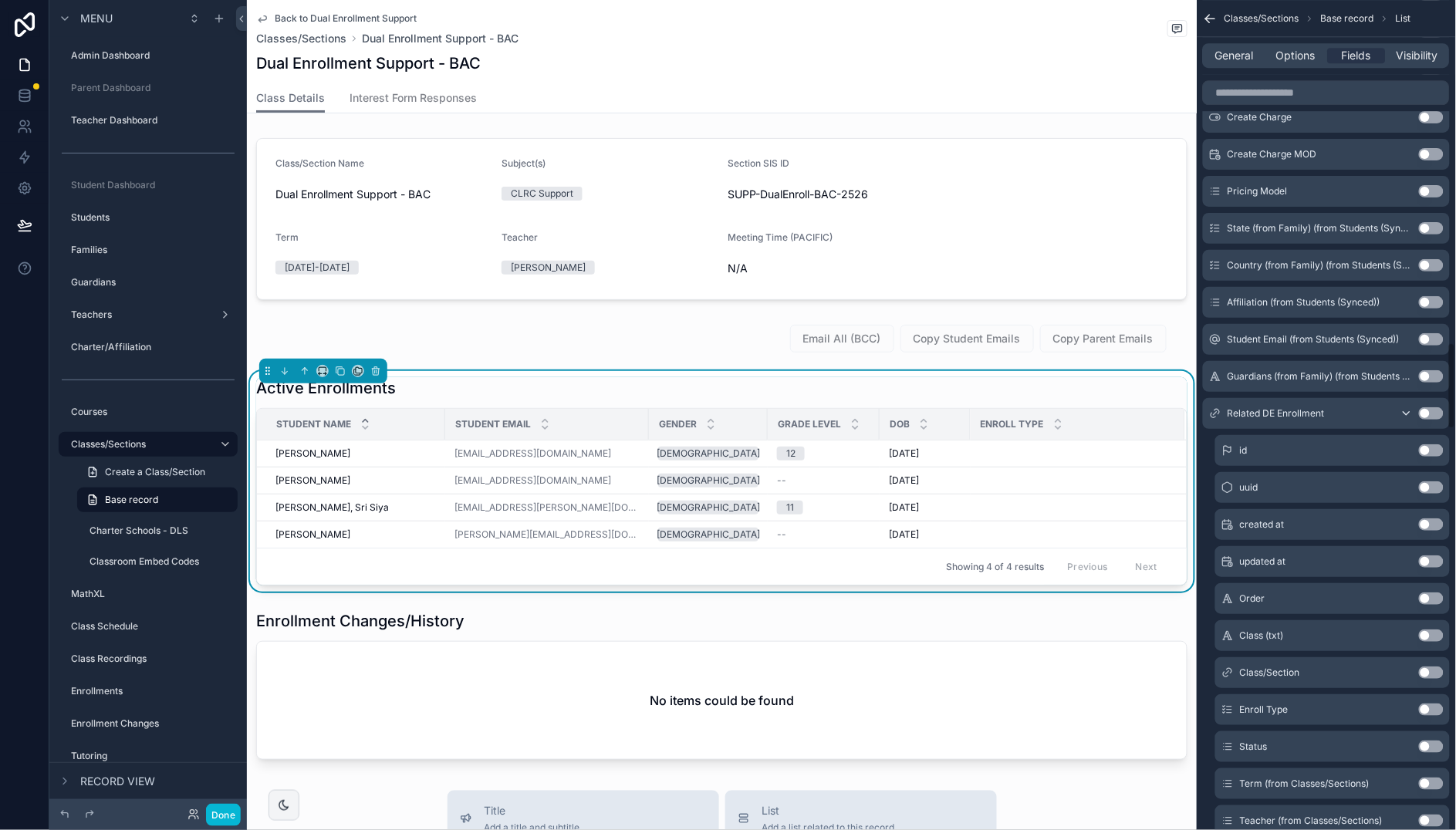
click at [1430, 671] on button "Use setting" at bounding box center [1431, 673] width 25 height 12
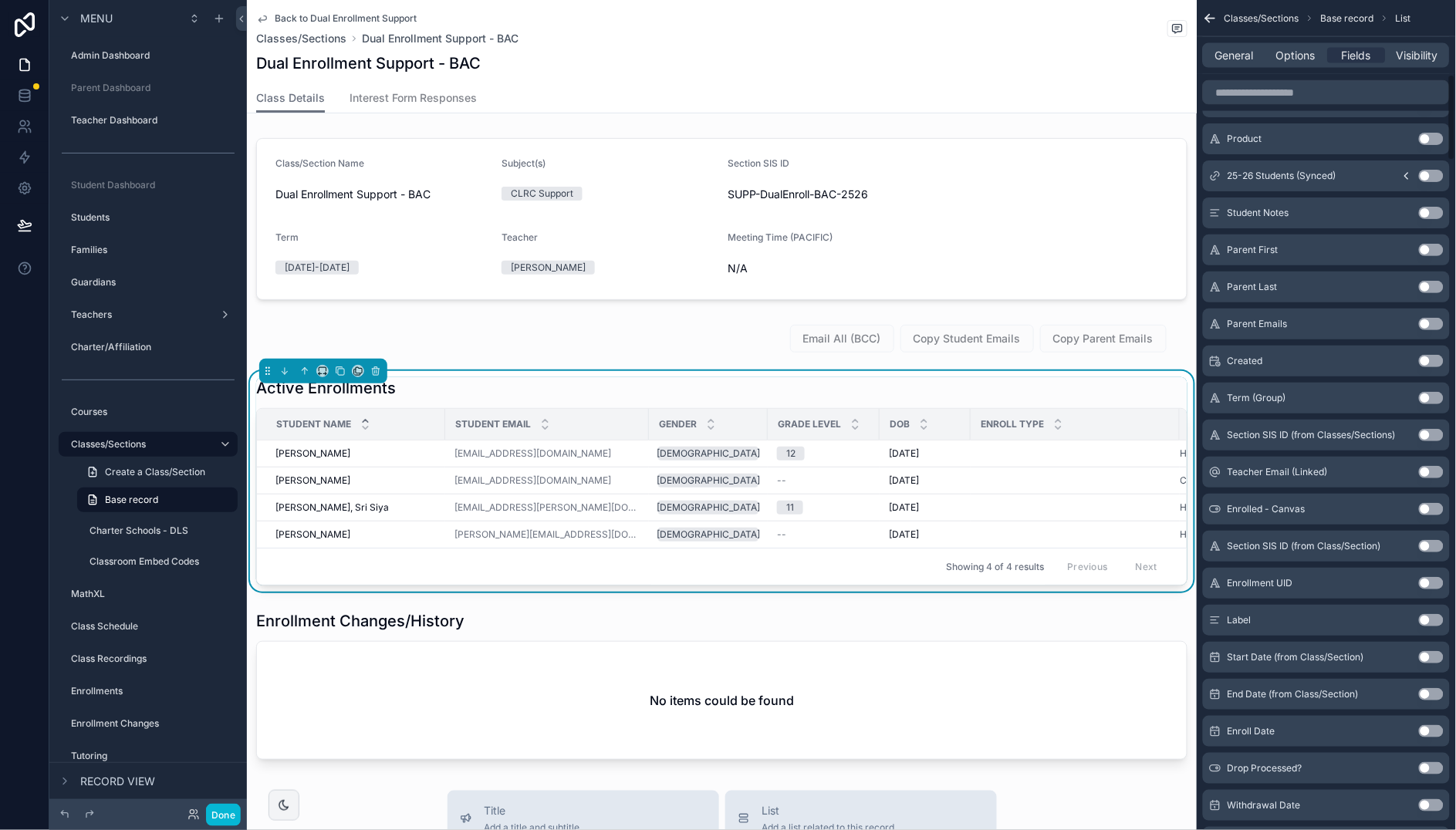
scroll to position [0, 0]
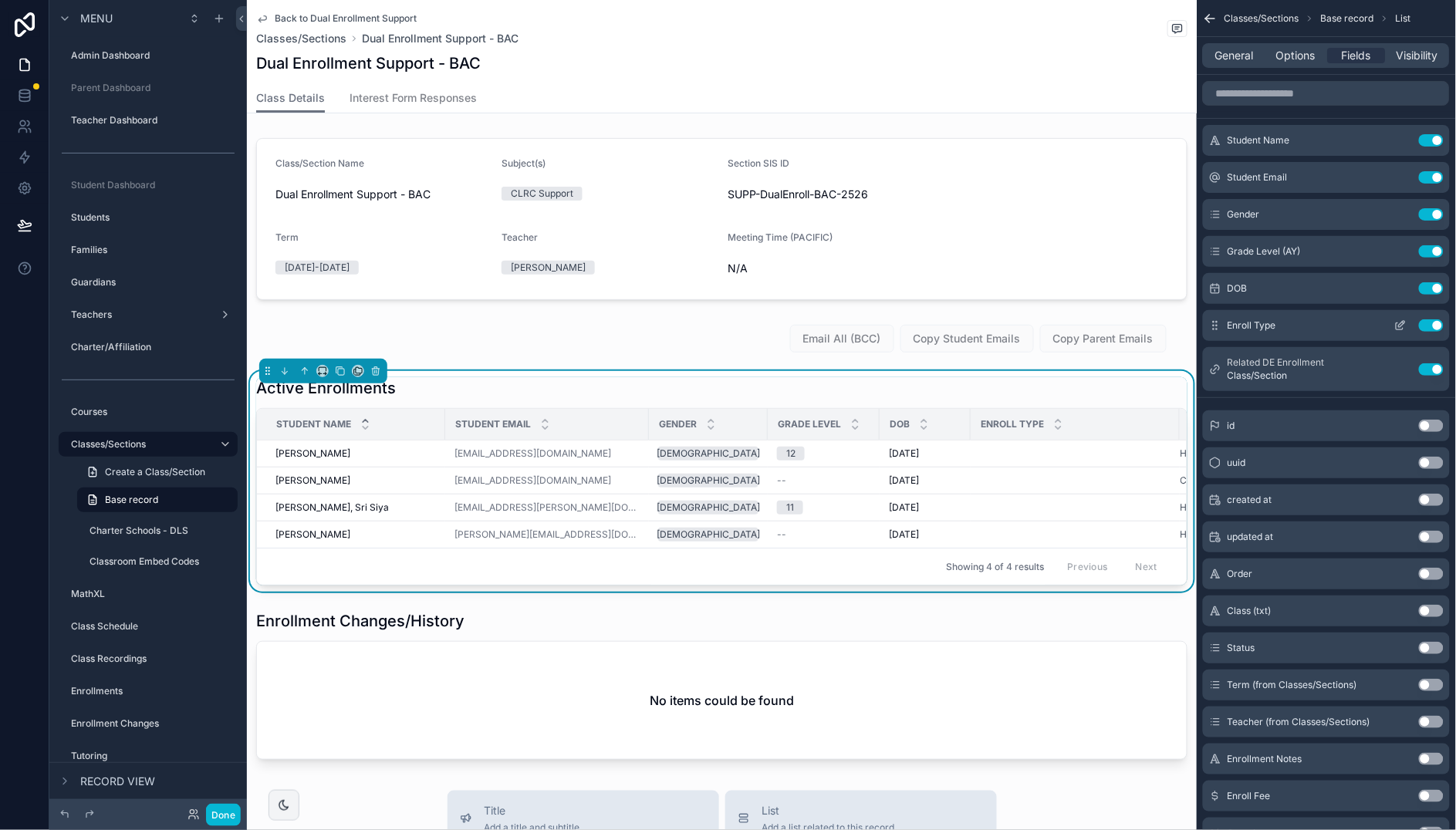
click at [1425, 326] on button "Use setting" at bounding box center [1431, 325] width 25 height 12
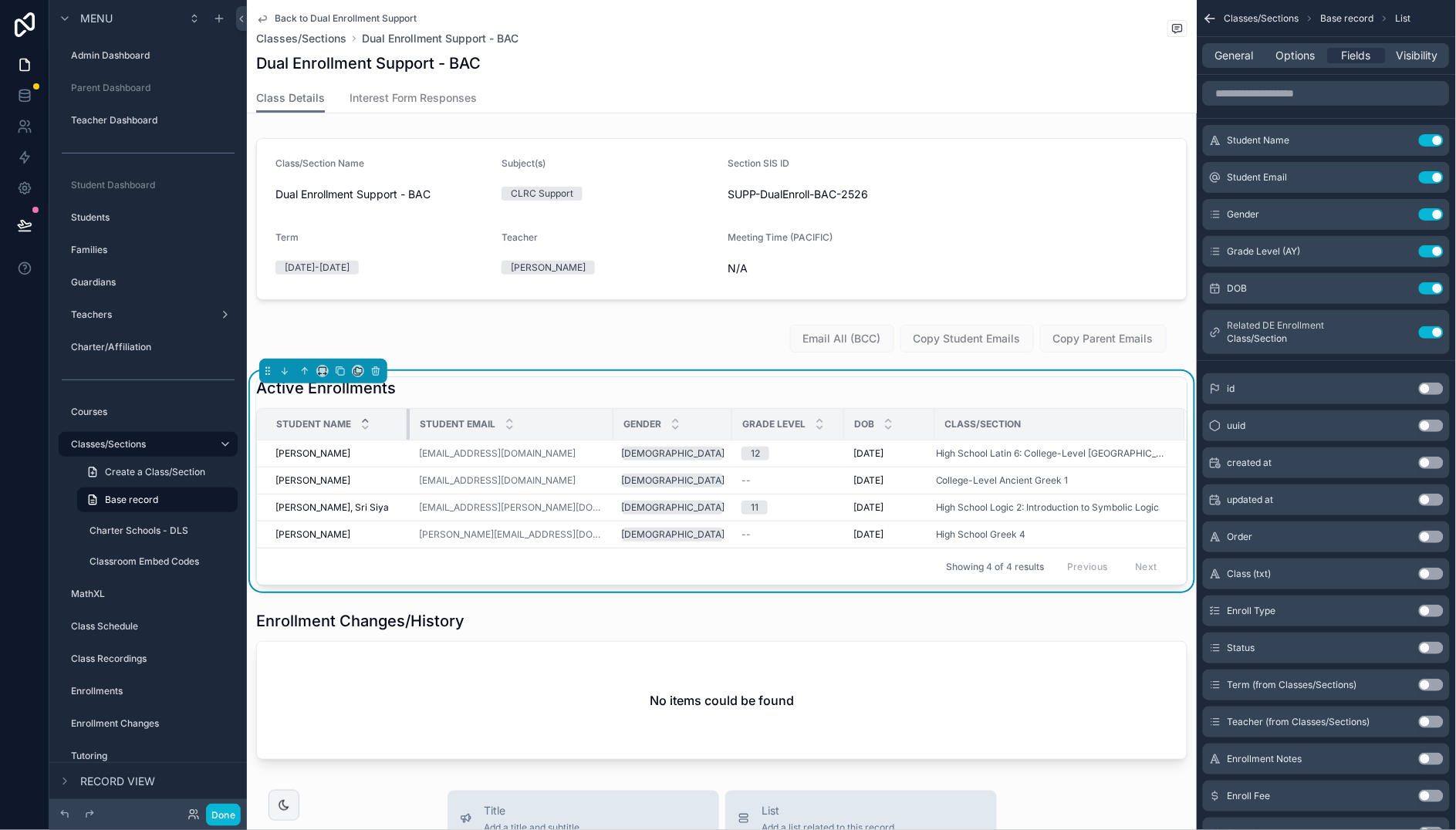
drag, startPoint x: 442, startPoint y: 422, endPoint x: 430, endPoint y: 423, distance: 12.0
click at [406, 423] on div "scrollable content" at bounding box center [409, 424] width 6 height 31
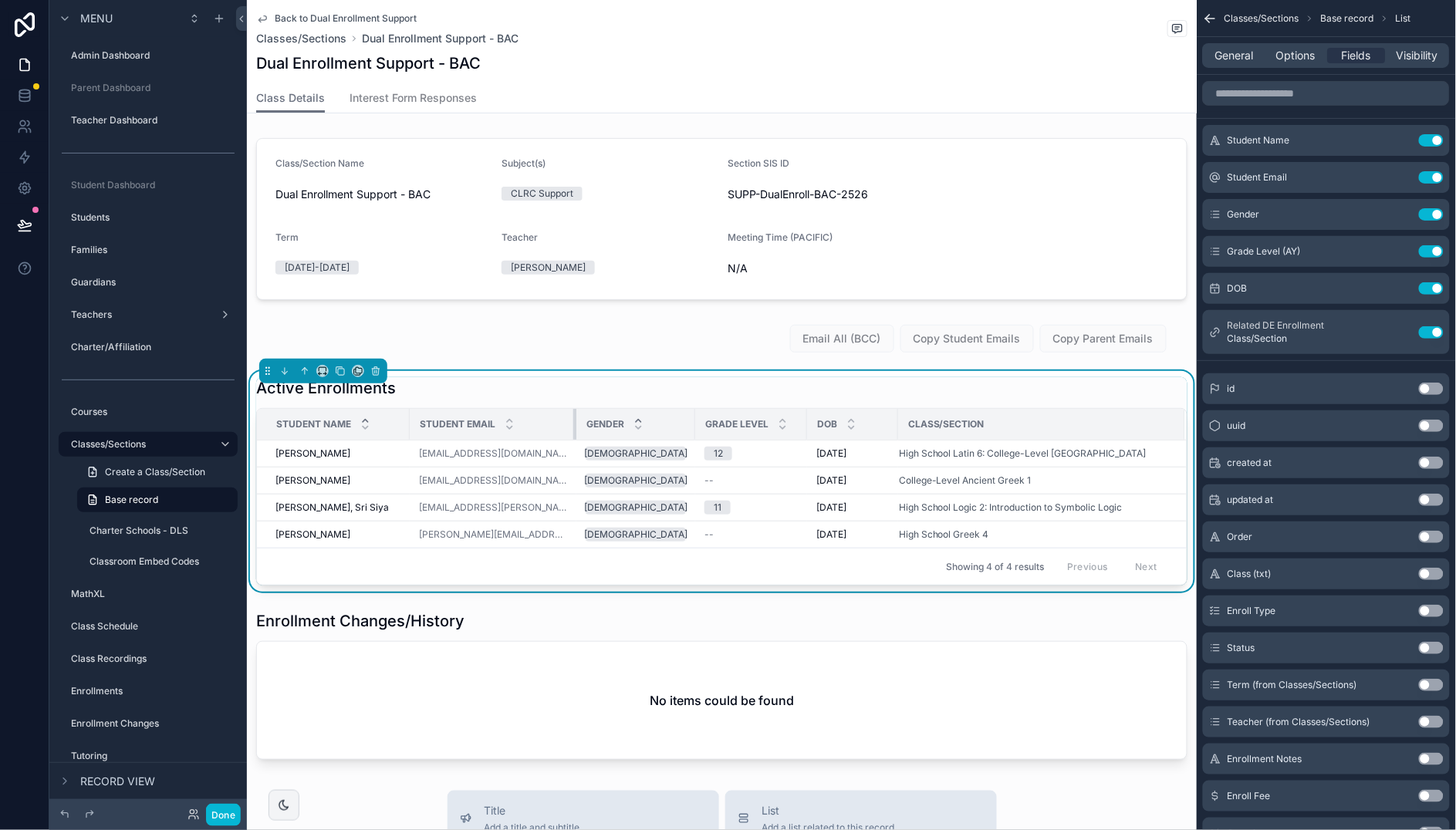
drag, startPoint x: 598, startPoint y: 417, endPoint x: 624, endPoint y: 418, distance: 26.0
click at [574, 419] on div "scrollable content" at bounding box center [576, 424] width 6 height 31
drag, startPoint x: 668, startPoint y: 417, endPoint x: 656, endPoint y: 419, distance: 12.2
click at [676, 419] on div "scrollable content" at bounding box center [678, 424] width 6 height 31
drag, startPoint x: 761, startPoint y: 423, endPoint x: 773, endPoint y: 423, distance: 12.0
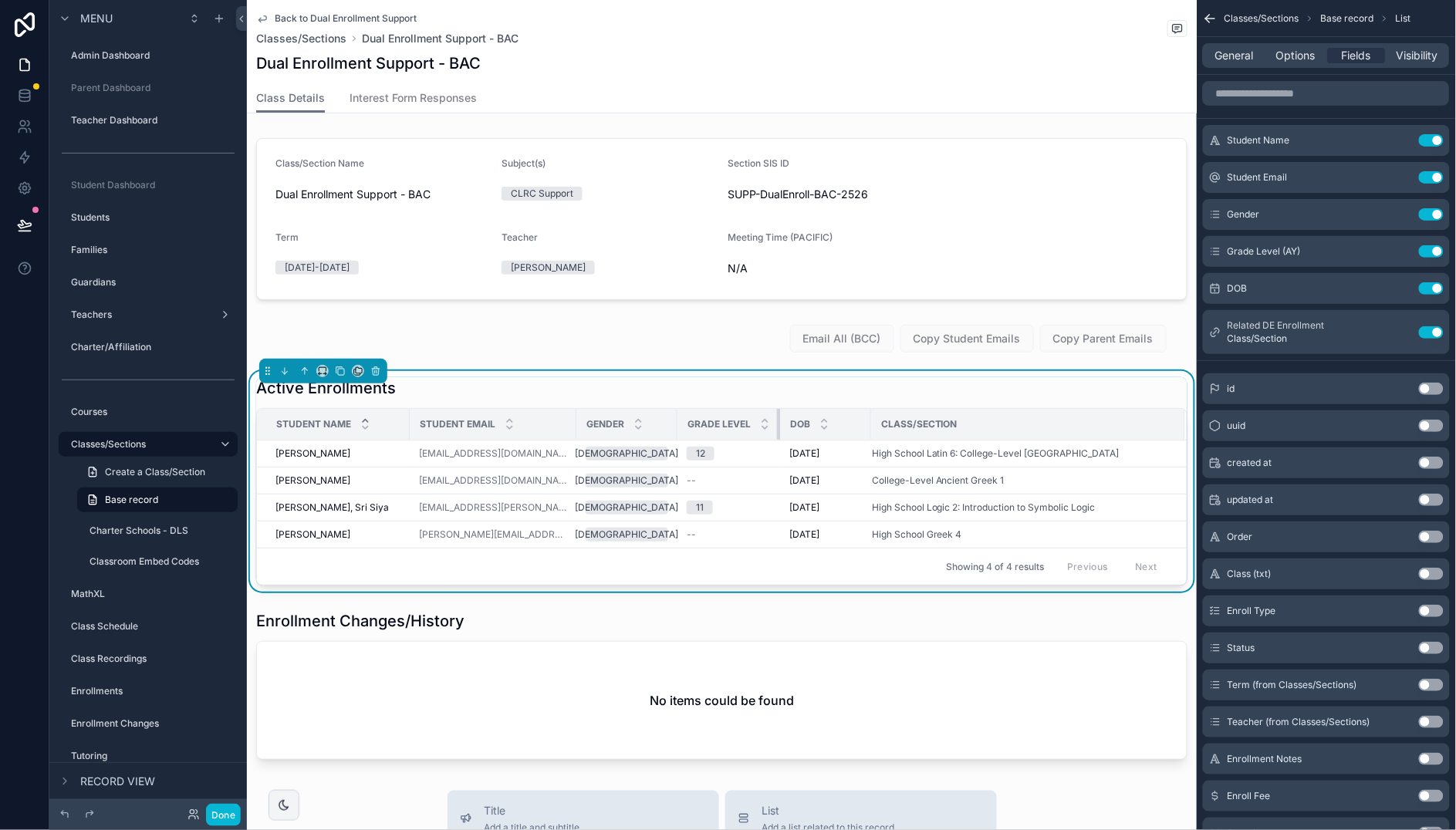
click at [746, 424] on th "Grade Level" at bounding box center [728, 425] width 103 height 32
click at [1400, 250] on icon "scrollable content" at bounding box center [1401, 251] width 12 height 12
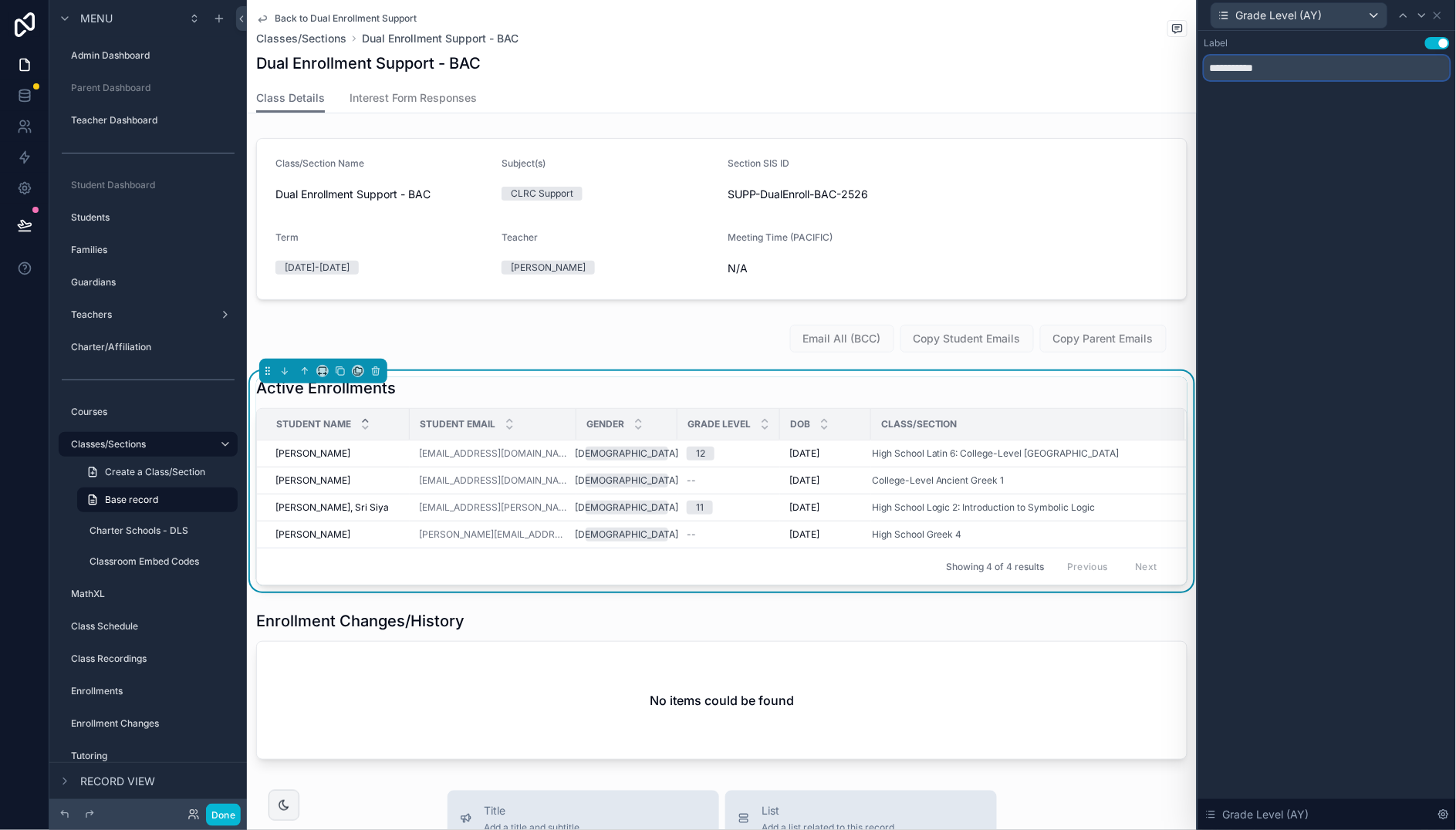
click at [1269, 74] on input "**********" at bounding box center [1327, 68] width 245 height 25
type input "*****"
click at [989, 82] on div "Back to Dual Enrollment Support Classes/Sections Dual Enrollment Support - BAC …" at bounding box center [721, 41] width 931 height 84
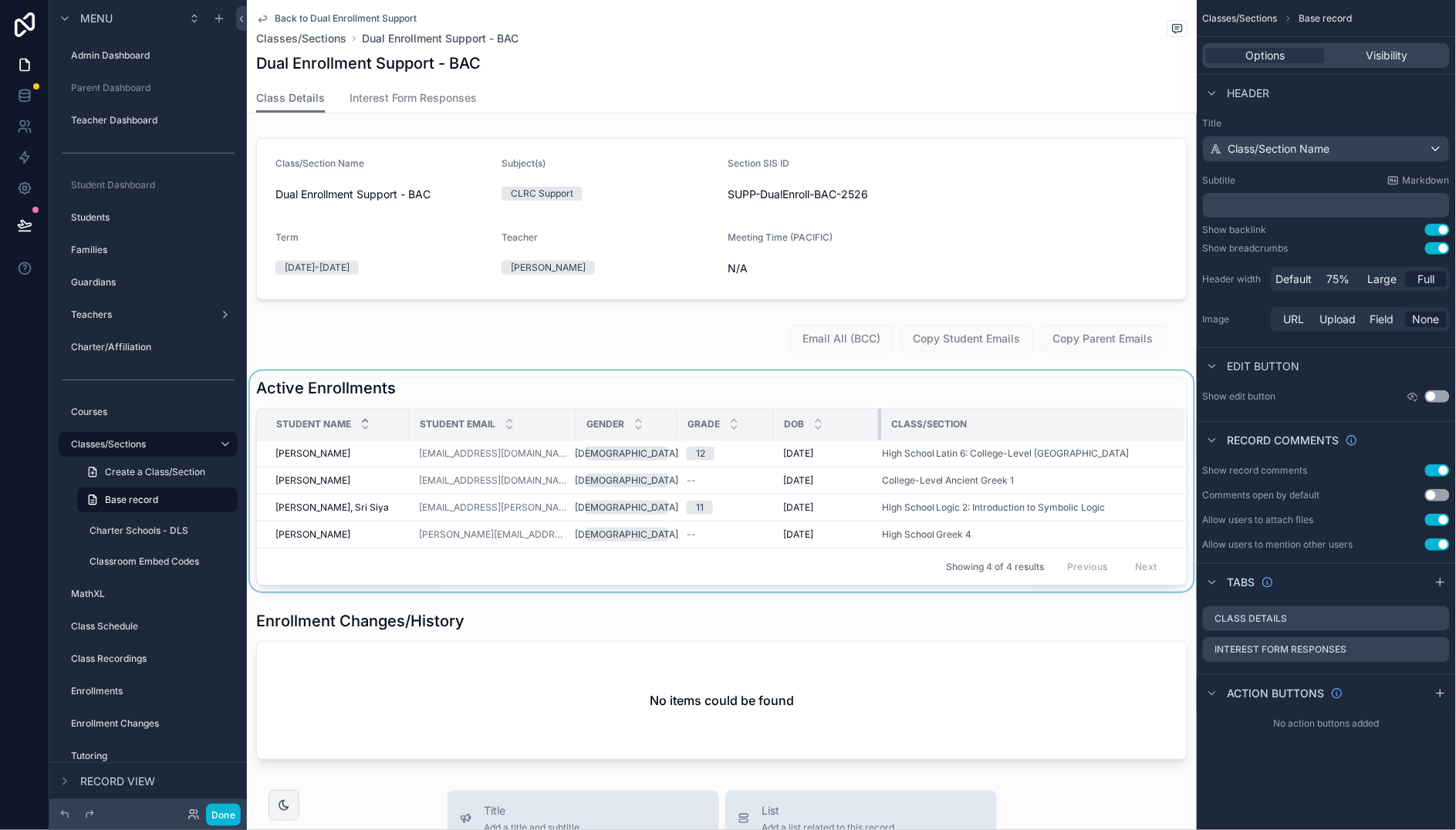
drag, startPoint x: 838, startPoint y: 418, endPoint x: 775, endPoint y: 423, distance: 63.2
click at [878, 418] on div "scrollable content" at bounding box center [881, 424] width 6 height 31
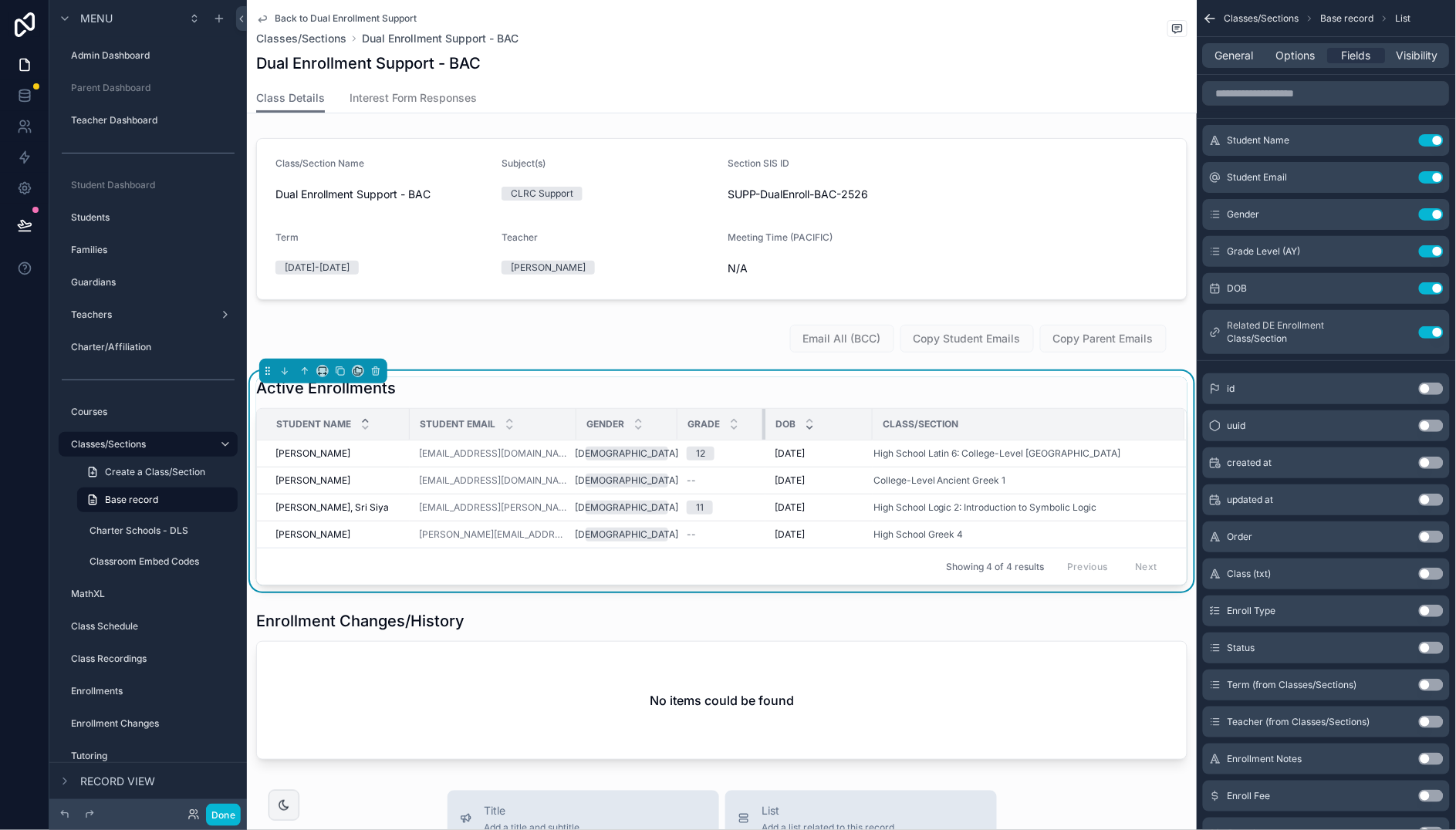
drag, startPoint x: 748, startPoint y: 421, endPoint x: 781, endPoint y: 424, distance: 33.1
click at [762, 422] on div "scrollable content" at bounding box center [765, 424] width 6 height 31
click at [867, 422] on div "scrollable content" at bounding box center [869, 424] width 6 height 31
click at [929, 425] on span "Class/Section" at bounding box center [918, 424] width 77 height 12
click at [1401, 331] on icon "scrollable content" at bounding box center [1401, 330] width 6 height 6
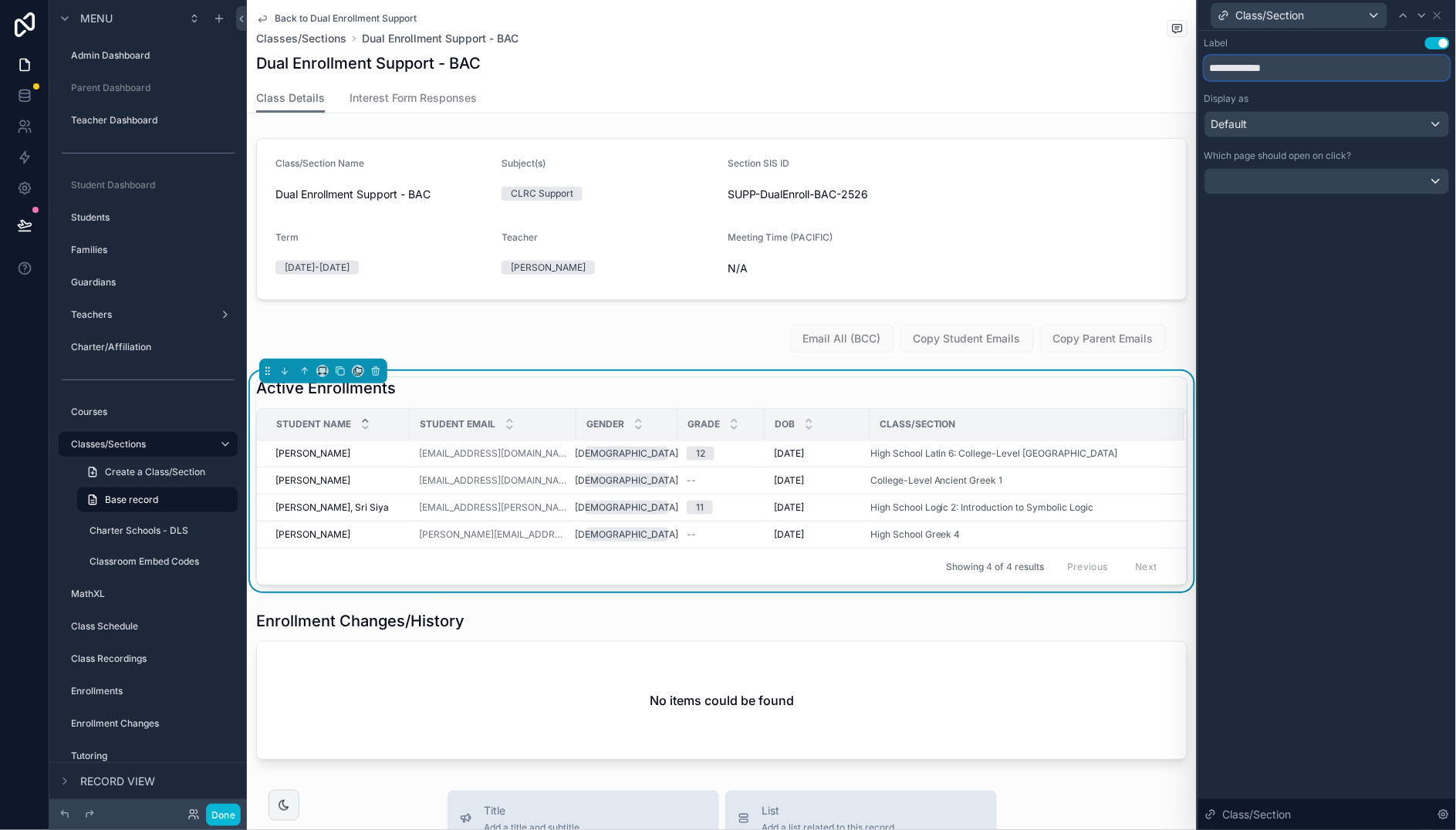
click at [1212, 72] on input "**********" at bounding box center [1327, 68] width 245 height 25
type input "*********"
click at [1317, 294] on div "Label Use setting ********* Display as Default Which page should open on click?…" at bounding box center [1327, 430] width 258 height 798
click at [1438, 13] on icon at bounding box center [1438, 16] width 12 height 12
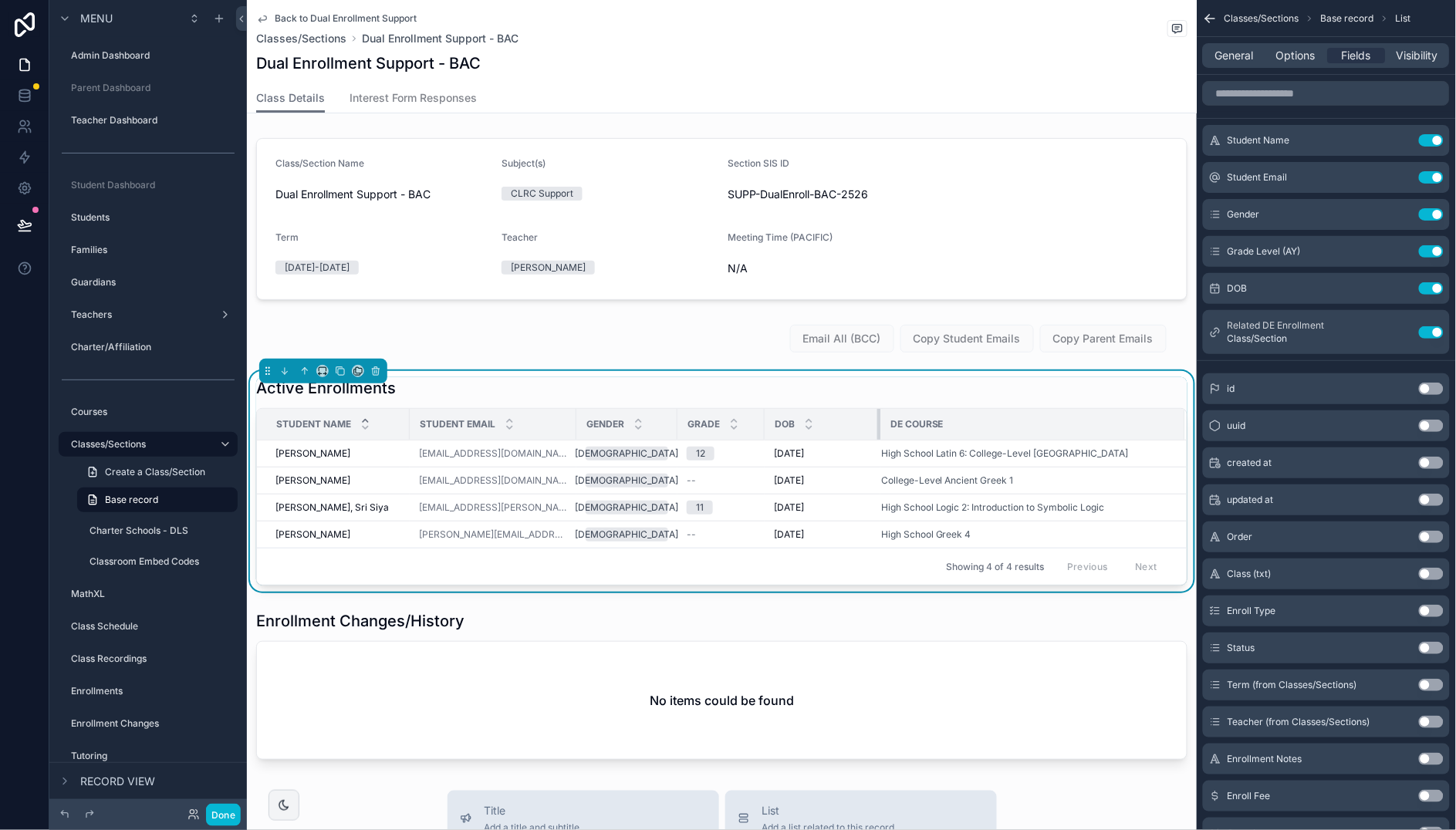
click at [877, 418] on div "scrollable content" at bounding box center [880, 424] width 6 height 31
drag, startPoint x: 1292, startPoint y: 55, endPoint x: 1238, endPoint y: 54, distance: 54.0
click at [1292, 55] on span "Options" at bounding box center [1295, 55] width 40 height 16
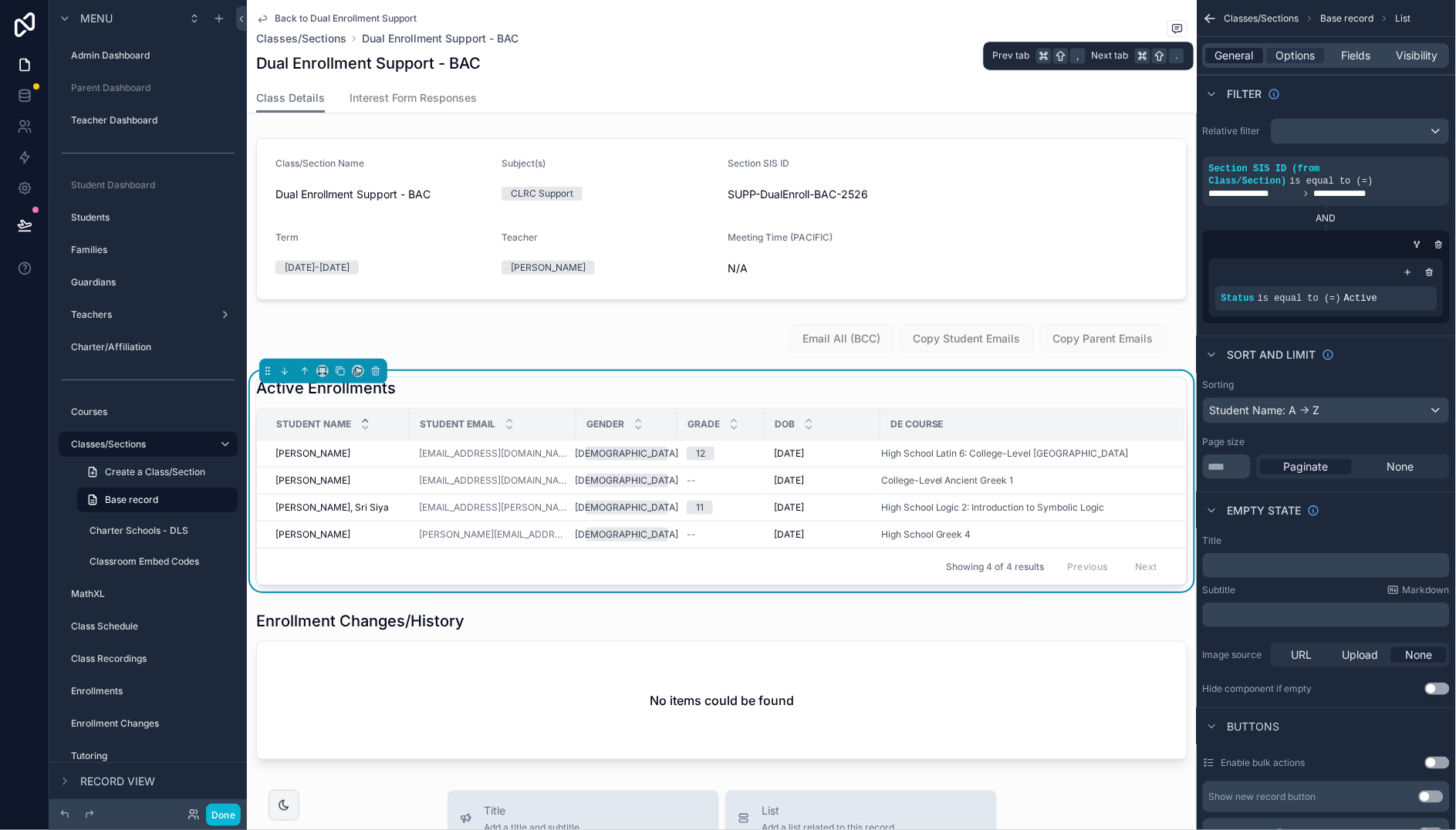
click at [1224, 53] on span "General" at bounding box center [1235, 55] width 39 height 16
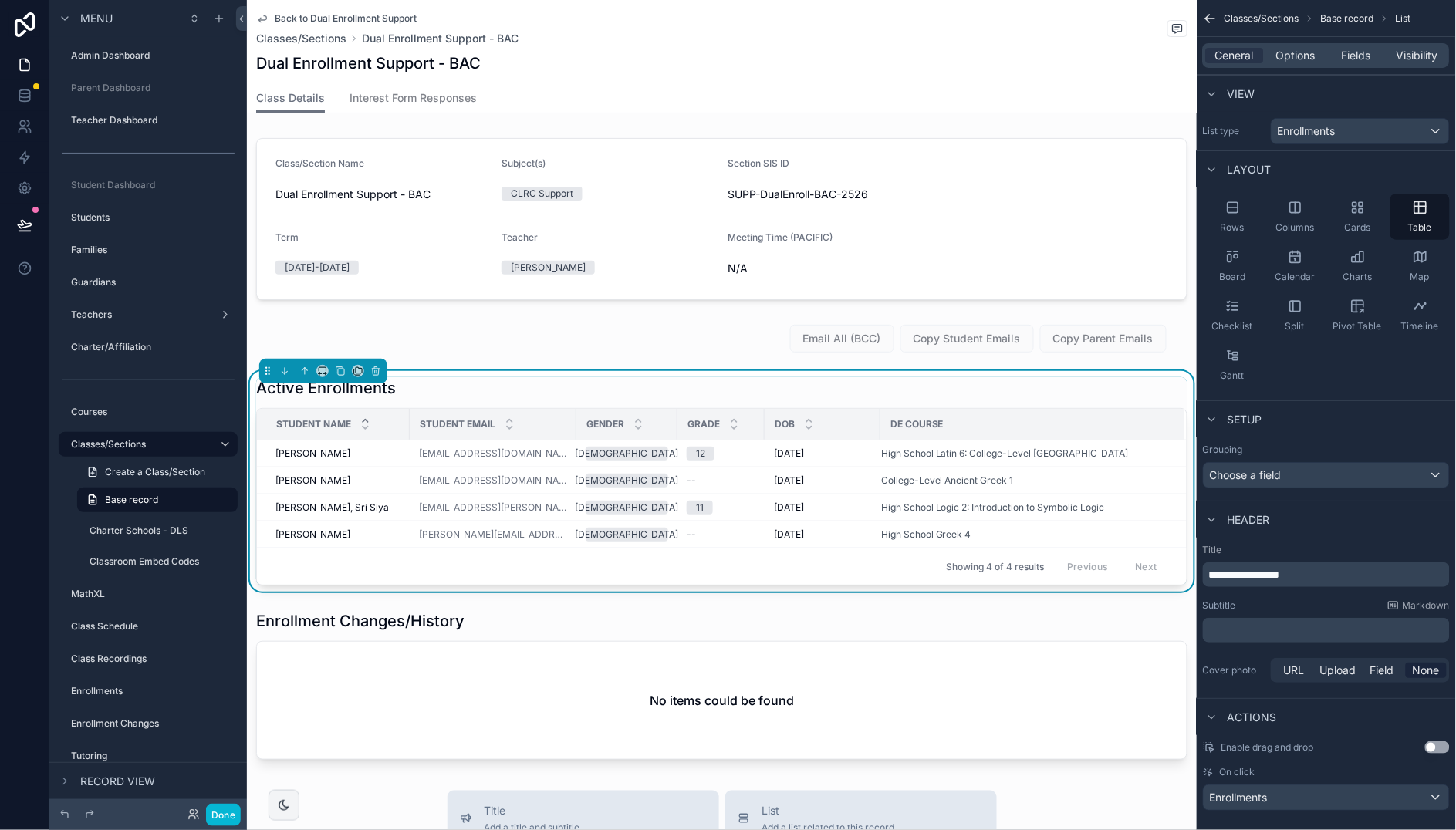
click at [299, 14] on span "Back to Dual Enrollment Support" at bounding box center [345, 18] width 142 height 12
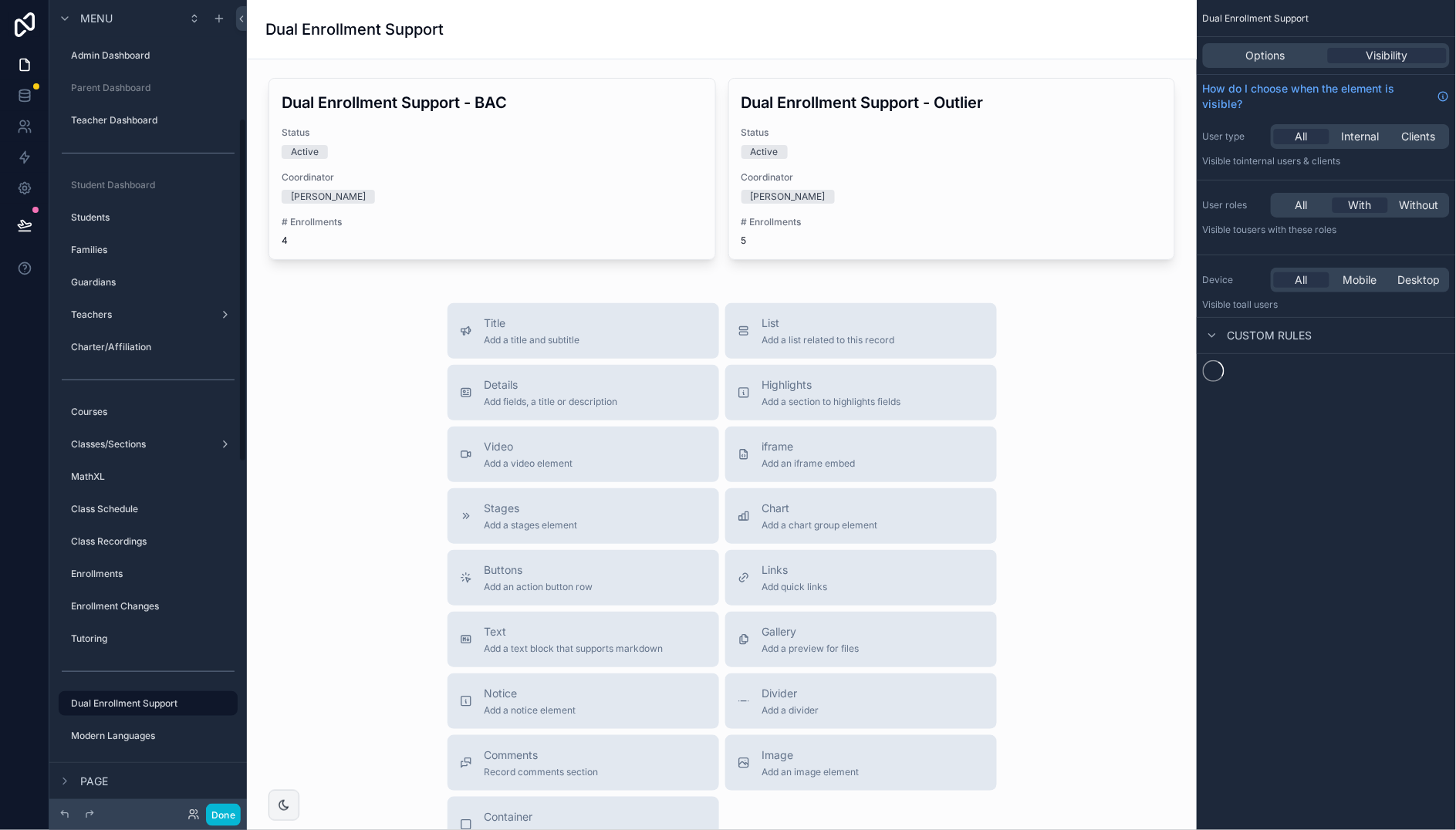
scroll to position [280, 0]
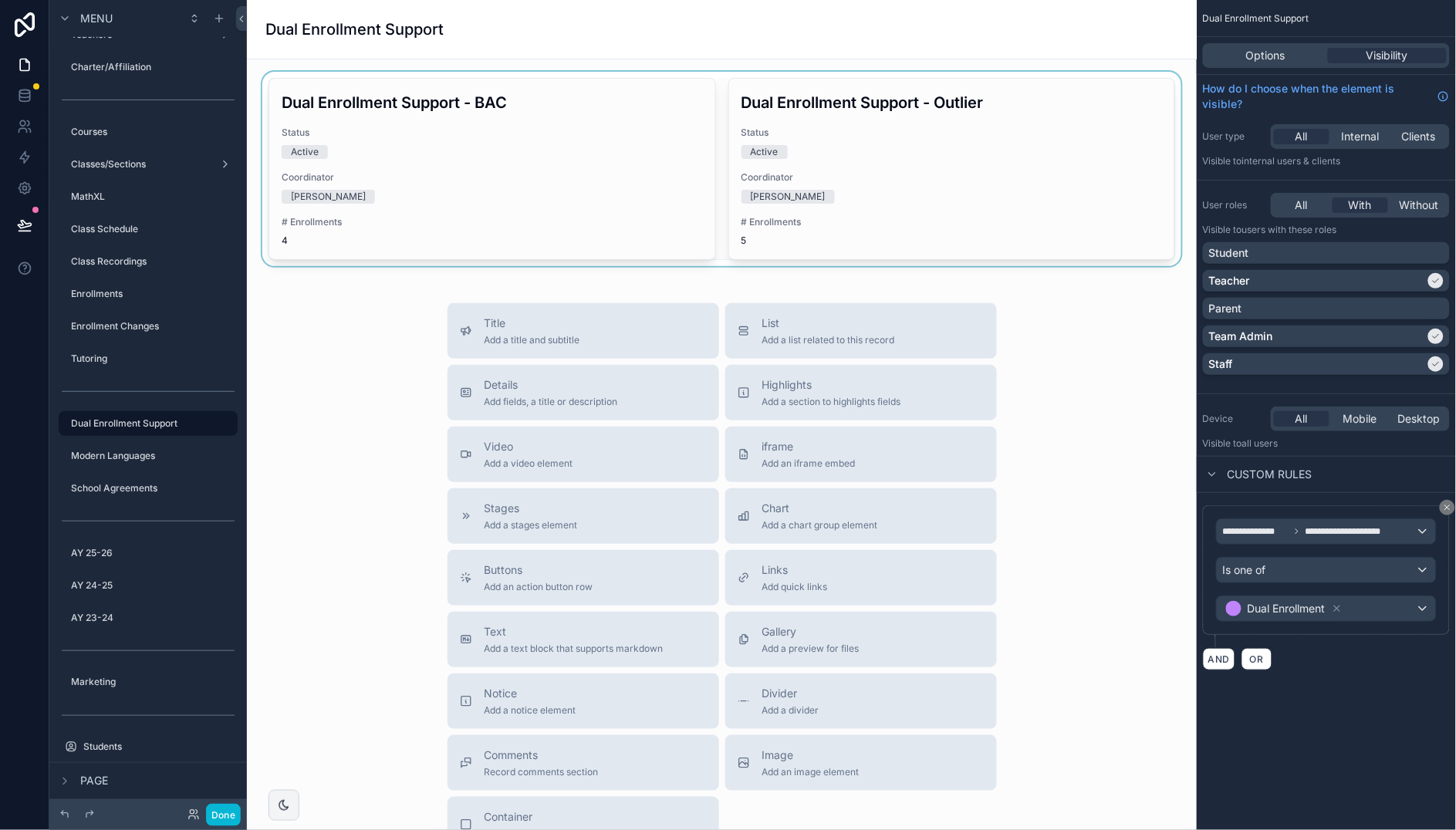
click at [538, 120] on div "scrollable content" at bounding box center [721, 169] width 925 height 194
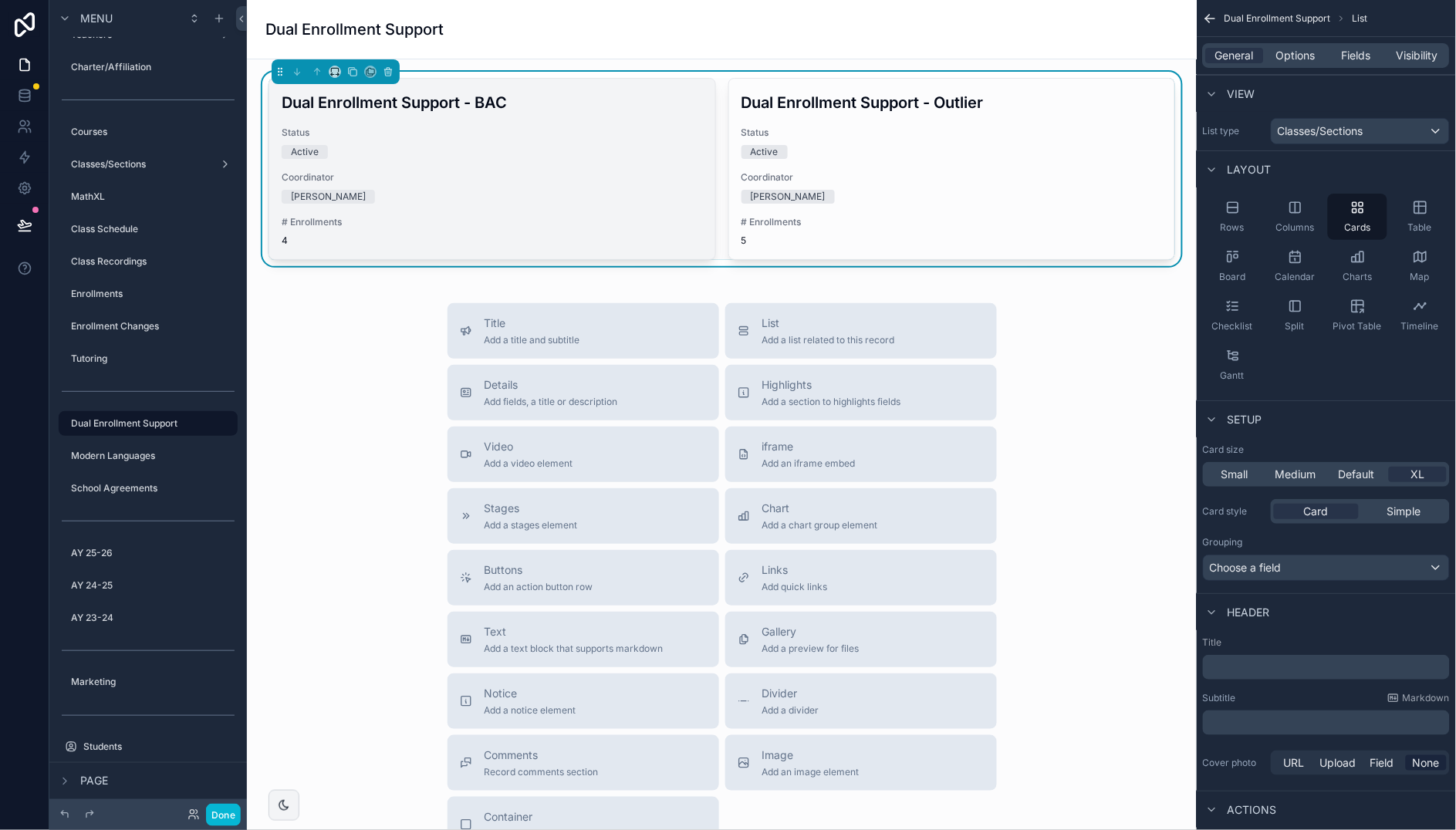
click at [568, 183] on span "Coordinator" at bounding box center [492, 178] width 421 height 12
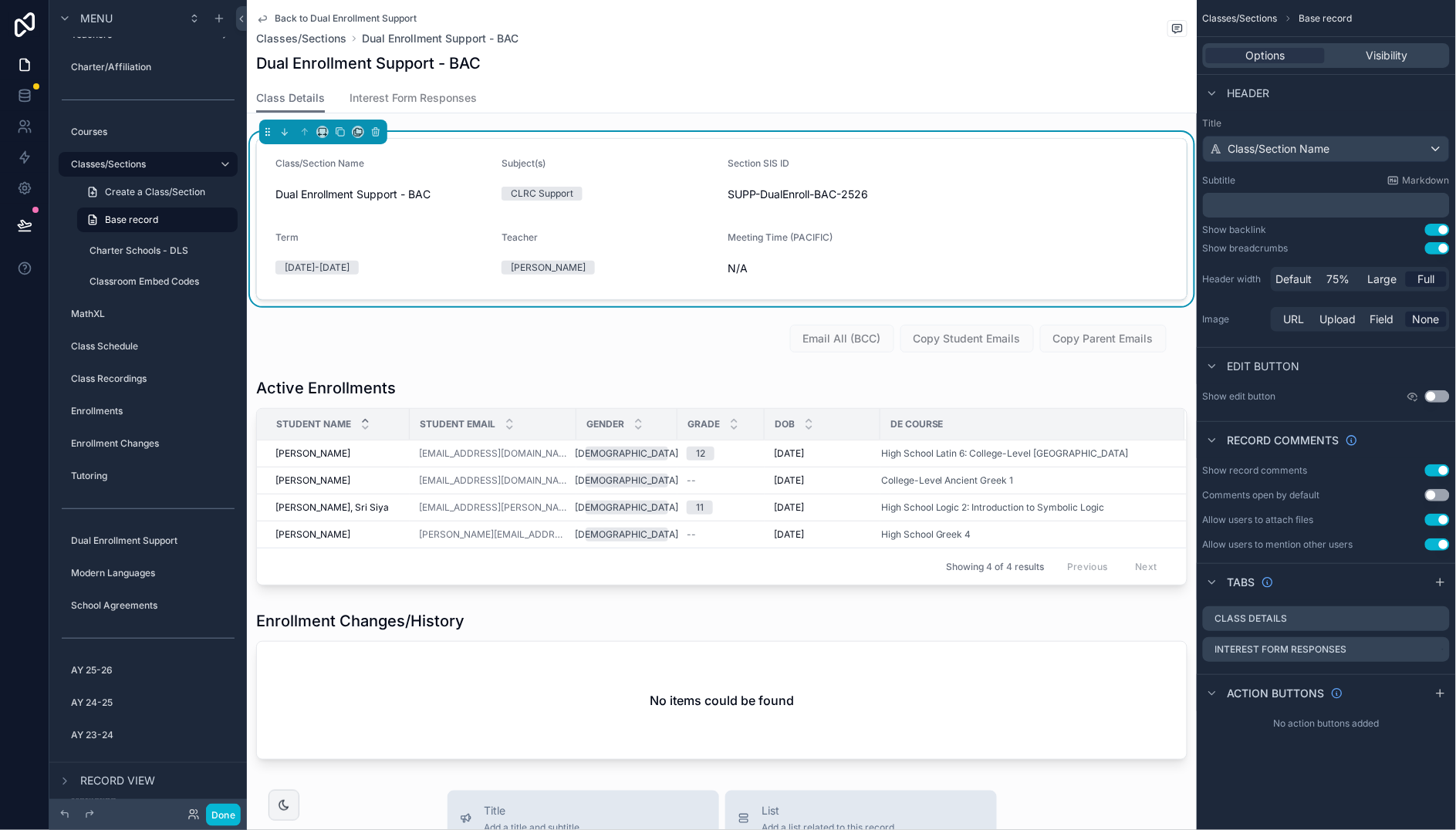
click at [267, 15] on icon "scrollable content" at bounding box center [262, 18] width 12 height 12
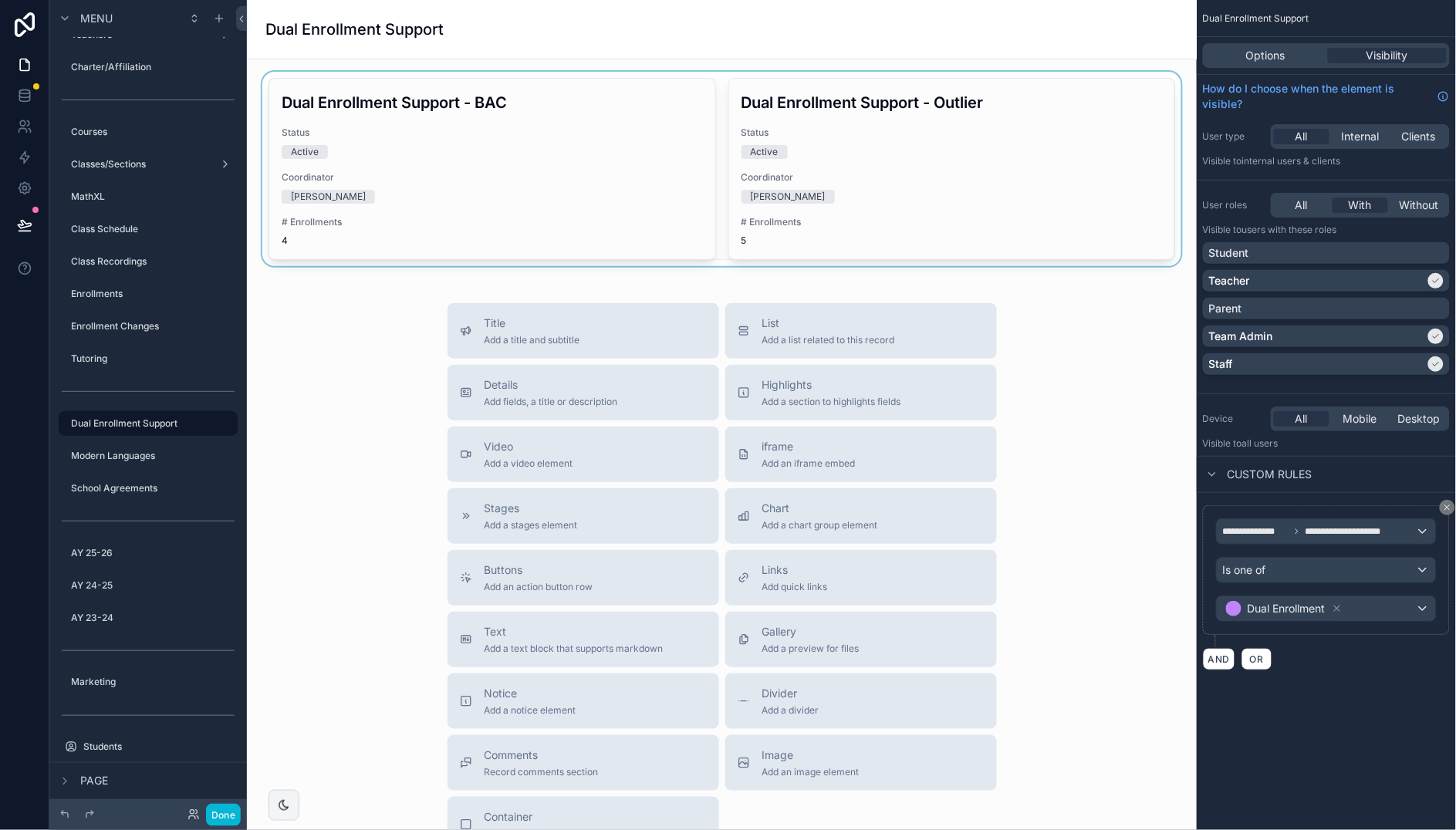
click at [863, 158] on div "scrollable content" at bounding box center [721, 169] width 925 height 194
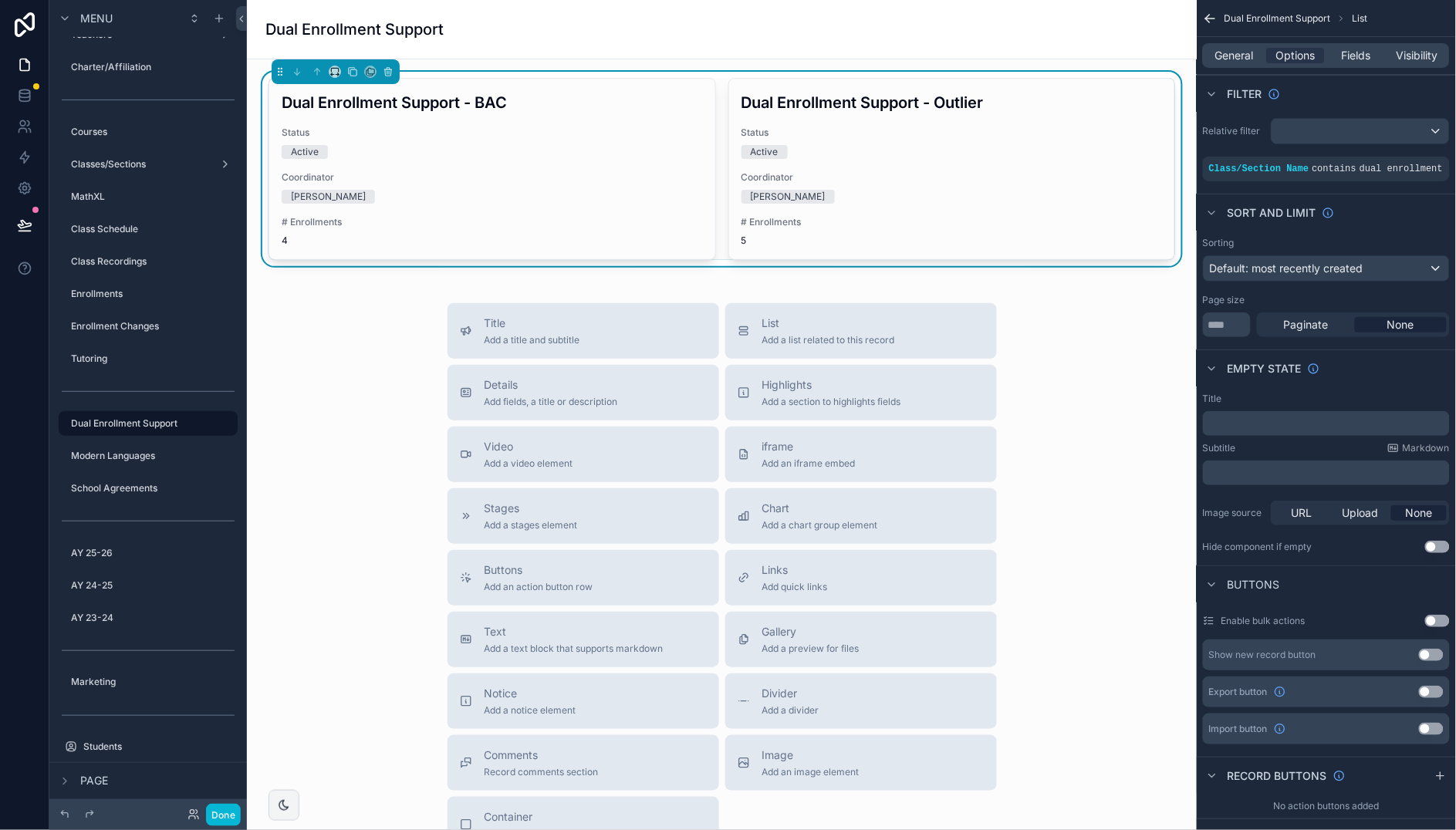
drag, startPoint x: 933, startPoint y: 156, endPoint x: 933, endPoint y: 228, distance: 72.0
click at [933, 156] on div "Active" at bounding box center [952, 152] width 421 height 14
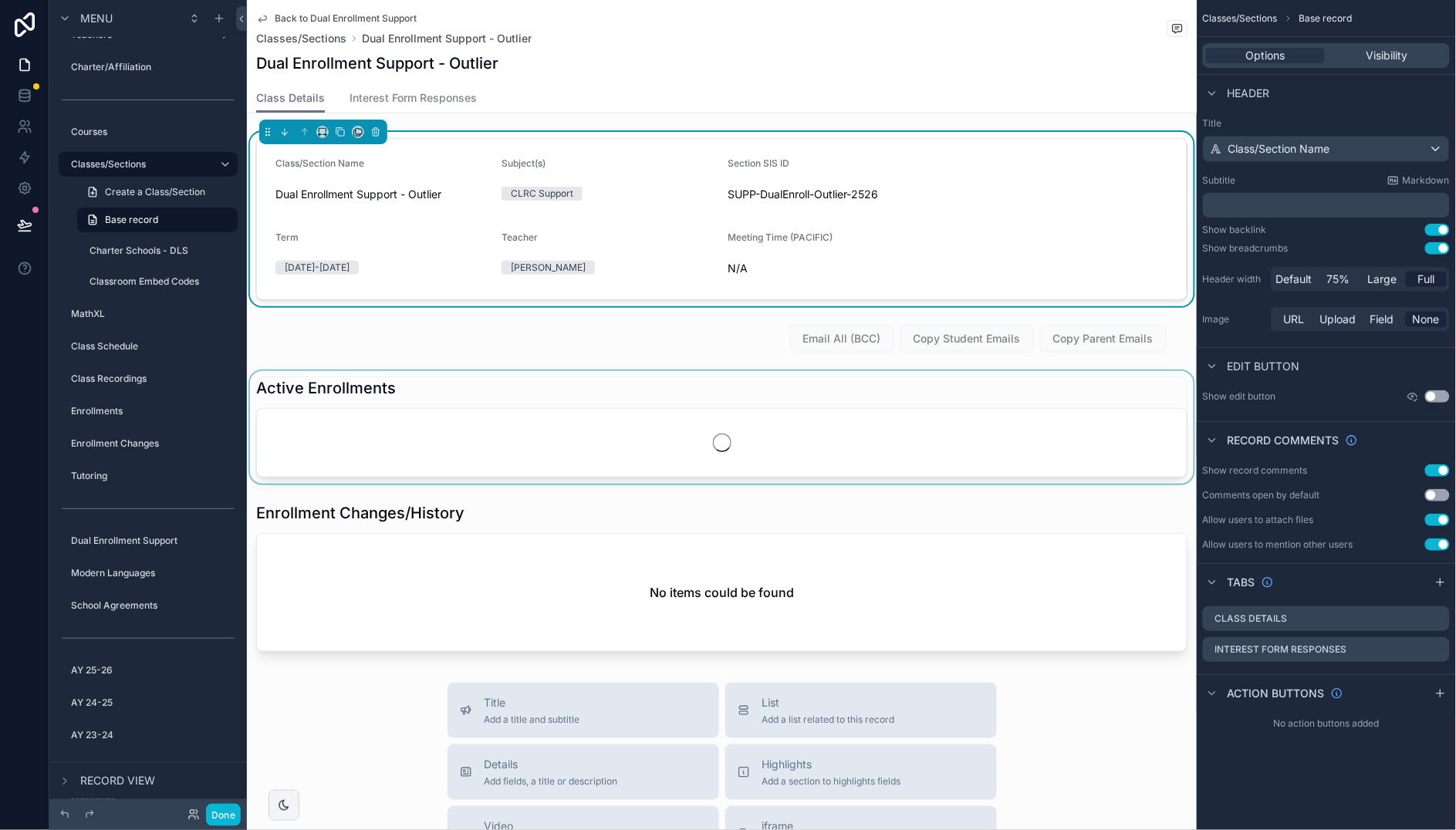
click at [870, 391] on div "scrollable content" at bounding box center [721, 427] width 949 height 113
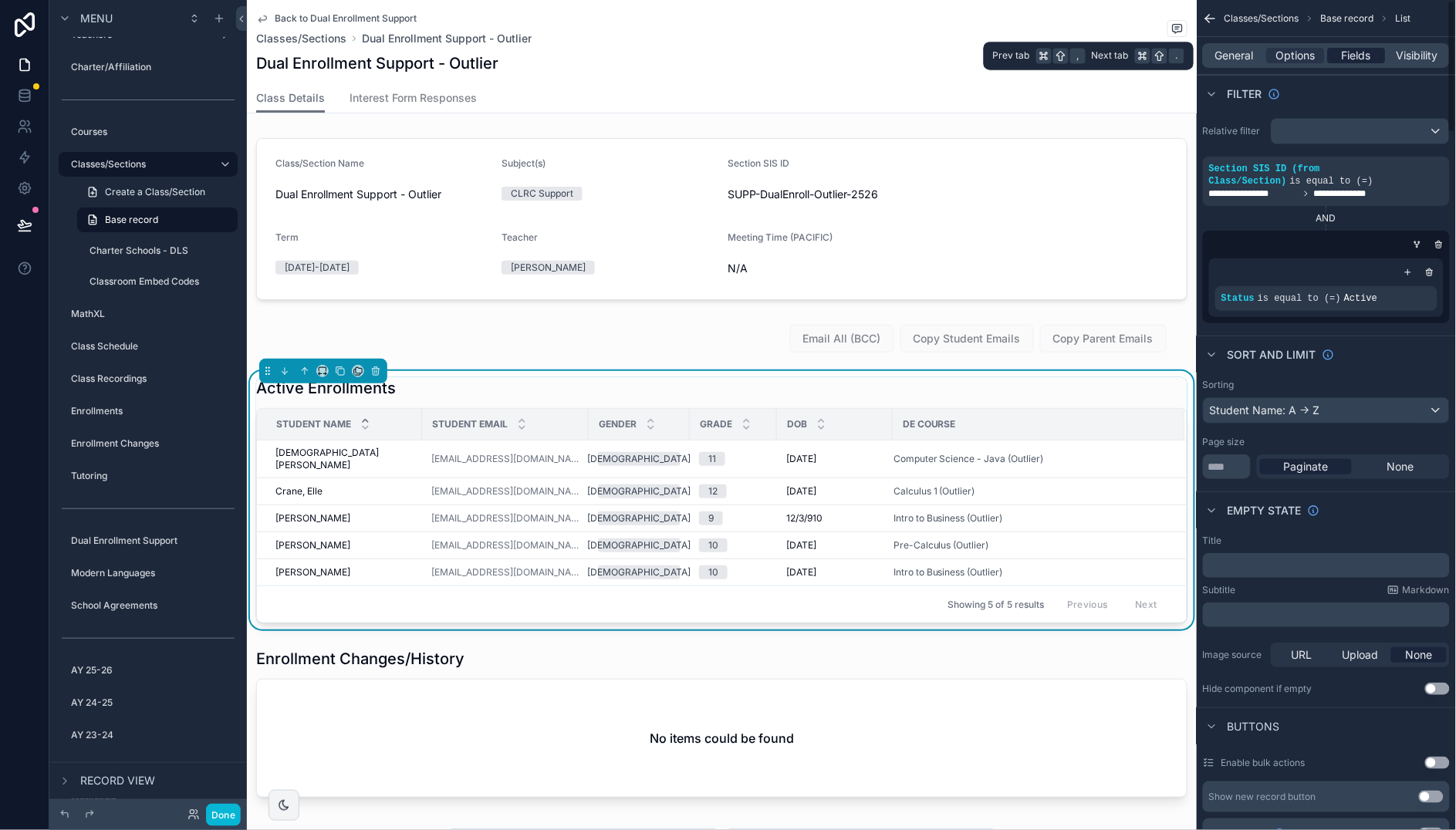
click at [1348, 56] on span "Fields" at bounding box center [1357, 55] width 29 height 16
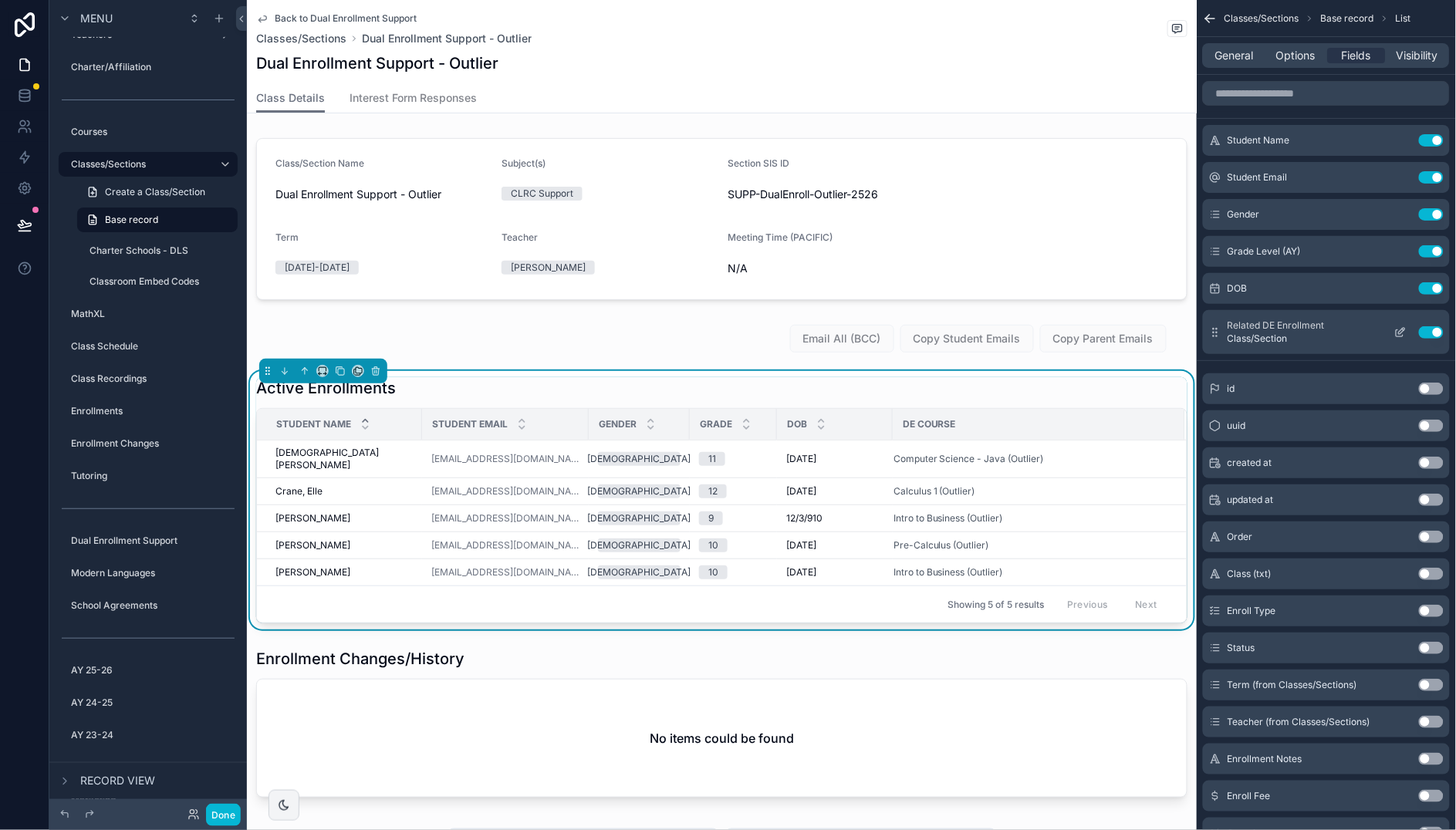
click at [1401, 331] on icon "scrollable content" at bounding box center [1401, 332] width 12 height 12
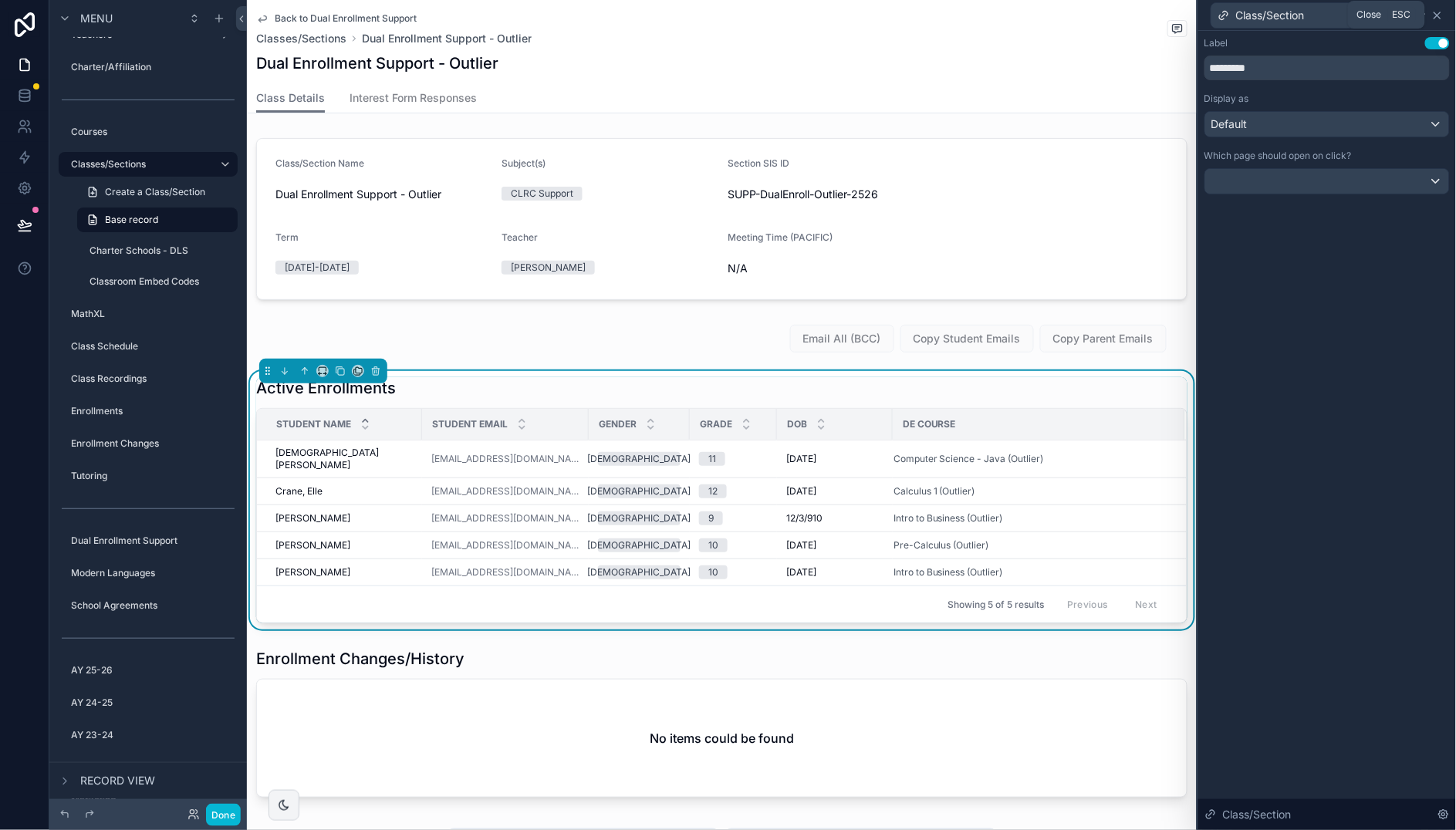
click at [1438, 11] on icon at bounding box center [1438, 16] width 12 height 12
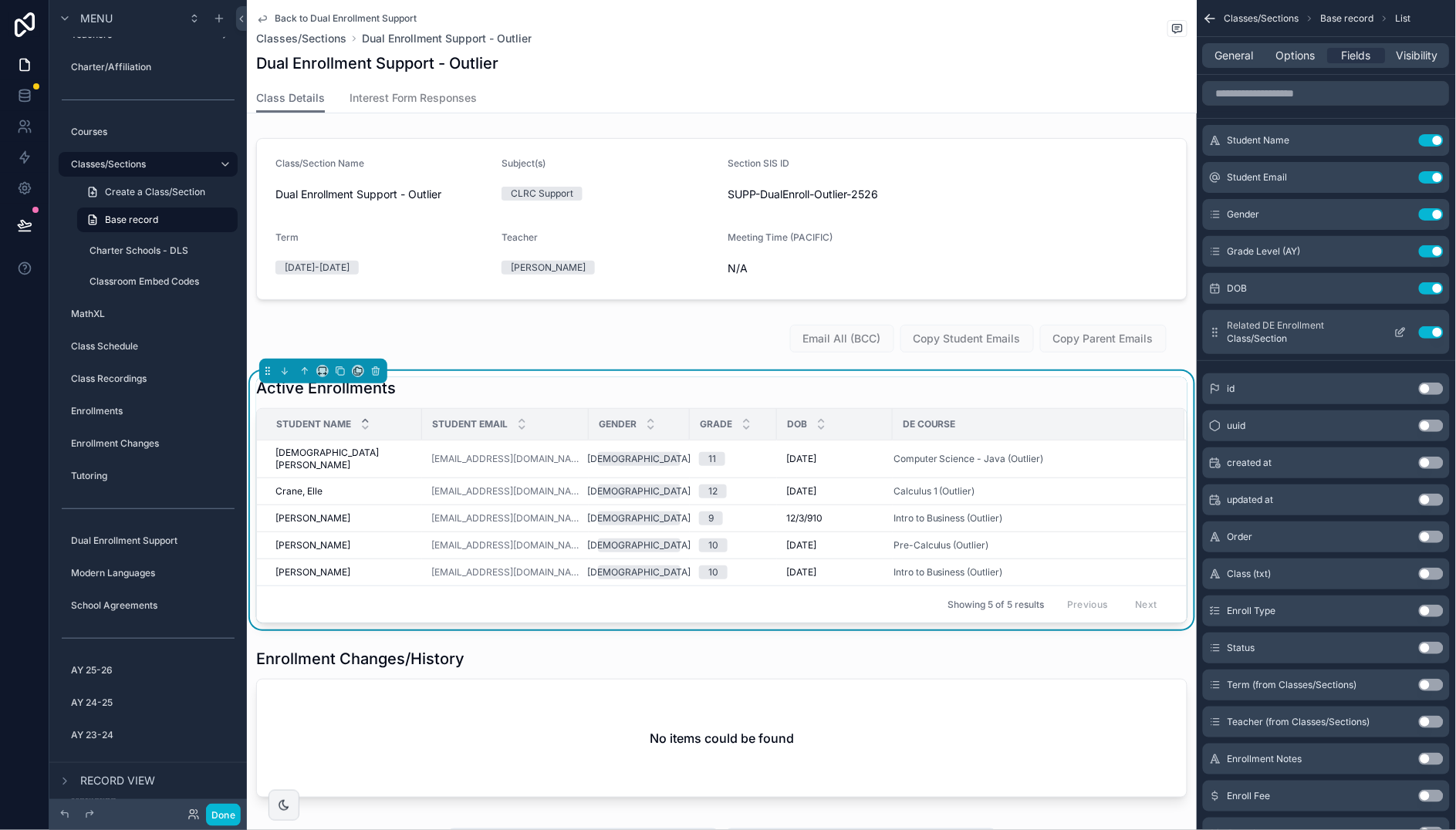
click at [1401, 330] on icon "scrollable content" at bounding box center [1401, 332] width 12 height 12
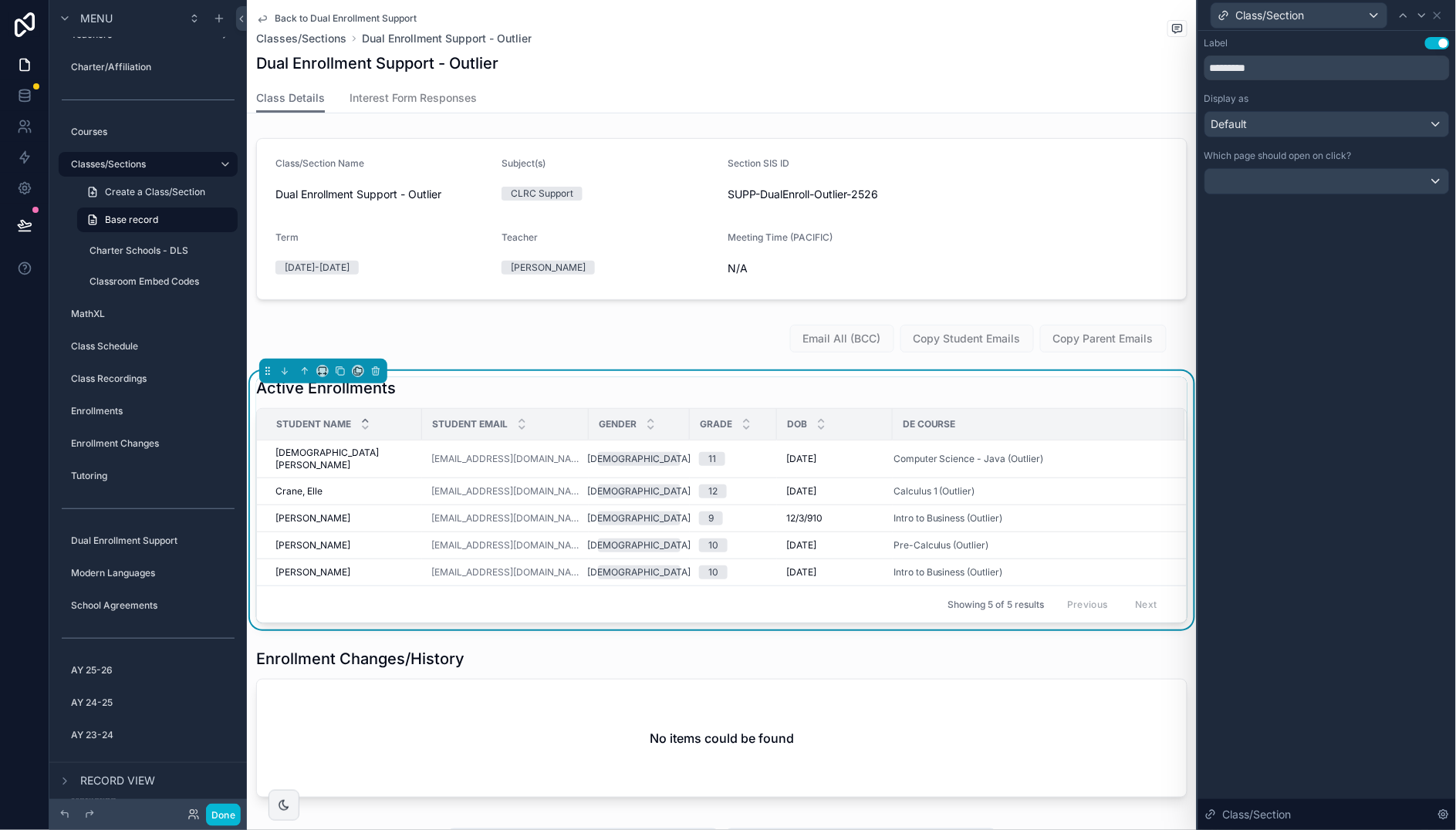
click at [1437, 808] on div "Class/Section" at bounding box center [1327, 813] width 258 height 31
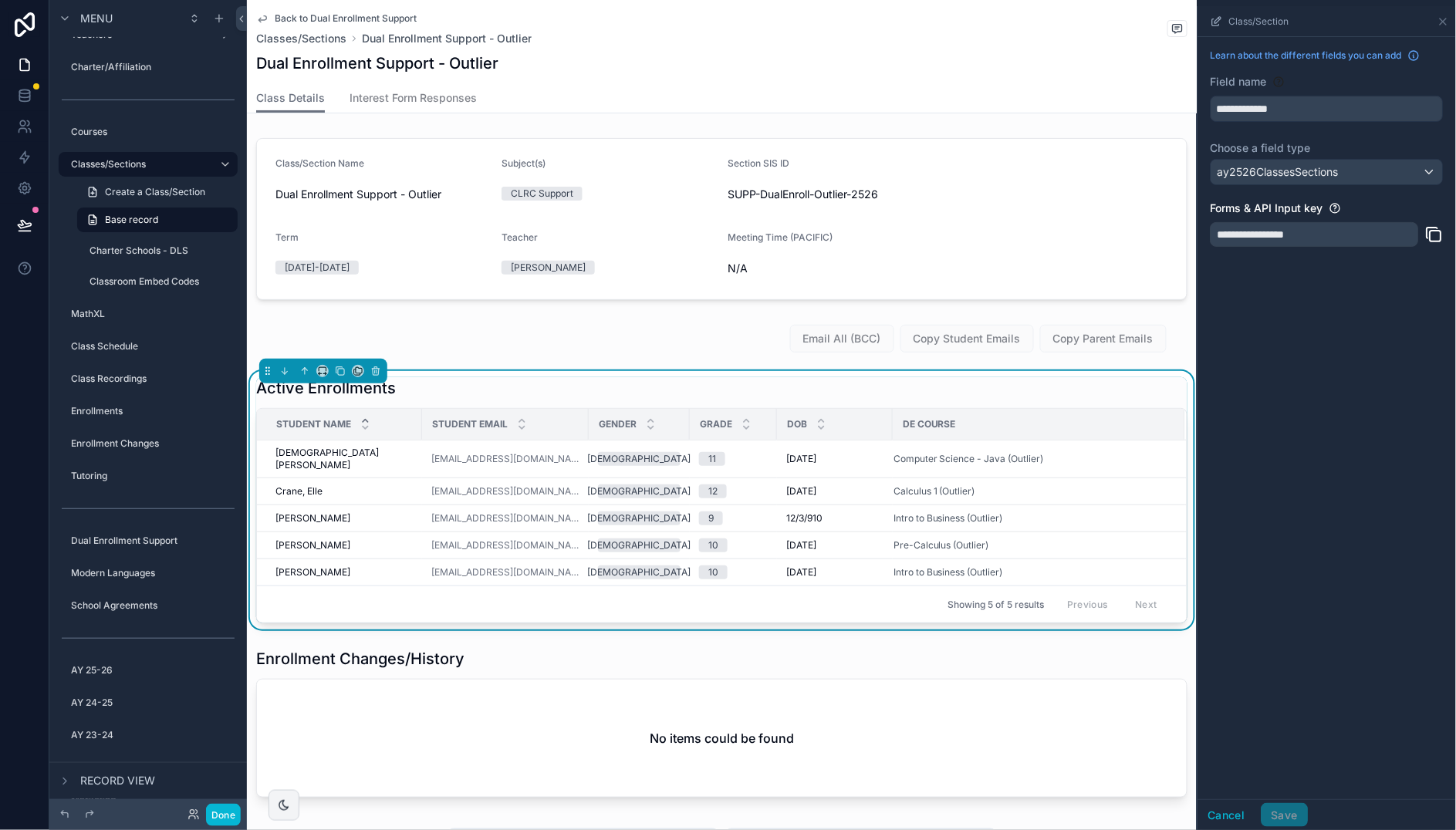
click at [1306, 291] on div "**********" at bounding box center [1327, 418] width 258 height 761
click at [1444, 18] on icon "scrollable content" at bounding box center [1444, 22] width 12 height 12
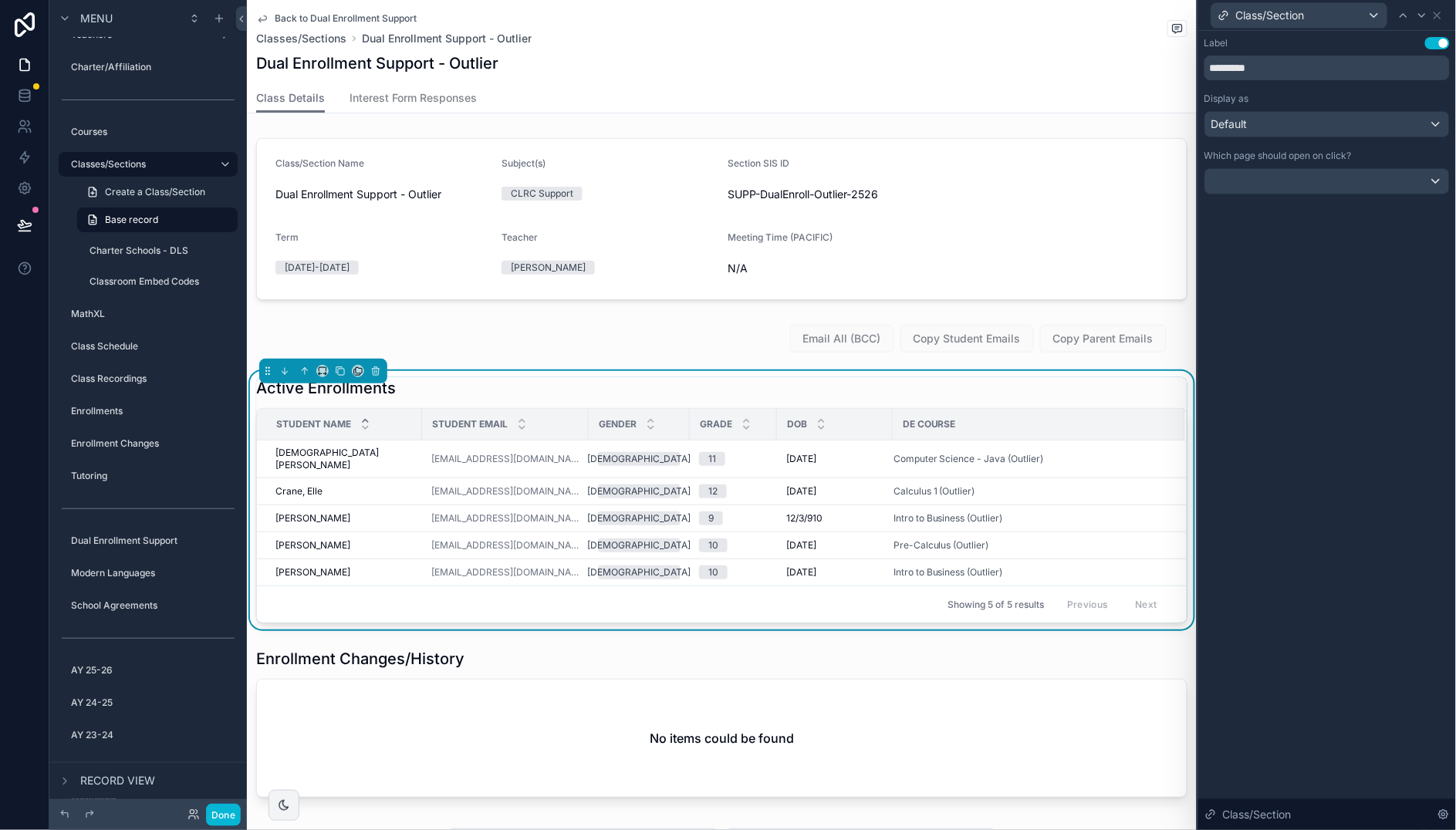
drag, startPoint x: 940, startPoint y: 390, endPoint x: 915, endPoint y: 394, distance: 25.3
click at [939, 390] on div "Active Enrollments" at bounding box center [721, 388] width 931 height 22
click at [1438, 11] on icon at bounding box center [1438, 16] width 12 height 12
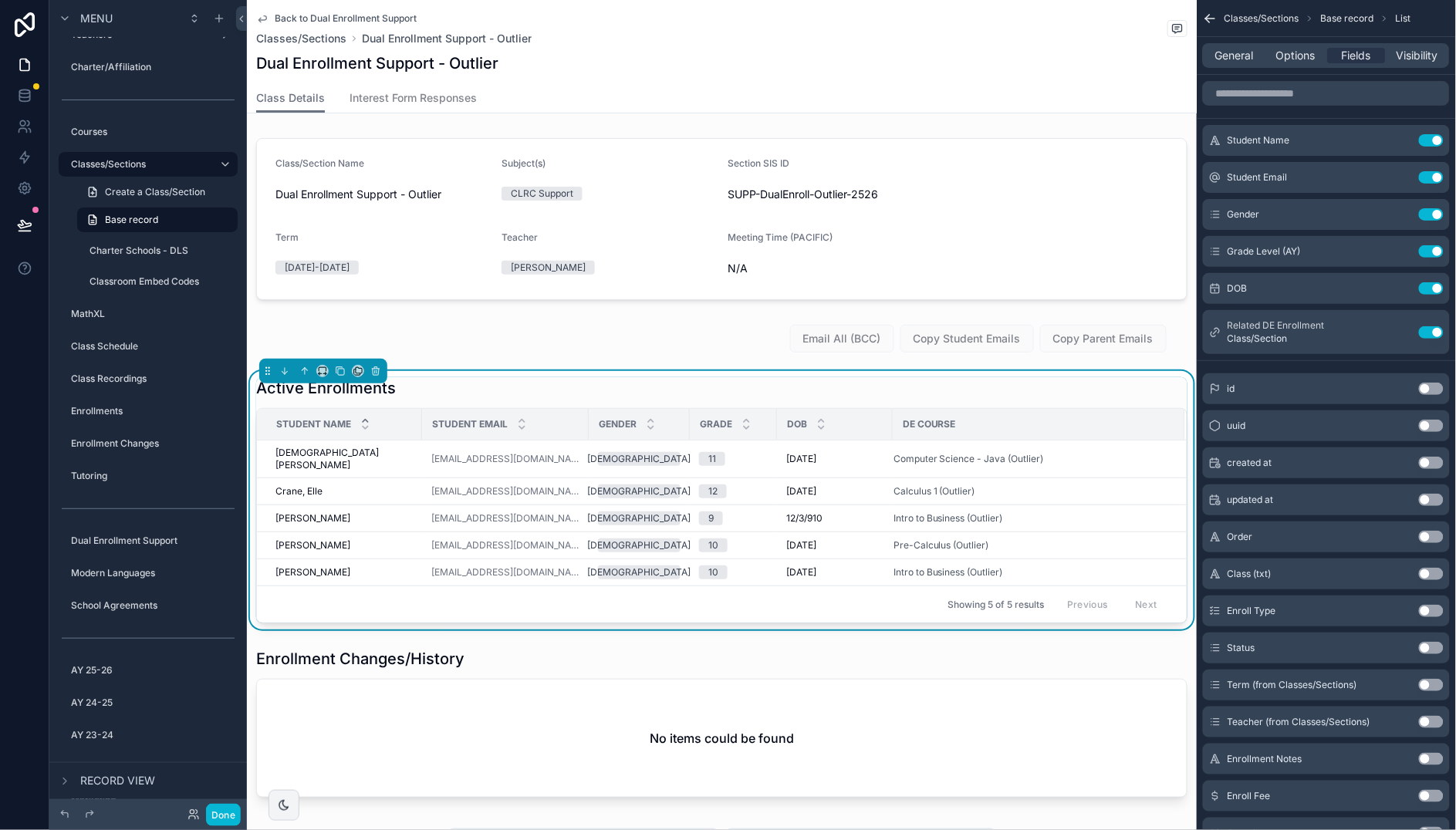
click at [1440, 615] on button "Use setting" at bounding box center [1431, 610] width 25 height 12
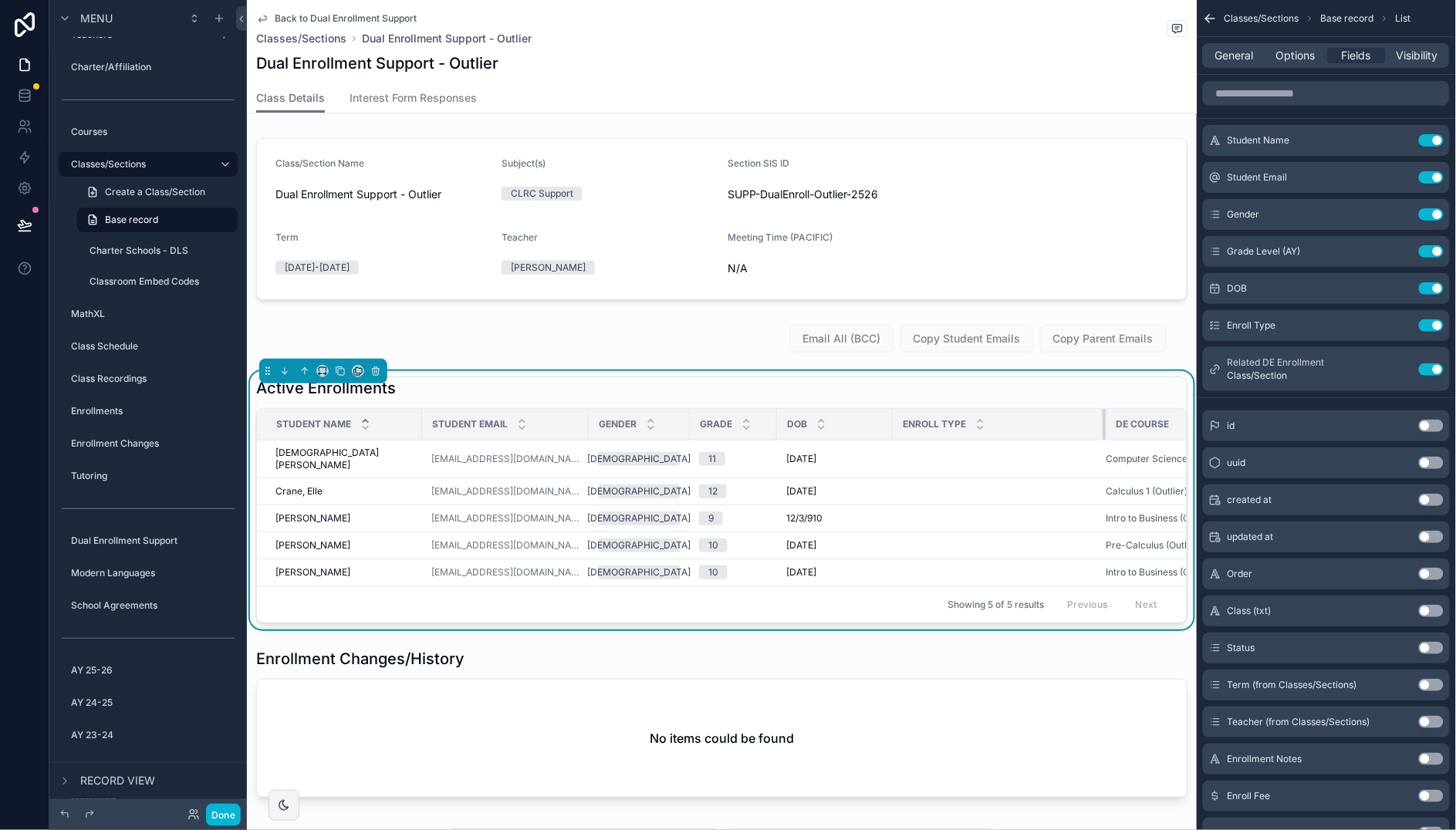
drag, startPoint x: 1061, startPoint y: 421, endPoint x: 1065, endPoint y: 414, distance: 8.1
click at [1102, 414] on div "scrollable content" at bounding box center [1105, 424] width 6 height 31
click at [1430, 367] on button "Use setting" at bounding box center [1431, 369] width 25 height 12
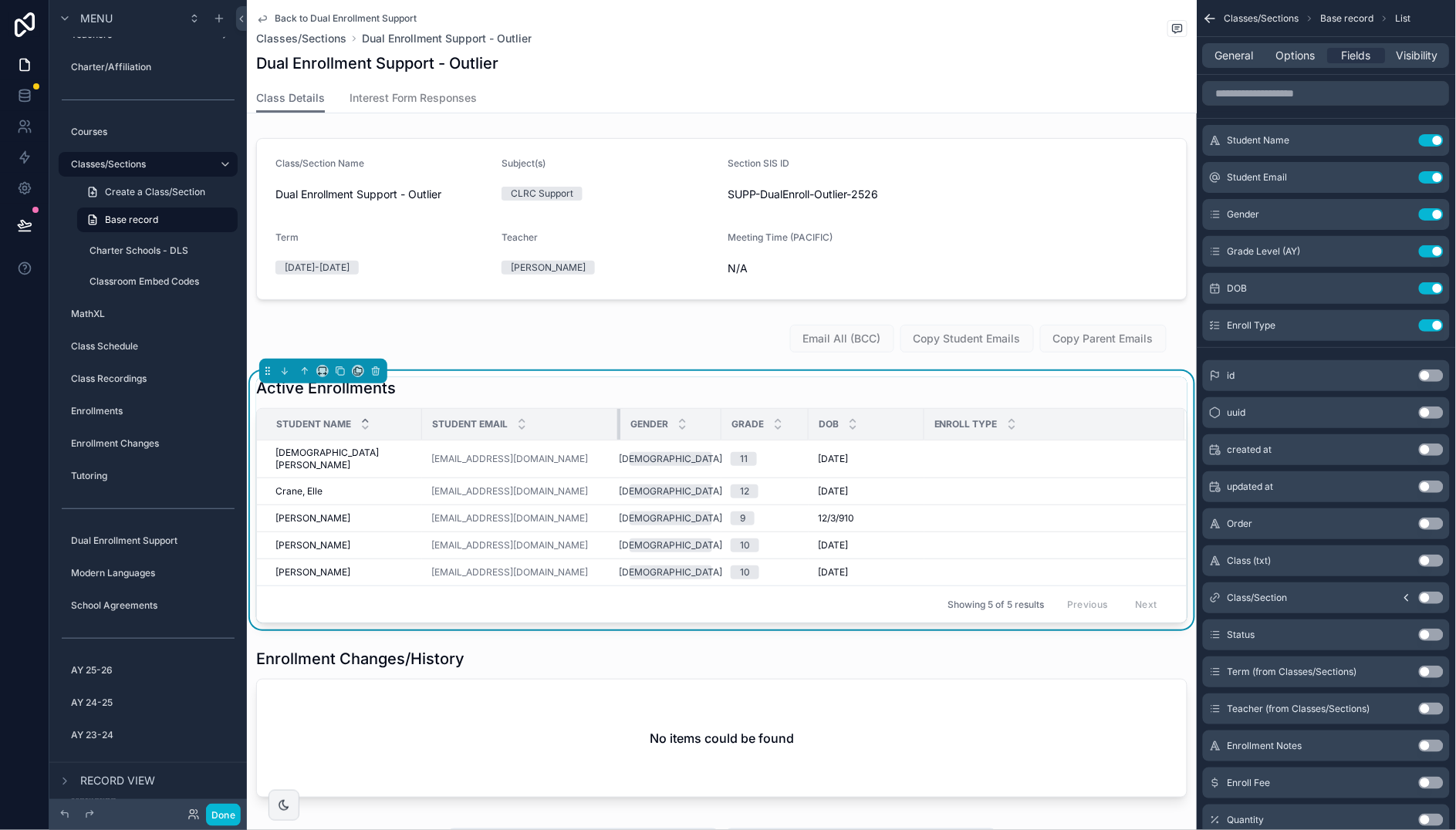
drag, startPoint x: 561, startPoint y: 421, endPoint x: 604, endPoint y: 429, distance: 43.7
click at [618, 429] on div "scrollable content" at bounding box center [620, 424] width 6 height 31
drag, startPoint x: 220, startPoint y: 812, endPoint x: 18, endPoint y: 168, distance: 674.9
click at [220, 812] on button "Done" at bounding box center [223, 814] width 34 height 22
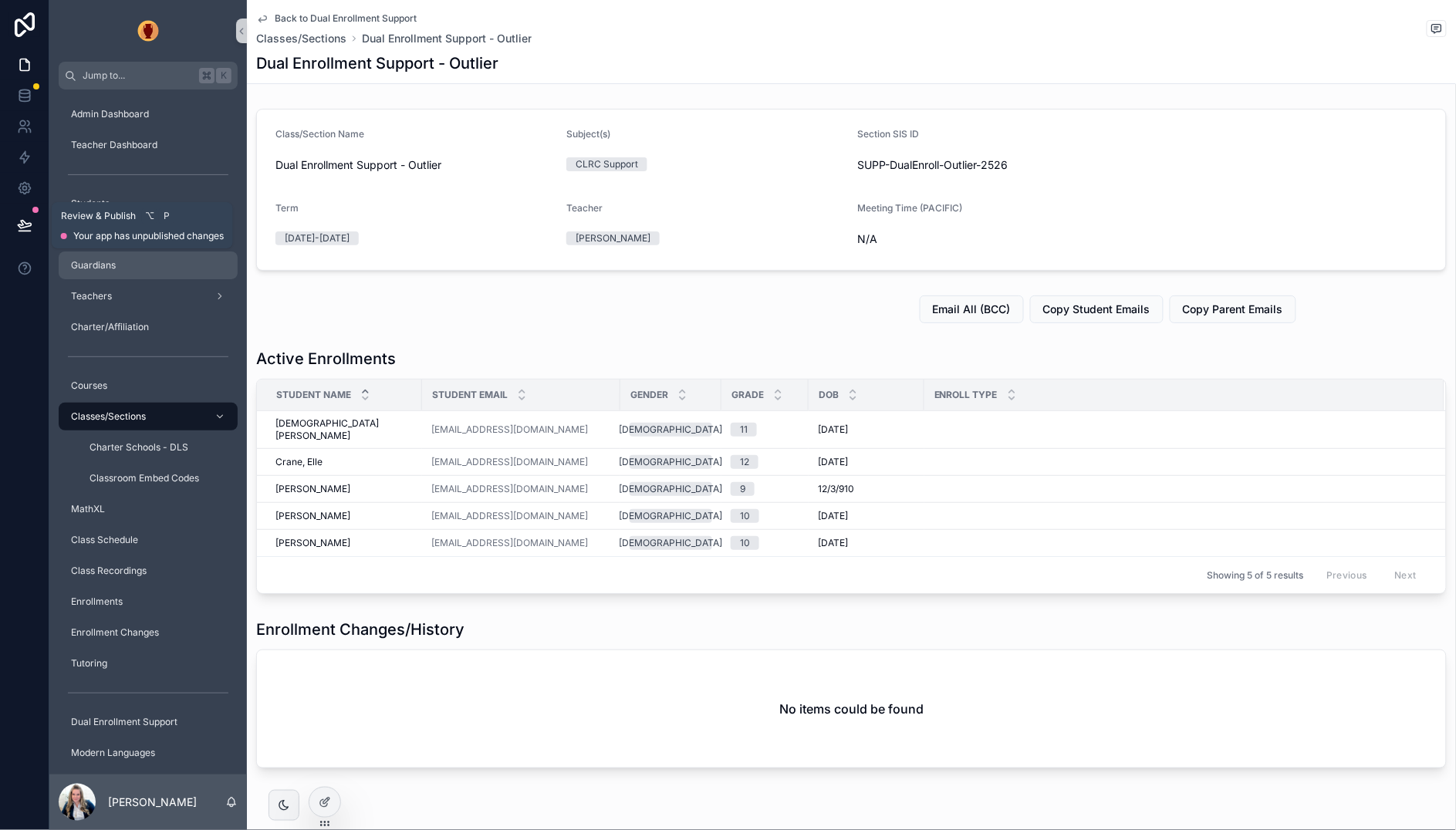
drag, startPoint x: 30, startPoint y: 229, endPoint x: 138, endPoint y: 277, distance: 118.2
click at [30, 229] on icon at bounding box center [25, 225] width 16 height 16
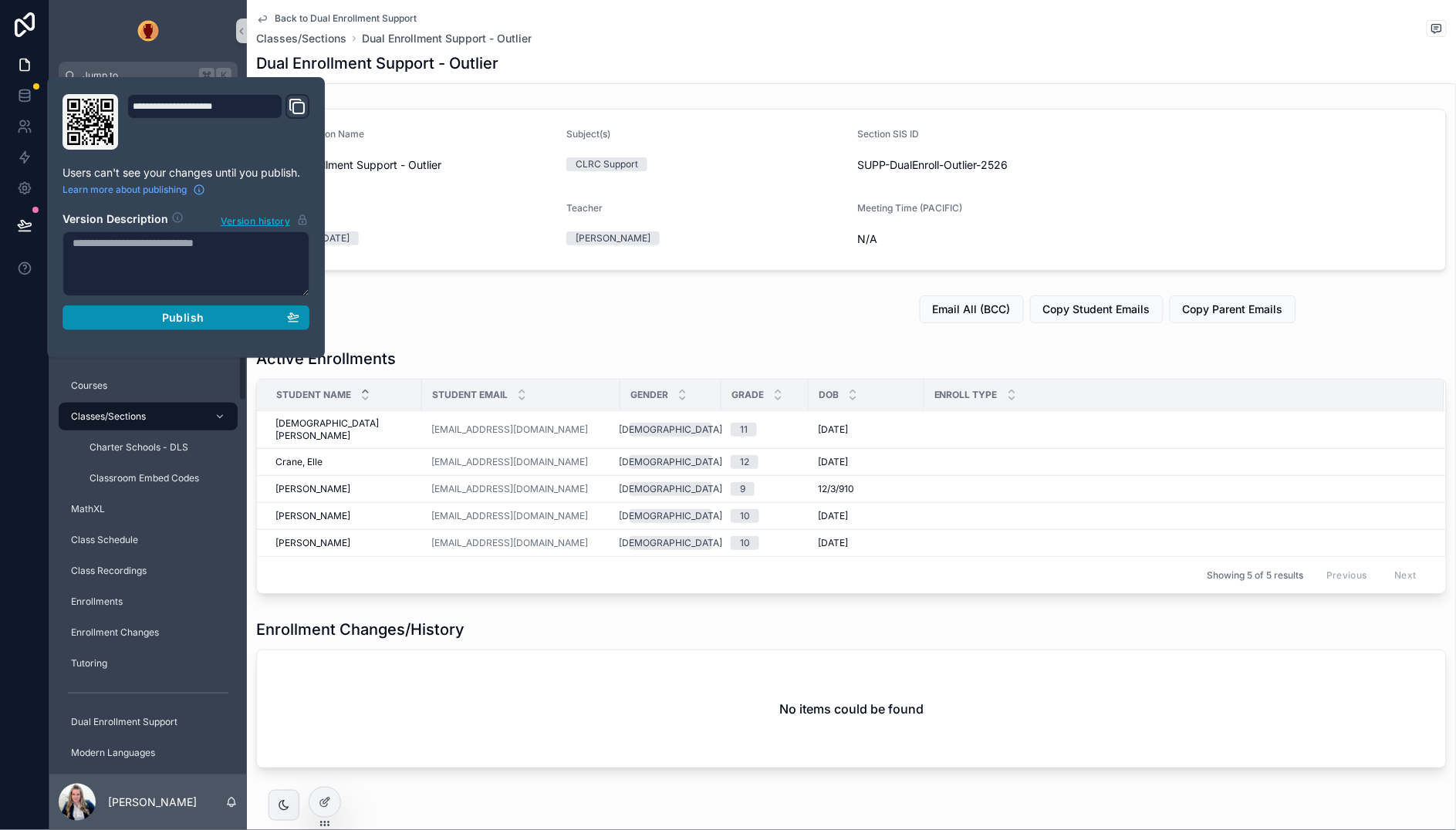
click at [185, 317] on span "Publish" at bounding box center [182, 317] width 41 height 14
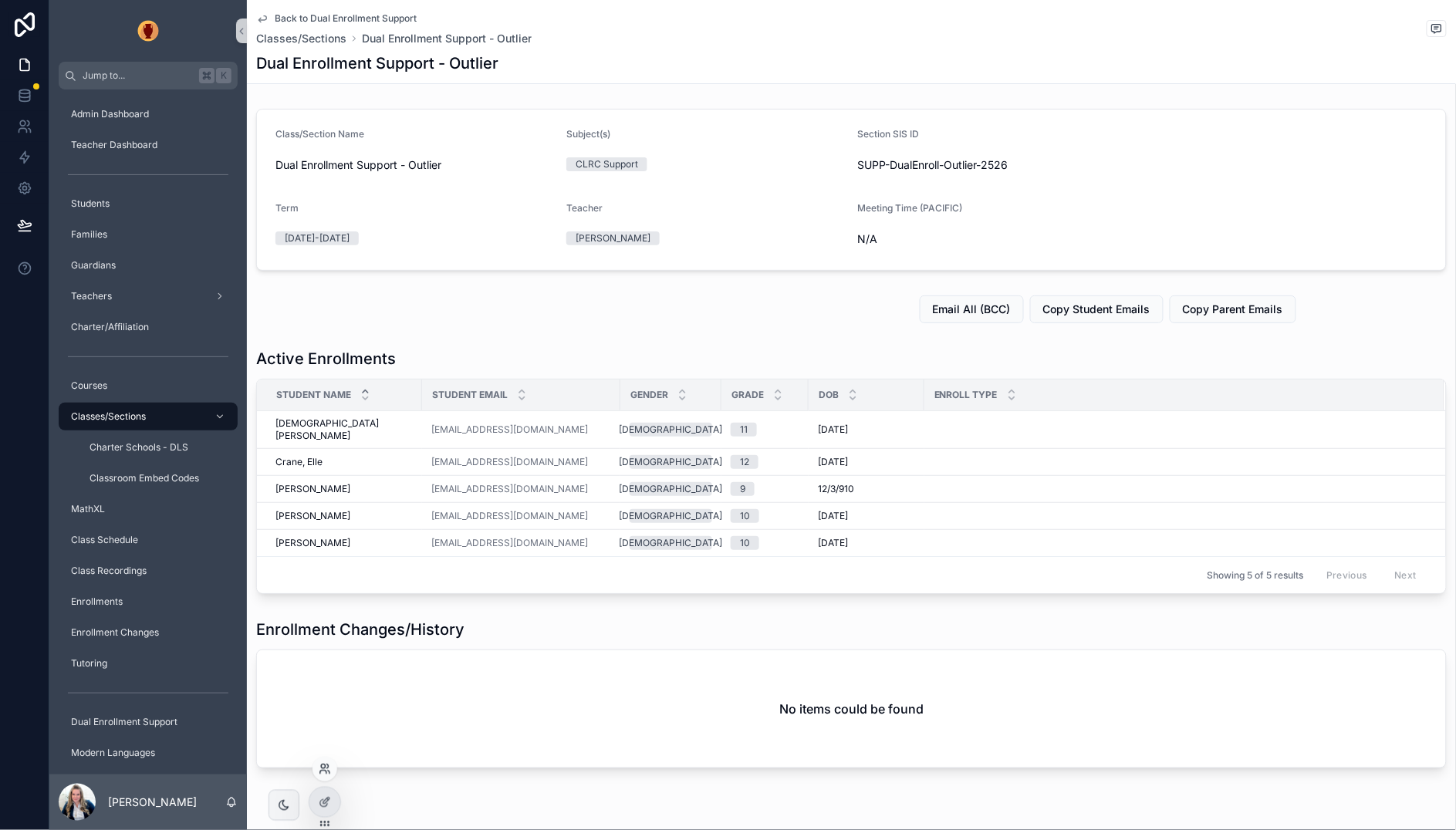
click at [324, 764] on icon at bounding box center [323, 766] width 4 height 4
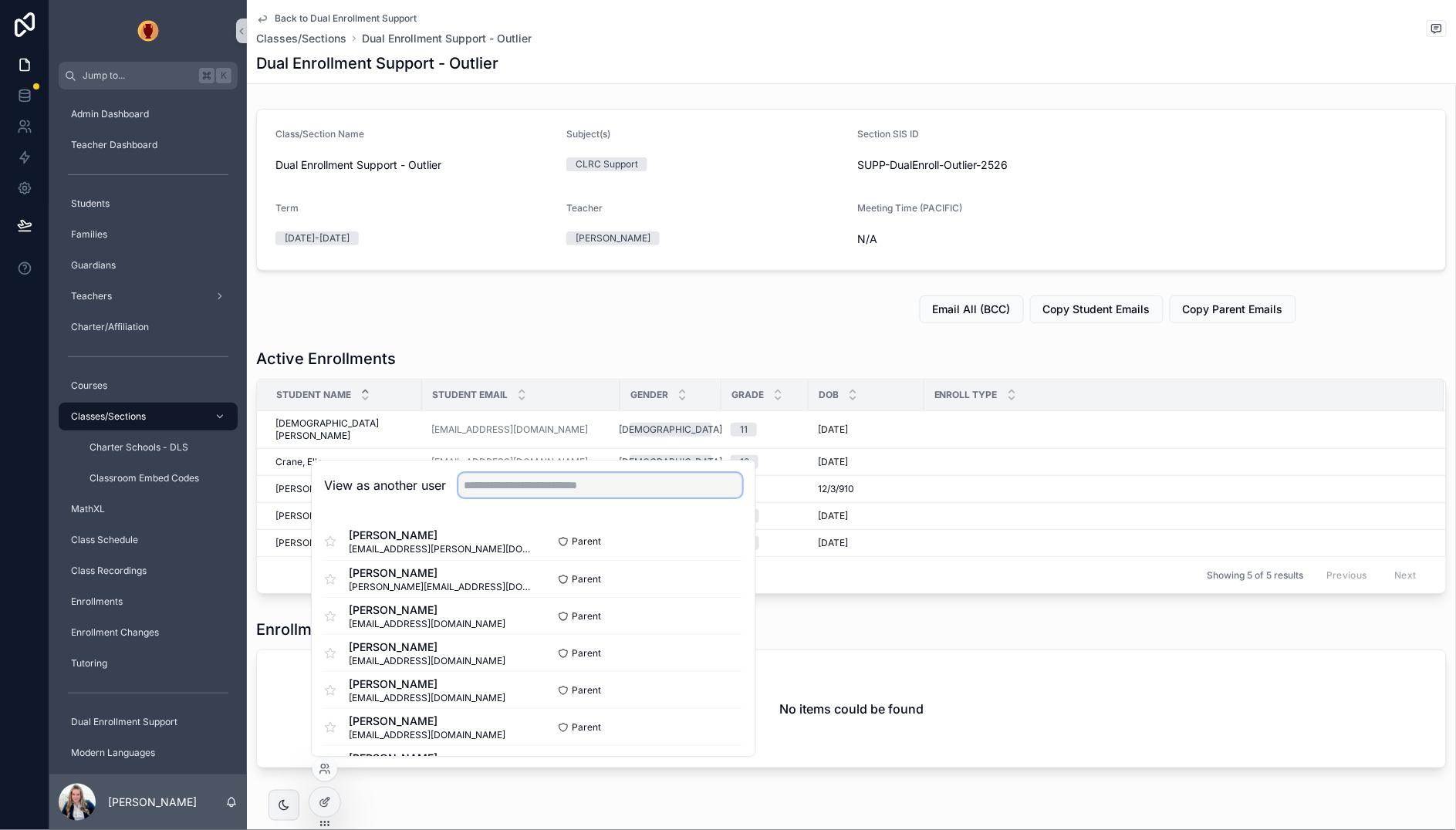
click at [604, 491] on input "text" at bounding box center [600, 485] width 284 height 25
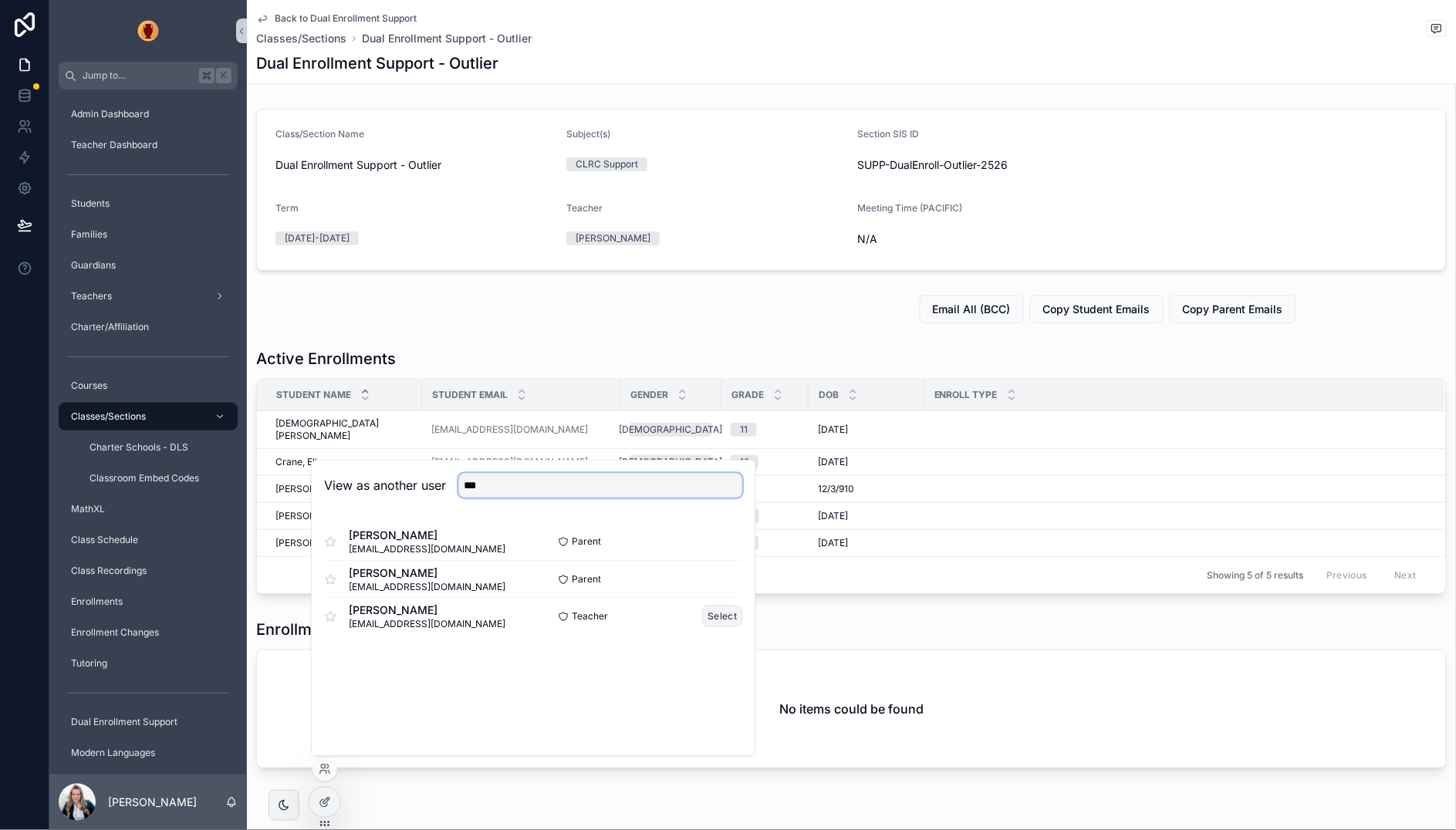
type input "***"
click at [738, 610] on button "Select" at bounding box center [723, 615] width 40 height 22
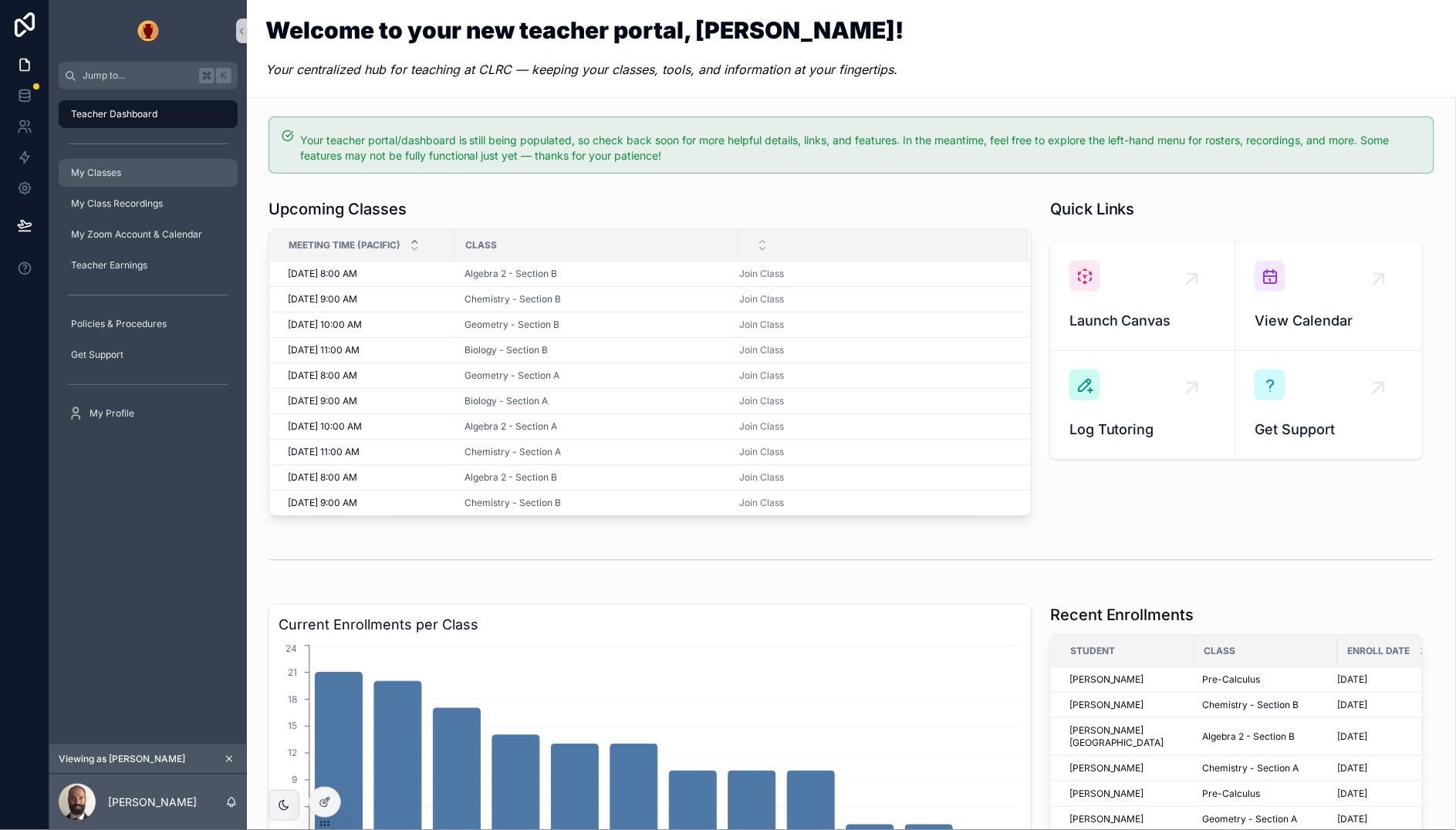
click at [130, 176] on div "My Classes" at bounding box center [148, 172] width 160 height 25
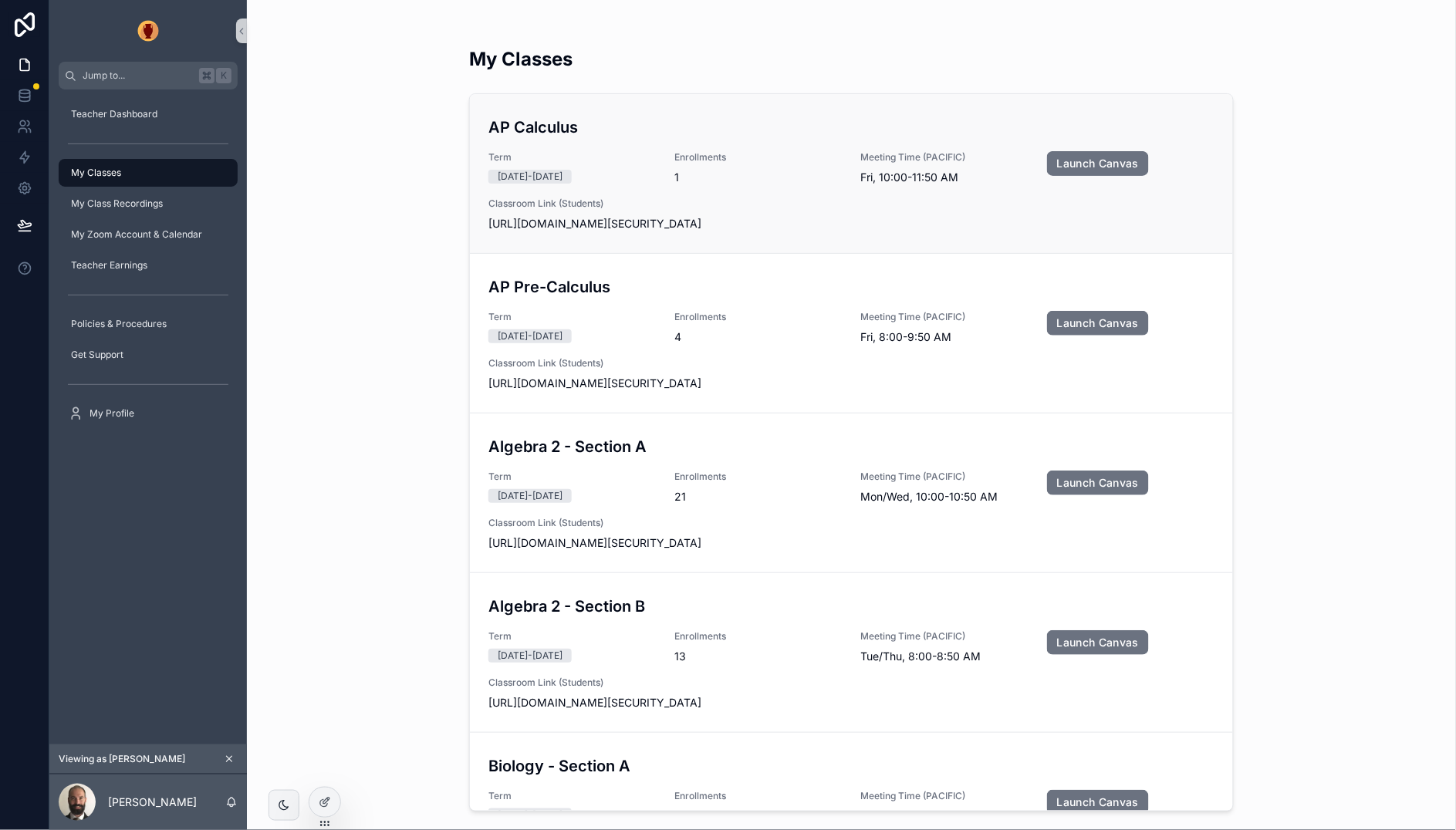
click at [745, 144] on div "AP Calculus Term [DATE]-[DATE] Enrollments 1 Meeting Time (PACIFIC) Fri, 10:00-…" at bounding box center [851, 174] width 726 height 116
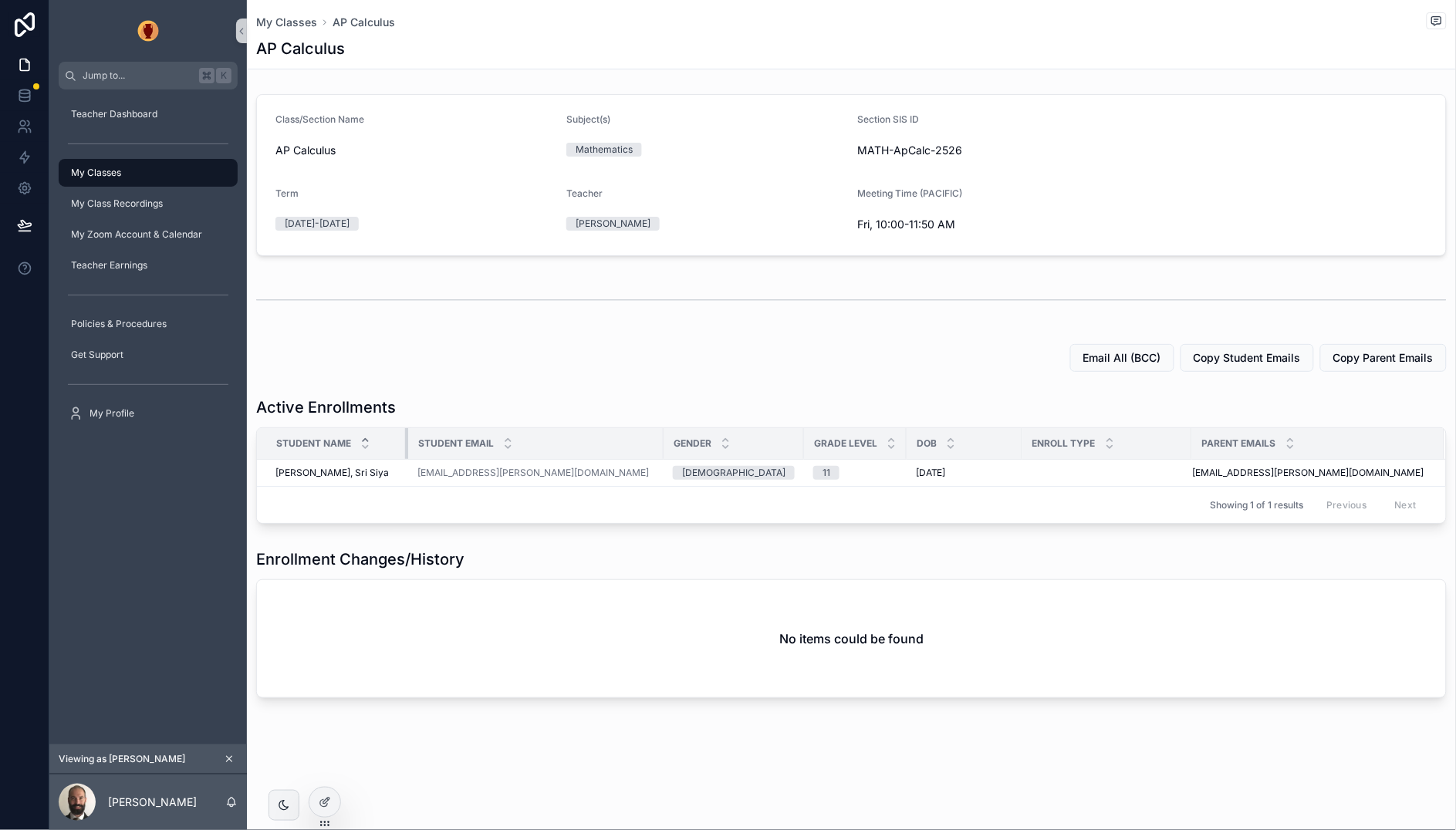
drag, startPoint x: 462, startPoint y: 443, endPoint x: 406, endPoint y: 446, distance: 56.1
click at [406, 446] on div "scrollable content" at bounding box center [407, 443] width 6 height 31
drag, startPoint x: 661, startPoint y: 439, endPoint x: 574, endPoint y: 451, distance: 87.8
click at [595, 452] on div "scrollable content" at bounding box center [597, 443] width 6 height 31
click at [320, 798] on icon at bounding box center [325, 802] width 12 height 12
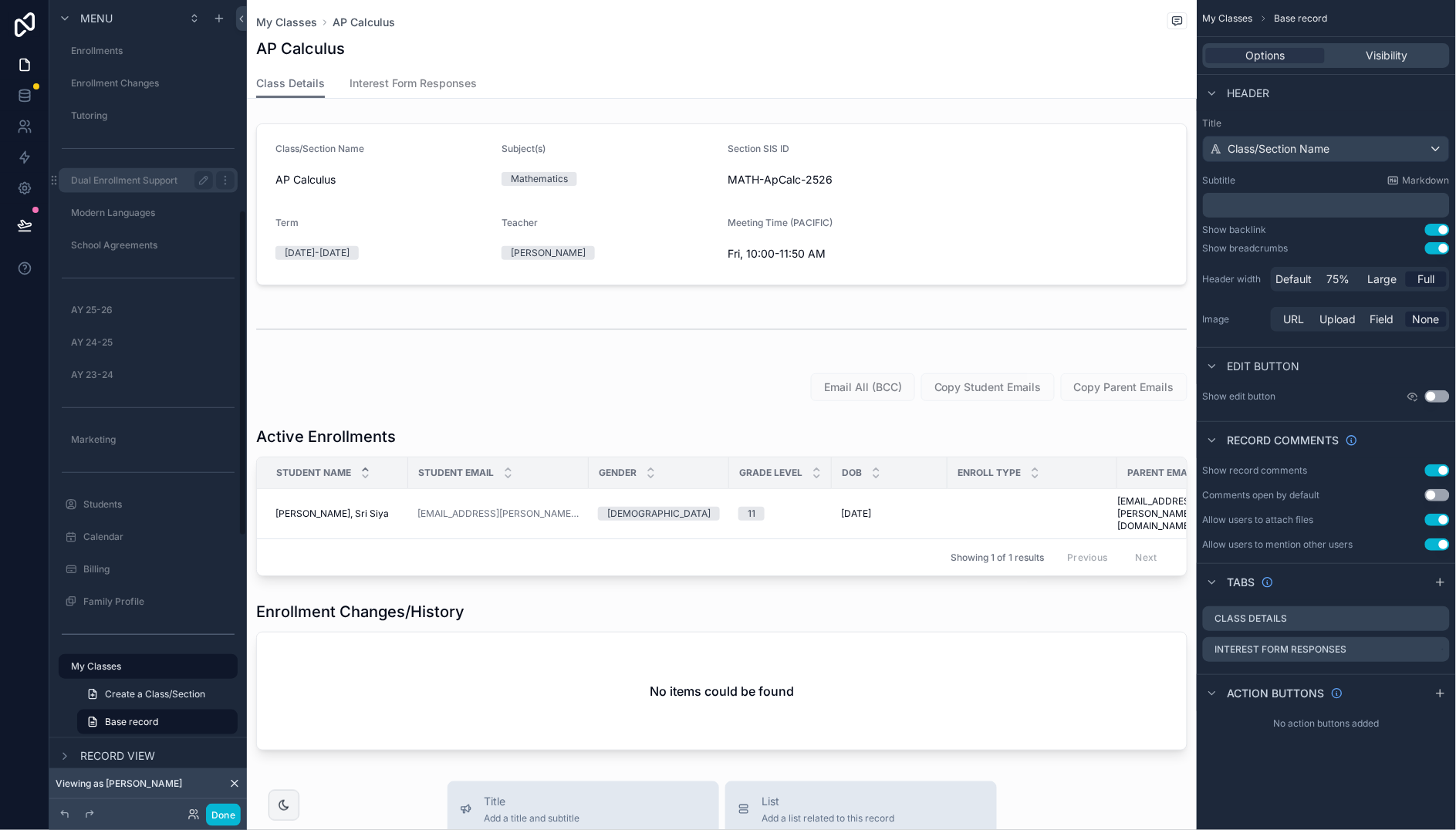
scroll to position [493, 0]
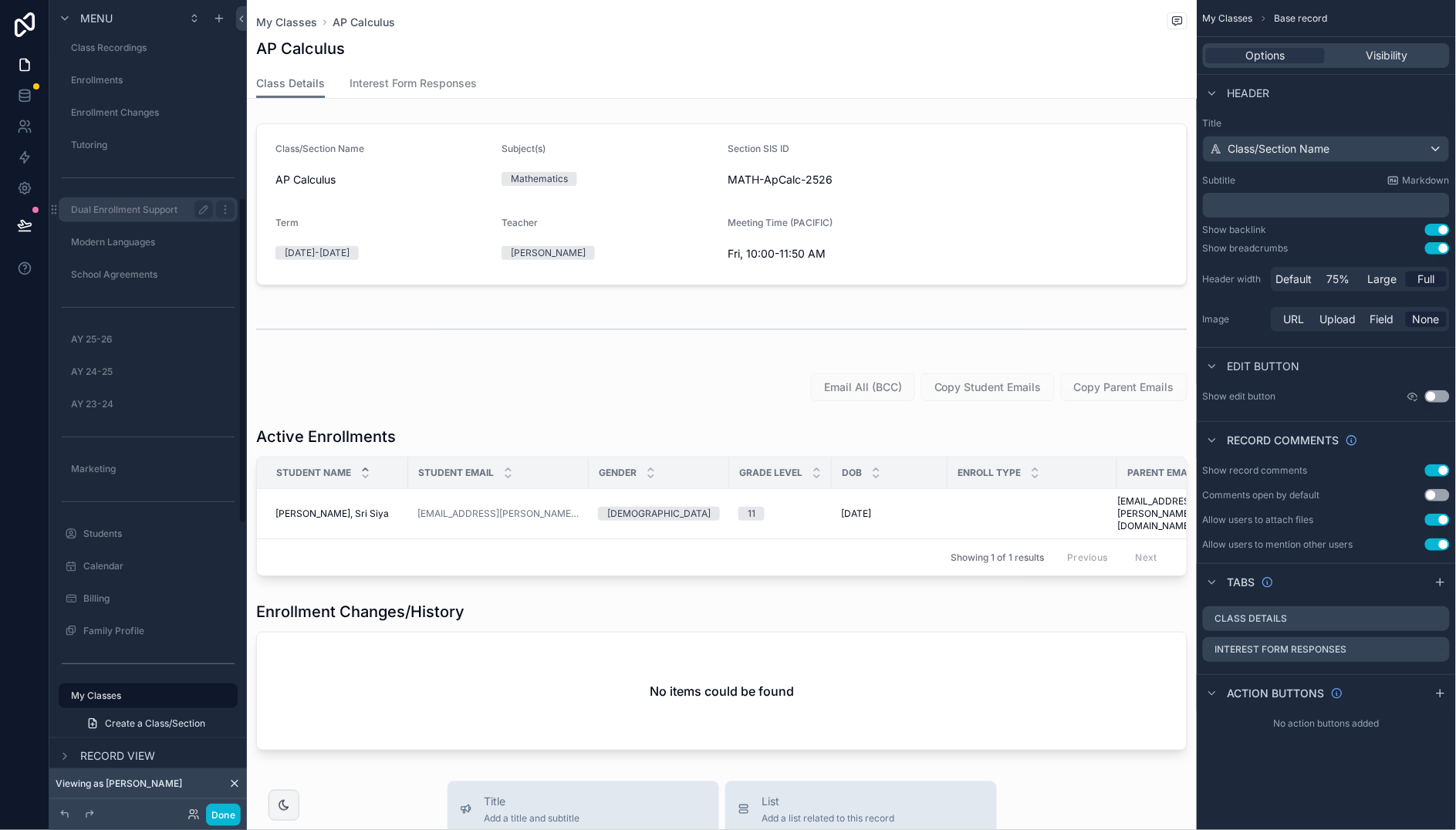
click at [124, 207] on label "Dual Enrollment Support" at bounding box center [139, 209] width 135 height 12
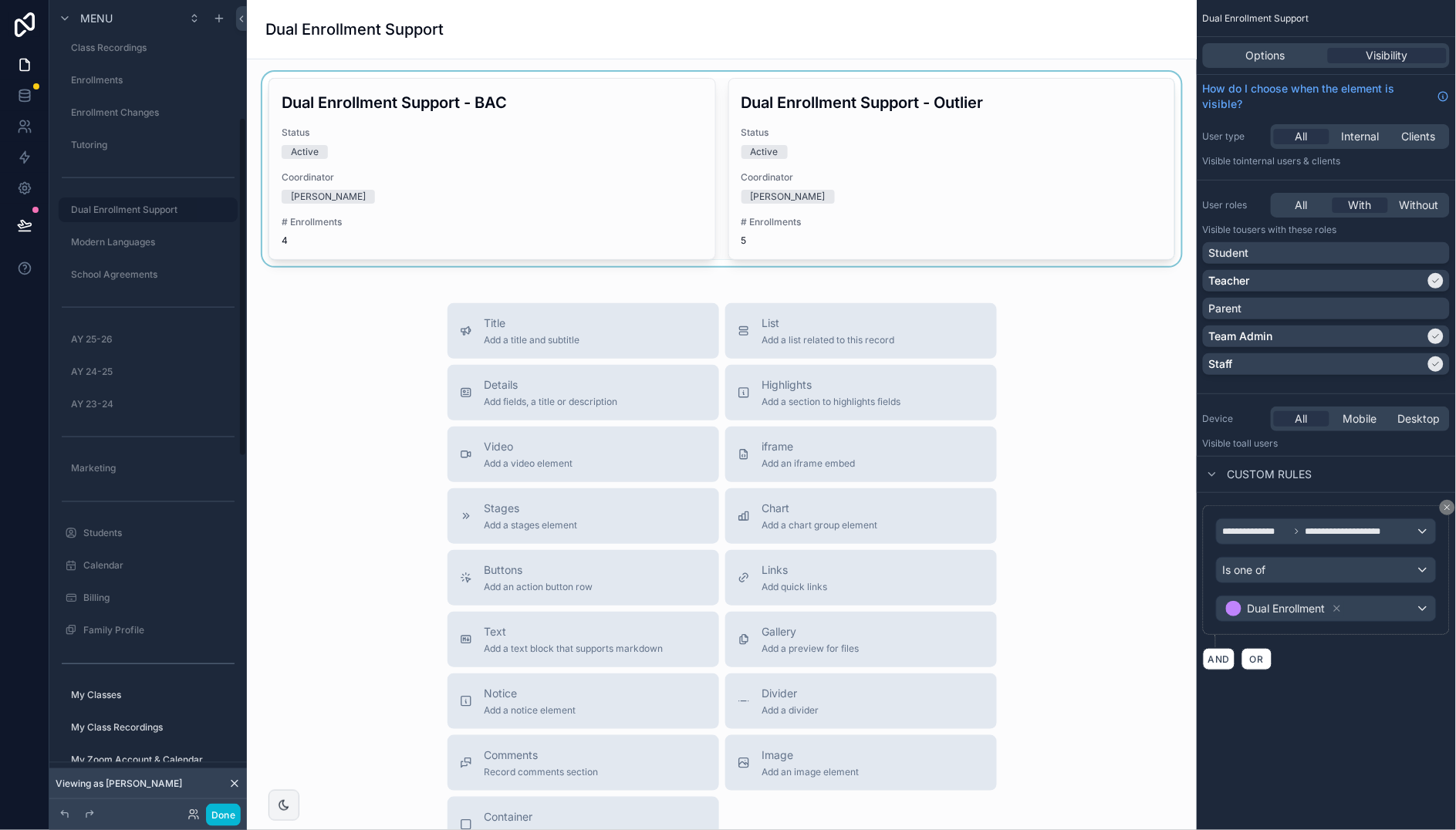
scroll to position [280, 0]
click at [496, 167] on div "scrollable content" at bounding box center [721, 169] width 925 height 194
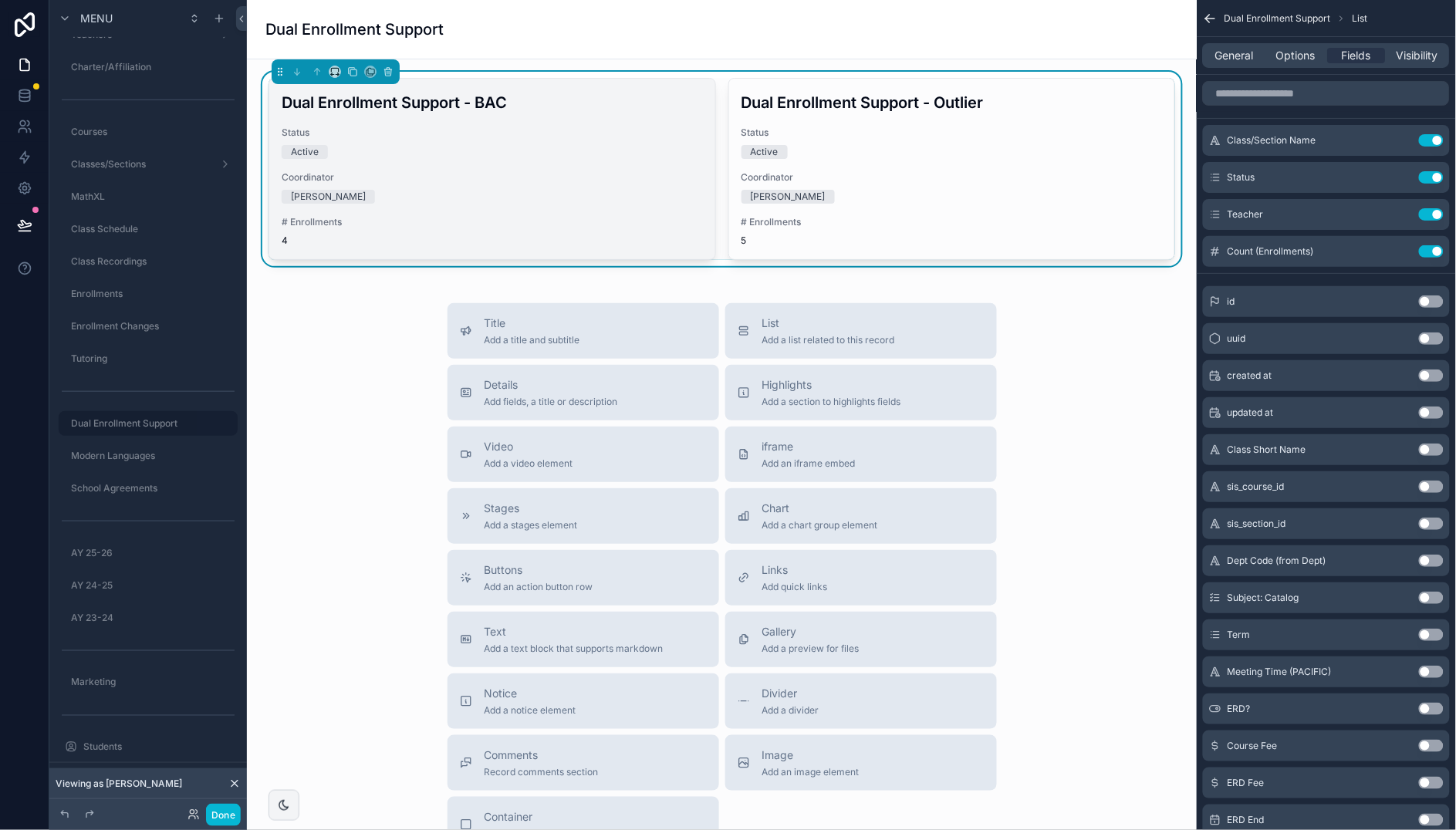
click at [458, 140] on div "Status Active" at bounding box center [492, 142] width 421 height 33
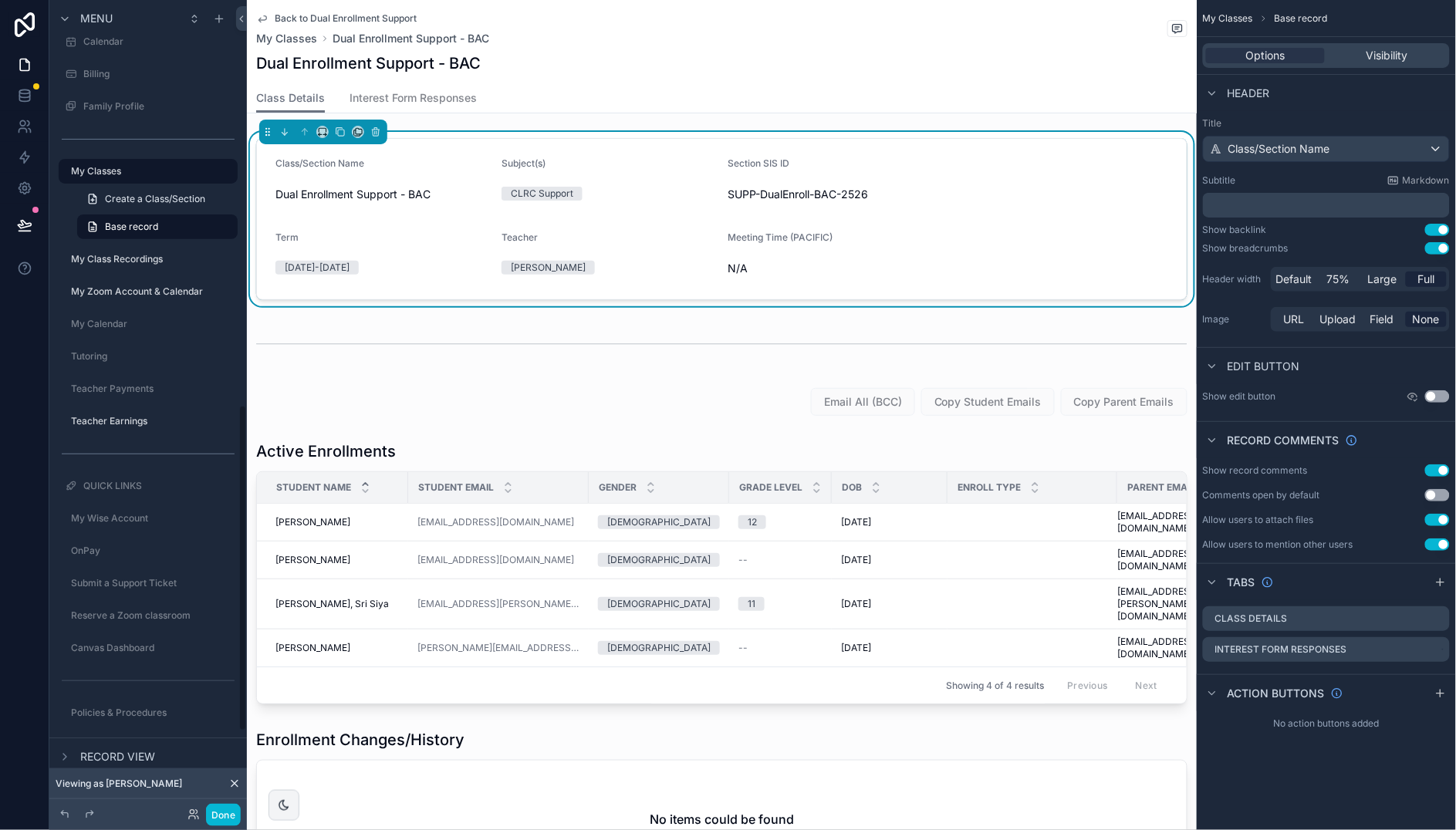
scroll to position [1008, 0]
click at [140, 178] on label "My Classes" at bounding box center [139, 180] width 135 height 12
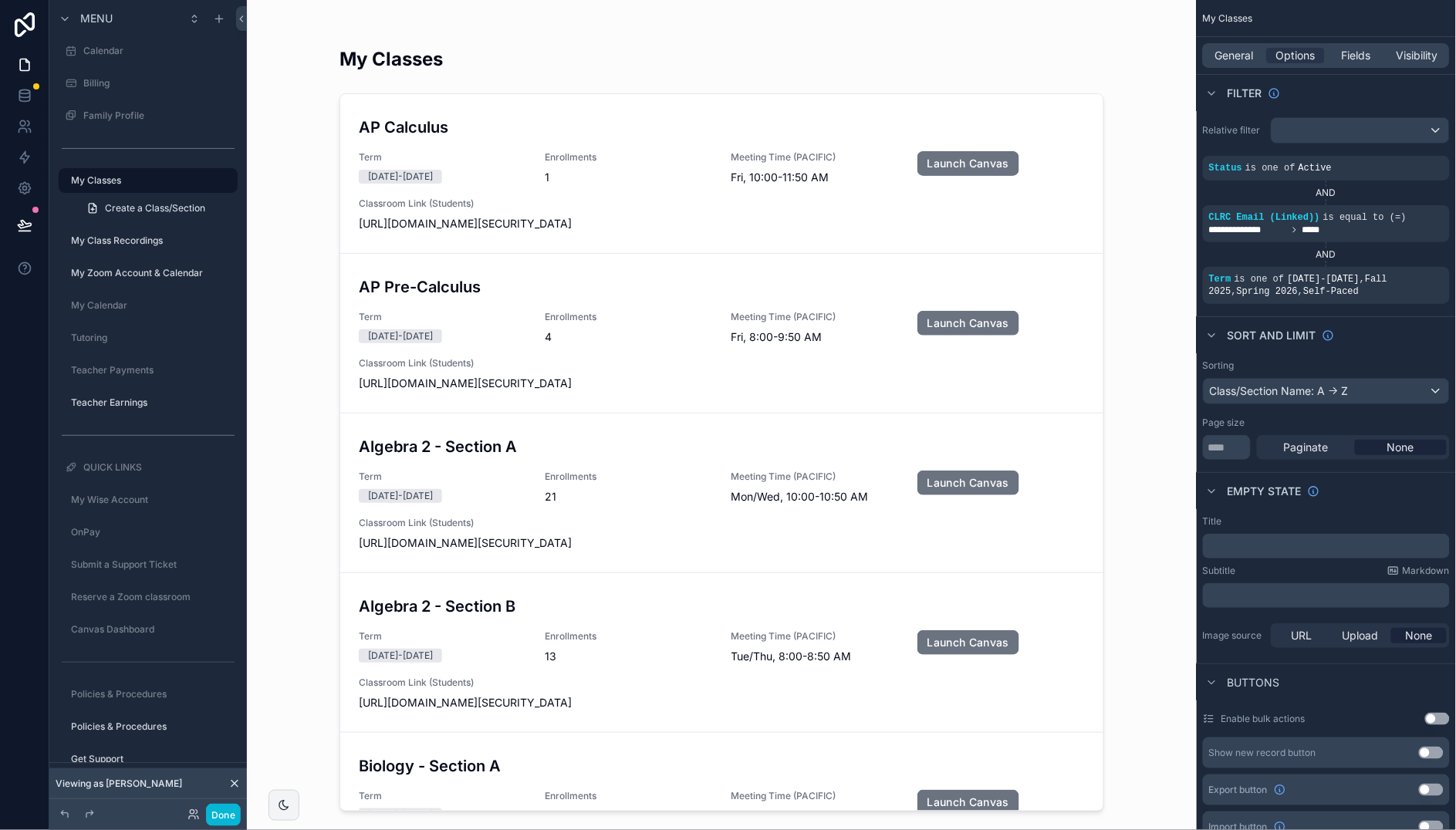
click at [557, 302] on div "scrollable content" at bounding box center [721, 405] width 789 height 811
click at [523, 449] on h3 "Algebra 2 - Section A" at bounding box center [721, 447] width 726 height 23
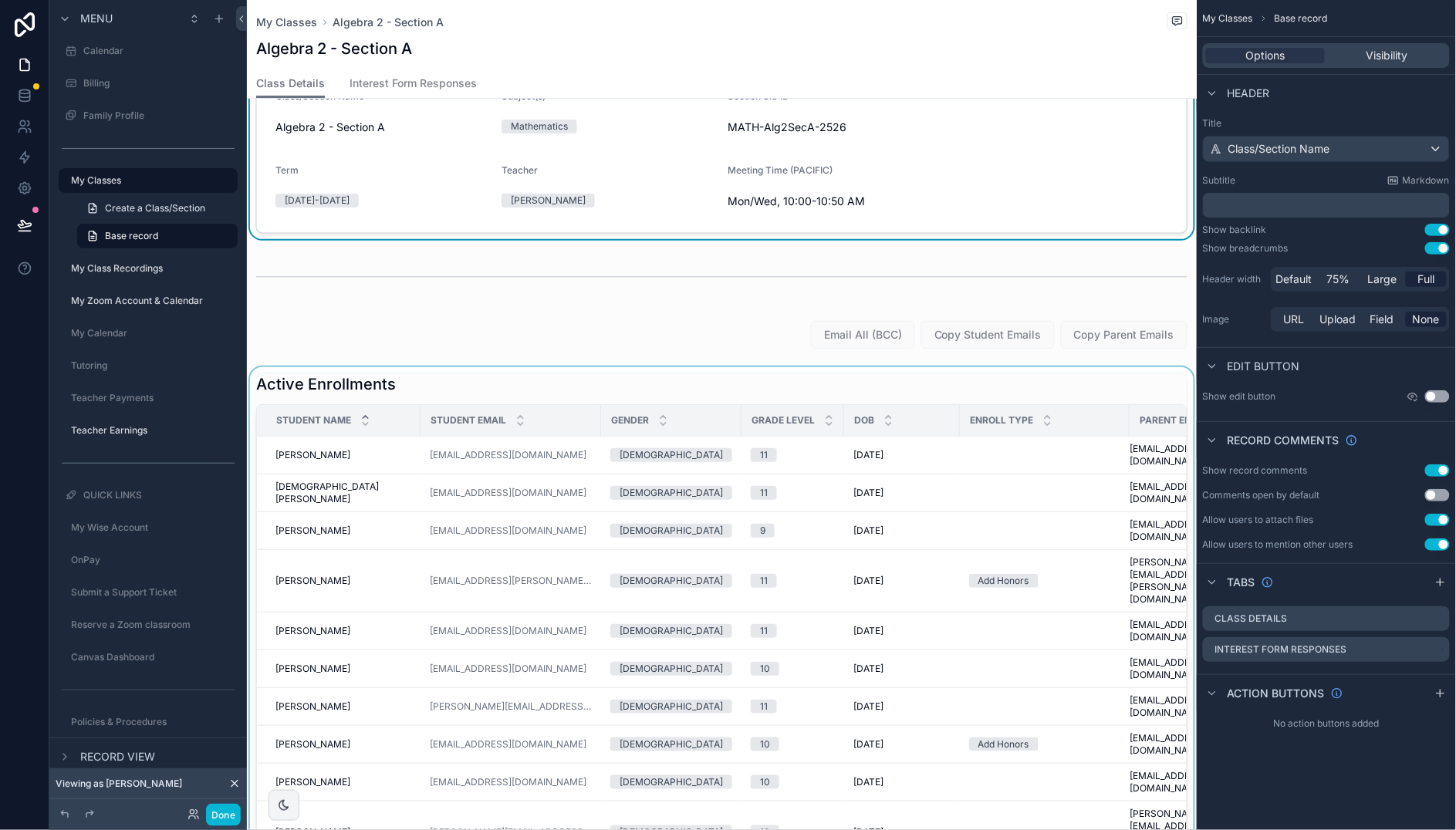
scroll to position [62, 0]
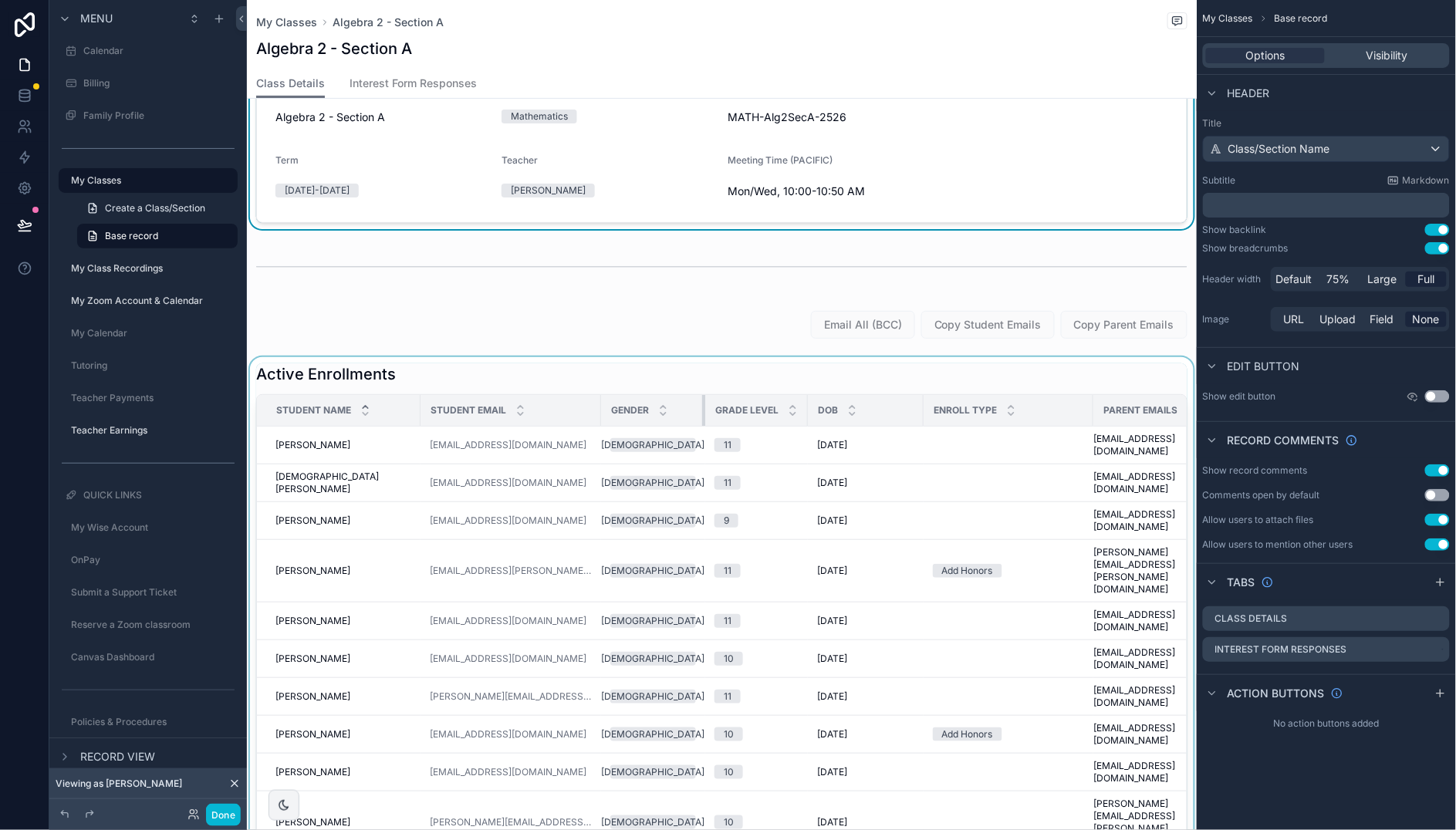
drag, startPoint x: 707, startPoint y: 411, endPoint x: 669, endPoint y: 415, distance: 38.2
click at [702, 415] on div "scrollable content" at bounding box center [705, 410] width 6 height 31
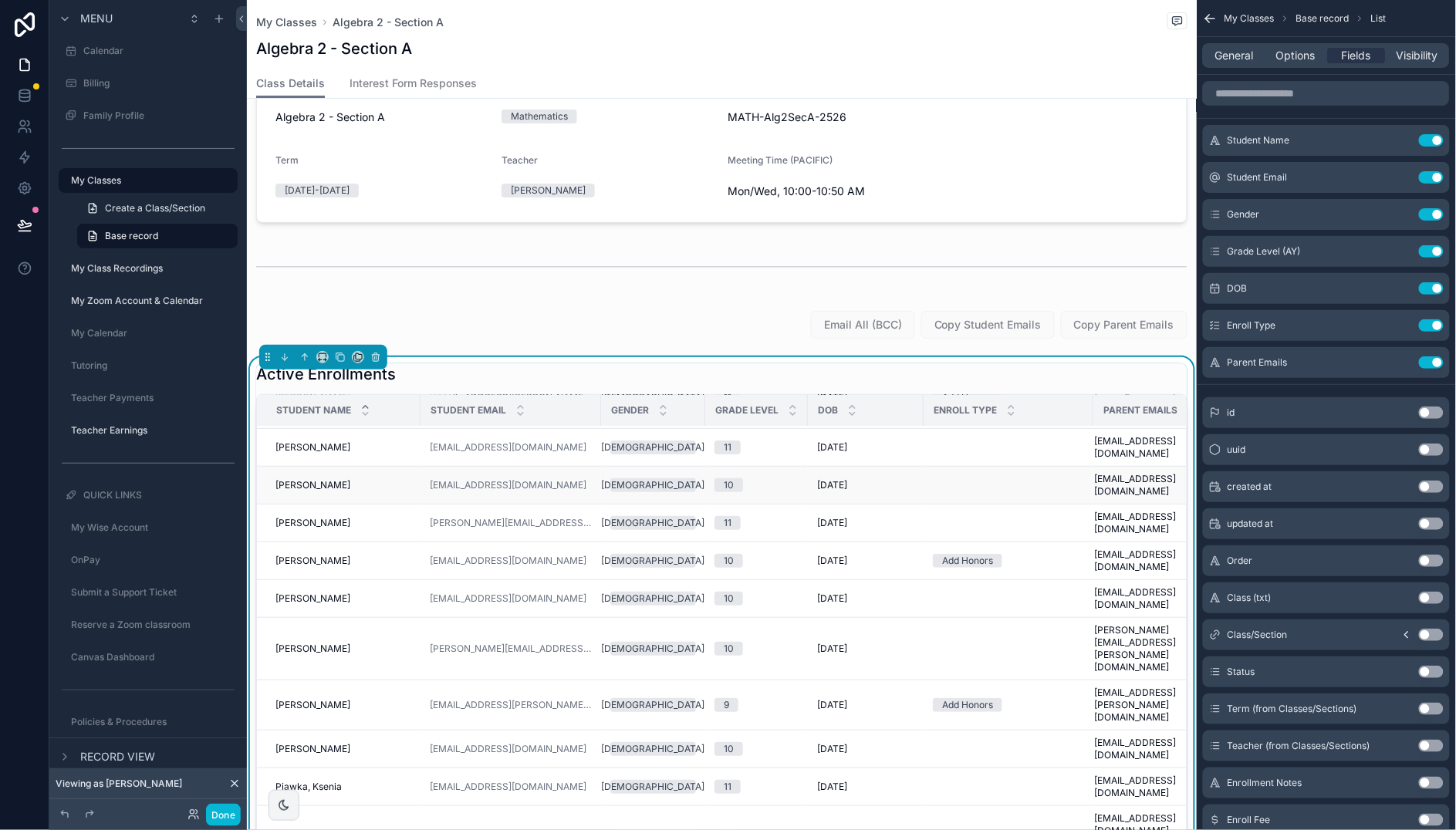
scroll to position [0, 0]
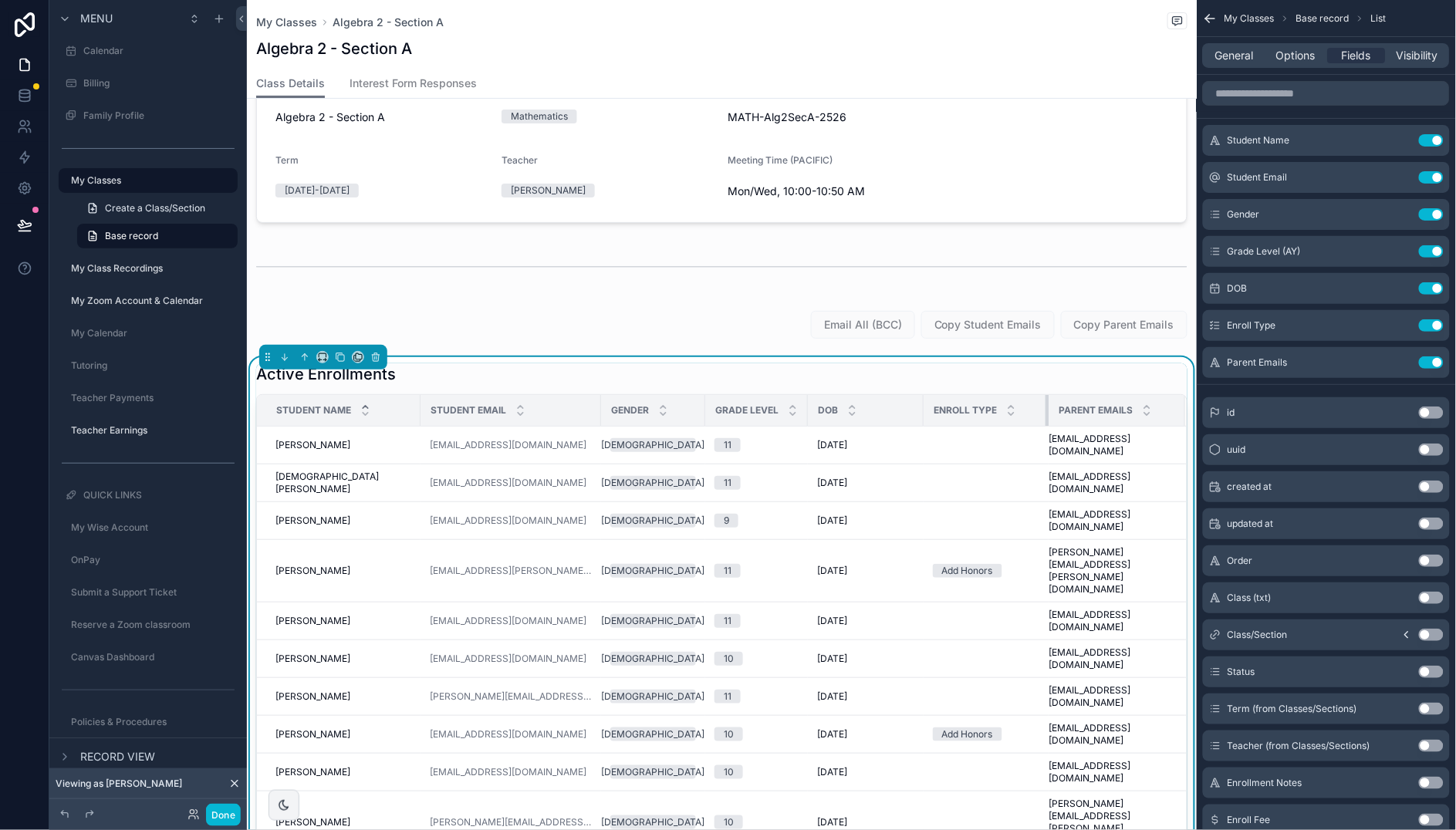
drag, startPoint x: 1056, startPoint y: 409, endPoint x: 1012, endPoint y: 411, distance: 44.0
click at [1045, 411] on div "scrollable content" at bounding box center [1048, 410] width 6 height 31
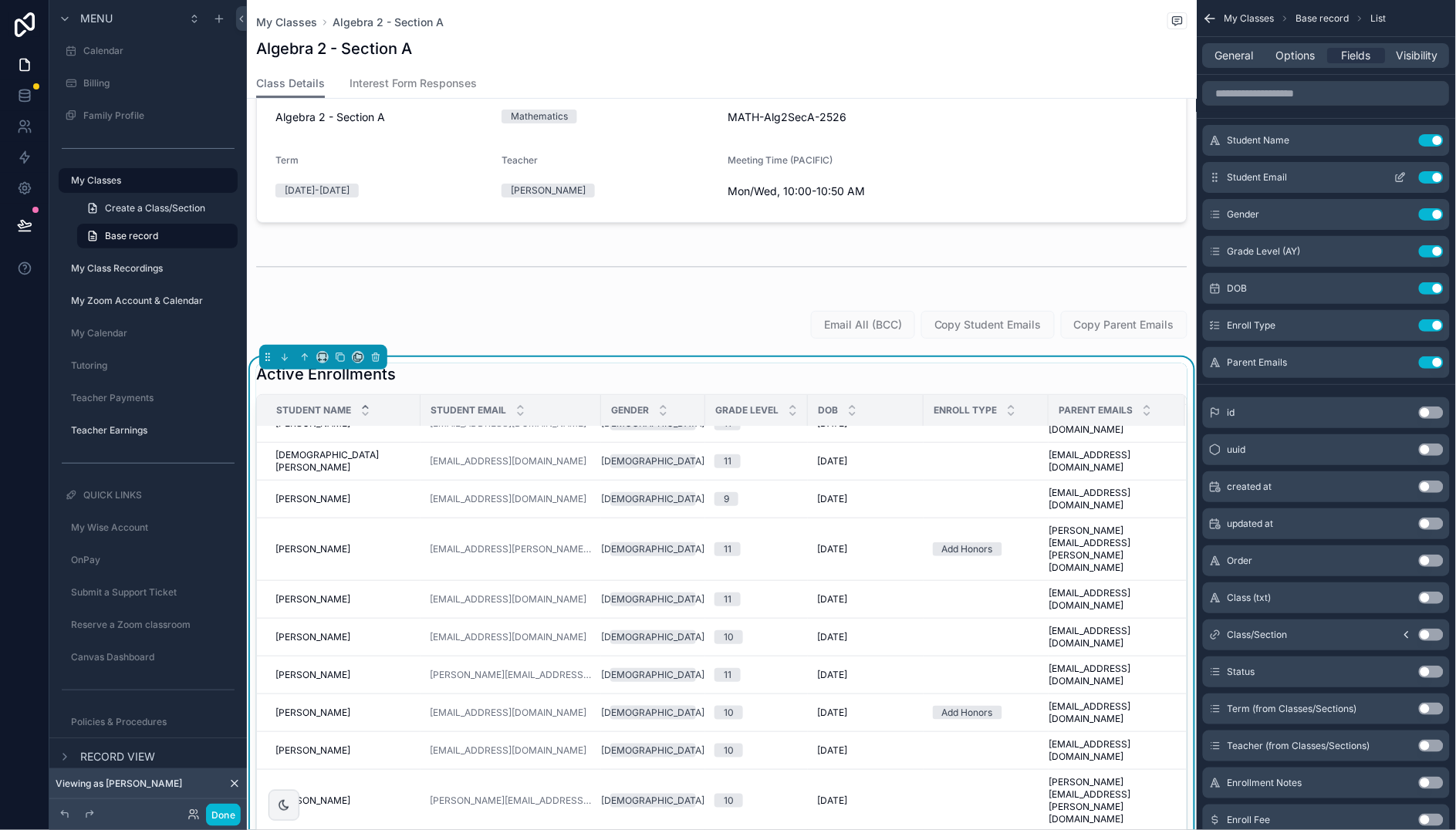
click at [1401, 176] on icon "scrollable content" at bounding box center [1401, 175] width 6 height 6
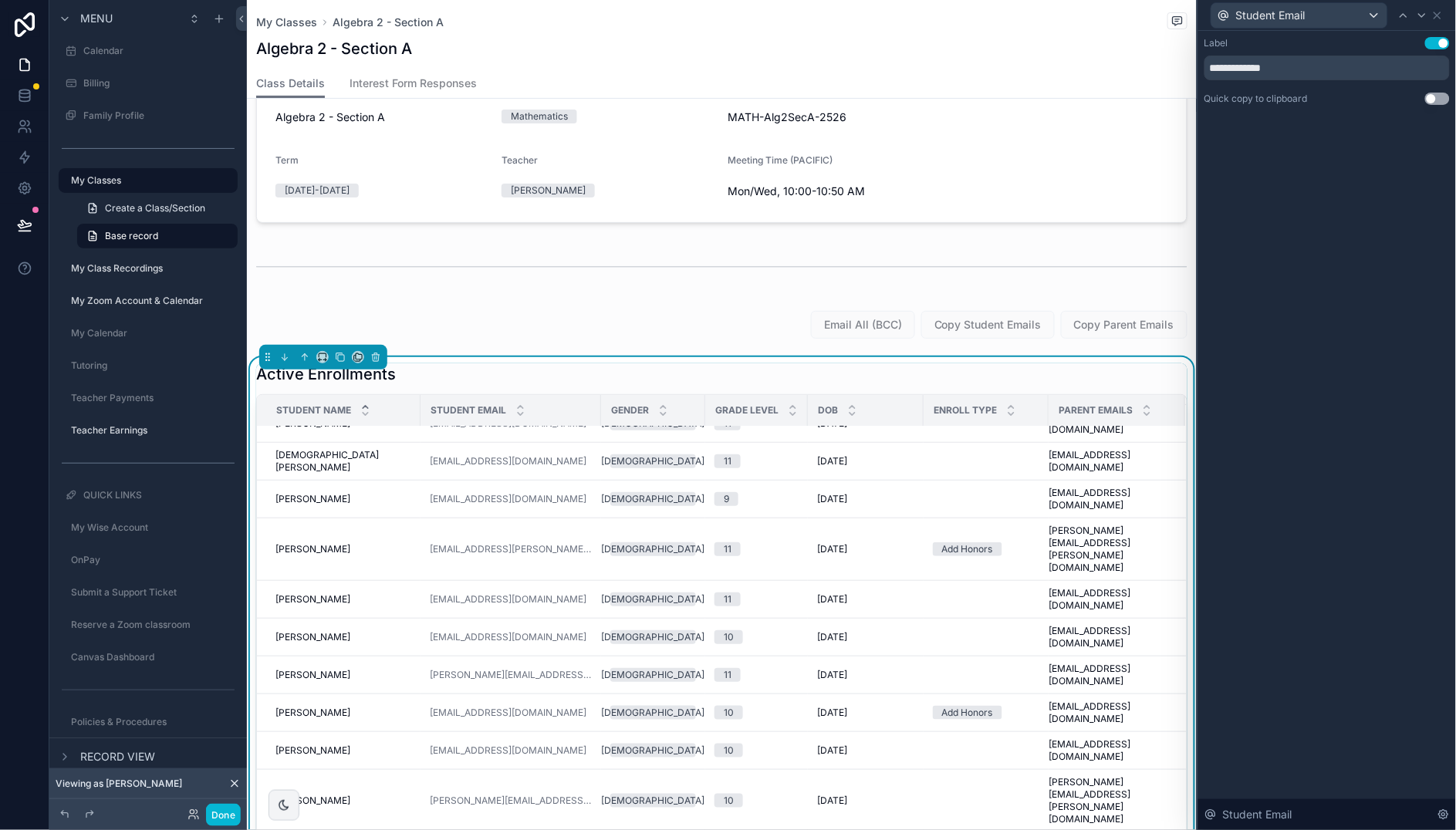
drag, startPoint x: 1445, startPoint y: 99, endPoint x: 1288, endPoint y: 189, distance: 181.0
click at [1445, 99] on button "Use setting" at bounding box center [1438, 98] width 25 height 12
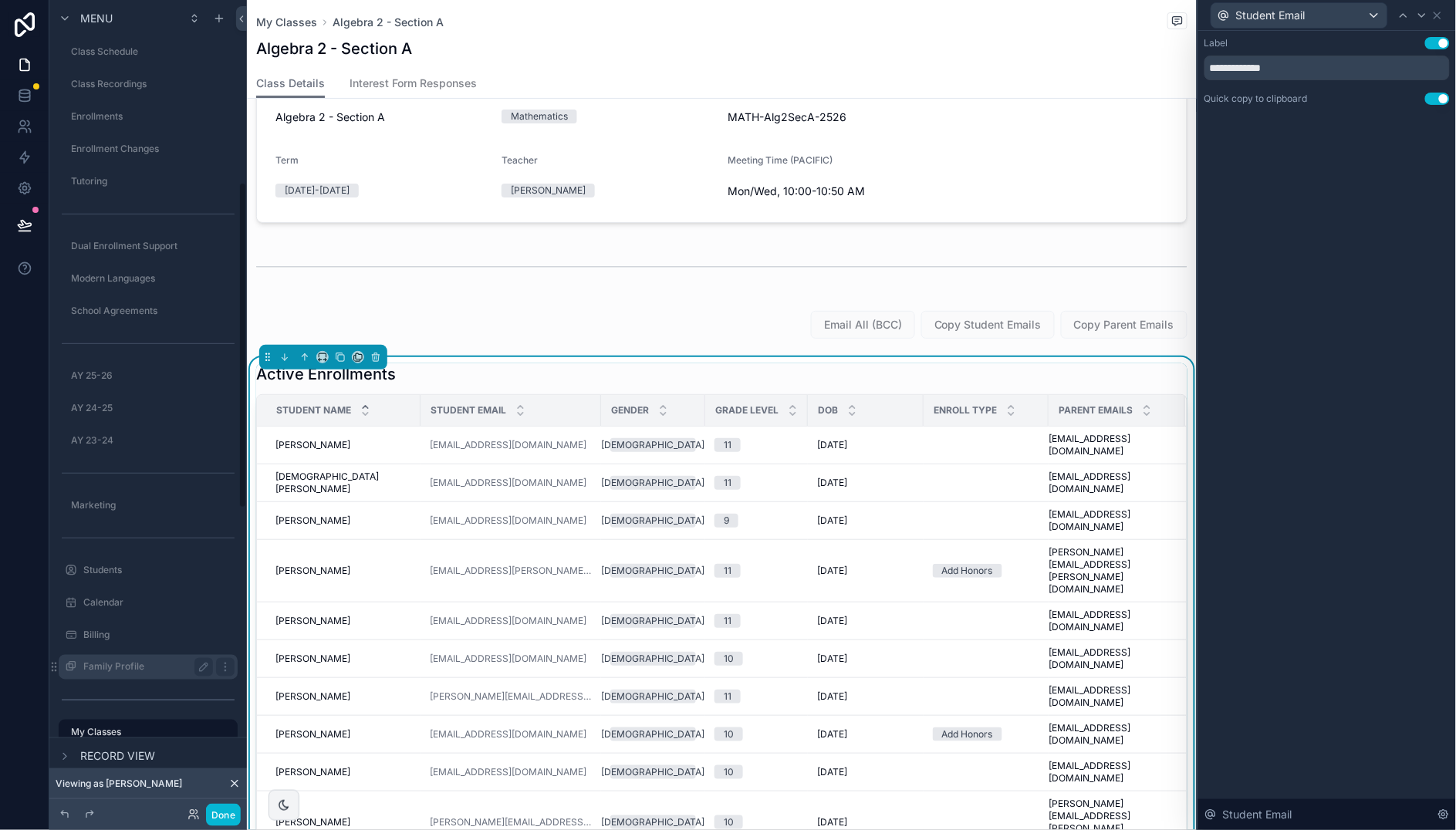
scroll to position [453, 0]
click at [141, 254] on label "Dual Enrollment Support" at bounding box center [139, 251] width 135 height 12
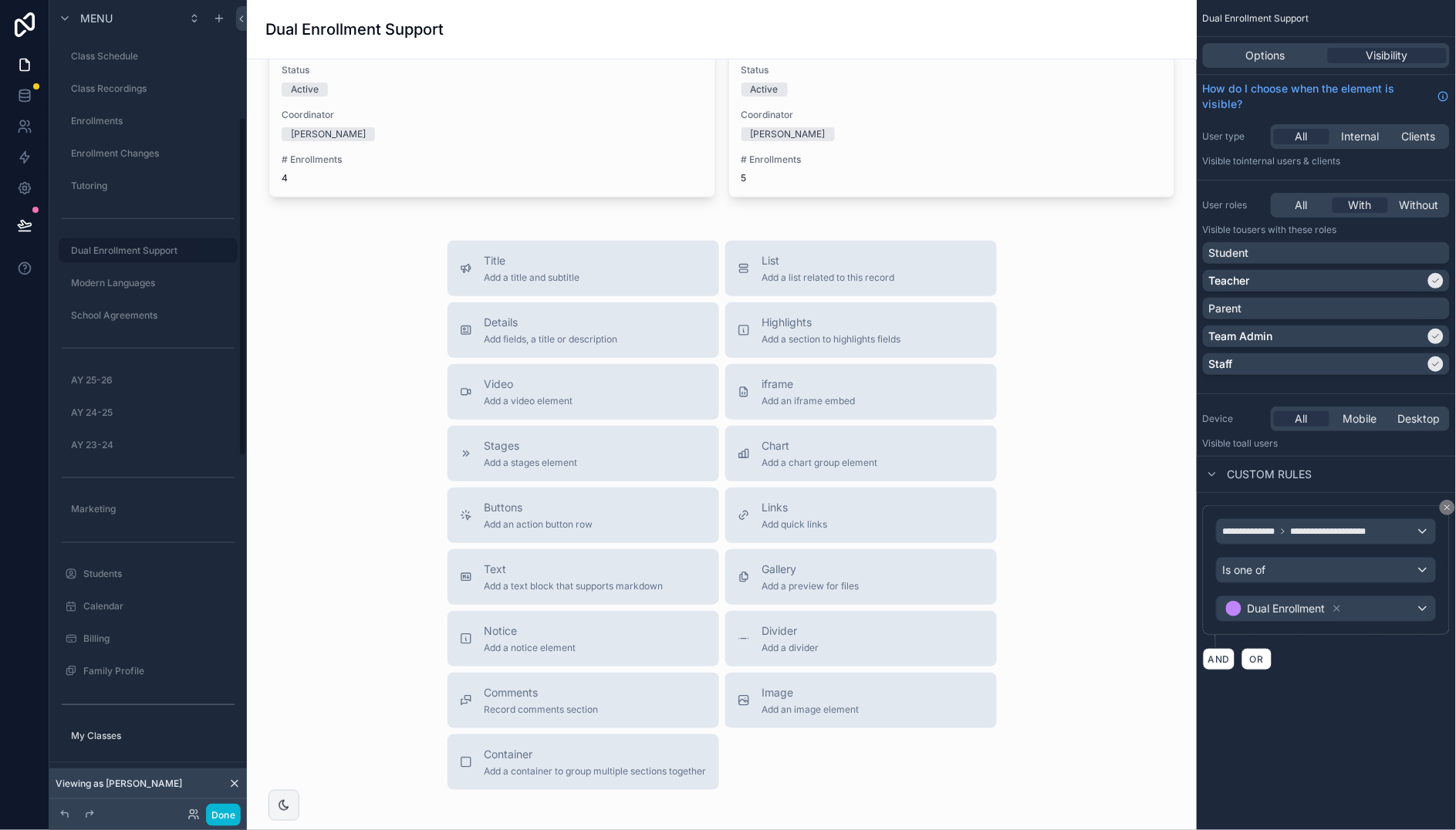
scroll to position [280, 0]
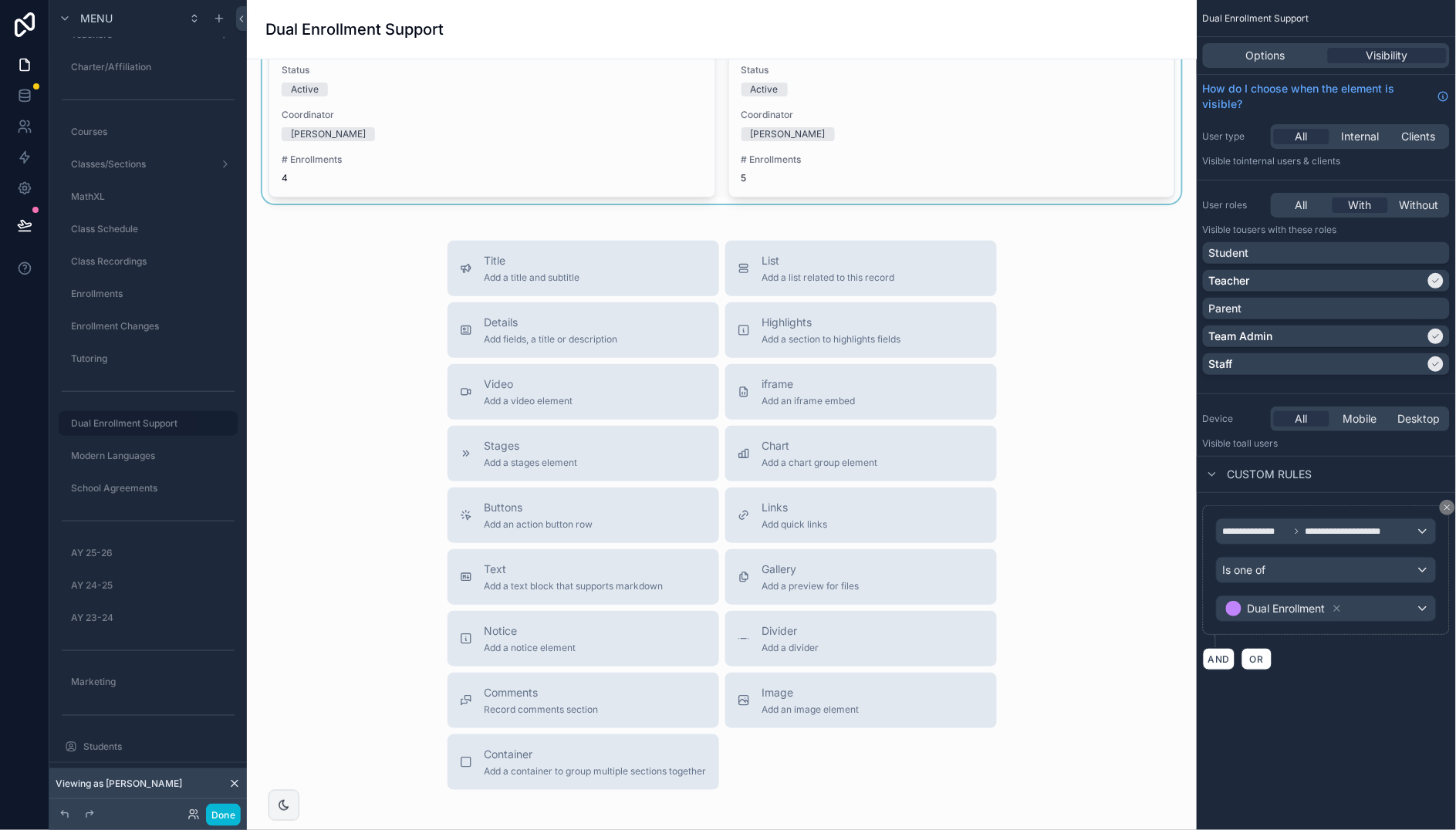
click at [514, 164] on div "scrollable content" at bounding box center [721, 106] width 925 height 194
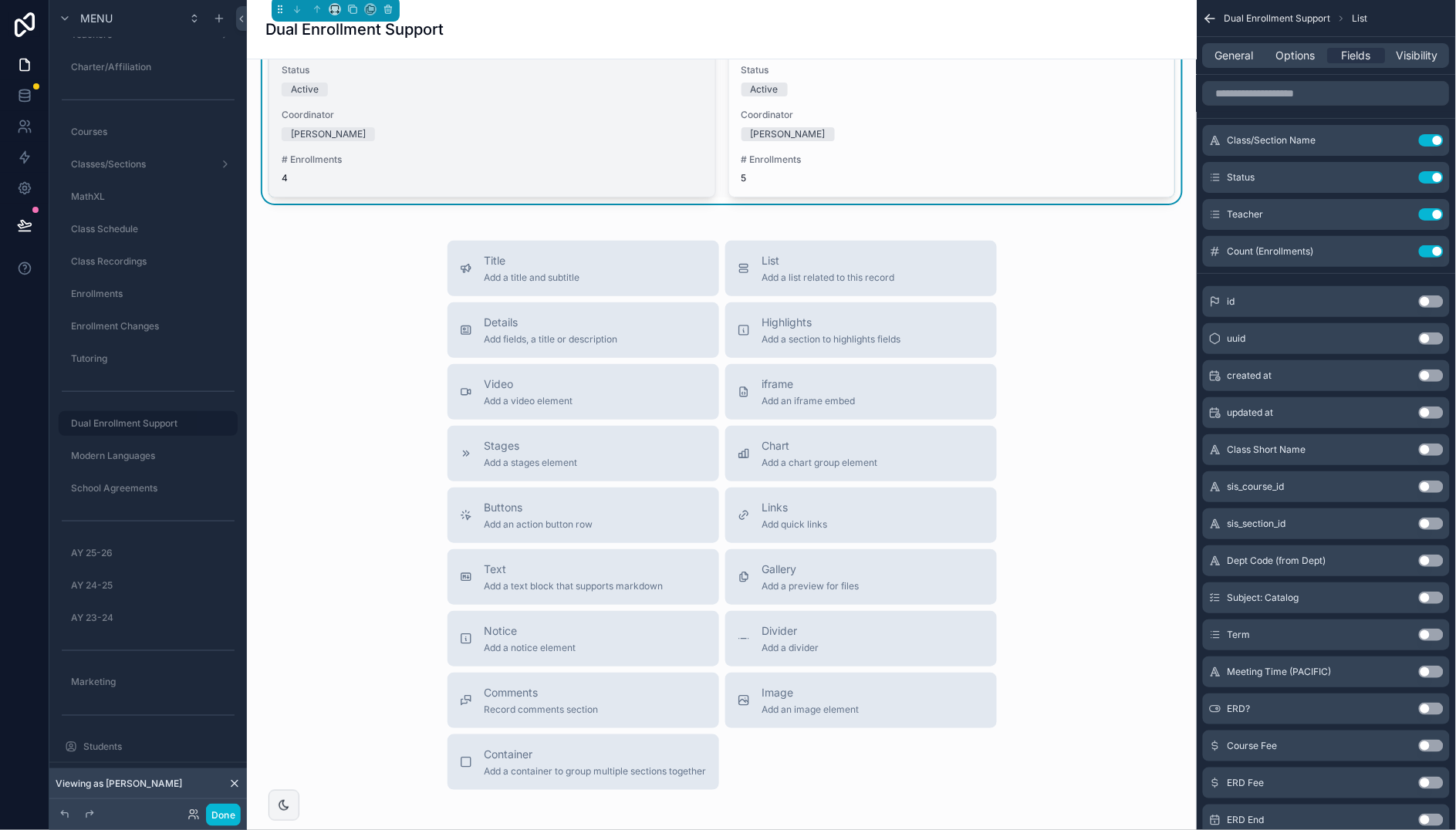
click at [472, 147] on div "Dual Enrollment Support - BAC Status Active Coordinator [PERSON_NAME] # Enrollm…" at bounding box center [492, 106] width 446 height 180
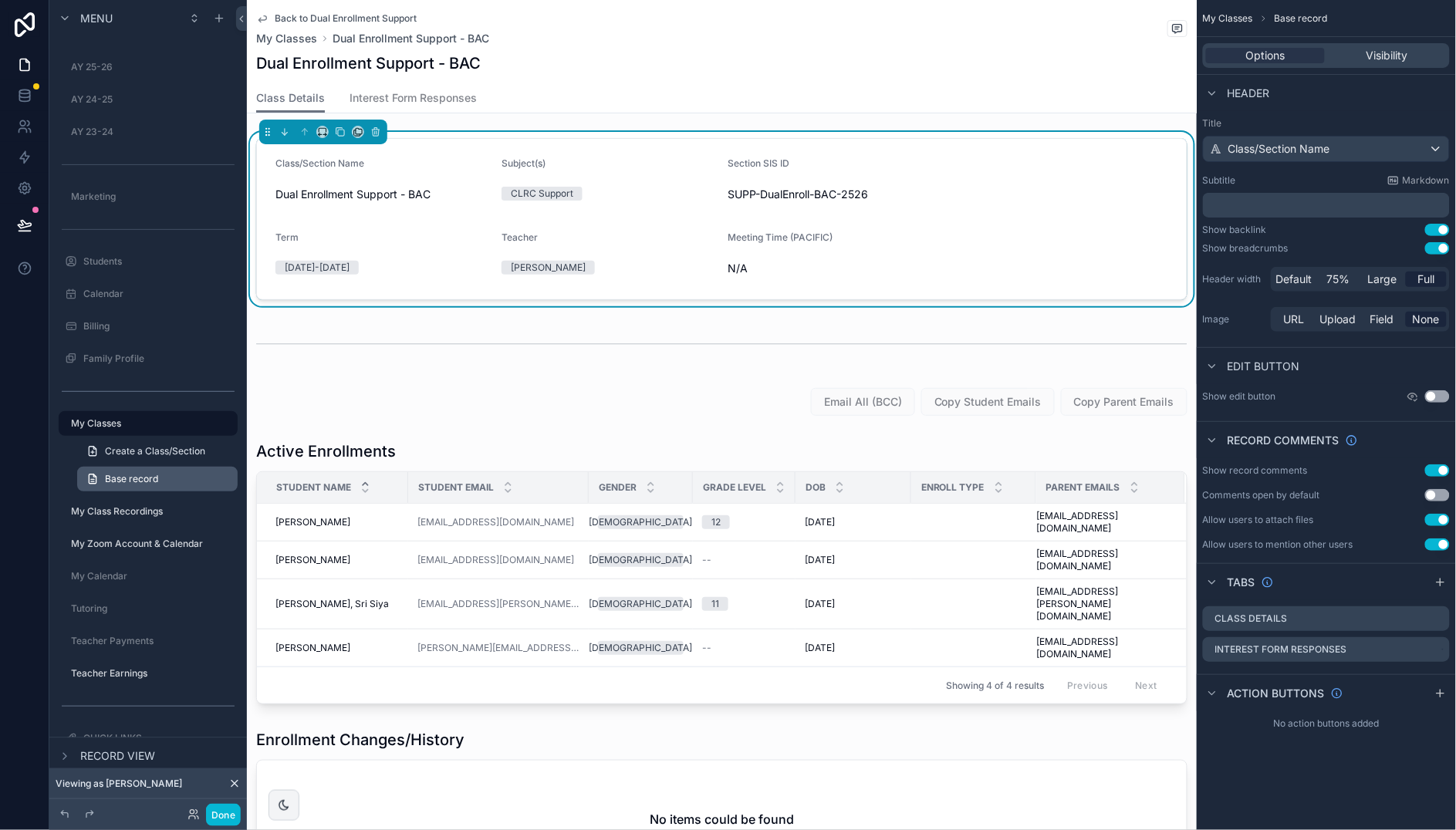
click at [157, 477] on span "Base record" at bounding box center [131, 479] width 54 height 12
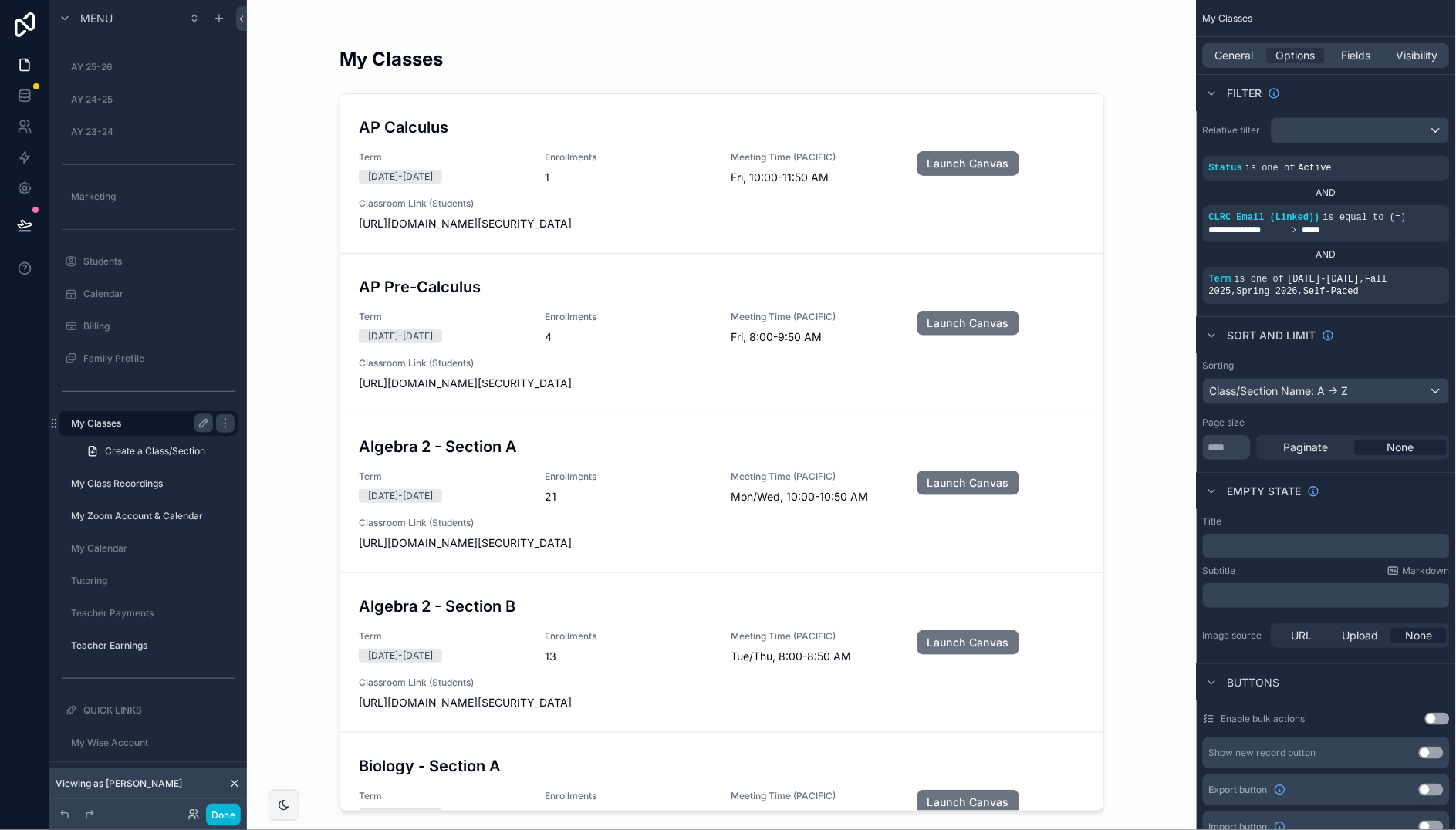
click at [147, 419] on label "My Classes" at bounding box center [139, 423] width 135 height 12
click at [643, 626] on div "scrollable content" at bounding box center [721, 405] width 789 height 811
click at [625, 615] on h3 "Algebra 2 - Section B" at bounding box center [721, 606] width 726 height 23
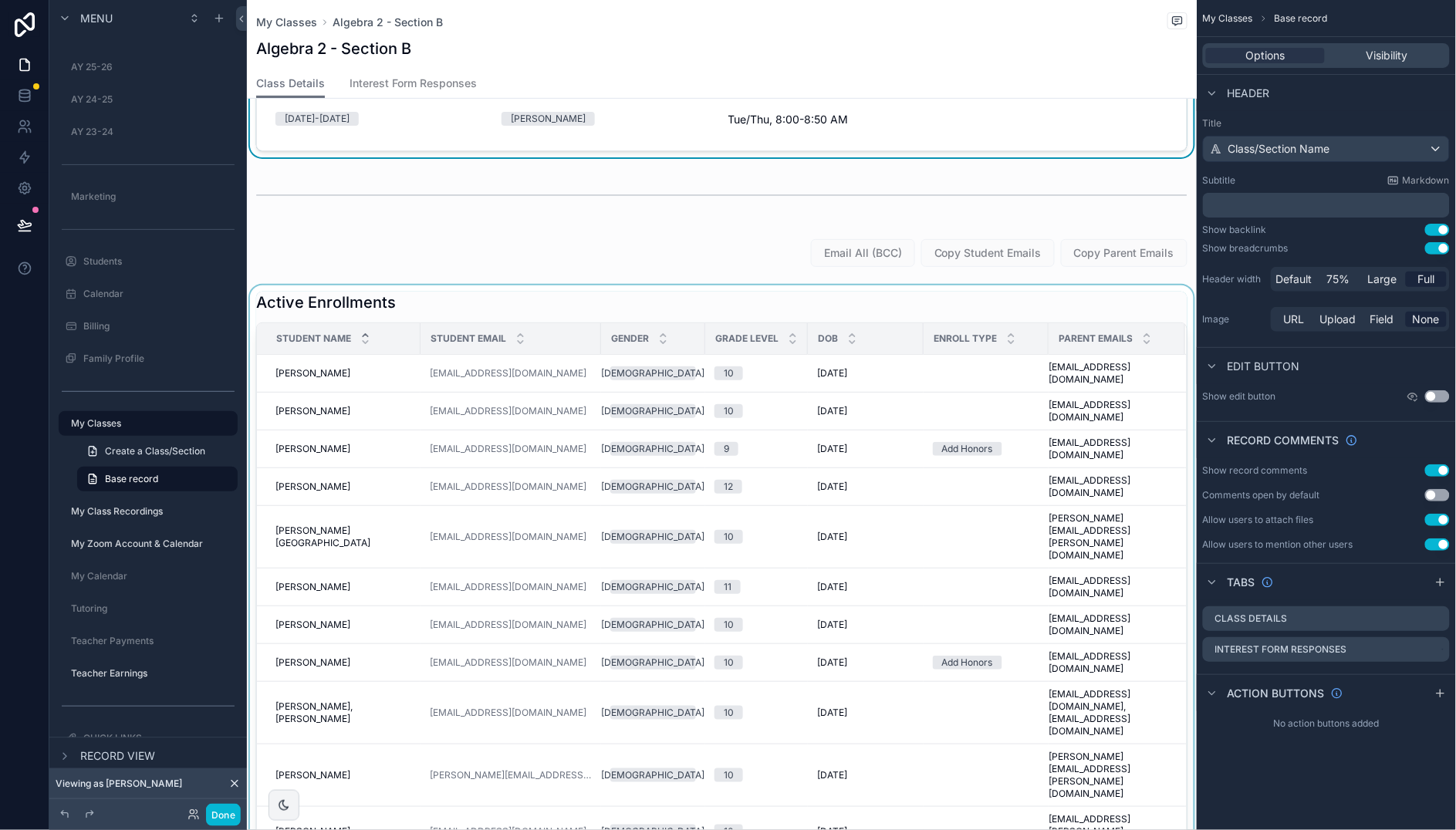
scroll to position [140, 0]
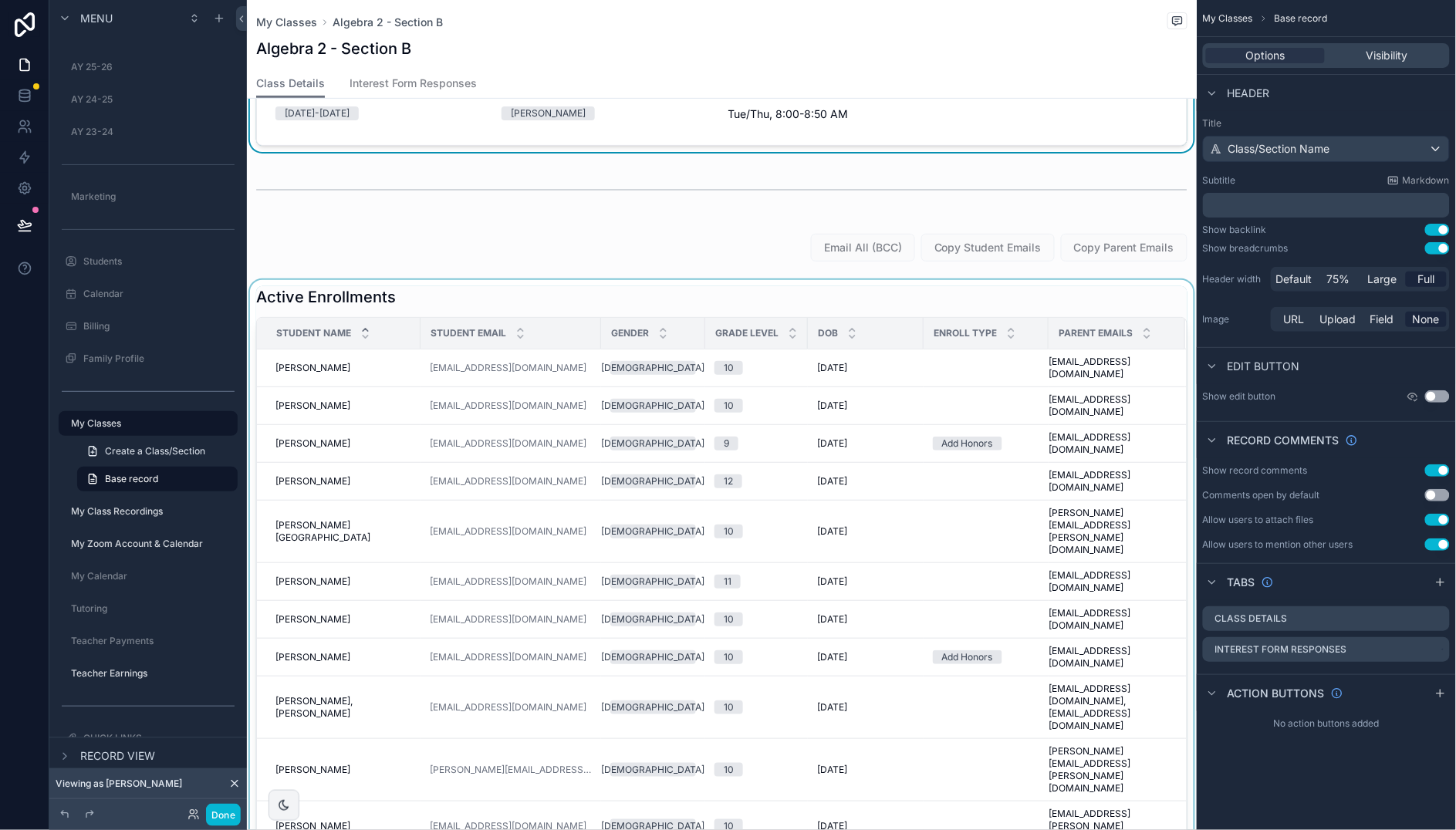
click at [805, 303] on div "scrollable content" at bounding box center [721, 613] width 949 height 667
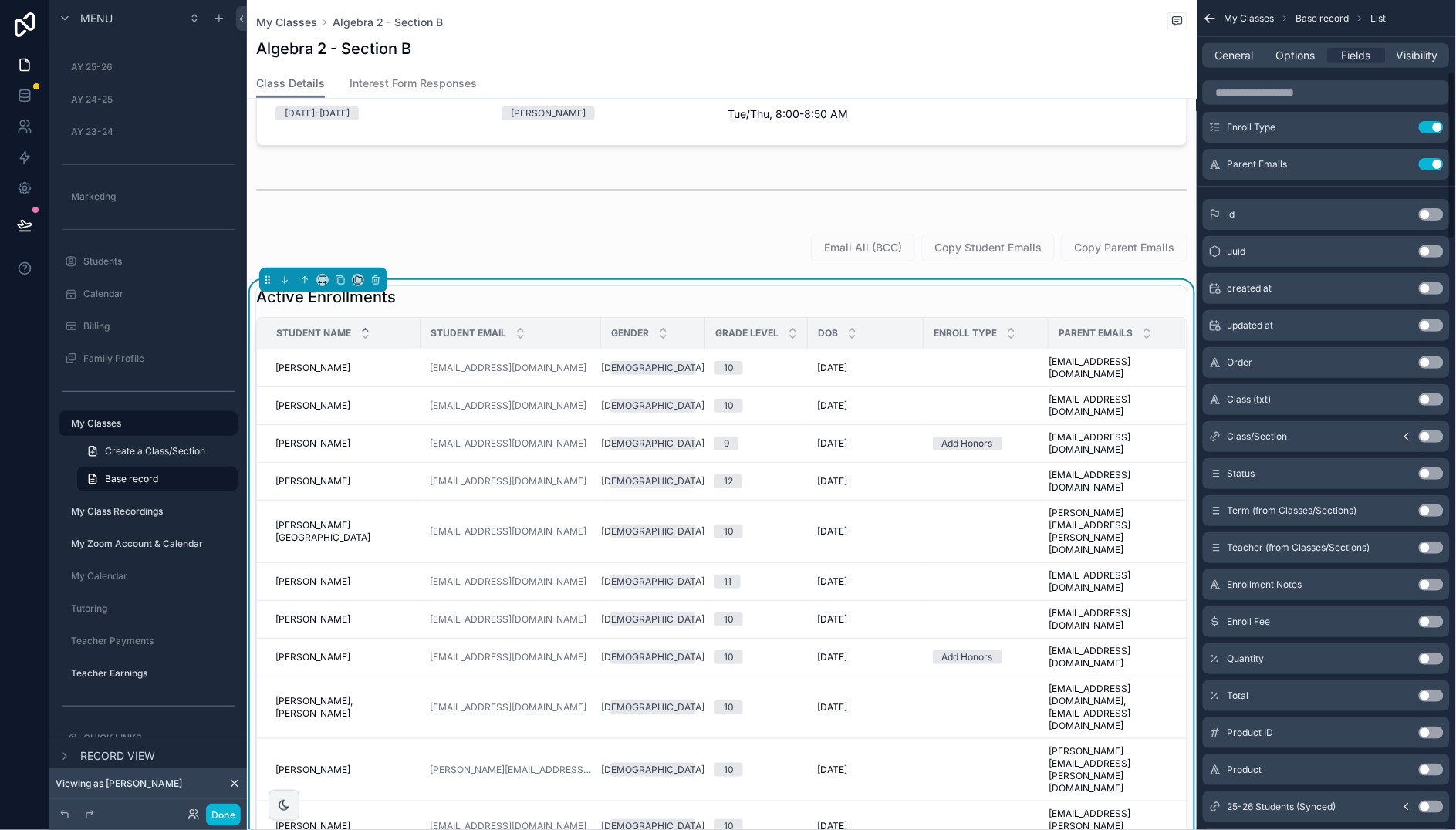
scroll to position [0, 0]
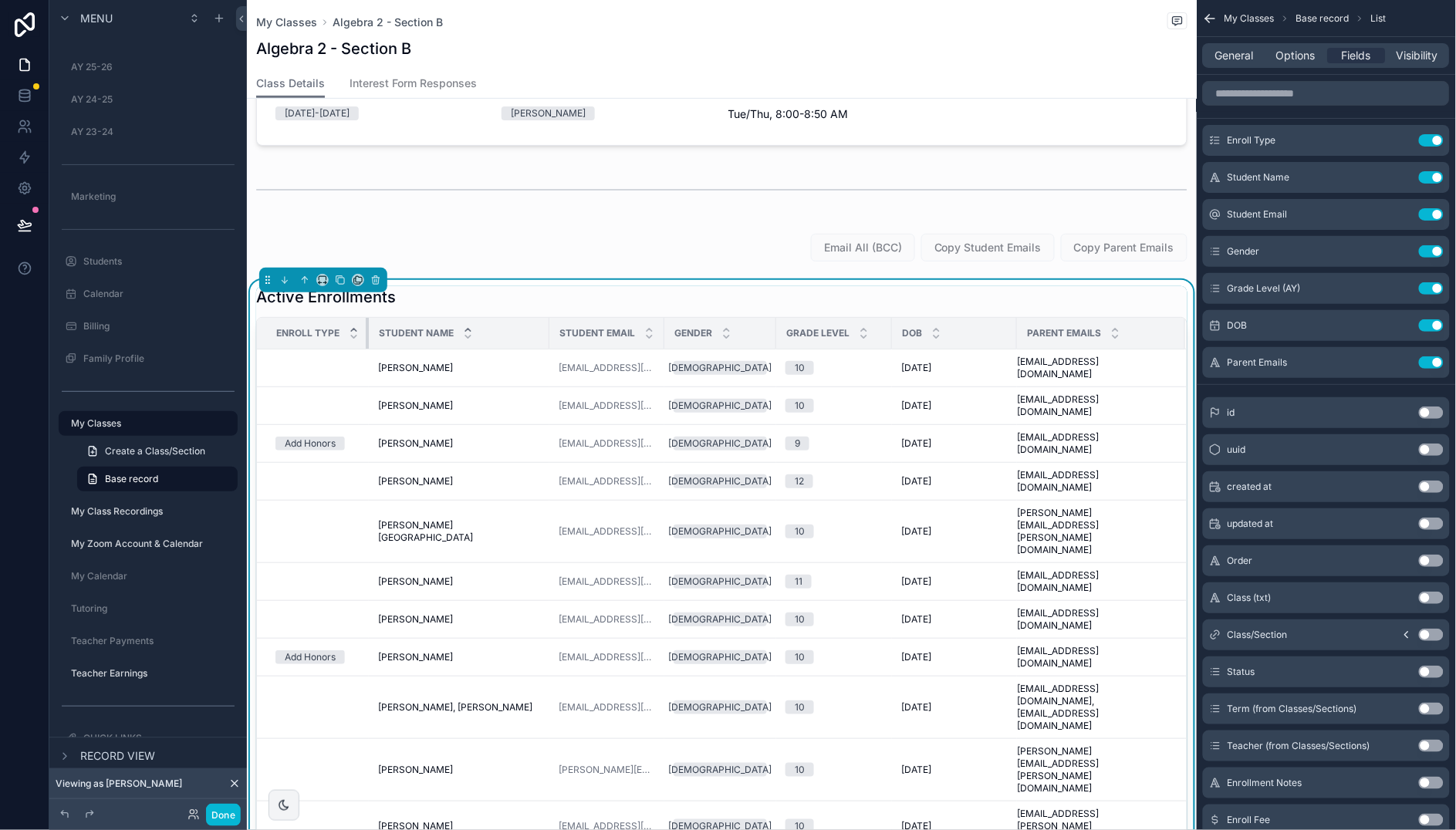
drag, startPoint x: 406, startPoint y: 325, endPoint x: 354, endPoint y: 328, distance: 52.1
click at [354, 328] on th "Enroll Type" at bounding box center [312, 333] width 112 height 32
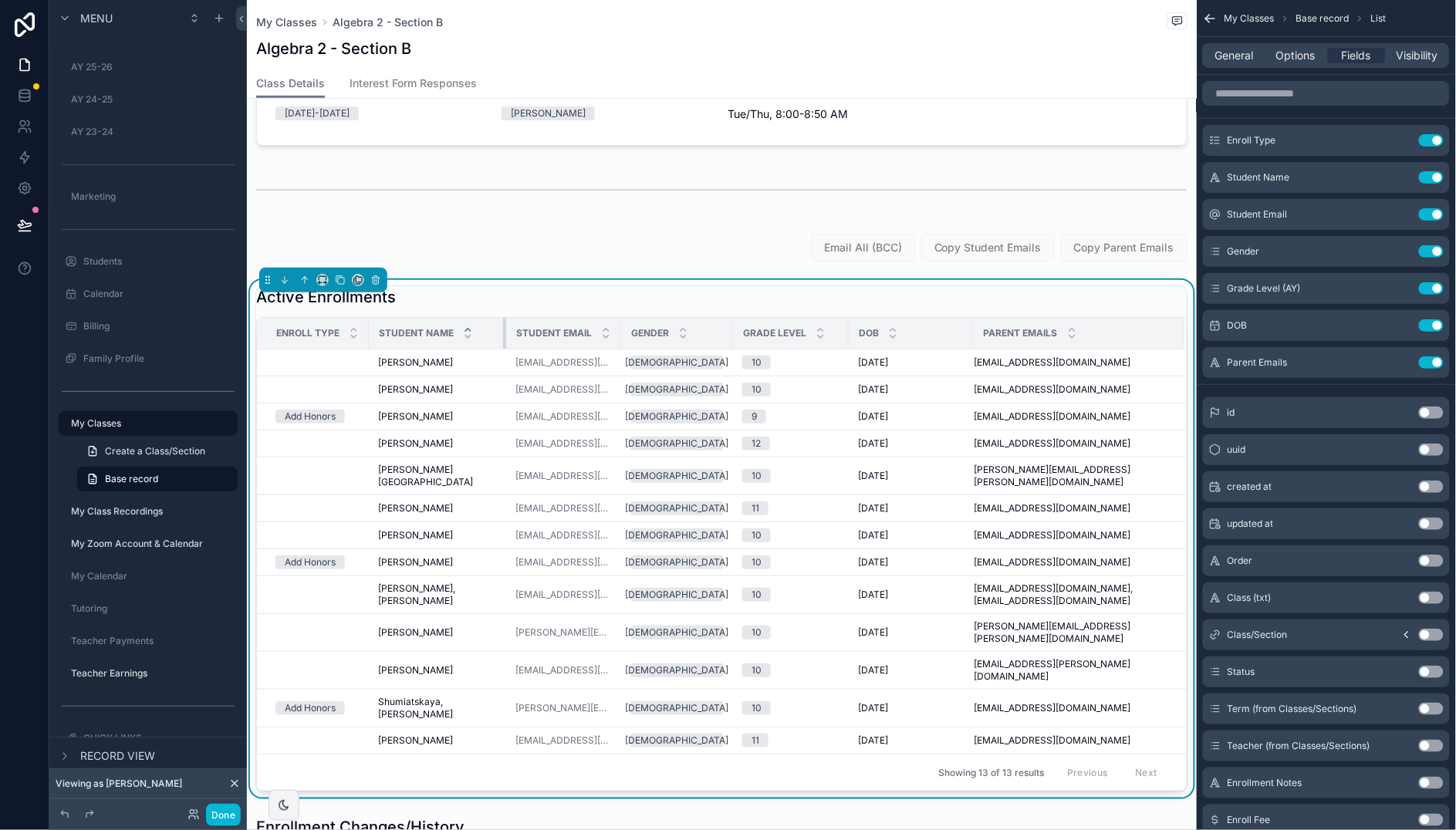
drag, startPoint x: 521, startPoint y: 331, endPoint x: 492, endPoint y: 335, distance: 29.3
click at [503, 335] on div "scrollable content" at bounding box center [506, 332] width 6 height 31
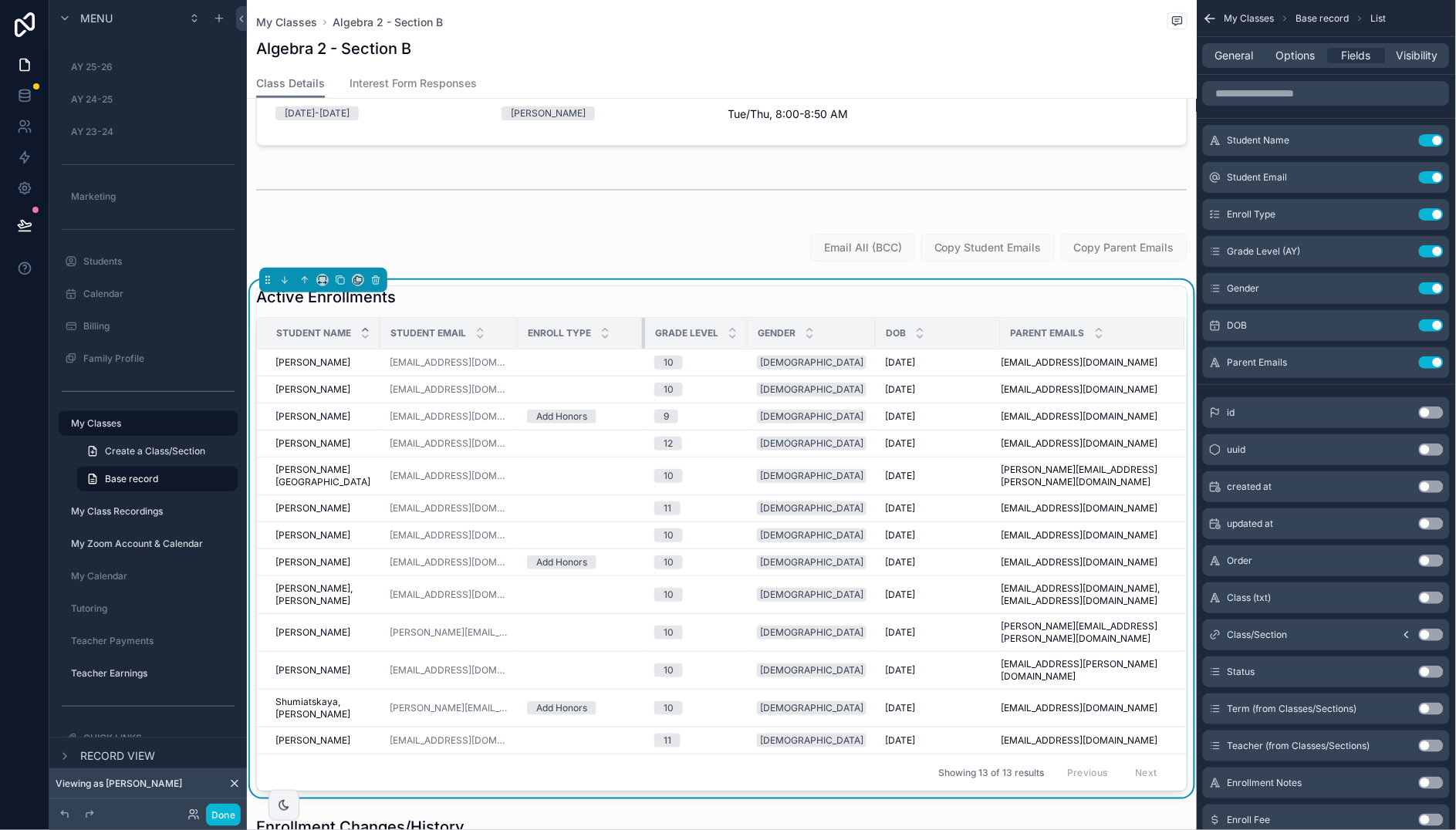
drag, startPoint x: 618, startPoint y: 328, endPoint x: 654, endPoint y: 328, distance: 36.0
click at [654, 328] on tr "Student Name Student Email Enroll Type Grade Level Gender DOB Parent Emails" at bounding box center [721, 333] width 930 height 32
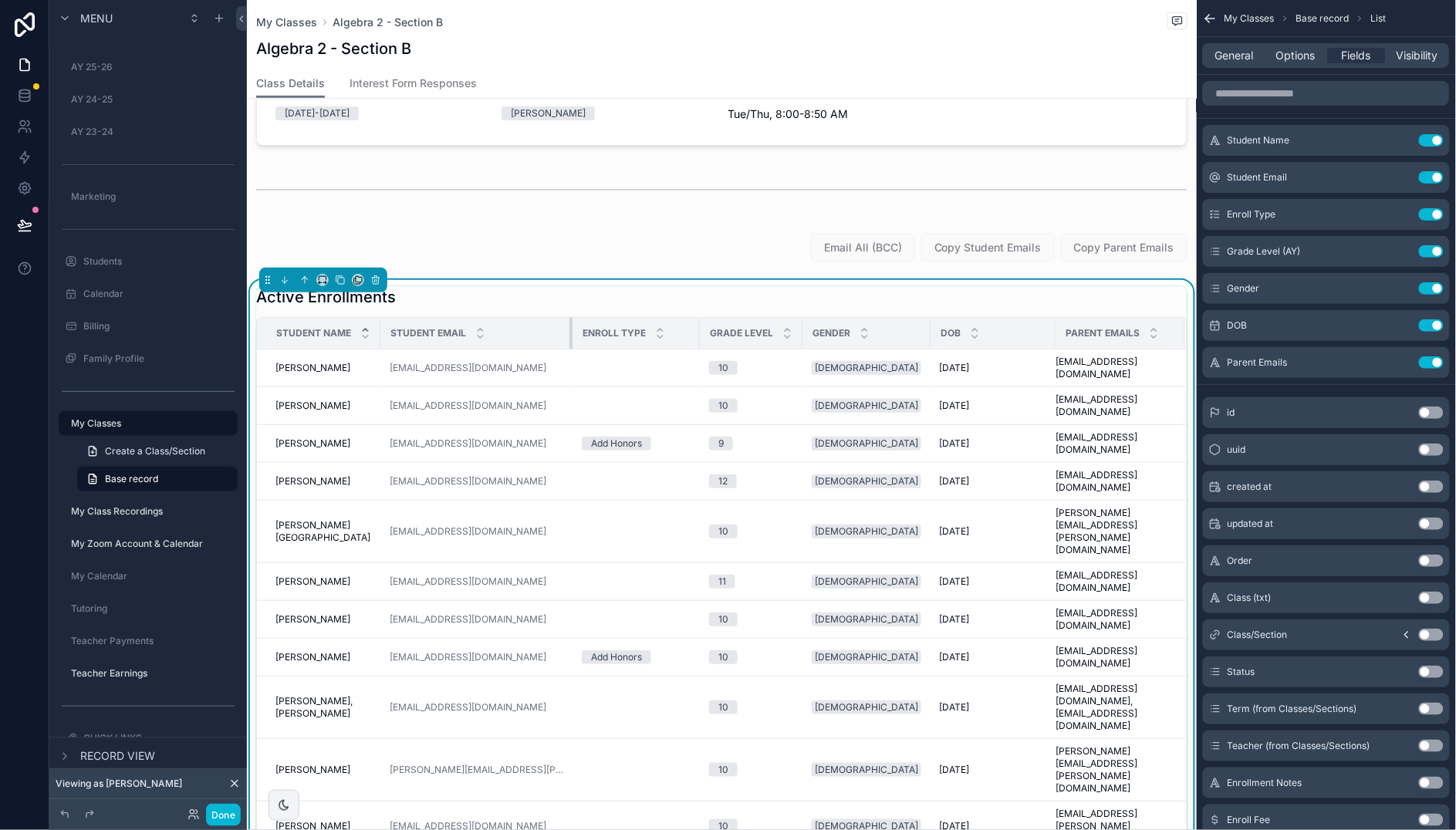
drag, startPoint x: 516, startPoint y: 328, endPoint x: 570, endPoint y: 328, distance: 54.0
click at [570, 328] on tr "Student Name Student Email Enroll Type Grade Level Gender DOB Parent Emails" at bounding box center [721, 333] width 930 height 32
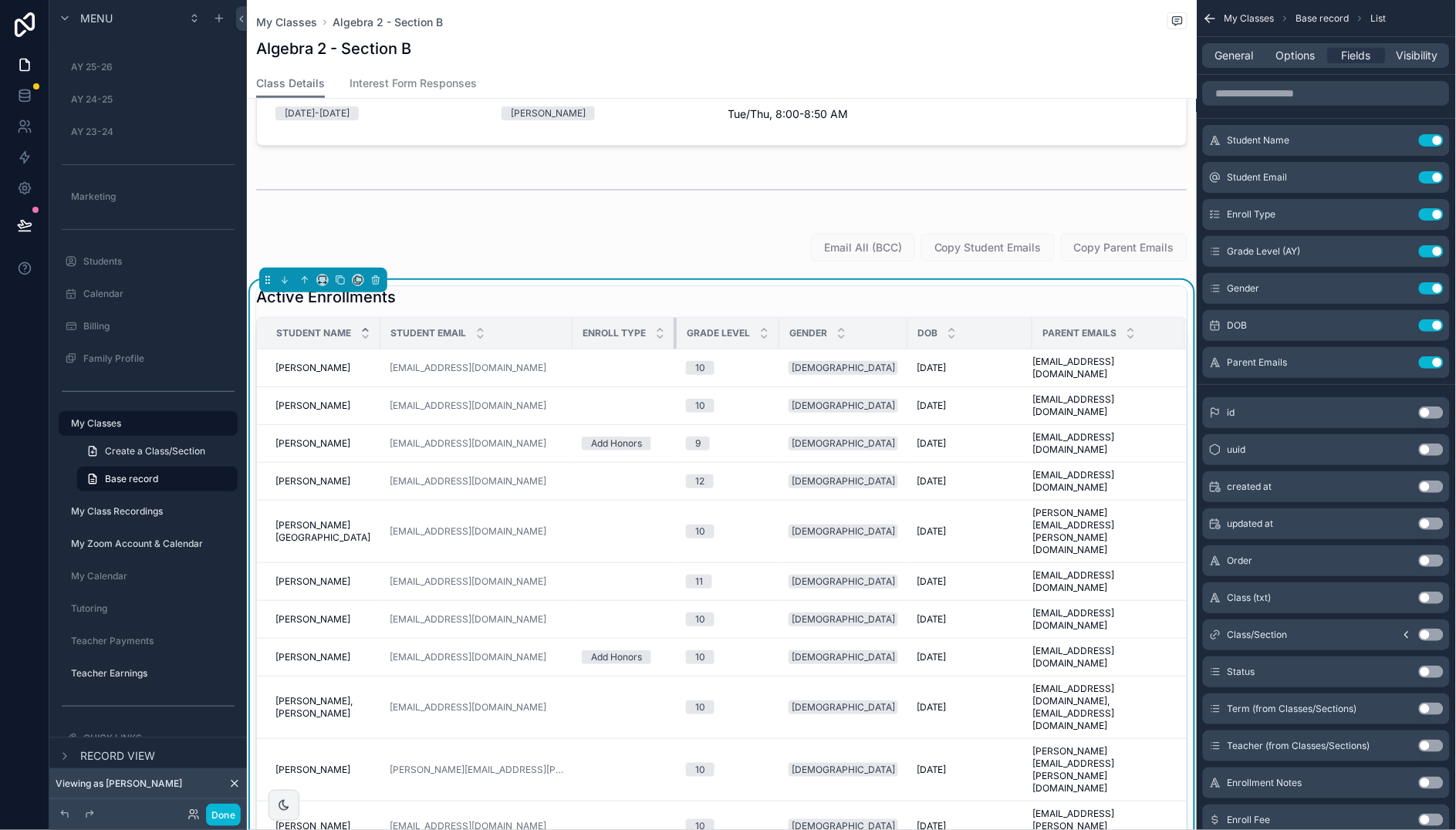
drag, startPoint x: 684, startPoint y: 324, endPoint x: 661, endPoint y: 326, distance: 23.1
click at [674, 326] on div "scrollable content" at bounding box center [677, 332] width 6 height 31
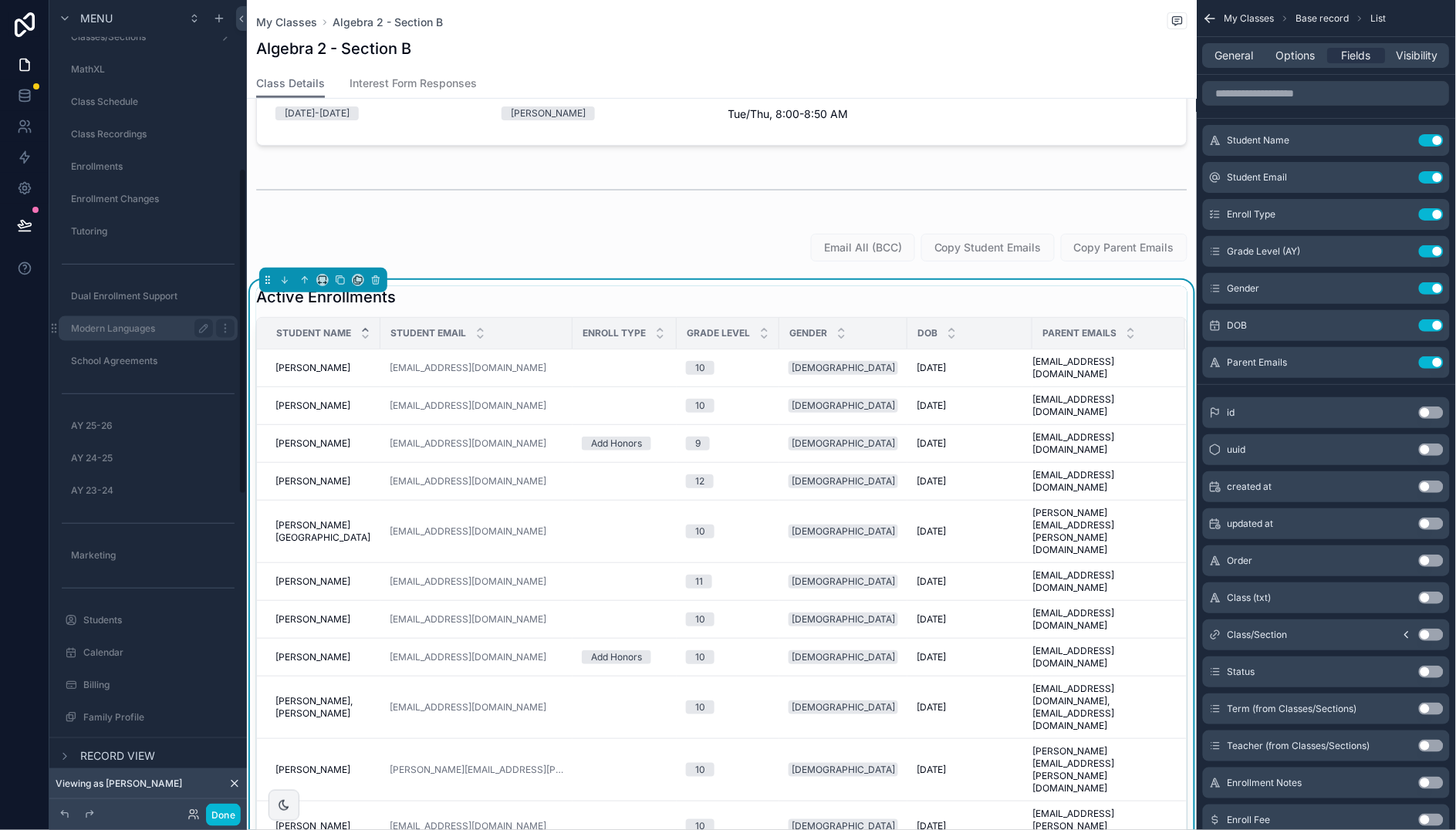
scroll to position [391, 0]
click at [161, 309] on label "Dual Enrollment Support" at bounding box center [139, 311] width 135 height 12
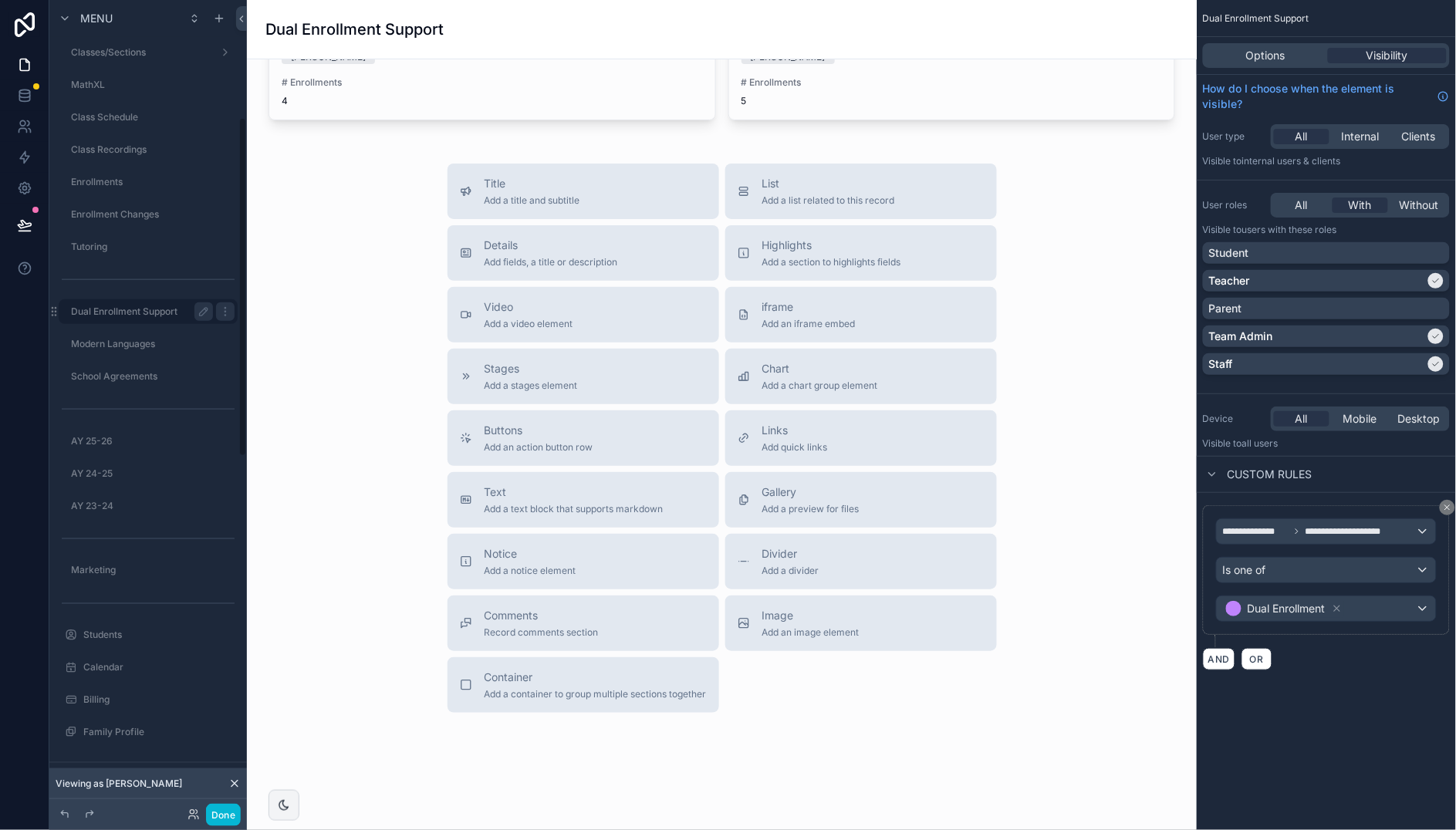
scroll to position [280, 0]
click at [348, 186] on div "Title Add a title and subtitle List Add a list related to this record Details A…" at bounding box center [721, 438] width 925 height 549
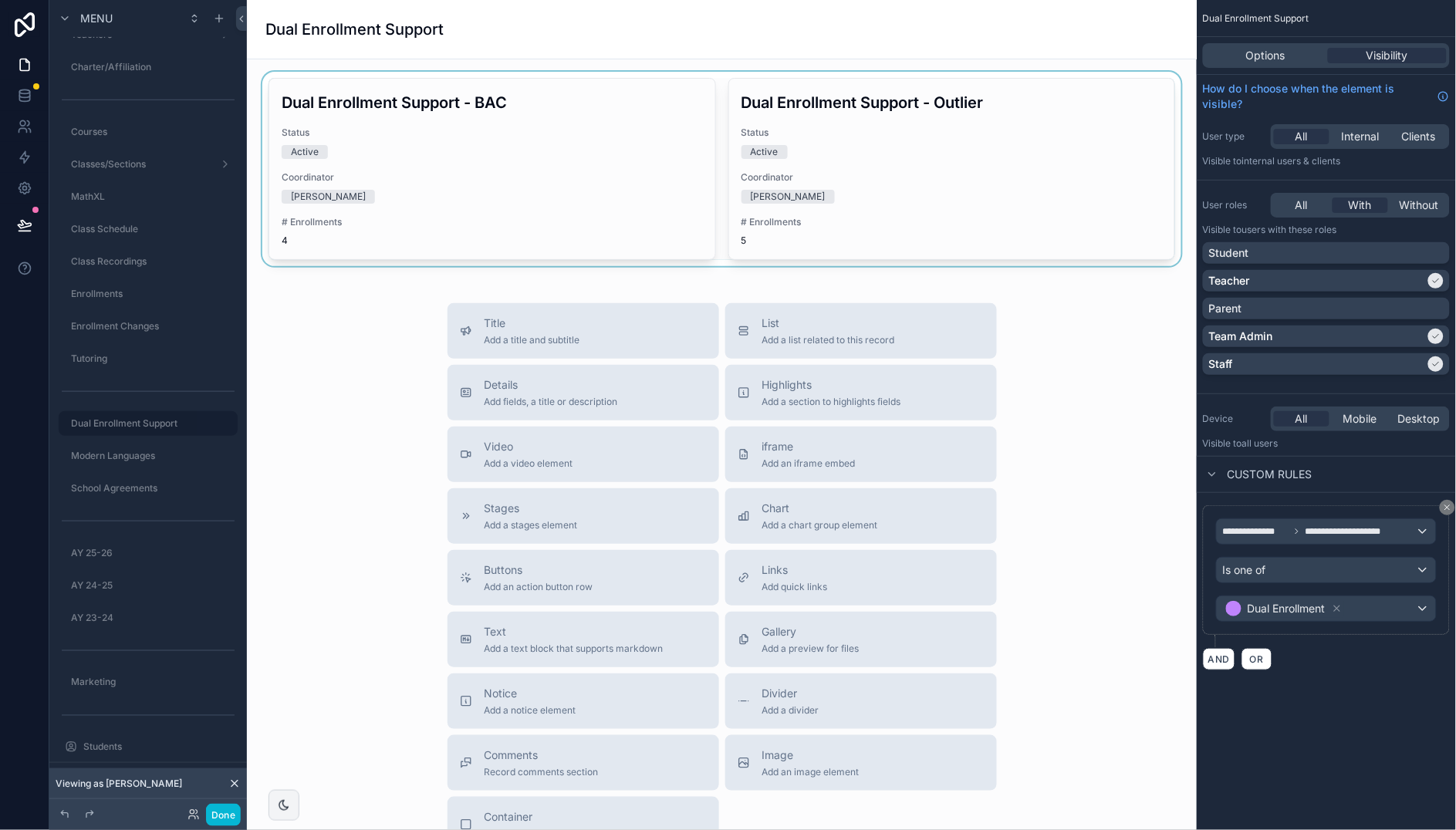
click at [479, 198] on div "scrollable content" at bounding box center [721, 169] width 925 height 194
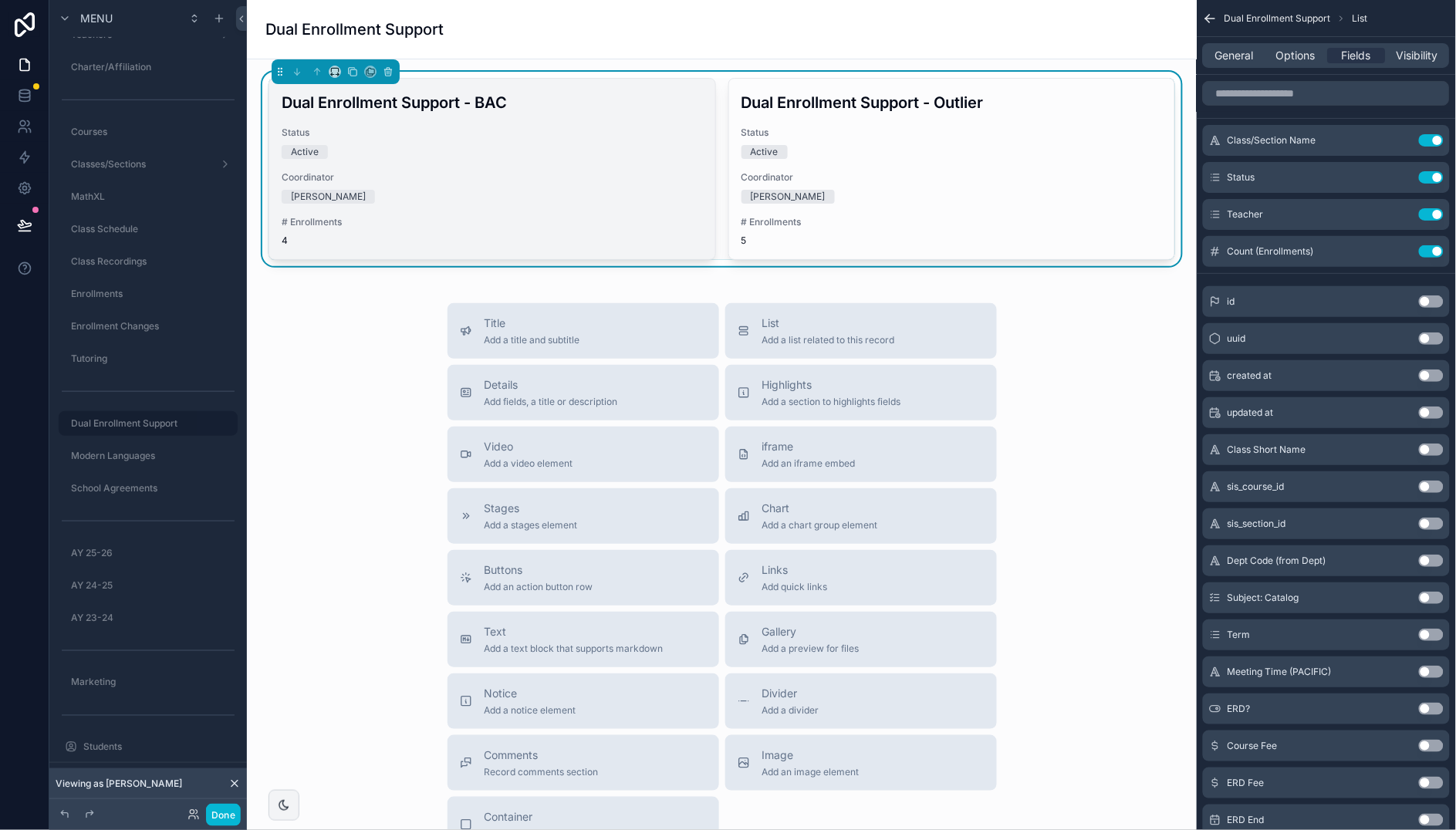
click at [559, 191] on div "[PERSON_NAME]" at bounding box center [492, 197] width 421 height 14
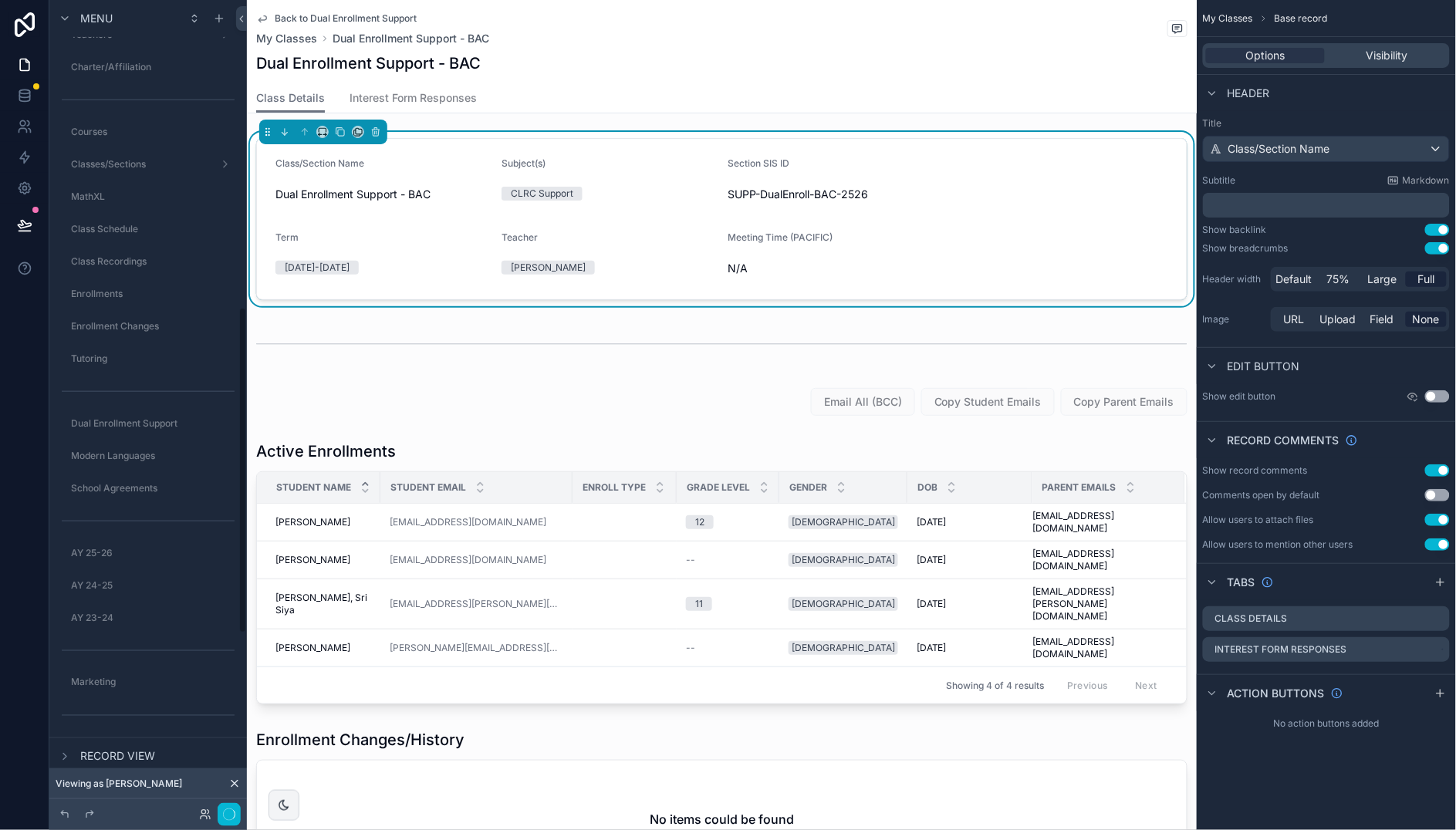
scroll to position [766, 0]
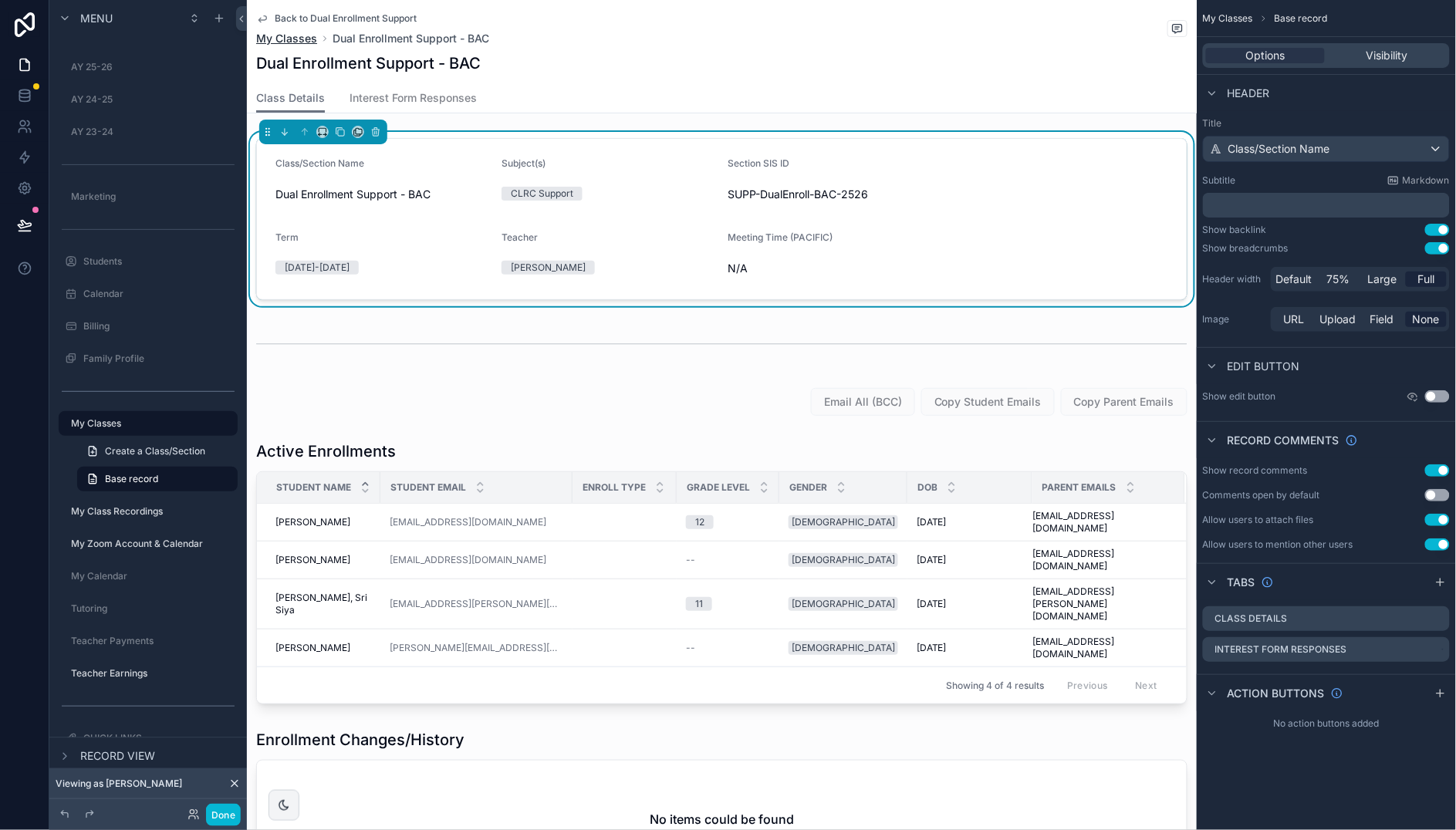
click at [296, 37] on span "My Classes" at bounding box center [286, 39] width 61 height 16
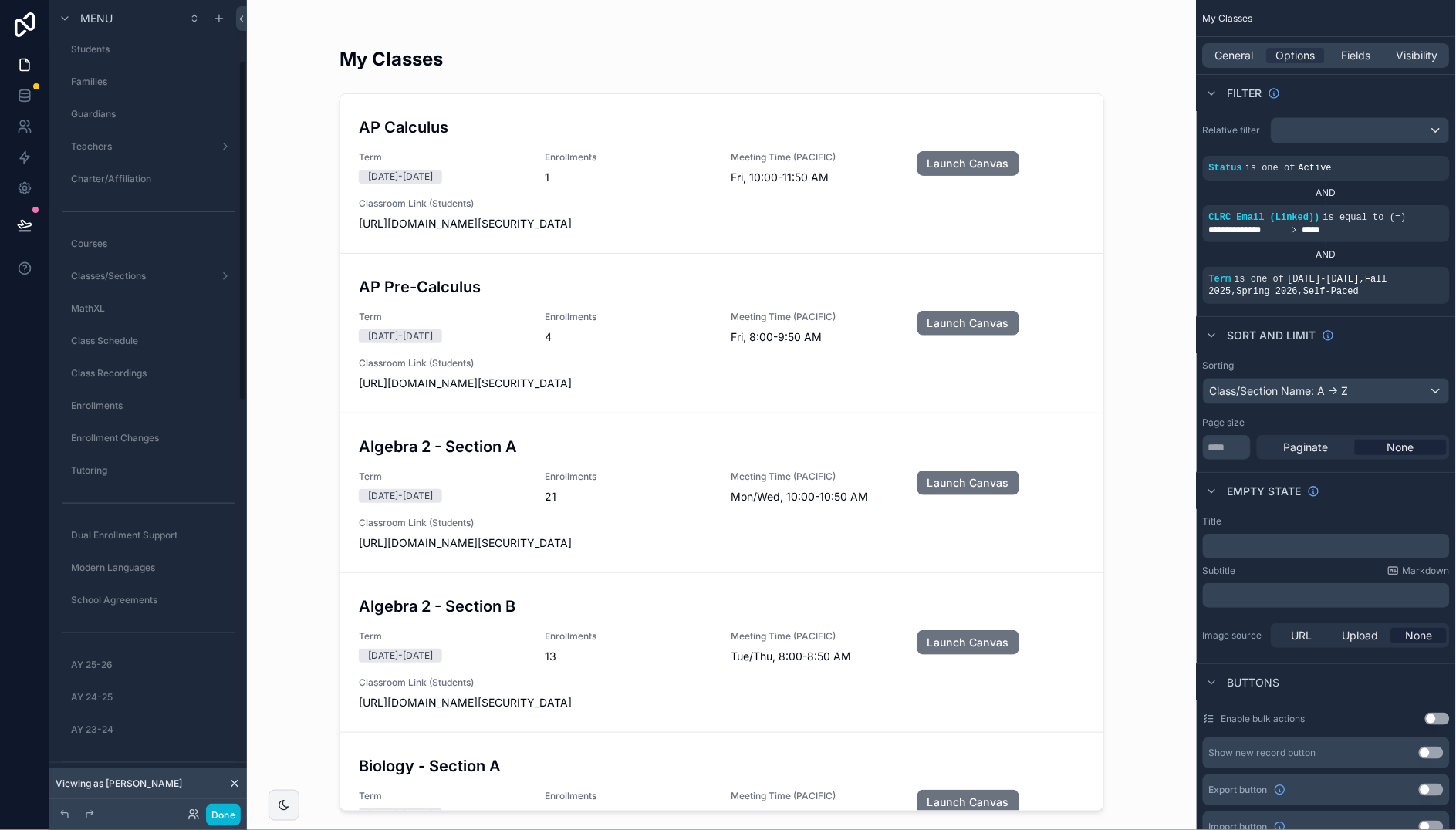
scroll to position [181, 0]
click at [145, 517] on label "Dual Enrollment Support" at bounding box center [139, 522] width 135 height 12
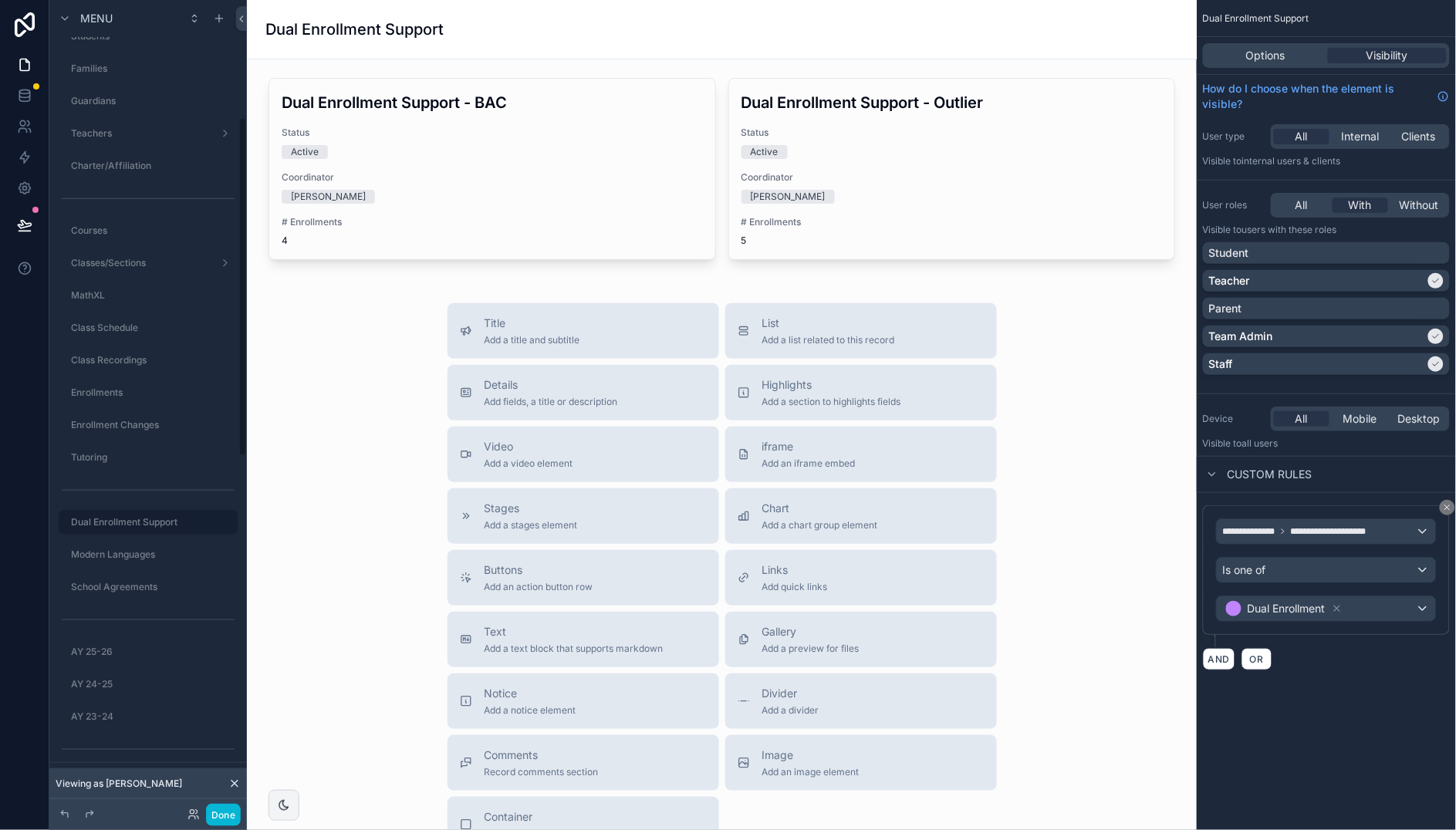
scroll to position [280, 0]
click at [662, 147] on div "scrollable content" at bounding box center [721, 169] width 925 height 194
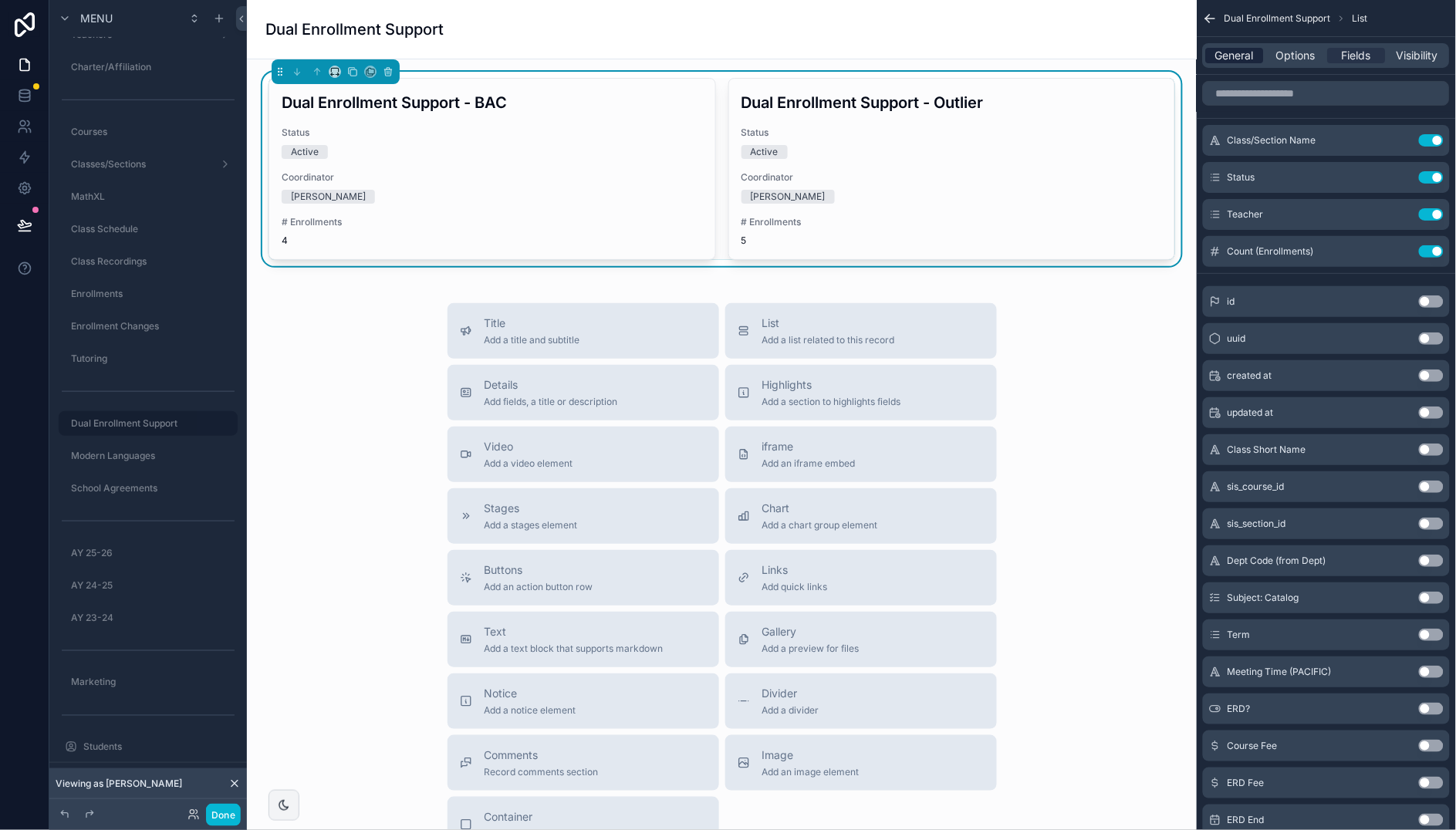
click at [1228, 56] on span "General" at bounding box center [1235, 55] width 39 height 16
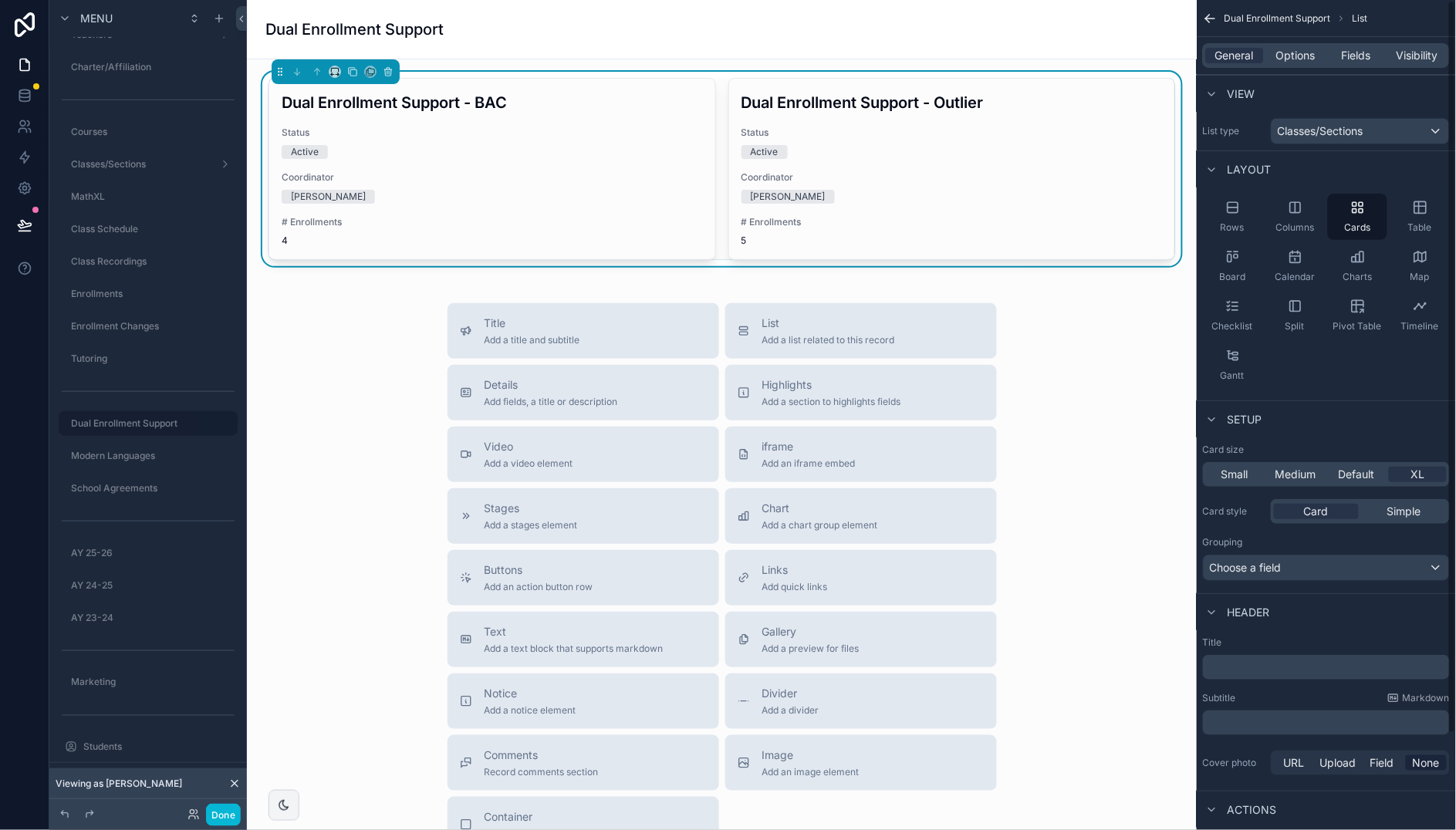
scroll to position [110, 0]
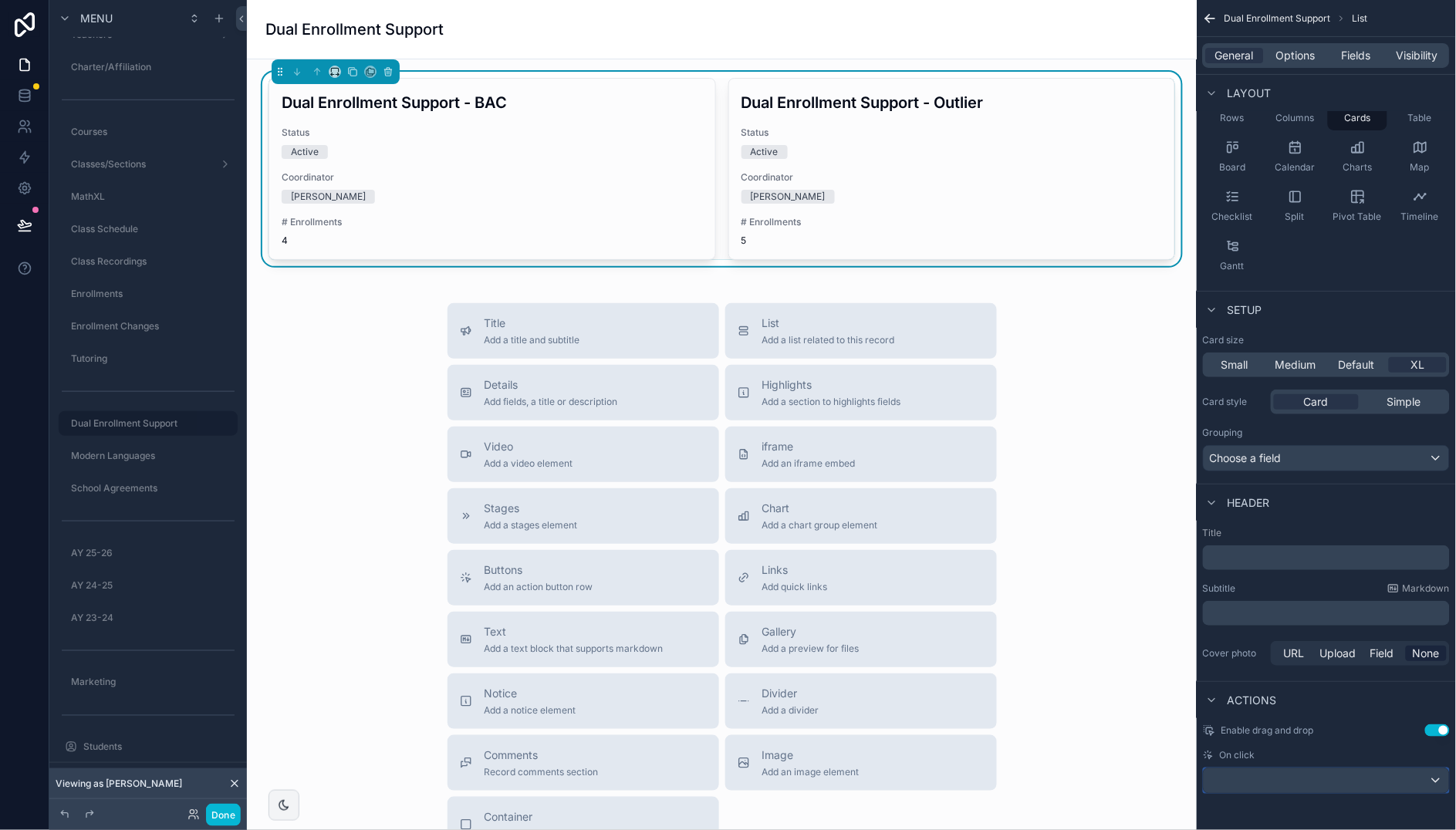
click at [1419, 775] on div "scrollable content" at bounding box center [1326, 780] width 245 height 25
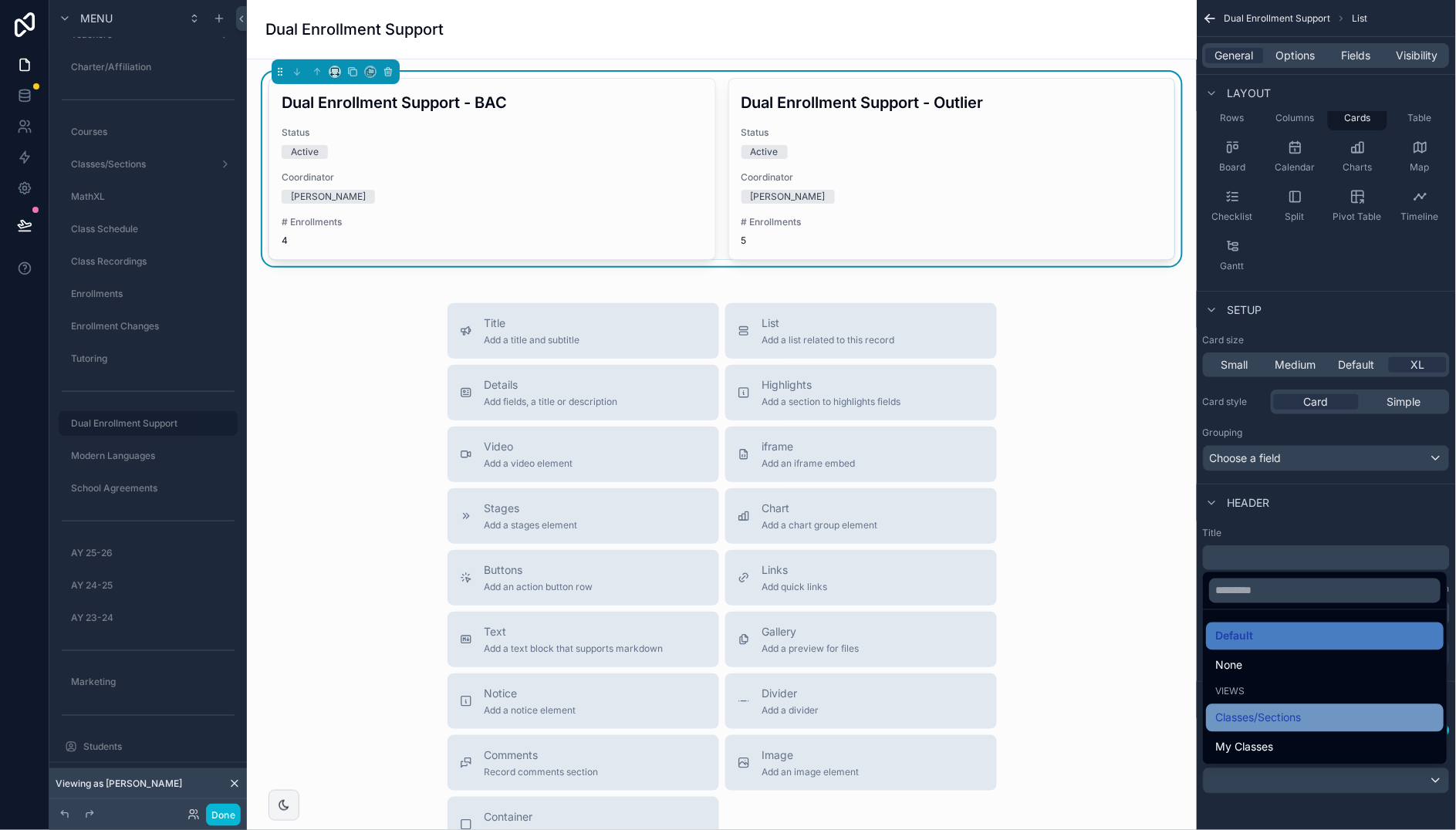
click at [1319, 714] on div "Classes/Sections" at bounding box center [1325, 717] width 219 height 18
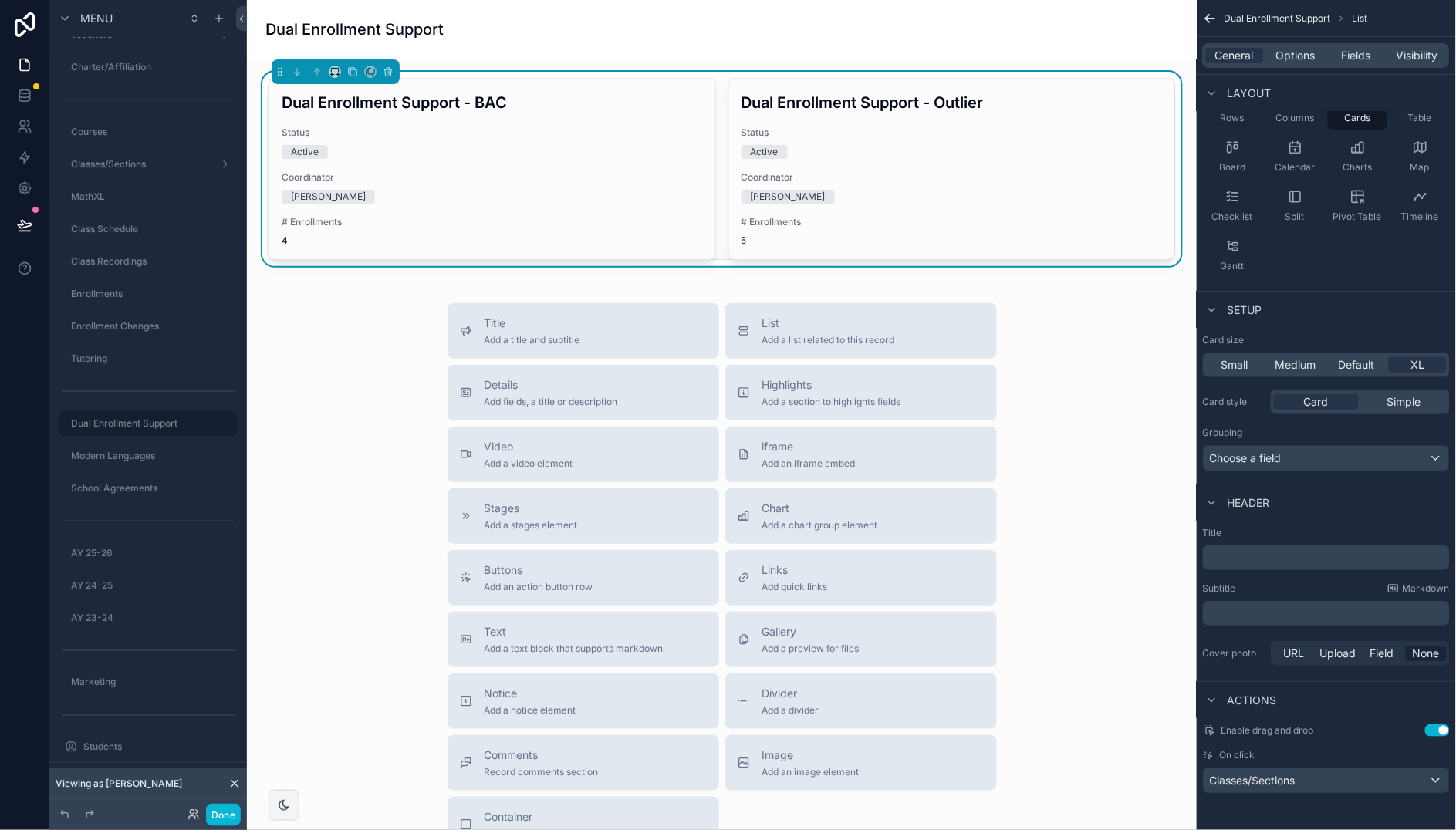
click at [356, 314] on div "Title Add a title and subtitle List Add a list related to this record Details A…" at bounding box center [721, 578] width 925 height 549
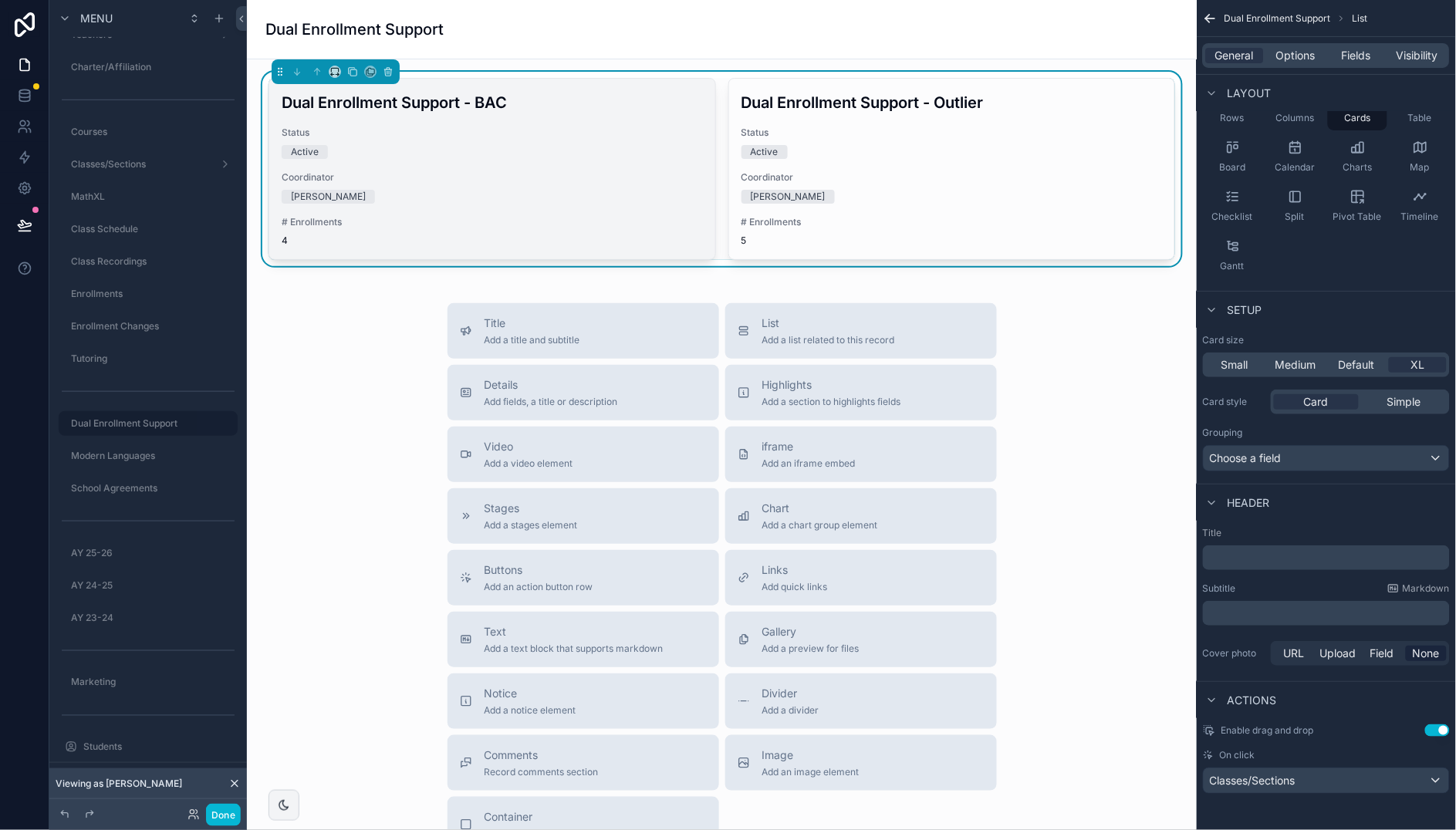
click at [498, 185] on div "Coordinator [PERSON_NAME]" at bounding box center [492, 187] width 421 height 33
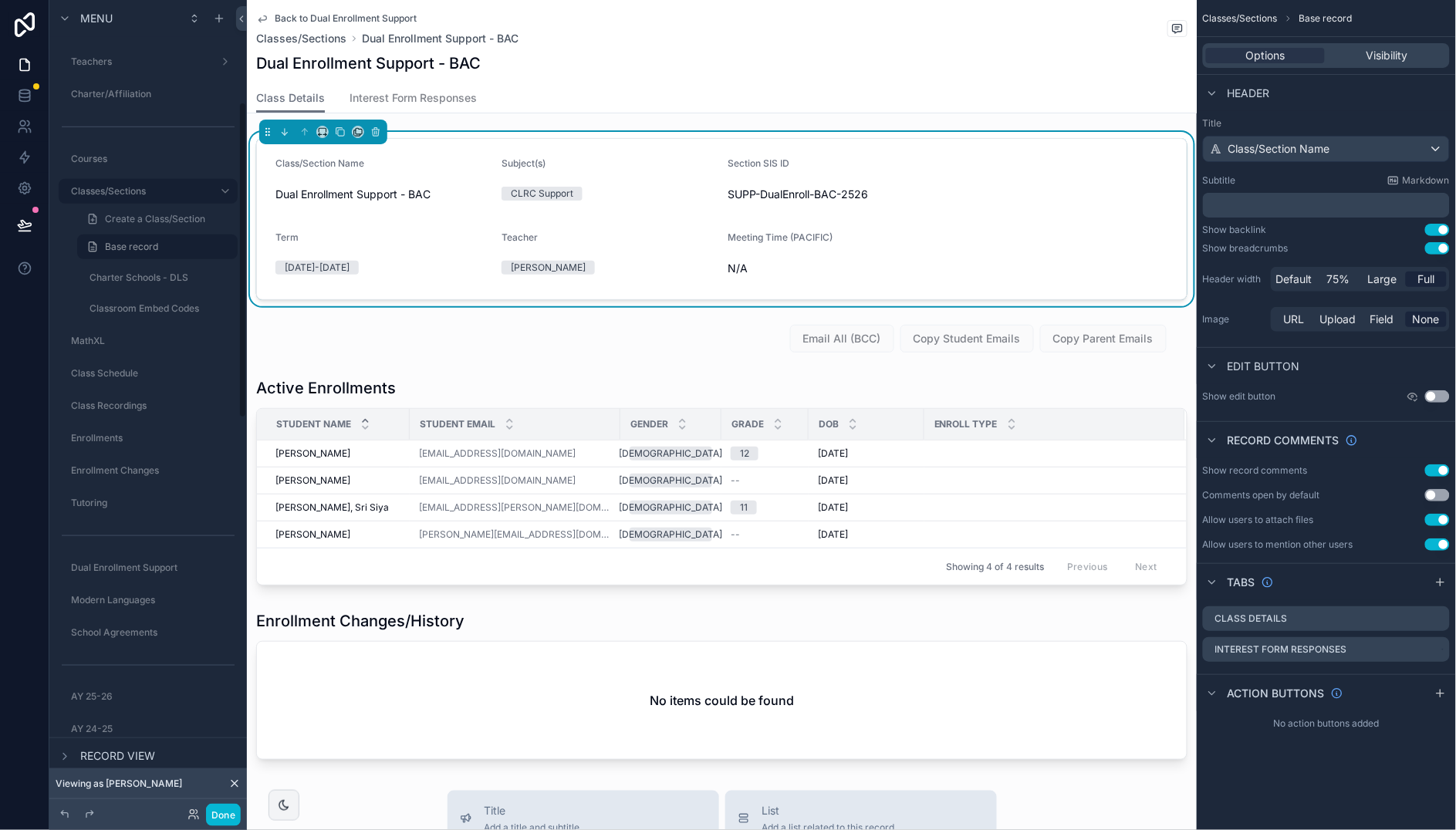
scroll to position [262, 0]
click at [227, 181] on icon "scrollable content" at bounding box center [225, 182] width 12 height 12
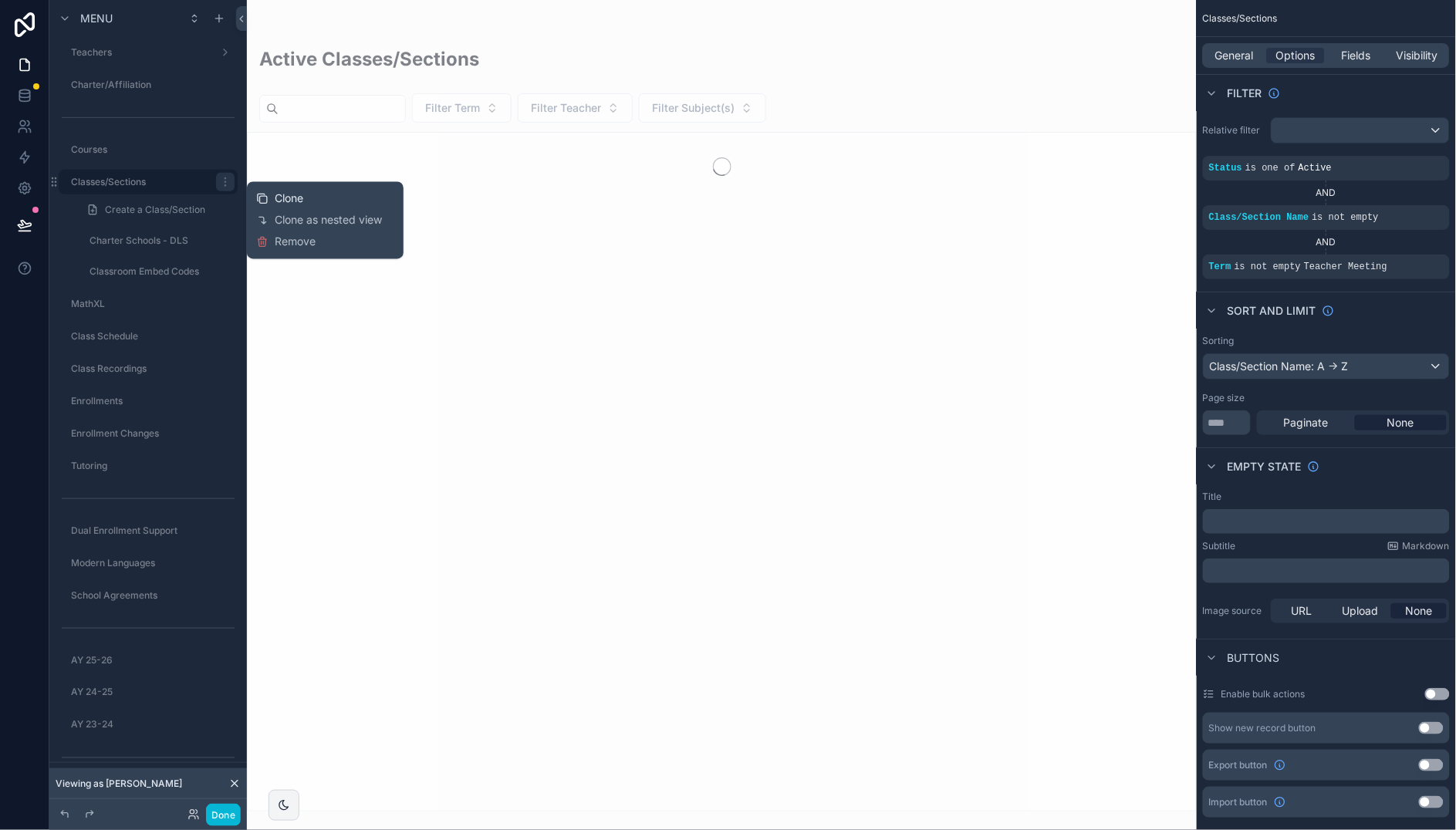
click at [282, 199] on span "Clone" at bounding box center [289, 199] width 28 height 16
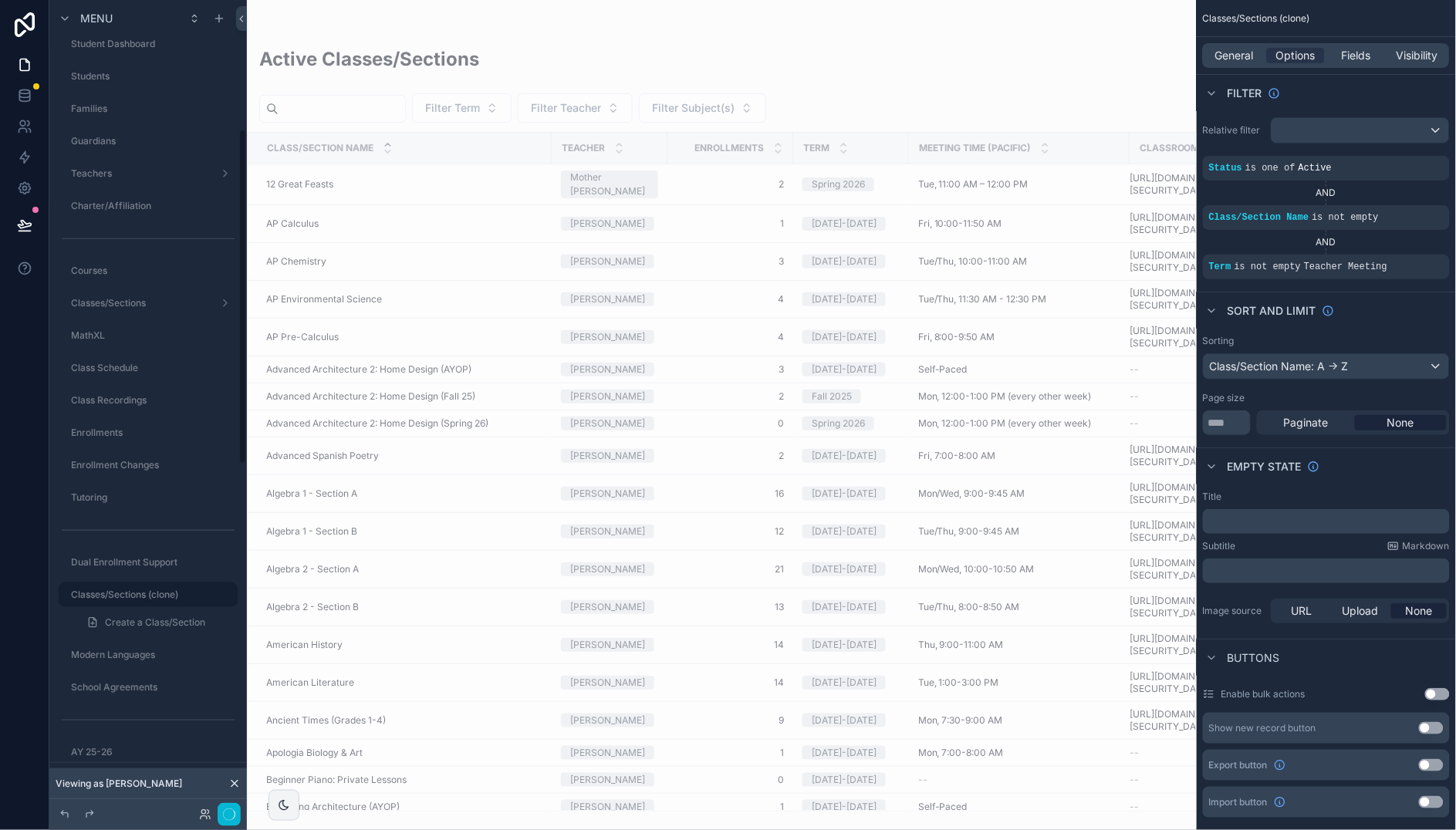
scroll to position [312, 0]
drag, startPoint x: 115, startPoint y: 420, endPoint x: 692, endPoint y: 179, distance: 625.3
click at [115, 420] on label "Classes/Sections (clone)" at bounding box center [150, 423] width 157 height 12
click at [234, 779] on icon at bounding box center [235, 783] width 12 height 12
click at [235, 780] on div "Hidden pages" at bounding box center [148, 780] width 197 height 37
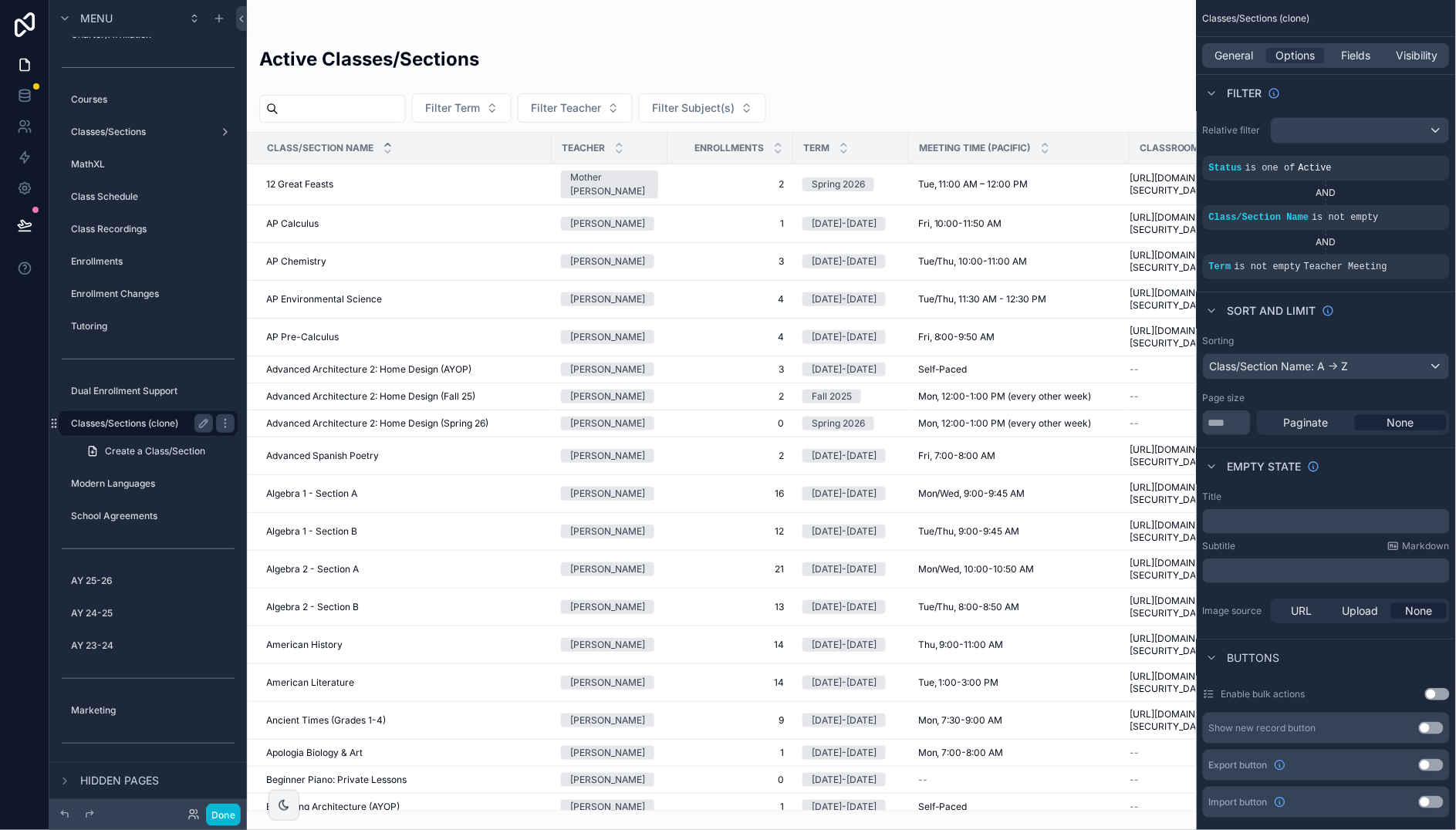
click at [151, 420] on label "Classes/Sections (clone)" at bounding box center [139, 423] width 135 height 12
click at [203, 420] on icon "scrollable content" at bounding box center [203, 423] width 12 height 12
click at [135, 423] on input "**********" at bounding box center [129, 423] width 117 height 18
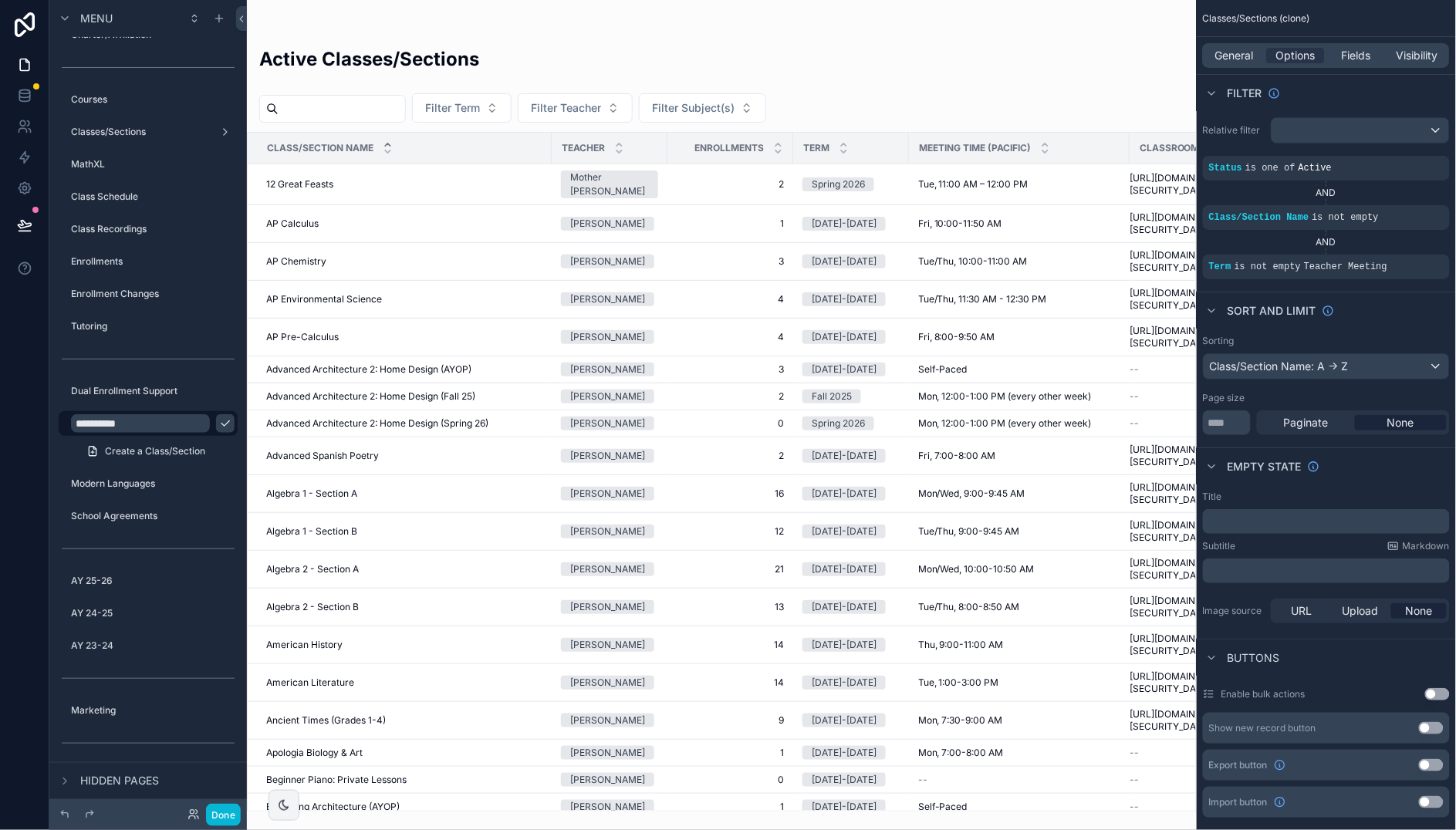
type input "**********"
click at [222, 425] on icon "scrollable content" at bounding box center [225, 424] width 8 height 5
click at [1432, 256] on icon "scrollable content" at bounding box center [1432, 257] width 0 height 3
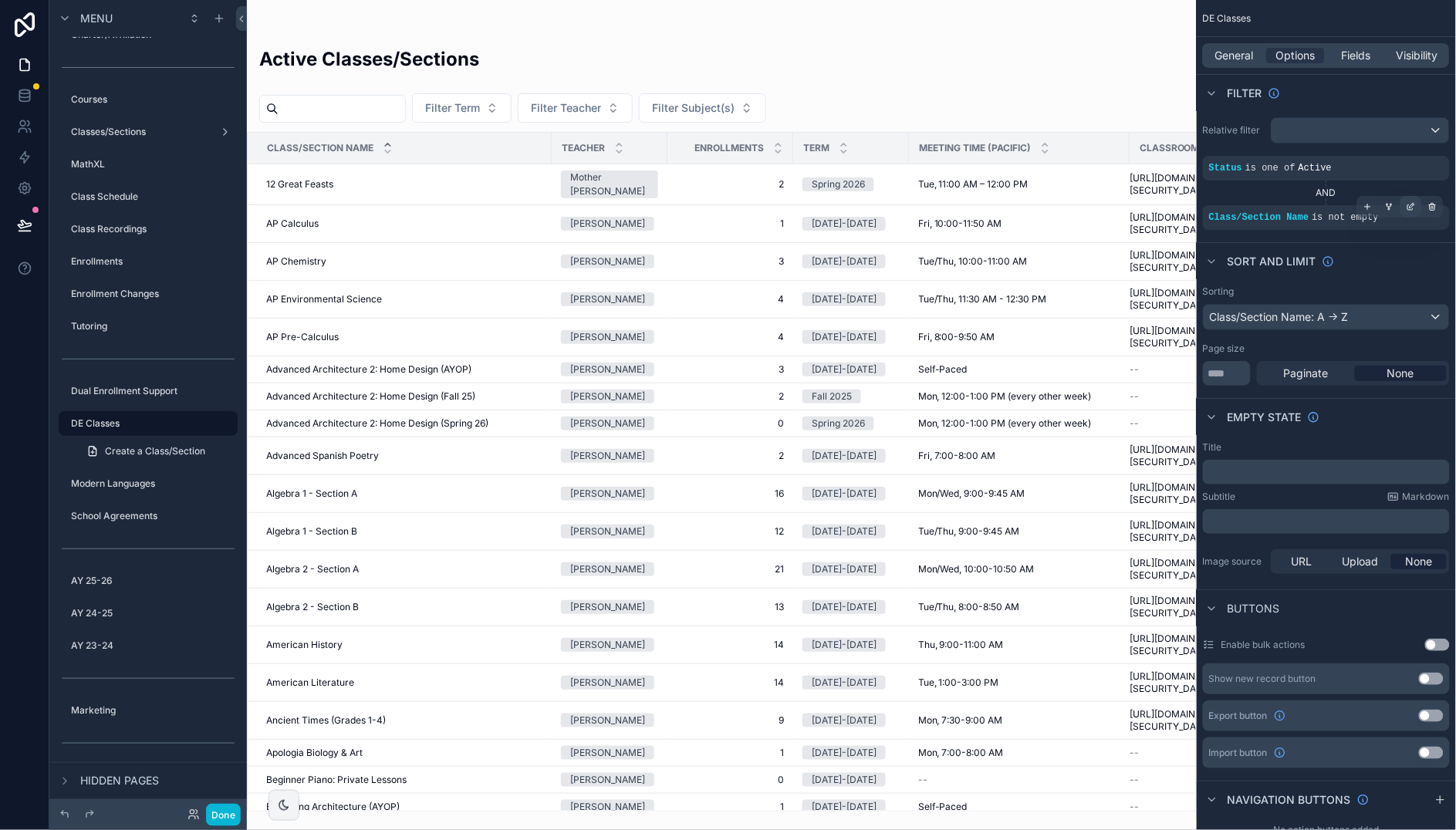
click at [1407, 205] on icon "scrollable content" at bounding box center [1411, 207] width 10 height 10
click at [1078, 208] on div "Class/Section Name" at bounding box center [1015, 209] width 145 height 25
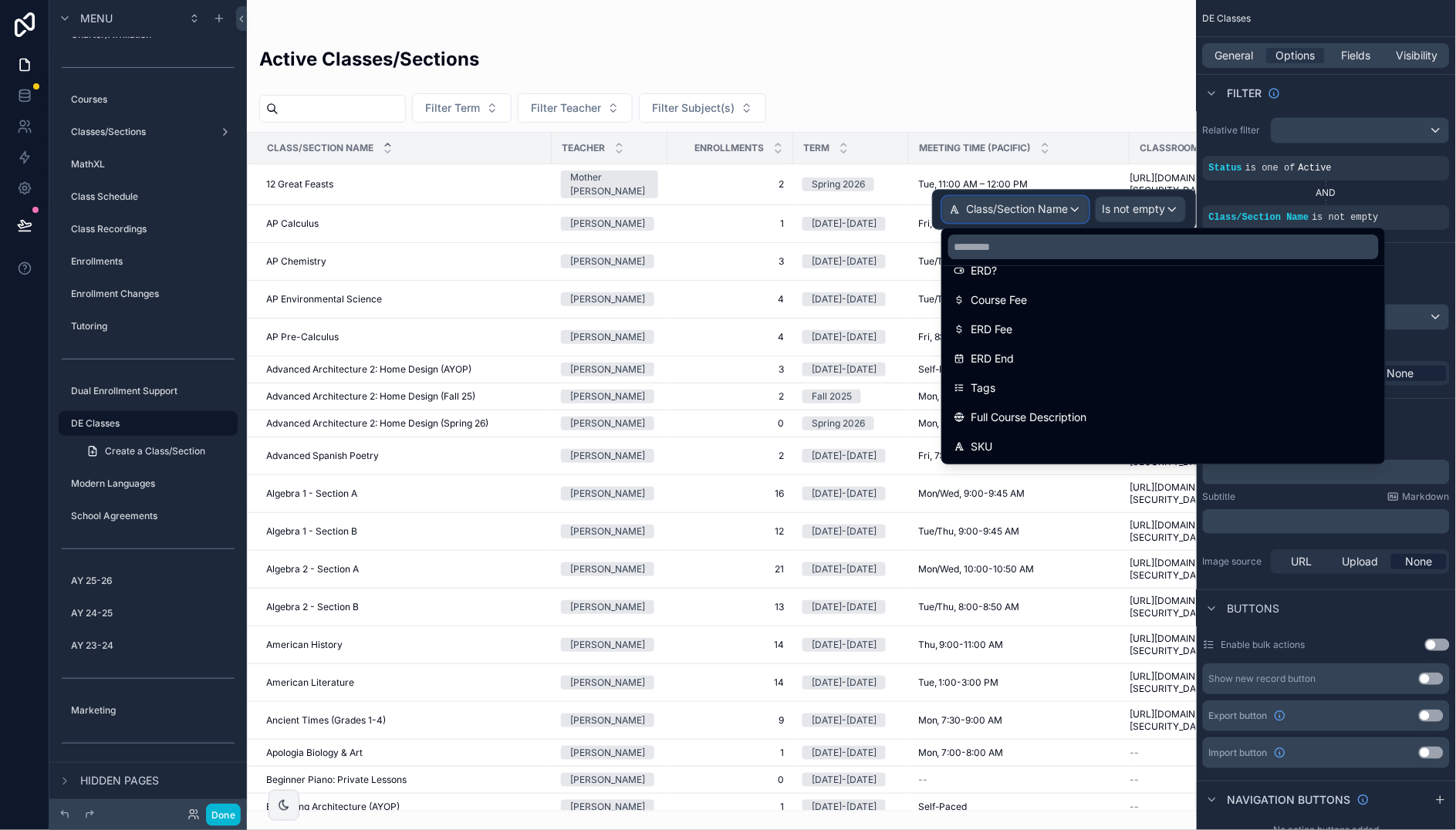
scroll to position [421, 0]
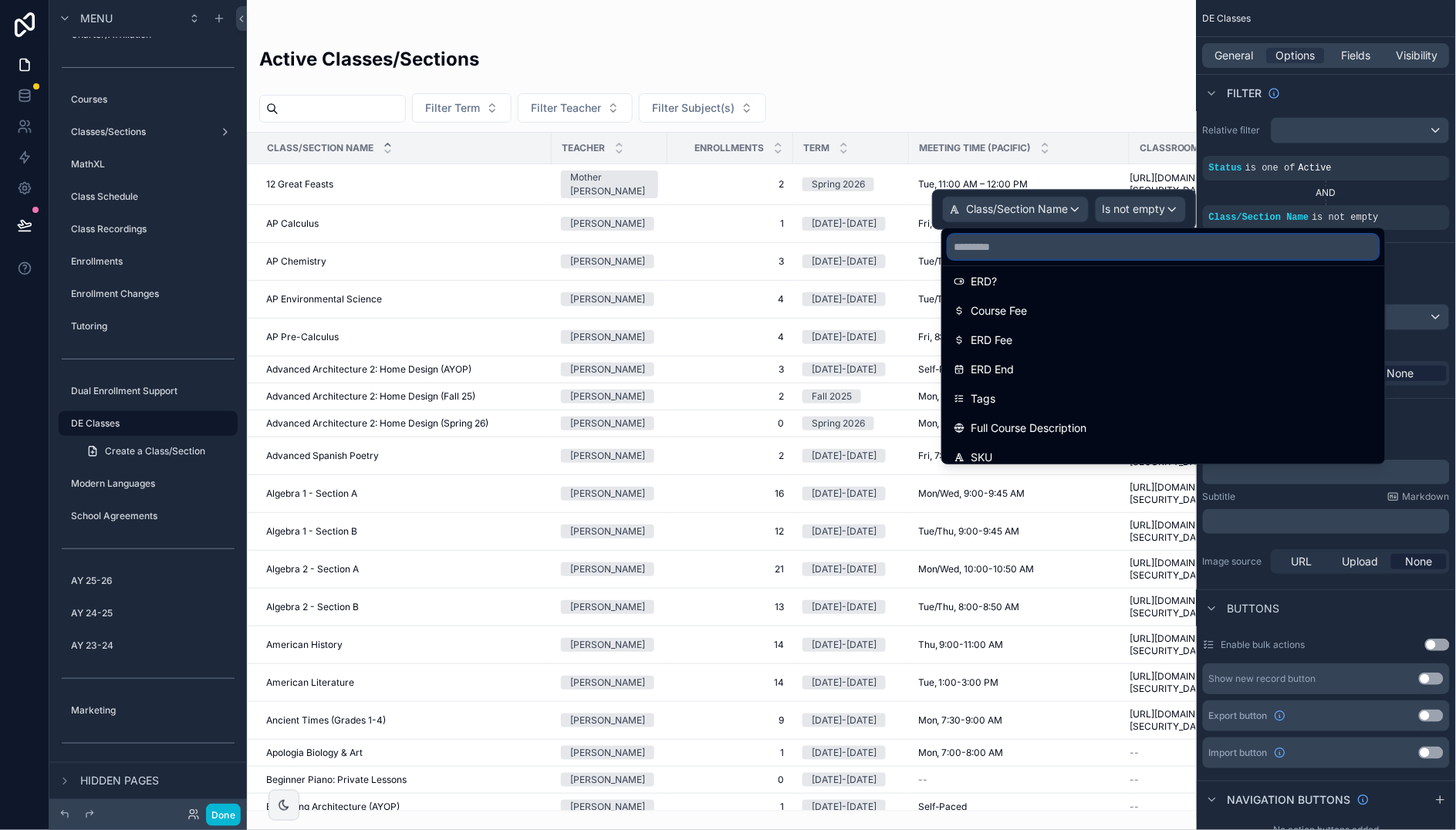
click at [1070, 242] on input "text" at bounding box center [1163, 247] width 430 height 25
click at [1130, 211] on div at bounding box center [1064, 210] width 264 height 40
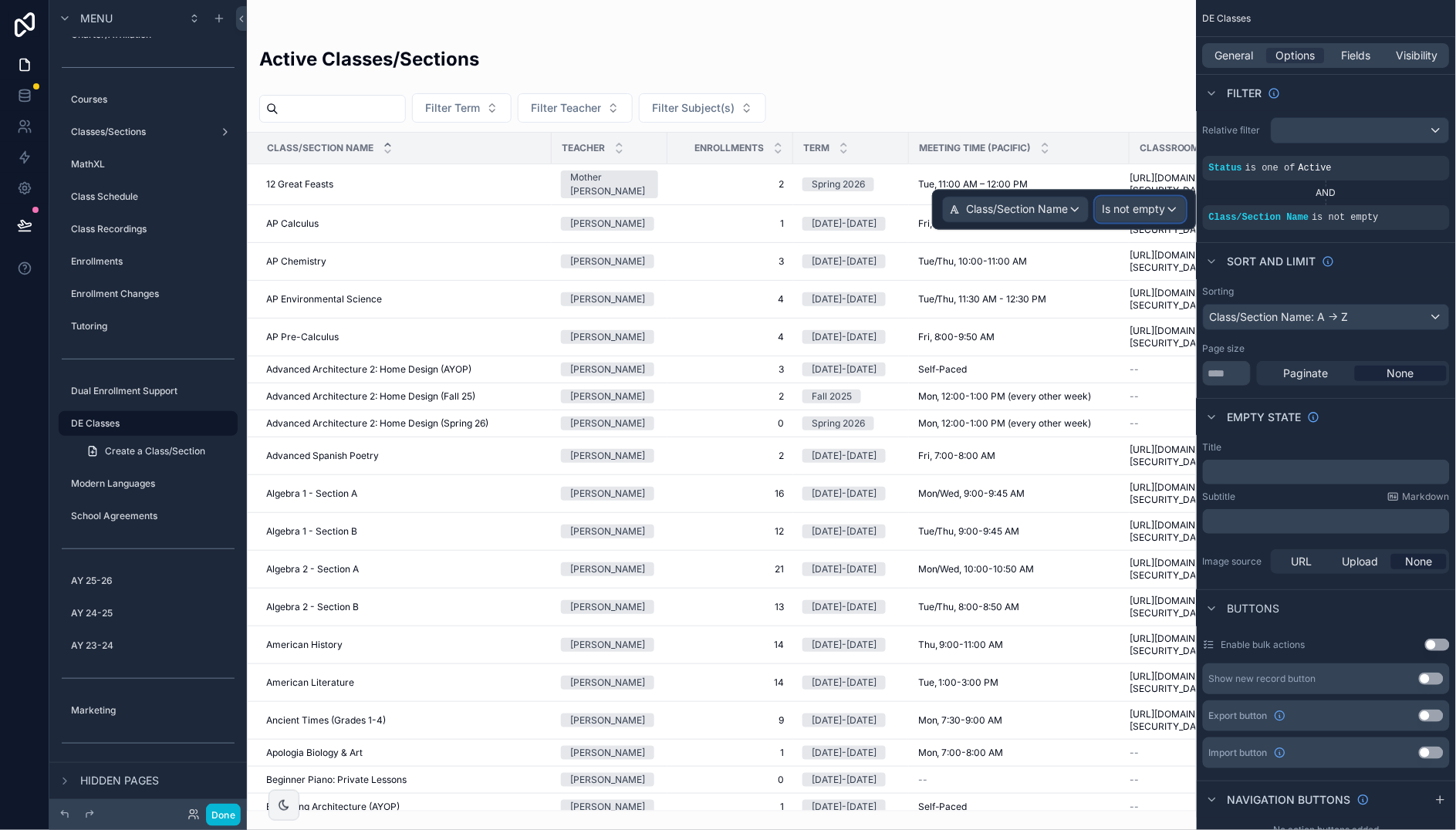
click at [1144, 206] on span "Is not empty" at bounding box center [1133, 210] width 63 height 16
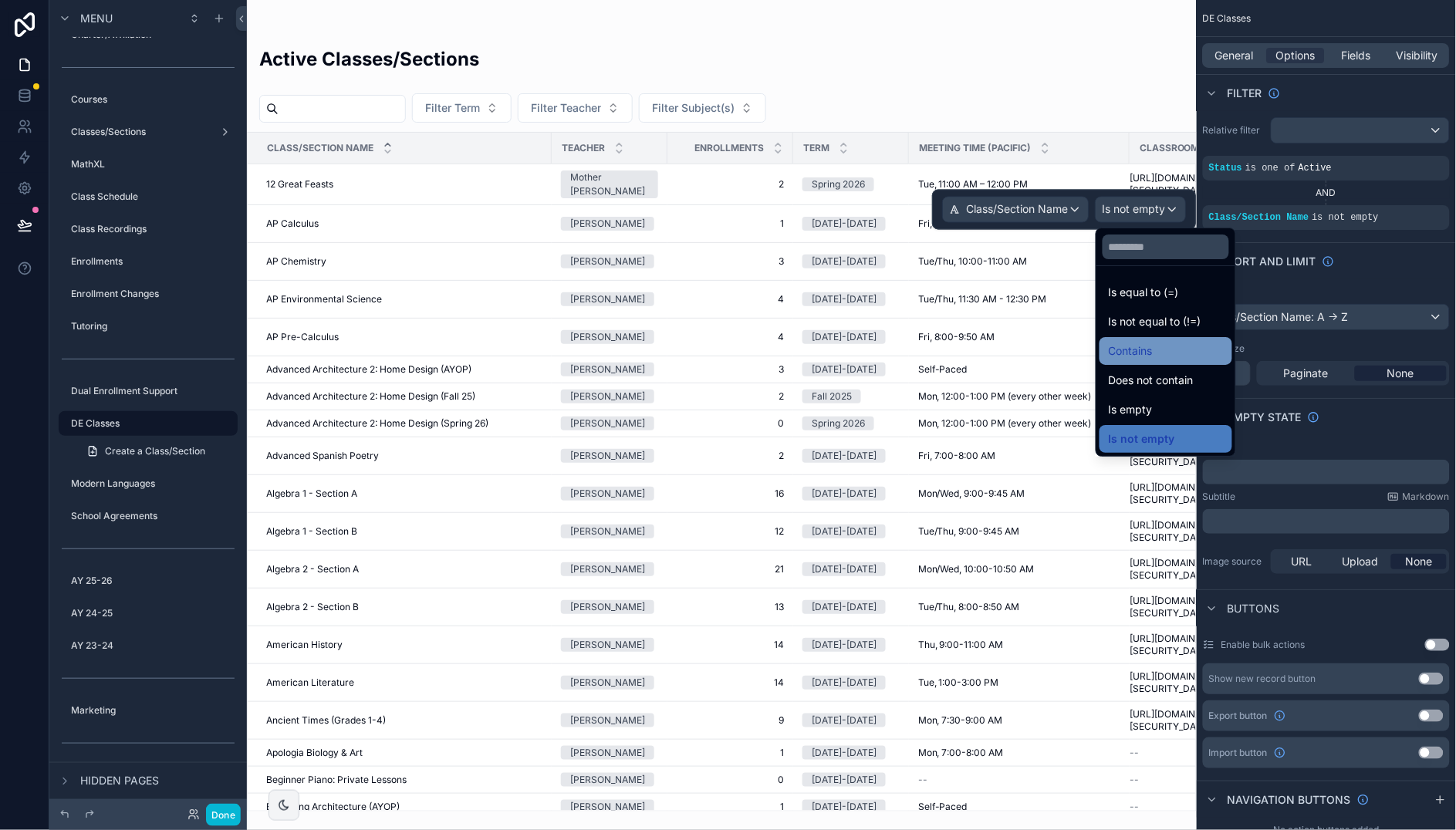
click at [1136, 346] on span "Contains" at bounding box center [1130, 350] width 44 height 18
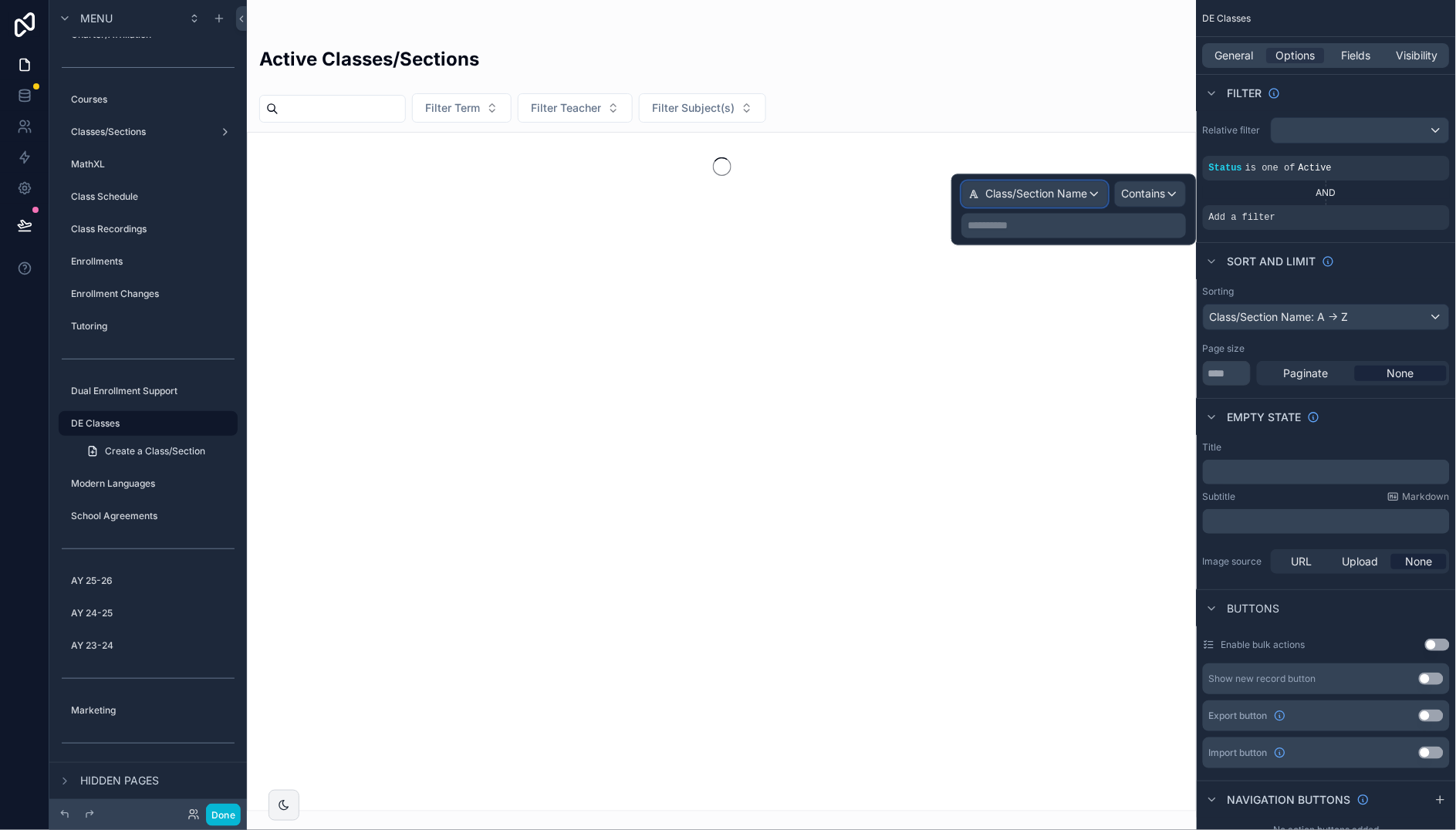
click at [1077, 197] on span "Class/Section Name" at bounding box center [1036, 194] width 102 height 16
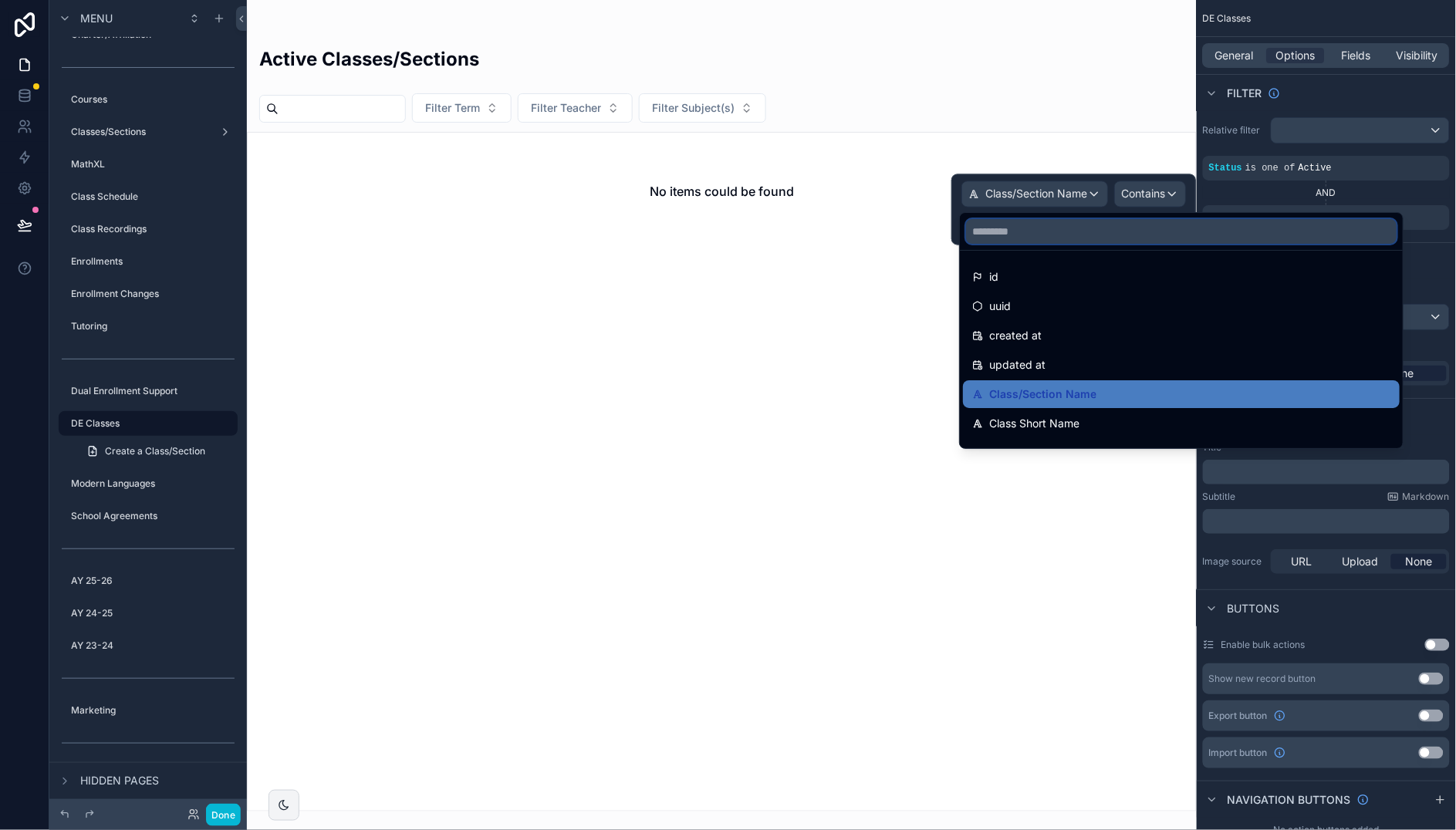
click at [1060, 229] on input "text" at bounding box center [1181, 231] width 430 height 25
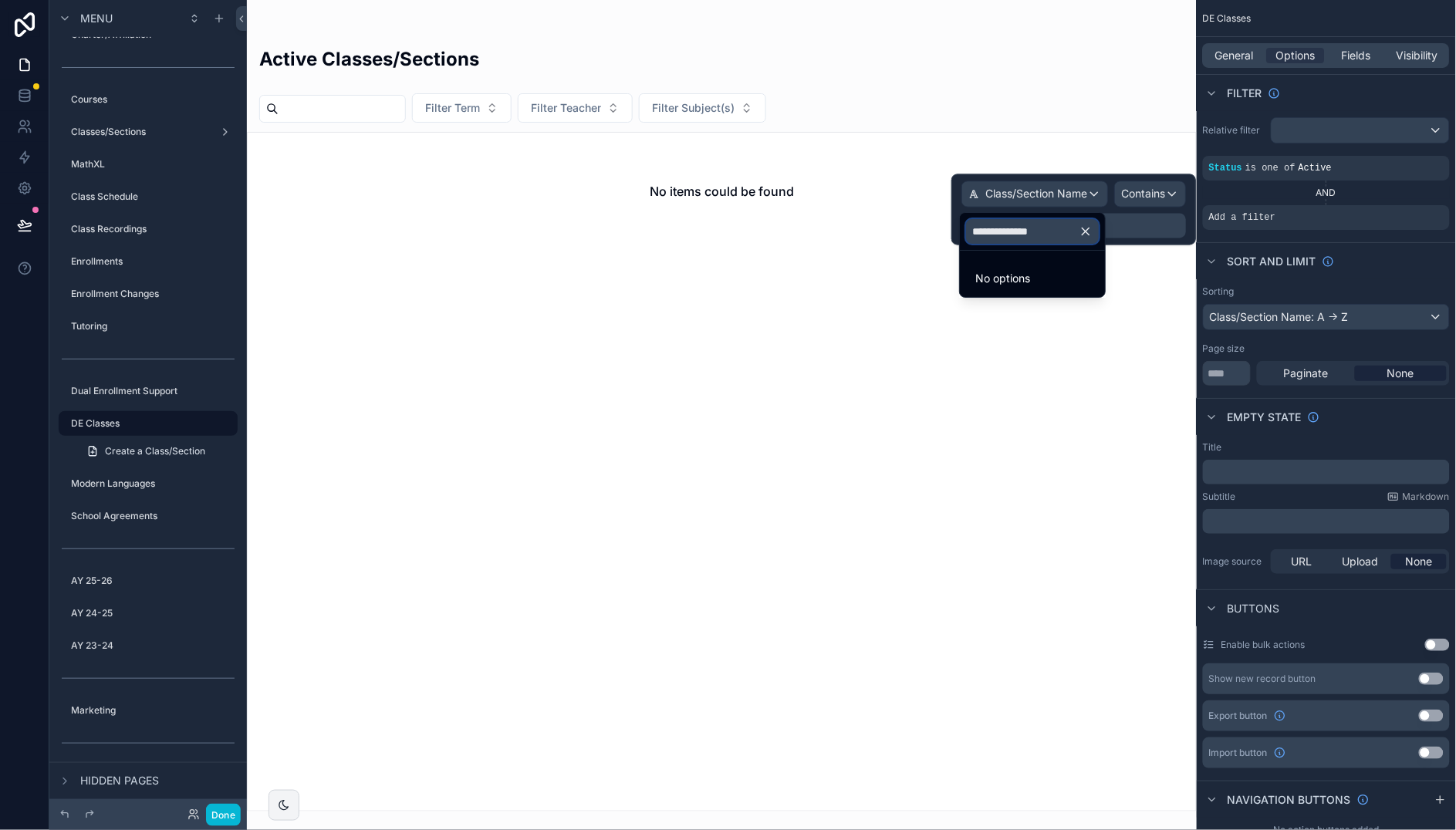
type input "**********"
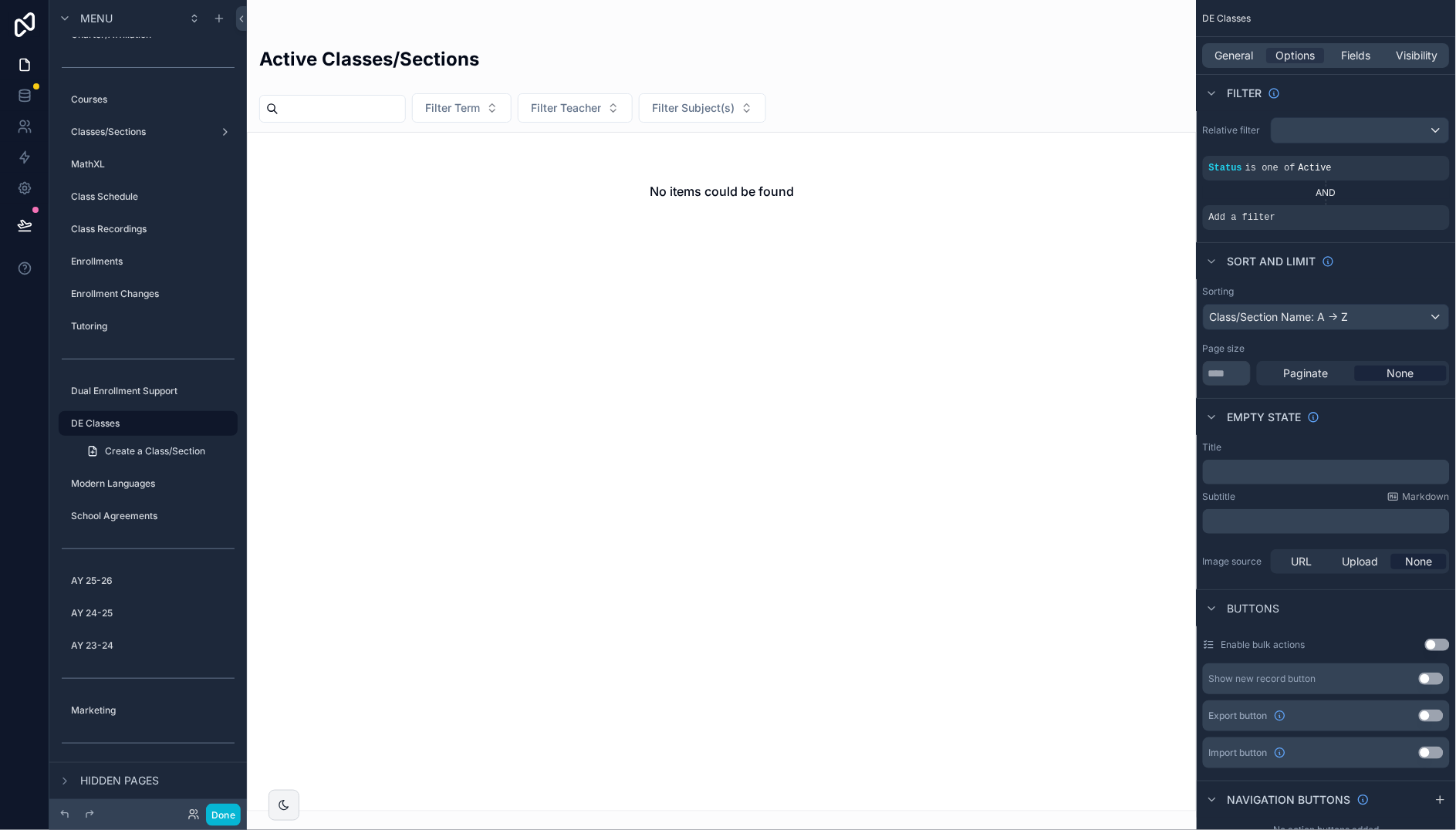
click at [1077, 78] on div "scrollable content" at bounding box center [721, 415] width 949 height 830
click at [1408, 203] on icon "scrollable content" at bounding box center [1411, 207] width 10 height 10
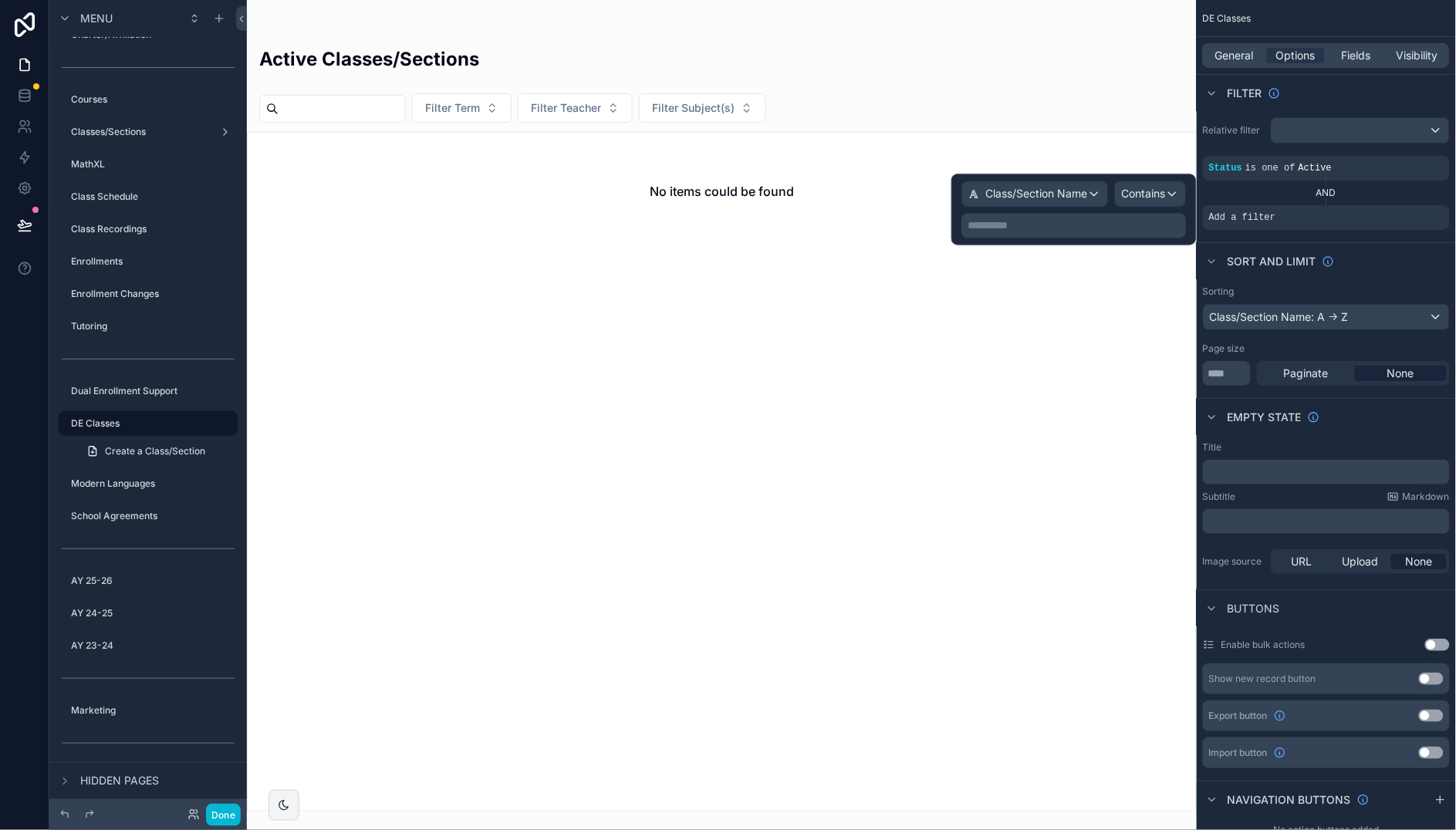
click at [1099, 225] on p "**********" at bounding box center [1075, 226] width 216 height 16
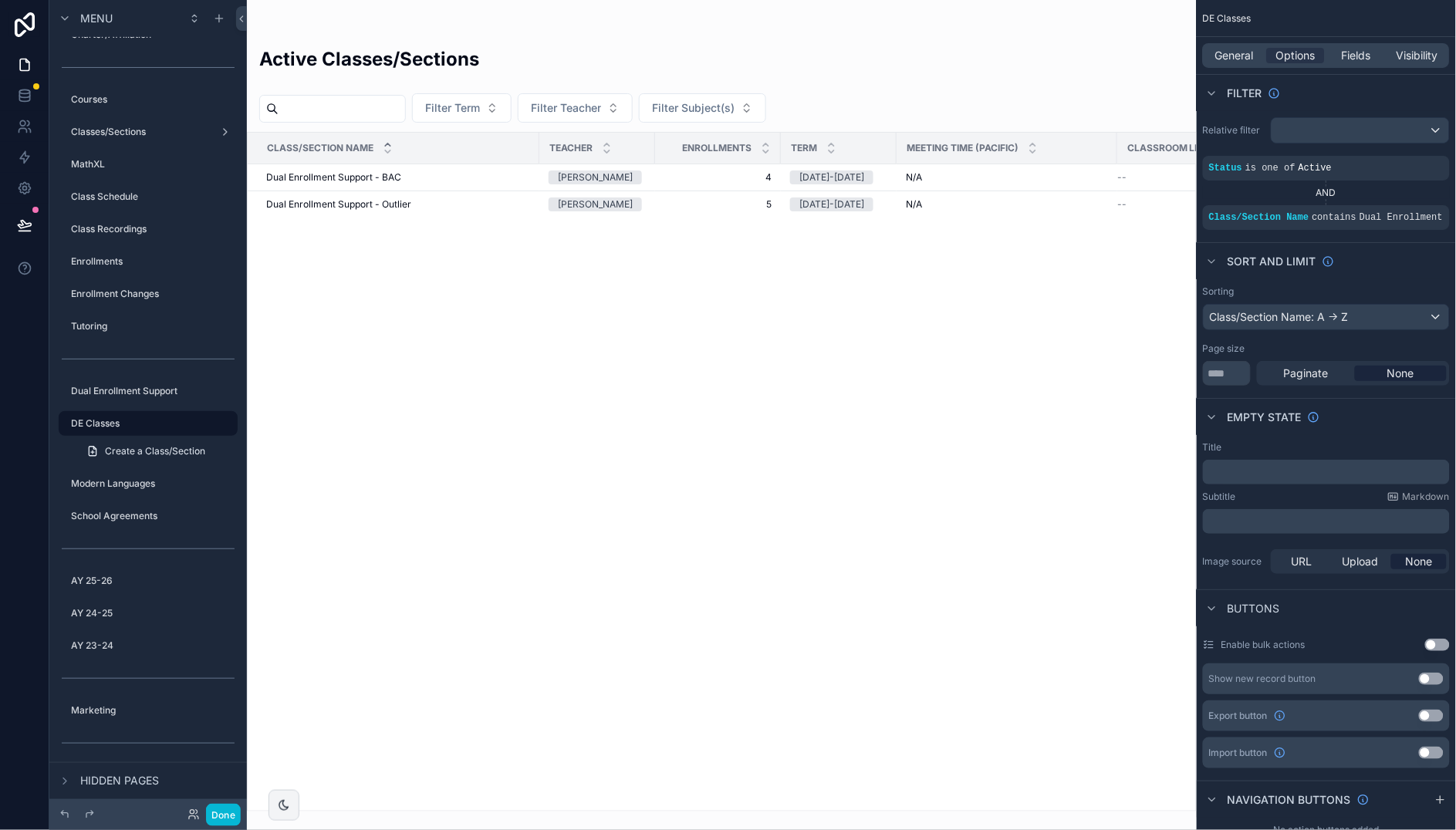
click at [1025, 72] on div "Active Classes/Sections" at bounding box center [721, 65] width 925 height 38
click at [128, 135] on label "Classes/Sections" at bounding box center [139, 132] width 135 height 12
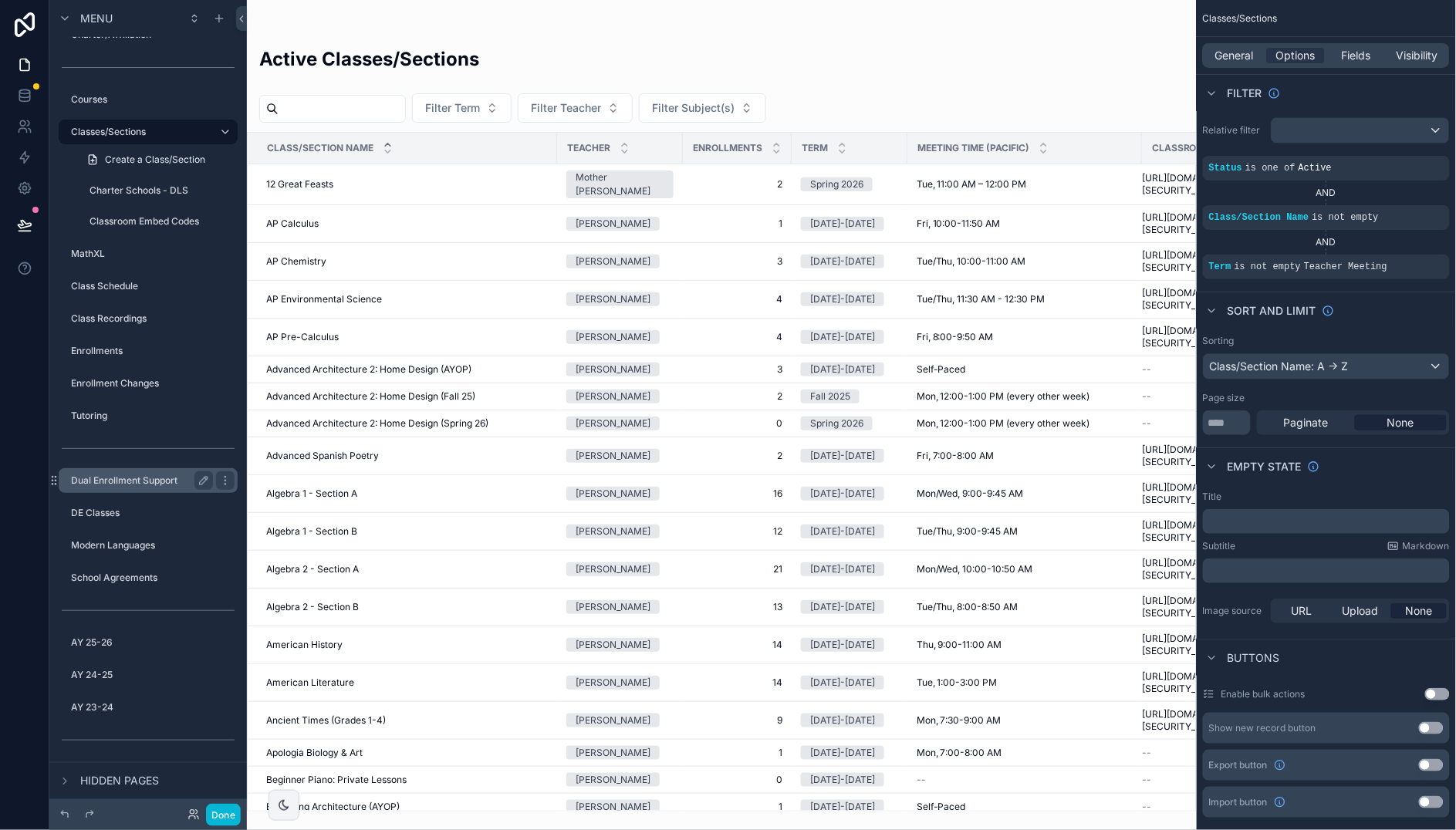
click at [126, 477] on label "Dual Enrollment Support" at bounding box center [139, 480] width 135 height 12
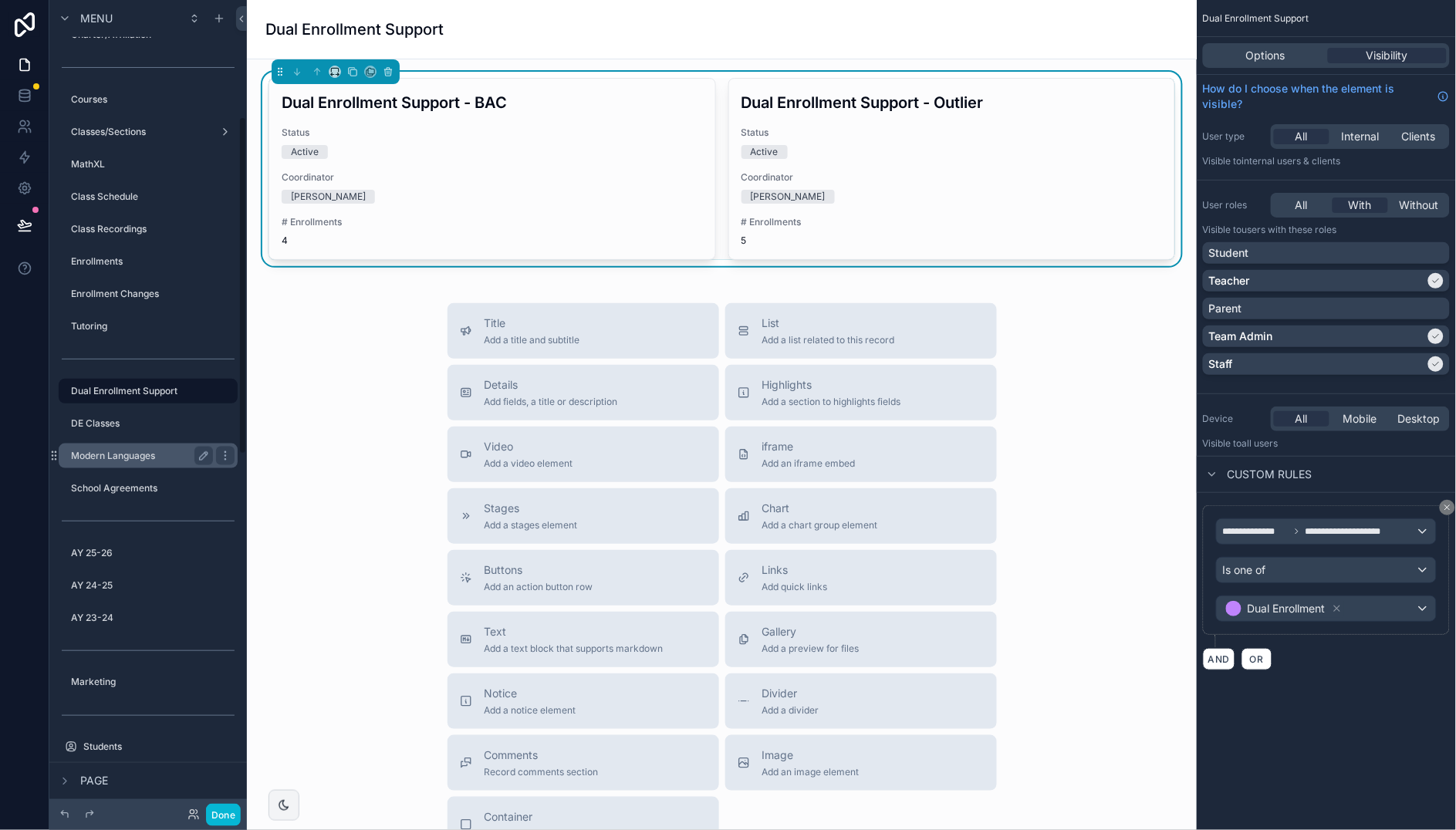
scroll to position [280, 0]
click at [146, 454] on label "DE Classes" at bounding box center [139, 455] width 135 height 12
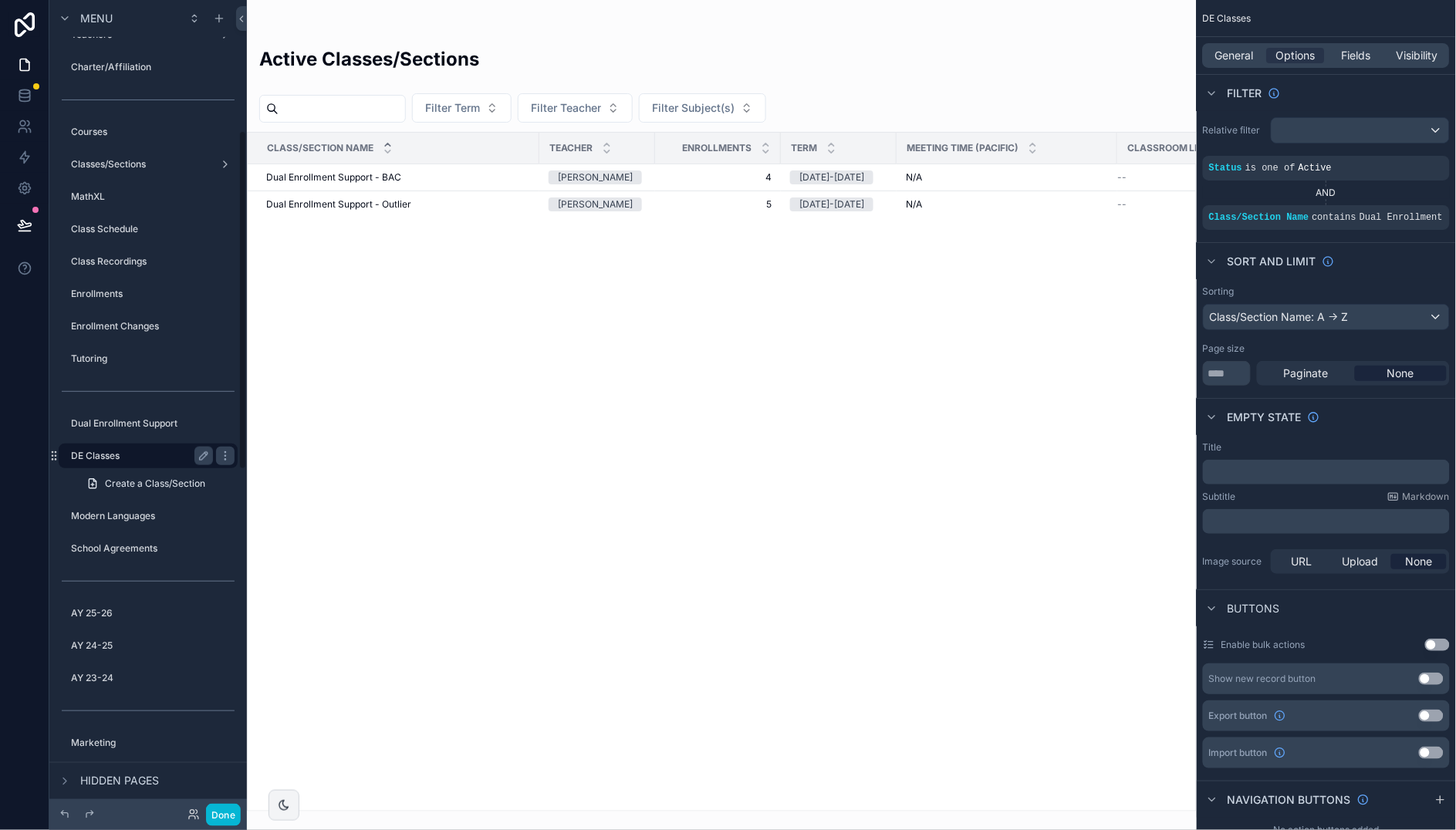
scroll to position [312, 0]
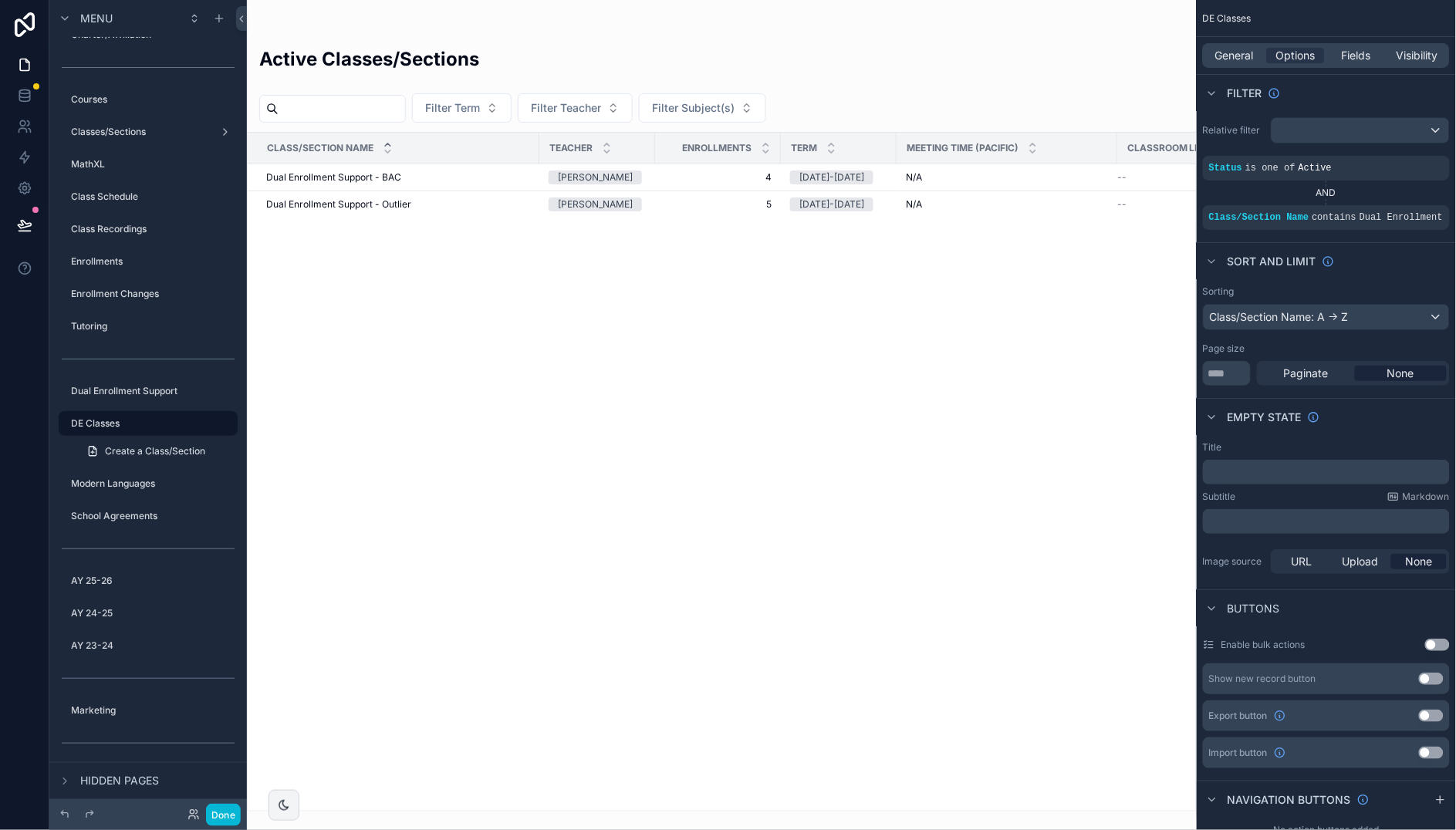
click at [329, 53] on h2 "Active Classes/Sections" at bounding box center [369, 59] width 220 height 25
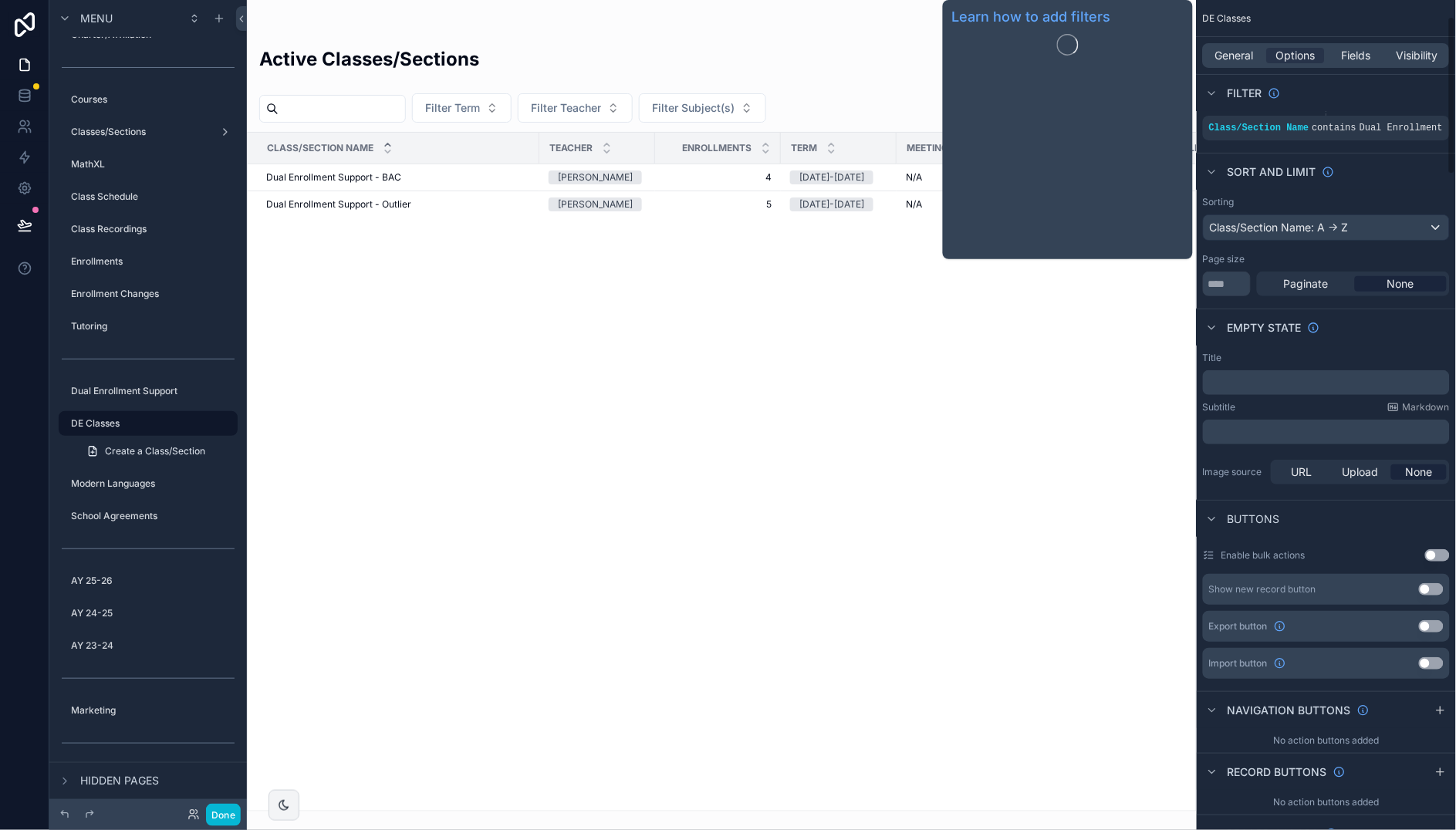
scroll to position [85, 0]
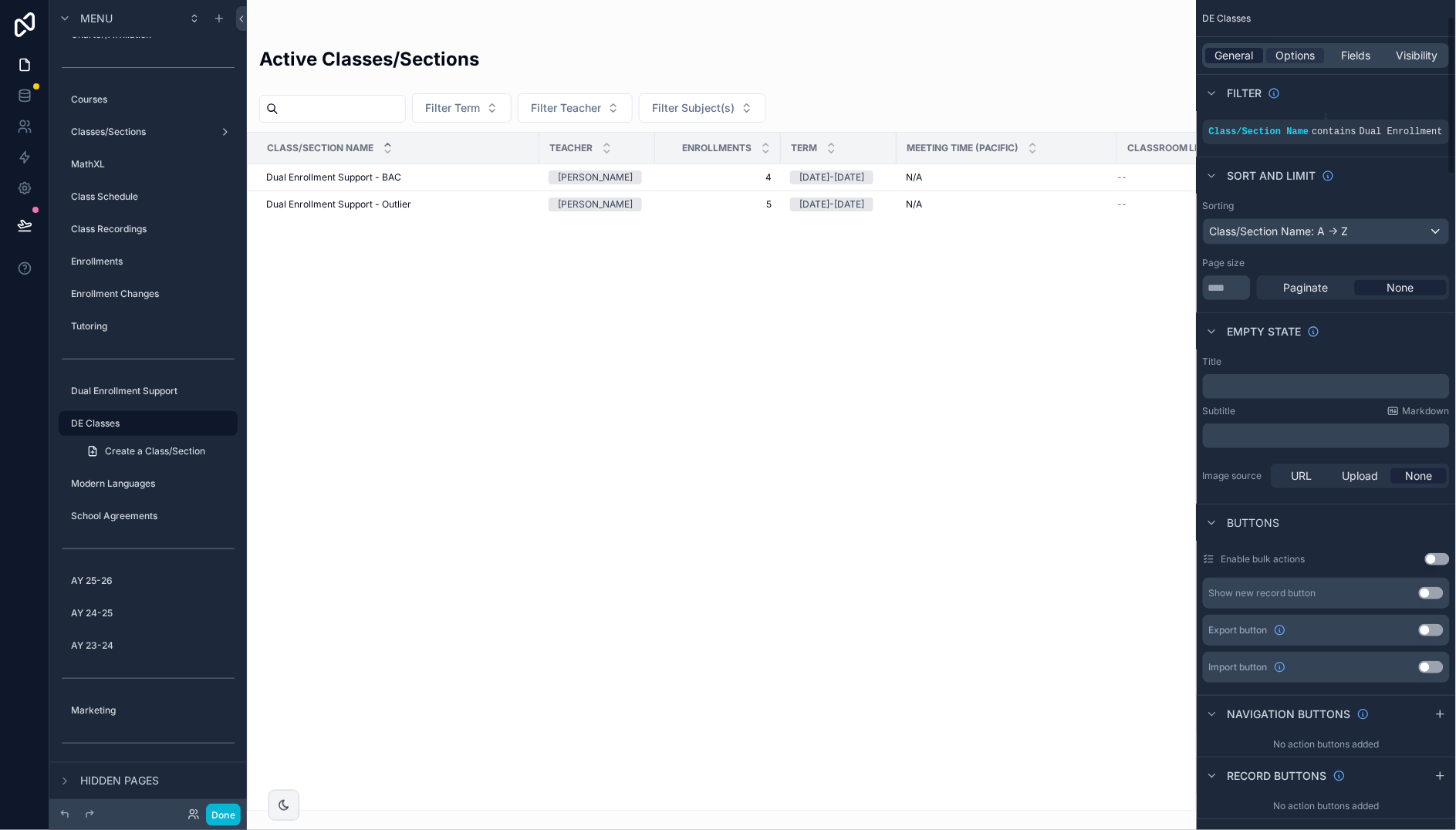
click at [1234, 52] on span "General" at bounding box center [1235, 55] width 39 height 16
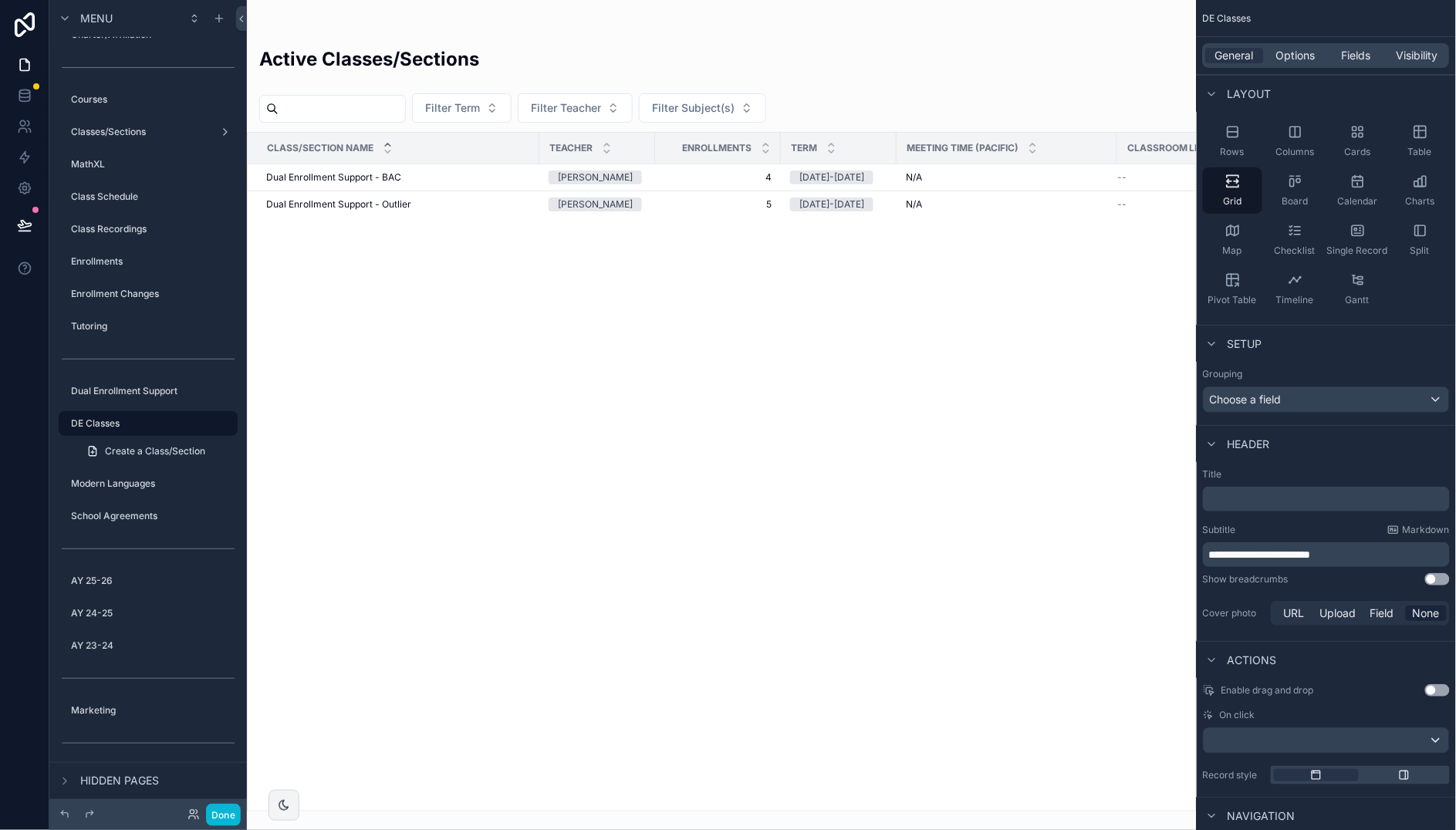
click at [1236, 557] on span "**********" at bounding box center [1260, 554] width 102 height 11
click at [1235, 557] on span "**********" at bounding box center [1260, 554] width 102 height 11
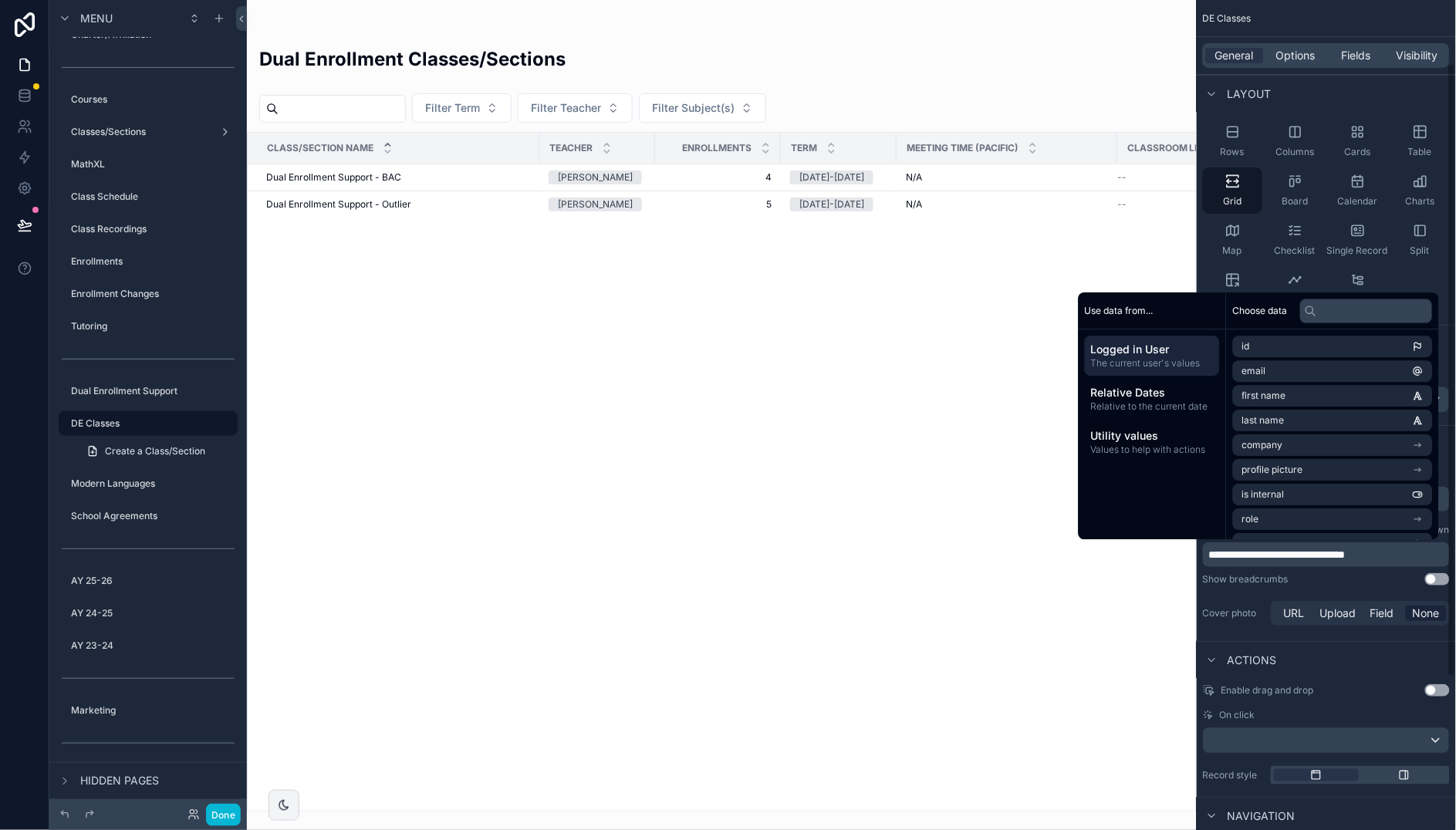
click at [1345, 551] on span "**********" at bounding box center [1277, 554] width 136 height 11
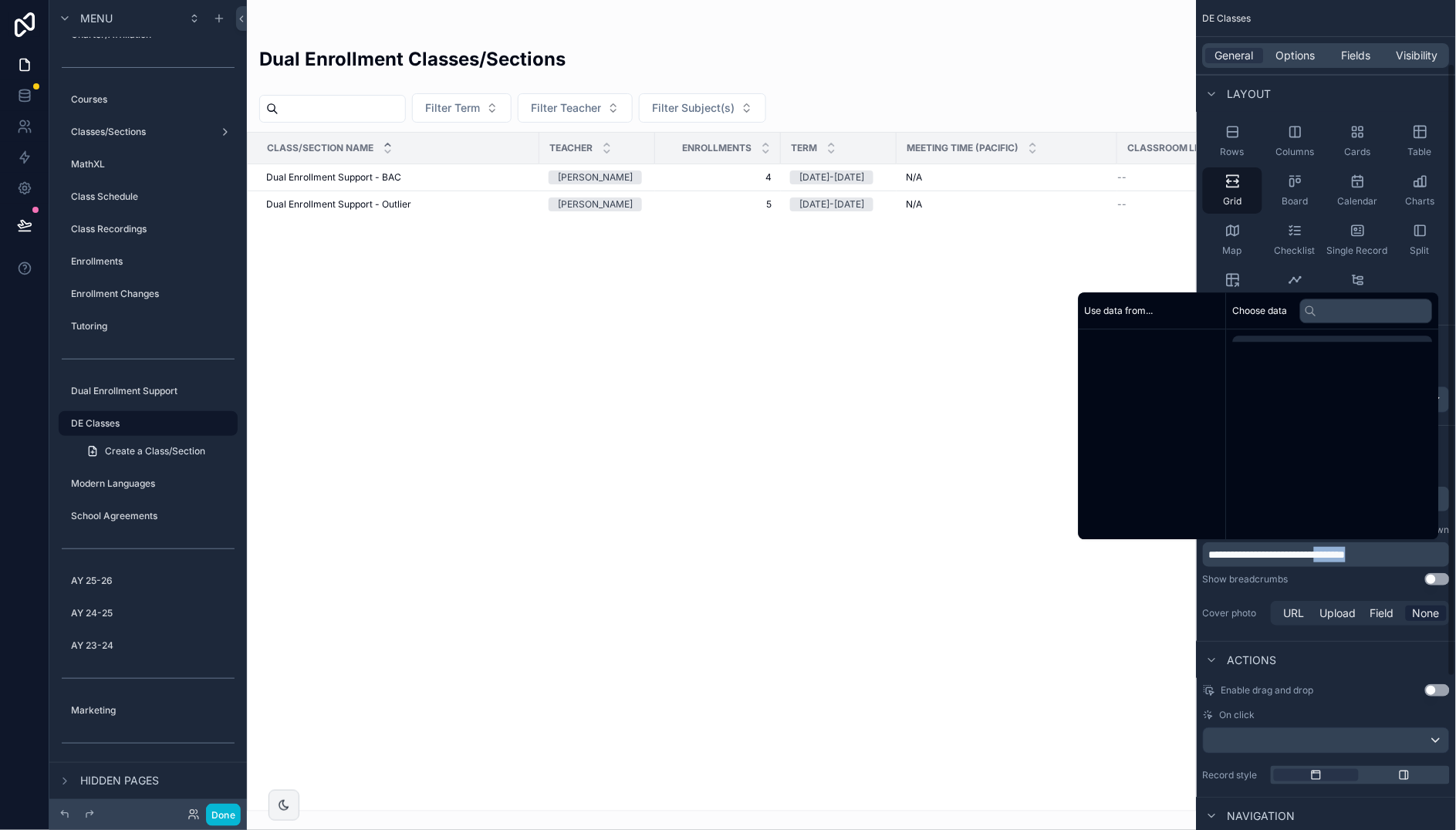
click at [1345, 551] on span "**********" at bounding box center [1277, 554] width 136 height 11
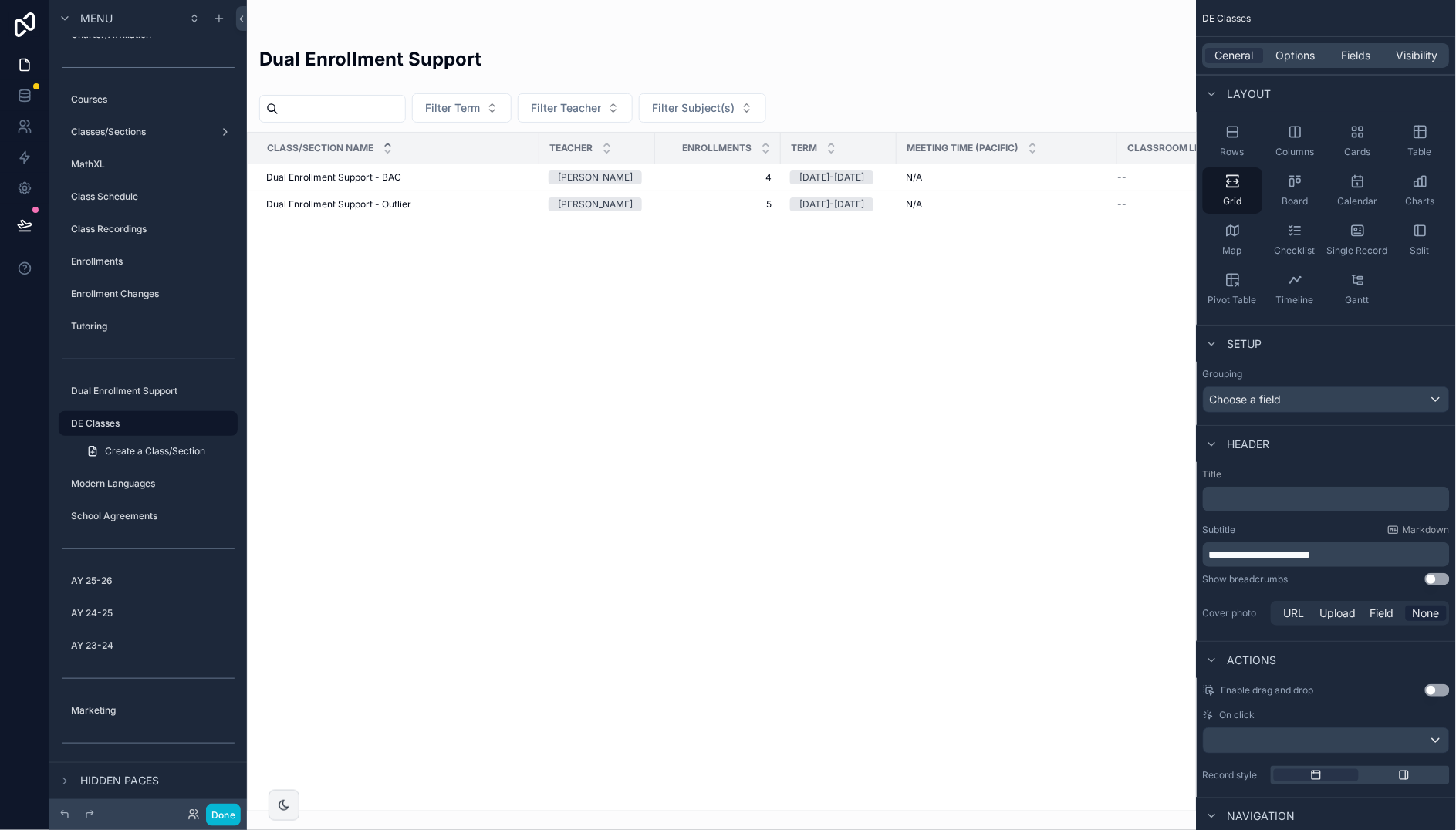
click at [717, 379] on div "Class/Section Name Teacher Enrollments Term Meeting Time (PACIFIC) Classroom Li…" at bounding box center [721, 471] width 948 height 678
click at [441, 302] on div "Class/Section Name Teacher Enrollments Term Meeting Time (PACIFIC) Classroom Li…" at bounding box center [721, 471] width 948 height 678
click at [444, 176] on div "Dual Enrollment Support - BAC Dual Enrollment Support - BAC" at bounding box center [399, 178] width 264 height 12
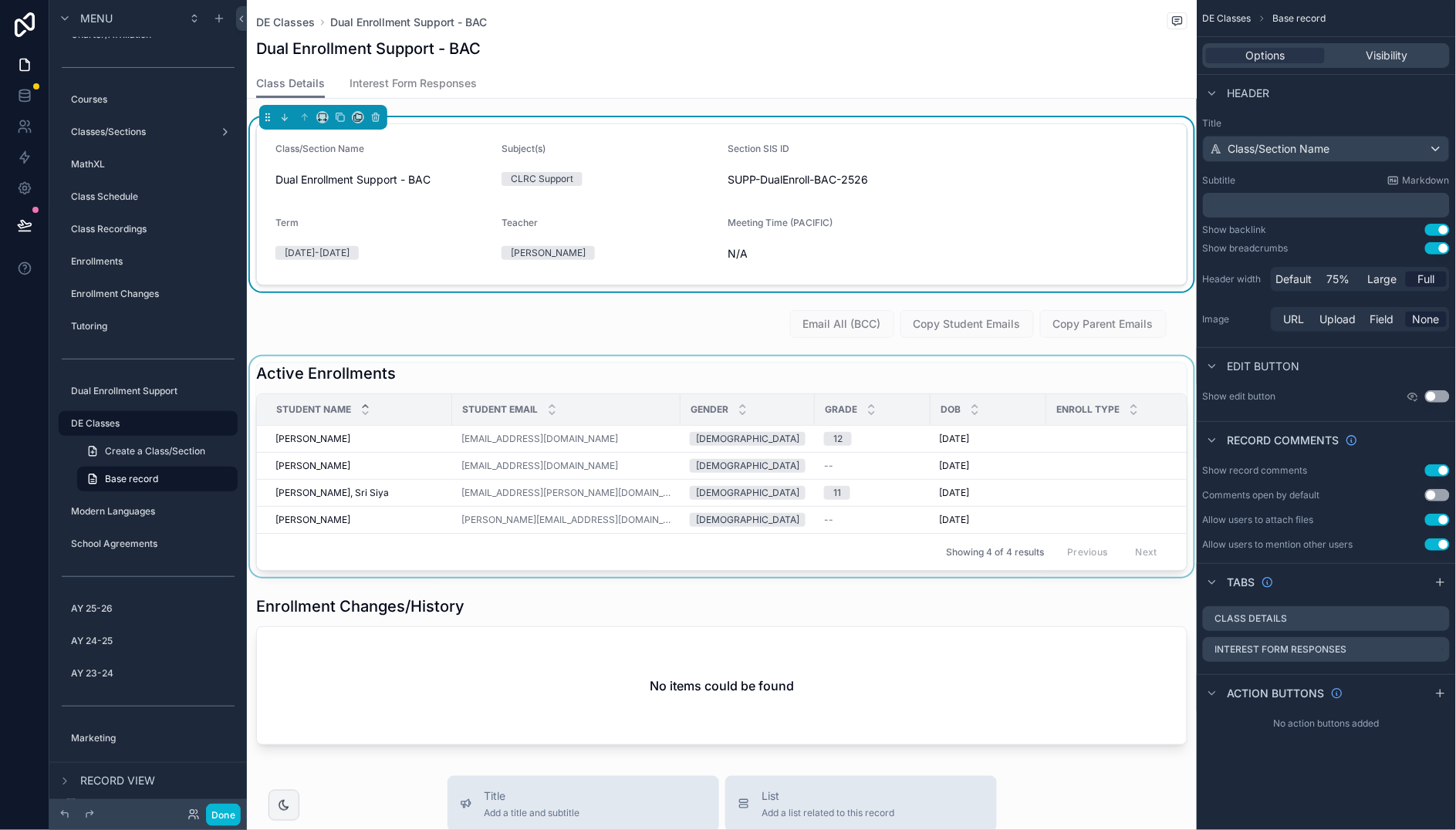
click at [1094, 382] on div "scrollable content" at bounding box center [721, 466] width 949 height 221
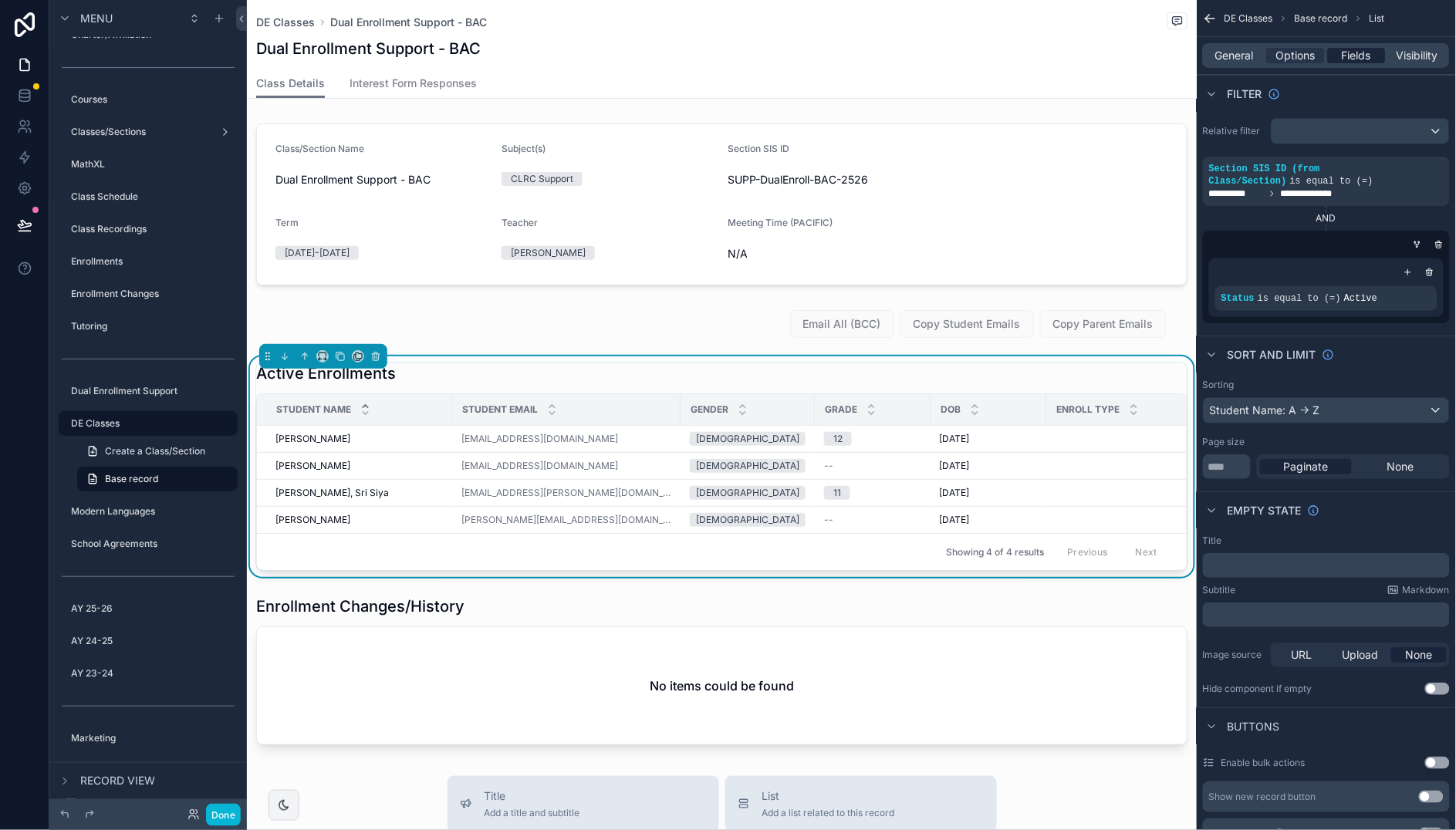
drag, startPoint x: 1355, startPoint y: 54, endPoint x: 1346, endPoint y: 60, distance: 10.8
click at [1355, 54] on span "Fields" at bounding box center [1357, 55] width 29 height 16
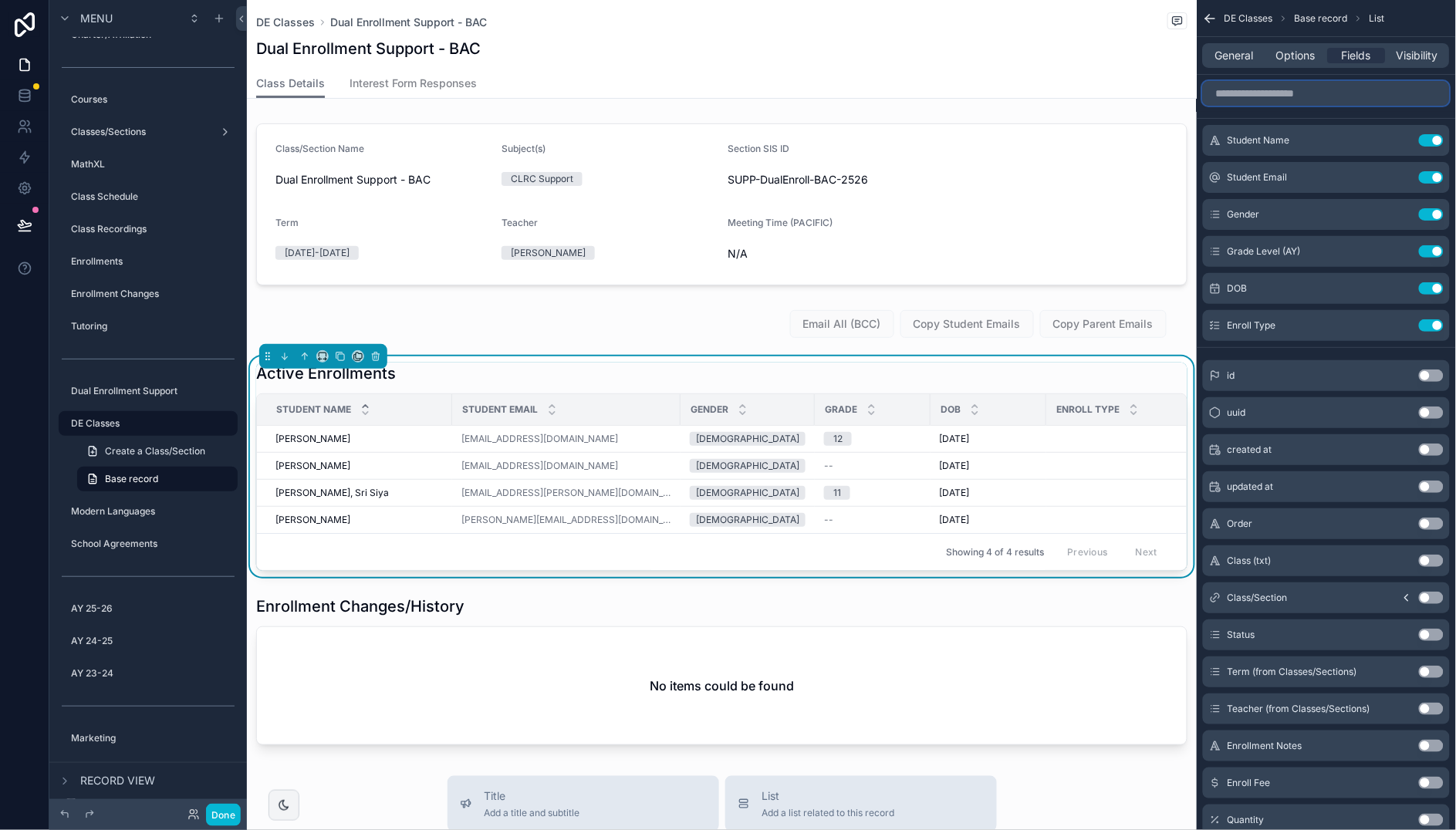
click at [1323, 98] on input "scrollable content" at bounding box center [1326, 93] width 247 height 25
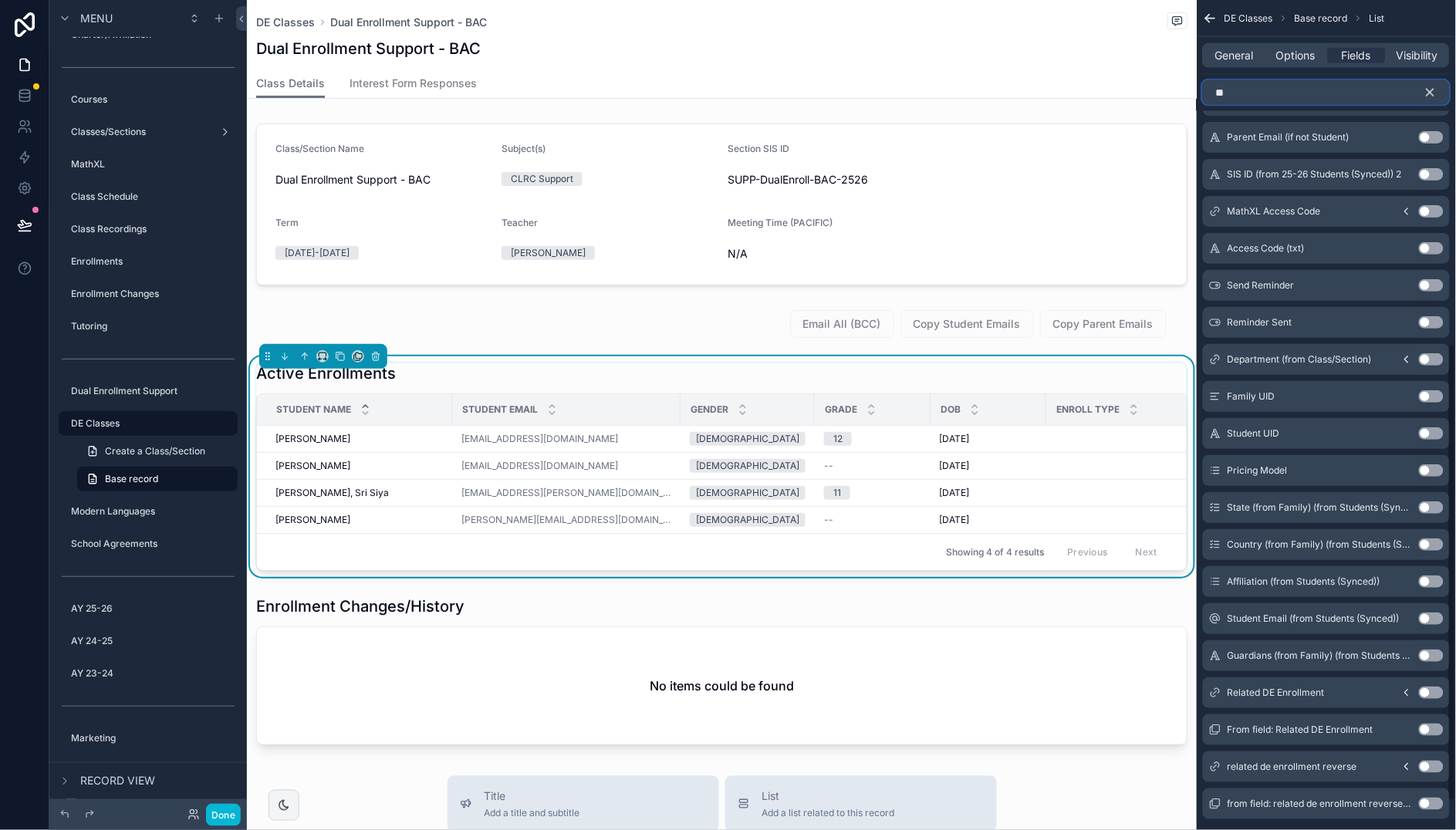
scroll to position [676, 0]
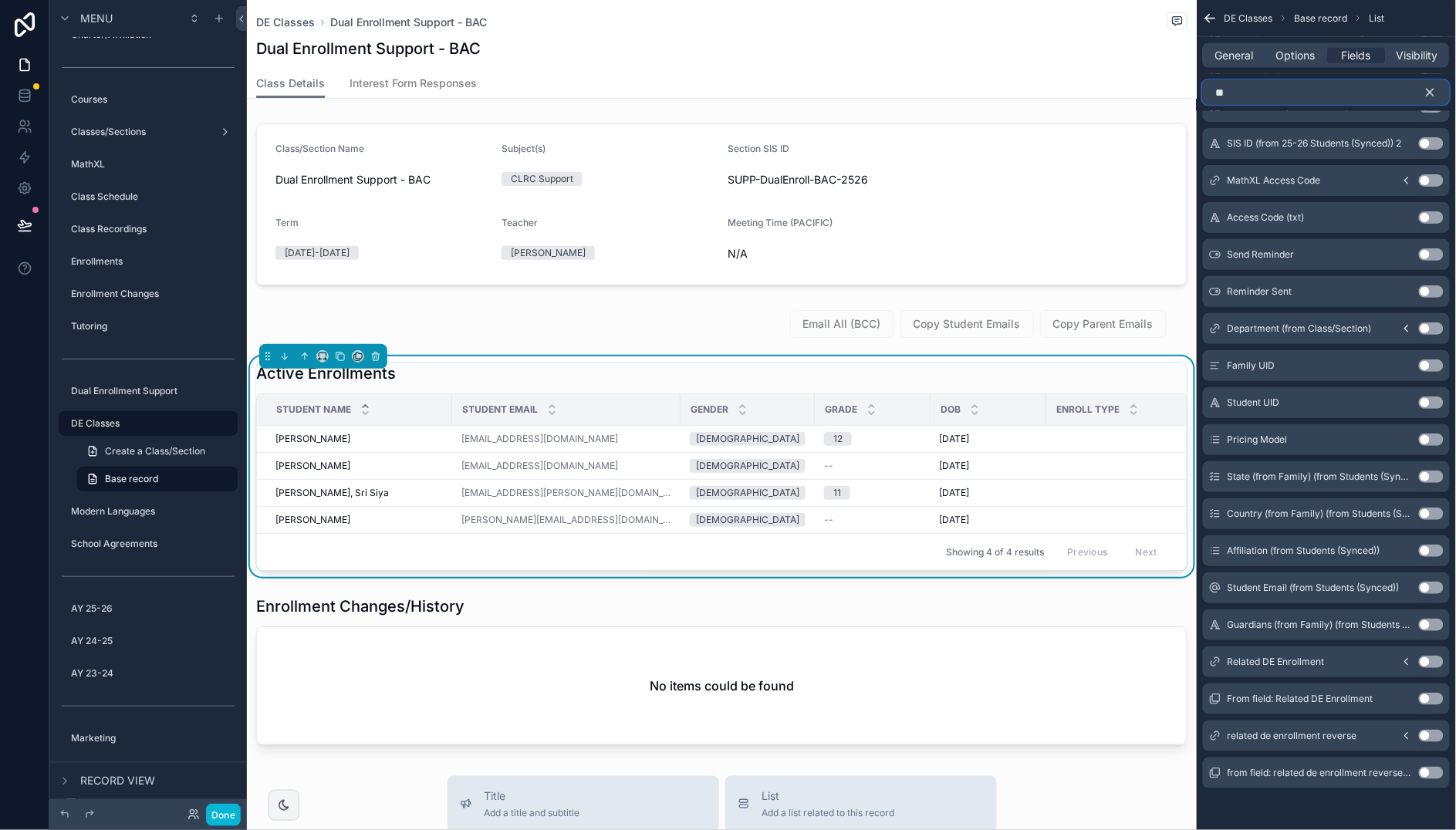
type input "**"
click at [1407, 659] on icon "scrollable content" at bounding box center [1407, 661] width 4 height 6
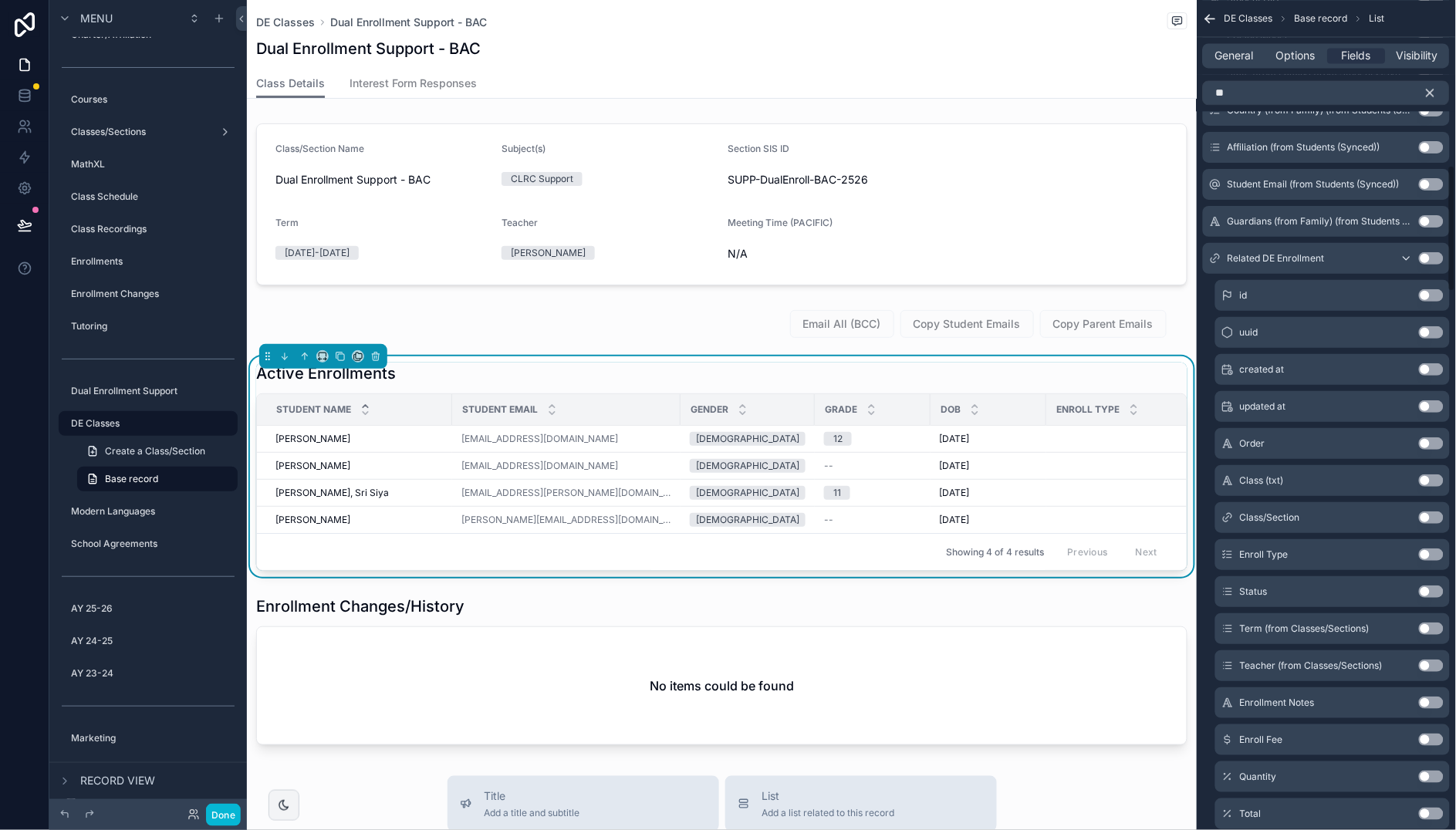
scroll to position [1081, 0]
click at [1439, 520] on button "Use setting" at bounding box center [1431, 515] width 25 height 12
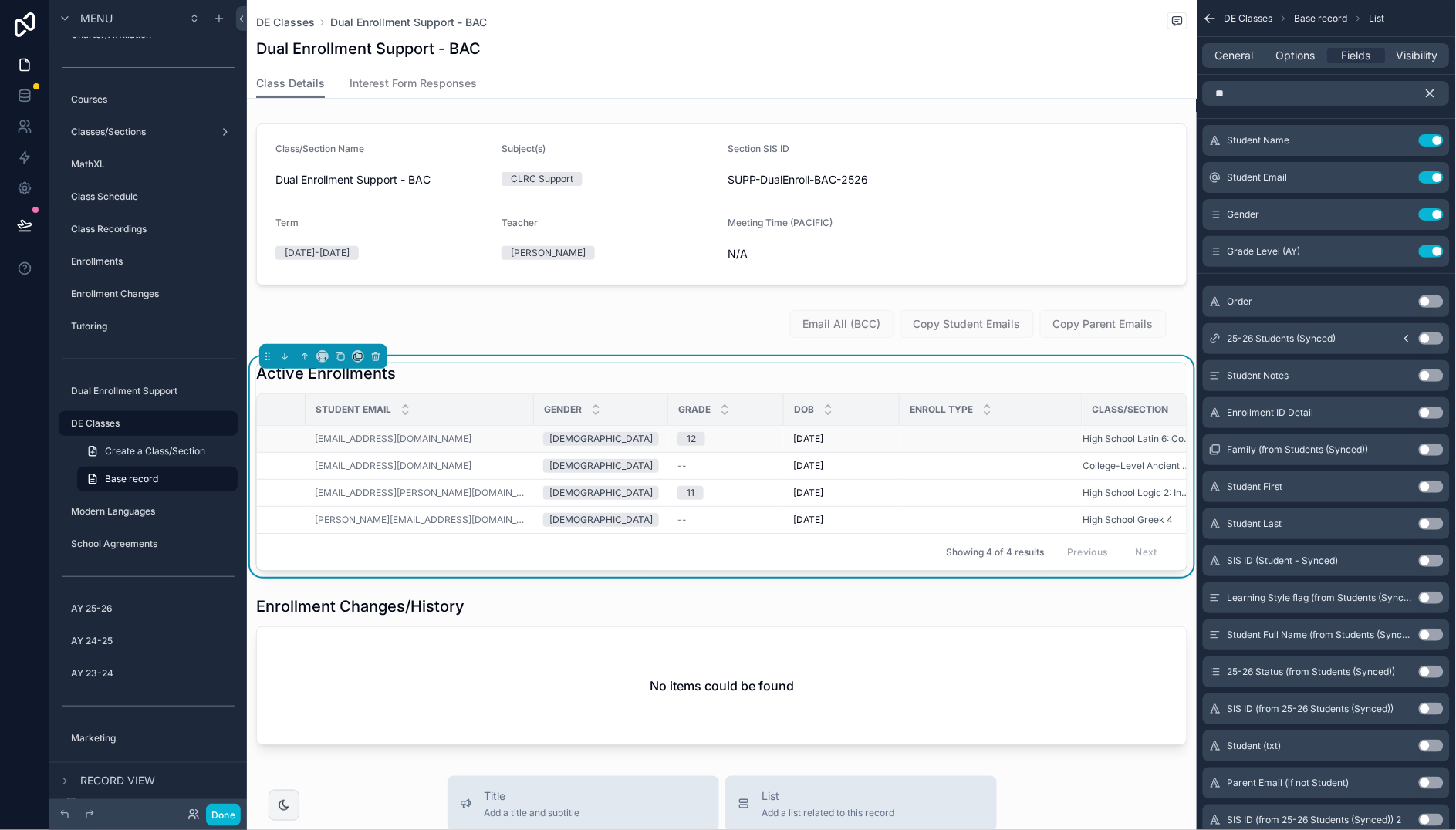
scroll to position [0, 0]
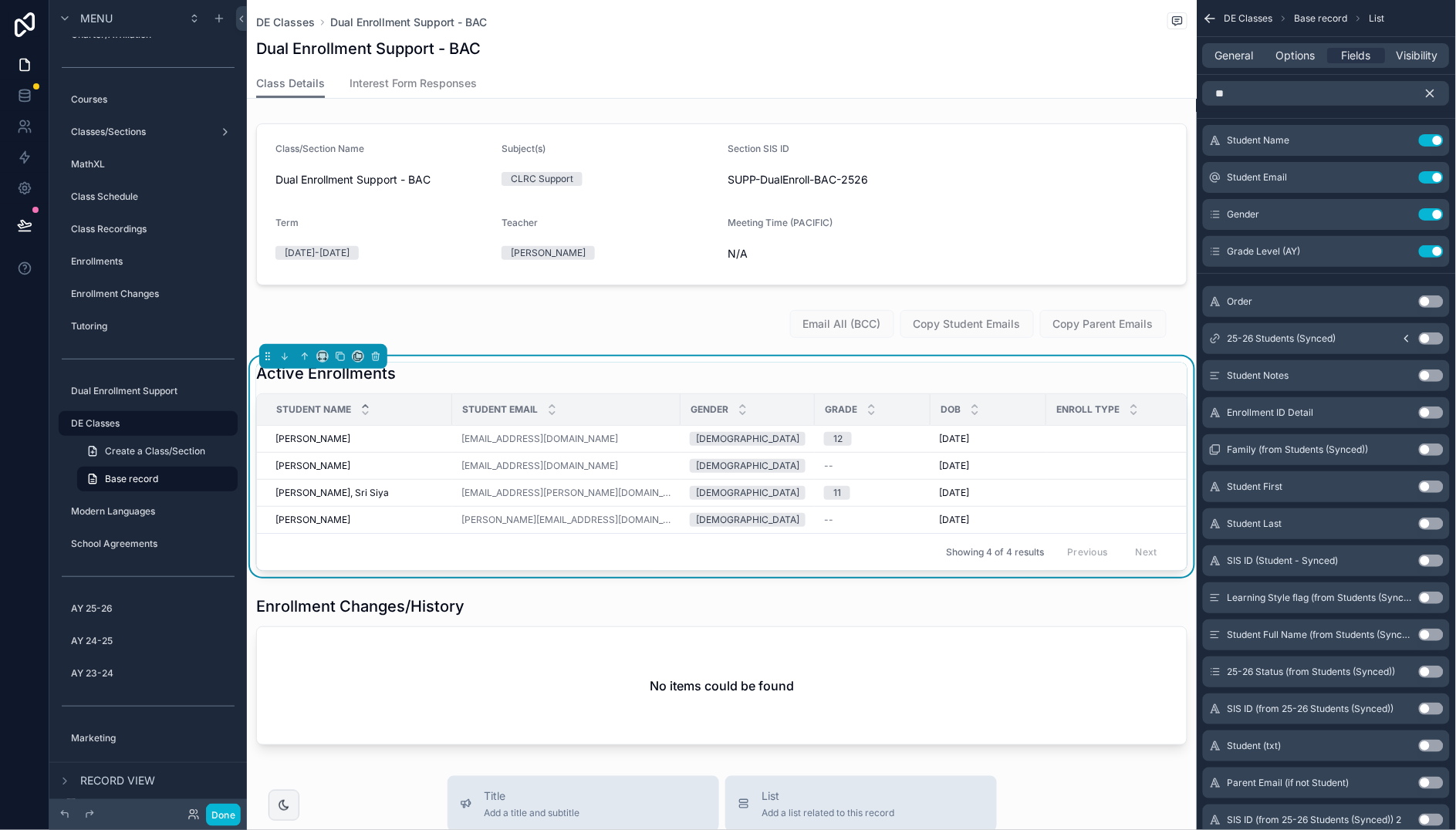
click at [706, 383] on div "Active Enrollments" at bounding box center [721, 373] width 931 height 22
click at [1433, 92] on icon "scrollable content" at bounding box center [1430, 93] width 14 height 14
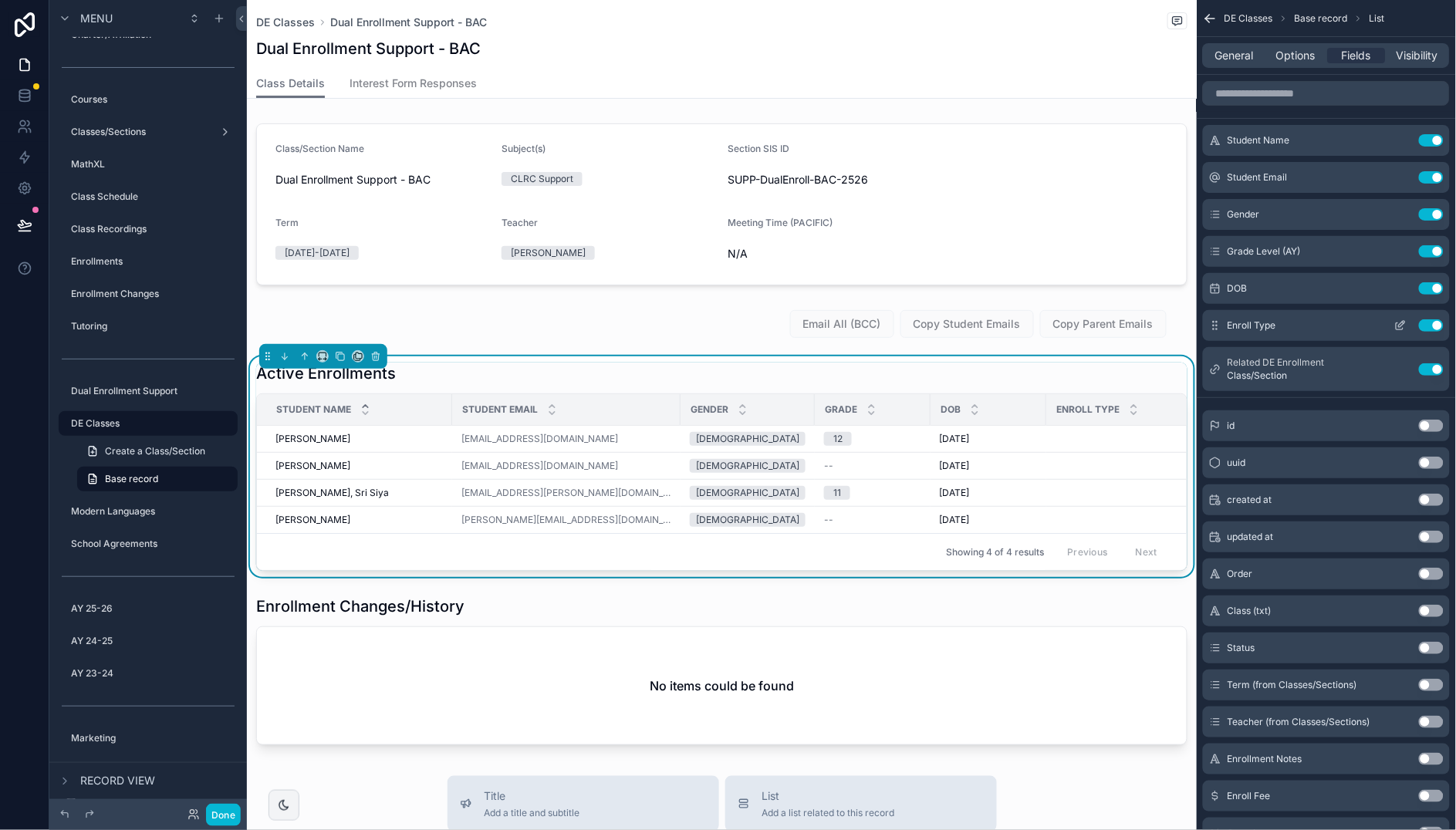
click at [1428, 322] on button "Use setting" at bounding box center [1431, 325] width 25 height 12
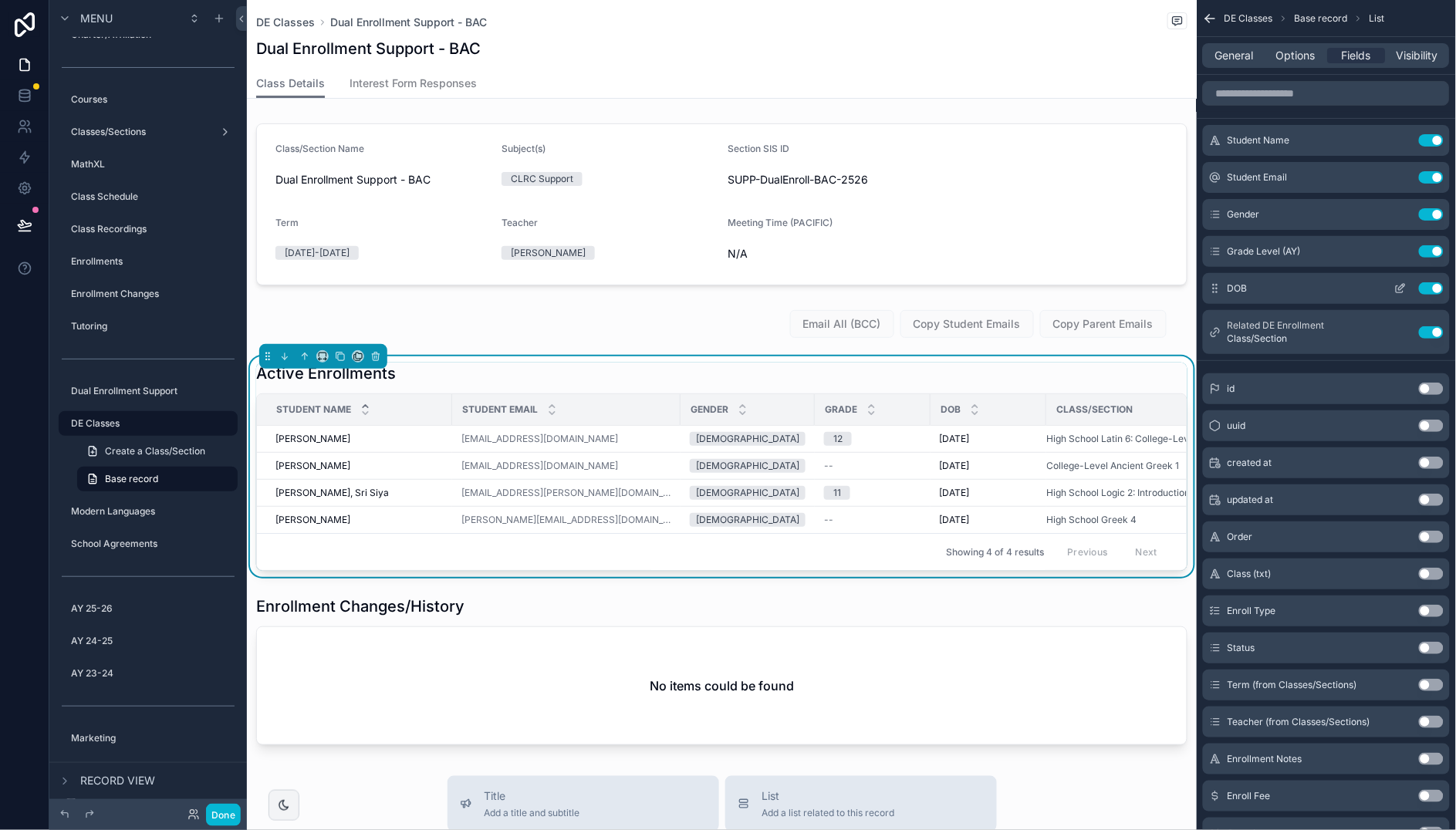
click at [1427, 287] on button "Use setting" at bounding box center [1431, 288] width 25 height 12
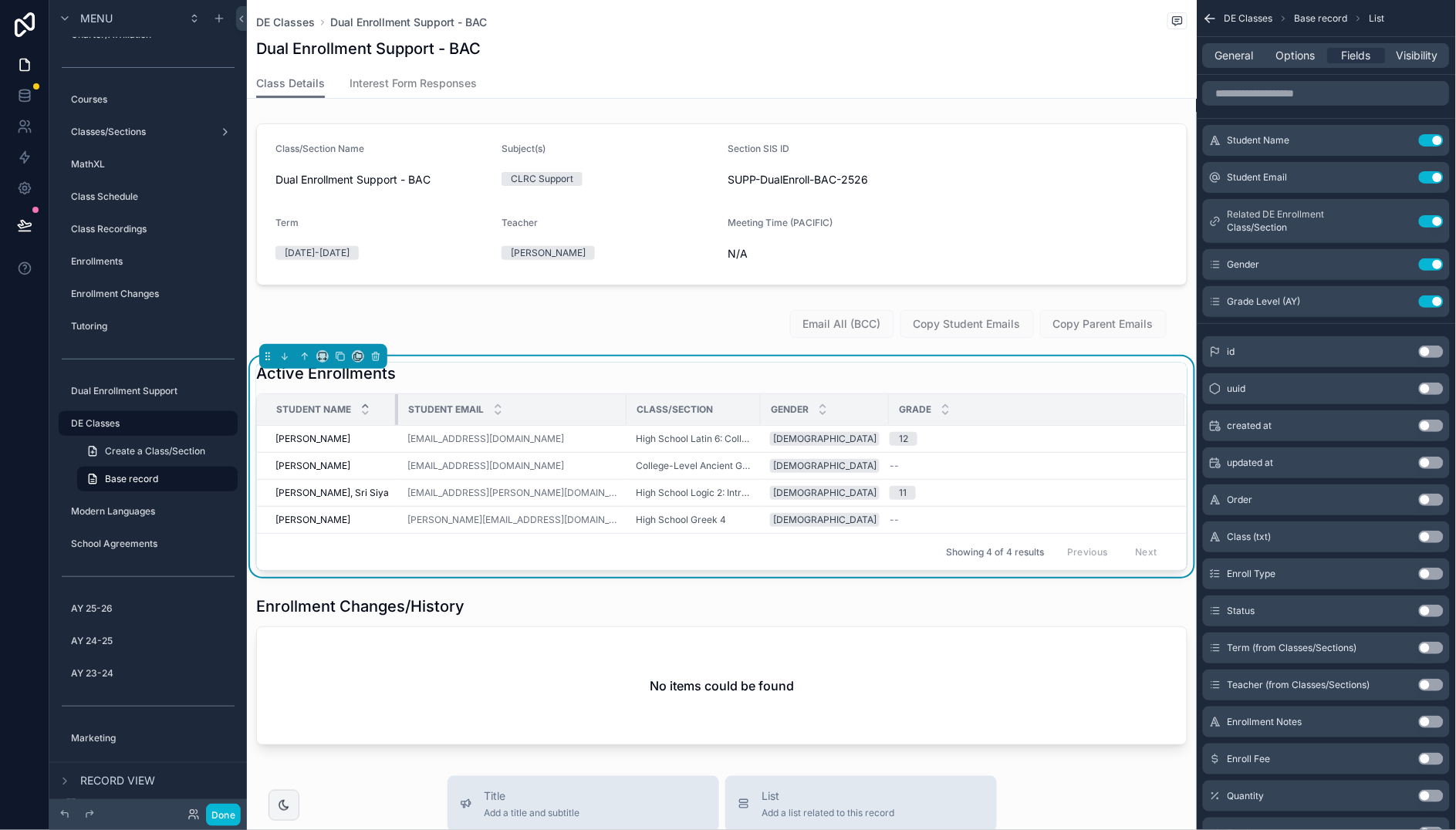
drag, startPoint x: 448, startPoint y: 409, endPoint x: 392, endPoint y: 413, distance: 56.1
click at [395, 413] on div "scrollable content" at bounding box center [398, 409] width 6 height 31
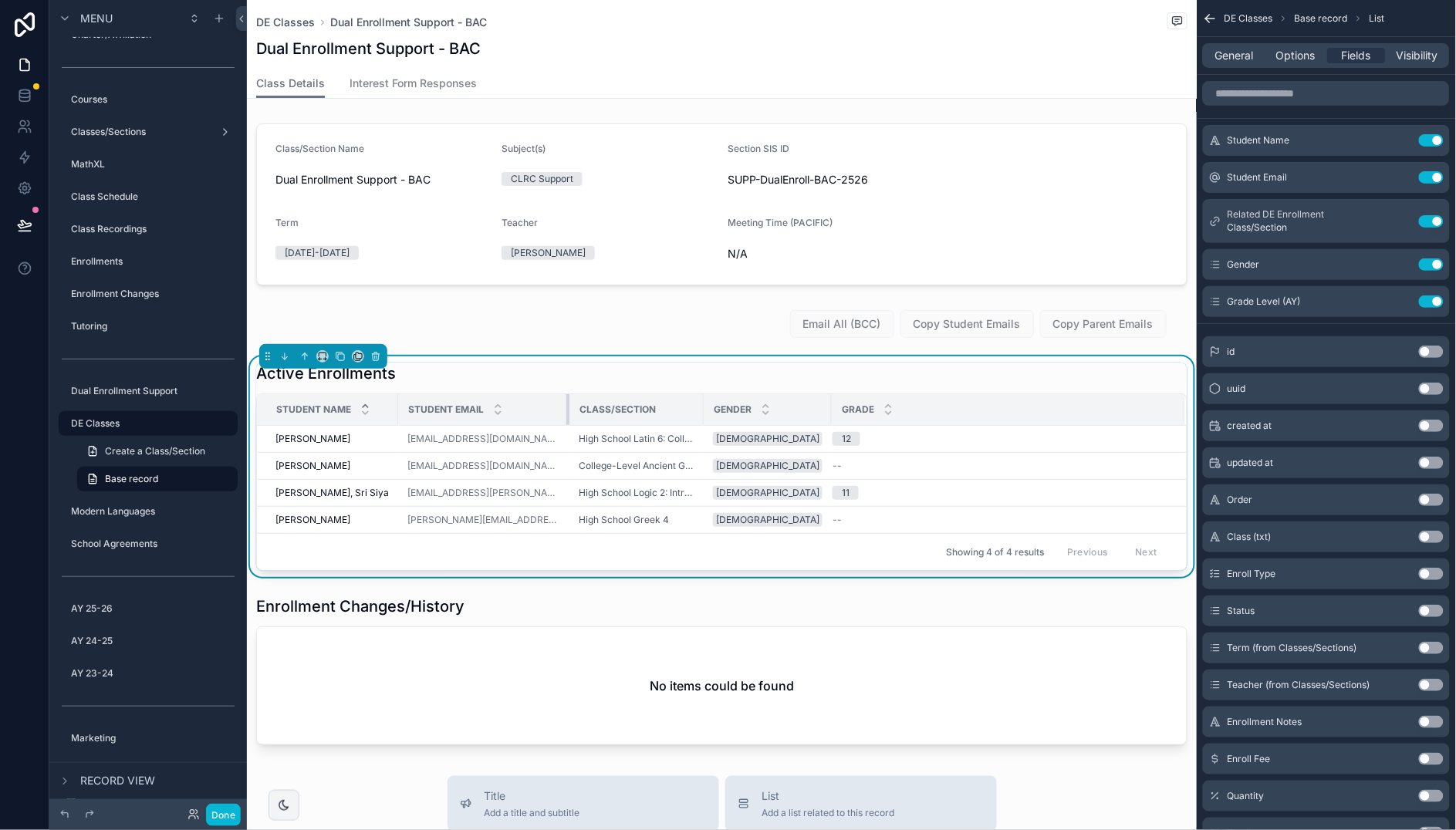
drag, startPoint x: 609, startPoint y: 408, endPoint x: 552, endPoint y: 411, distance: 57.1
click at [567, 411] on div "scrollable content" at bounding box center [569, 409] width 6 height 31
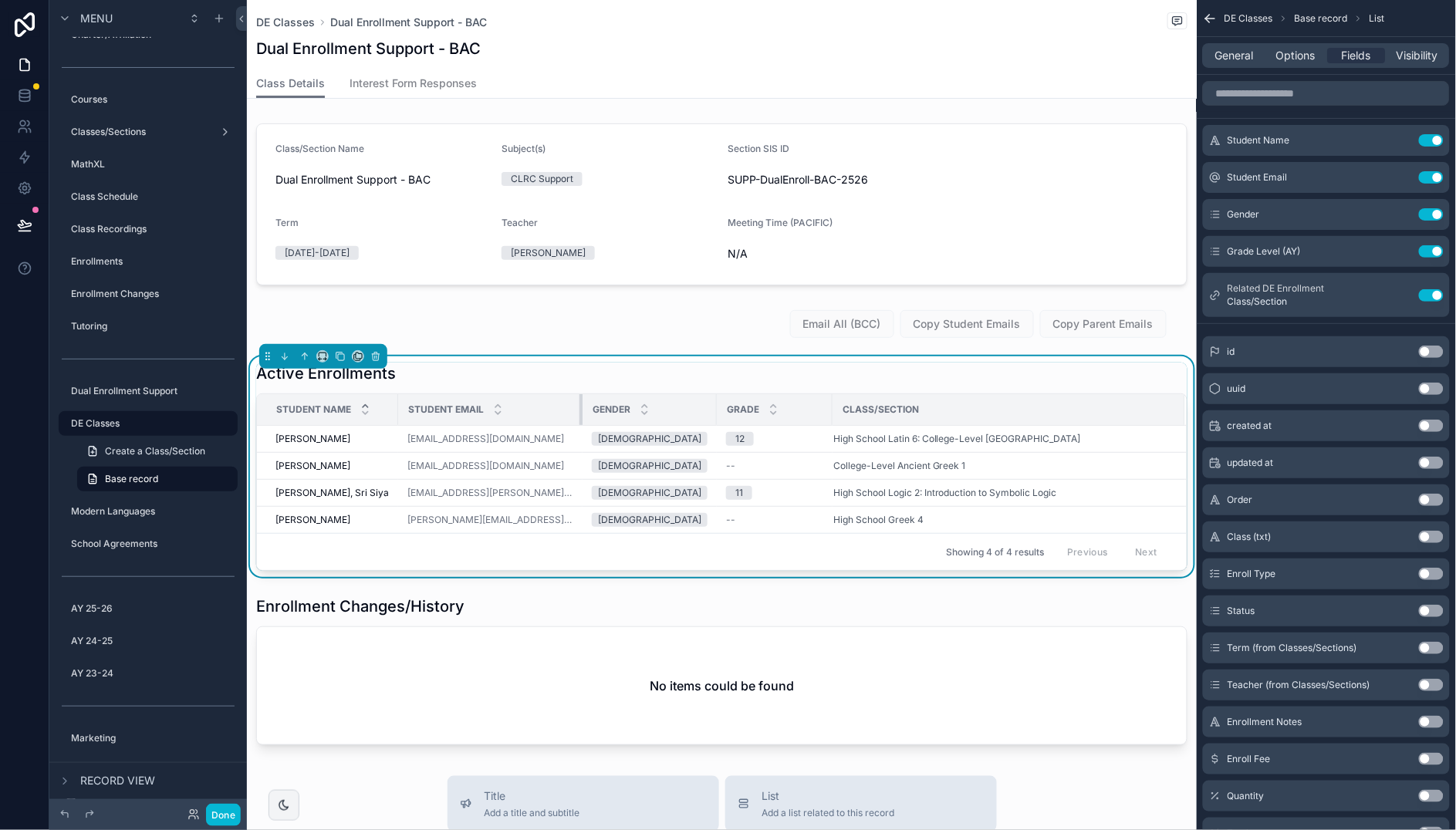
drag, startPoint x: 553, startPoint y: 404, endPoint x: 778, endPoint y: 404, distance: 225.0
click at [580, 404] on div "scrollable content" at bounding box center [582, 409] width 6 height 31
click at [135, 389] on label "Dual Enrollment Support" at bounding box center [139, 391] width 135 height 12
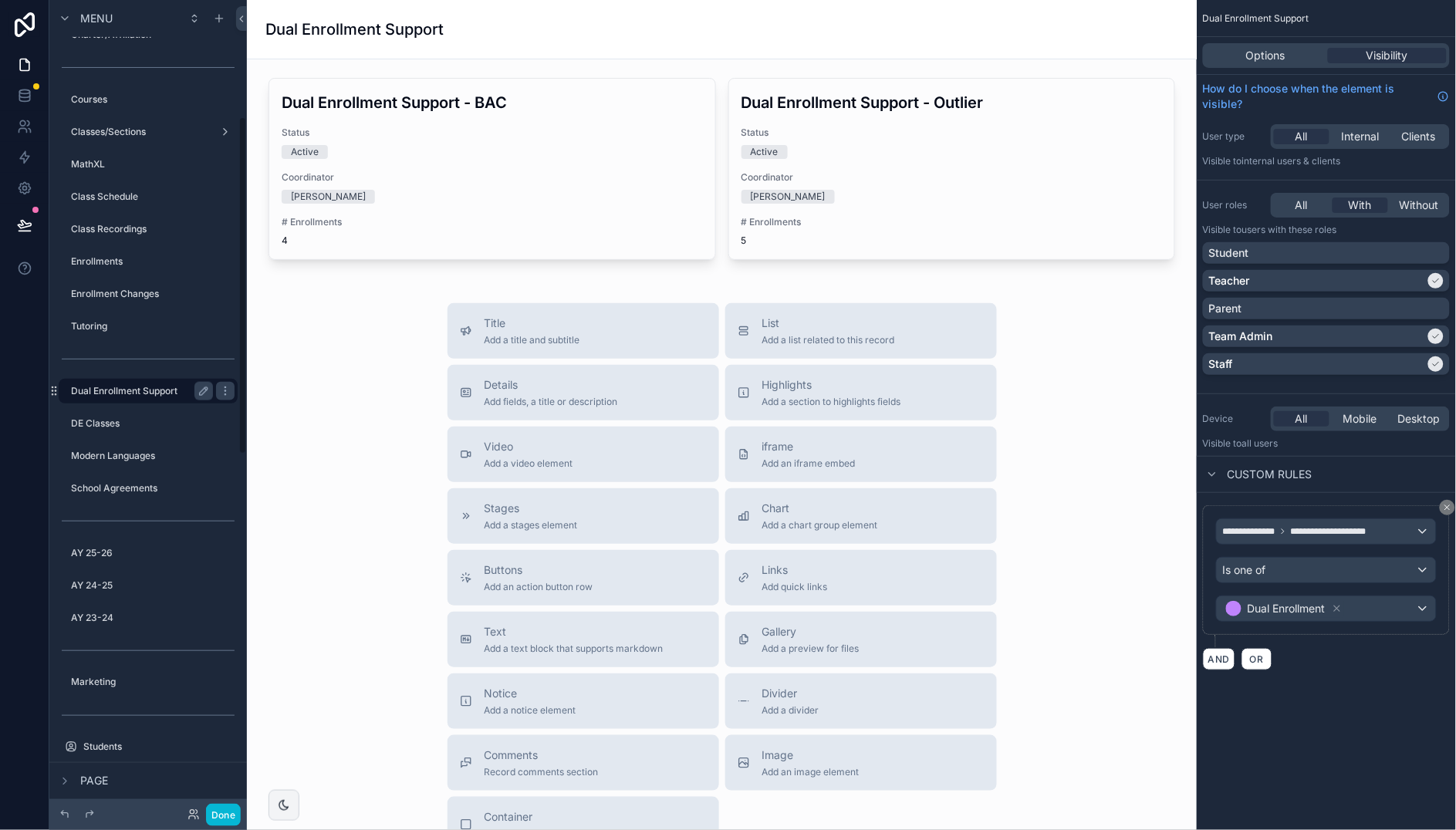
scroll to position [280, 0]
click at [369, 313] on div "Title Add a title and subtitle List Add a list related to this record Details A…" at bounding box center [721, 578] width 925 height 549
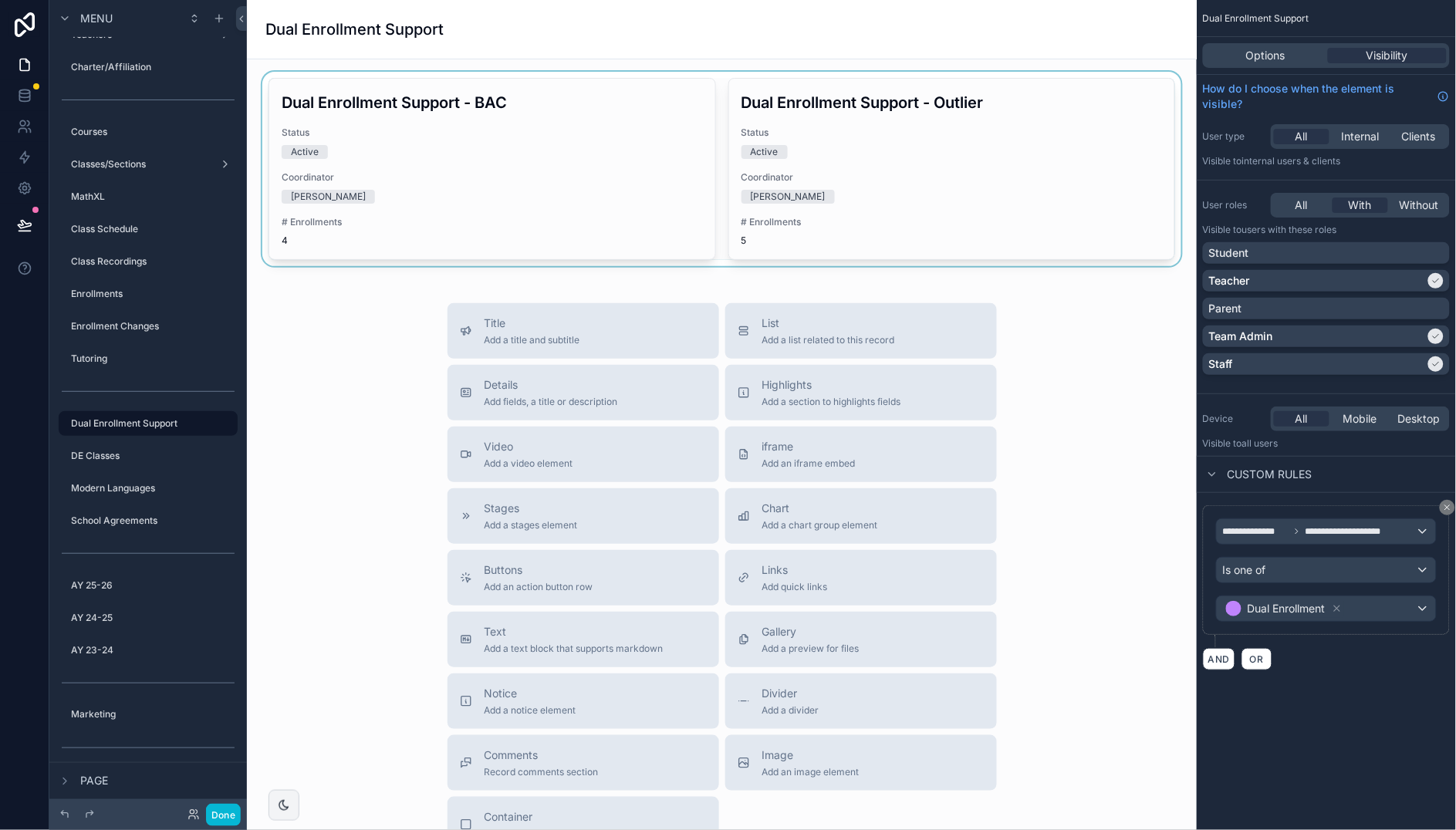
click at [618, 115] on div "scrollable content" at bounding box center [721, 169] width 925 height 194
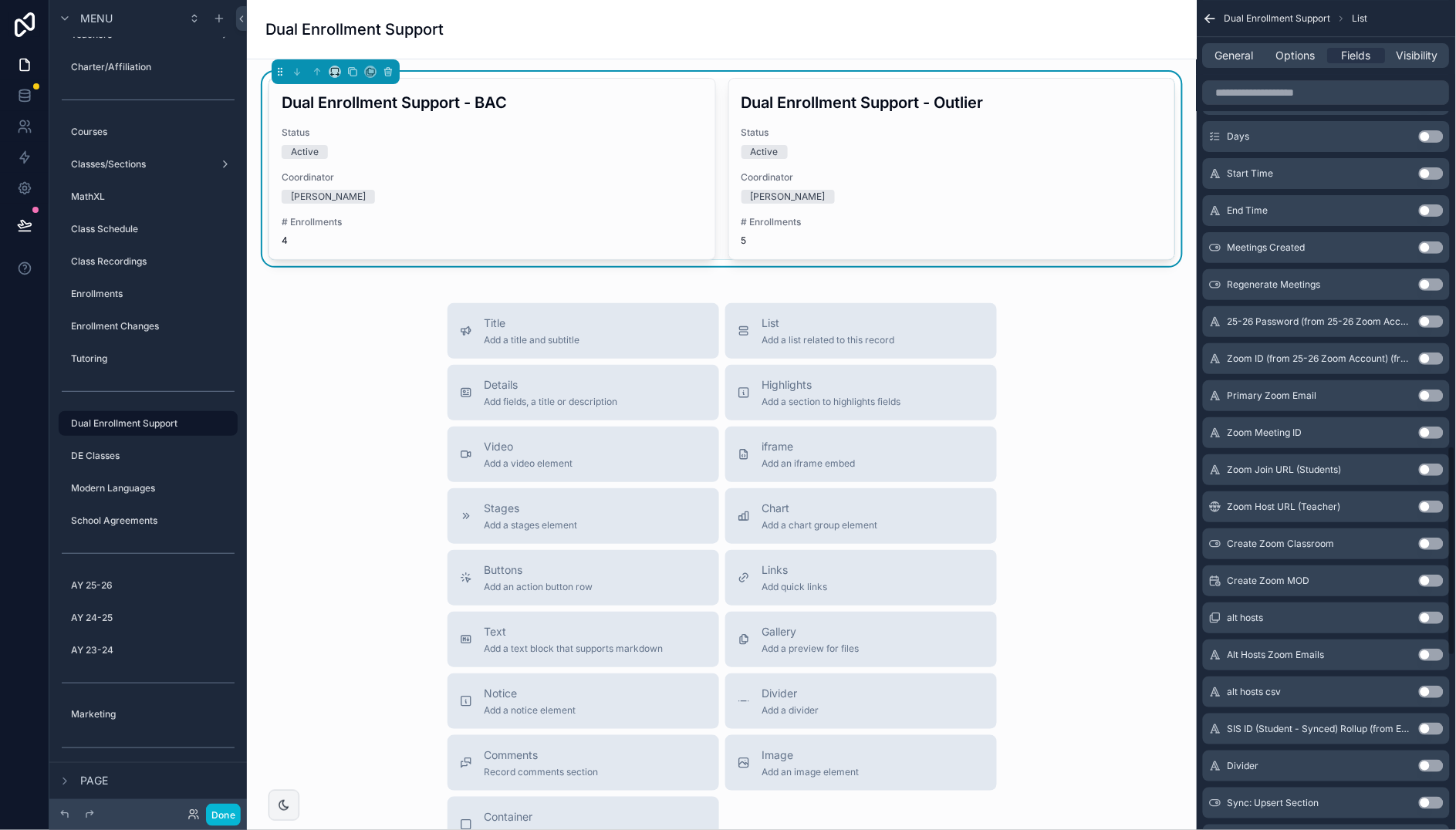
scroll to position [1926, 0]
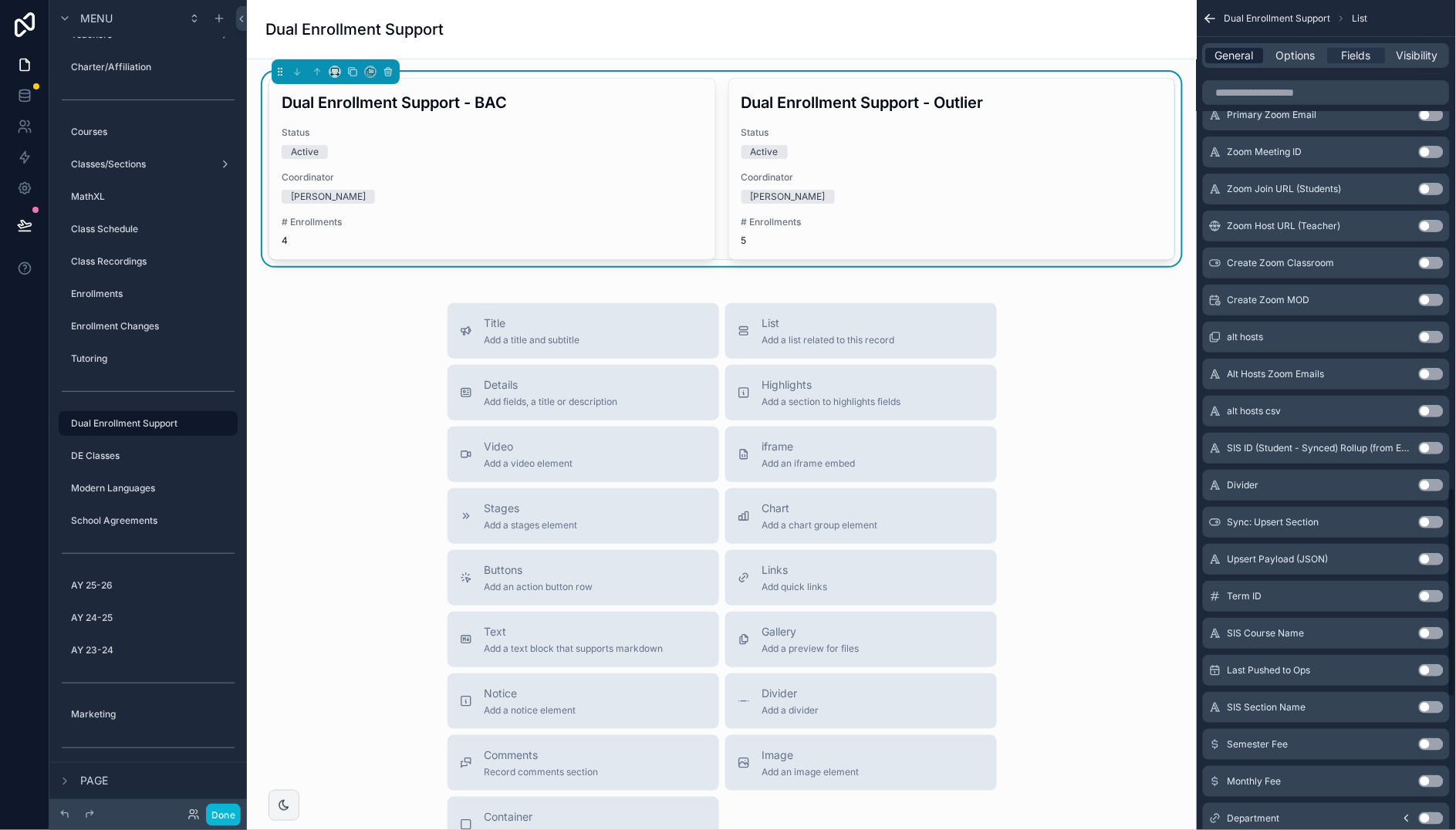
click at [1232, 63] on div "General Options Fields Visibility" at bounding box center [1326, 55] width 247 height 25
click at [1233, 60] on span "General" at bounding box center [1235, 55] width 39 height 16
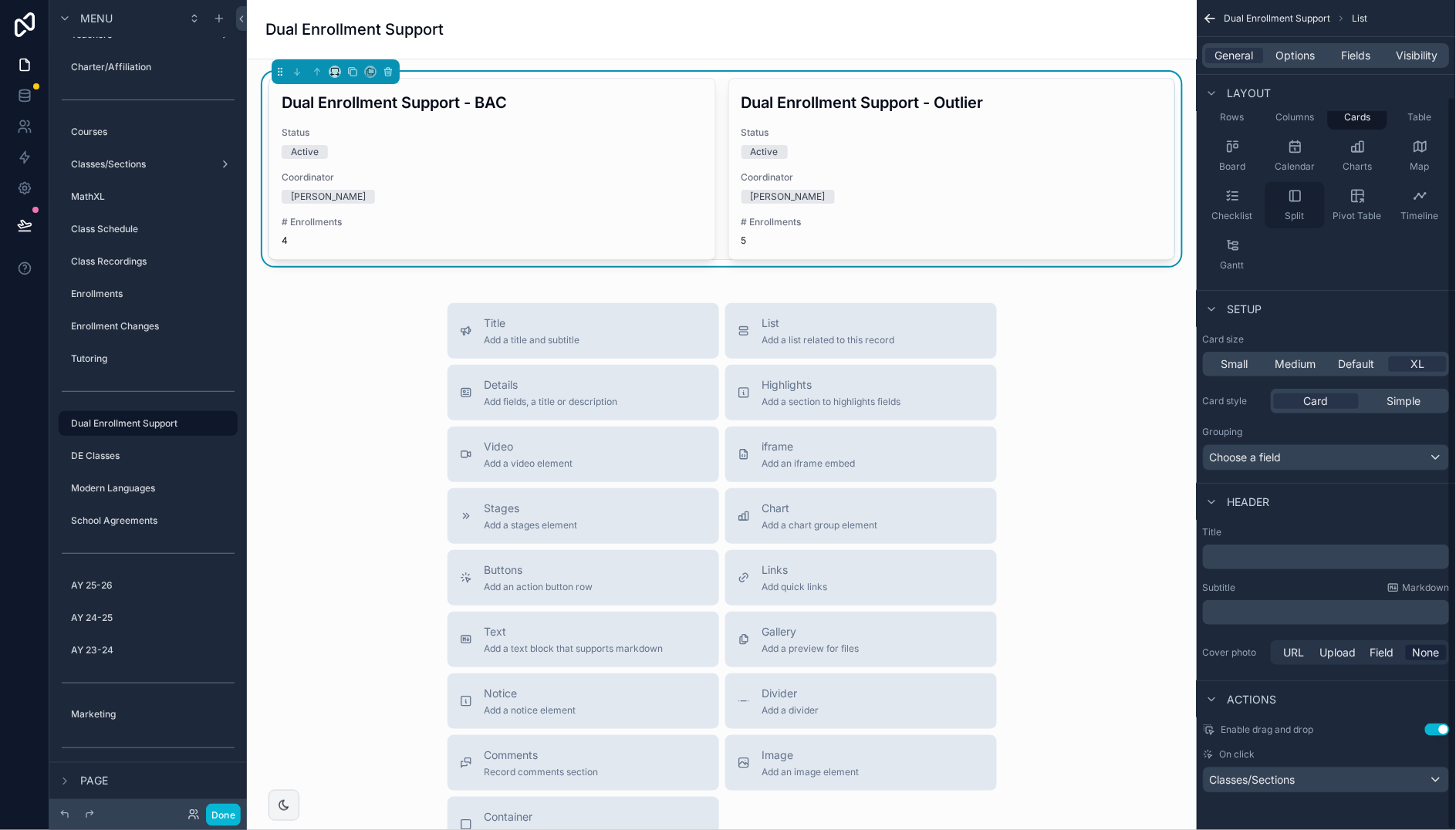
scroll to position [110, 0]
click at [1416, 775] on div "Classes/Sections" at bounding box center [1326, 780] width 245 height 25
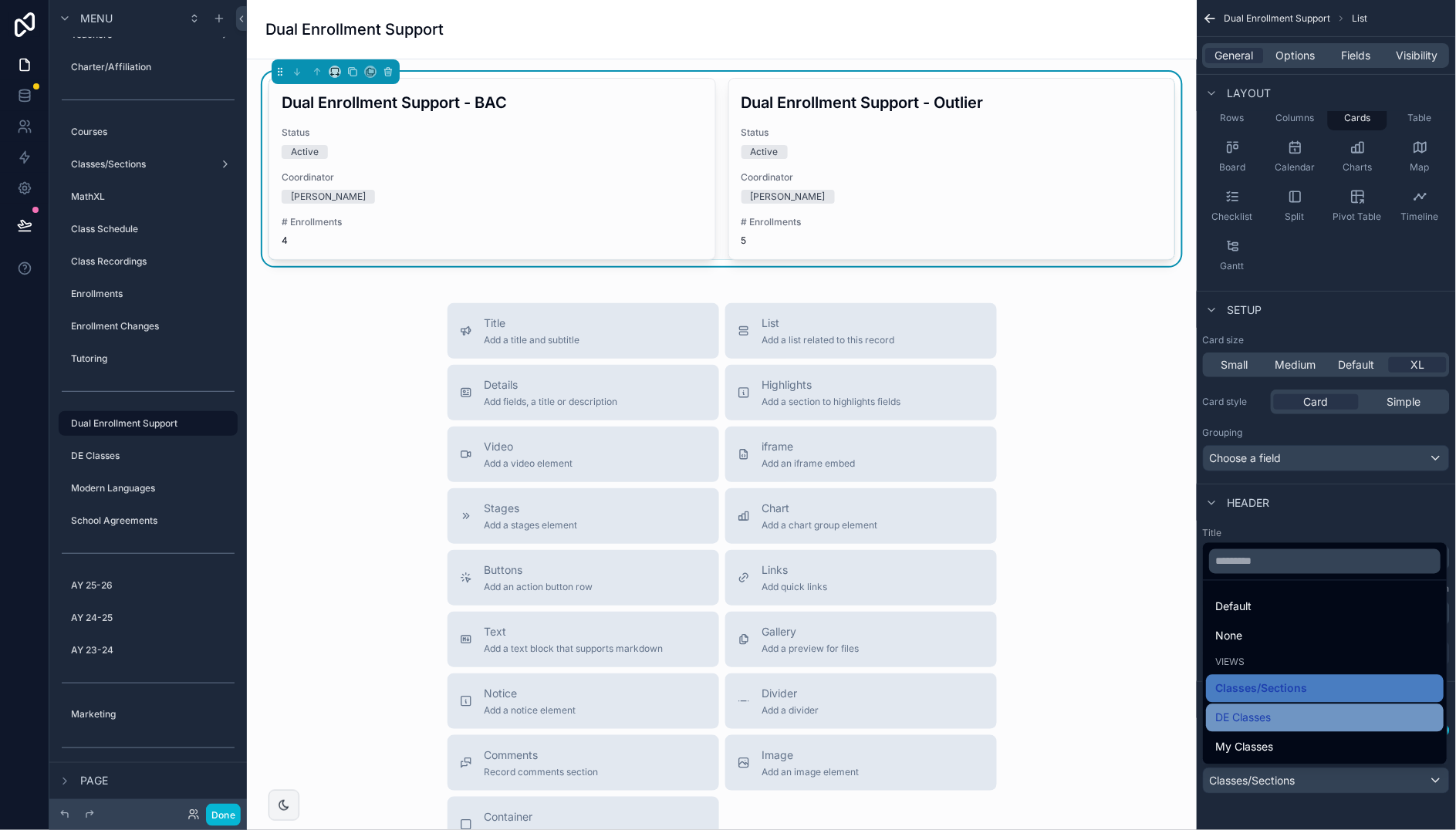
click at [1285, 718] on div "DE Classes" at bounding box center [1325, 717] width 219 height 18
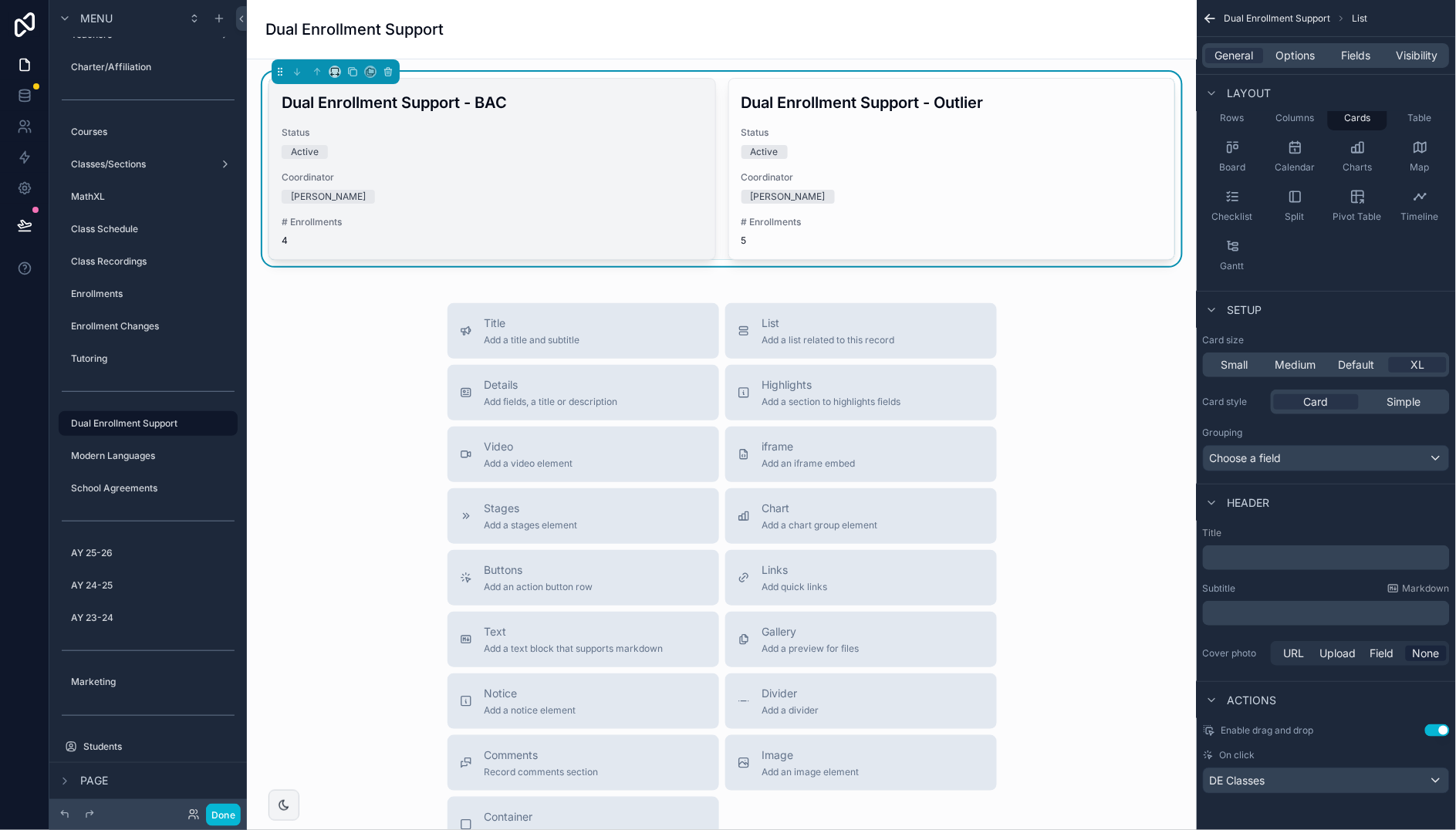
click at [515, 147] on div "Active" at bounding box center [492, 152] width 421 height 14
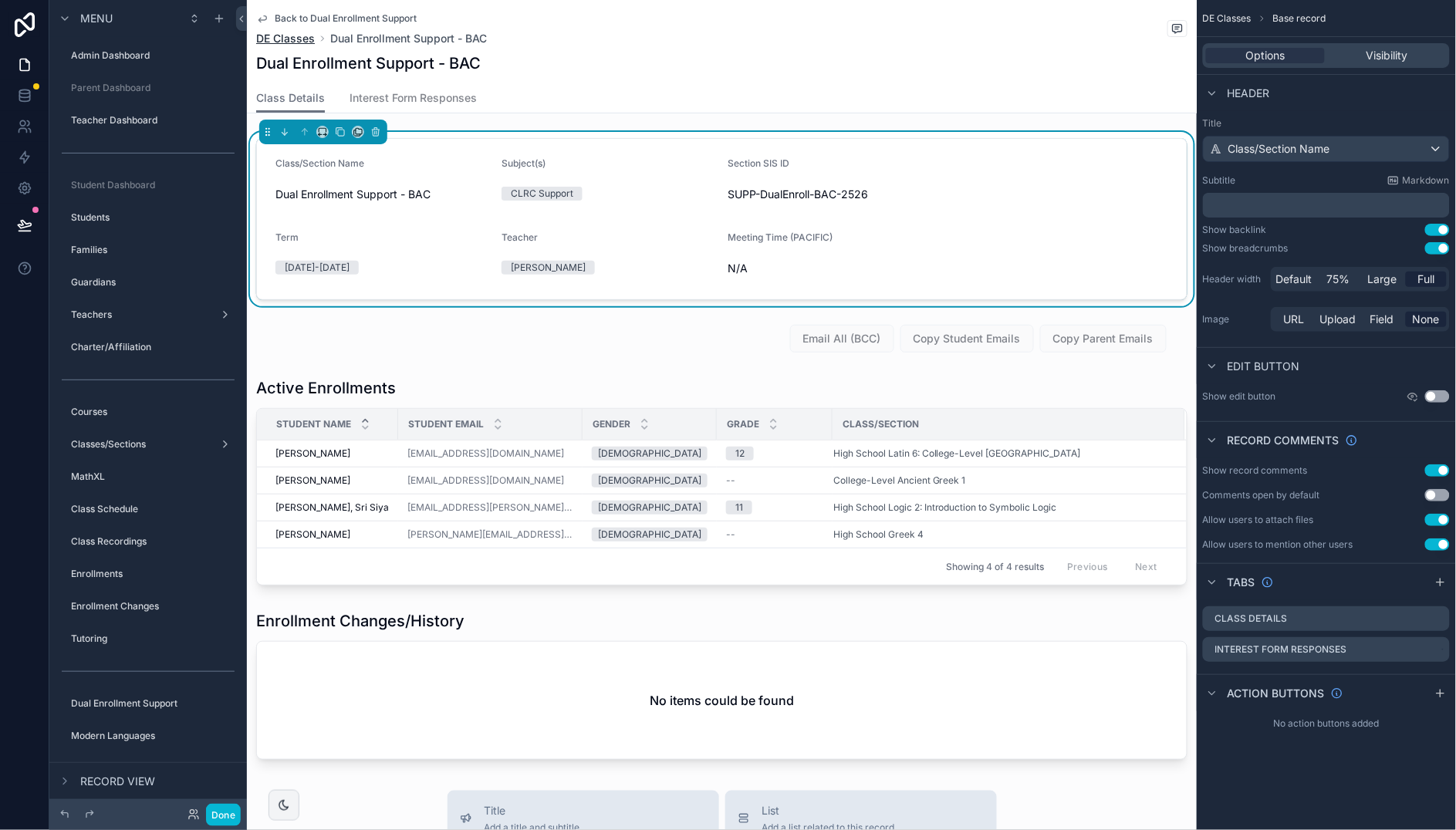
click at [284, 40] on span "DE Classes" at bounding box center [285, 39] width 59 height 16
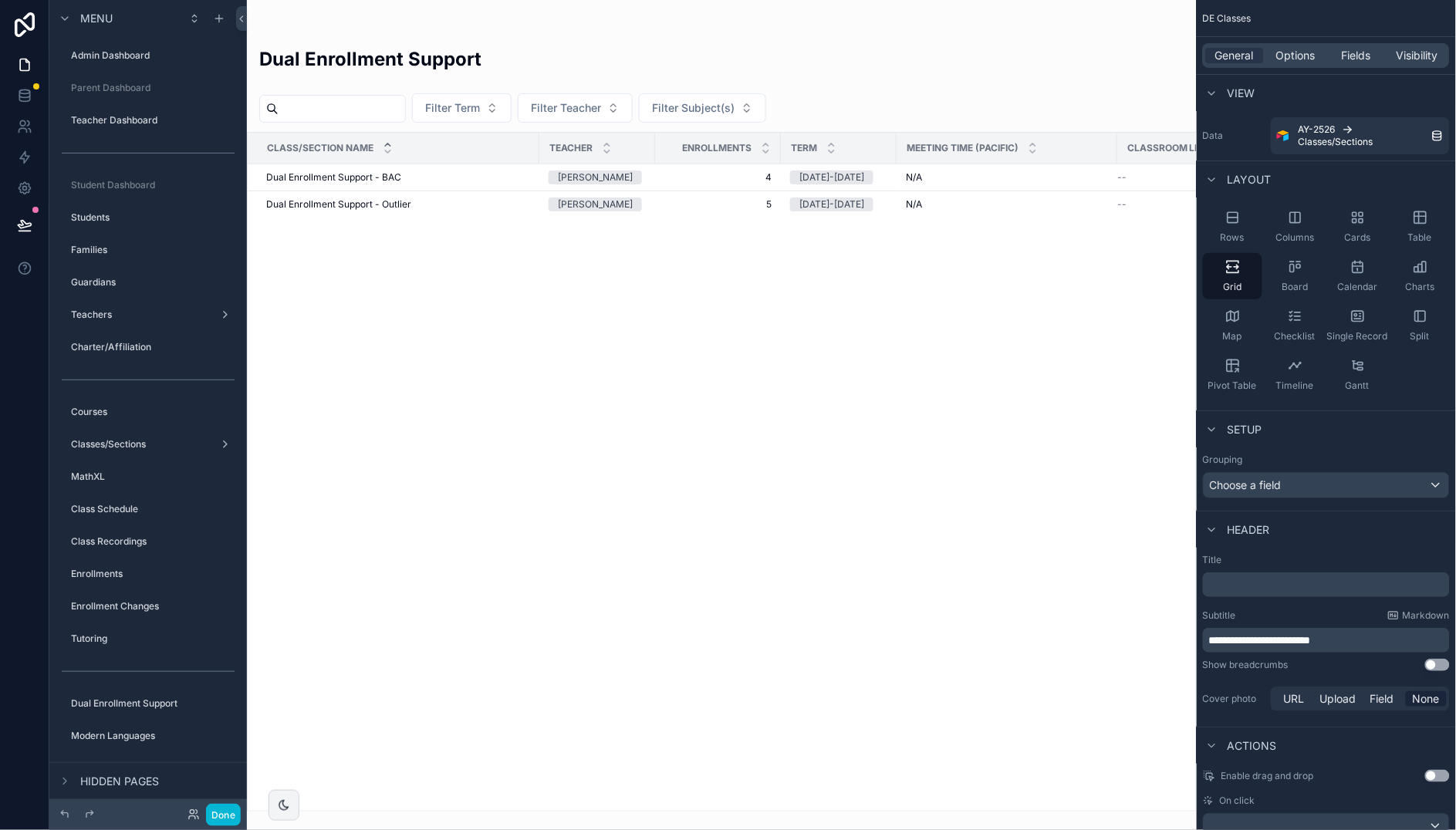
click at [367, 172] on span "Dual Enrollment Support - BAC" at bounding box center [333, 178] width 135 height 12
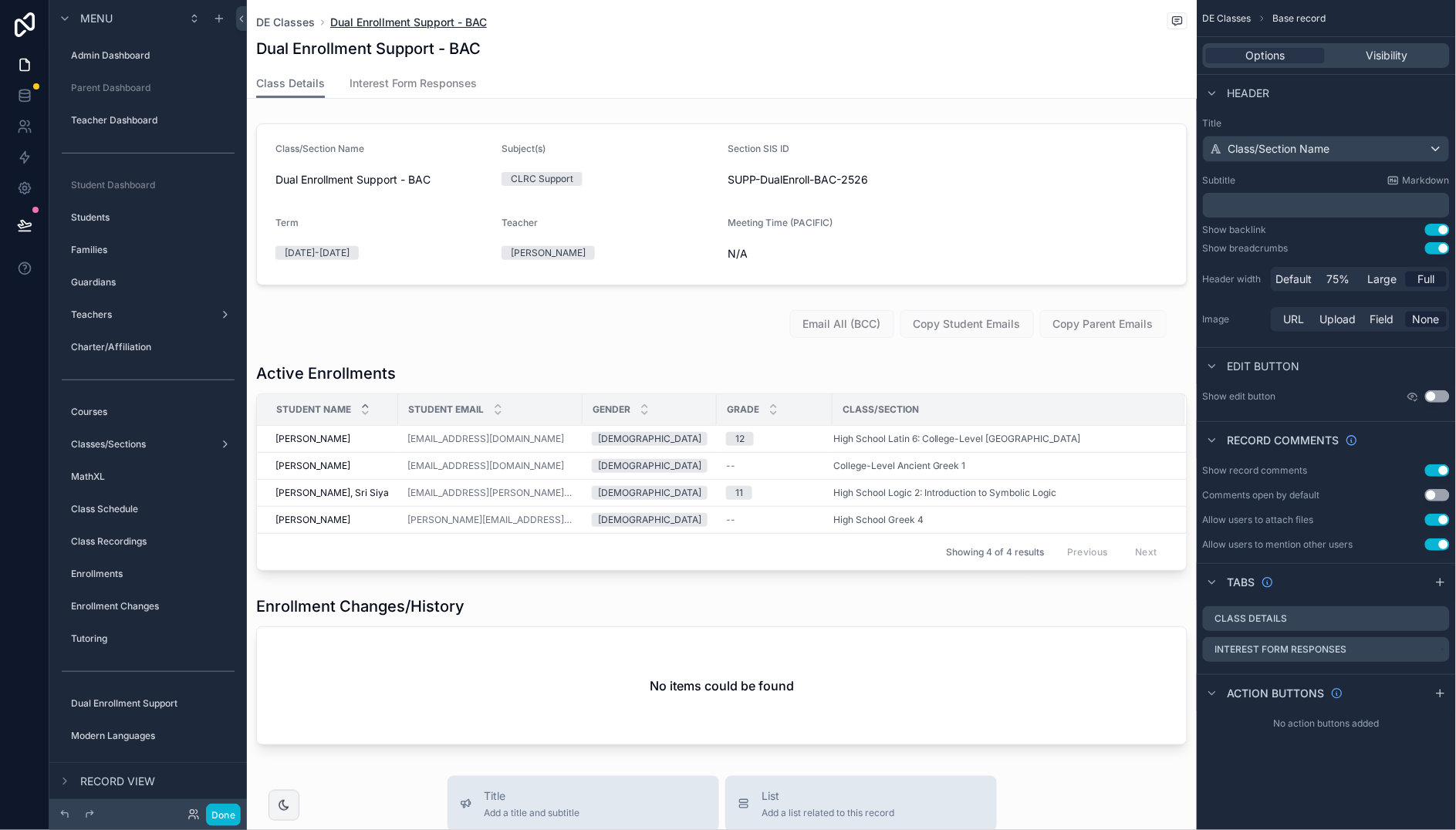
click at [350, 21] on span "Dual Enrollment Support - BAC" at bounding box center [408, 23] width 157 height 16
click at [296, 19] on span "DE Classes" at bounding box center [285, 23] width 59 height 16
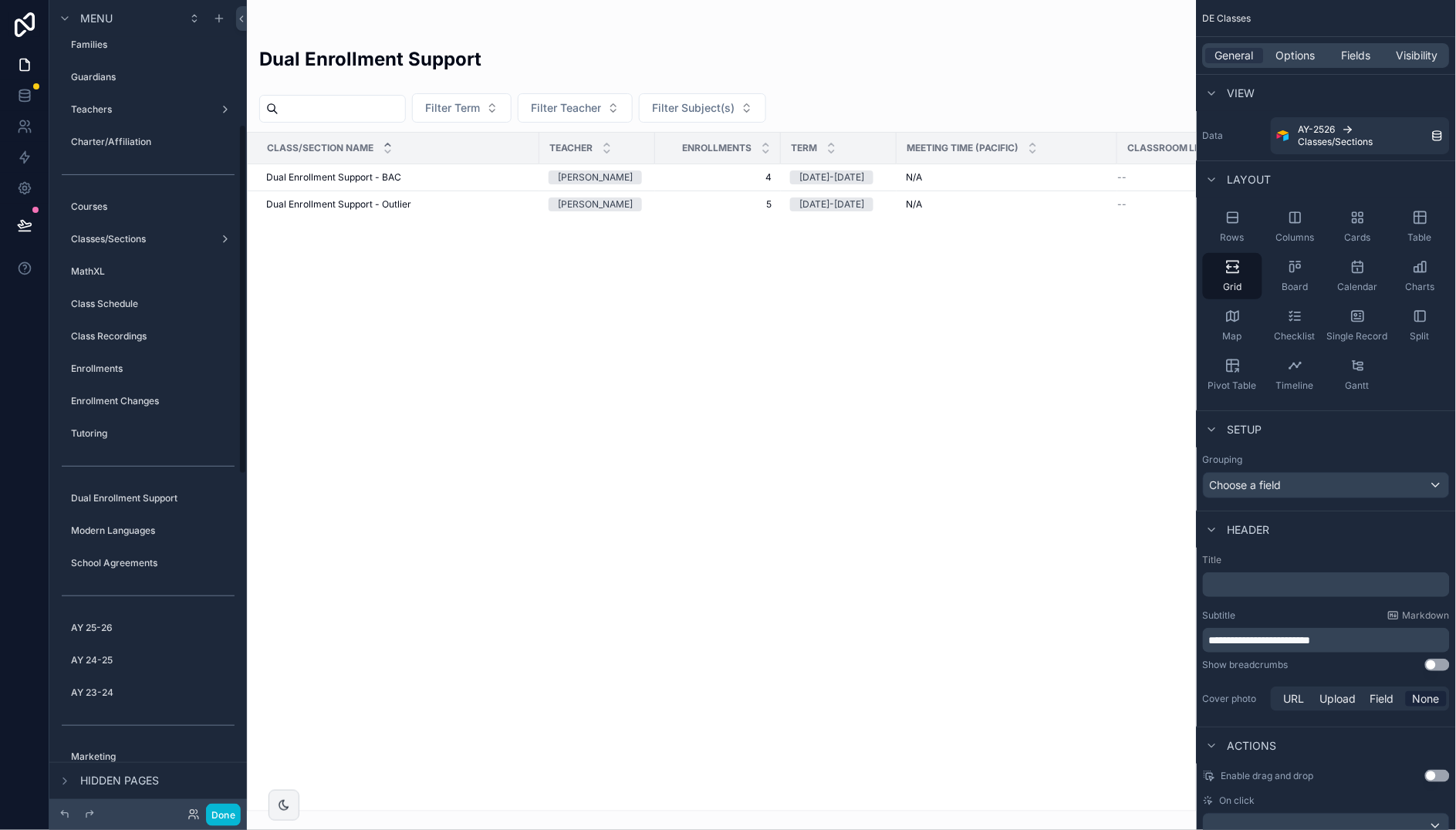
scroll to position [317, 0]
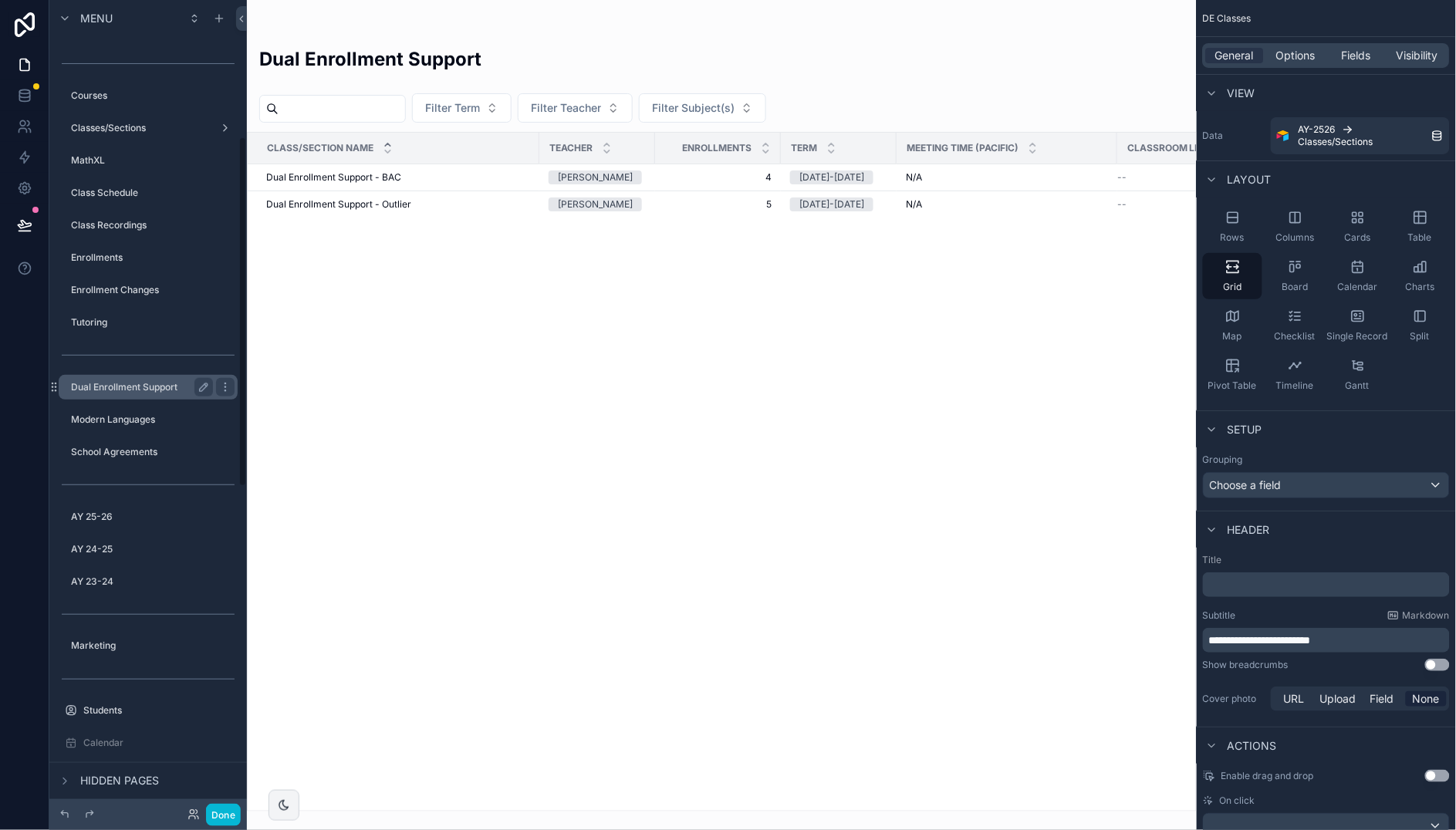
click at [138, 382] on label "Dual Enrollment Support" at bounding box center [139, 387] width 135 height 12
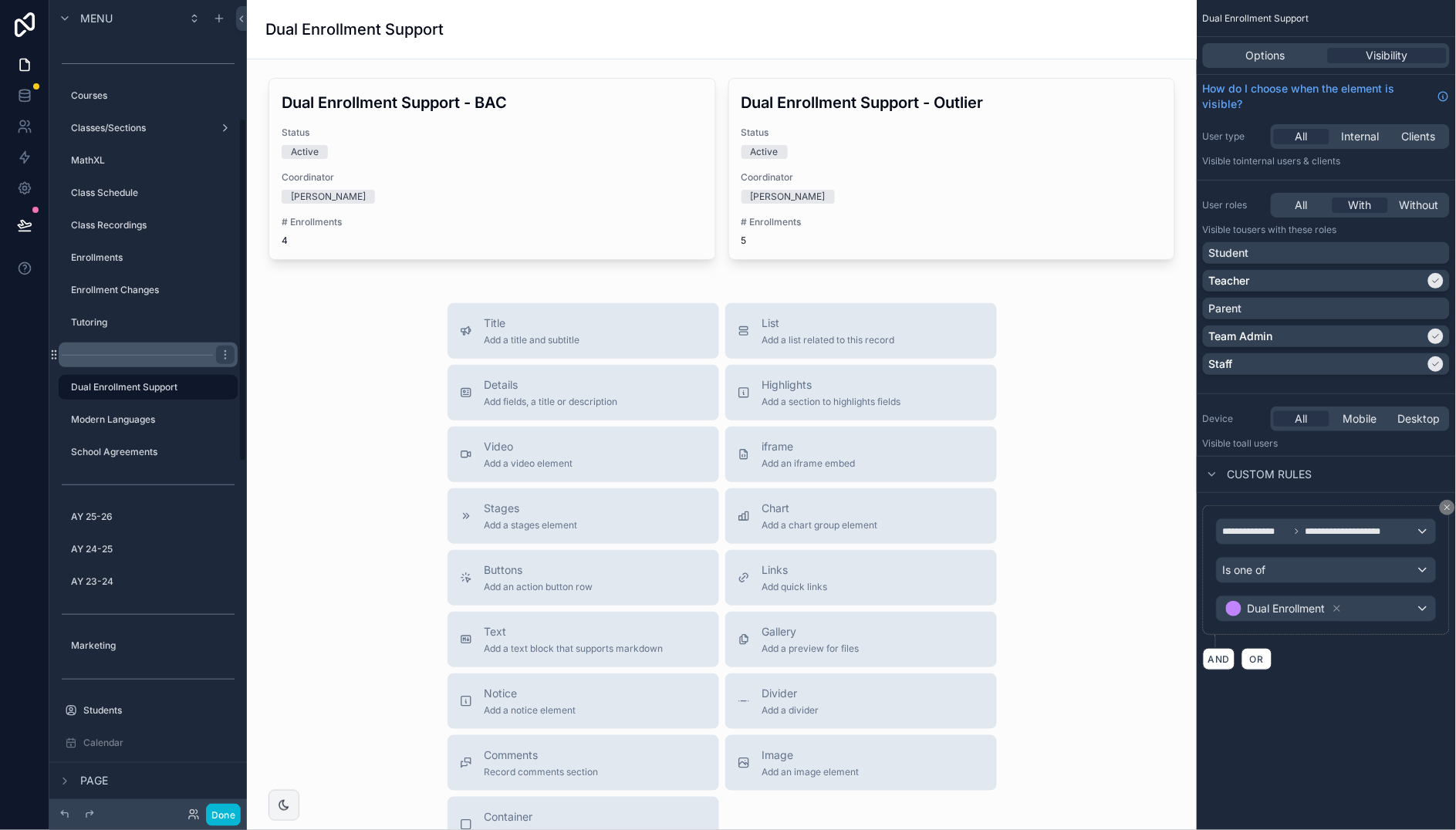
scroll to position [280, 0]
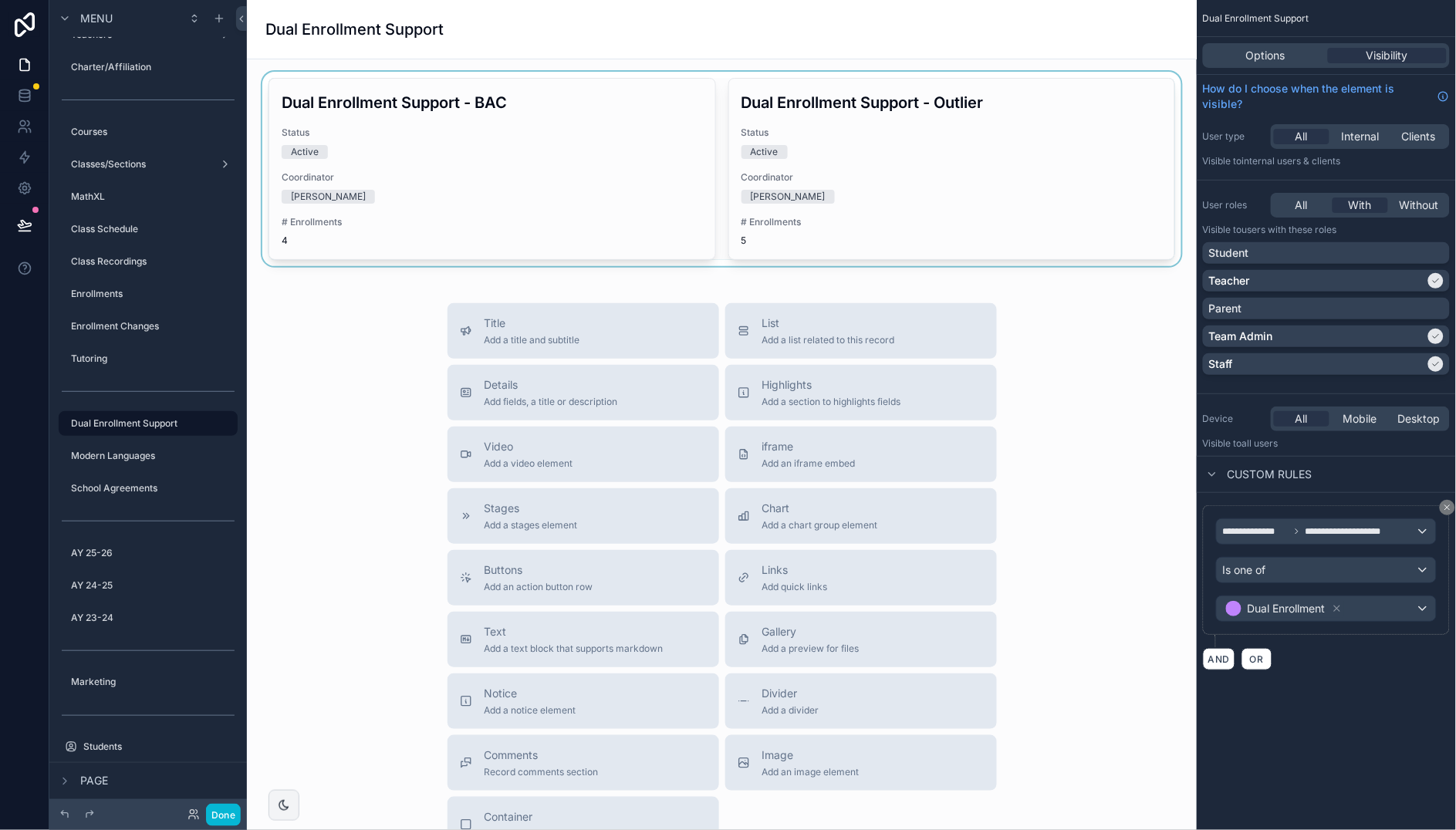
click at [850, 136] on div "scrollable content" at bounding box center [721, 169] width 925 height 194
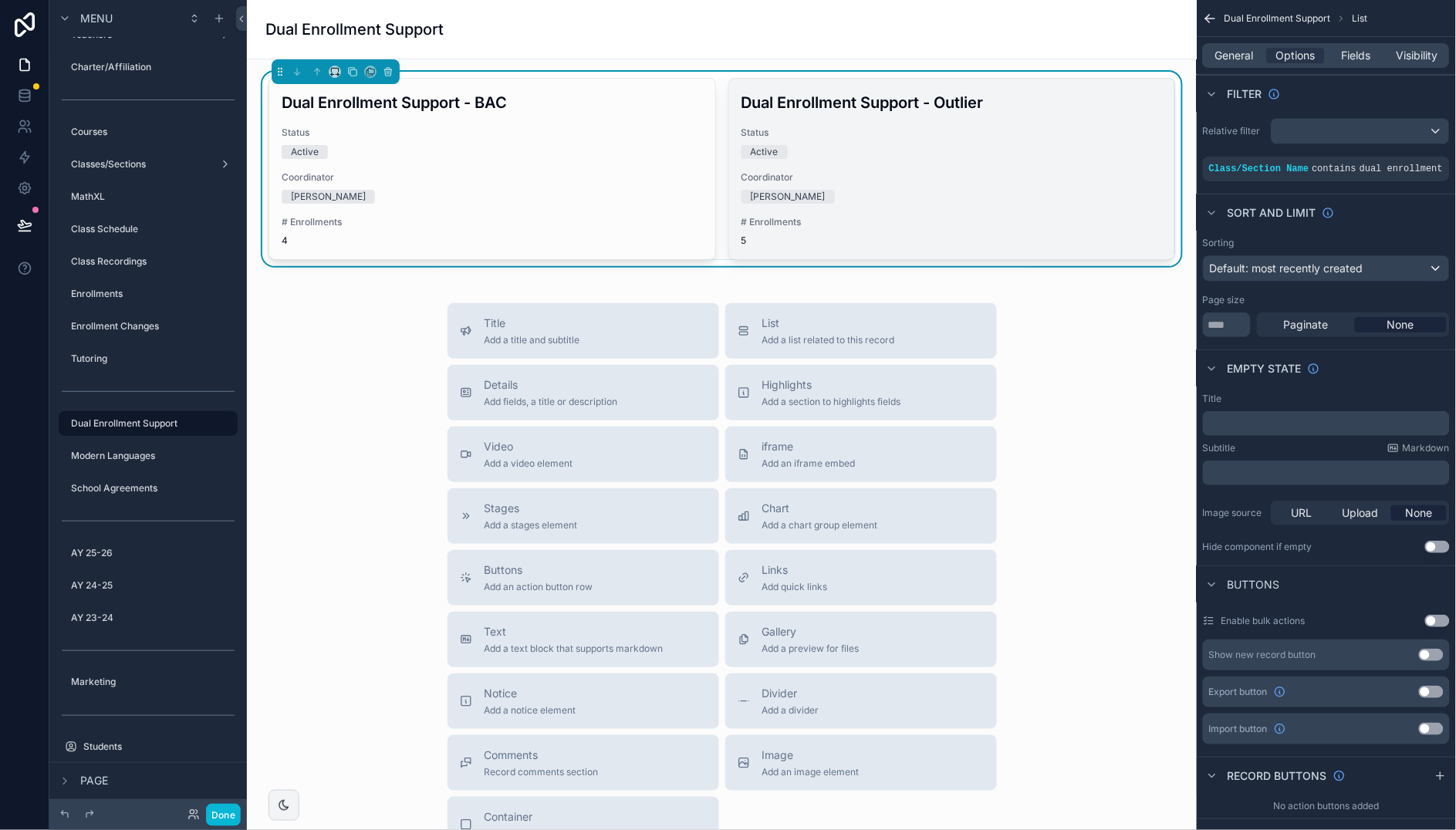
click at [883, 141] on div "Status Active" at bounding box center [952, 142] width 421 height 33
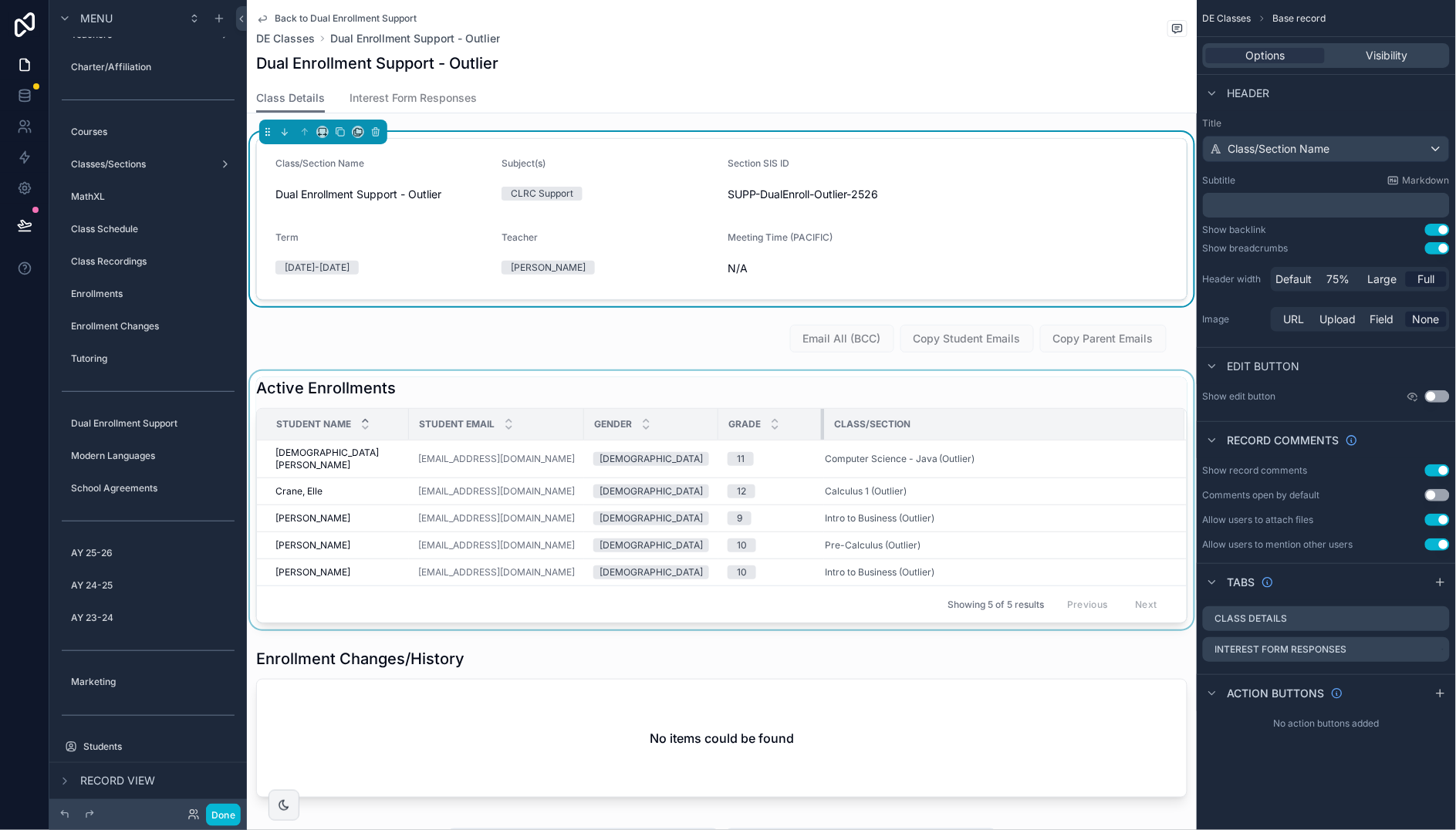
drag, startPoint x: 803, startPoint y: 426, endPoint x: 794, endPoint y: 427, distance: 9.1
click at [821, 427] on div "scrollable content" at bounding box center [823, 424] width 6 height 31
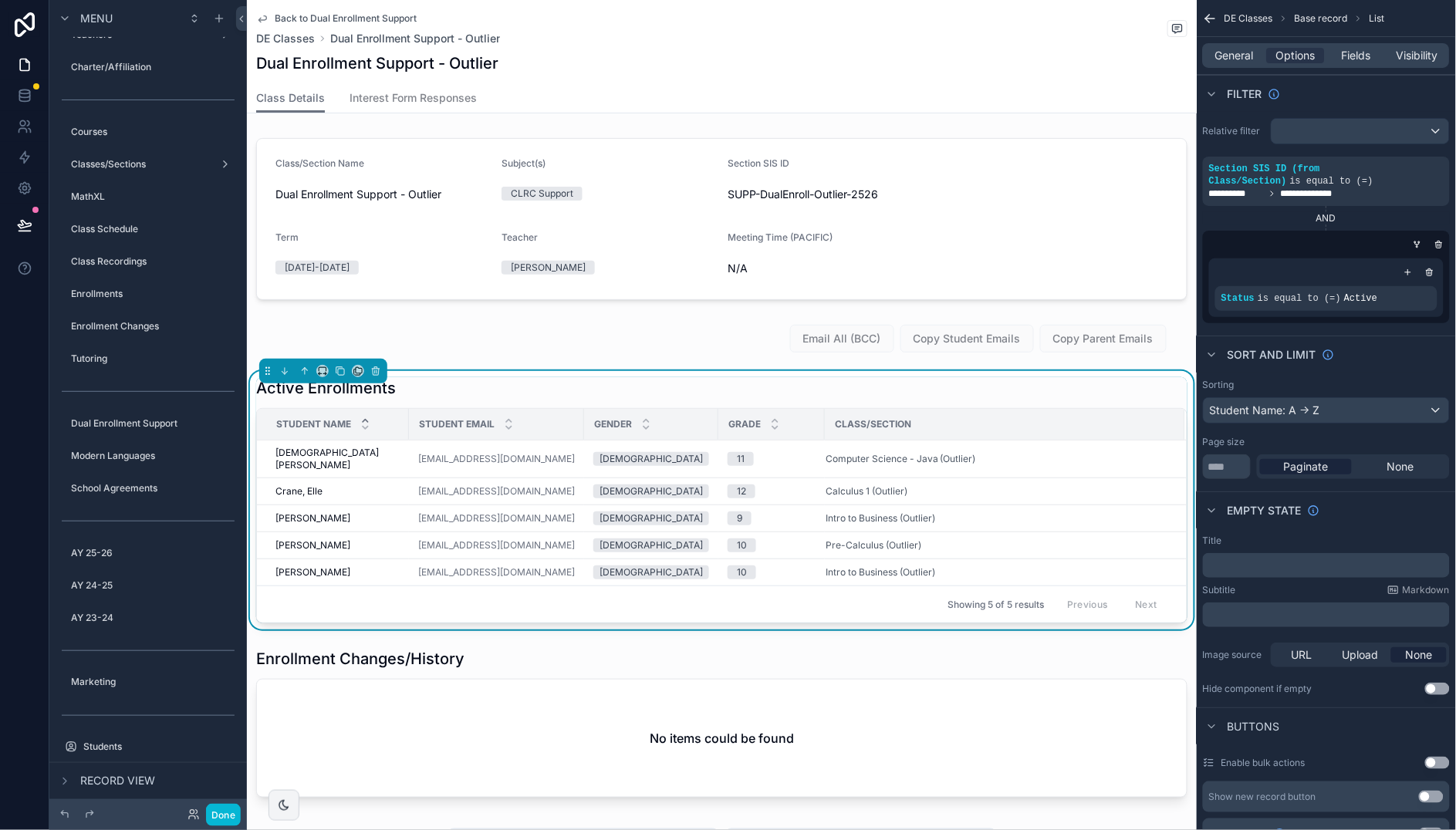
click at [1046, 420] on div "Class/Section" at bounding box center [1005, 424] width 359 height 25
click at [1364, 54] on span "Fields" at bounding box center [1357, 55] width 29 height 16
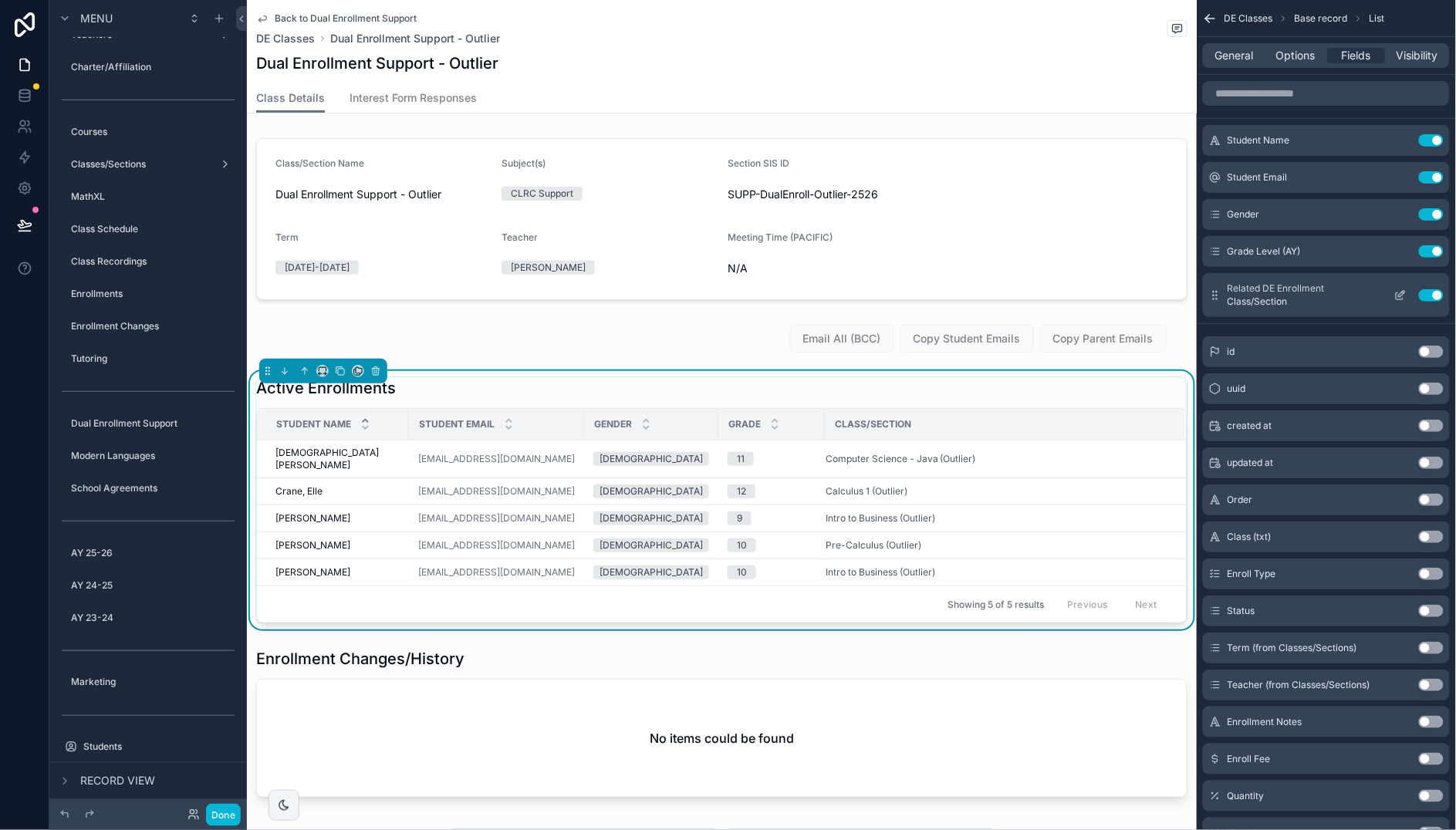
click at [1401, 293] on icon "scrollable content" at bounding box center [1401, 293] width 6 height 6
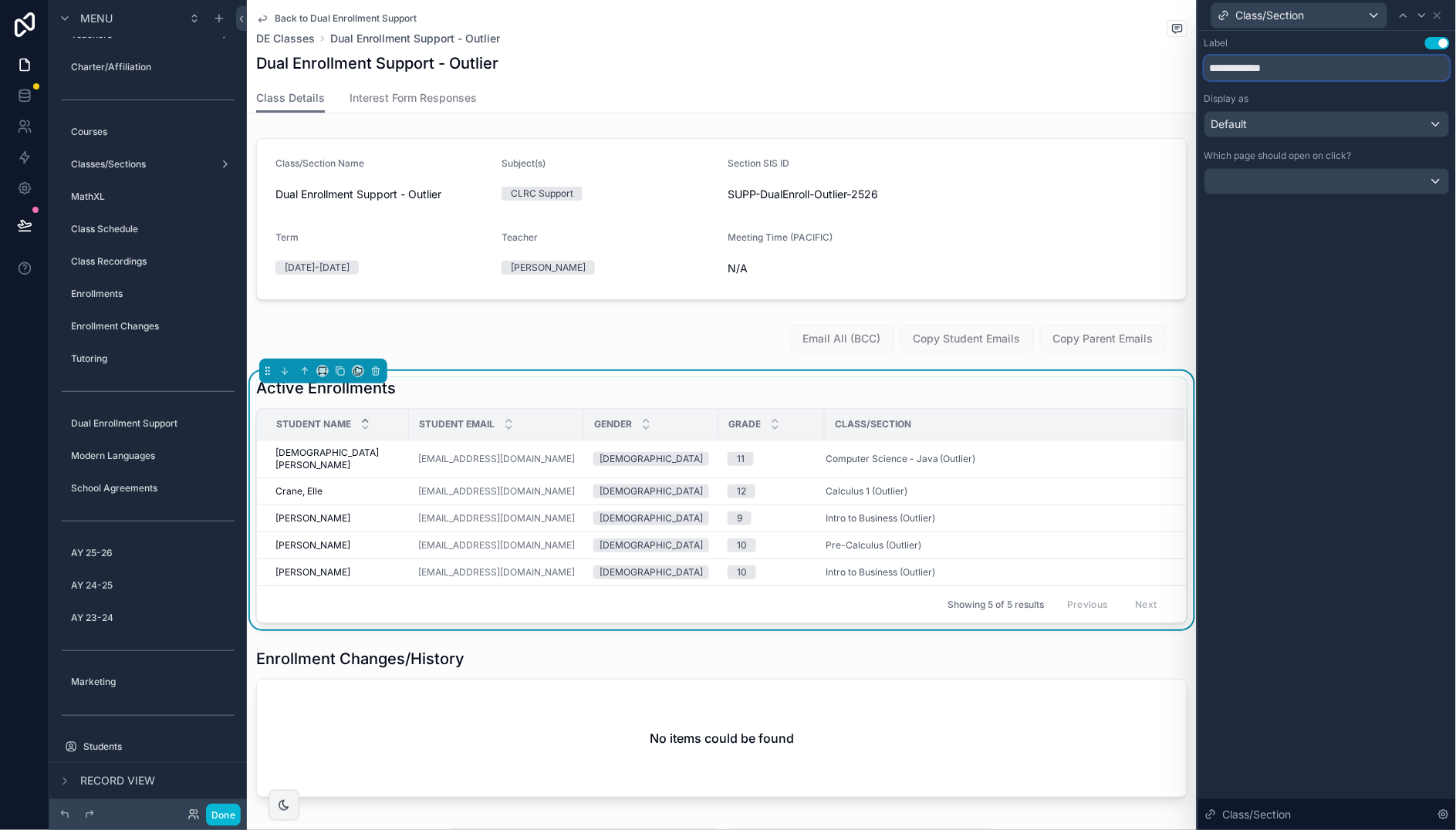
drag, startPoint x: 1212, startPoint y: 69, endPoint x: 1449, endPoint y: 40, distance: 238.8
click at [1212, 69] on input "**********" at bounding box center [1327, 68] width 245 height 25
type input "**********"
click at [1434, 223] on div "**********" at bounding box center [1327, 131] width 258 height 200
click at [1439, 12] on icon at bounding box center [1437, 15] width 6 height 6
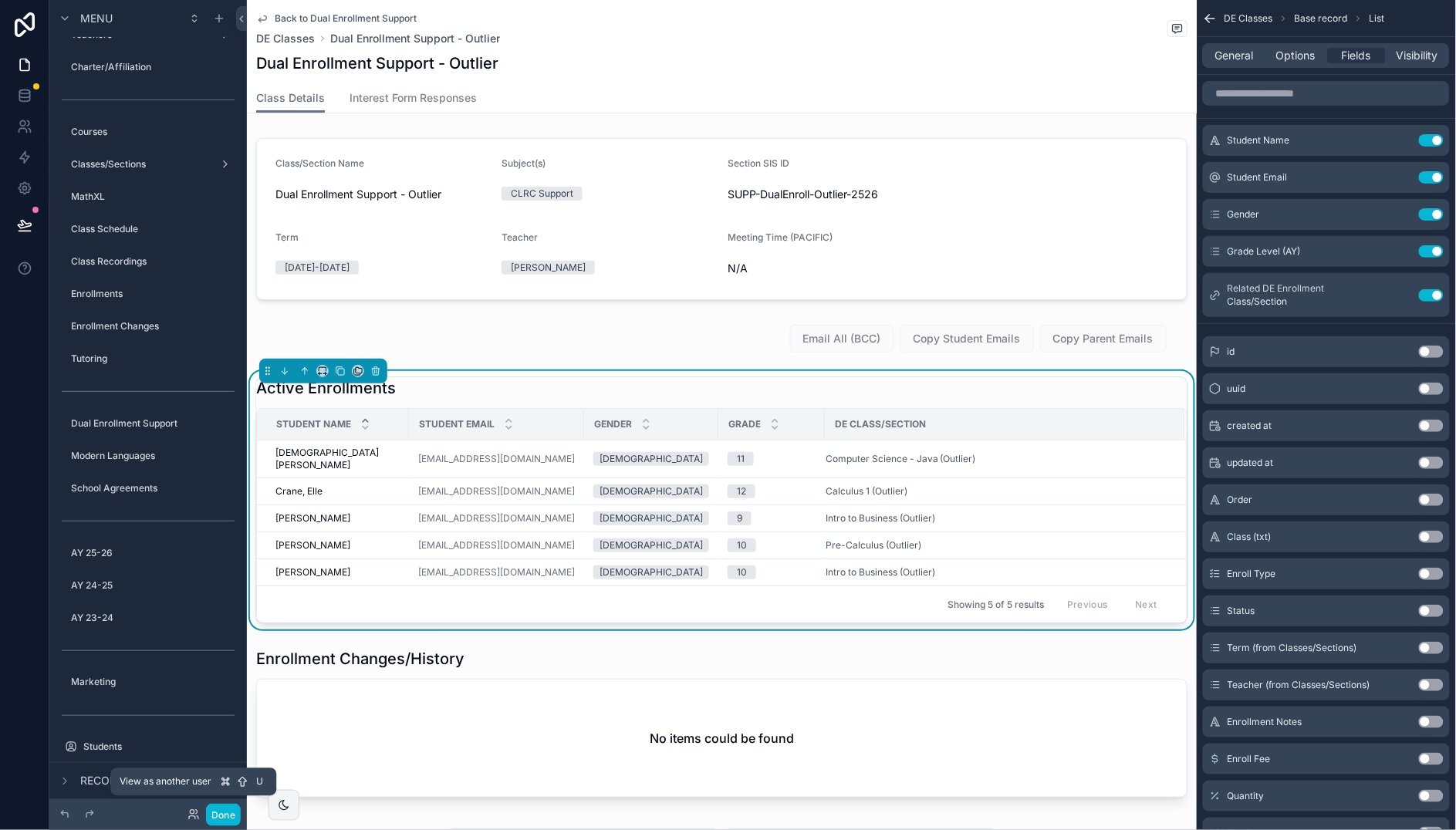
drag, startPoint x: 190, startPoint y: 815, endPoint x: 211, endPoint y: 795, distance: 29.0
click at [190, 815] on icon at bounding box center [194, 814] width 12 height 12
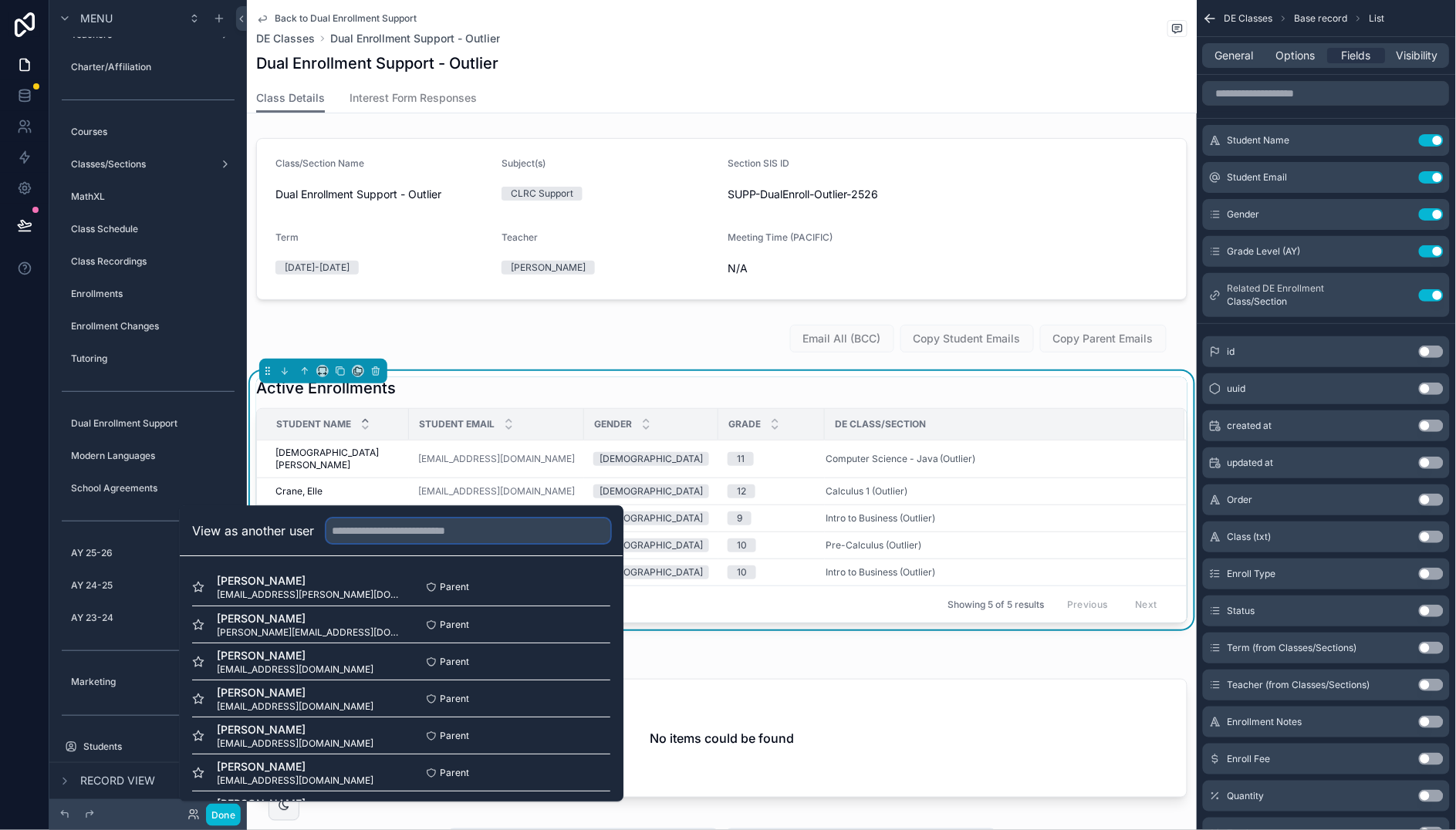
click at [505, 536] on input "text" at bounding box center [468, 530] width 284 height 25
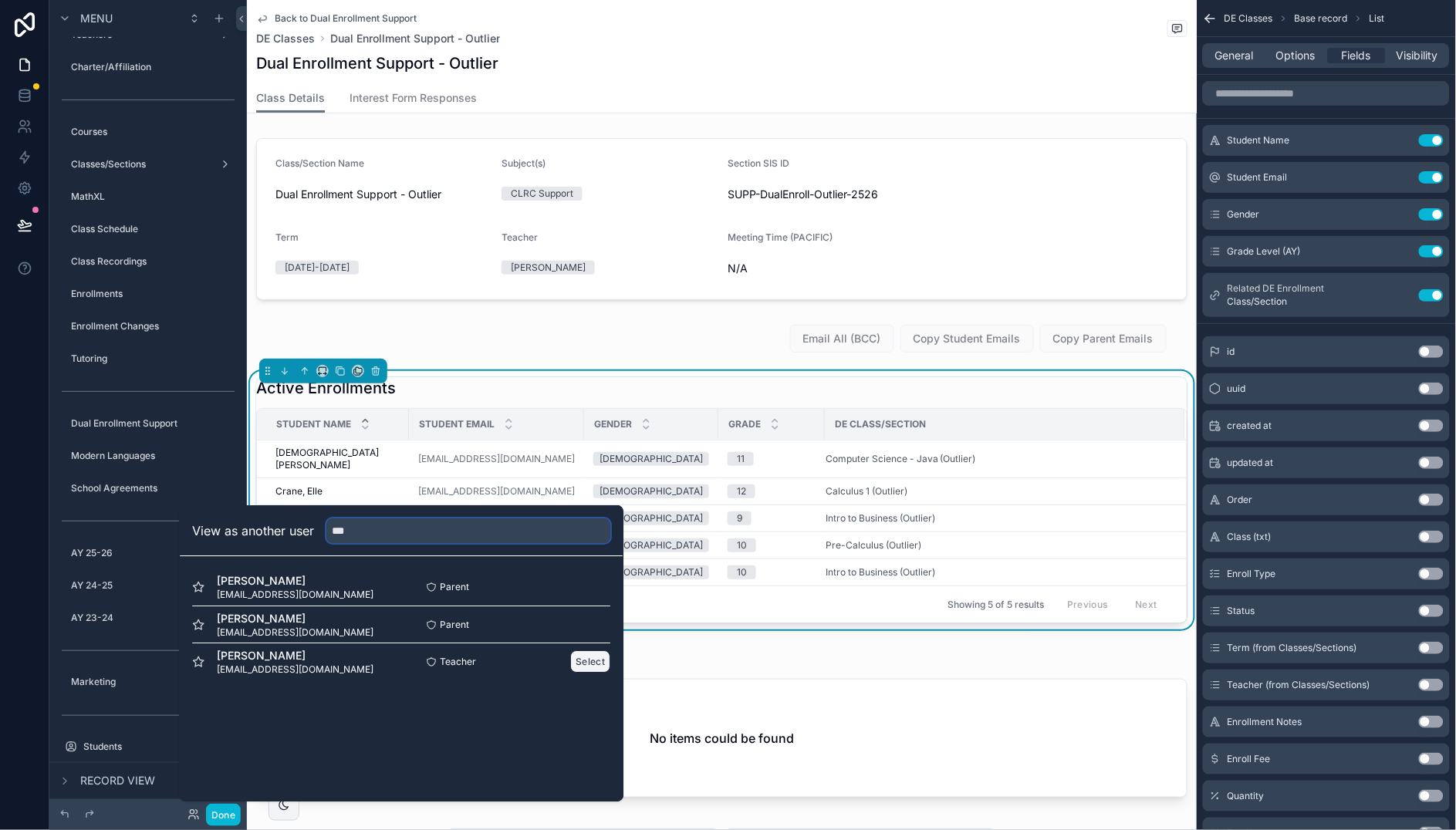
type input "***"
click at [604, 659] on button "Select" at bounding box center [590, 660] width 40 height 22
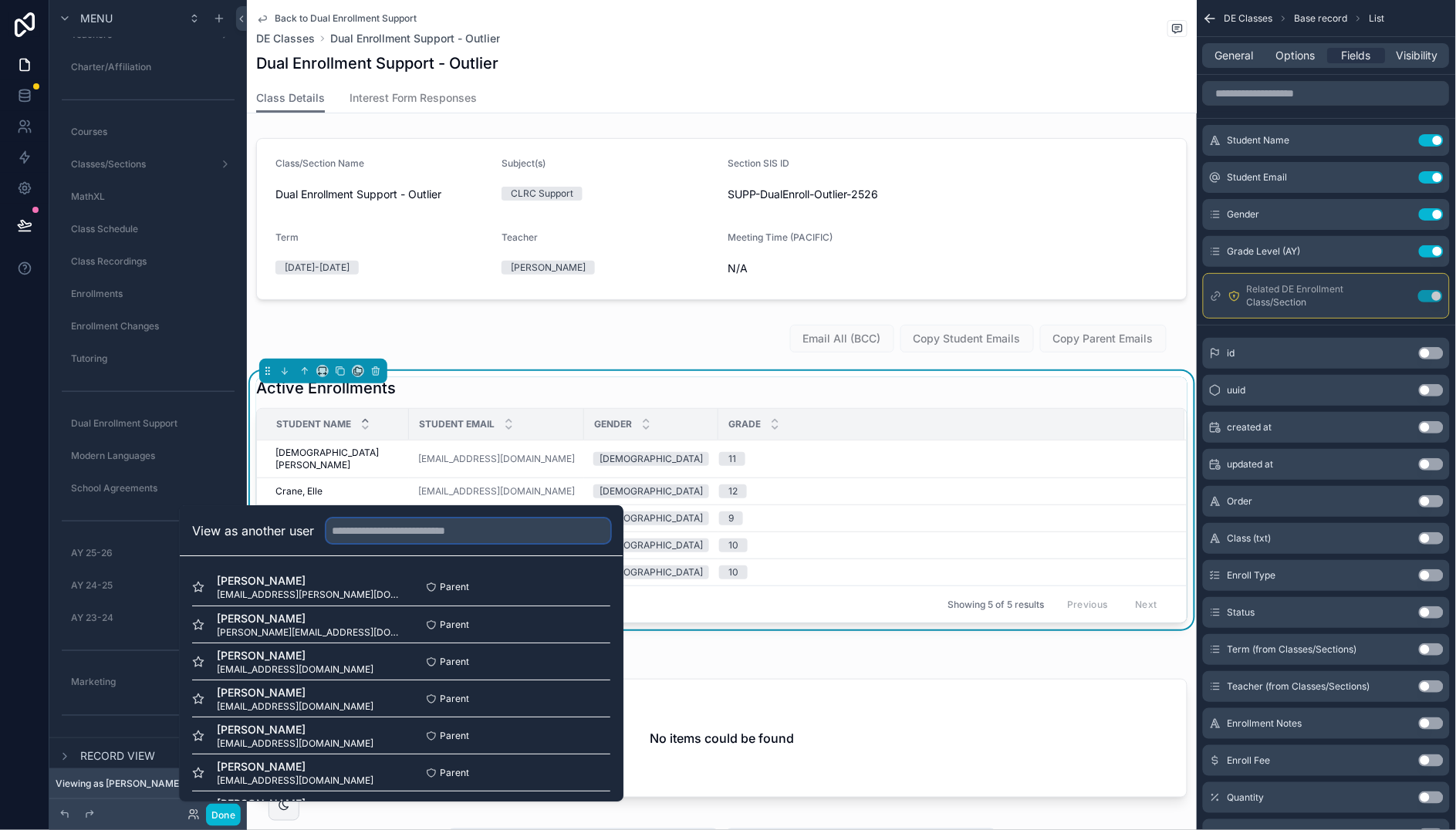
click at [443, 538] on input "text" at bounding box center [468, 530] width 284 height 25
click at [237, 829] on div "Done" at bounding box center [148, 813] width 197 height 31
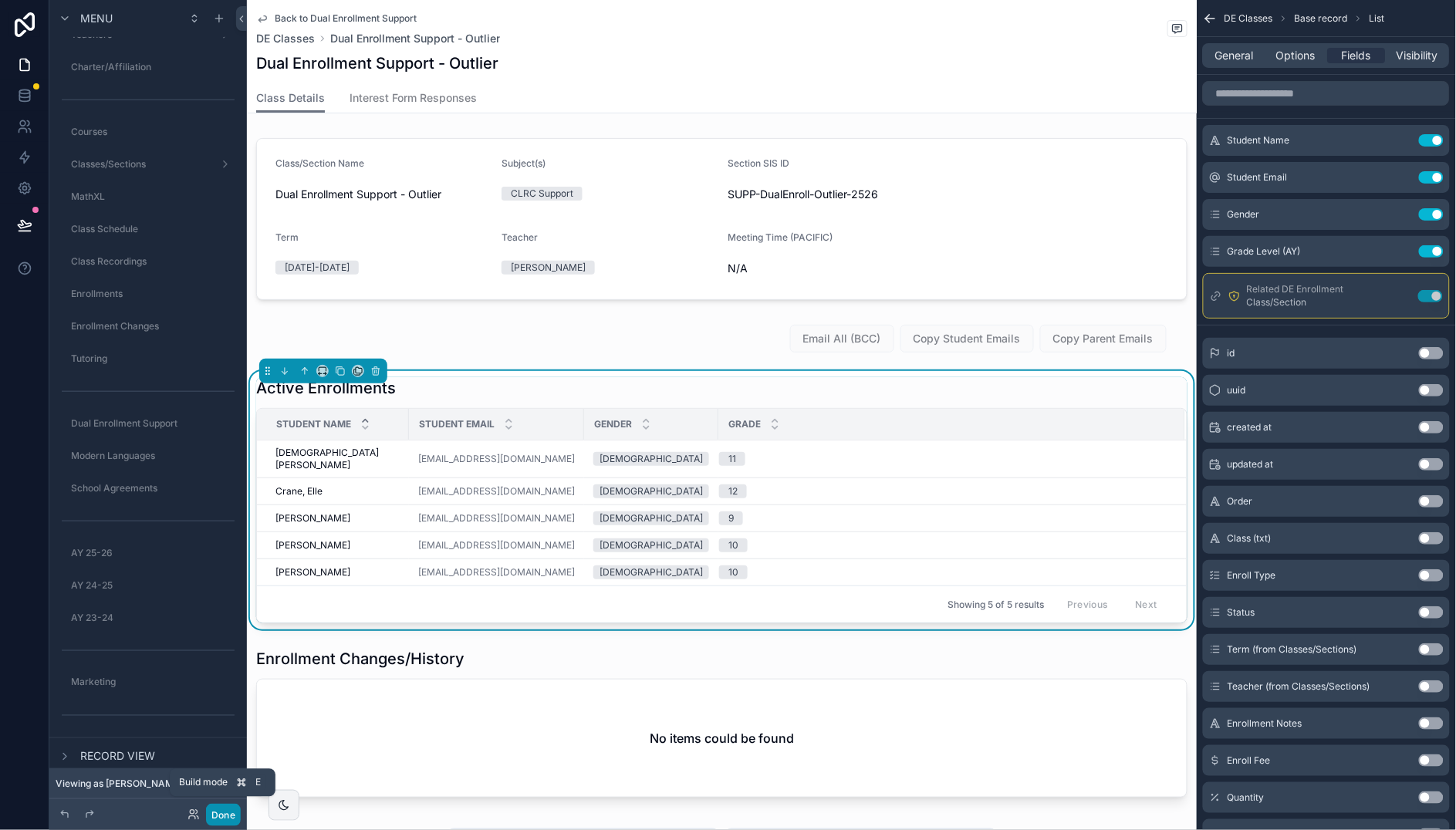
drag, startPoint x: 216, startPoint y: 816, endPoint x: 229, endPoint y: 809, distance: 14.8
click at [216, 816] on button "Done" at bounding box center [223, 814] width 34 height 22
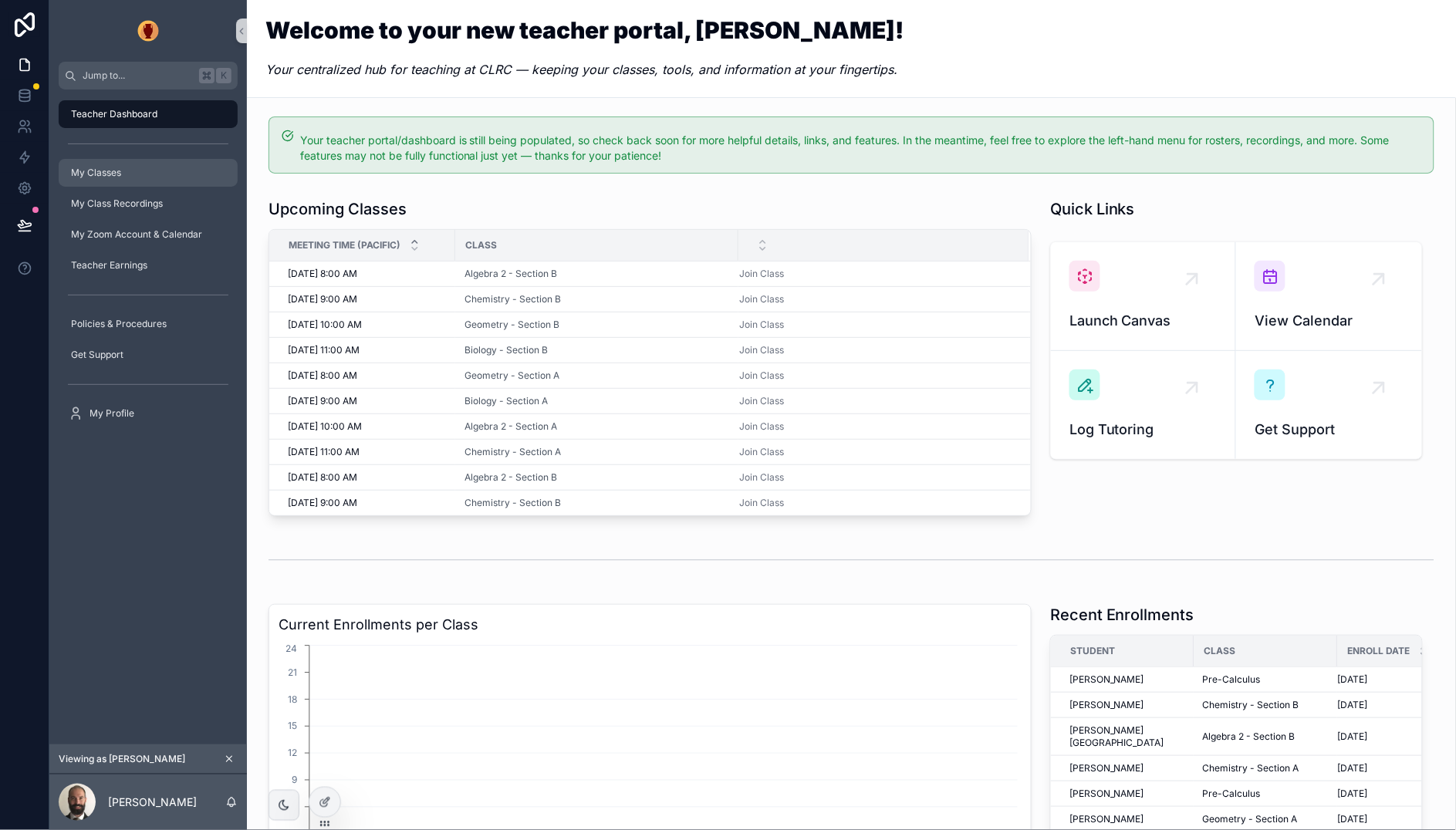
click at [110, 171] on span "My Classes" at bounding box center [96, 172] width 50 height 12
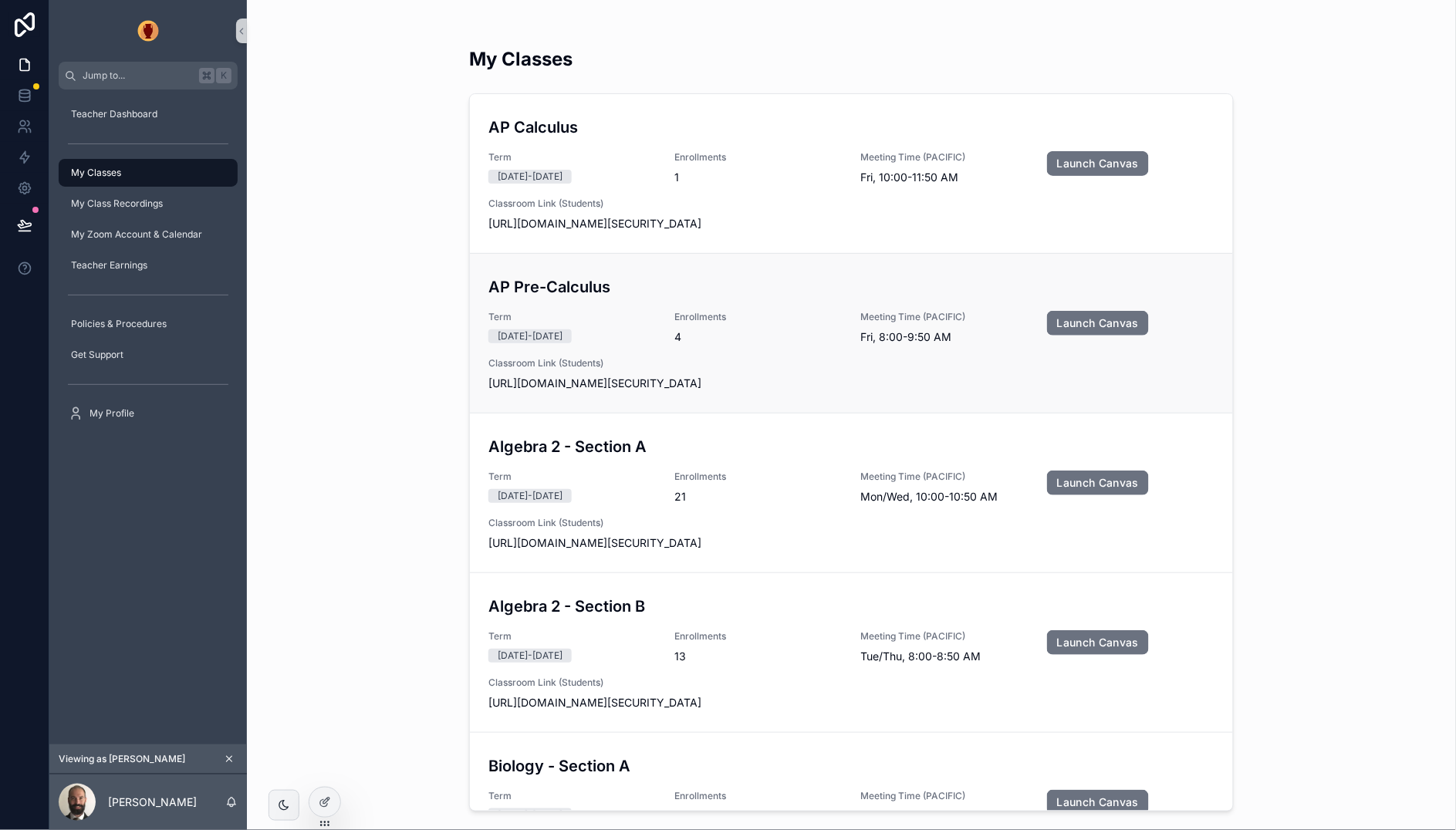
click at [606, 290] on h3 "AP Pre-Calculus" at bounding box center [851, 287] width 726 height 23
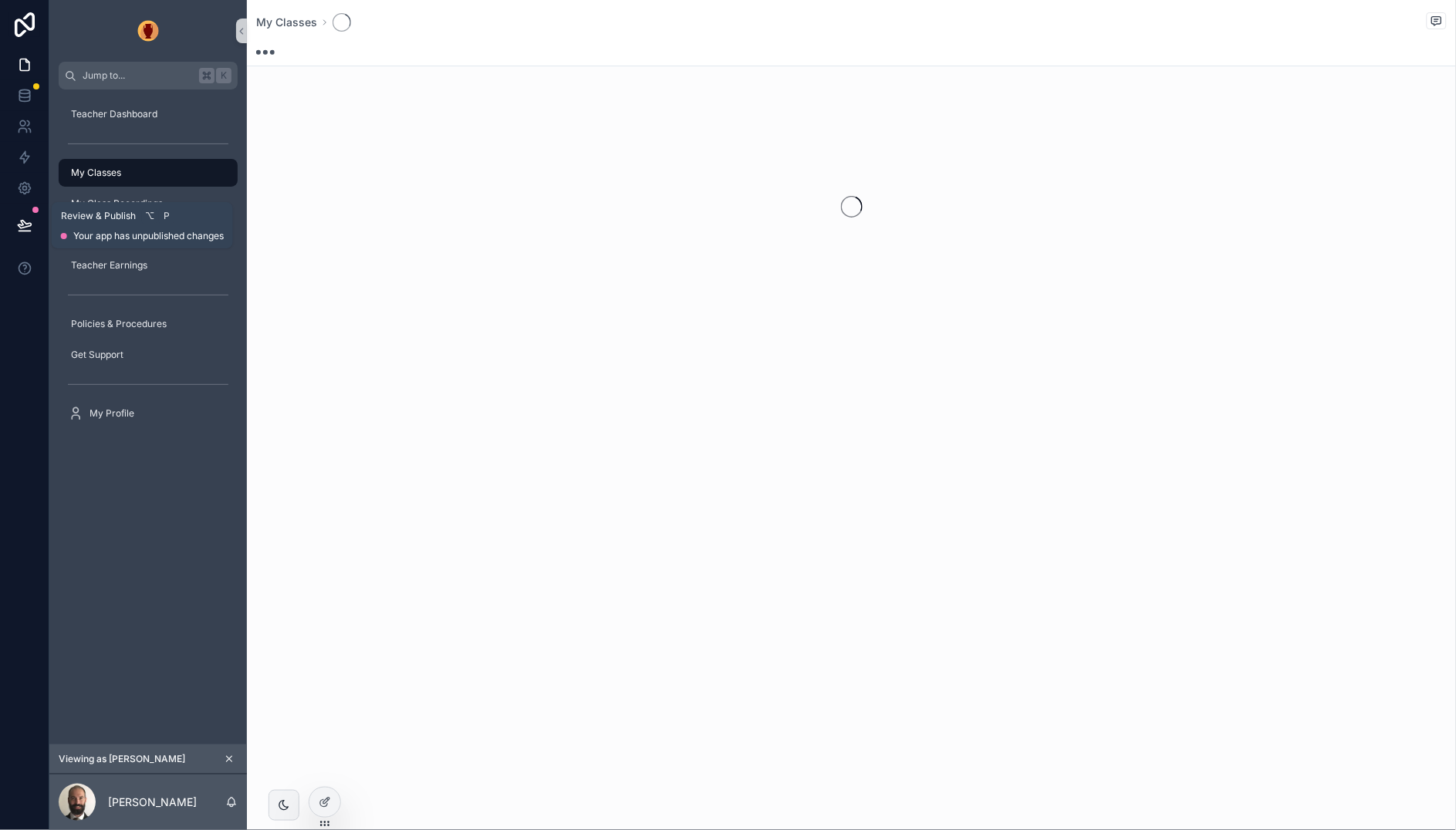
click at [26, 224] on icon at bounding box center [24, 224] width 13 height 8
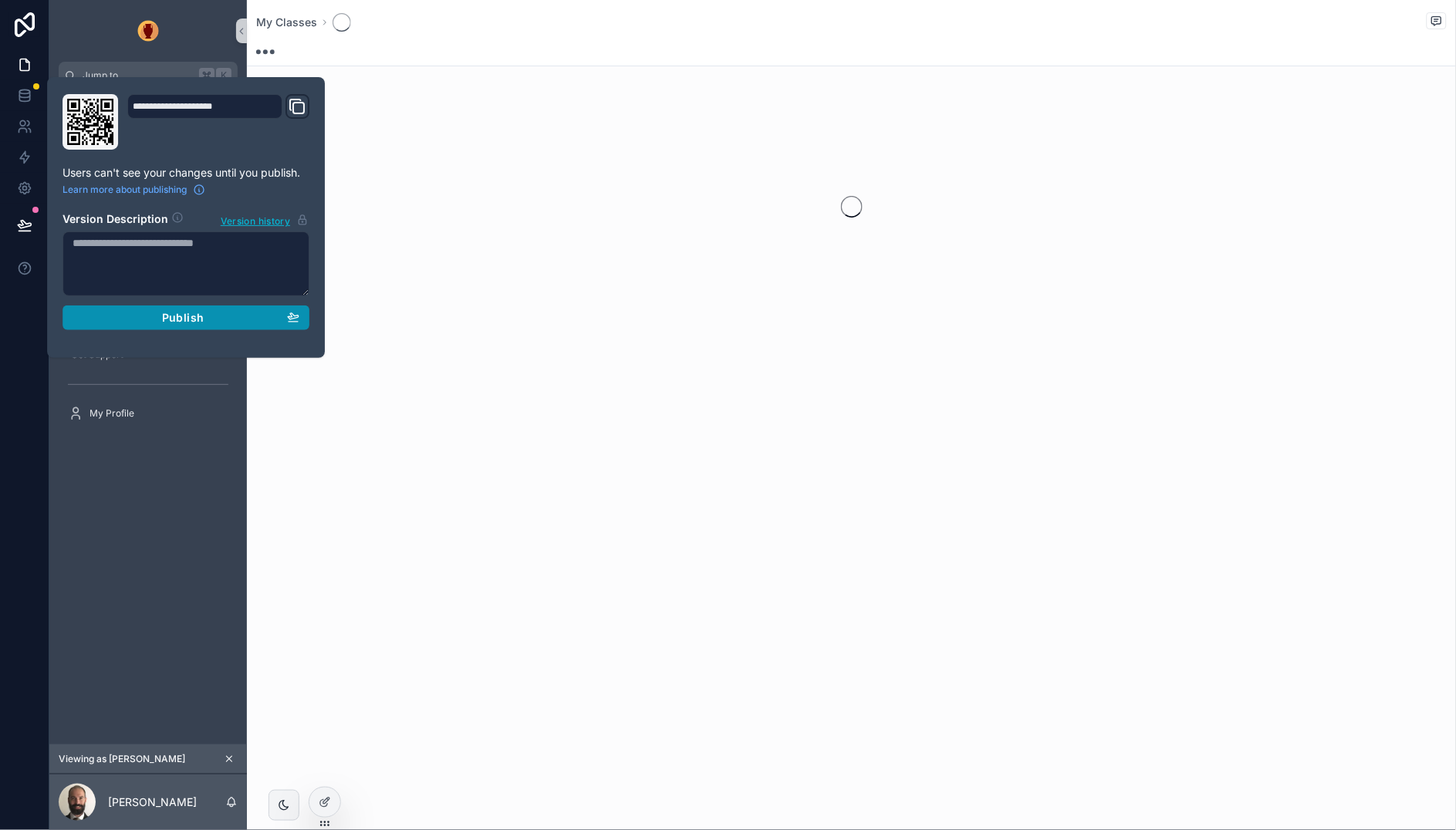
click at [166, 312] on span "Publish" at bounding box center [182, 317] width 41 height 14
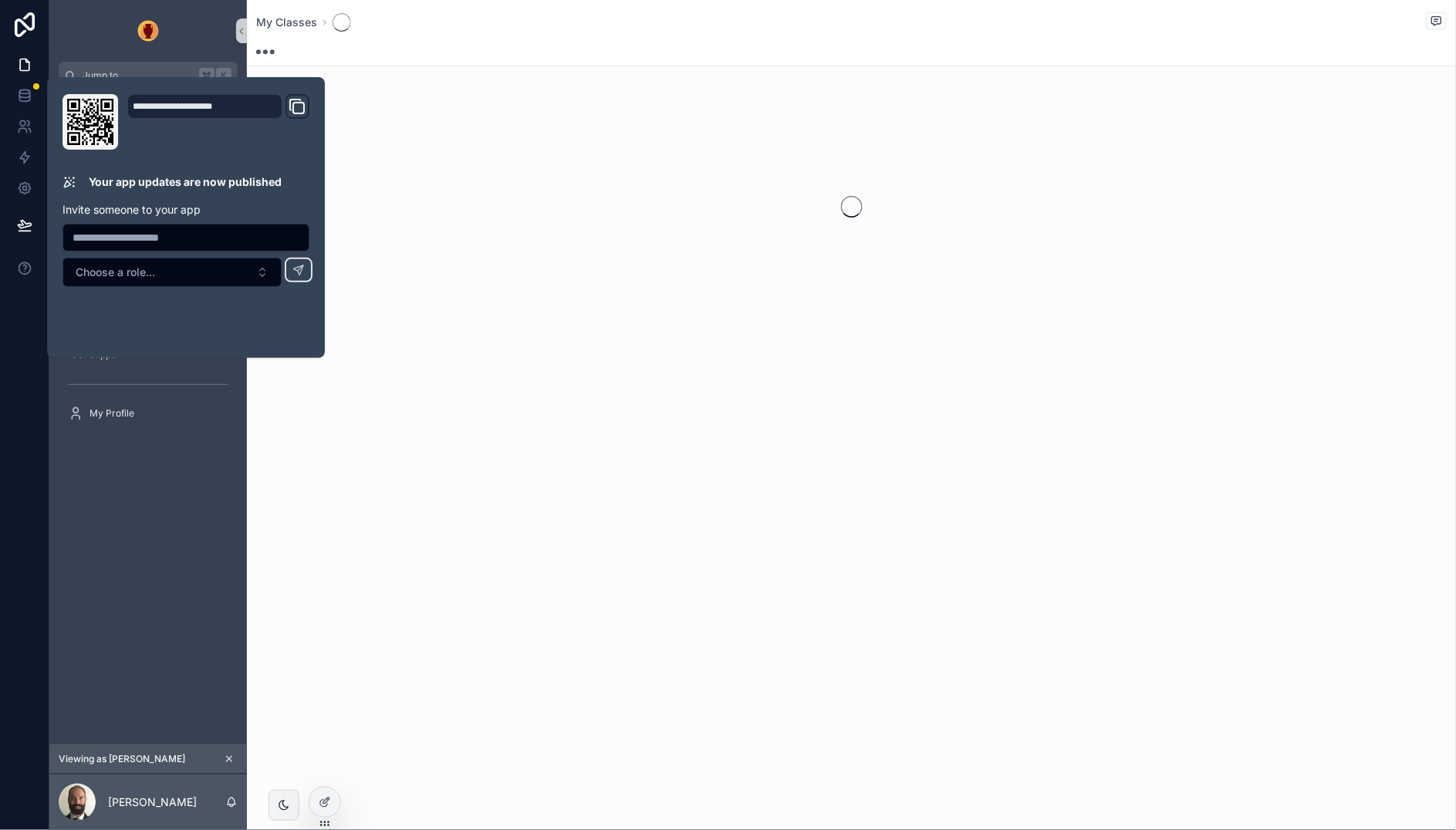
click at [167, 519] on div "Teacher Dashboard My Classes My Class Recordings My Zoom Account & Calendar Tea…" at bounding box center [148, 417] width 197 height 654
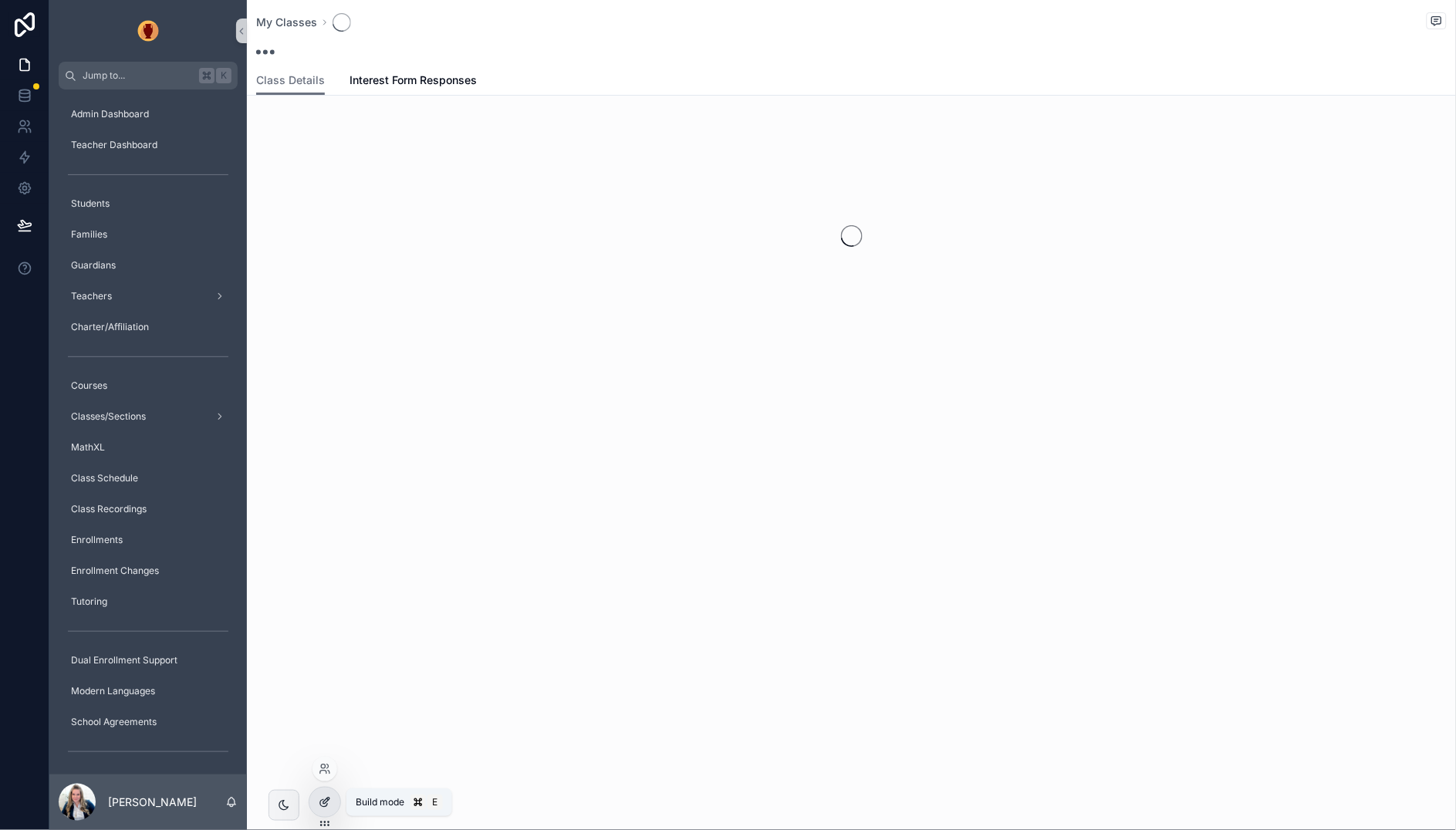
click at [320, 803] on icon at bounding box center [325, 802] width 12 height 12
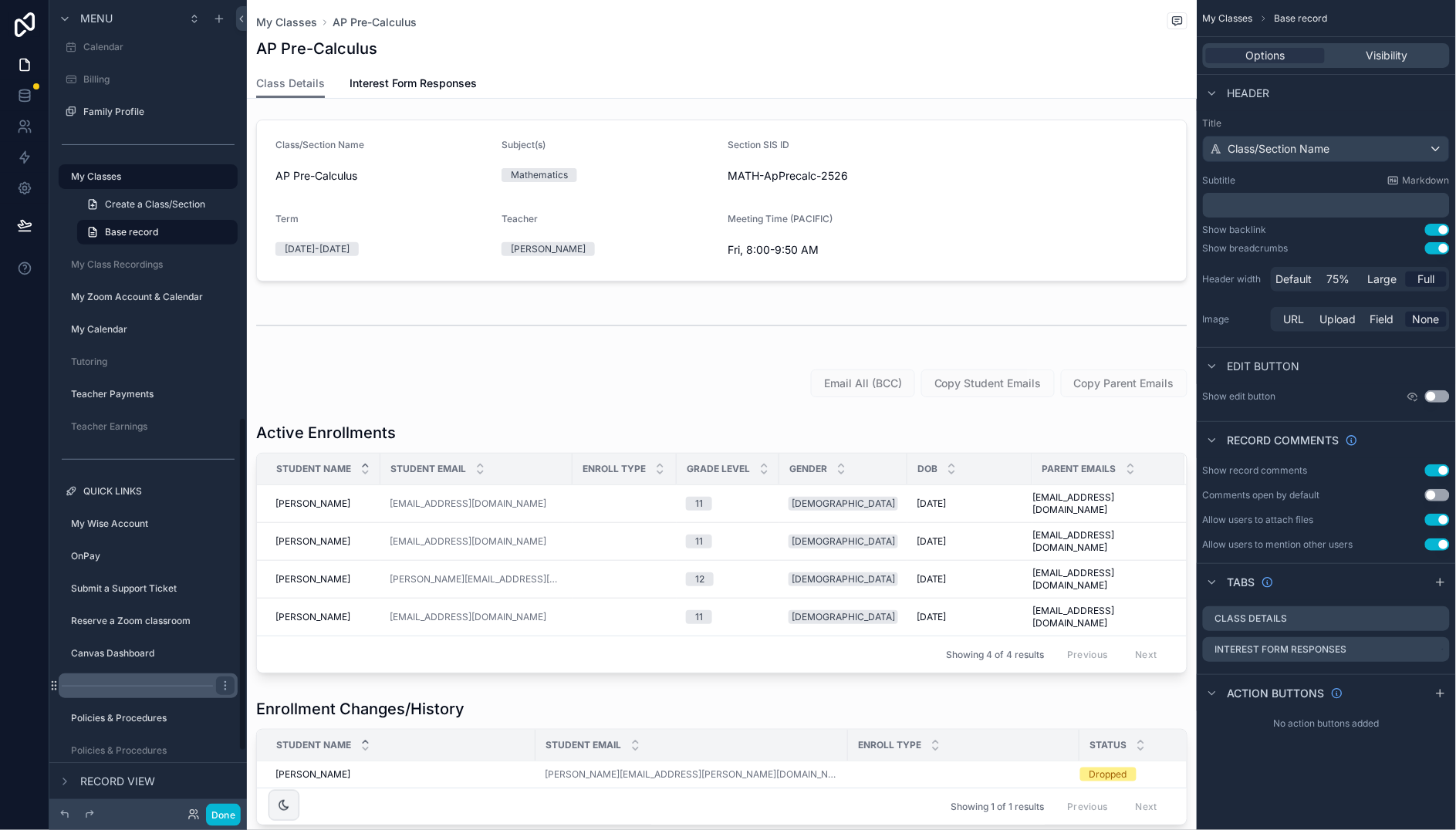
scroll to position [1160, 0]
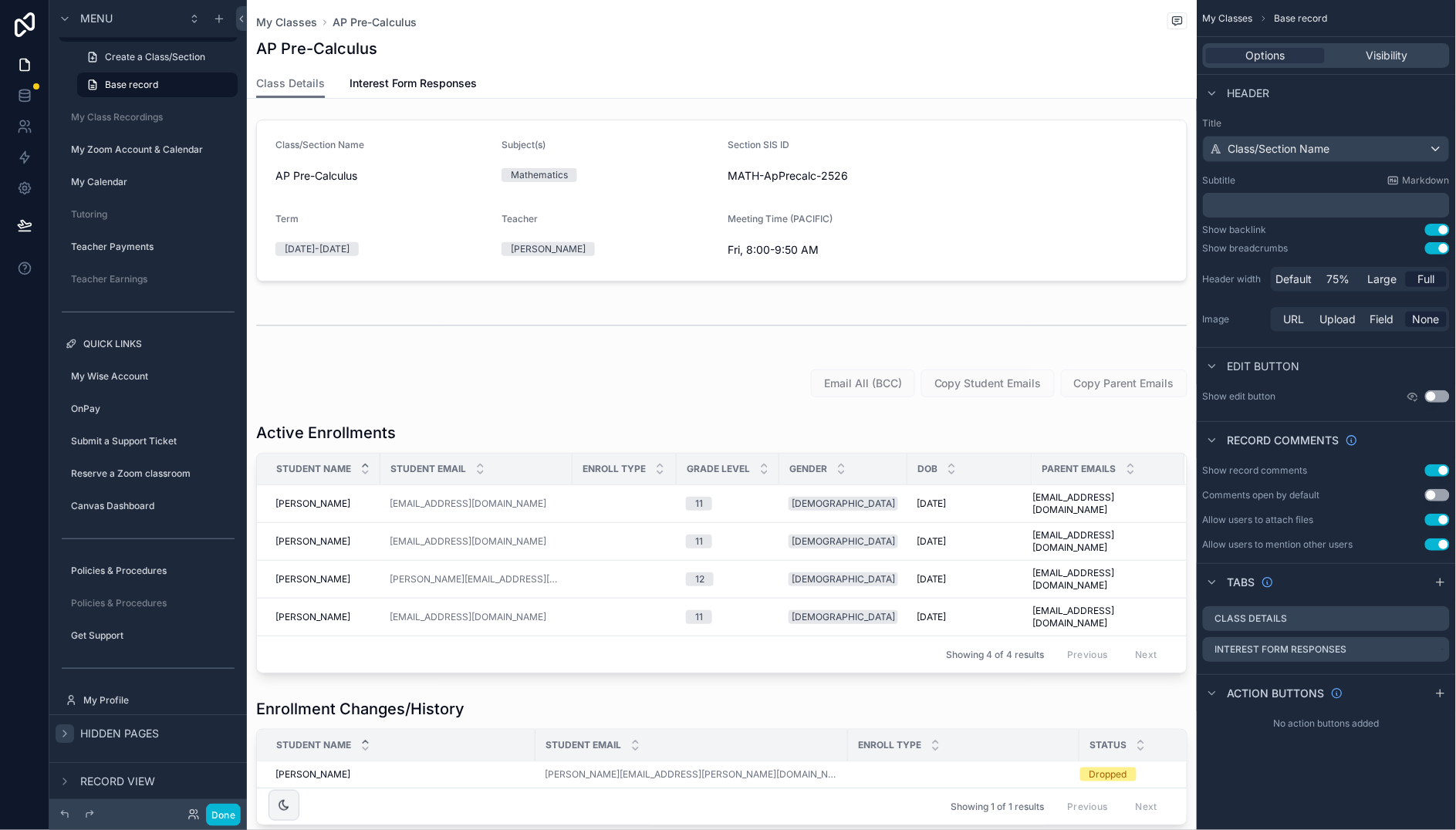
click at [63, 731] on icon "scrollable content" at bounding box center [65, 733] width 12 height 12
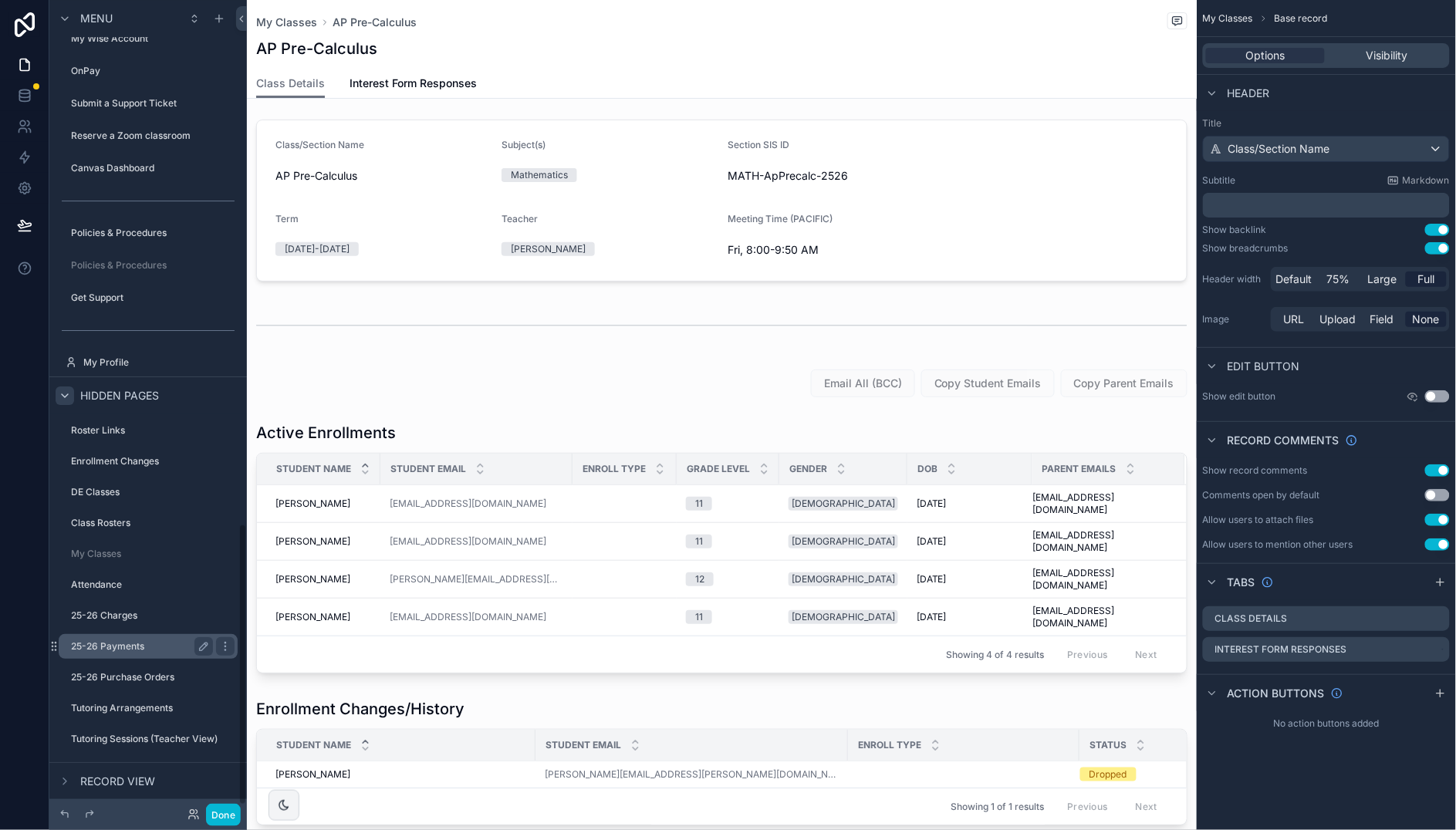
scroll to position [1530, 0]
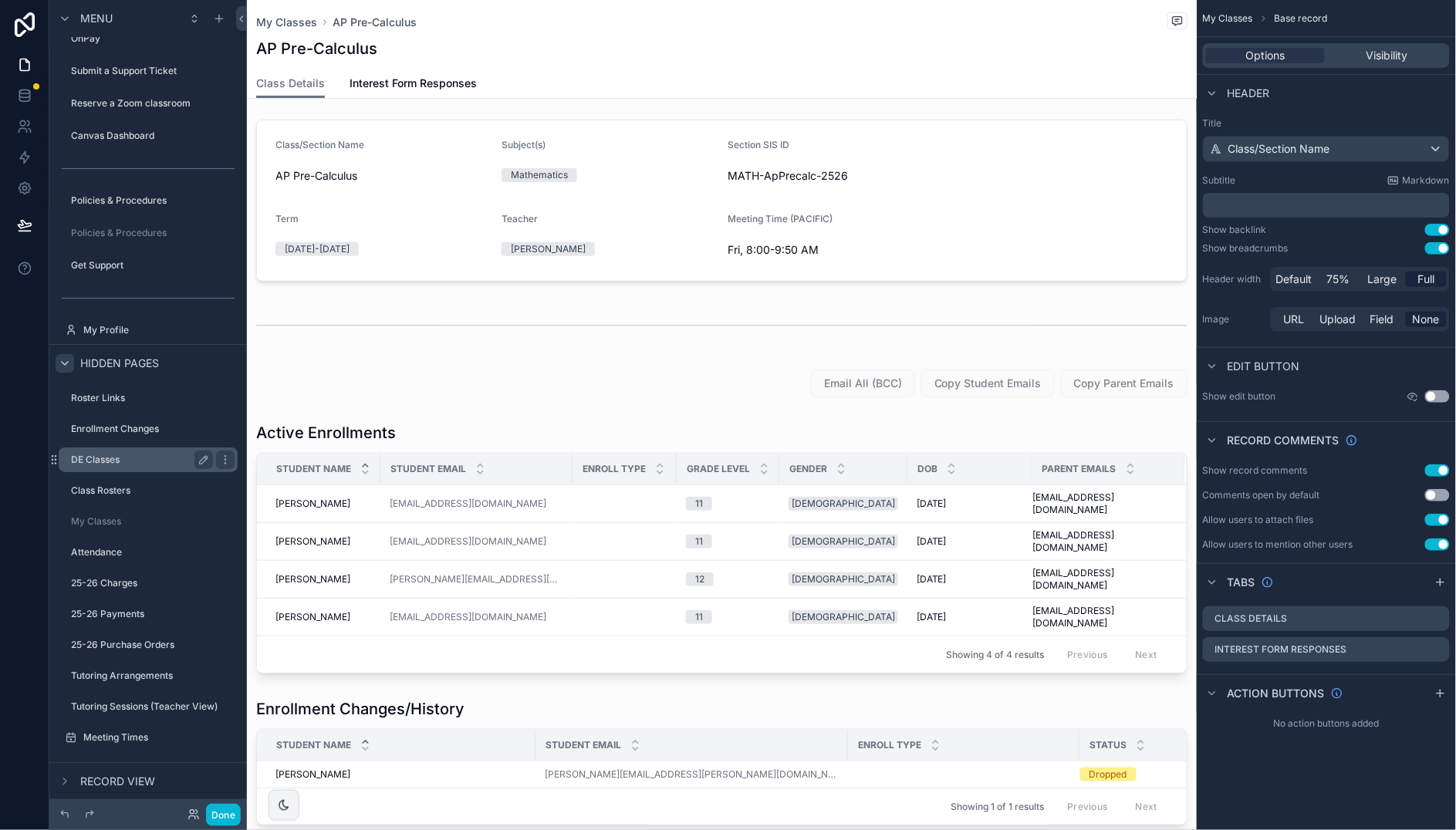
click at [106, 455] on label "DE Classes" at bounding box center [139, 460] width 135 height 12
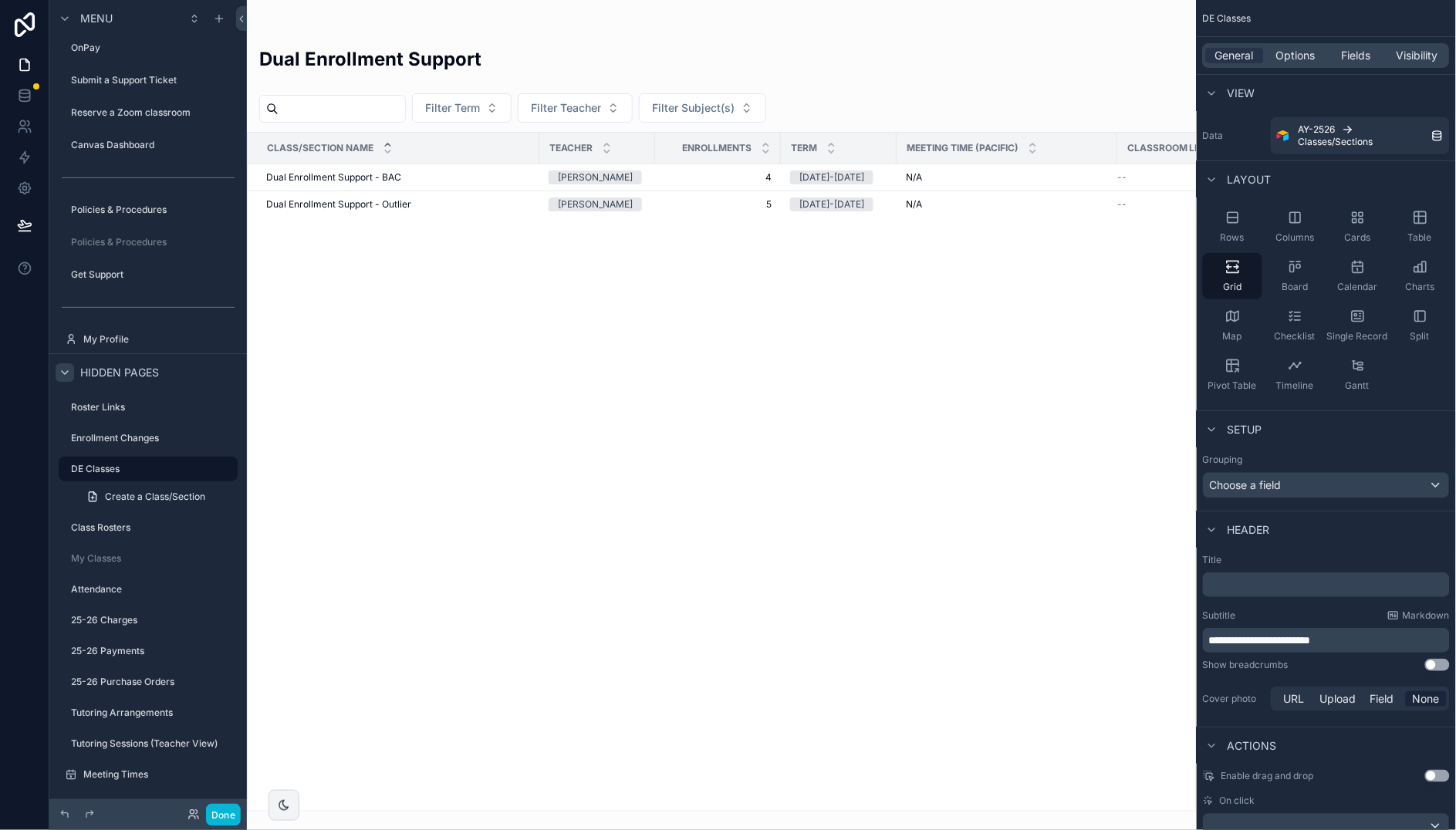
click at [462, 172] on div "scrollable content" at bounding box center [721, 415] width 949 height 830
click at [436, 175] on div "Dual Enrollment Support - BAC Dual Enrollment Support - BAC" at bounding box center [399, 178] width 264 height 12
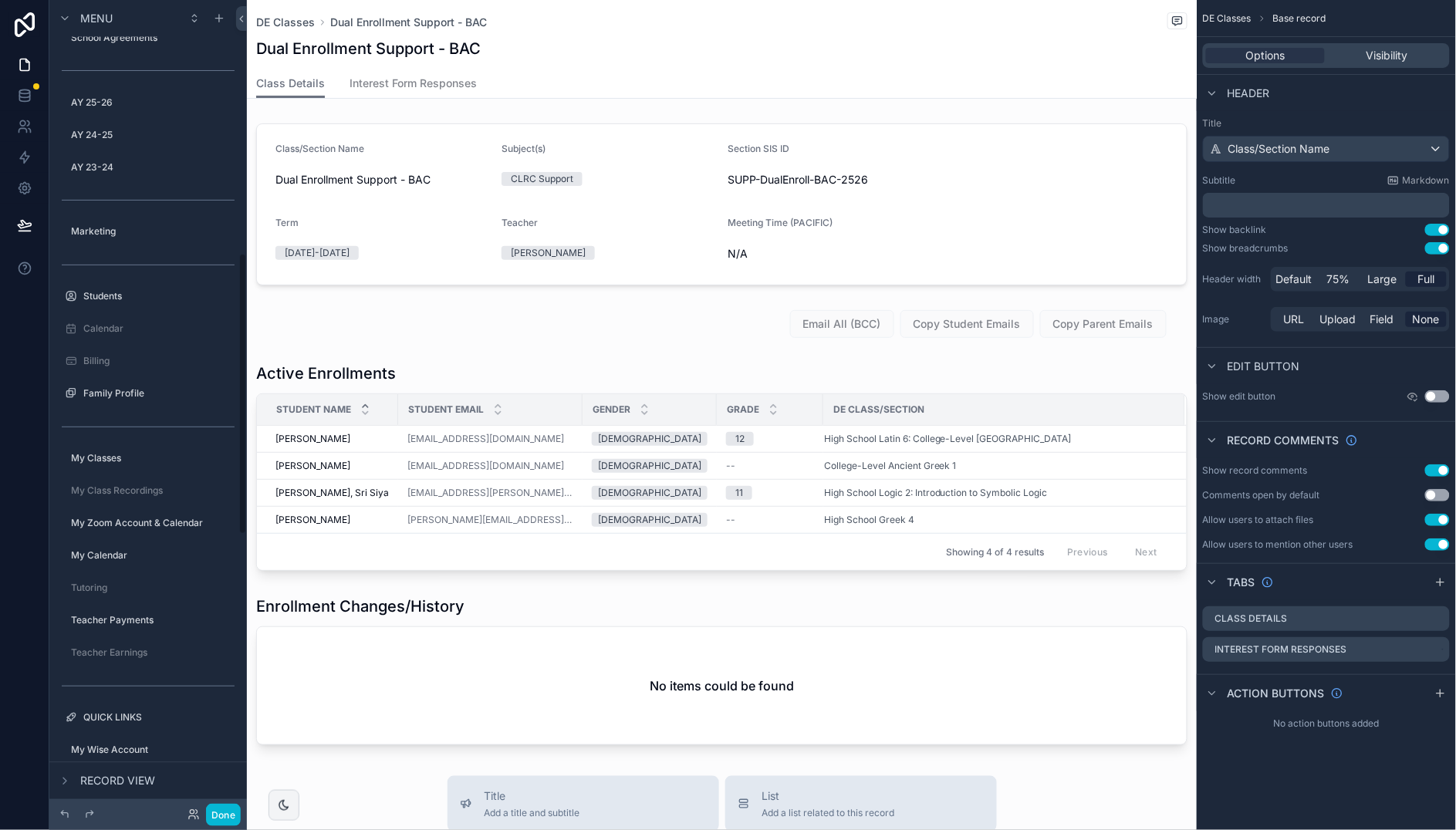
scroll to position [717, 0]
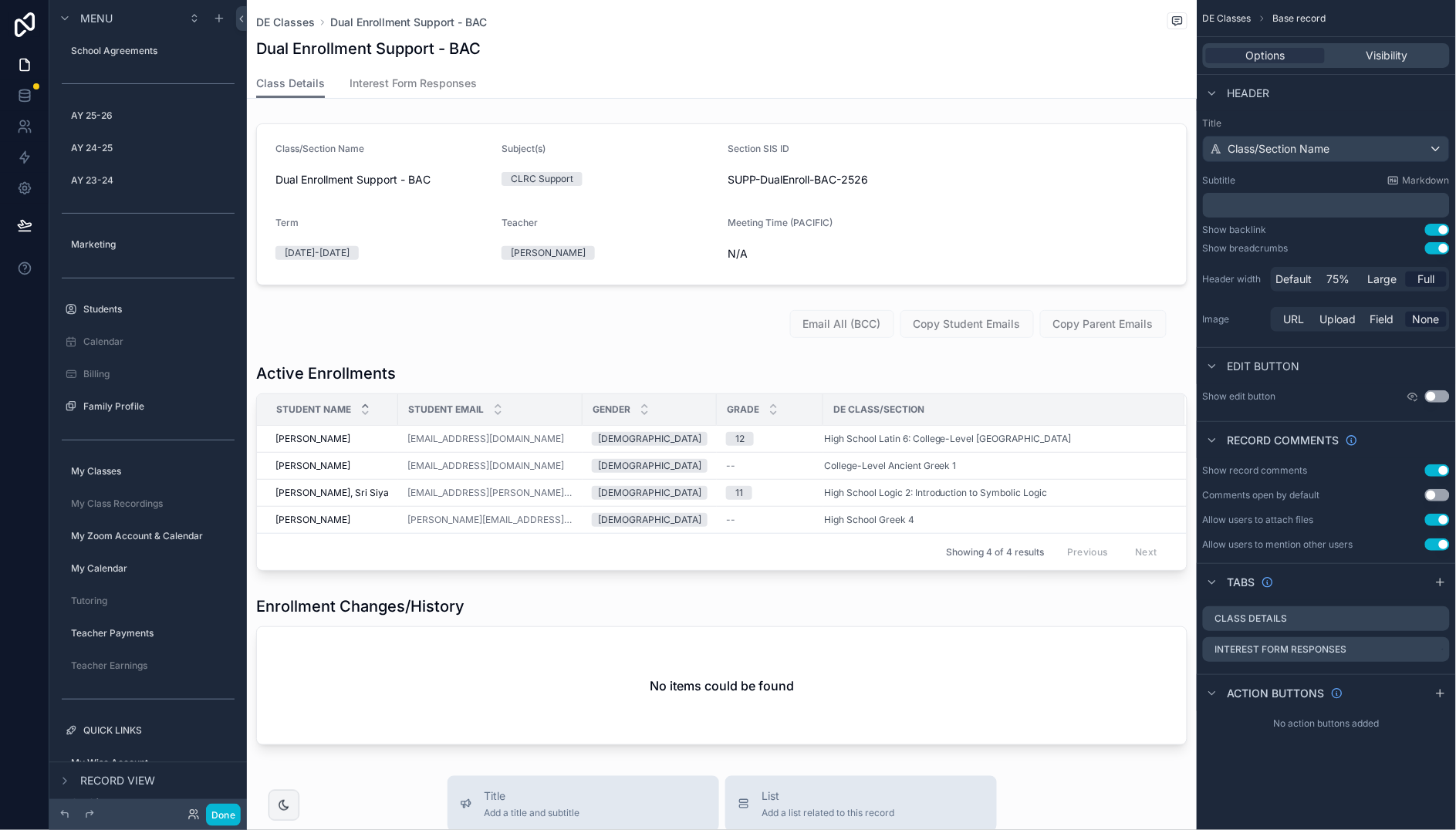
click at [1436, 248] on button "Use setting" at bounding box center [1438, 248] width 25 height 12
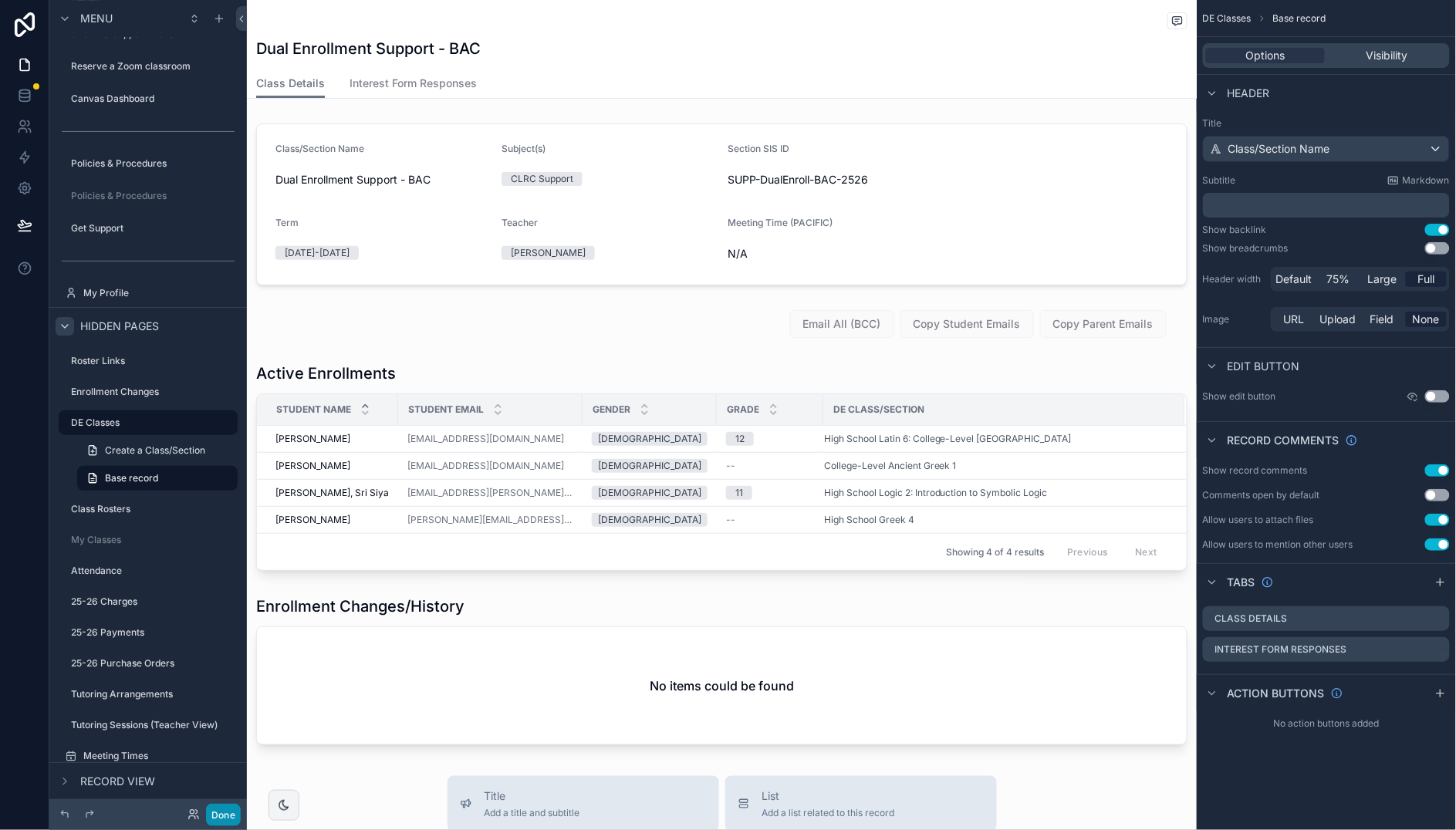
click at [230, 812] on button "Done" at bounding box center [223, 814] width 34 height 22
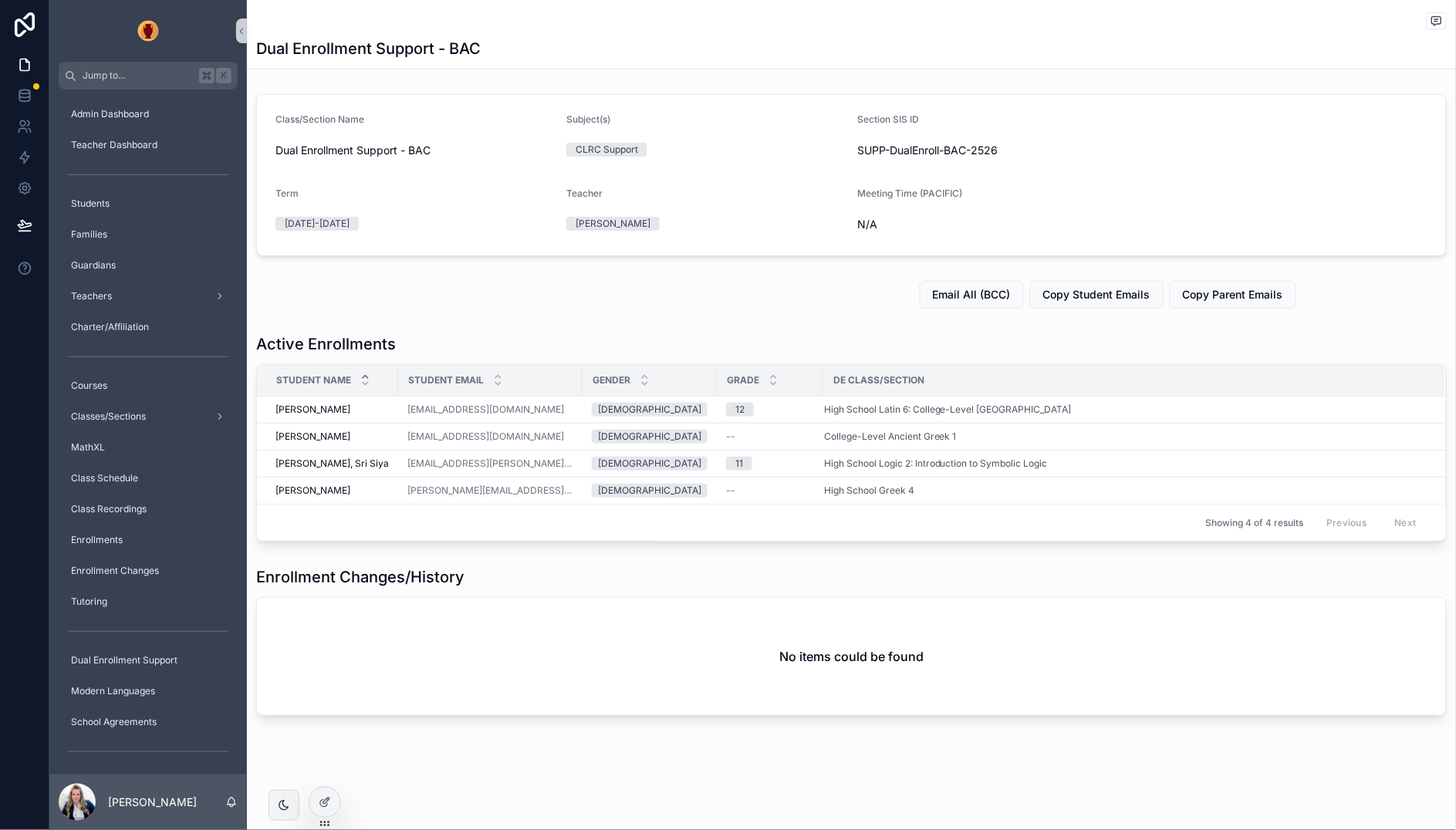
click at [259, 22] on div "scrollable content" at bounding box center [851, 22] width 1190 height 19
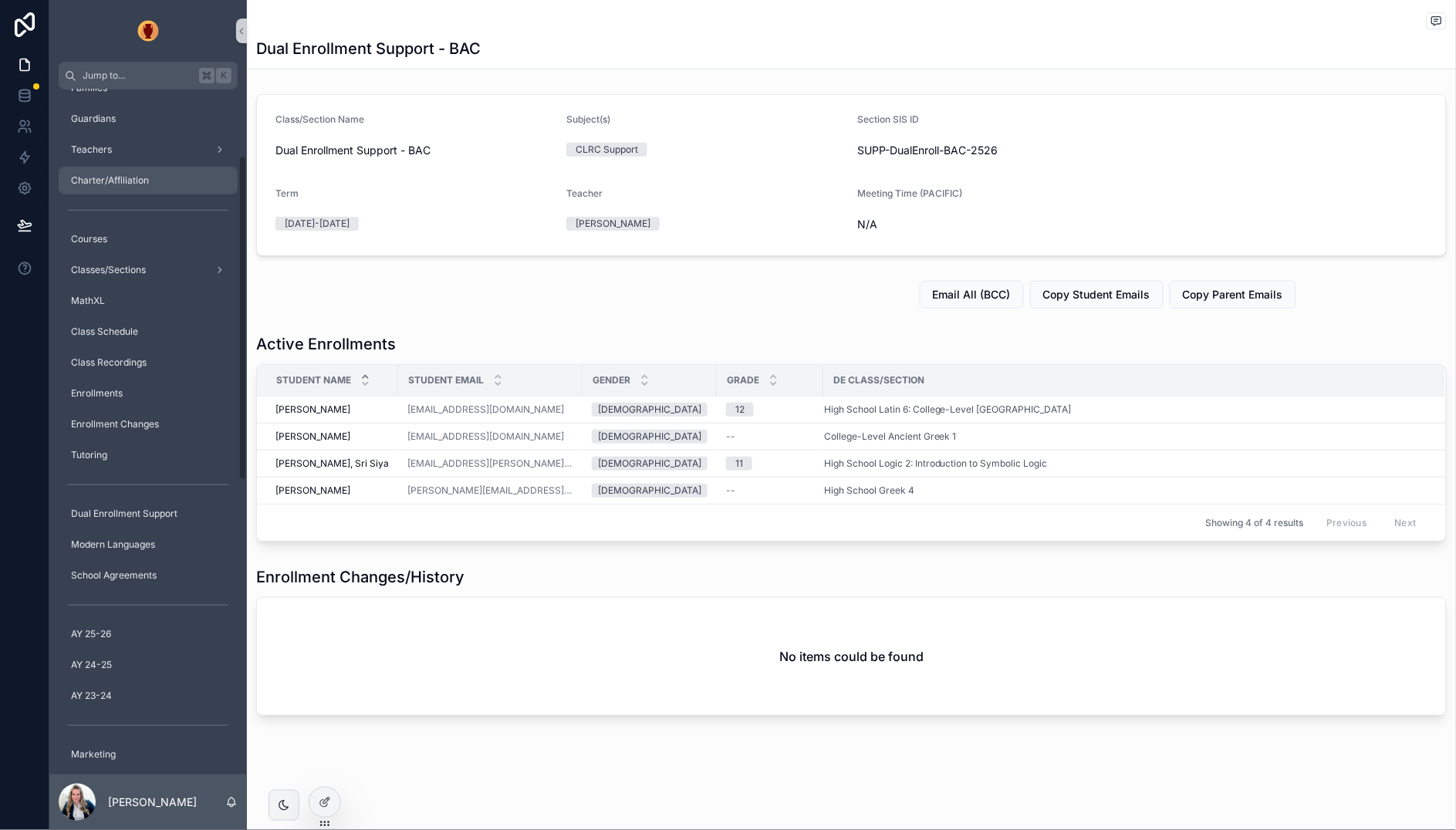
scroll to position [149, 0]
click at [147, 504] on span "Dual Enrollment Support" at bounding box center [124, 510] width 106 height 12
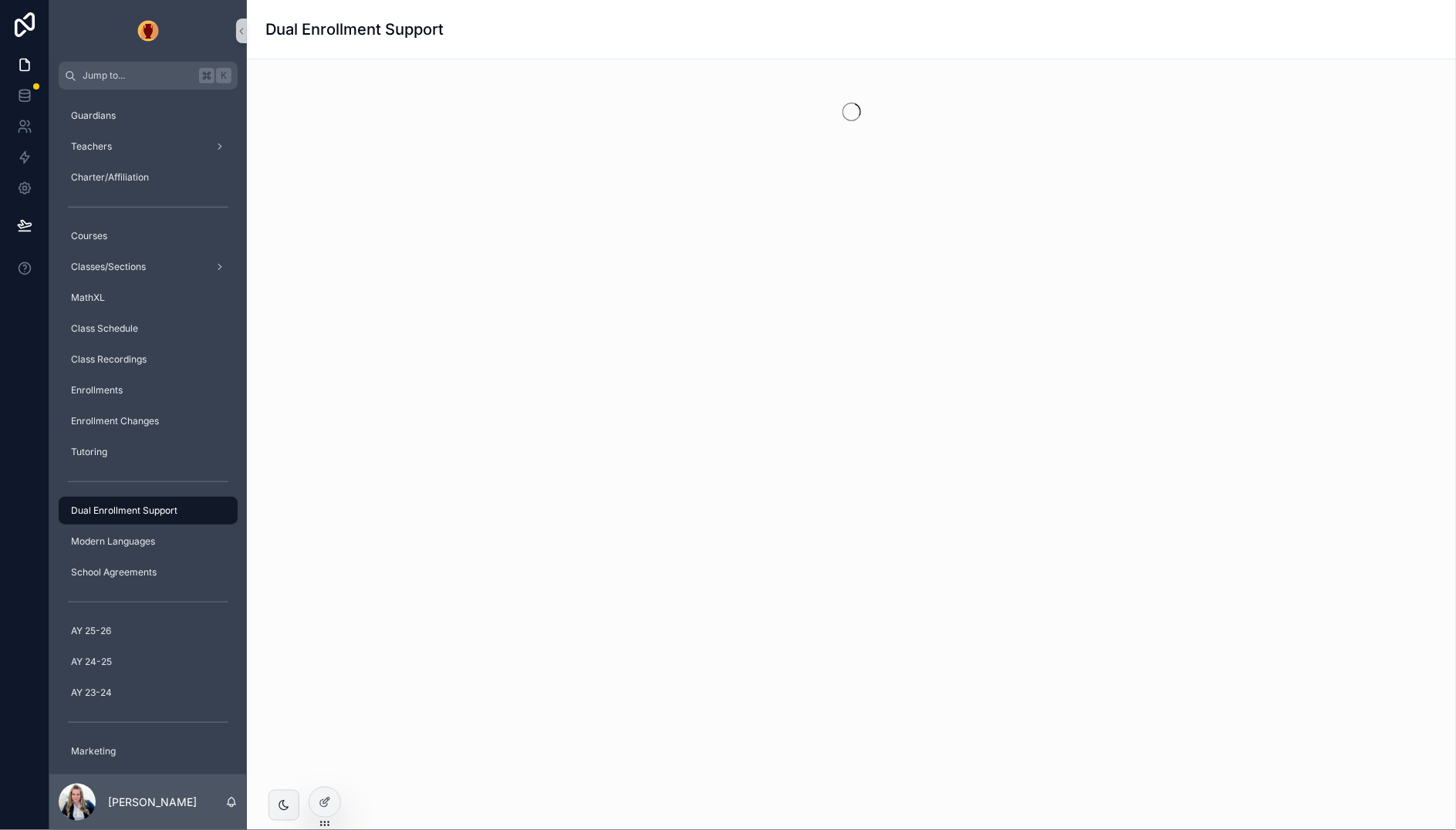
scroll to position [154, 0]
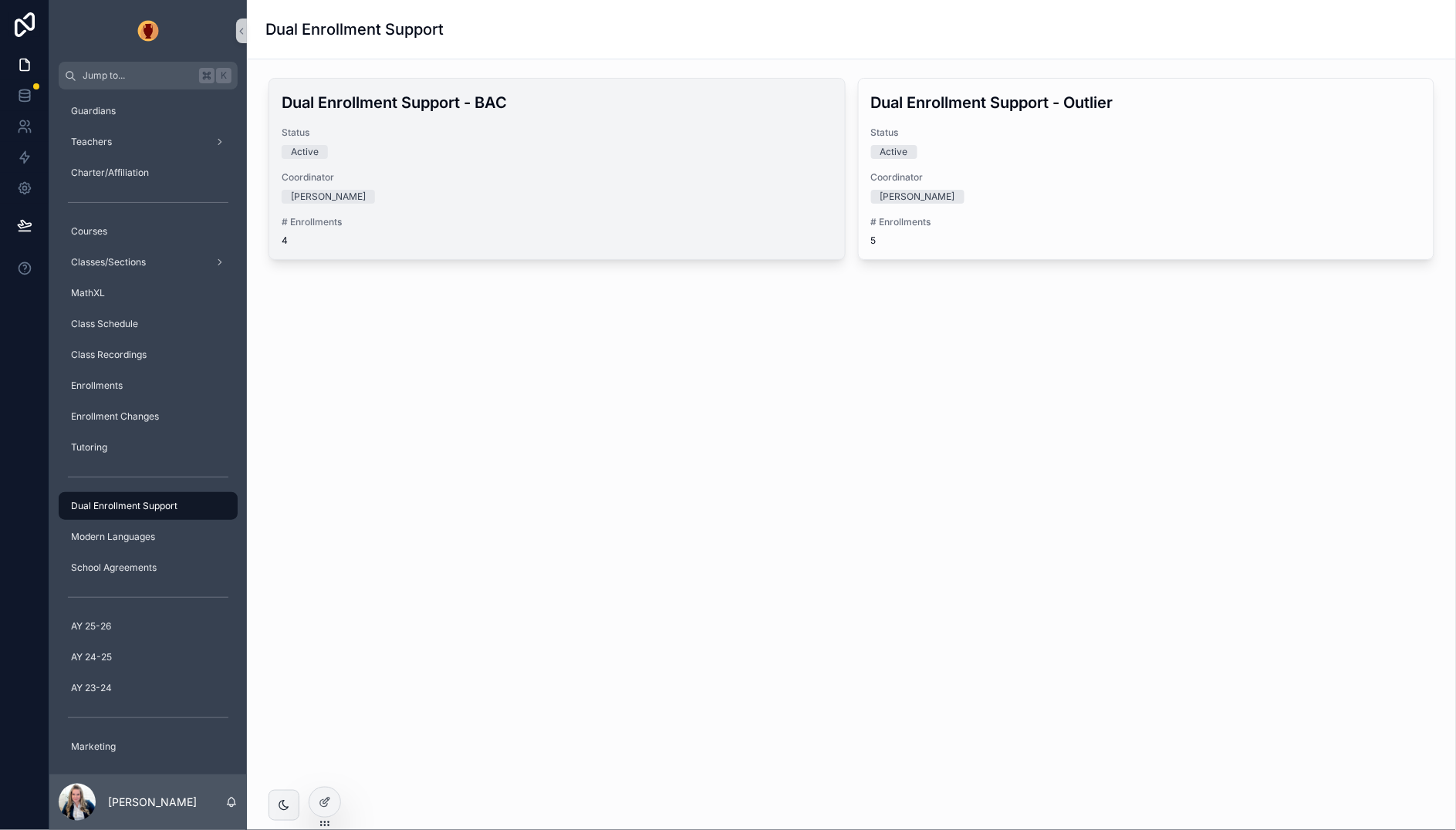
click at [685, 122] on div "Dual Enrollment Support - BAC Status Active Coordinator [PERSON_NAME] # Enrollm…" at bounding box center [557, 168] width 575 height 180
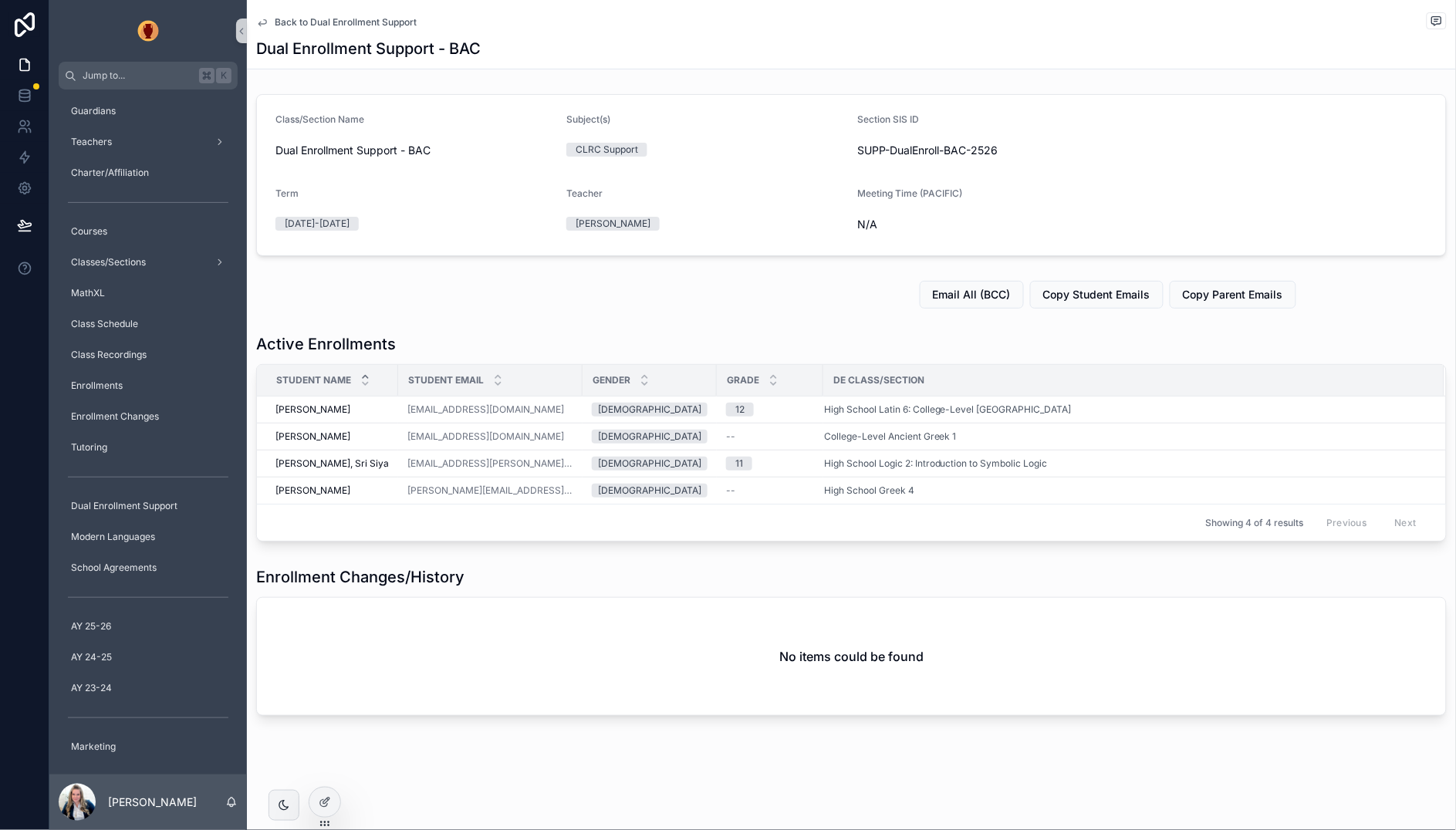
click at [294, 21] on span "Back to Dual Enrollment Support" at bounding box center [345, 22] width 142 height 12
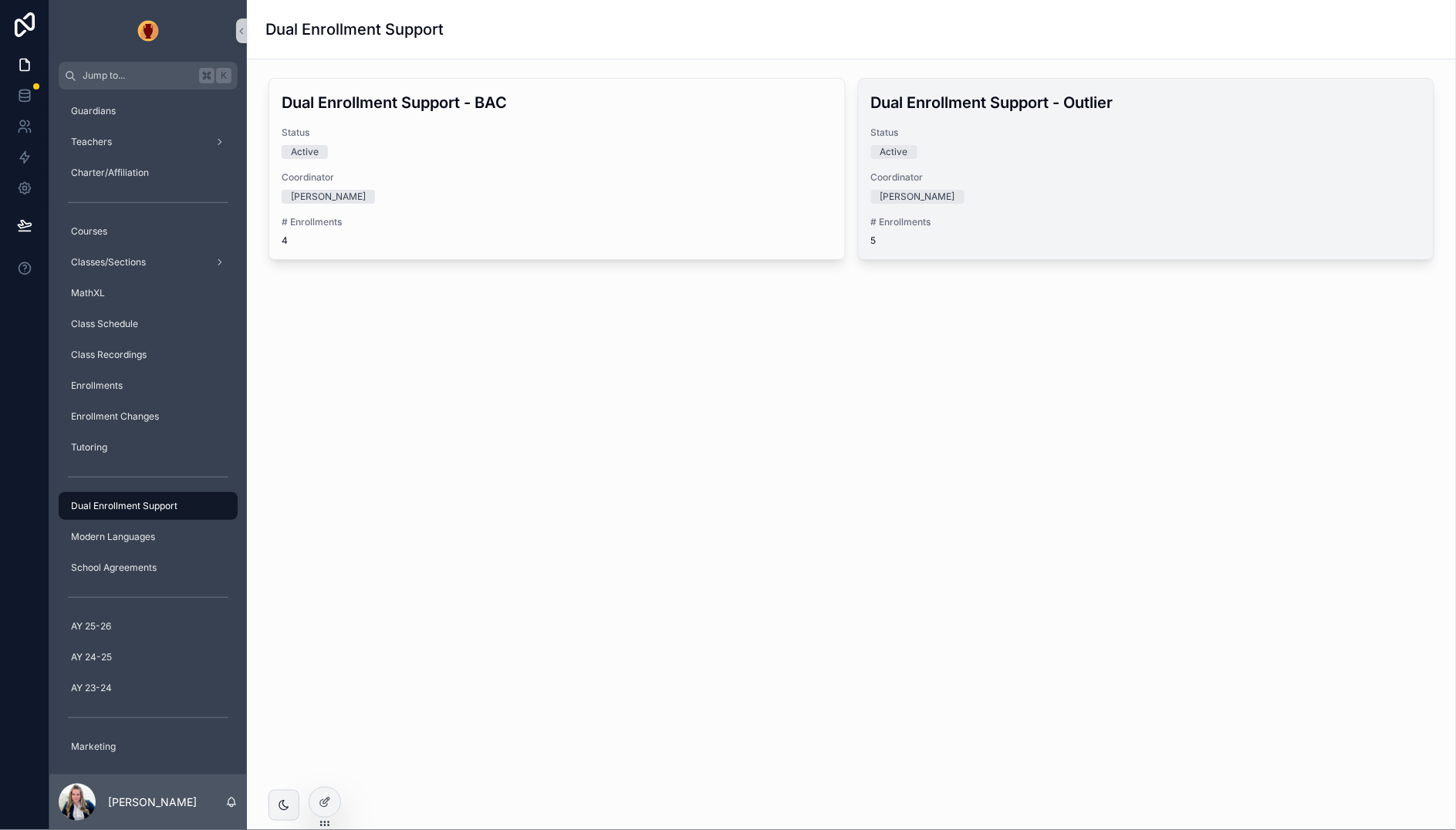
click at [1036, 116] on div "Dual Enrollment Support - Outlier Status Active Coordinator [PERSON_NAME] # Enr…" at bounding box center [1146, 168] width 575 height 180
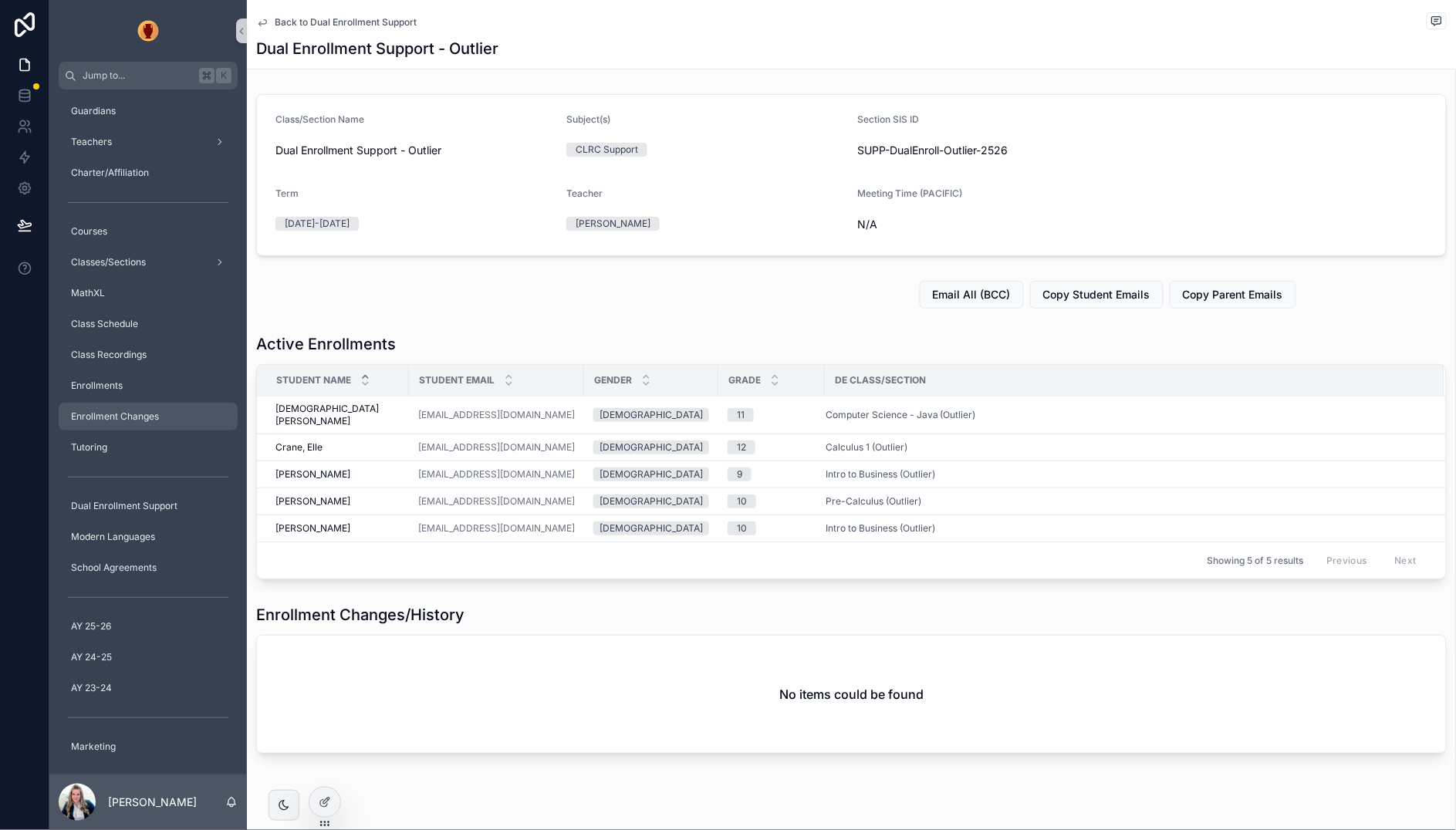
click at [122, 404] on div "Enrollment Changes" at bounding box center [148, 416] width 160 height 25
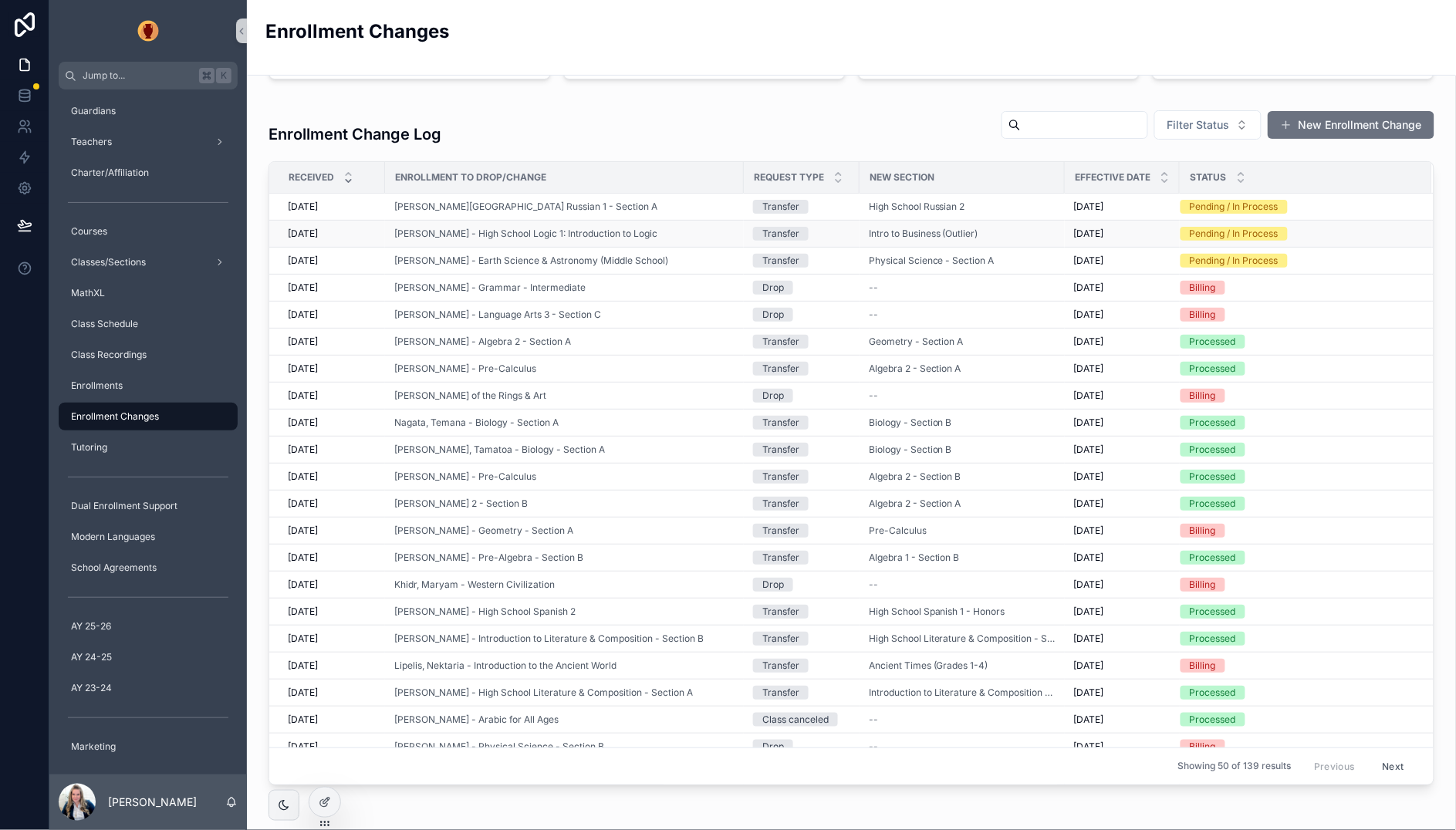
scroll to position [85, 0]
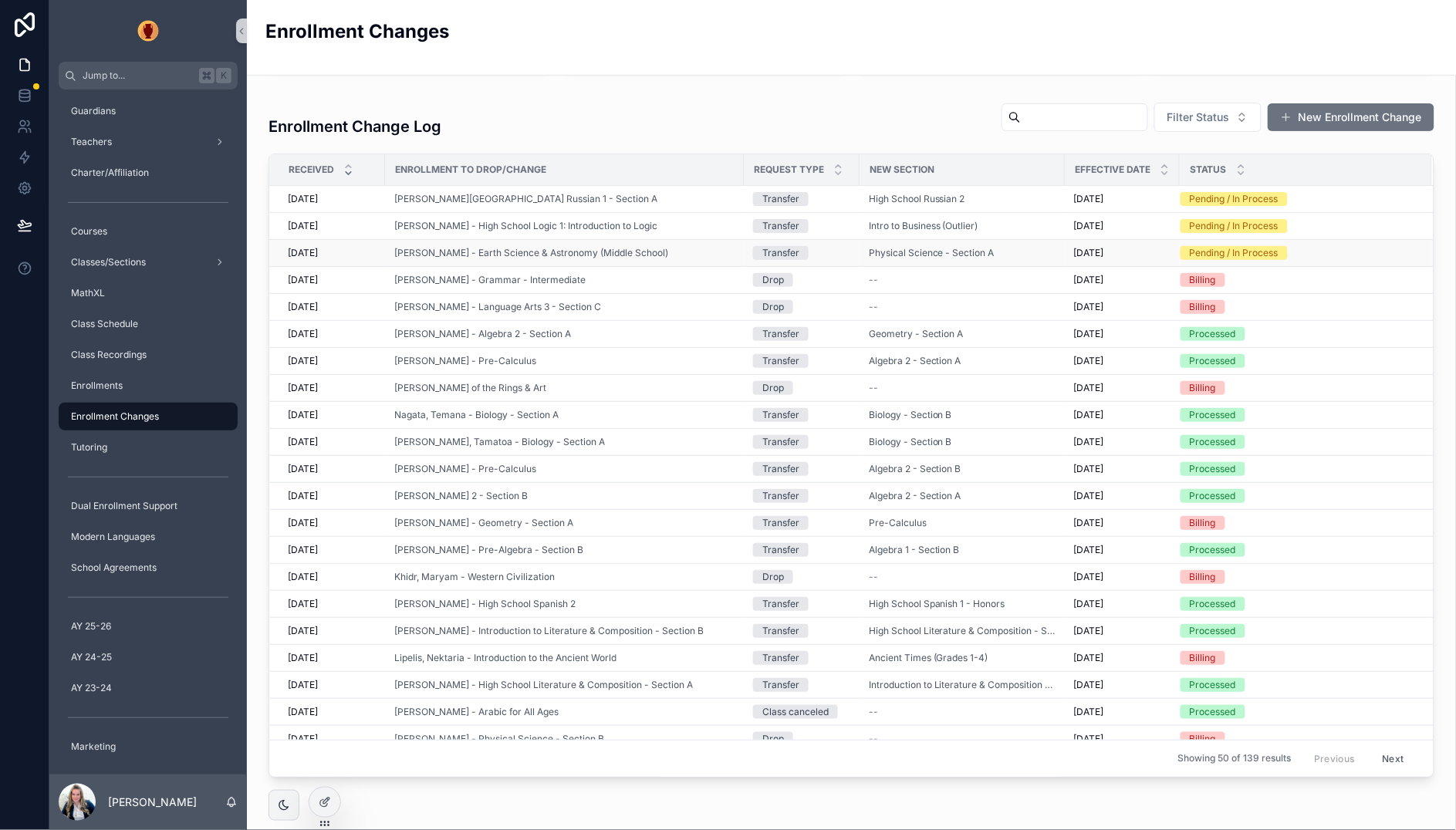
click at [1207, 251] on div "Pending / In Process" at bounding box center [1233, 253] width 89 height 14
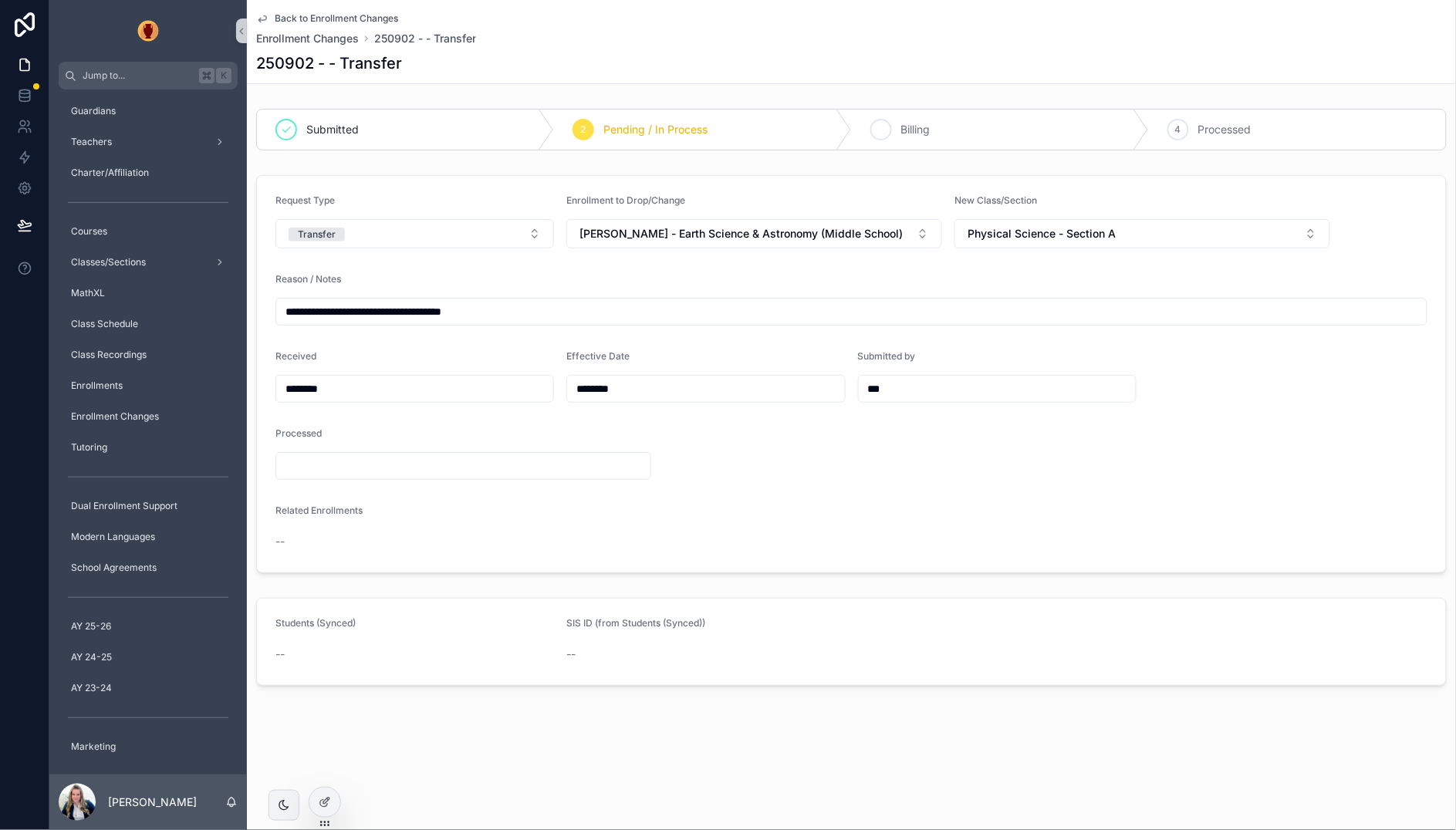
click at [925, 137] on div "3 Billing" at bounding box center [1000, 130] width 297 height 40
click at [341, 14] on span "Back to Enrollment Changes" at bounding box center [336, 18] width 123 height 12
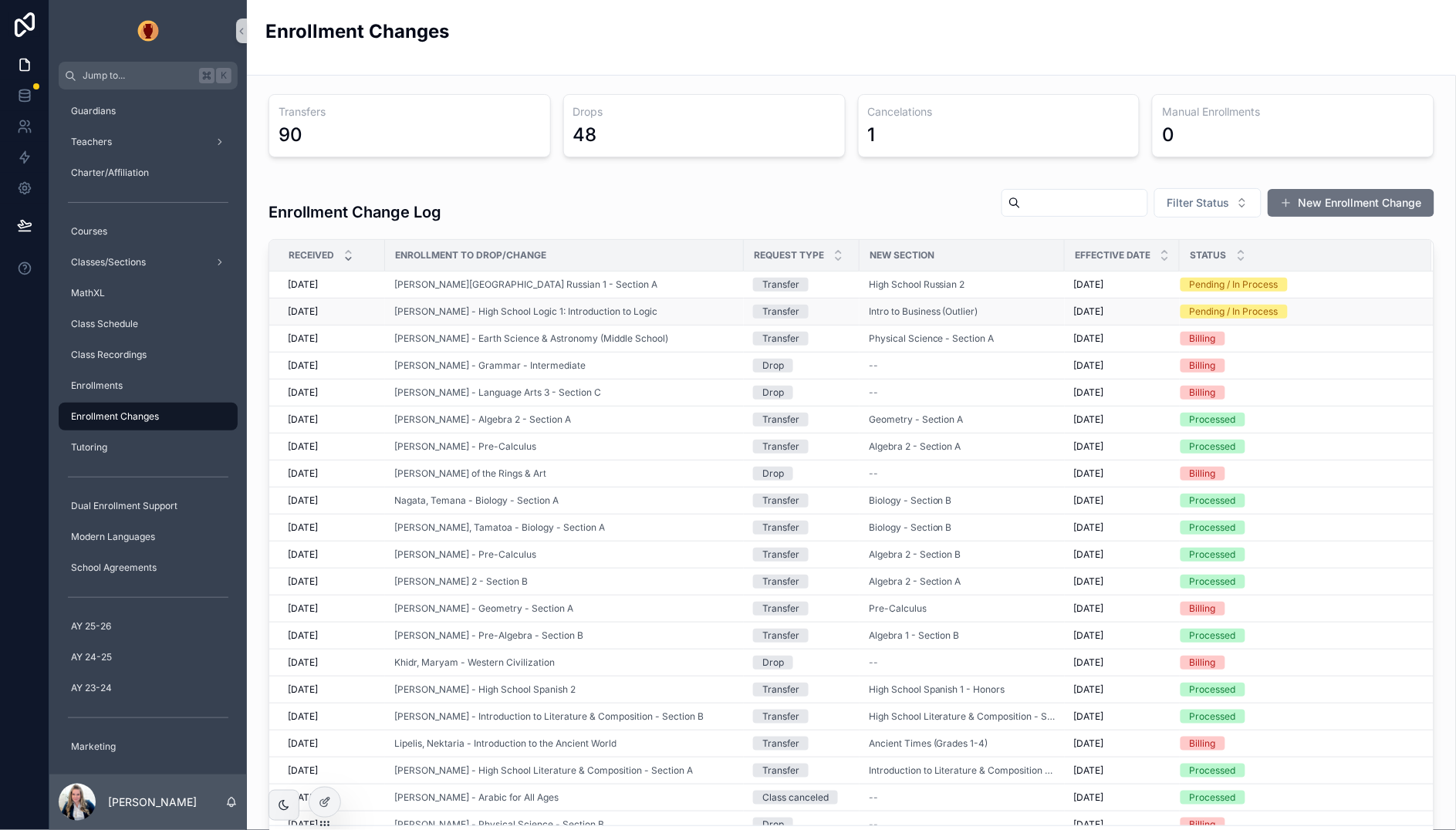
click at [342, 308] on div "[DATE] [DATE]" at bounding box center [332, 311] width 88 height 12
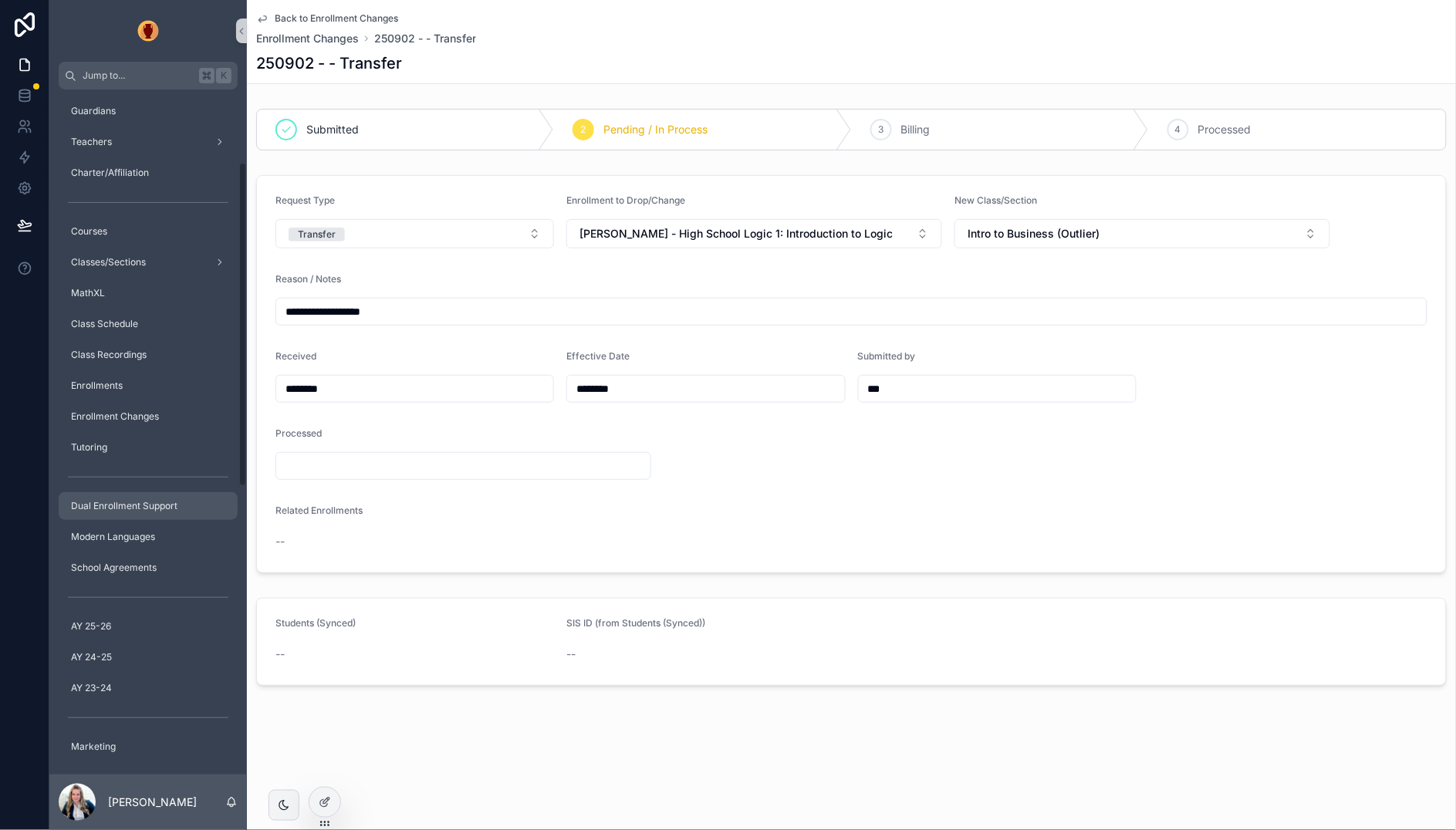
drag, startPoint x: 105, startPoint y: 502, endPoint x: 96, endPoint y: 500, distance: 9.2
click at [105, 502] on span "Dual Enrollment Support" at bounding box center [124, 506] width 106 height 12
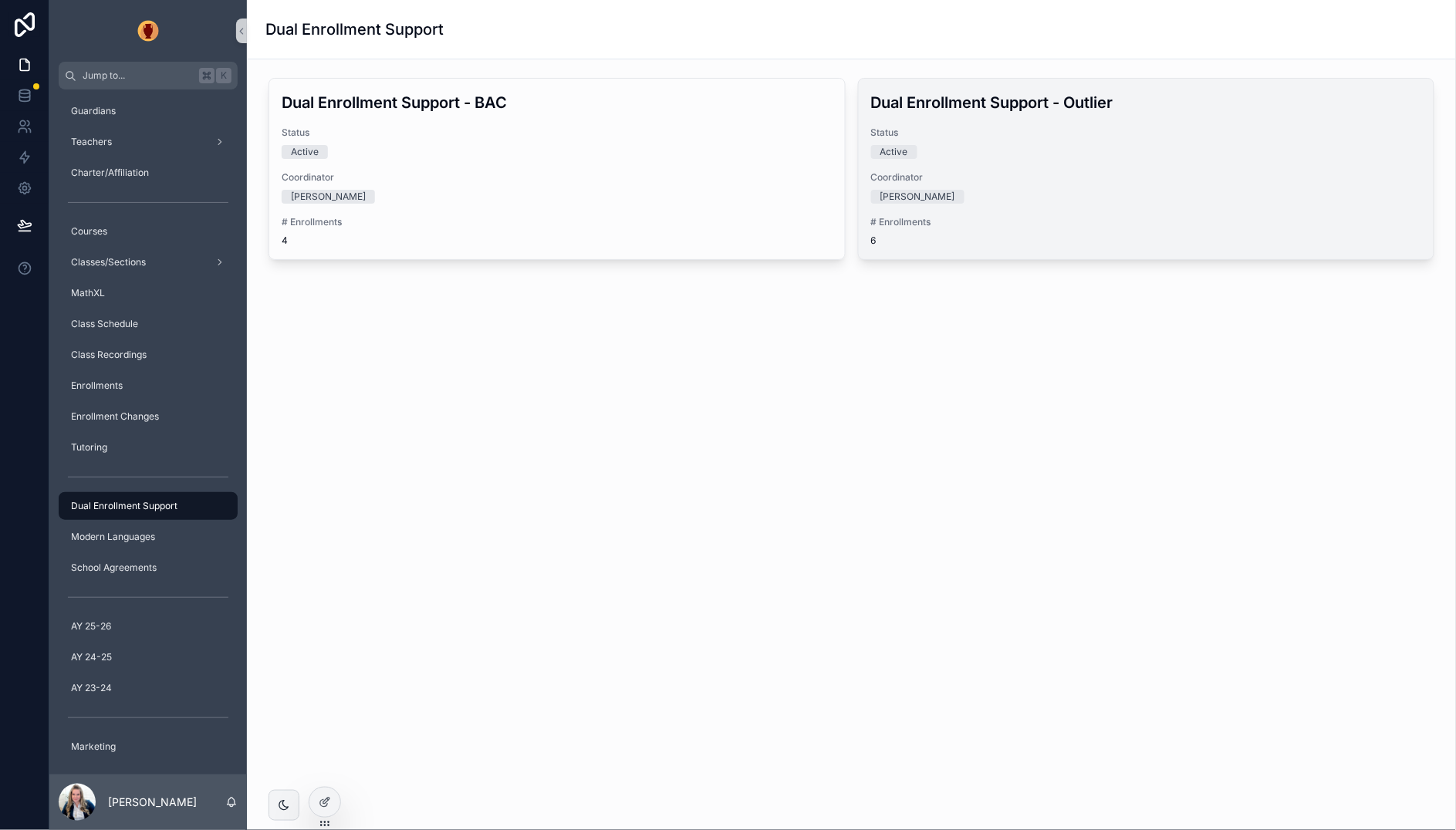
click at [1194, 148] on div "Active" at bounding box center [1146, 152] width 551 height 14
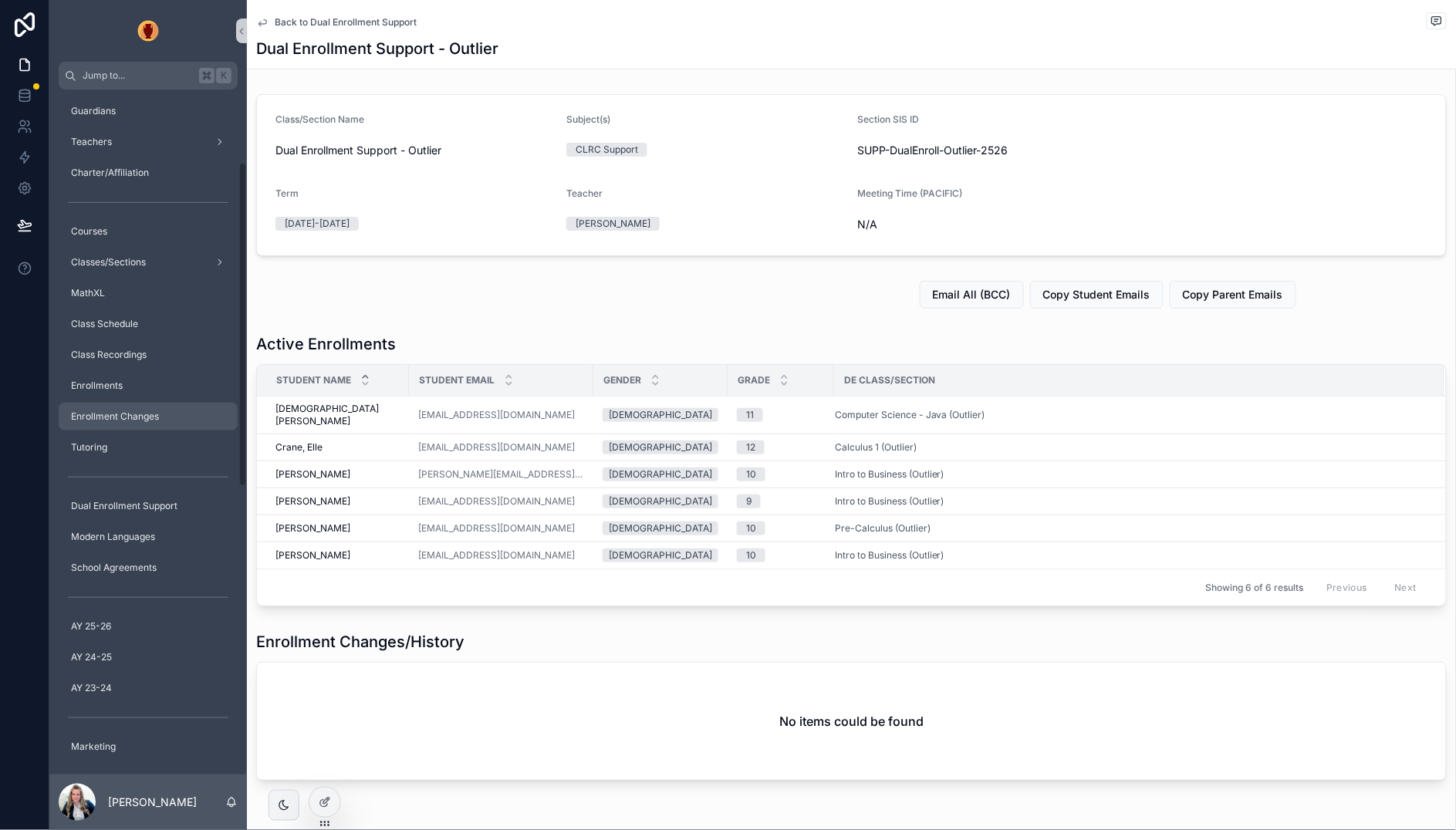
click at [135, 415] on span "Enrollment Changes" at bounding box center [115, 417] width 88 height 12
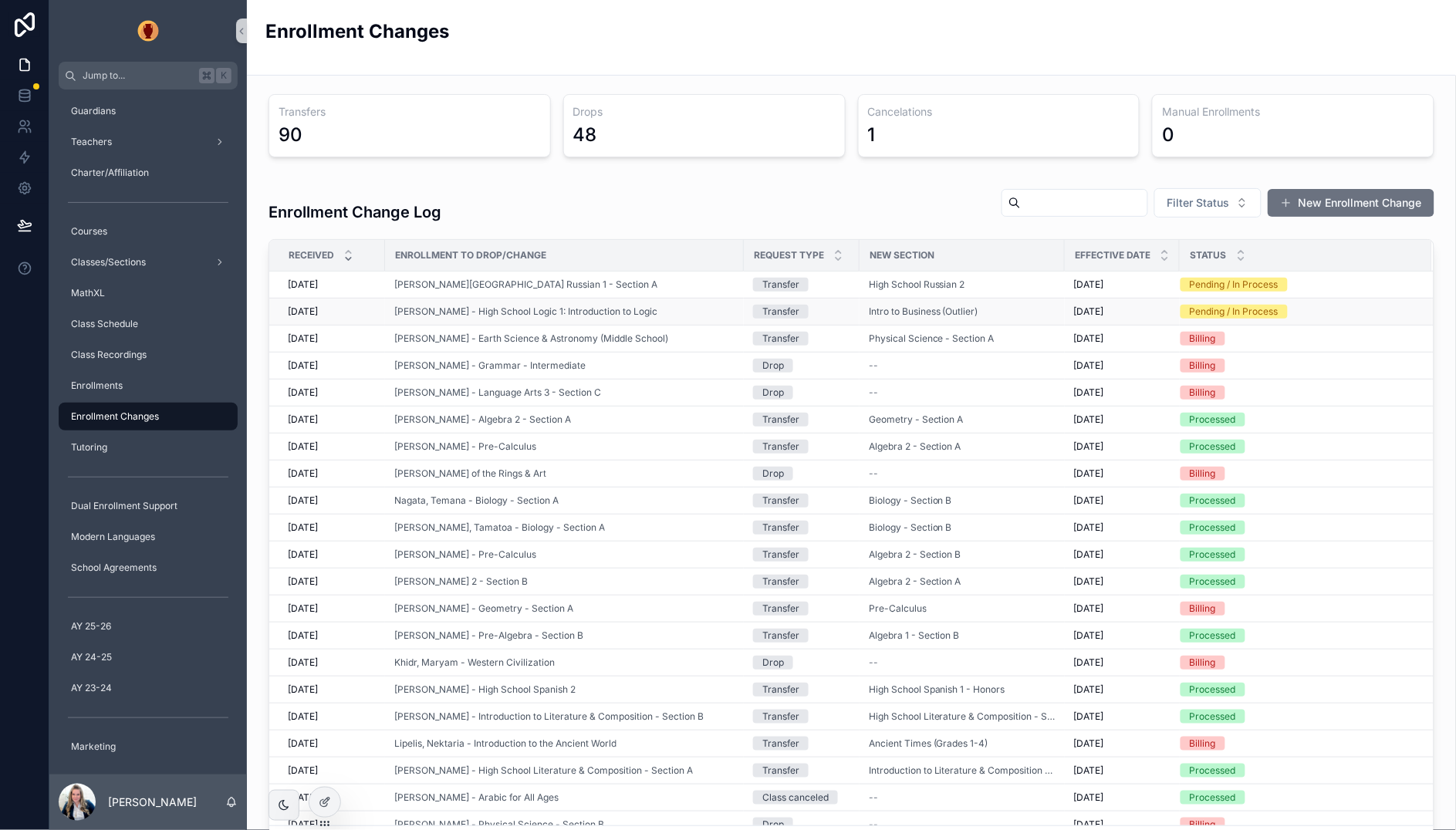
click at [626, 318] on td "[PERSON_NAME] - High School Logic 1: Introduction to Logic" at bounding box center [565, 311] width 359 height 27
click at [635, 311] on span "[PERSON_NAME] - High School Logic 1: Introduction to Logic" at bounding box center [525, 311] width 263 height 12
click at [727, 310] on div "[PERSON_NAME] - High School Logic 1: Introduction to Logic" at bounding box center [564, 311] width 340 height 12
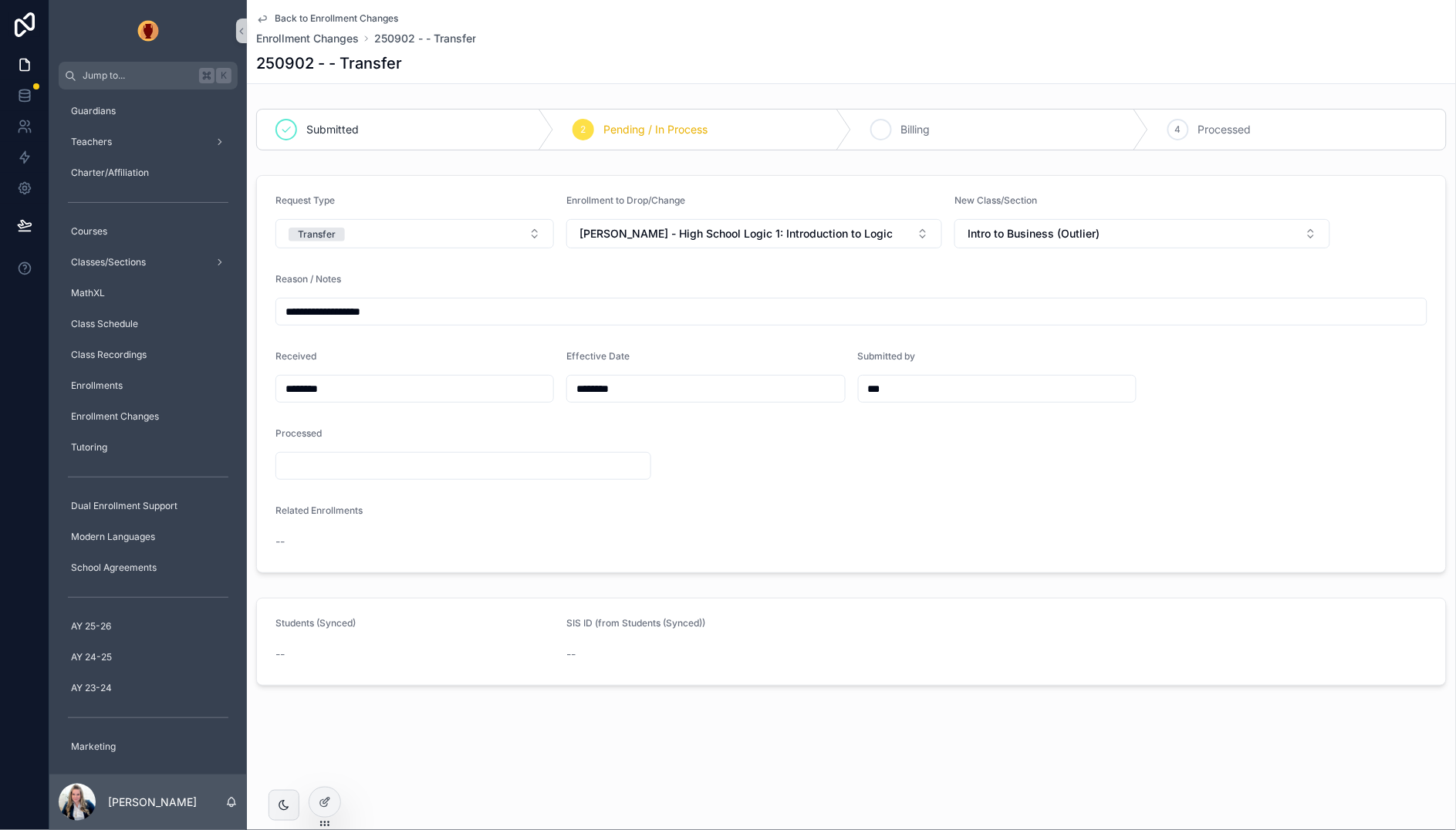
click at [929, 125] on span "Billing" at bounding box center [915, 130] width 29 height 16
click at [288, 16] on span "Back to Enrollment Changes" at bounding box center [336, 18] width 123 height 12
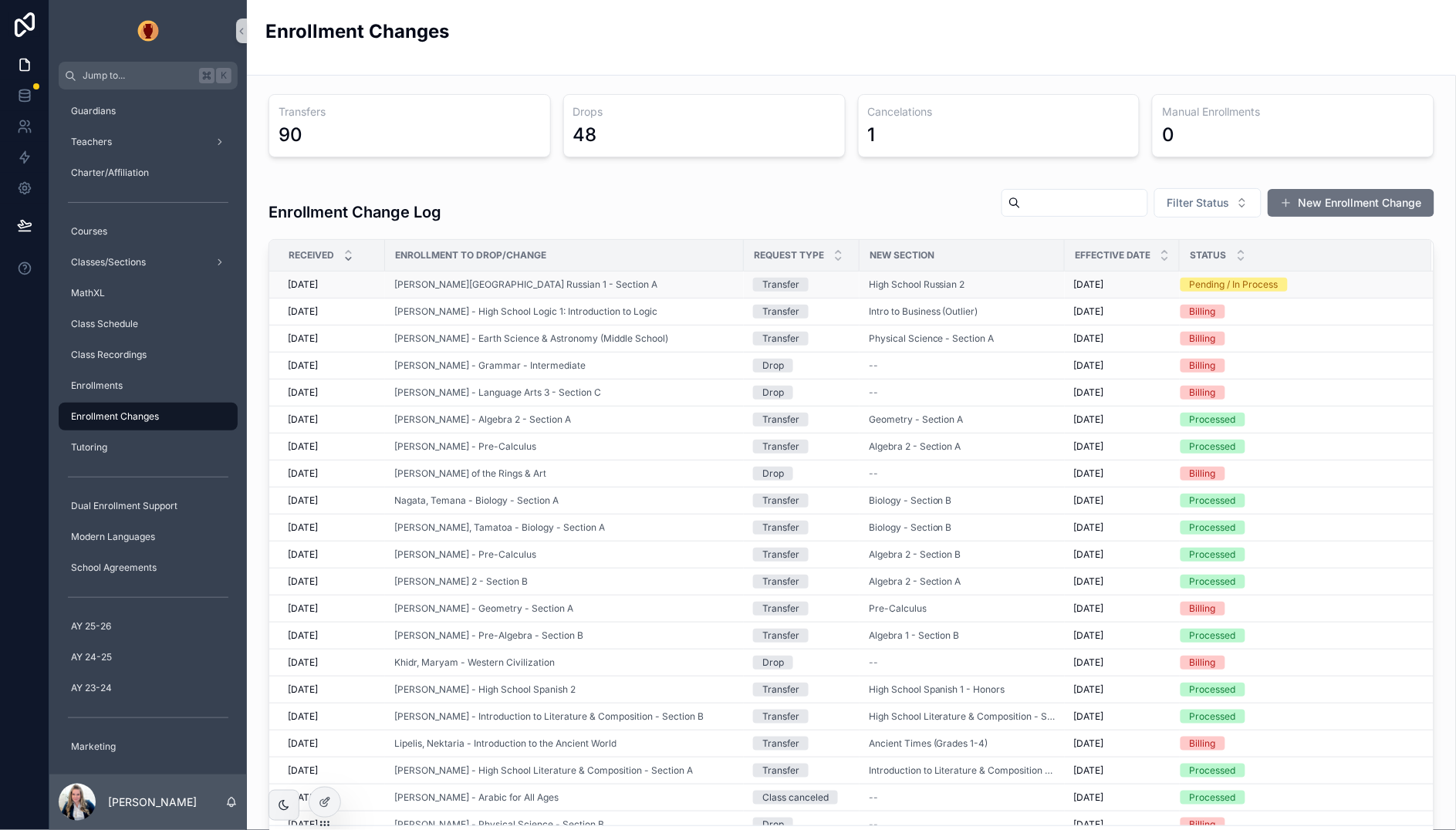
click at [666, 281] on div "[PERSON_NAME][GEOGRAPHIC_DATA] Russian 1 - Section A" at bounding box center [564, 285] width 340 height 12
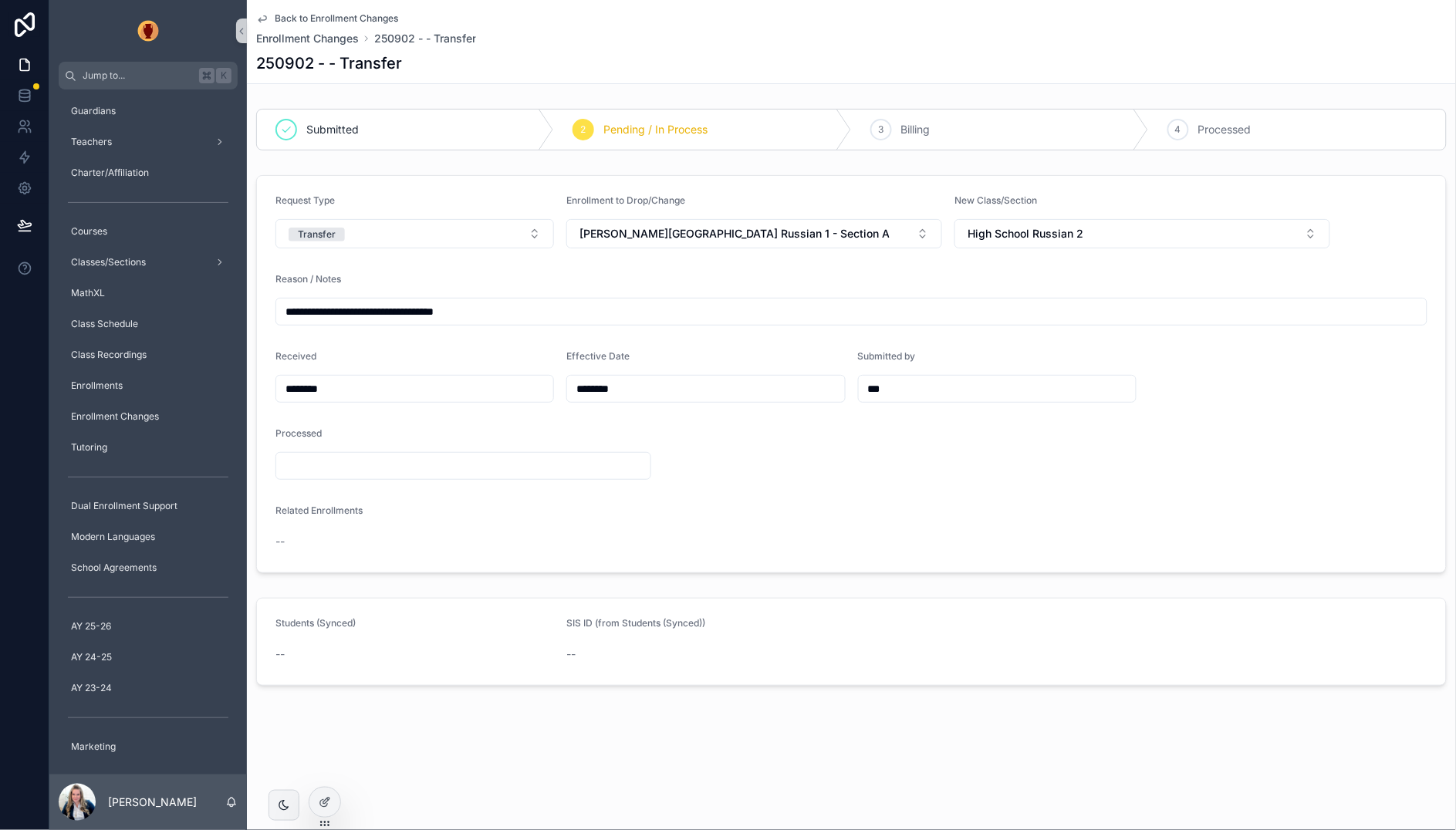
click at [271, 14] on link "Back to Enrollment Changes" at bounding box center [326, 18] width 142 height 12
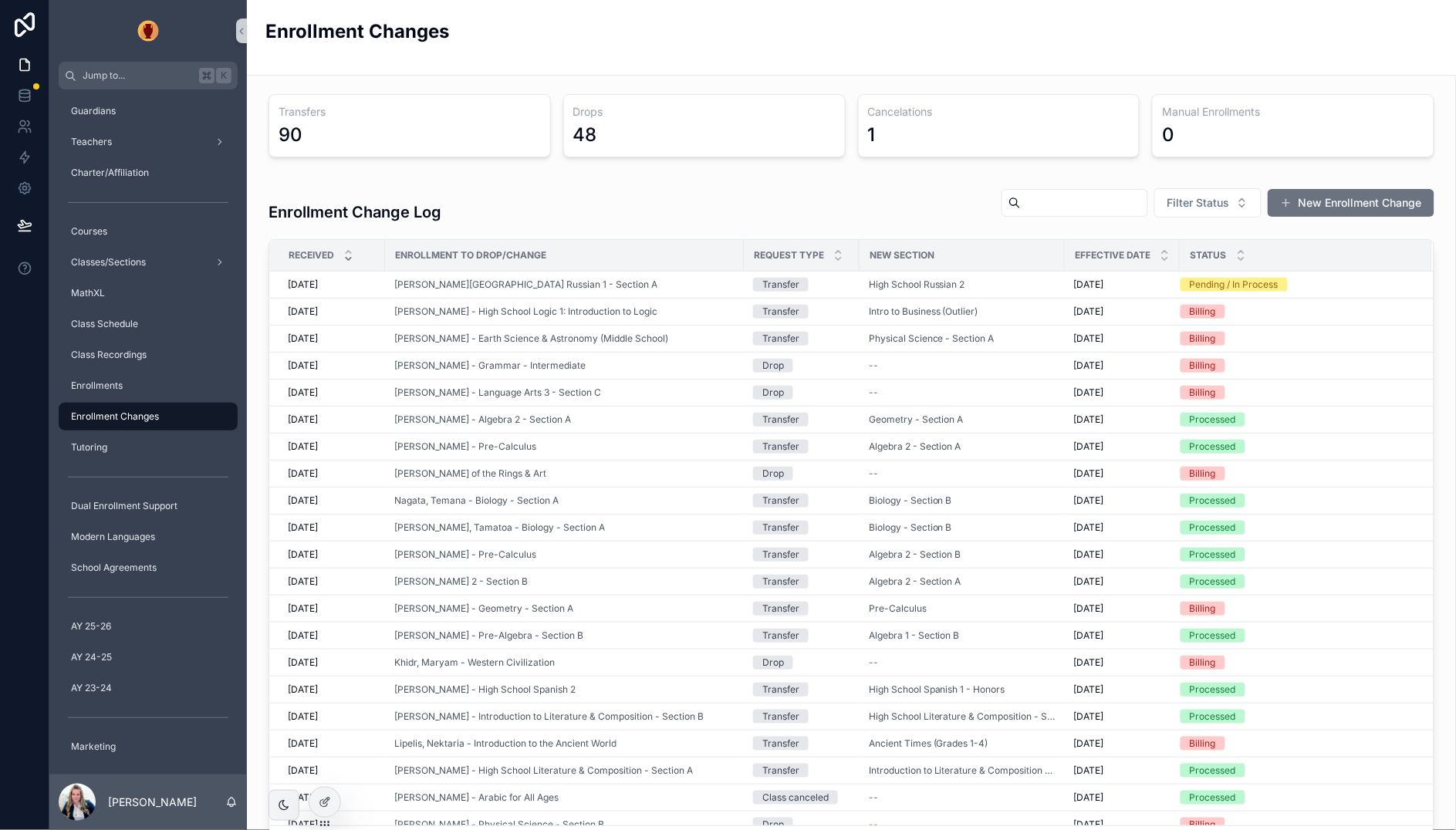
click at [673, 55] on div "Enrollment Changes" at bounding box center [852, 37] width 1172 height 38
click at [325, 770] on icon at bounding box center [323, 772] width 6 height 4
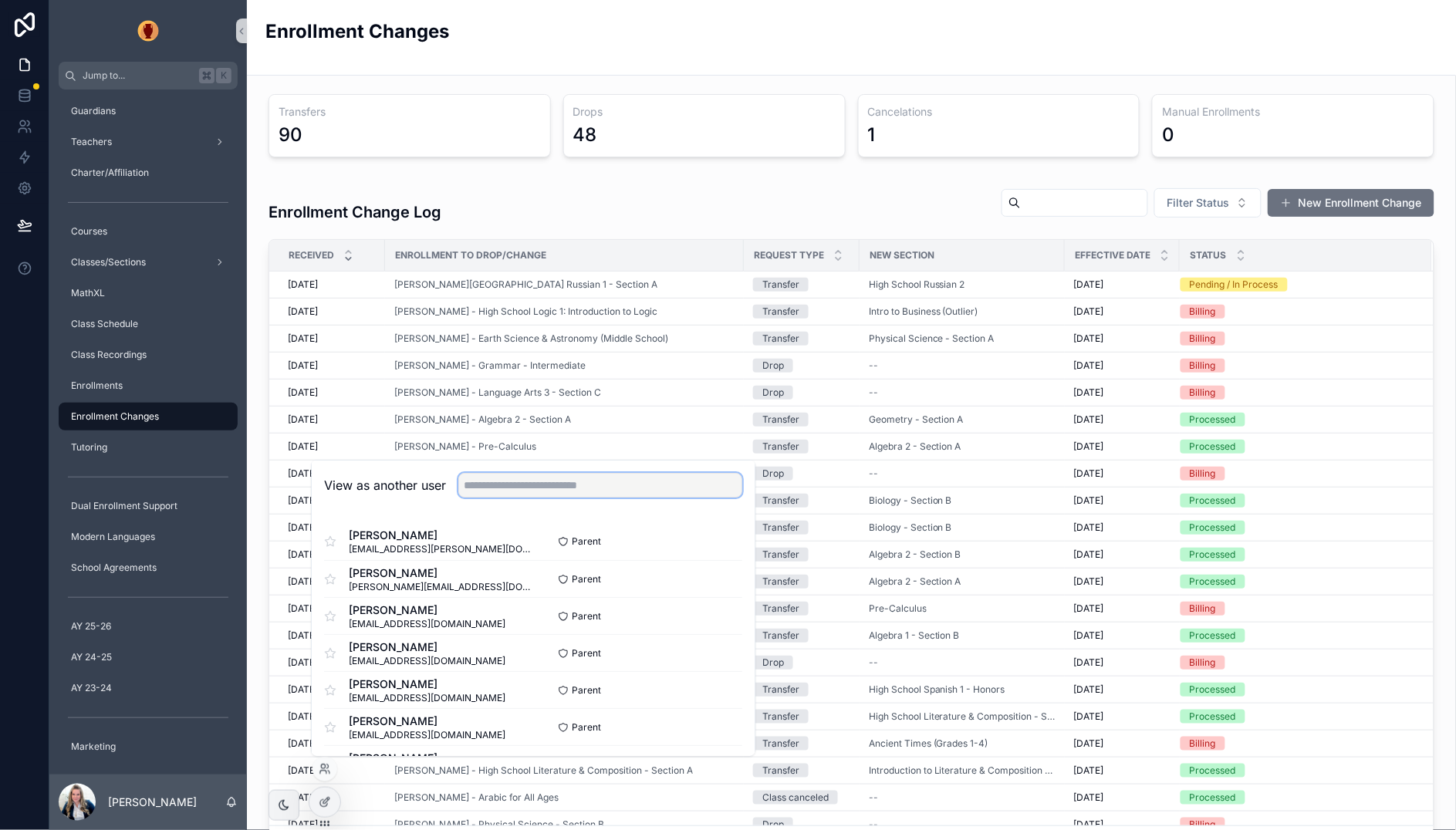
click at [567, 488] on input "text" at bounding box center [600, 485] width 284 height 25
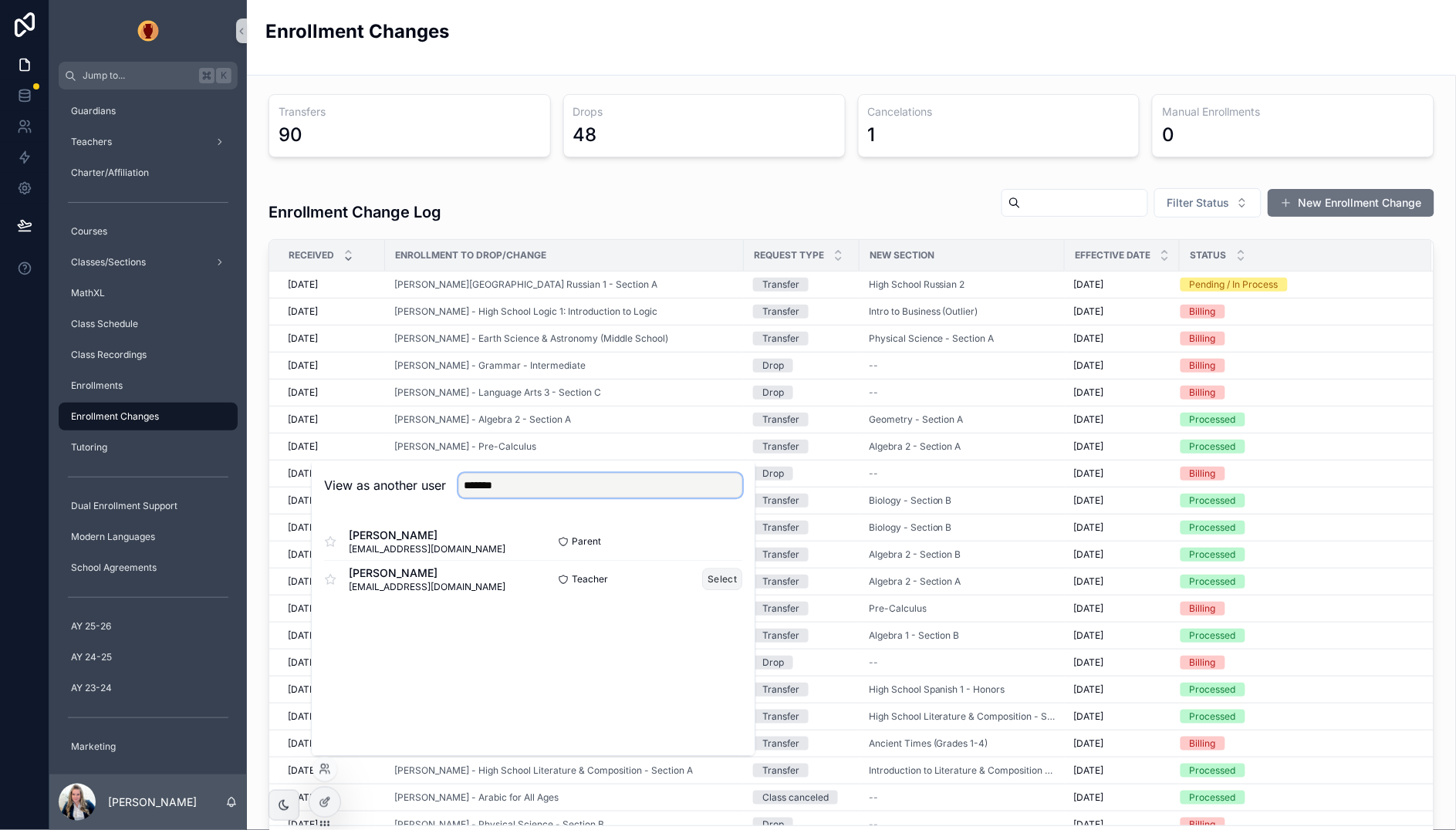
type input "*******"
click at [719, 579] on button "Select" at bounding box center [723, 578] width 40 height 22
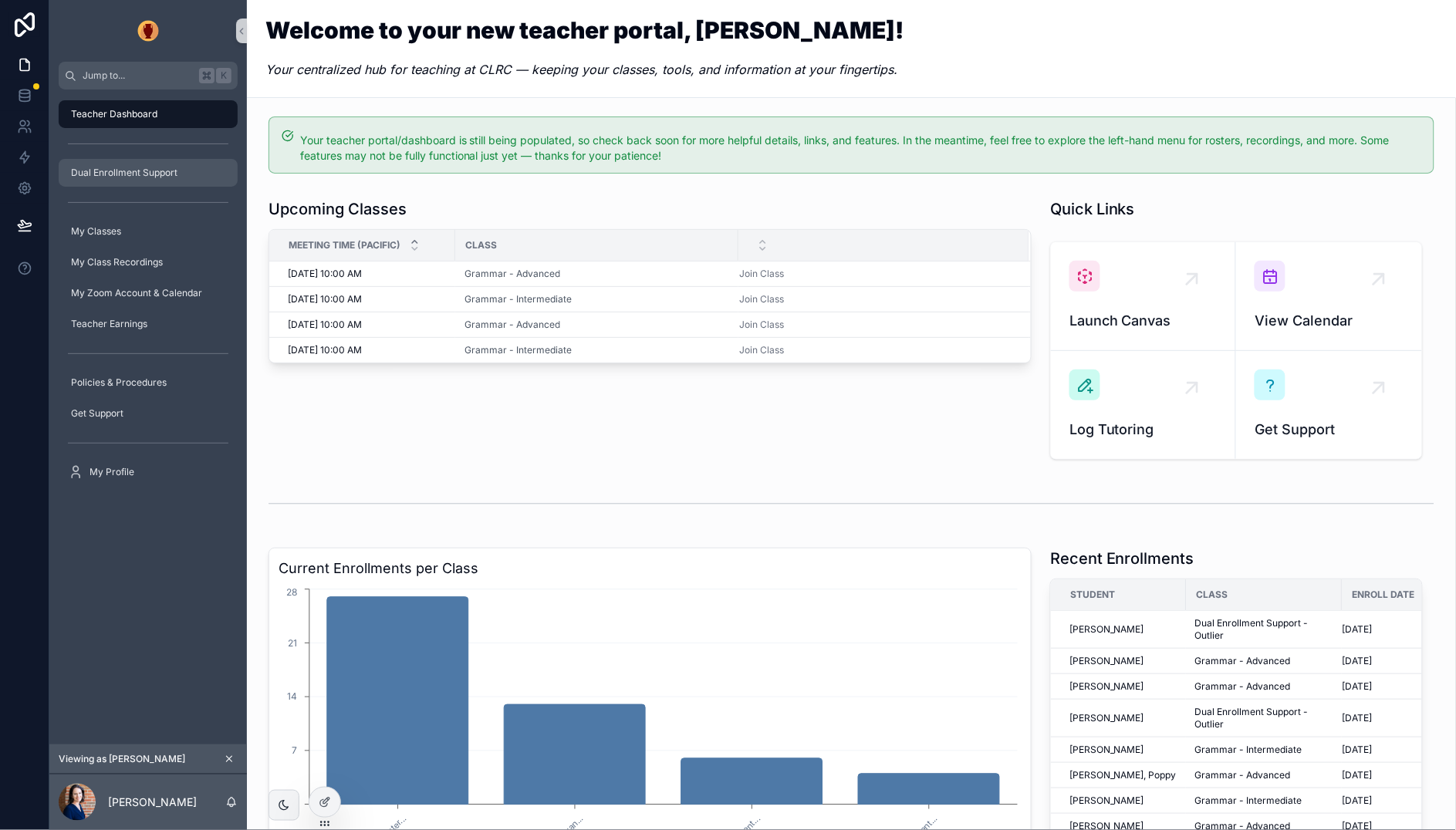
drag, startPoint x: 154, startPoint y: 173, endPoint x: 143, endPoint y: 185, distance: 16.3
click at [154, 172] on span "Dual Enrollment Support" at bounding box center [124, 172] width 106 height 12
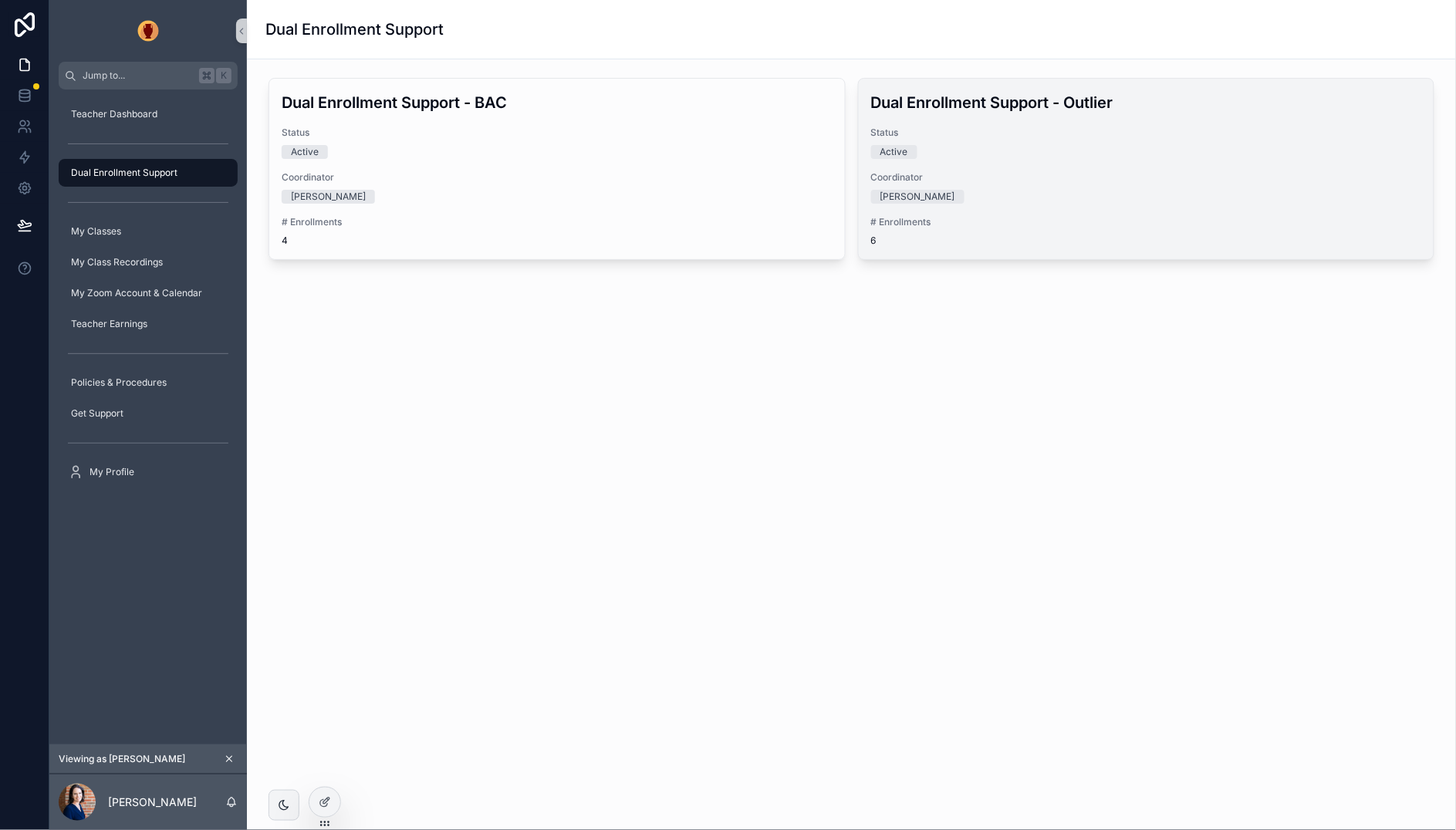
click at [1063, 170] on div "Dual Enrollment Support - Outlier Status Active Coordinator [PERSON_NAME] # Enr…" at bounding box center [1146, 168] width 575 height 180
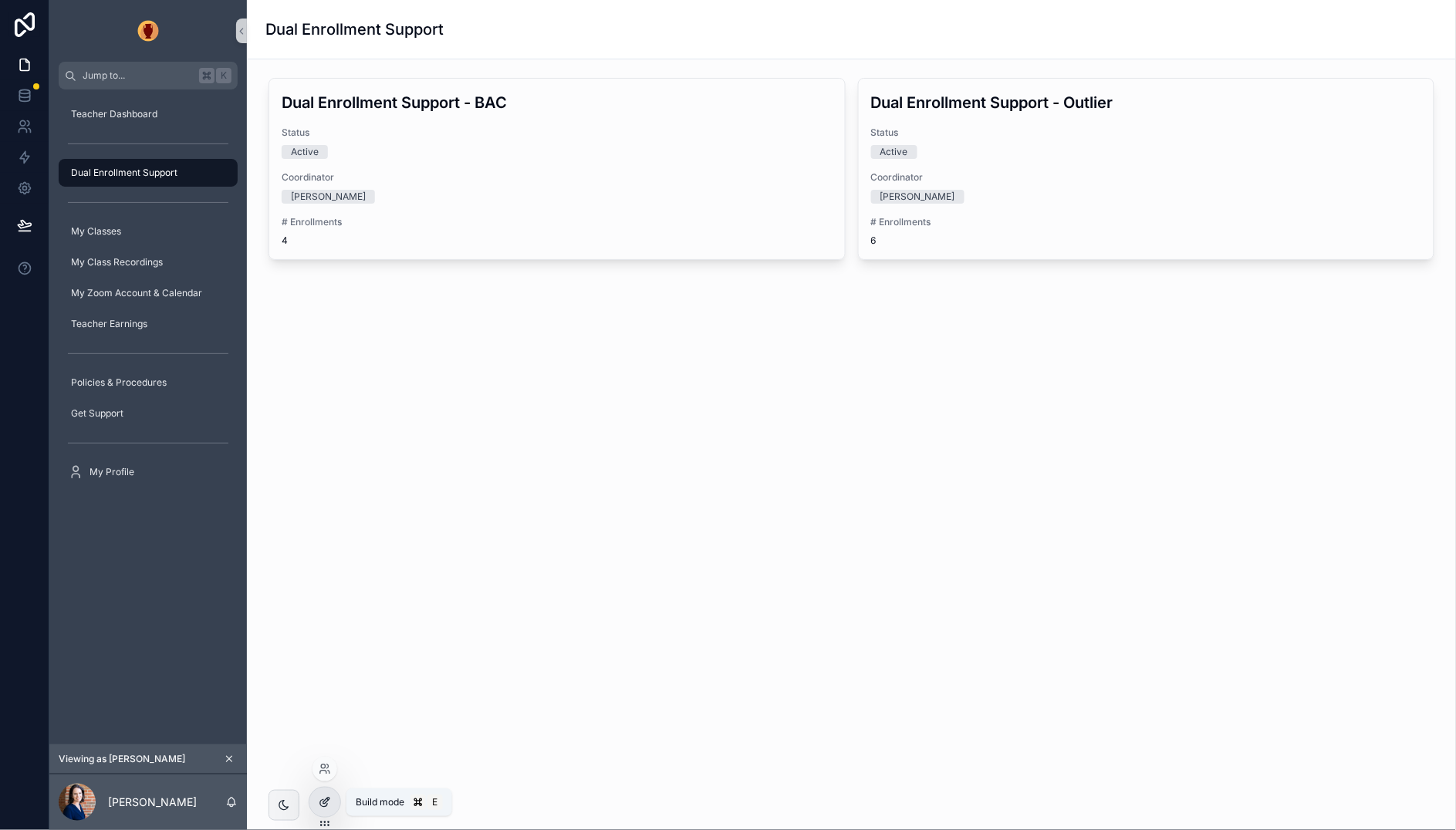
click at [323, 796] on icon at bounding box center [325, 802] width 12 height 12
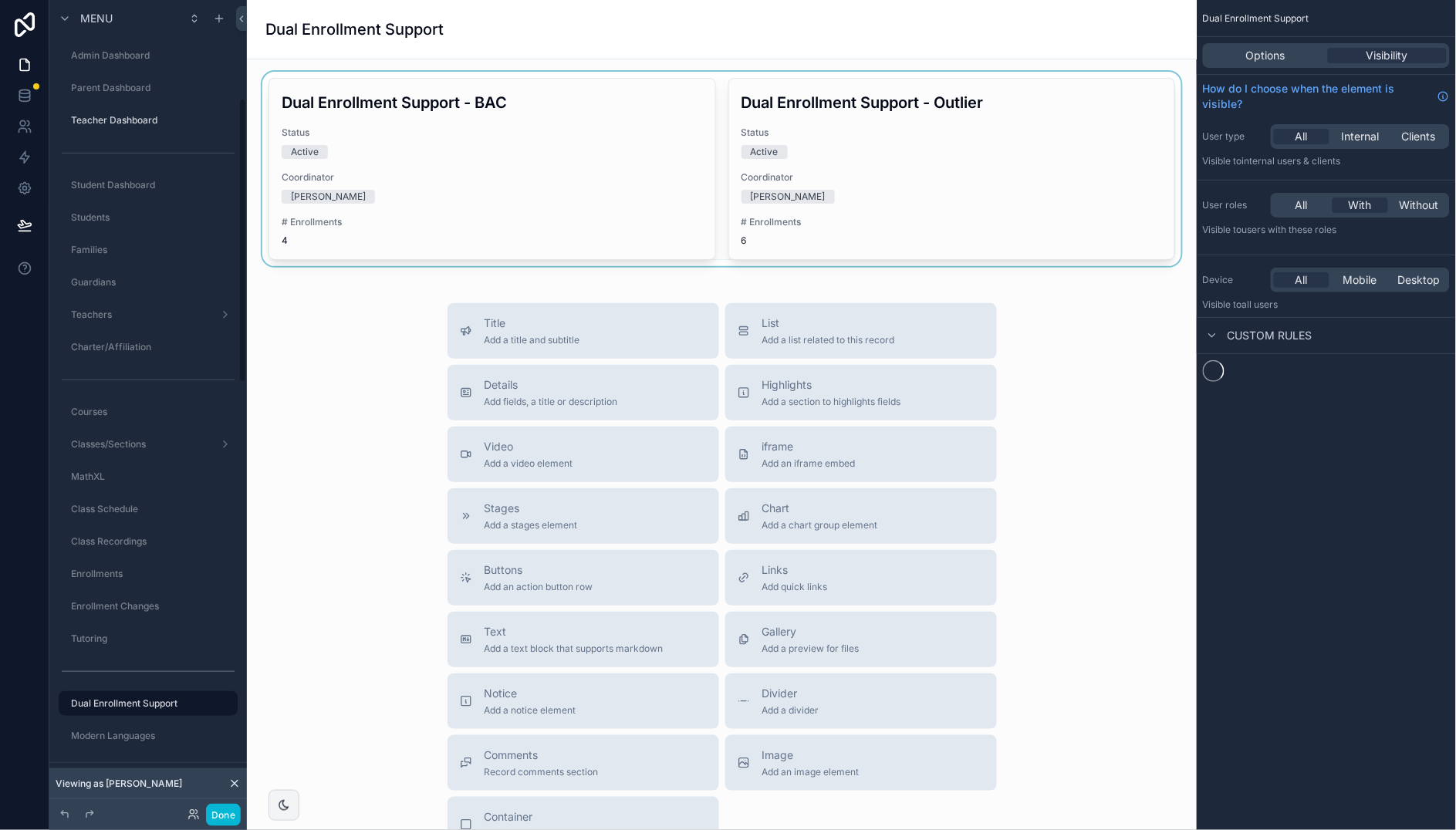
scroll to position [280, 0]
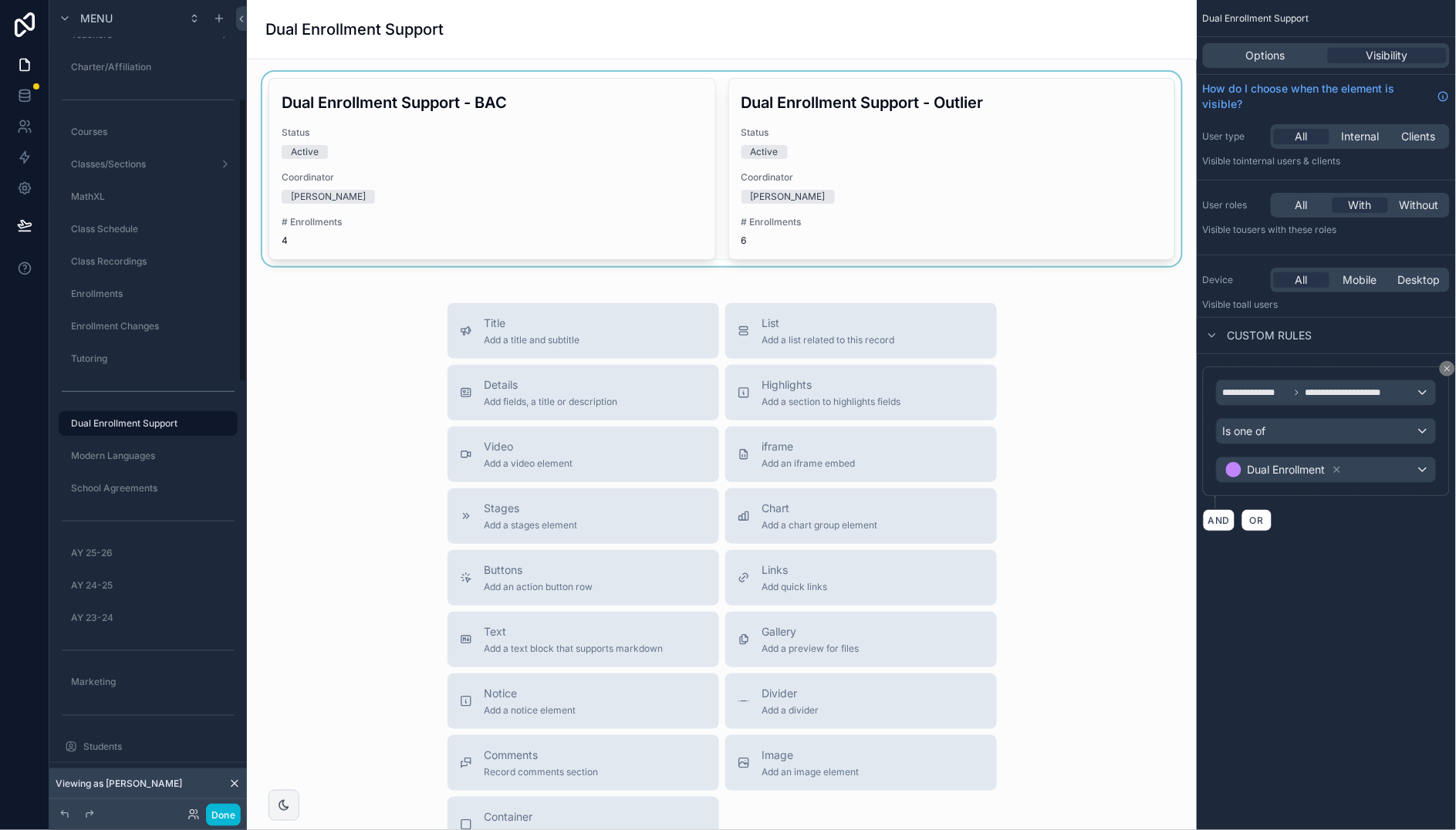
click at [1040, 178] on div "scrollable content" at bounding box center [721, 169] width 925 height 194
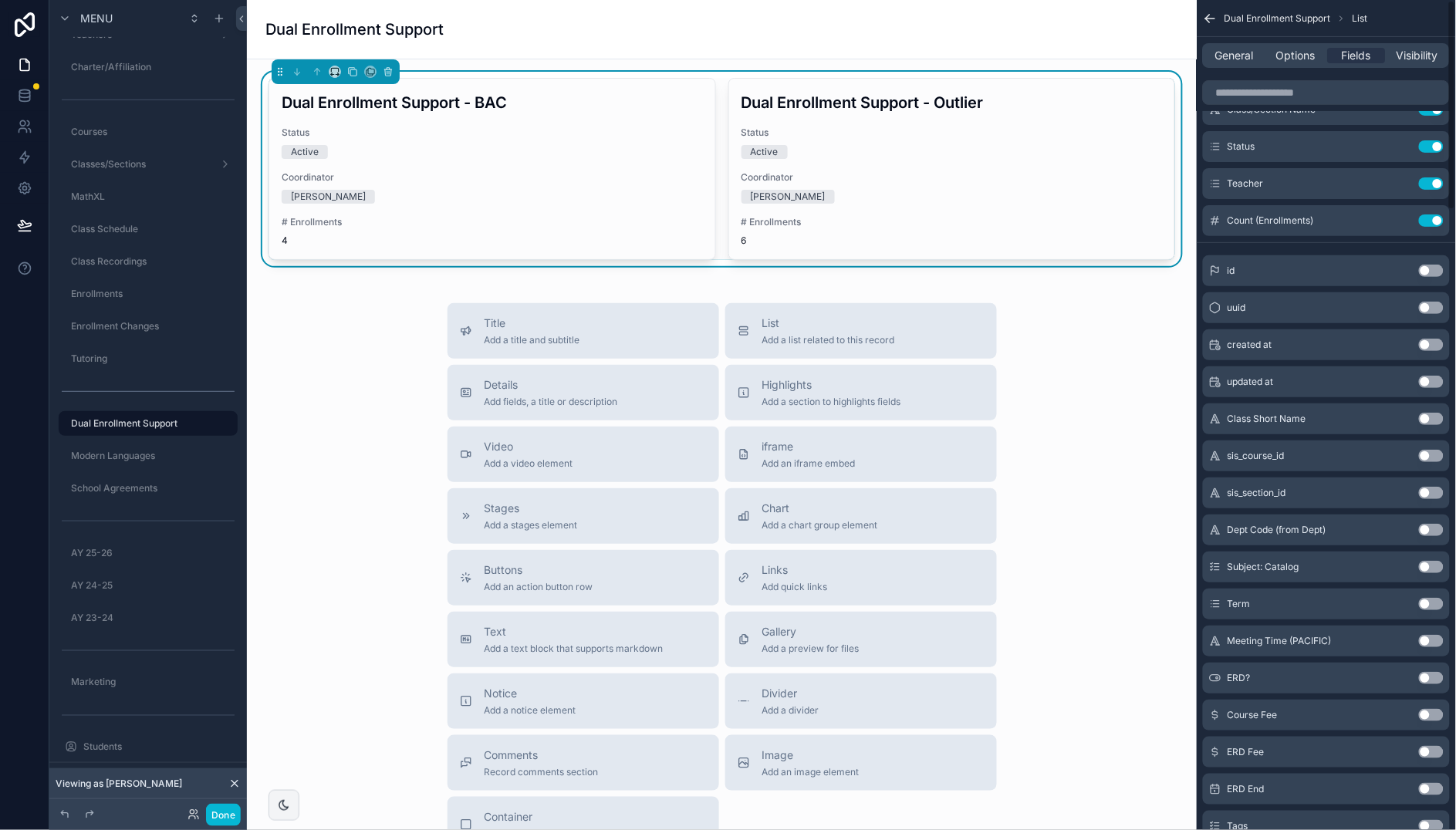
scroll to position [0, 0]
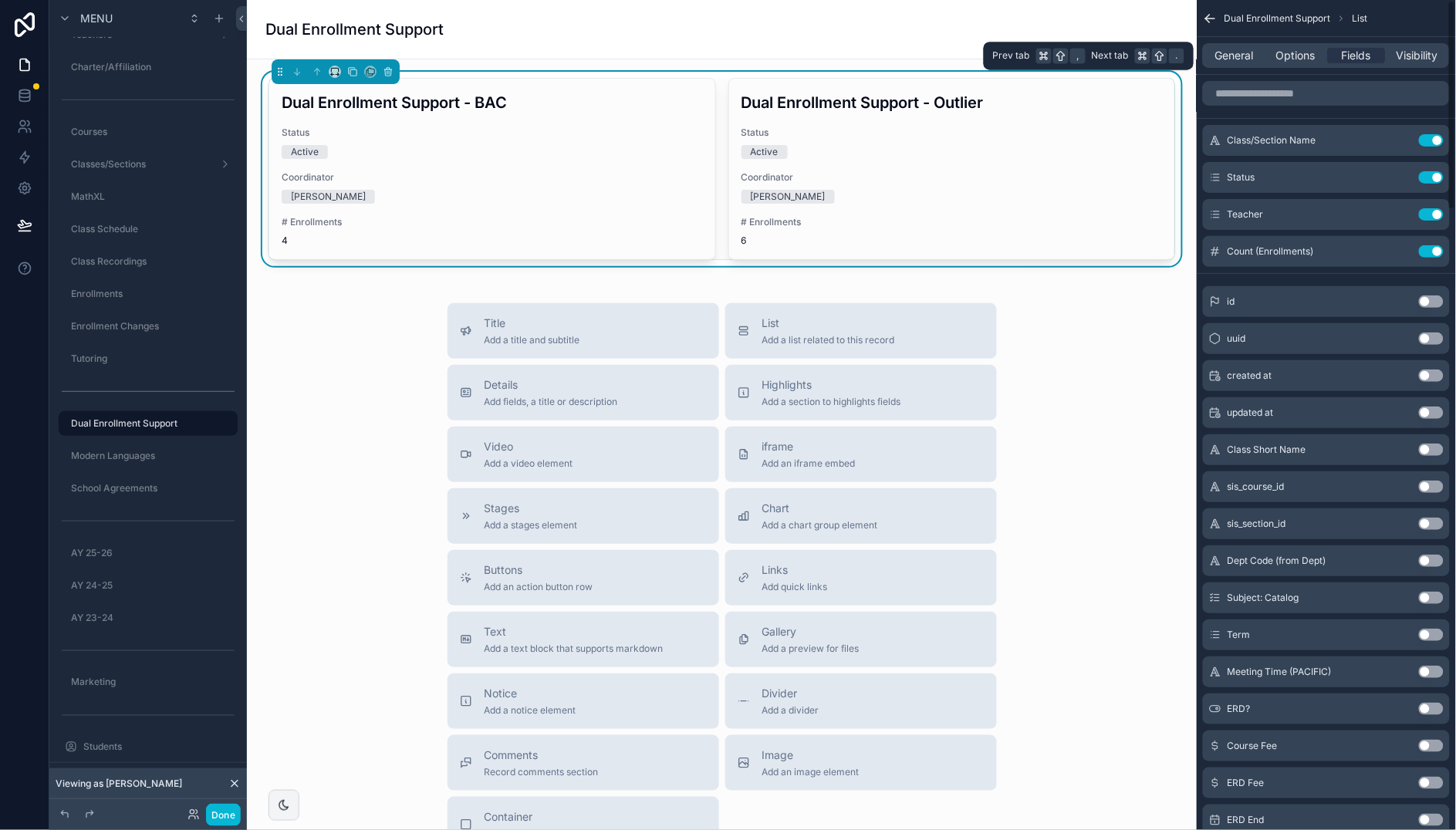
drag, startPoint x: 1243, startPoint y: 55, endPoint x: 1247, endPoint y: 66, distance: 11.7
click at [1243, 55] on span "General" at bounding box center [1235, 55] width 39 height 16
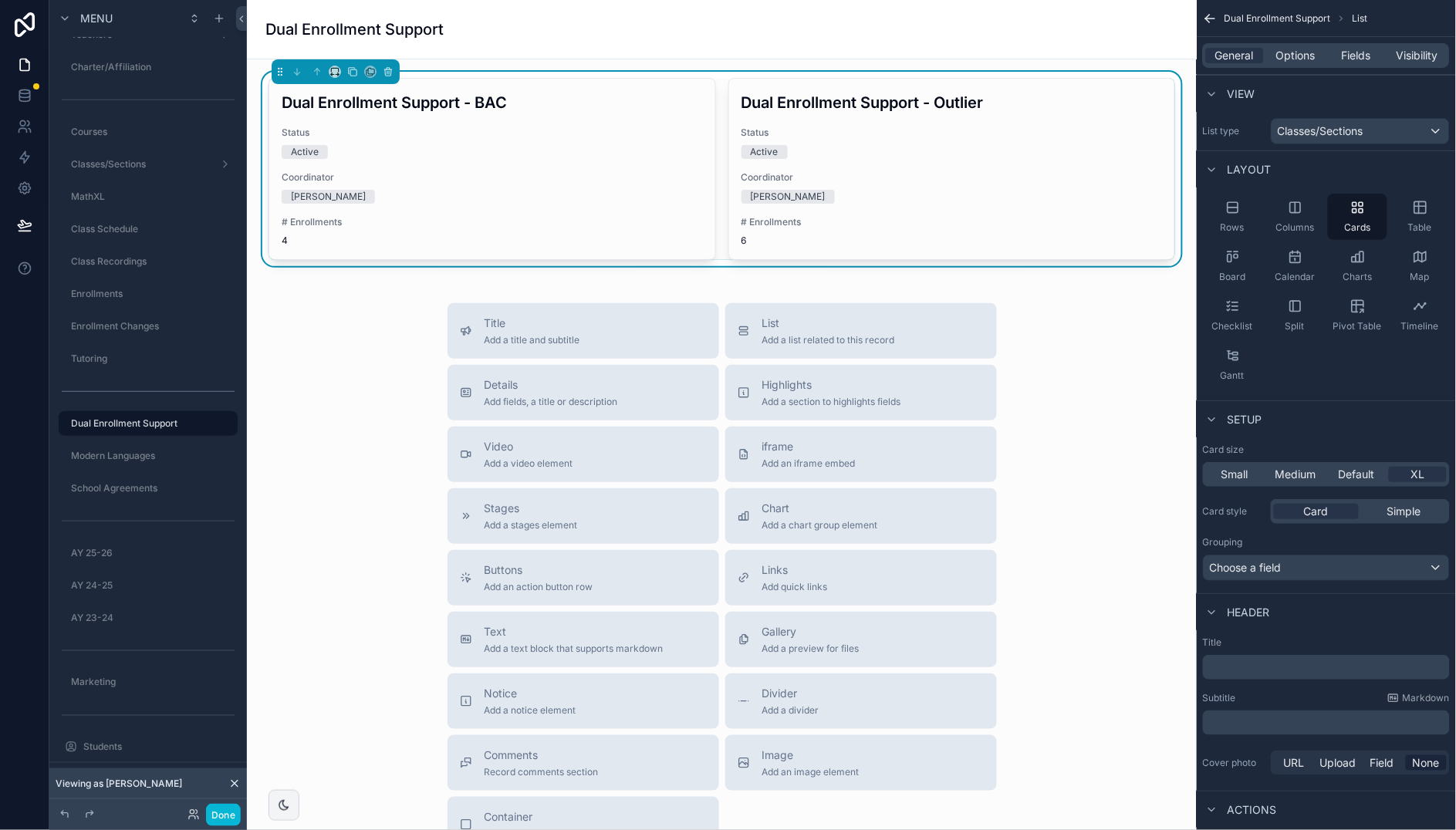
scroll to position [110, 0]
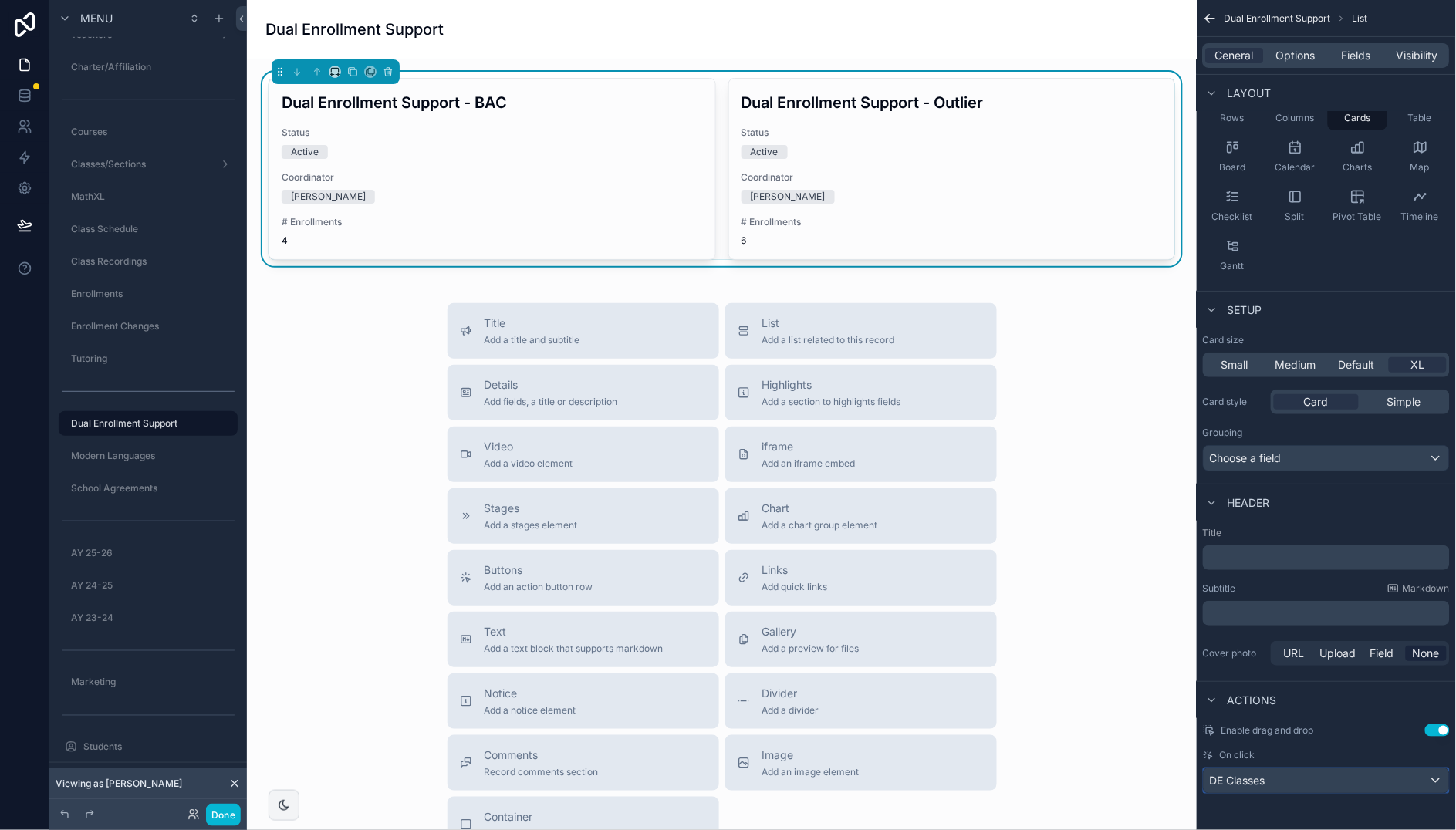
click at [1357, 780] on div "DE Classes" at bounding box center [1326, 780] width 245 height 25
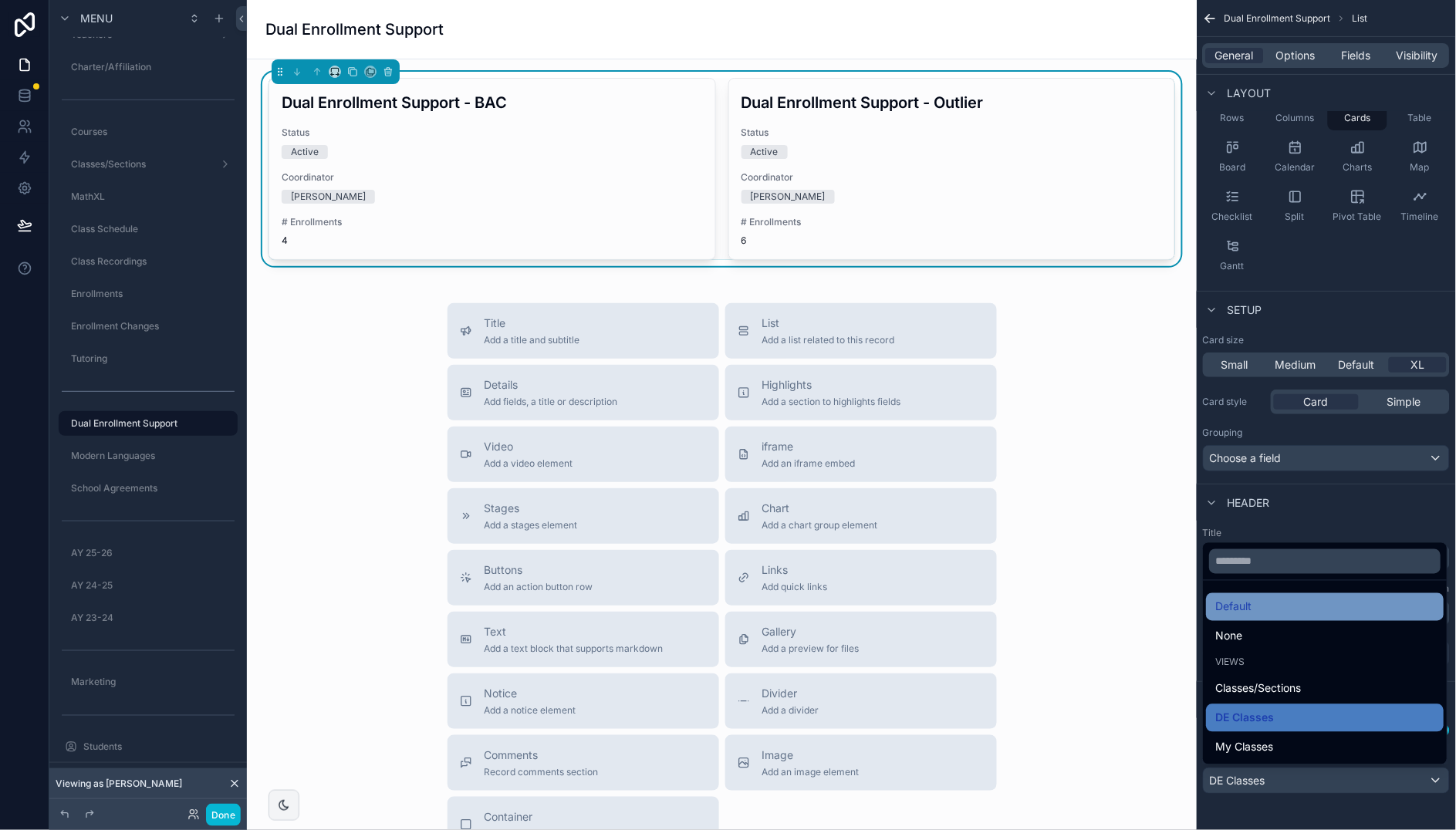
click at [1255, 611] on div "Default" at bounding box center [1325, 607] width 219 height 18
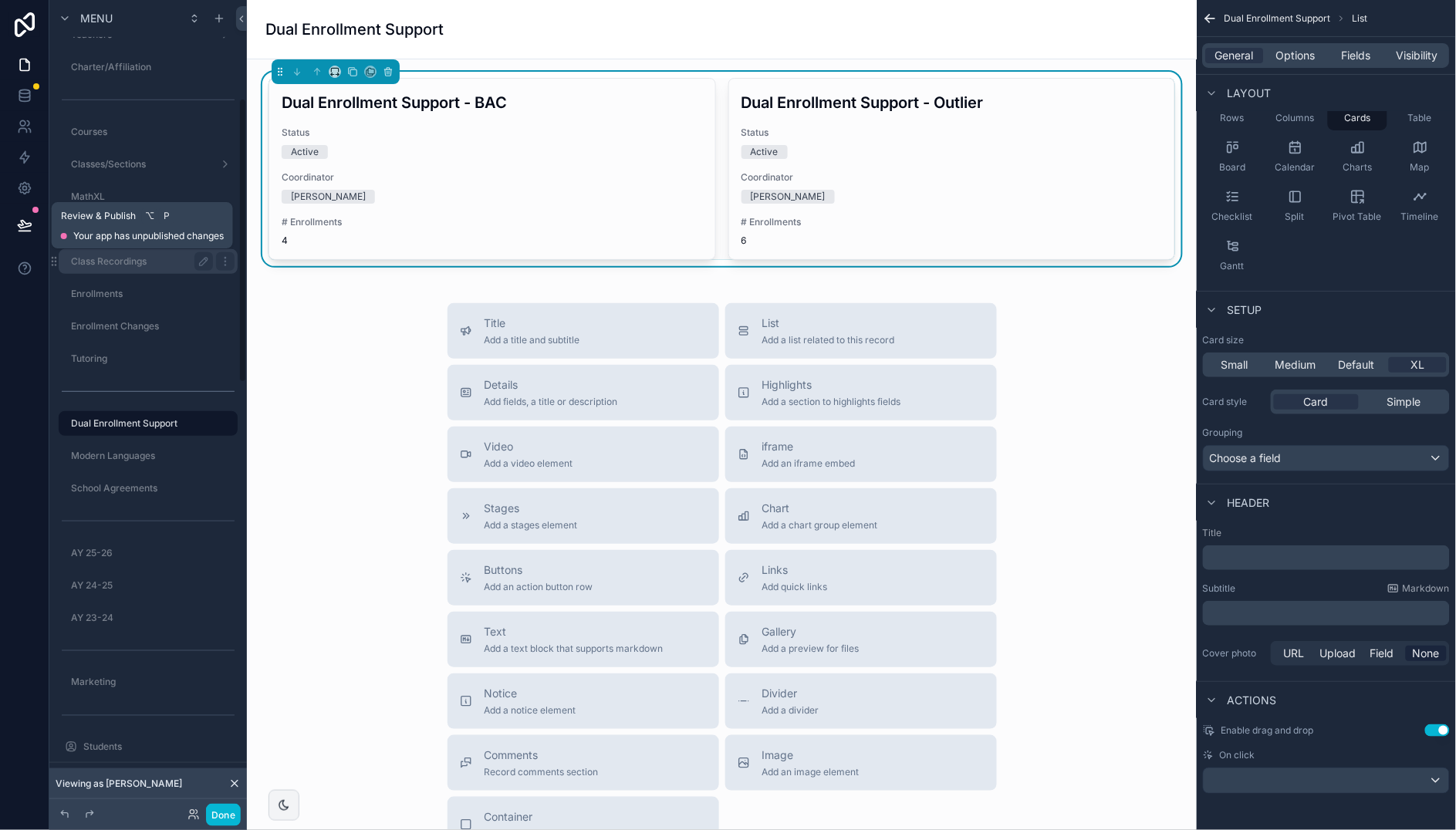
drag, startPoint x: 22, startPoint y: 222, endPoint x: 114, endPoint y: 271, distance: 104.2
click at [22, 222] on icon at bounding box center [25, 225] width 16 height 16
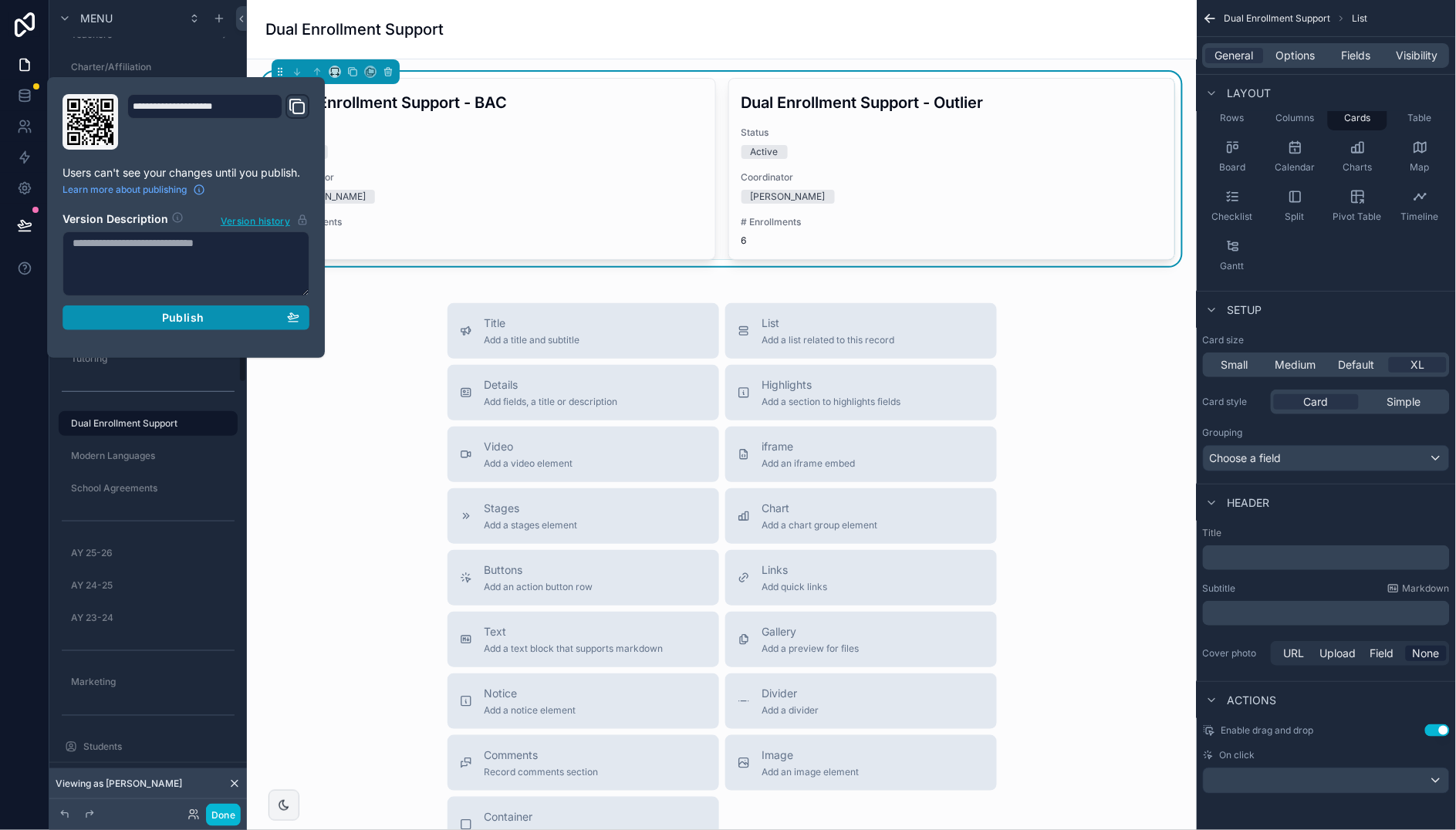
click at [172, 314] on span "Publish" at bounding box center [182, 317] width 41 height 14
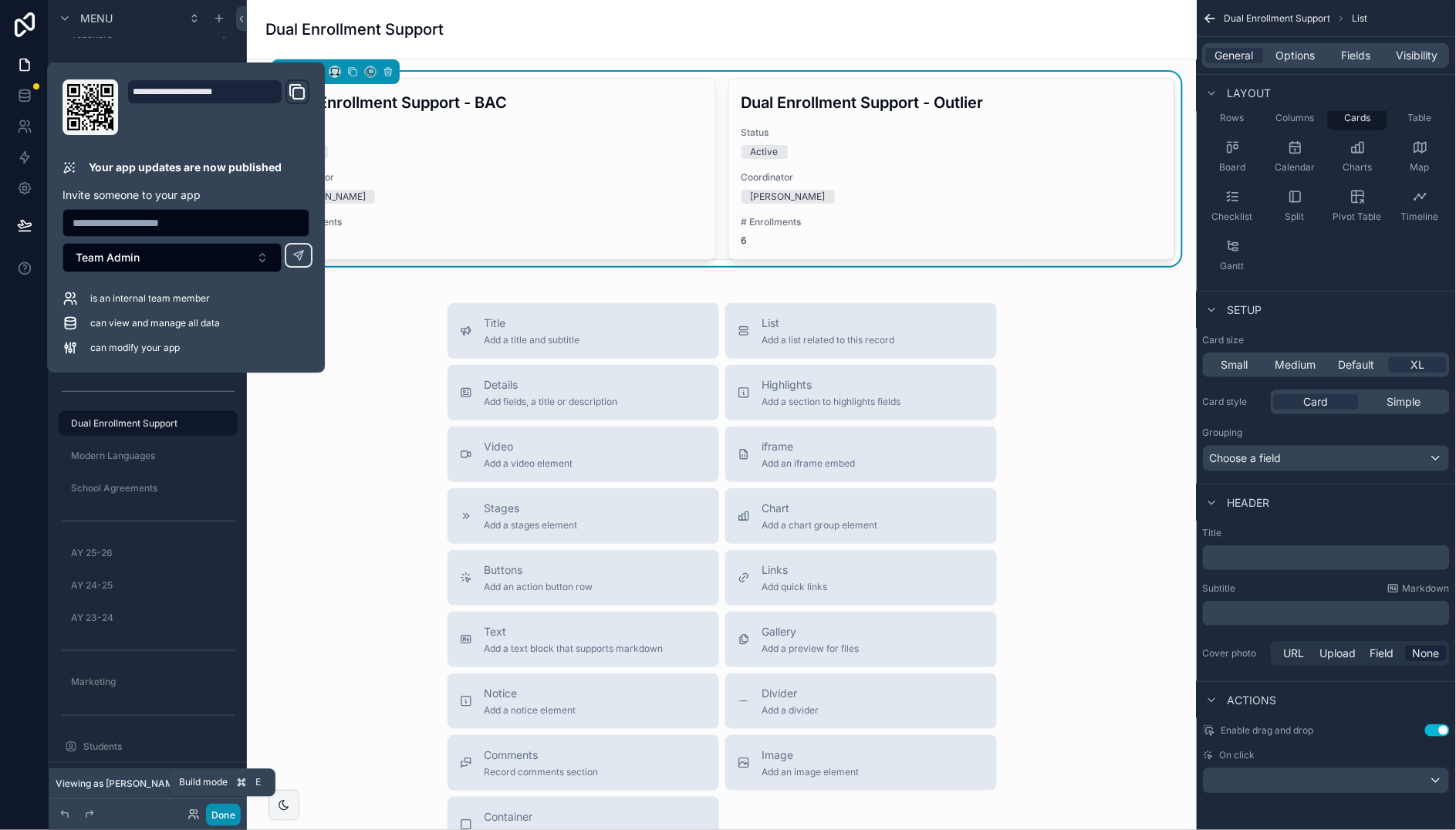
click at [224, 809] on button "Done" at bounding box center [223, 814] width 34 height 22
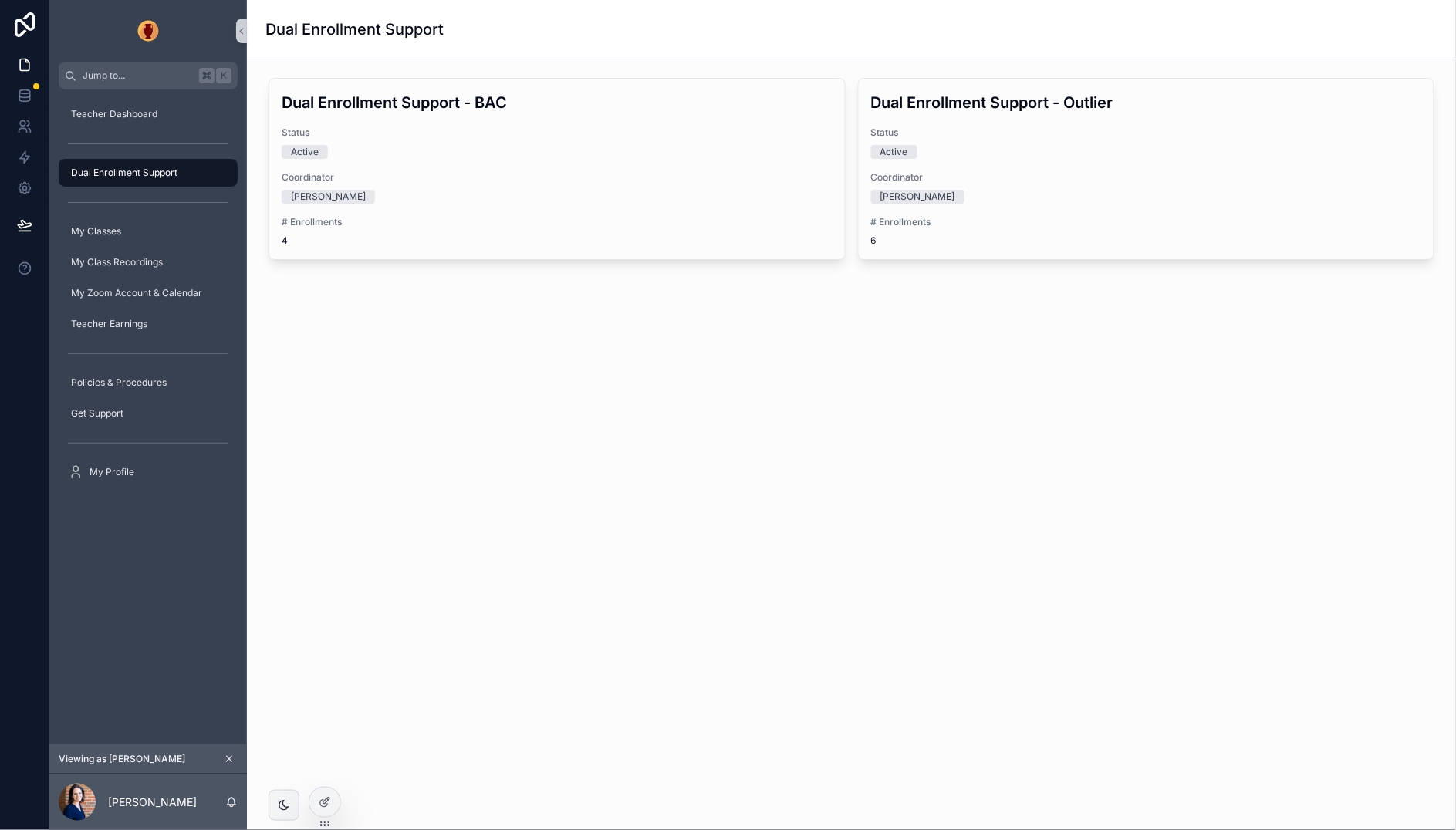
click at [988, 122] on div "Dual Enrollment Support - Outlier Status Active Coordinator [PERSON_NAME] # Enr…" at bounding box center [1146, 168] width 575 height 180
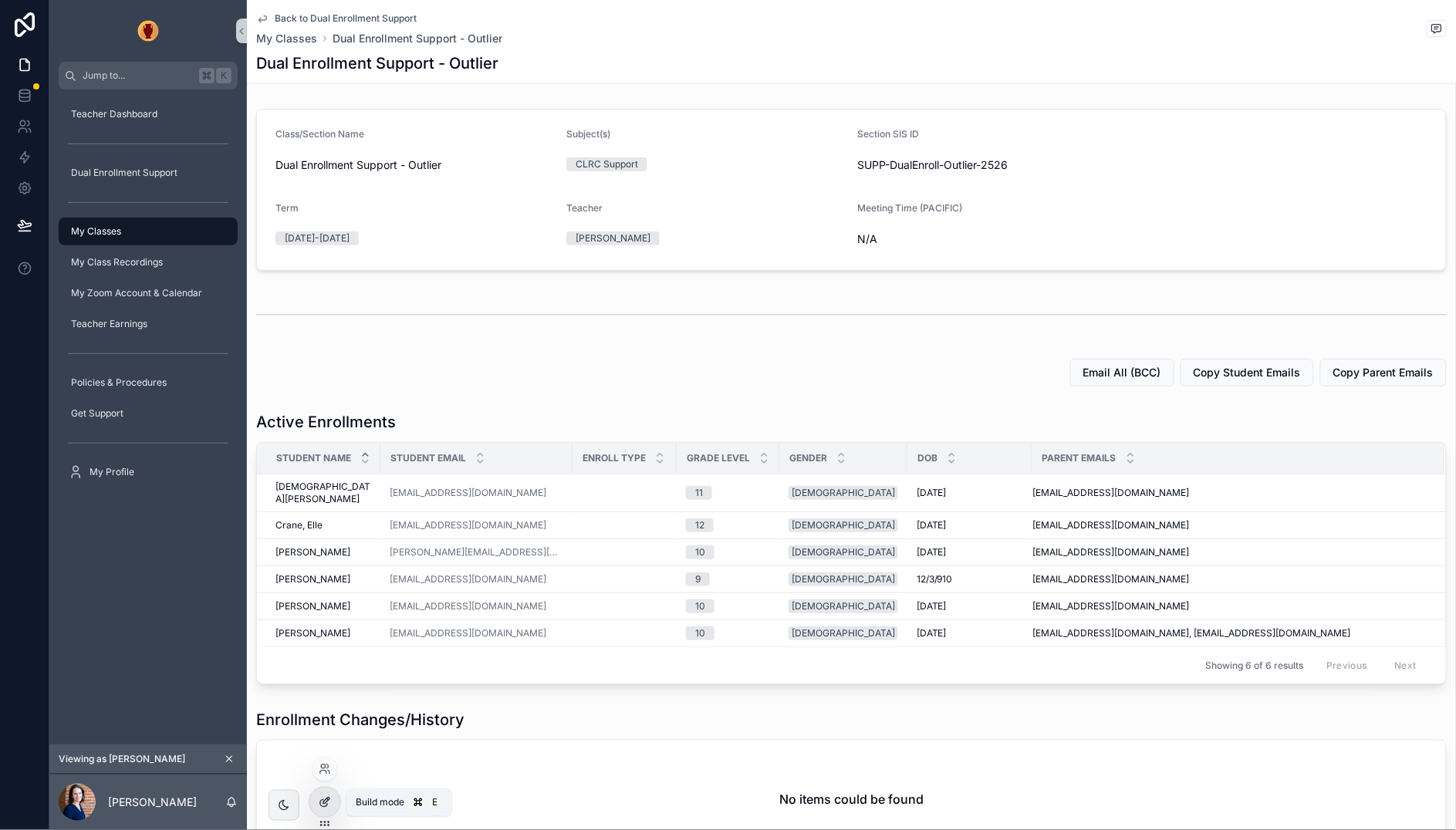
click at [323, 805] on icon at bounding box center [325, 802] width 12 height 12
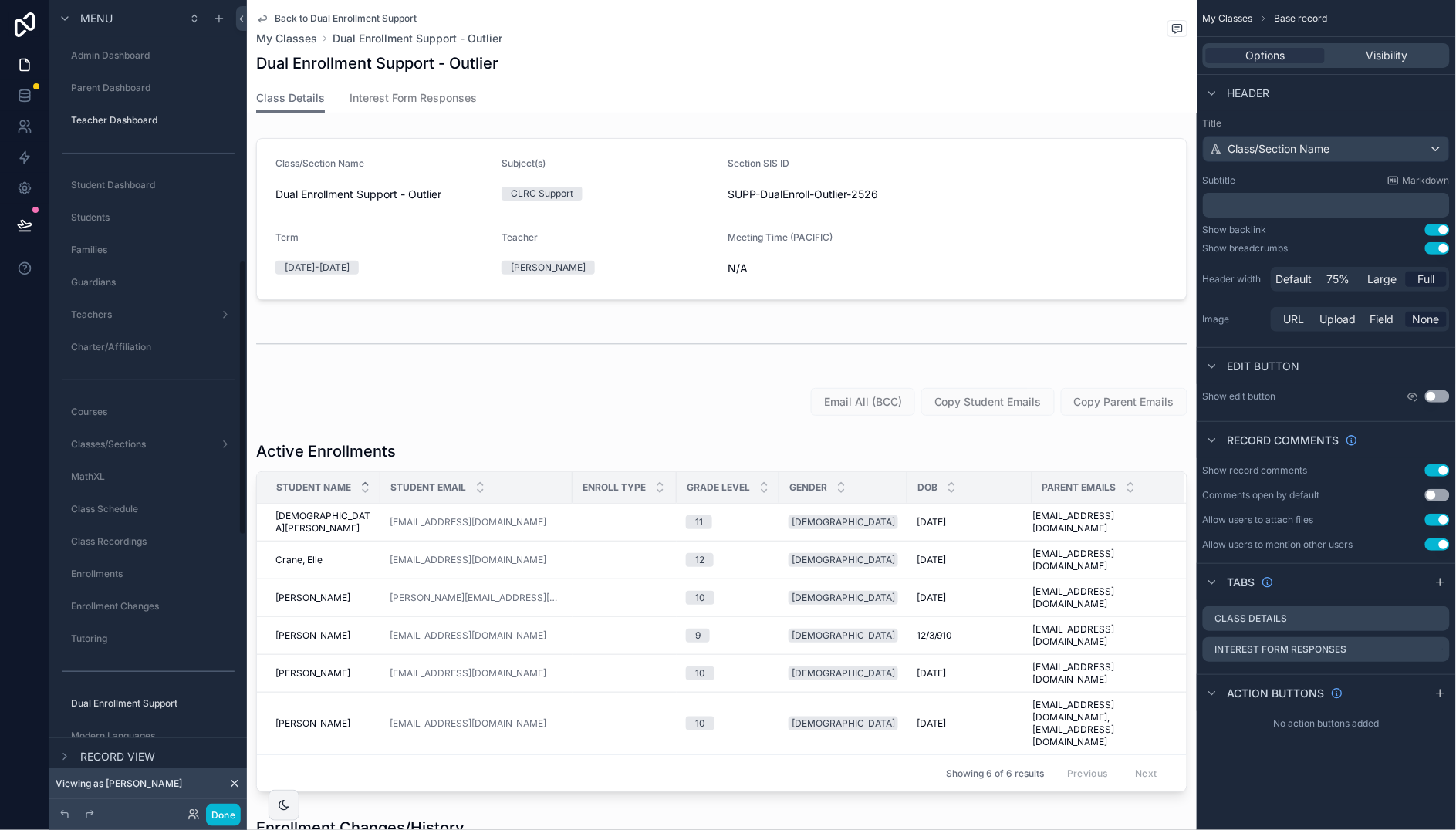
scroll to position [766, 0]
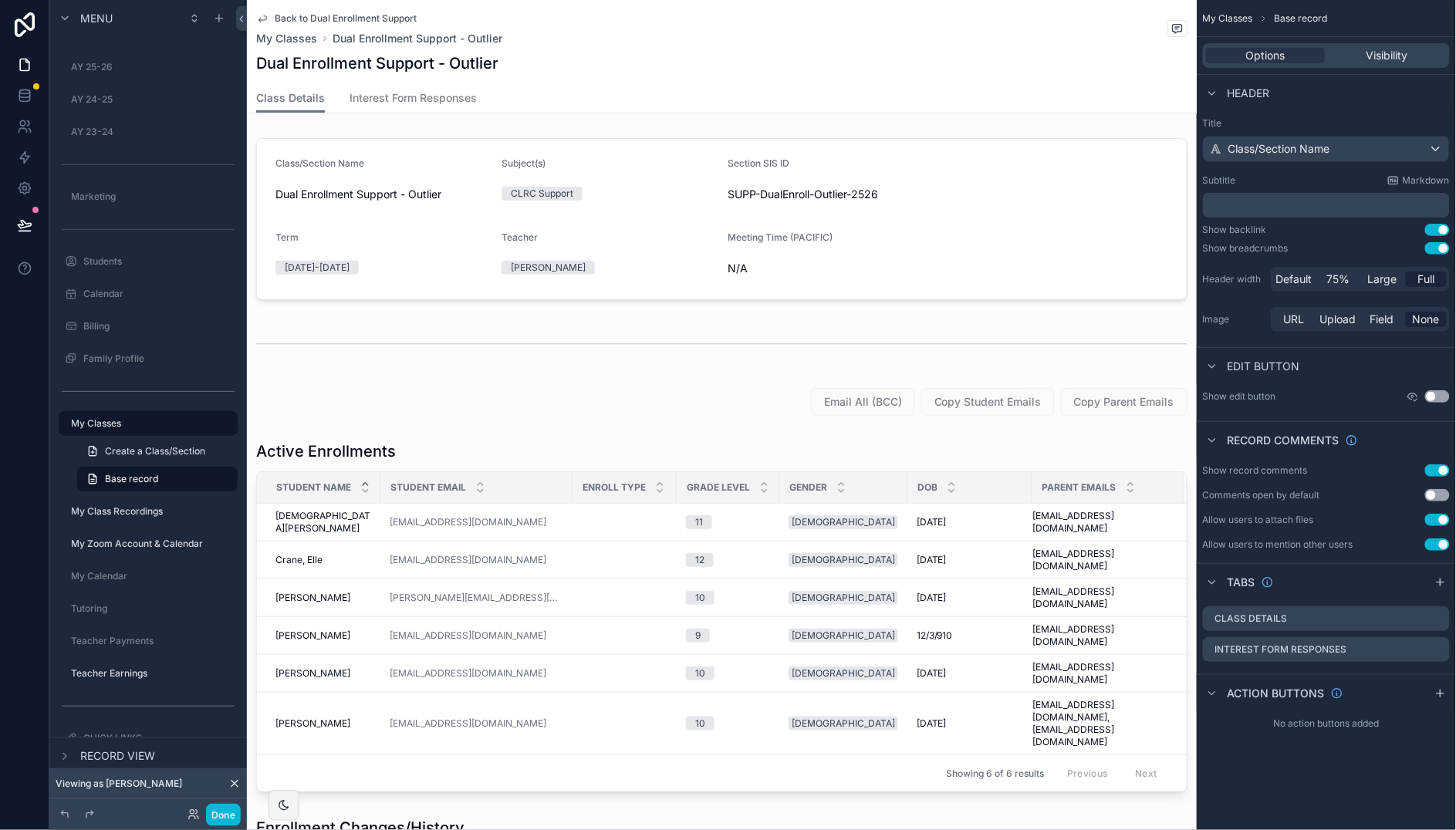
click at [311, 16] on span "Back to Dual Enrollment Support" at bounding box center [345, 18] width 142 height 12
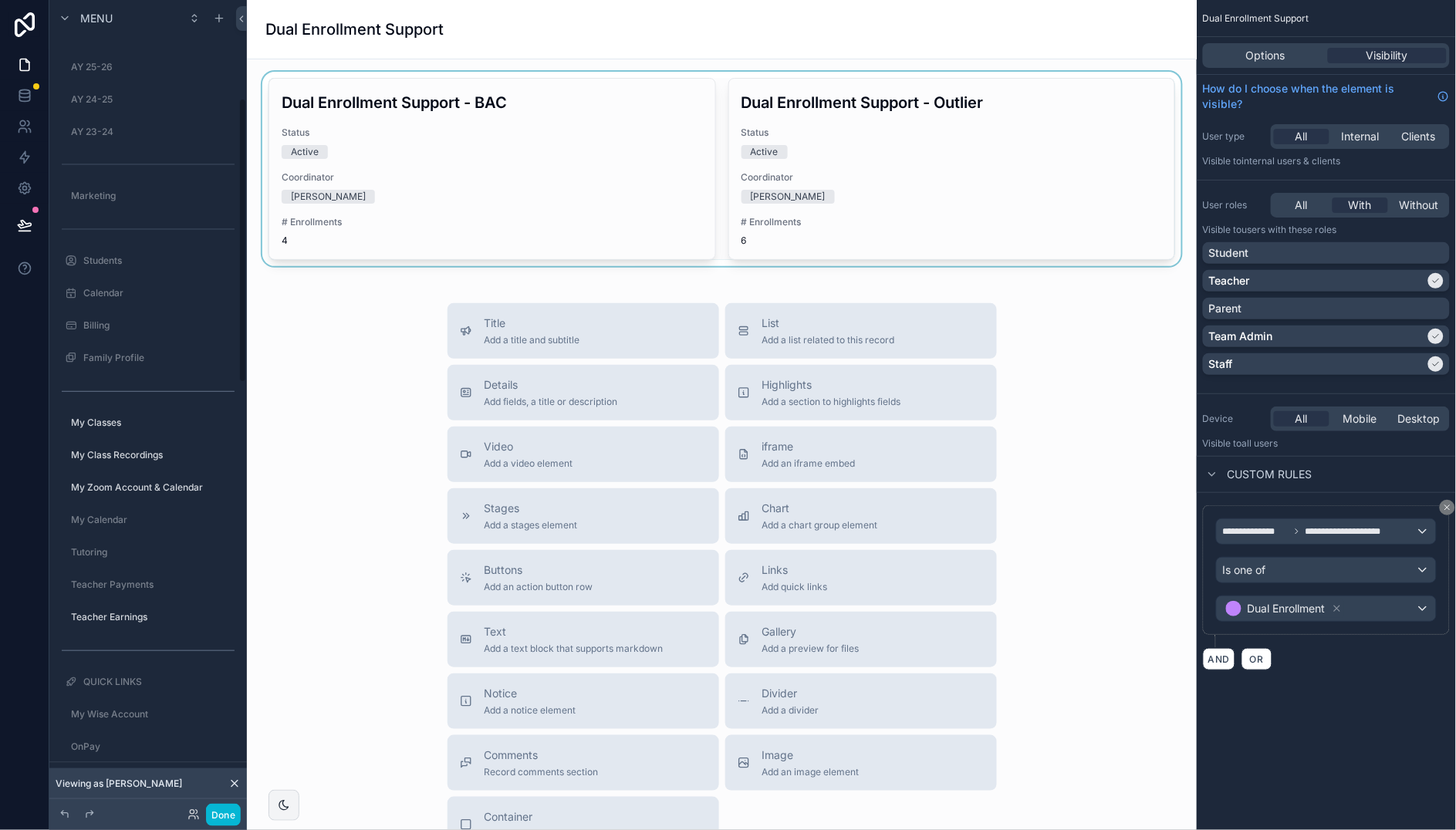
scroll to position [280, 0]
click at [908, 149] on div "scrollable content" at bounding box center [721, 169] width 925 height 194
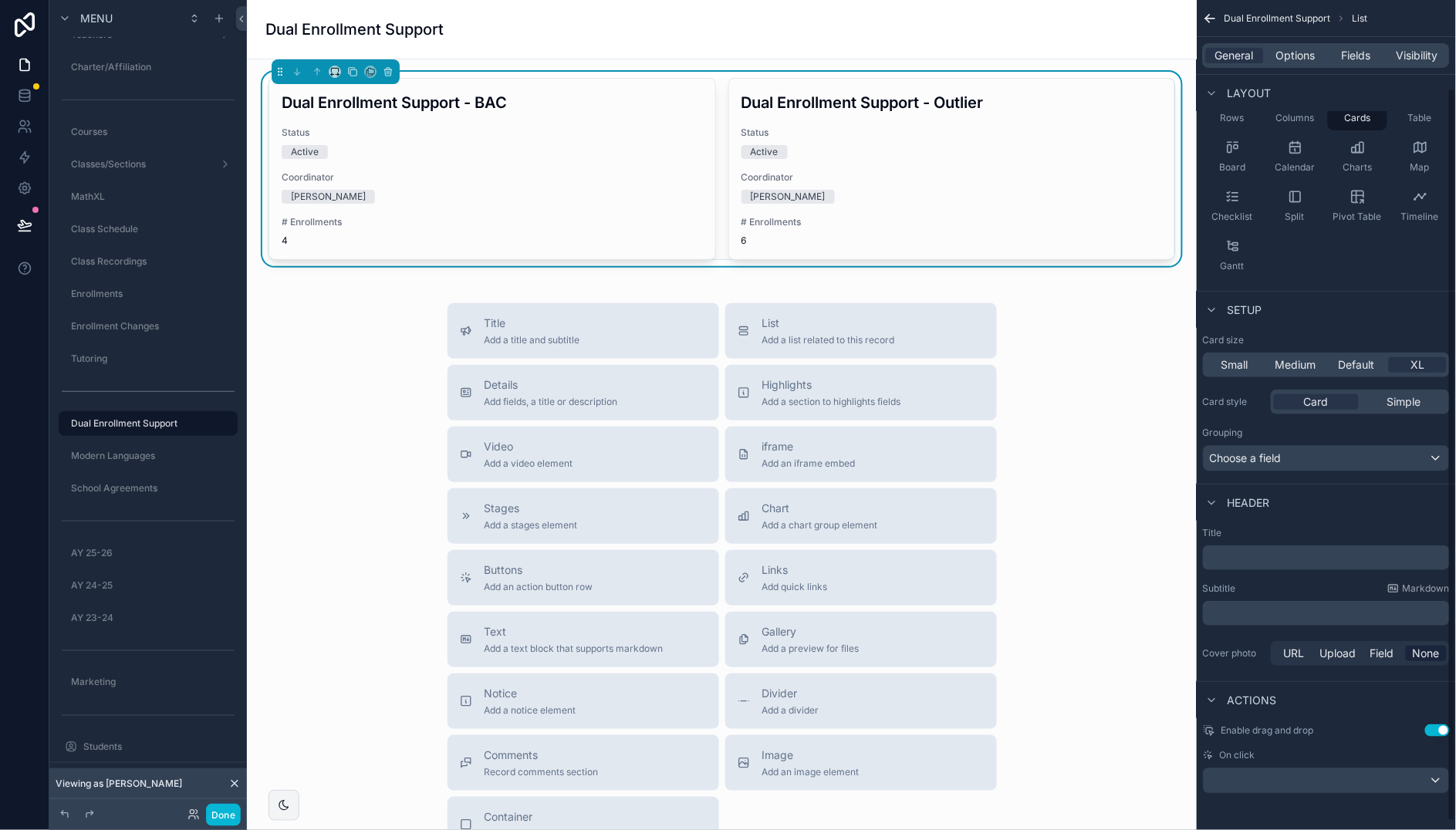
scroll to position [100, 0]
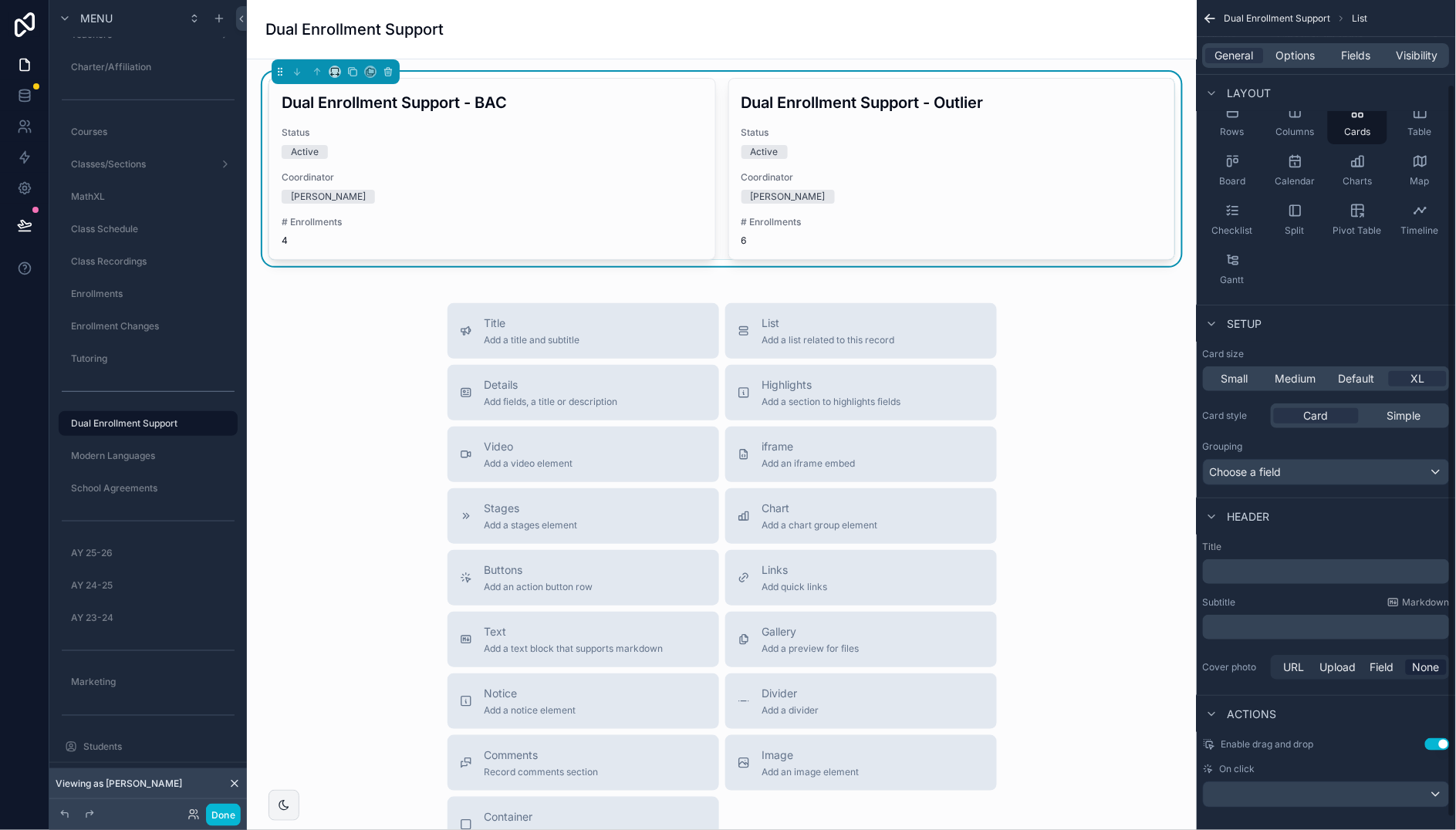
click at [1438, 739] on button "Use setting" at bounding box center [1438, 744] width 25 height 12
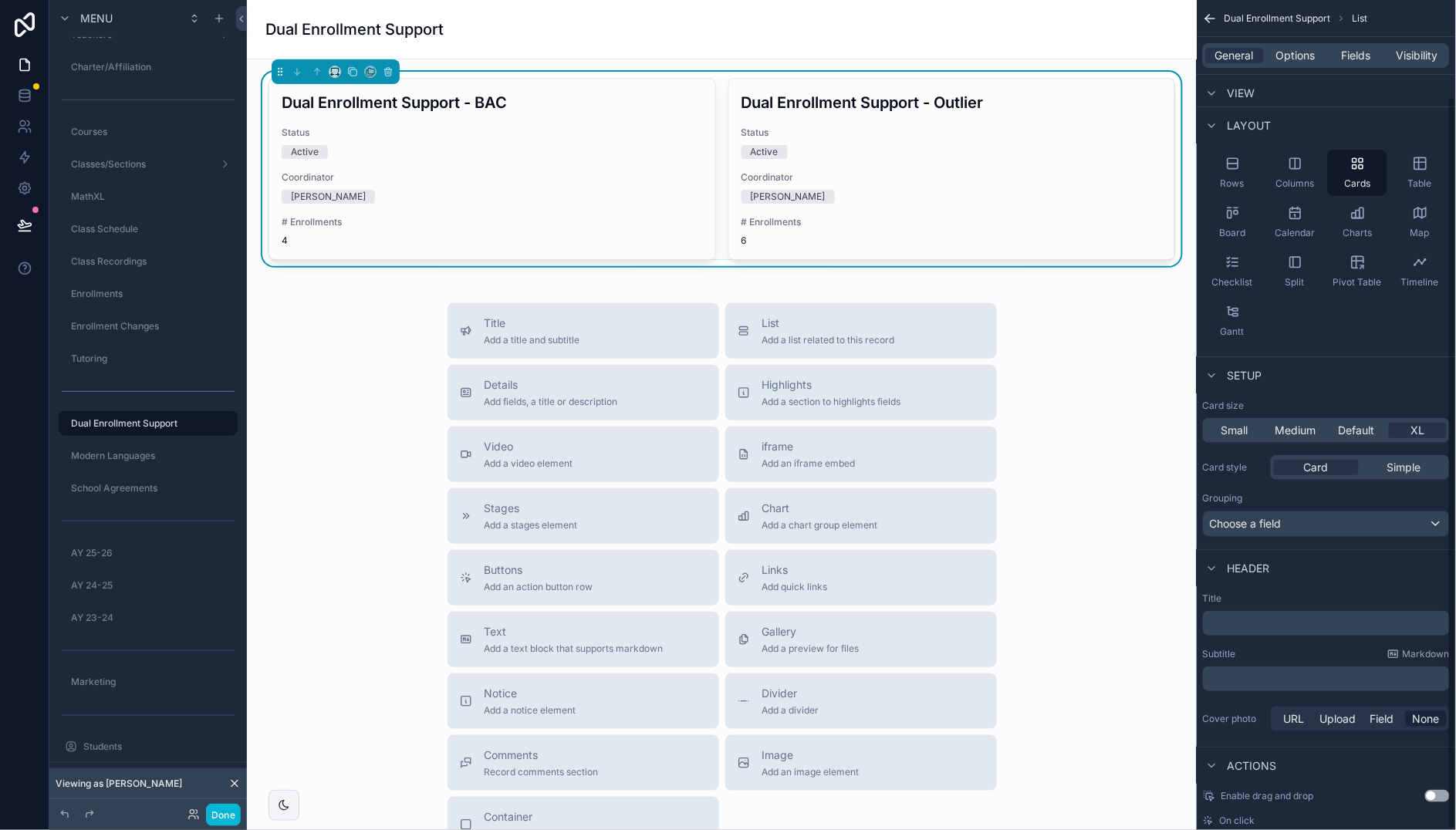
scroll to position [110, 0]
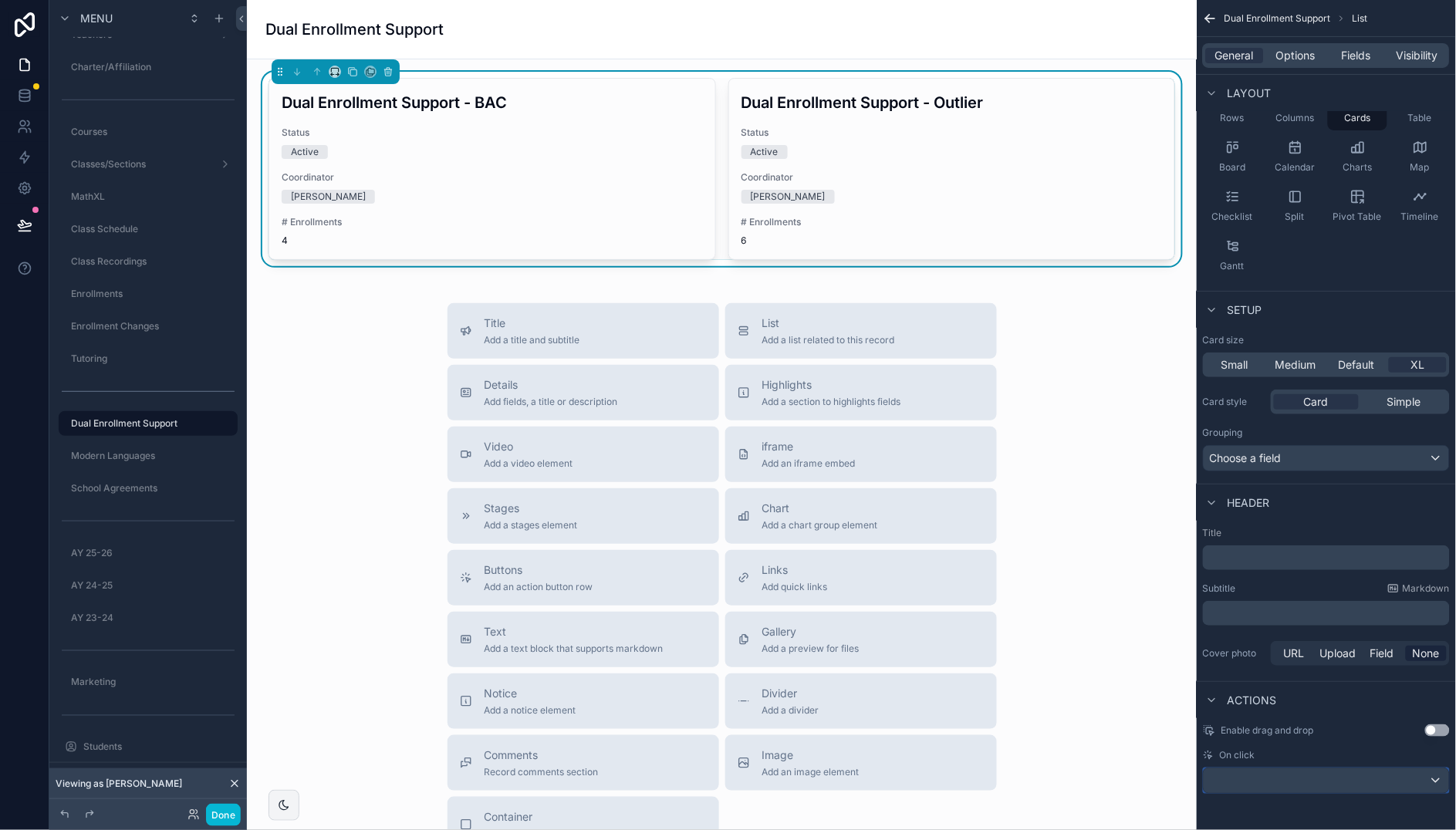
click at [1437, 781] on div "scrollable content" at bounding box center [1326, 780] width 245 height 25
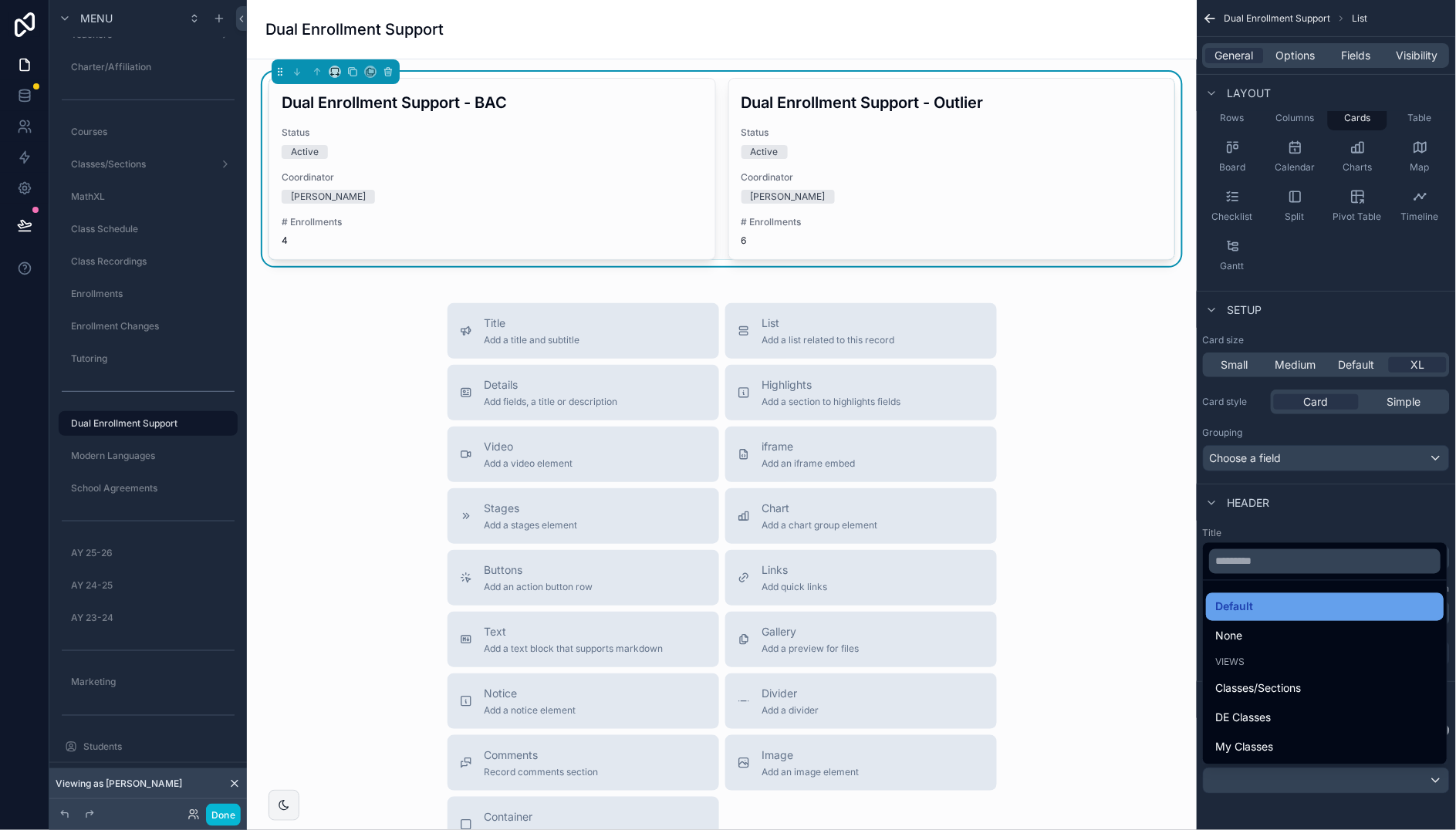
click at [1351, 605] on div "Default" at bounding box center [1325, 607] width 219 height 18
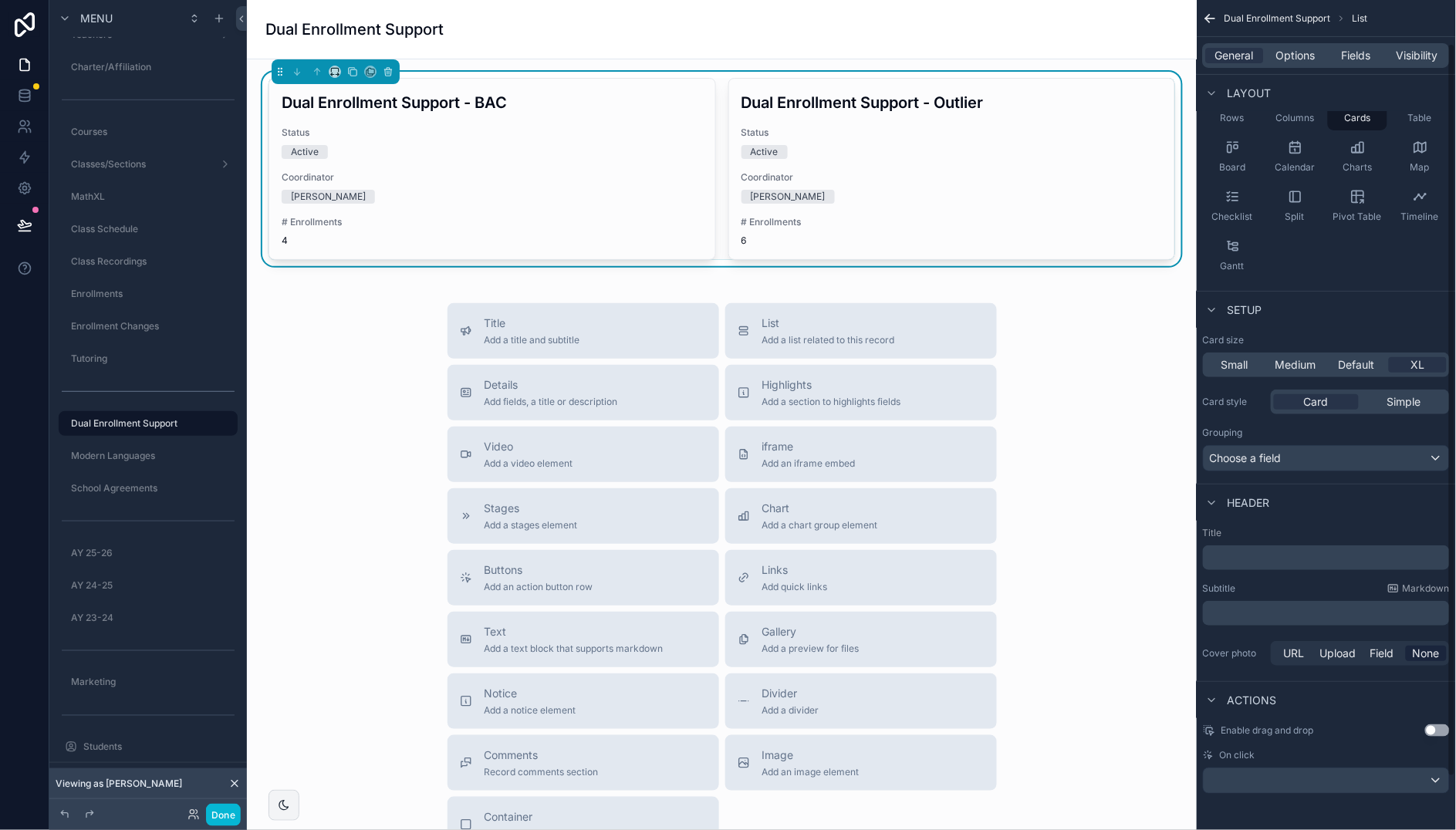
scroll to position [0, 0]
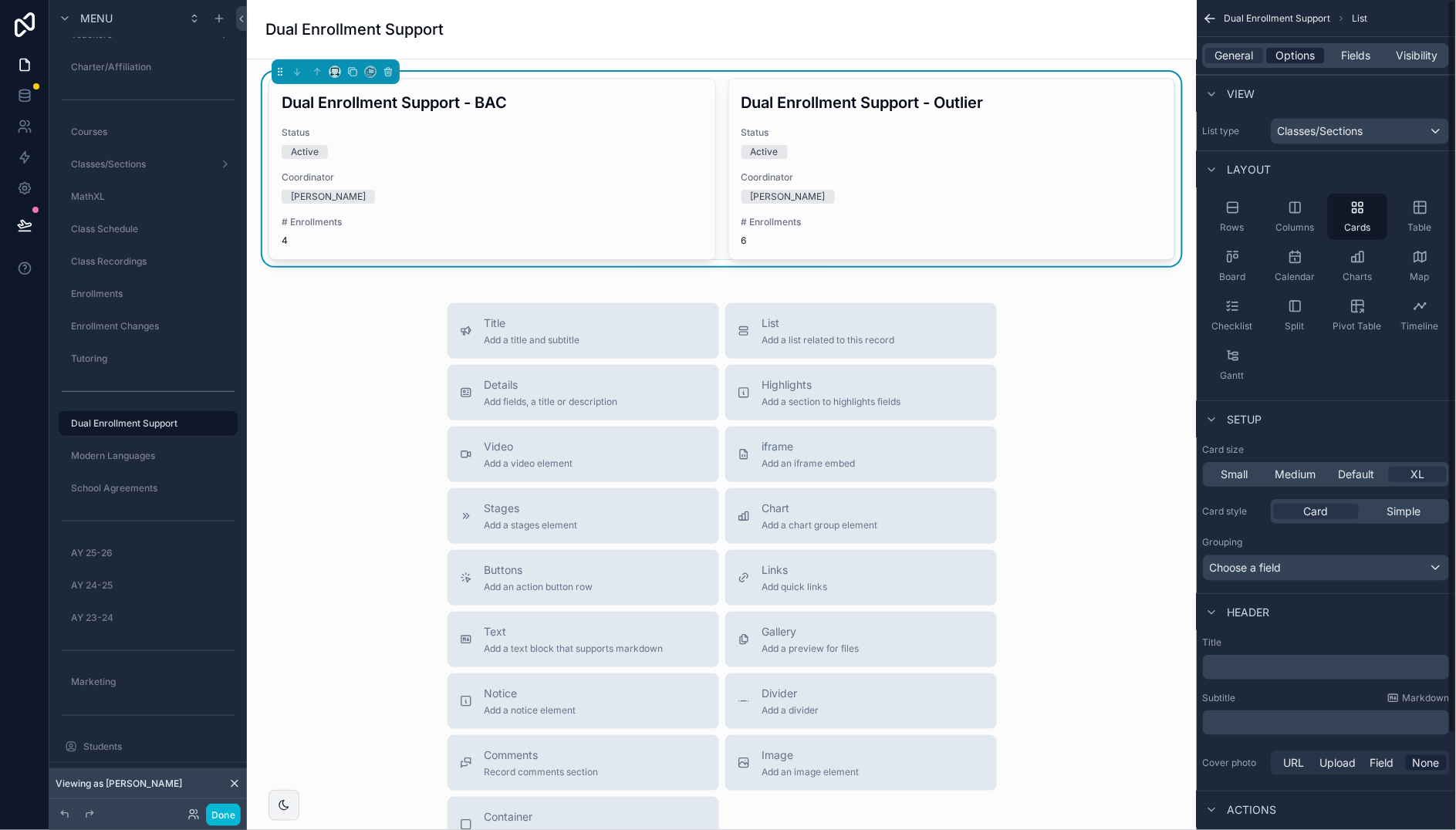
click at [1284, 56] on span "Options" at bounding box center [1295, 55] width 40 height 16
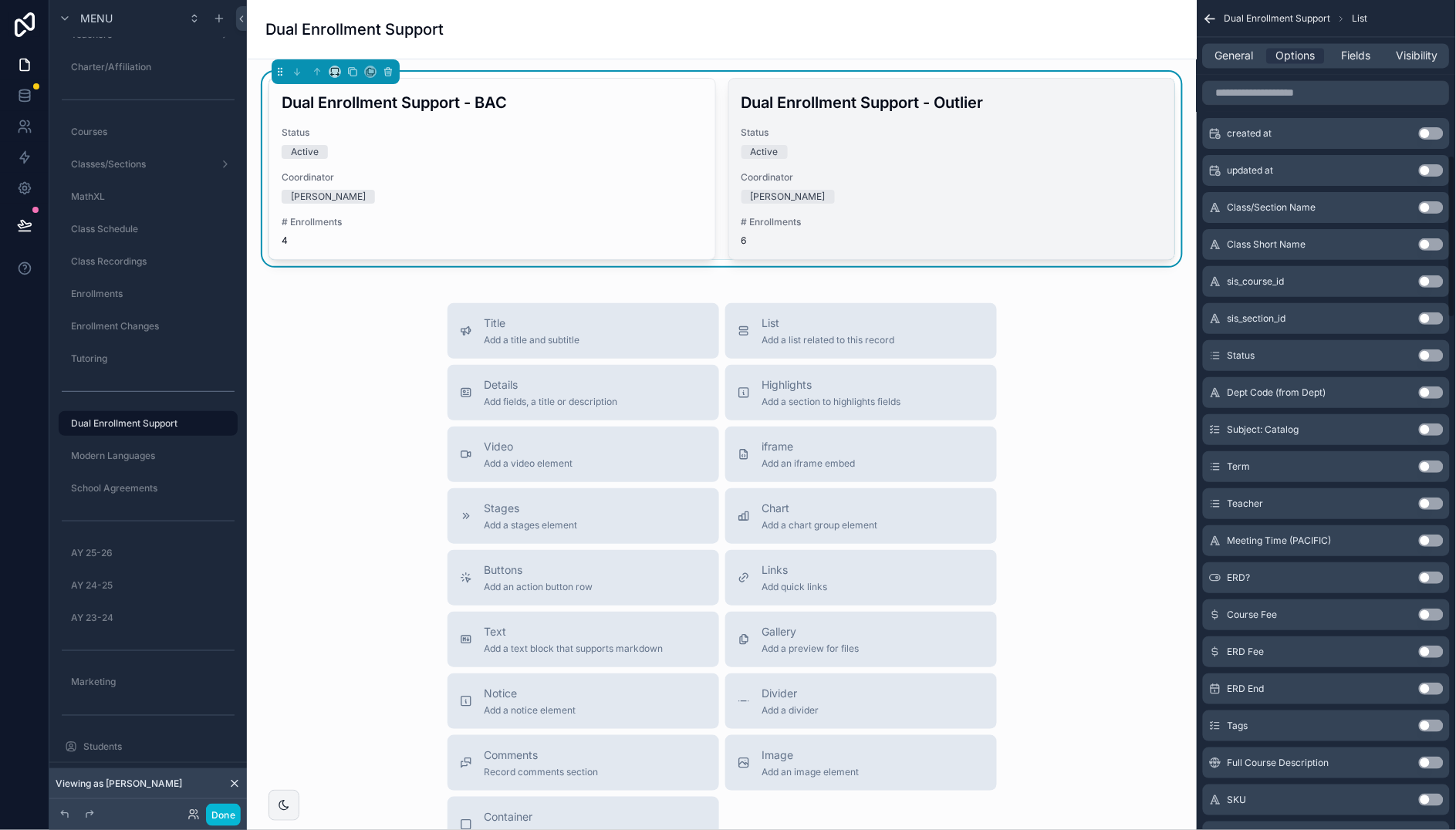
scroll to position [1141, 0]
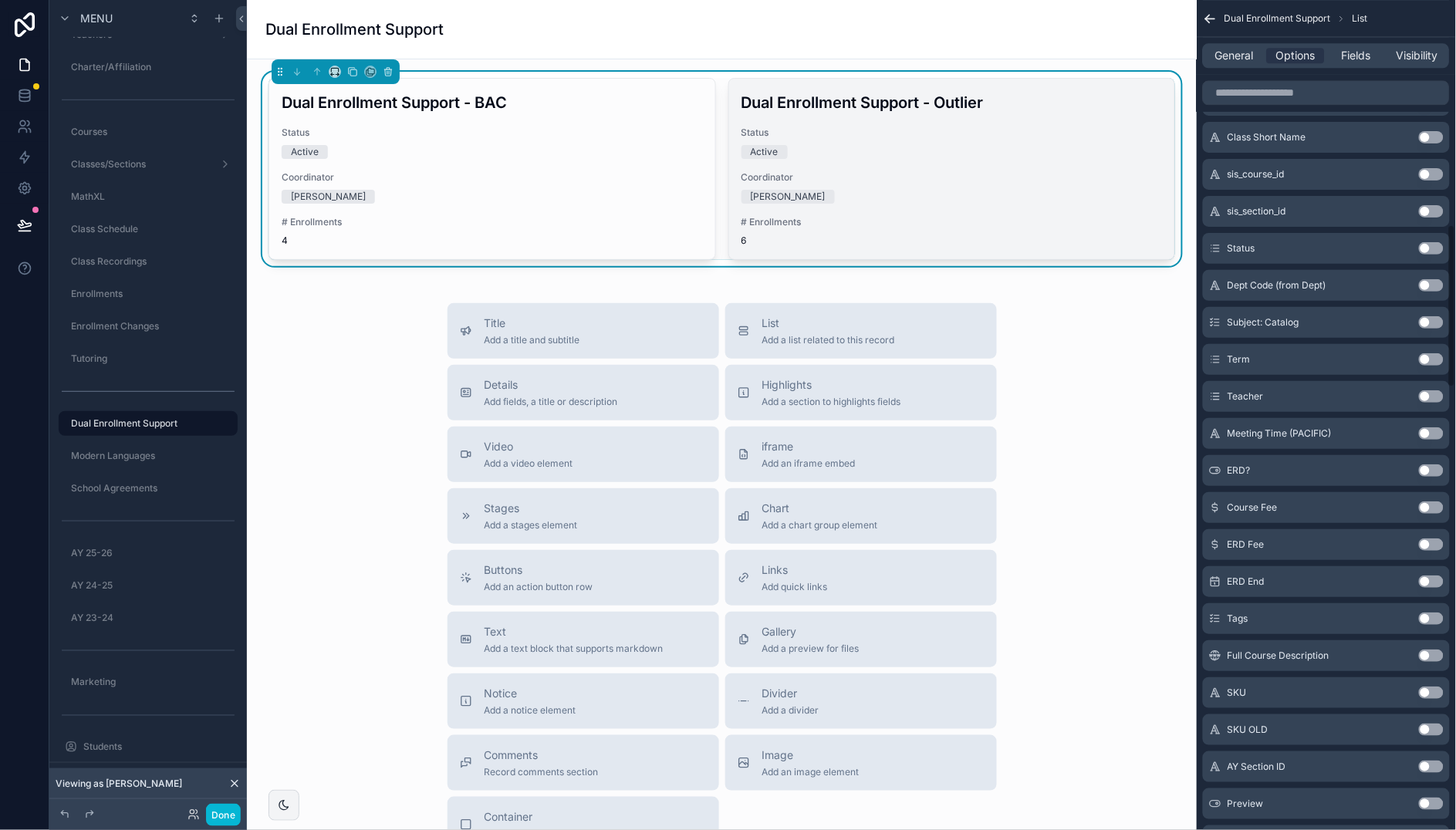
click at [917, 160] on div "Dual Enrollment Support - Outlier Status Active Coordinator [PERSON_NAME] # Enr…" at bounding box center [952, 168] width 446 height 180
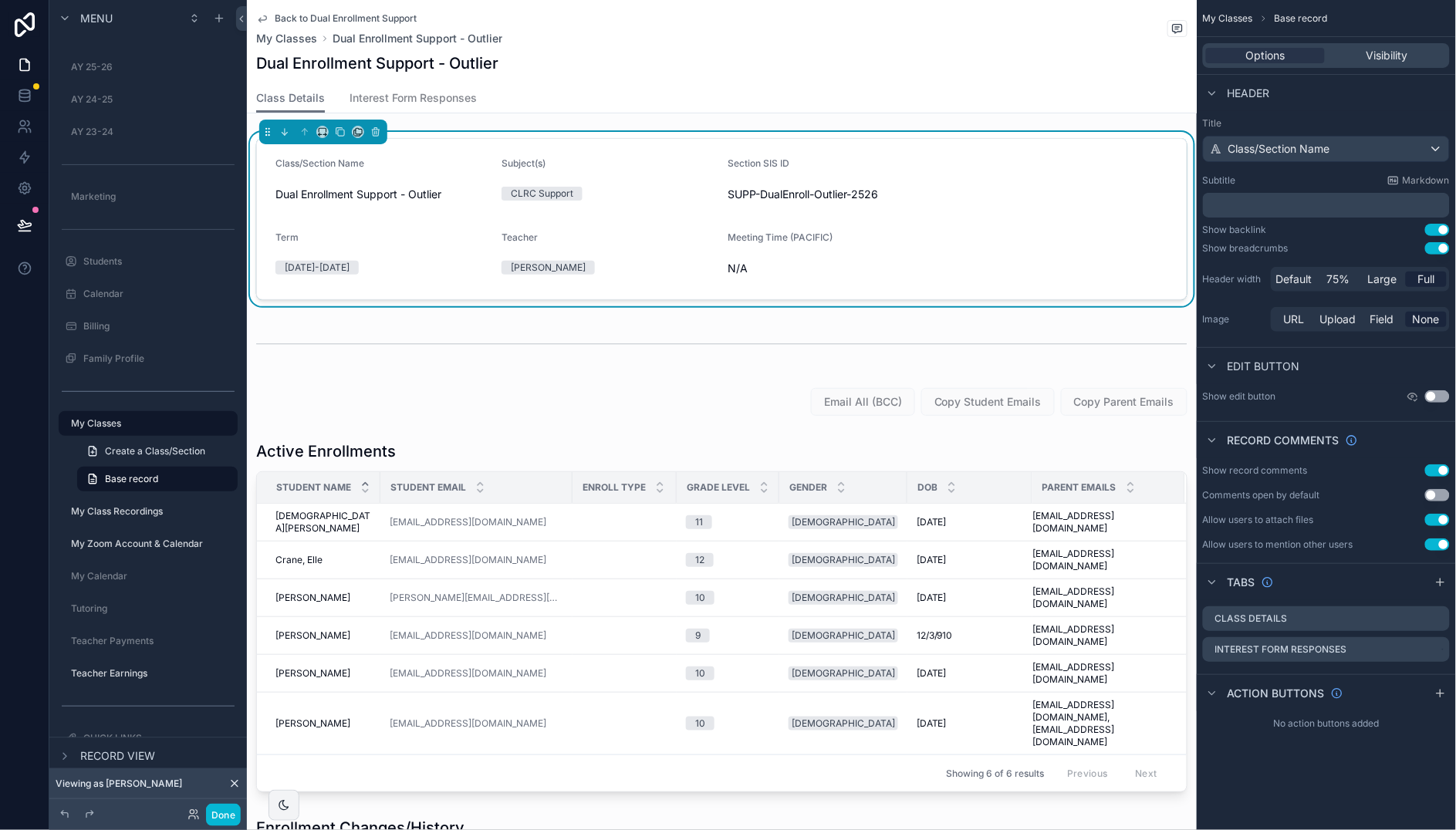
click at [1436, 249] on button "Use setting" at bounding box center [1438, 248] width 25 height 12
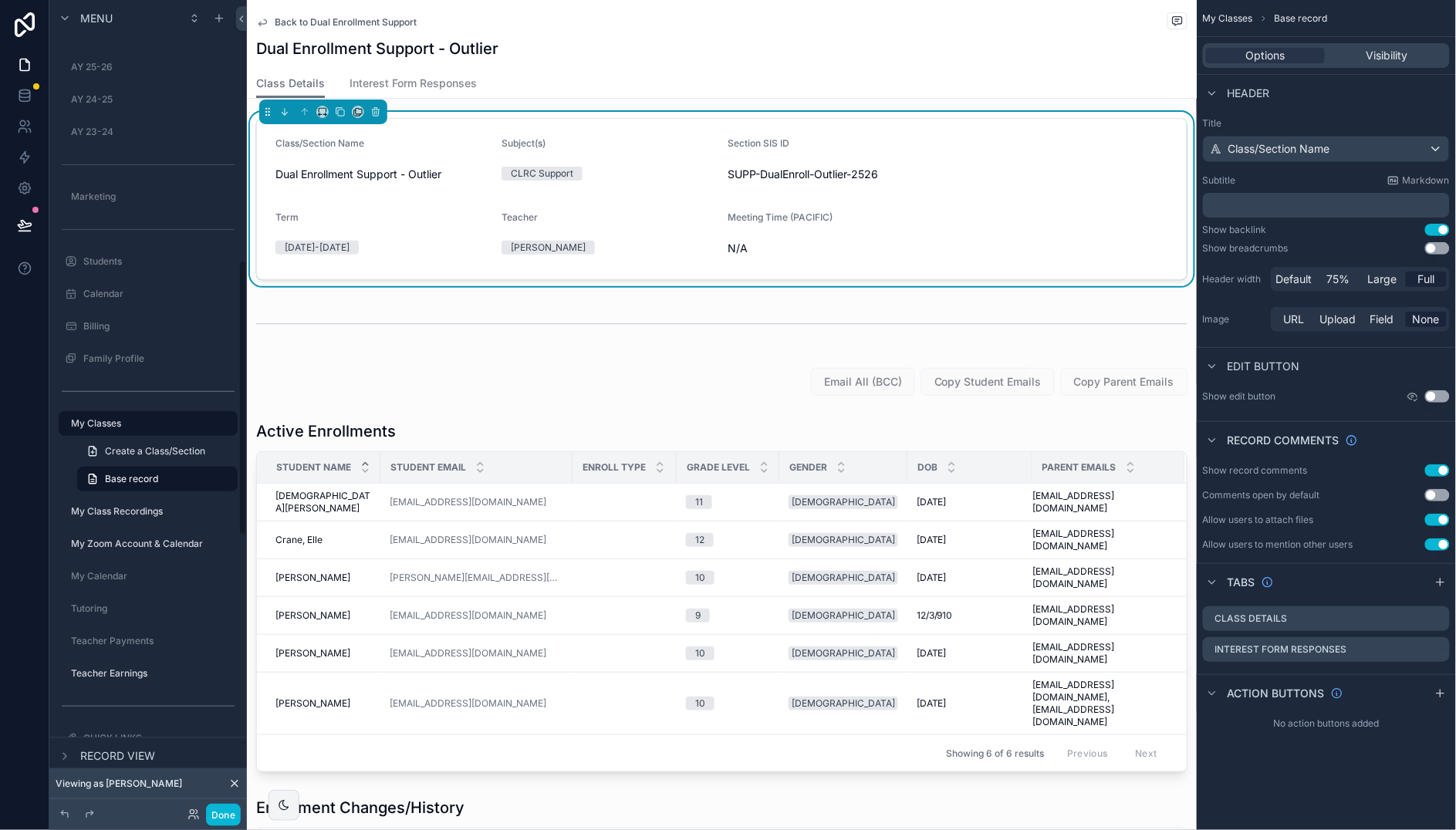
scroll to position [11, 0]
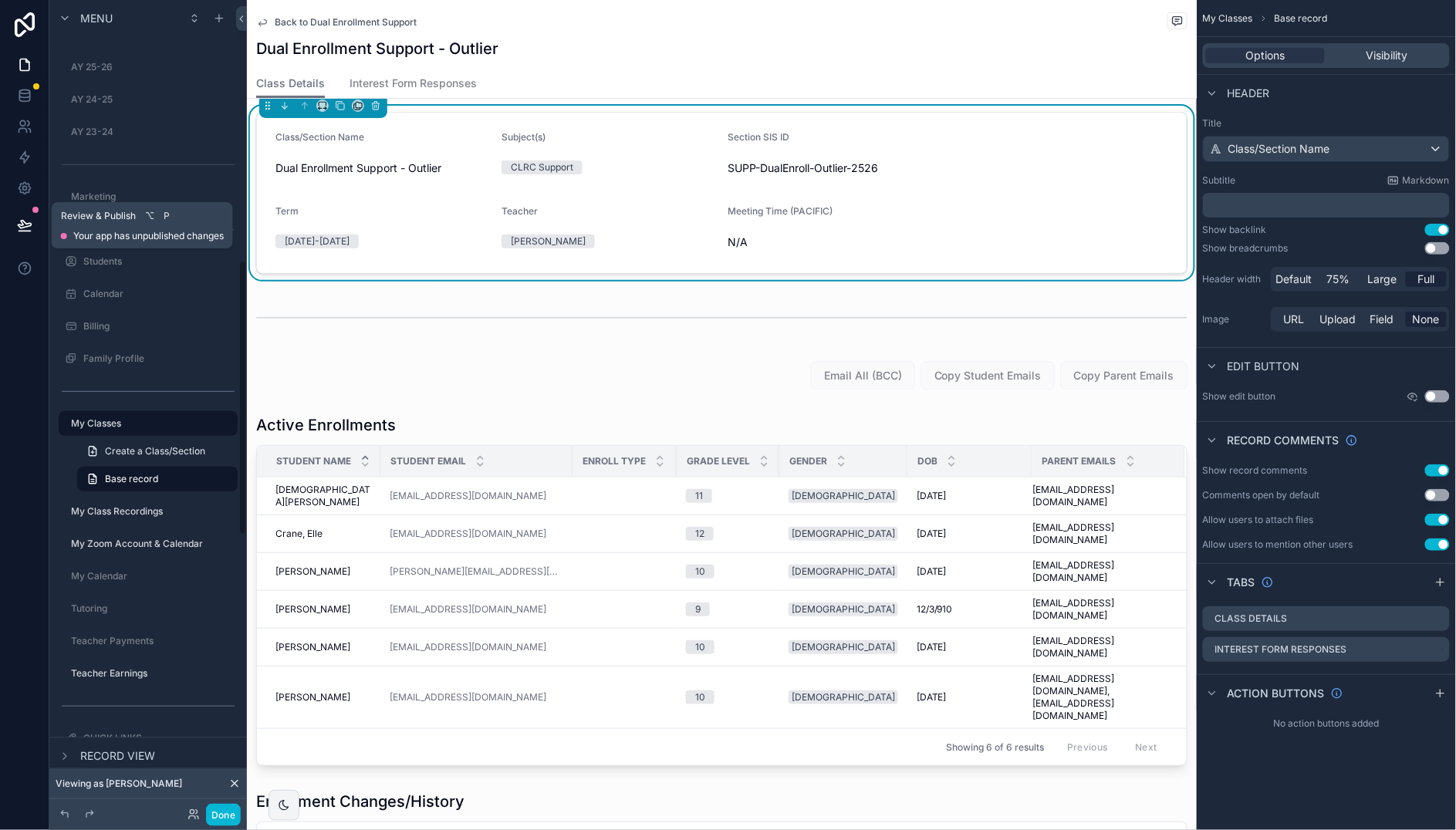
click at [22, 222] on icon at bounding box center [25, 225] width 16 height 16
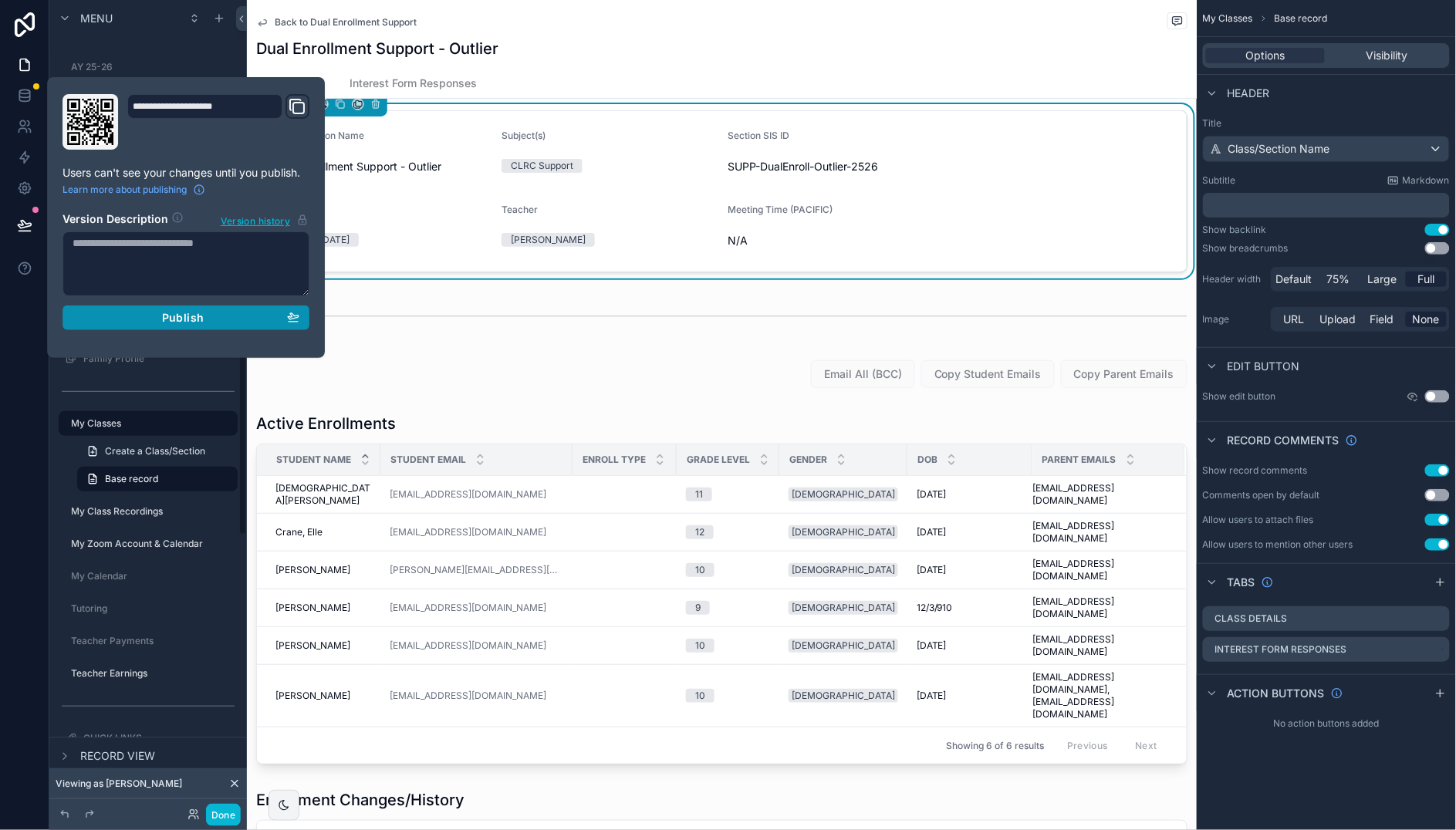
scroll to position [17, 0]
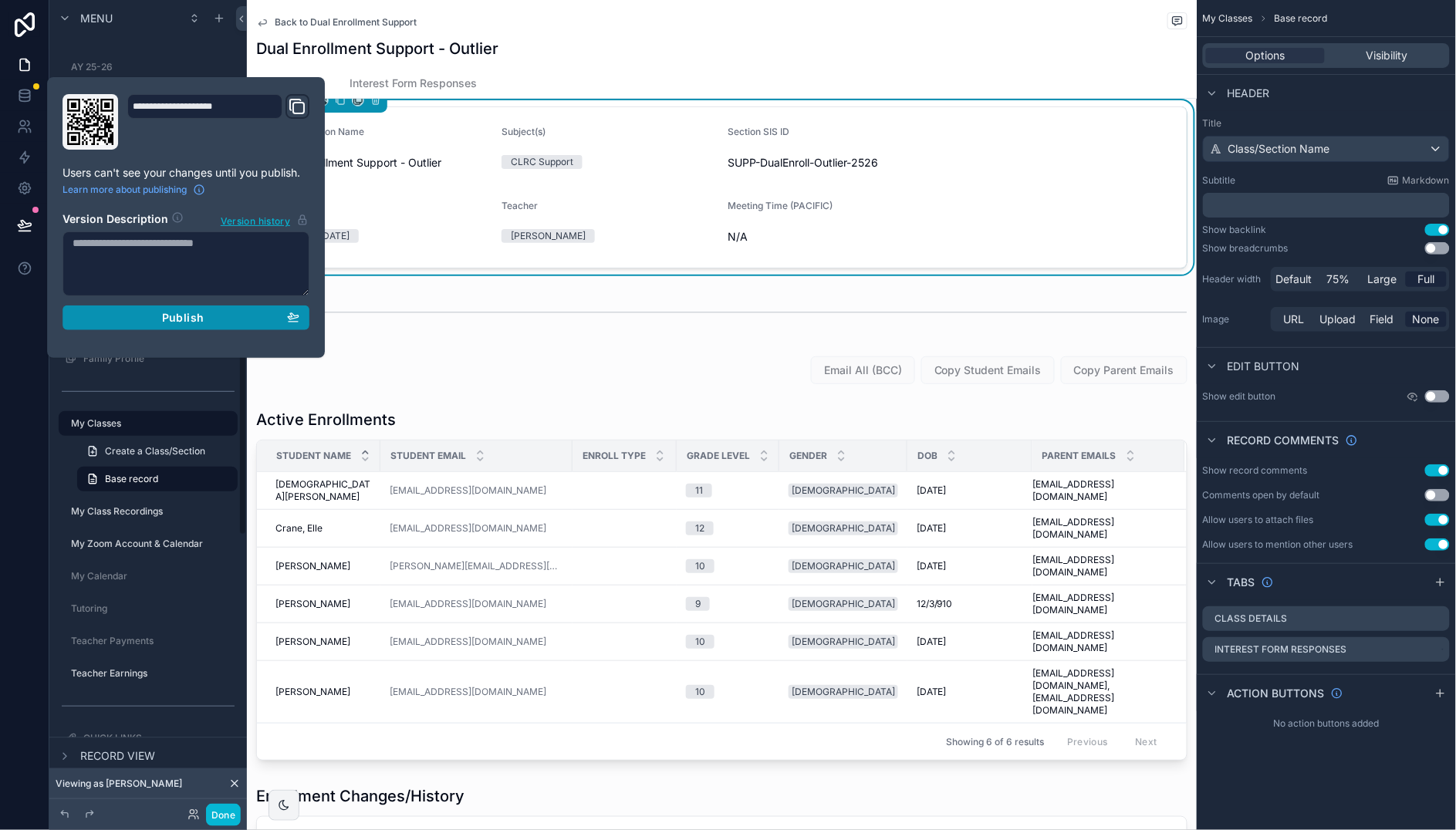
click at [216, 307] on button "Publish" at bounding box center [186, 317] width 247 height 25
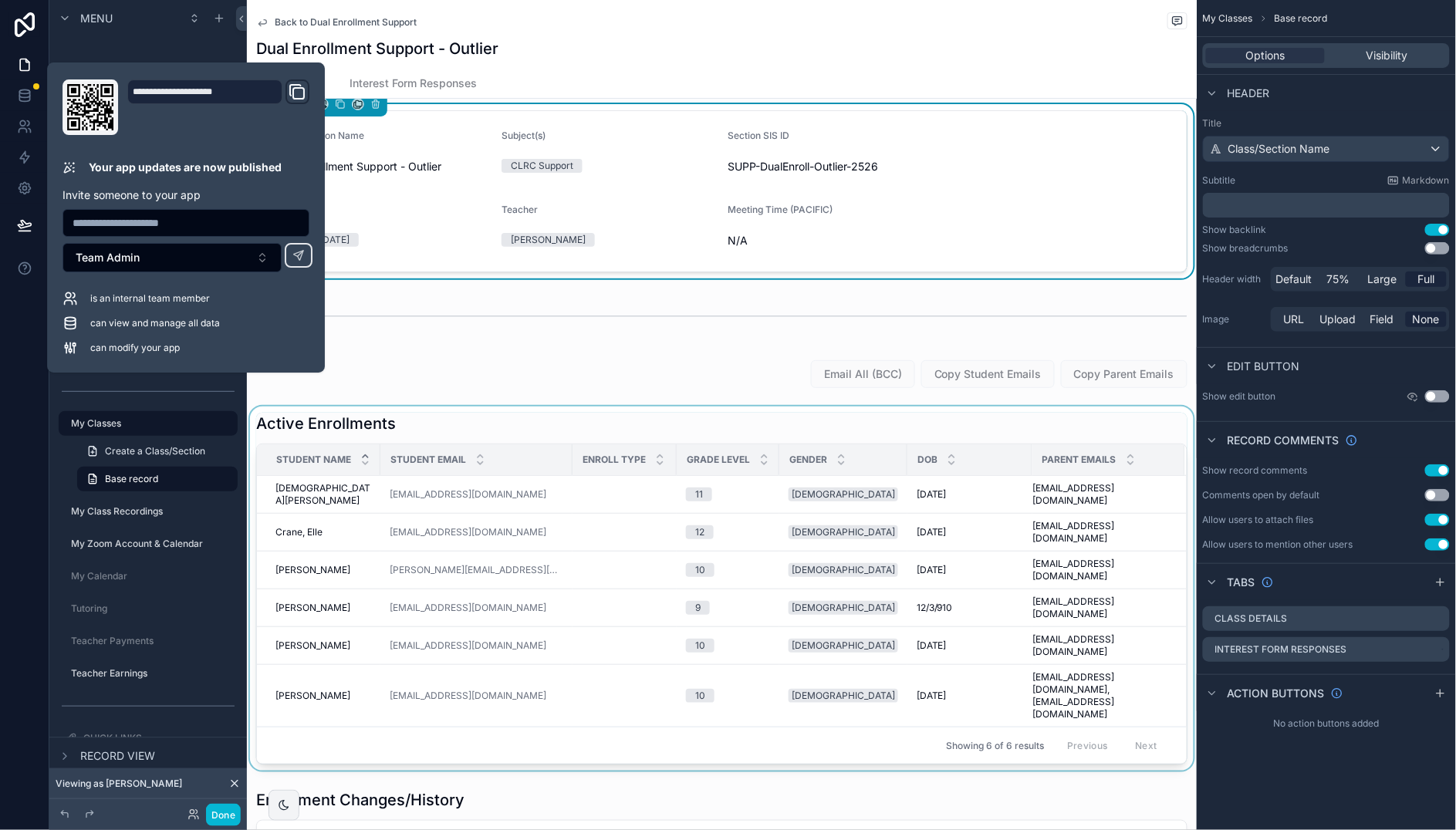
scroll to position [2, 0]
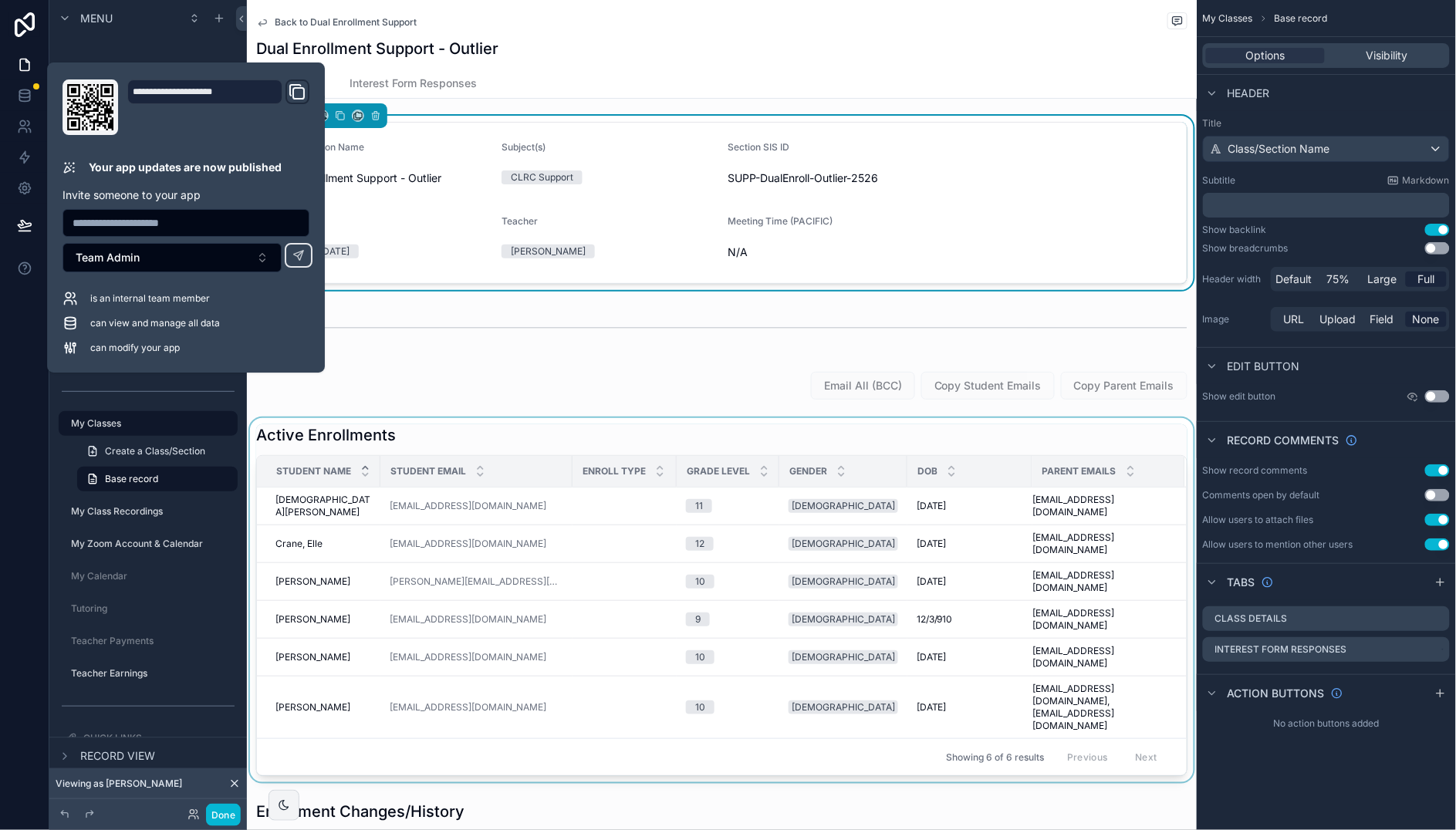
click at [928, 437] on div "scrollable content" at bounding box center [721, 600] width 949 height 364
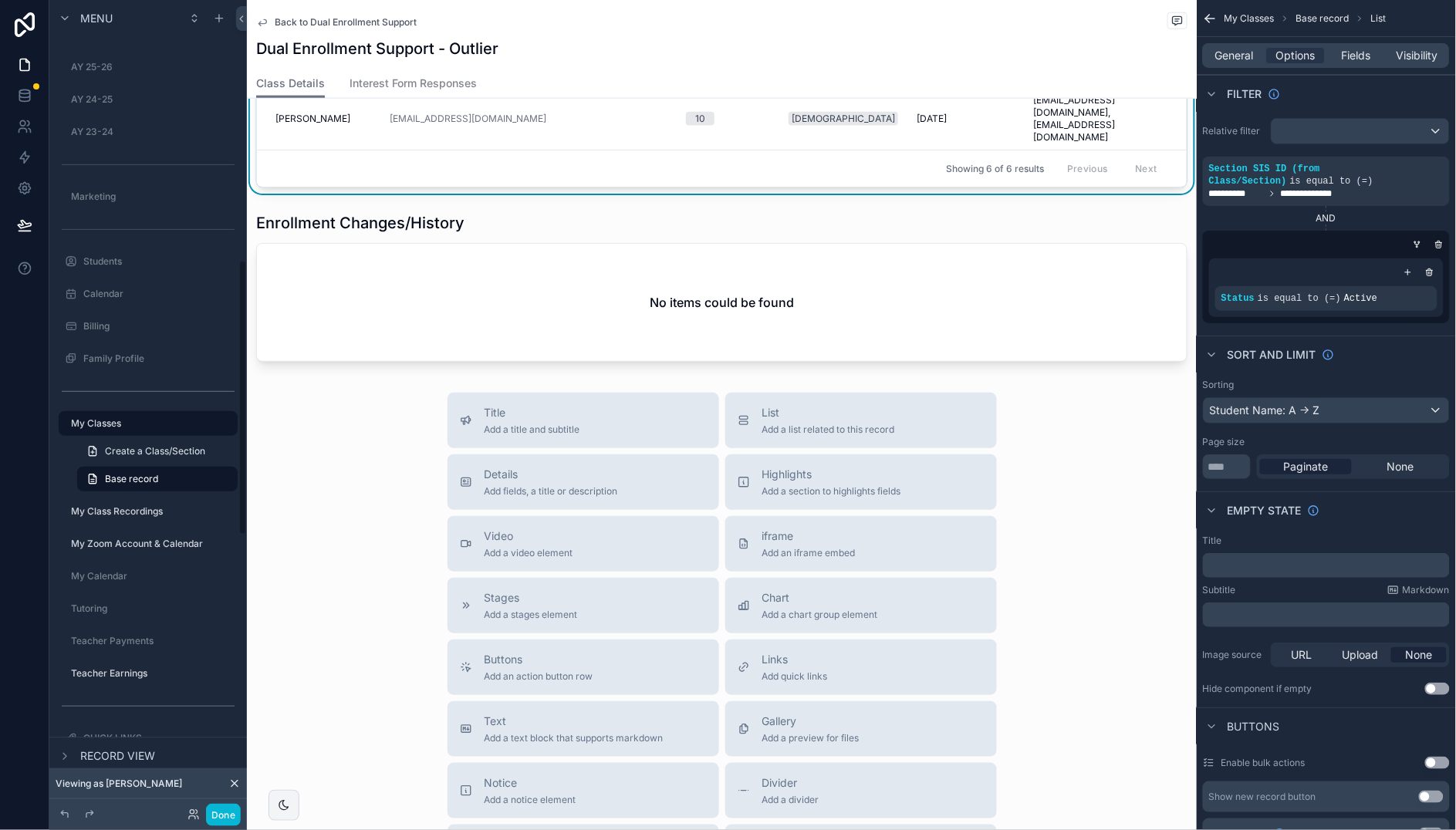
scroll to position [593, 0]
click at [323, 19] on span "Back to Dual Enrollment Support" at bounding box center [345, 22] width 142 height 12
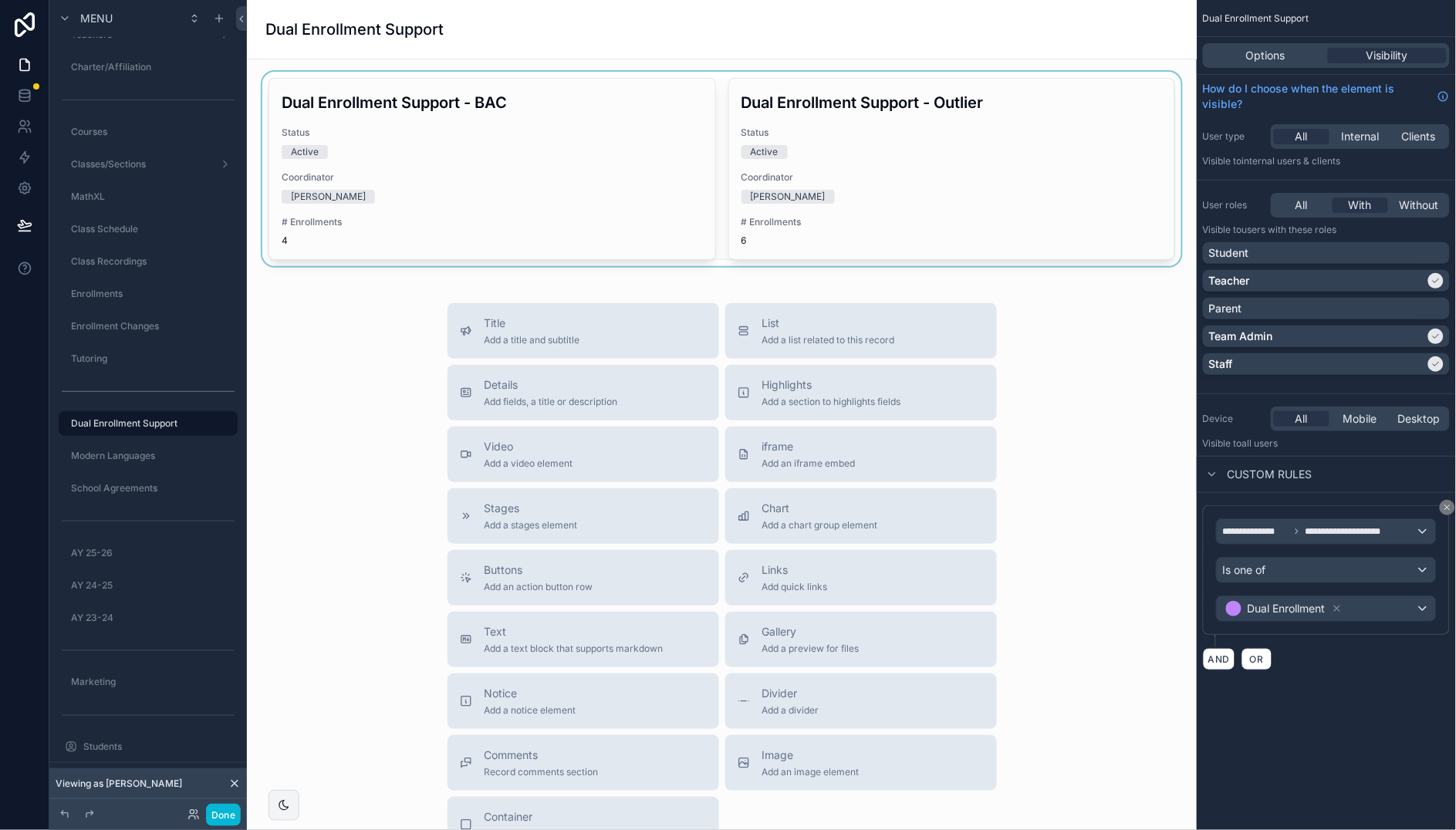
click at [996, 170] on div "scrollable content" at bounding box center [721, 169] width 925 height 194
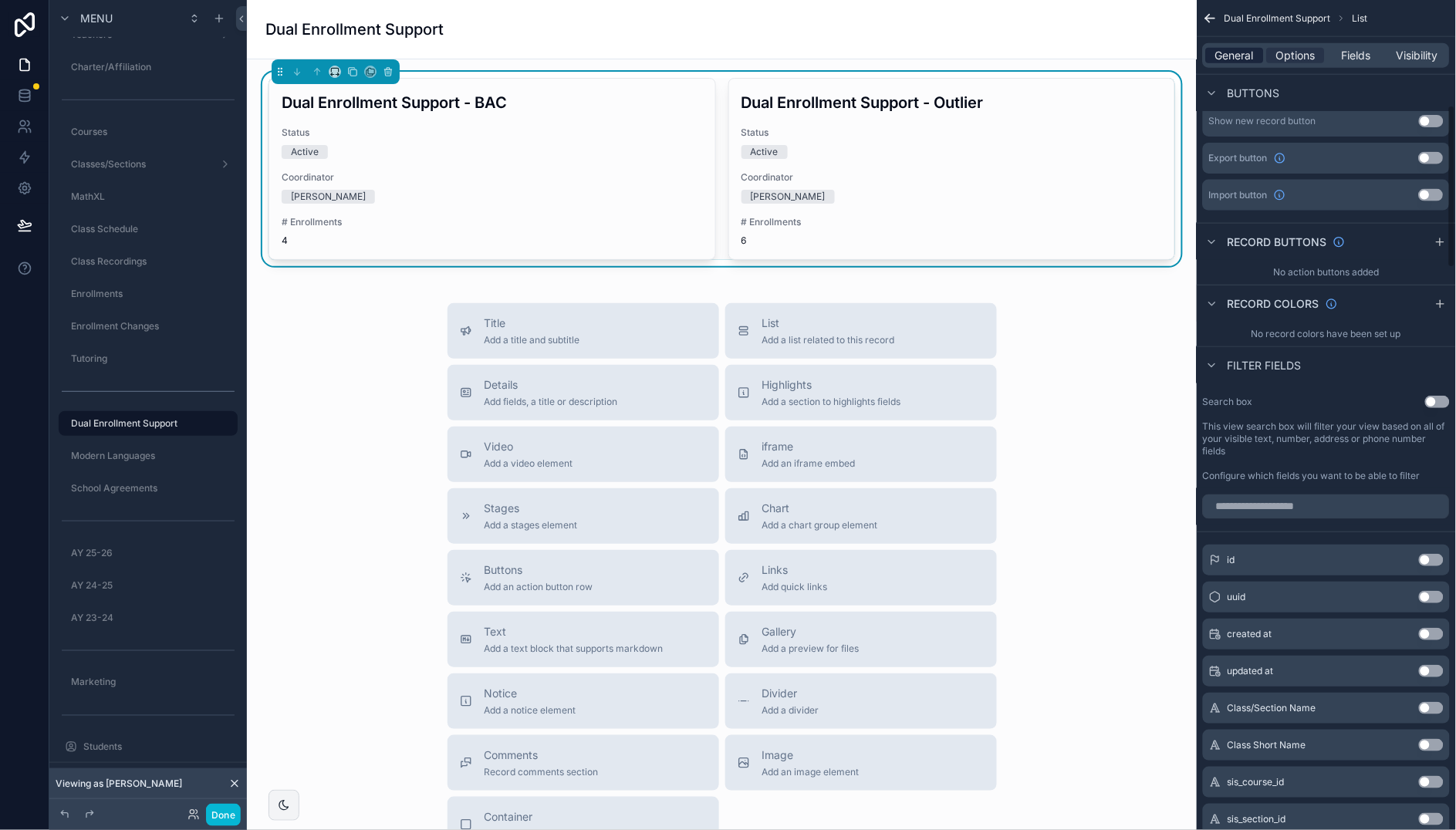
click at [1241, 57] on span "General" at bounding box center [1235, 55] width 39 height 16
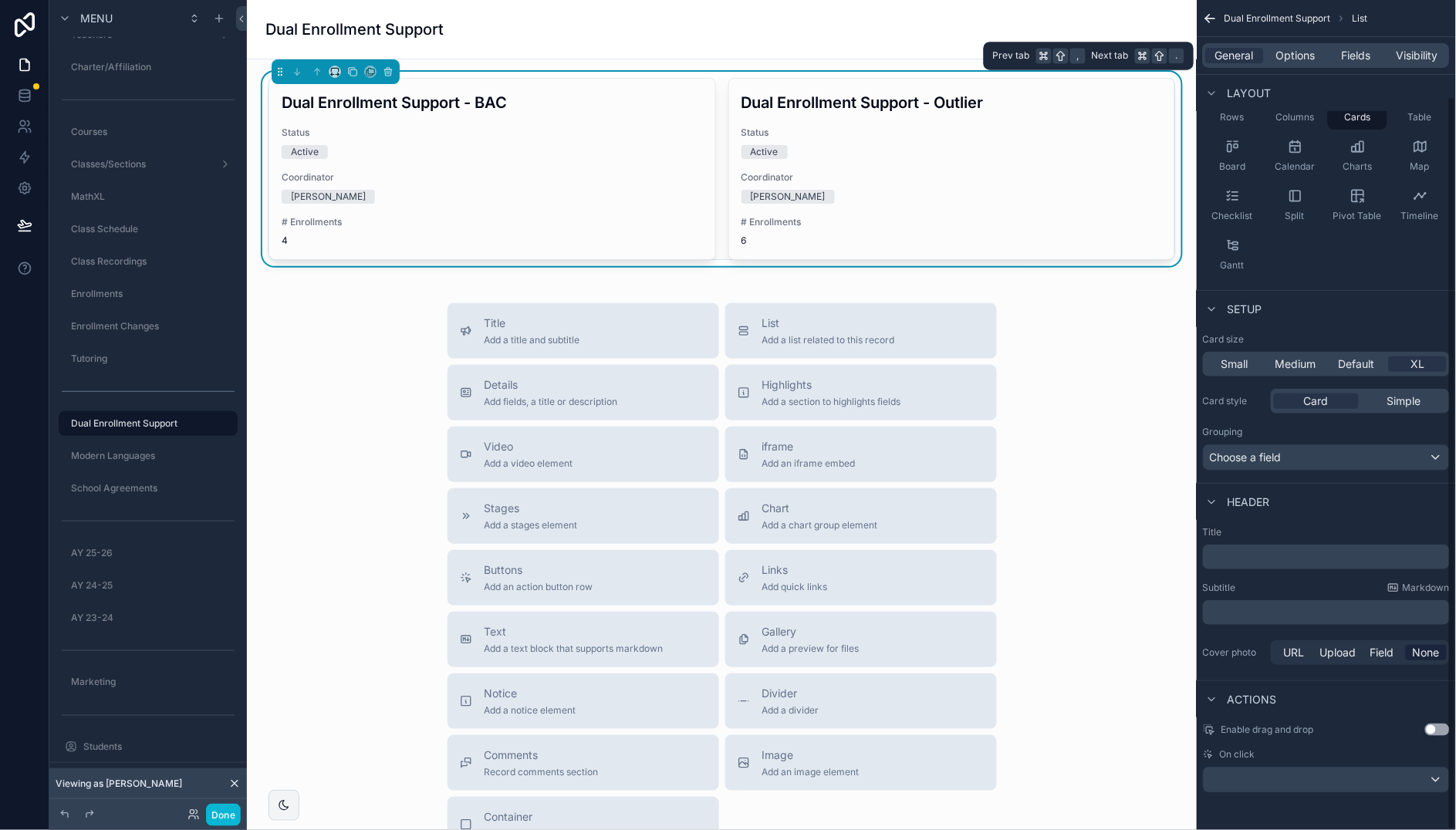
scroll to position [110, 0]
click at [1421, 778] on div "scrollable content" at bounding box center [1326, 780] width 245 height 25
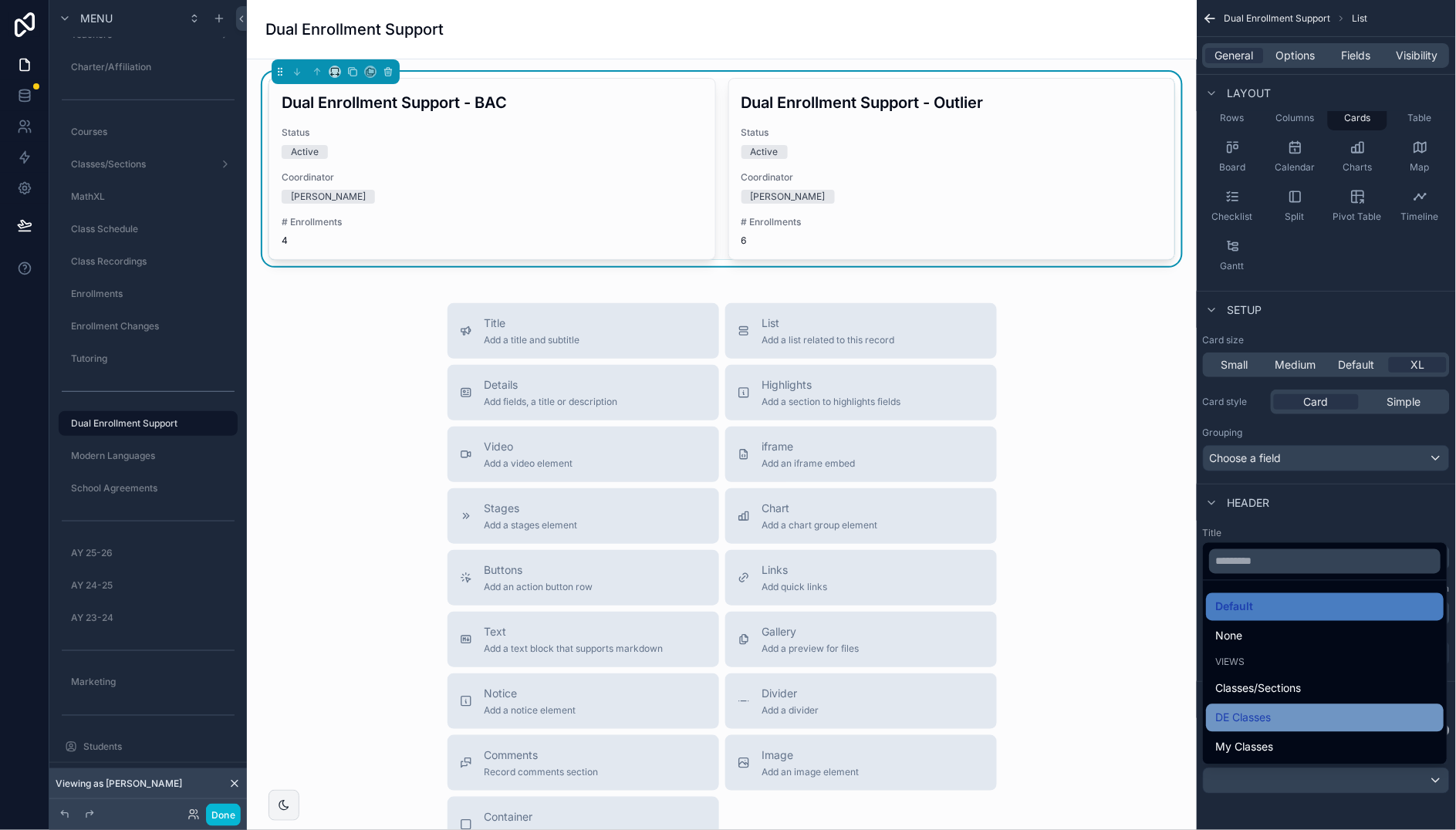
click at [1269, 719] on span "DE Classes" at bounding box center [1243, 717] width 55 height 18
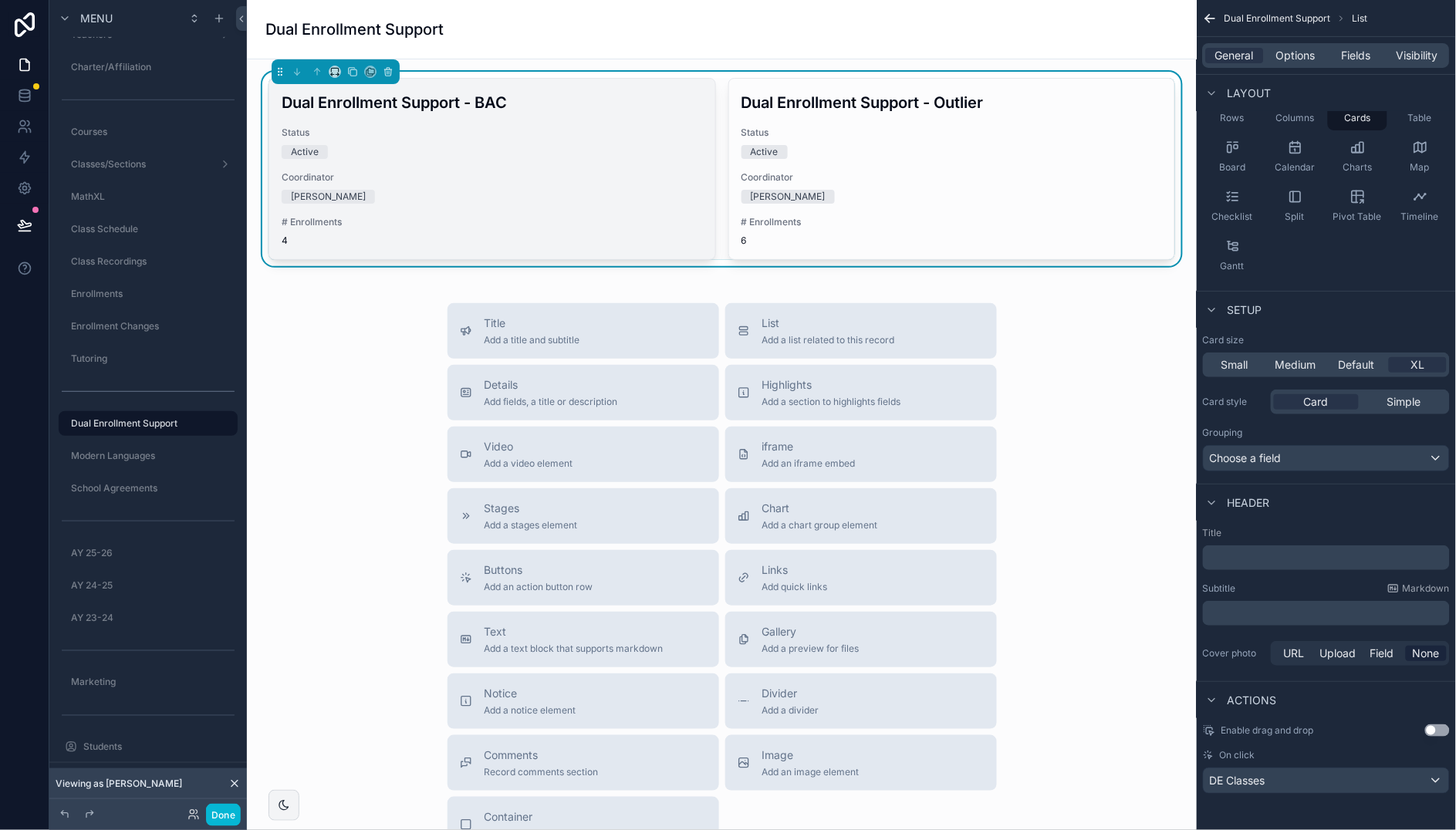
click at [525, 172] on span "Coordinator" at bounding box center [492, 178] width 421 height 12
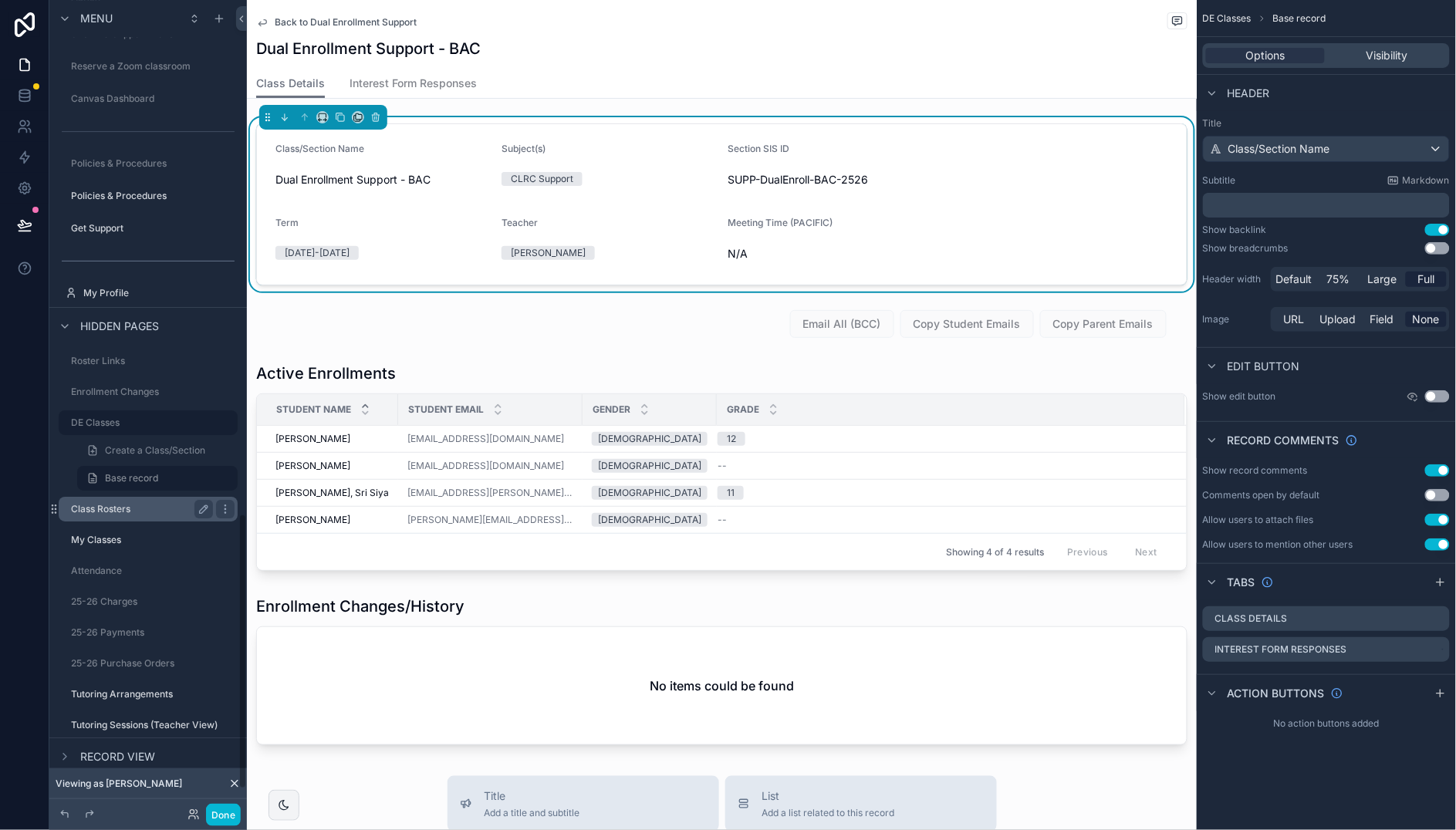
scroll to position [1527, 0]
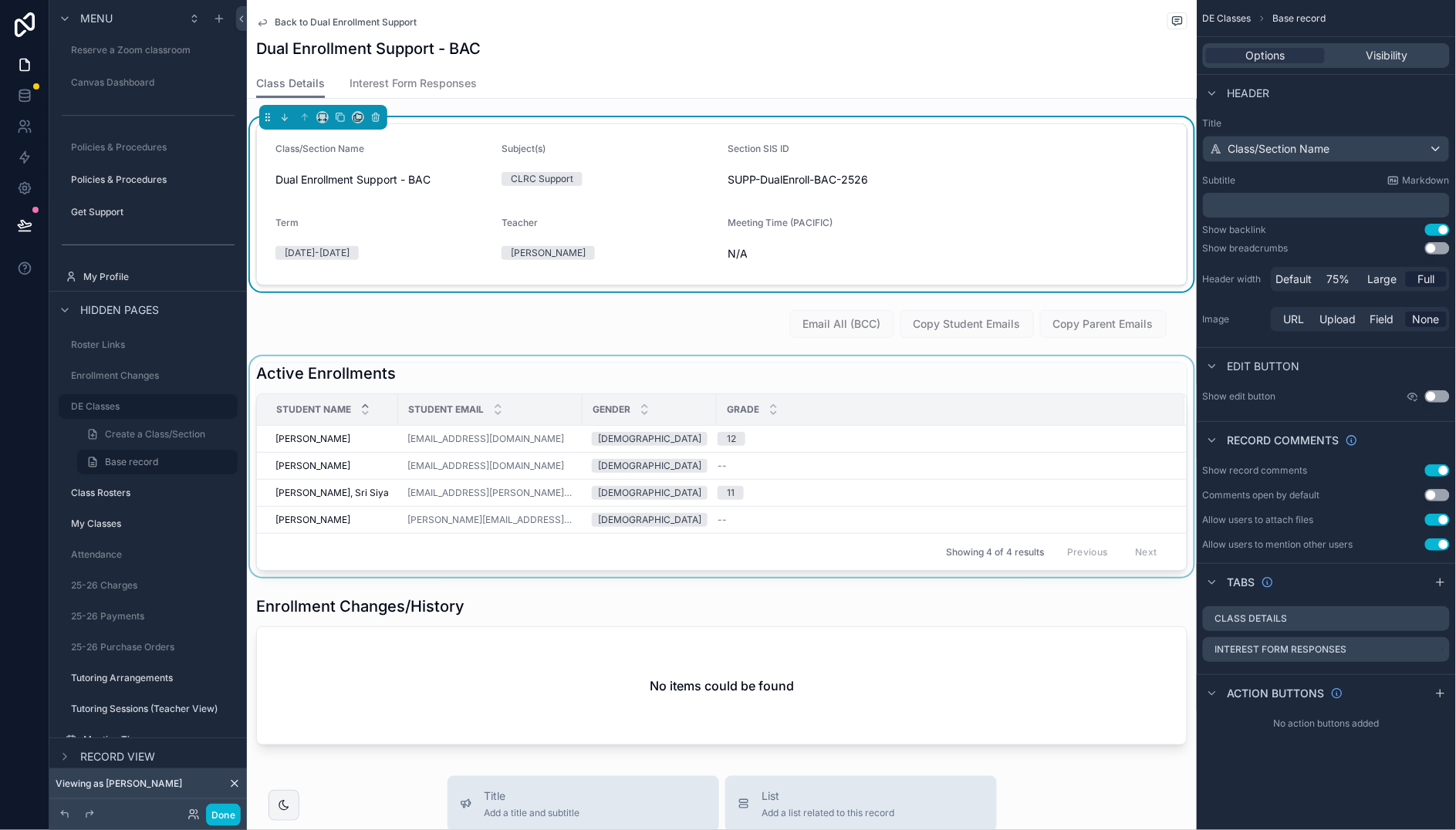
click at [926, 381] on div "scrollable content" at bounding box center [721, 466] width 949 height 221
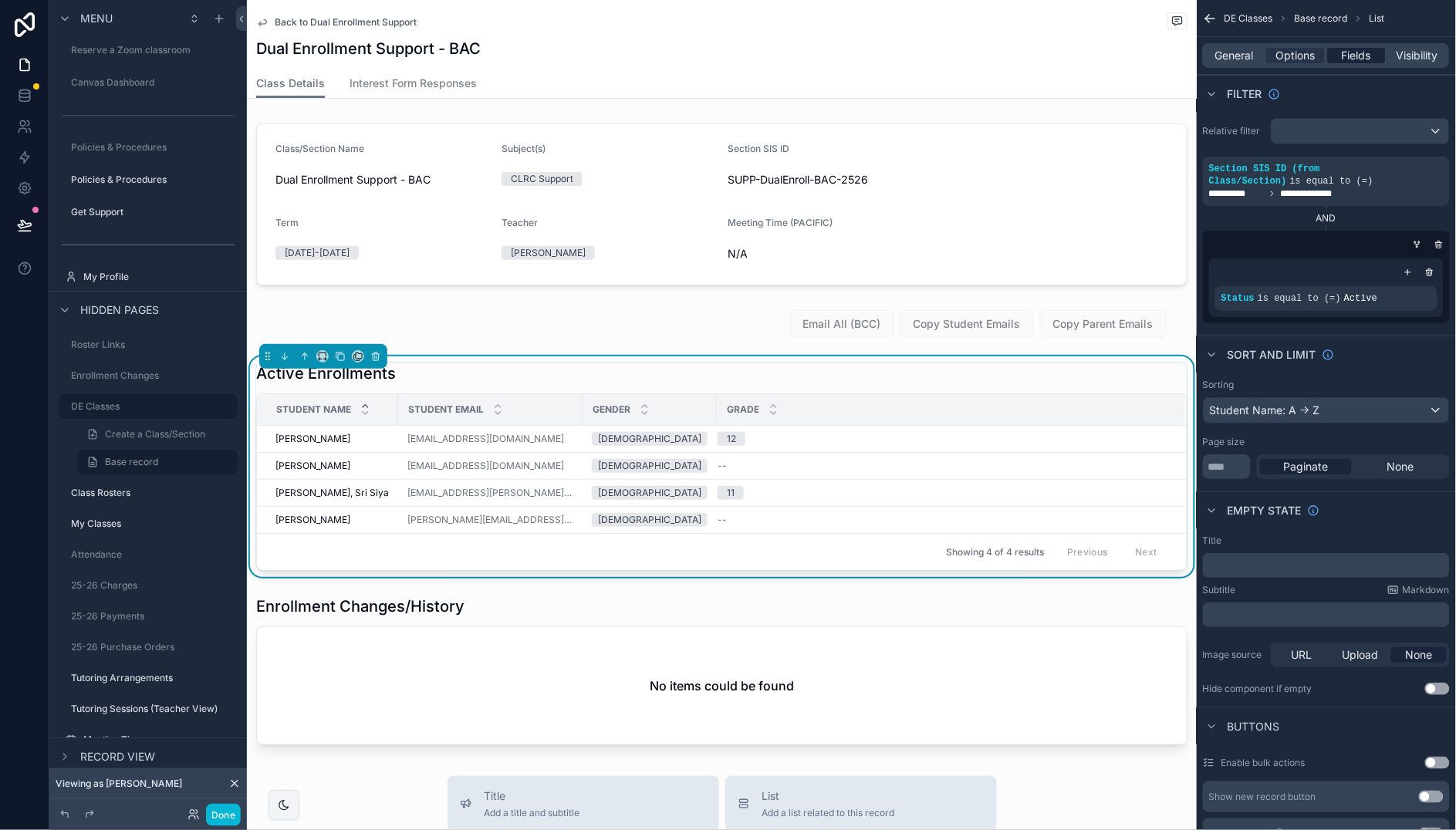
click at [1350, 57] on span "Fields" at bounding box center [1357, 55] width 29 height 16
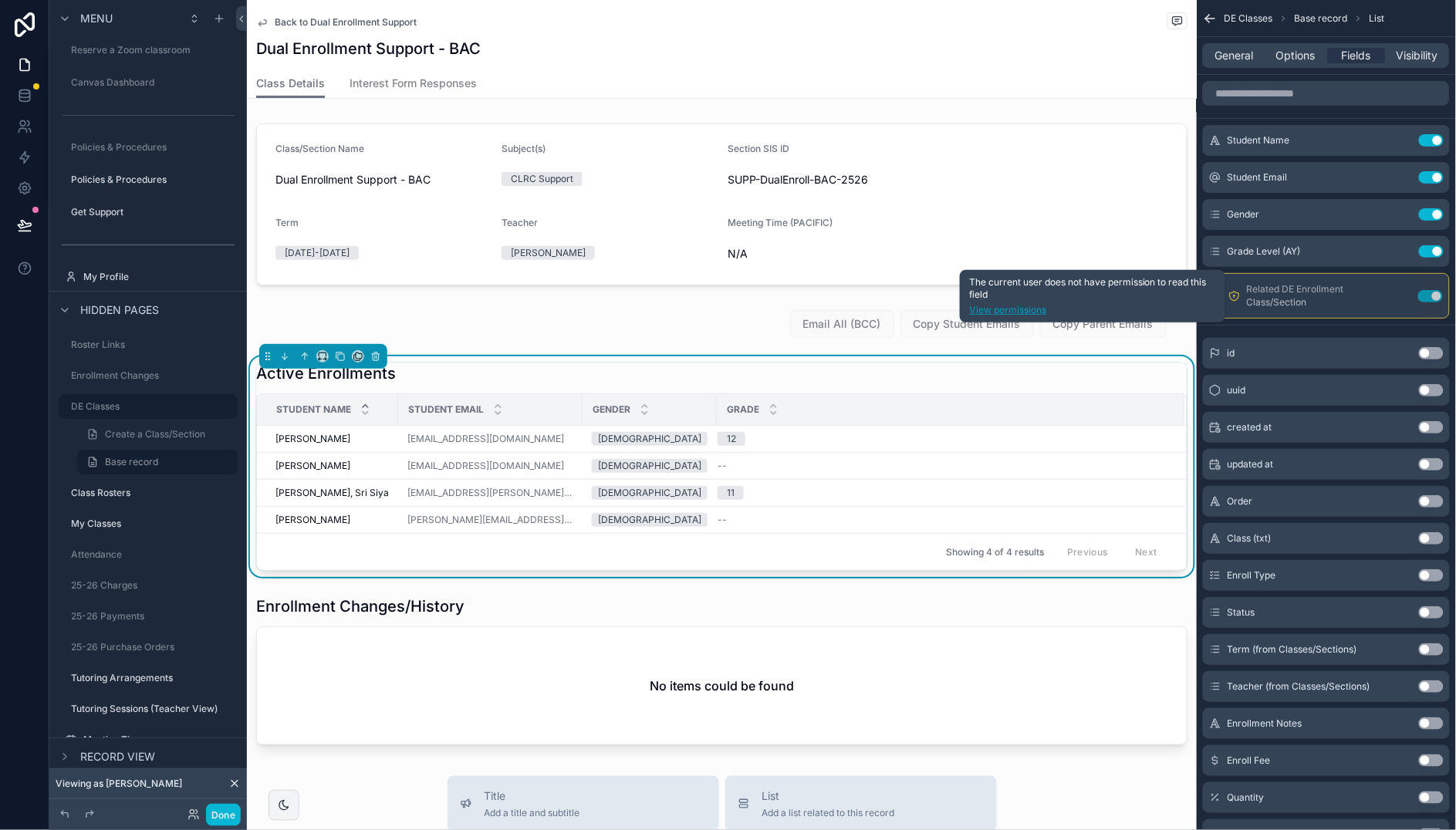
click at [1039, 309] on link "View permissions" at bounding box center [1092, 309] width 247 height 12
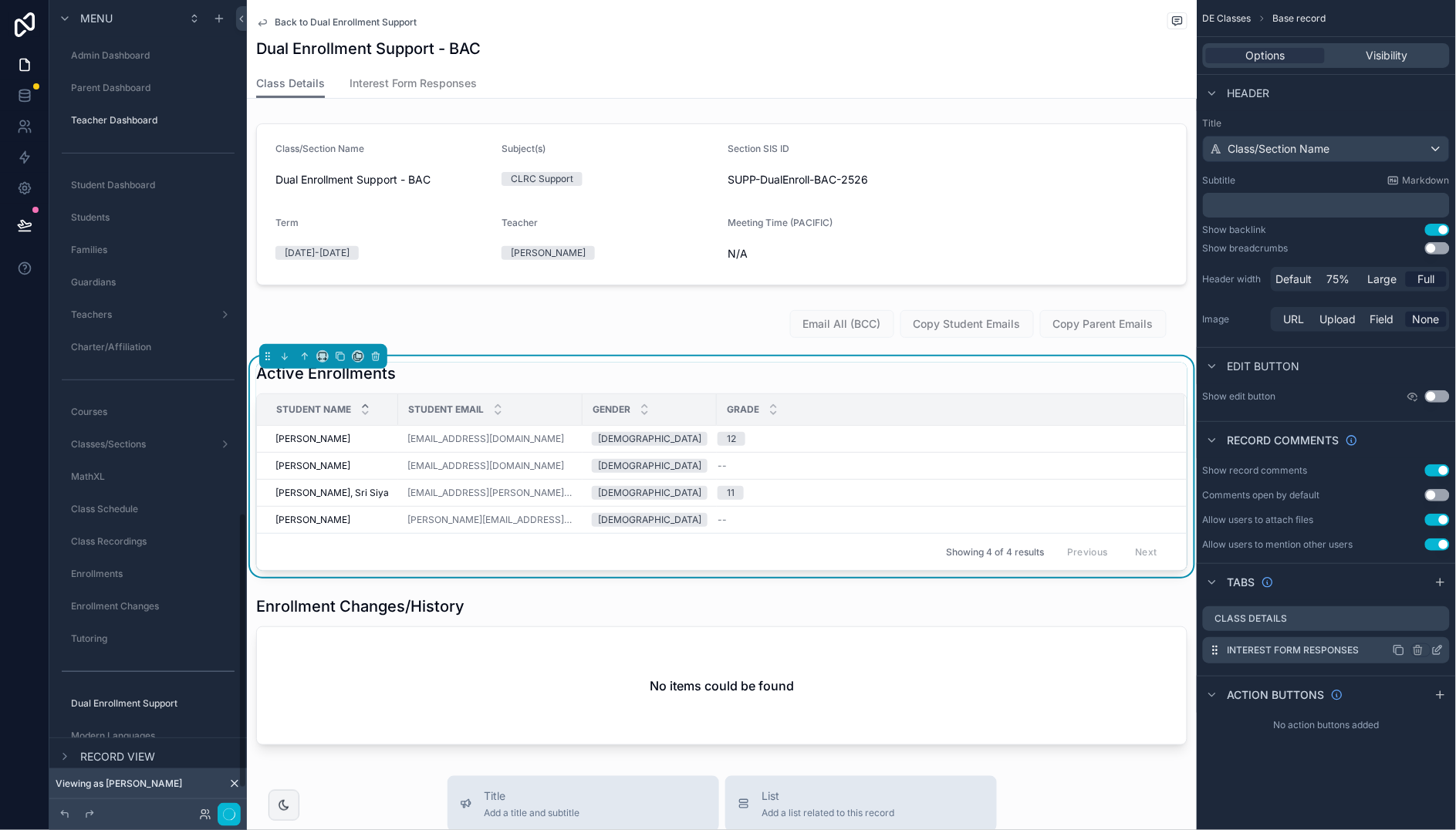
scroll to position [1511, 0]
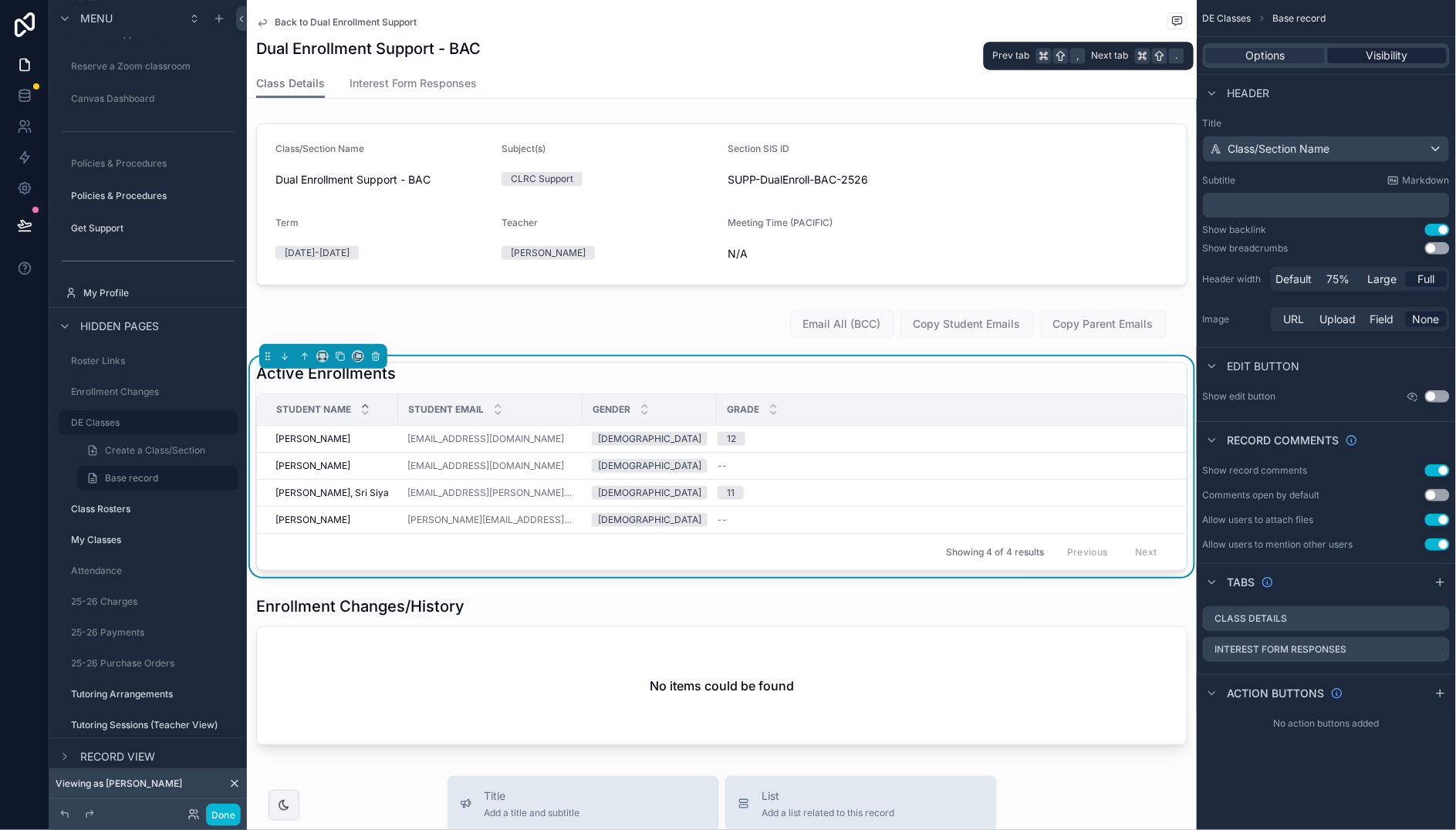
click at [1389, 55] on span "Visibility" at bounding box center [1386, 55] width 41 height 16
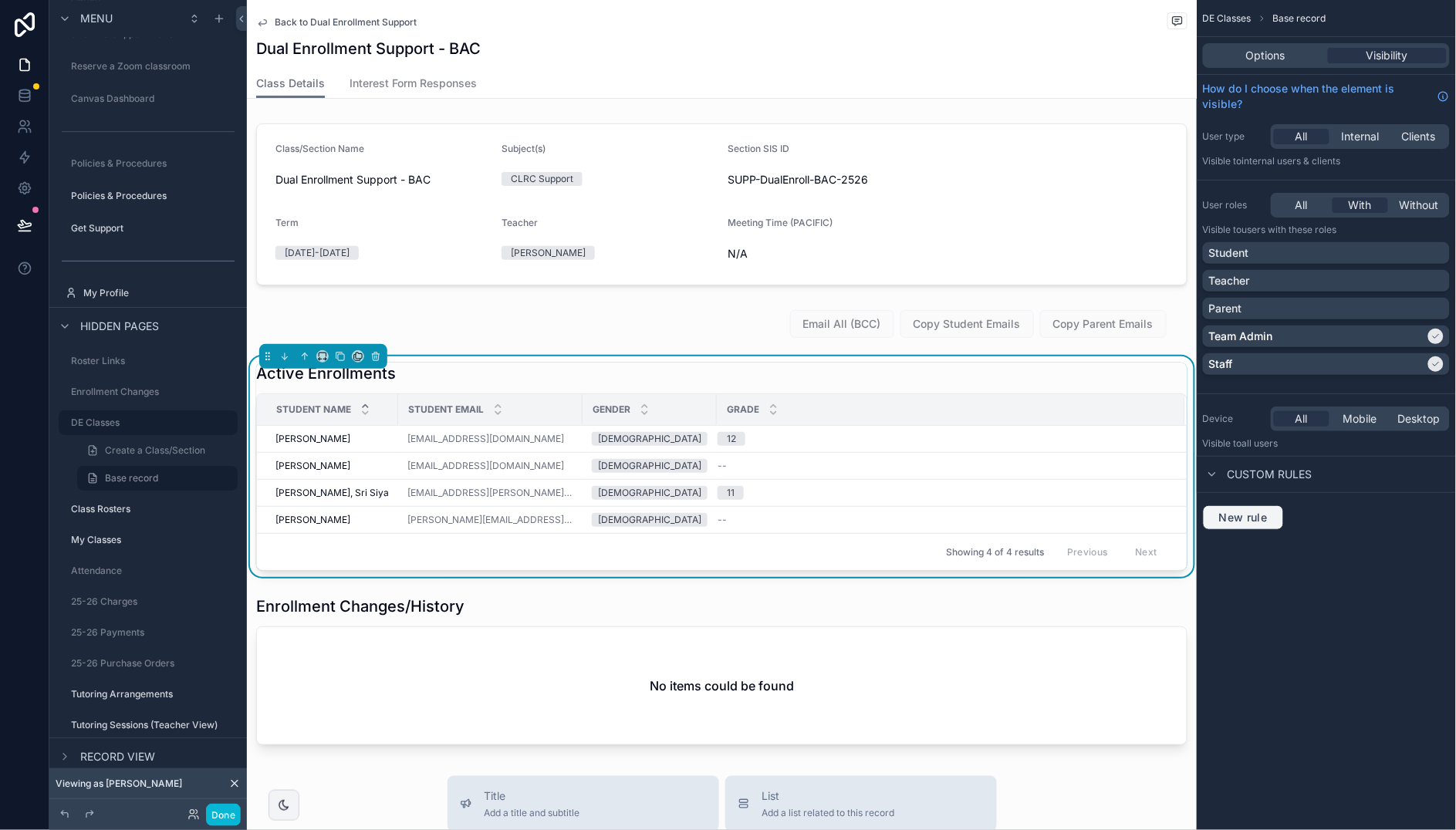
click at [1270, 518] on span "New rule" at bounding box center [1242, 518] width 61 height 14
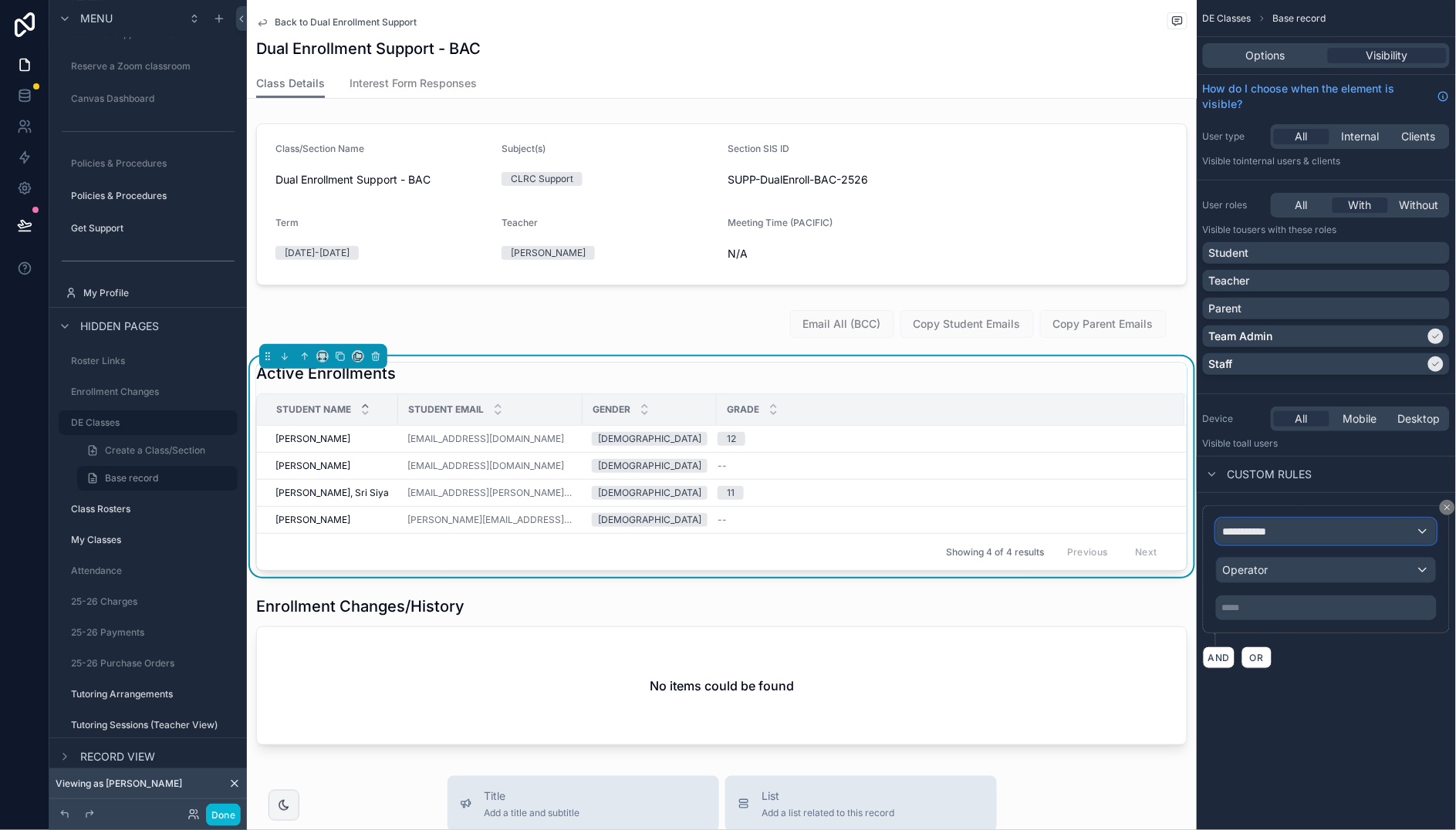
click at [1328, 528] on div "**********" at bounding box center [1326, 531] width 219 height 25
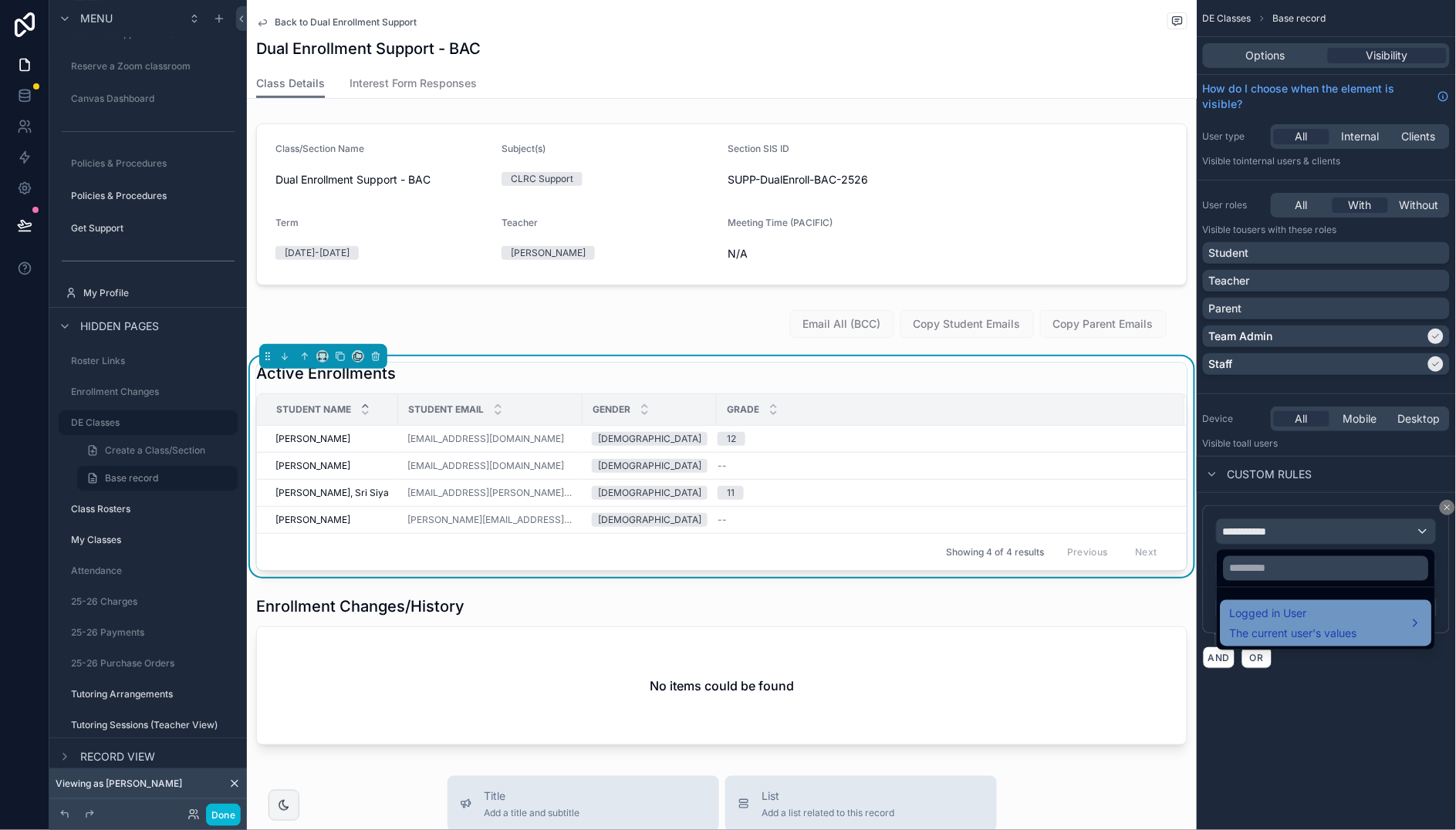
click at [1393, 630] on div "Logged in User The current user's values" at bounding box center [1326, 622] width 193 height 37
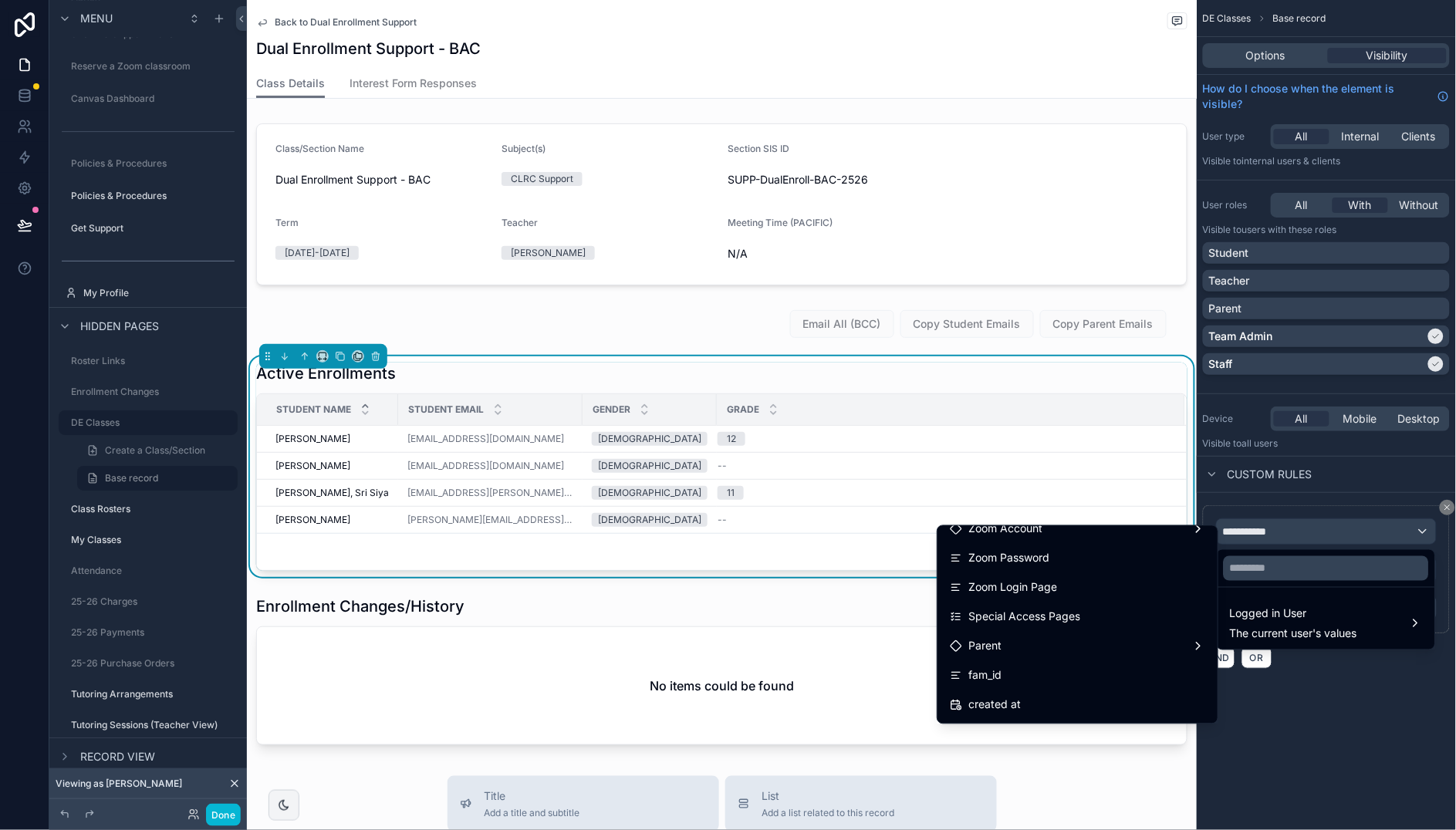
scroll to position [458, 0]
click at [1116, 613] on div "Special Access Pages" at bounding box center [1077, 612] width 255 height 18
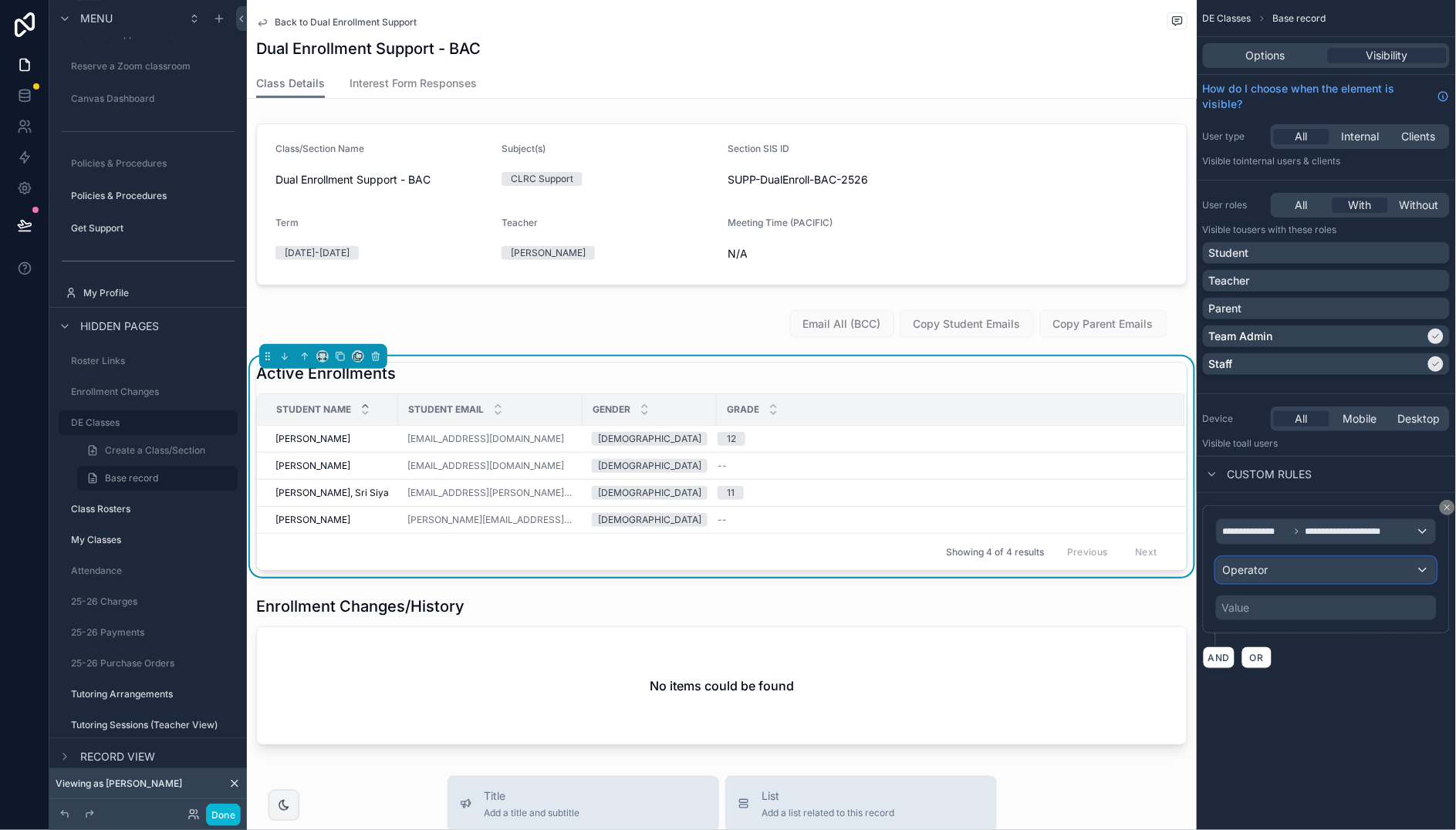
click at [1305, 568] on div "Operator" at bounding box center [1326, 570] width 219 height 25
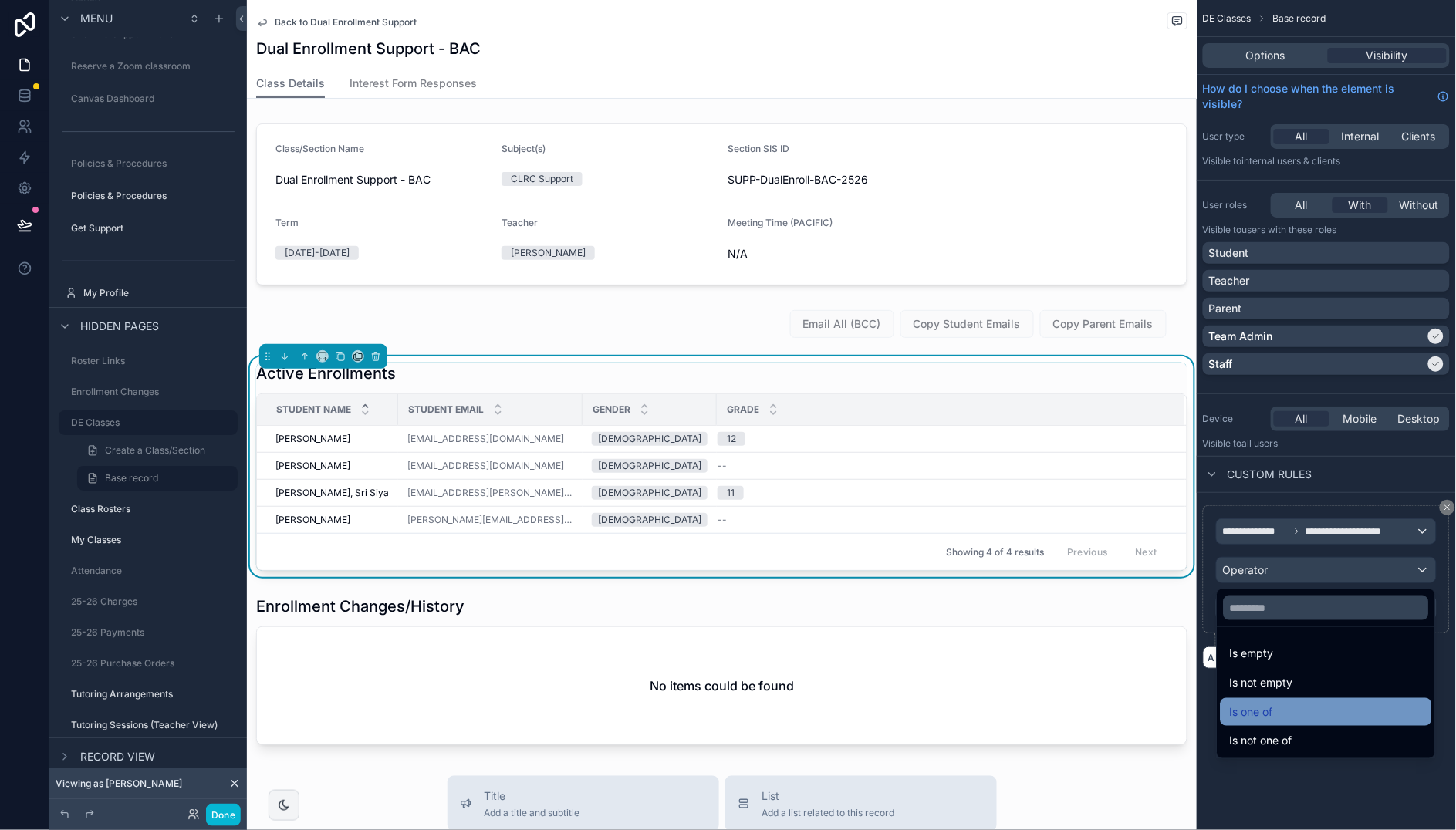
click at [1262, 710] on span "Is one of" at bounding box center [1251, 711] width 43 height 18
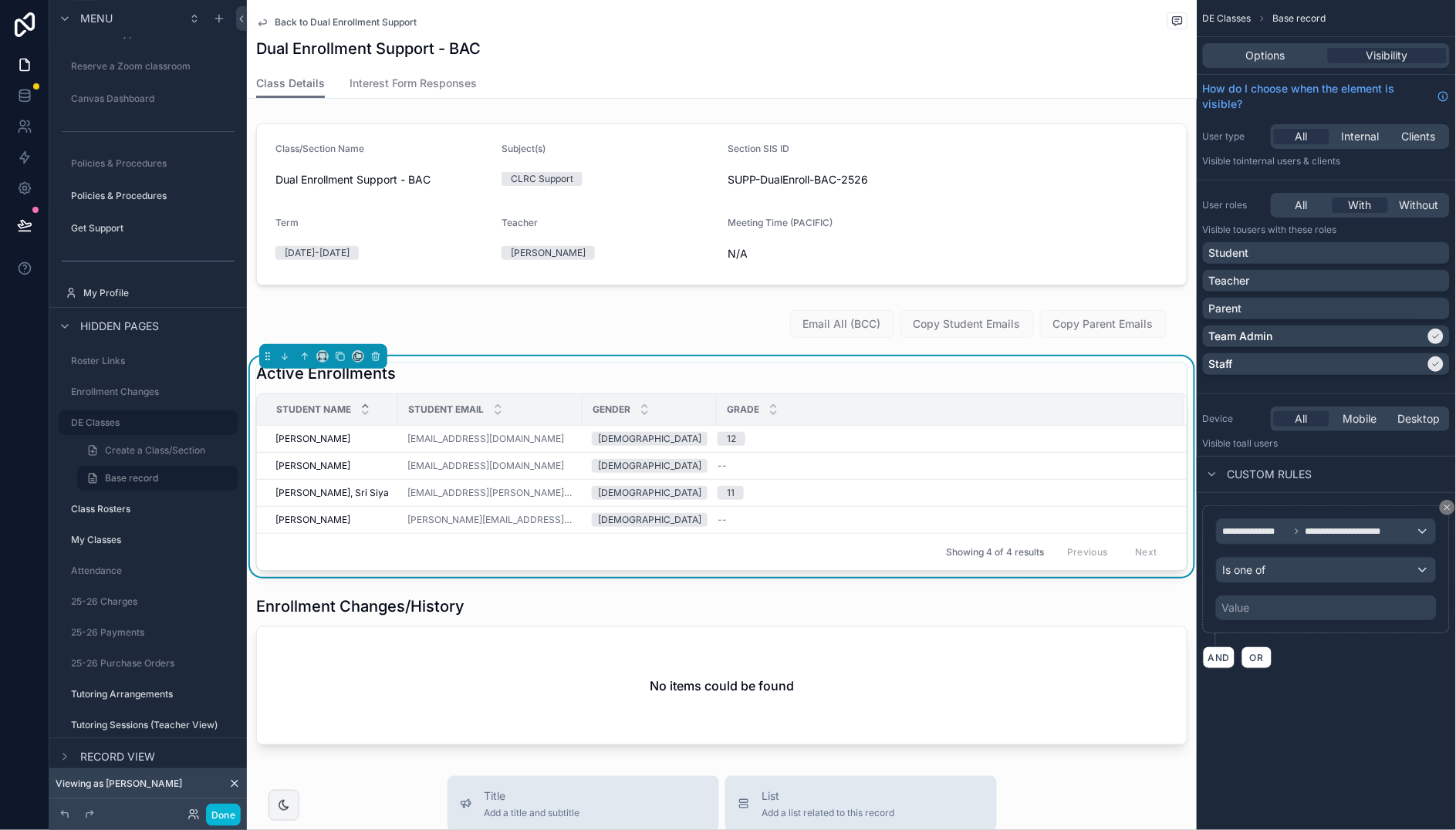
click at [1287, 613] on div "Value" at bounding box center [1326, 608] width 221 height 25
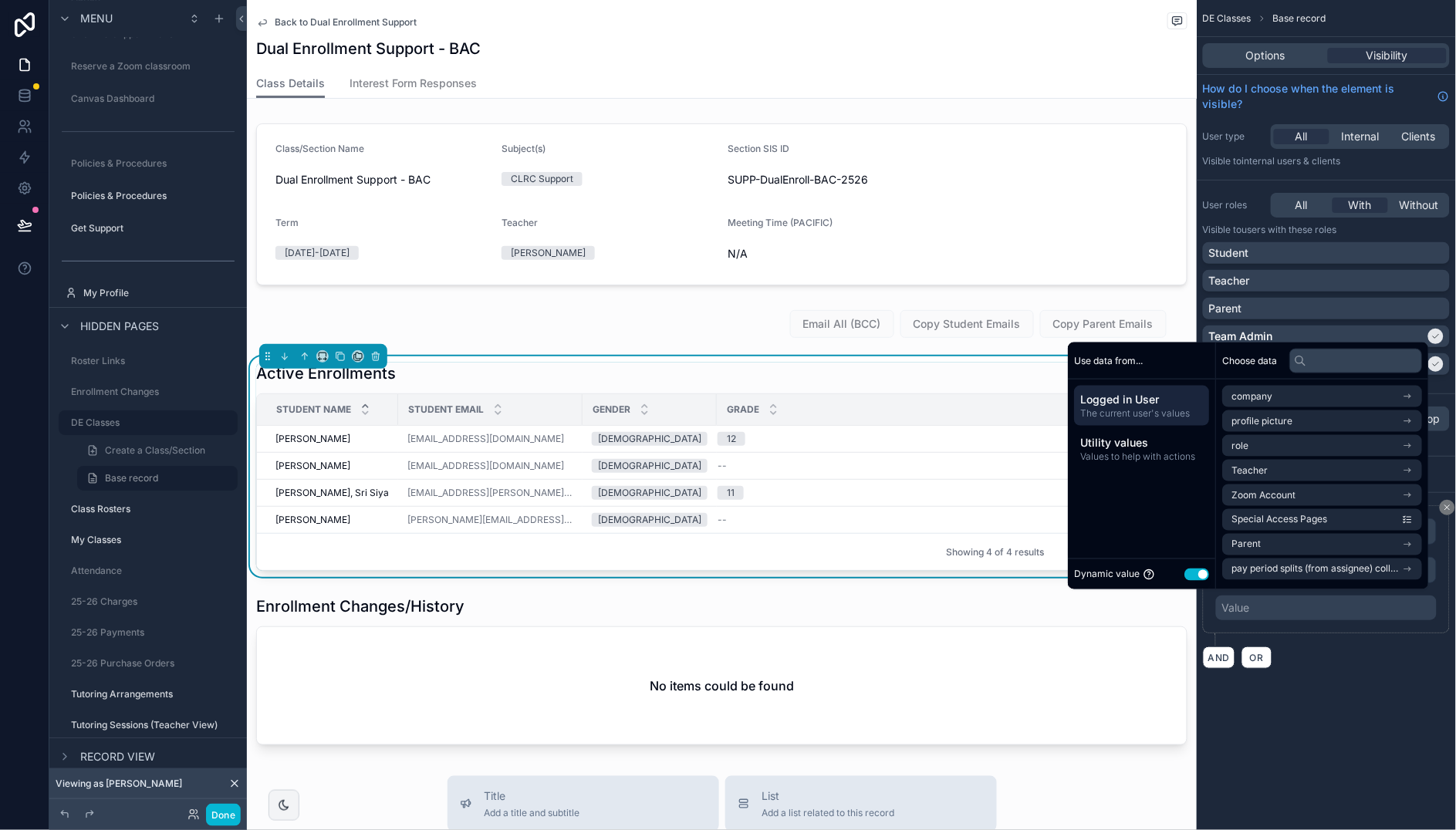
click at [1187, 572] on button "Use setting" at bounding box center [1196, 573] width 25 height 12
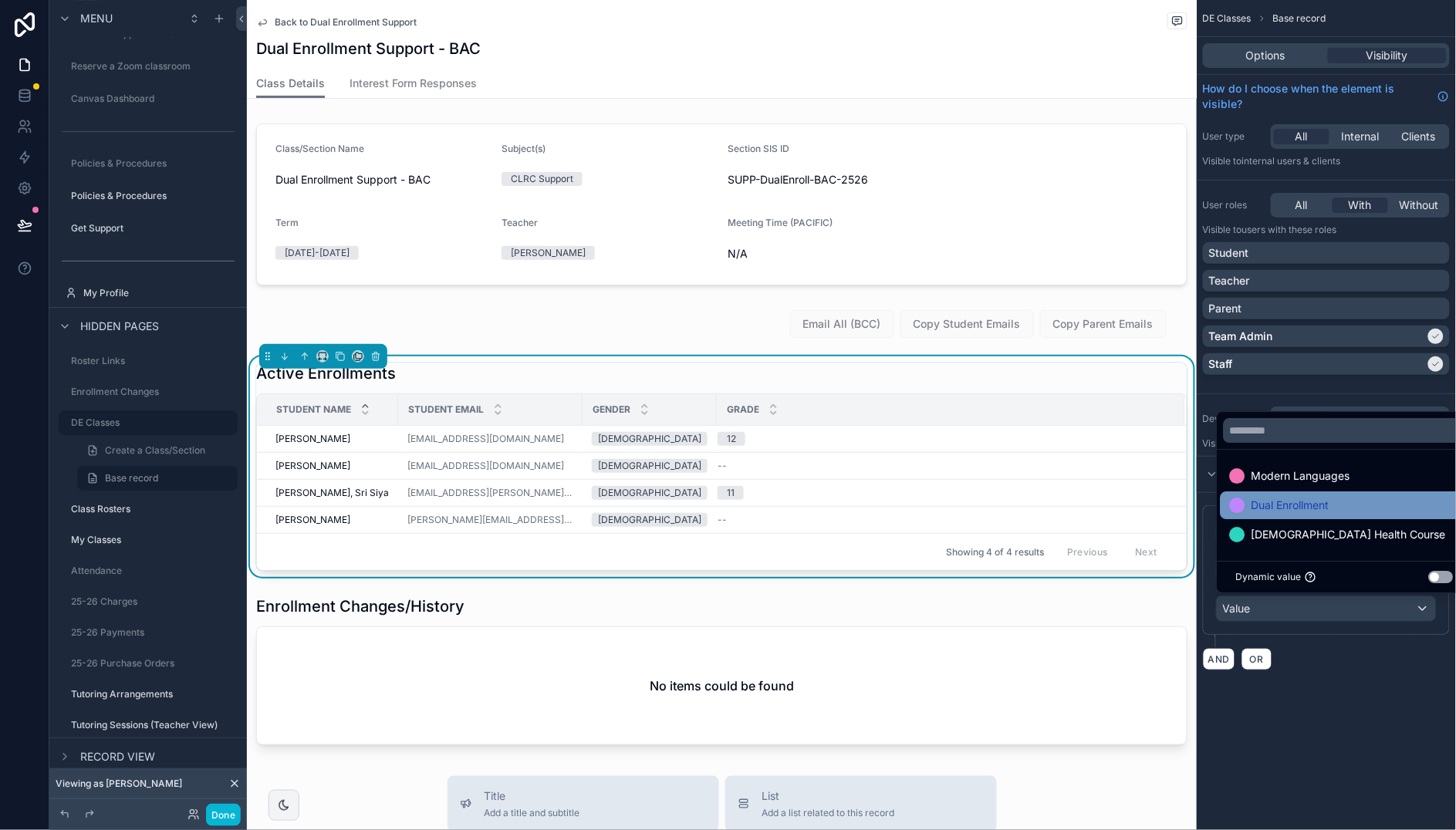
click at [1281, 509] on span "Dual Enrollment" at bounding box center [1290, 505] width 78 height 18
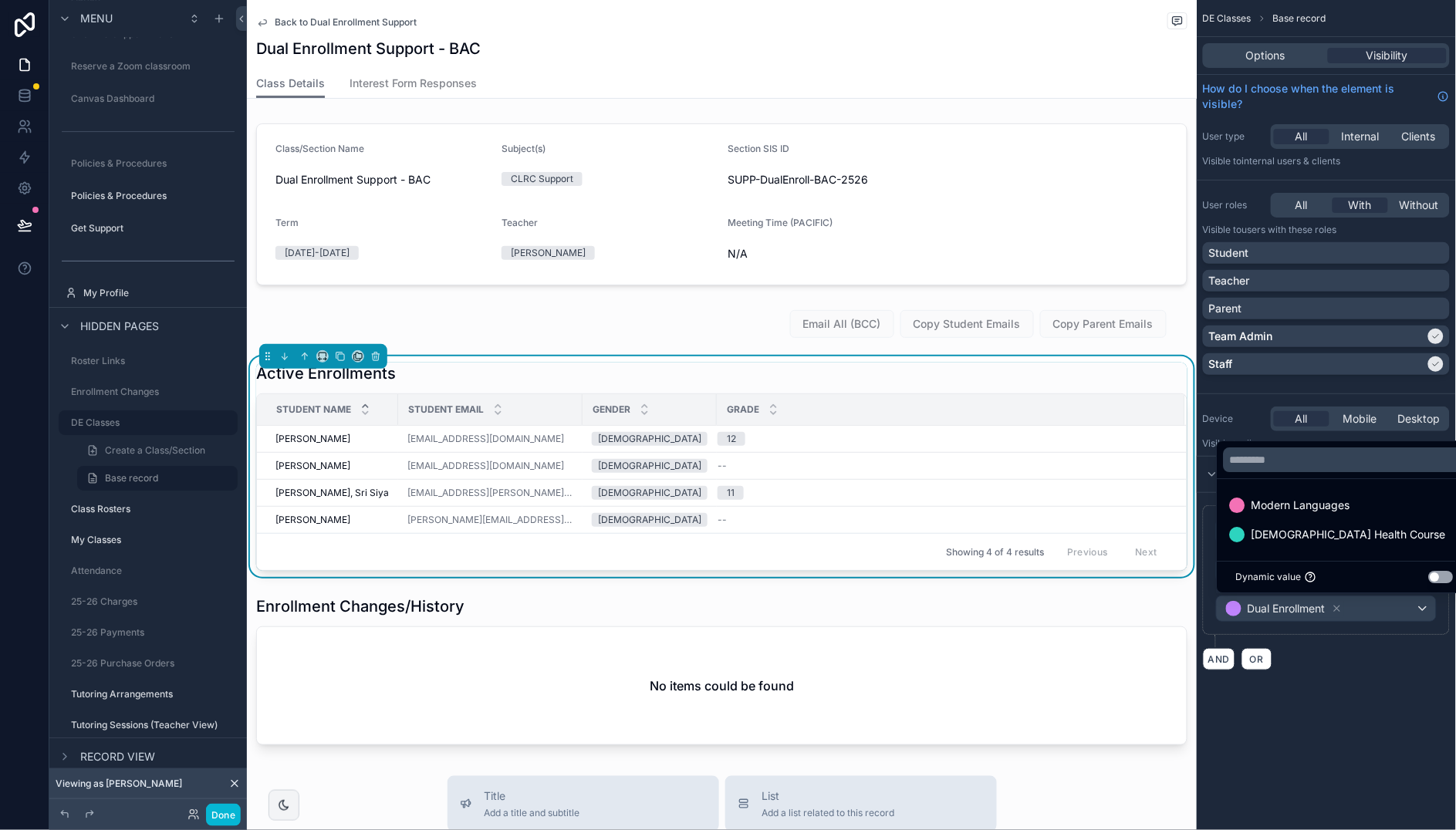
click at [1269, 724] on div "**********" at bounding box center [1326, 415] width 260 height 830
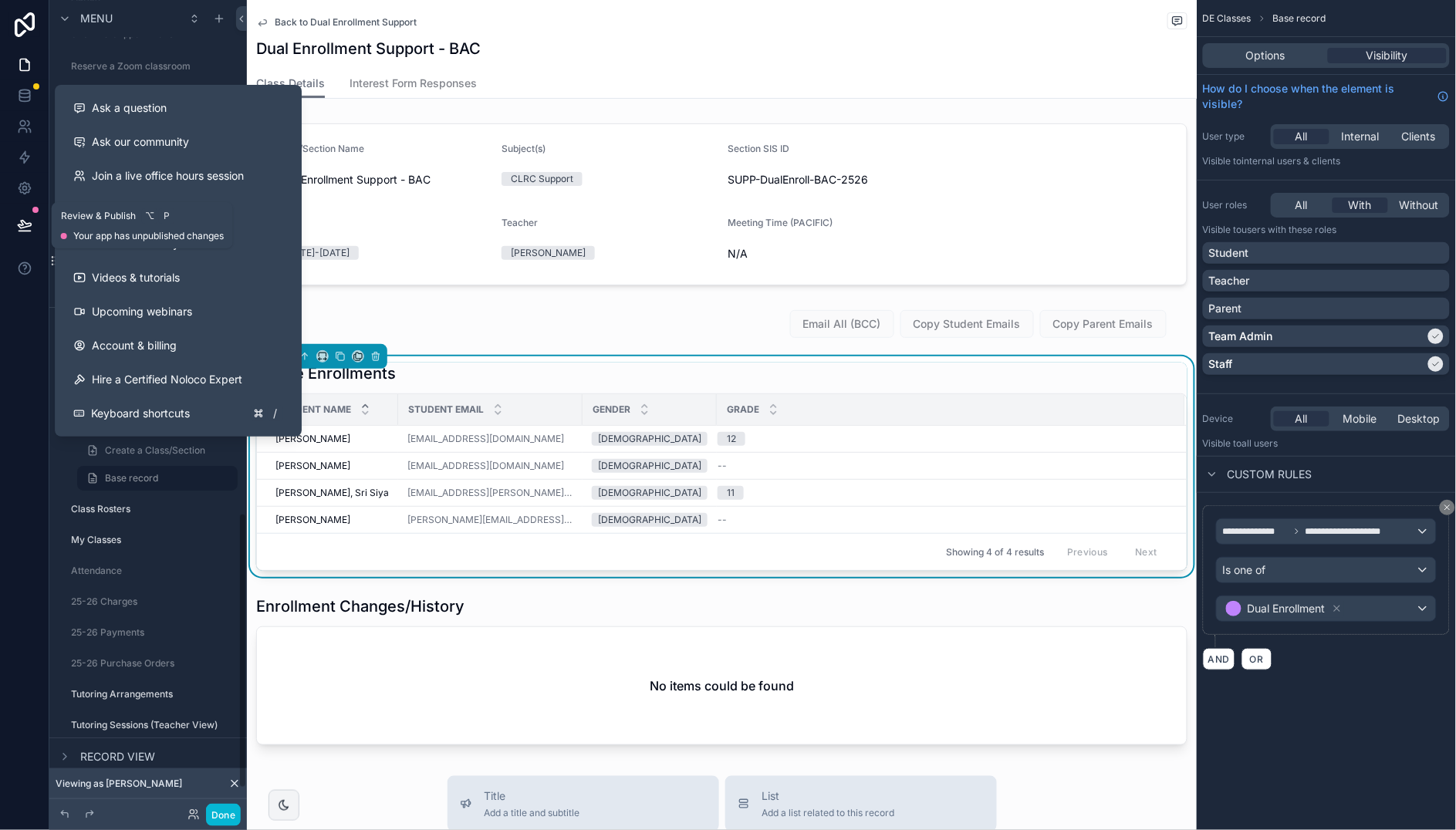
drag, startPoint x: 30, startPoint y: 226, endPoint x: 135, endPoint y: 253, distance: 108.4
click at [30, 226] on icon at bounding box center [25, 225] width 16 height 16
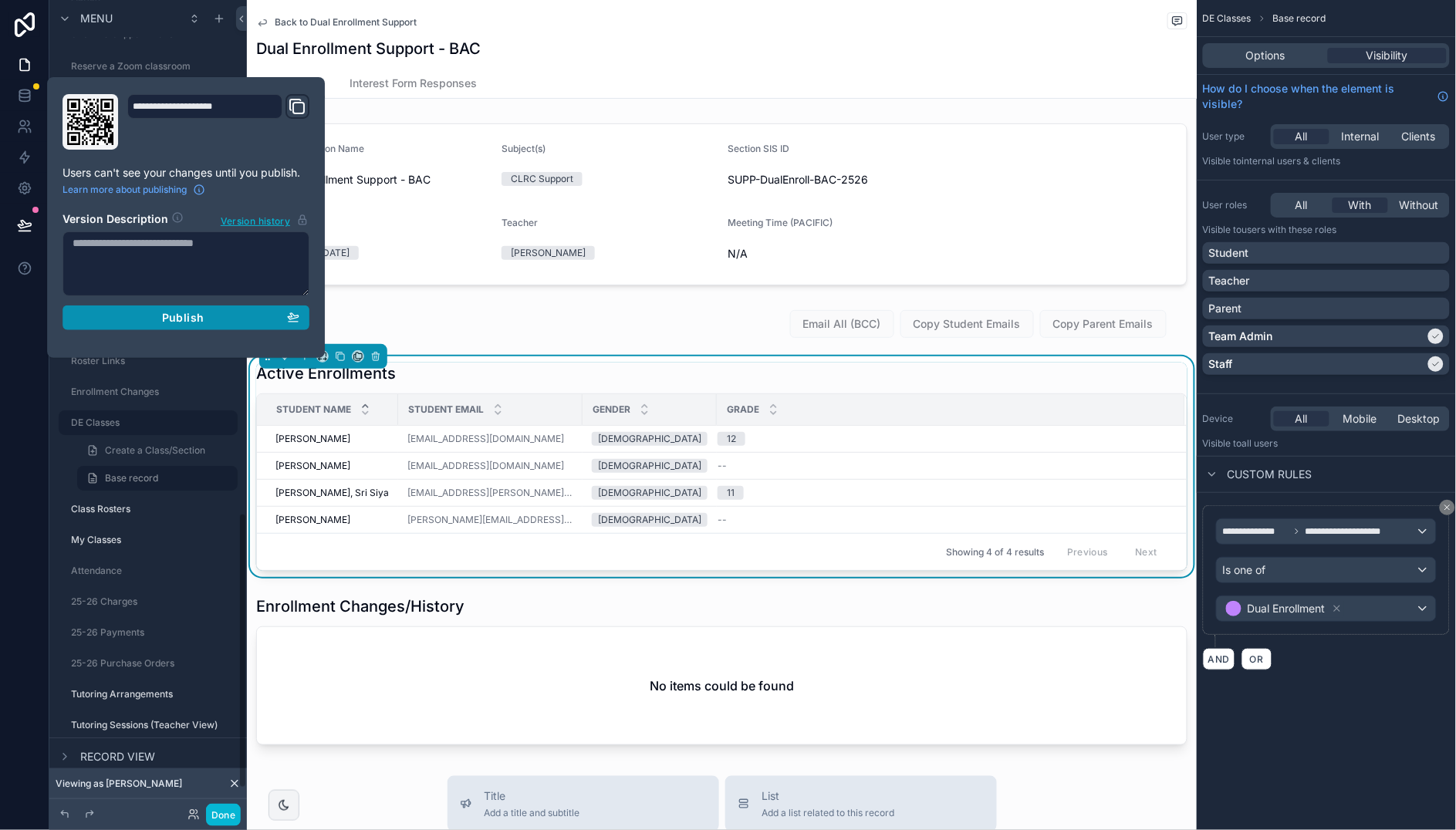
click at [176, 320] on span "Publish" at bounding box center [182, 317] width 41 height 14
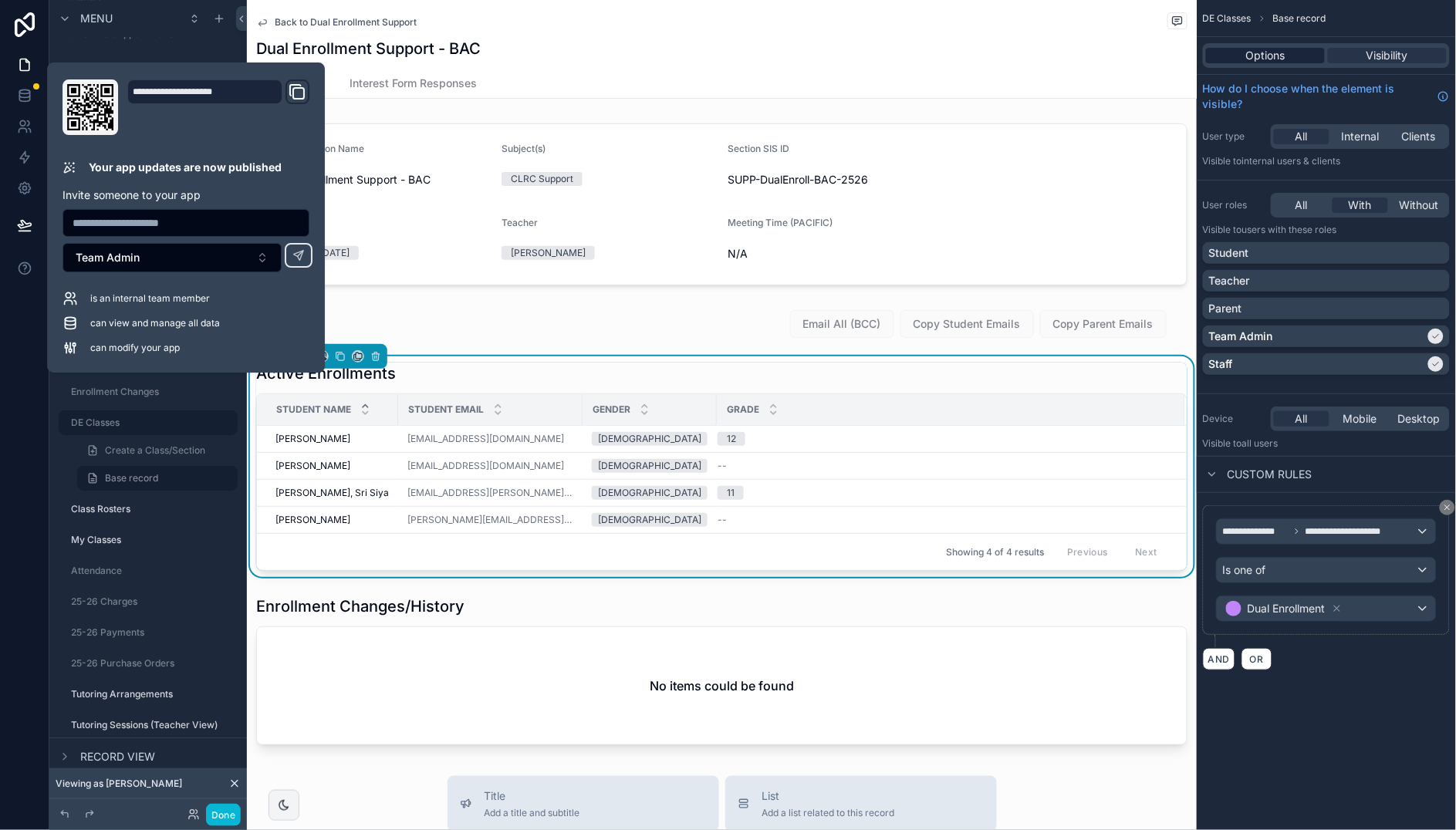
click at [1249, 53] on span "Options" at bounding box center [1265, 55] width 40 height 16
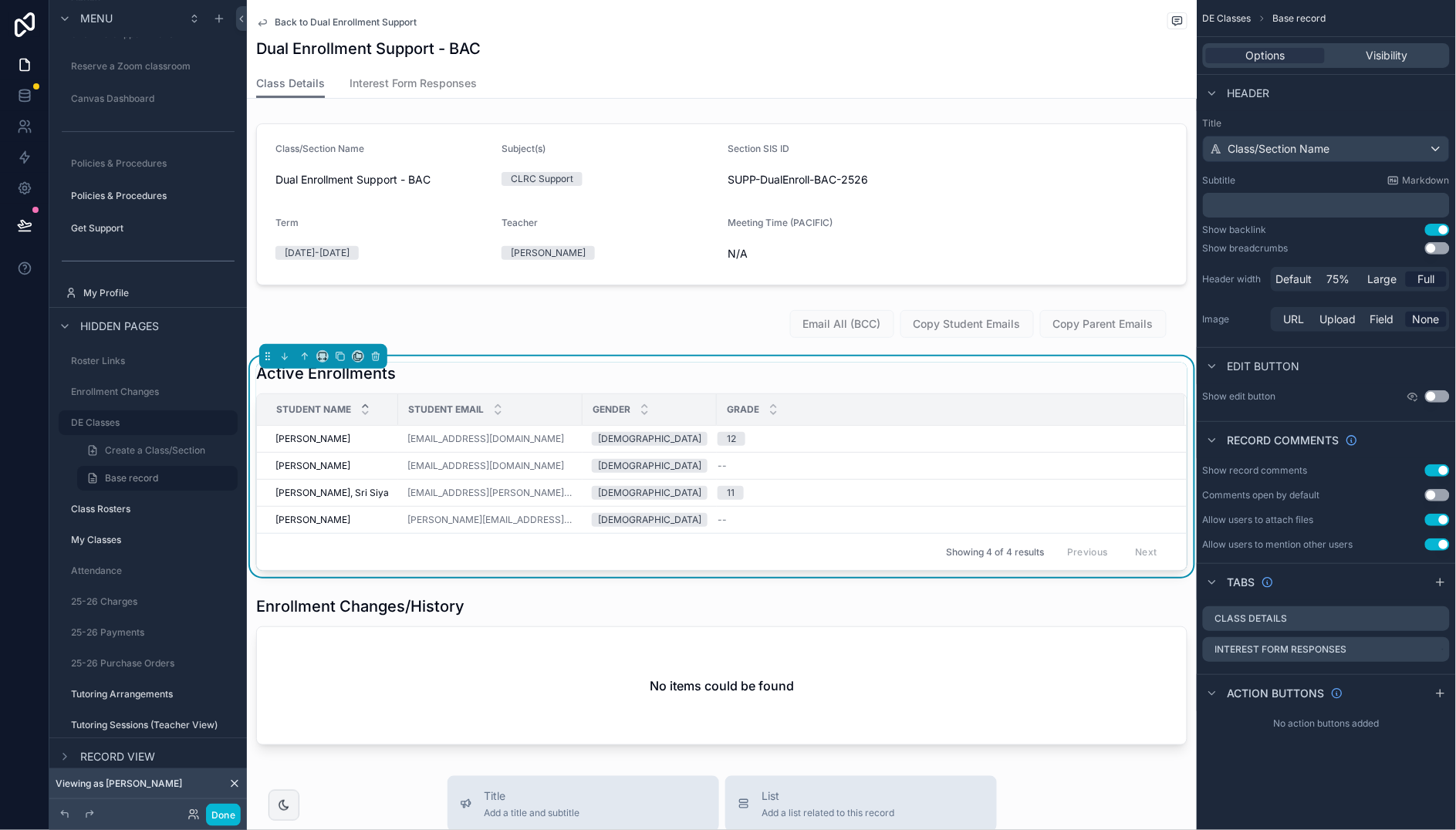
click at [837, 368] on div "Active Enrollments" at bounding box center [721, 373] width 931 height 22
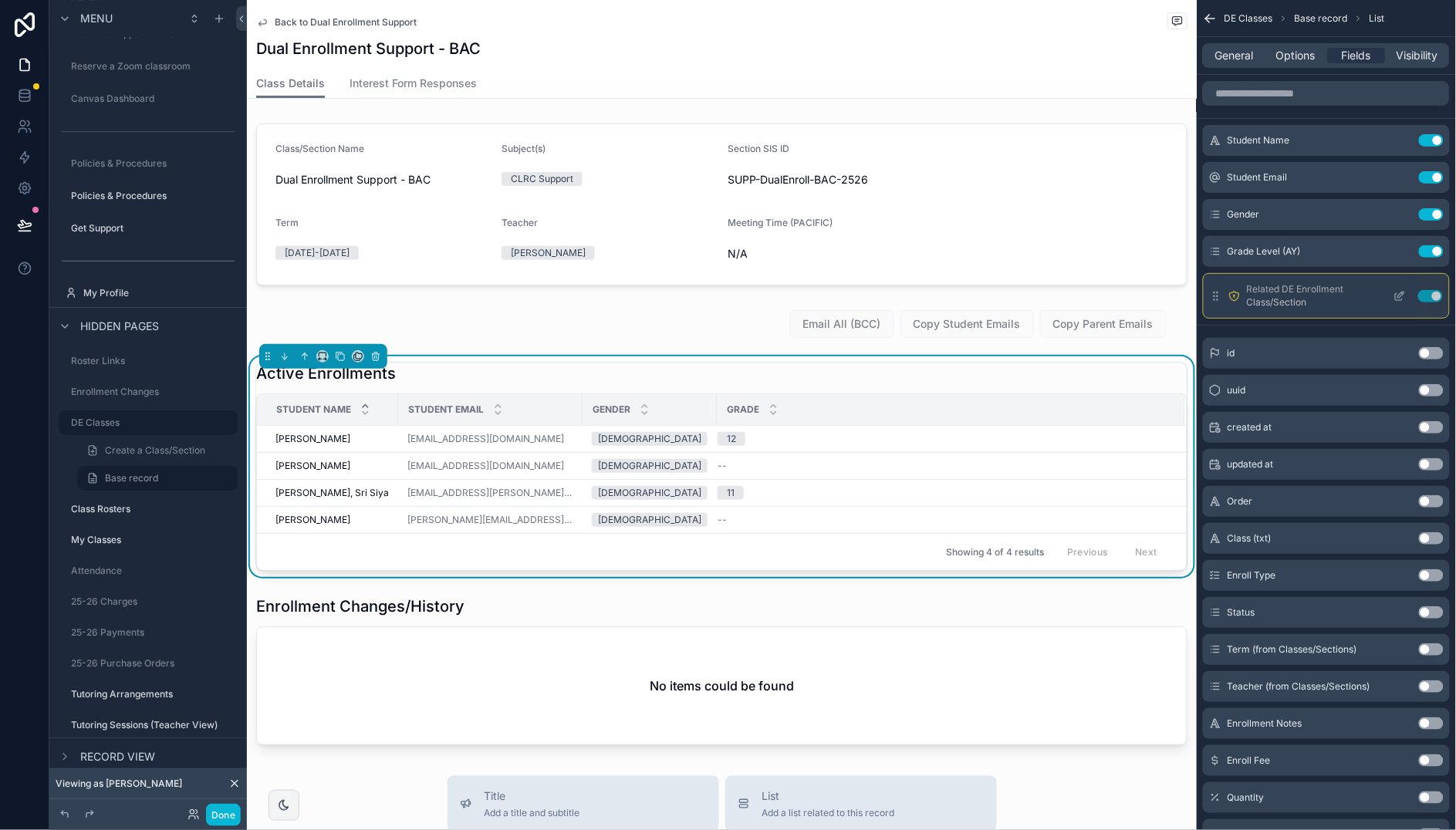
click at [1274, 295] on span "Related DE Enrollment" at bounding box center [1295, 289] width 97 height 12
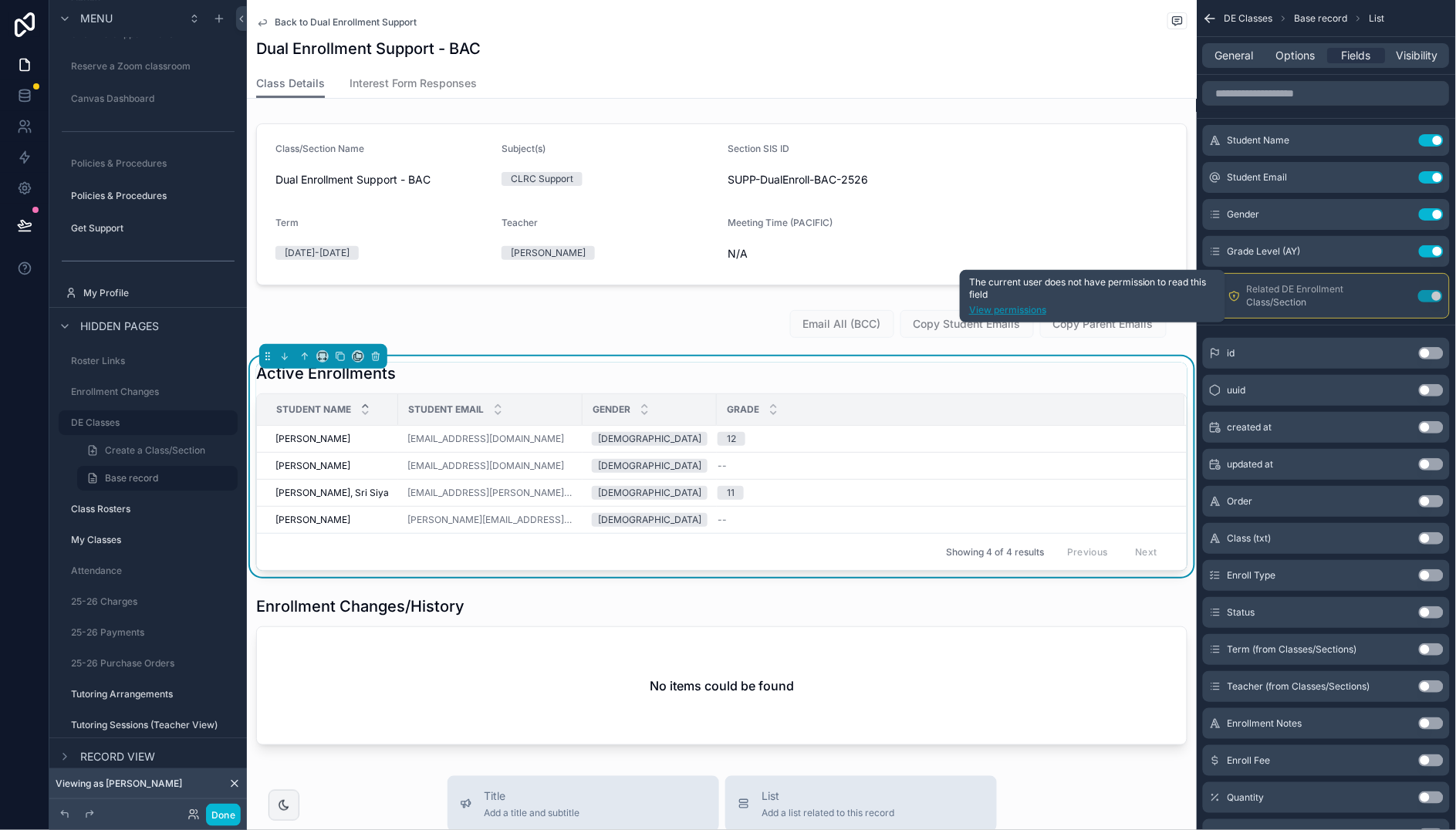
click at [1035, 304] on link "View permissions" at bounding box center [1092, 309] width 247 height 12
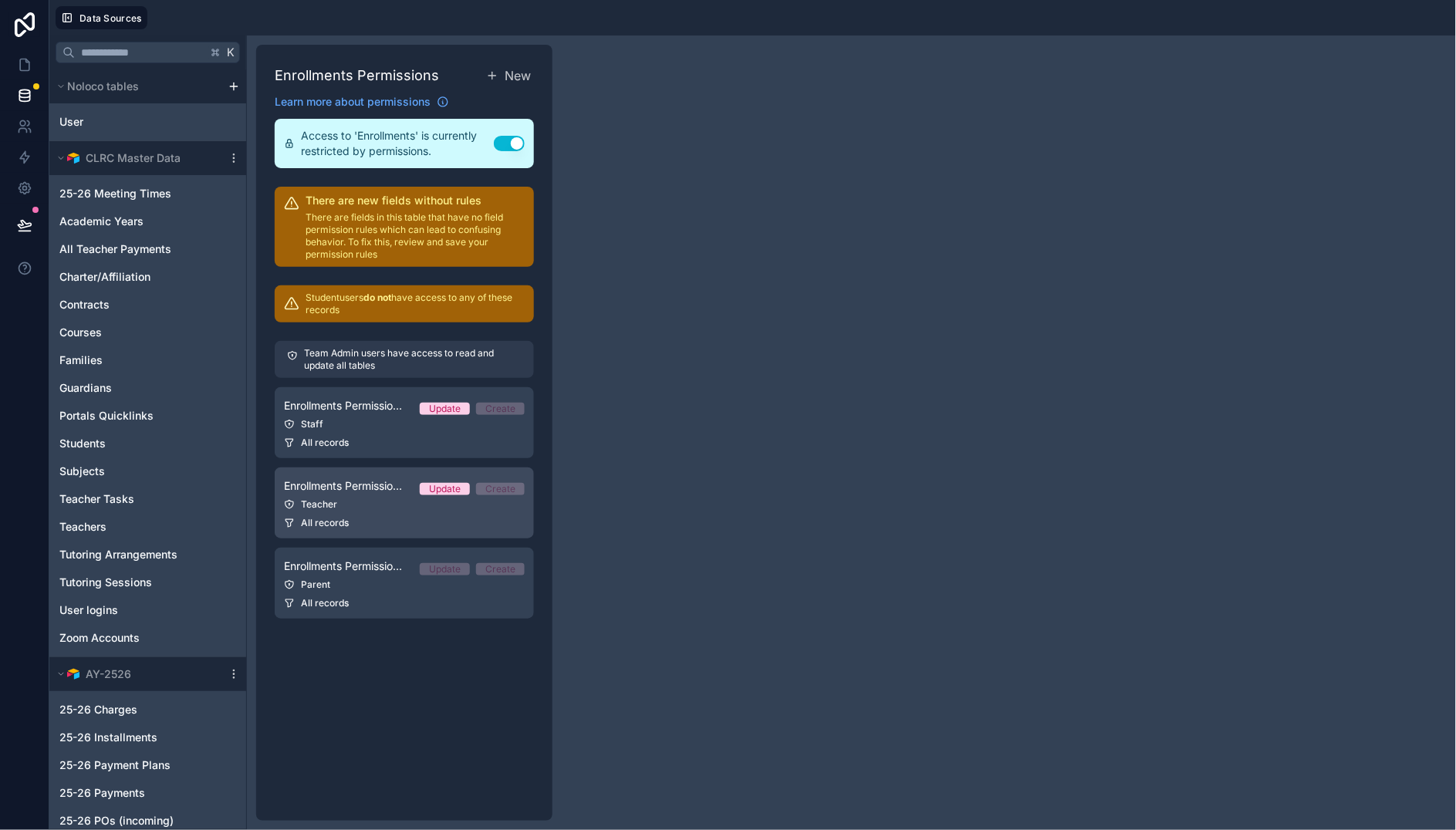
click at [375, 499] on div "Teacher" at bounding box center [405, 504] width 241 height 12
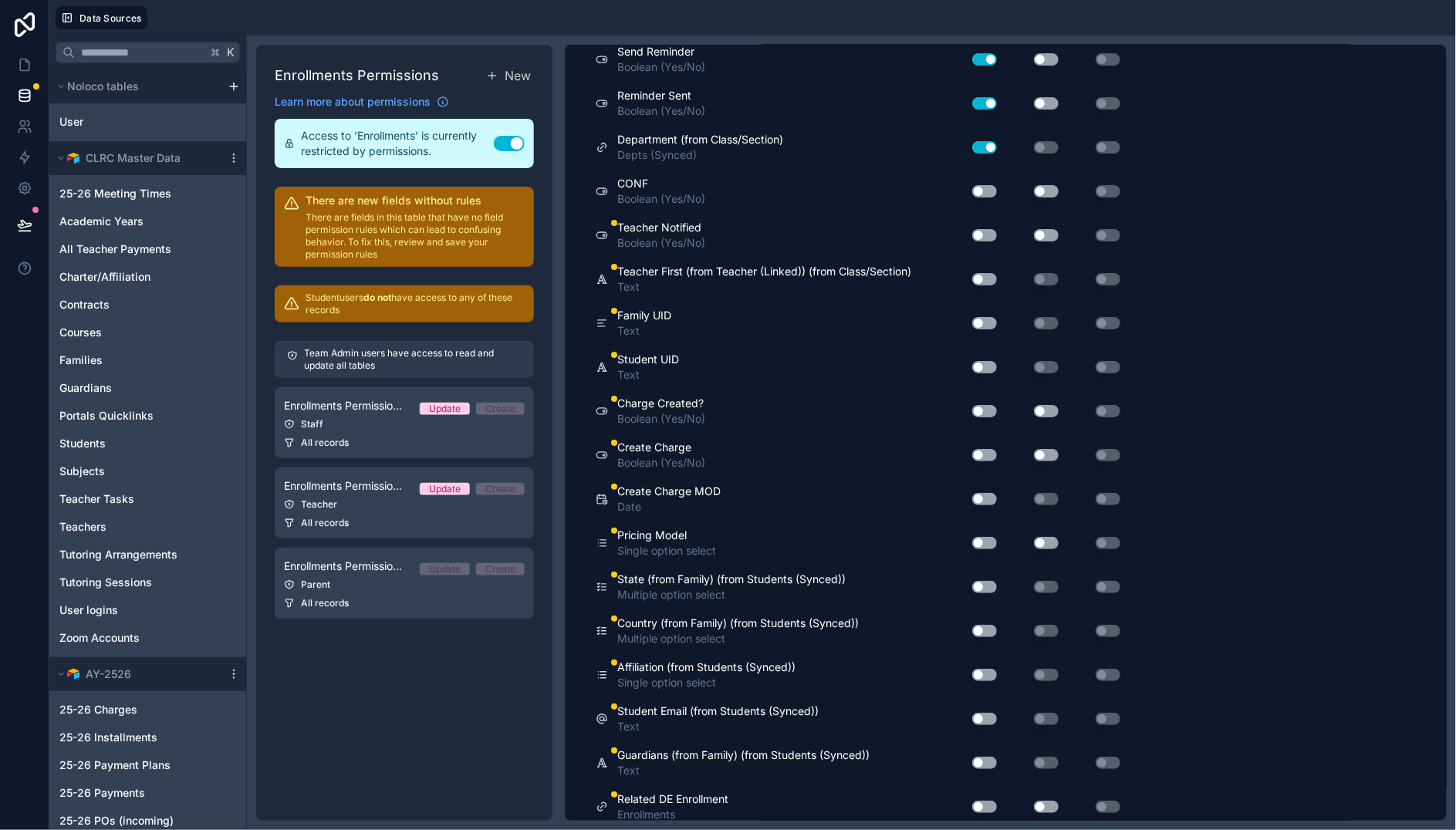
scroll to position [3578, 0]
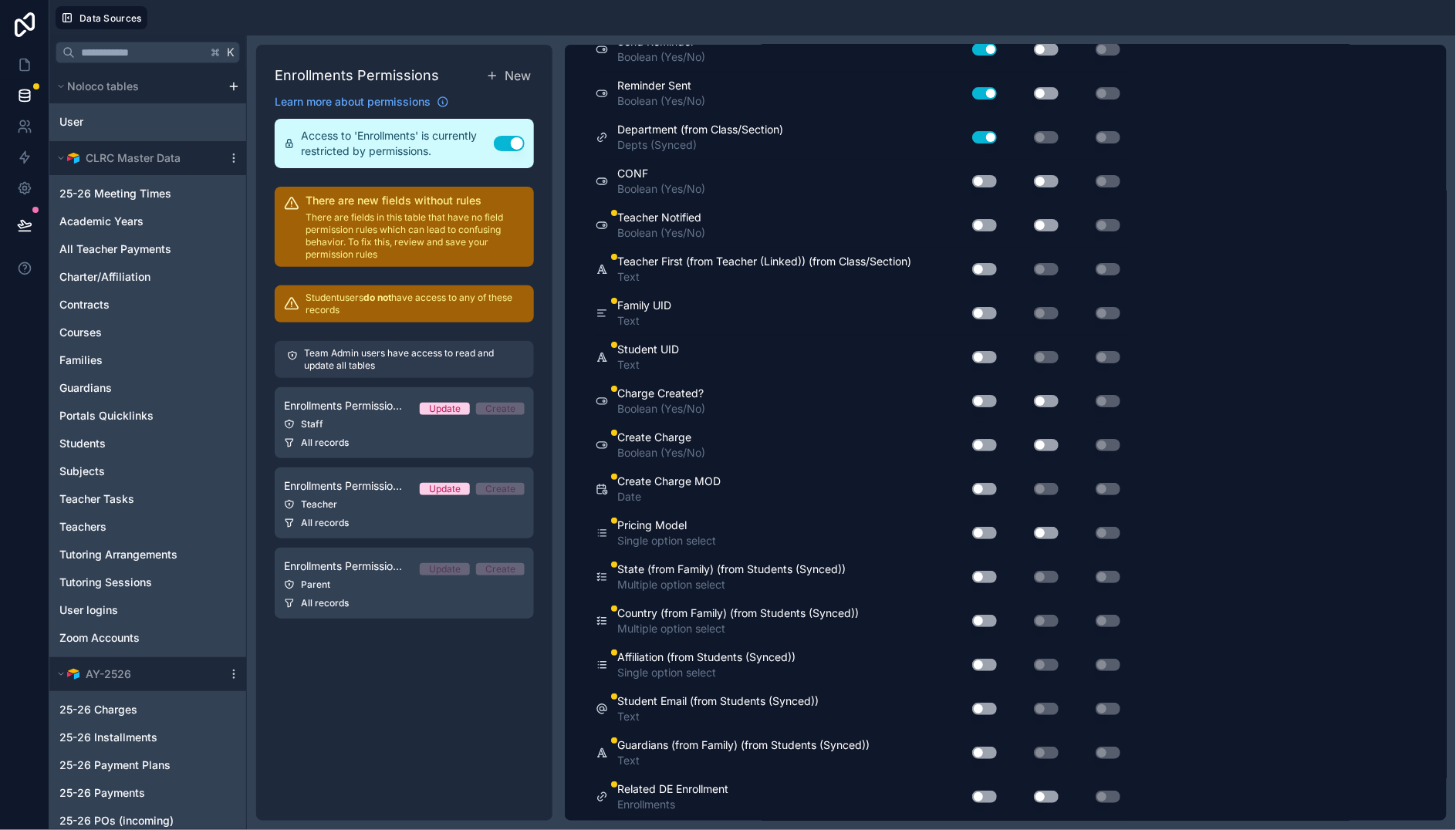
click at [990, 319] on button "Use setting" at bounding box center [984, 313] width 25 height 12
drag, startPoint x: 987, startPoint y: 361, endPoint x: 987, endPoint y: 370, distance: 9.0
click at [987, 361] on button "Use setting" at bounding box center [984, 357] width 25 height 12
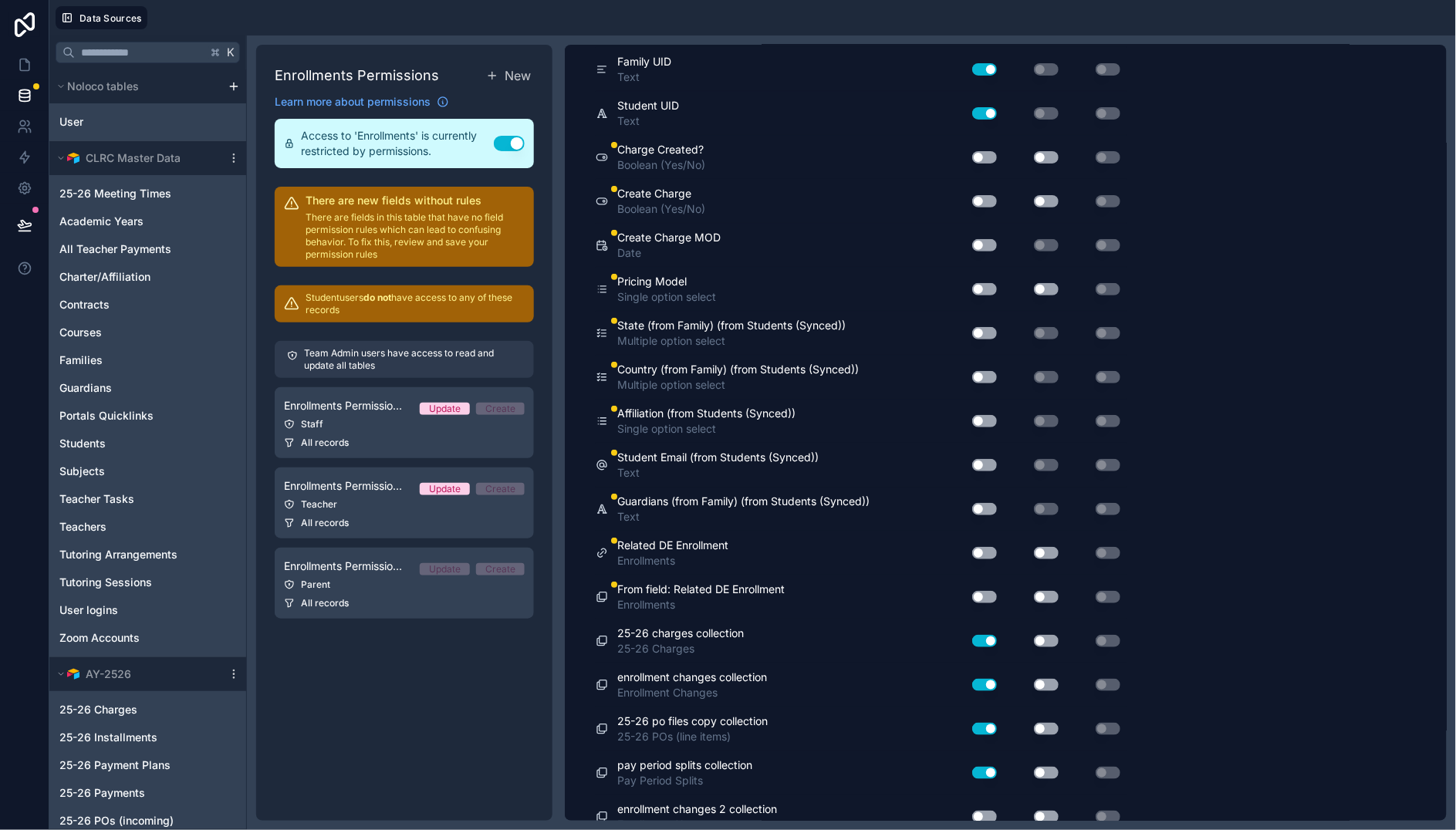
scroll to position [3824, 0]
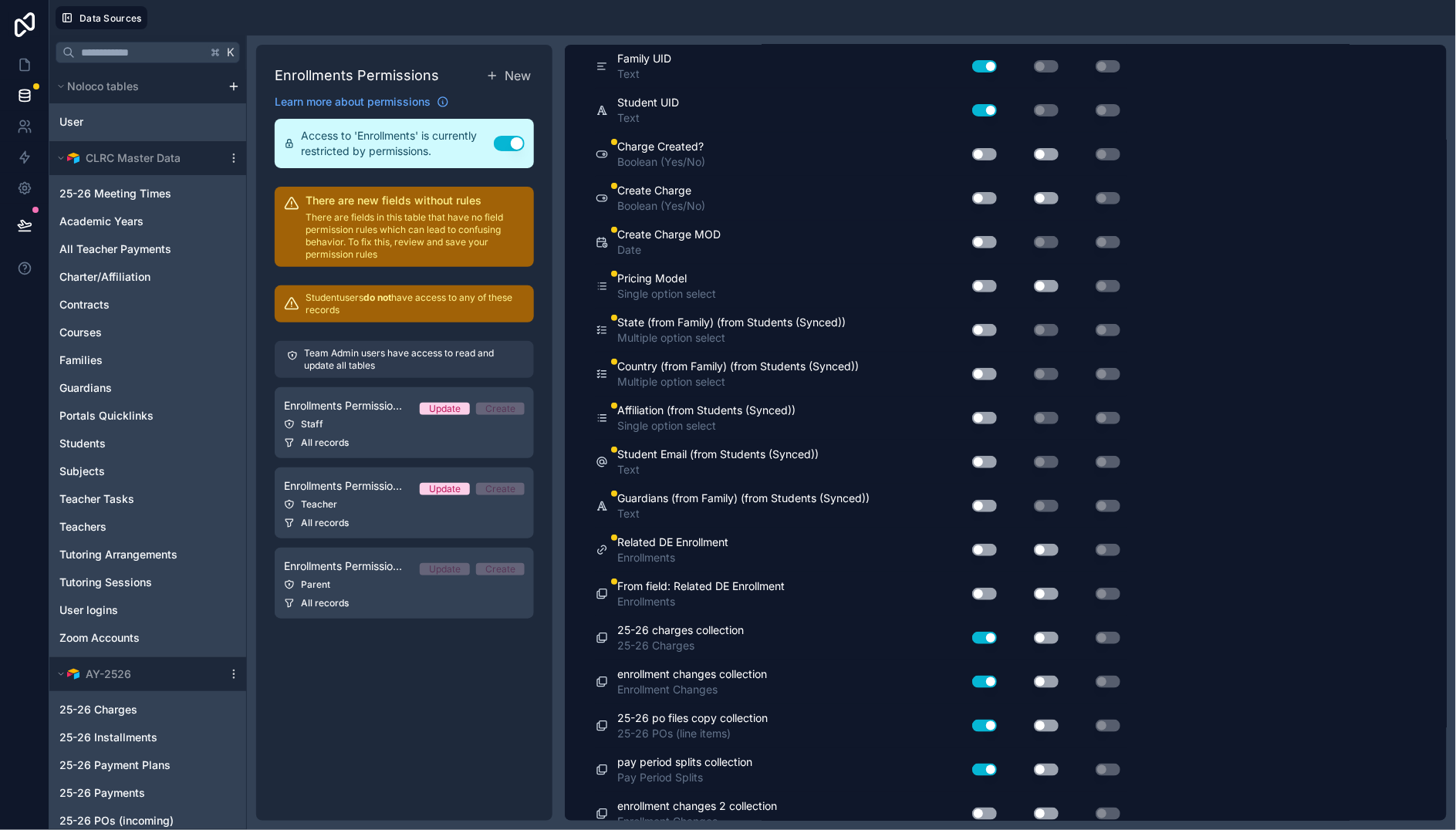
drag, startPoint x: 987, startPoint y: 333, endPoint x: 985, endPoint y: 353, distance: 20.1
click at [987, 333] on button "Use setting" at bounding box center [984, 330] width 25 height 12
click at [984, 375] on button "Use setting" at bounding box center [984, 374] width 25 height 12
drag, startPoint x: 988, startPoint y: 424, endPoint x: 995, endPoint y: 458, distance: 34.7
click at [988, 424] on button "Use setting" at bounding box center [984, 418] width 25 height 12
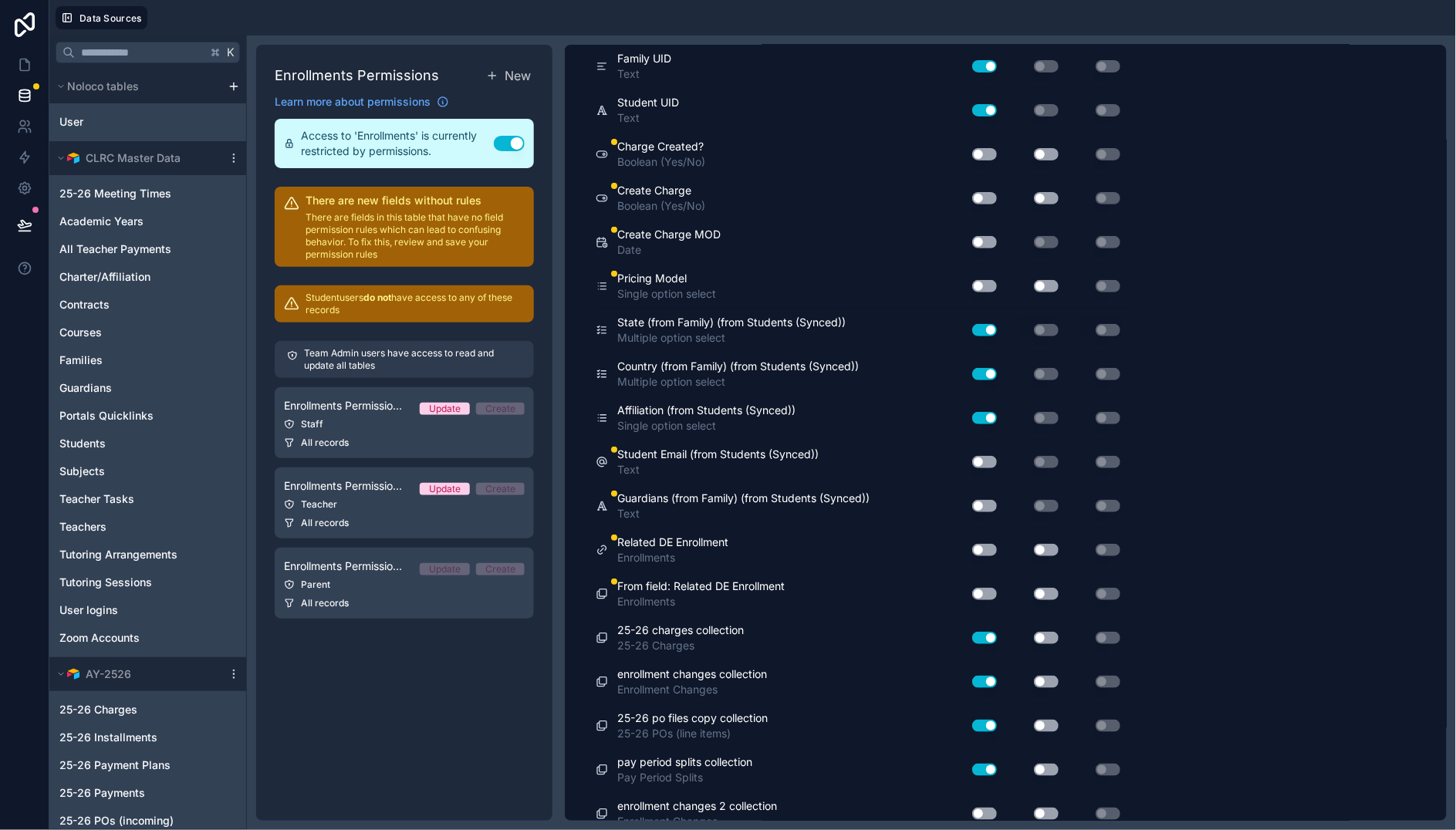
click at [991, 462] on button "Use setting" at bounding box center [984, 462] width 25 height 12
click at [987, 511] on button "Use setting" at bounding box center [984, 506] width 25 height 12
click at [987, 554] on button "Use setting" at bounding box center [984, 550] width 25 height 12
drag, startPoint x: 987, startPoint y: 593, endPoint x: 995, endPoint y: 590, distance: 8.5
click at [987, 593] on button "Use setting" at bounding box center [984, 593] width 25 height 12
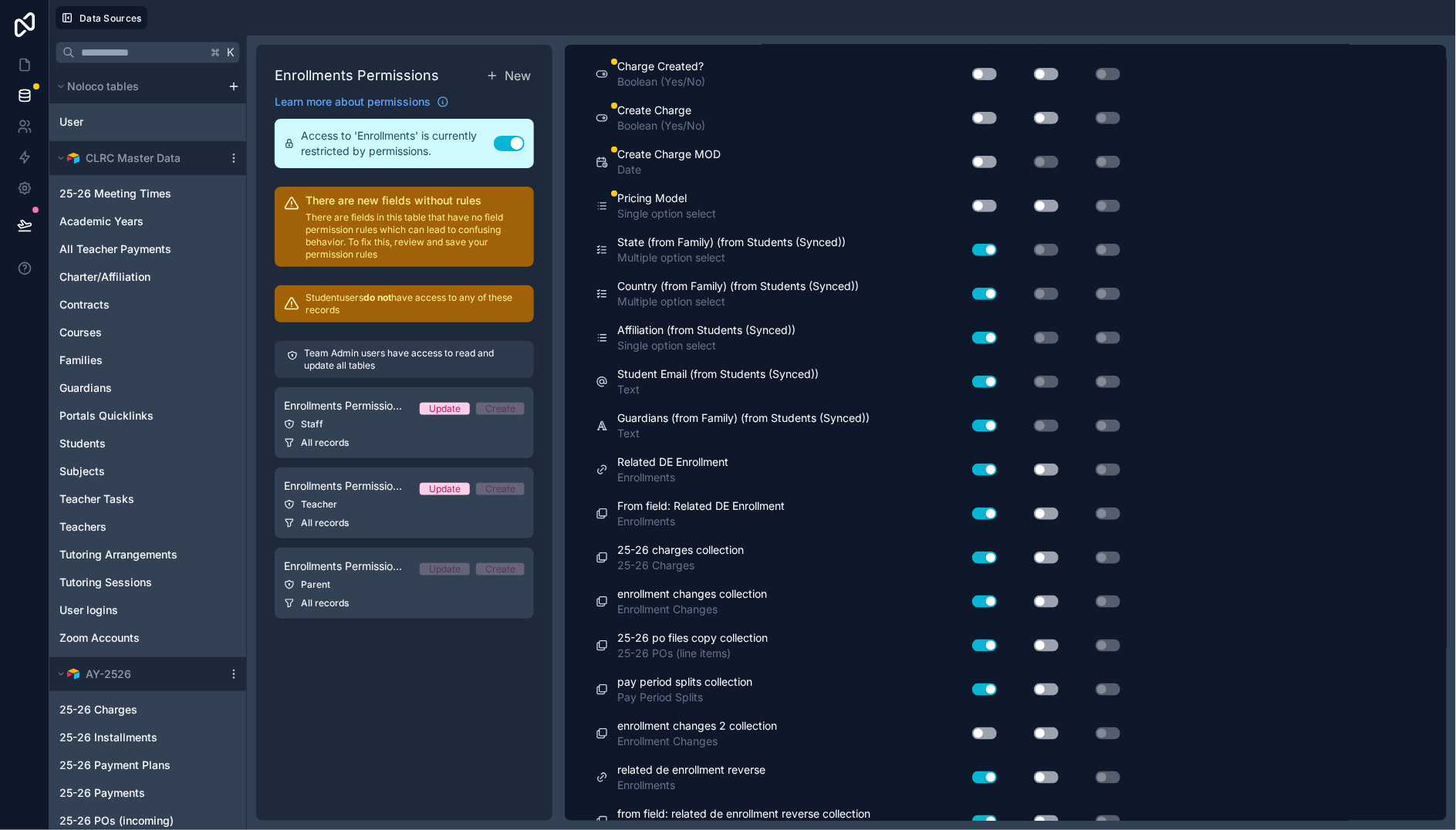
scroll to position [3930, 0]
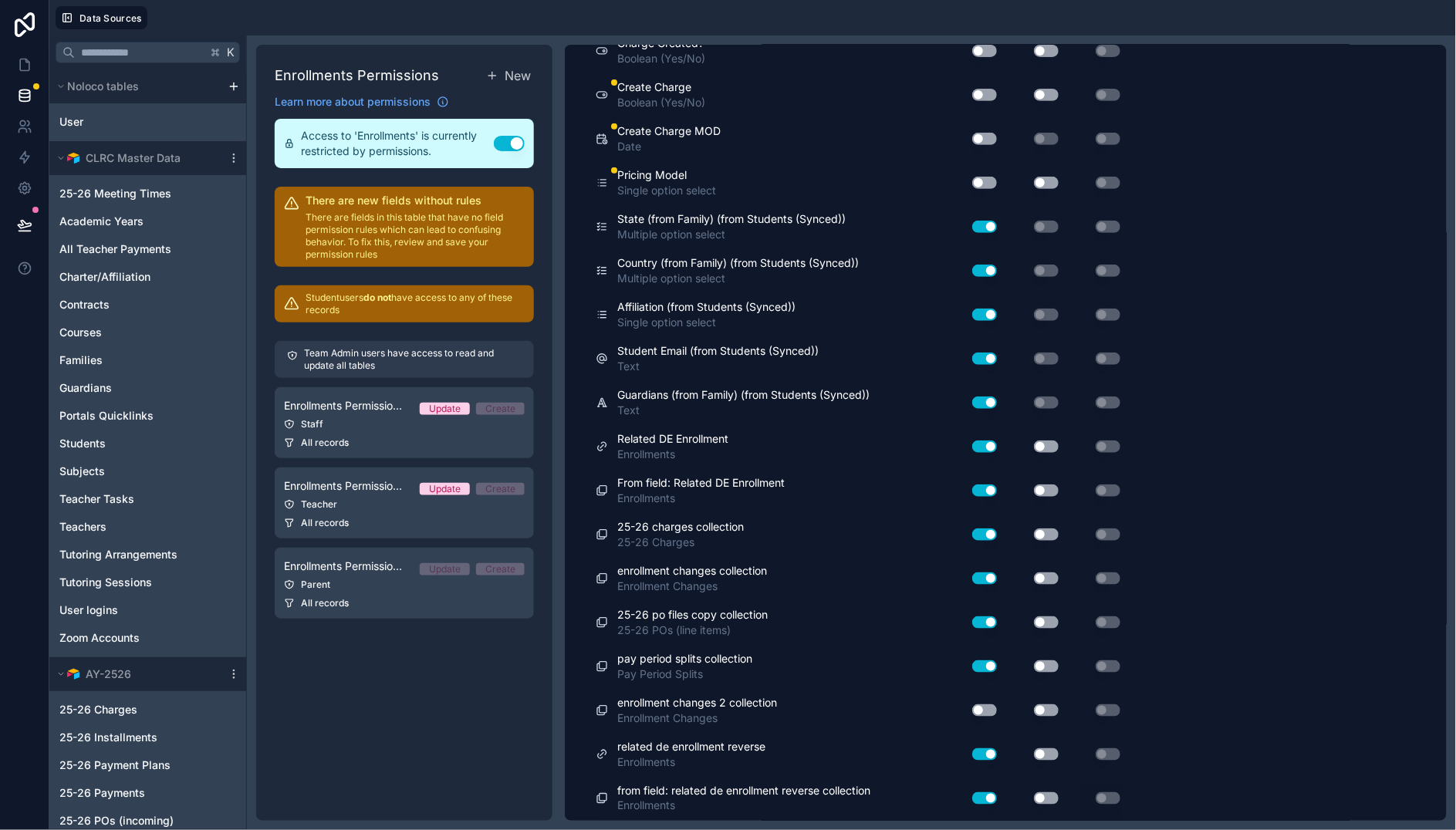
click at [990, 750] on button "Use setting" at bounding box center [984, 754] width 25 height 12
click at [984, 709] on button "Use setting" at bounding box center [984, 710] width 25 height 12
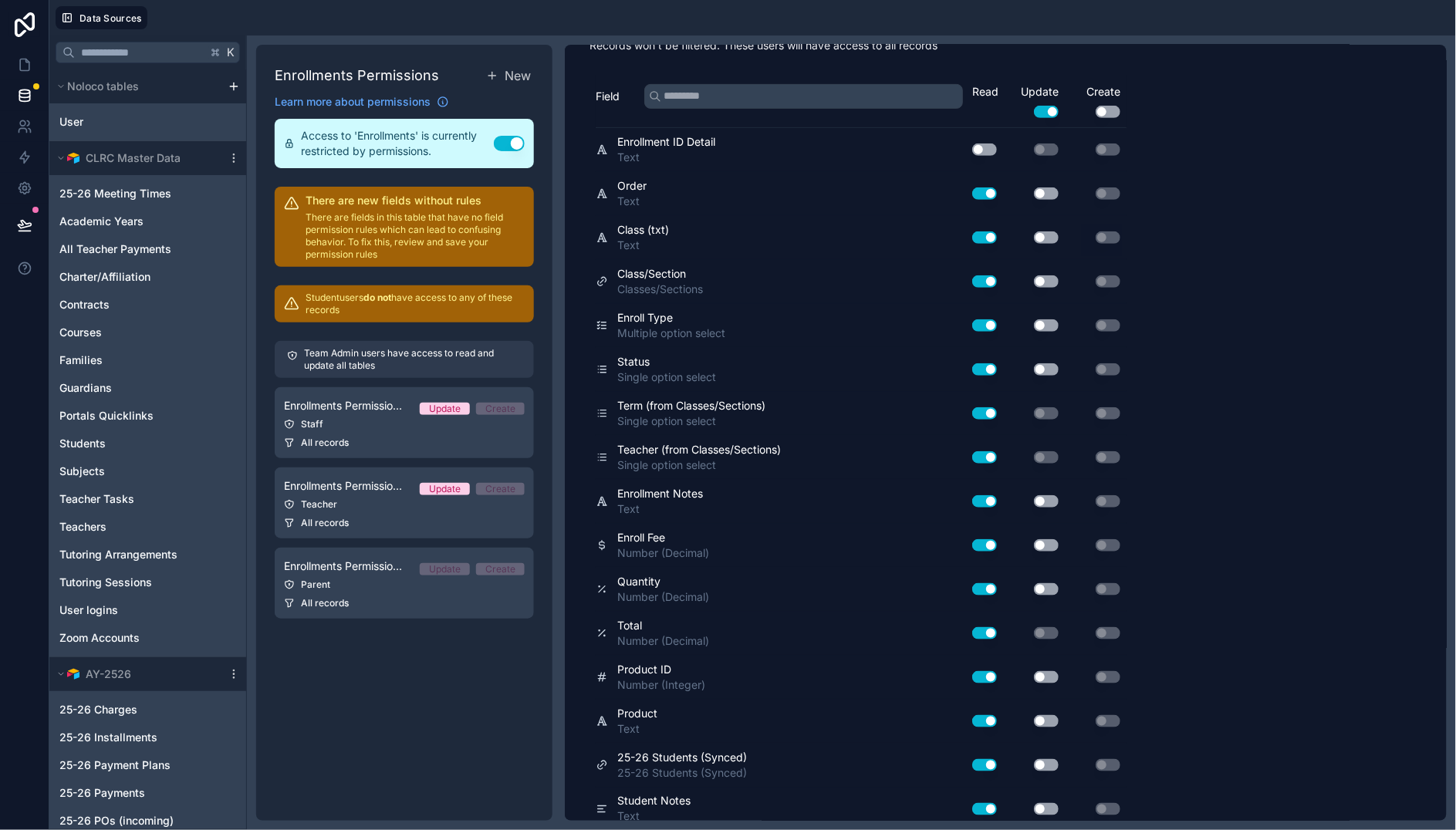
scroll to position [0, 0]
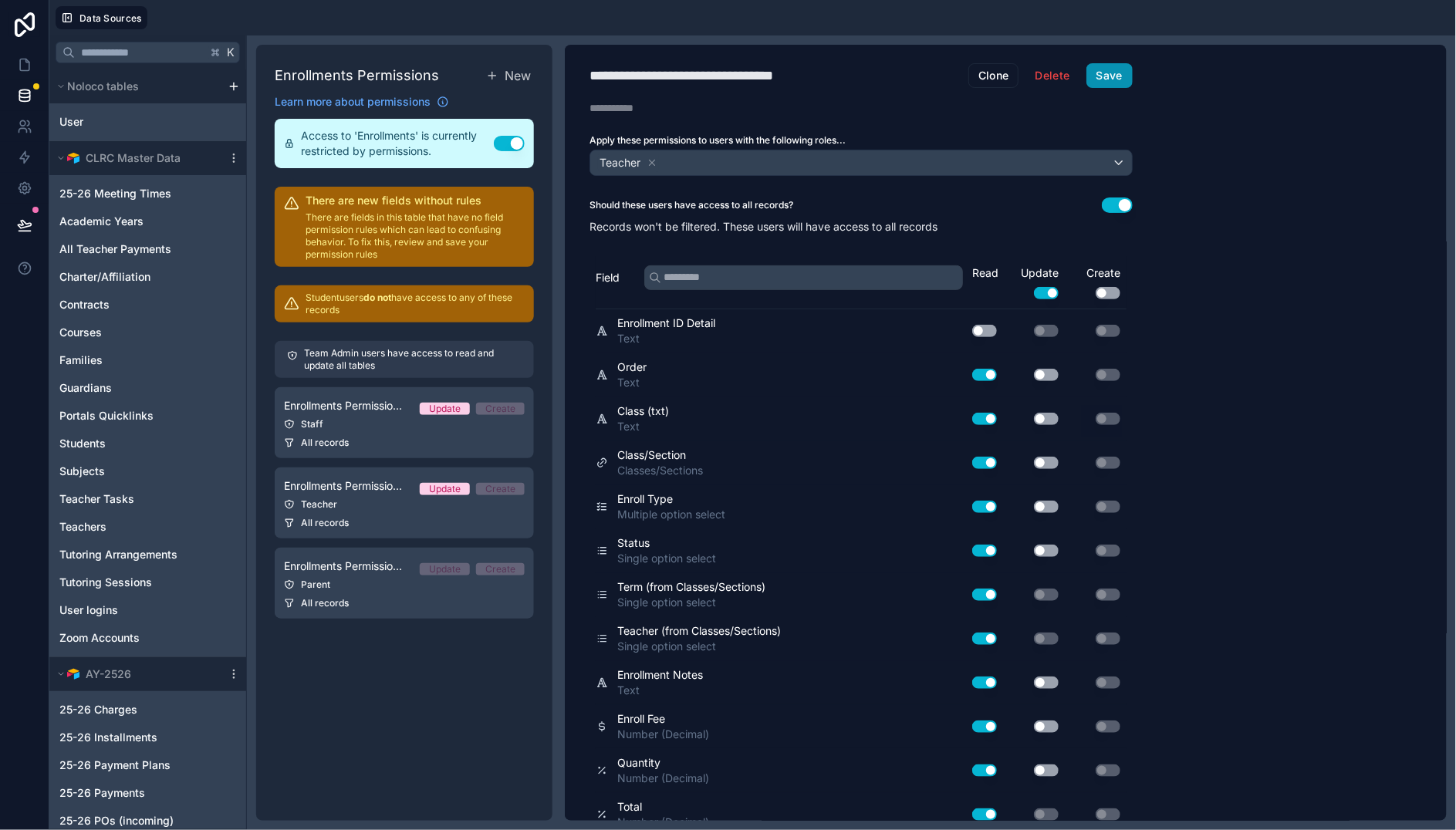
click at [1107, 70] on button "Save" at bounding box center [1109, 76] width 47 height 25
click at [22, 69] on icon at bounding box center [25, 65] width 16 height 16
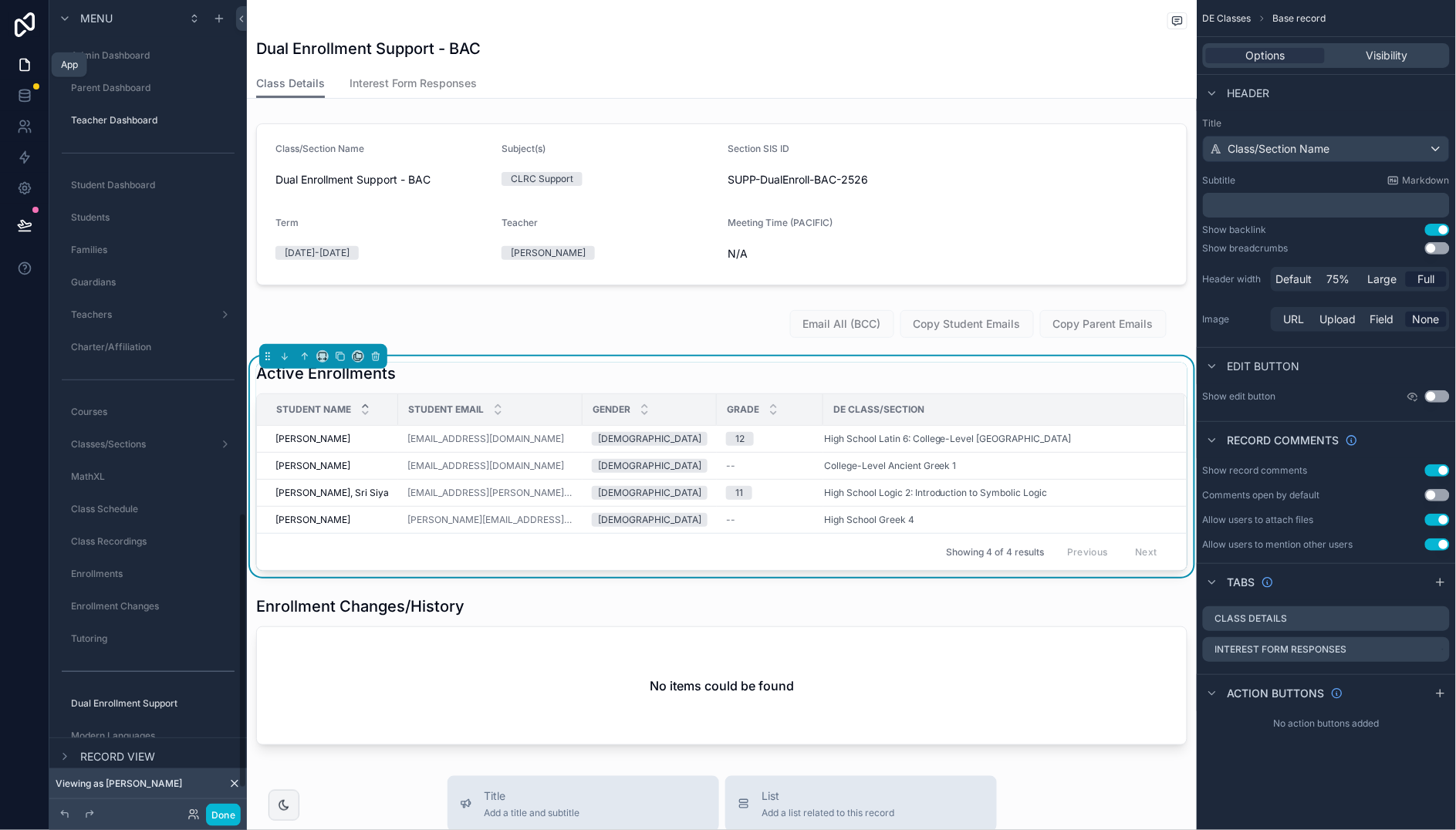
click at [23, 223] on icon at bounding box center [25, 225] width 16 height 16
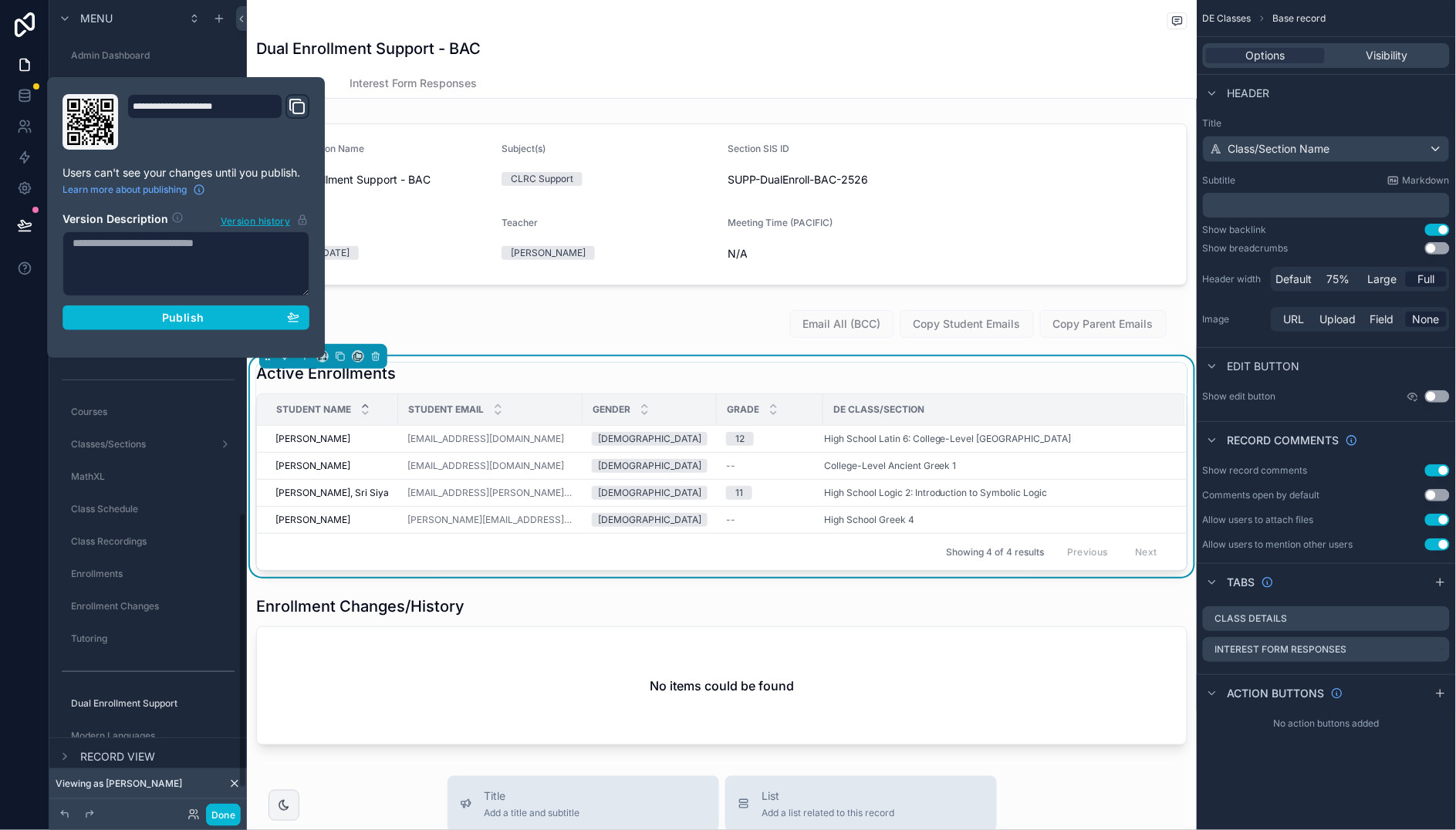
scroll to position [1511, 0]
click at [197, 319] on span "Publish" at bounding box center [182, 317] width 41 height 14
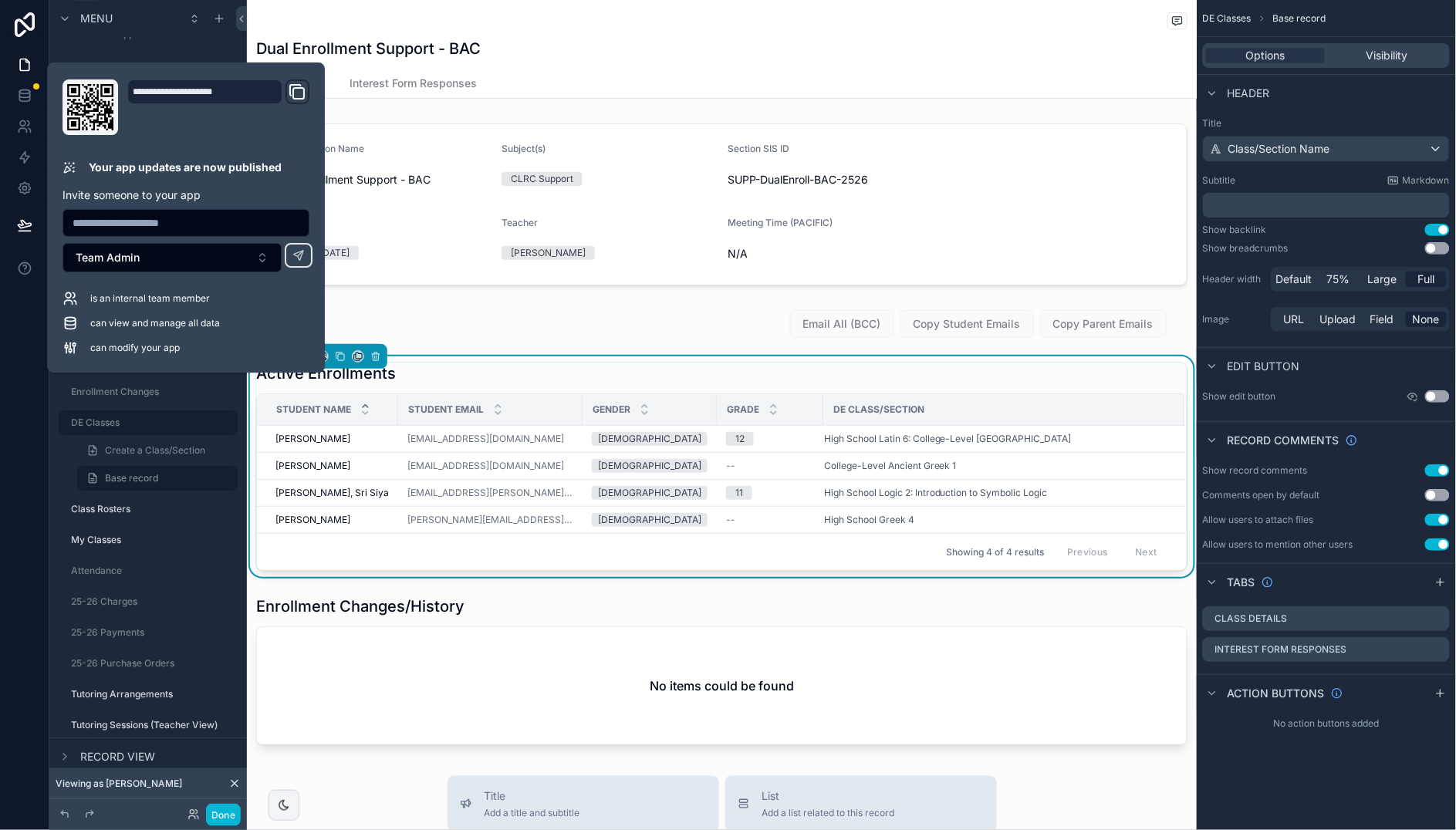
click at [716, 12] on div "scrollable content" at bounding box center [721, 22] width 931 height 19
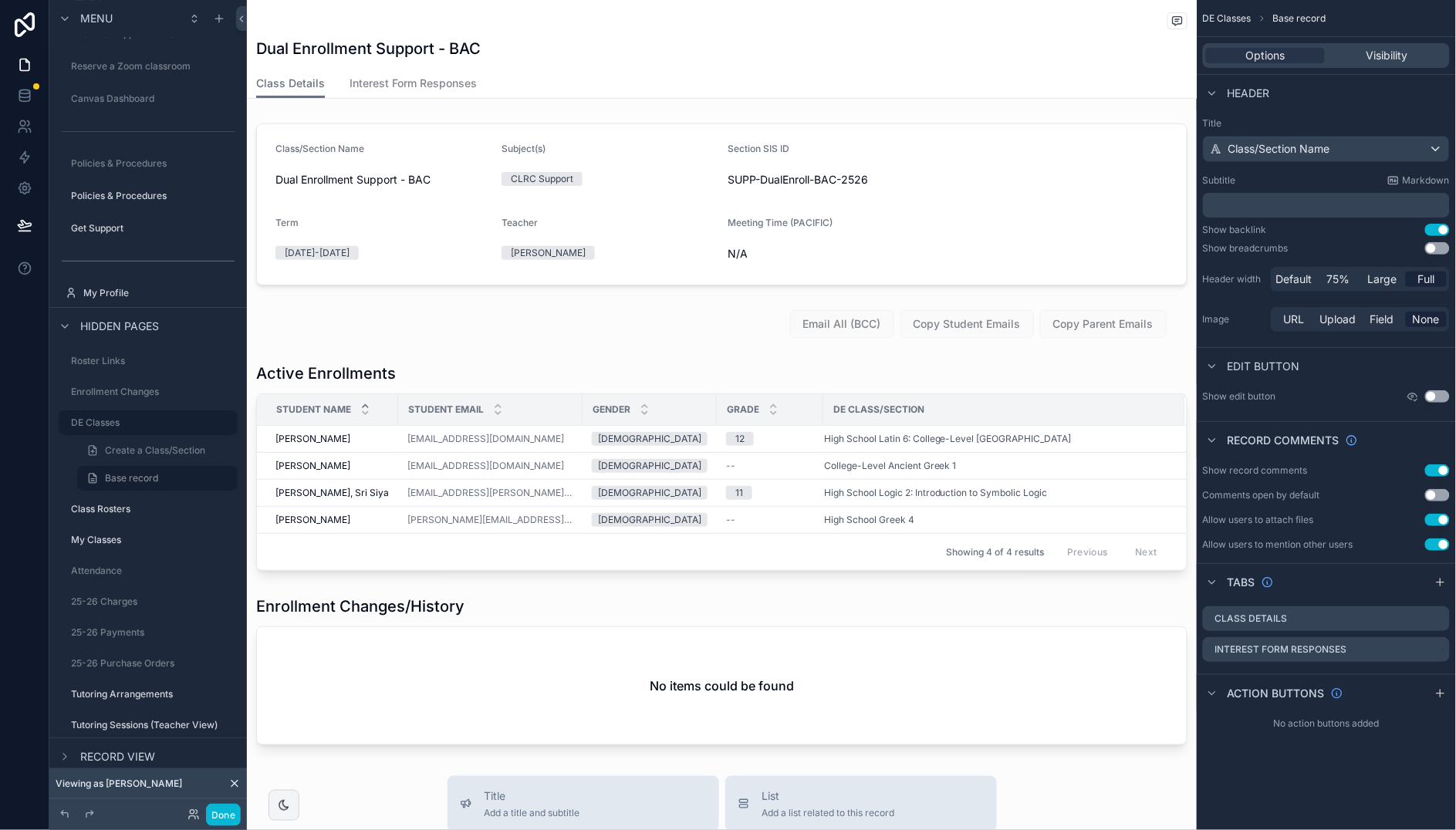
click at [761, 38] on div "Dual Enrollment Support - BAC" at bounding box center [721, 48] width 931 height 22
click at [1387, 50] on span "Visibility" at bounding box center [1386, 55] width 41 height 16
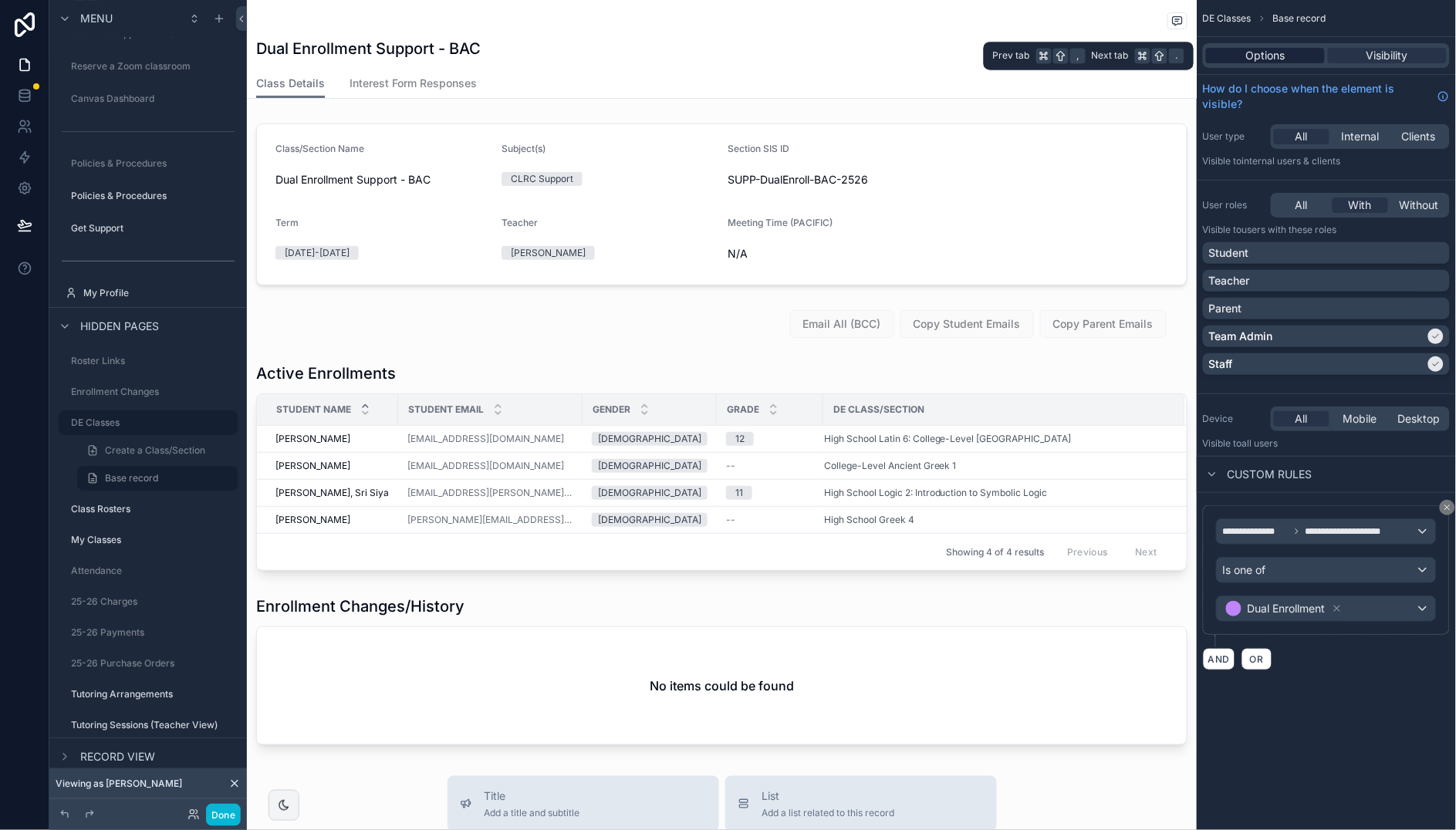
click at [1283, 51] on span "Options" at bounding box center [1265, 55] width 40 height 16
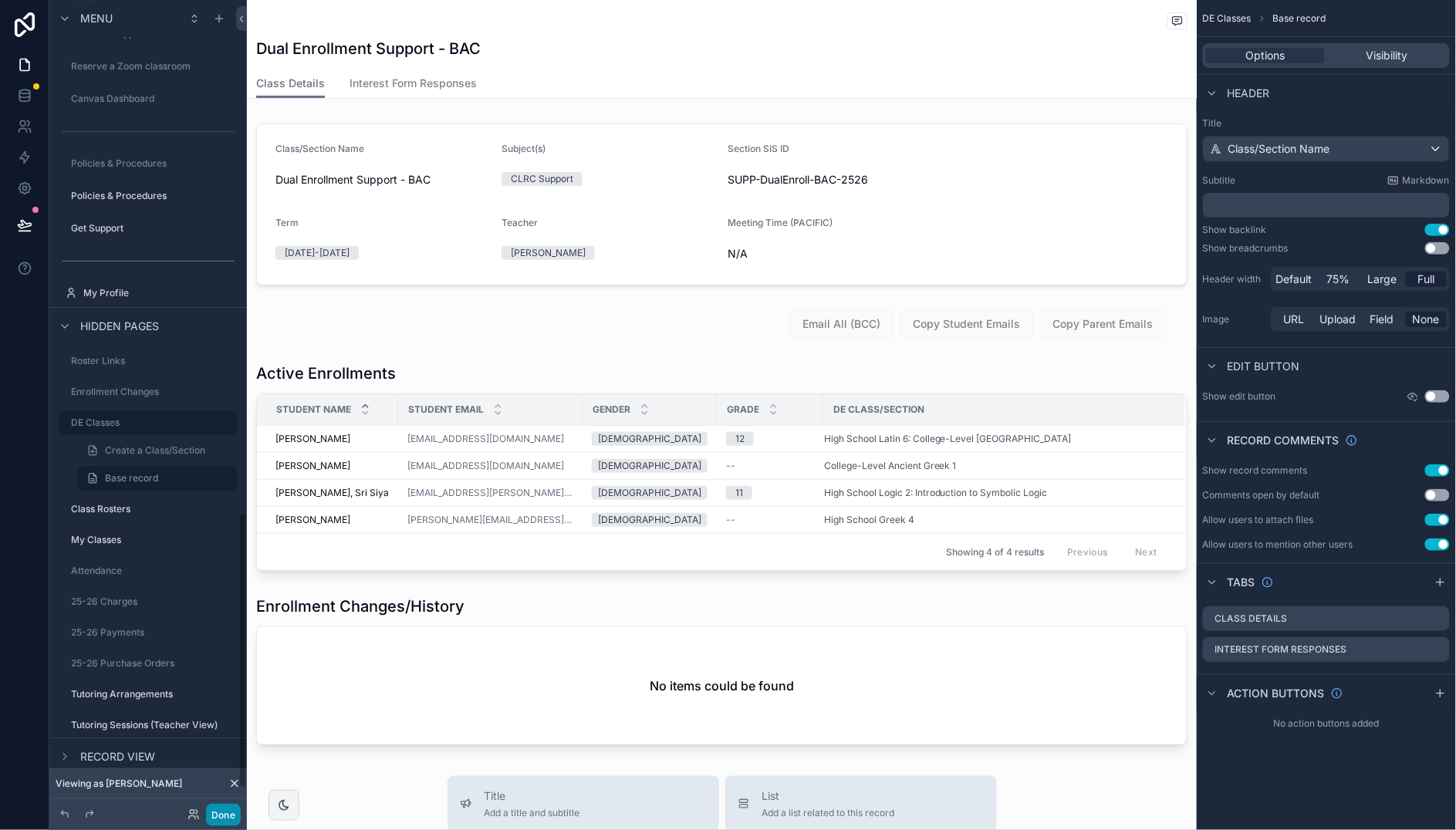
click at [228, 811] on button "Done" at bounding box center [223, 814] width 34 height 22
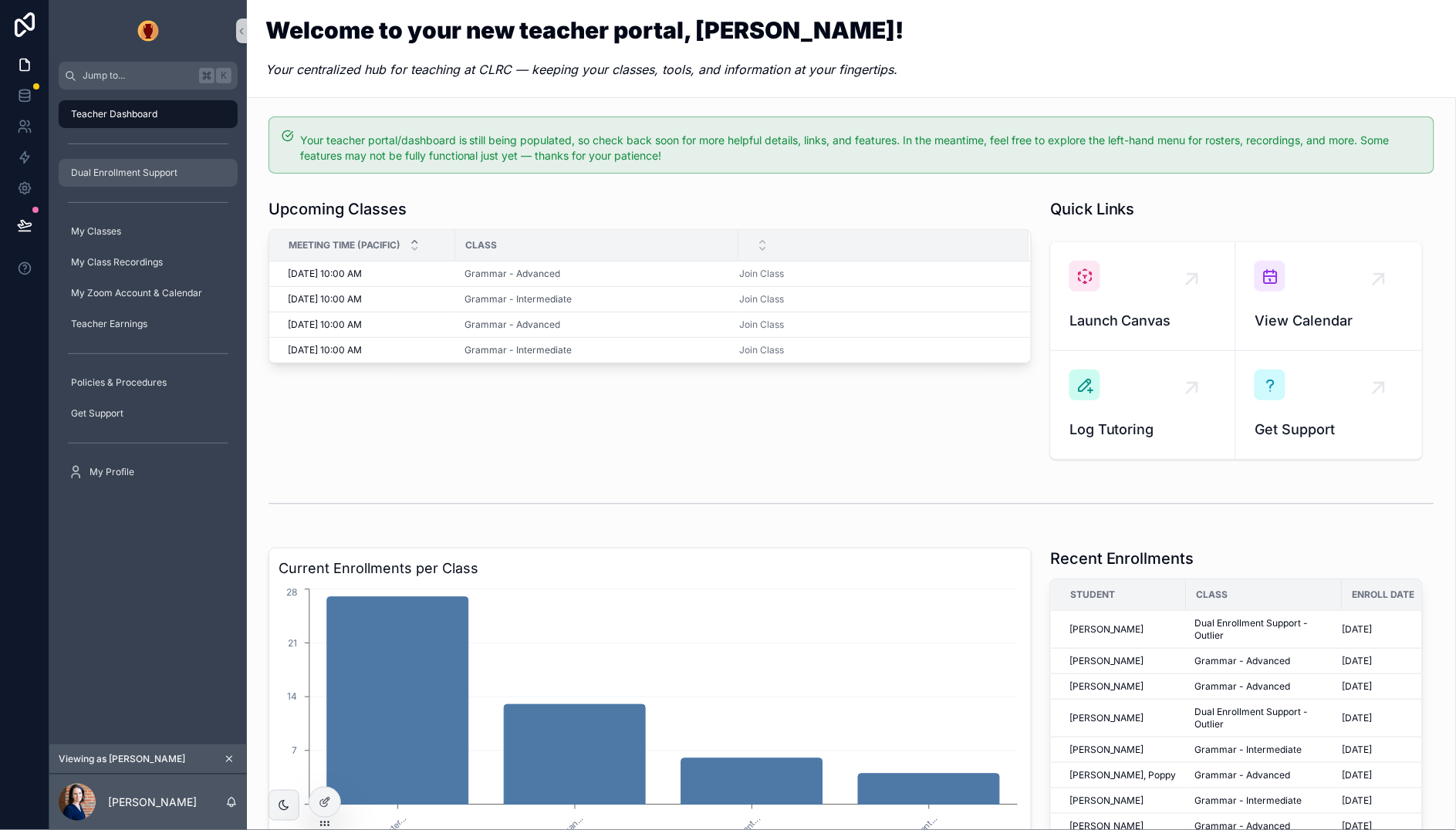
click at [137, 172] on span "Dual Enrollment Support" at bounding box center [124, 172] width 106 height 12
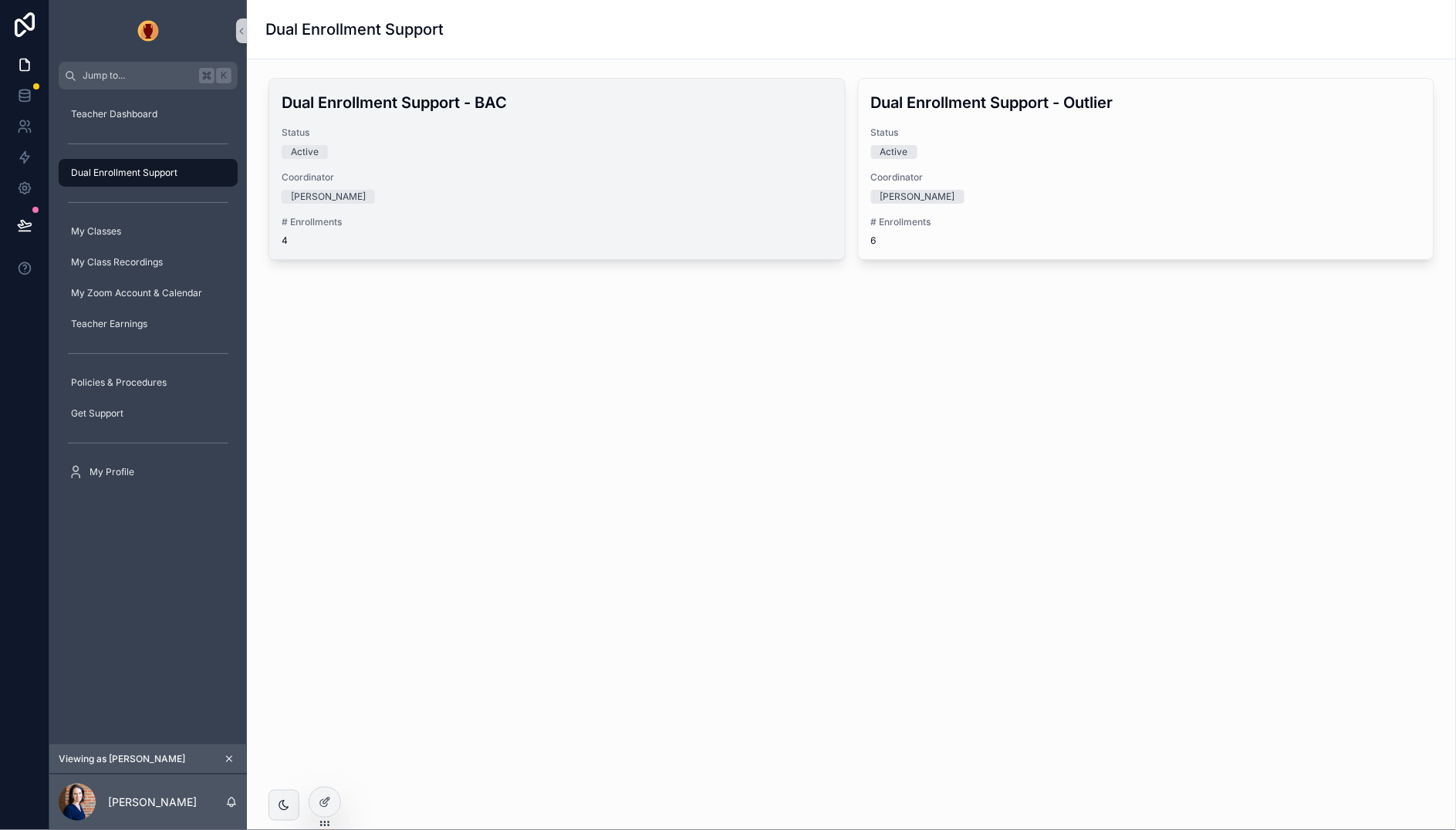
click at [688, 135] on span "Status" at bounding box center [557, 133] width 551 height 12
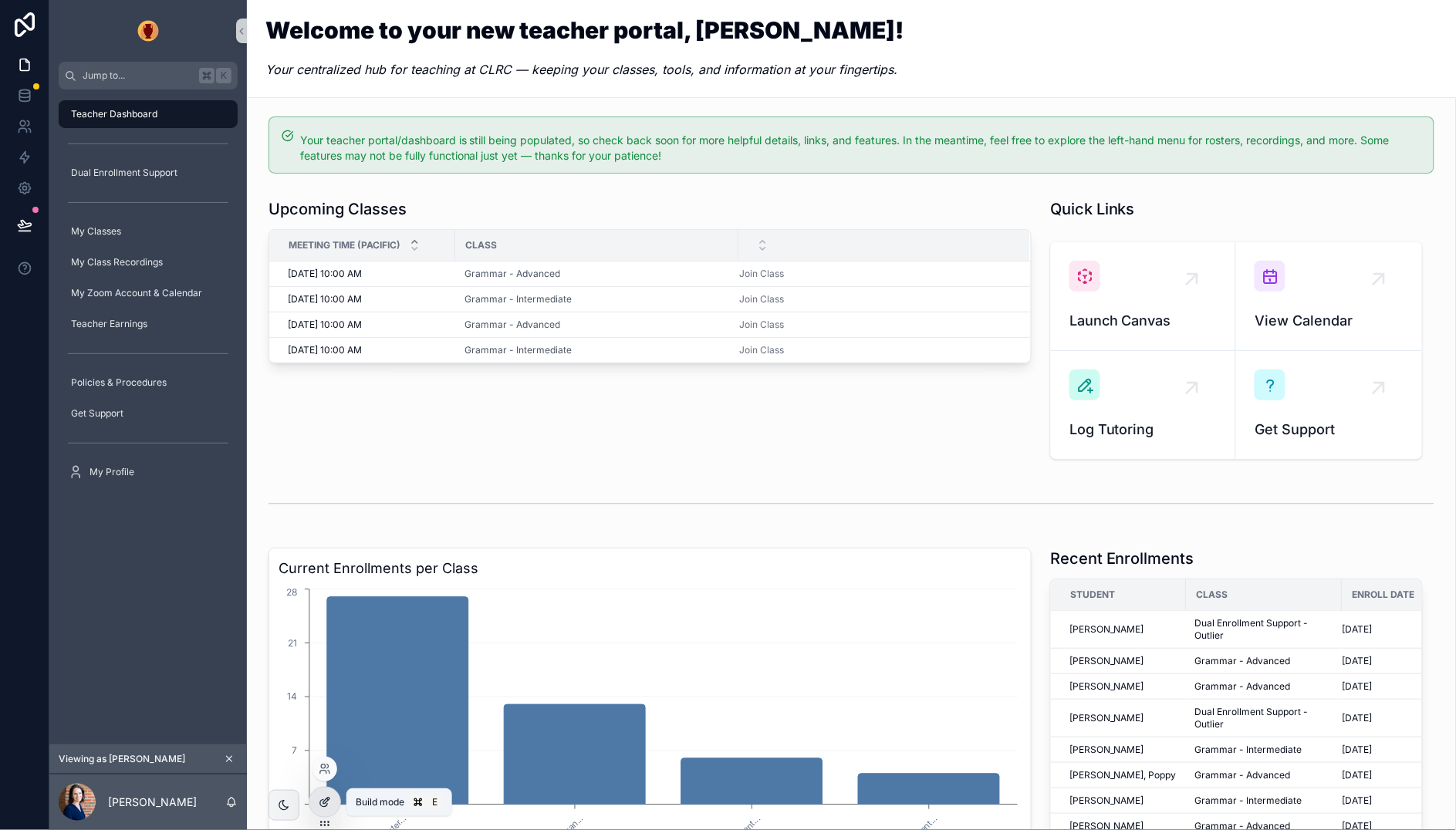
click at [326, 802] on icon at bounding box center [325, 802] width 12 height 12
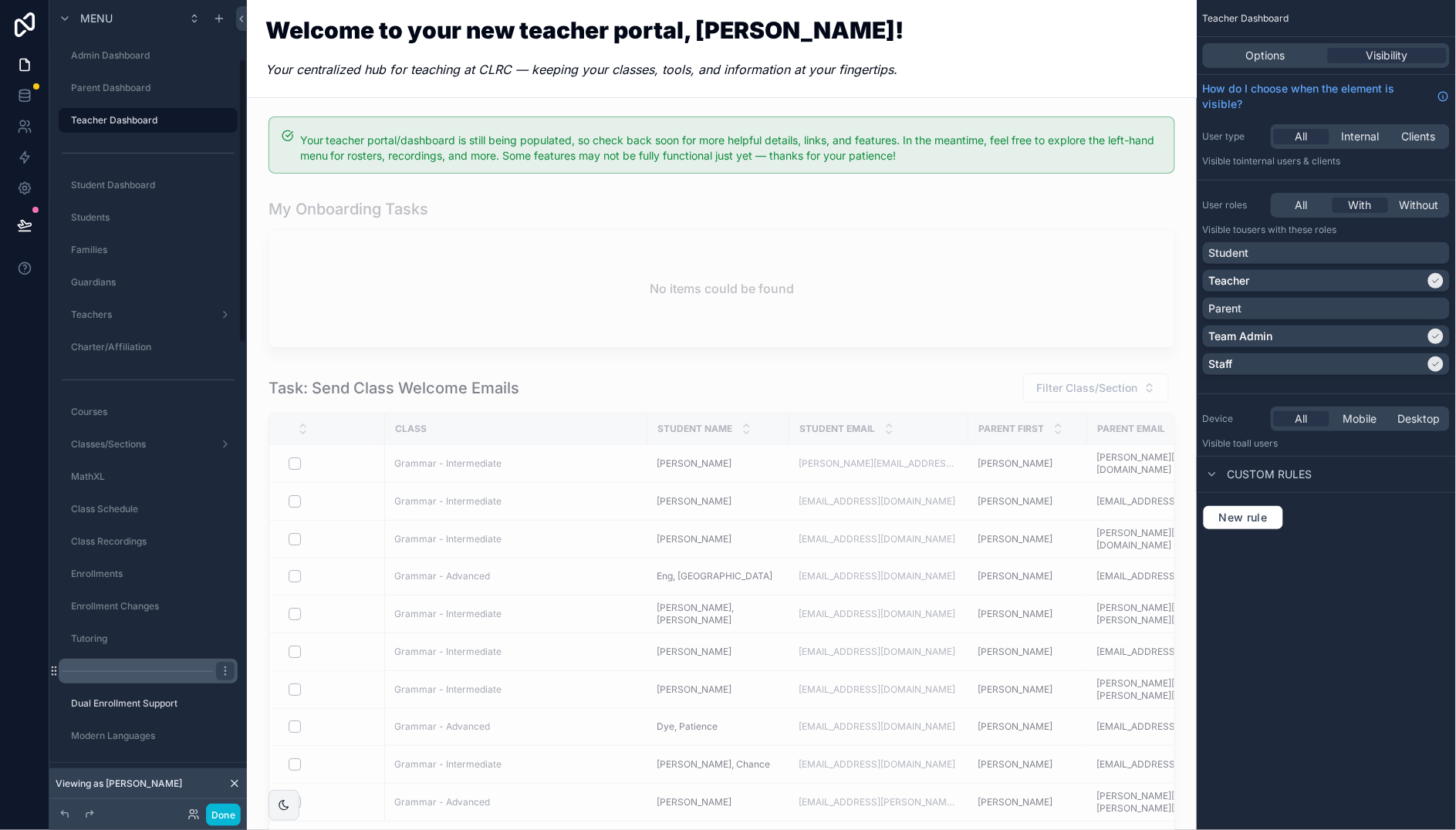
scroll to position [184, 0]
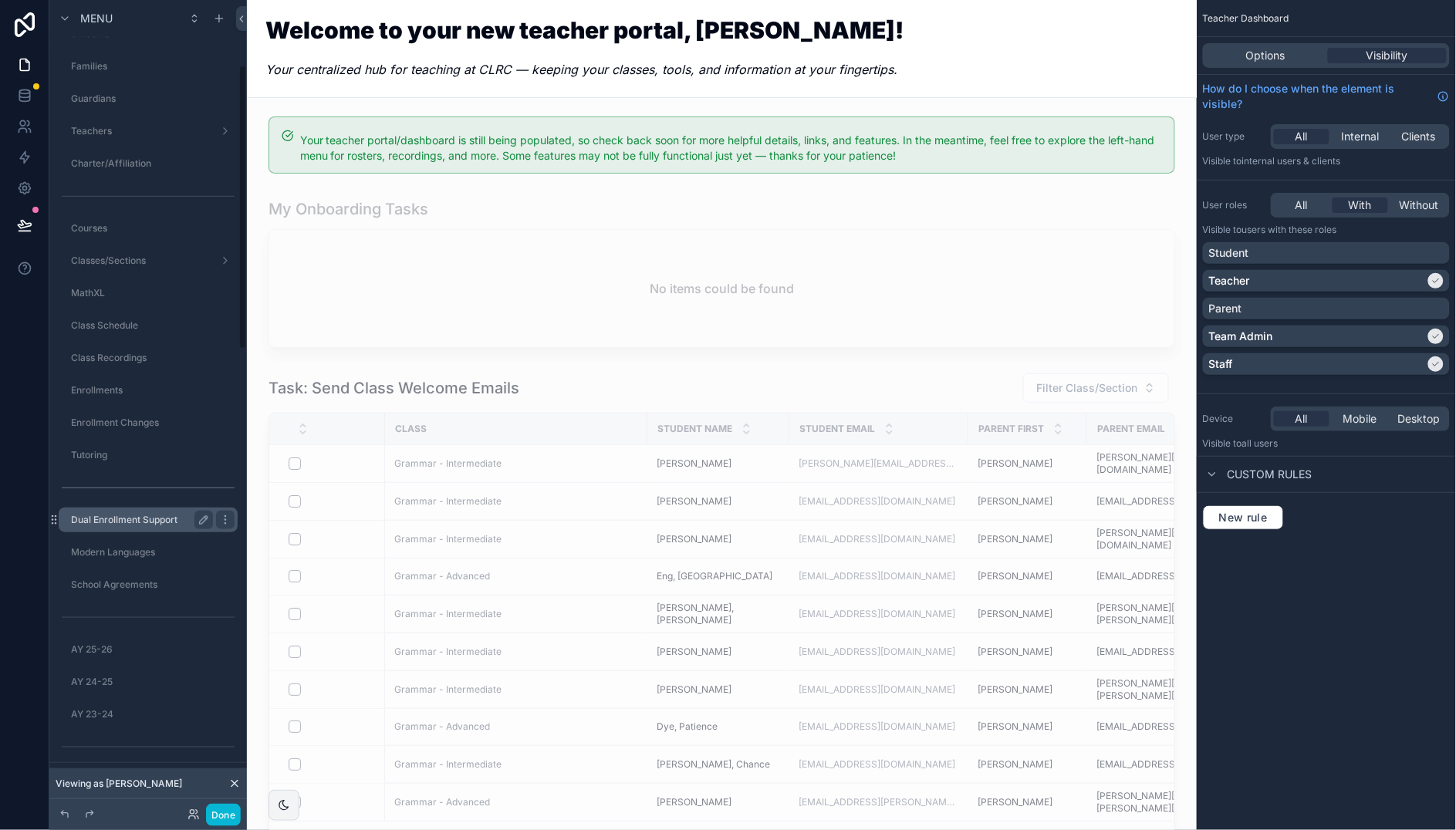
click at [136, 513] on label "Dual Enrollment Support" at bounding box center [139, 520] width 135 height 12
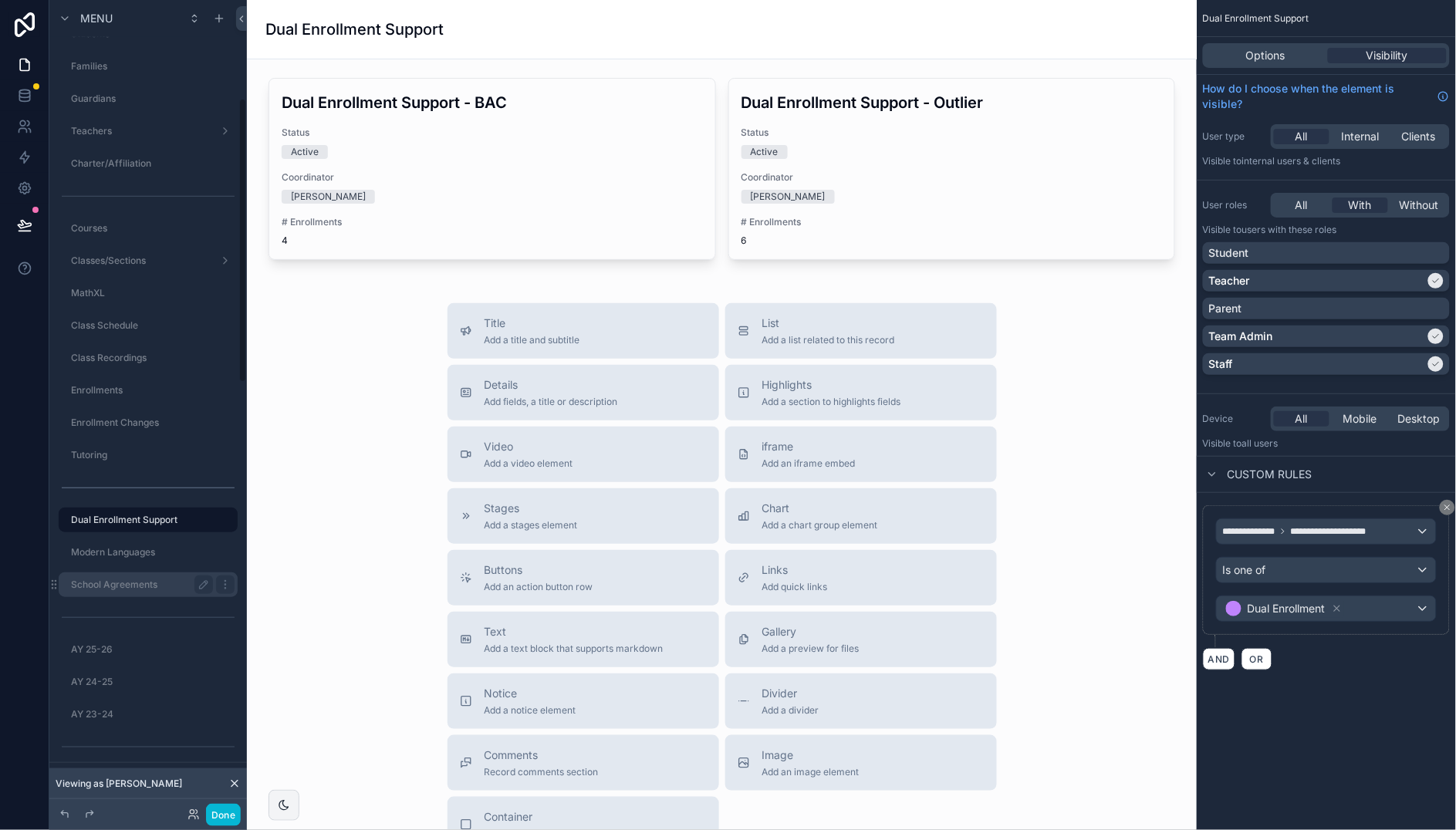
scroll to position [280, 0]
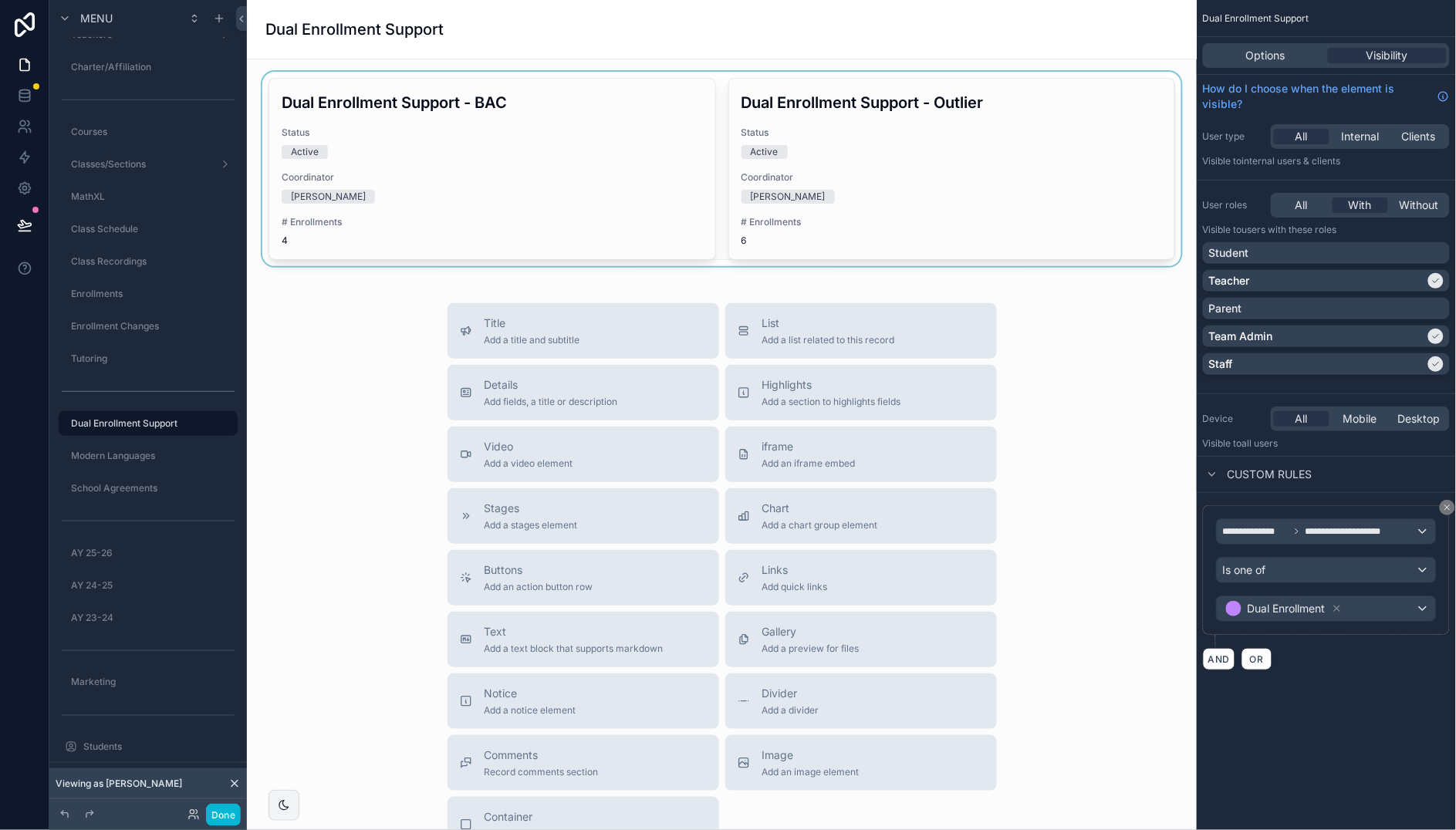
click at [580, 195] on div "scrollable content" at bounding box center [721, 169] width 925 height 194
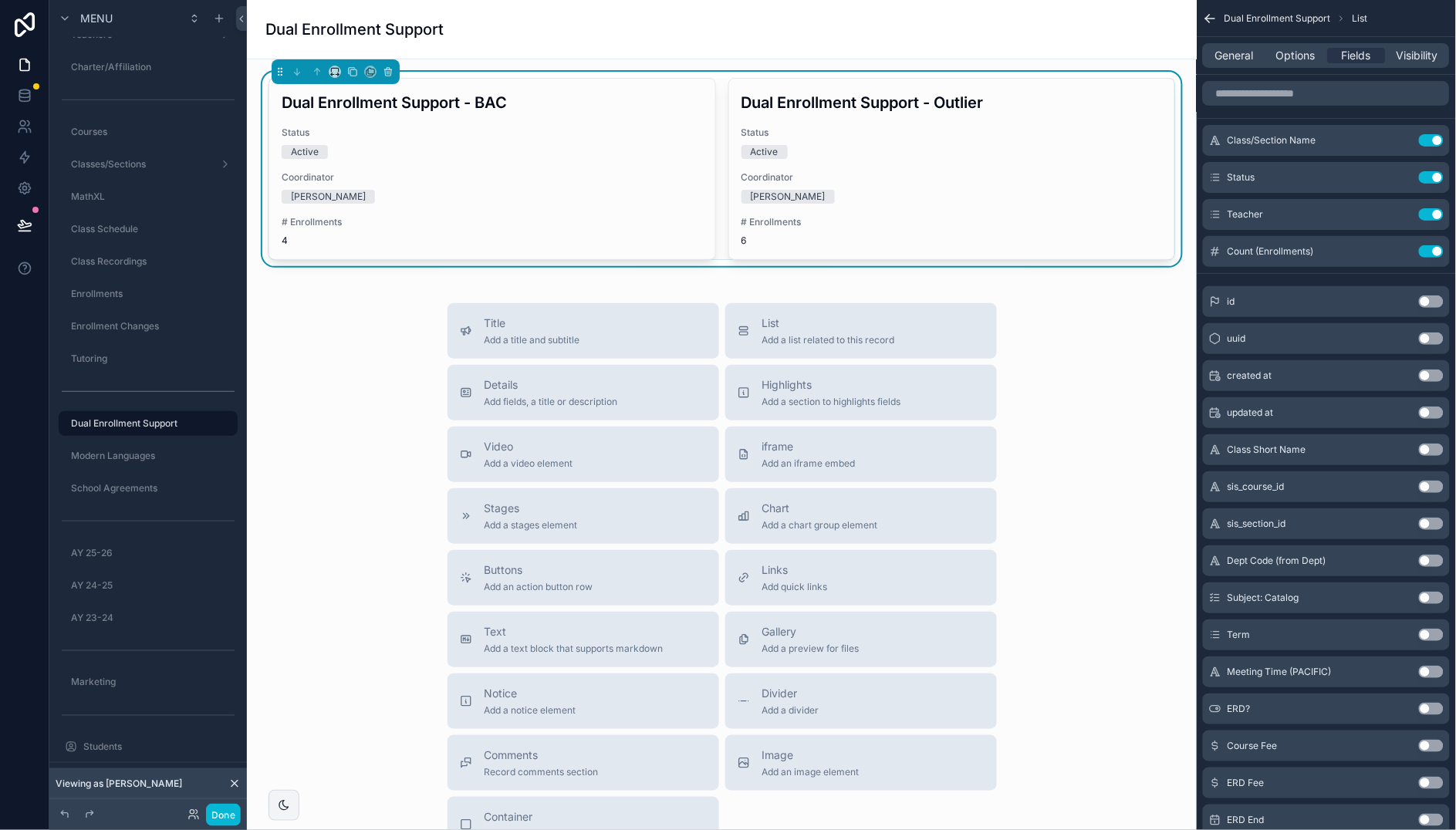
click at [608, 26] on div "Dual Enrollment Support" at bounding box center [721, 29] width 912 height 22
click at [190, 810] on icon at bounding box center [194, 814] width 12 height 12
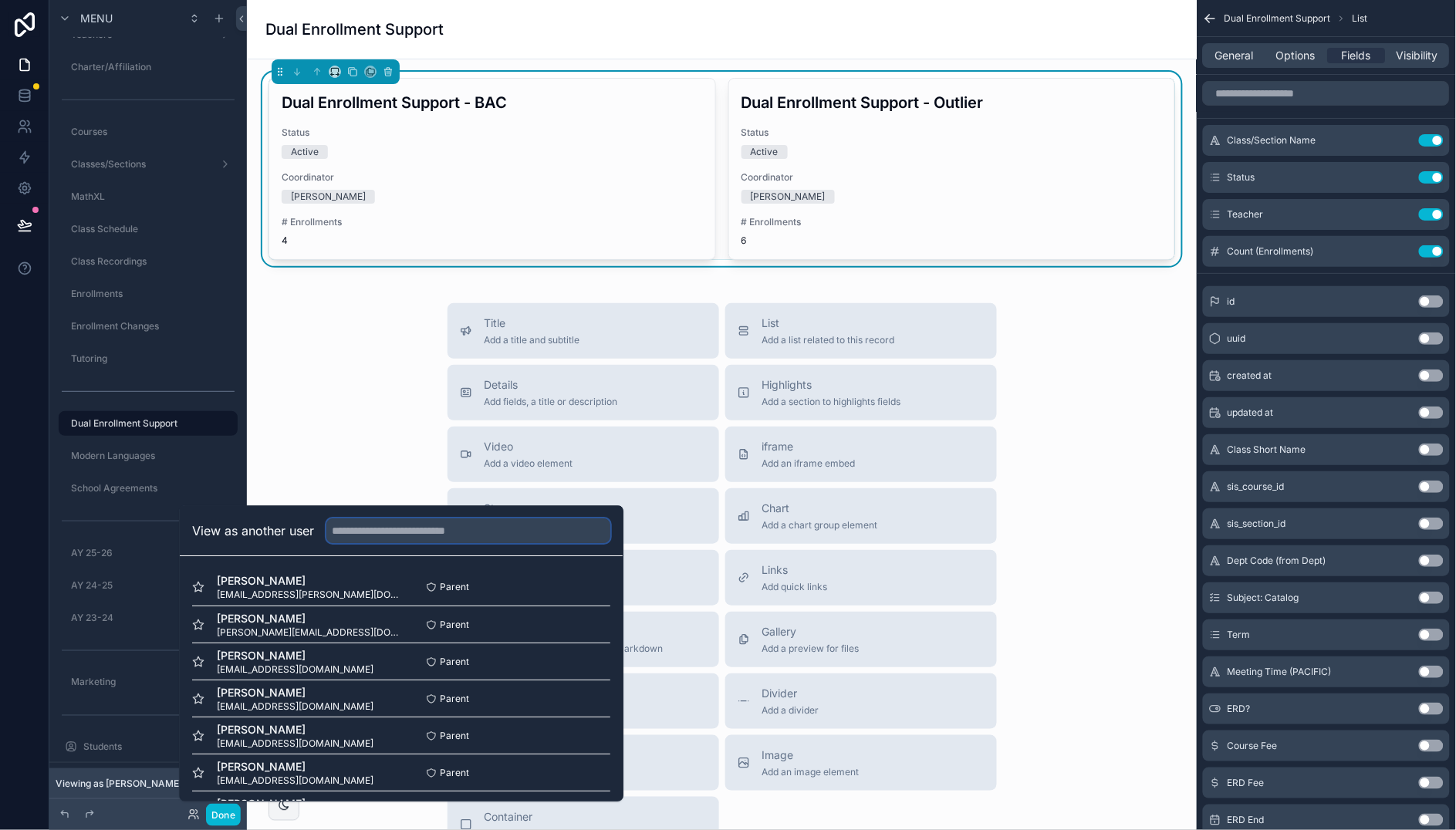
click at [414, 534] on input "text" at bounding box center [468, 530] width 284 height 25
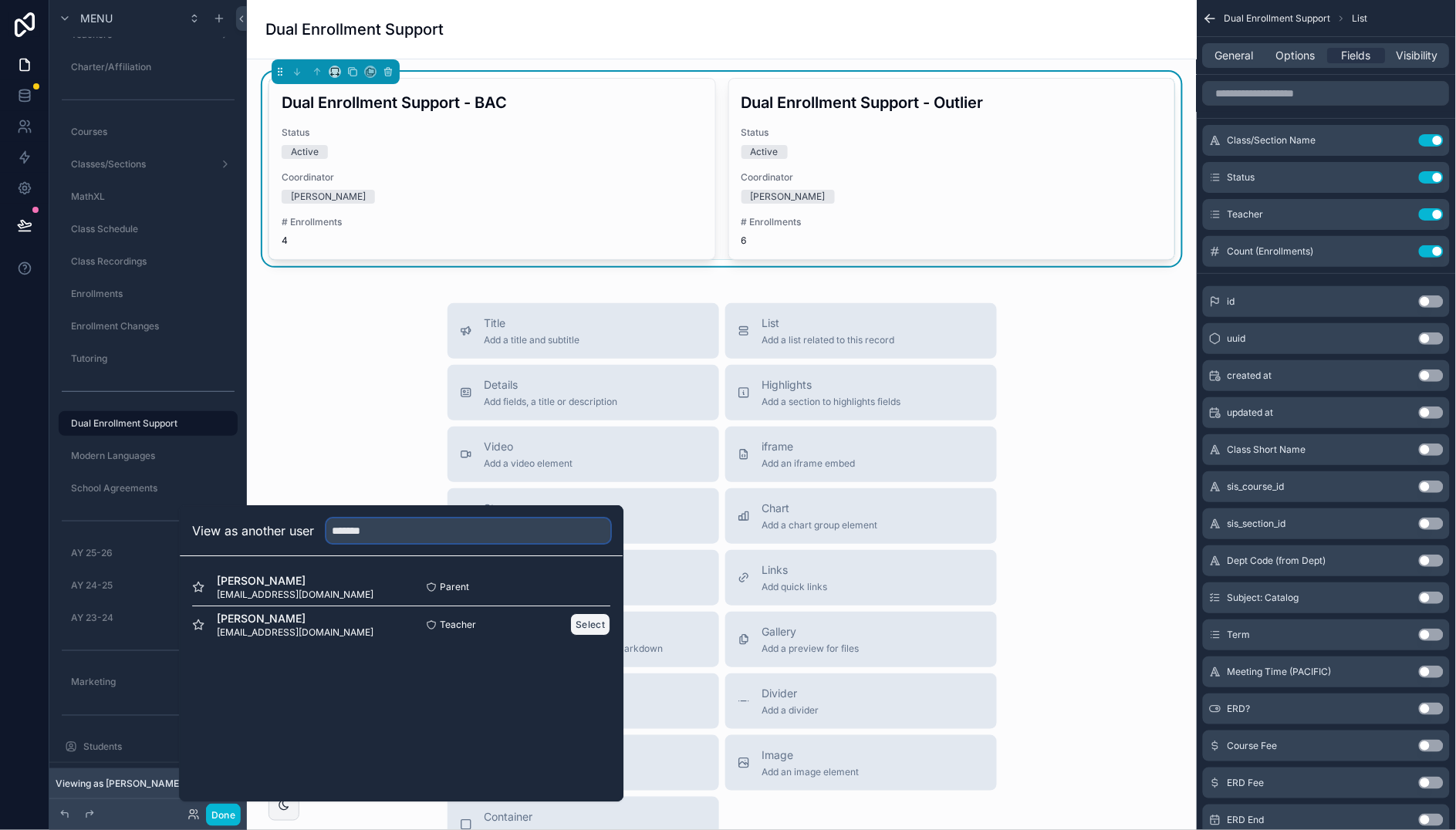
type input "*******"
click at [596, 624] on button "Select" at bounding box center [590, 623] width 40 height 22
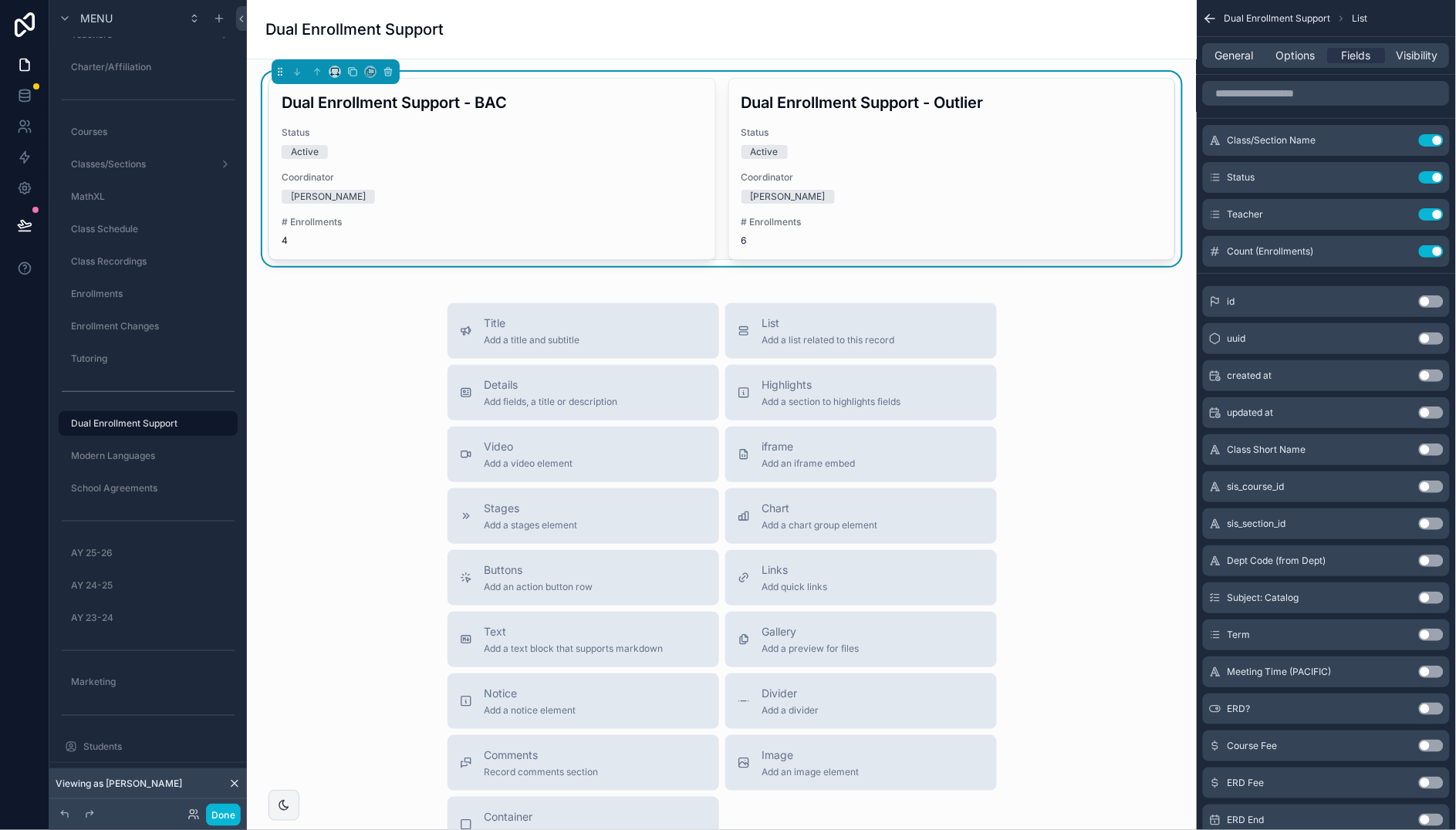
click at [378, 381] on div "Title Add a title and subtitle List Add a list related to this record Details A…" at bounding box center [721, 578] width 925 height 549
click at [593, 22] on div "Dual Enrollment Support" at bounding box center [721, 29] width 912 height 22
click at [1207, 15] on icon "scrollable content" at bounding box center [1211, 18] width 16 height 16
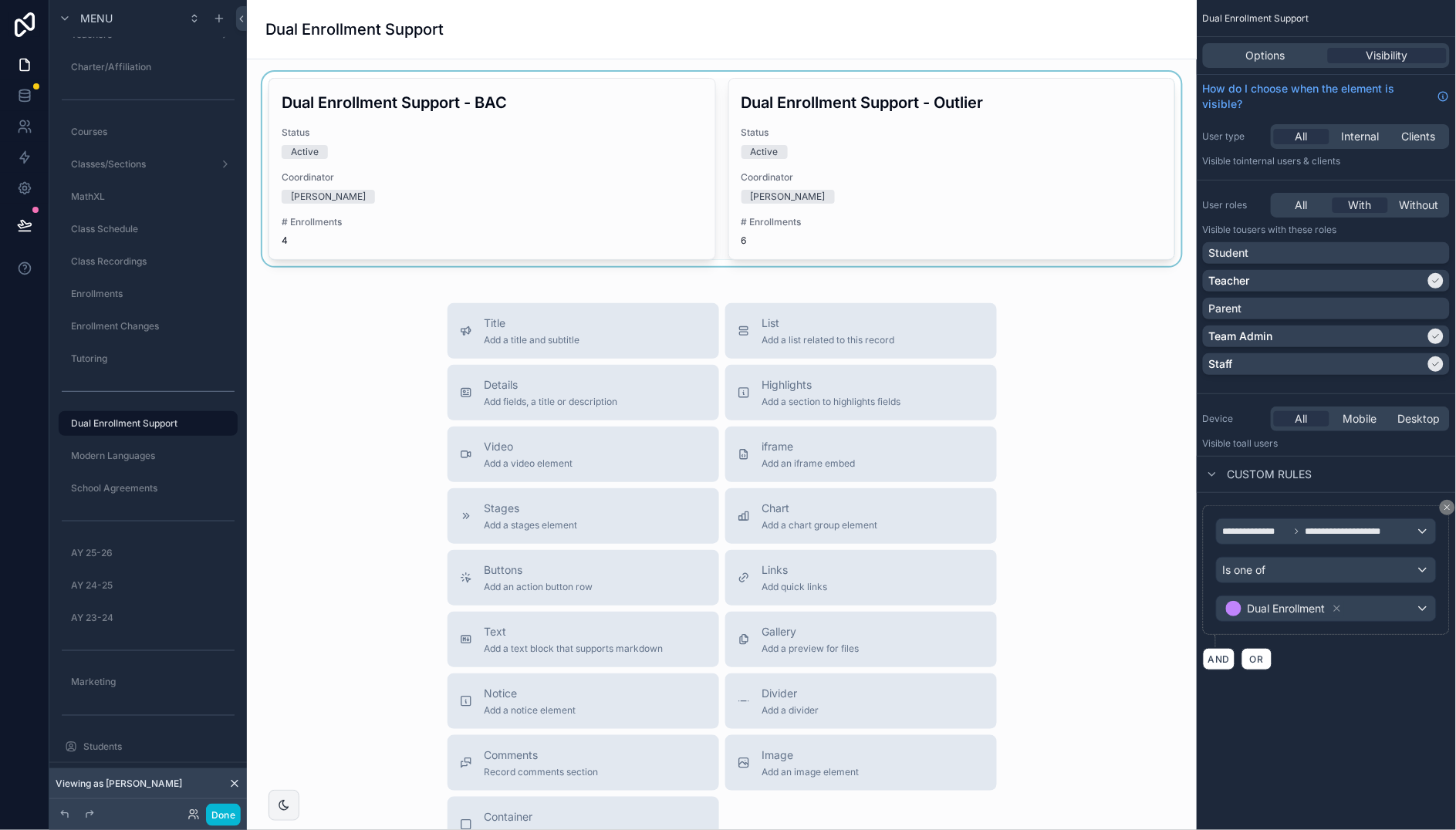
click at [609, 113] on div "scrollable content" at bounding box center [721, 169] width 925 height 194
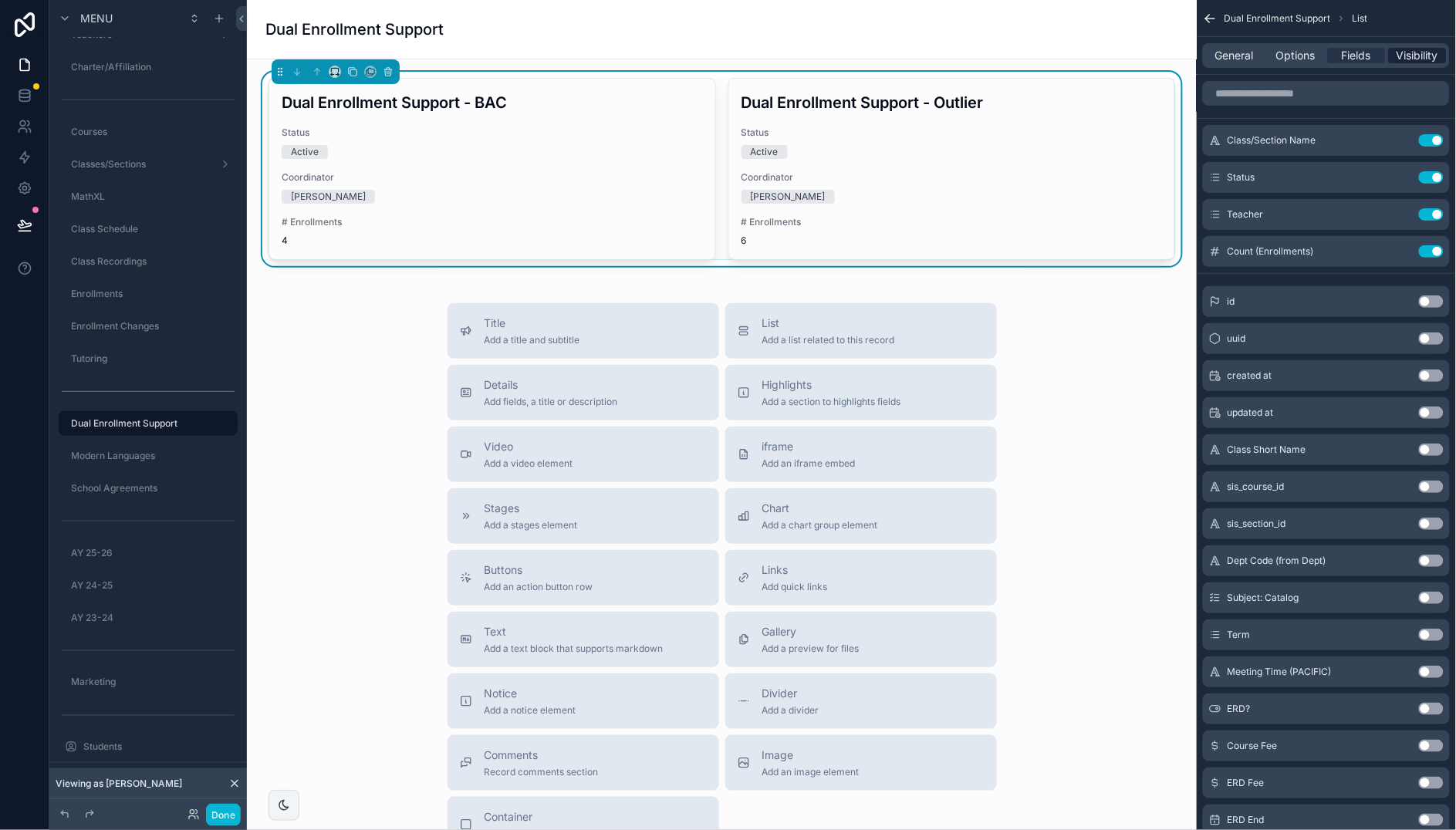
click at [1410, 58] on span "Visibility" at bounding box center [1417, 55] width 41 height 16
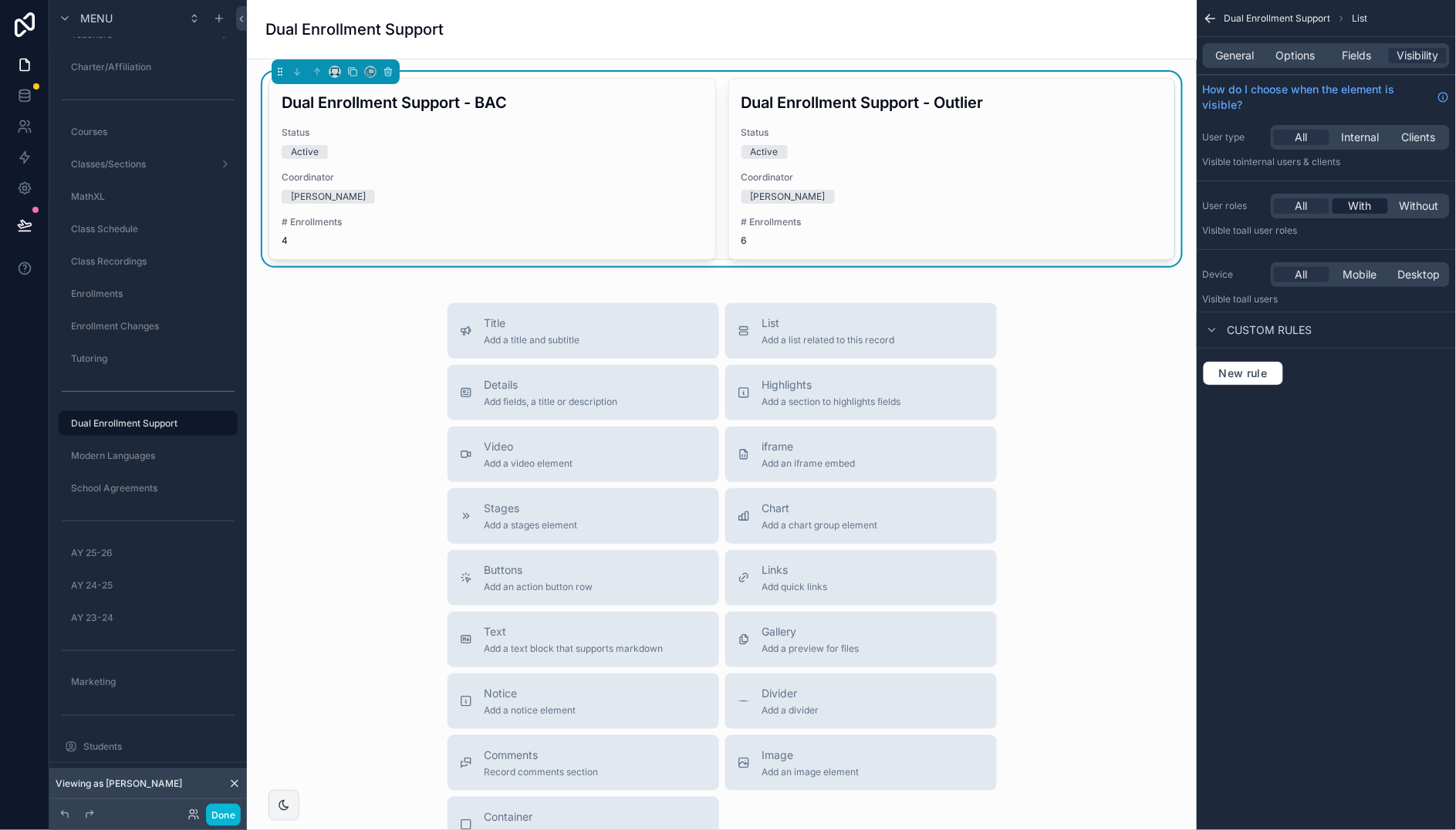
click at [1357, 203] on span "With" at bounding box center [1360, 206] width 23 height 16
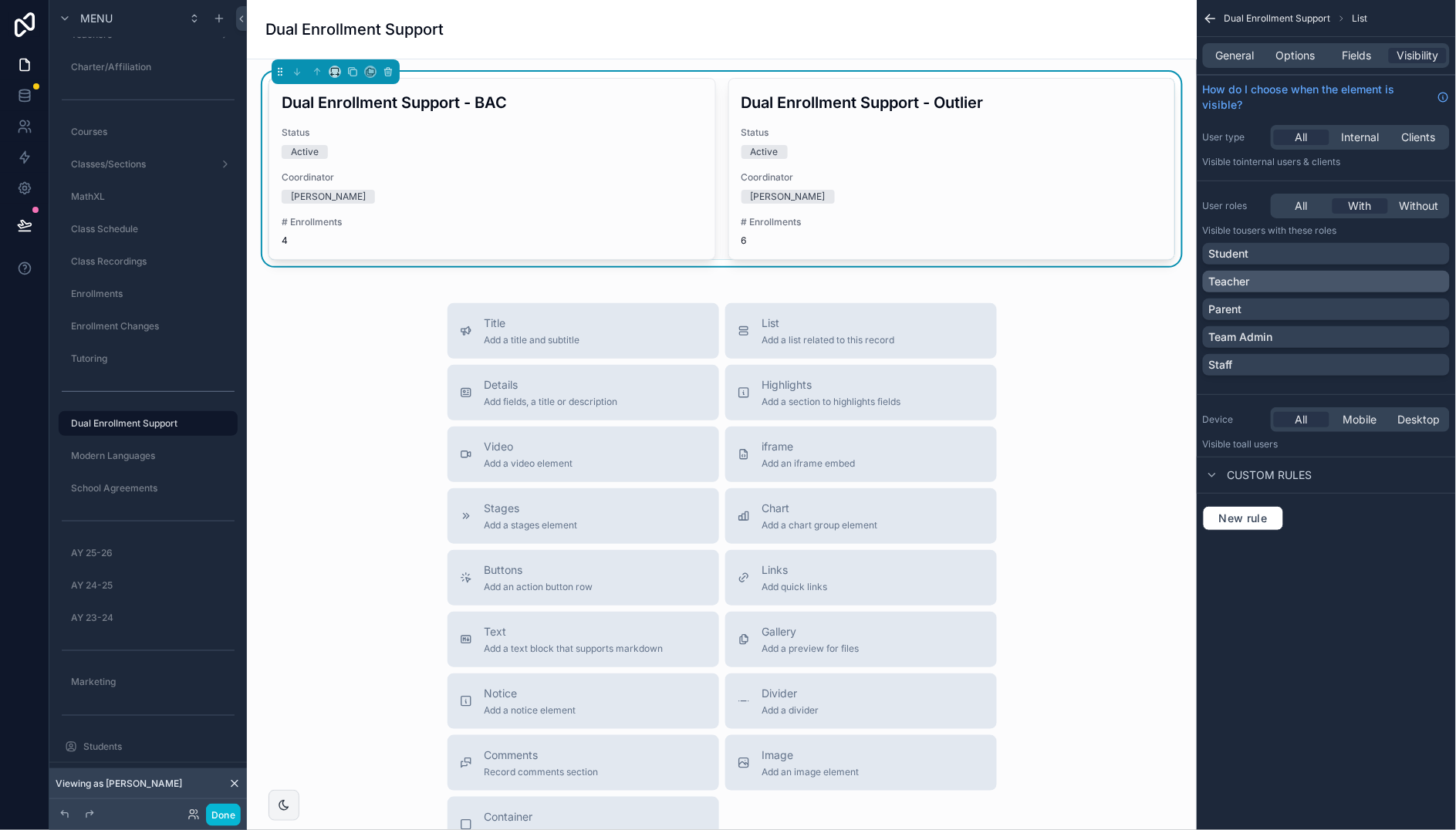
click at [1436, 284] on div "Teacher" at bounding box center [1326, 281] width 235 height 16
click at [1433, 280] on icon "scrollable content" at bounding box center [1436, 281] width 10 height 10
click at [1243, 512] on span "New rule" at bounding box center [1242, 518] width 61 height 14
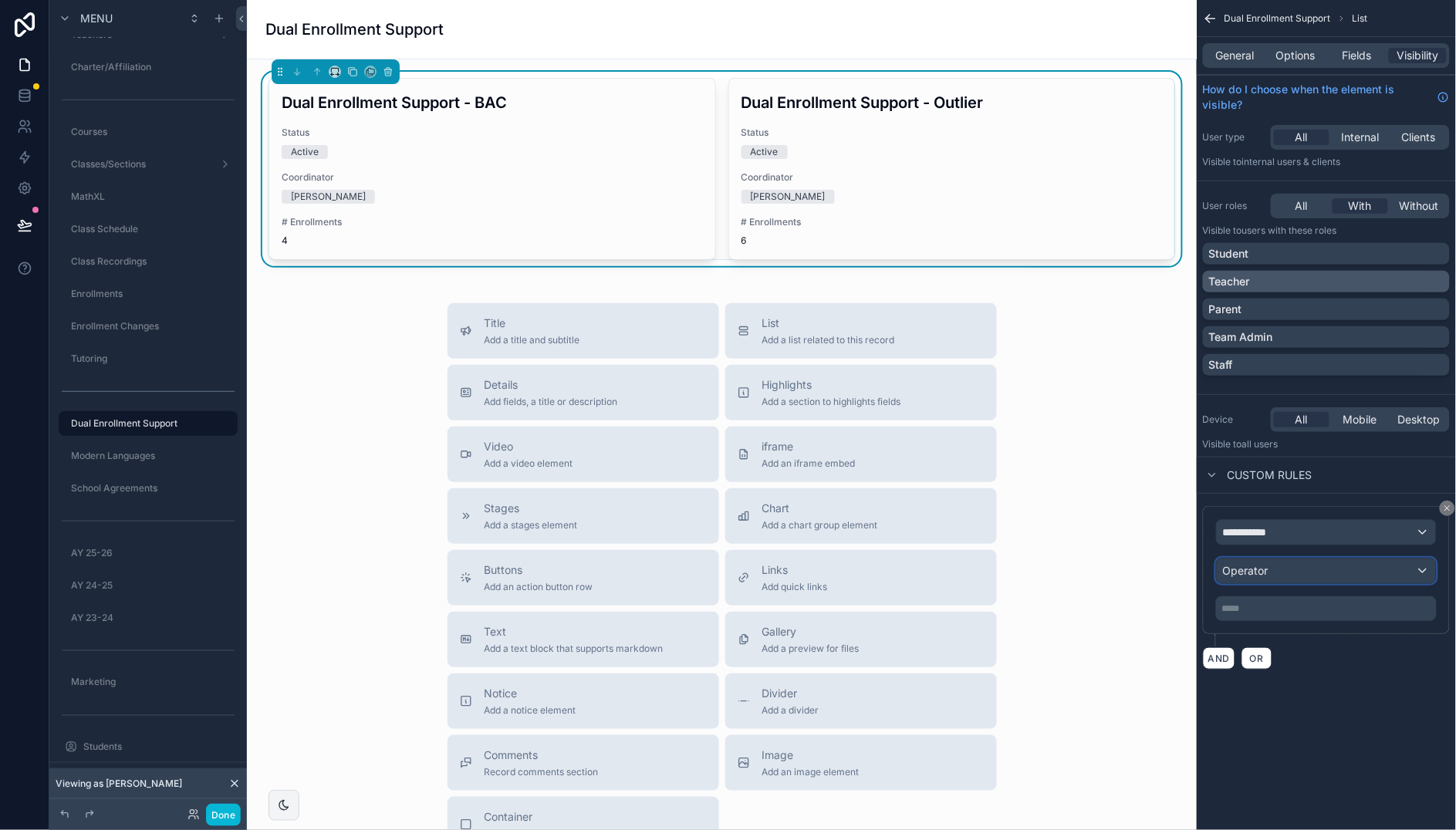
click at [1408, 575] on div "Operator" at bounding box center [1326, 571] width 219 height 25
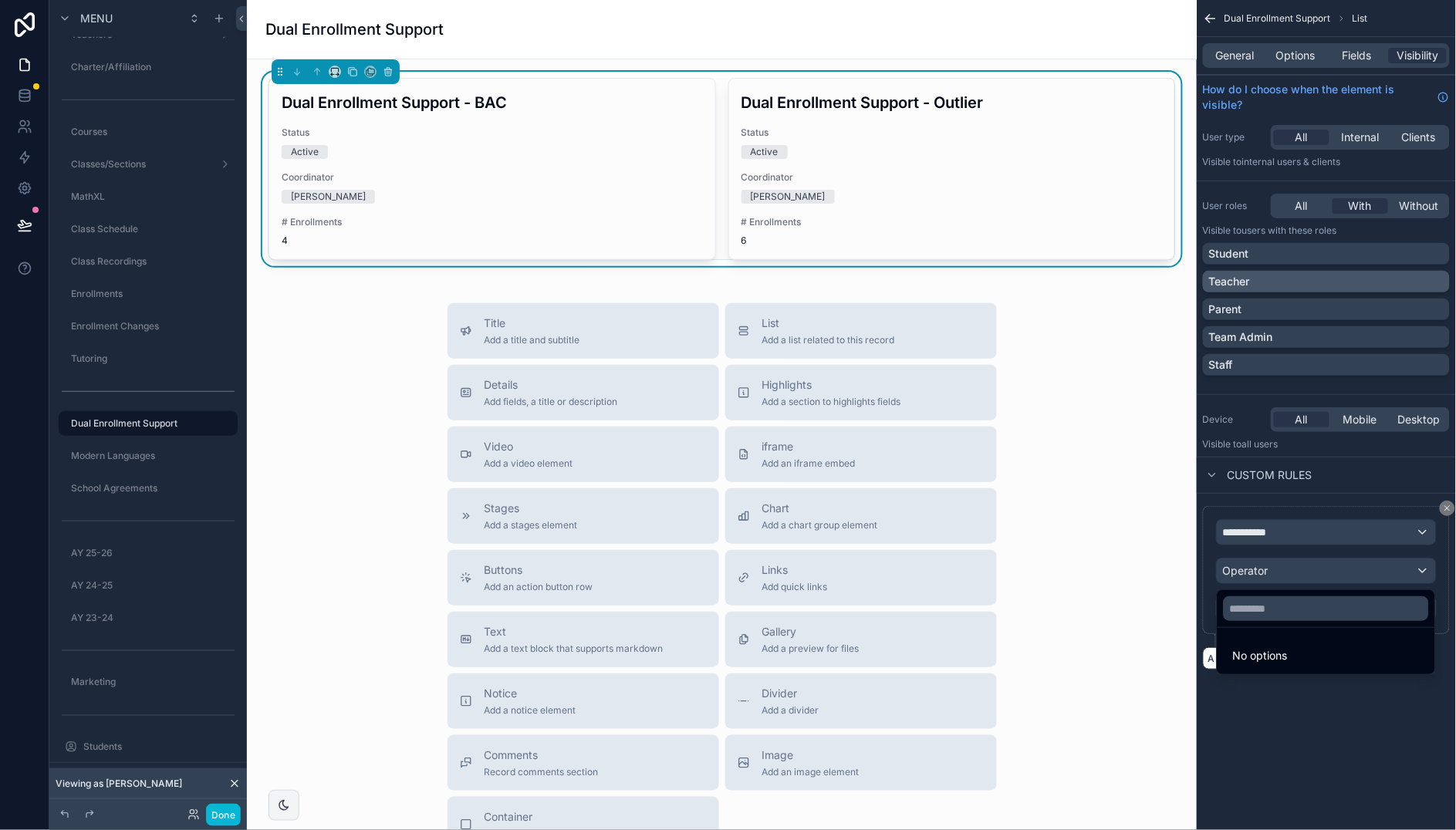
click at [1313, 530] on div "scrollable content" at bounding box center [728, 415] width 1456 height 830
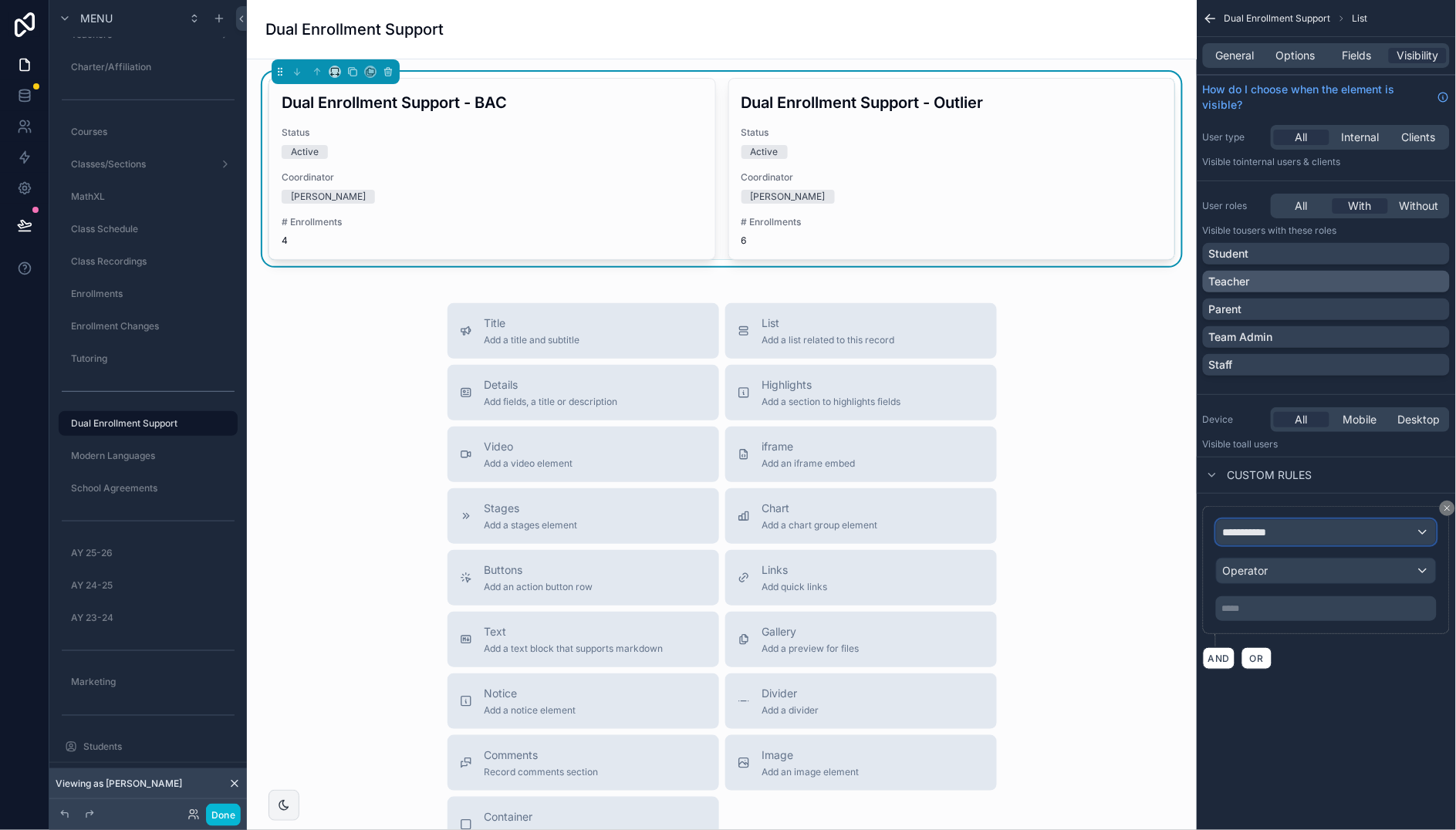
click at [1332, 535] on div "**********" at bounding box center [1326, 532] width 219 height 25
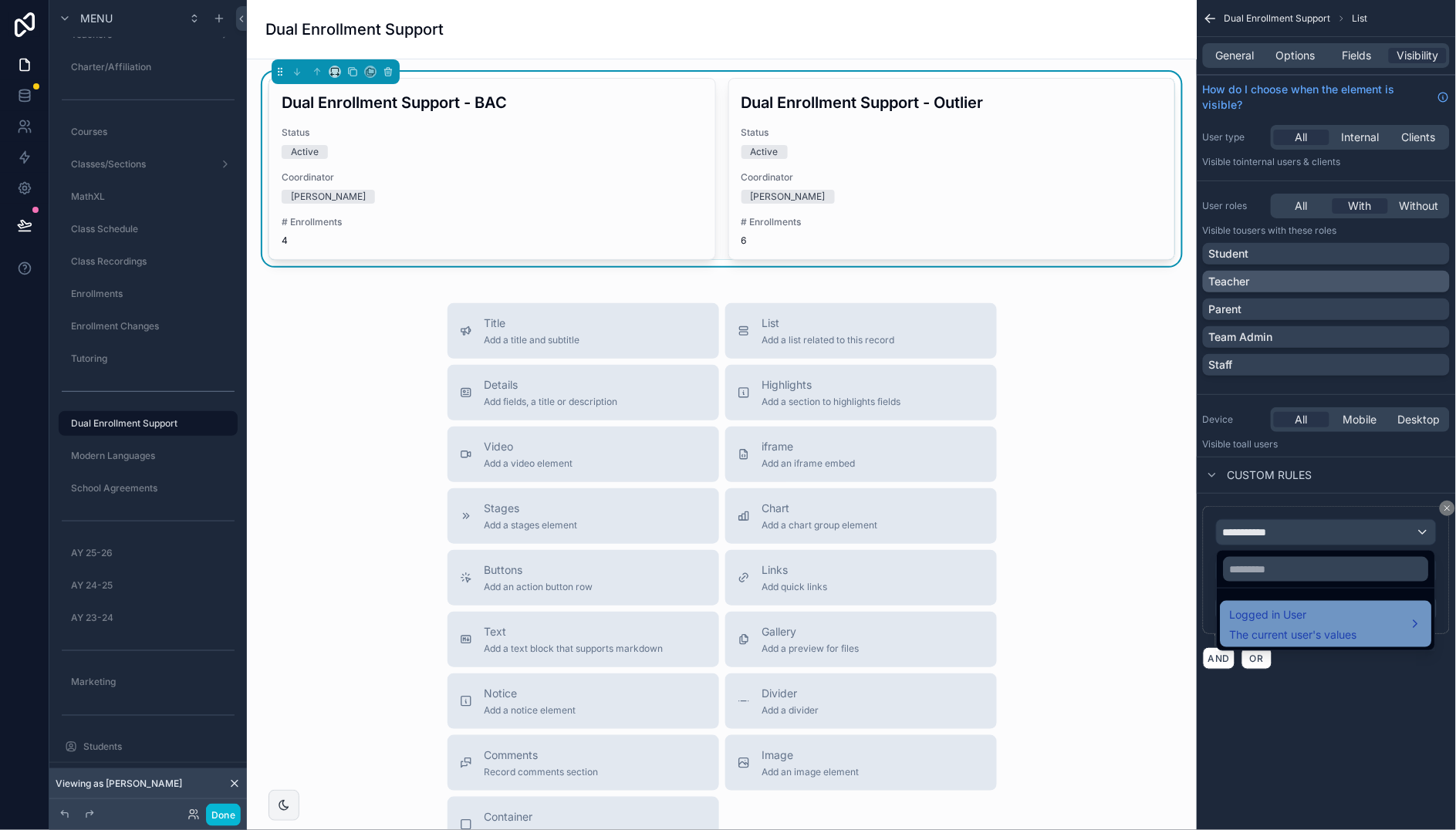
click at [1283, 636] on span "The current user's values" at bounding box center [1293, 635] width 128 height 16
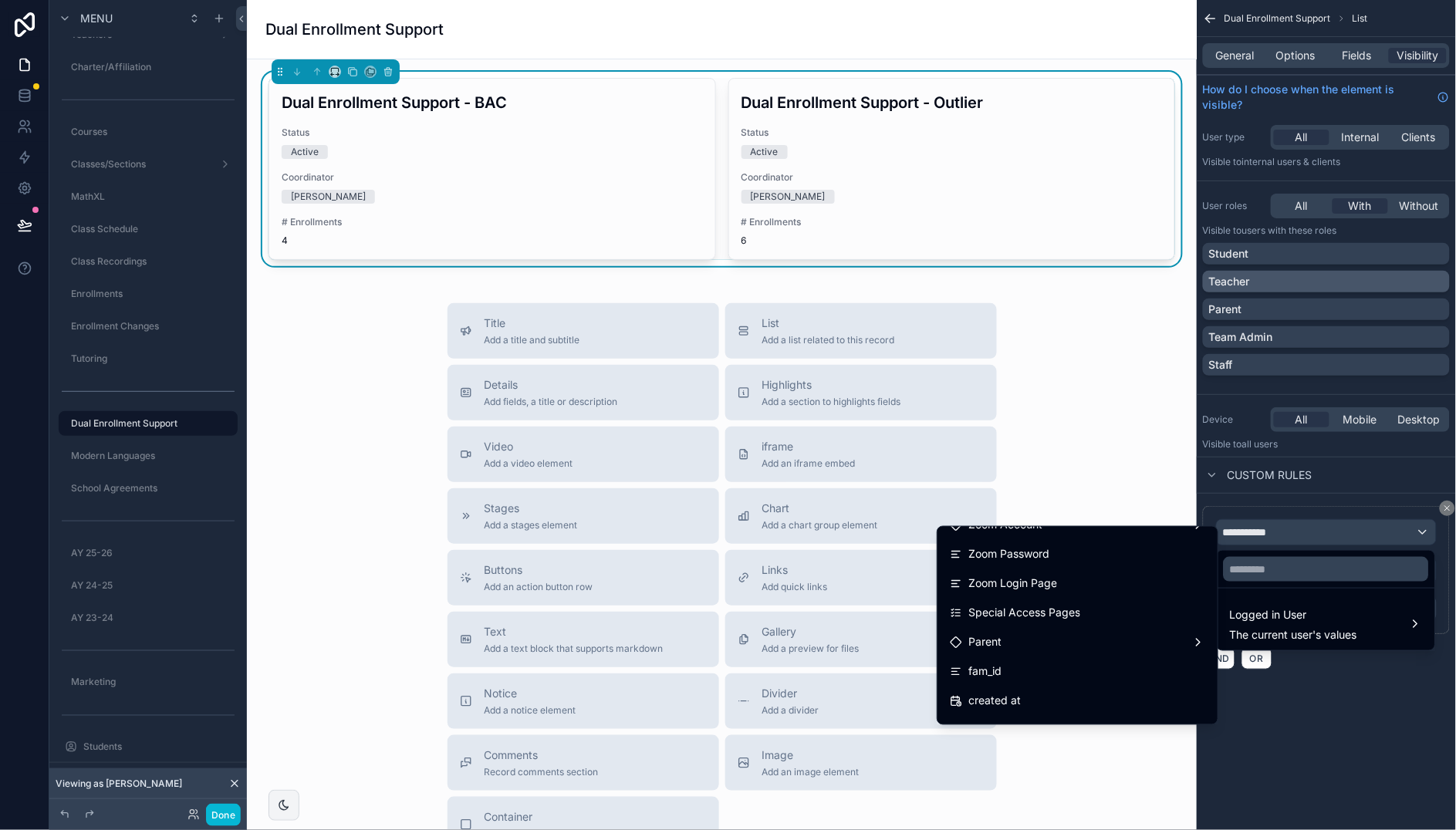
scroll to position [472, 0]
drag, startPoint x: 1121, startPoint y: 608, endPoint x: 1351, endPoint y: 589, distance: 230.8
click at [1121, 608] on div "Special Access Pages" at bounding box center [1077, 600] width 274 height 28
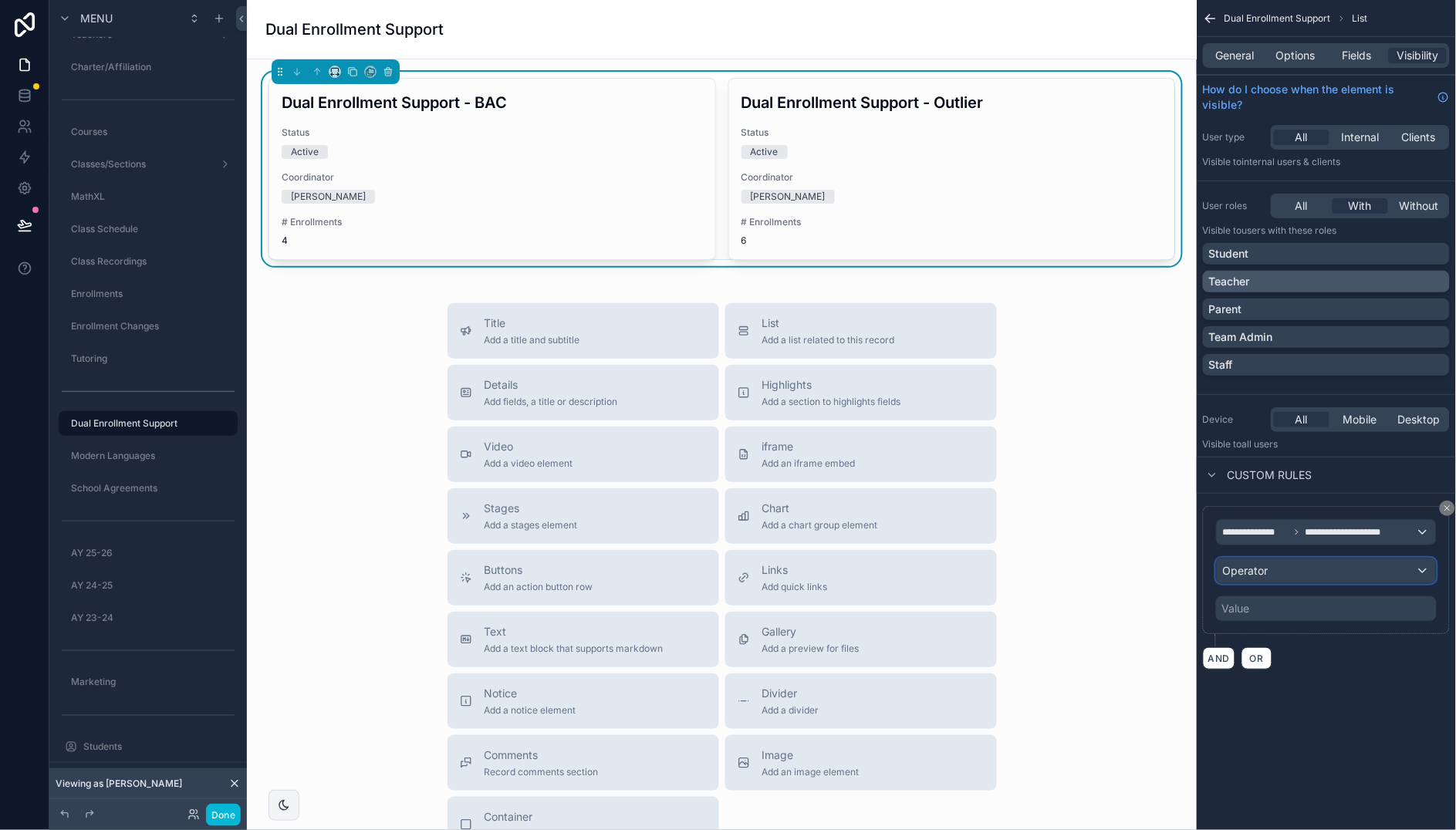
click at [1319, 571] on div "Operator" at bounding box center [1326, 571] width 219 height 25
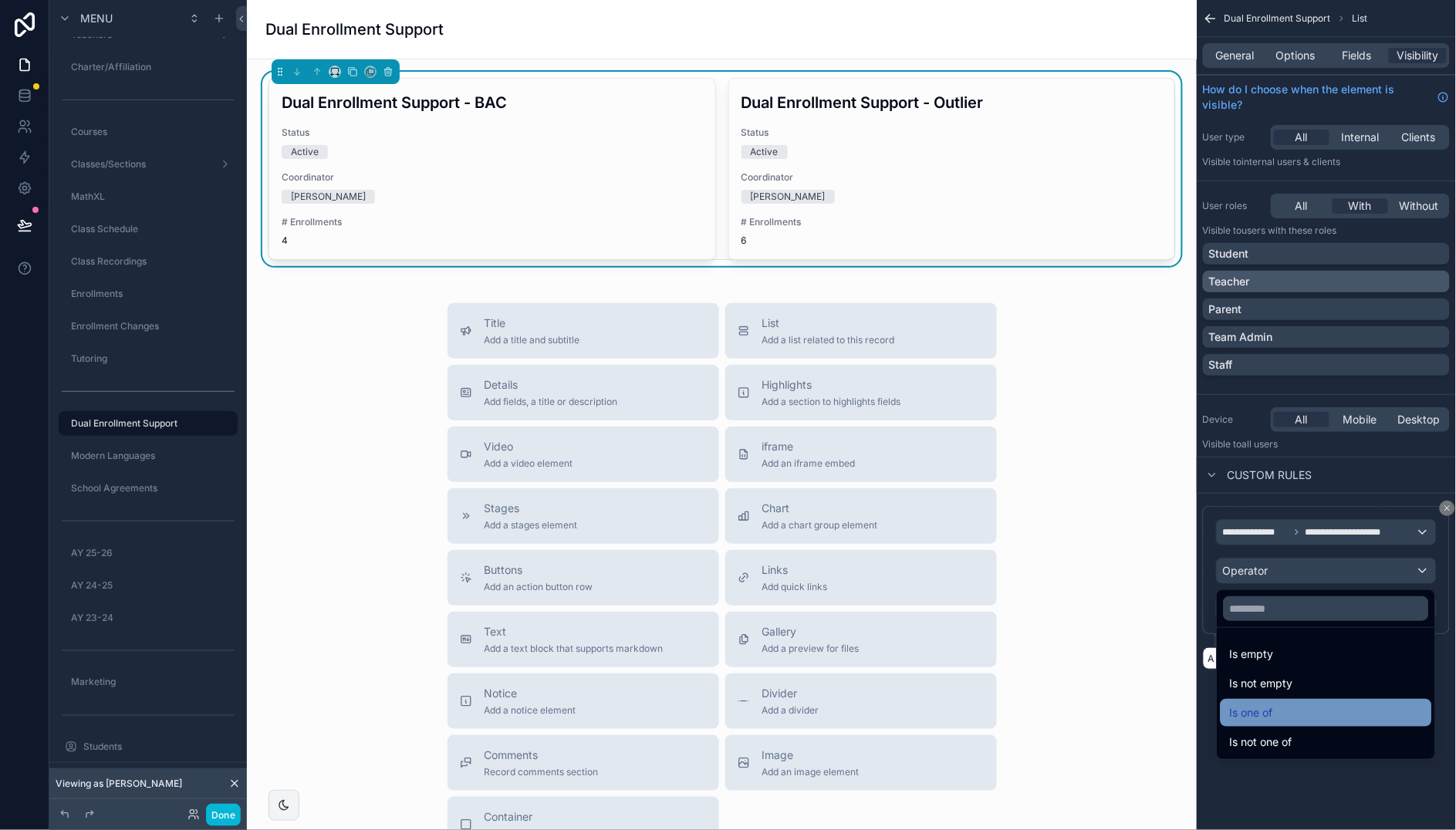
click at [1293, 713] on div "Is one of" at bounding box center [1326, 712] width 193 height 18
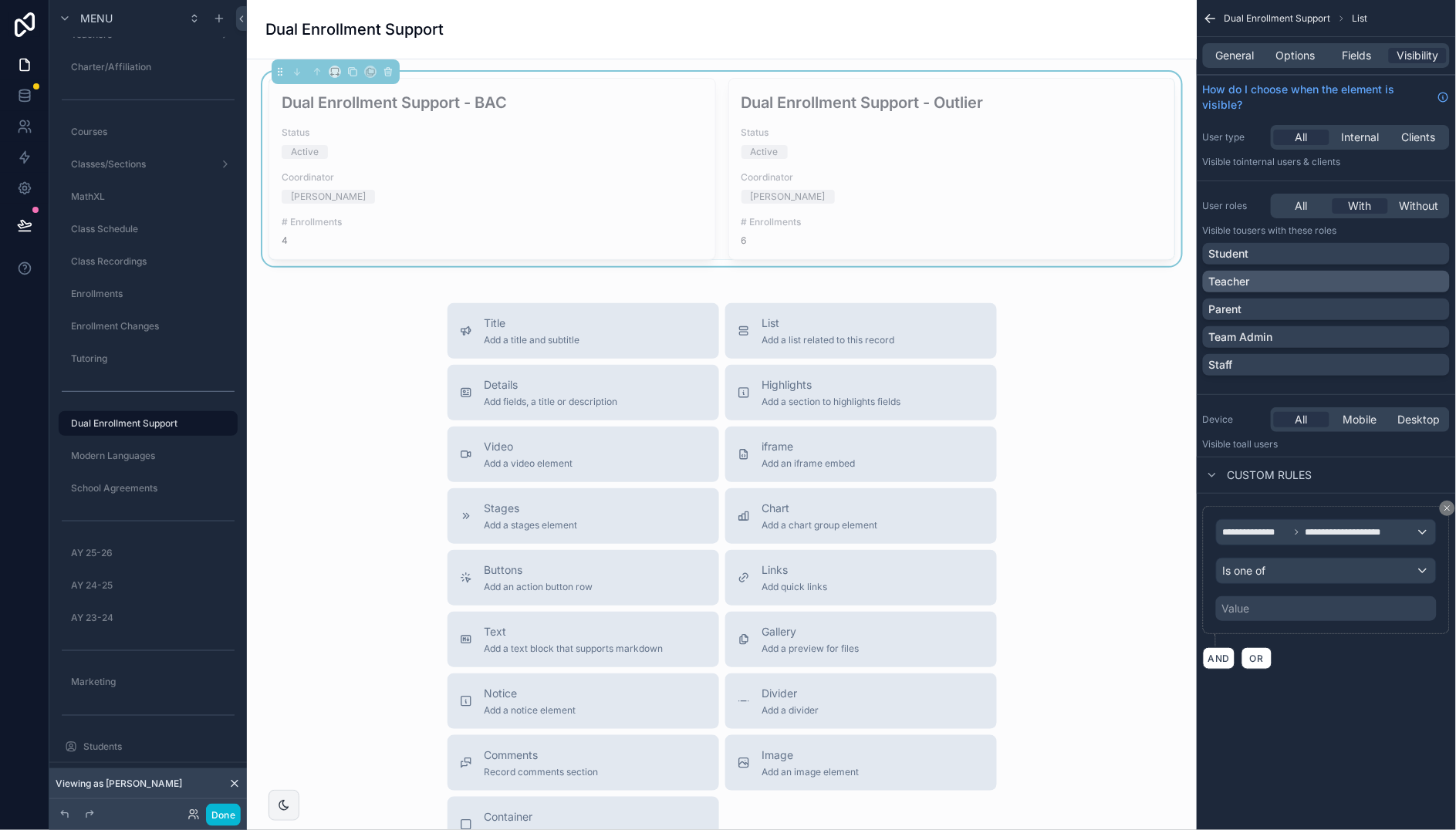
click at [1276, 609] on div "Value" at bounding box center [1326, 608] width 221 height 25
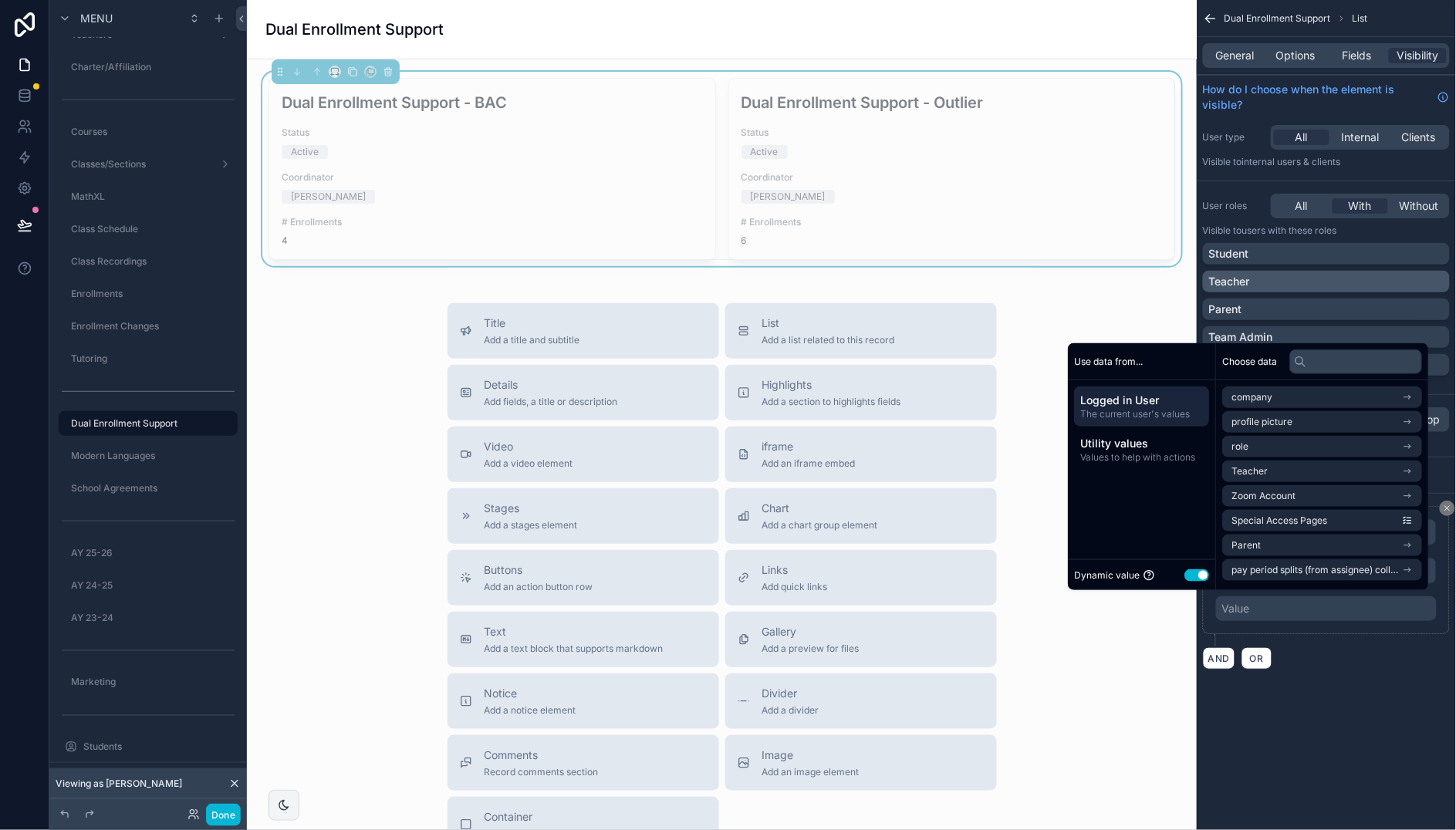
click at [1187, 573] on button "Use setting" at bounding box center [1196, 574] width 25 height 12
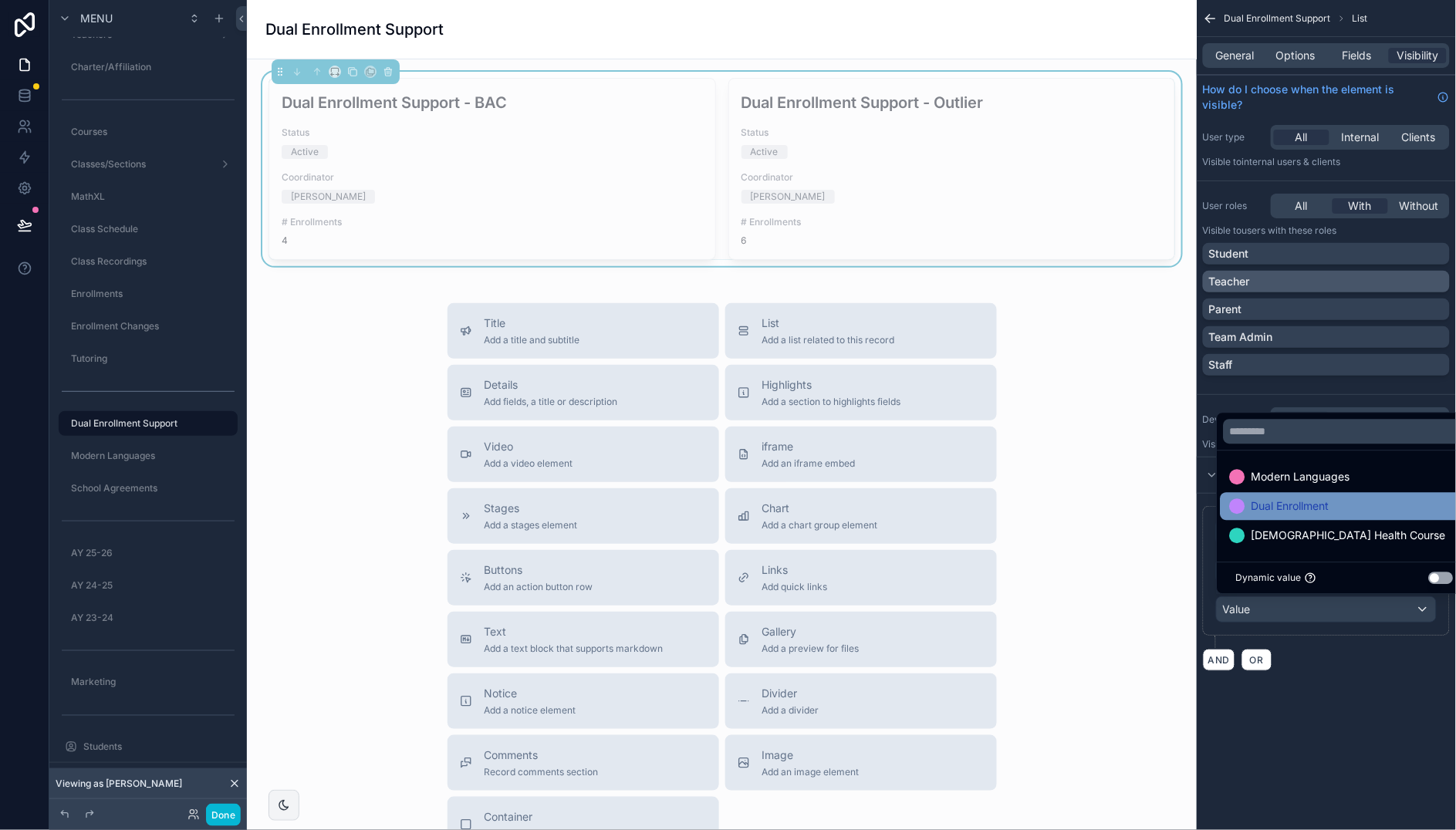
click at [1258, 510] on span "Dual Enrollment" at bounding box center [1290, 506] width 78 height 18
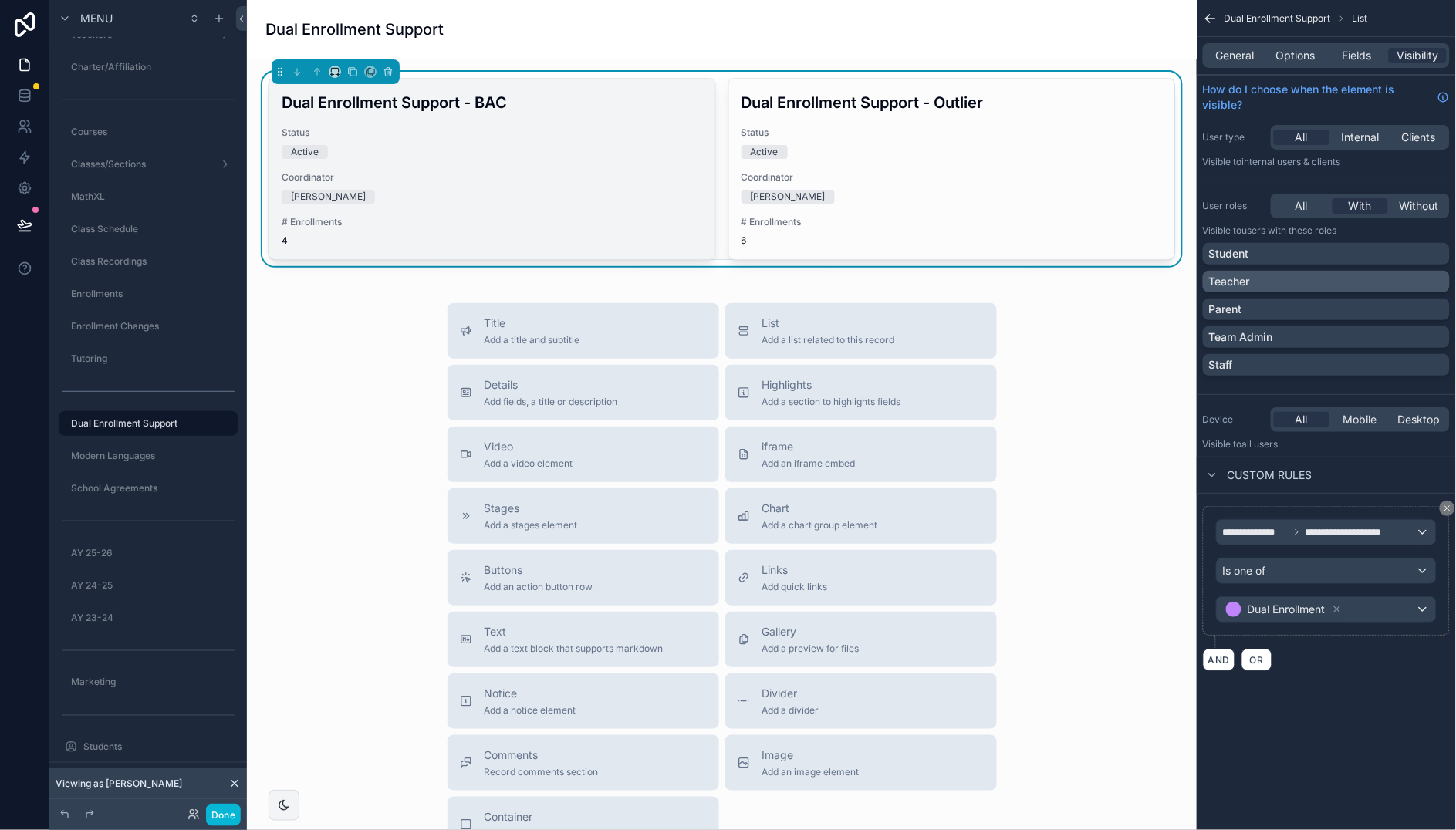
click at [564, 201] on div "[PERSON_NAME]" at bounding box center [492, 197] width 421 height 14
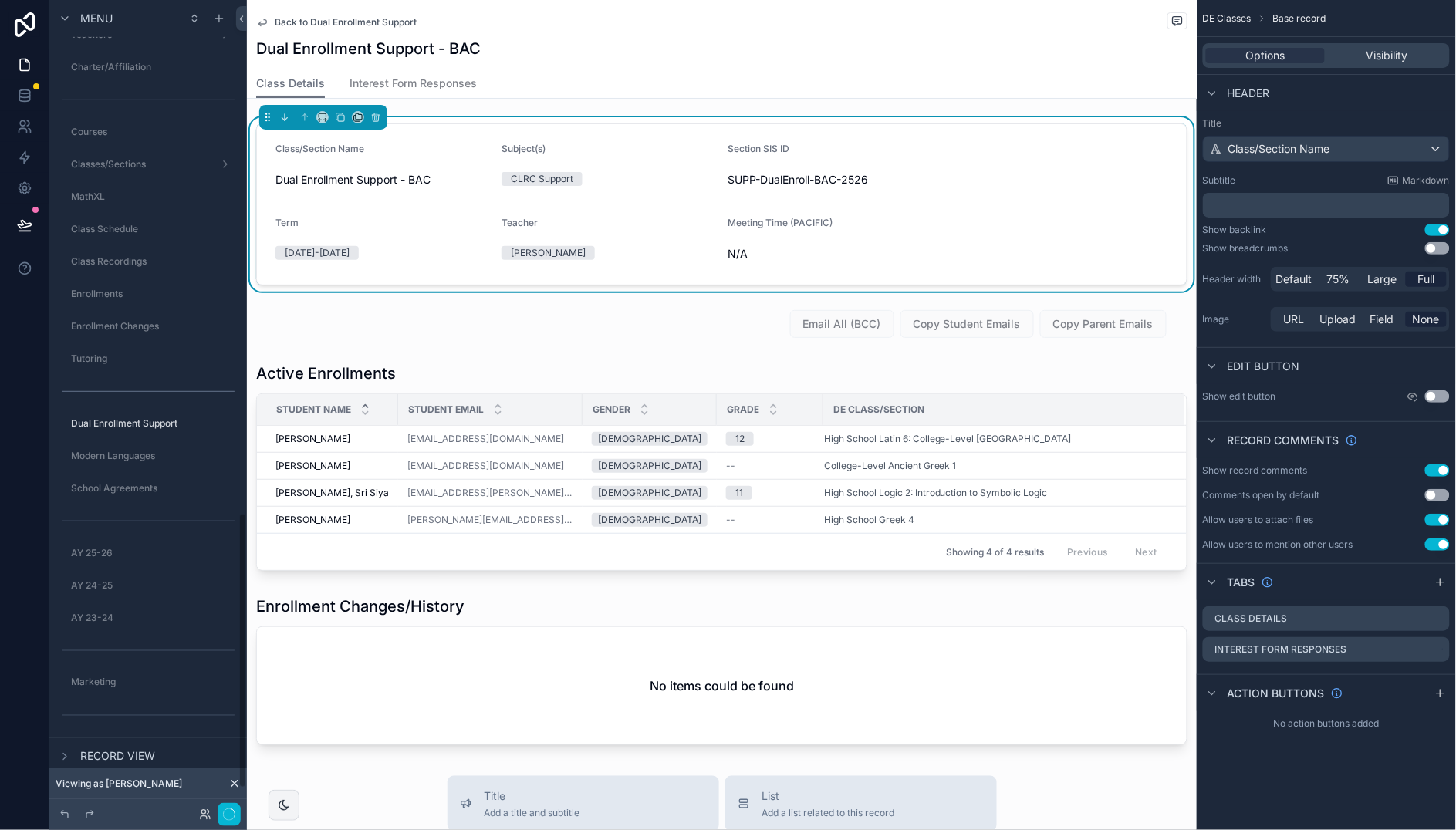
scroll to position [1511, 0]
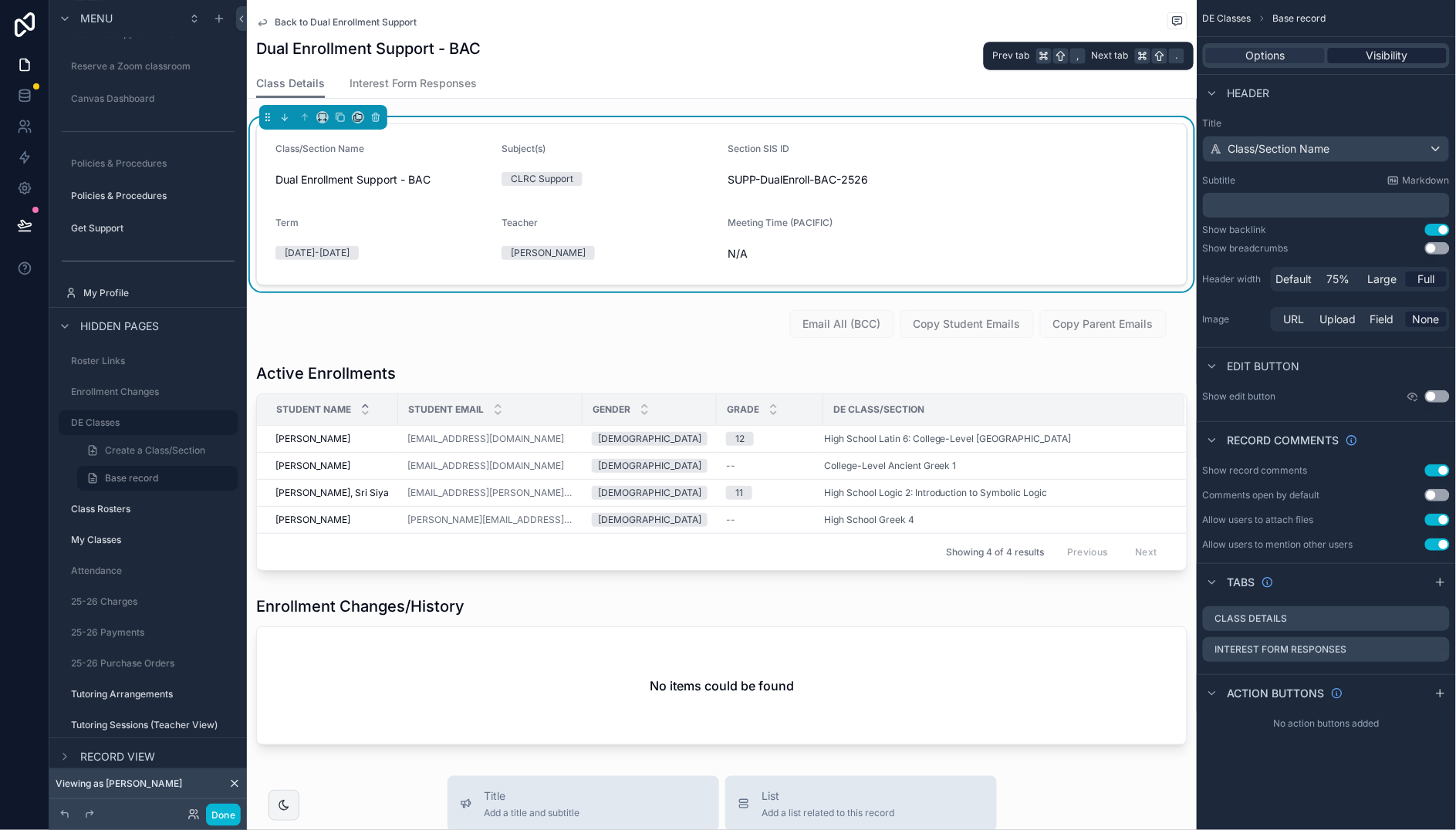
click at [1394, 56] on span "Visibility" at bounding box center [1386, 55] width 41 height 16
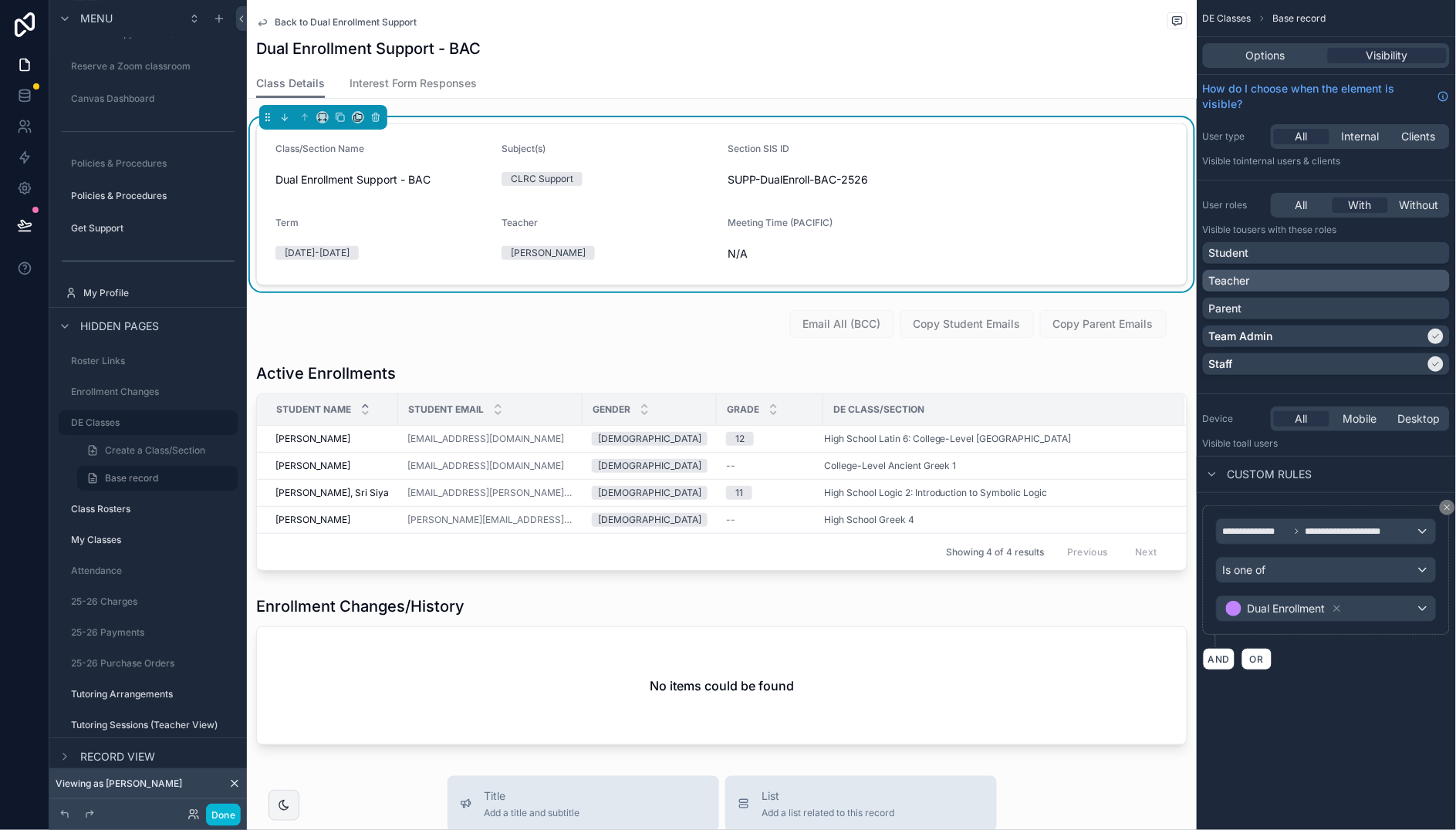
click at [1432, 279] on div "Teacher" at bounding box center [1326, 280] width 235 height 16
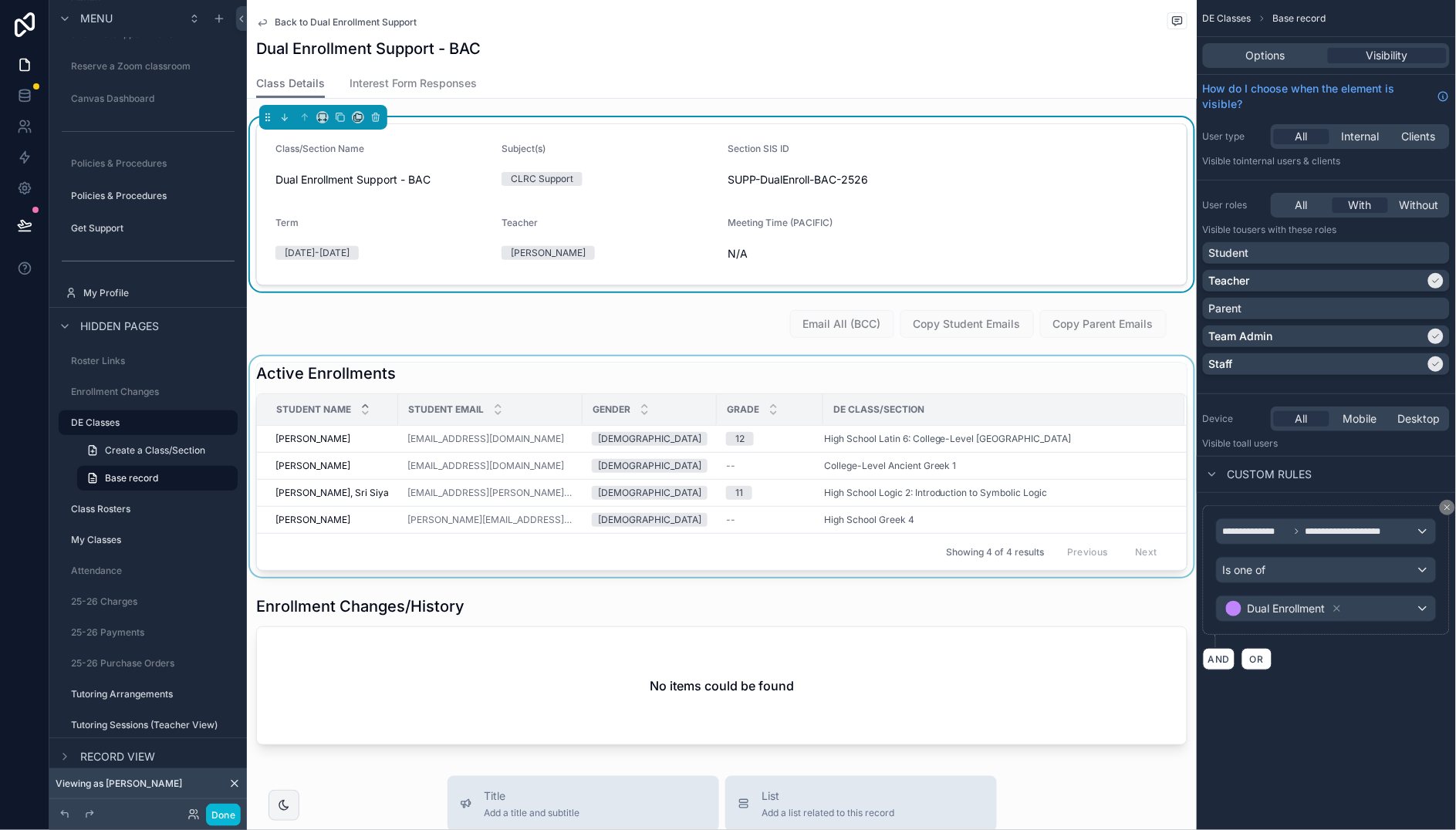
click at [654, 367] on div "scrollable content" at bounding box center [721, 466] width 949 height 221
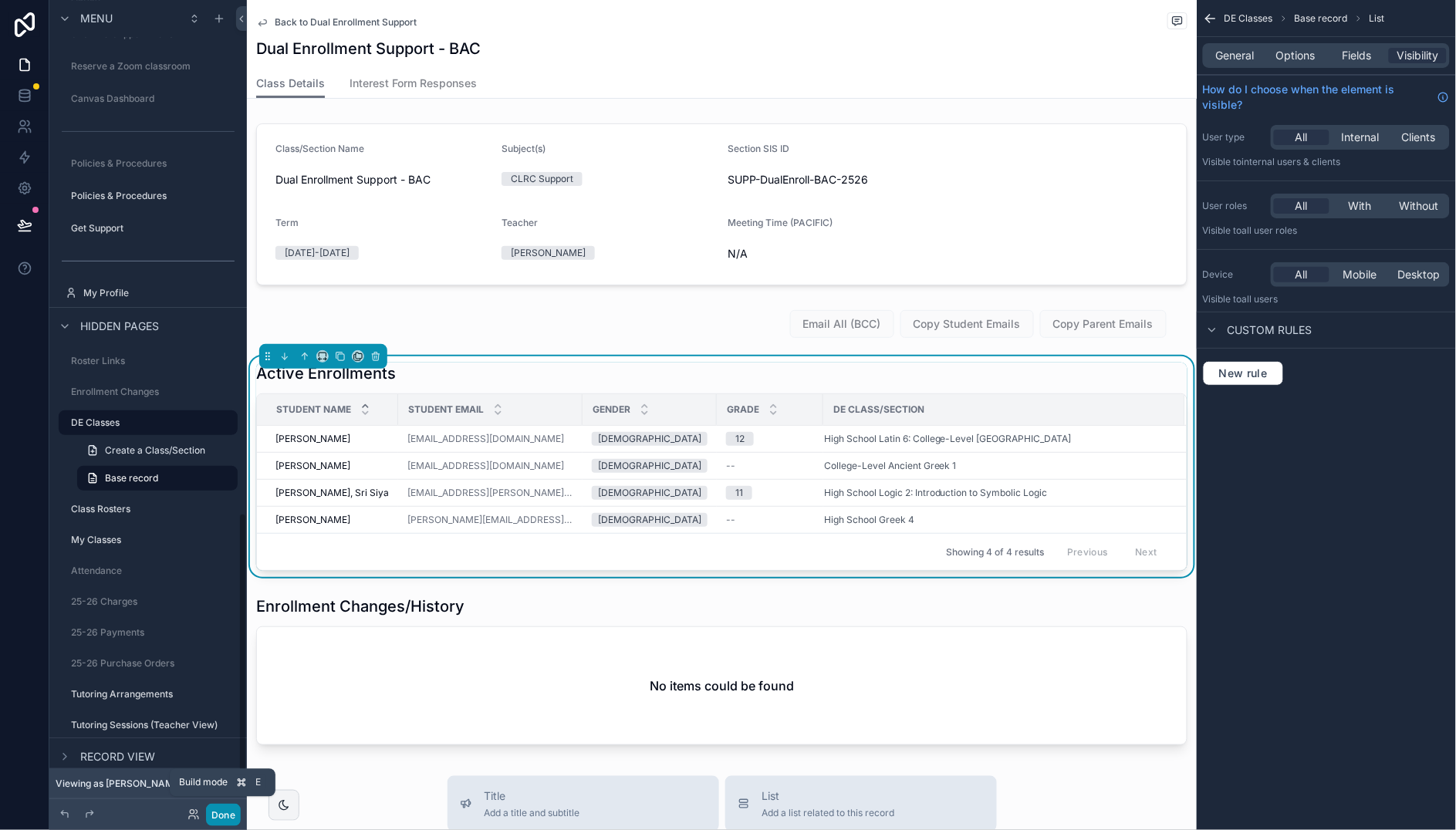
drag, startPoint x: 223, startPoint y: 813, endPoint x: 11, endPoint y: 210, distance: 639.2
click at [223, 813] on button "Done" at bounding box center [223, 814] width 34 height 22
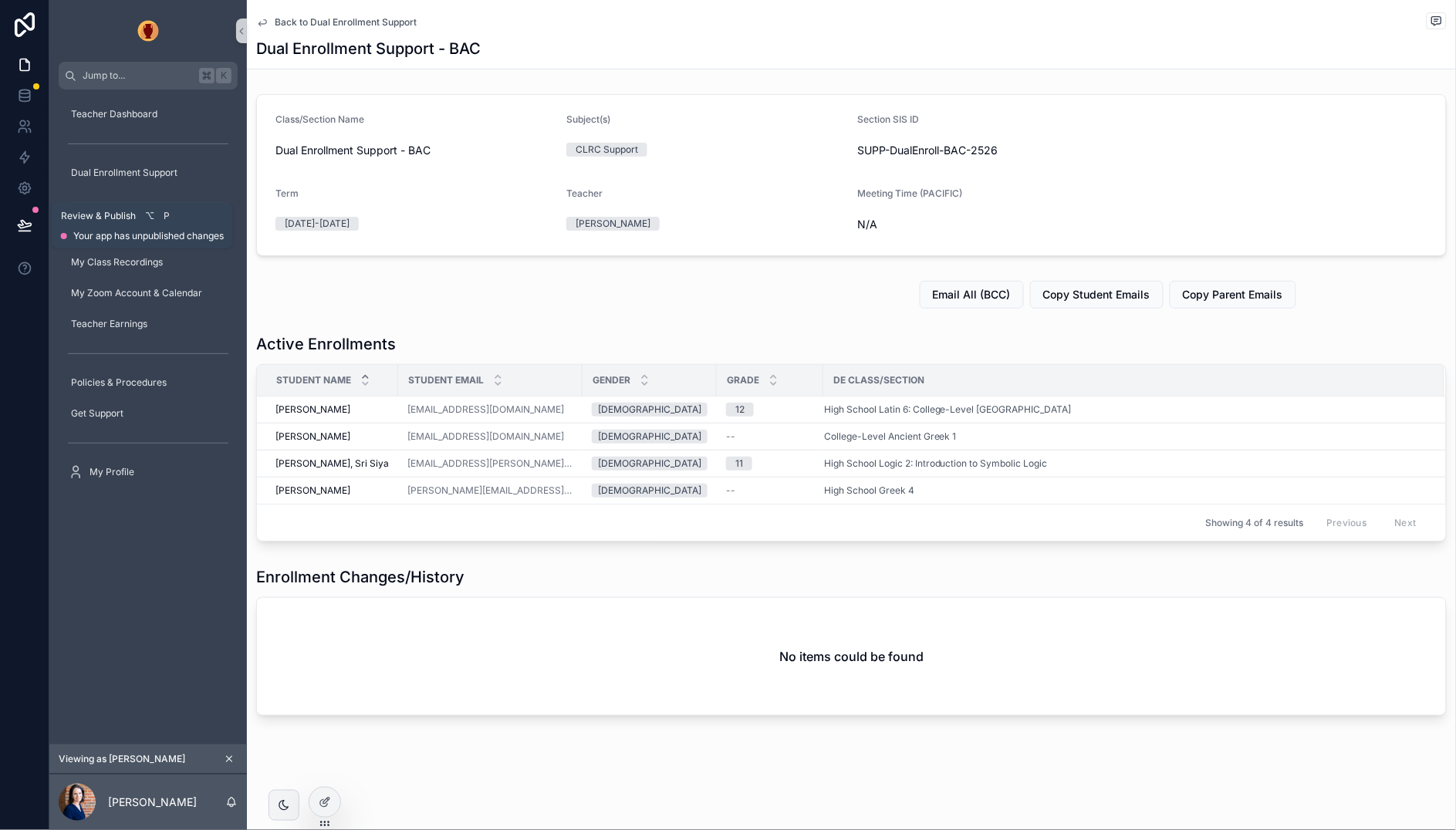
click at [25, 227] on icon at bounding box center [24, 224] width 13 height 8
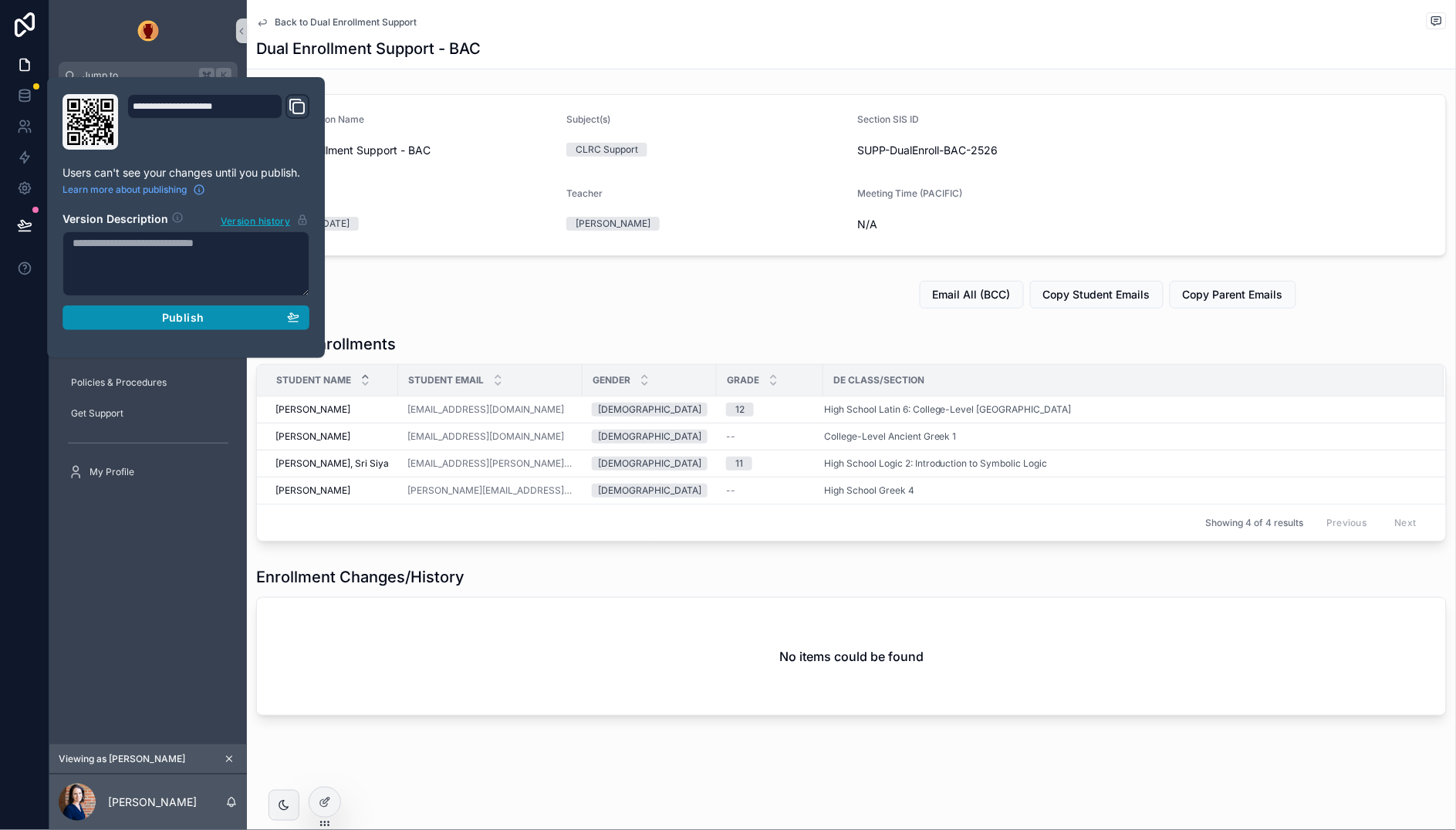
click at [147, 315] on div "Publish" at bounding box center [186, 317] width 227 height 14
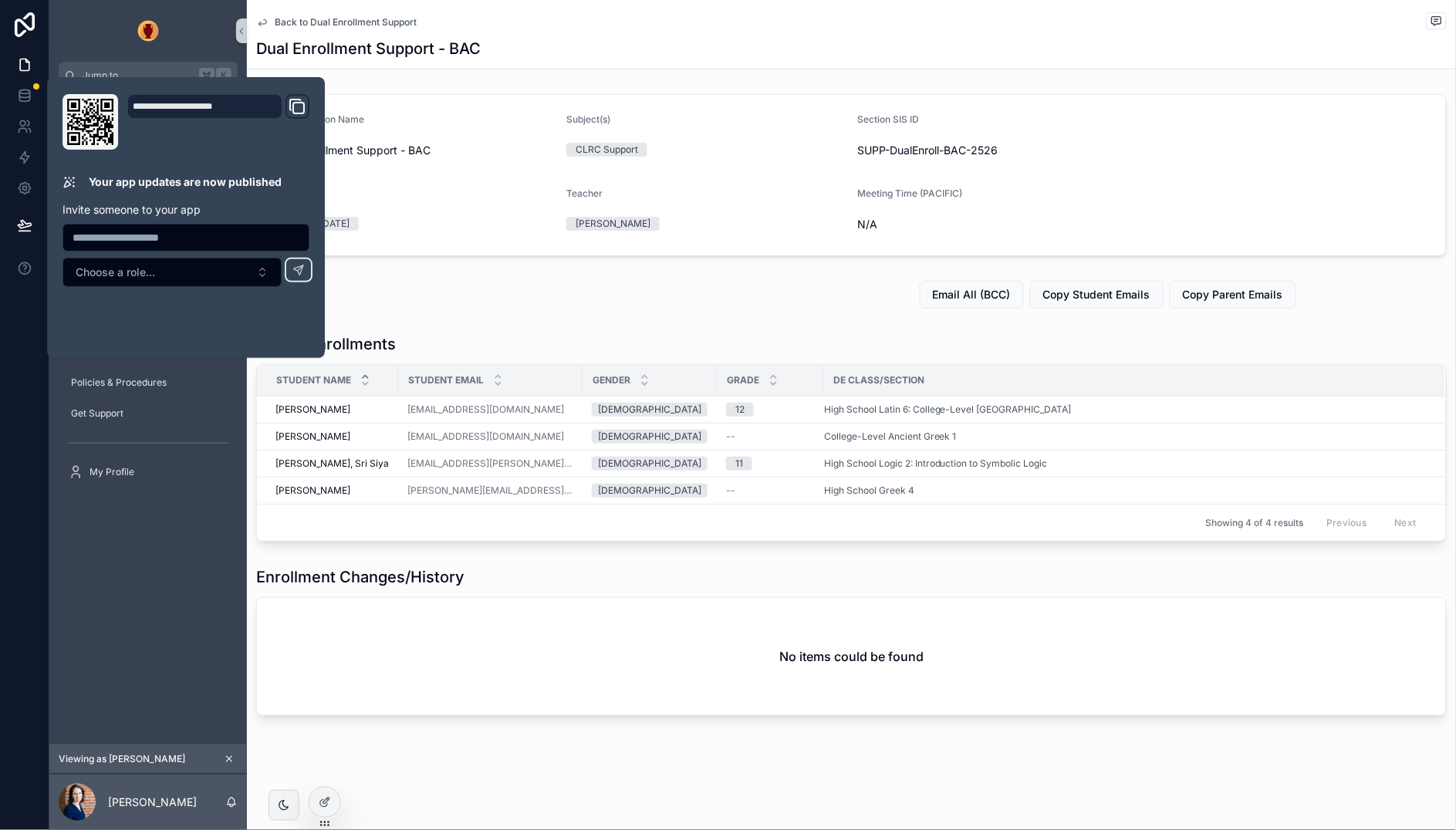
click at [327, 22] on span "Back to Dual Enrollment Support" at bounding box center [345, 22] width 142 height 12
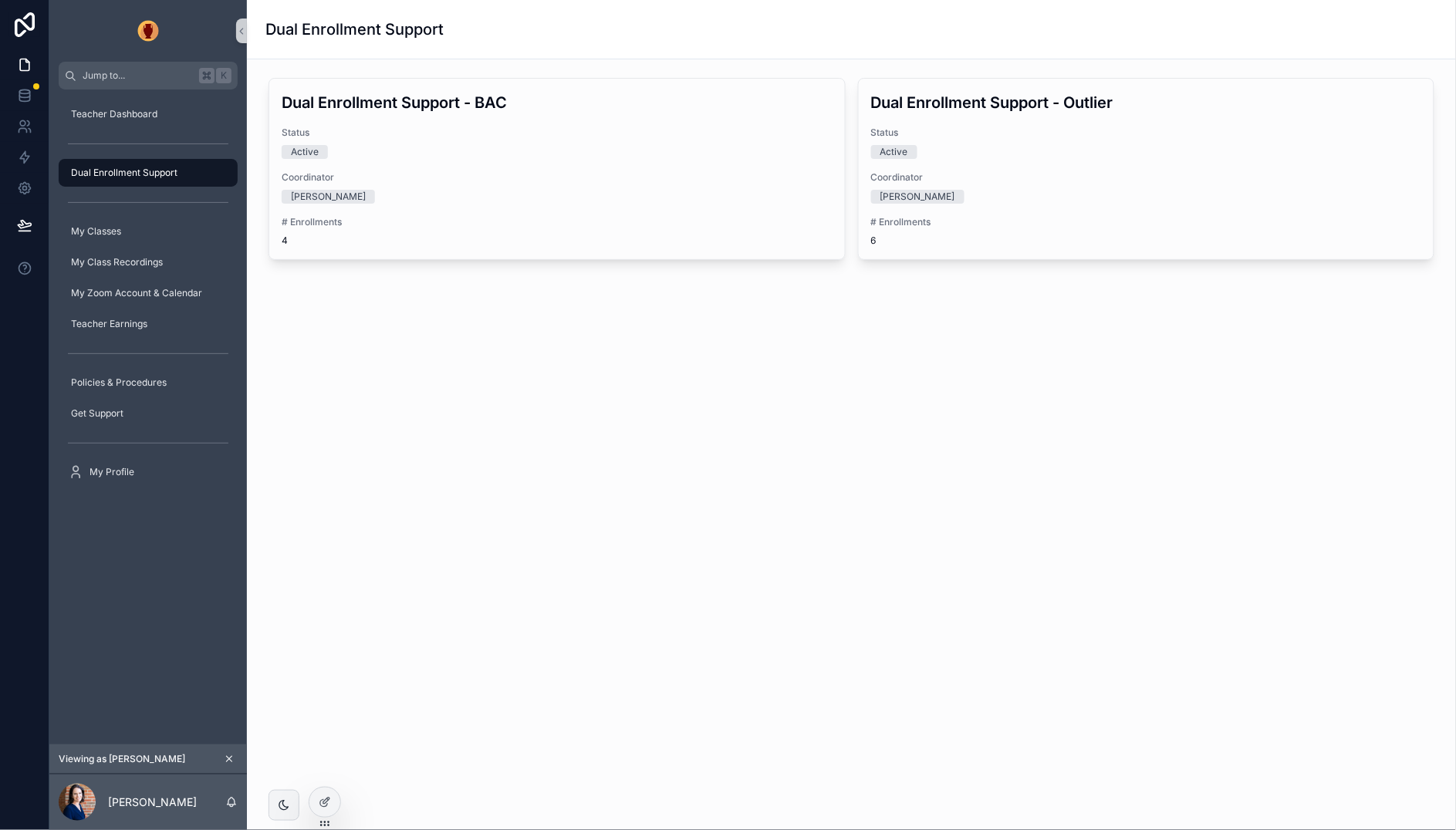
click at [147, 172] on span "Dual Enrollment Support" at bounding box center [124, 172] width 106 height 12
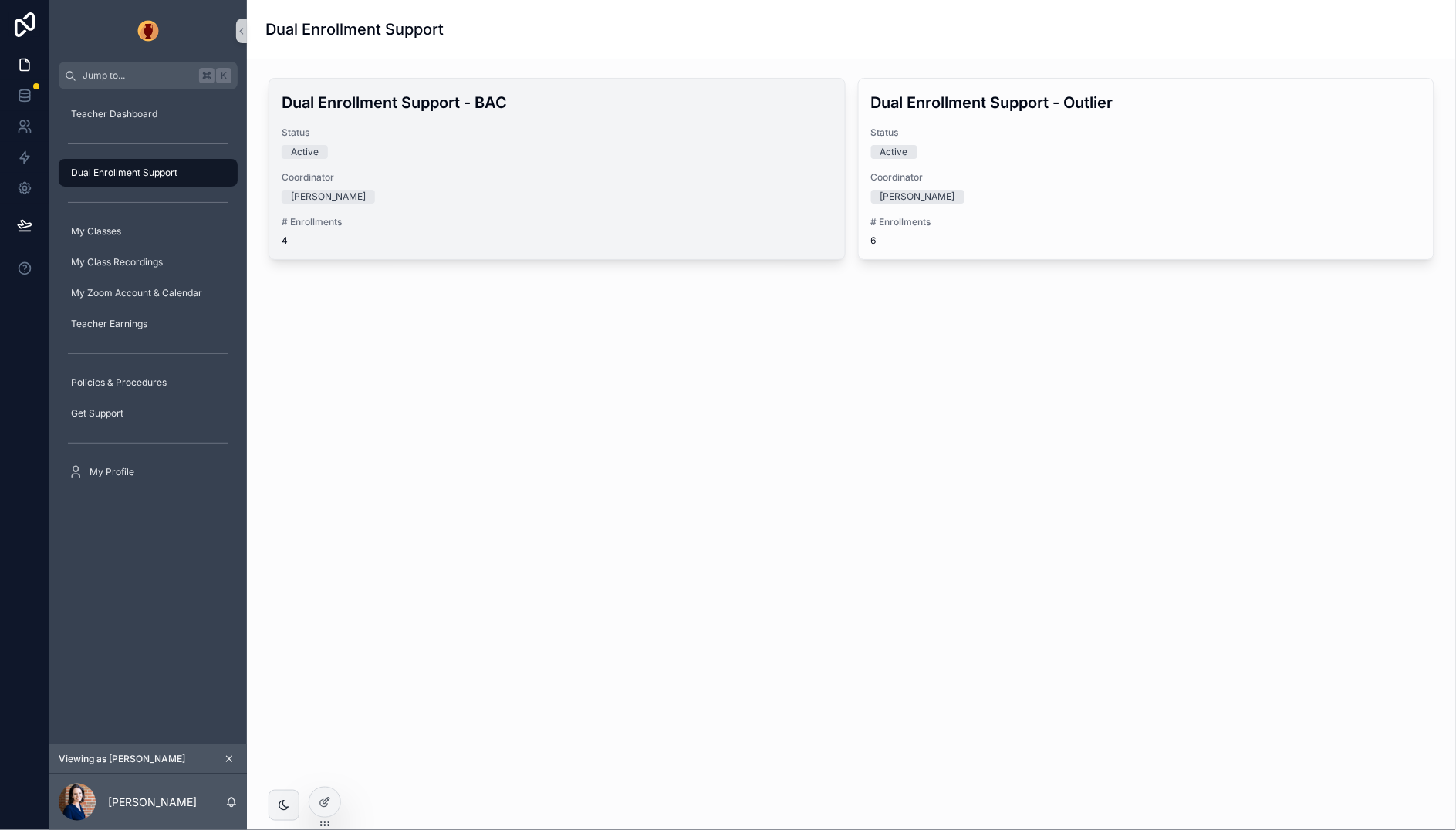
click at [571, 163] on div "Dual Enrollment Support - BAC Status Active Coordinator [PERSON_NAME] # Enrollm…" at bounding box center [557, 168] width 575 height 180
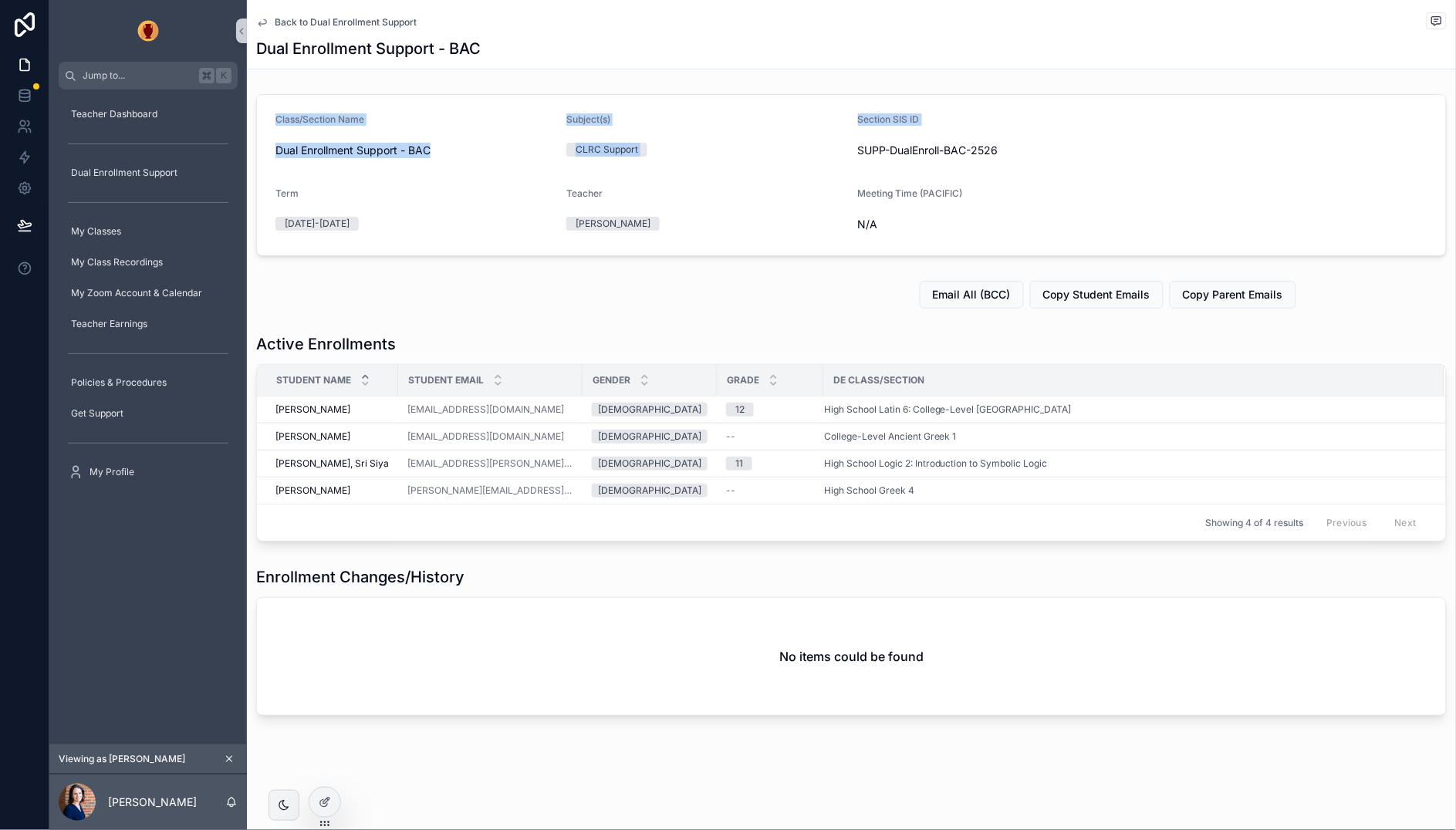
drag, startPoint x: 1025, startPoint y: 137, endPoint x: 577, endPoint y: 23, distance: 462.3
click at [687, 32] on div "Back to Dual Enrollment Support Dual Enrollment Support - BAC Class/Section Nam…" at bounding box center [852, 410] width 1209 height 820
click at [384, 24] on span "Back to Dual Enrollment Support" at bounding box center [345, 22] width 142 height 12
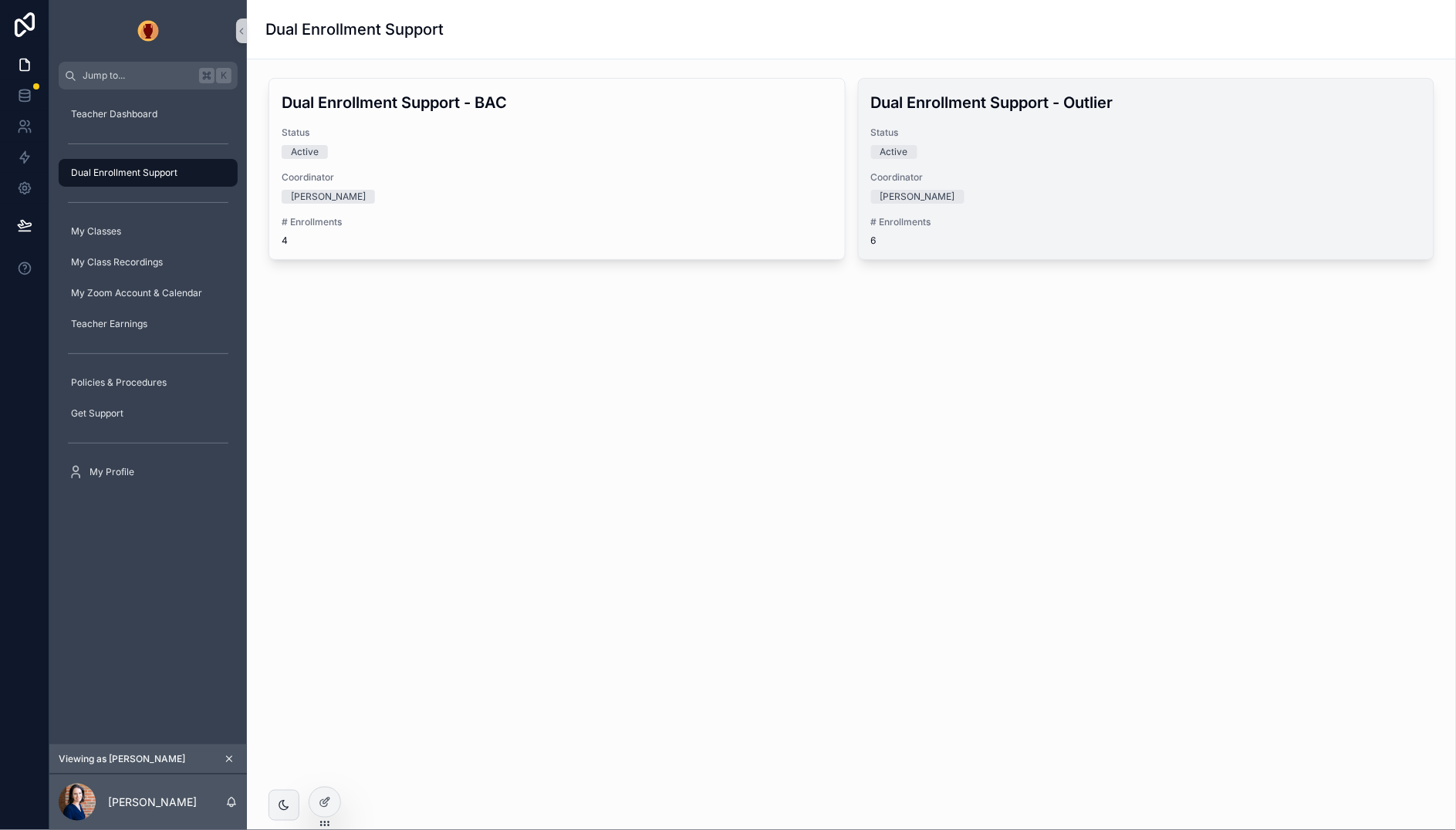
click at [1099, 158] on div "Active" at bounding box center [1146, 152] width 551 height 14
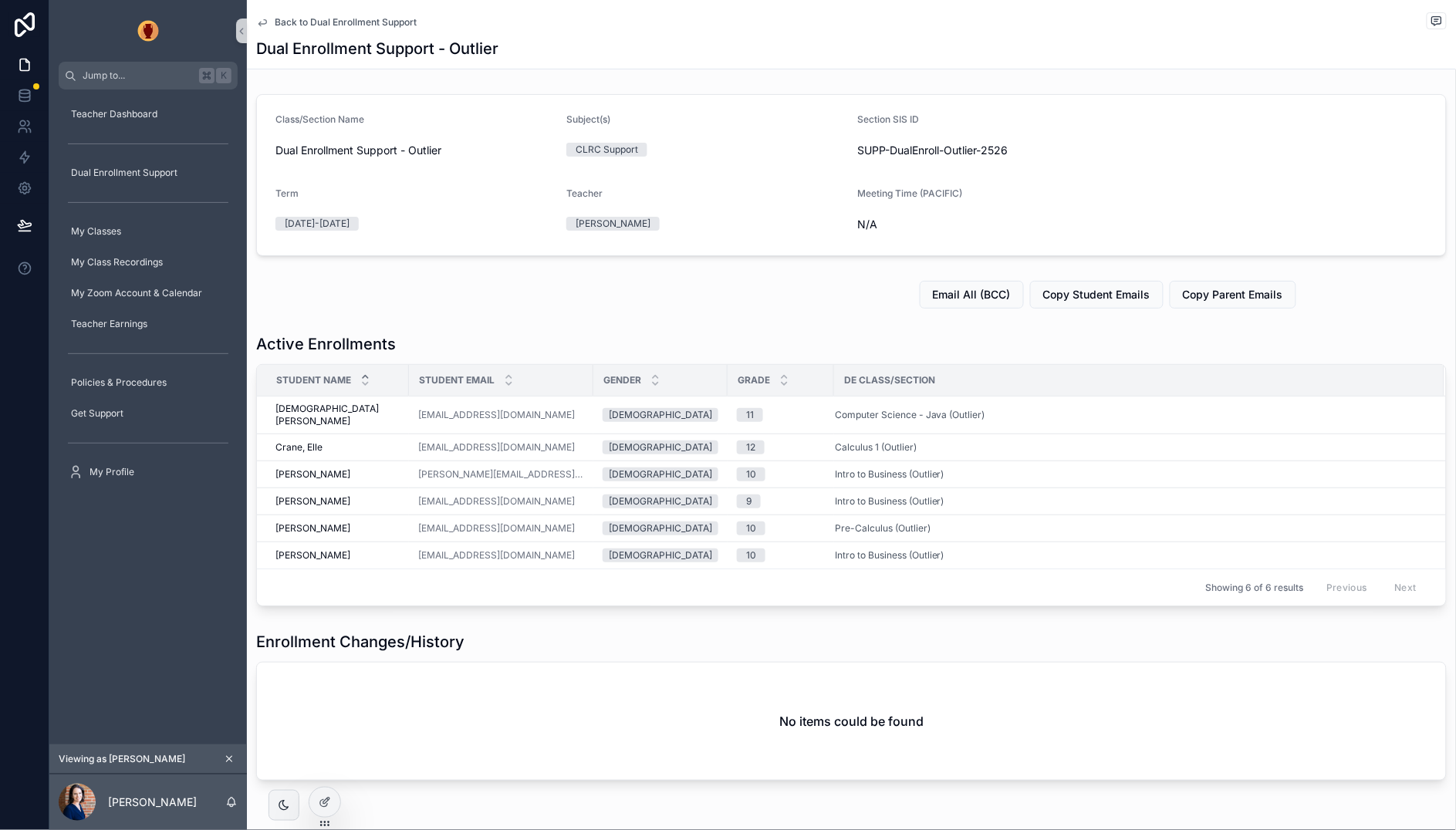
click at [329, 22] on span "Back to Dual Enrollment Support" at bounding box center [345, 22] width 142 height 12
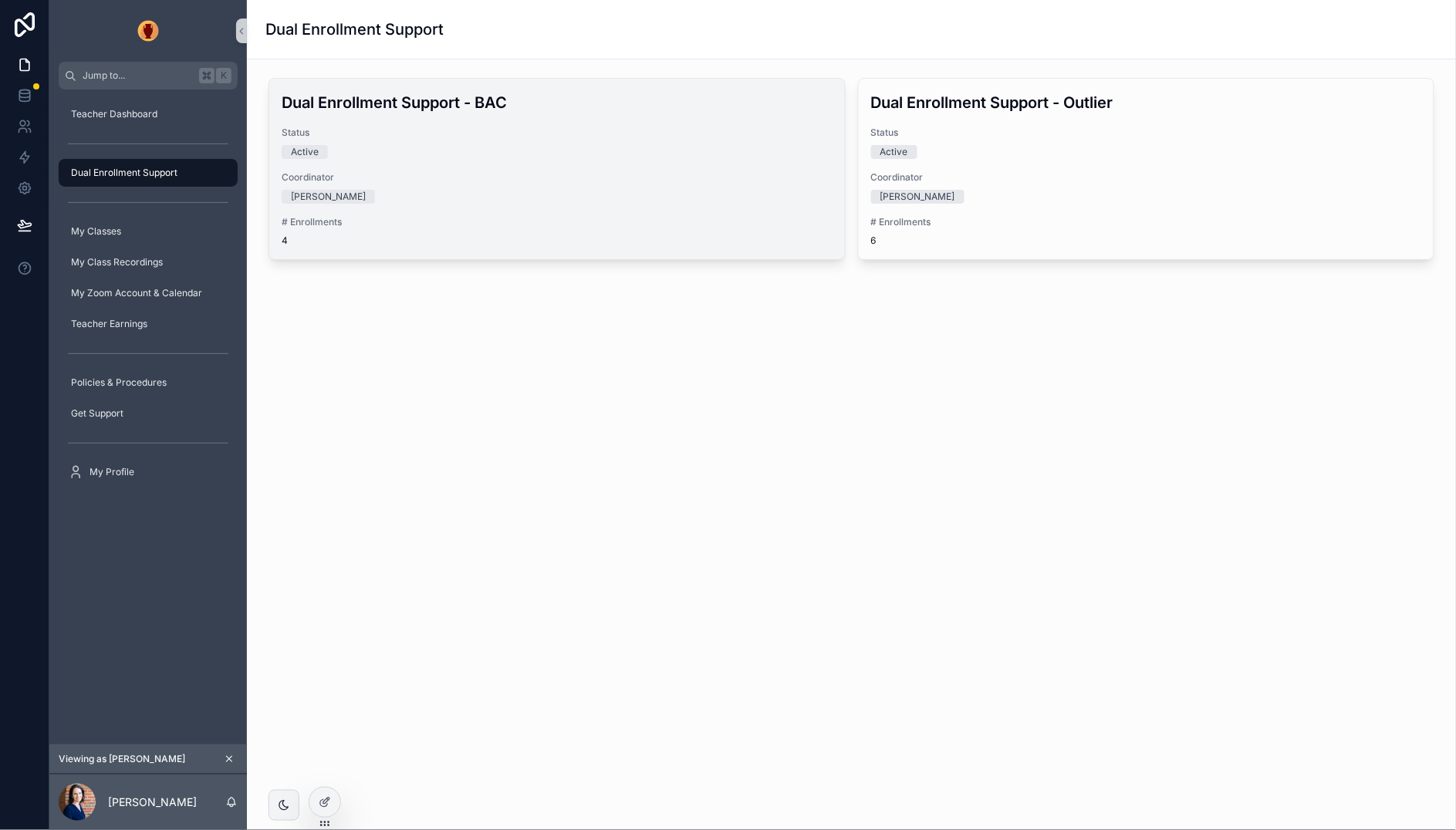
click at [668, 190] on div "[PERSON_NAME]" at bounding box center [557, 197] width 551 height 14
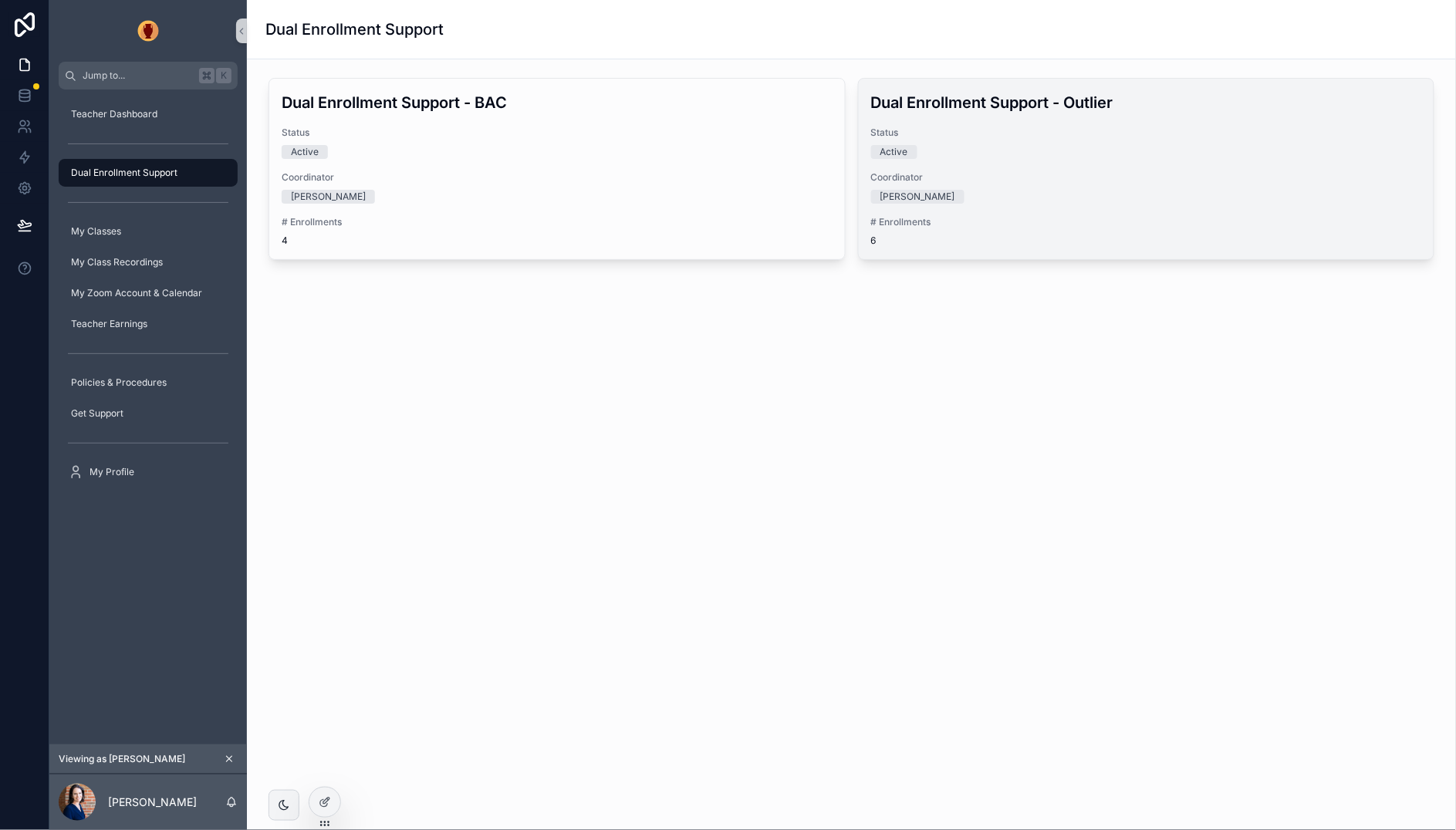
click at [953, 124] on div "Dual Enrollment Support - Outlier Status Active Coordinator [PERSON_NAME] # Enr…" at bounding box center [1146, 168] width 575 height 180
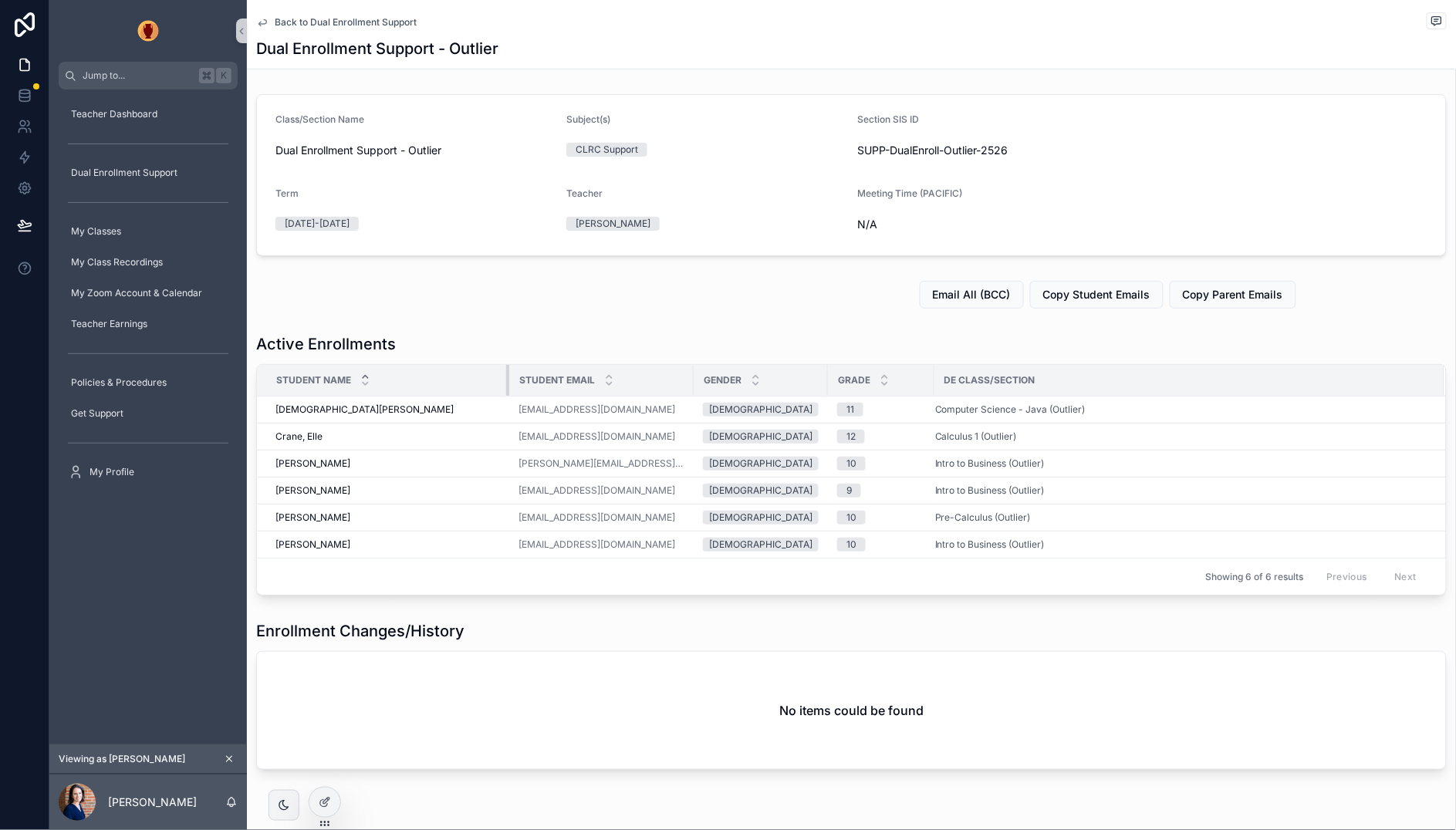
drag, startPoint x: 395, startPoint y: 375, endPoint x: 587, endPoint y: 375, distance: 192.0
click at [508, 377] on div "scrollable content" at bounding box center [509, 380] width 6 height 31
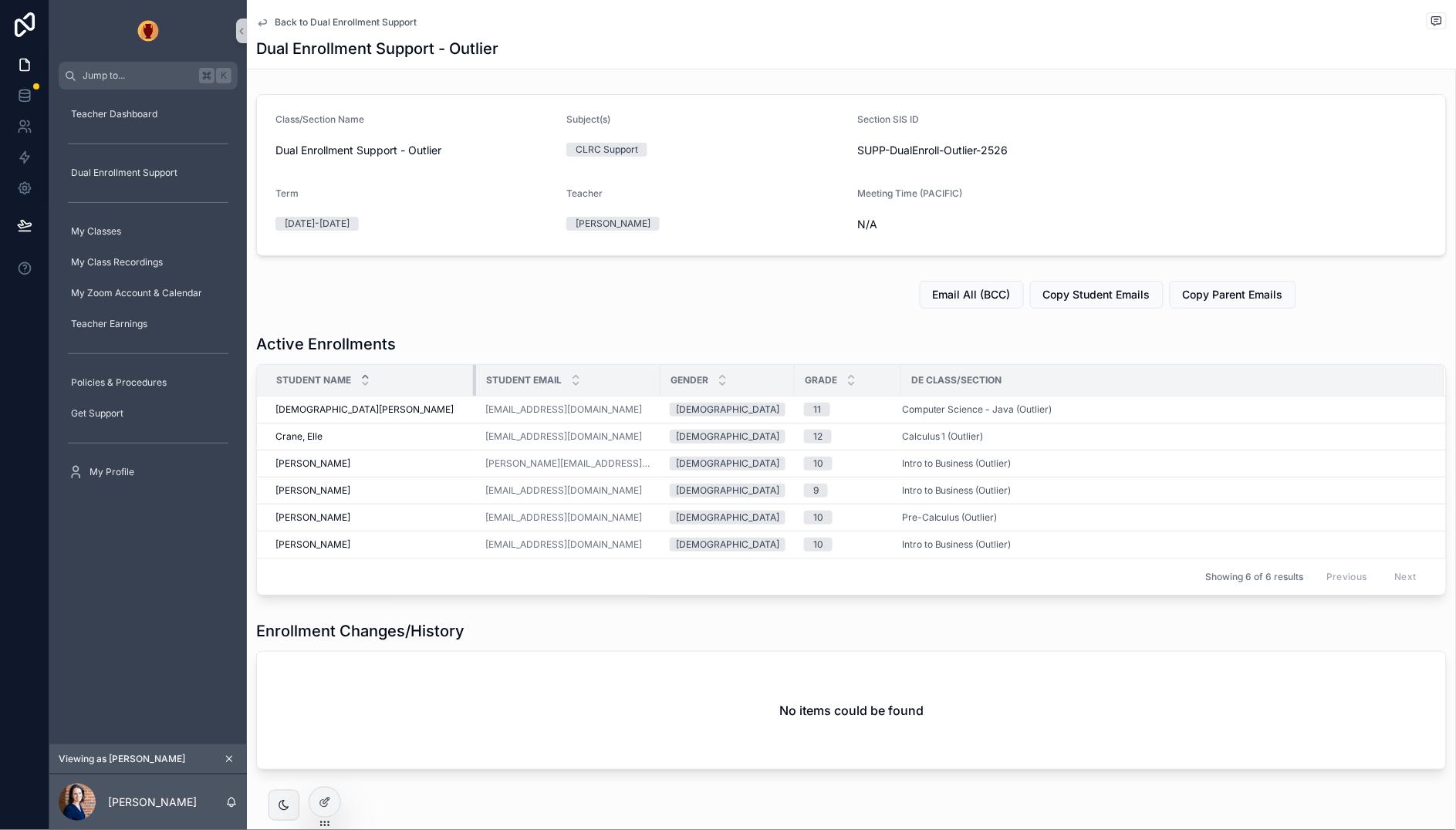
drag, startPoint x: 508, startPoint y: 378, endPoint x: 474, endPoint y: 381, distance: 34.1
click at [474, 381] on div "scrollable content" at bounding box center [476, 380] width 6 height 31
click at [296, 16] on span "Back to Dual Enrollment Support" at bounding box center [345, 22] width 142 height 12
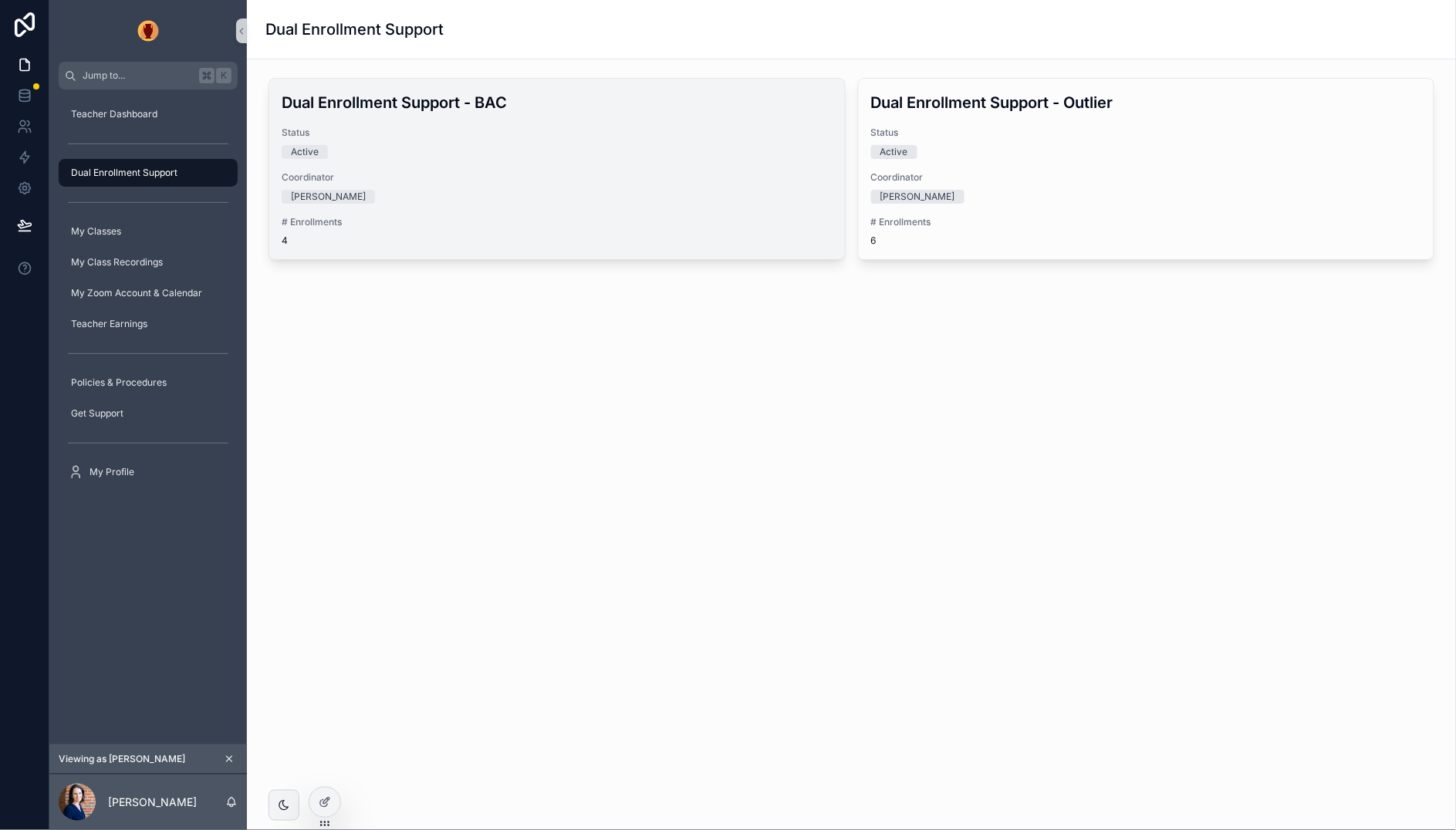
click at [548, 145] on div "Active" at bounding box center [557, 152] width 551 height 14
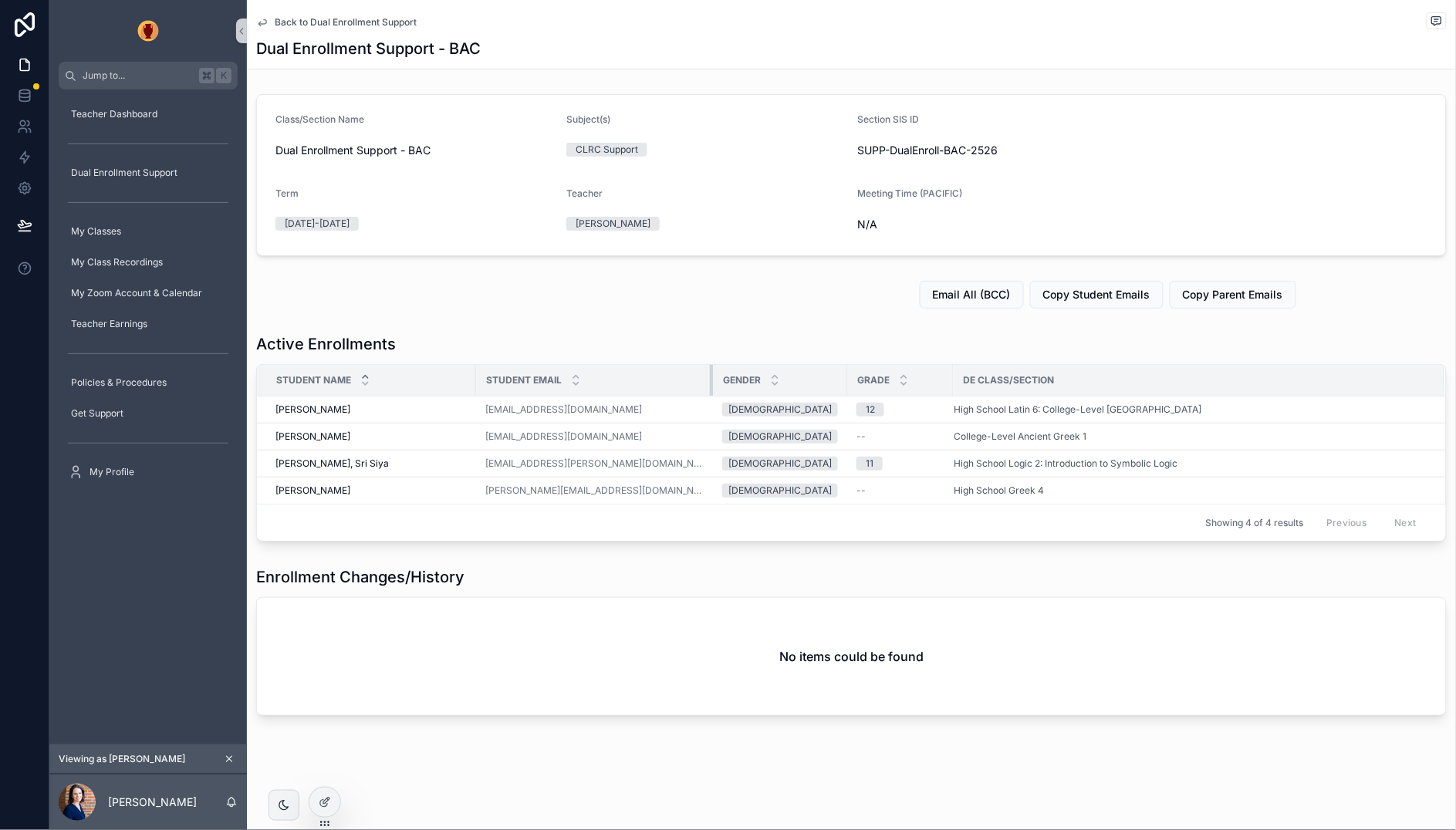
drag, startPoint x: 644, startPoint y: 379, endPoint x: 696, endPoint y: 385, distance: 52.3
click at [710, 385] on div "scrollable content" at bounding box center [713, 380] width 6 height 31
drag, startPoint x: 818, startPoint y: 377, endPoint x: 838, endPoint y: 377, distance: 20.0
click at [851, 377] on div "scrollable content" at bounding box center [853, 380] width 6 height 31
drag, startPoint x: 946, startPoint y: 376, endPoint x: 958, endPoint y: 376, distance: 12.0
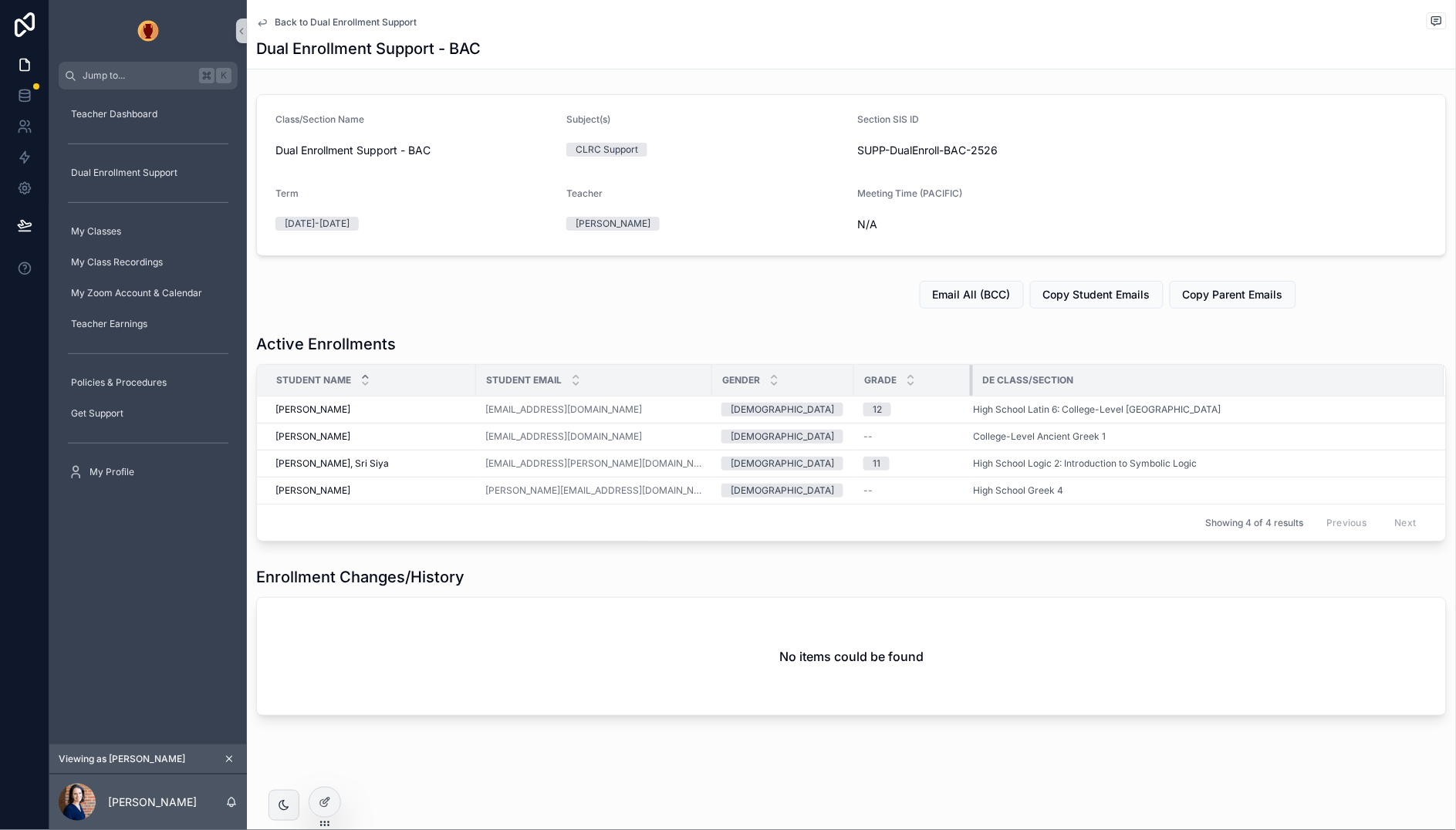
click at [969, 376] on div "scrollable content" at bounding box center [972, 380] width 6 height 31
click at [290, 20] on span "Back to Dual Enrollment Support" at bounding box center [345, 22] width 142 height 12
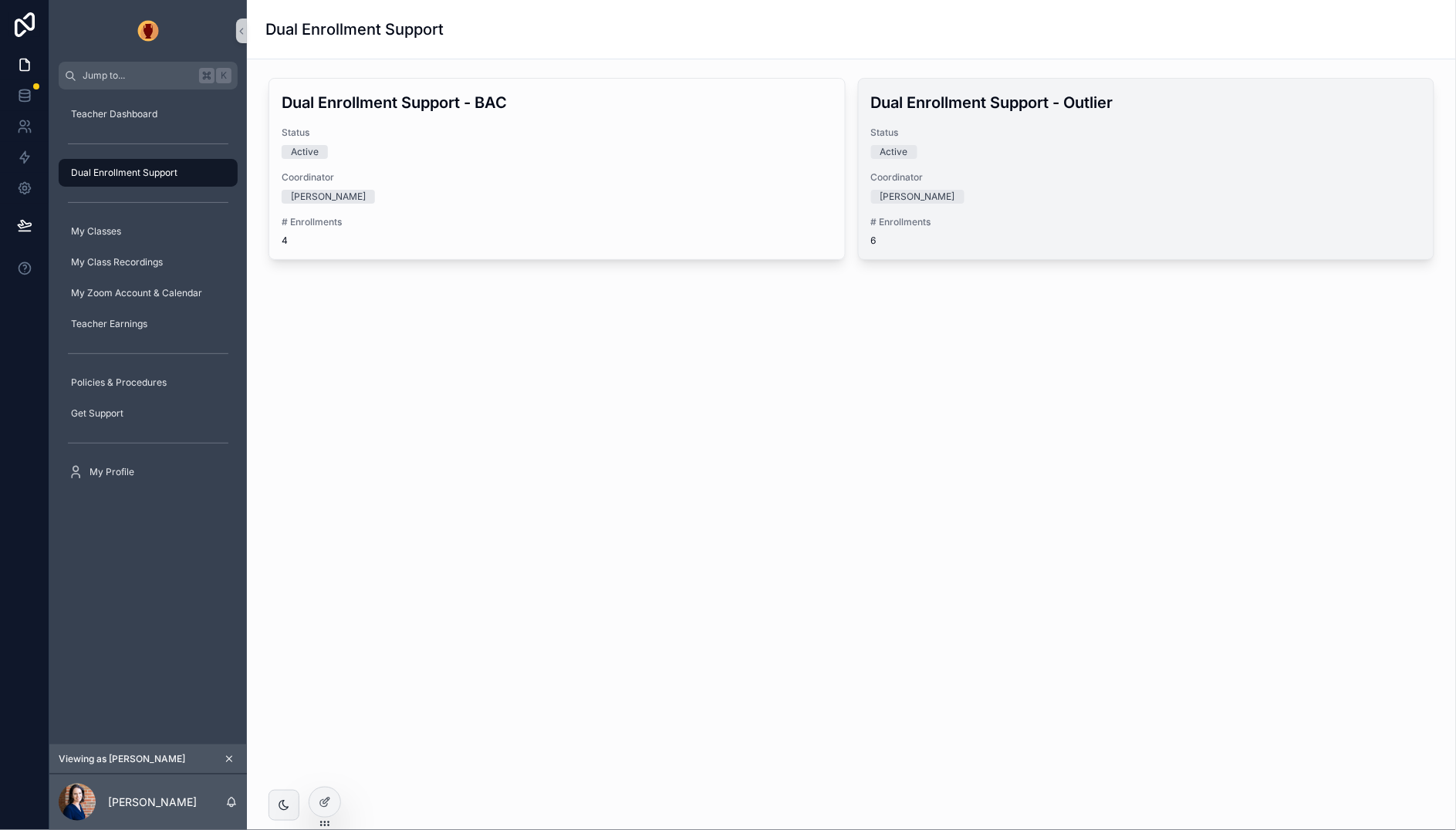
click at [1025, 190] on div "[PERSON_NAME]" at bounding box center [1146, 197] width 551 height 14
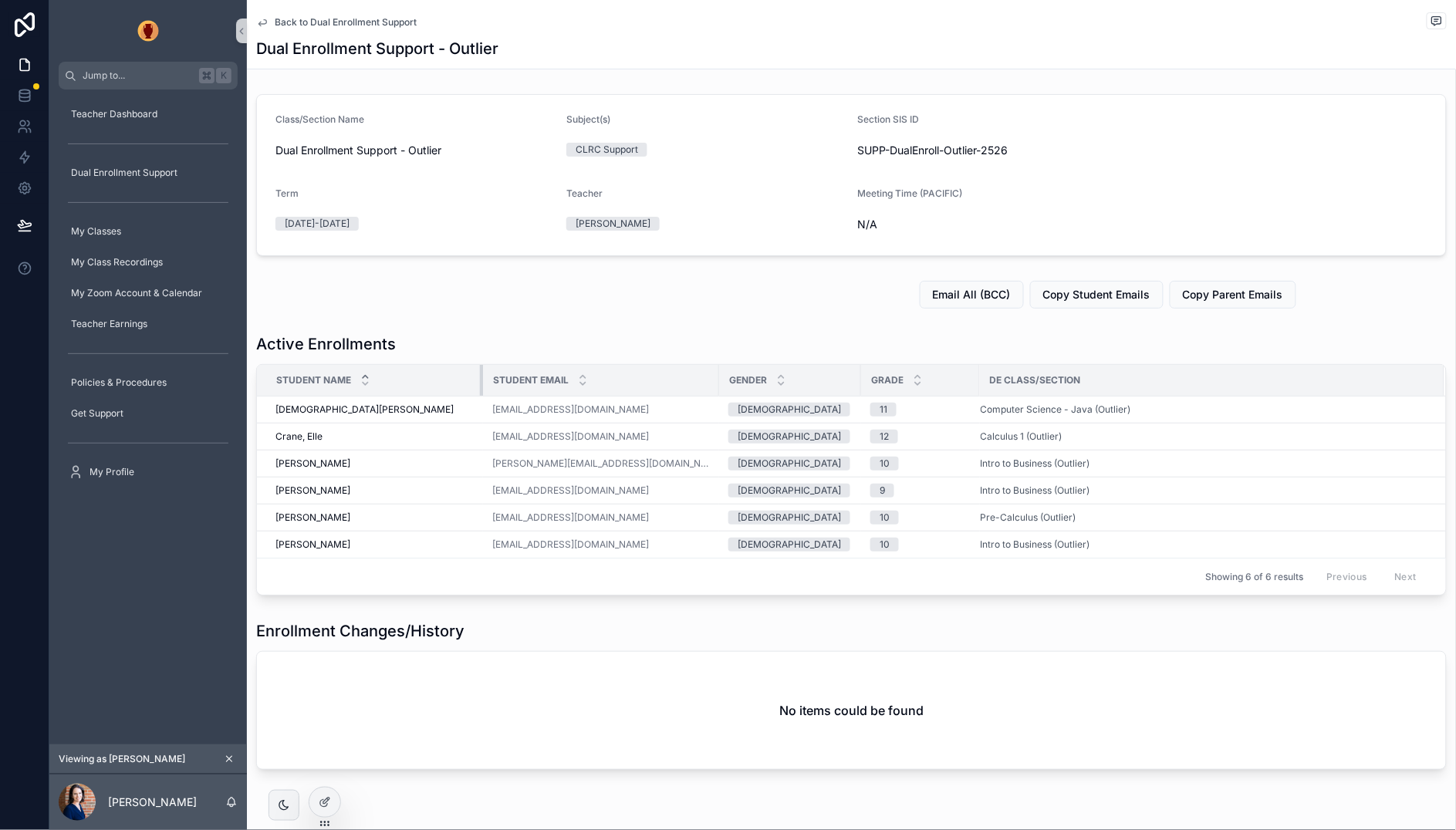
click at [479, 378] on div "scrollable content" at bounding box center [482, 380] width 6 height 31
drag, startPoint x: 705, startPoint y: 375, endPoint x: 723, endPoint y: 375, distance: 18.0
click at [730, 375] on div "scrollable content" at bounding box center [733, 380] width 6 height 31
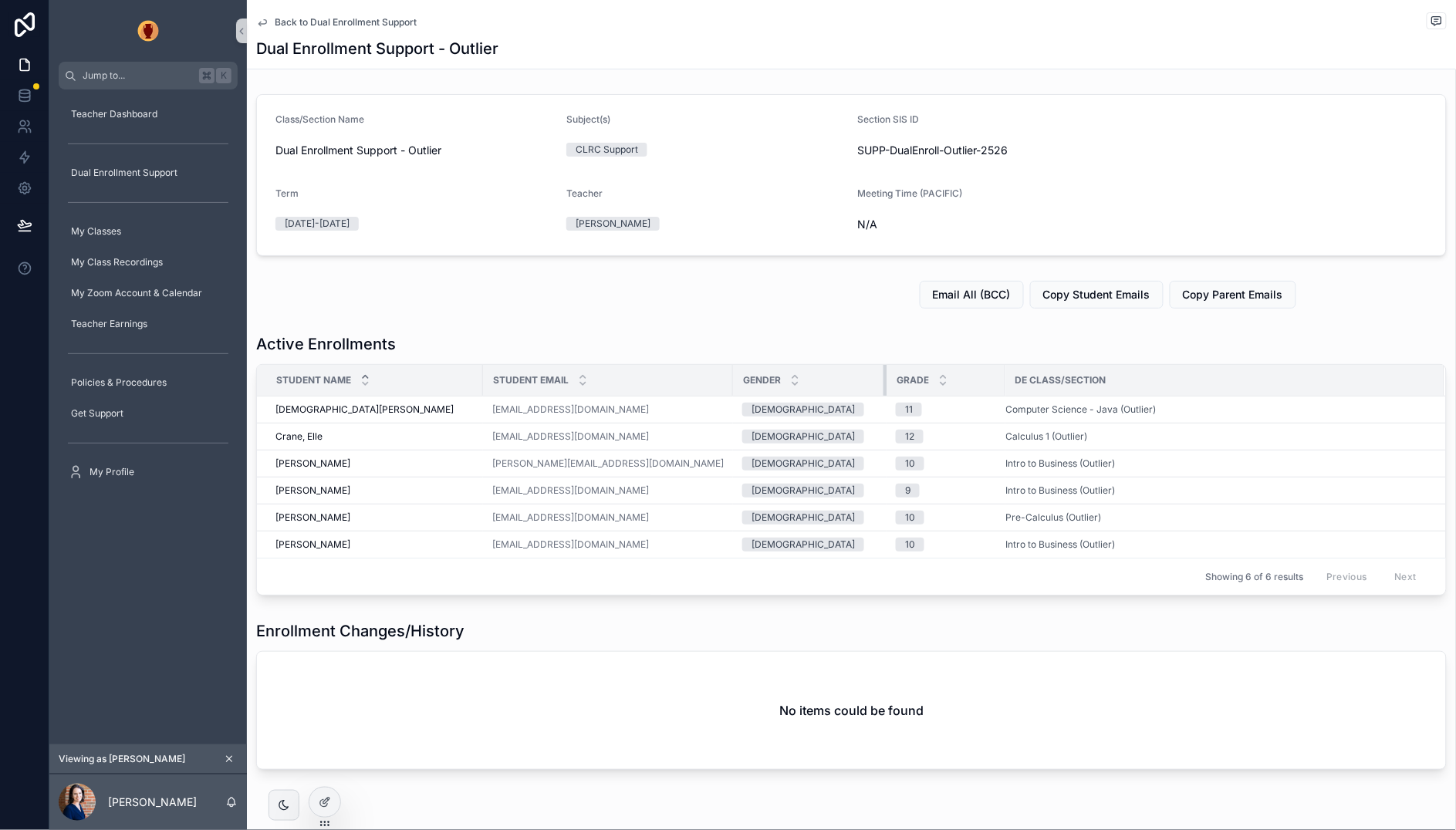
drag, startPoint x: 866, startPoint y: 372, endPoint x: 877, endPoint y: 371, distance: 11.0
click at [877, 371] on tr "Student Name Student Email Gender Grade DE Class/Section" at bounding box center [851, 381] width 1189 height 32
drag, startPoint x: 995, startPoint y: 375, endPoint x: 1028, endPoint y: 377, distance: 33.1
click at [1035, 377] on div "scrollable content" at bounding box center [1038, 380] width 6 height 31
click at [316, 21] on span "Back to Dual Enrollment Support" at bounding box center [345, 22] width 142 height 12
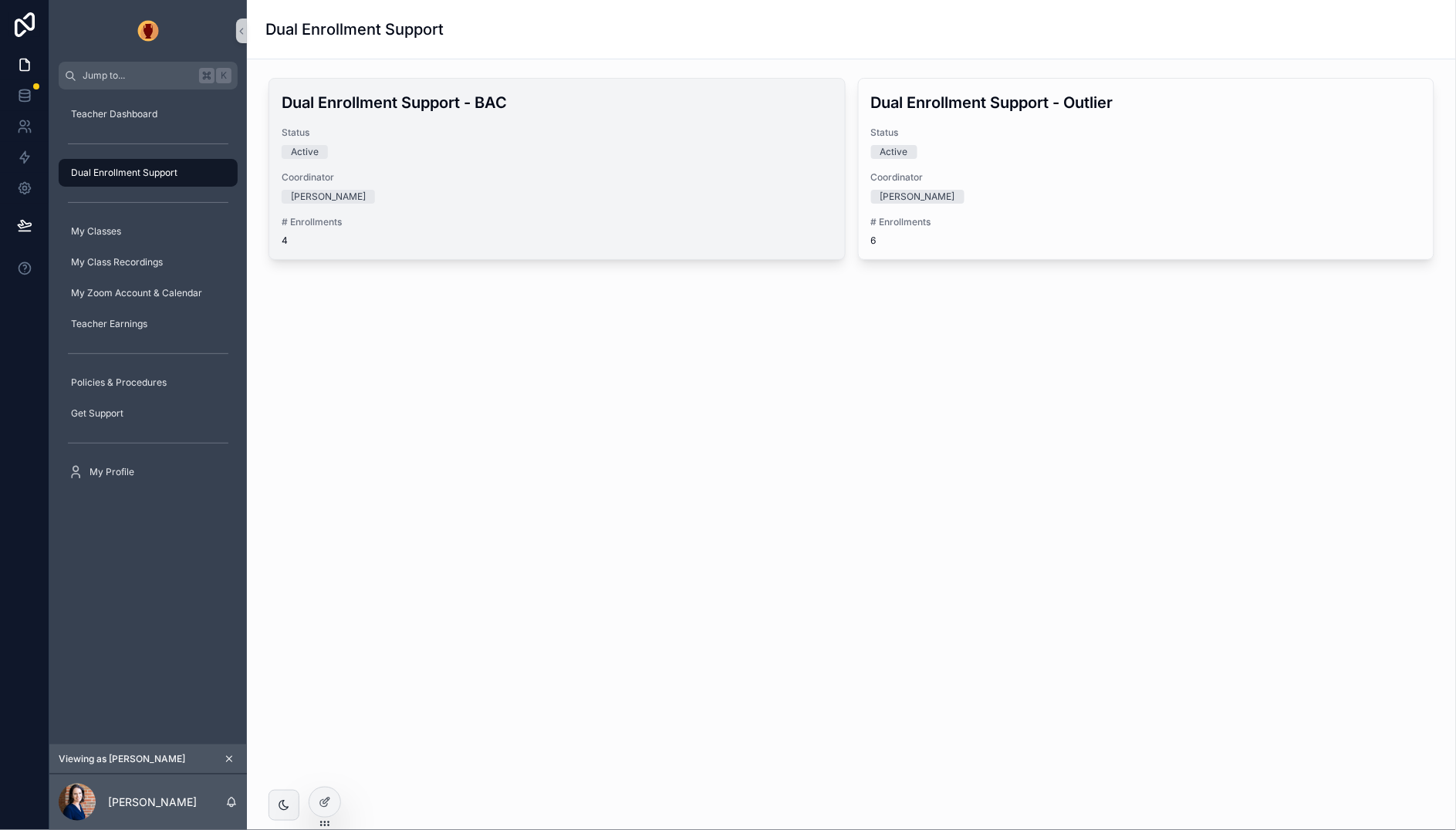
click at [548, 132] on span "Status" at bounding box center [557, 133] width 551 height 12
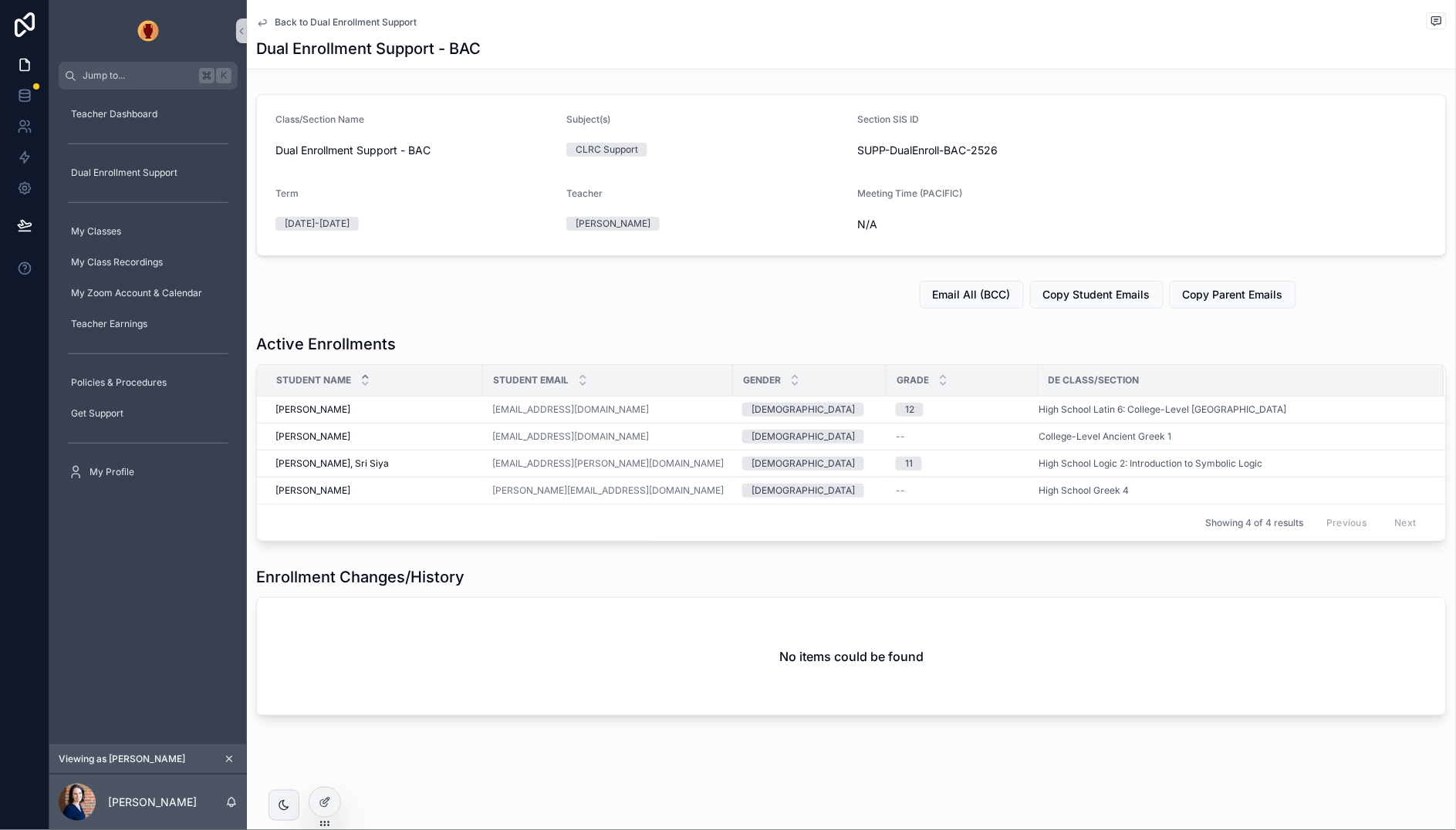
click at [355, 24] on span "Back to Dual Enrollment Support" at bounding box center [345, 22] width 142 height 12
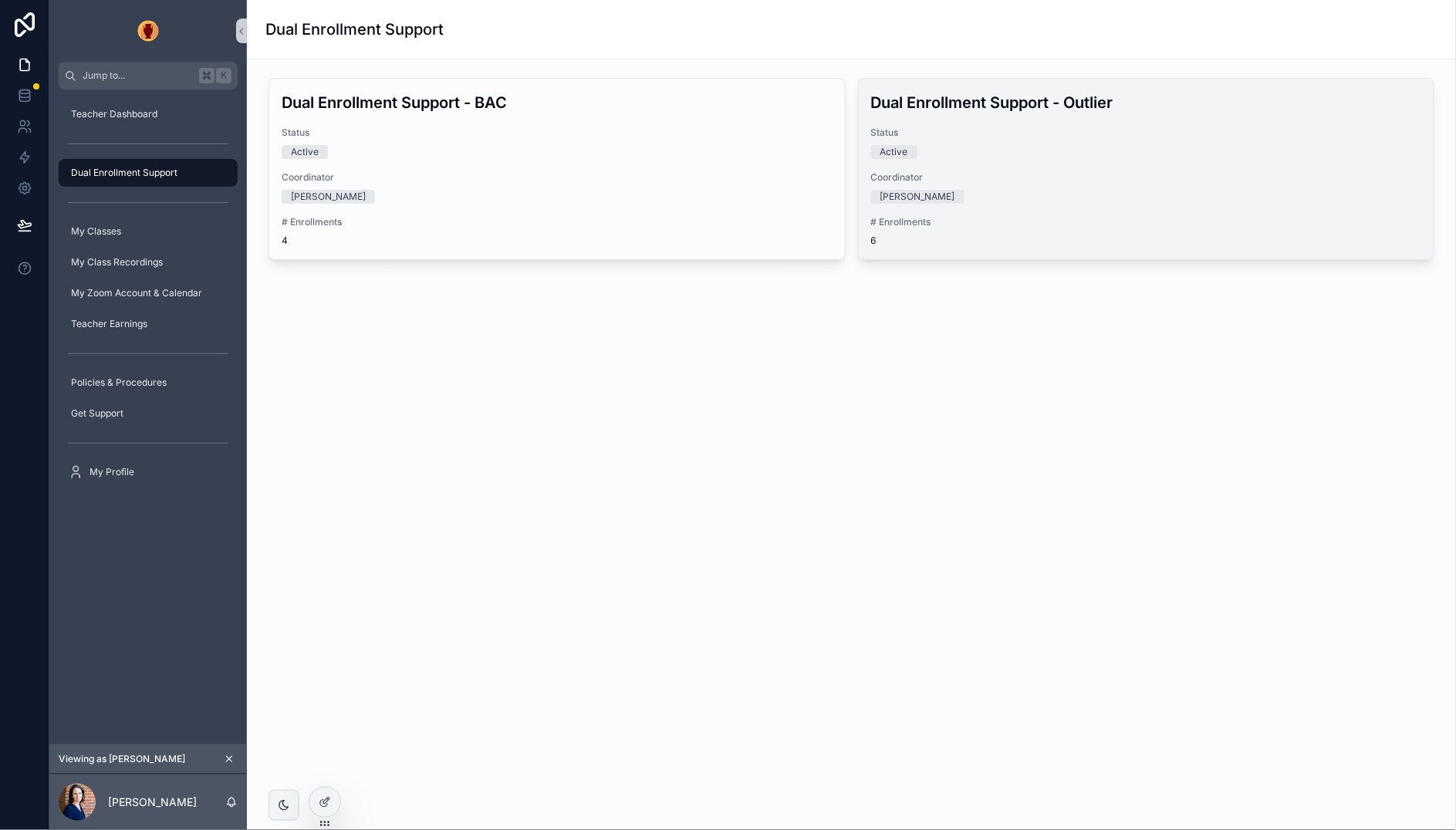
click at [1050, 173] on span "Coordinator" at bounding box center [1146, 178] width 551 height 12
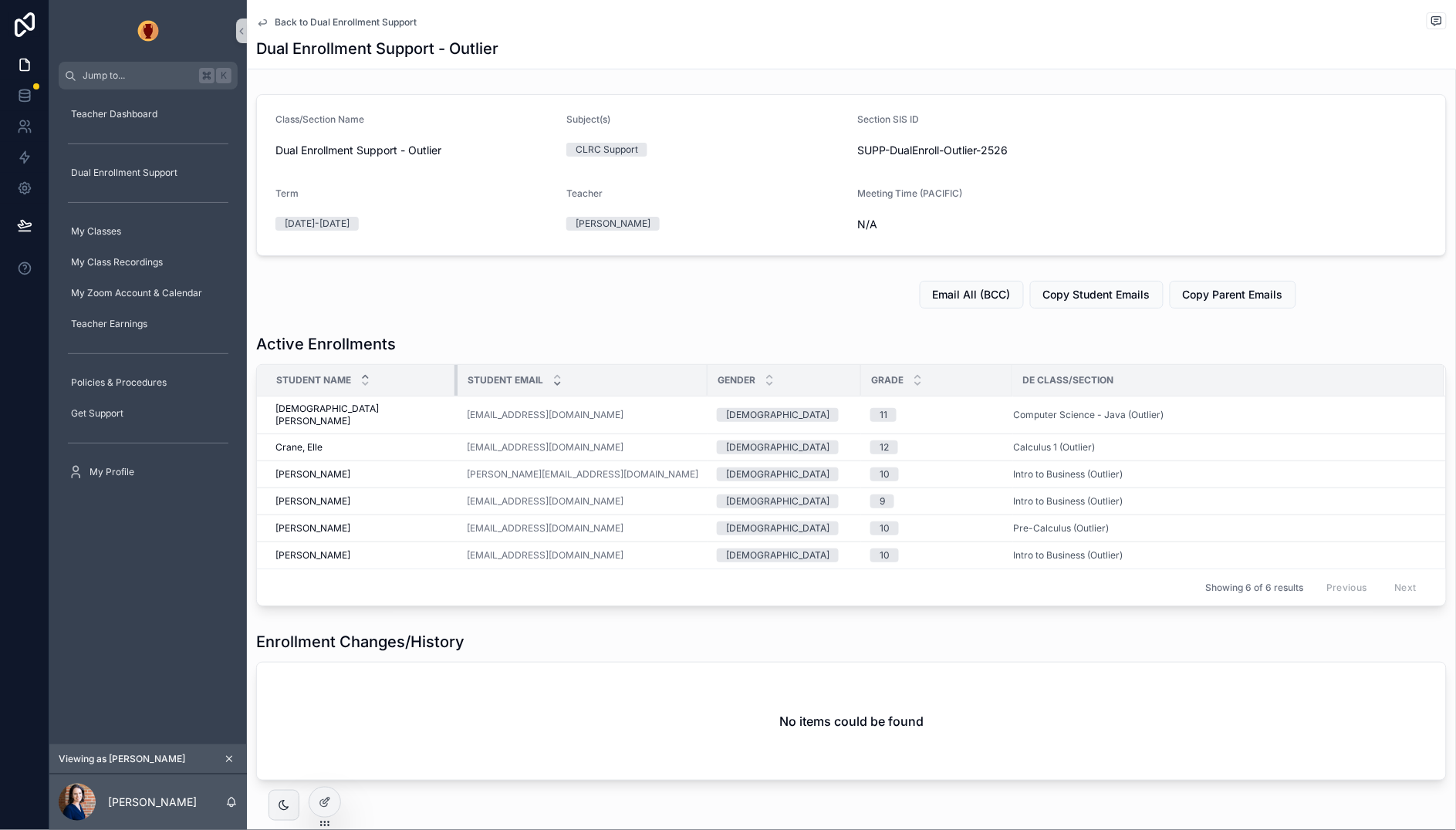
drag, startPoint x: 479, startPoint y: 374, endPoint x: 543, endPoint y: 380, distance: 64.3
click at [454, 377] on div "scrollable content" at bounding box center [457, 380] width 6 height 31
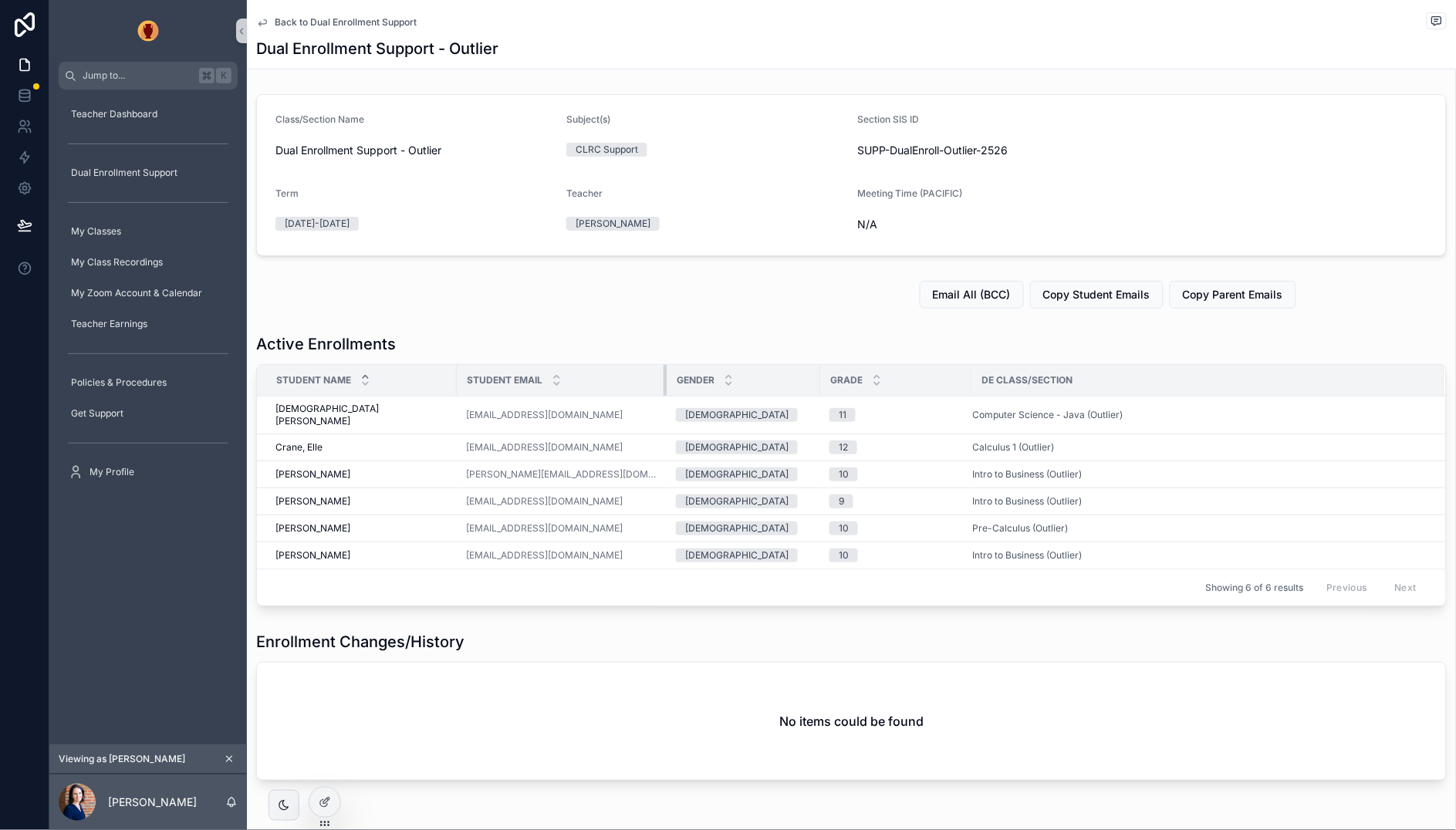
drag, startPoint x: 684, startPoint y: 380, endPoint x: 647, endPoint y: 391, distance: 38.6
click at [642, 393] on tr "Student Name Student Email Gender Grade DE Class/Section" at bounding box center [851, 381] width 1189 height 32
drag, startPoint x: 796, startPoint y: 375, endPoint x: 934, endPoint y: 381, distance: 138.1
click at [807, 381] on div "scrollable content" at bounding box center [809, 380] width 6 height 31
drag, startPoint x: 933, startPoint y: 379, endPoint x: 903, endPoint y: 389, distance: 31.6
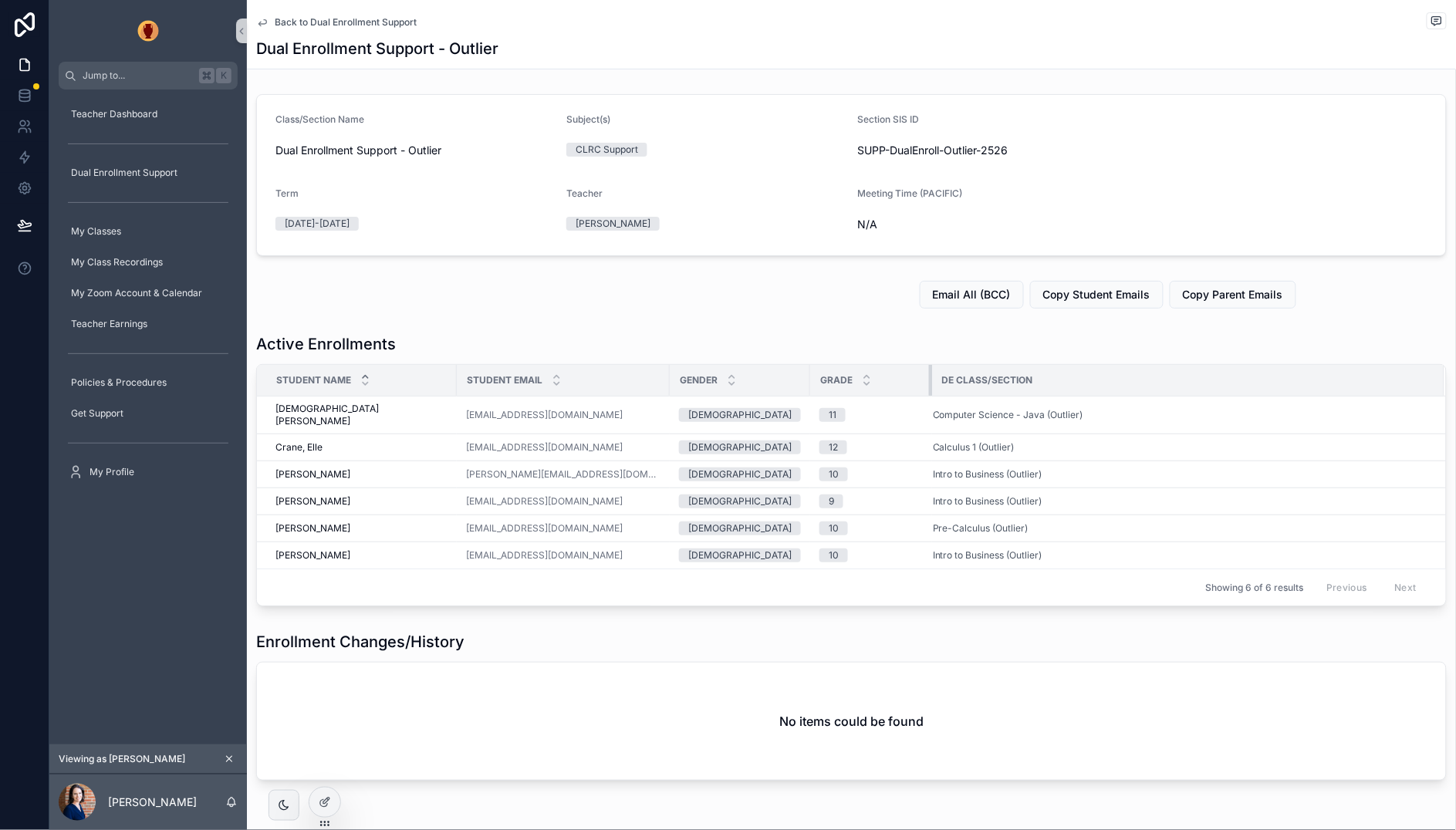
click at [929, 389] on div "scrollable content" at bounding box center [932, 380] width 6 height 31
click at [111, 168] on span "Dual Enrollment Support" at bounding box center [124, 172] width 106 height 12
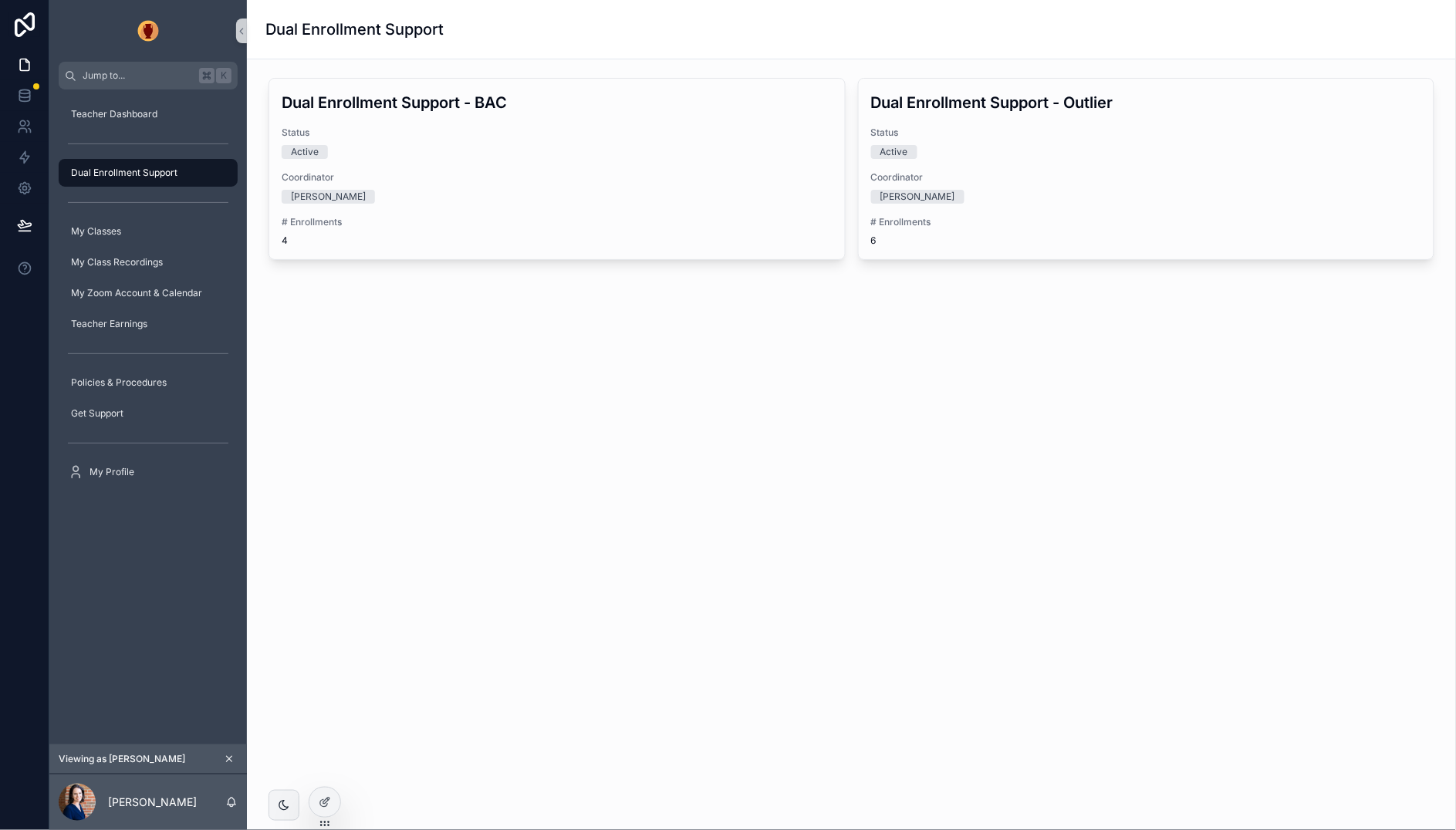
click at [442, 32] on h1 "Dual Enrollment Support" at bounding box center [355, 29] width 179 height 22
click at [325, 799] on icon at bounding box center [326, 800] width 6 height 6
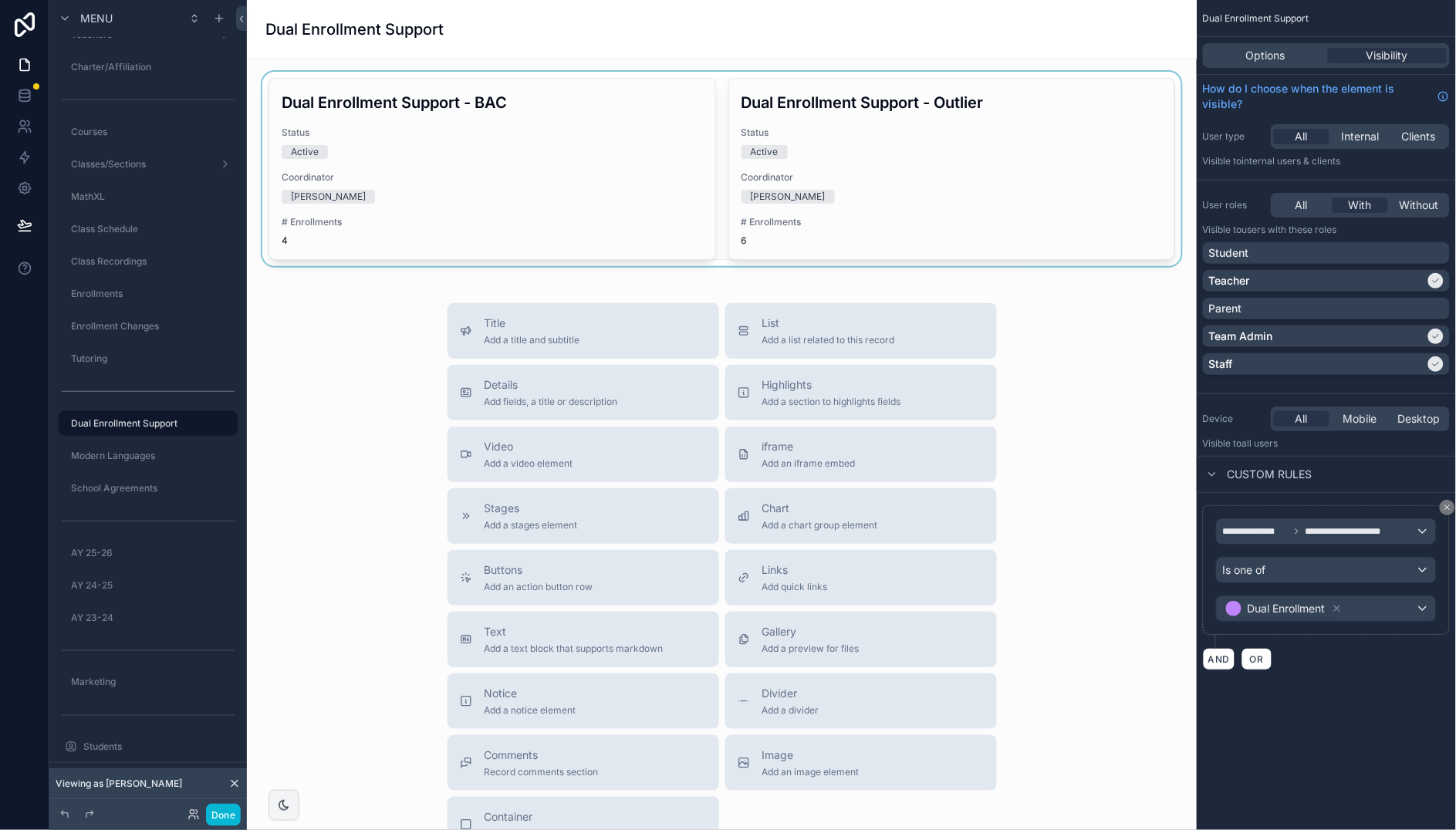
click at [966, 150] on div "scrollable content" at bounding box center [721, 169] width 925 height 194
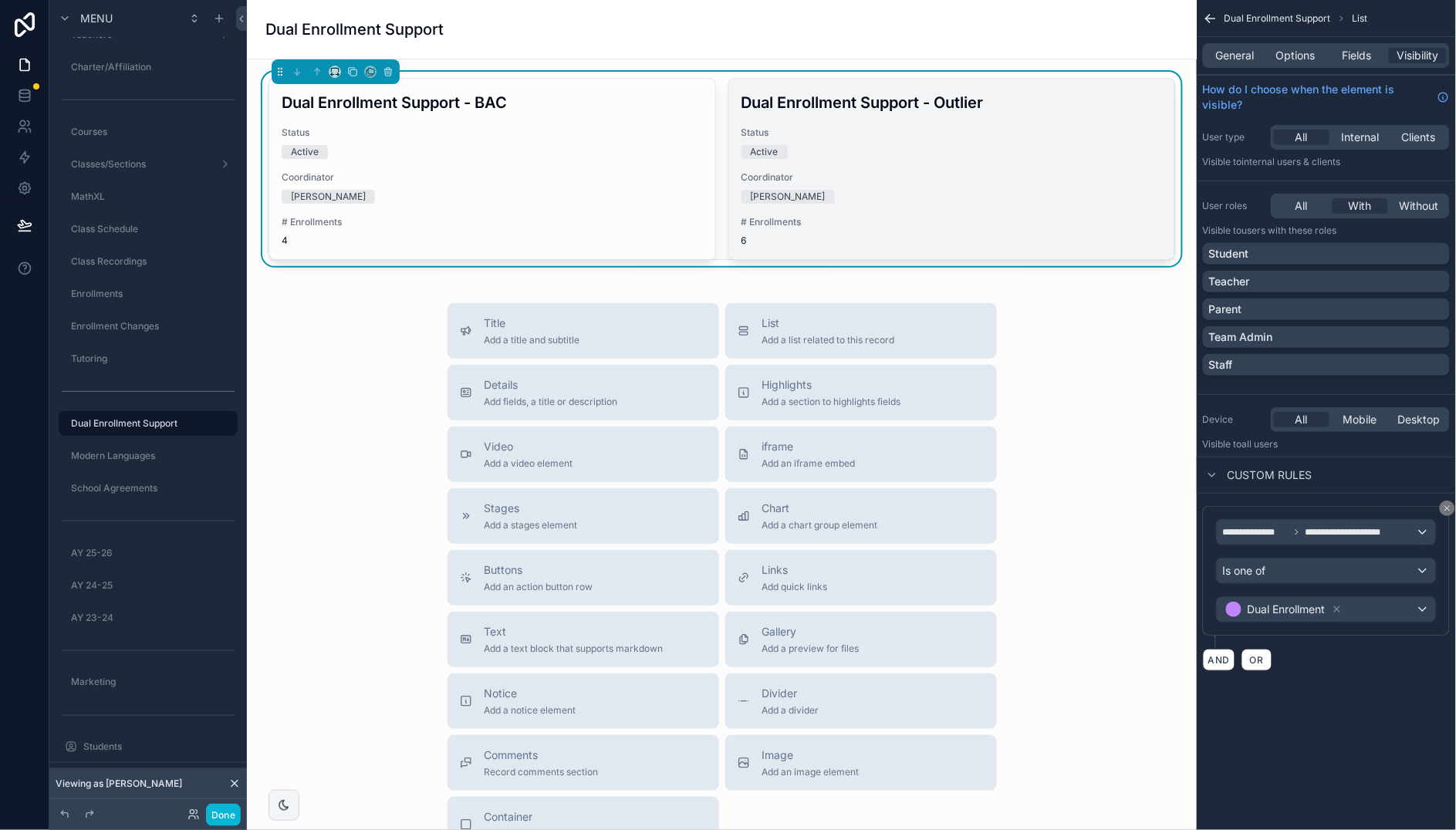
click at [846, 200] on div "[PERSON_NAME]" at bounding box center [952, 197] width 421 height 14
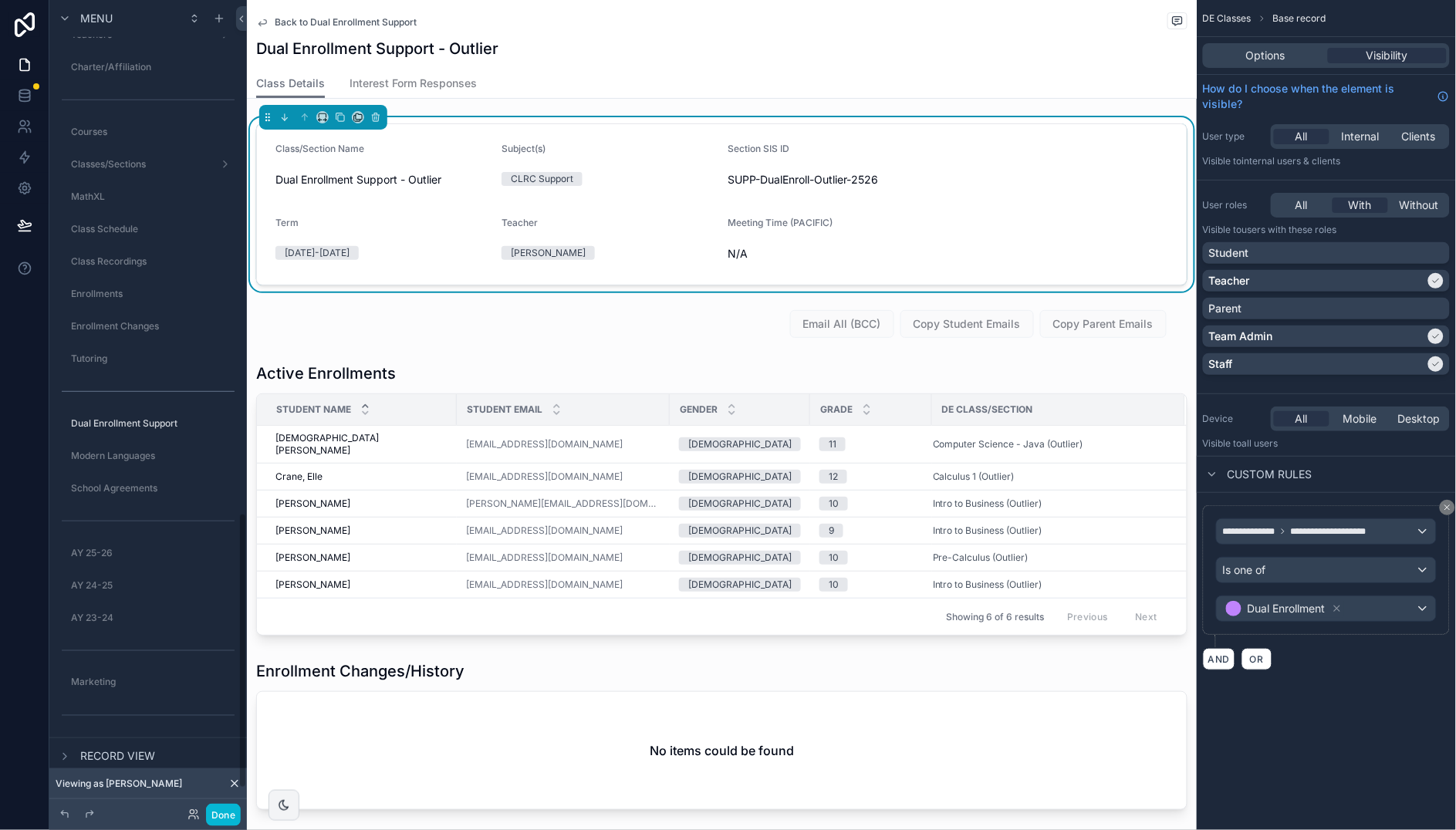
scroll to position [1511, 0]
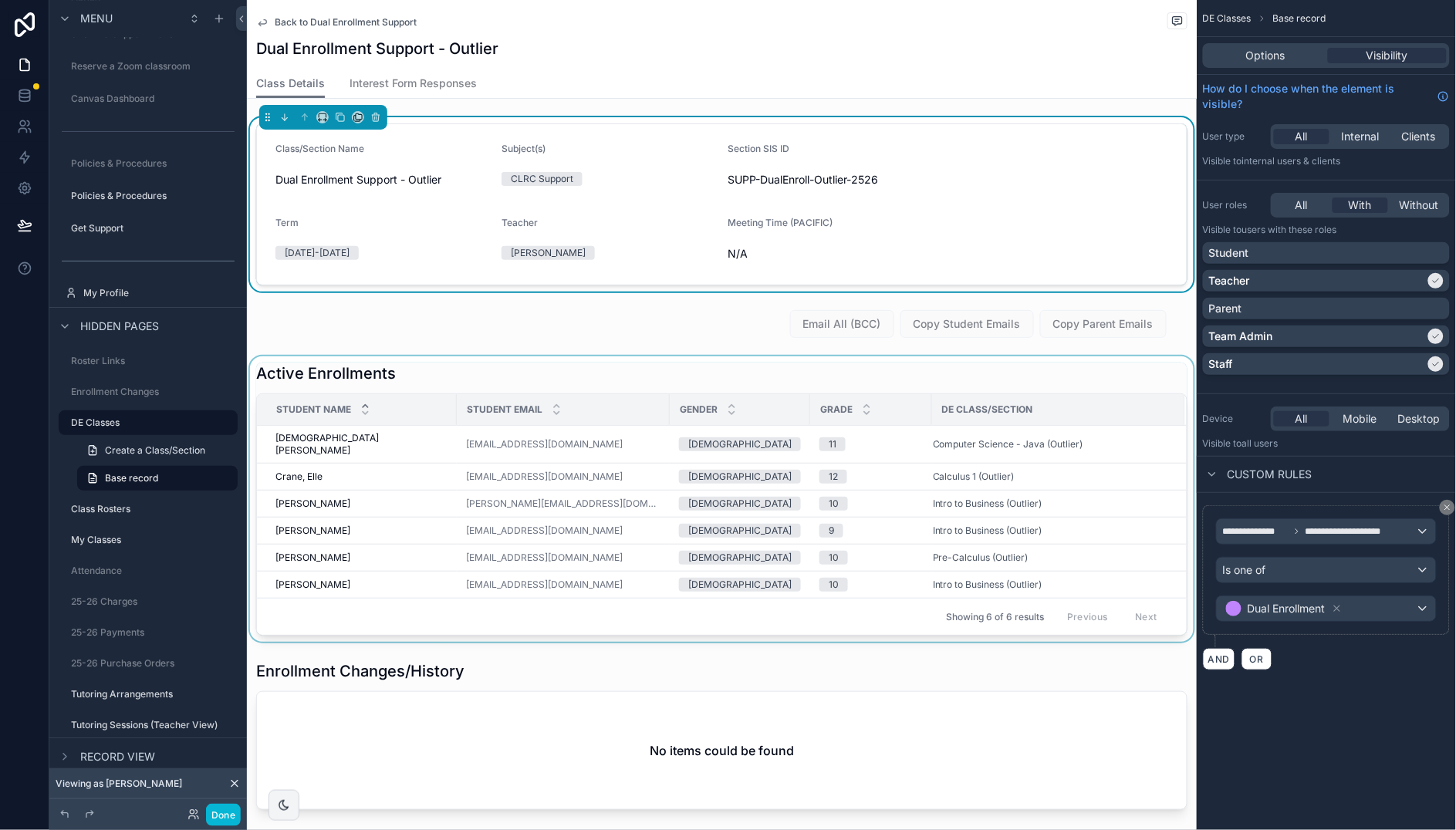
click at [397, 491] on div "scrollable content" at bounding box center [721, 499] width 949 height 285
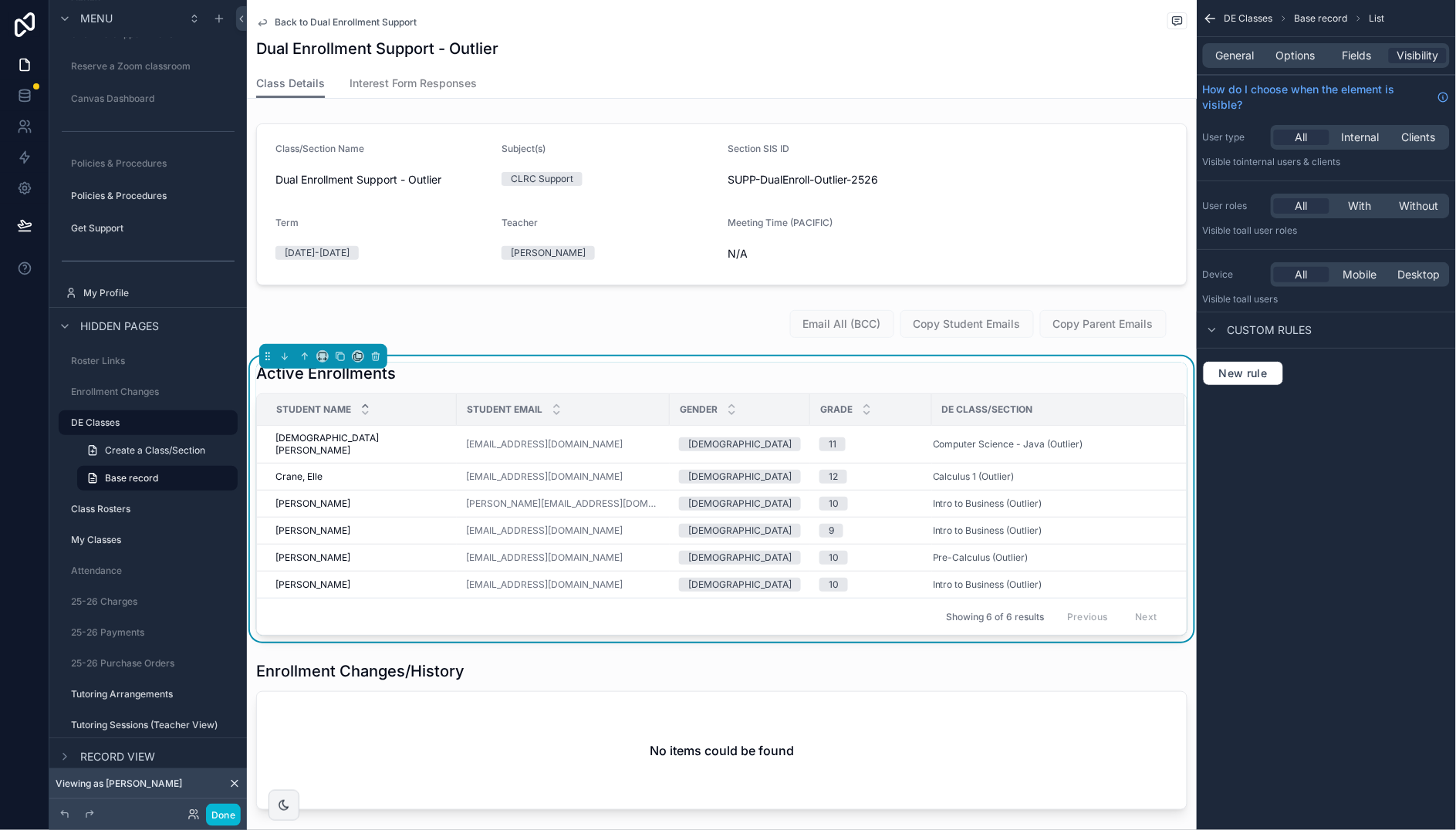
click at [403, 498] on div "[PERSON_NAME], [PERSON_NAME]" at bounding box center [362, 504] width 172 height 12
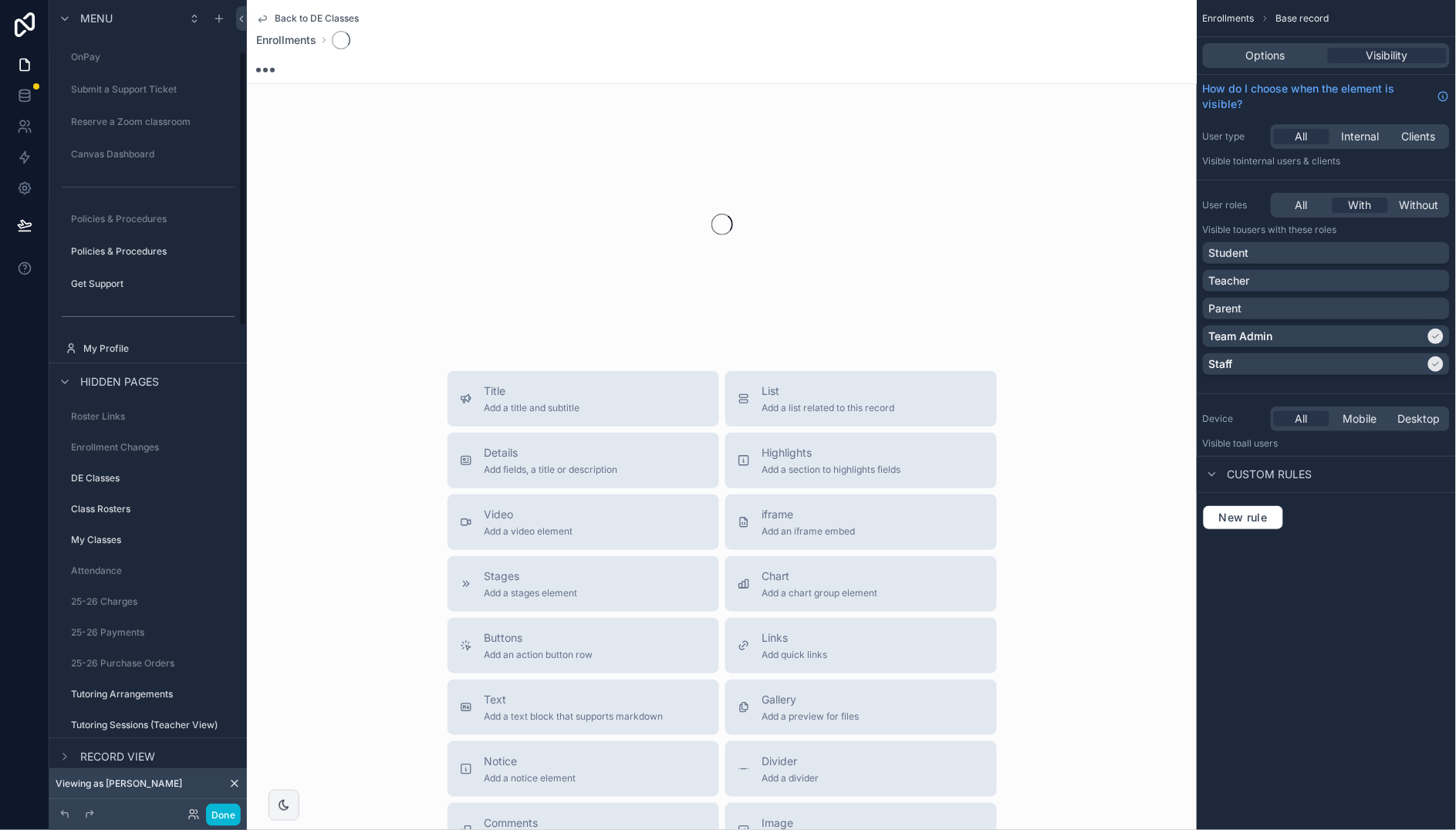
scroll to position [150, 0]
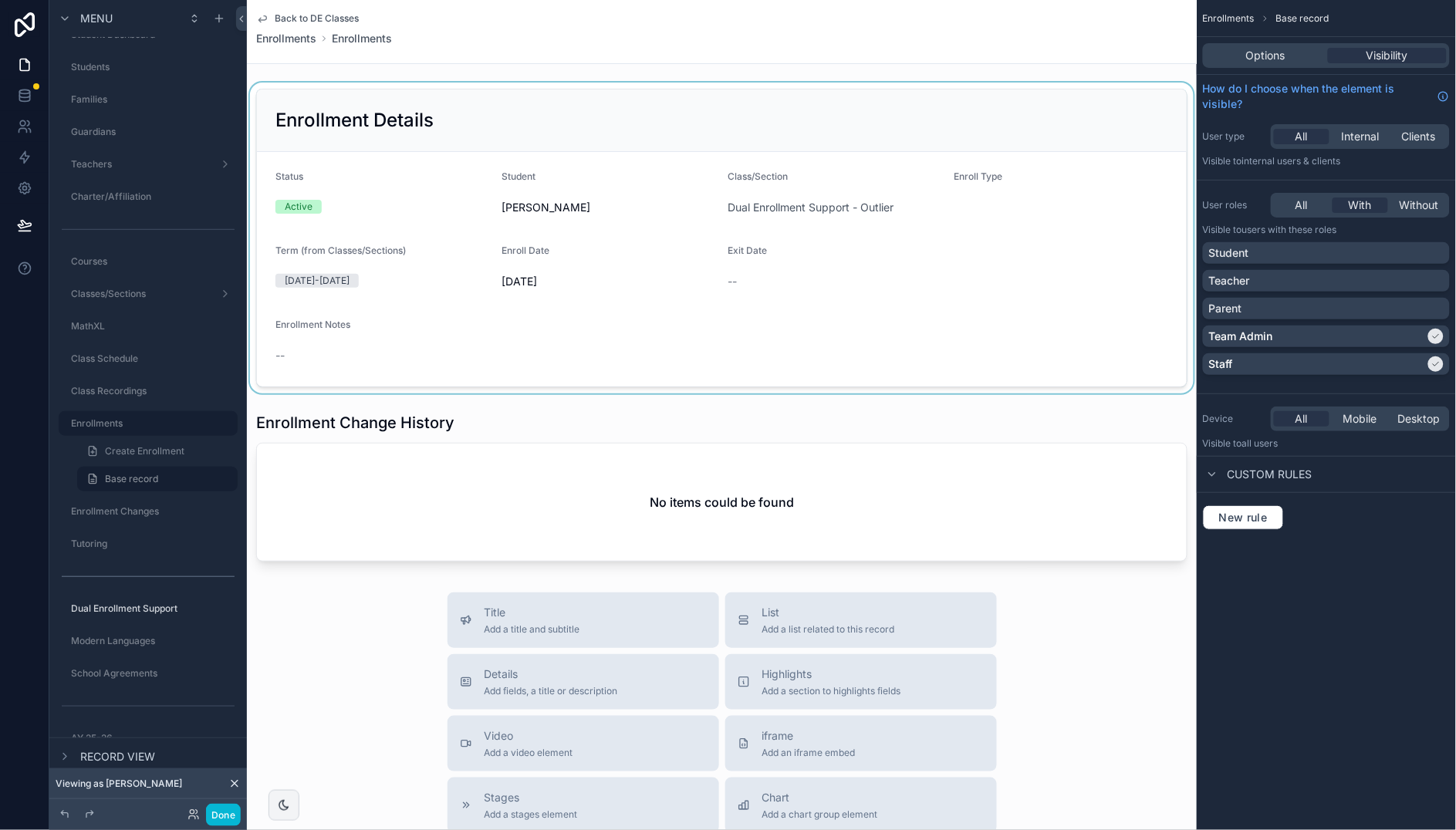
drag, startPoint x: 500, startPoint y: 206, endPoint x: 563, endPoint y: 208, distance: 63.0
click at [563, 208] on div "scrollable content" at bounding box center [721, 237] width 949 height 310
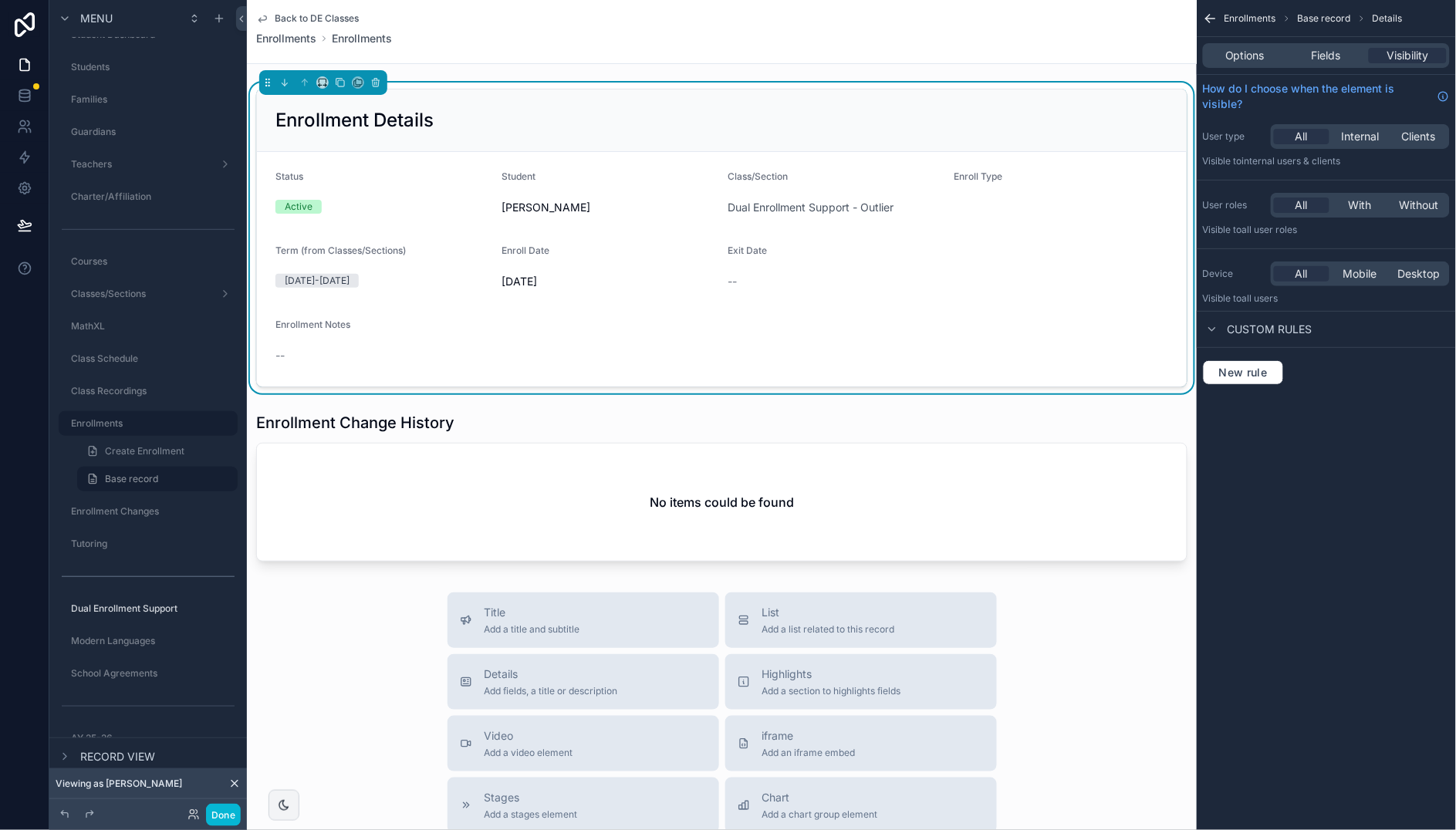
click at [549, 208] on span "[PERSON_NAME]" at bounding box center [608, 208] width 214 height 16
drag, startPoint x: 501, startPoint y: 206, endPoint x: 585, endPoint y: 211, distance: 84.1
click at [596, 208] on span "[PERSON_NAME]" at bounding box center [608, 208] width 214 height 16
copy span "[PERSON_NAME]"
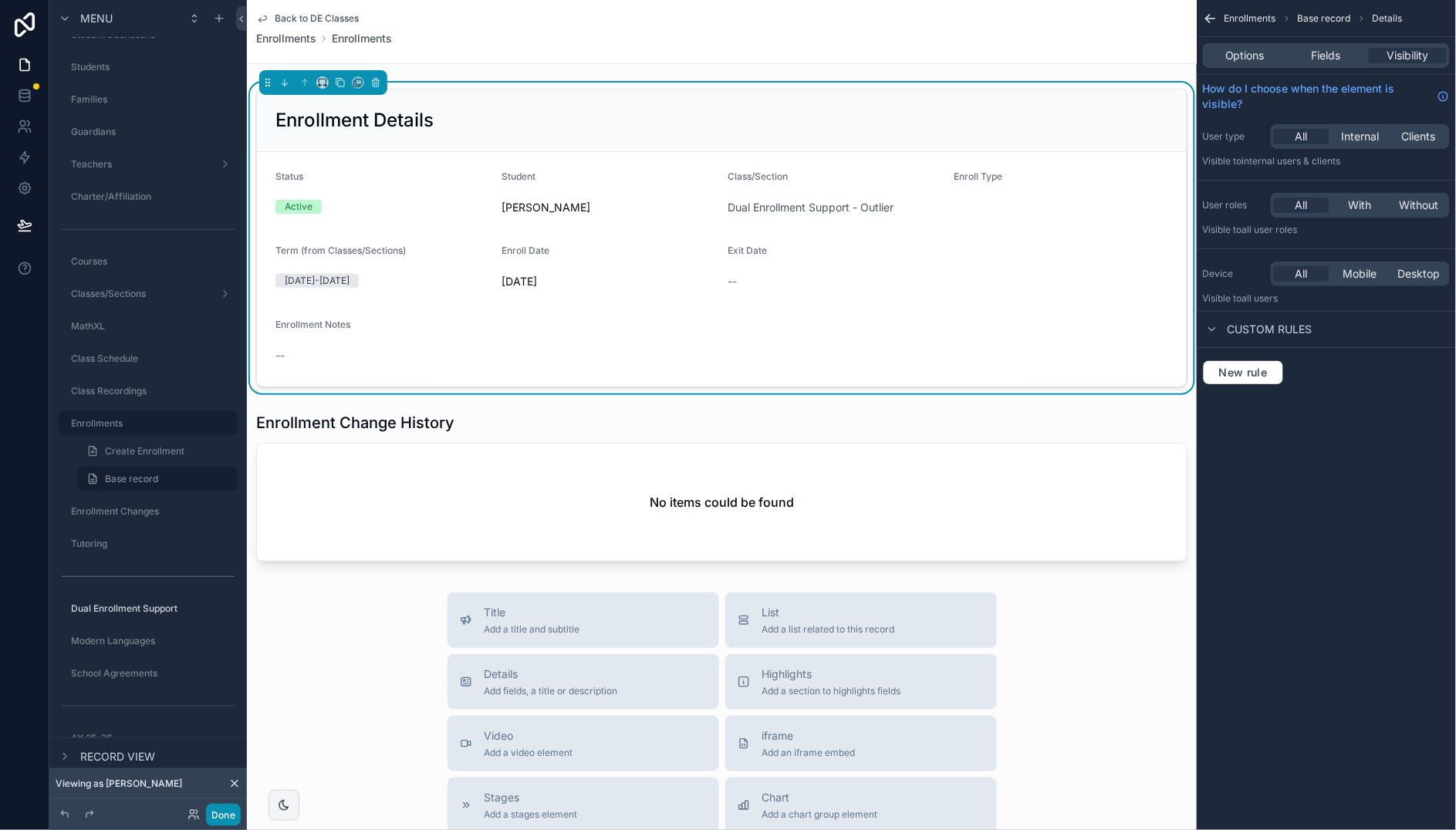
click at [217, 821] on button "Done" at bounding box center [223, 814] width 34 height 22
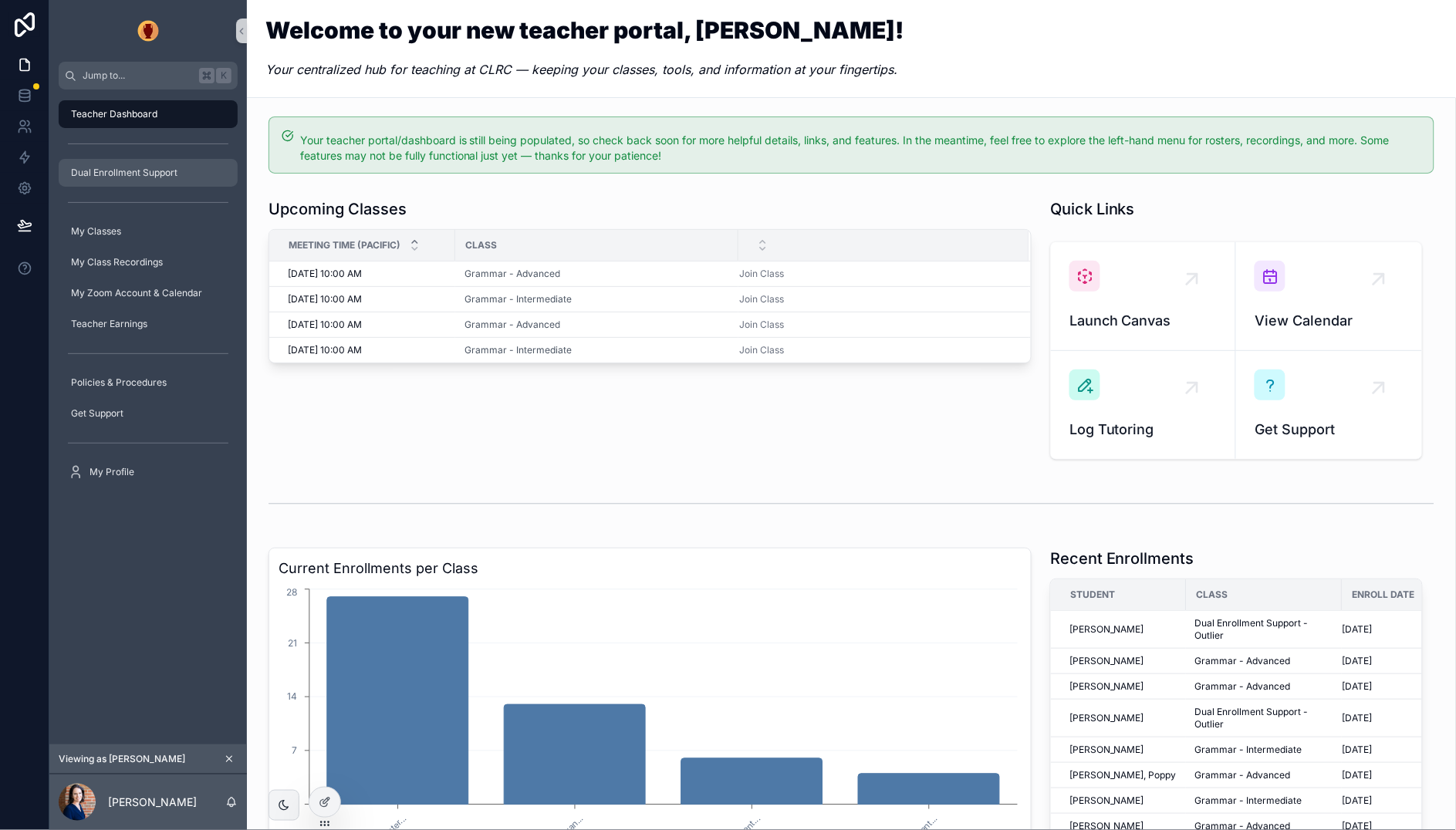
click at [107, 170] on span "Dual Enrollment Support" at bounding box center [124, 172] width 106 height 12
